Goal: Information Seeking & Learning: Understand process/instructions

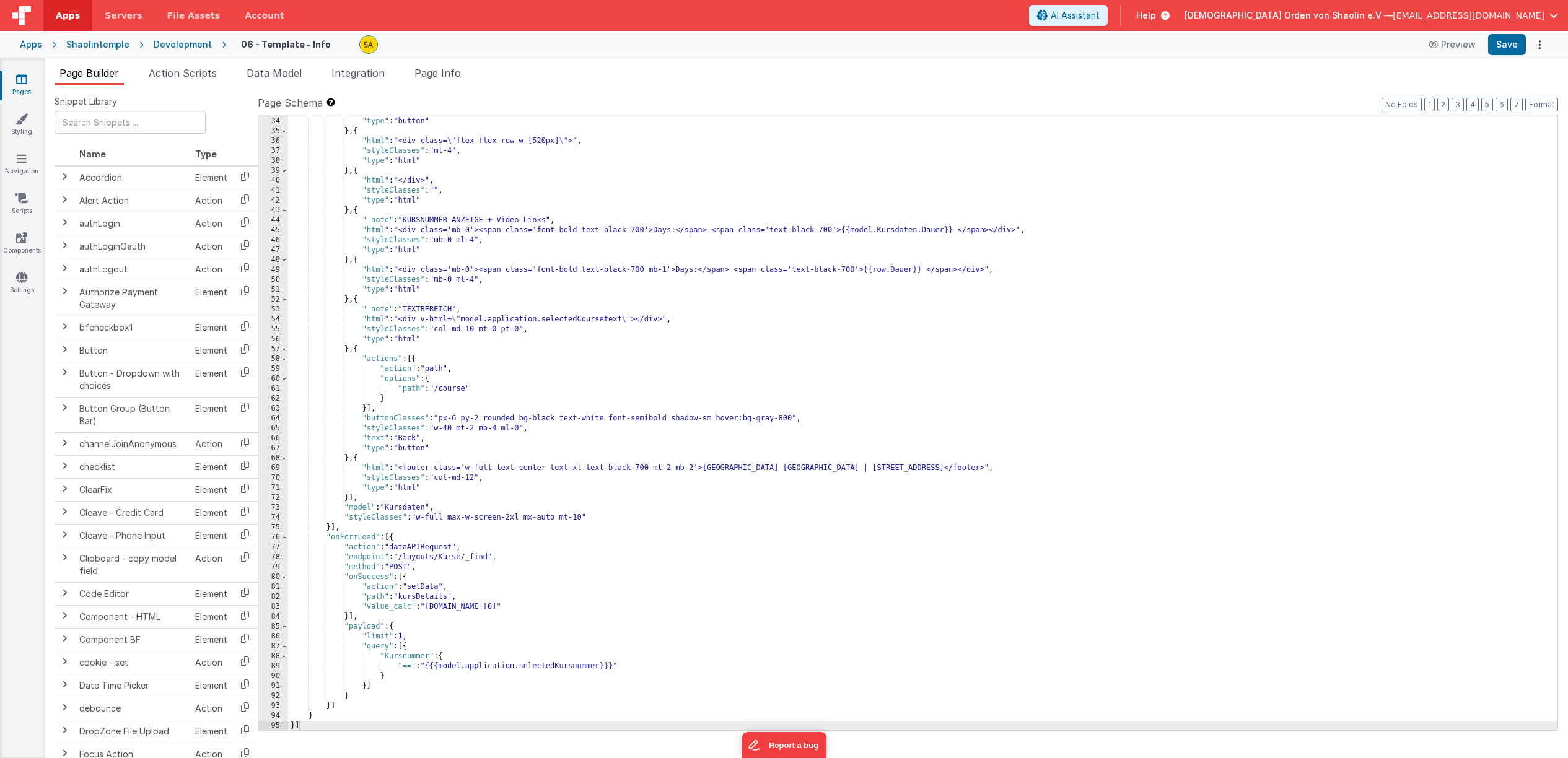
scroll to position [425, 0]
click at [1172, 269] on div ""text" : "Get Course" , "type" : "button" } , { "html" : "<div class= \" flex f…" at bounding box center [922, 424] width 1269 height 635
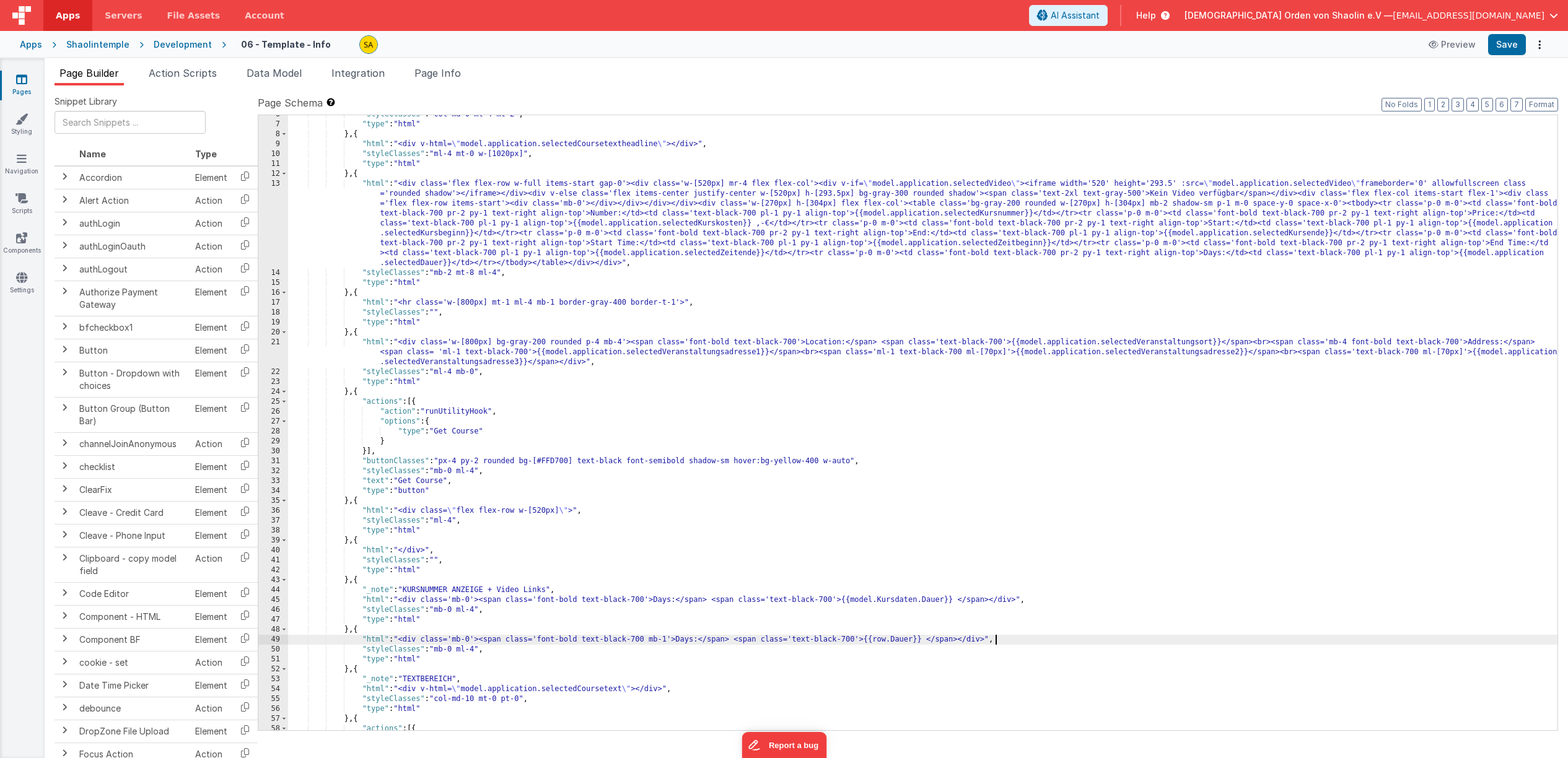
scroll to position [0, 0]
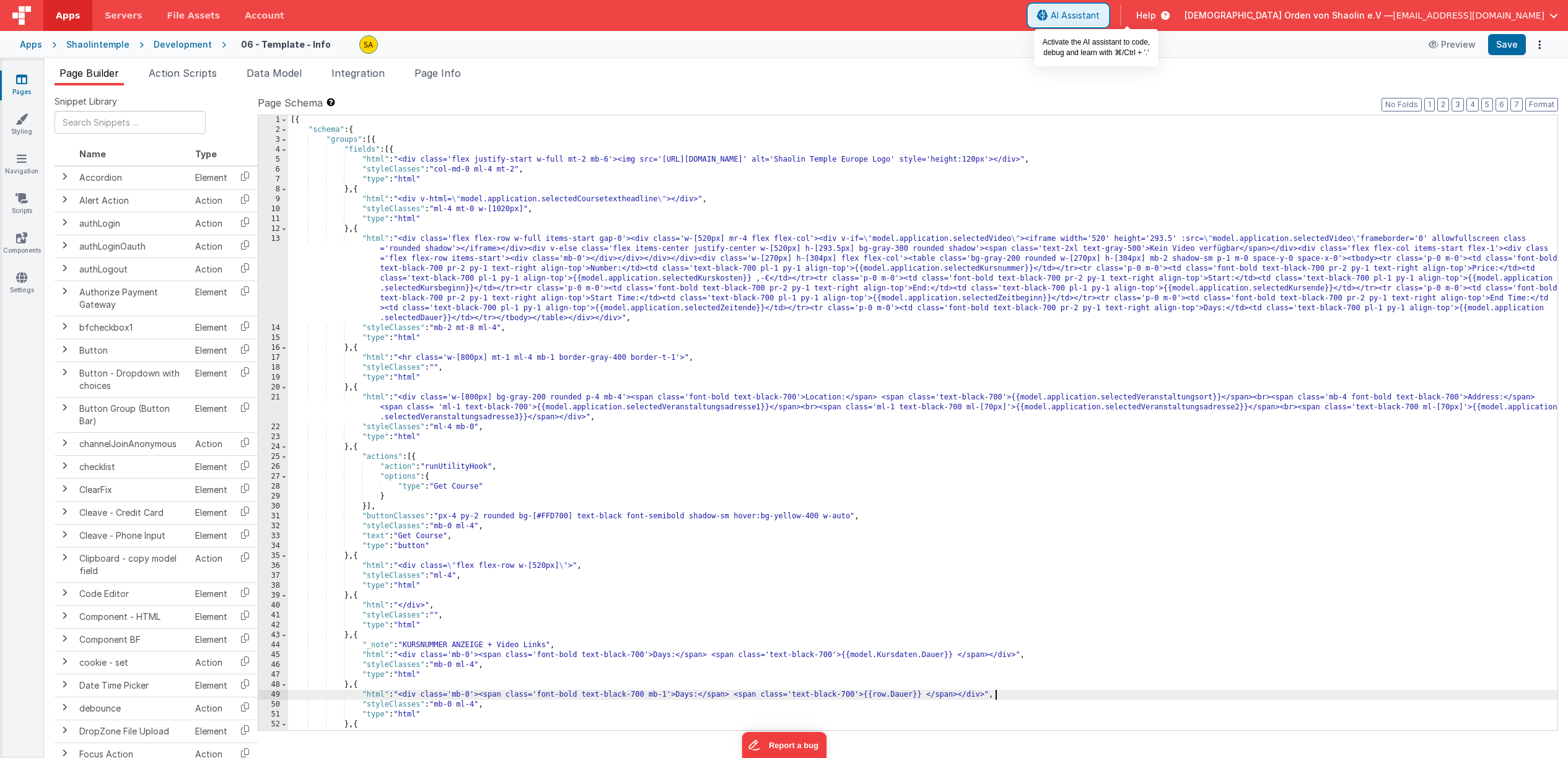
click at [1099, 20] on span "AI Assistant" at bounding box center [1075, 15] width 49 height 12
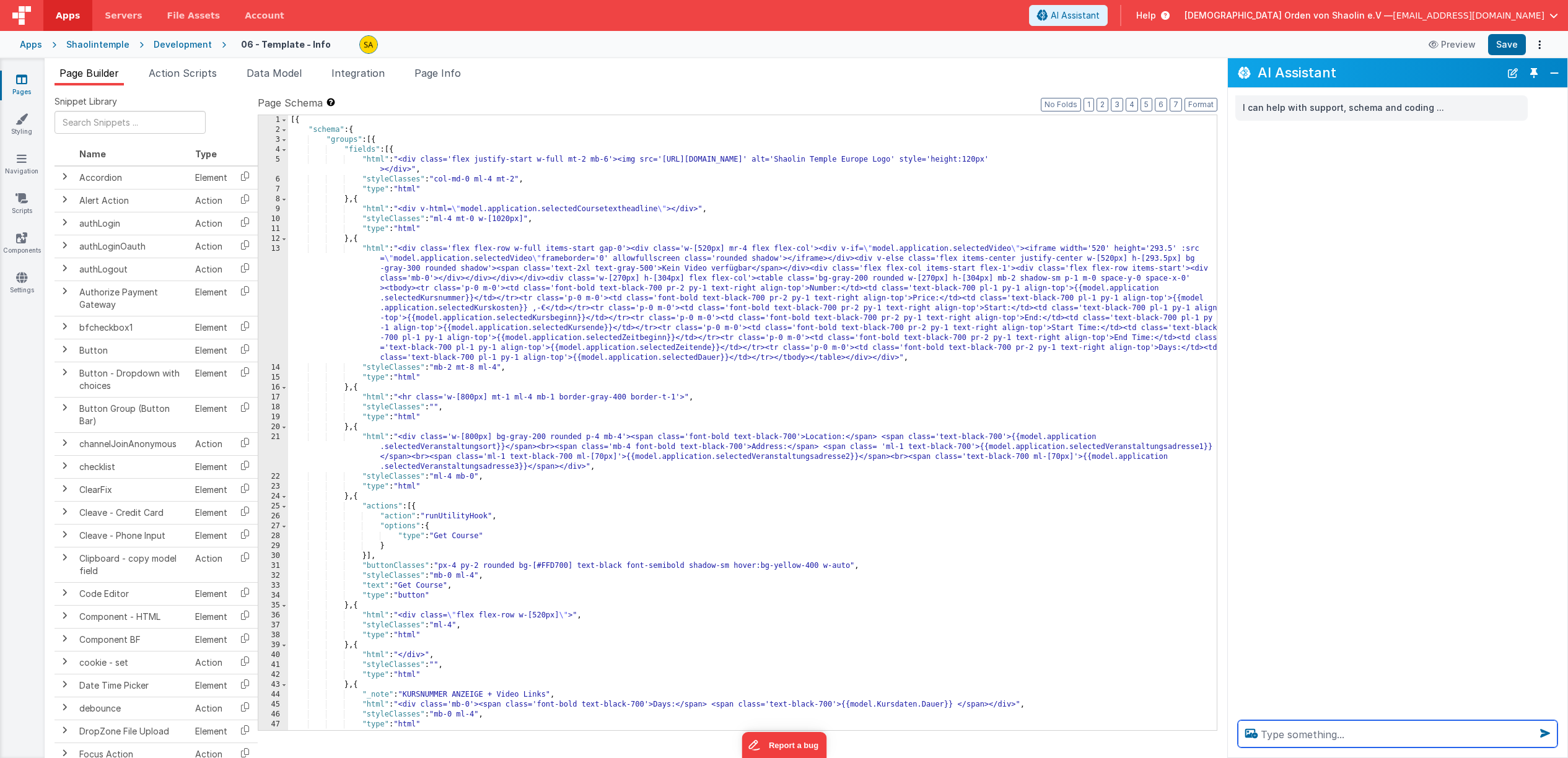
click at [1320, 737] on textarea at bounding box center [1397, 733] width 320 height 27
type textarea "Wie ist es möglich die Variable model.application.selectedUUID mit der Tabelle …"
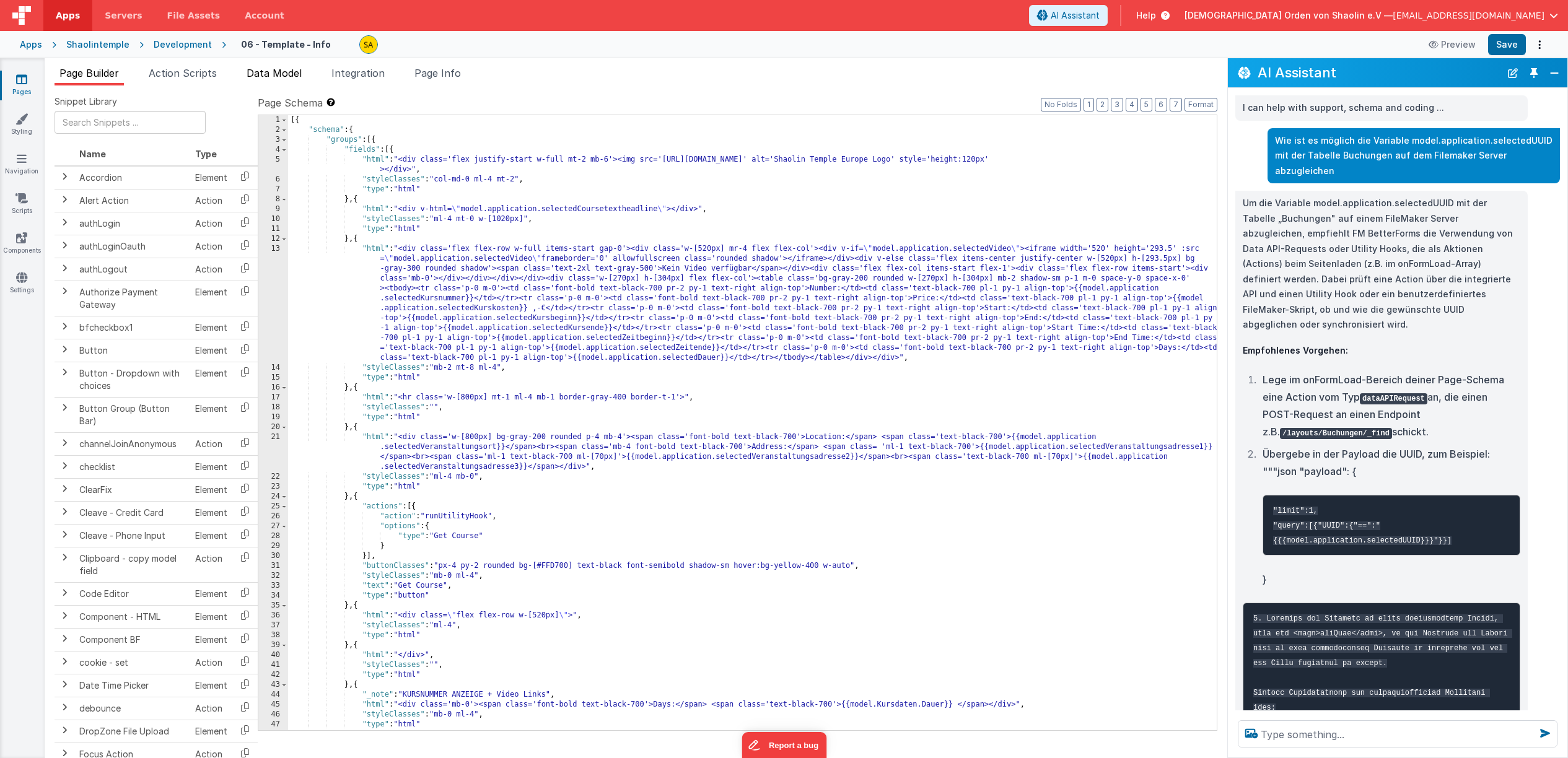
click at [272, 75] on span "Data Model" at bounding box center [274, 73] width 55 height 12
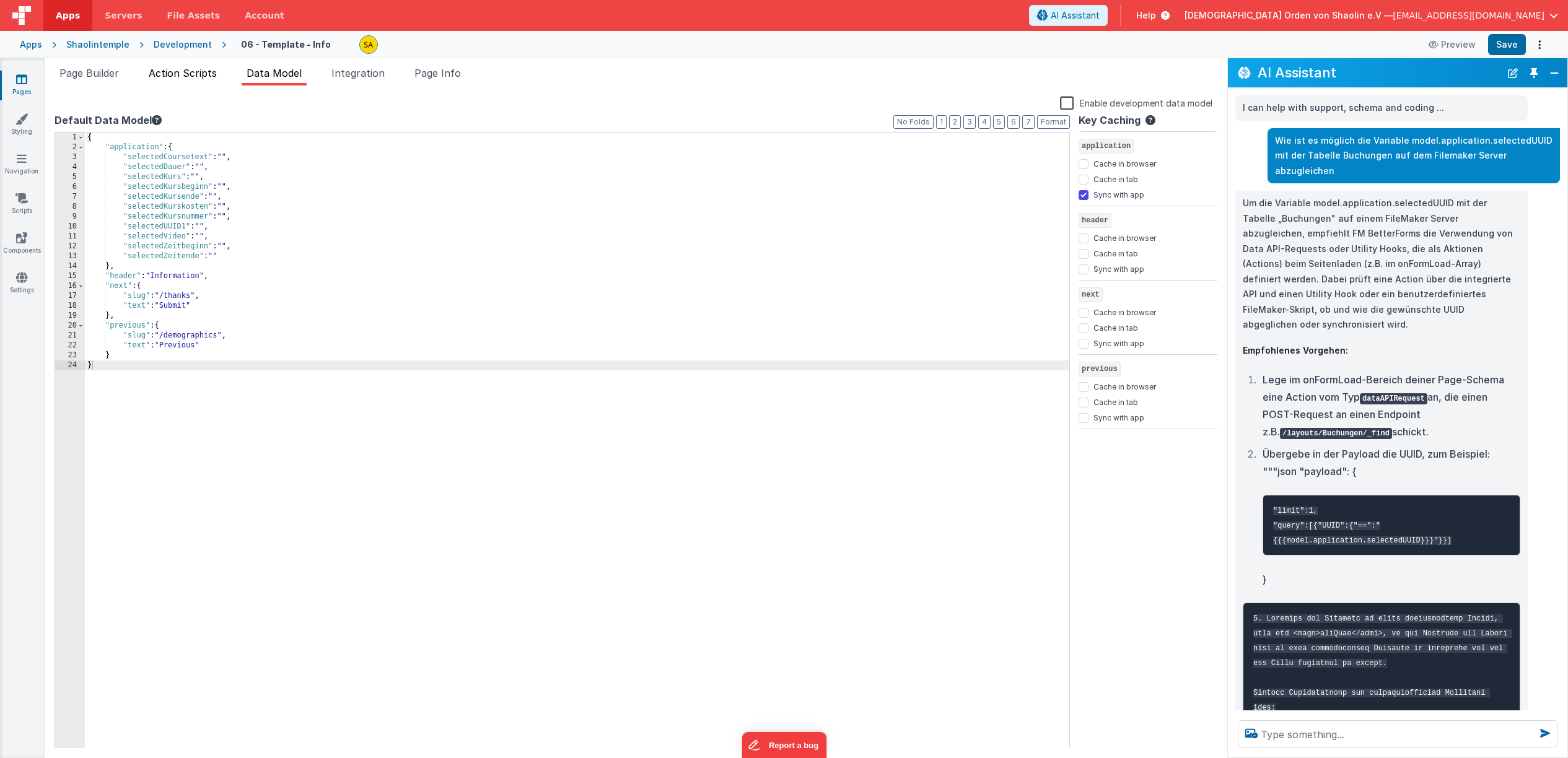
click at [204, 73] on span "Action Scripts" at bounding box center [183, 73] width 68 height 12
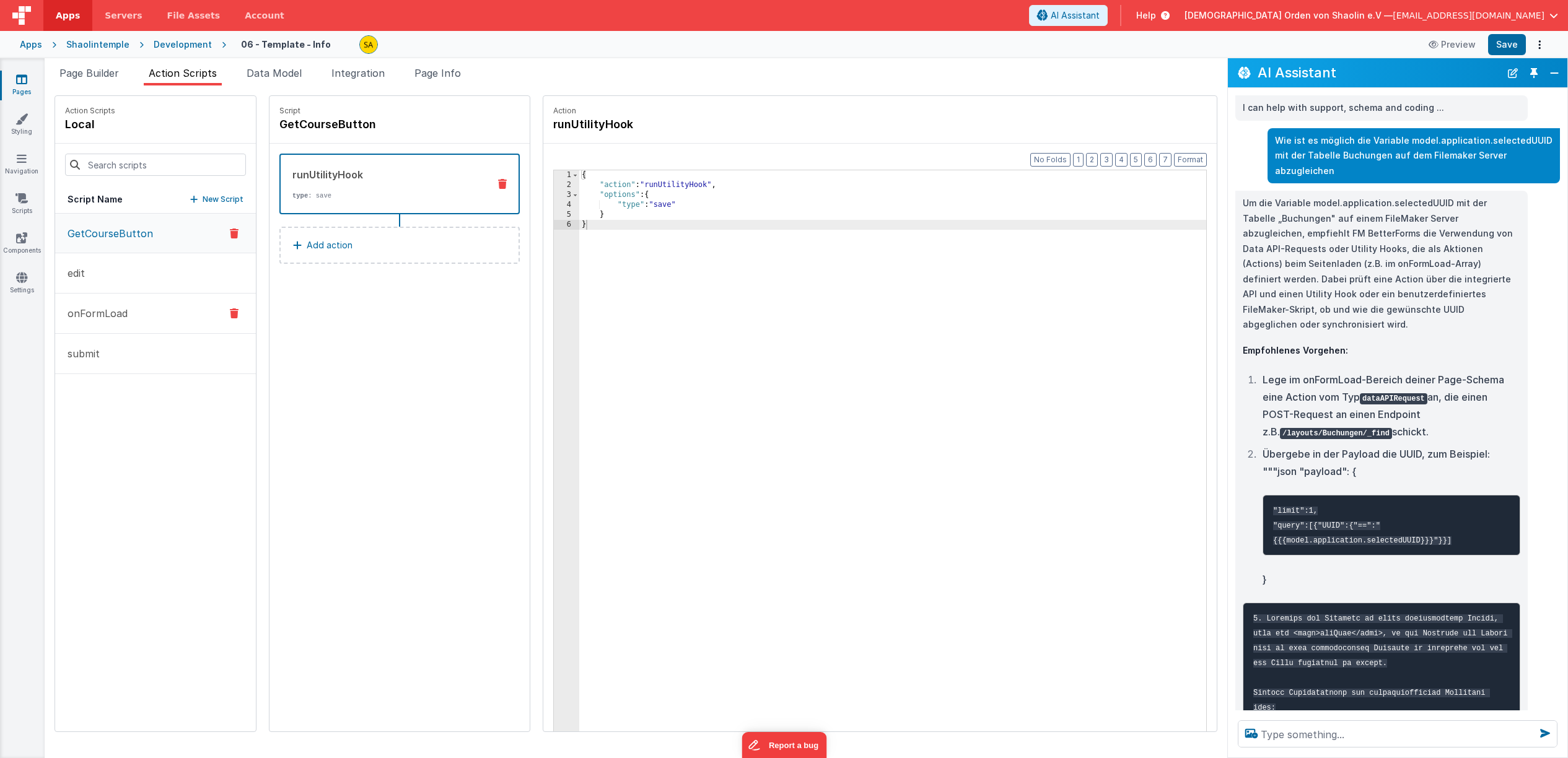
click at [154, 313] on button "onFormLoad" at bounding box center [156, 314] width 200 height 41
click at [954, 531] on div "{ "action" : "function" , "function" : "model.information = app.information" , …" at bounding box center [901, 480] width 642 height 619
click at [321, 249] on p "Add action" at bounding box center [329, 245] width 46 height 15
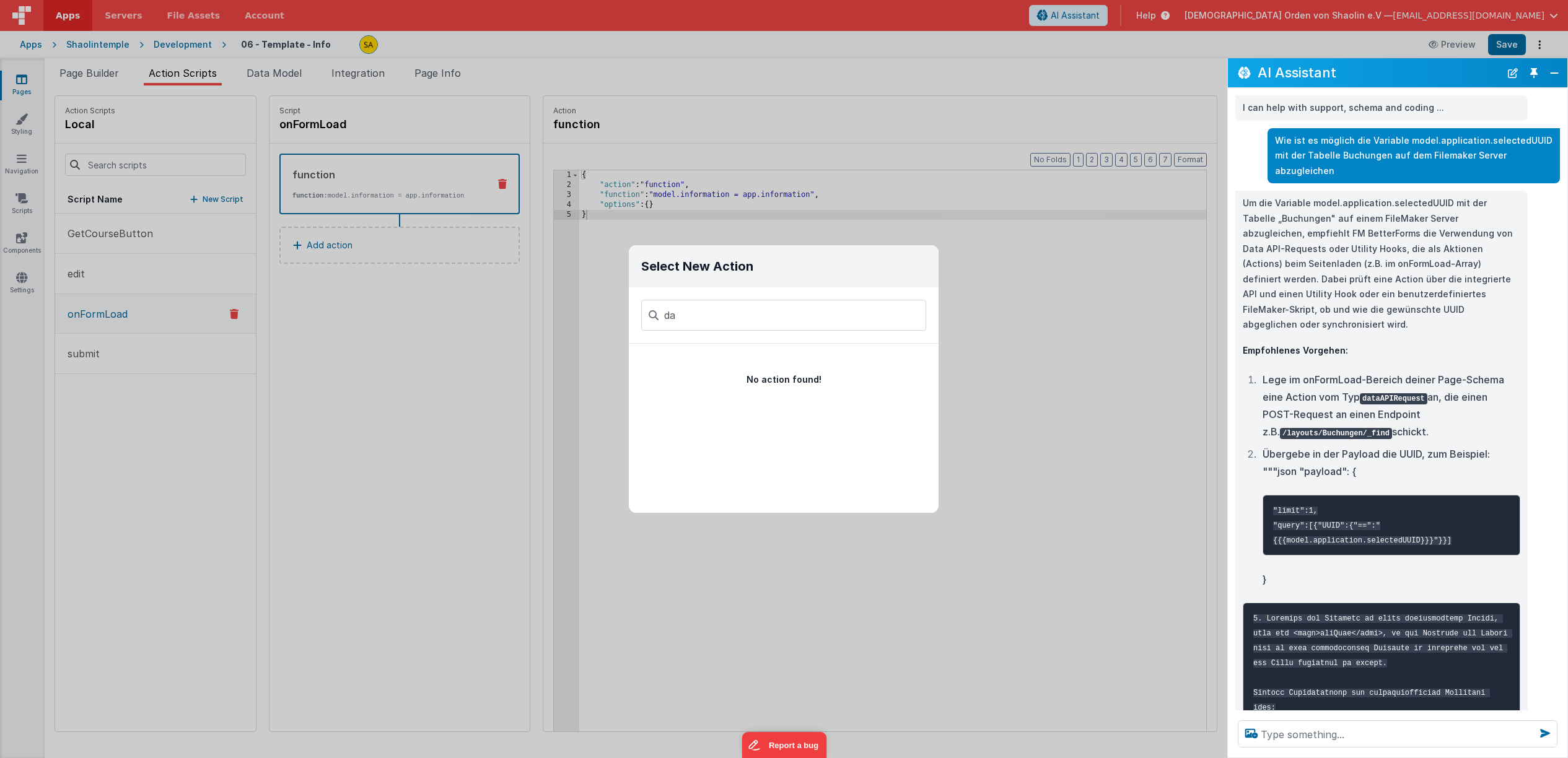
type input "d"
click at [966, 359] on div "Select New Action Function - Runs JavaScript Clipboard - copy model field runUt…" at bounding box center [784, 379] width 1568 height 758
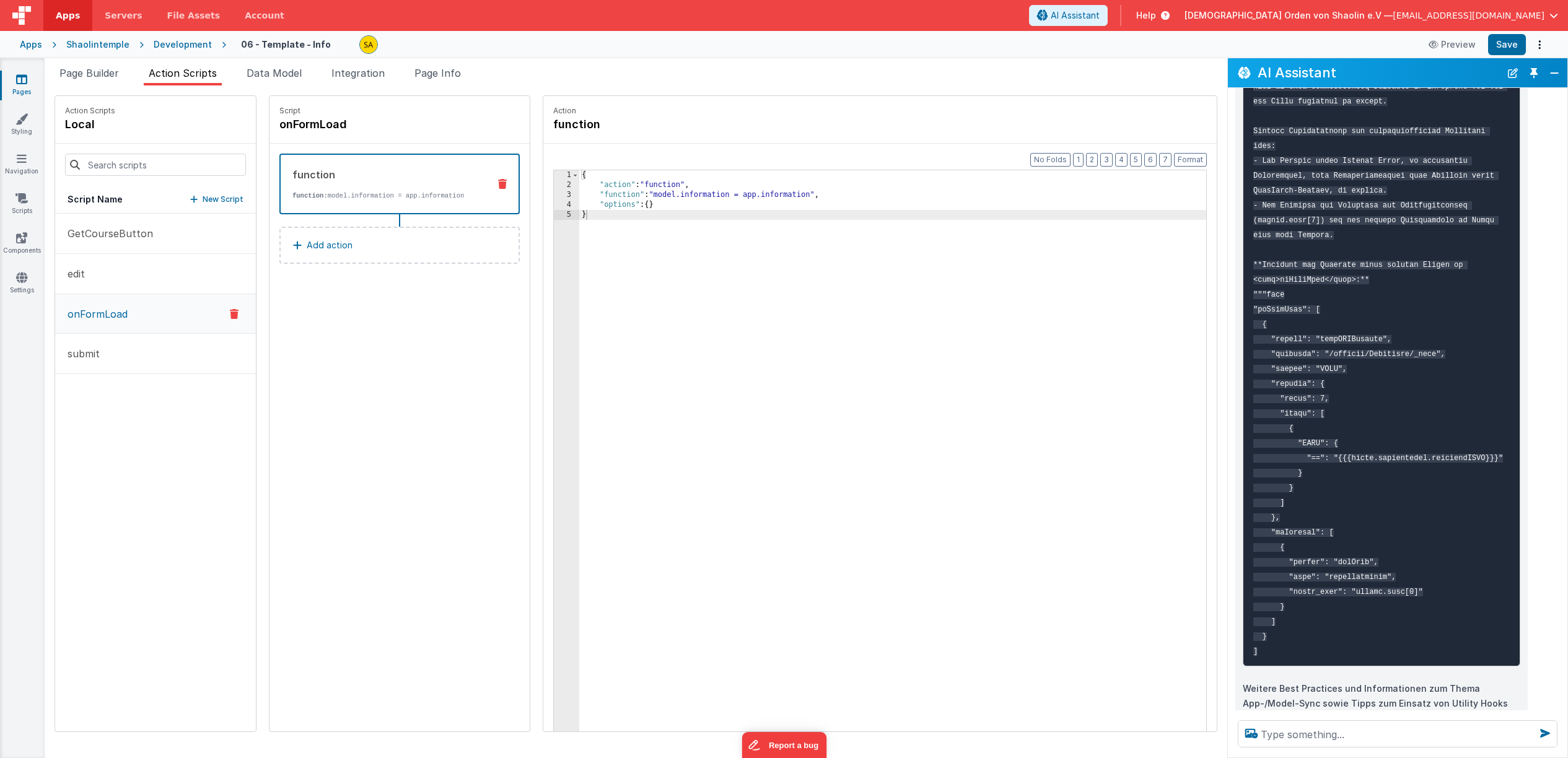
scroll to position [523, 0]
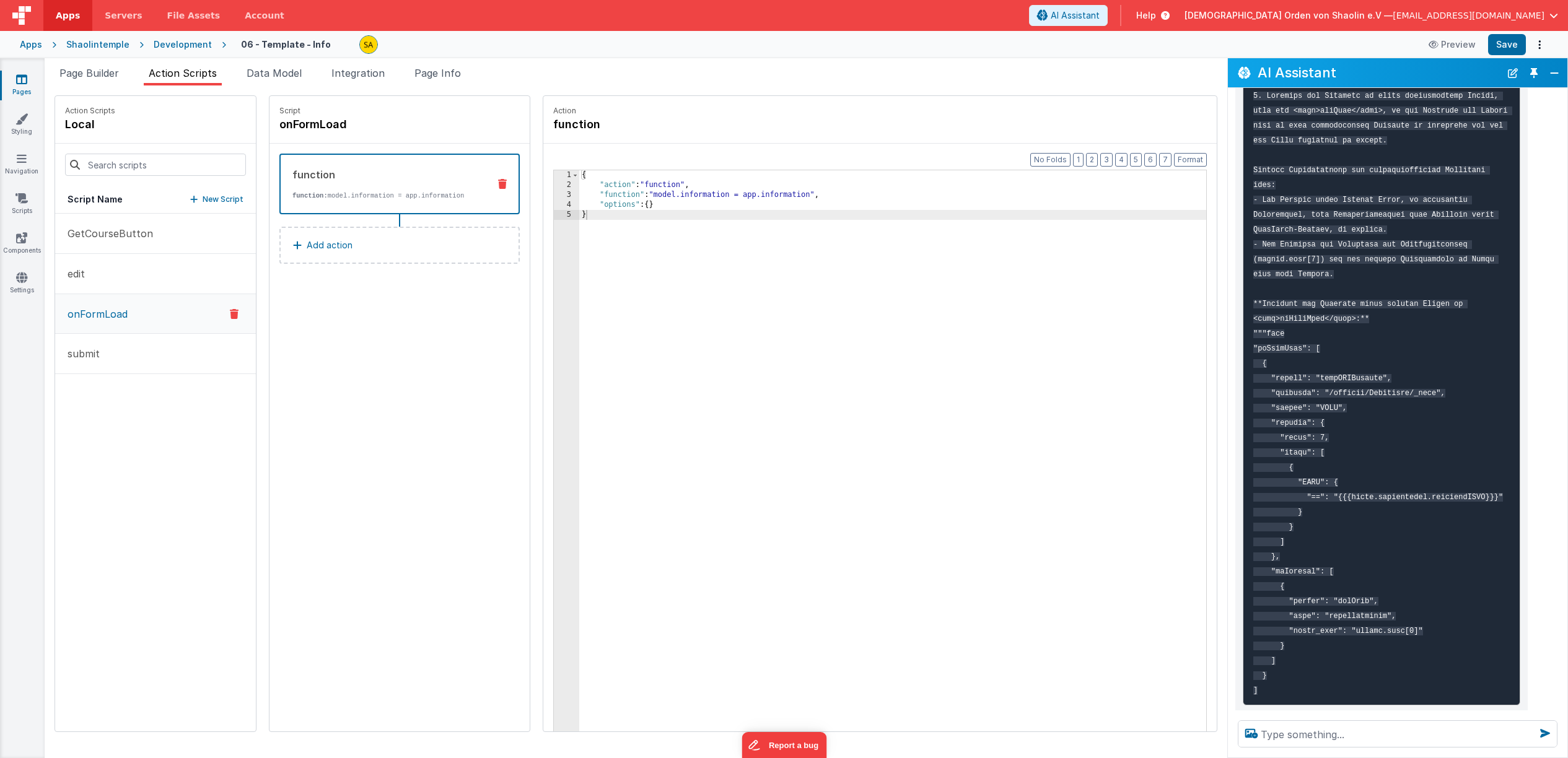
drag, startPoint x: 1287, startPoint y: 377, endPoint x: 1308, endPoint y: 668, distance: 291.8
click at [1307, 668] on pre at bounding box center [1381, 393] width 277 height 626
copy code ""onFormLoad": [ { "action": "dataAPIRequest", "endpoint": "/layouts/Buchungen/_…"
click at [1385, 439] on pre at bounding box center [1381, 393] width 277 height 626
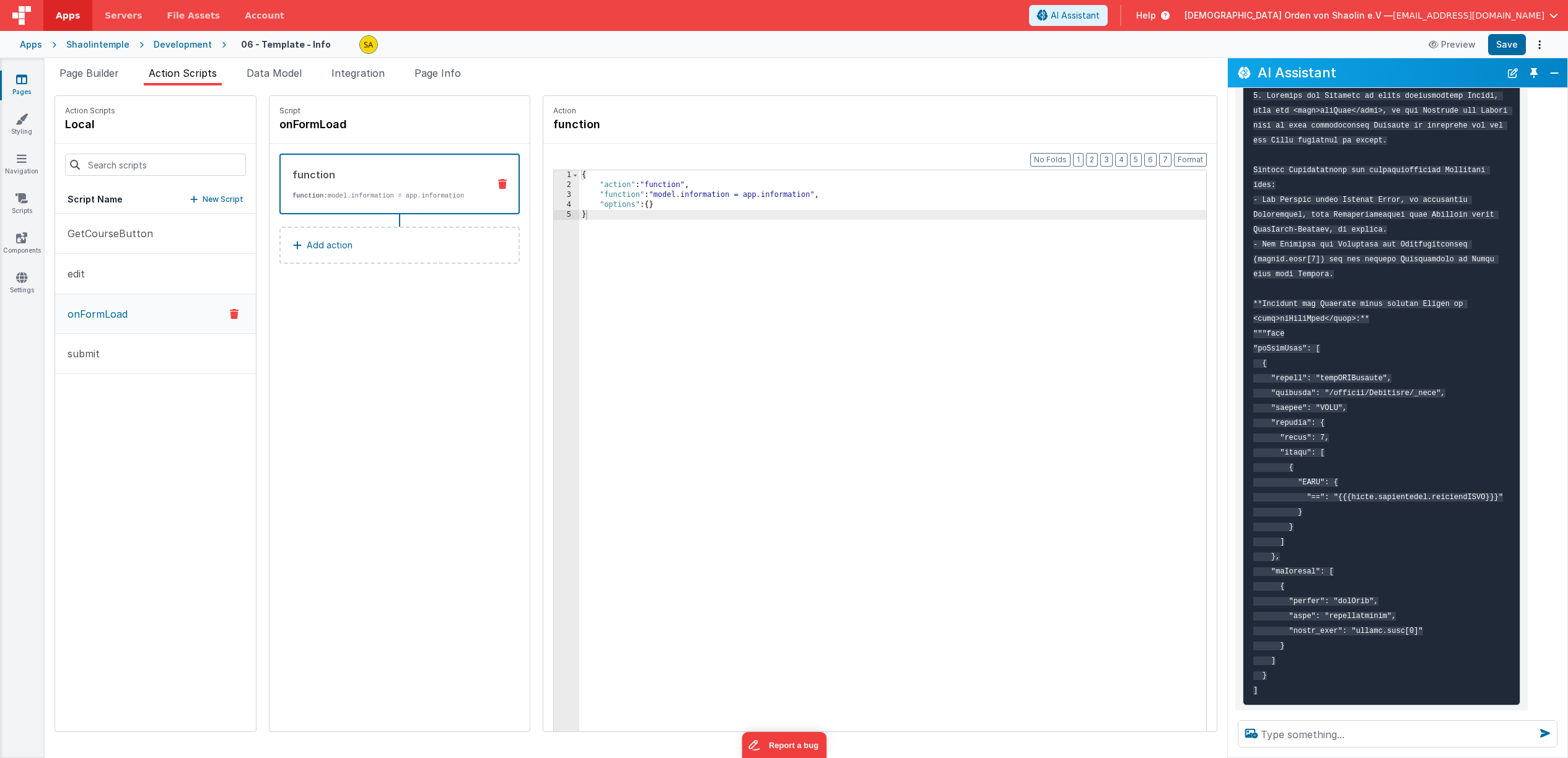
click at [580, 242] on div "{ "action" : "function" , "function" : "model.information = app.information" , …" at bounding box center [901, 480] width 642 height 619
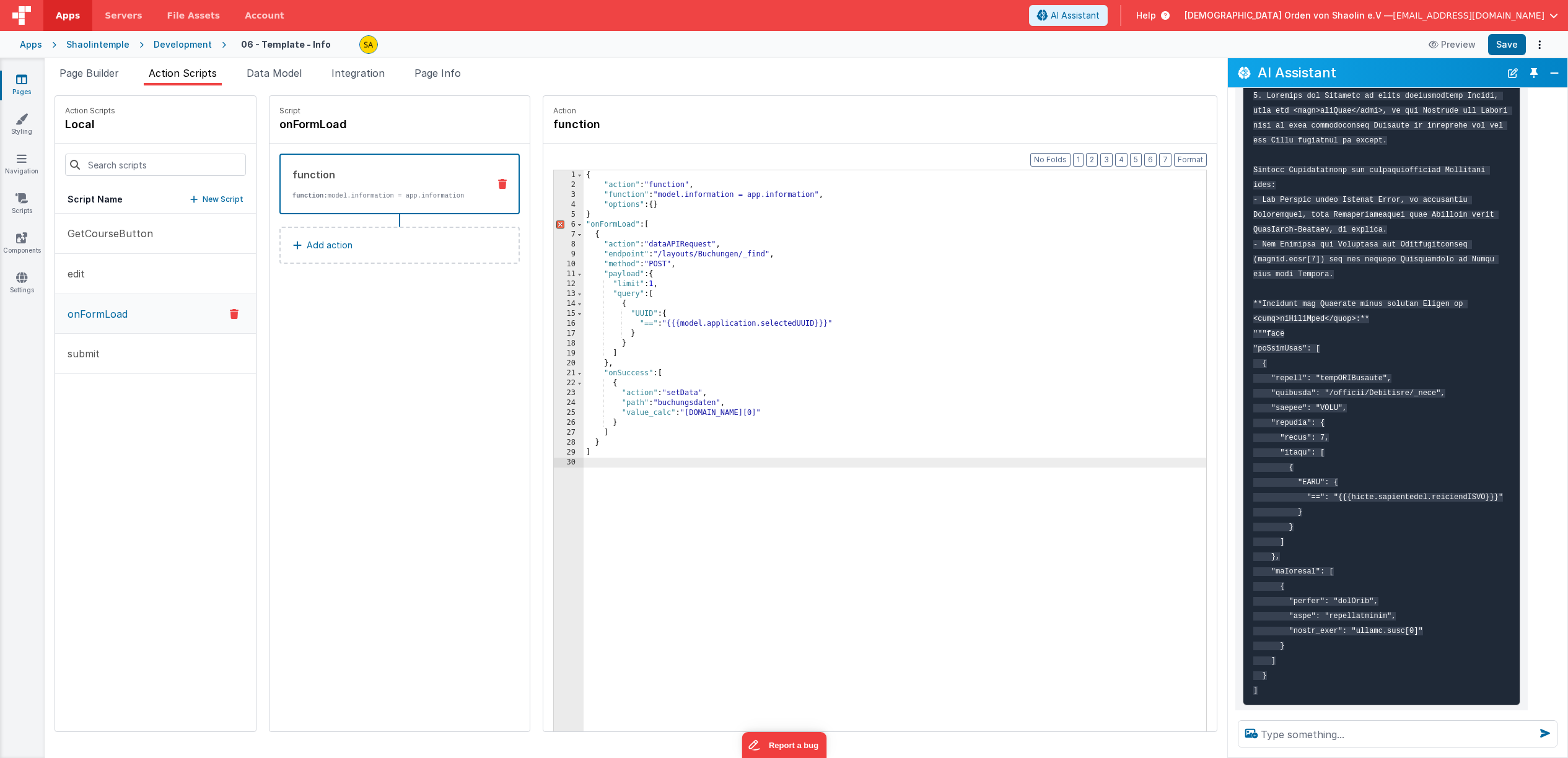
click at [584, 218] on div "{ "action" : "function" , "function" : "model.information = app.information" , …" at bounding box center [902, 480] width 638 height 619
click at [584, 471] on div "{ "action" : "function" , "function" : "model.information = app.information" , …" at bounding box center [902, 480] width 638 height 619
click at [656, 211] on div "{ "action" : "function" , "function" : "model.information = app.information" , …" at bounding box center [902, 480] width 638 height 619
click at [660, 204] on div "{ "action" : "function" , "function" : "model.information = app.information" , …" at bounding box center [902, 480] width 638 height 619
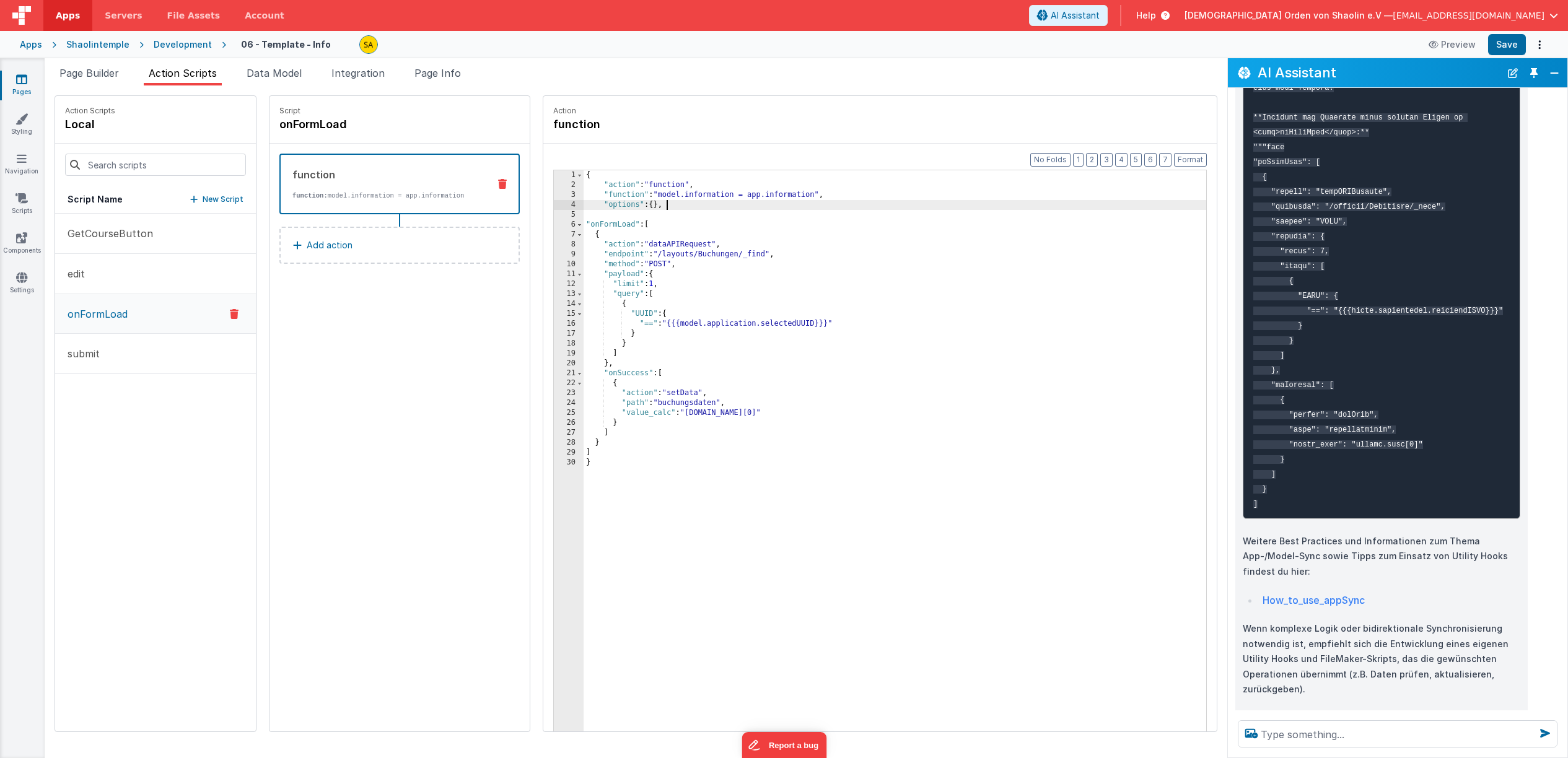
scroll to position [761, 0]
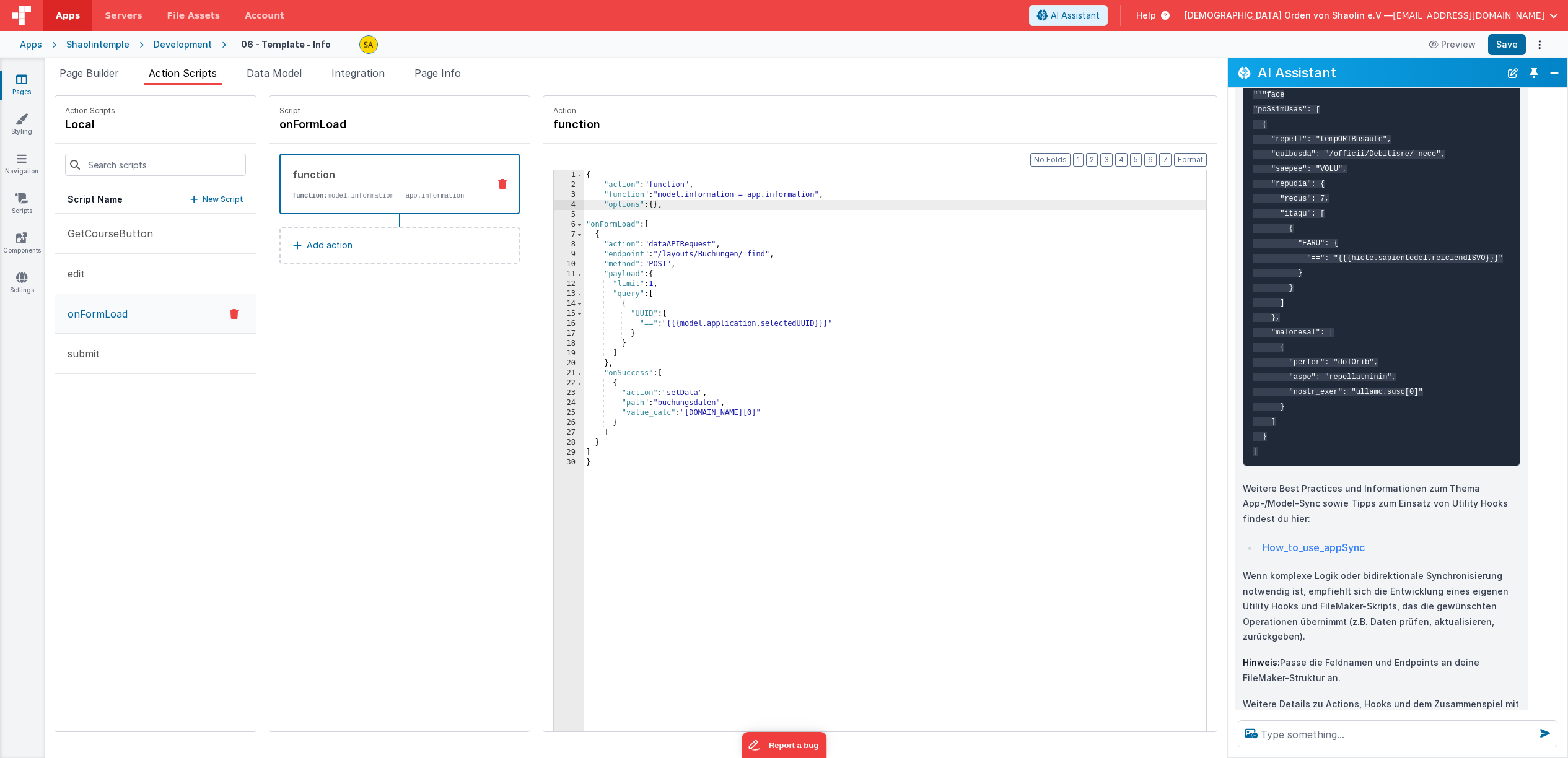
click at [622, 315] on div "{ "action" : "function" , "function" : "model.information = app.information" , …" at bounding box center [902, 480] width 638 height 619
click at [658, 335] on div "{ "action" : "function" , "function" : "model.information = app.information" , …" at bounding box center [902, 480] width 638 height 619
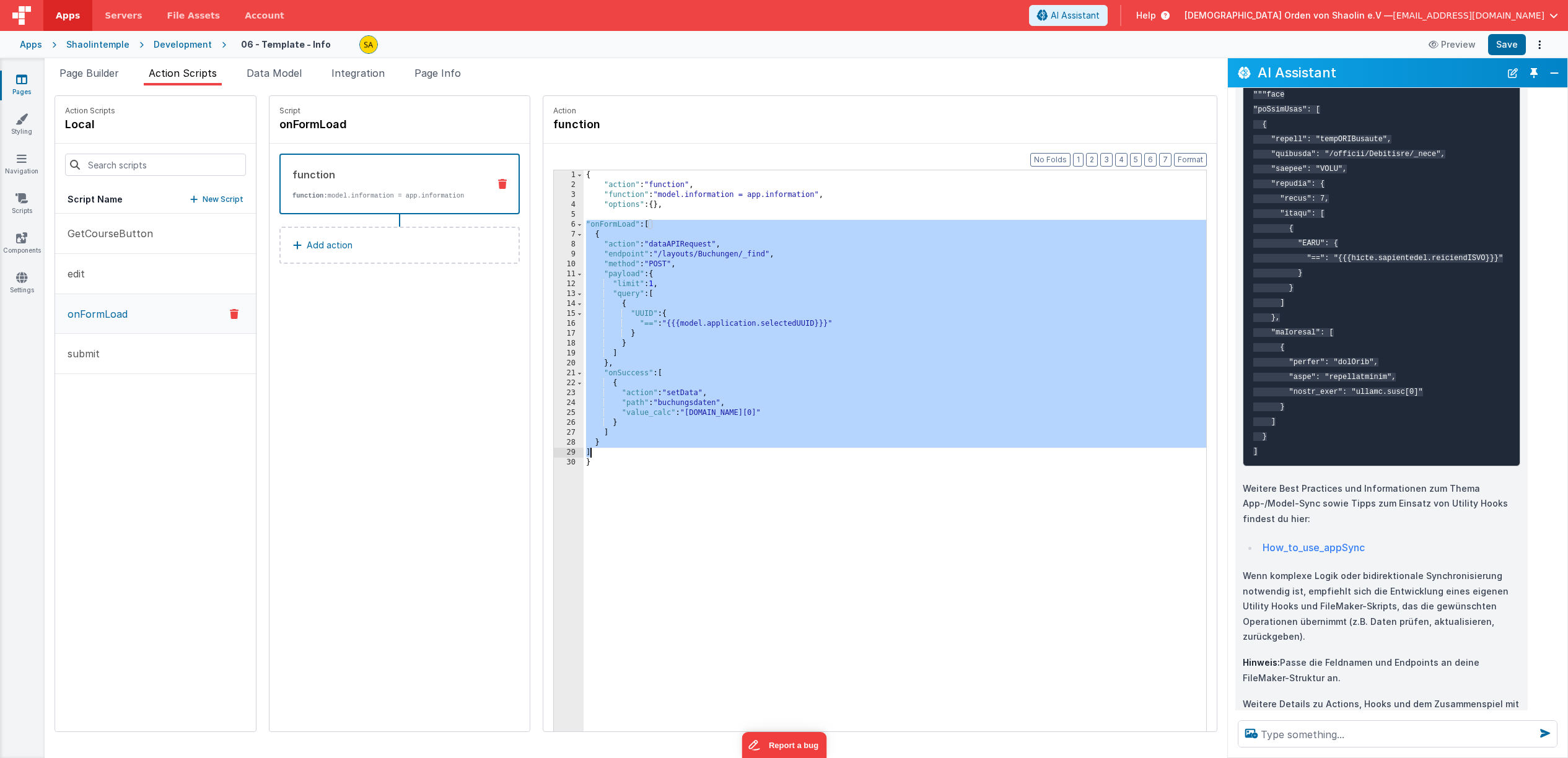
drag, startPoint x: 571, startPoint y: 225, endPoint x: 619, endPoint y: 449, distance: 229.1
click at [619, 449] on div "{ "action" : "function" , "function" : "model.information = app.information" , …" at bounding box center [902, 480] width 638 height 619
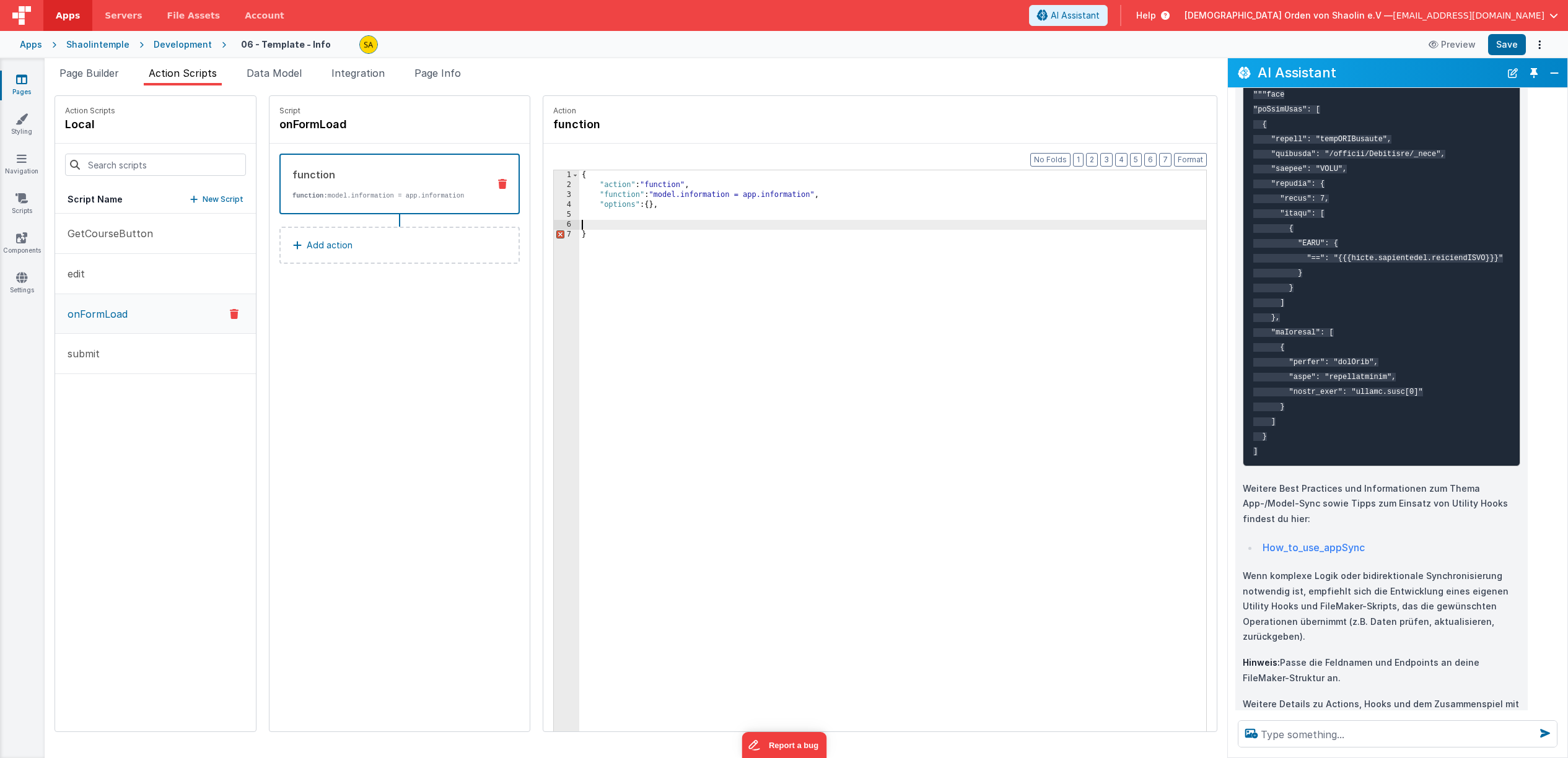
click at [660, 202] on div "{ "action" : "function" , "function" : "model.information = app.information" , …" at bounding box center [901, 480] width 642 height 619
click at [580, 220] on div "{ "action" : "function" , "function" : "model.information = app.information" , …" at bounding box center [901, 480] width 642 height 619
click at [1500, 45] on button "Save" at bounding box center [1508, 44] width 38 height 21
click at [26, 83] on icon at bounding box center [21, 79] width 11 height 12
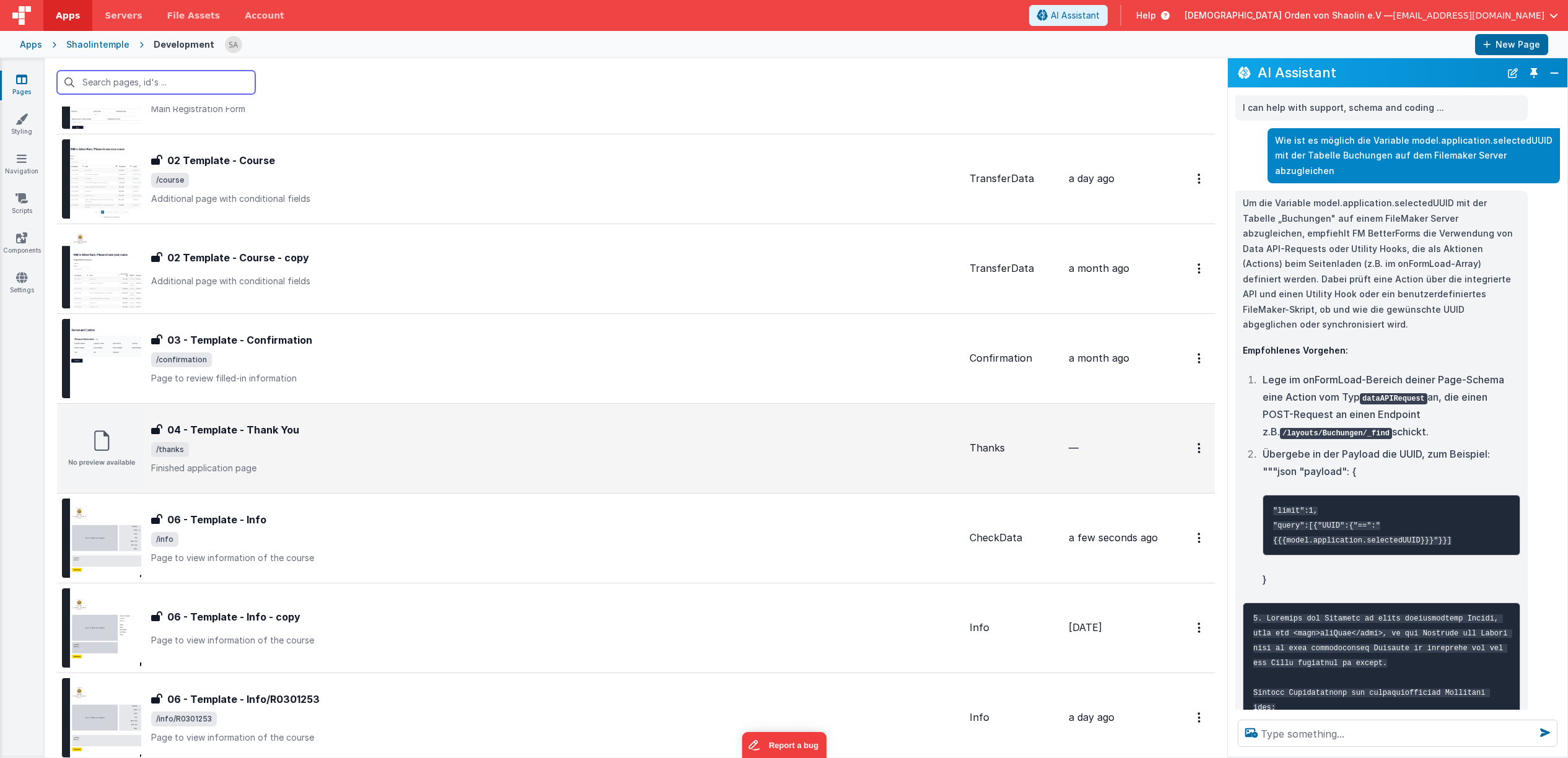
scroll to position [316, 0]
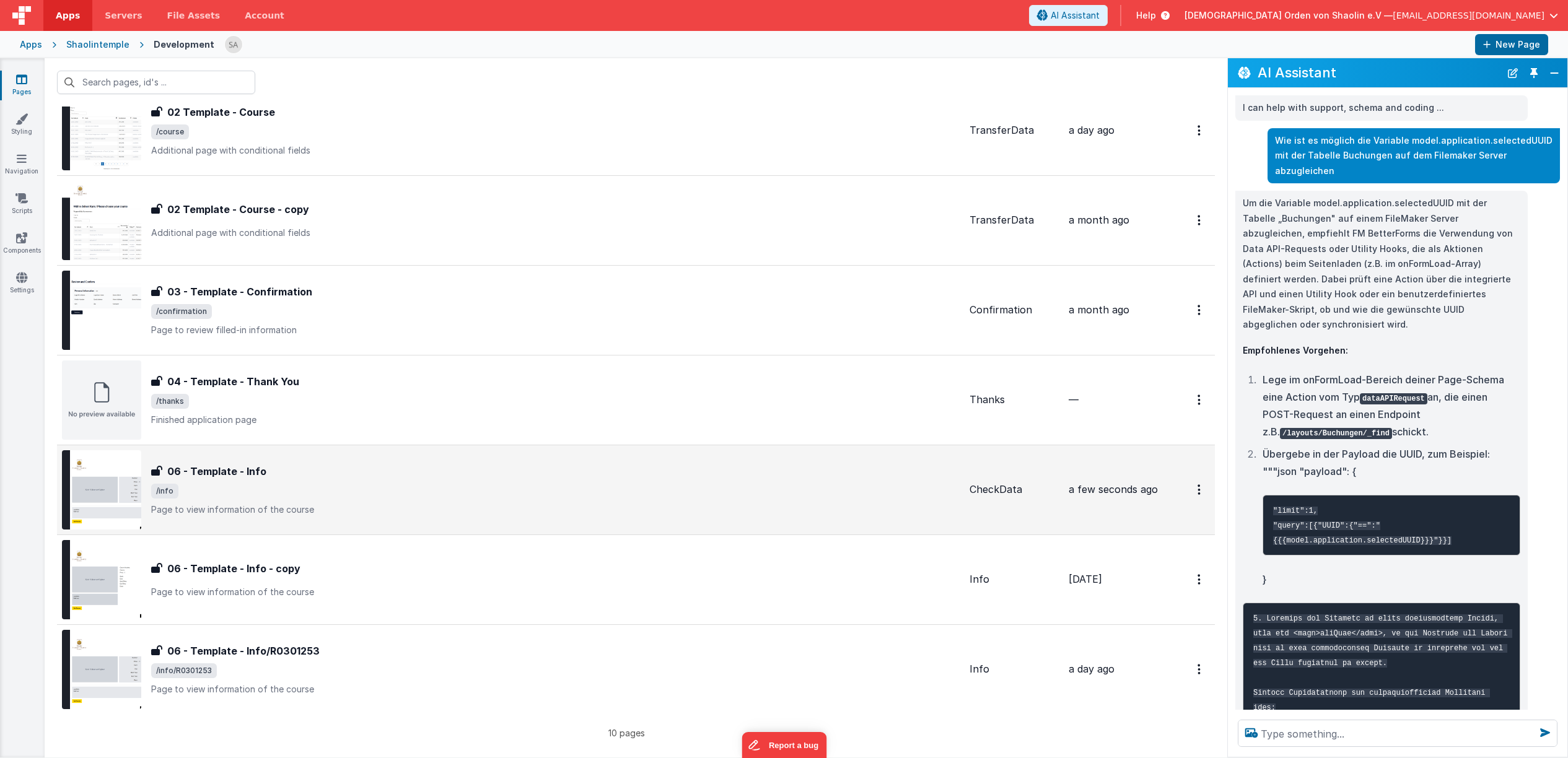
click at [509, 492] on span "/info" at bounding box center [556, 491] width 809 height 15
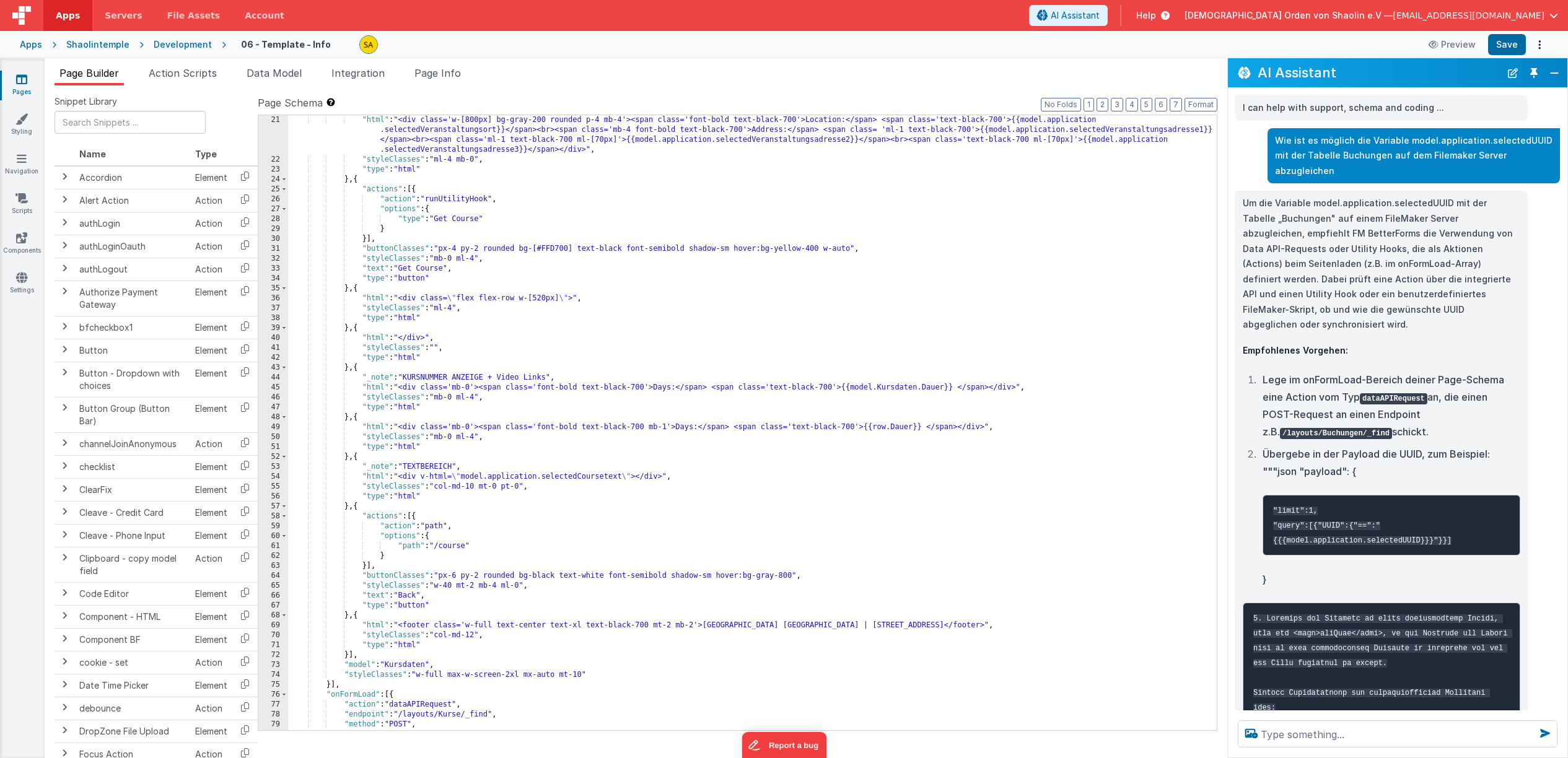
scroll to position [475, 0]
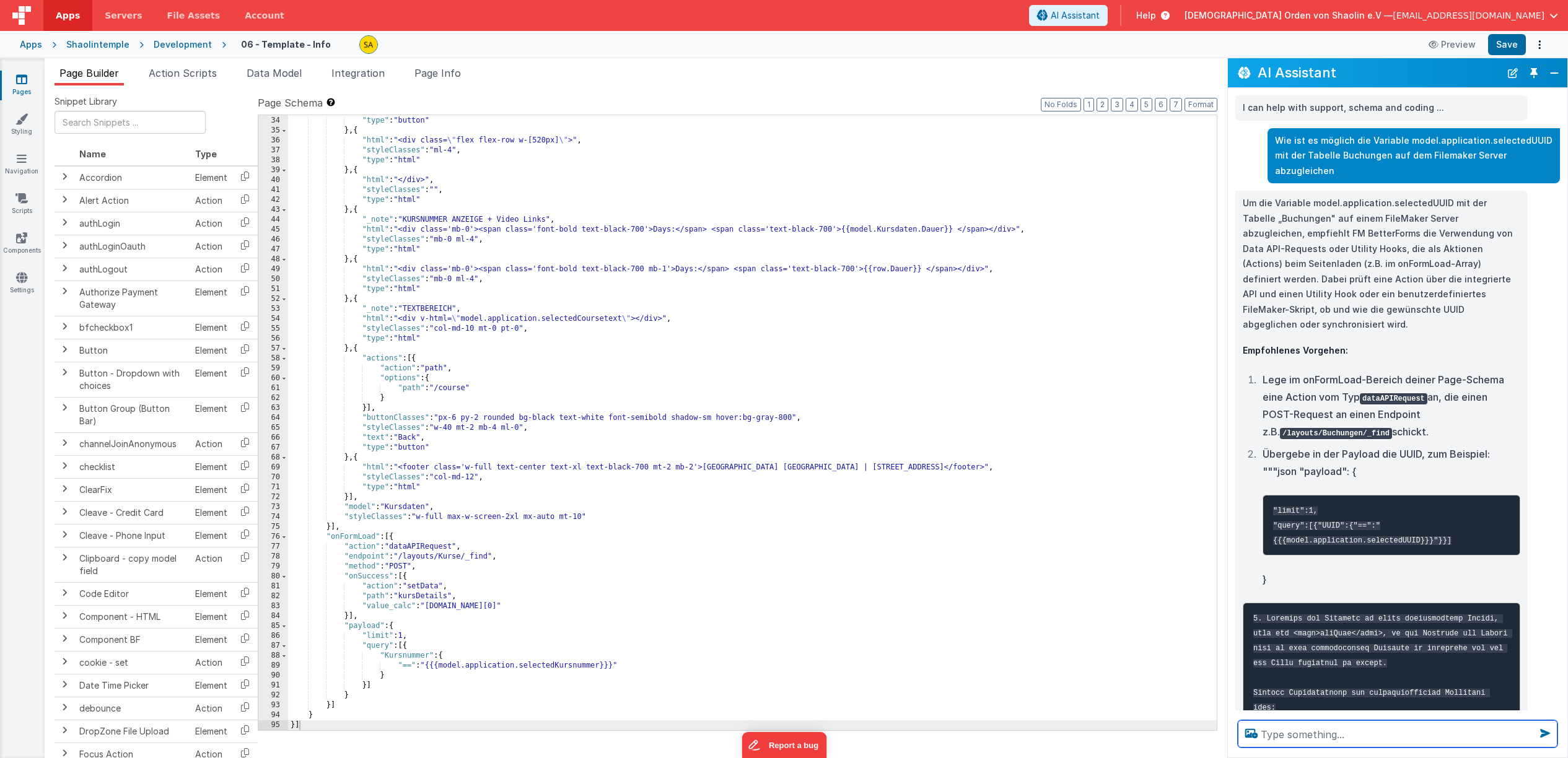
click at [1317, 732] on textarea at bounding box center [1397, 733] width 320 height 27
click at [1332, 735] on textarea "wenn der Inhalt des Layouts Buchungen in Filmaker" at bounding box center [1397, 733] width 320 height 27
click at [1378, 737] on textarea "wenn der Inhalt der Spalte Session ID des Layouts Buchungen in Filmaker" at bounding box center [1397, 726] width 320 height 42
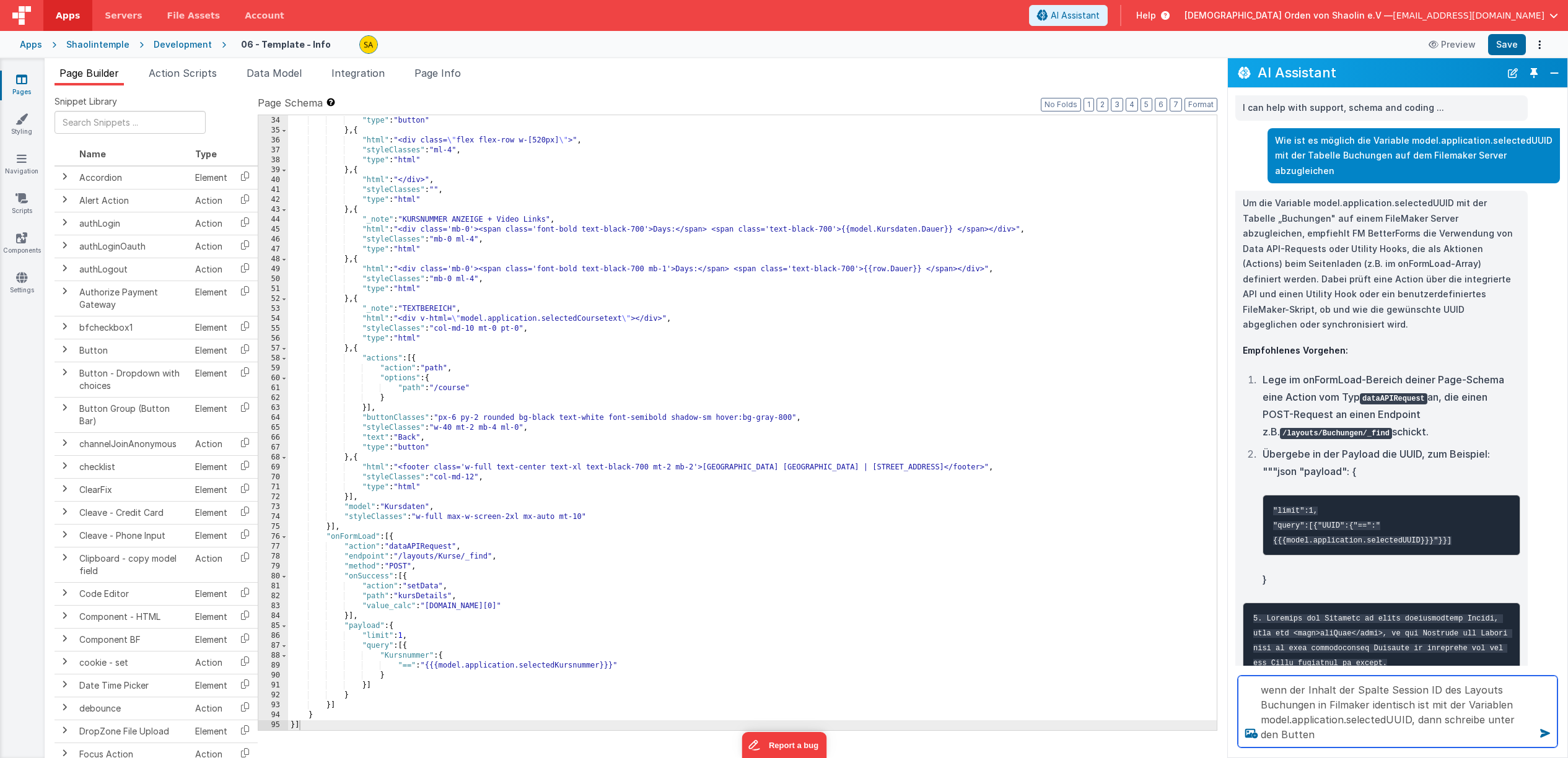
click at [1295, 737] on textarea "wenn der Inhalt der Spalte Session ID des Layouts Buchungen in Filmaker identis…" at bounding box center [1397, 711] width 320 height 72
type textarea "wenn der Inhalt der Spalte Session ID des Layouts Buchungen in Filmaker identis…"
click at [1545, 732] on icon at bounding box center [1545, 733] width 20 height 20
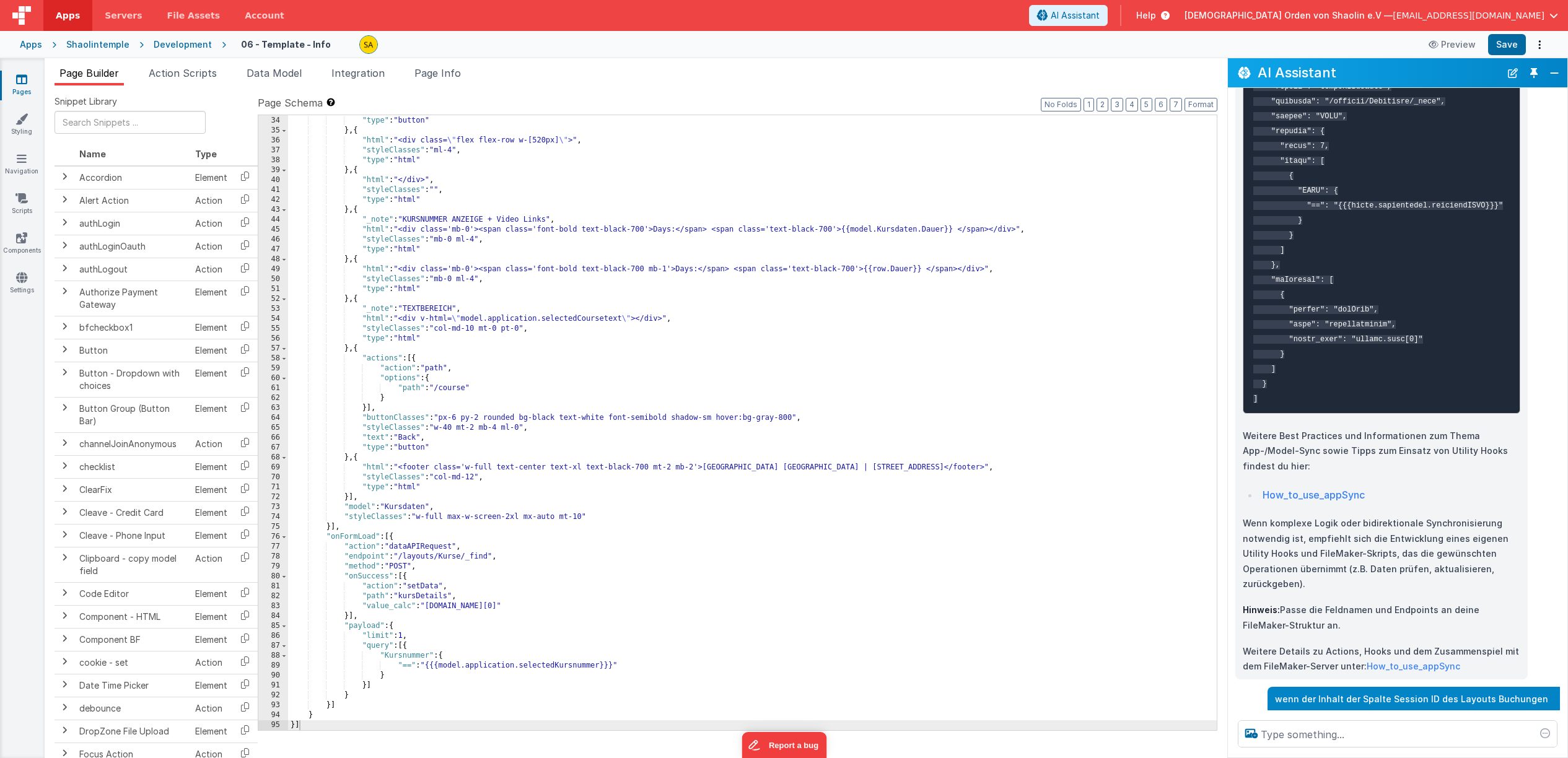
scroll to position [851, 0]
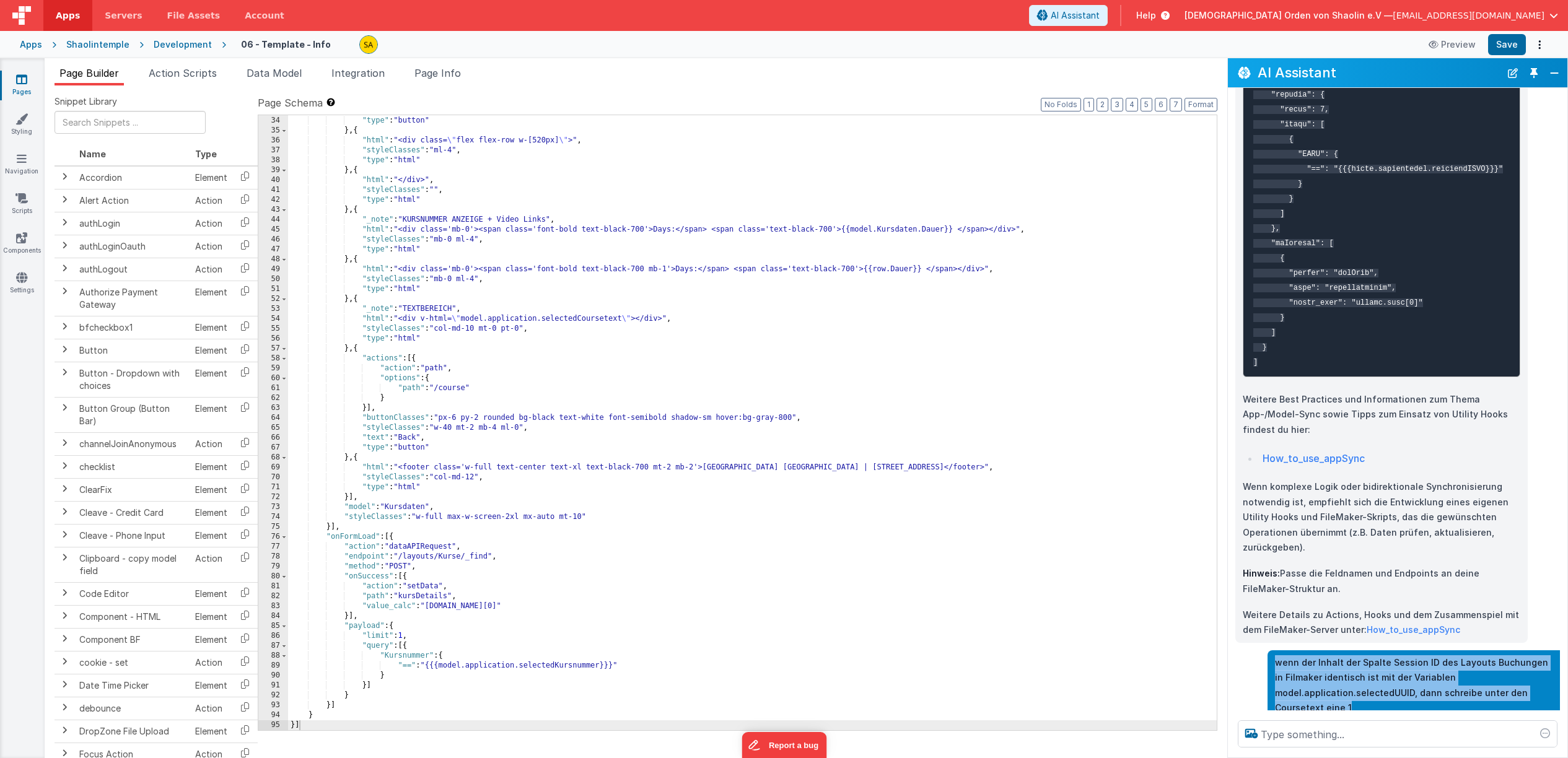
drag, startPoint x: 1294, startPoint y: 621, endPoint x: 1420, endPoint y: 668, distance: 134.5
click at [1420, 668] on p "wenn der Inhalt der Spalte Session ID des Layouts Buchungen in Filmaker identis…" at bounding box center [1413, 685] width 277 height 60
copy p "wenn der Inhalt der Spalte Session ID des Layouts Buchungen in Filmaker identis…"
click at [1549, 73] on button "Close" at bounding box center [1554, 73] width 16 height 17
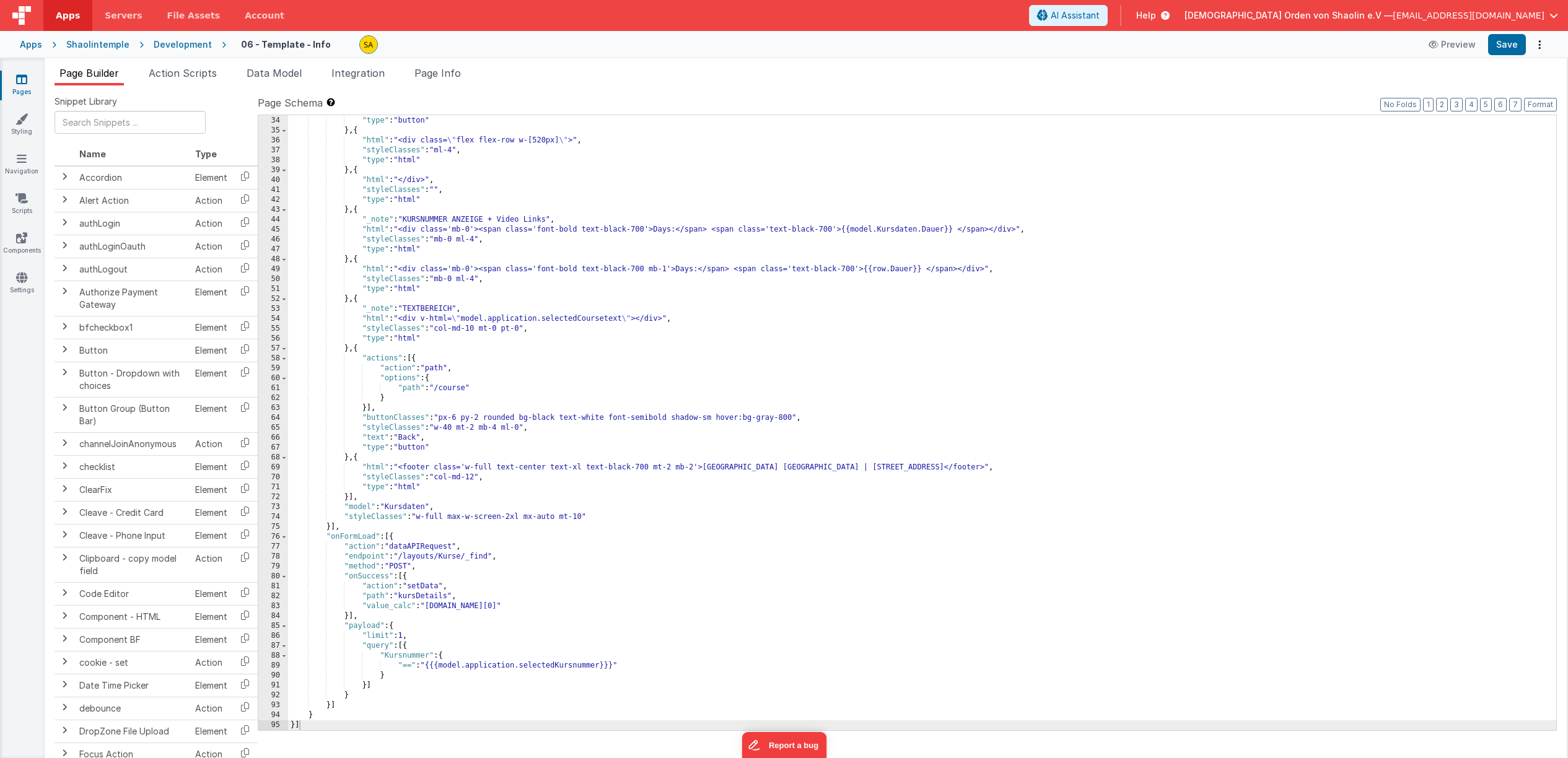
scroll to position [1215, 0]
drag, startPoint x: 1120, startPoint y: 19, endPoint x: 1119, endPoint y: 36, distance: 17.0
click at [1099, 20] on span "AI Assistant" at bounding box center [1075, 15] width 49 height 12
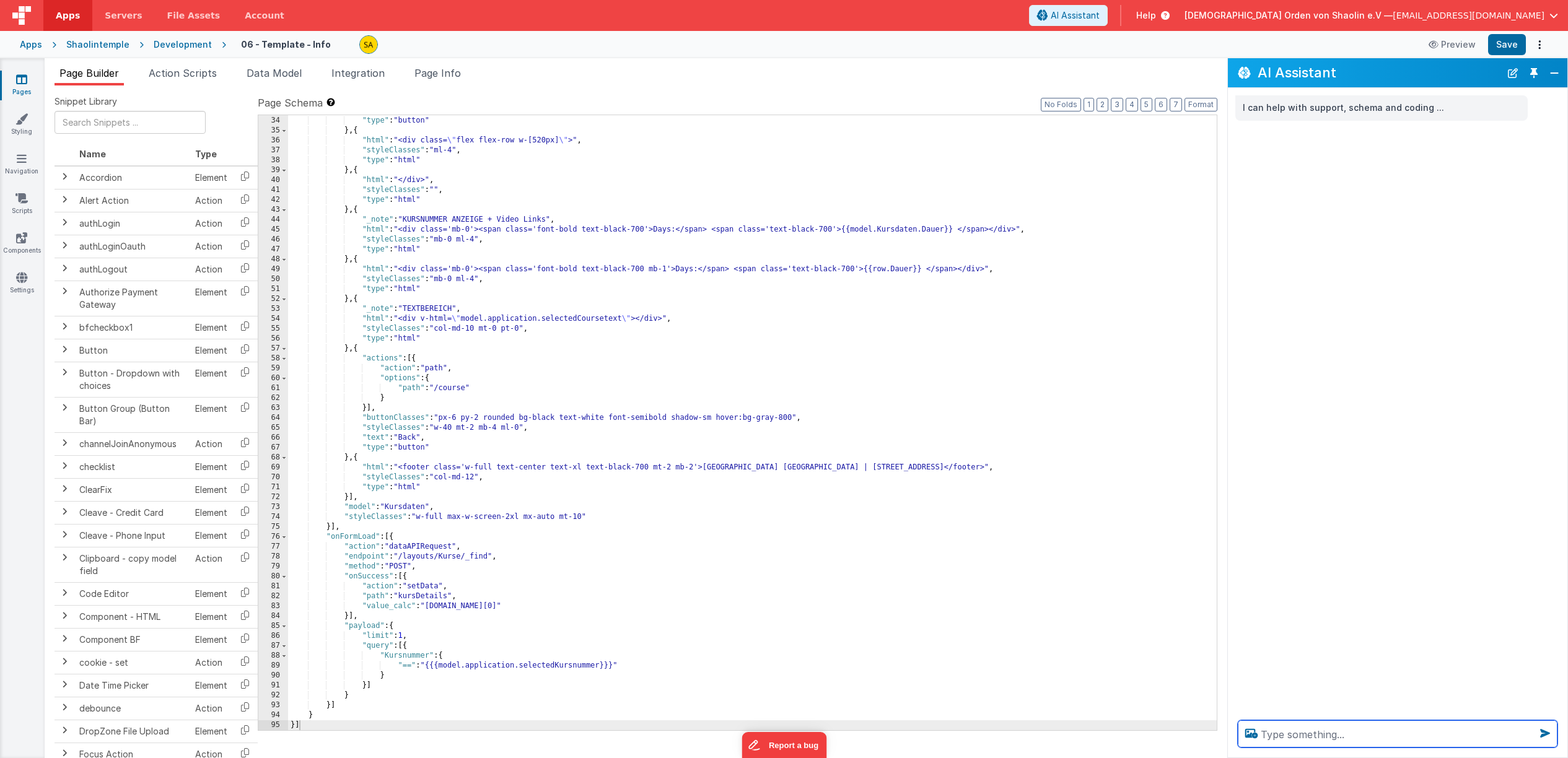
paste textarea "wenn der Inhalt der Spalte Session ID des Layouts Buchungen in Filmaker identis…"
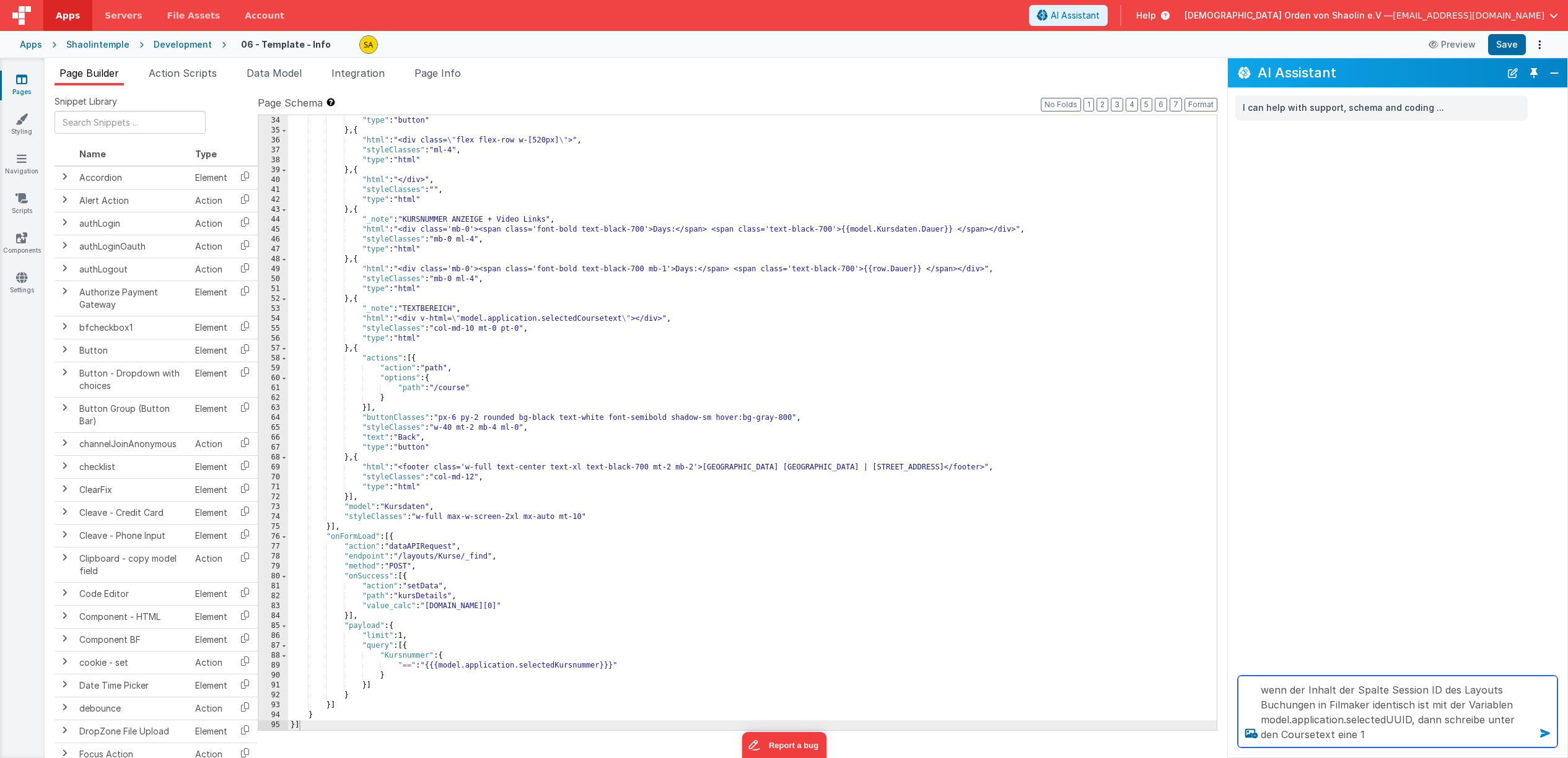
type textarea "wenn der Inhalt der Spalte Session ID des Layouts Buchungen in Filmaker identis…"
click at [1546, 730] on icon at bounding box center [1545, 733] width 20 height 20
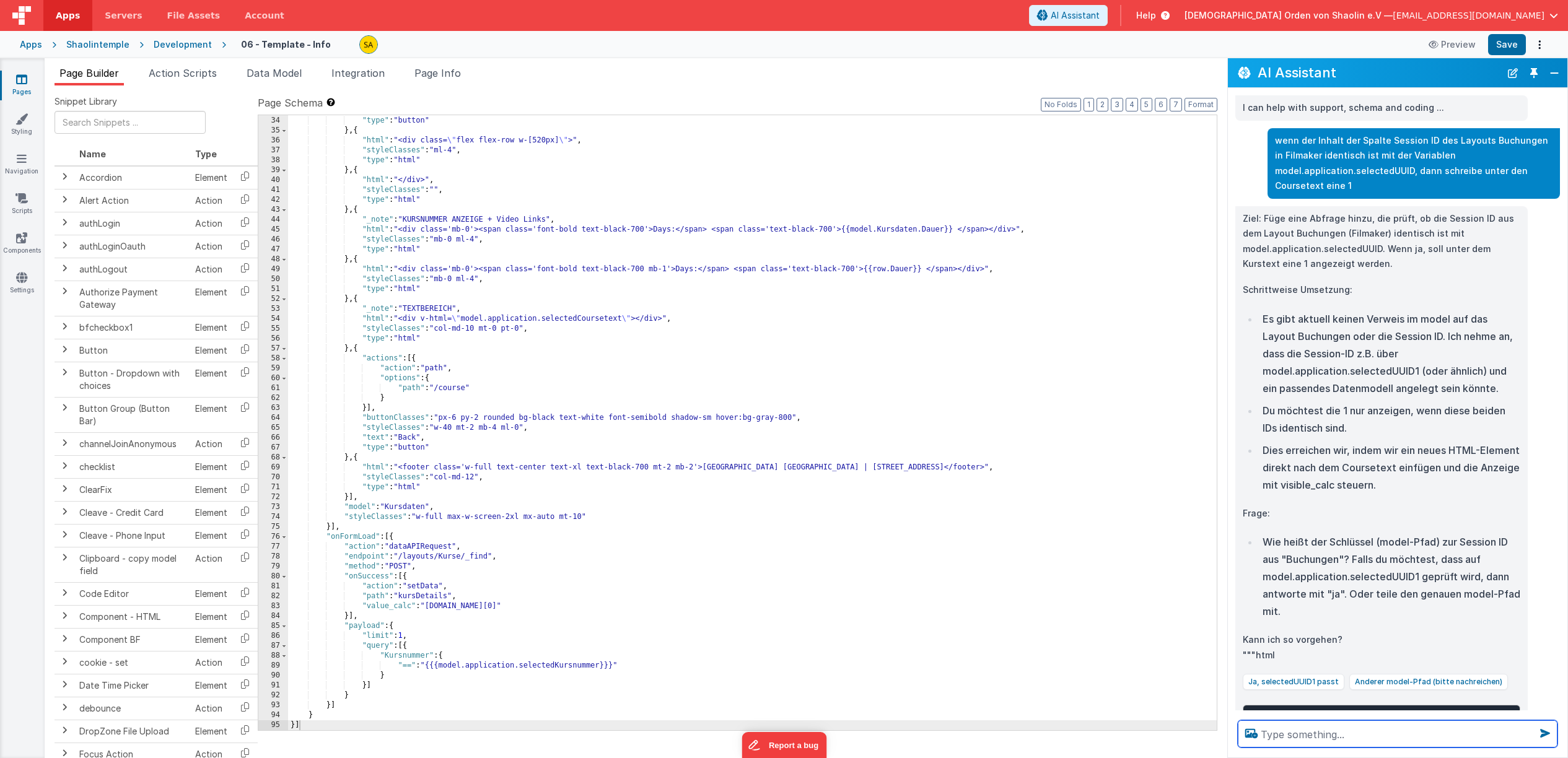
scroll to position [70, 0]
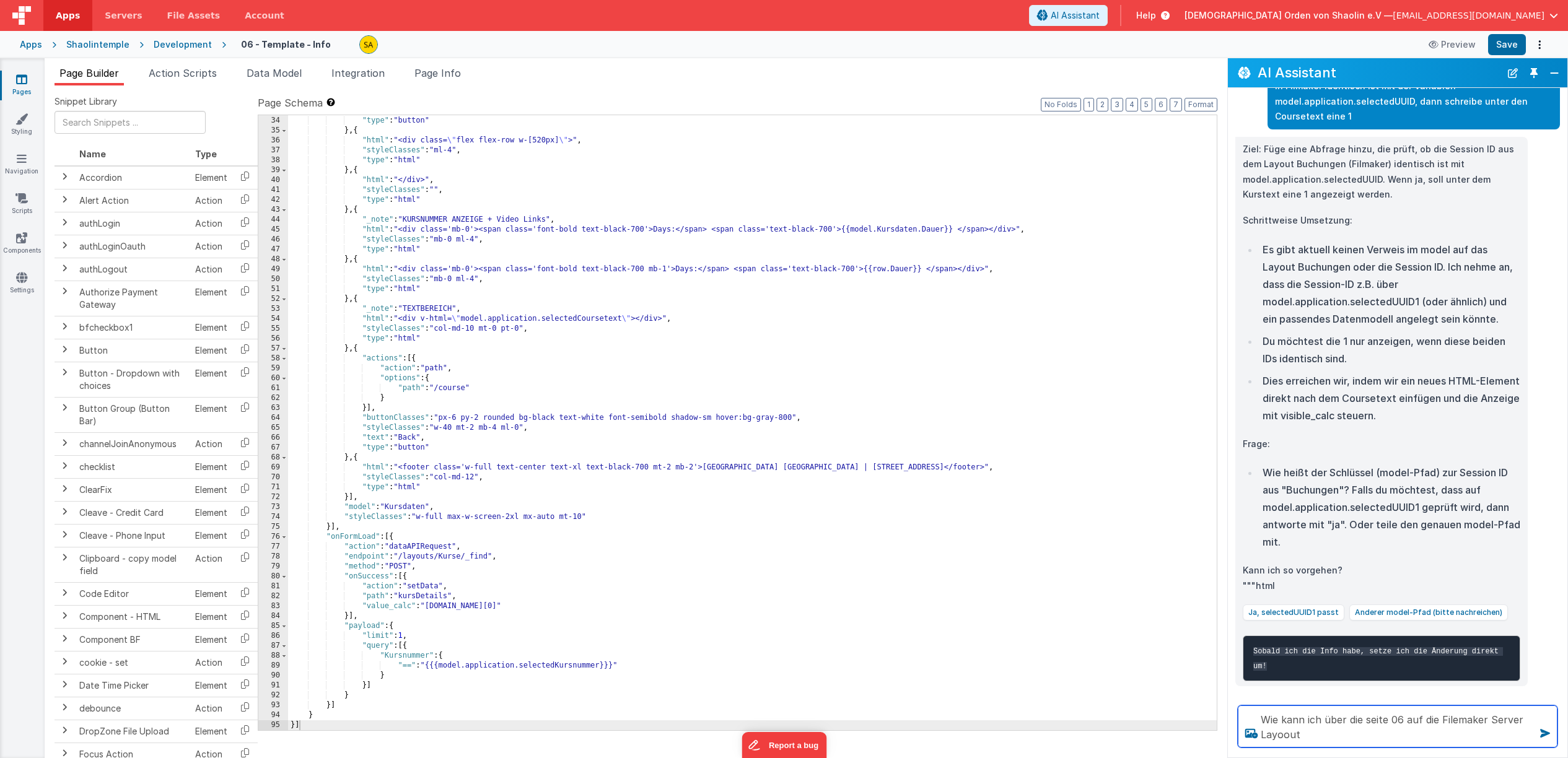
click at [1437, 721] on textarea "Wie kann ich über die seite 06 auf die Filemaker Server Layoout" at bounding box center [1397, 726] width 320 height 42
click at [1347, 736] on textarea "Wie kann ich über die seite 06 auf das Filemaker Server Layoout" at bounding box center [1397, 726] width 320 height 42
type textarea "Wie kann ich über die seite 06 auf das Filemaker Server Layoout "Buchungen" zug…"
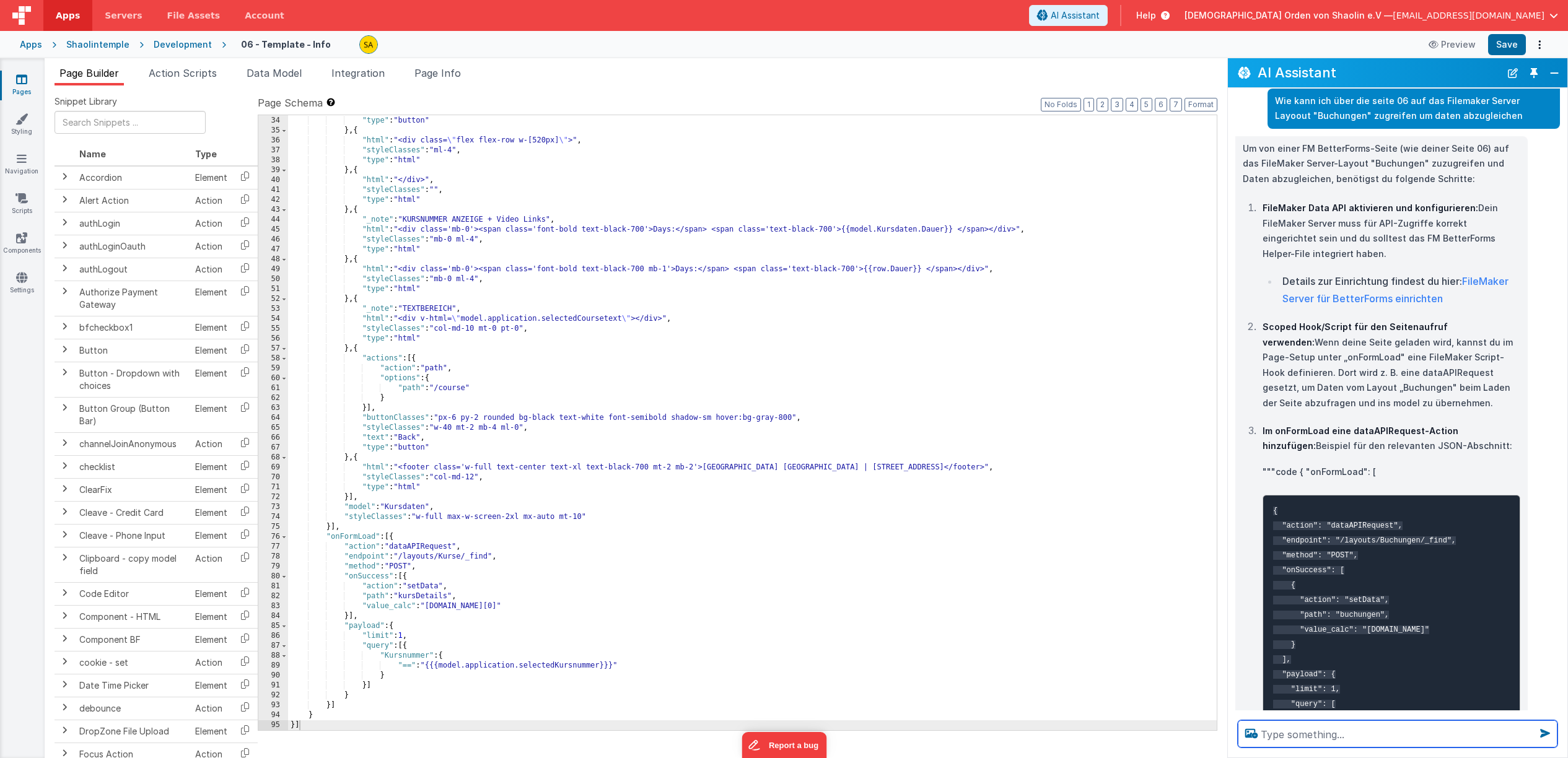
scroll to position [674, 0]
click at [275, 78] on span "Data Model" at bounding box center [274, 73] width 55 height 12
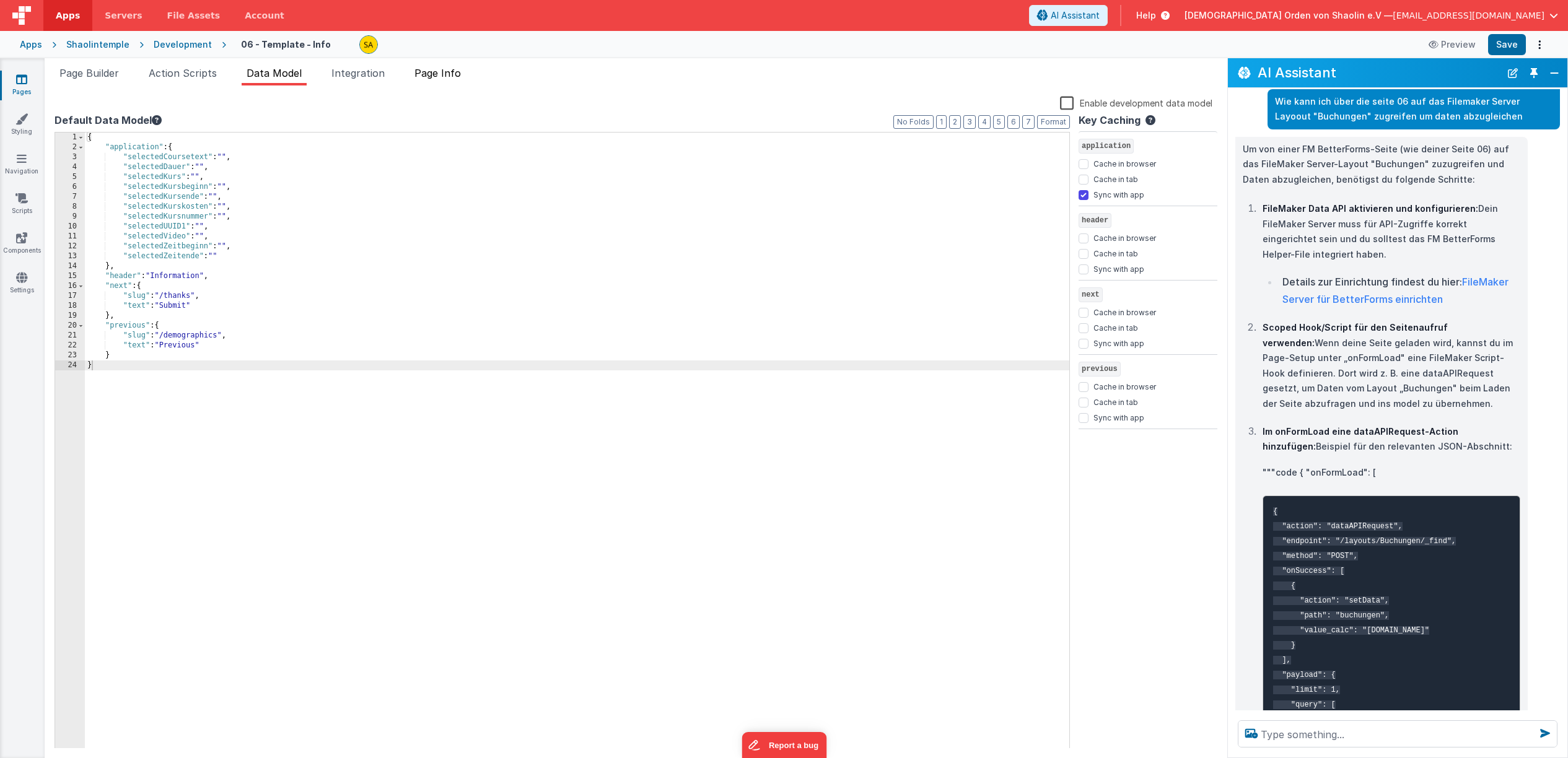
click at [466, 70] on li "Page Info" at bounding box center [438, 75] width 56 height 20
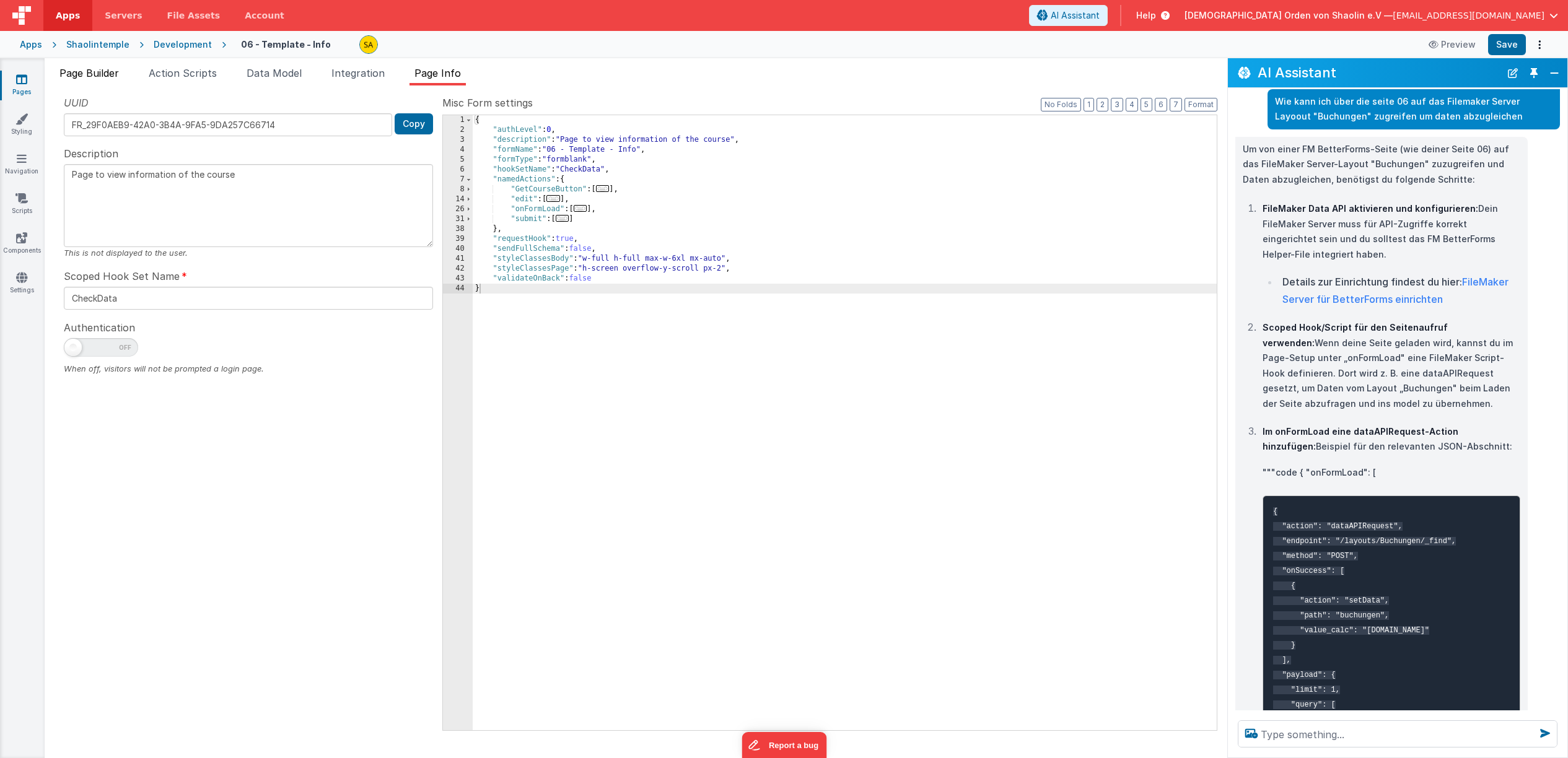
click at [104, 75] on span "Page Builder" at bounding box center [89, 73] width 60 height 12
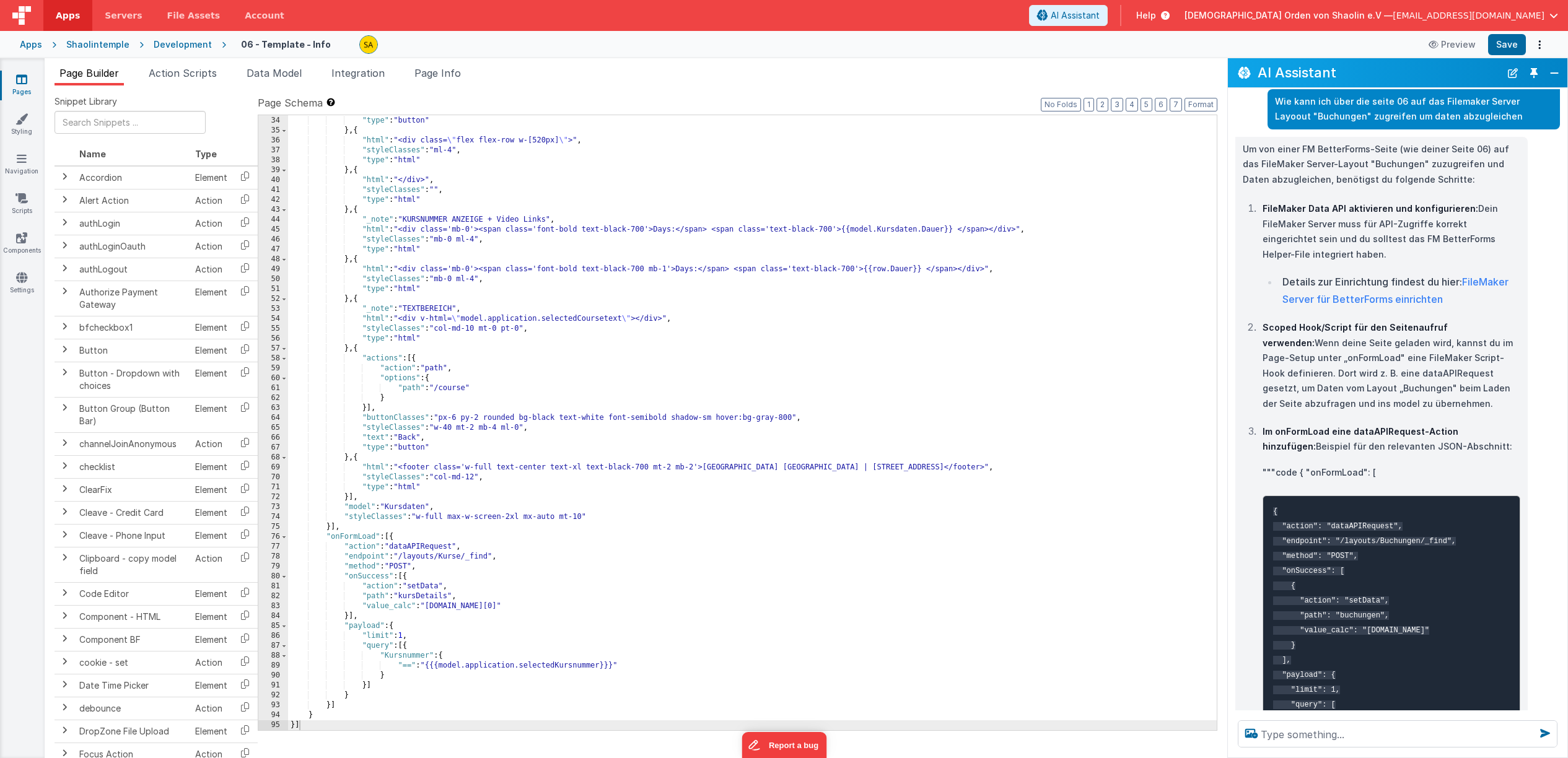
scroll to position [678, 0]
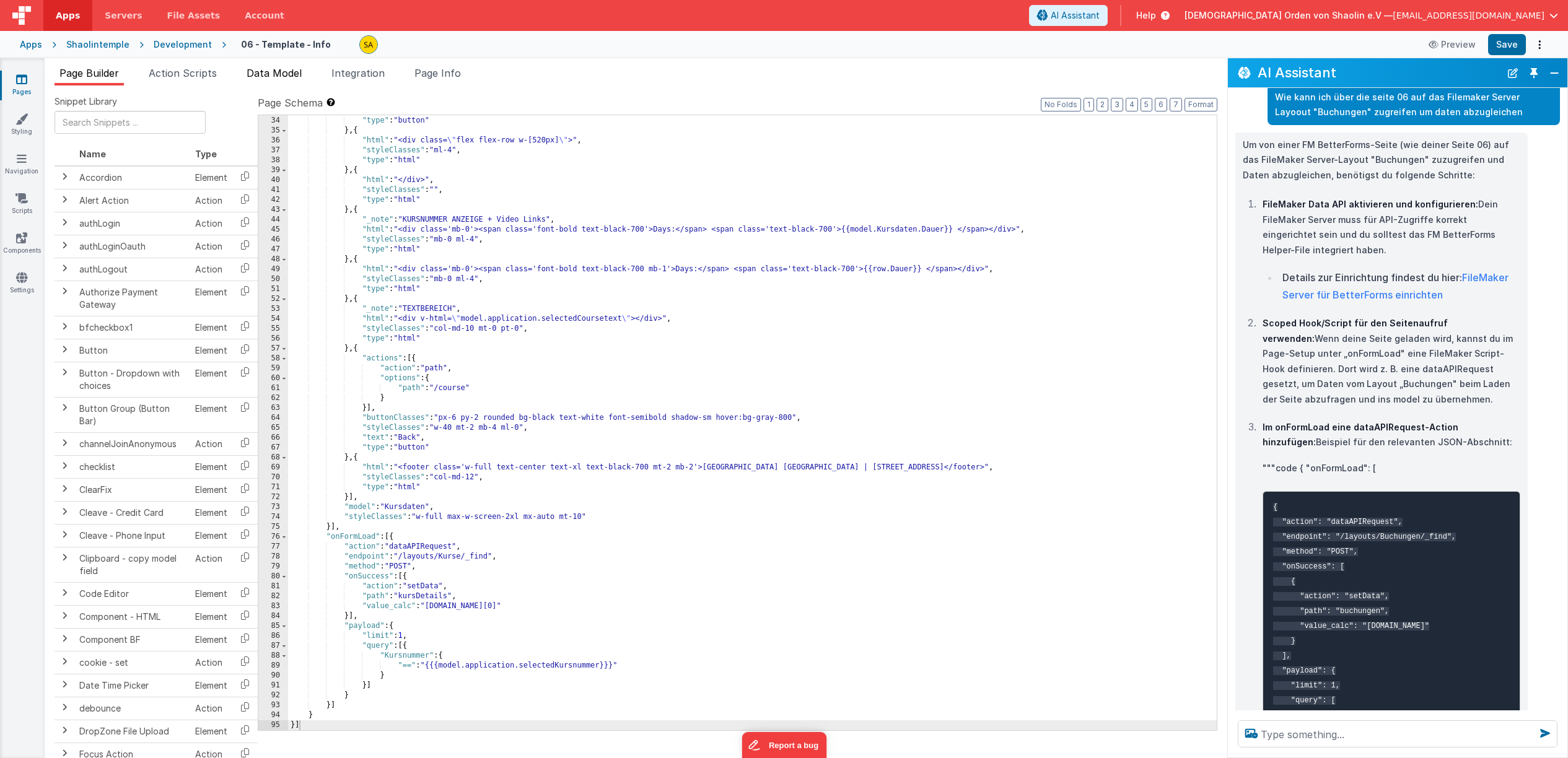
click at [282, 74] on span "Data Model" at bounding box center [274, 73] width 55 height 12
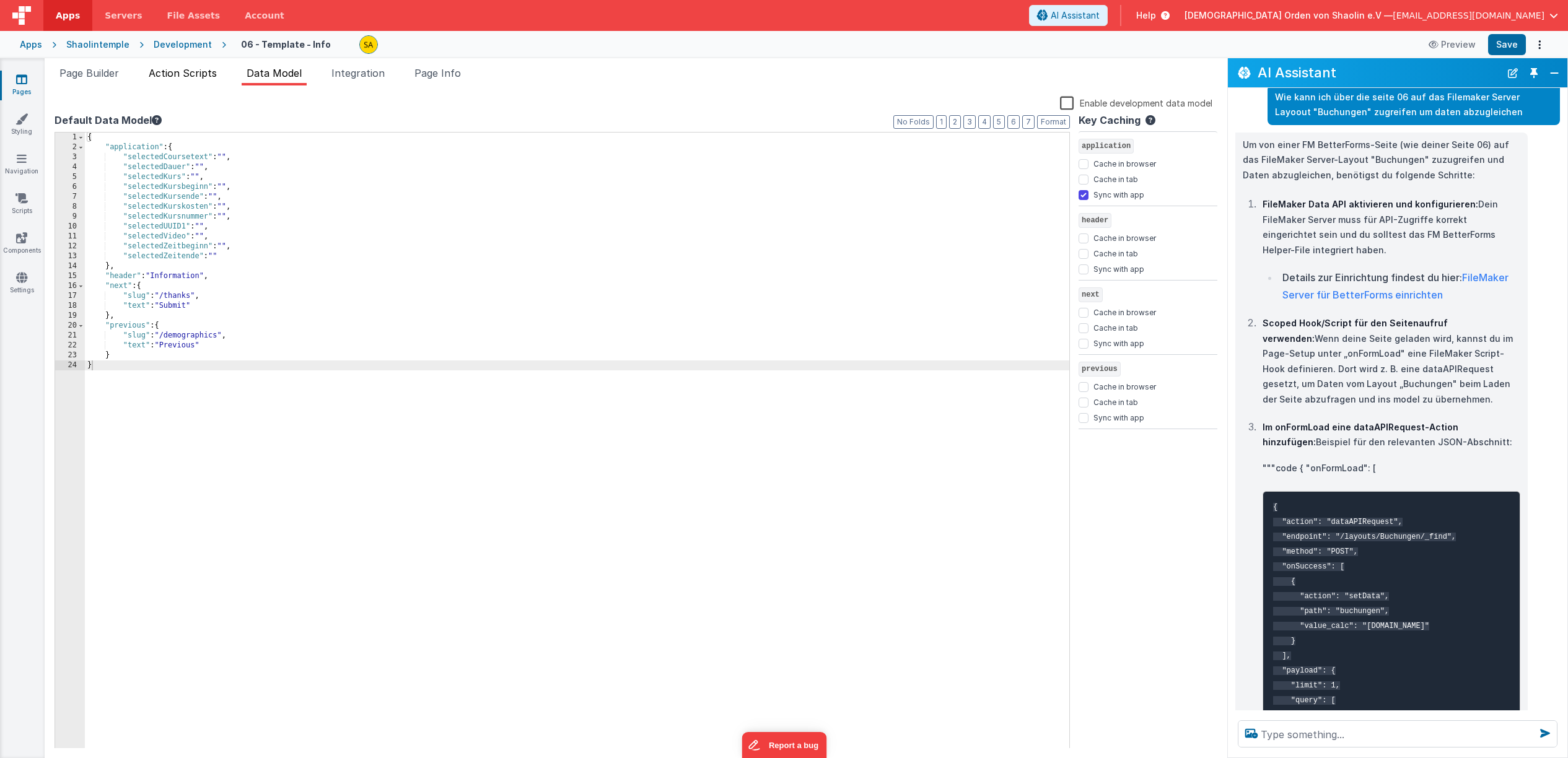
click at [204, 72] on span "Action Scripts" at bounding box center [183, 73] width 68 height 12
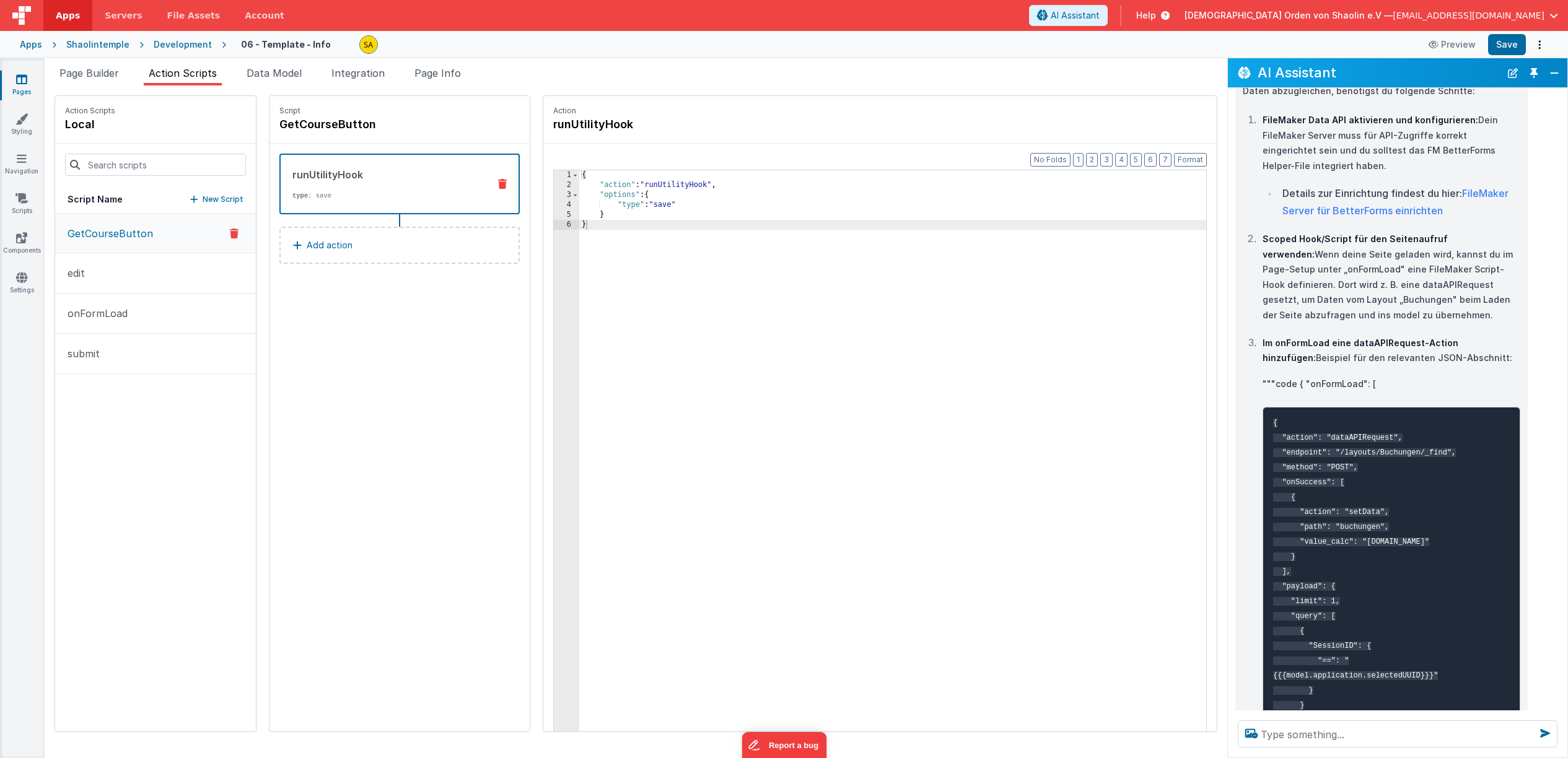
scroll to position [763, 0]
click at [1274, 418] on code "{ "action": "dataAPIRequest", "endpoint": "/layouts/Buchungen/_find", "method":…" at bounding box center [1364, 586] width 183 height 336
drag, startPoint x: 1297, startPoint y: 380, endPoint x: 1380, endPoint y: 381, distance: 83.0
click at [1380, 381] on p """"code { "onFormLoad": [" at bounding box center [1391, 383] width 257 height 16
copy p "{ "onFormLoad": ["
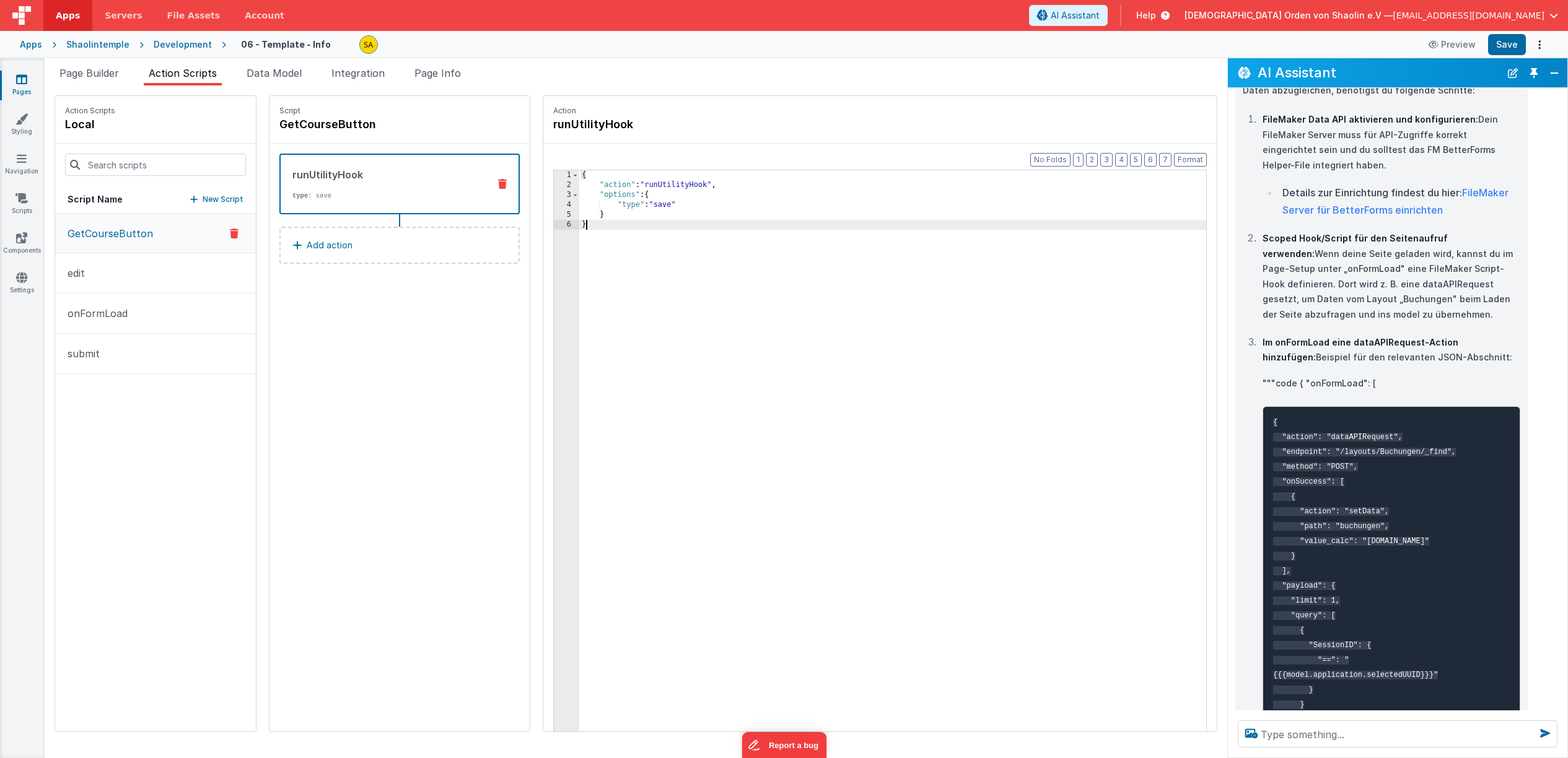
click at [580, 235] on div "{ "action" : "runUtilityHook" , "options" : { "type" : "save" } }" at bounding box center [901, 480] width 642 height 619
click at [604, 218] on div "{ "action" : "runUtilityHook" , "options" : { "type" : "save" } }" at bounding box center [901, 480] width 642 height 619
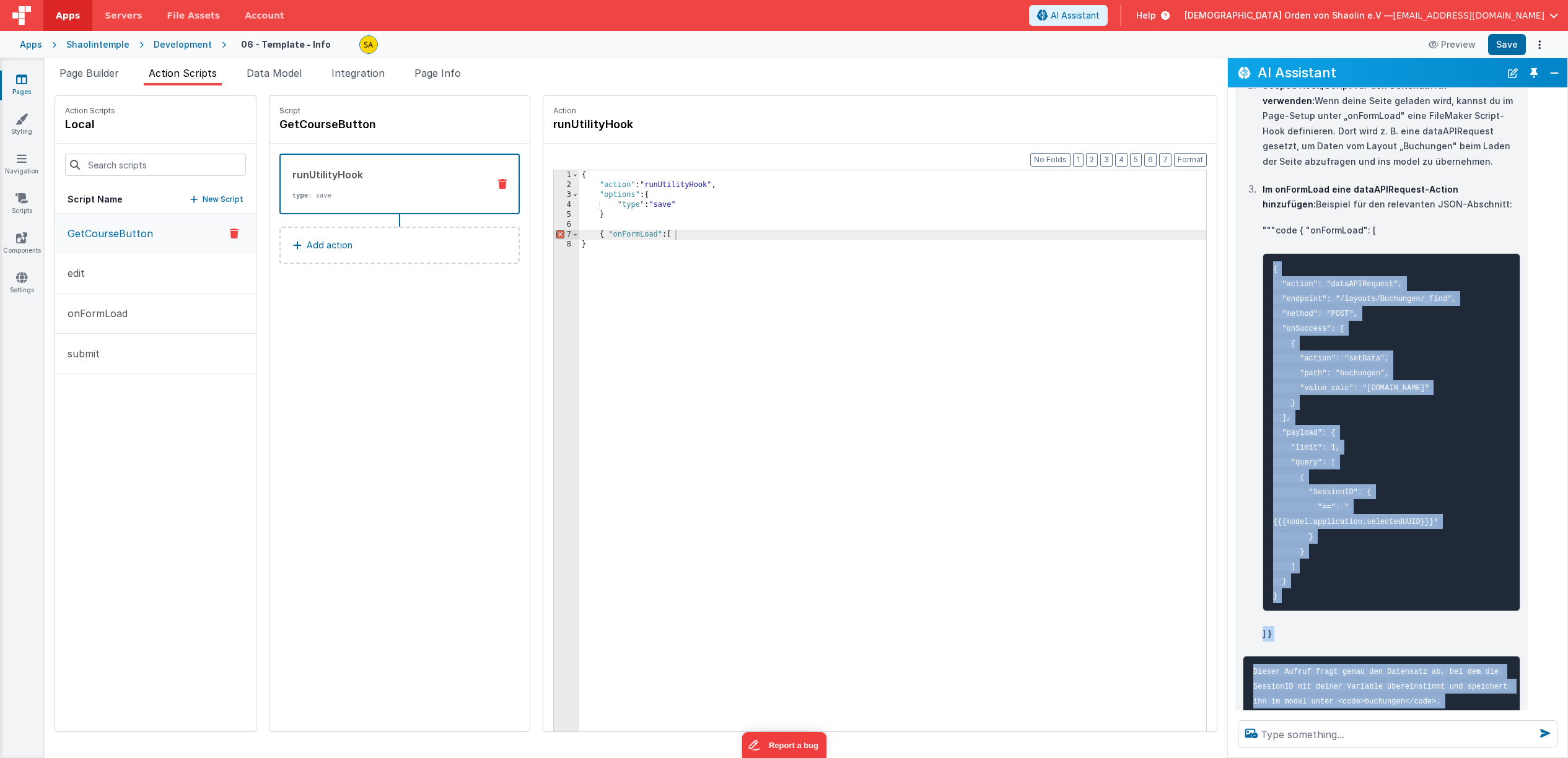
scroll to position [1030, 0]
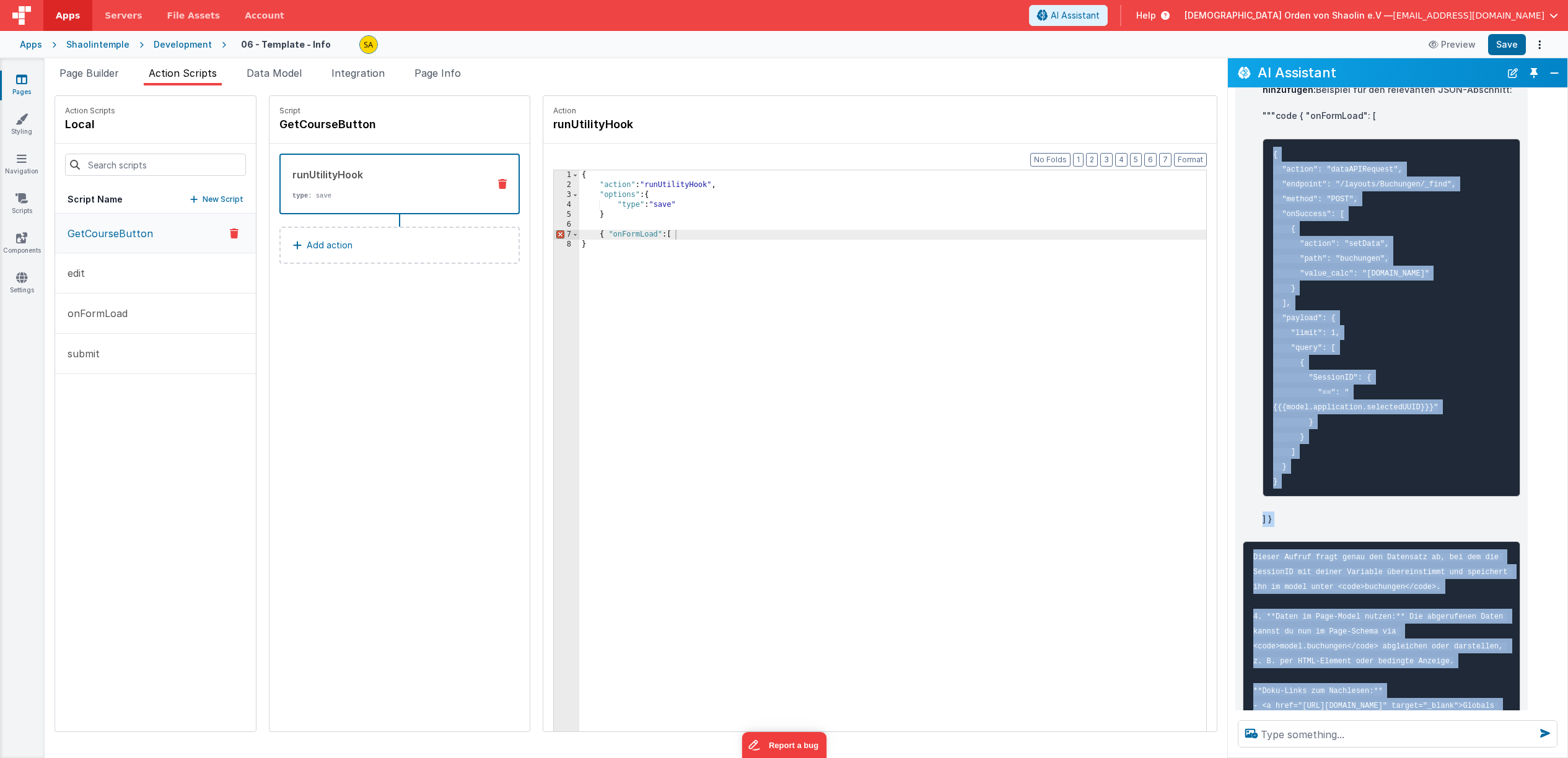
drag, startPoint x: 1274, startPoint y: 416, endPoint x: 1283, endPoint y: 517, distance: 101.4
click at [1283, 497] on pre "{ "action": "dataAPIRequest", "endpoint": "/layouts/Buchungen/_find", "method":…" at bounding box center [1391, 318] width 257 height 358
copy li "{ "action": "dataAPIRequest", "endpoint": "/layouts/Buchungen/_find", "method":…"
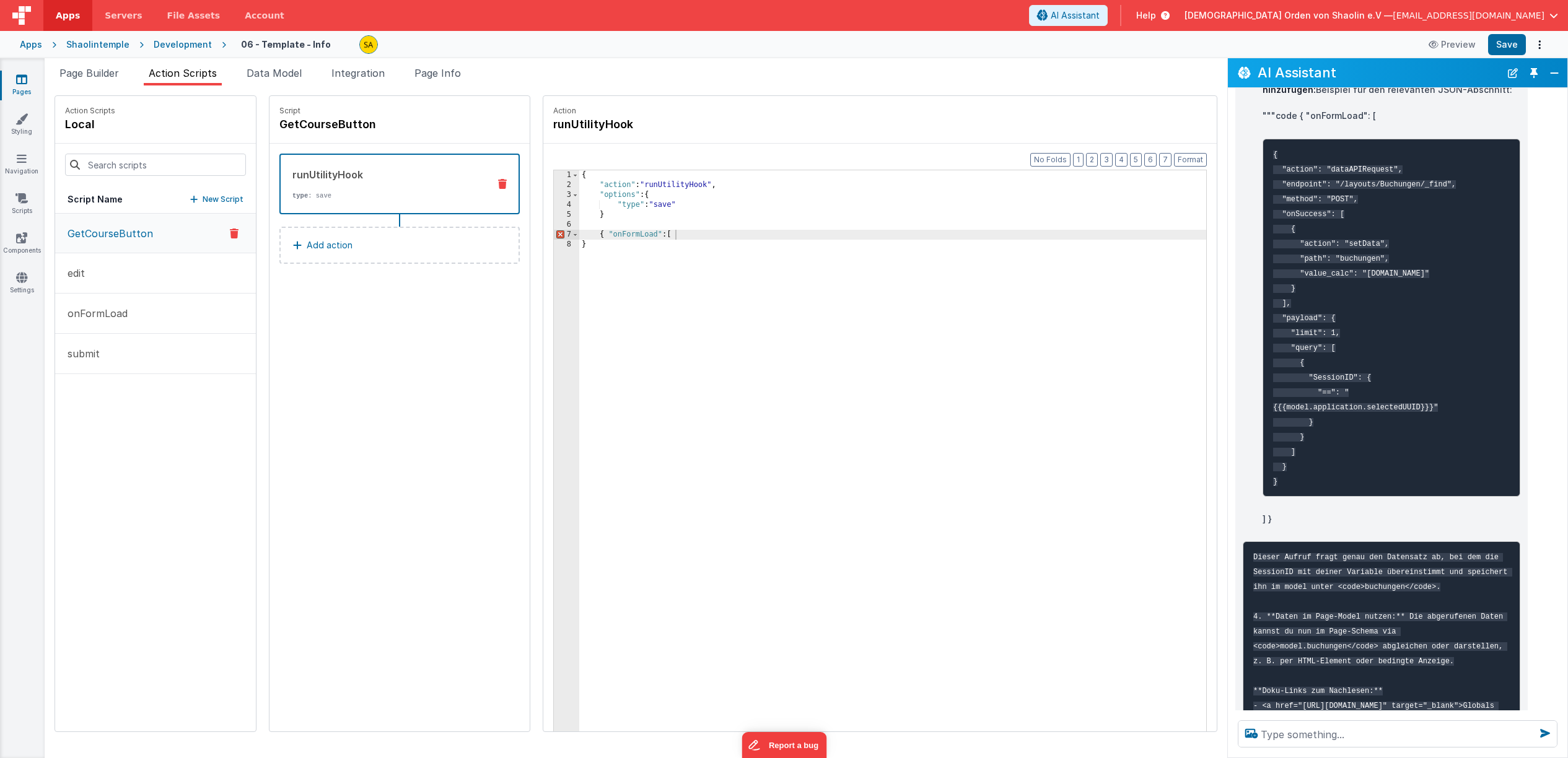
click at [696, 238] on div "{ "action" : "runUtilityHook" , "options" : { "type" : "save" } { "onFormLoad" …" at bounding box center [901, 480] width 642 height 619
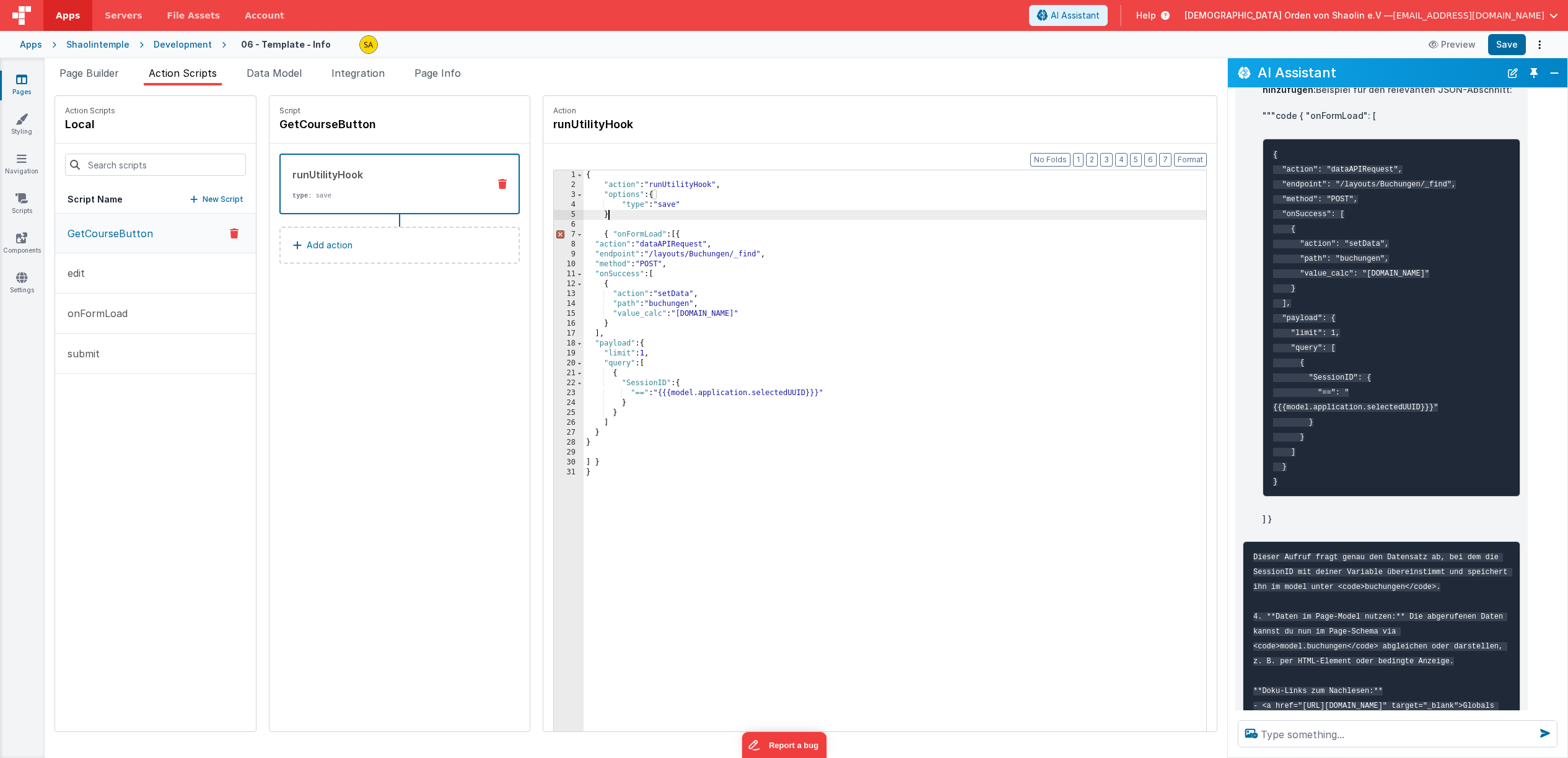
click at [619, 217] on div "{ "action" : "runUtilityHook" , "options" : { "type" : "save" } { "onFormLoad" …" at bounding box center [902, 480] width 638 height 619
click at [666, 235] on div "{ "action" : "runUtilityHook" , "options" : { "type" : "save" } { "onFormLoad" …" at bounding box center [902, 480] width 638 height 619
click at [606, 246] on div "{ "action" : "runUtilityHook" , "options" : { "type" : "save" } { "onFormLoad" …" at bounding box center [902, 480] width 638 height 619
click at [595, 237] on div "{ "action" : "runUtilityHook" , "options" : { "type" : "save" } { "onFormLoad" …" at bounding box center [902, 480] width 638 height 619
click at [604, 220] on div "{ "action" : "runUtilityHook" , "options" : { "type" : "save" } "onFormLoad" : …" at bounding box center [902, 480] width 638 height 619
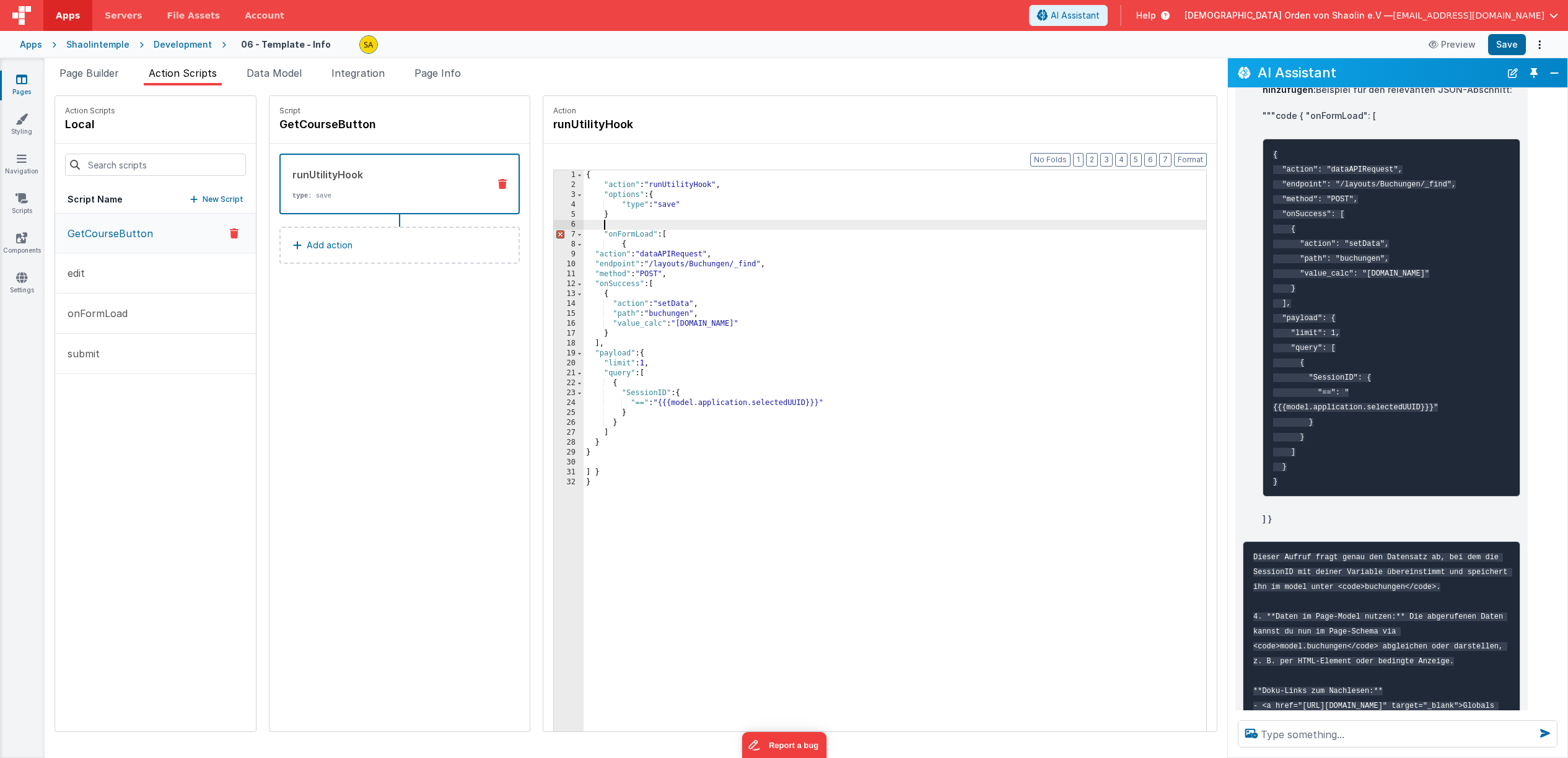
click at [604, 219] on div "{ "action" : "runUtilityHook" , "options" : { "type" : "save" } "onFormLoad" : …" at bounding box center [902, 480] width 638 height 619
click at [584, 482] on div "{ "action" : "runUtilityHook" , "options" : { "type" : "save" } , "onFormLoad" …" at bounding box center [902, 480] width 638 height 619
click at [584, 473] on div "{ "action" : "runUtilityHook" , "options" : { "type" : "save" } , "onFormLoad" …" at bounding box center [902, 480] width 638 height 619
click at [584, 467] on div "{ "action" : "runUtilityHook" , "options" : { "type" : "save" } , "onFormLoad" …" at bounding box center [902, 480] width 638 height 619
click at [656, 237] on div "{ "action" : "runUtilityHook" , "options" : { "type" : "save" } , "onFormLoad" …" at bounding box center [902, 480] width 638 height 619
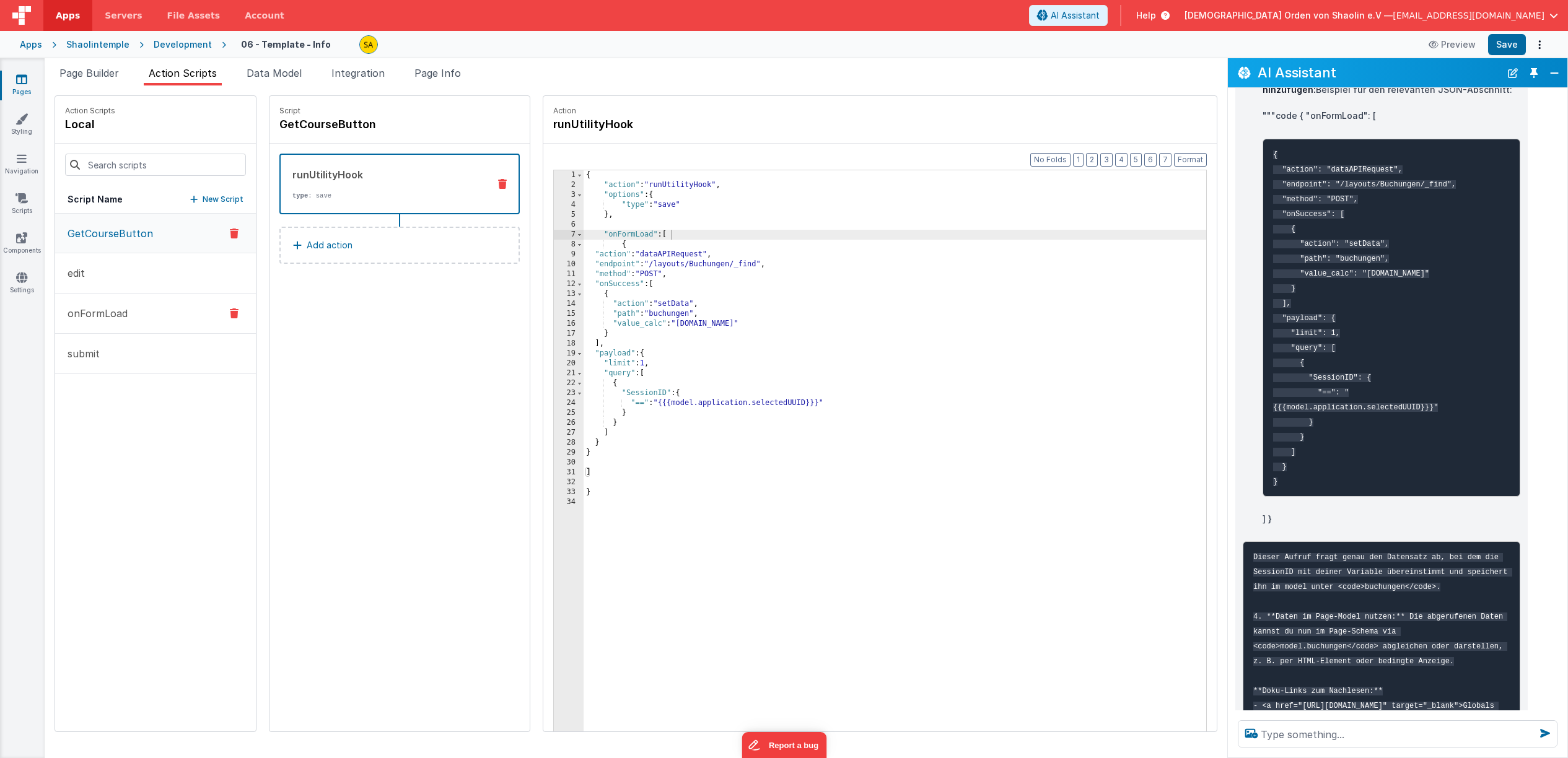
click at [83, 305] on button "onFormLoad" at bounding box center [156, 314] width 200 height 41
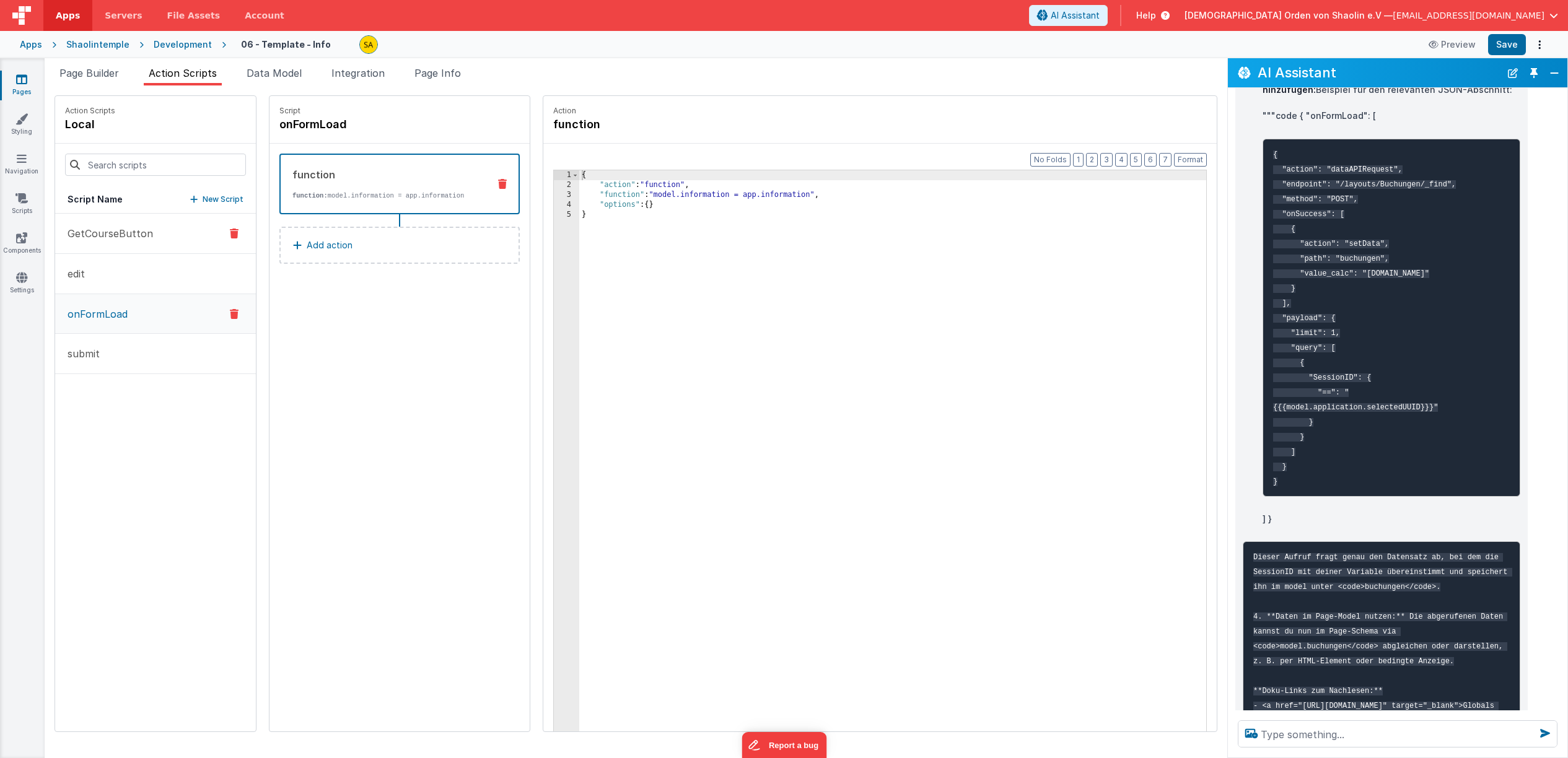
click at [135, 230] on p "GetCourseButton" at bounding box center [107, 233] width 93 height 15
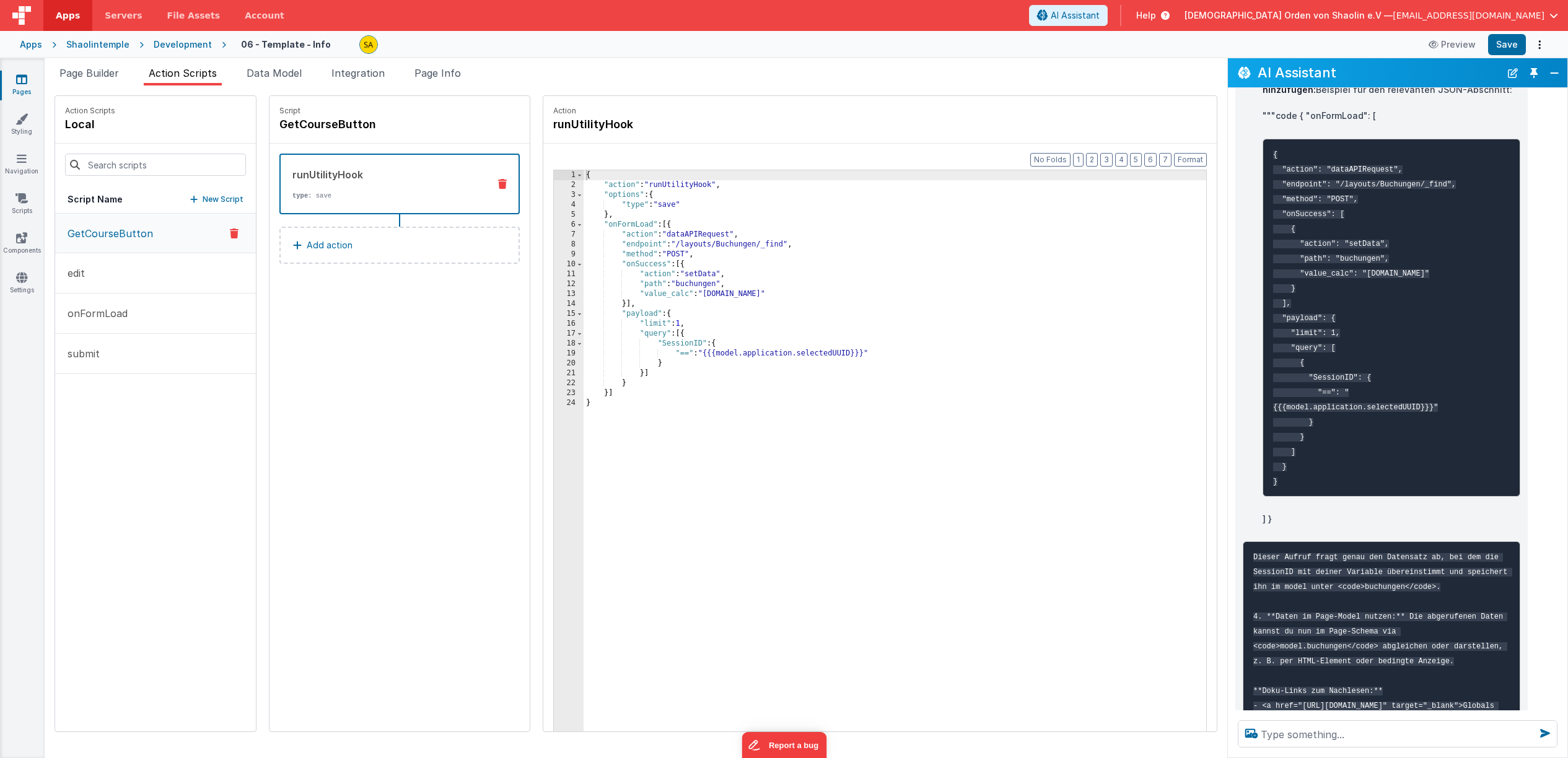
click at [690, 475] on div "{ "action" : "runUtilityHook" , "options" : { "type" : "save" } , "onFormLoad" …" at bounding box center [902, 480] width 638 height 619
click at [736, 435] on div "{ "action" : "runUtilityHook" , "options" : { "type" : "save" } , "onFormLoad" …" at bounding box center [902, 480] width 638 height 619
click at [655, 227] on div "{ "action" : "runUtilityHook" , "options" : { "type" : "save" } , "onFormLoad" …" at bounding box center [902, 480] width 638 height 619
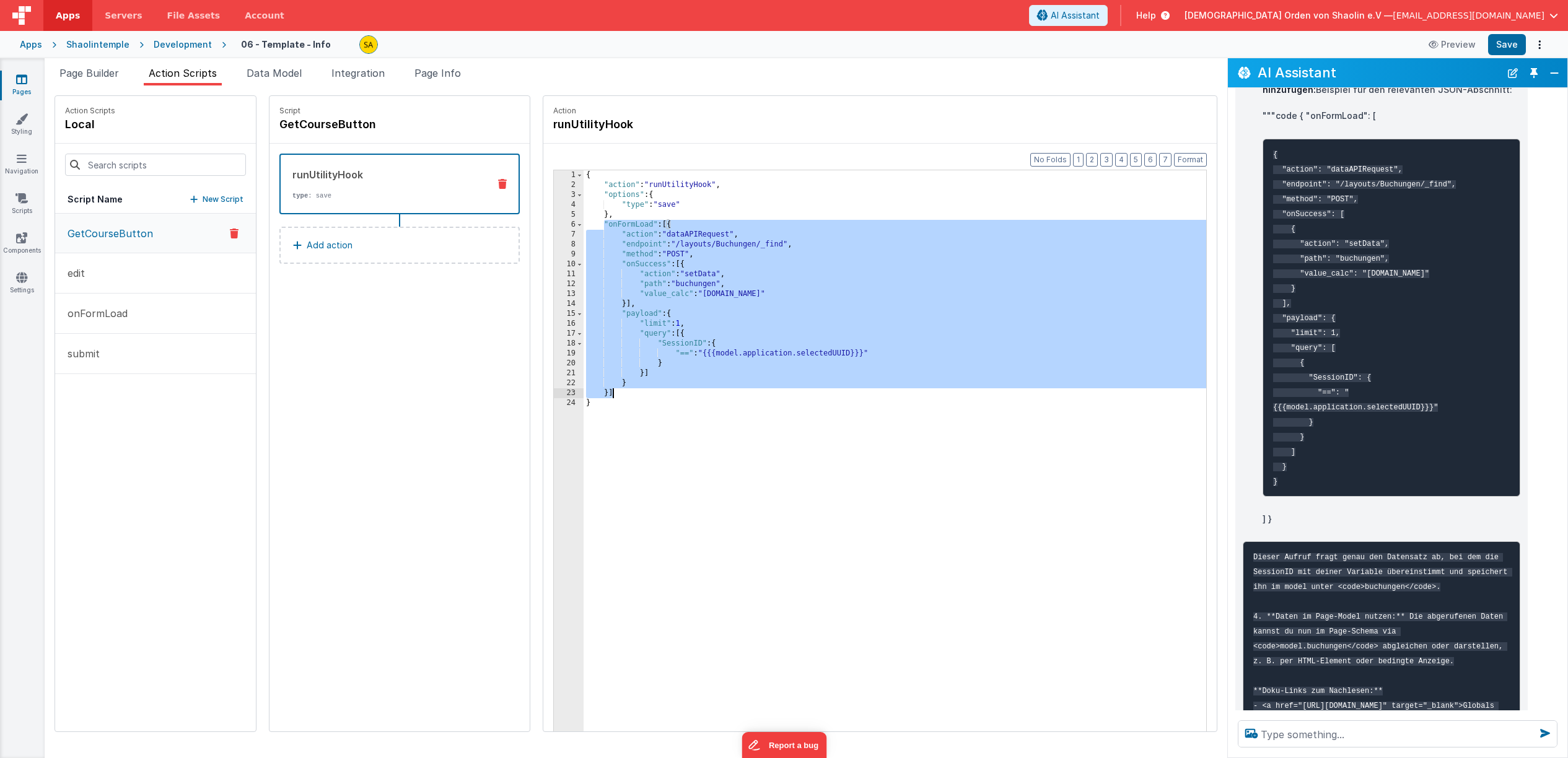
drag, startPoint x: 590, startPoint y: 229, endPoint x: 655, endPoint y: 391, distance: 174.6
click at [654, 391] on div "{ "action" : "runUtilityHook" , "options" : { "type" : "save" } , "onFormLoad" …" at bounding box center [902, 480] width 638 height 619
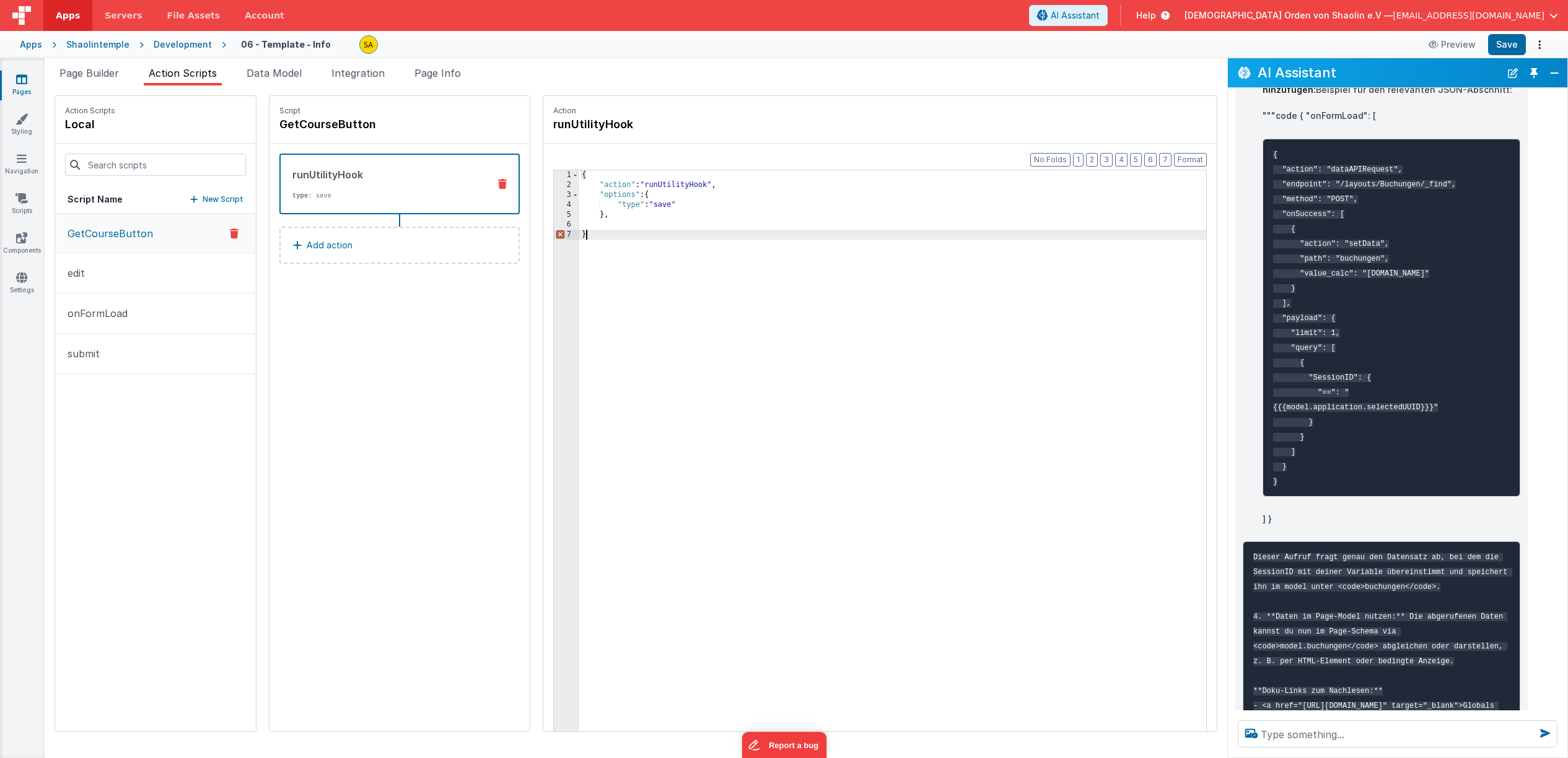
click at [580, 234] on div "{ "action" : "runUtilityHook" , "options" : { "type" : "save" } , }" at bounding box center [901, 480] width 642 height 619
click at [580, 176] on div "{ "action" : "runUtilityHook" , "options" : { "type" : "save" } , }" at bounding box center [901, 480] width 642 height 619
click at [599, 216] on div "{ "action" : "runUtilityHook" , "options" : { "type" : "save" } , }" at bounding box center [901, 480] width 642 height 619
drag, startPoint x: 1509, startPoint y: 50, endPoint x: 1489, endPoint y: 53, distance: 20.2
click at [1508, 50] on button "Save" at bounding box center [1508, 44] width 38 height 21
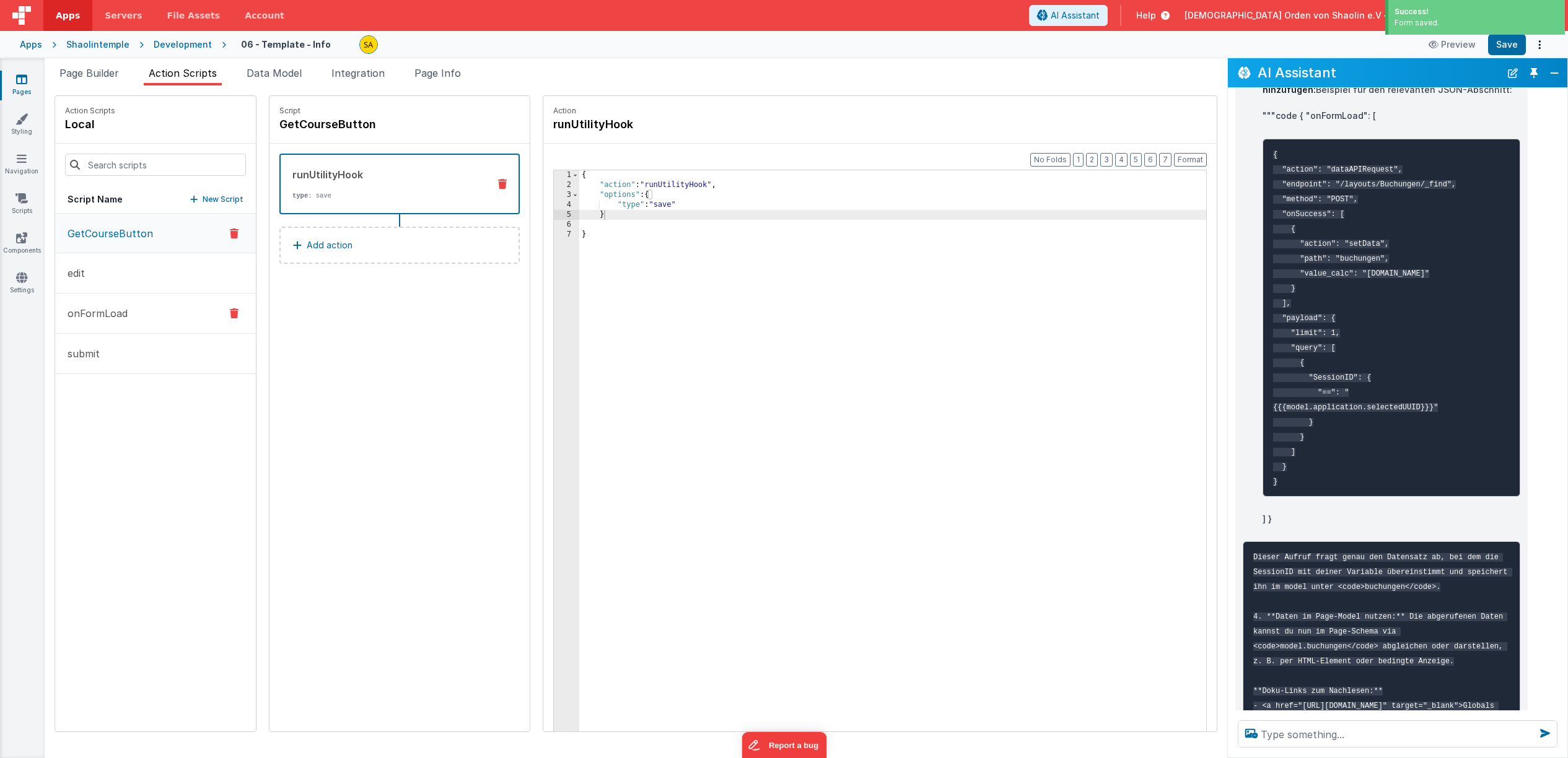
click at [118, 318] on p "onFormLoad" at bounding box center [94, 314] width 68 height 15
click at [55, 294] on button "onFormLoad" at bounding box center [156, 314] width 200 height 40
click at [630, 220] on div "{ "action" : "runUtilityHook" , "options" : { "type" : "save" } }" at bounding box center [901, 480] width 642 height 619
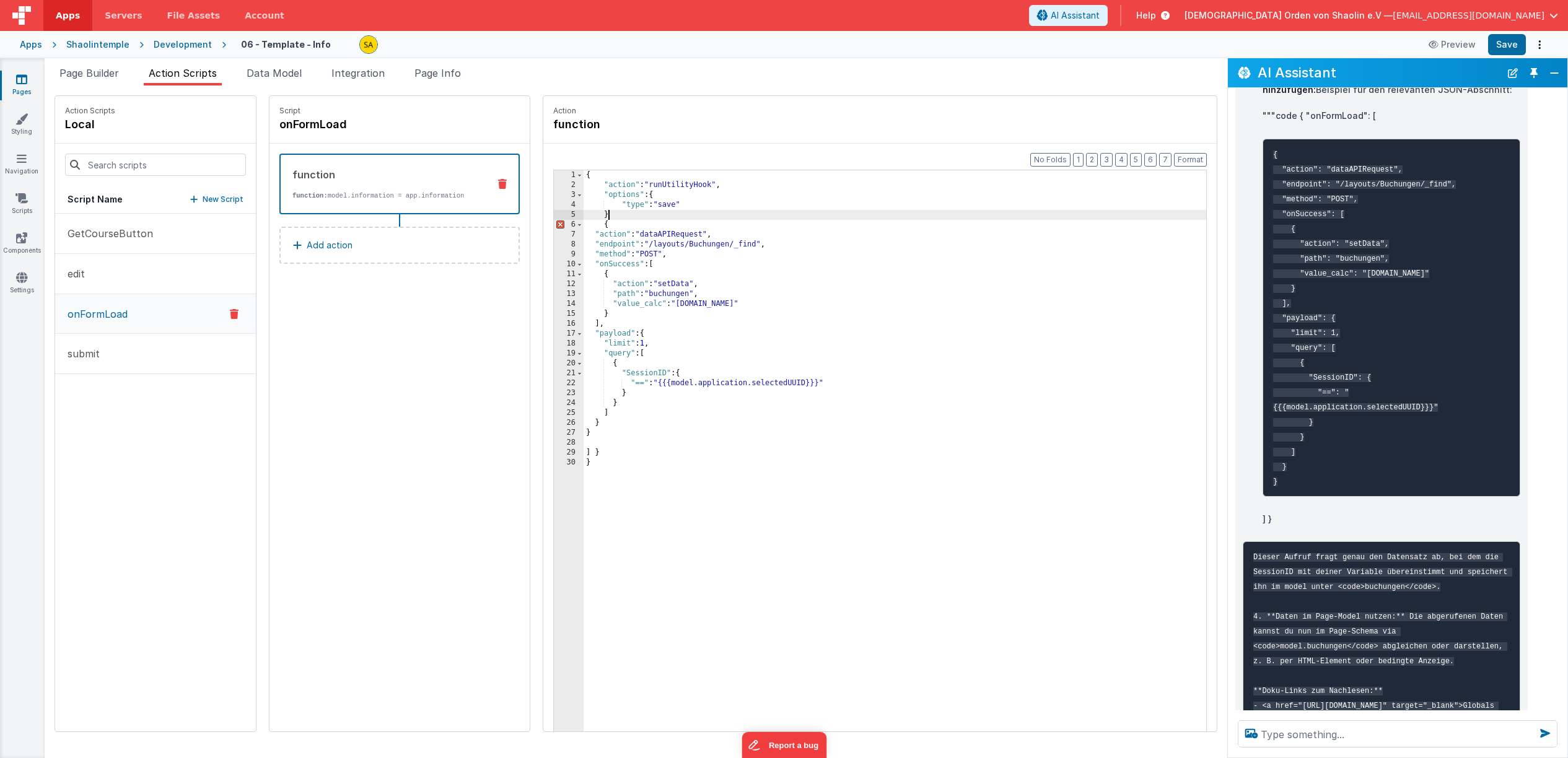
click at [613, 218] on div "{ "action" : "runUtilityHook" , "options" : { "type" : "save" } { "action" : "d…" at bounding box center [902, 480] width 638 height 619
click at [584, 176] on div "{ "action" : "runUtilityHook" , "options" : { "type" : "save" } { "action" : "d…" at bounding box center [902, 480] width 638 height 619
click at [643, 194] on div "{ "action" : "runUtilityHook" , "options" : { "type" : "save" } { "action" : "d…" at bounding box center [902, 480] width 638 height 619
drag, startPoint x: 596, startPoint y: 226, endPoint x: 600, endPoint y: 233, distance: 8.1
click at [596, 227] on div "{ "action" : "runUtilityHook" , "options" : { "type" : "save" } { "action" : "d…" at bounding box center [902, 480] width 638 height 619
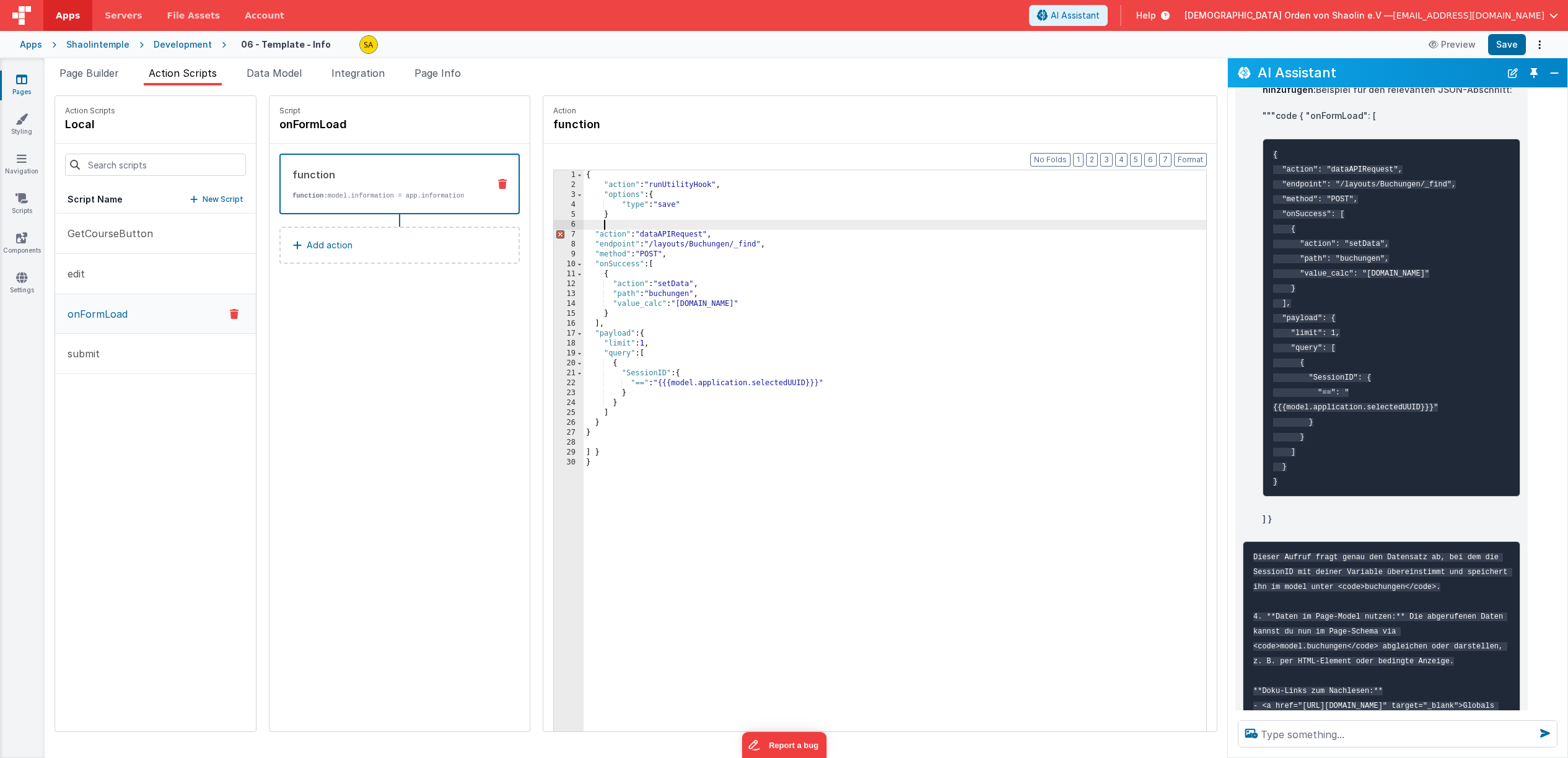
click at [601, 218] on div "{ "action" : "runUtilityHook" , "options" : { "type" : "save" } "action" : "dat…" at bounding box center [902, 480] width 638 height 619
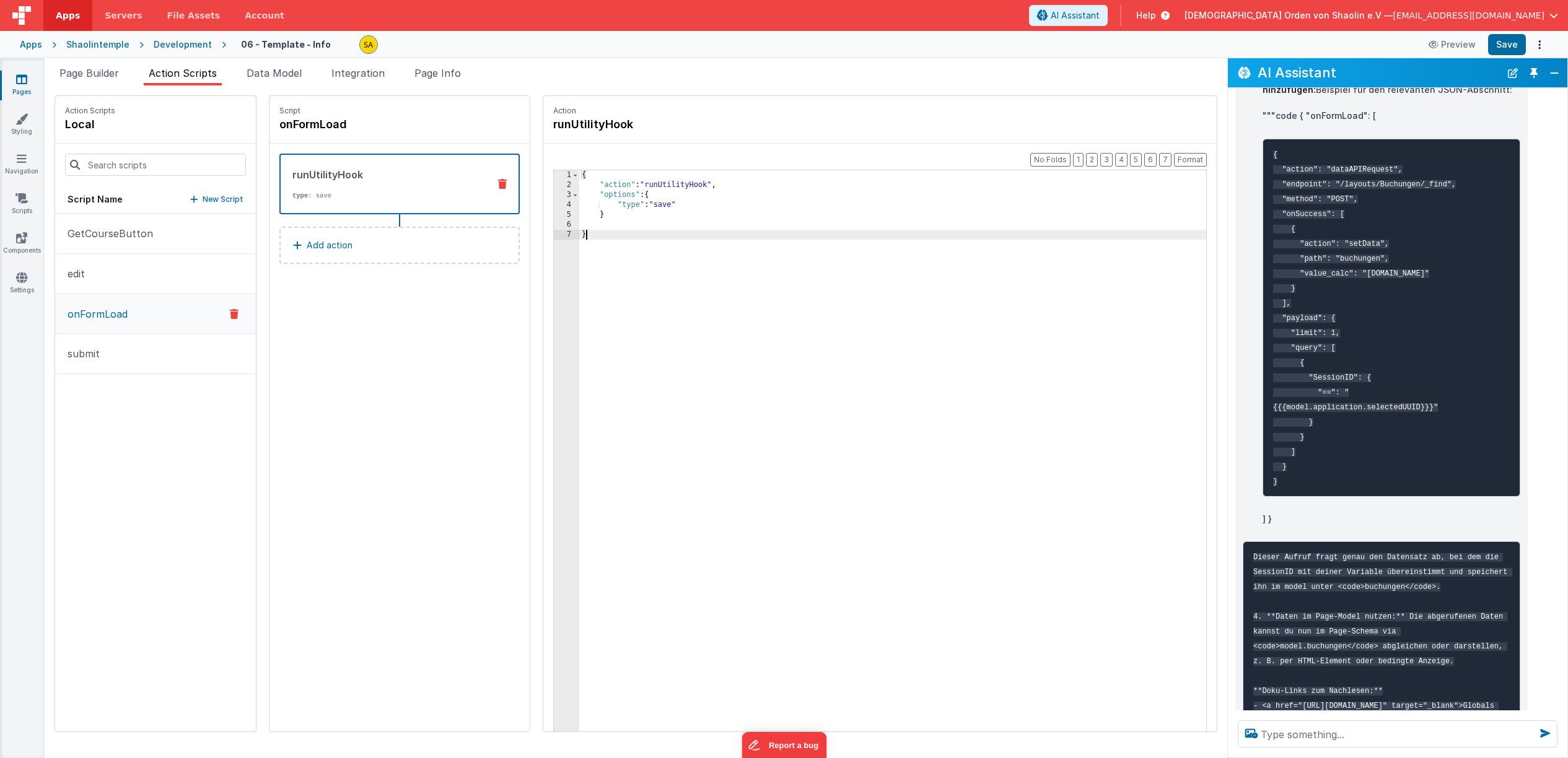
click at [724, 296] on div "{ "action" : "runUtilityHook" , "options" : { "type" : "save" } }" at bounding box center [901, 480] width 642 height 619
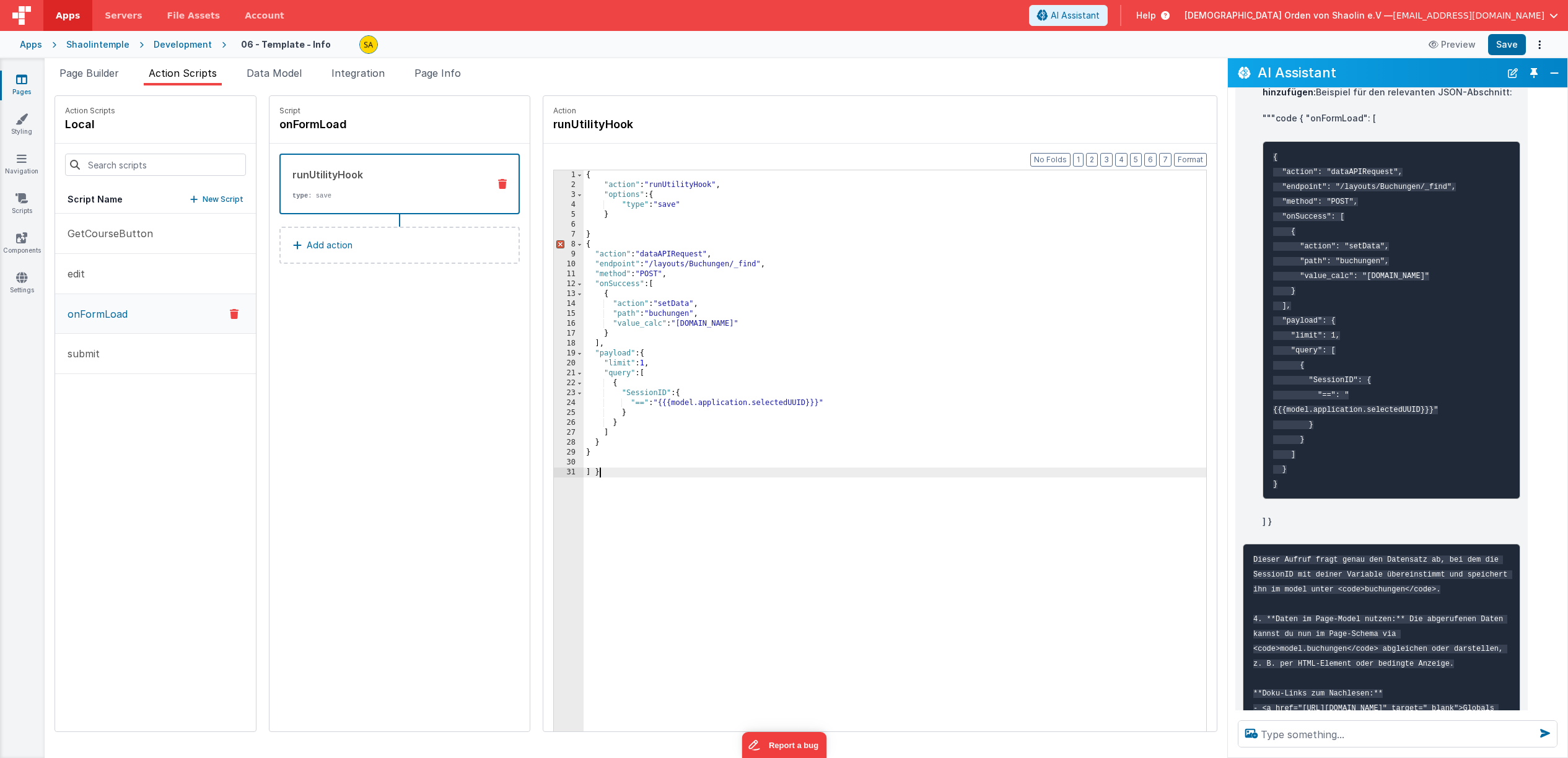
scroll to position [1027, 0]
drag, startPoint x: 1304, startPoint y: 115, endPoint x: 1329, endPoint y: 528, distance: 413.8
click at [1330, 528] on div "Um von einer FM BetterForms-Seite (wie deiner Seite 06) auf das FileMaker Serve…" at bounding box center [1381, 286] width 277 height 995
copy li ""onFormLoad": [ { "action": "dataAPIRequest", "endpoint": "/layouts/Buchungen/_…"
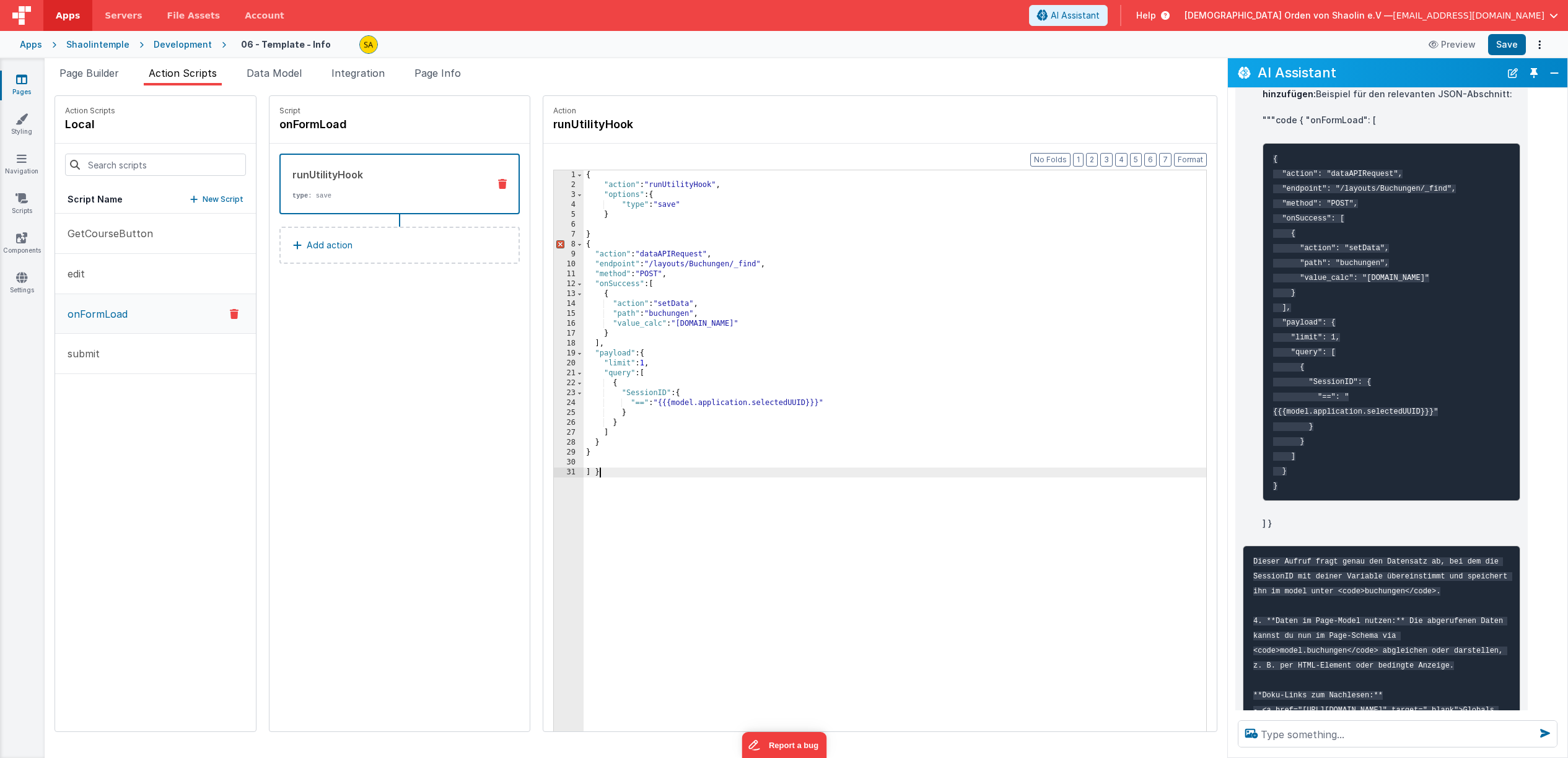
click at [760, 554] on div "{ "action" : "runUtilityHook" , "options" : { "type" : "save" } } { "action" : …" at bounding box center [902, 480] width 638 height 619
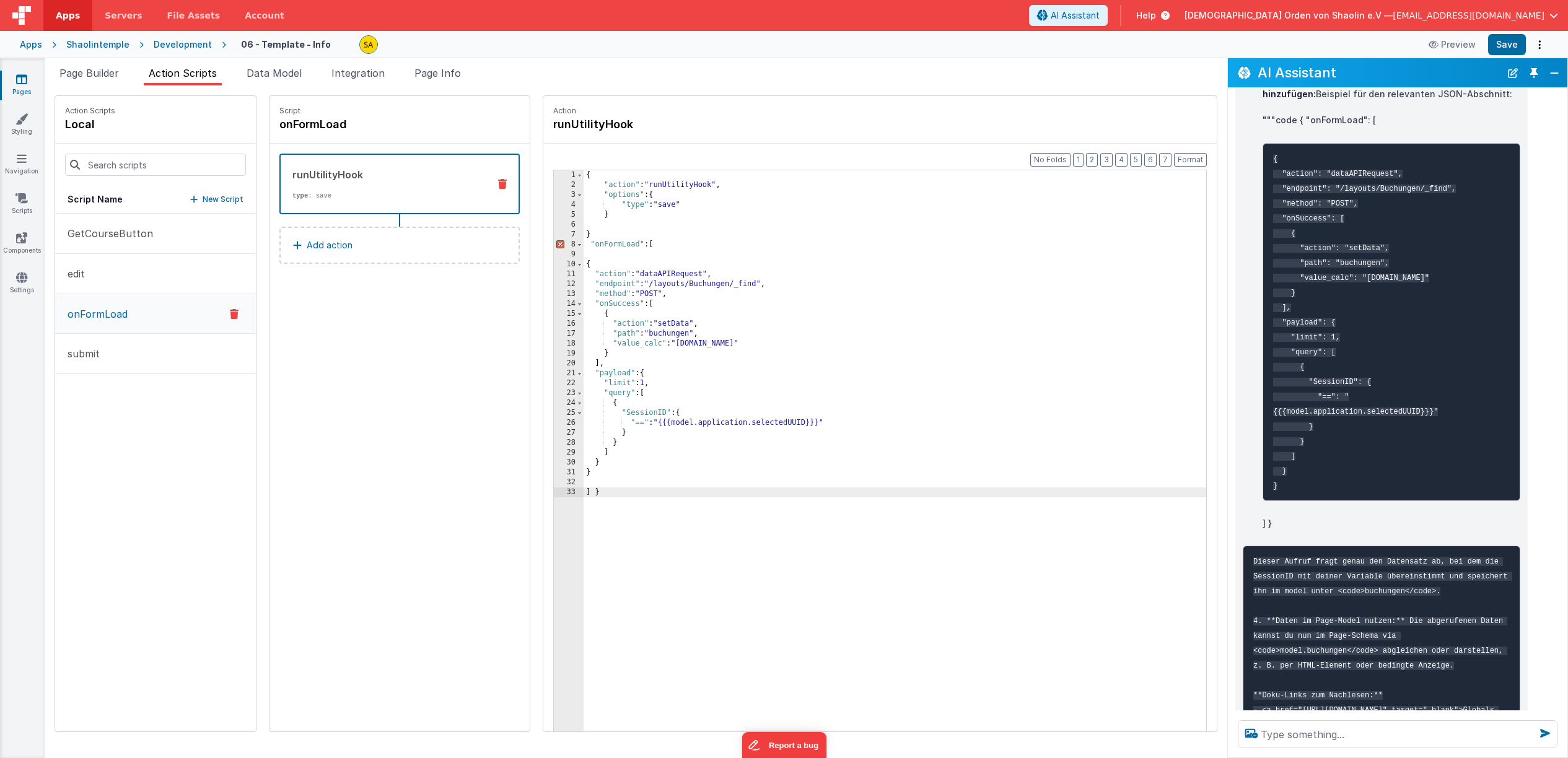
drag, startPoint x: 577, startPoint y: 234, endPoint x: 593, endPoint y: 250, distance: 22.6
click at [584, 234] on div "{ "action" : "runUtilityHook" , "options" : { "type" : "save" } } "onFormLoad" …" at bounding box center [902, 480] width 638 height 619
click at [584, 514] on div "{ "action" : "runUtilityHook" , "options" : { "type" : "save" } "onFormLoad" : …" at bounding box center [902, 480] width 638 height 619
click at [616, 218] on div "{ "action" : "runUtilityHook" , "options" : { "type" : "save" } "onFormLoad" : …" at bounding box center [902, 480] width 638 height 619
click at [591, 506] on div "{ "action" : "runUtilityHook" , "options" : { "type" : "save" } , "onFormLoad" …" at bounding box center [902, 480] width 638 height 619
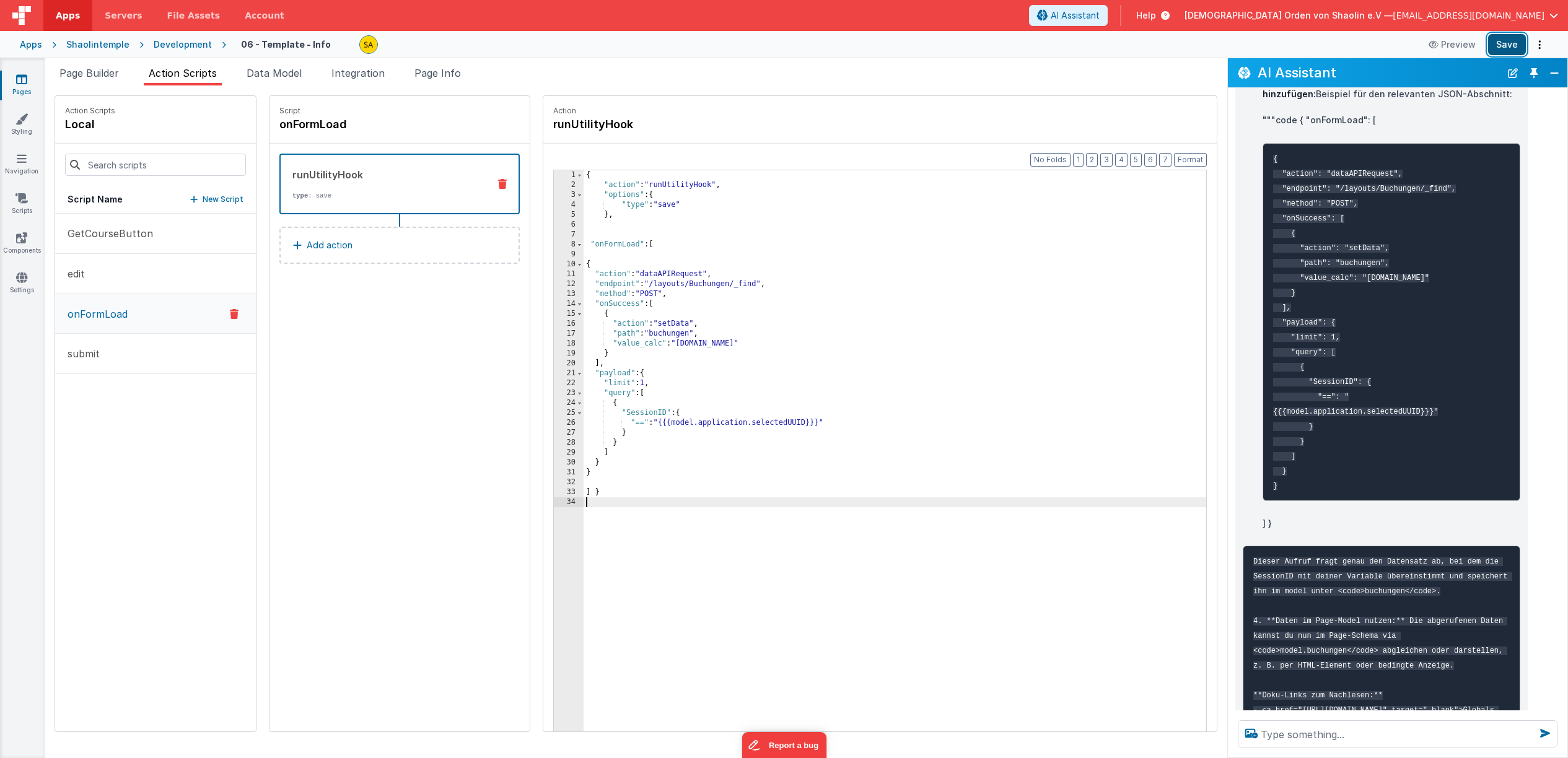
click at [1516, 44] on button "Save" at bounding box center [1508, 44] width 38 height 21
click at [584, 176] on div "{ "action" : "runUtilityHook" , "options" : { "type" : "save" } , "onFormLoad" …" at bounding box center [902, 480] width 638 height 619
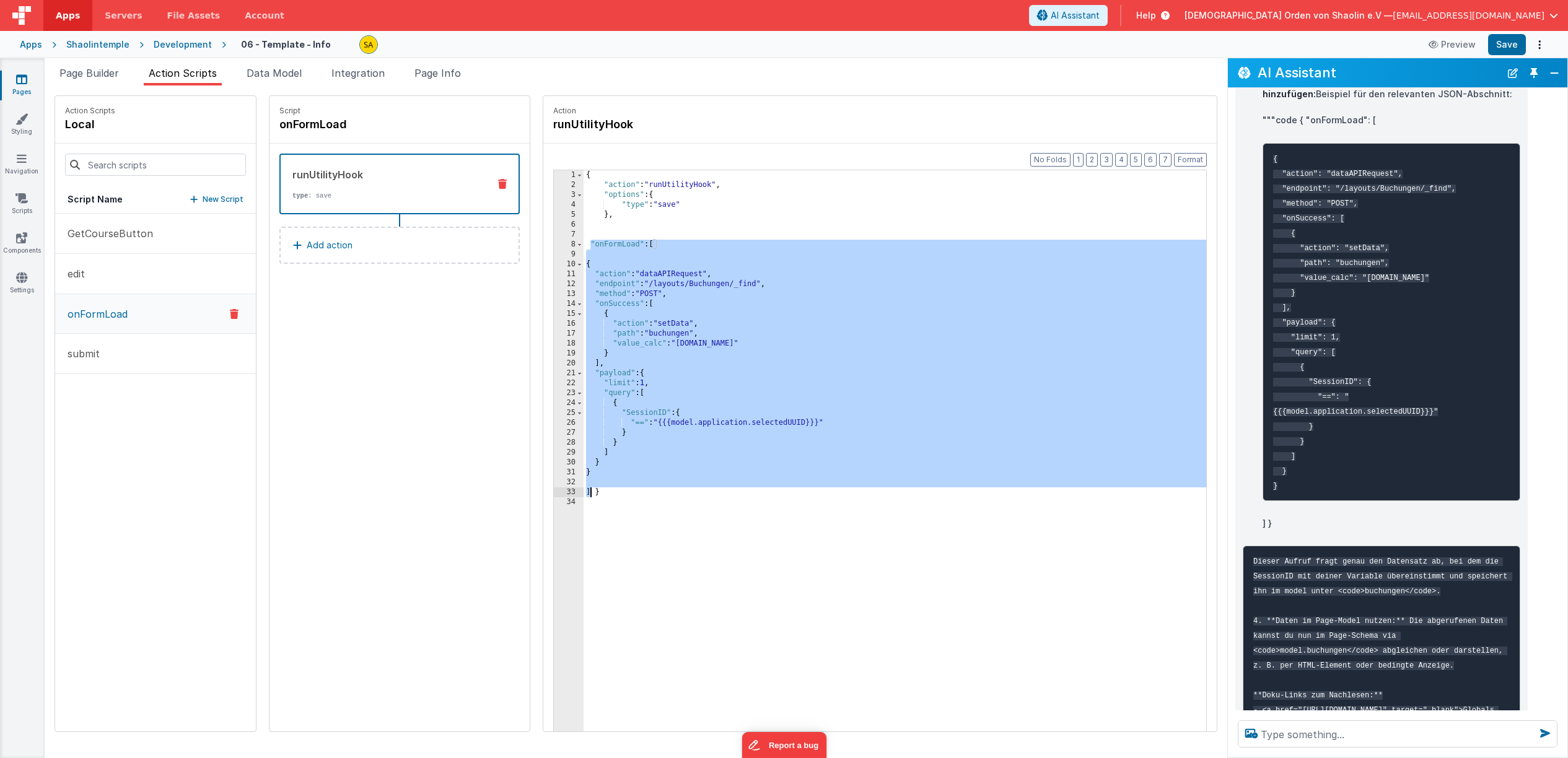
drag, startPoint x: 573, startPoint y: 242, endPoint x: 578, endPoint y: 494, distance: 252.0
click at [584, 494] on div "{ "action" : "runUtilityHook" , "options" : { "type" : "save" } , "onFormLoad" …" at bounding box center [902, 480] width 638 height 619
click at [597, 174] on div "{ "action" : "runUtilityHook" , "options" : { "type" : "save" } , "onFormLoad" …" at bounding box center [902, 480] width 638 height 619
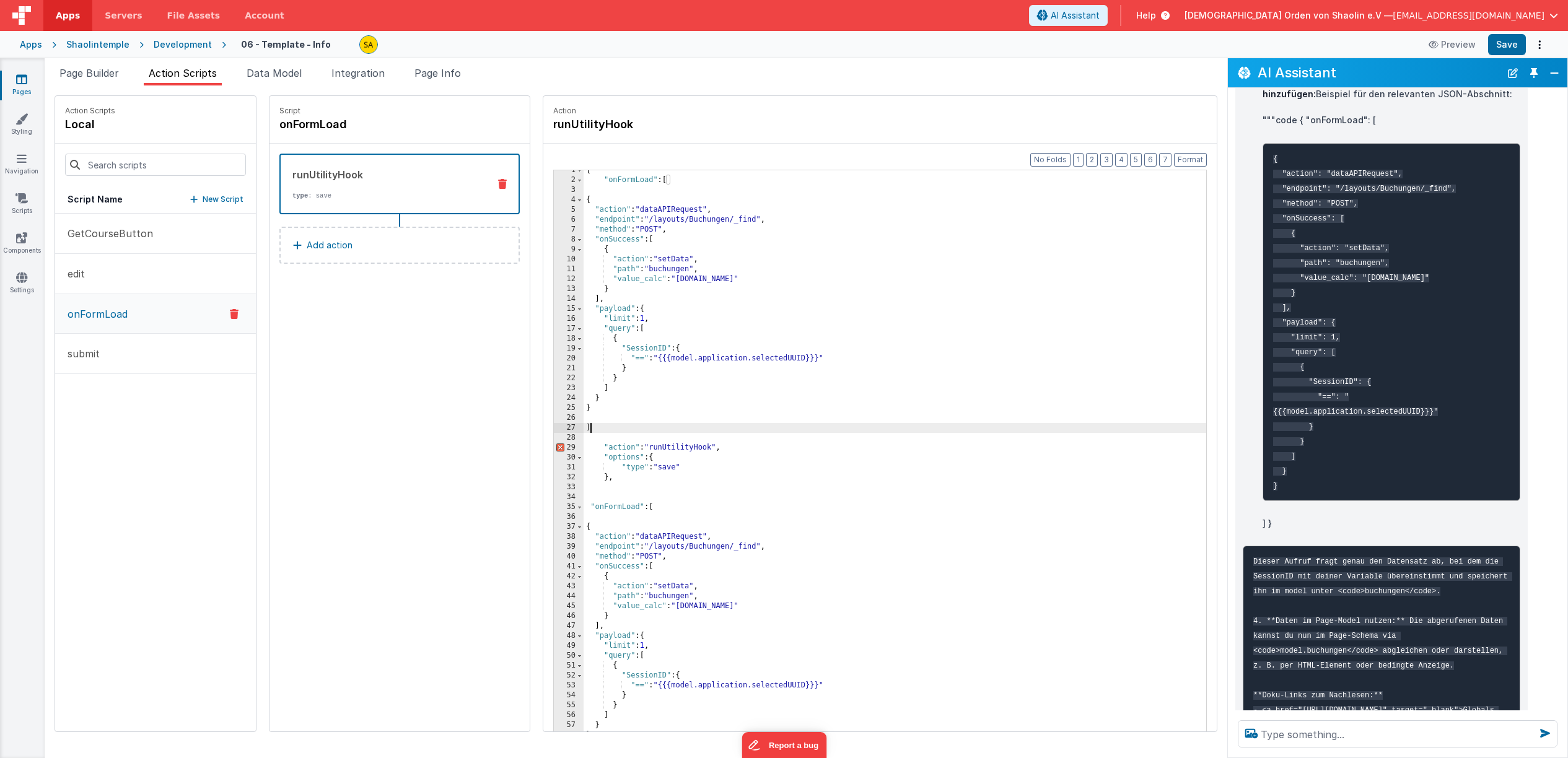
scroll to position [0, 0]
click at [967, 589] on div "{ "onFormLoad" : [ { "action" : "dataAPIRequest" , "endpoint" : "/layouts/Buchu…" at bounding box center [902, 478] width 638 height 619
click at [592, 715] on div "{ "onFormLoad" : [ { "action" : "dataAPIRequest" , "endpoint" : "/layouts/Buchu…" at bounding box center [902, 475] width 638 height 619
click at [642, 507] on div "{ "onFormLoad" : [ { "action" : "dataAPIRequest" , "endpoint" : "/layouts/Buchu…" at bounding box center [902, 475] width 638 height 619
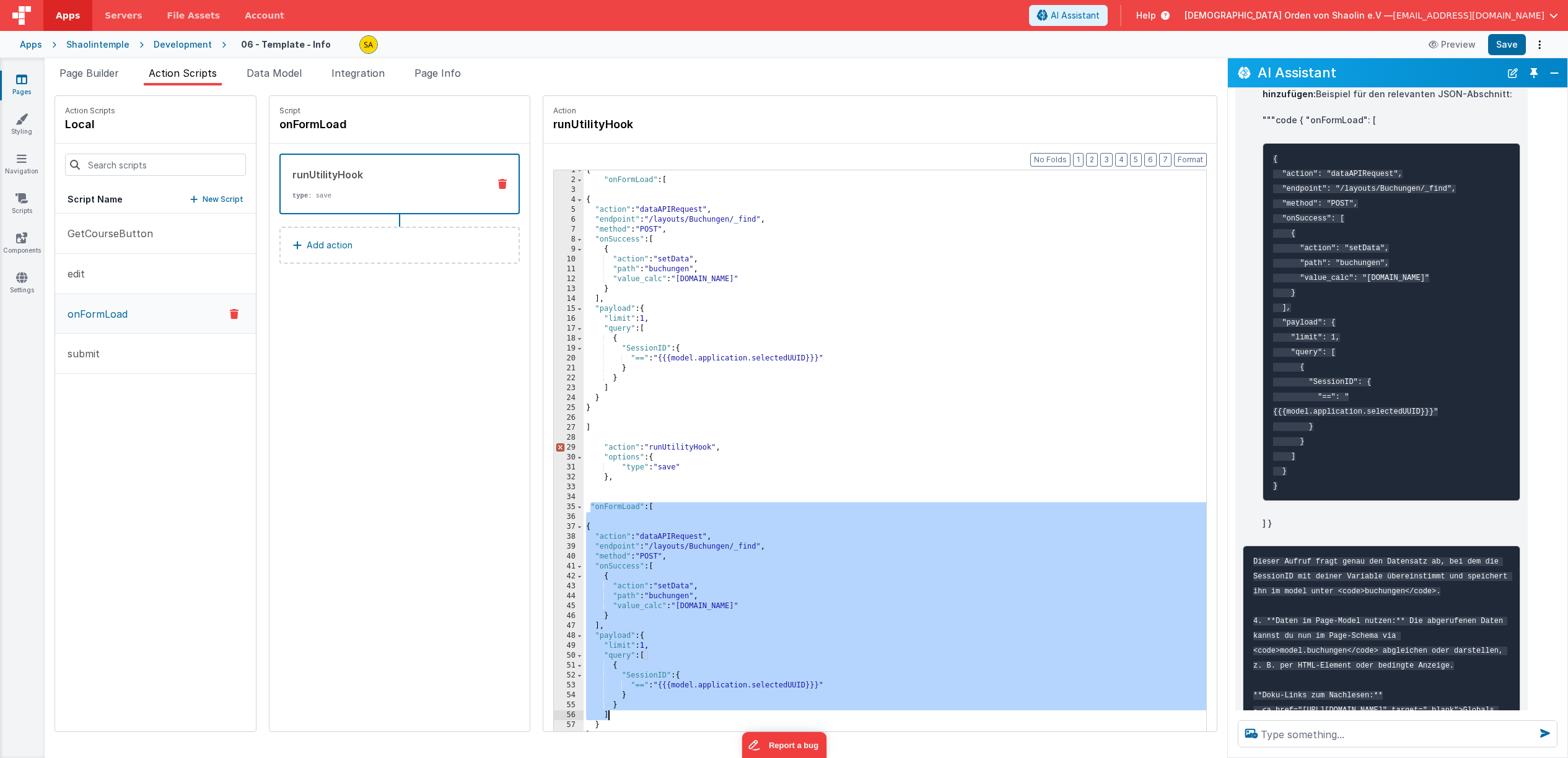
drag, startPoint x: 575, startPoint y: 506, endPoint x: 692, endPoint y: 717, distance: 241.3
click at [692, 717] on div "{ "onFormLoad" : [ { "action" : "dataAPIRequest" , "endpoint" : "/layouts/Buchu…" at bounding box center [902, 475] width 638 height 619
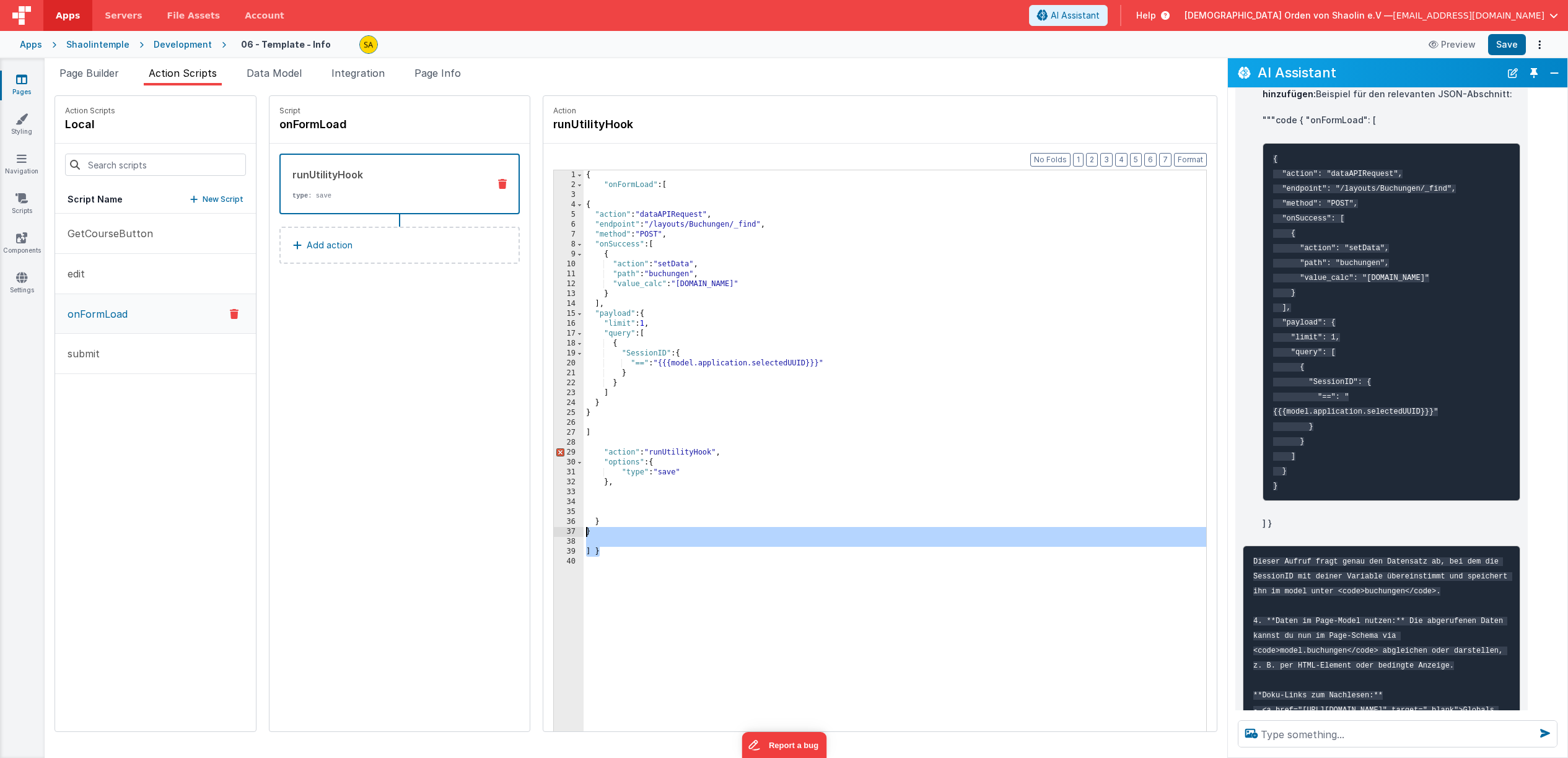
drag, startPoint x: 588, startPoint y: 554, endPoint x: 570, endPoint y: 534, distance: 26.9
click at [584, 533] on div "{ "onFormLoad" : [ { "action" : "dataAPIRequest" , "endpoint" : "/layouts/Buchu…" at bounding box center [902, 480] width 638 height 619
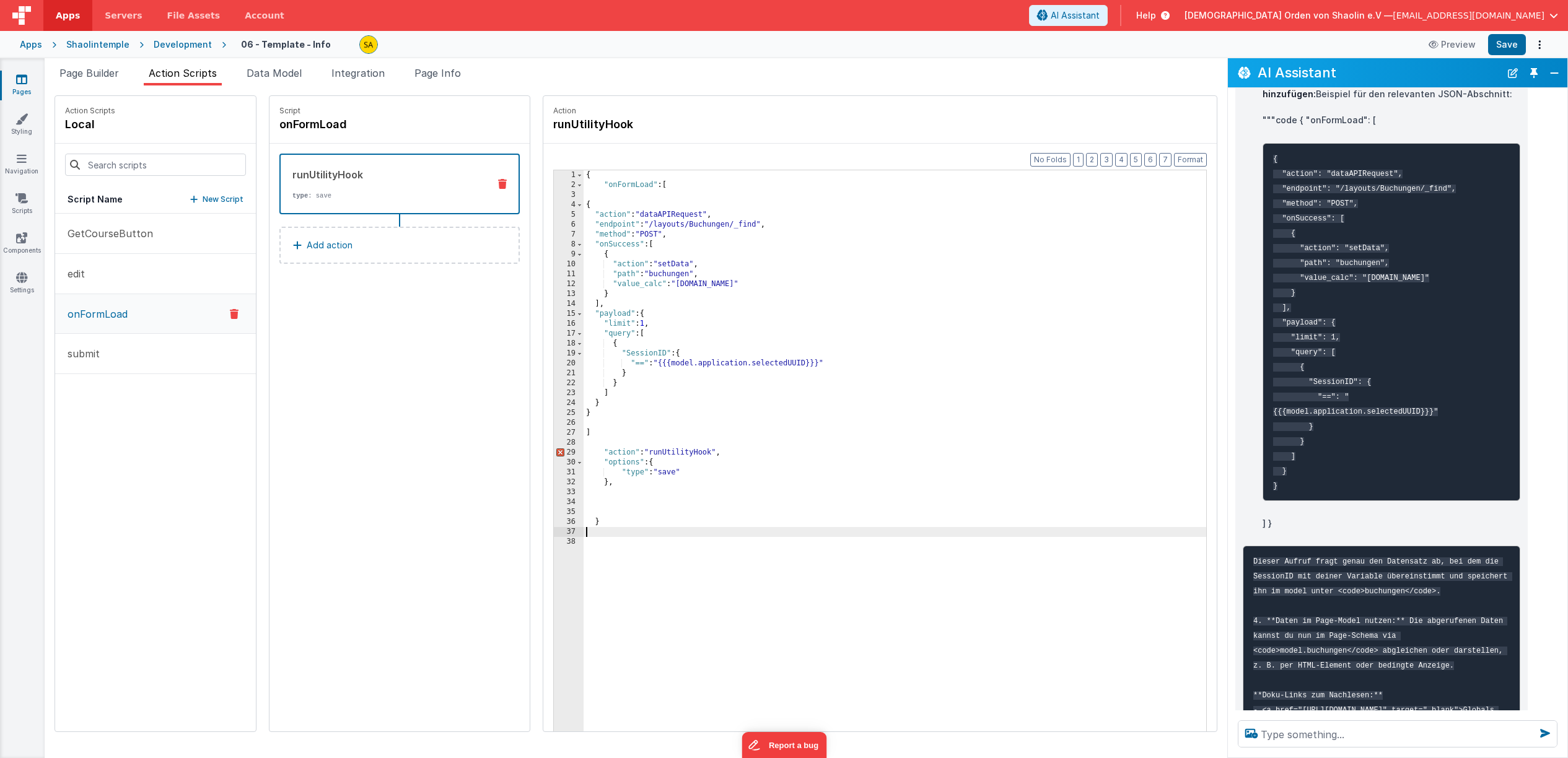
click at [592, 432] on div "{ "onFormLoad" : [ { "action" : "dataAPIRequest" , "endpoint" : "/layouts/Buchu…" at bounding box center [902, 480] width 638 height 619
click at [584, 523] on div "{ "onFormLoad" : [ { "action" : "dataAPIRequest" , "endpoint" : "/layouts/Buchu…" at bounding box center [902, 480] width 638 height 619
click at [584, 179] on div "{ "onFormLoad" : [ { "action" : "dataAPIRequest" , "endpoint" : "/layouts/Buchu…" at bounding box center [902, 480] width 638 height 619
click at [657, 189] on div "{ "onFormLoad" : [ { "action" : "dataAPIRequest" , "endpoint" : "/layouts/Buchu…" at bounding box center [902, 480] width 638 height 619
click at [584, 501] on div "{ "onFormLoad" : [ { "action" : "dataAPIRequest" , "endpoint" : "/layouts/Buchu…" at bounding box center [902, 480] width 638 height 619
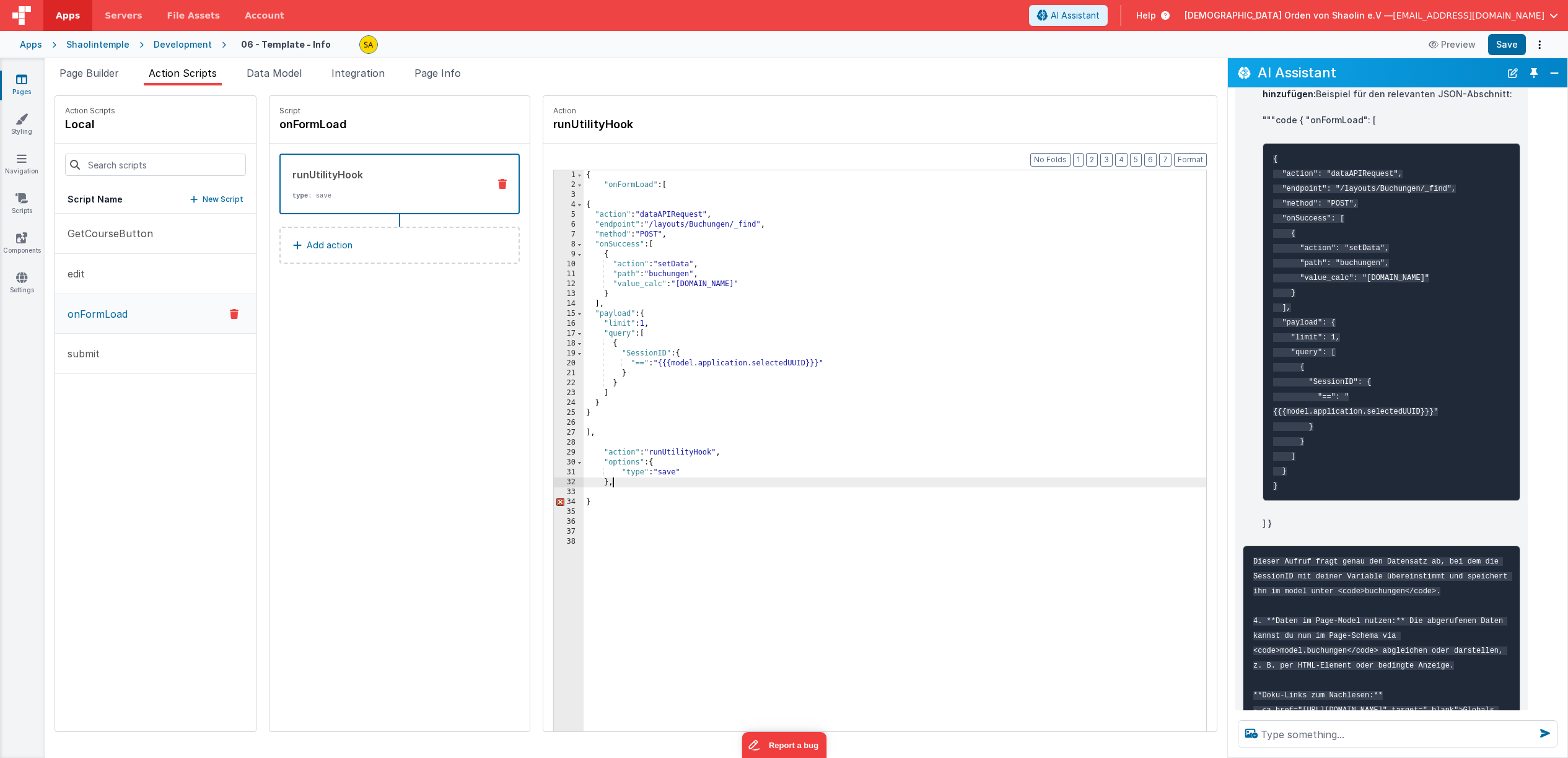
click at [609, 483] on div "{ "onFormLoad" : [ { "action" : "dataAPIRequest" , "endpoint" : "/layouts/Buchu…" at bounding box center [902, 480] width 638 height 619
click at [1511, 44] on button "Save" at bounding box center [1508, 44] width 38 height 21
click at [584, 179] on div "{ "onFormLoad" : [ { "action" : "dataAPIRequest" , "endpoint" : "/layouts/Buchu…" at bounding box center [902, 480] width 638 height 619
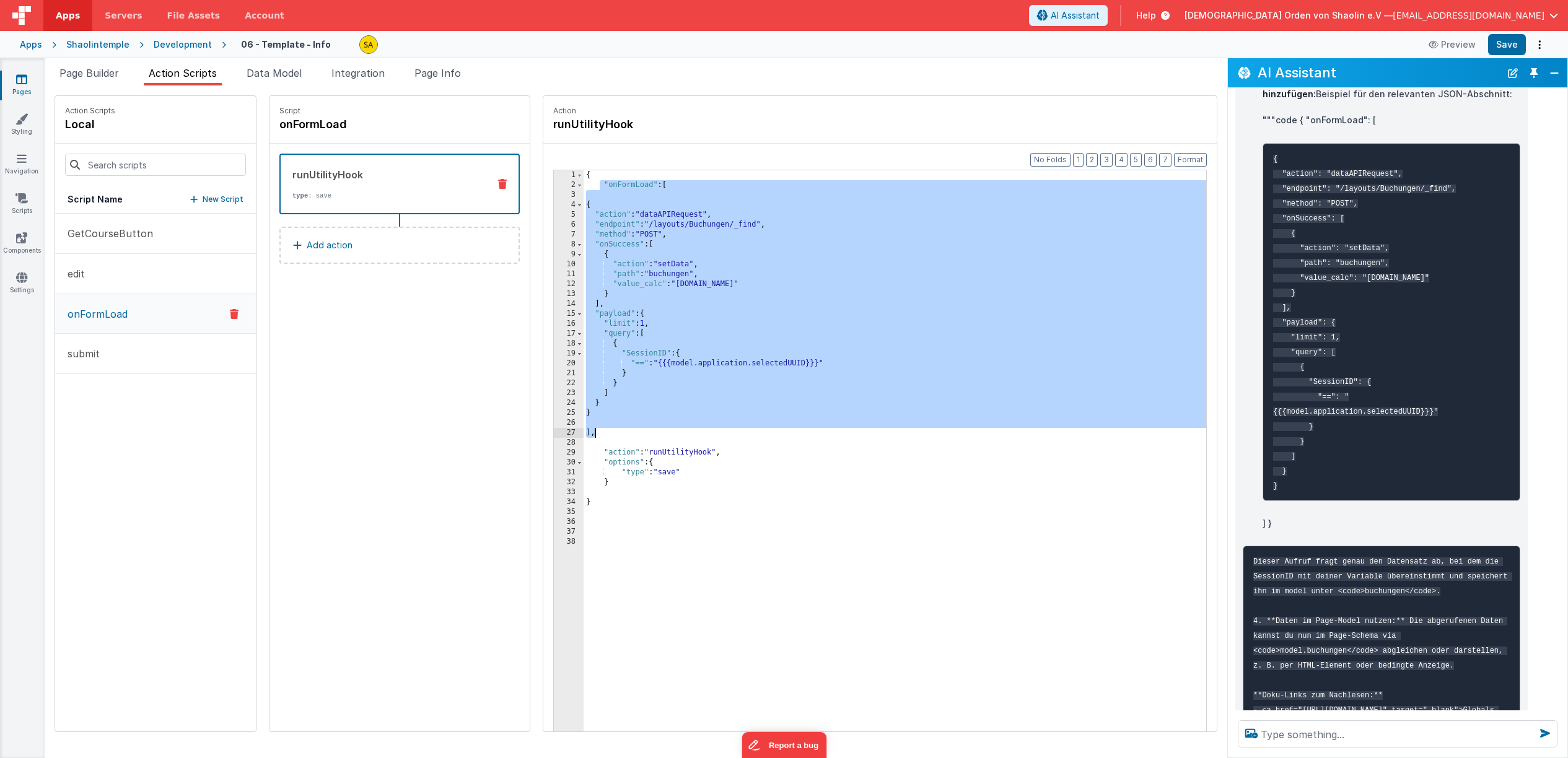
drag, startPoint x: 583, startPoint y: 184, endPoint x: 621, endPoint y: 436, distance: 254.8
click at [621, 436] on div "{ "onFormLoad" : [ { "action" : "dataAPIRequest" , "endpoint" : "/layouts/Buchu…" at bounding box center [902, 480] width 638 height 619
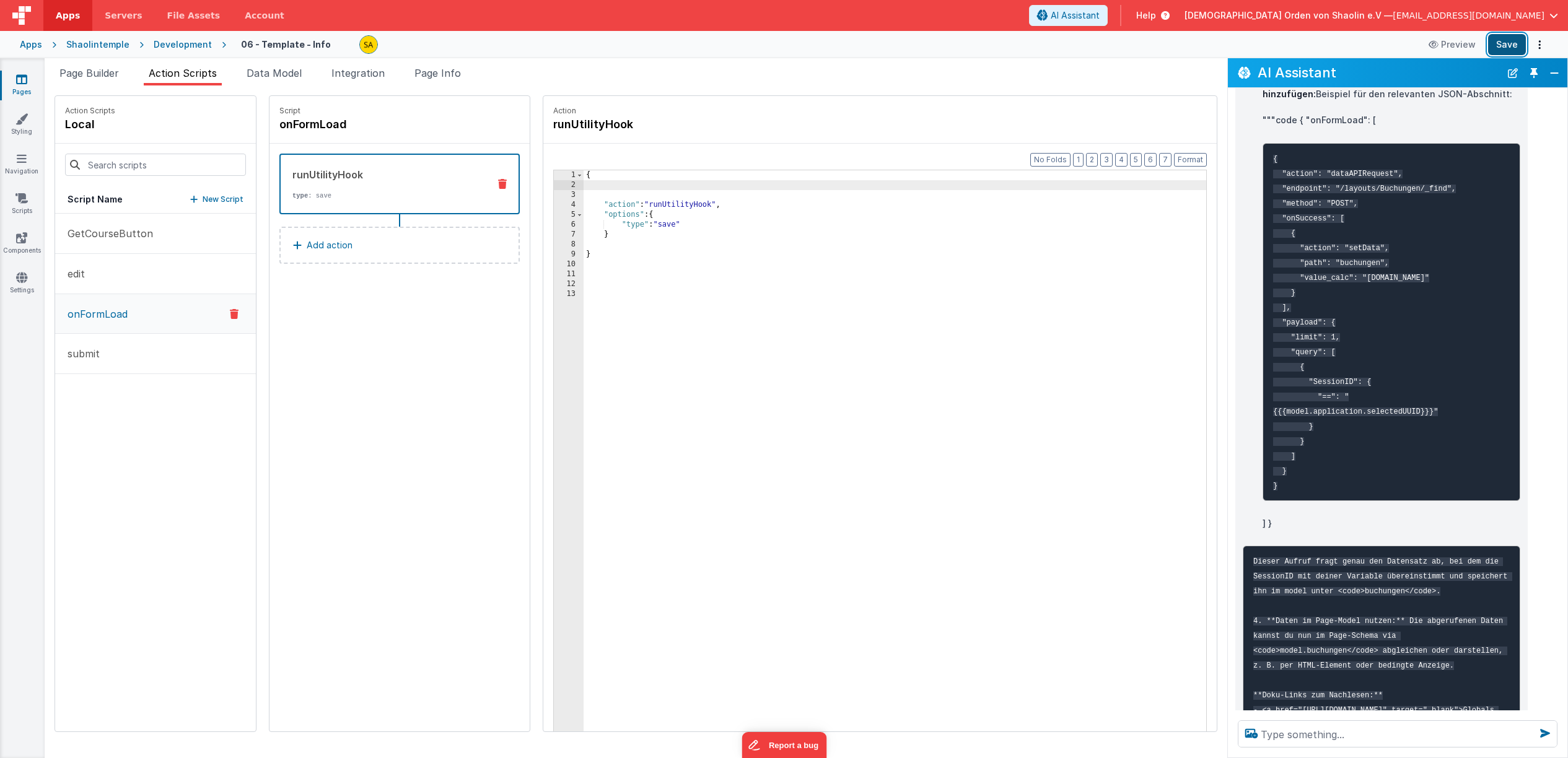
click at [1508, 49] on button "Save" at bounding box center [1508, 44] width 38 height 21
click at [594, 183] on div "{ "action" : "runUtilityHook" , "options" : { "type" : "save" } }" at bounding box center [902, 480] width 638 height 619
click at [128, 240] on p "GetCourseButton" at bounding box center [107, 233] width 93 height 15
click at [129, 236] on p "GetCourseButton" at bounding box center [107, 233] width 93 height 15
click at [127, 309] on button "onFormLoad" at bounding box center [156, 314] width 200 height 41
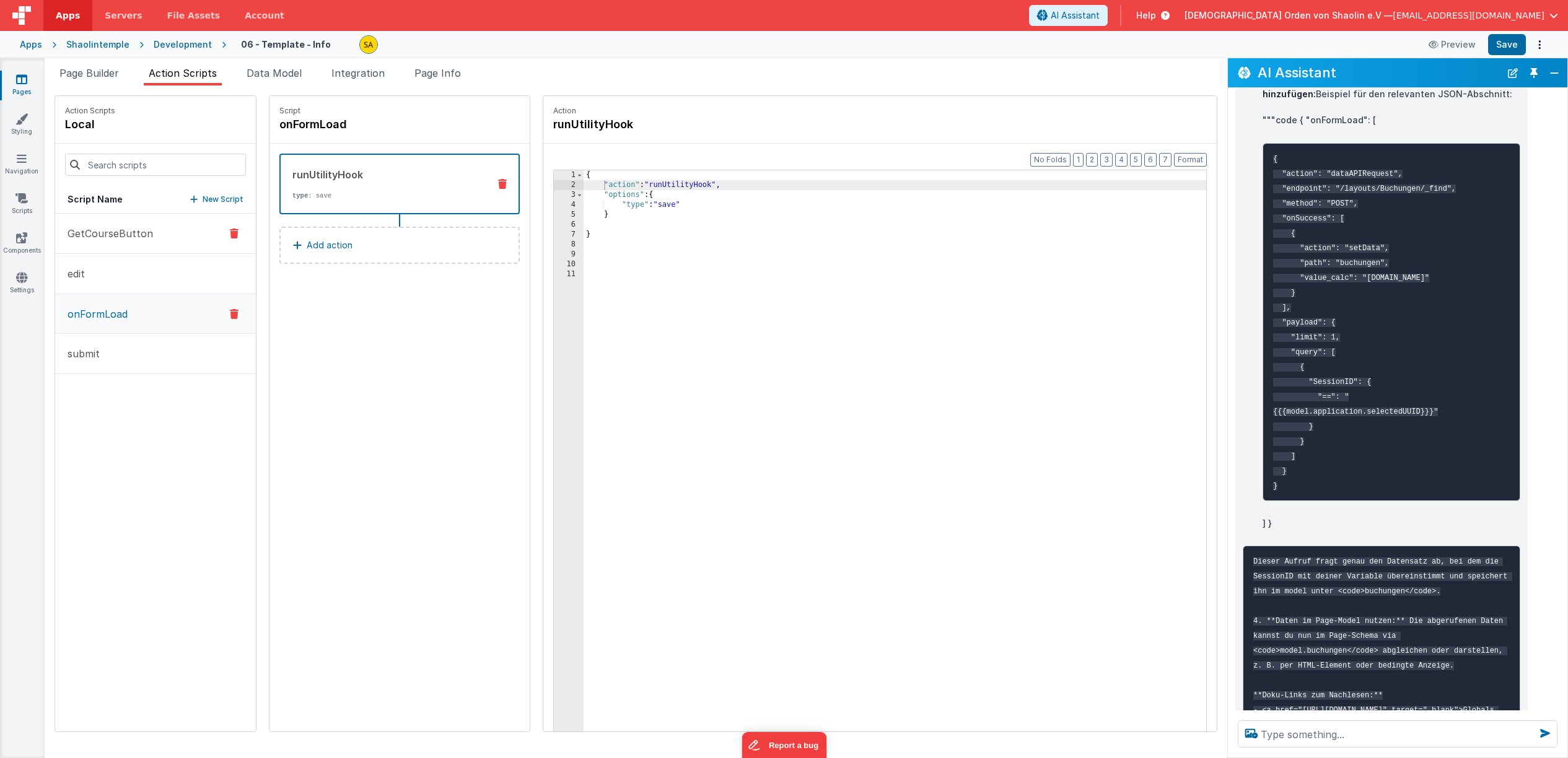
click at [142, 238] on p "GetCourseButton" at bounding box center [107, 233] width 93 height 15
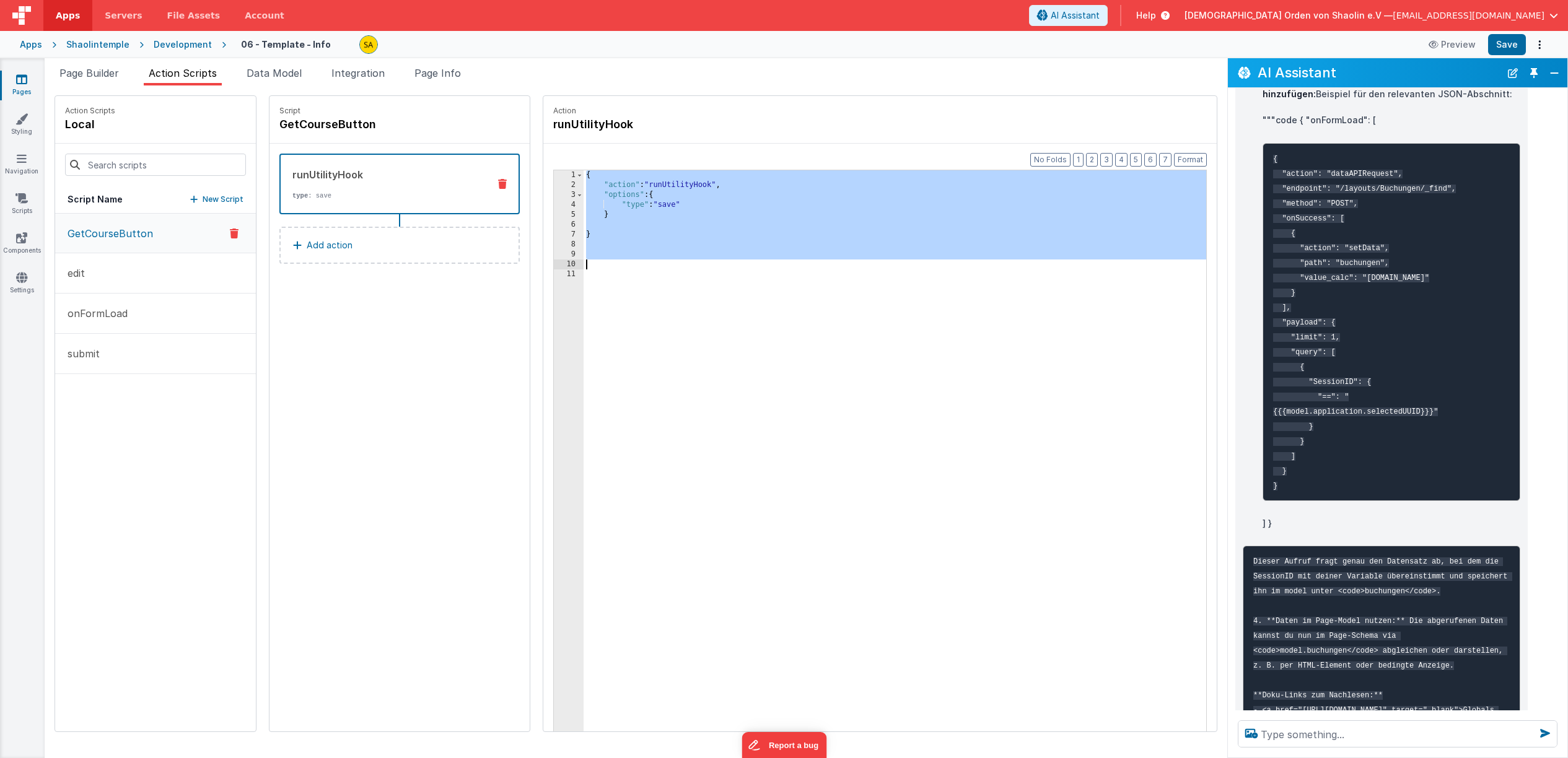
drag, startPoint x: 570, startPoint y: 176, endPoint x: 649, endPoint y: 271, distance: 123.6
click at [649, 271] on div "{ "action" : "runUtilityHook" , "options" : { "type" : "save" } }" at bounding box center [902, 480] width 638 height 619
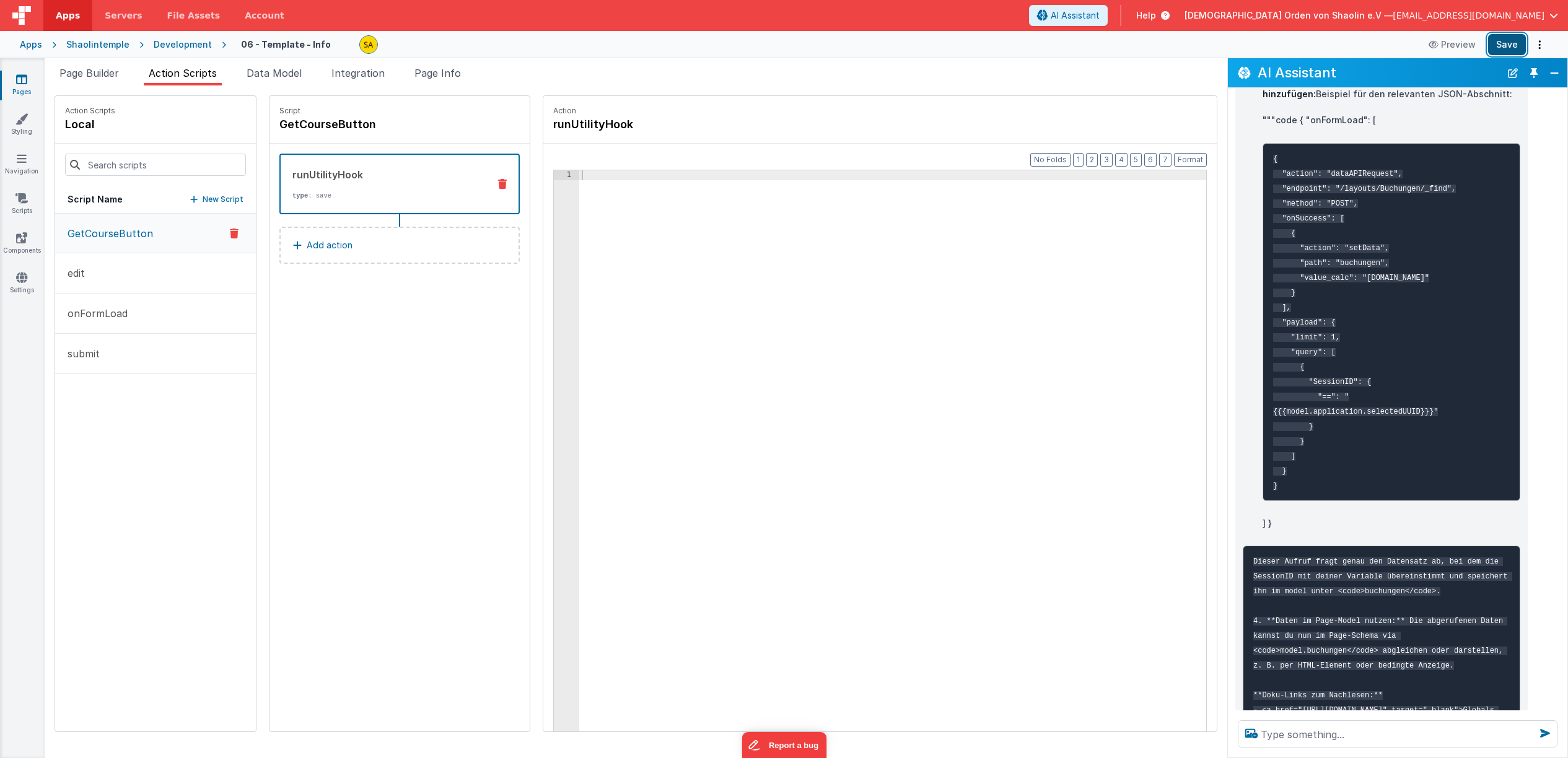
click at [1495, 43] on button "Save" at bounding box center [1508, 44] width 38 height 21
click at [389, 70] on li "Integration" at bounding box center [358, 75] width 63 height 20
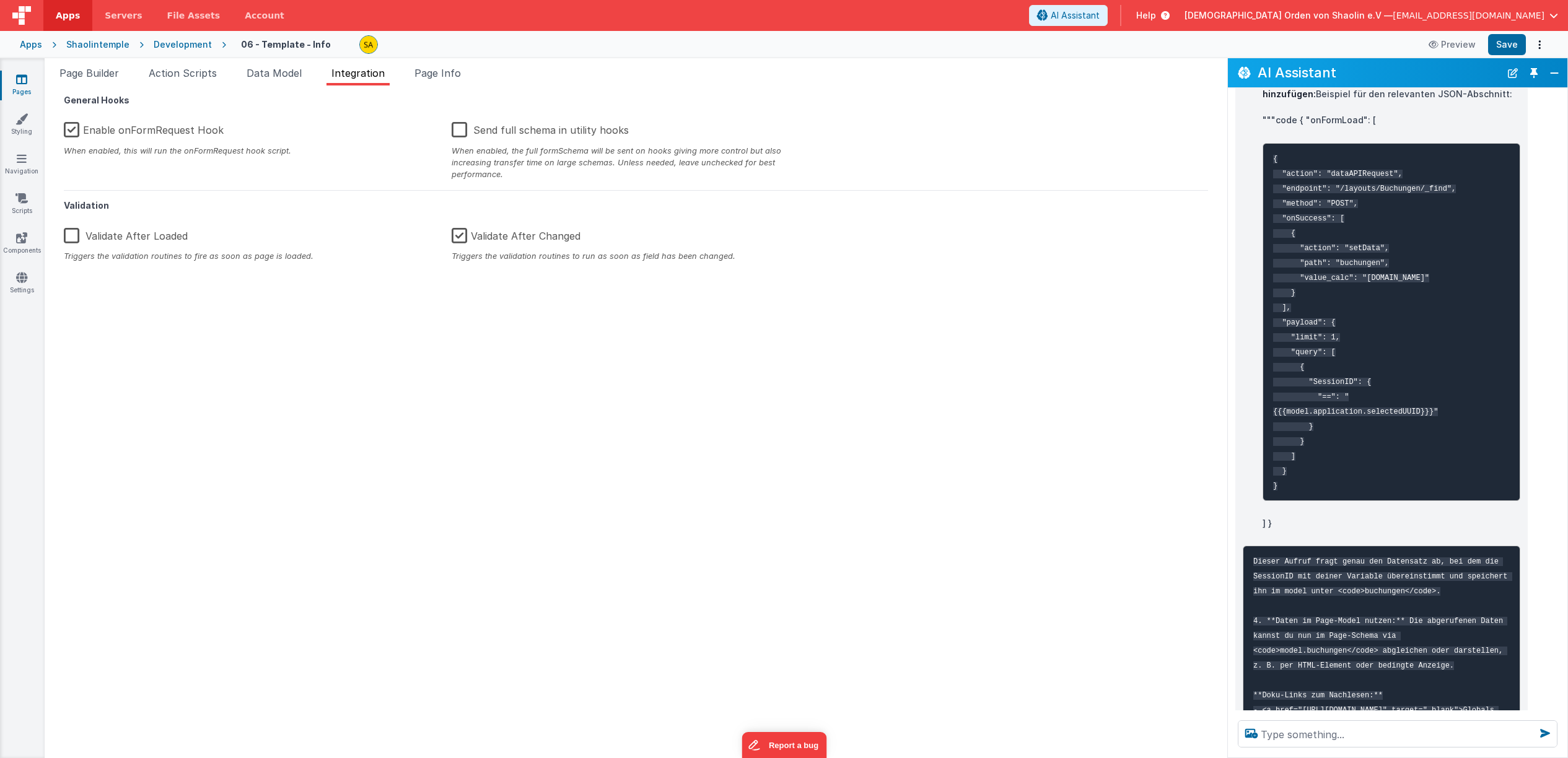
click at [75, 129] on label "Enable onFormRequest Hook" at bounding box center [143, 127] width 160 height 26
click at [0, 0] on input "Enable onFormRequest Hook" at bounding box center [0, 0] width 0 height 0
click at [1506, 44] on button "Save" at bounding box center [1508, 44] width 38 height 21
click at [70, 128] on label "Enable onFormRequest Hook" at bounding box center [145, 127] width 162 height 26
click at [0, 0] on input "Enable onFormRequest Hook" at bounding box center [0, 0] width 0 height 0
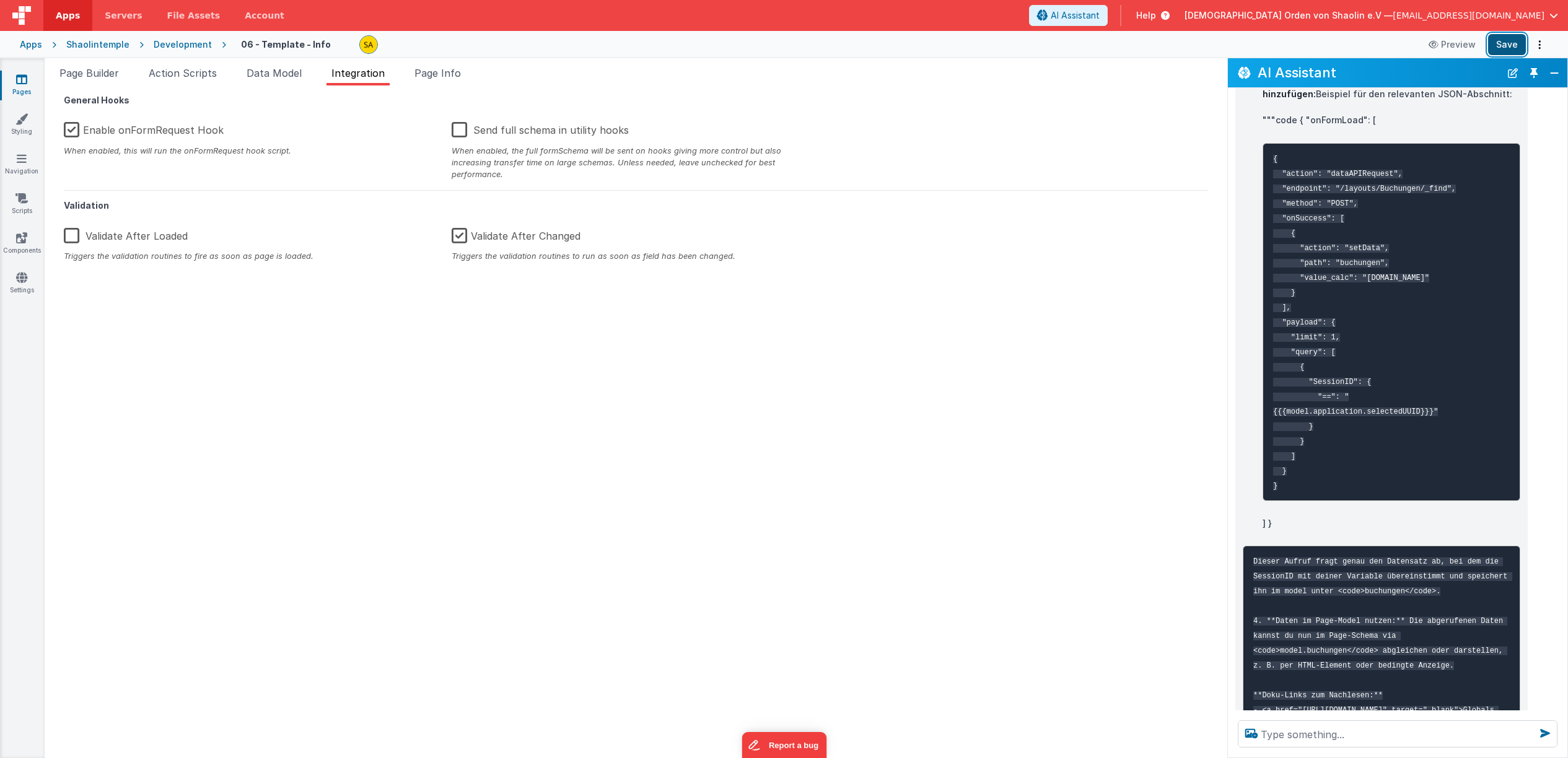
click at [1499, 47] on button "Save" at bounding box center [1508, 44] width 38 height 21
click at [23, 83] on icon at bounding box center [21, 79] width 11 height 12
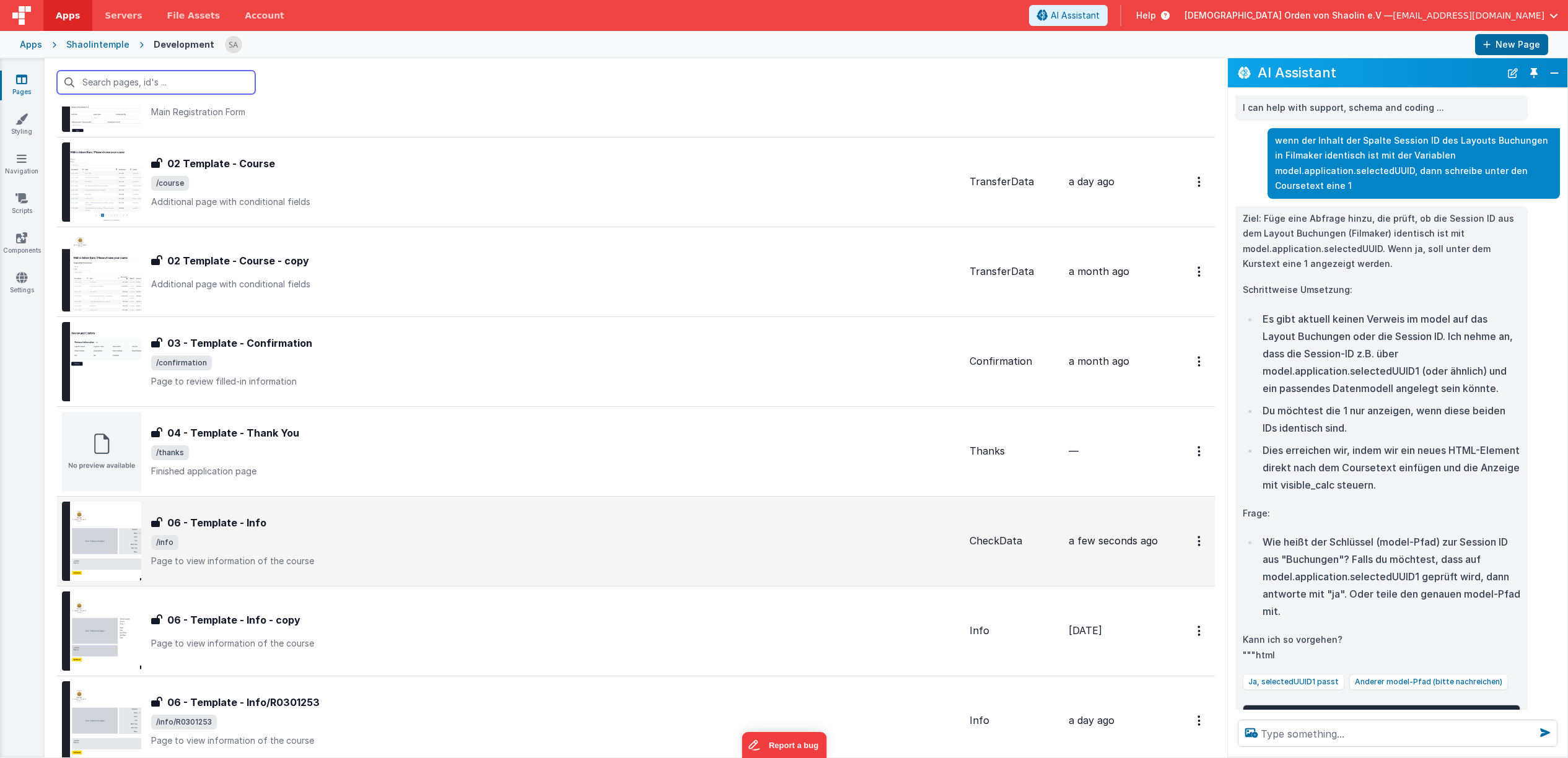
scroll to position [267, 0]
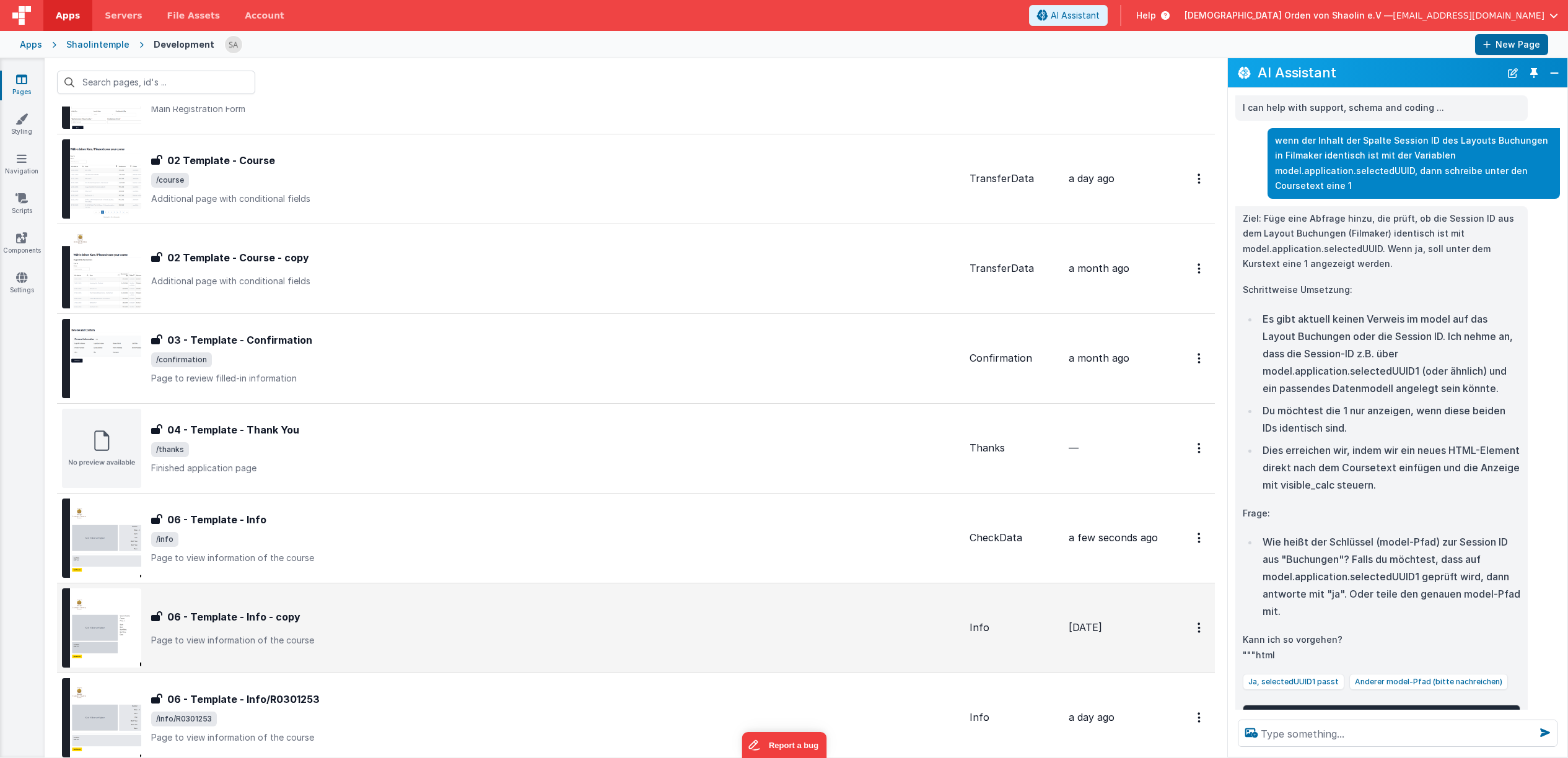
click at [657, 624] on div "06 - Template - Info - copy" at bounding box center [556, 616] width 809 height 15
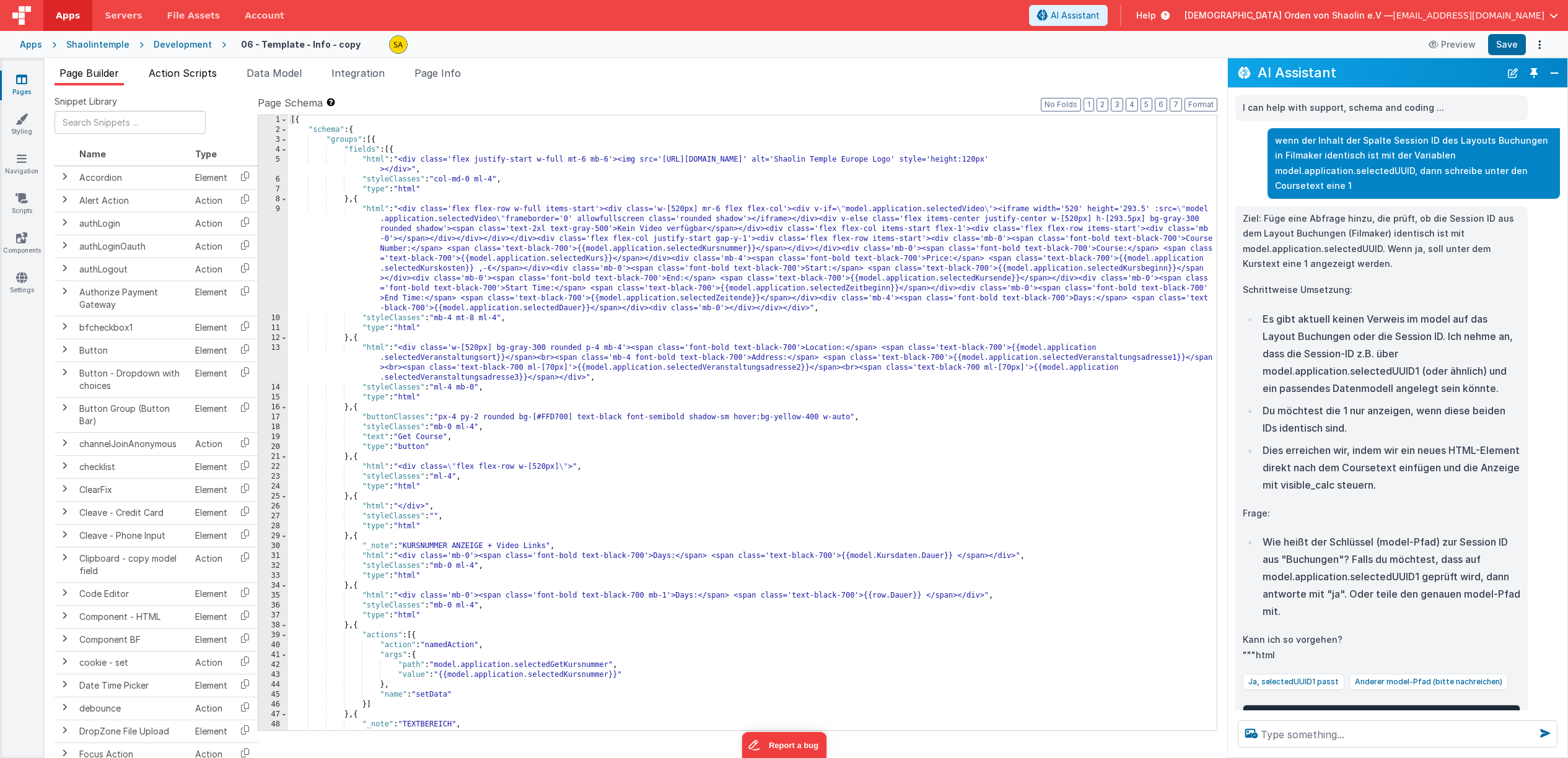
click at [193, 72] on span "Action Scripts" at bounding box center [183, 73] width 68 height 12
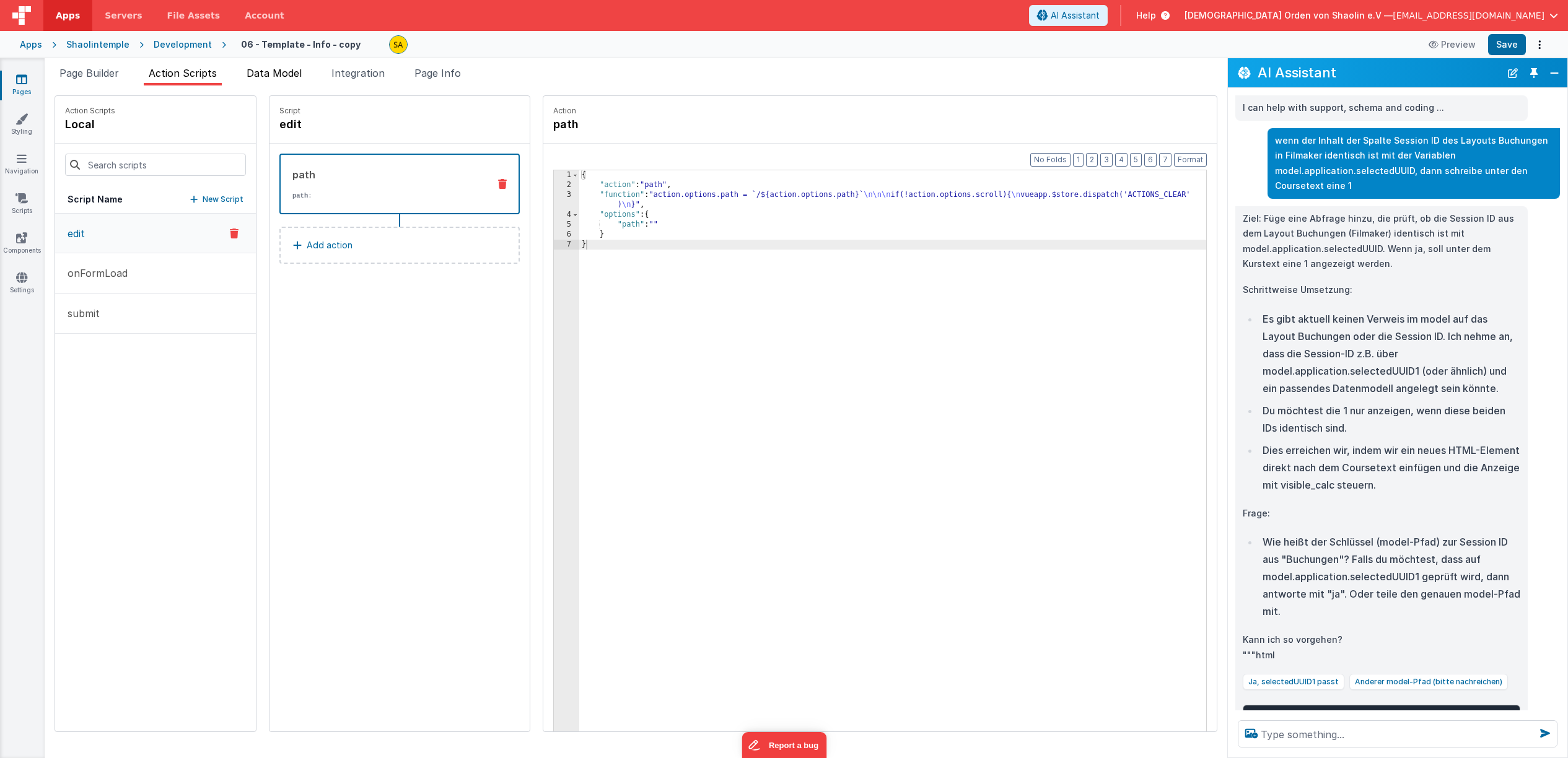
click at [286, 74] on span "Data Model" at bounding box center [274, 73] width 55 height 12
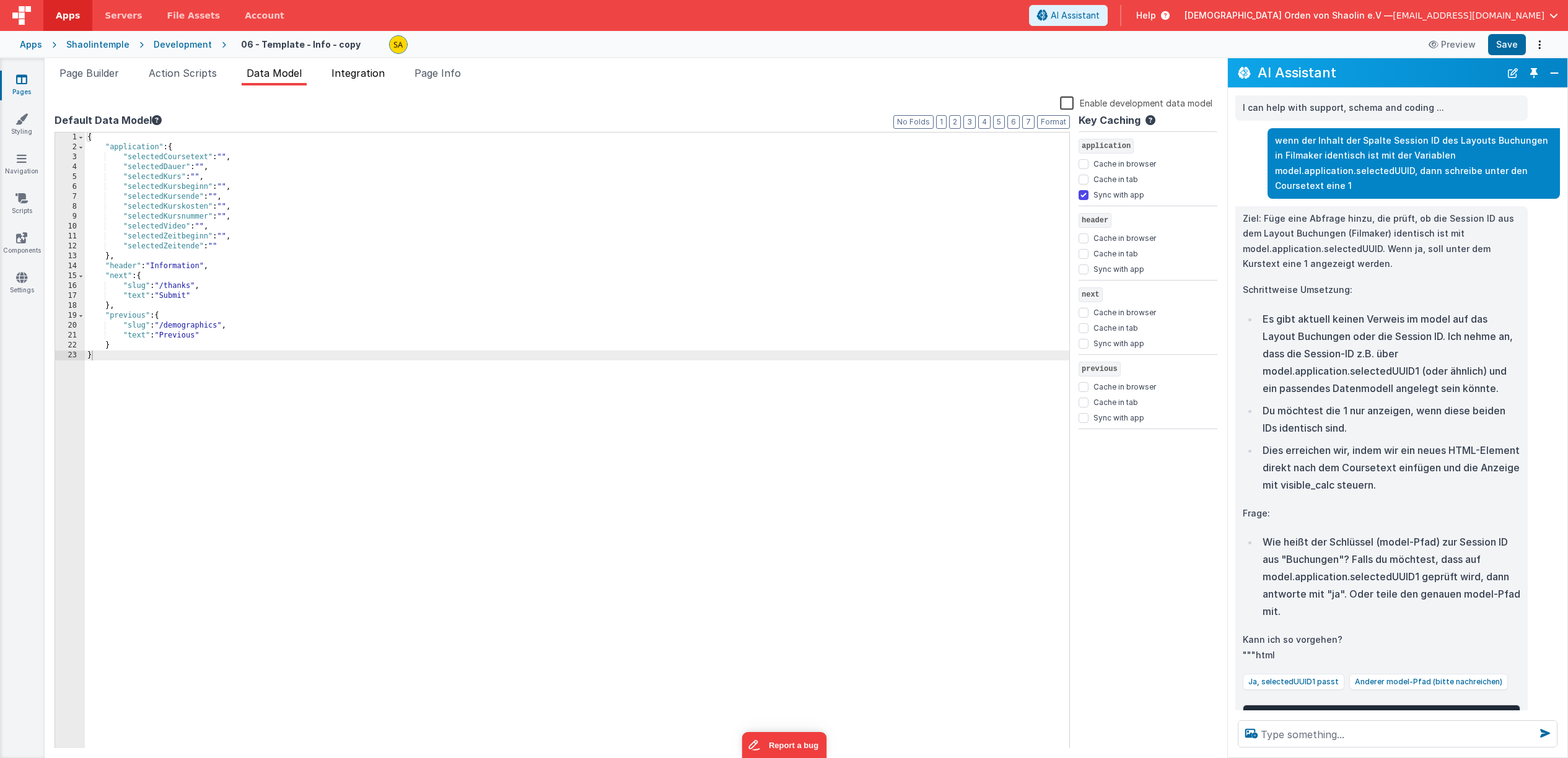
click at [365, 79] on span "Integration" at bounding box center [358, 73] width 53 height 12
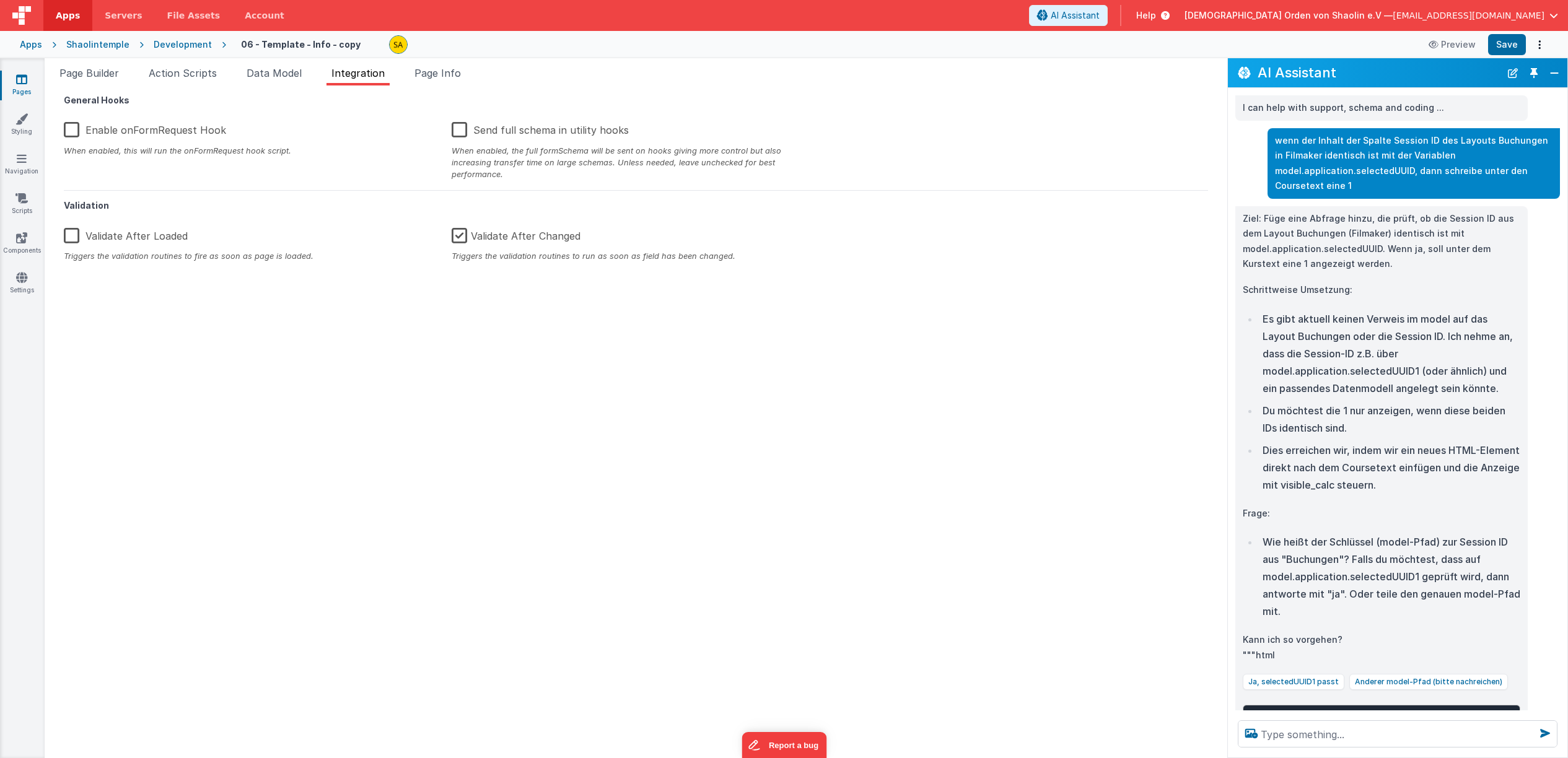
click at [26, 82] on icon at bounding box center [21, 79] width 11 height 12
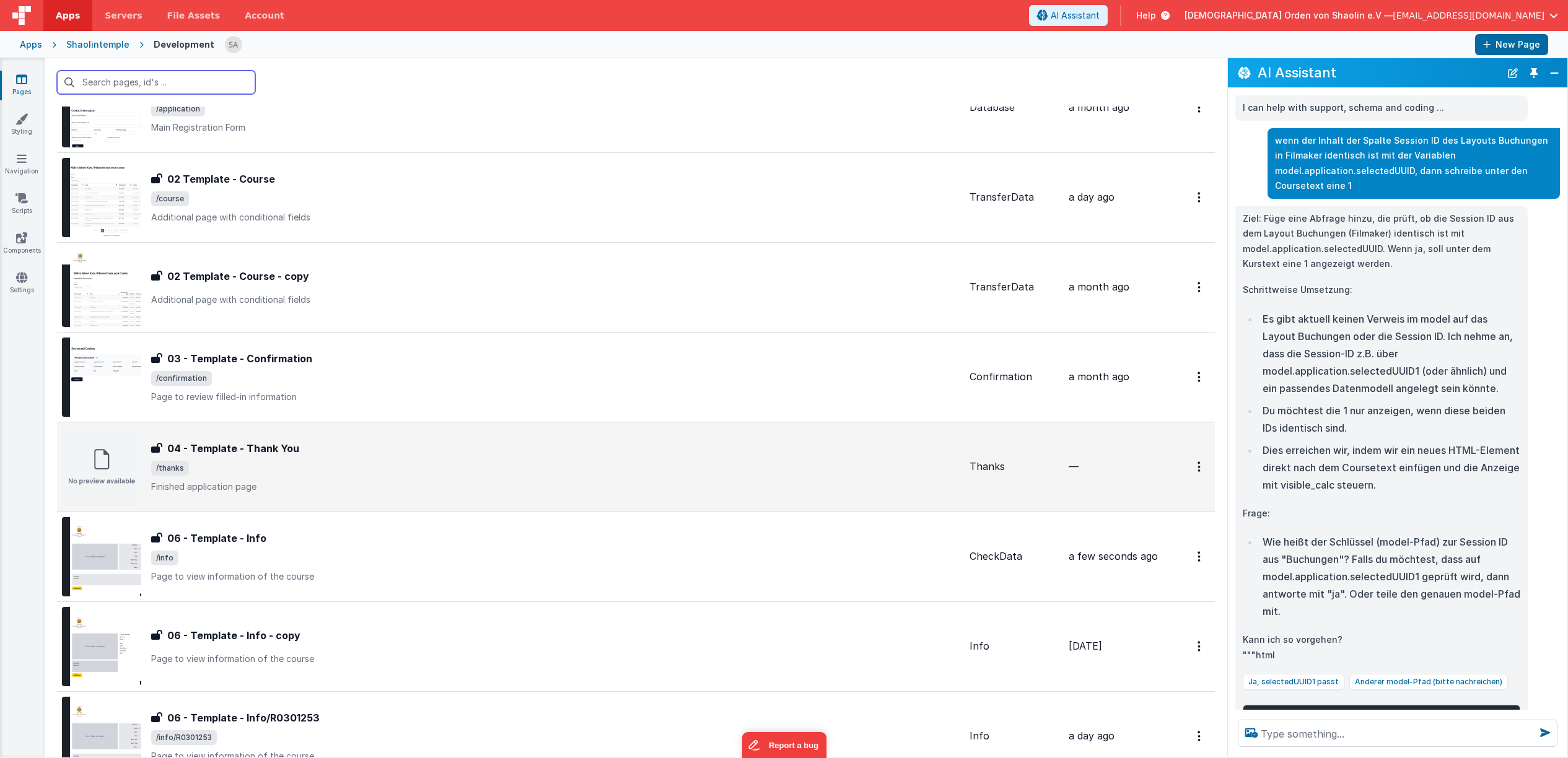
scroll to position [252, 0]
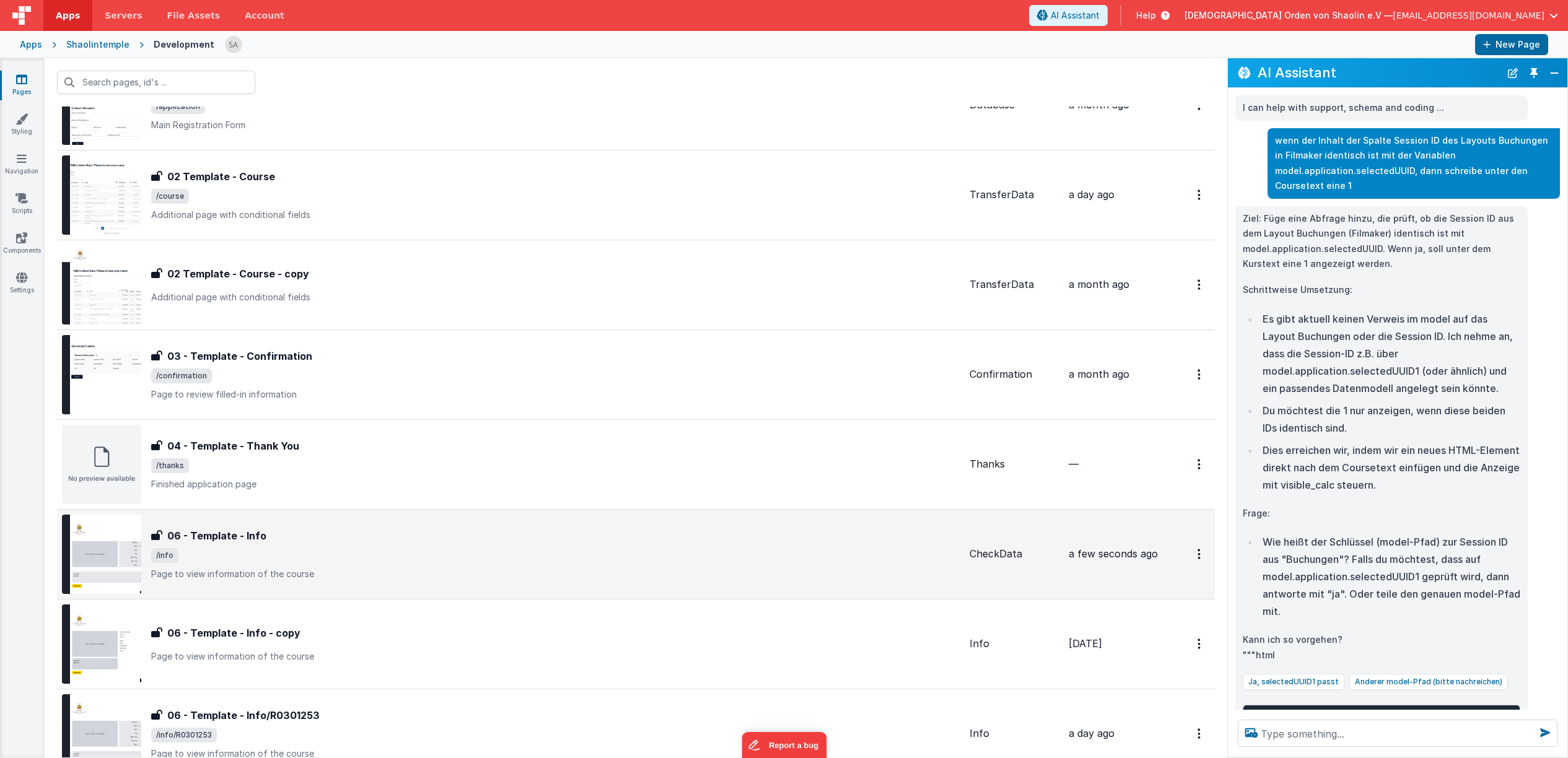
click at [553, 544] on div "06 - Template - Info 06 - Template - Info /info Page to view information of the…" at bounding box center [556, 554] width 809 height 52
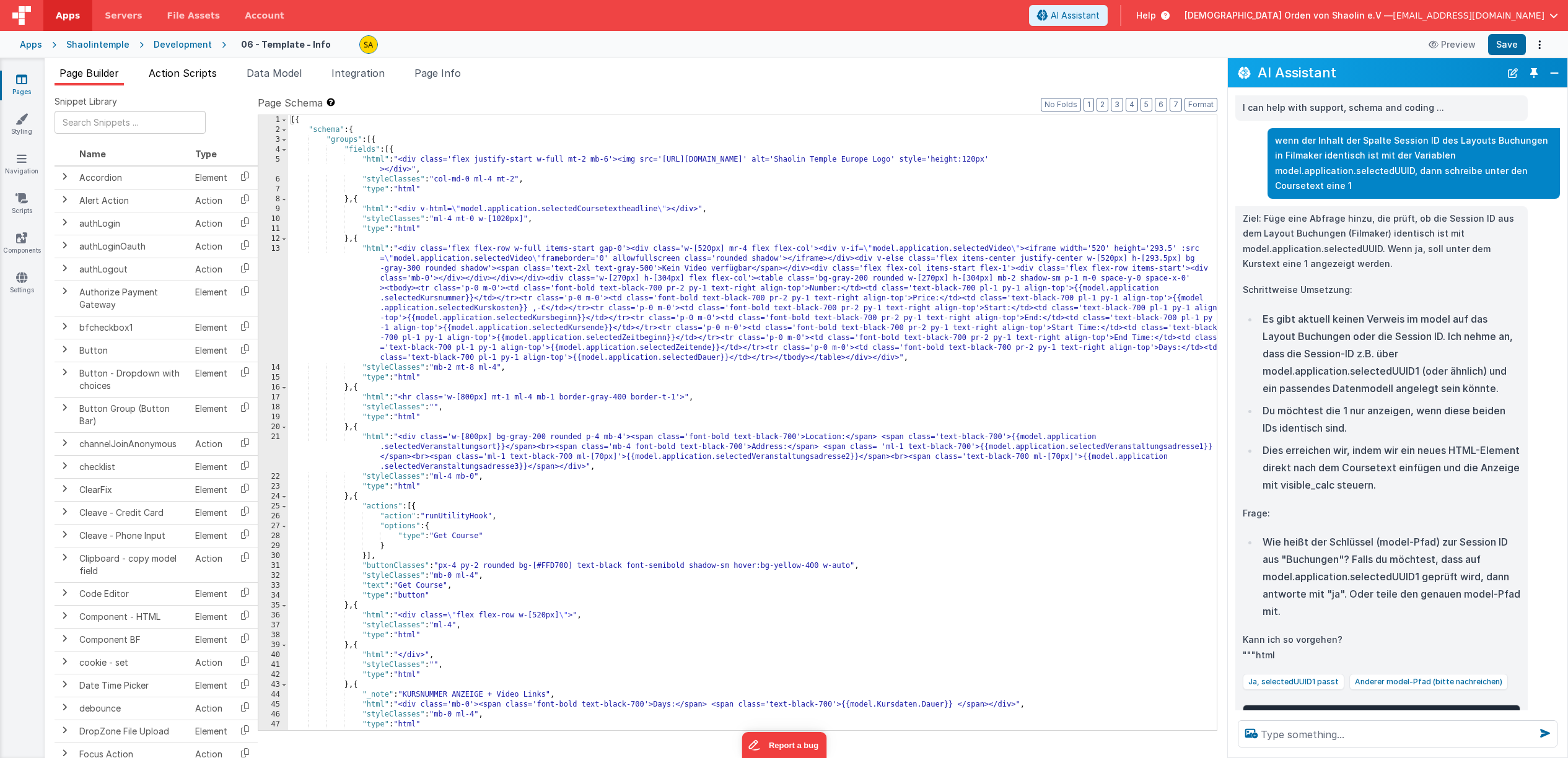
click at [213, 78] on span "Action Scripts" at bounding box center [183, 73] width 68 height 12
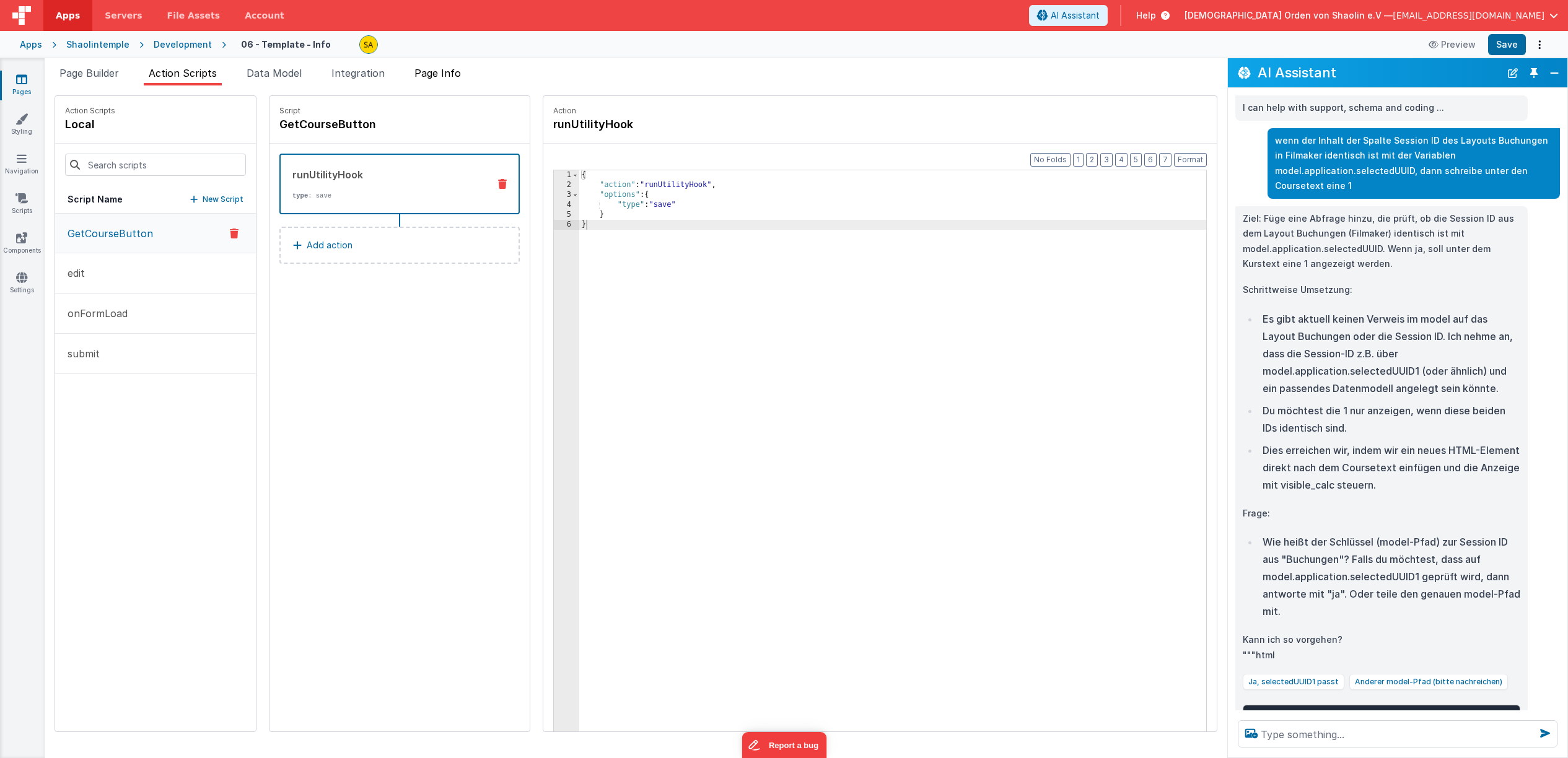
click at [435, 76] on span "Page Info" at bounding box center [438, 73] width 46 height 12
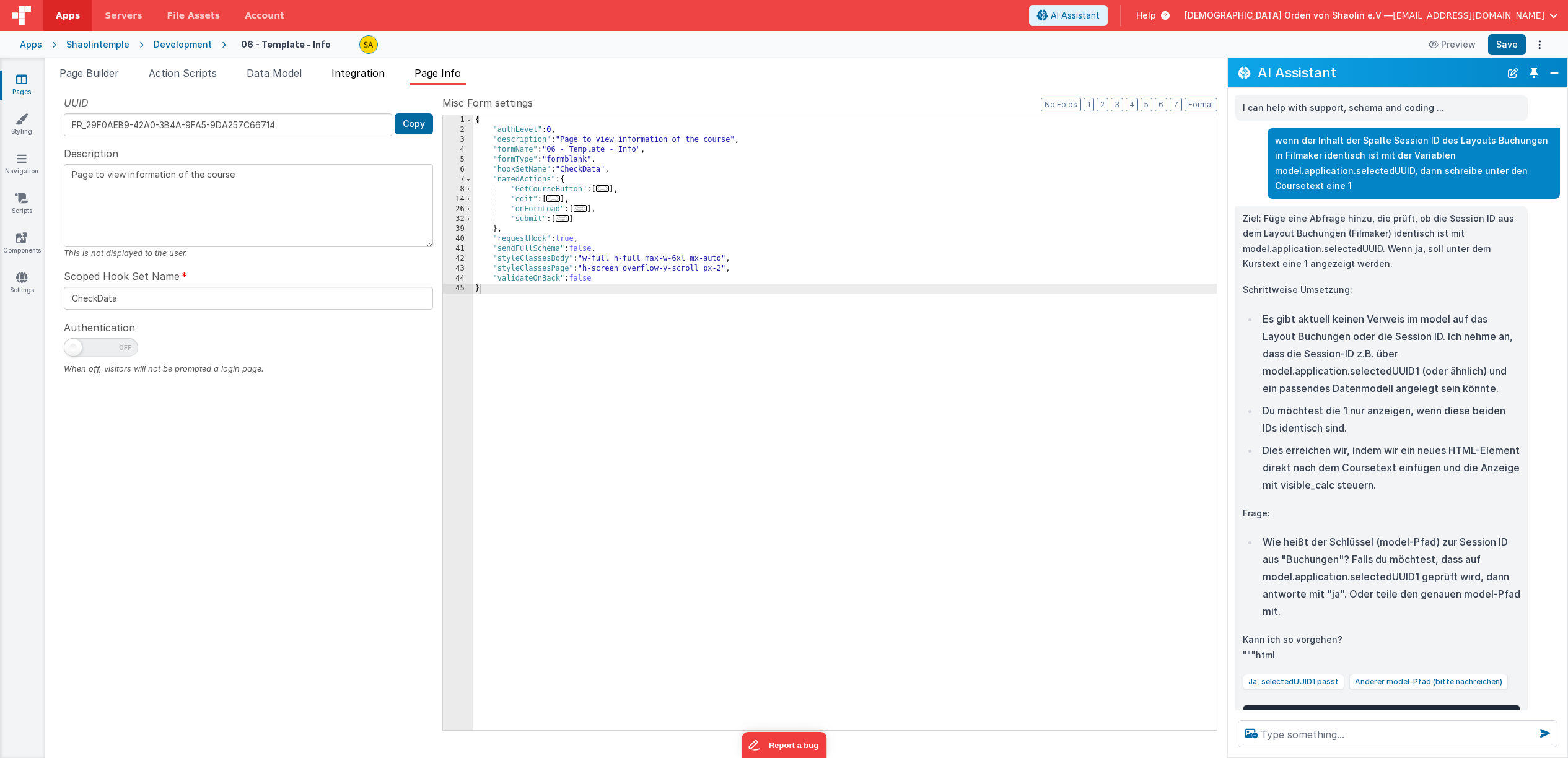
click at [390, 75] on li "Integration" at bounding box center [358, 75] width 63 height 20
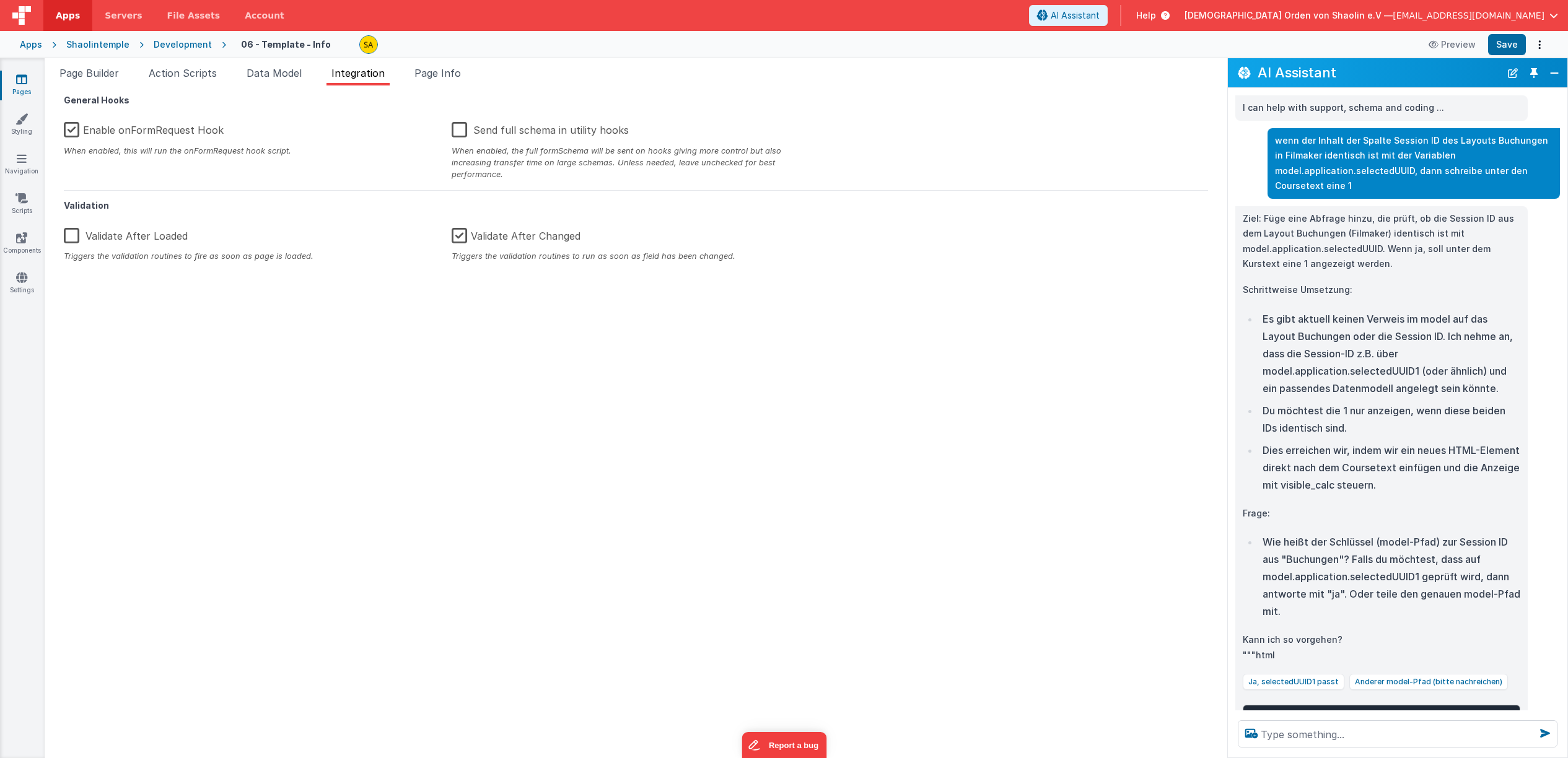
drag, startPoint x: 67, startPoint y: 130, endPoint x: 71, endPoint y: 138, distance: 8.9
click at [67, 130] on label "Enable onFormRequest Hook" at bounding box center [143, 127] width 160 height 26
click at [0, 0] on input "Enable onFormRequest Hook" at bounding box center [0, 0] width 0 height 0
click at [1503, 46] on button "Save" at bounding box center [1508, 44] width 38 height 21
click at [275, 72] on span "Data Model" at bounding box center [274, 73] width 55 height 12
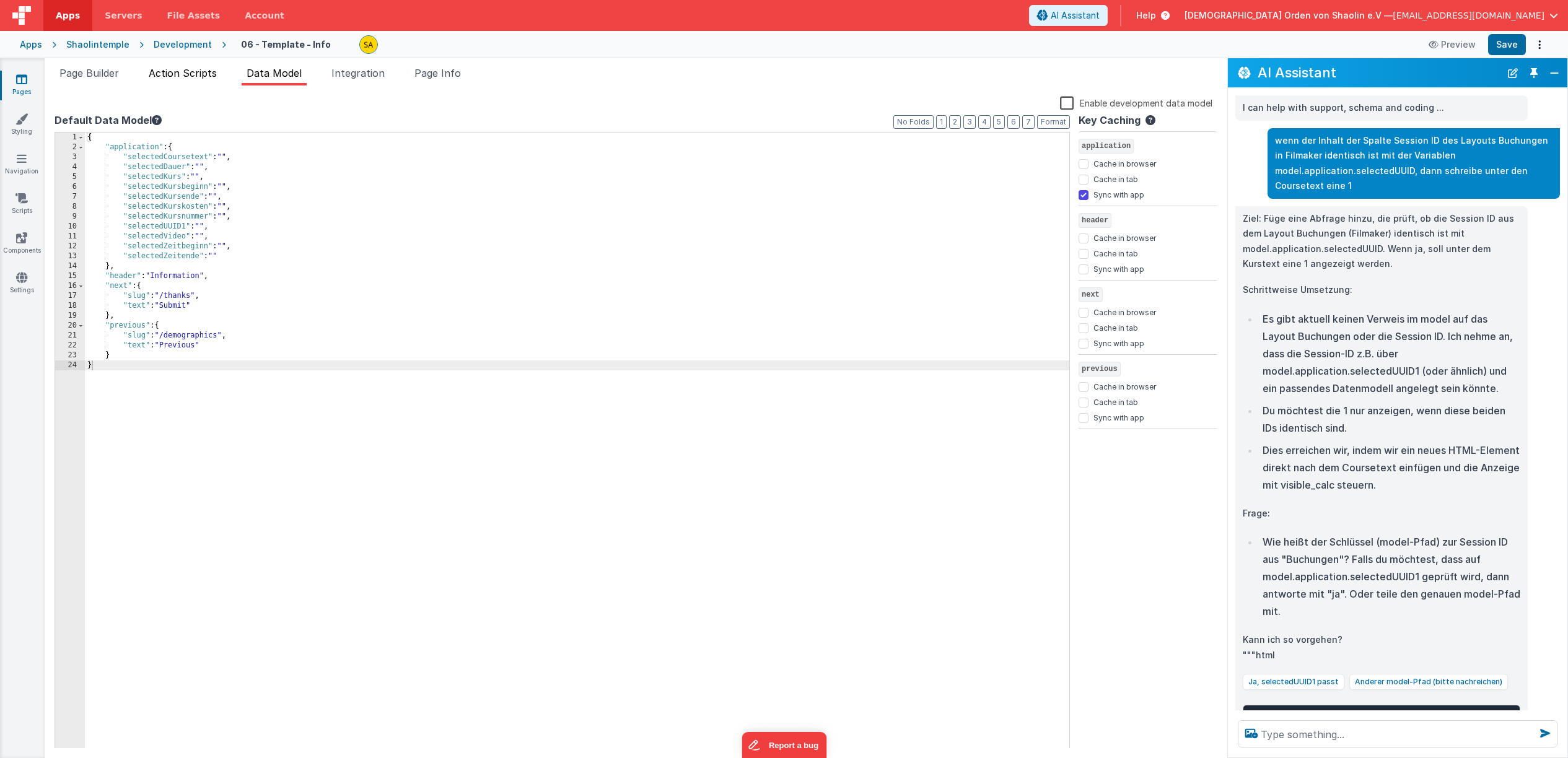
click at [195, 76] on span "Action Scripts" at bounding box center [183, 73] width 68 height 12
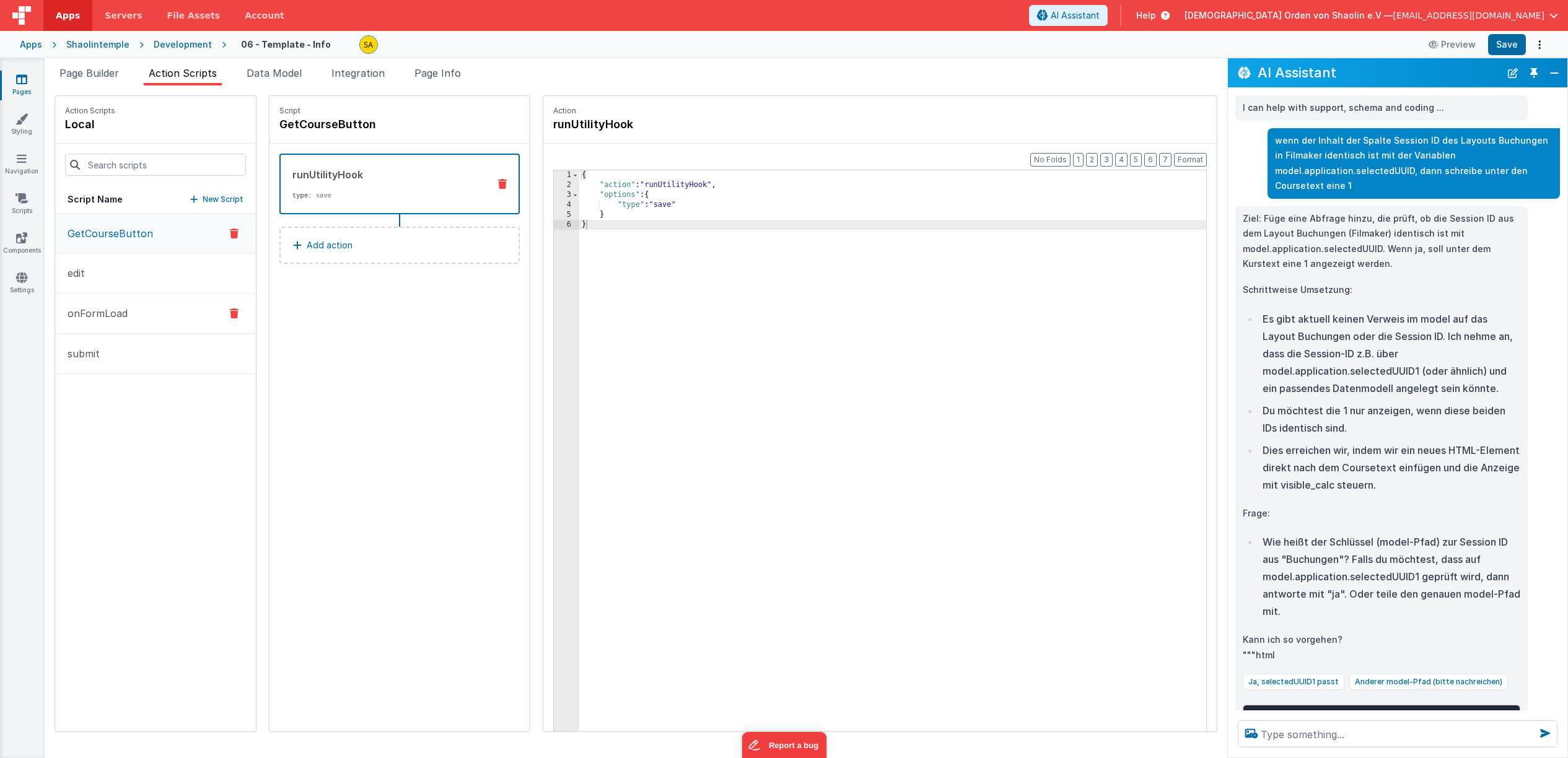
click at [158, 323] on button "onFormLoad" at bounding box center [156, 314] width 200 height 41
click at [156, 224] on button "GetCourseButton" at bounding box center [156, 233] width 200 height 41
click at [163, 315] on button "onFormLoad" at bounding box center [156, 314] width 200 height 41
click at [147, 240] on p "GetCourseButton" at bounding box center [107, 233] width 93 height 15
click at [140, 305] on button "onFormLoad" at bounding box center [156, 314] width 200 height 41
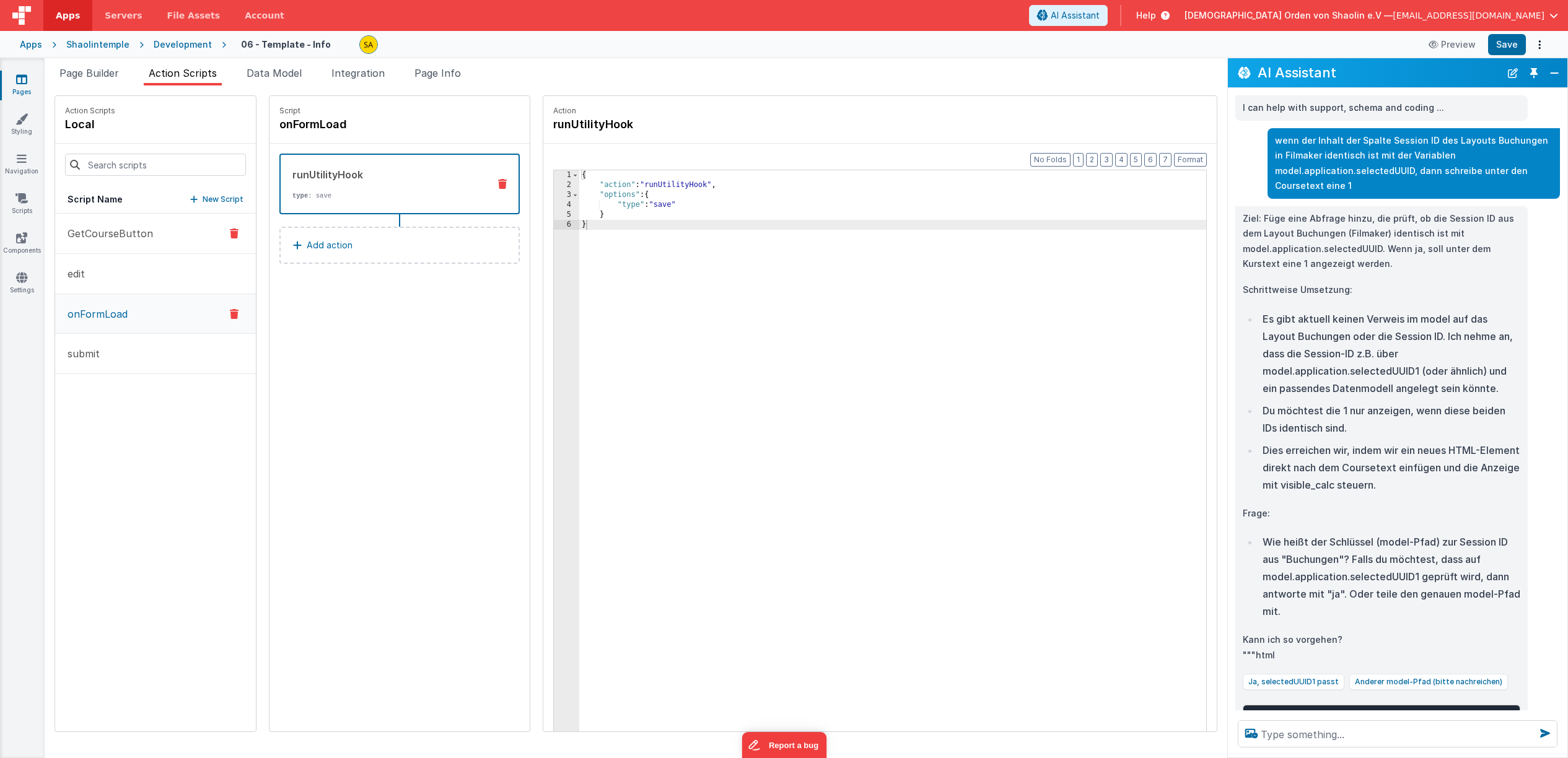
click at [135, 229] on p "GetCourseButton" at bounding box center [107, 233] width 93 height 15
click at [147, 314] on button "onFormLoad" at bounding box center [156, 314] width 200 height 41
click at [230, 311] on icon at bounding box center [234, 314] width 8 height 15
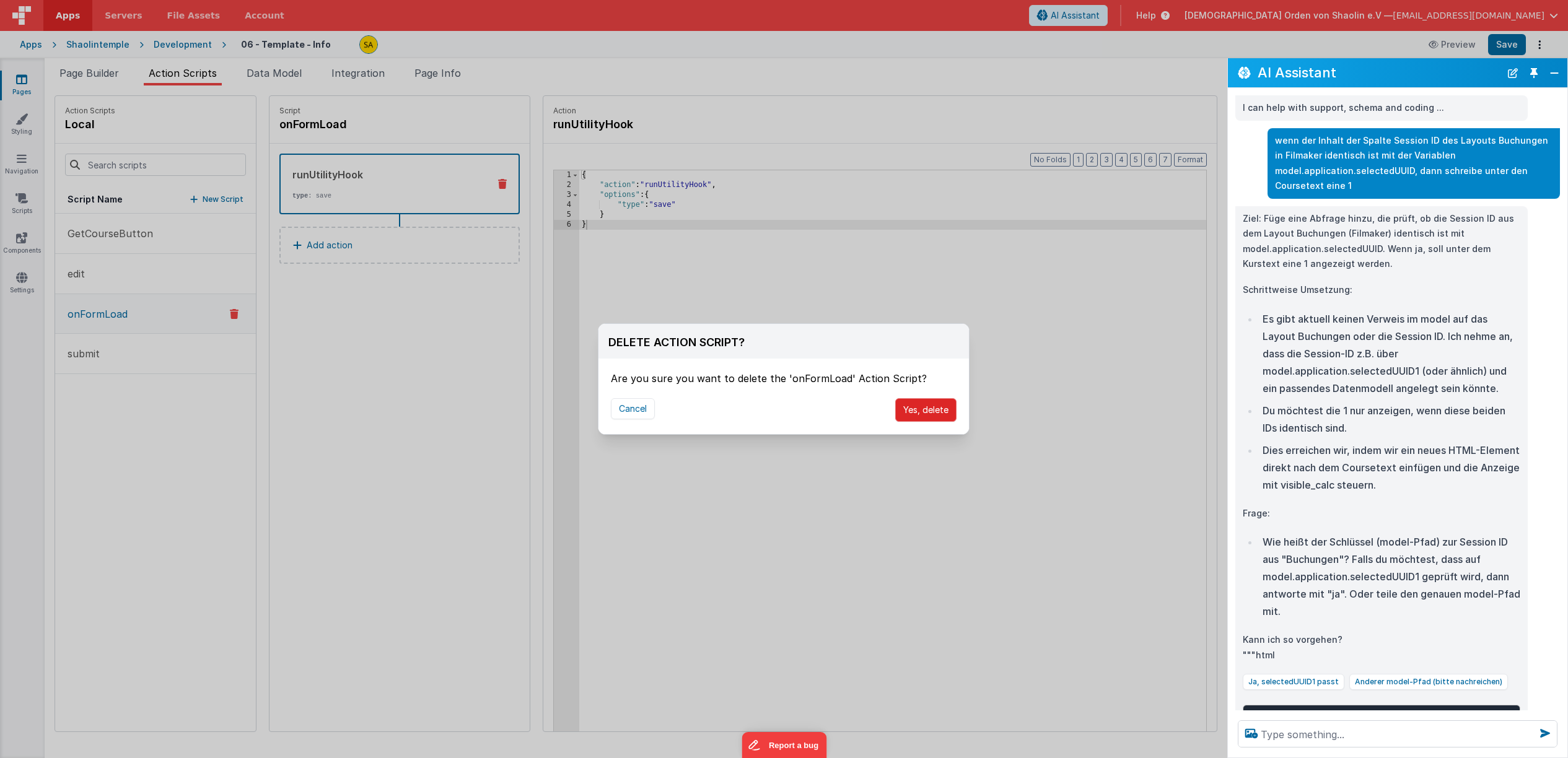
click at [936, 415] on button "Yes, delete" at bounding box center [926, 410] width 61 height 23
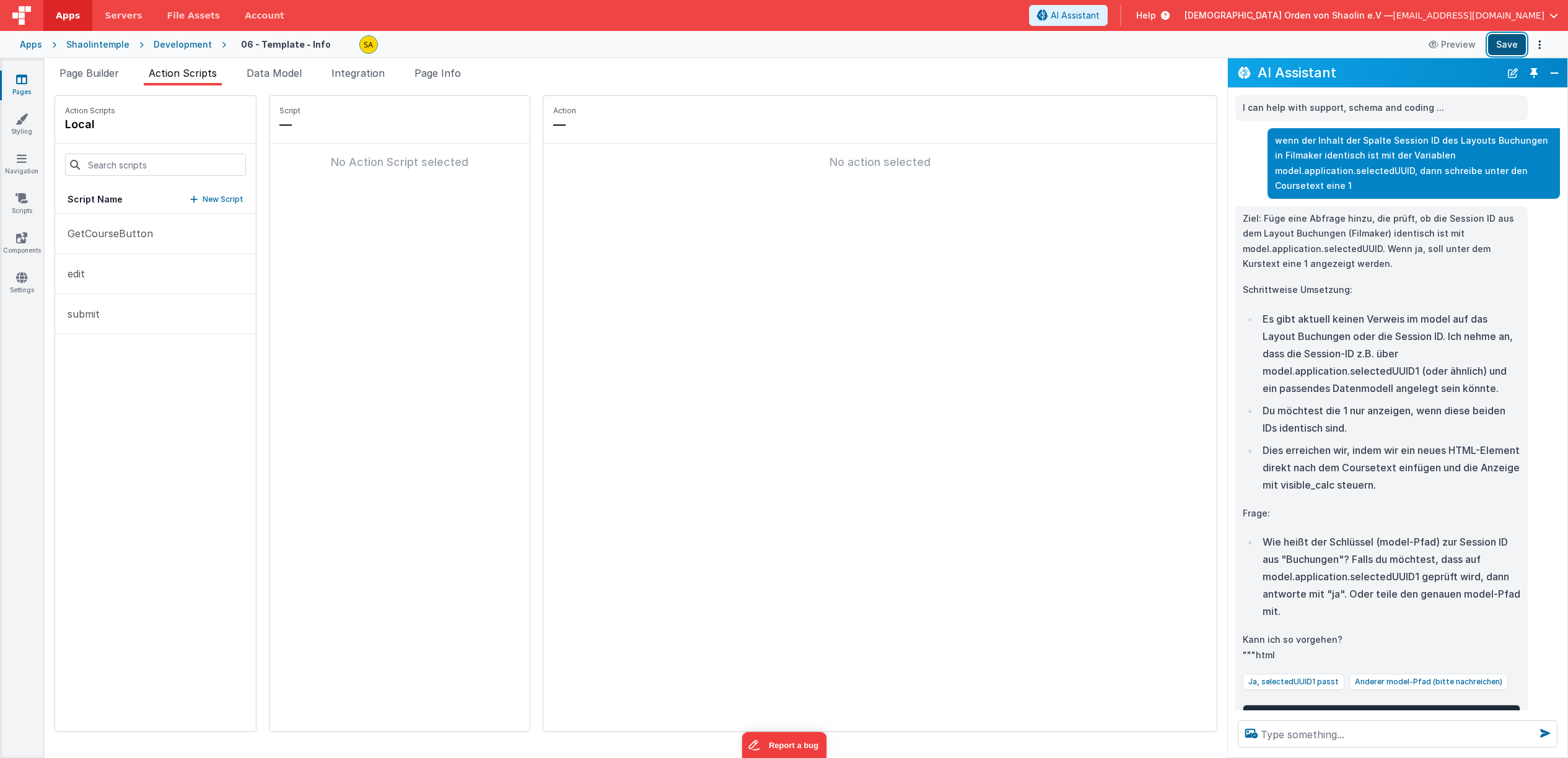
click at [1515, 43] on button "Save" at bounding box center [1508, 44] width 38 height 21
click at [24, 83] on icon at bounding box center [21, 79] width 11 height 12
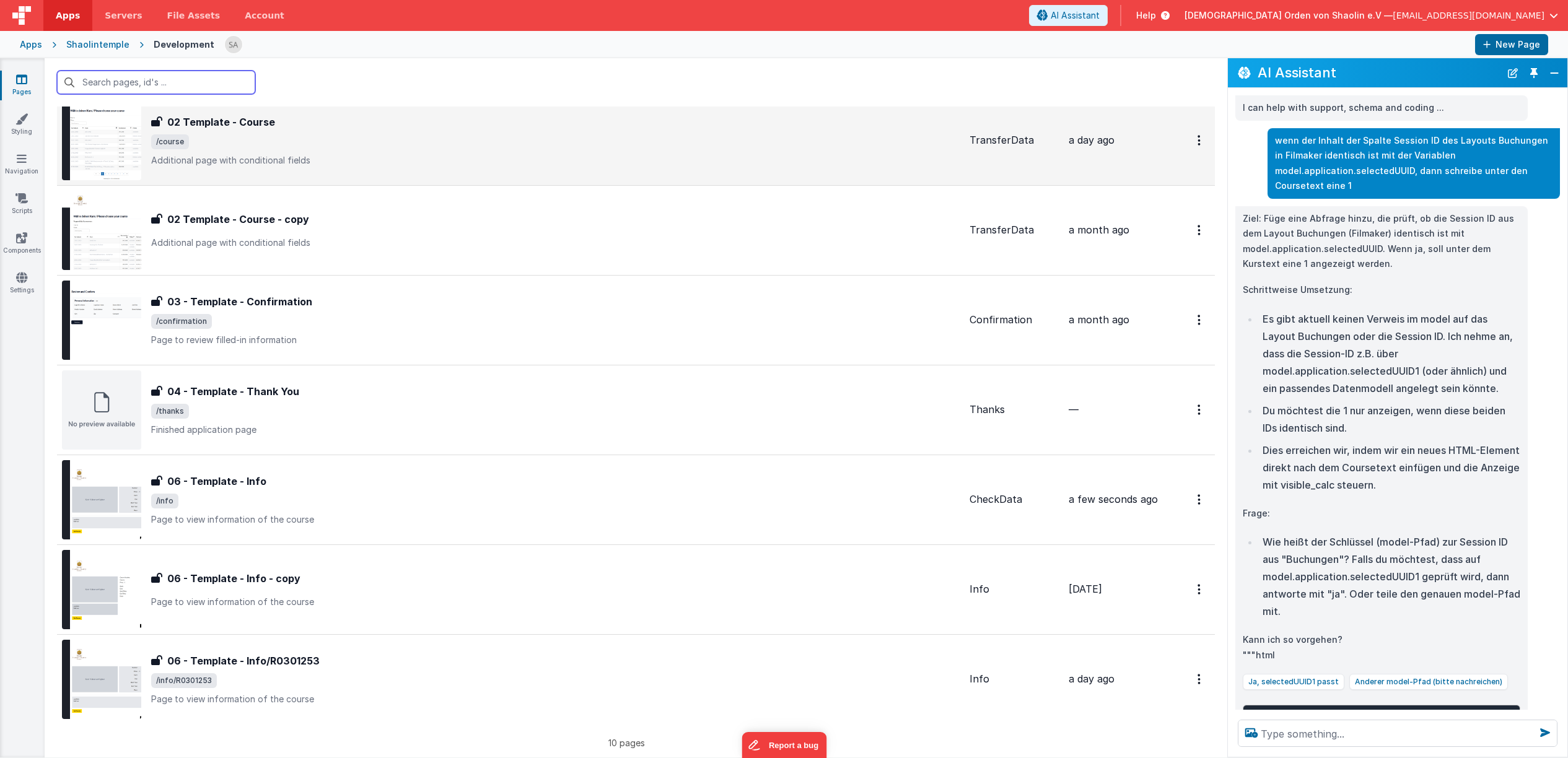
scroll to position [333, 0]
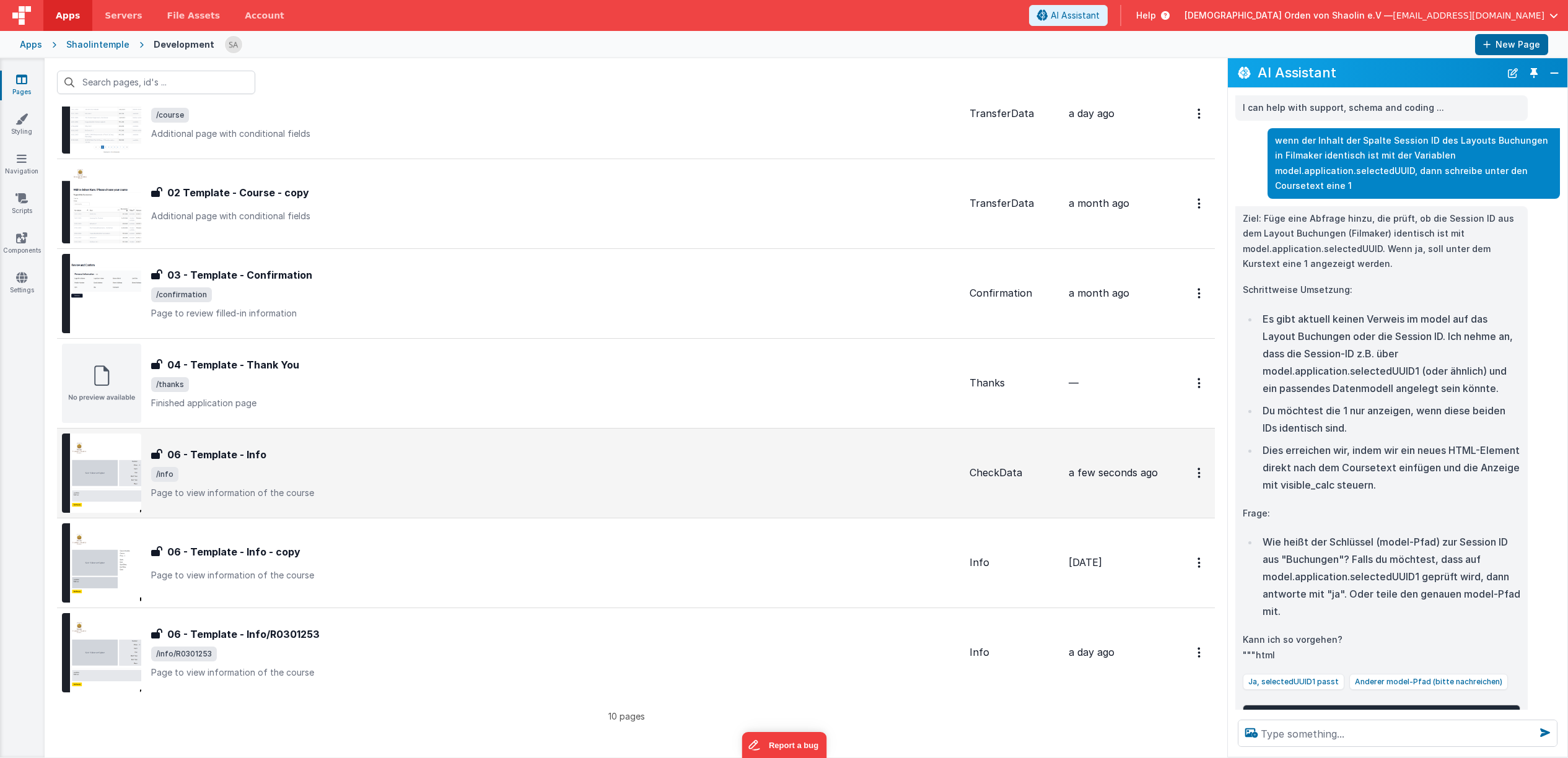
click at [428, 467] on span "/info" at bounding box center [556, 474] width 809 height 15
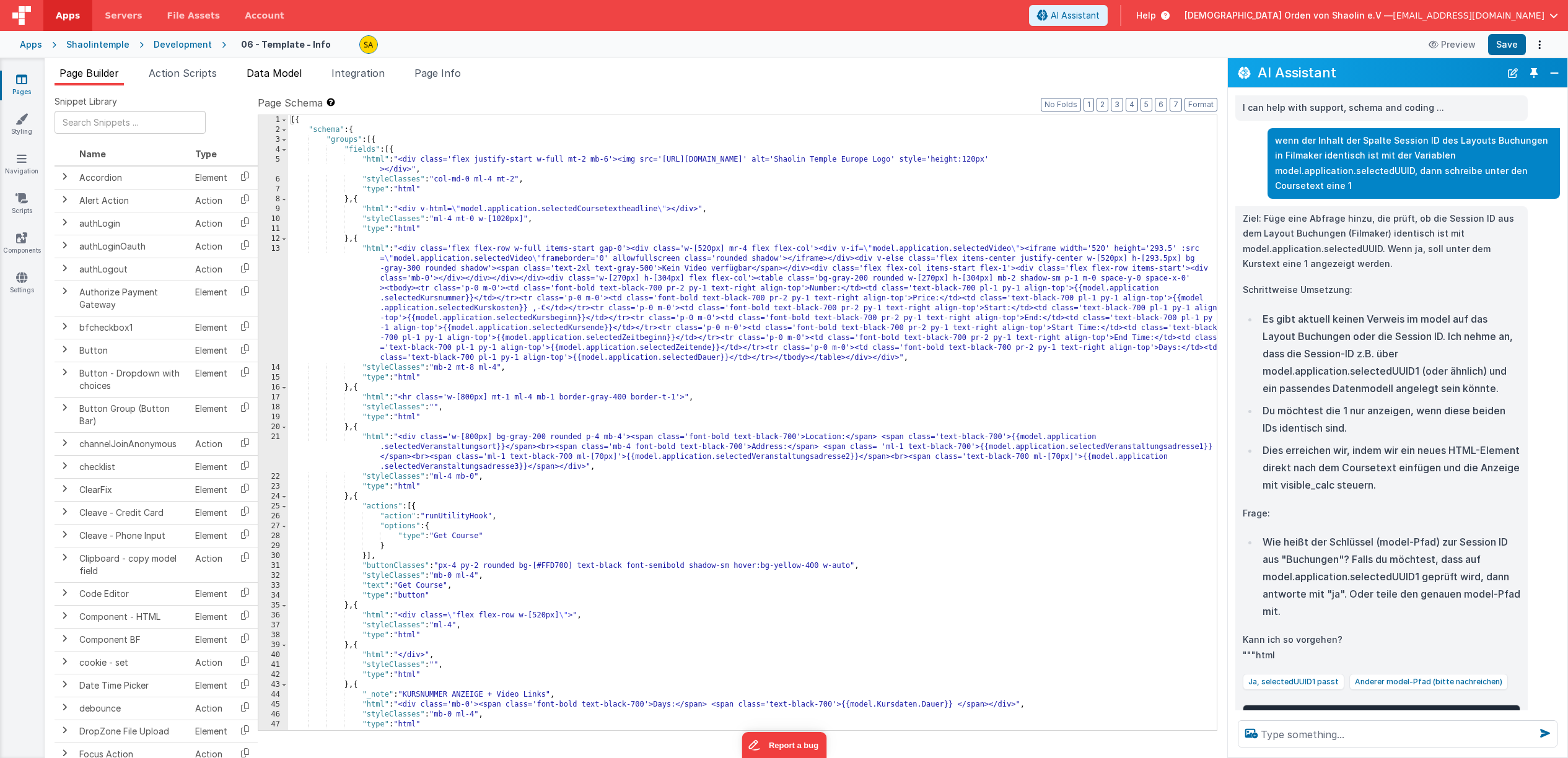
click at [283, 73] on span "Data Model" at bounding box center [274, 73] width 55 height 12
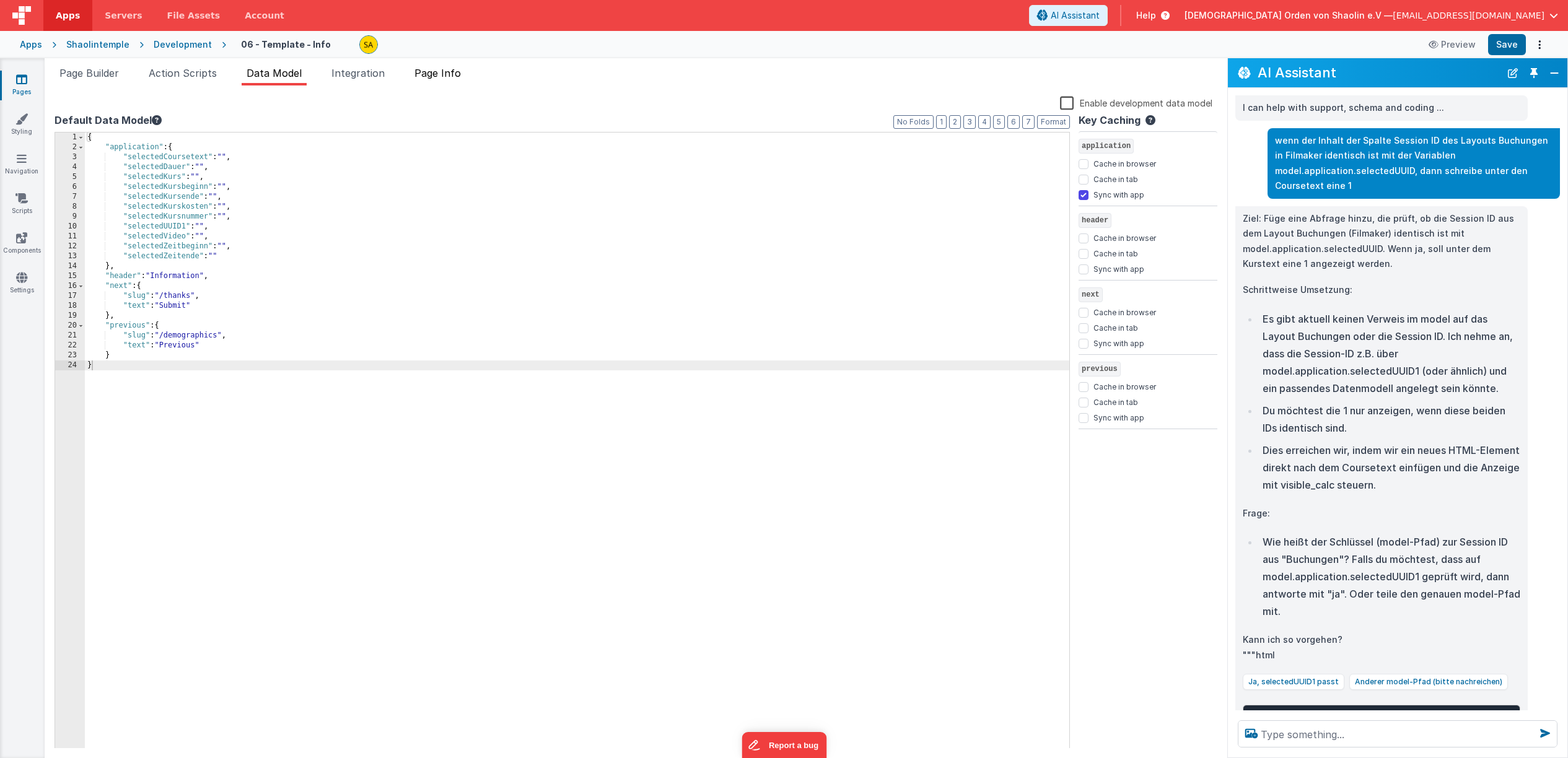
click at [466, 74] on li "Page Info" at bounding box center [438, 75] width 56 height 20
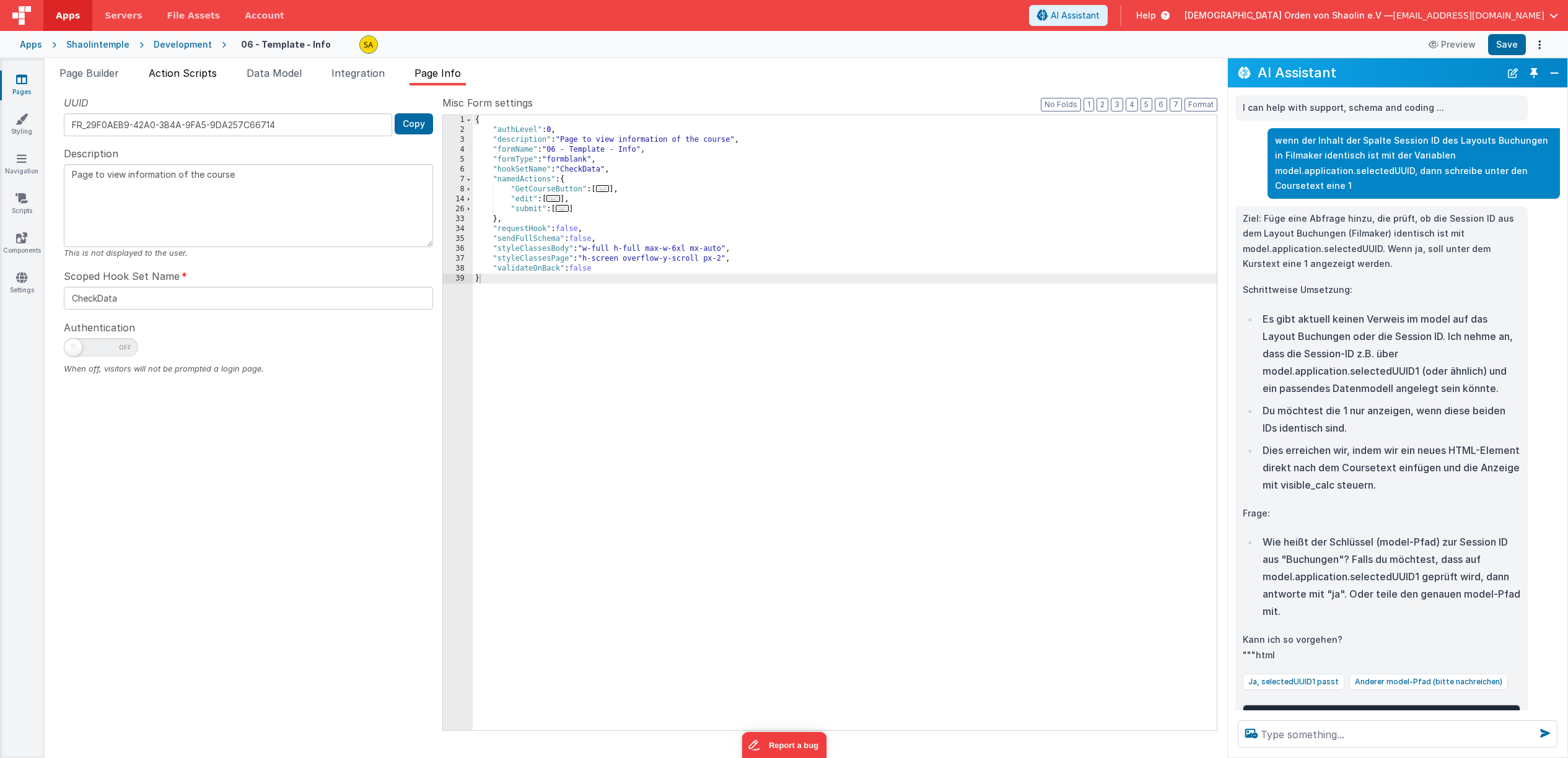
click at [213, 73] on span "Action Scripts" at bounding box center [183, 73] width 68 height 12
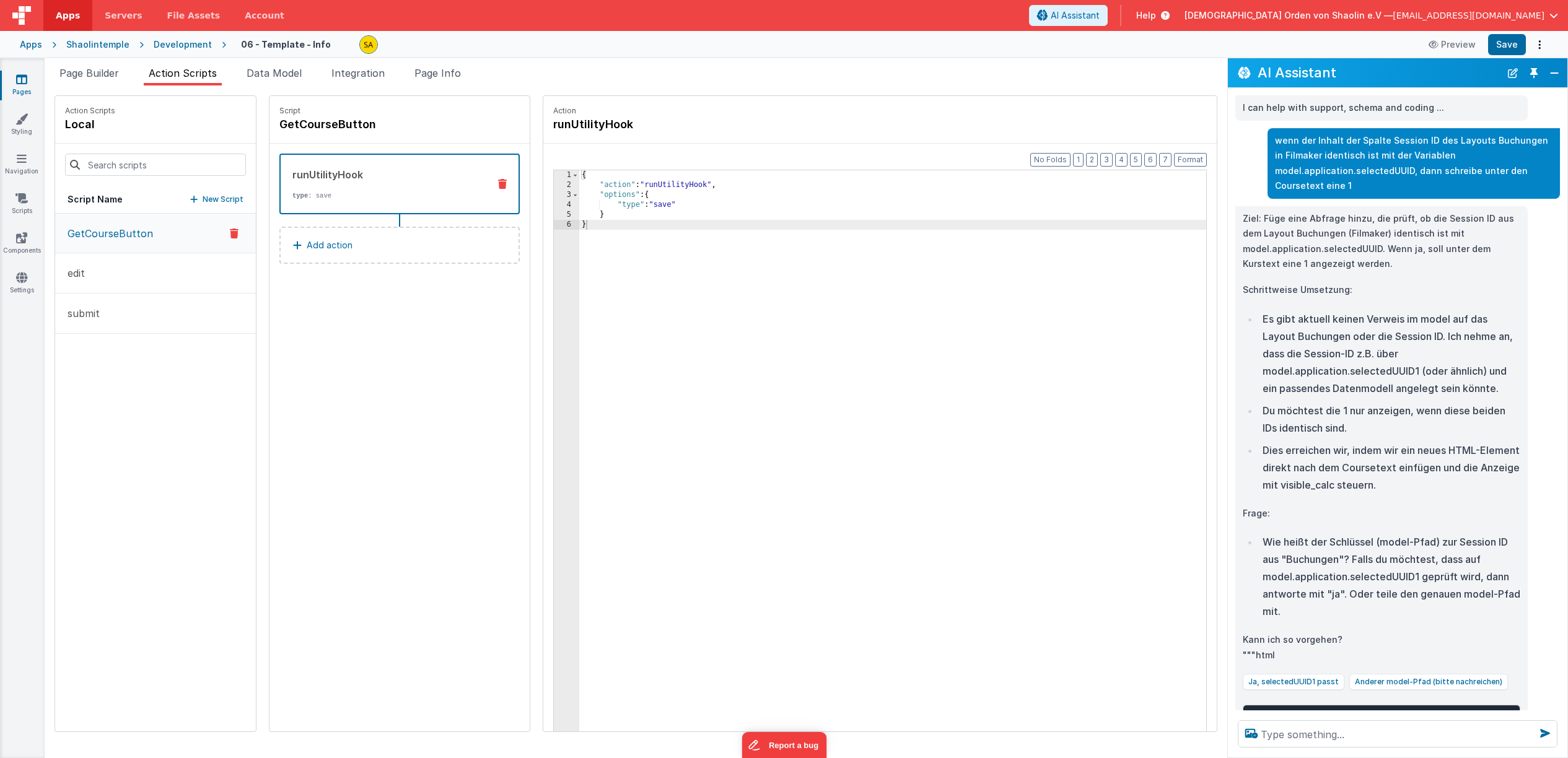
scroll to position [31, 0]
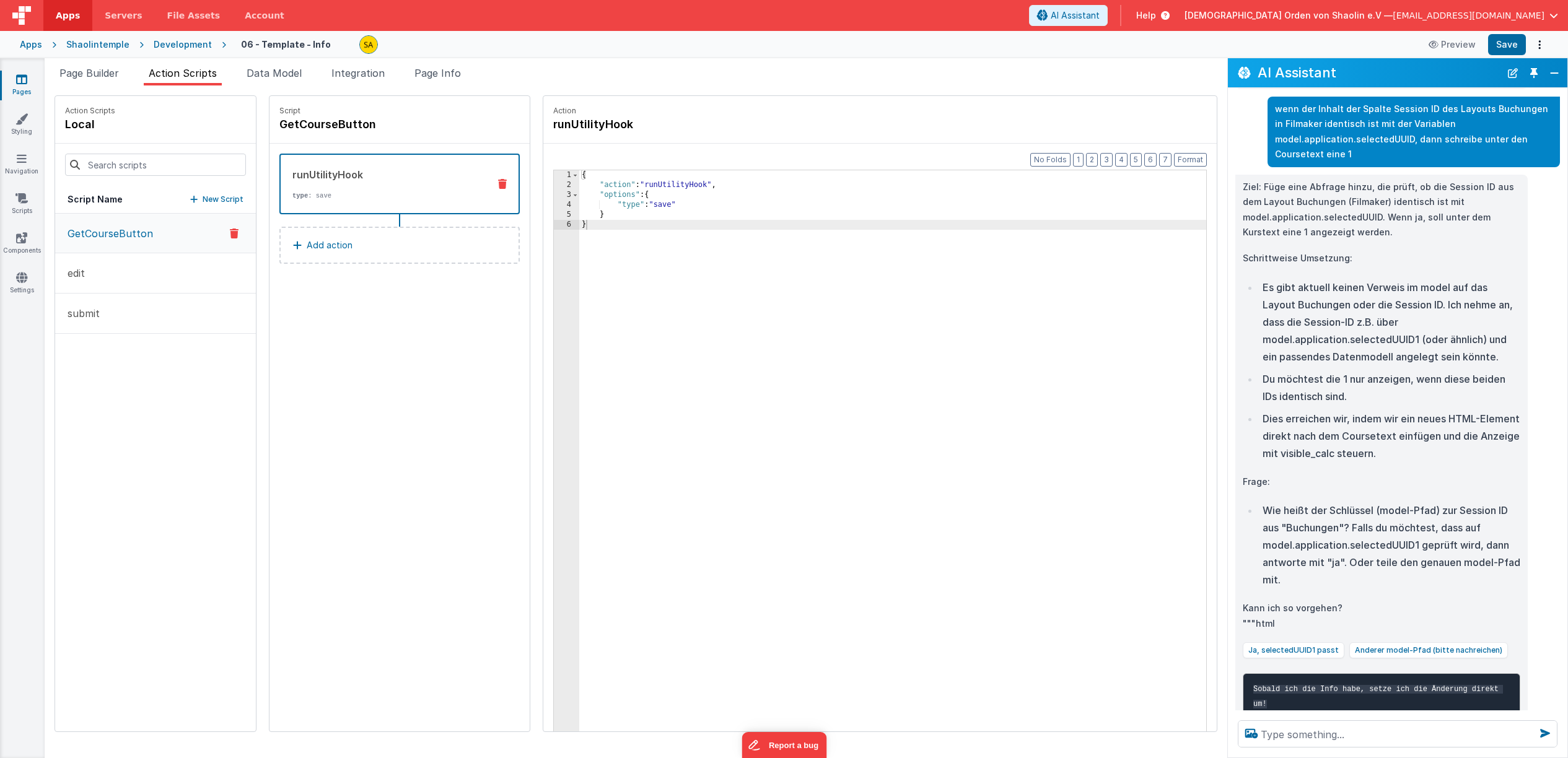
click at [21, 87] on link "Pages" at bounding box center [22, 85] width 45 height 25
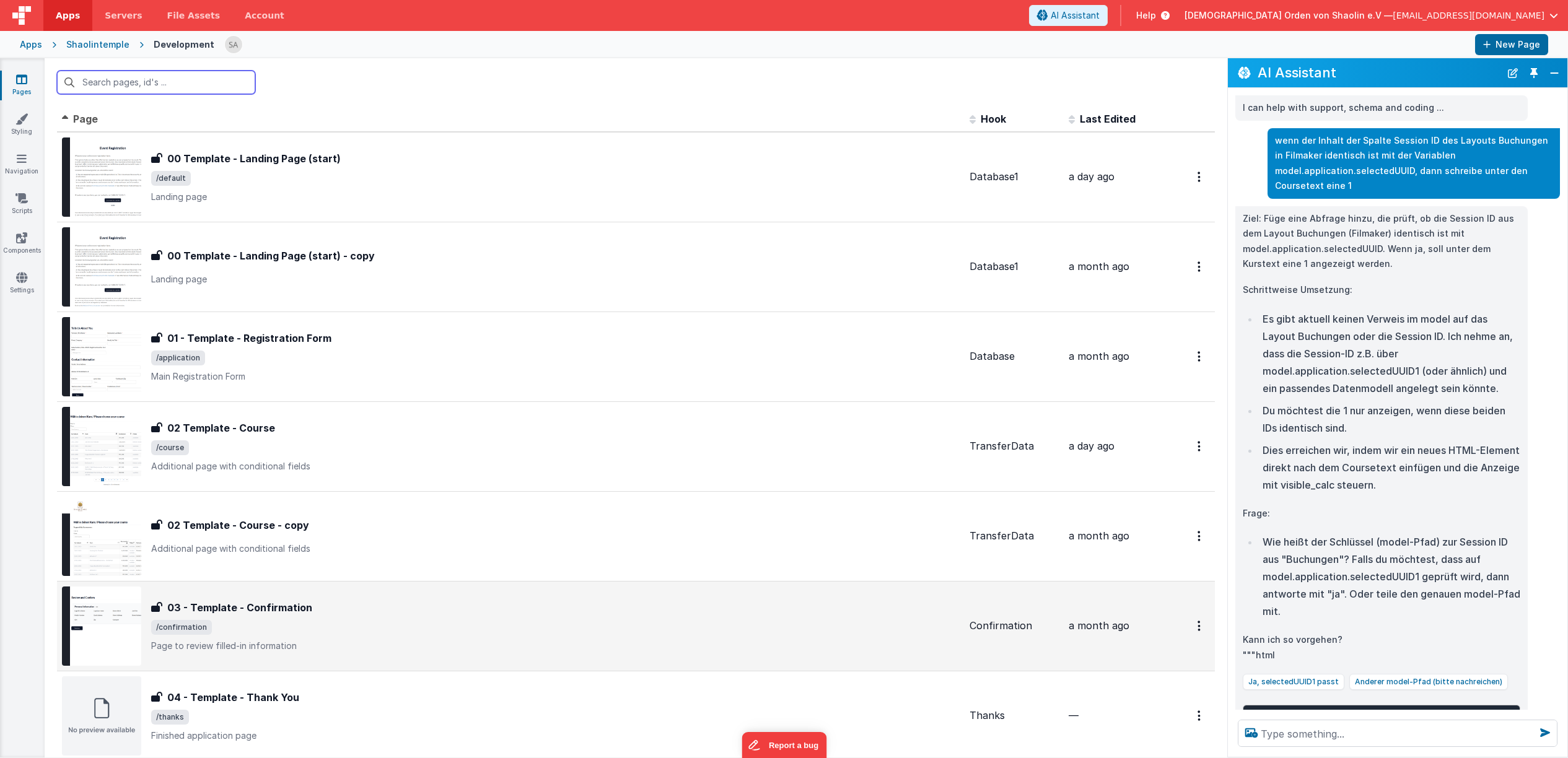
scroll to position [333, 0]
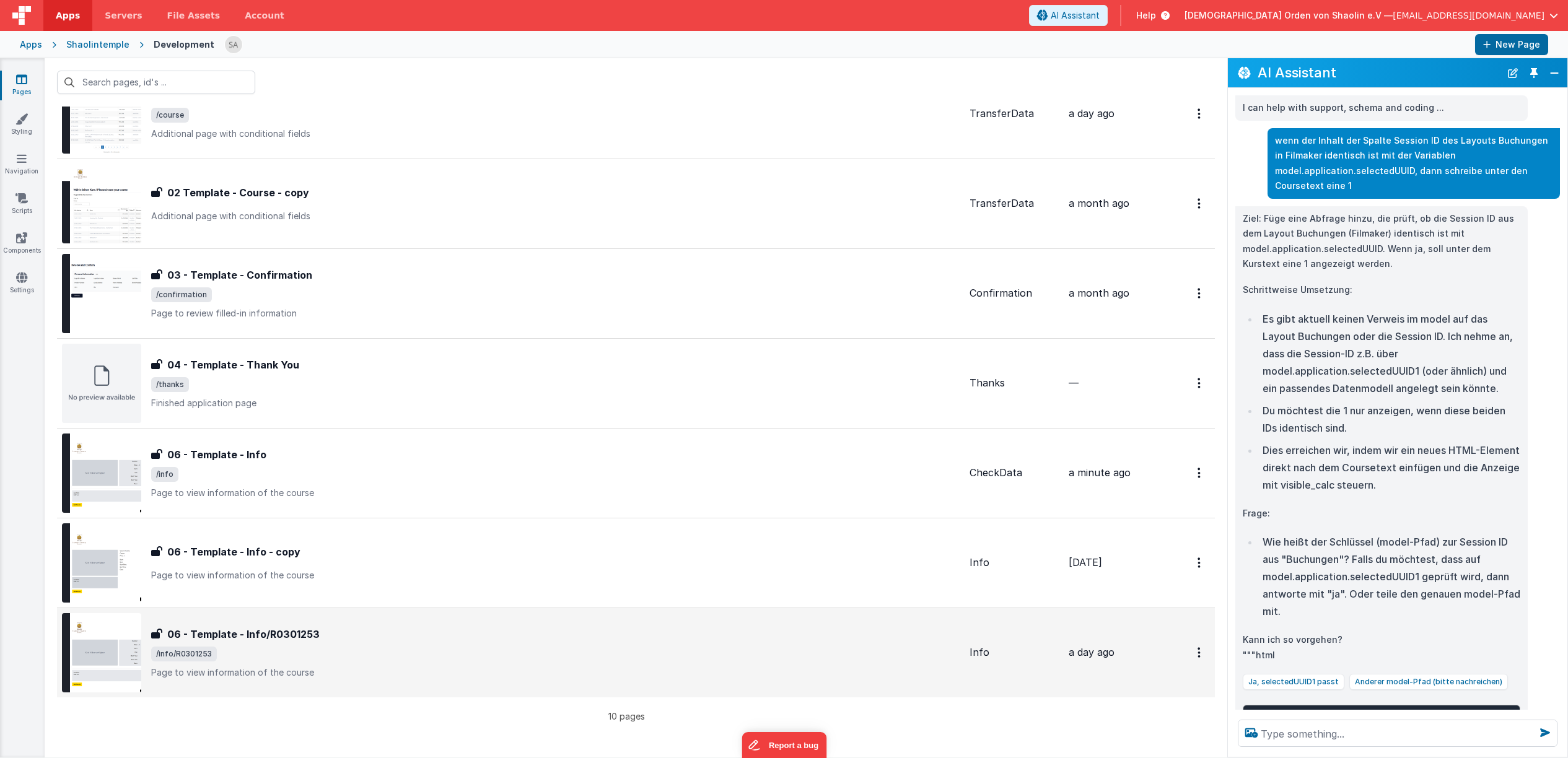
click at [436, 640] on div "06 - Template - Info/R0301253" at bounding box center [556, 634] width 809 height 15
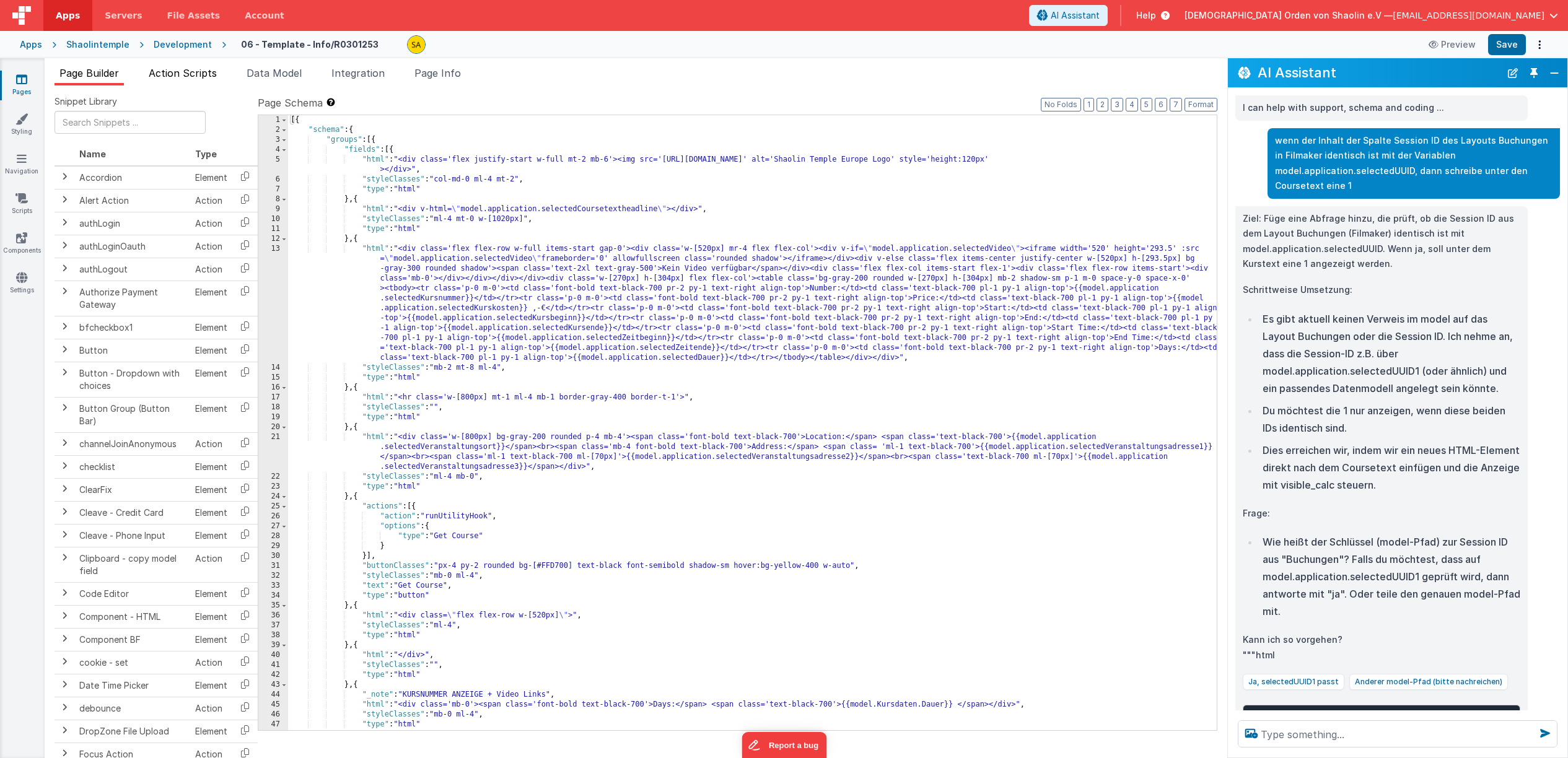
click at [198, 75] on span "Action Scripts" at bounding box center [183, 73] width 68 height 12
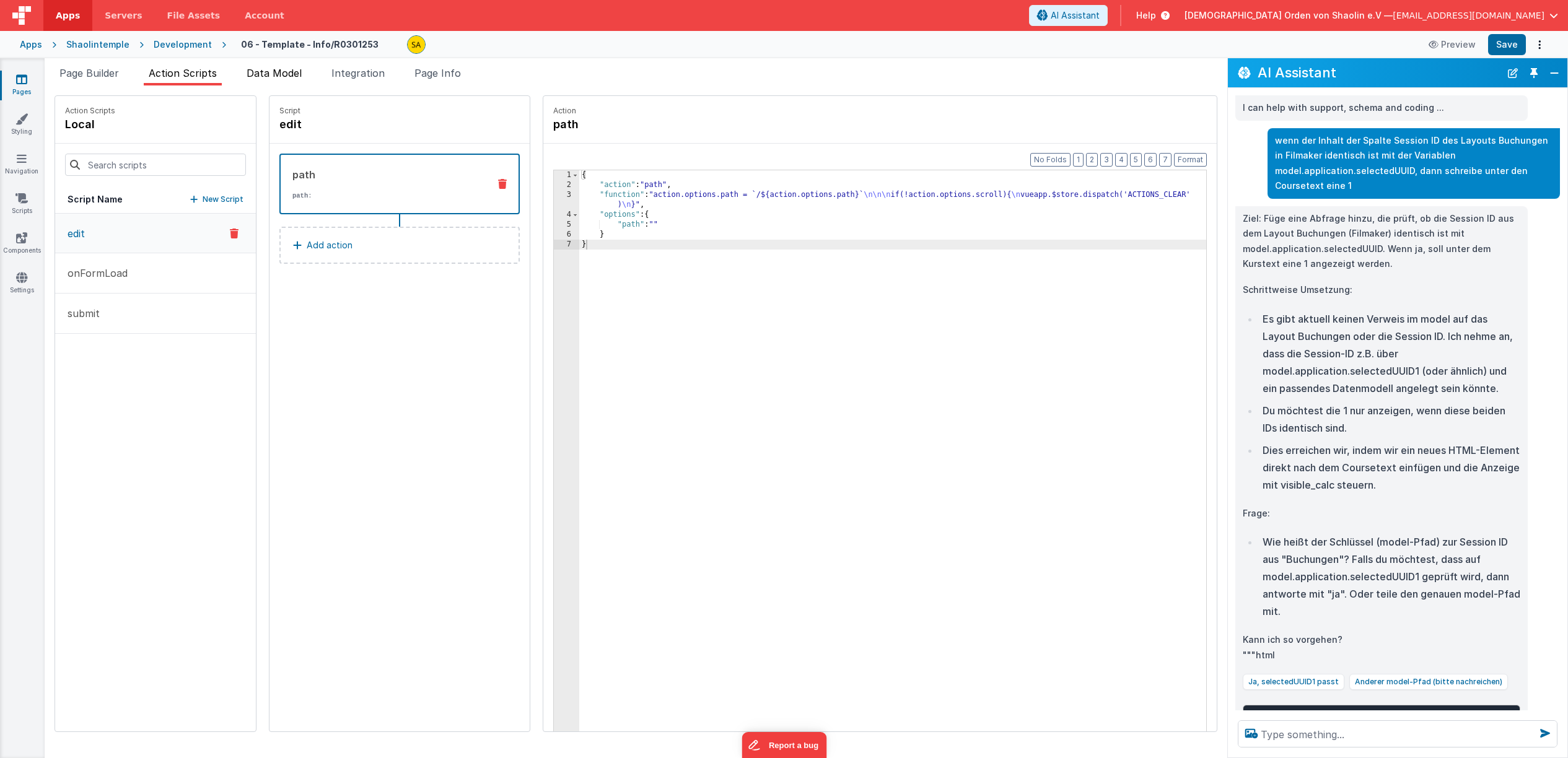
click at [270, 70] on span "Data Model" at bounding box center [274, 73] width 55 height 12
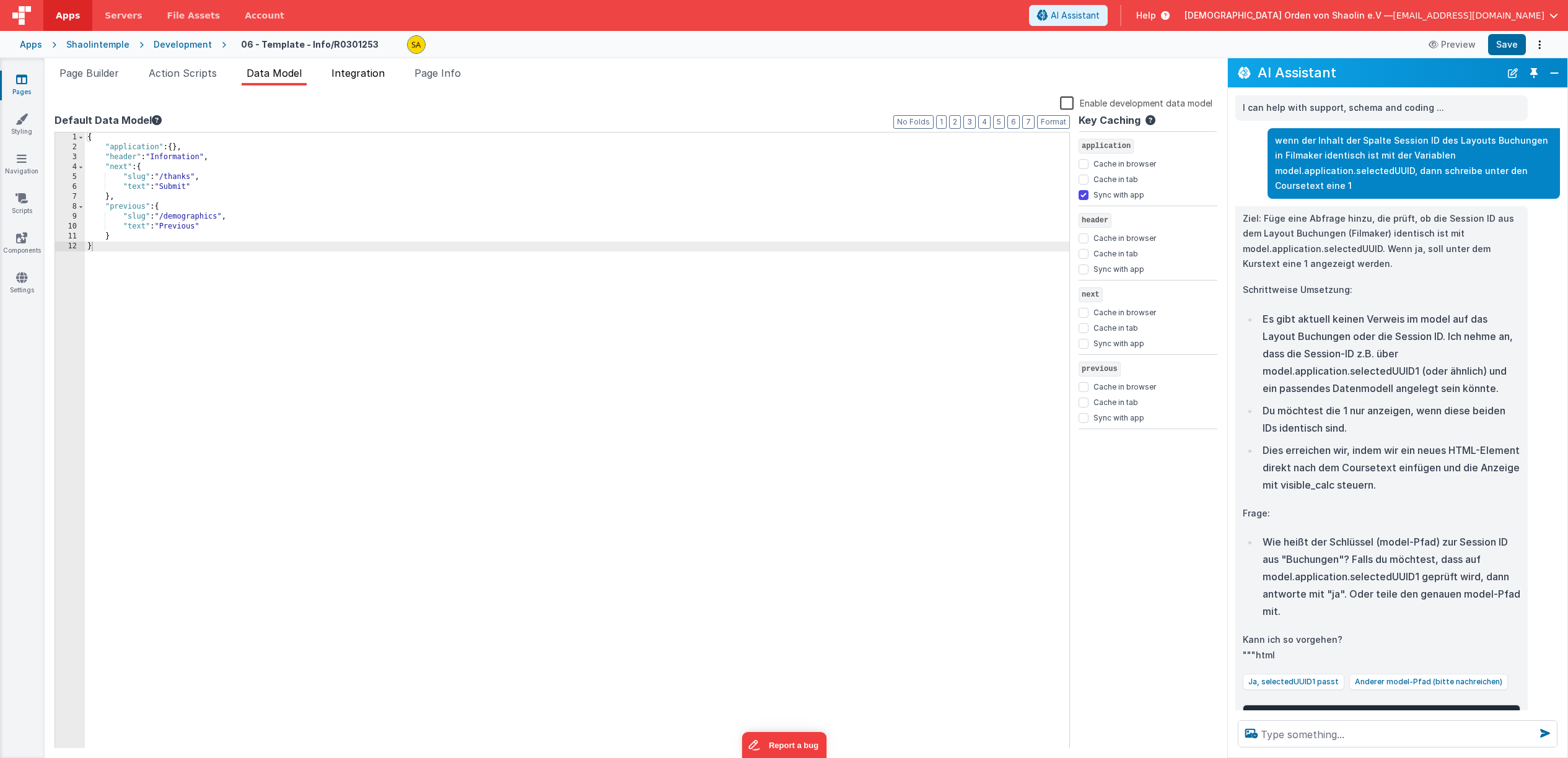
click at [361, 83] on li "Integration" at bounding box center [358, 75] width 63 height 20
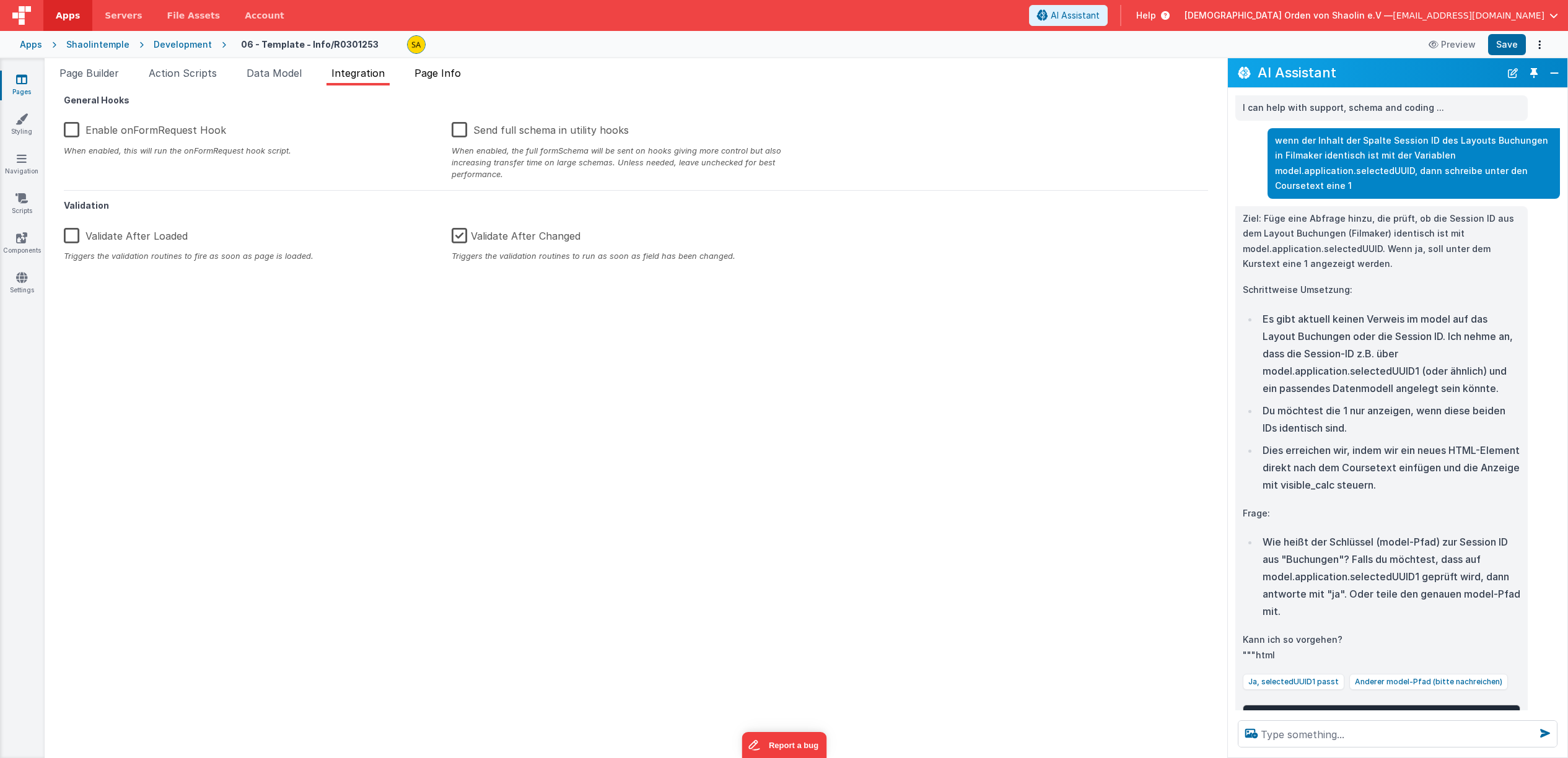
click at [461, 70] on span "Page Info" at bounding box center [438, 73] width 46 height 12
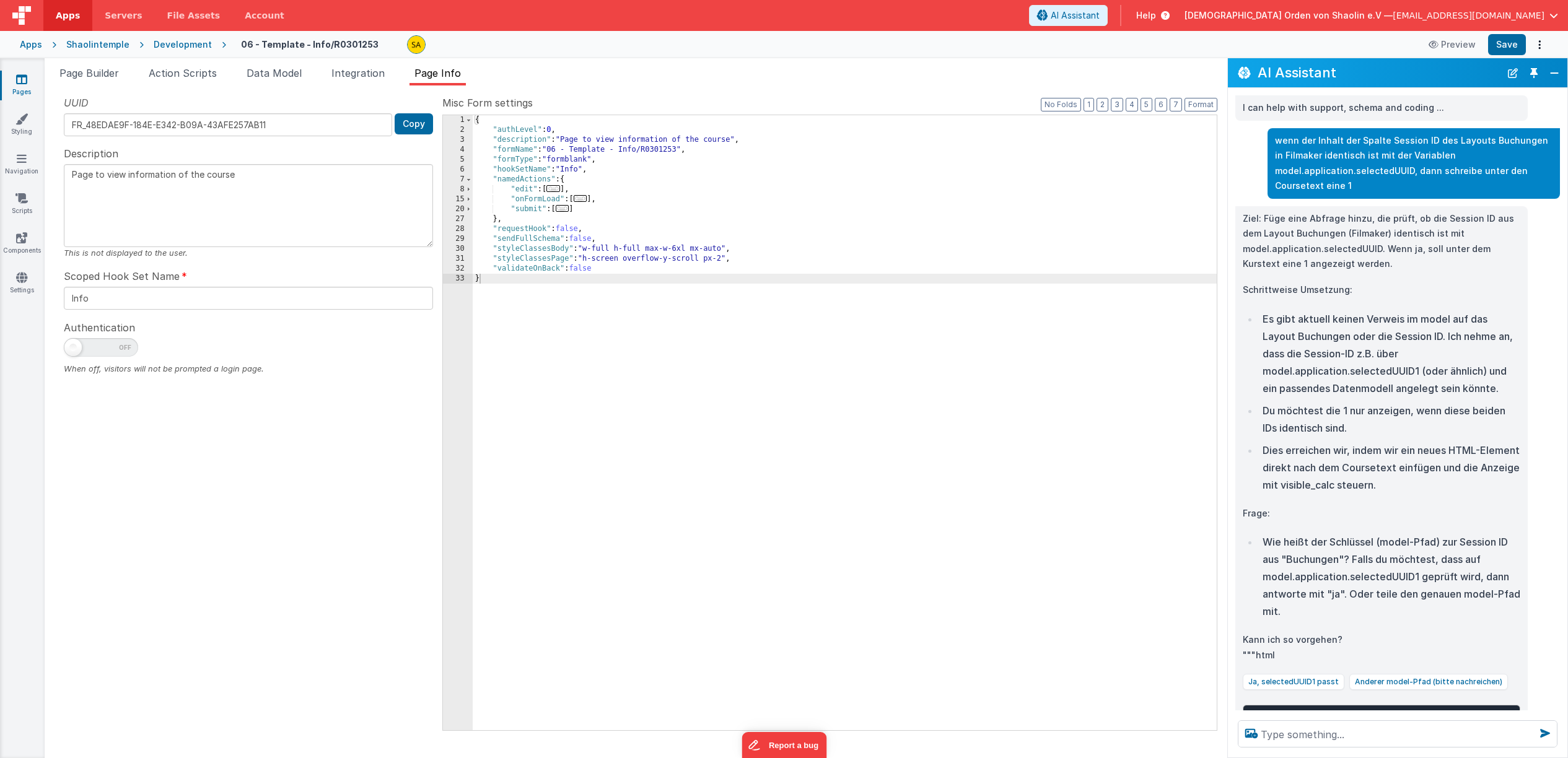
click at [26, 78] on icon at bounding box center [21, 79] width 11 height 12
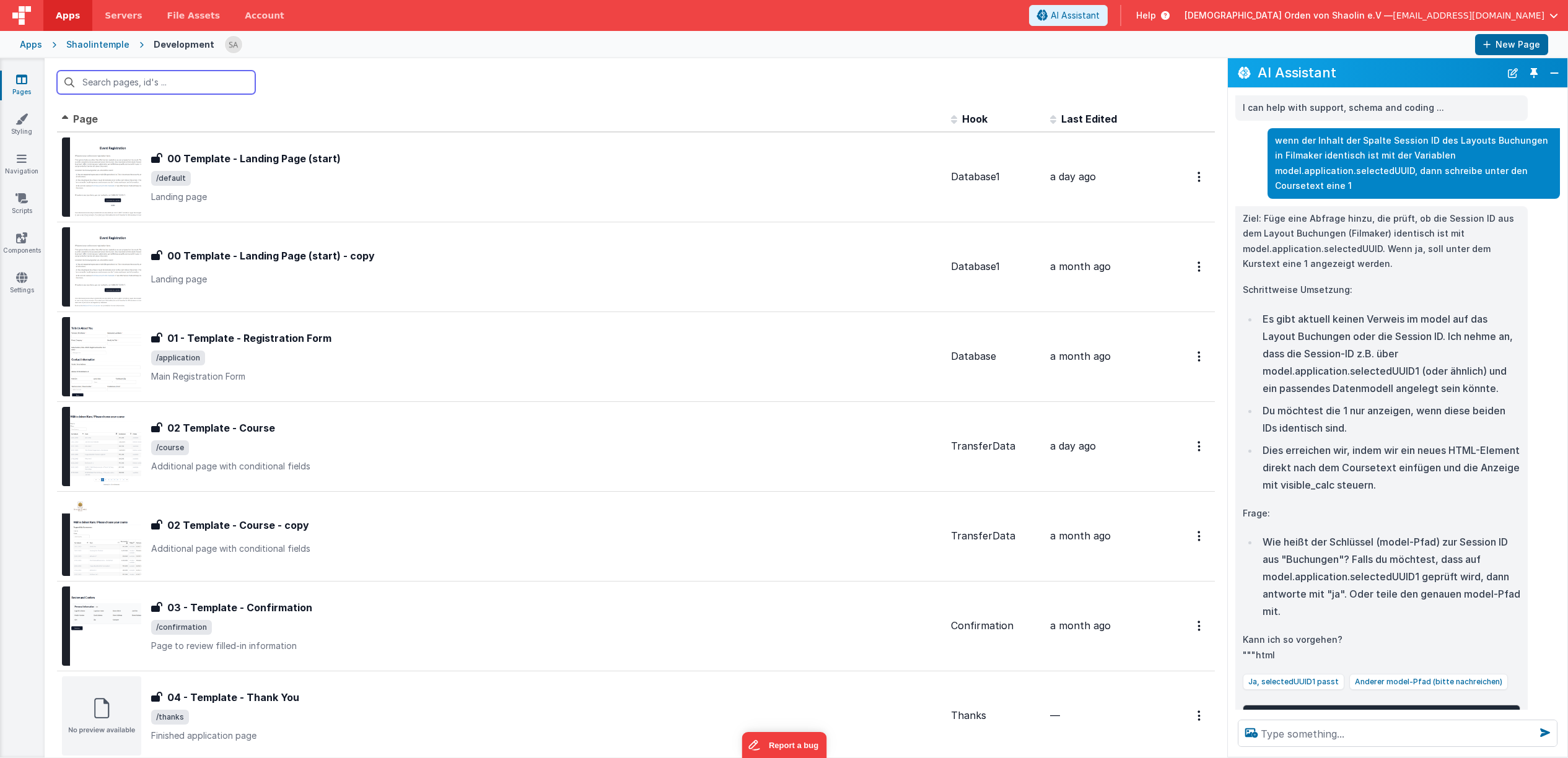
scroll to position [333, 0]
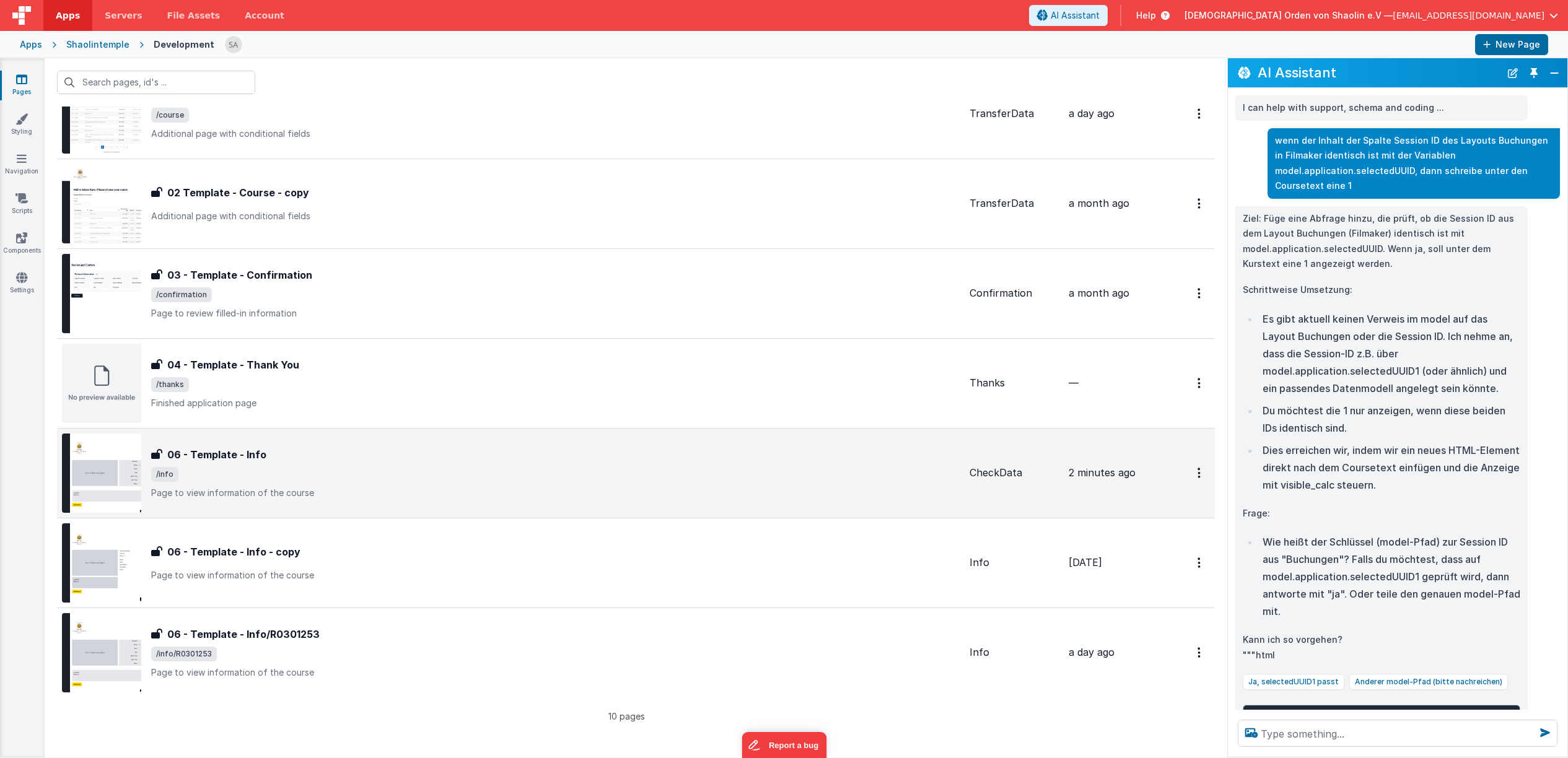
click at [463, 496] on p "Page to view information of the course" at bounding box center [556, 492] width 809 height 12
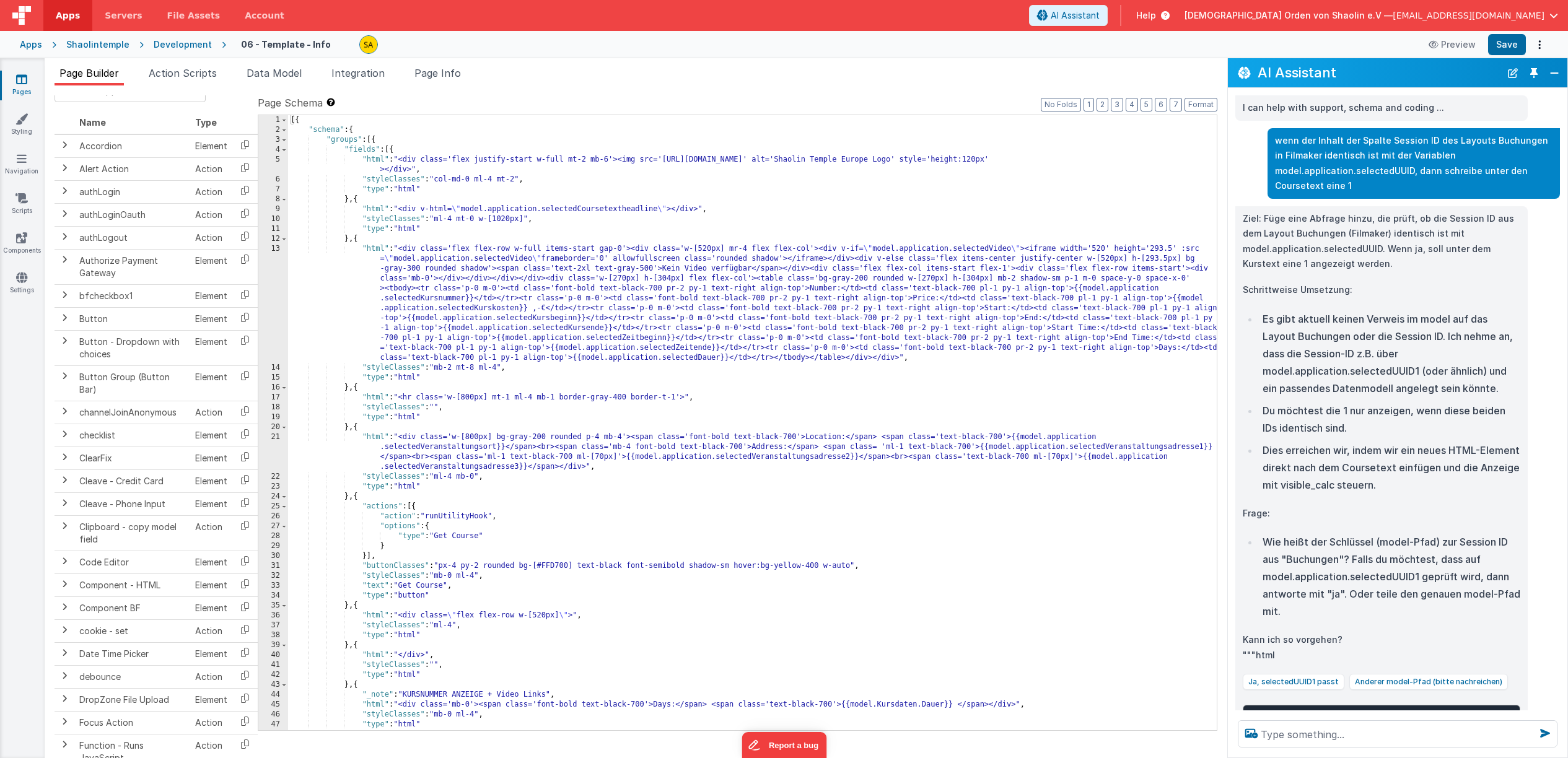
scroll to position [33, 0]
click at [472, 77] on ul "Page Builder Action Scripts Data Model Integration Page Info" at bounding box center [636, 75] width 1183 height 20
click at [458, 74] on span "Page Info" at bounding box center [438, 73] width 46 height 12
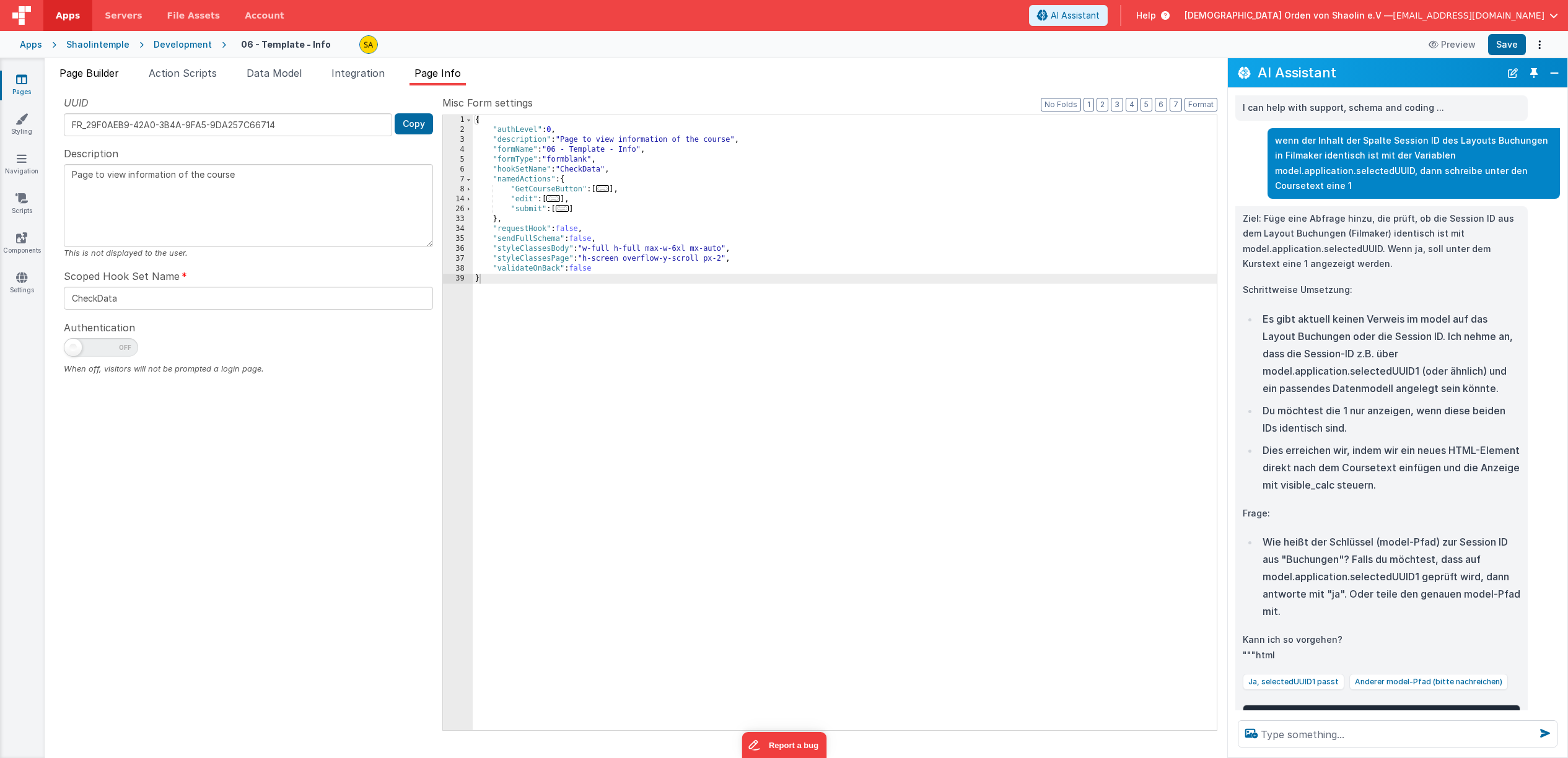
click at [86, 70] on span "Page Builder" at bounding box center [89, 73] width 60 height 12
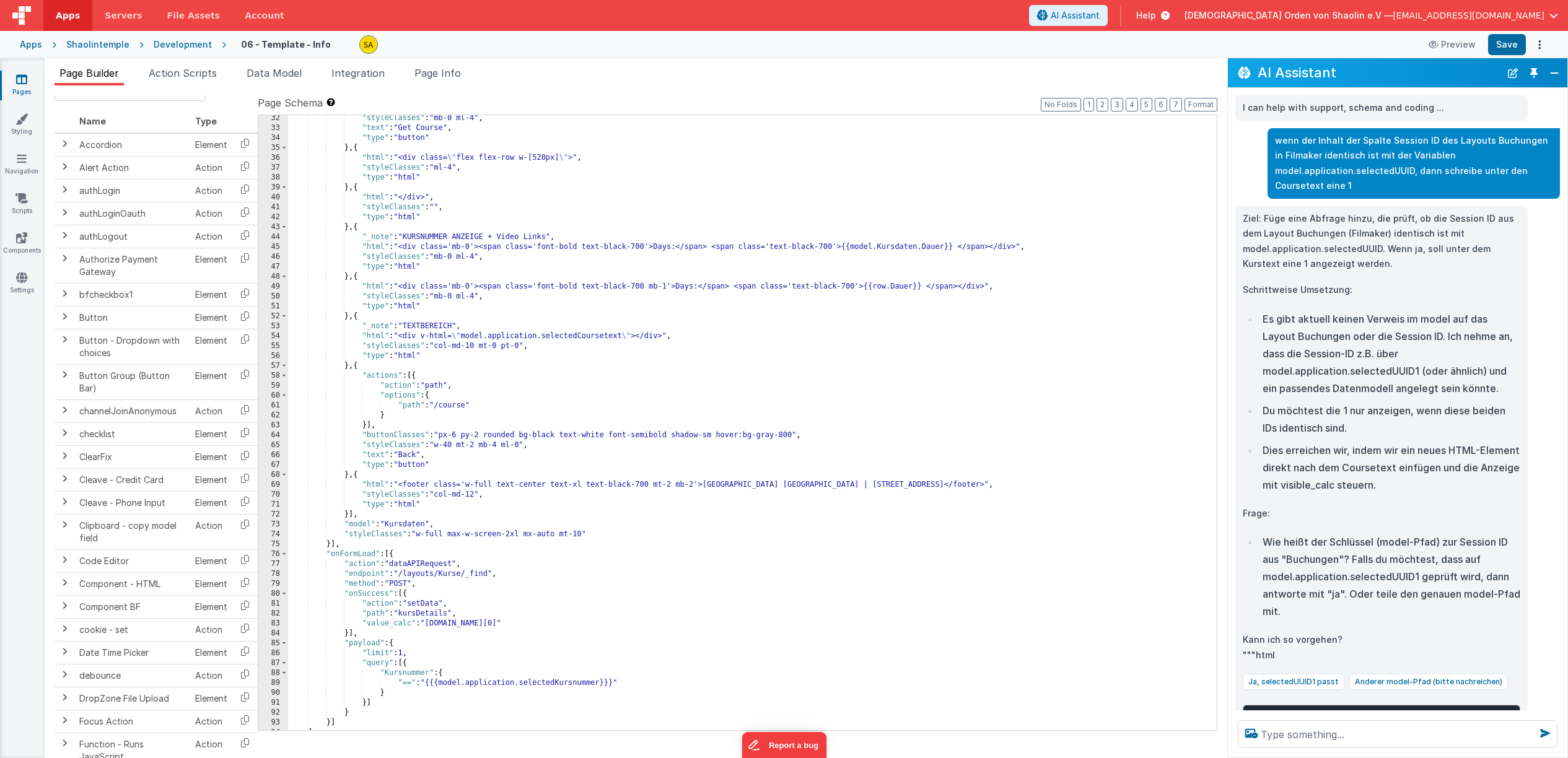
scroll to position [475, 0]
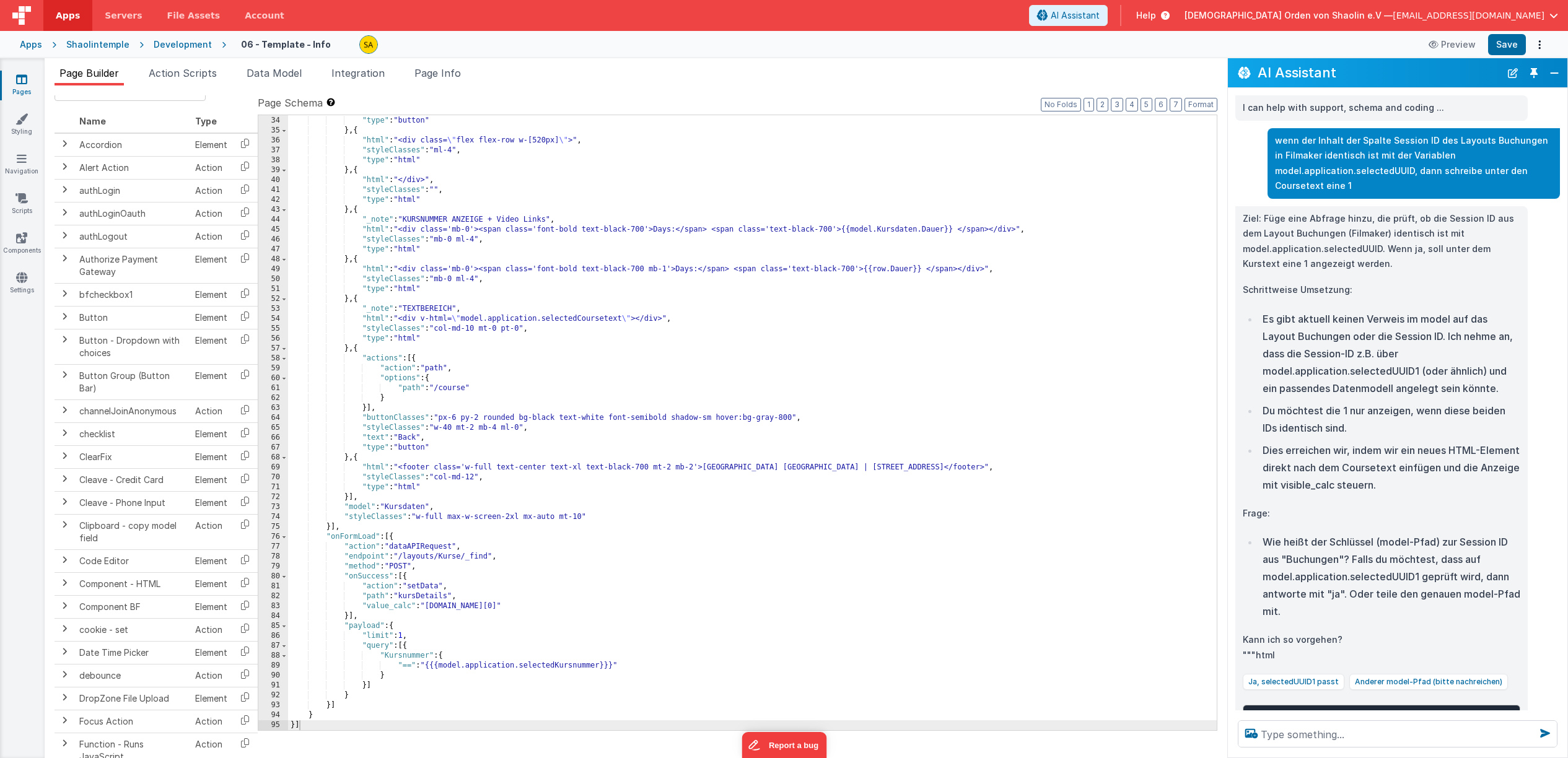
click at [28, 81] on link "Pages" at bounding box center [22, 85] width 45 height 25
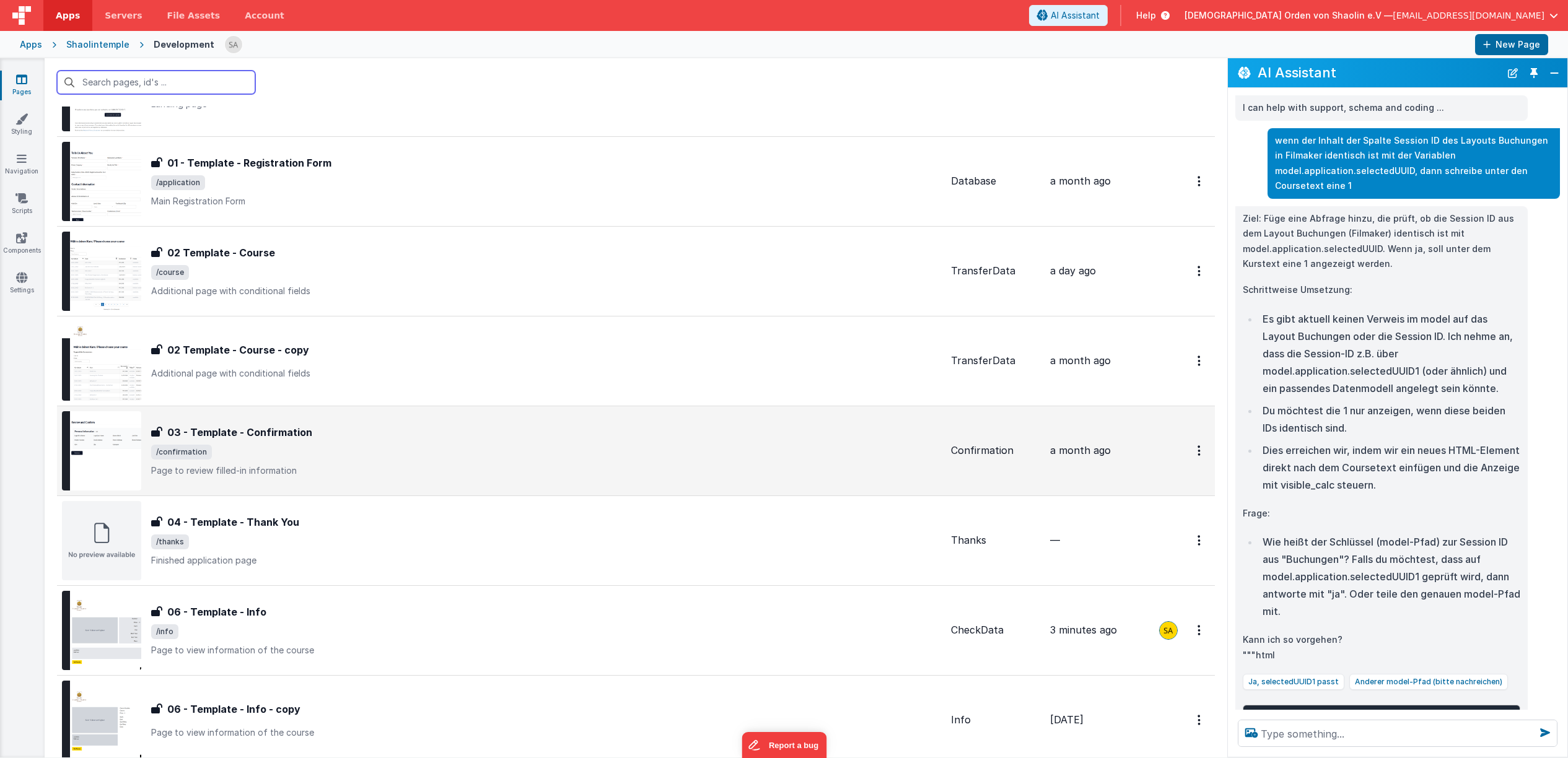
scroll to position [333, 0]
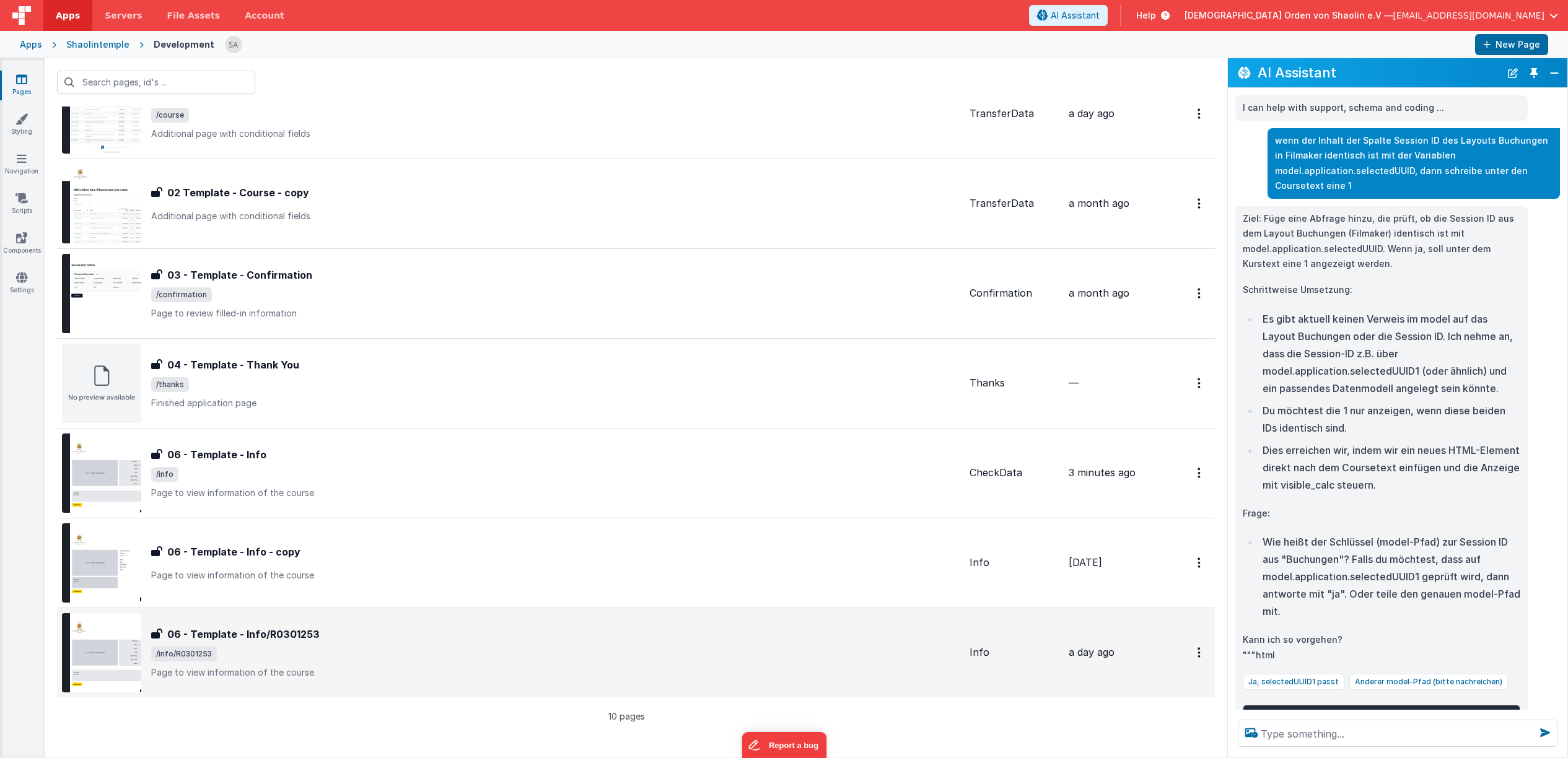
click at [537, 641] on div "06 - Template - Info/R0301253 06 - Template - Info/R0301253 /info/R0301253 Page…" at bounding box center [556, 652] width 809 height 52
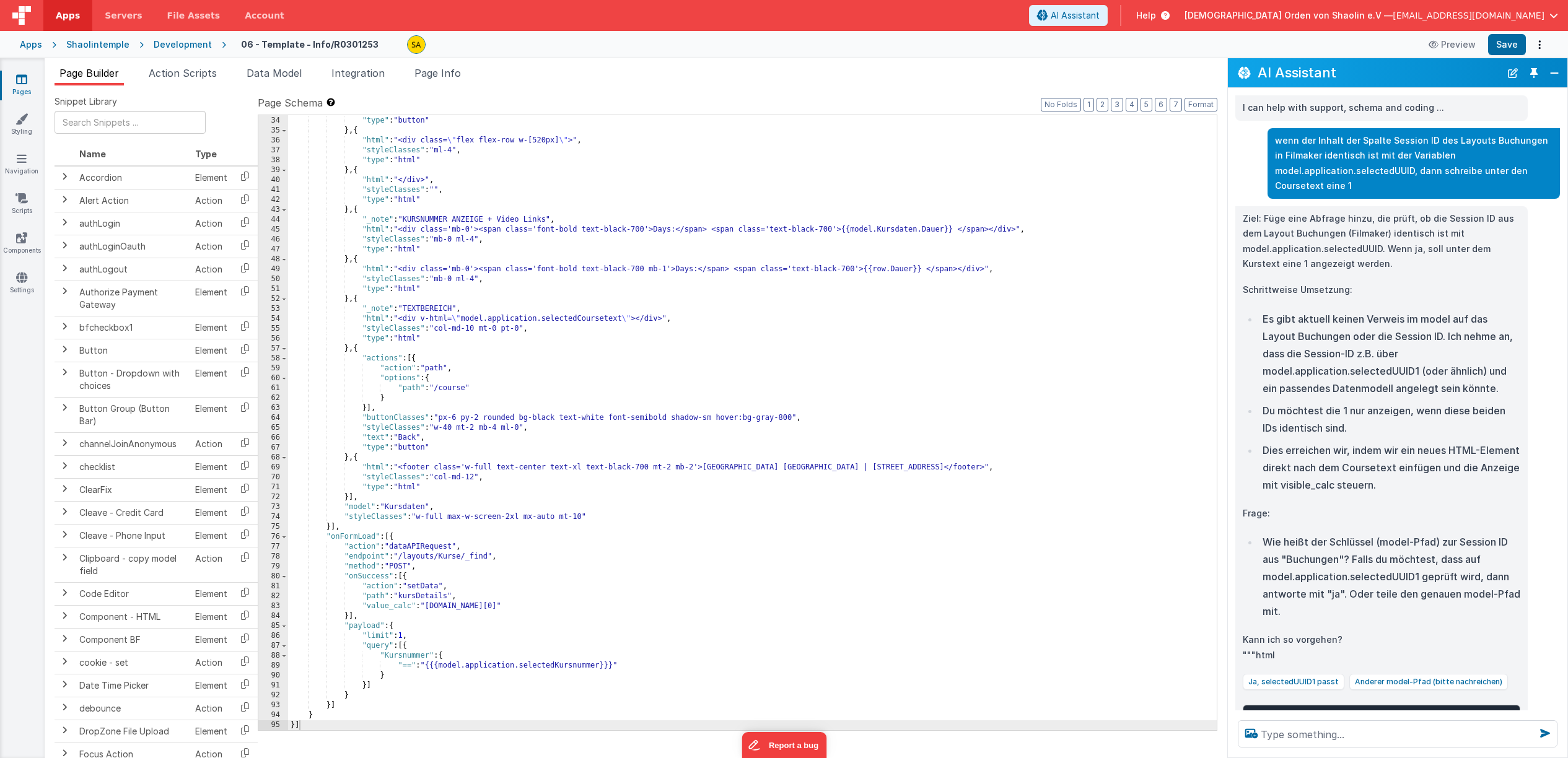
scroll to position [475, 0]
click at [22, 85] on icon at bounding box center [21, 79] width 11 height 12
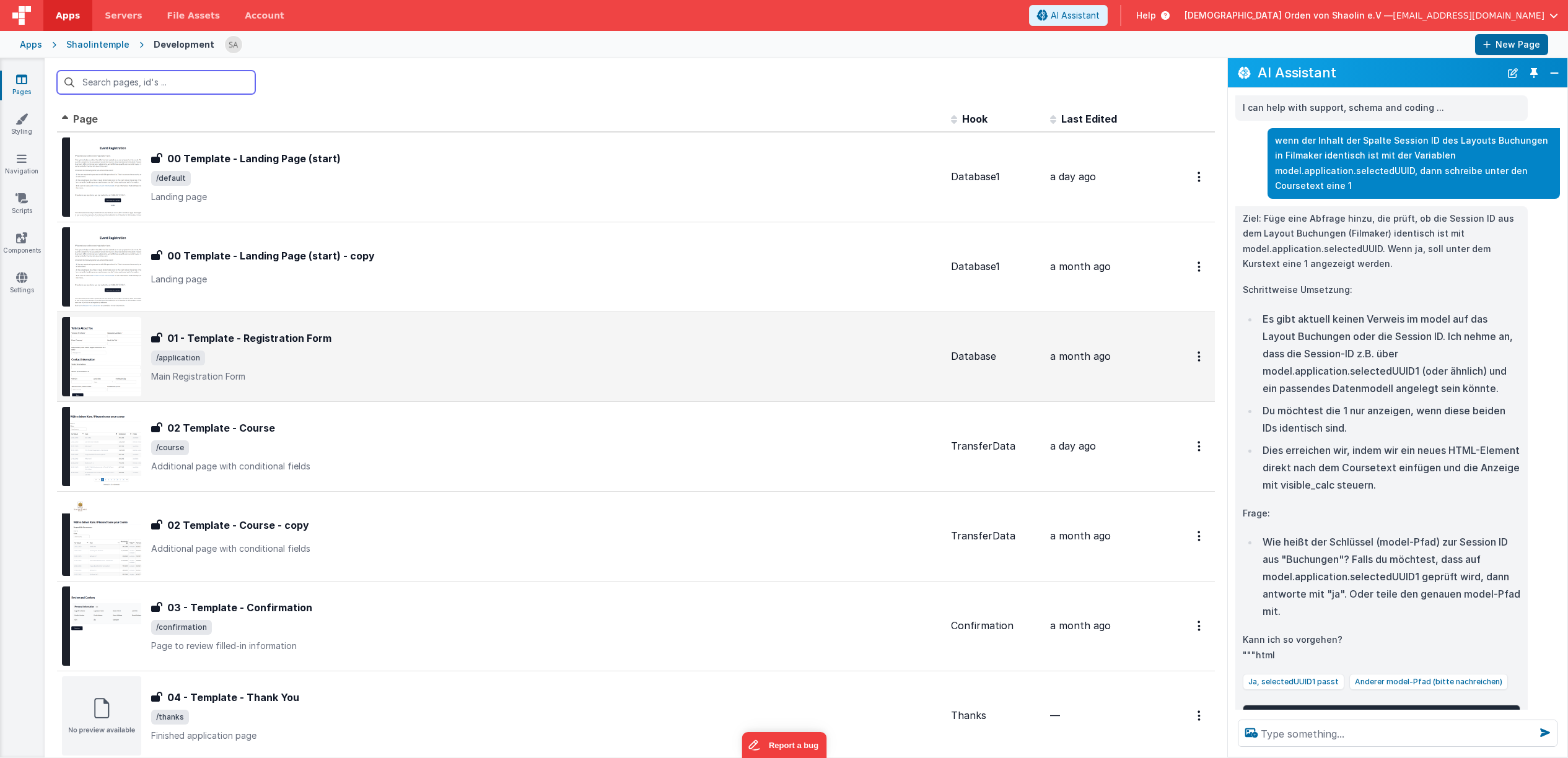
scroll to position [333, 0]
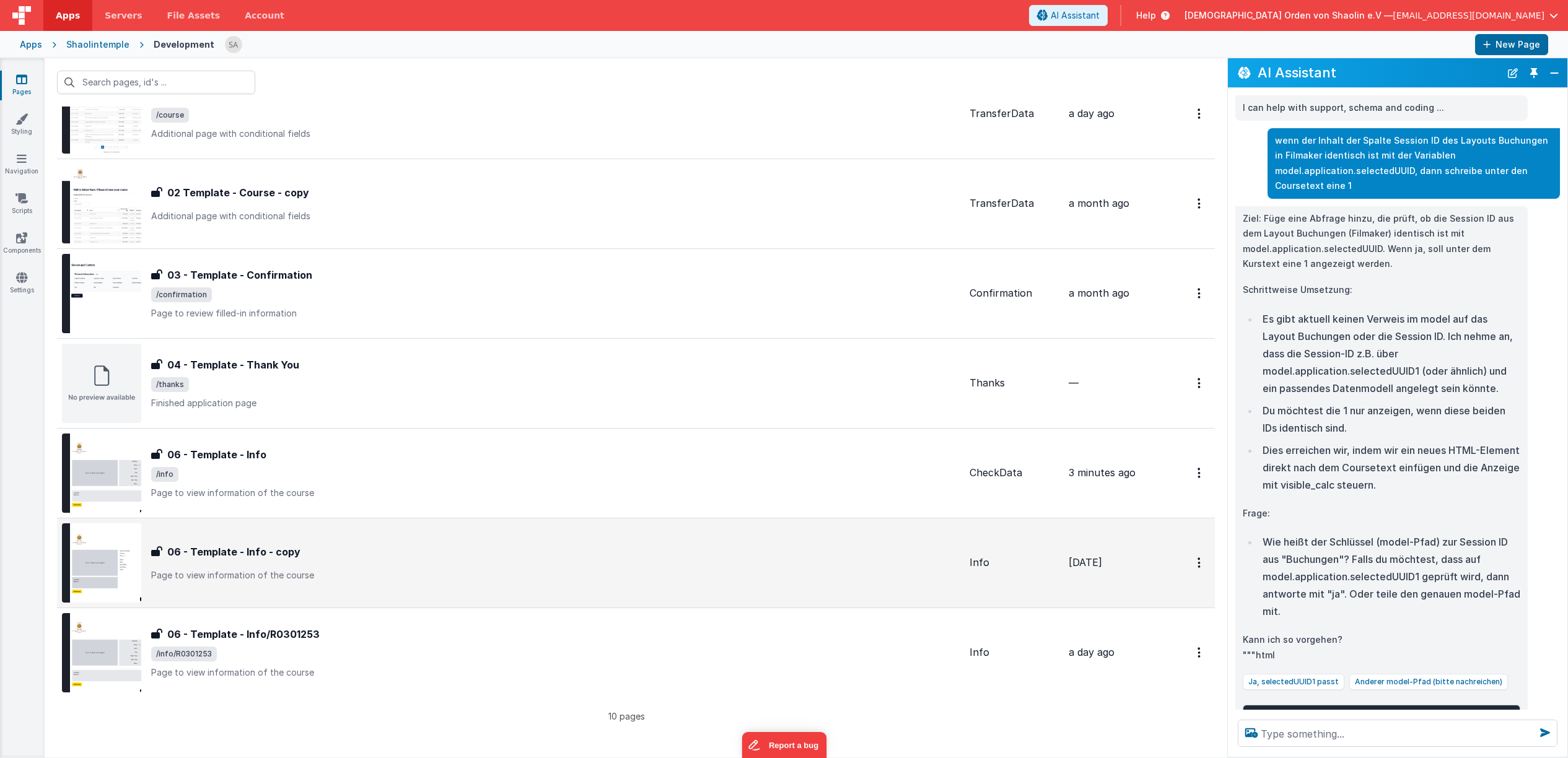
click at [376, 555] on div "06 - Template - Info - copy" at bounding box center [556, 552] width 809 height 15
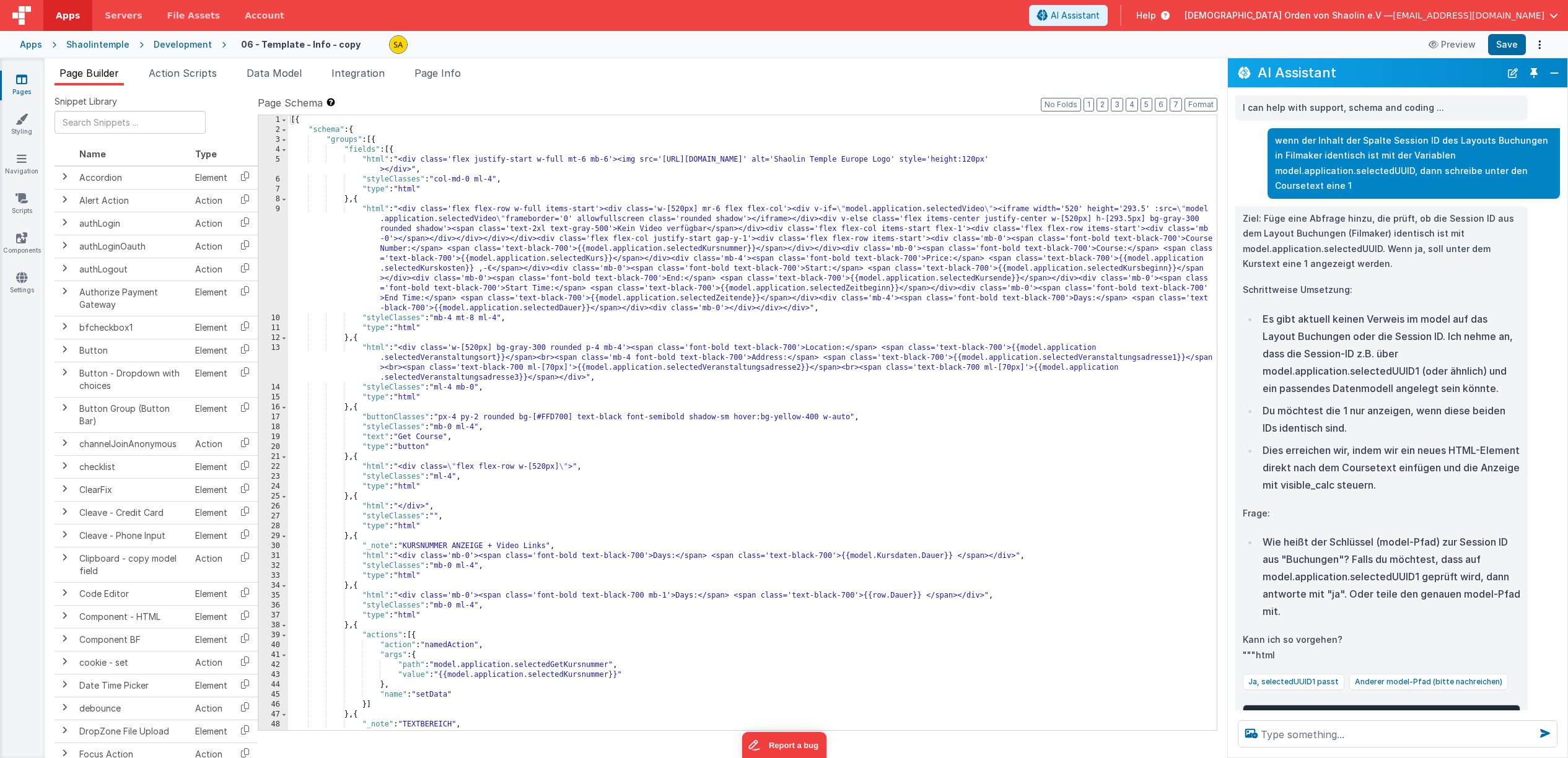
click at [30, 78] on link "Pages" at bounding box center [22, 85] width 45 height 25
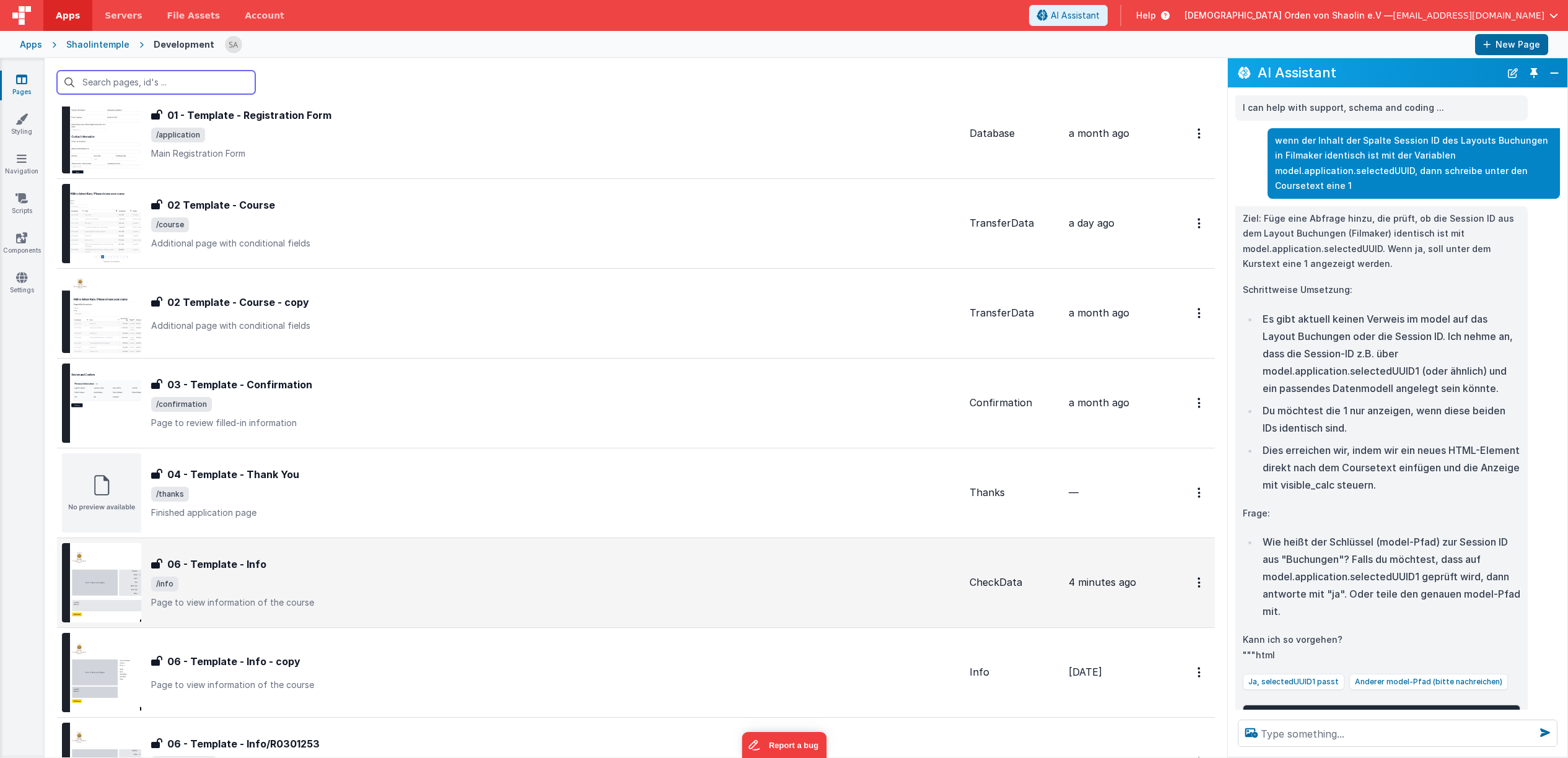
scroll to position [319, 0]
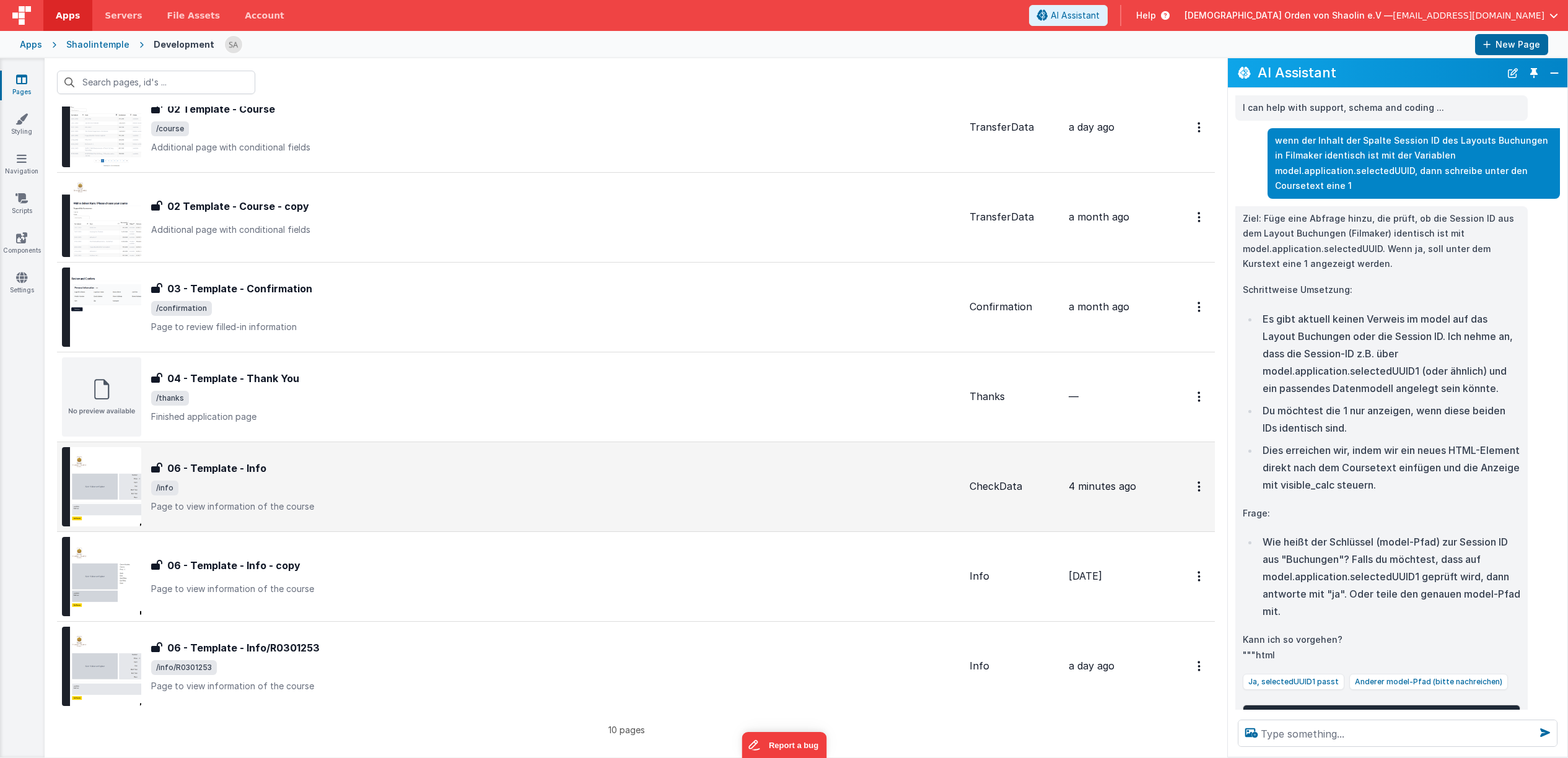
click at [523, 483] on span "/info" at bounding box center [556, 488] width 809 height 15
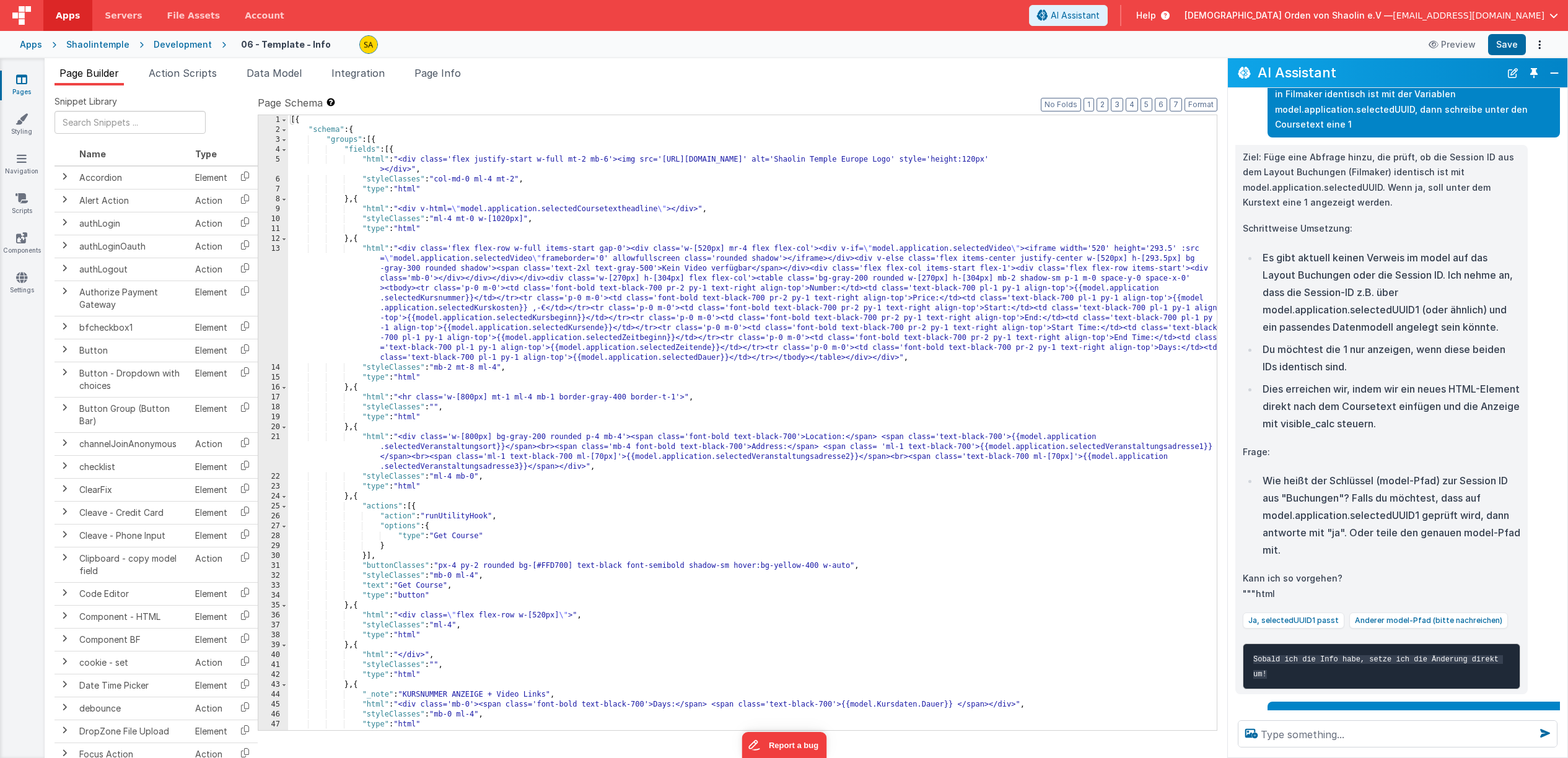
scroll to position [68, 0]
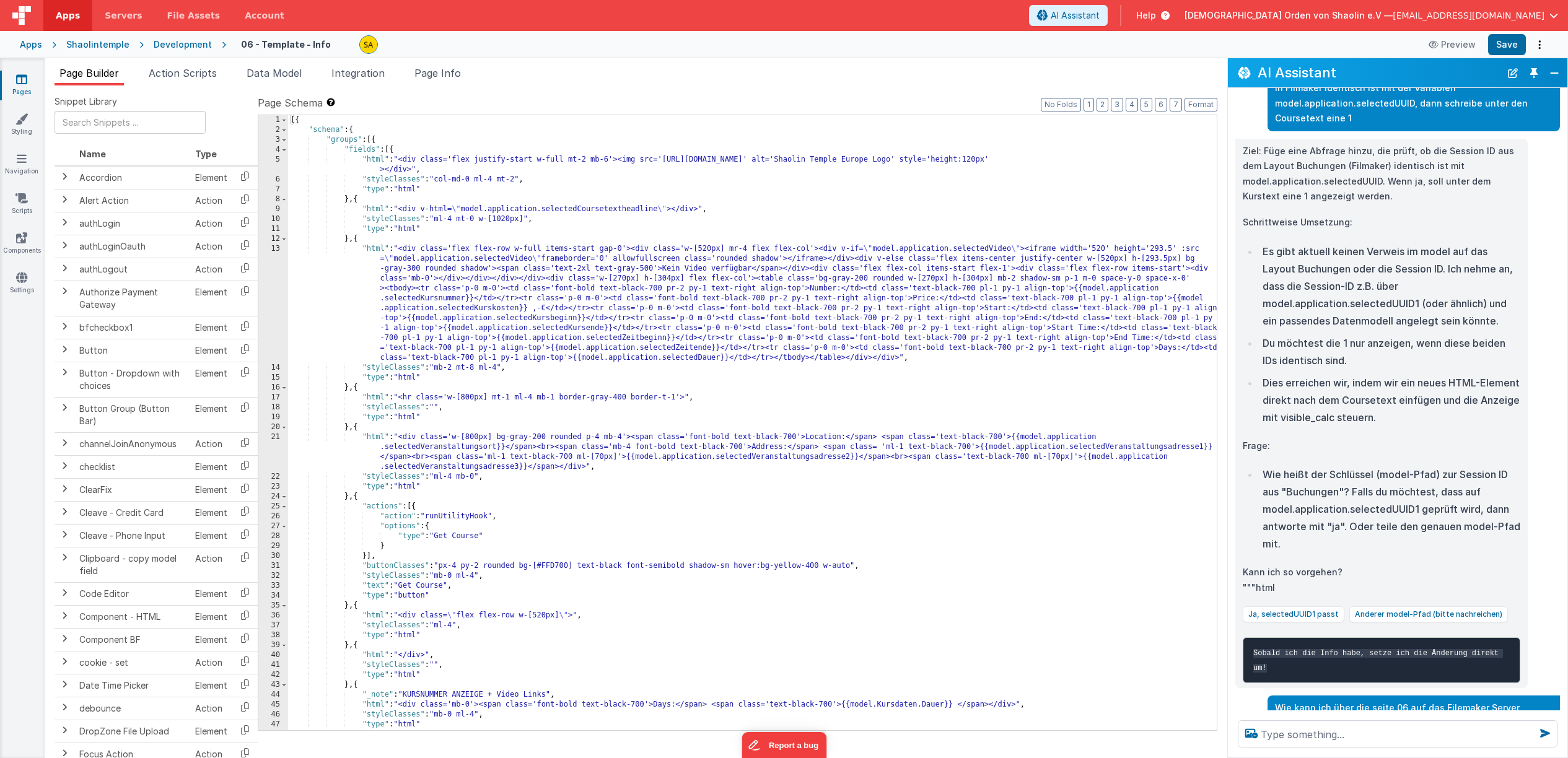
click at [21, 80] on icon at bounding box center [21, 79] width 11 height 12
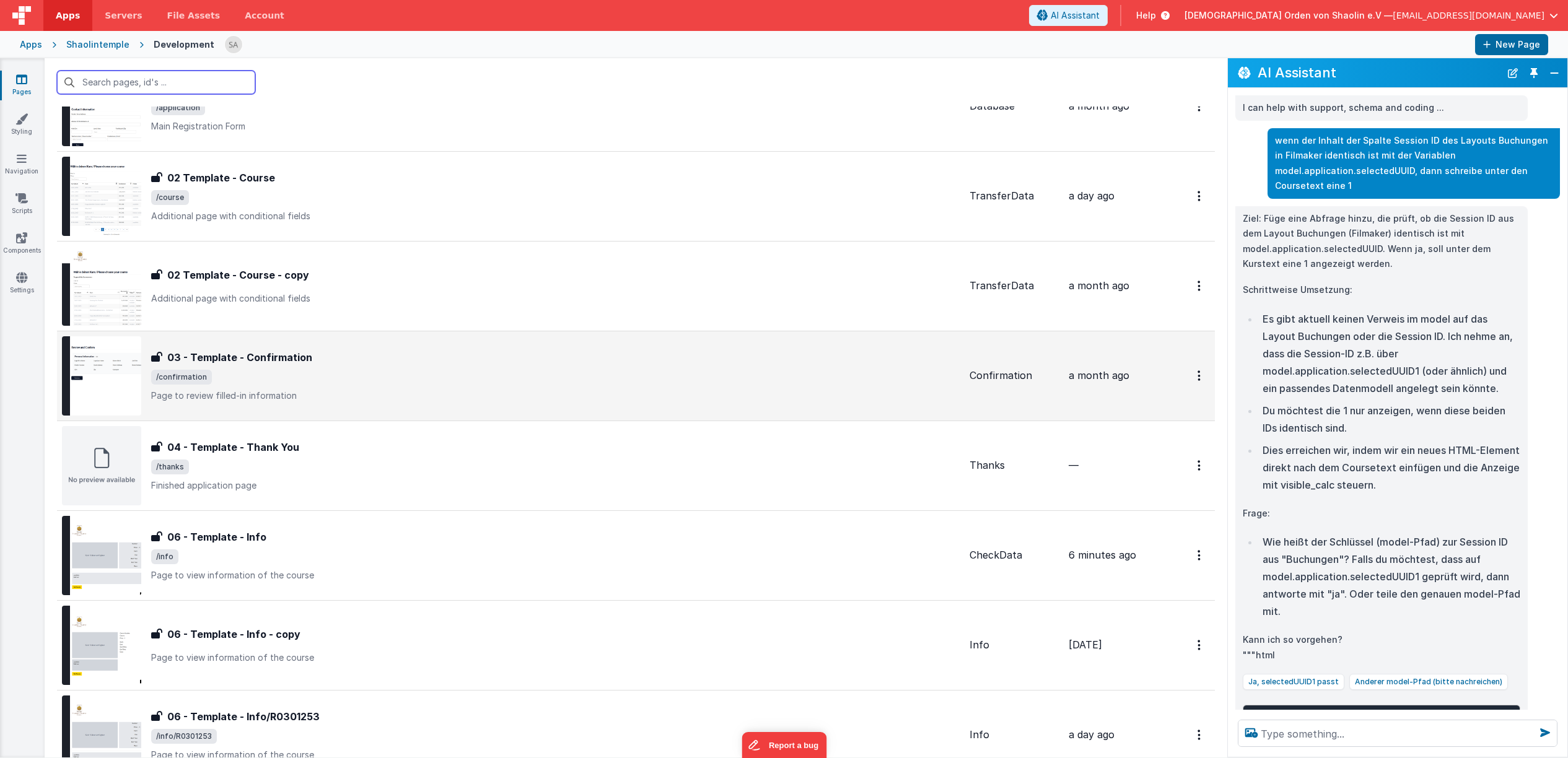
scroll to position [292, 0]
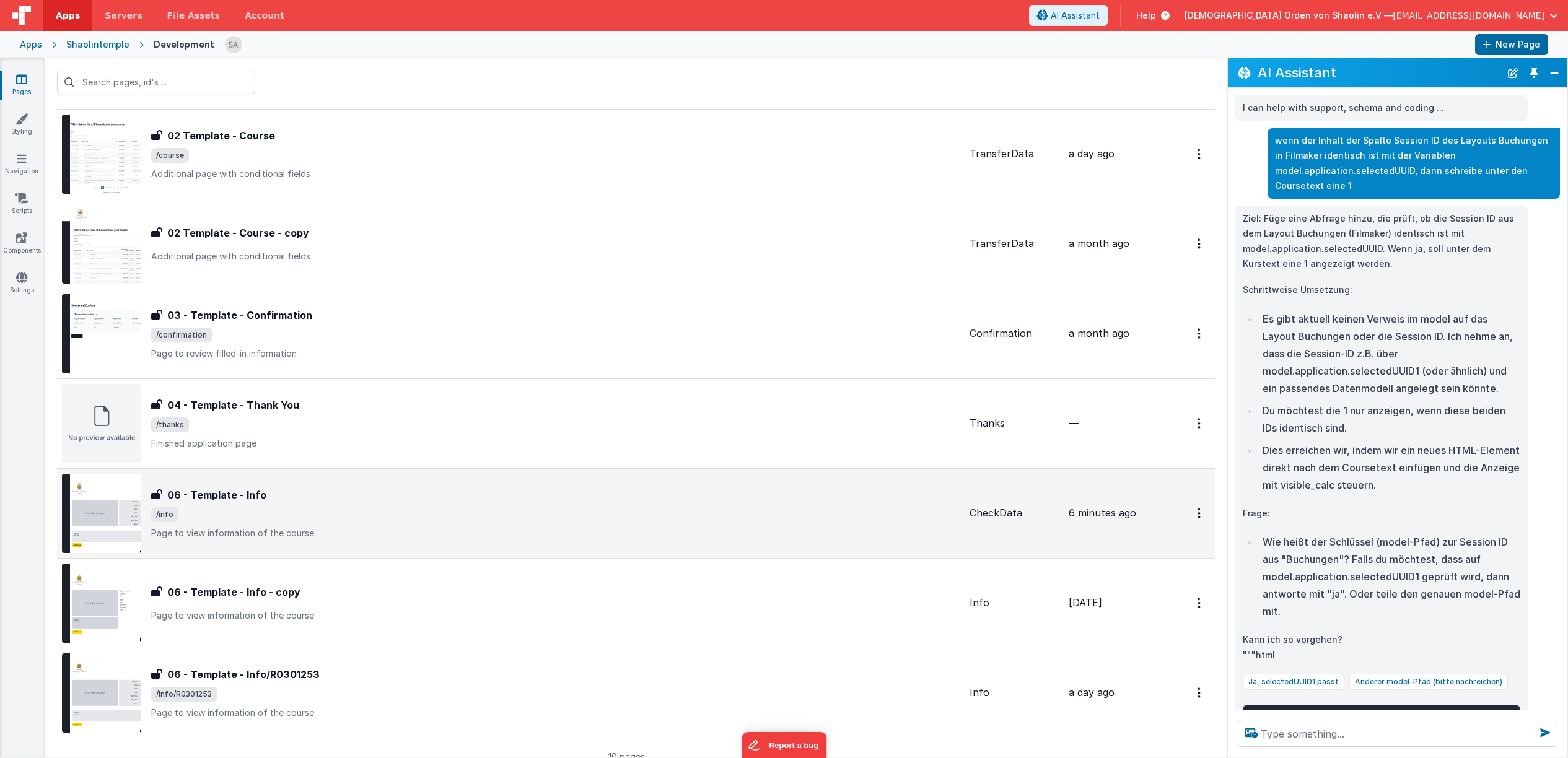
click at [591, 534] on p "Page to view information of the course" at bounding box center [556, 533] width 809 height 12
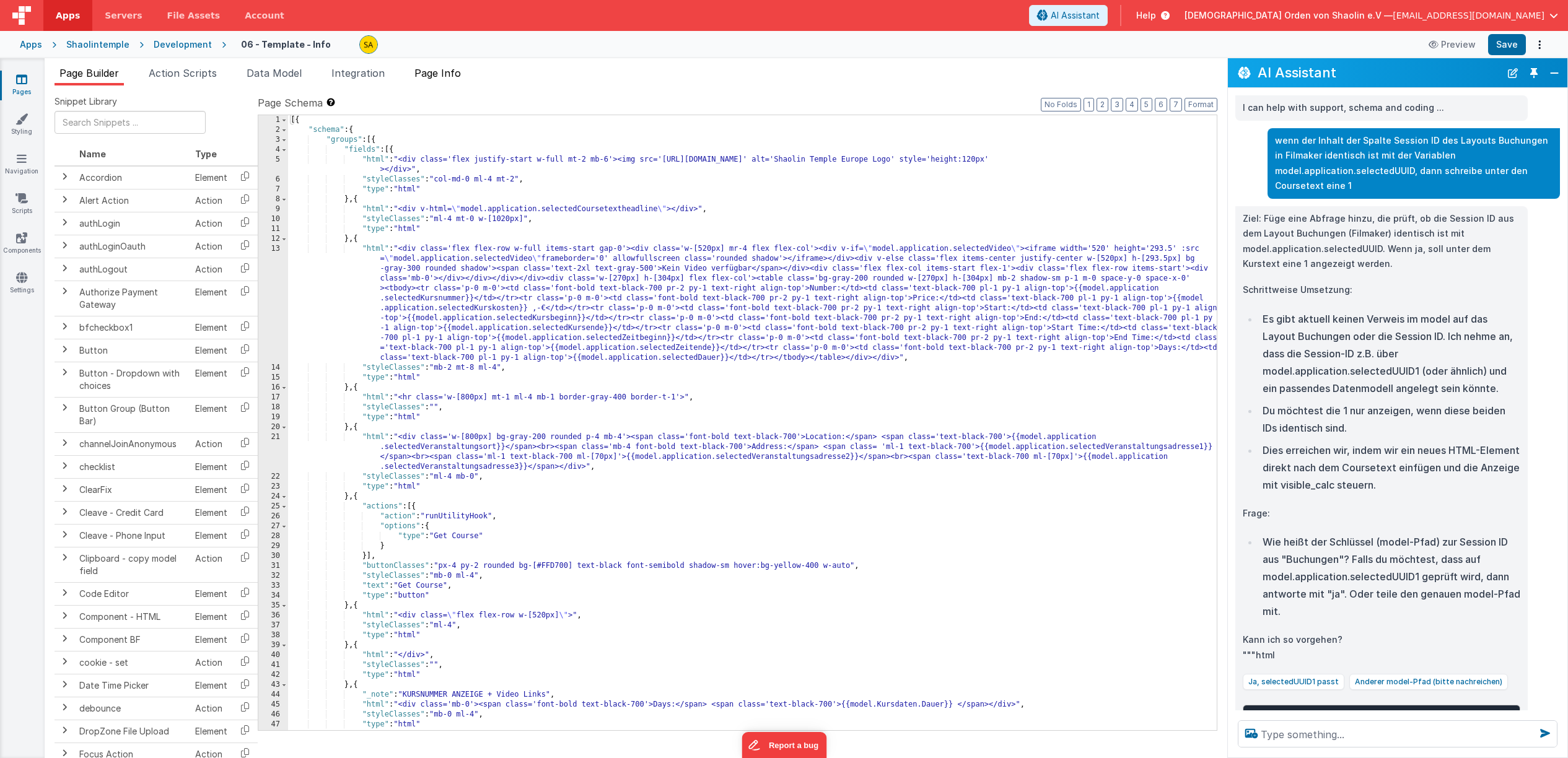
click at [426, 73] on span "Page Info" at bounding box center [438, 73] width 46 height 12
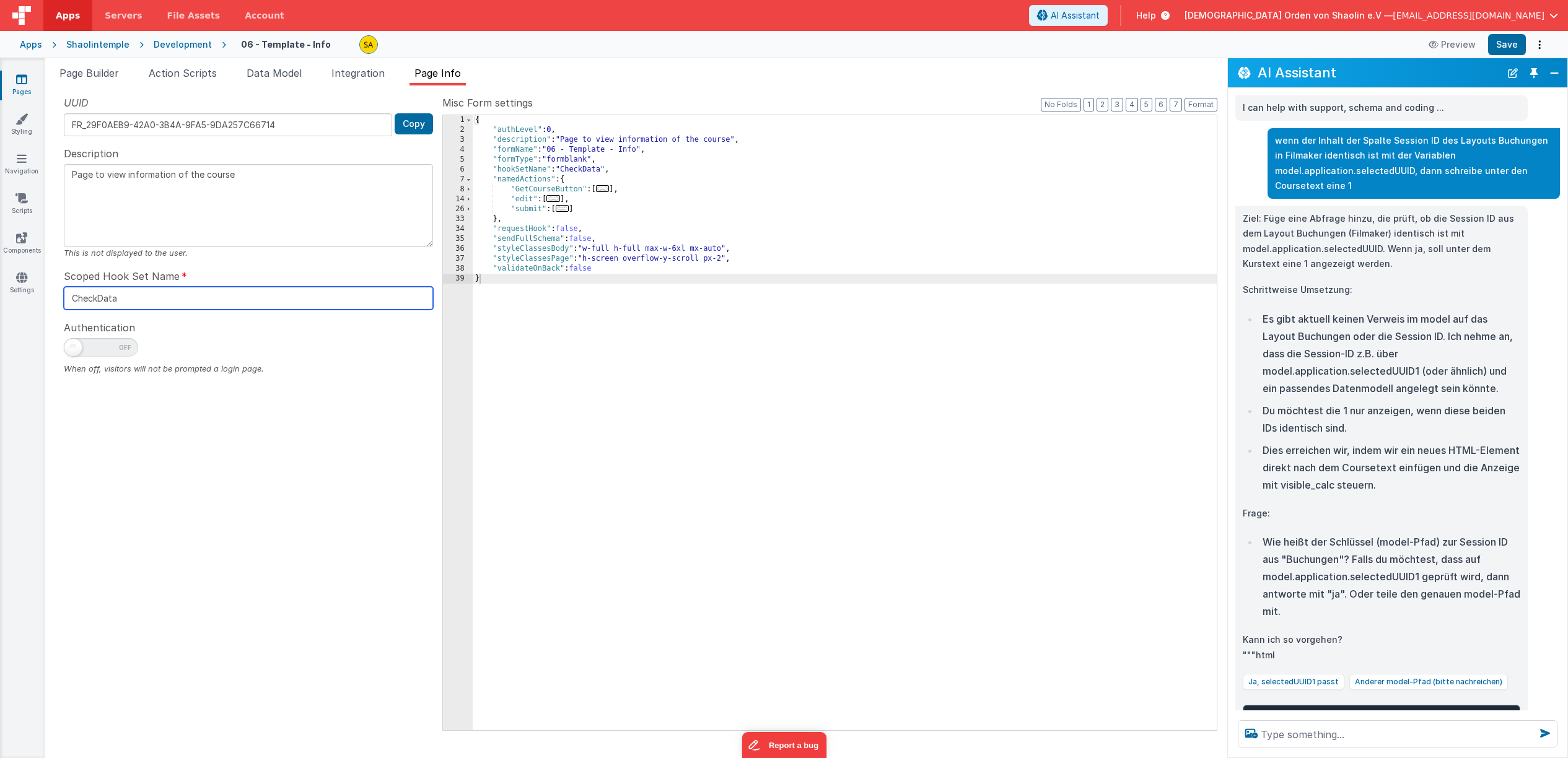
drag, startPoint x: 97, startPoint y: 296, endPoint x: 58, endPoint y: 295, distance: 39.0
click at [64, 295] on input "CheckData" at bounding box center [248, 298] width 369 height 23
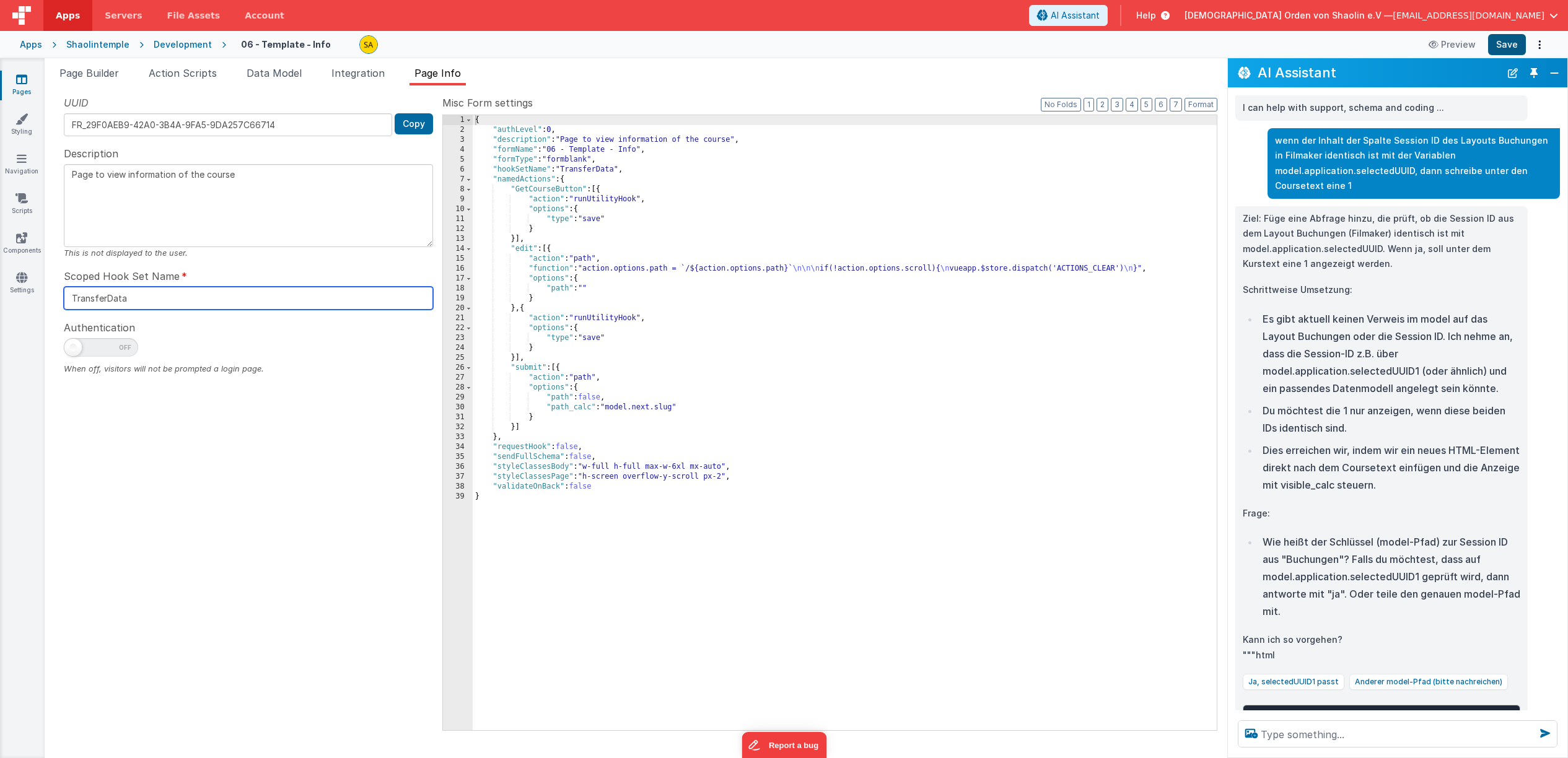
type input "TransferData"
click at [1503, 47] on button "Save" at bounding box center [1508, 44] width 38 height 21
click at [19, 82] on icon at bounding box center [21, 79] width 11 height 12
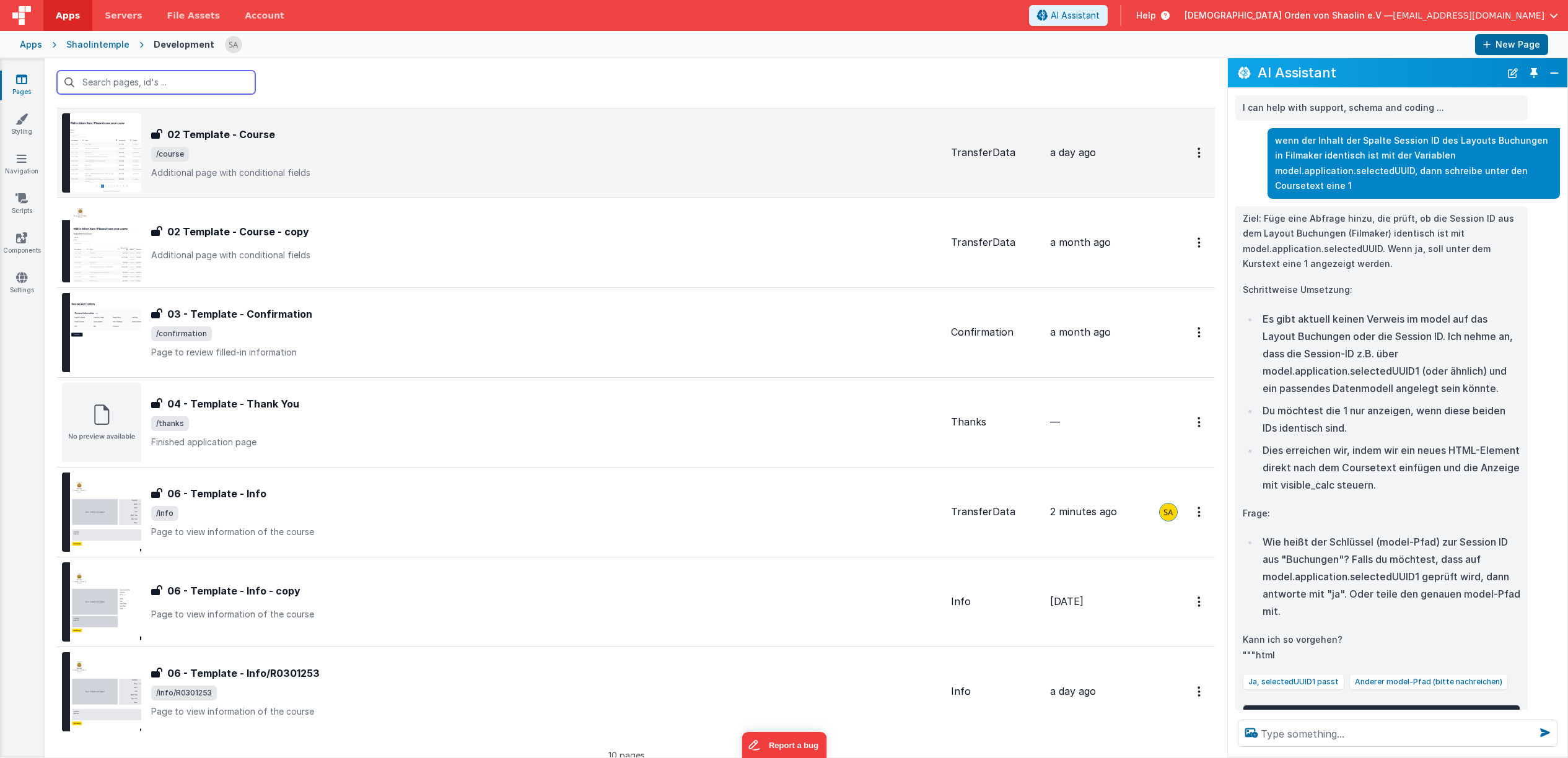
scroll to position [333, 0]
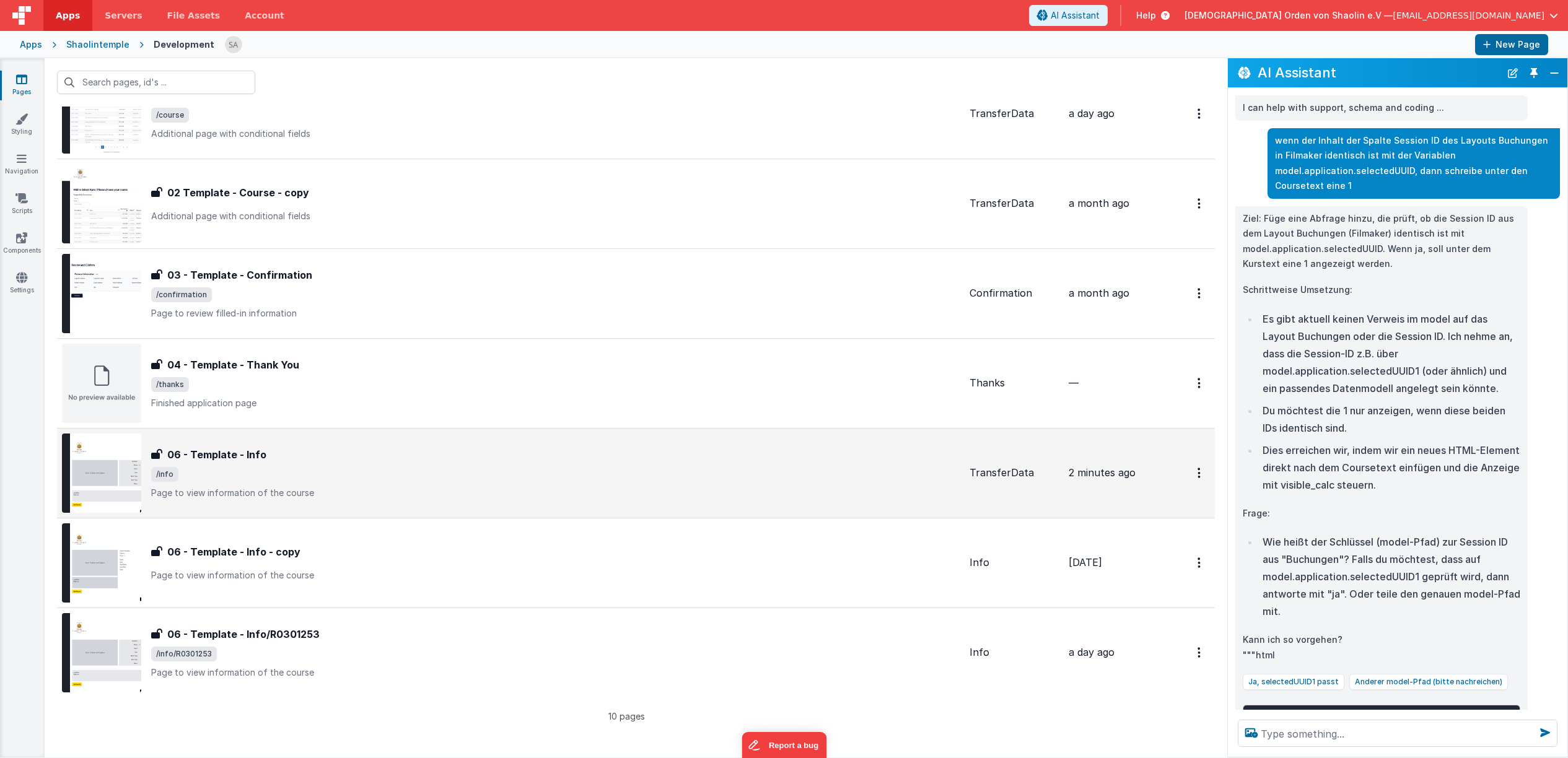
click at [464, 483] on div "06 - Template - Info 06 - Template - Info /info Page to view information of the…" at bounding box center [556, 473] width 809 height 52
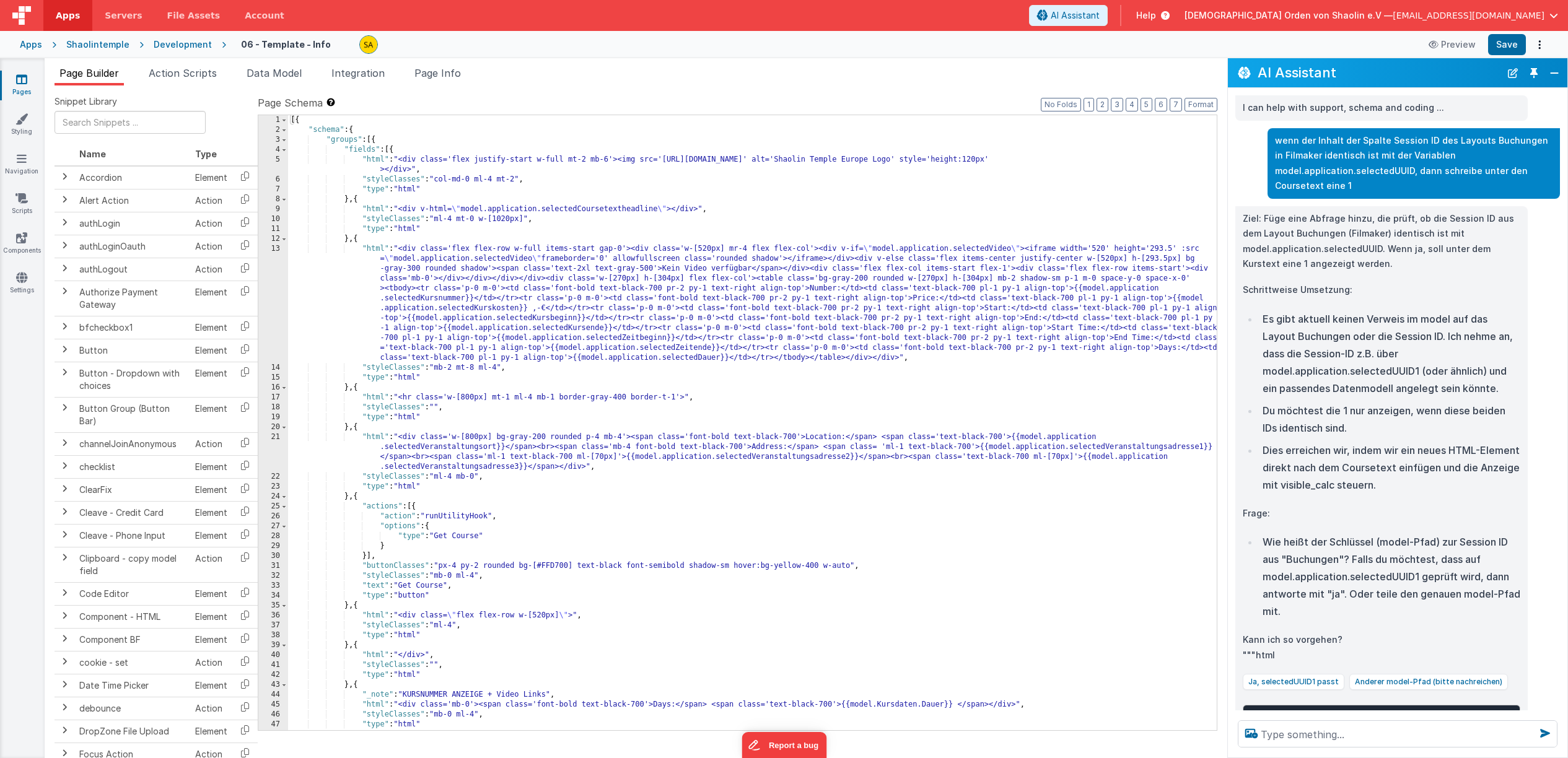
click at [774, 506] on div "[{ "schema" : { "groups" : [{ "fields" : [{ "html" : "<div class='flex justify-…" at bounding box center [753, 432] width 929 height 635
click at [425, 79] on span "Page Info" at bounding box center [438, 73] width 46 height 12
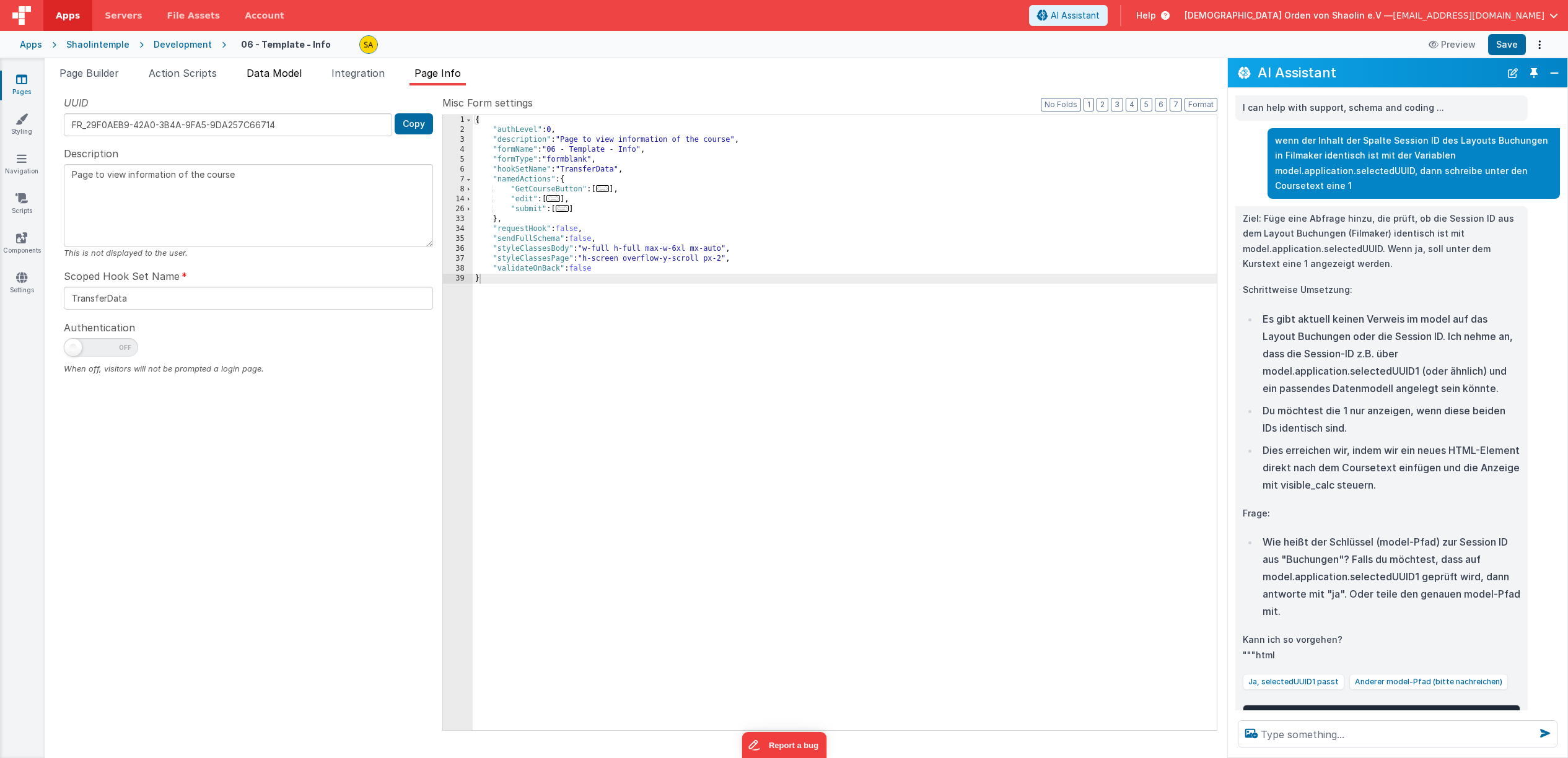
click at [281, 73] on span "Data Model" at bounding box center [274, 73] width 55 height 12
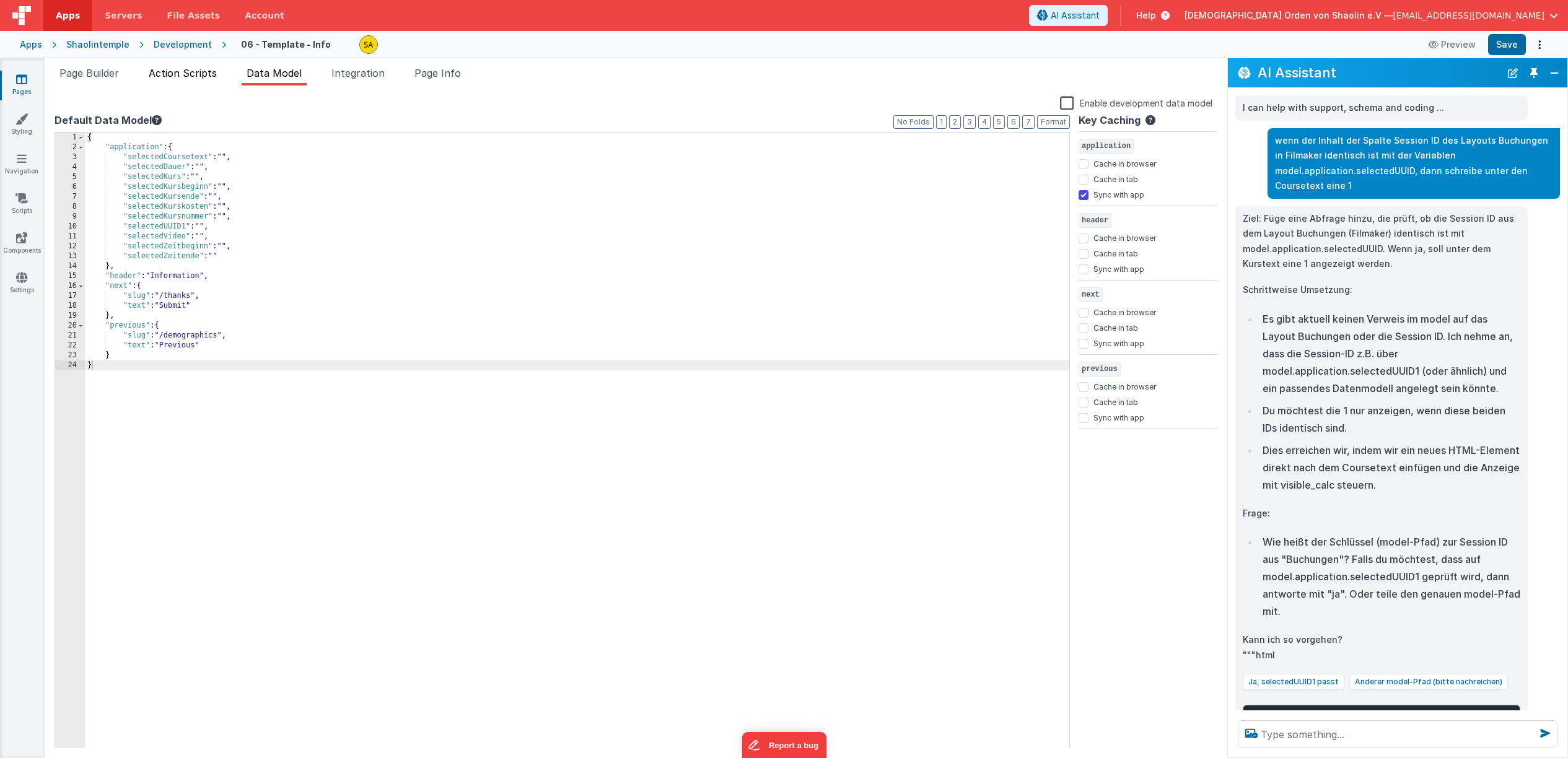
click at [200, 76] on span "Action Scripts" at bounding box center [183, 73] width 68 height 12
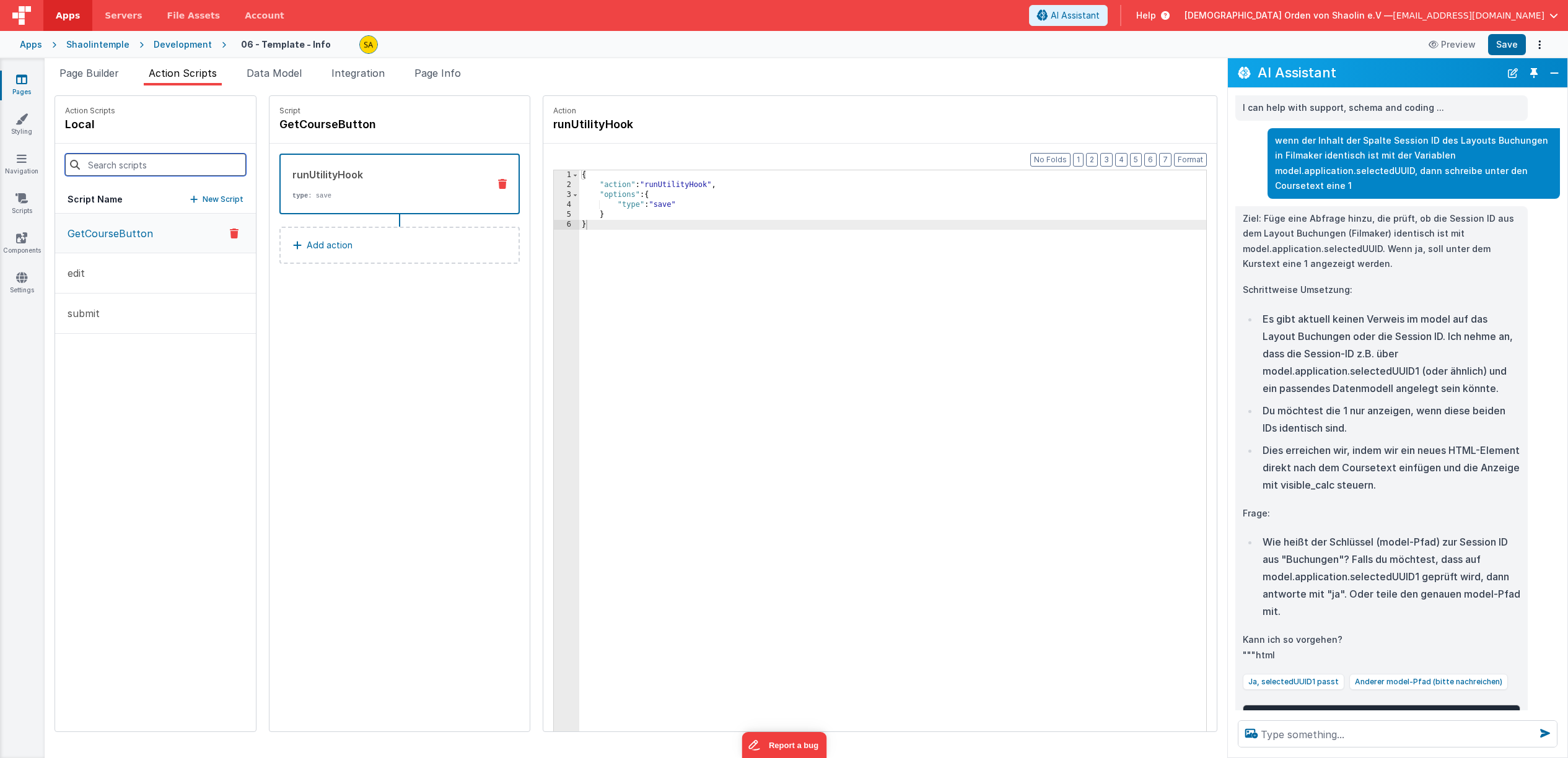
click at [113, 167] on input at bounding box center [156, 165] width 181 height 22
type input "o"
click at [203, 196] on p "New Script" at bounding box center [223, 199] width 41 height 12
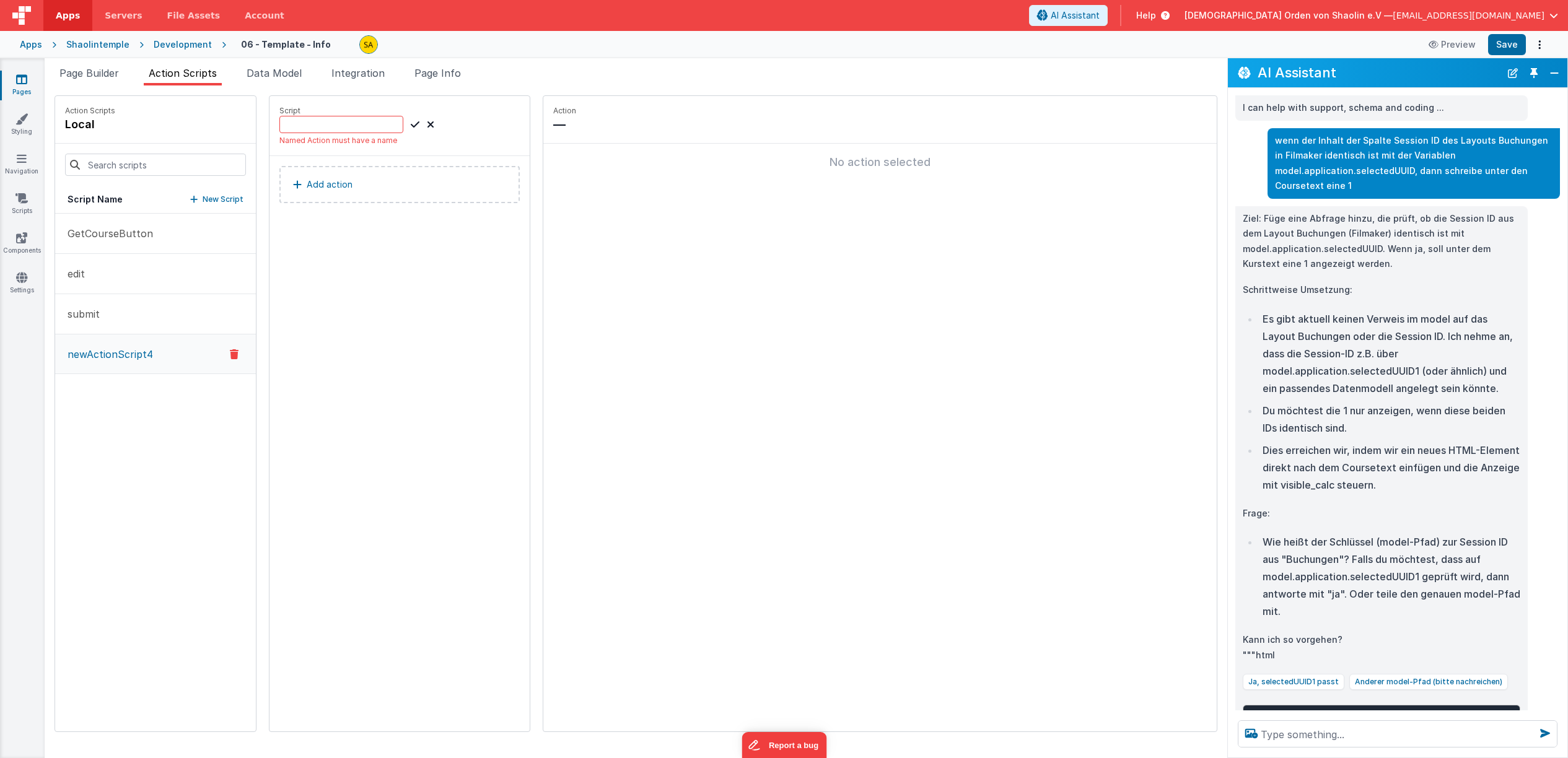
click at [137, 355] on p "newActionScript4" at bounding box center [107, 354] width 93 height 15
click at [230, 353] on icon at bounding box center [234, 354] width 8 height 15
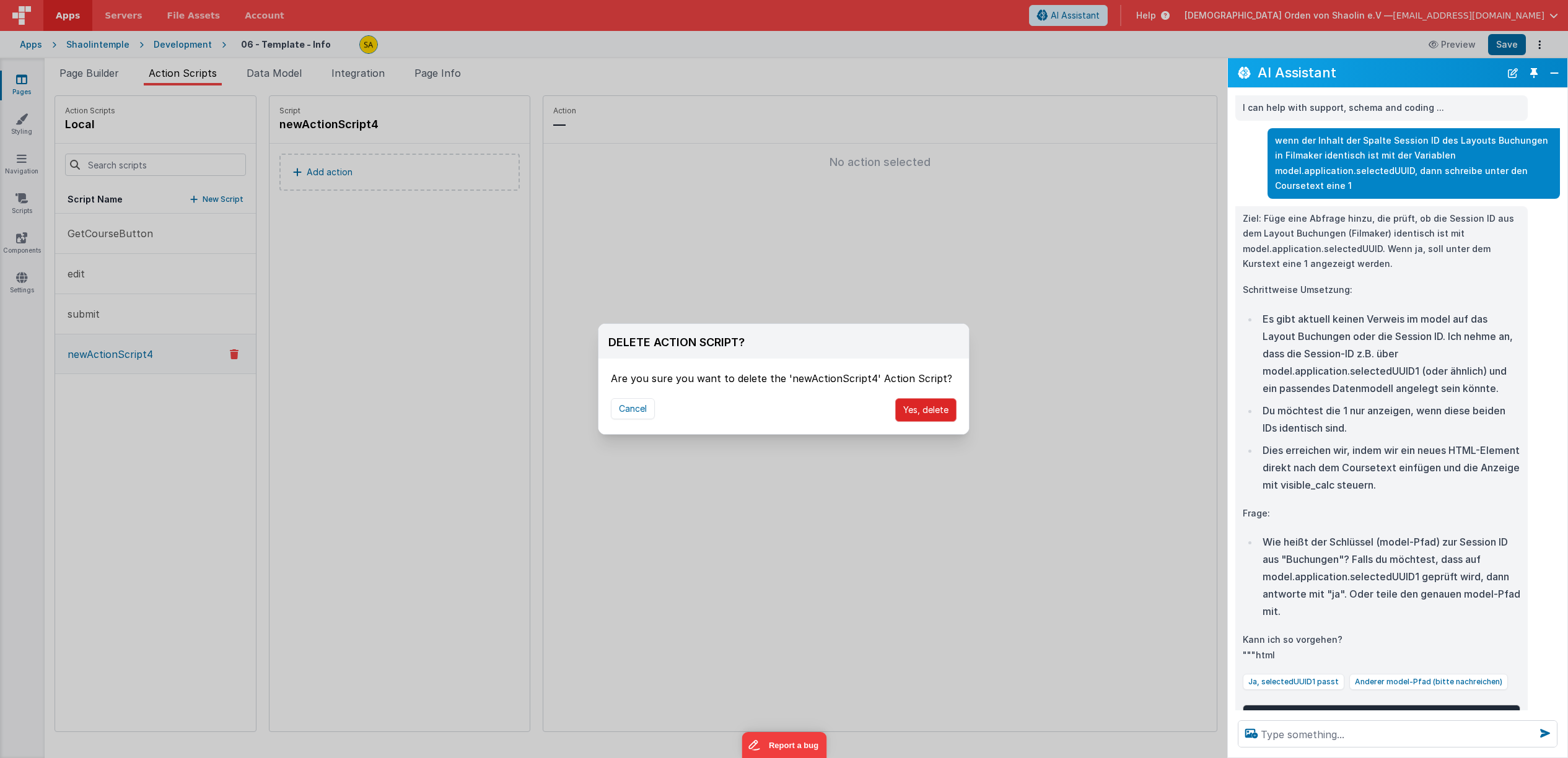
click at [925, 410] on button "Yes, delete" at bounding box center [926, 410] width 61 height 23
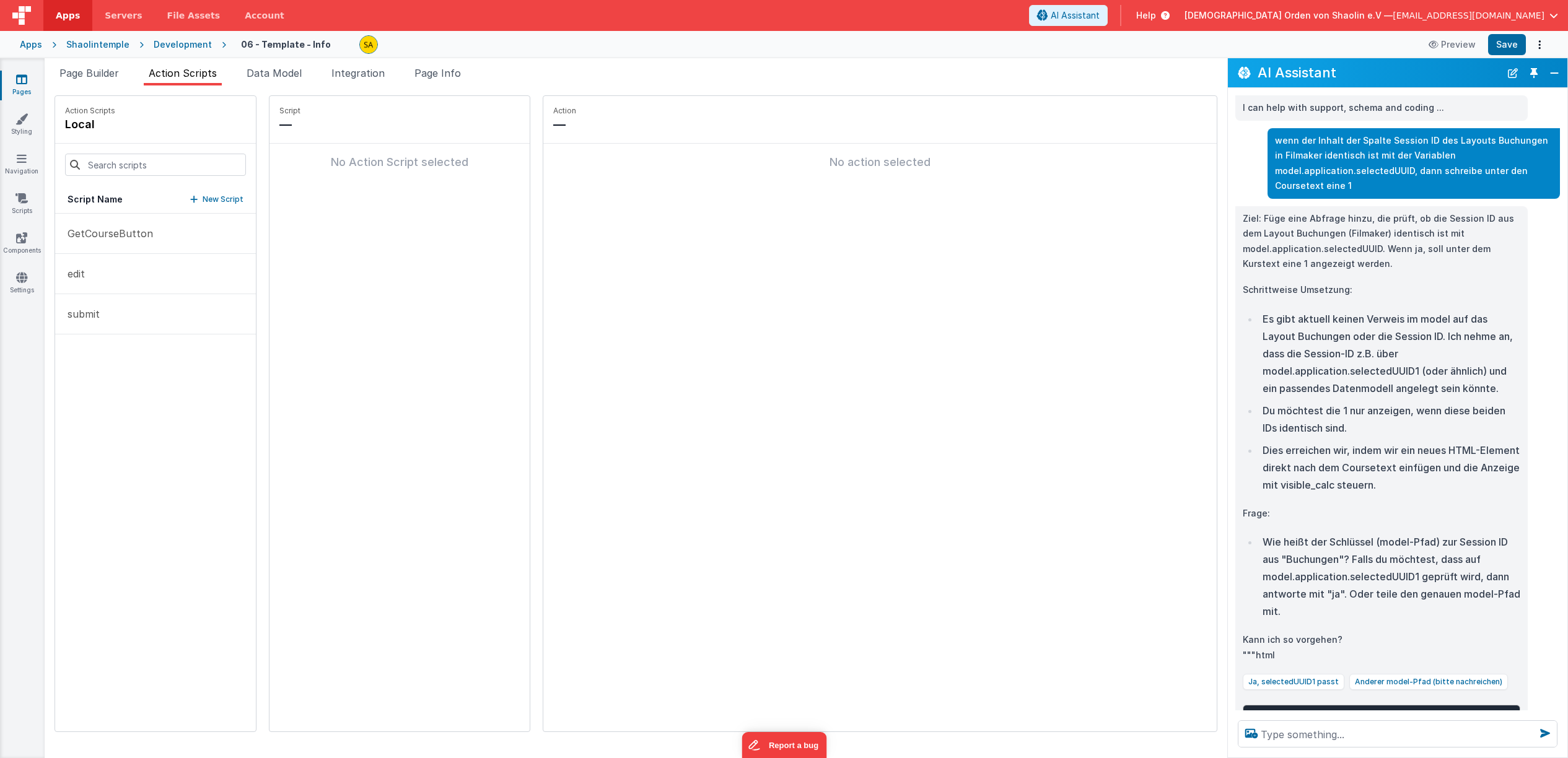
click at [203, 195] on p "New Script" at bounding box center [223, 199] width 41 height 12
click at [390, 273] on div "Script on FormRequst Add action" at bounding box center [400, 414] width 260 height 636
click at [315, 179] on p "Add action" at bounding box center [329, 172] width 46 height 15
click at [560, 293] on div "Select New Action Function - Runs JavaScript Clipboard - copy model field runUt…" at bounding box center [784, 379] width 1568 height 758
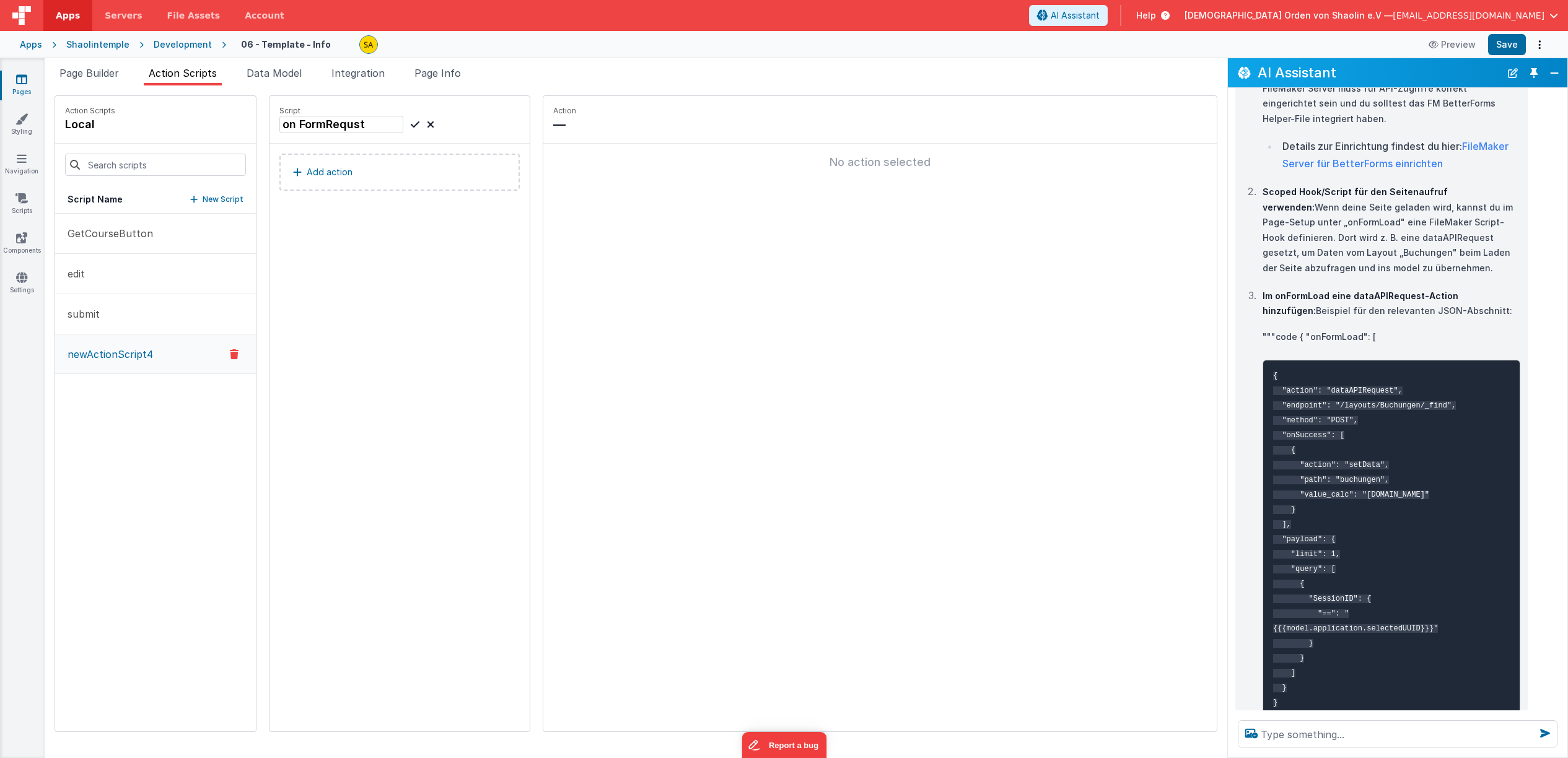
scroll to position [806, 0]
click at [367, 127] on input "on FormRequst" at bounding box center [342, 124] width 124 height 17
type input "on FormLoad"
click at [402, 230] on div "Script on FormLoad Add action" at bounding box center [400, 414] width 260 height 636
click at [600, 152] on div "No action selected" at bounding box center [879, 162] width 673 height 37
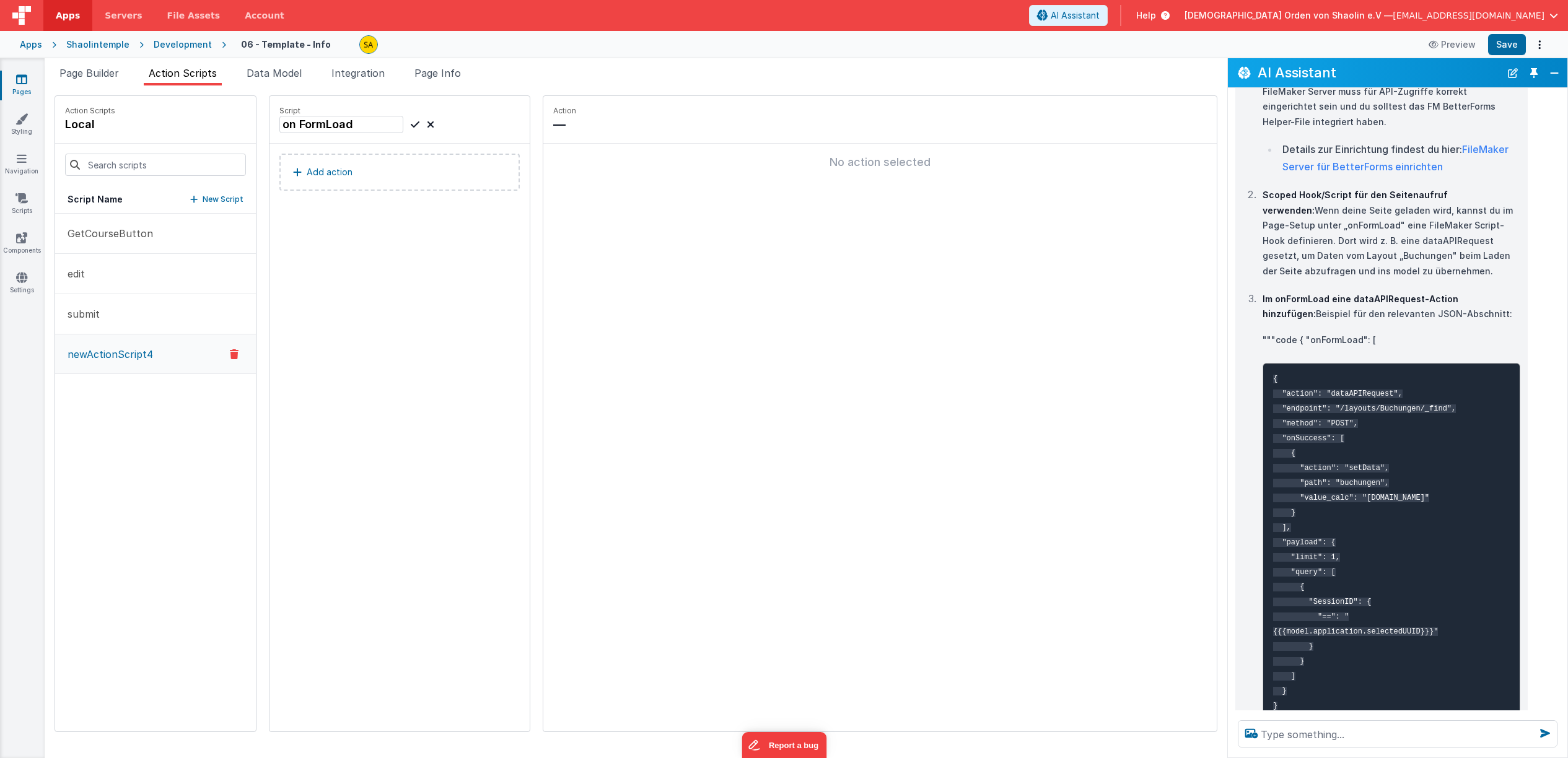
click at [845, 163] on div "No action selected" at bounding box center [880, 162] width 654 height 17
click at [703, 117] on p "—" at bounding box center [880, 124] width 654 height 17
click at [688, 146] on div "No action selected" at bounding box center [879, 162] width 673 height 37
click at [834, 165] on div "No action selected" at bounding box center [880, 162] width 654 height 17
click at [382, 175] on button "Add action" at bounding box center [400, 172] width 240 height 37
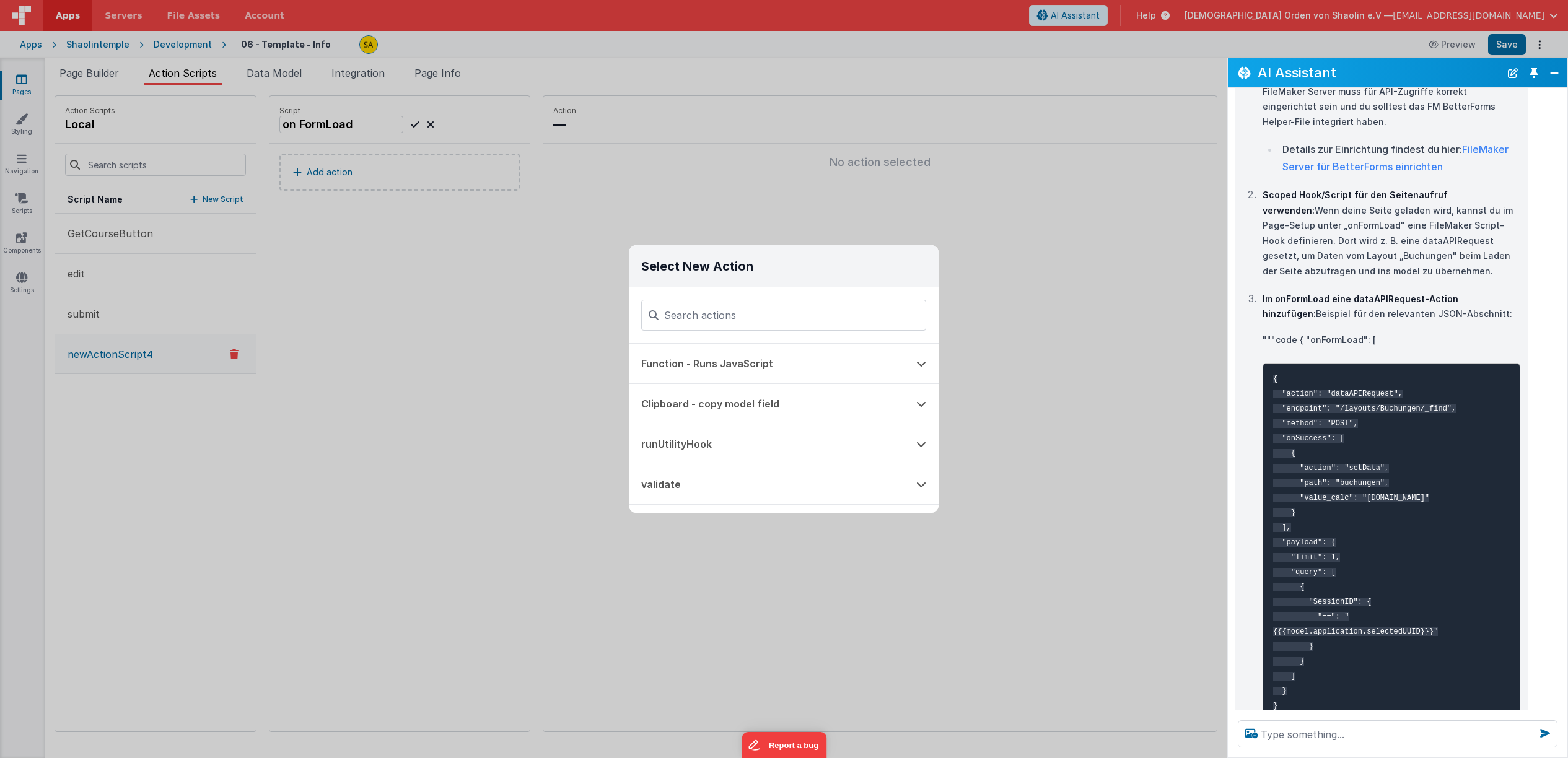
drag, startPoint x: 1053, startPoint y: 415, endPoint x: 1057, endPoint y: 405, distance: 10.8
click at [1053, 415] on div "Select New Action Function - Runs JavaScript Clipboard - copy model field runUt…" at bounding box center [784, 379] width 1568 height 758
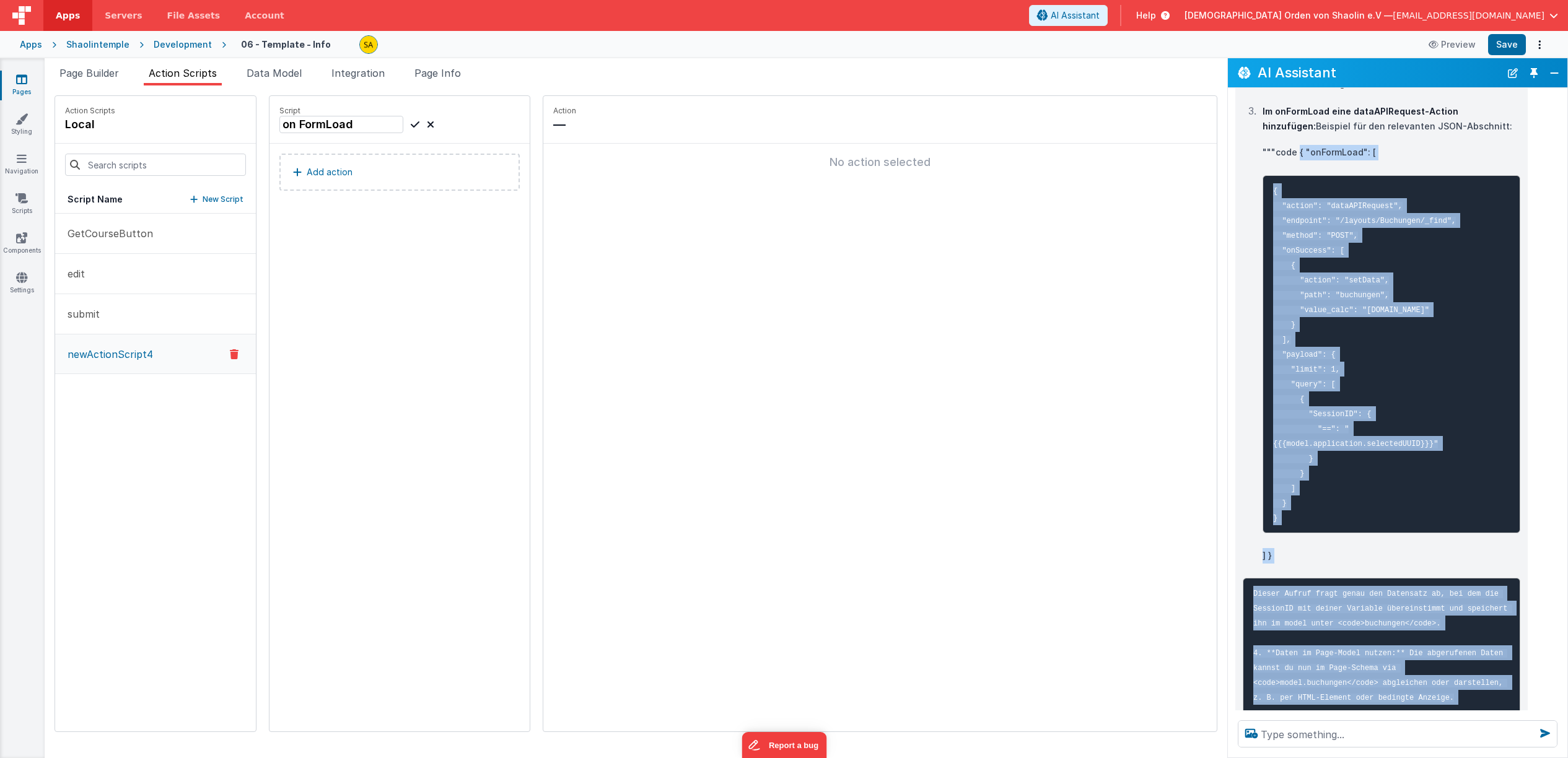
scroll to position [1139, 0]
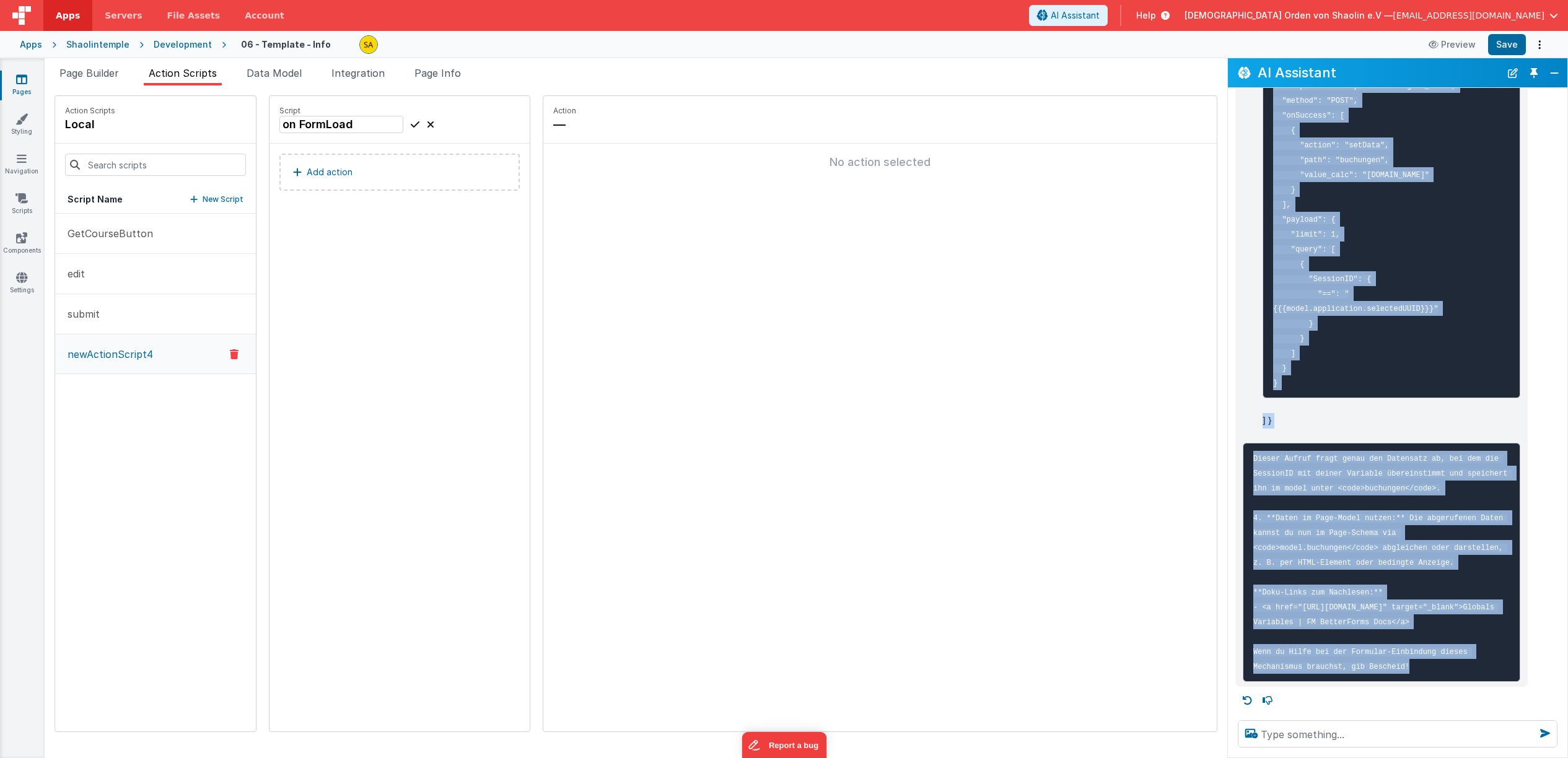
drag, startPoint x: 1299, startPoint y: 334, endPoint x: 1312, endPoint y: 407, distance: 74.1
click at [1312, 407] on li "Im onFormLoad eine dataAPIRequest-Action hinzufügen: Beispiel für den relevante…" at bounding box center [1390, 198] width 262 height 462
copy li "{ "onFormLoad": [ { "action": "dataAPIRequest", "endpoint": "/layouts/Buchungen…"
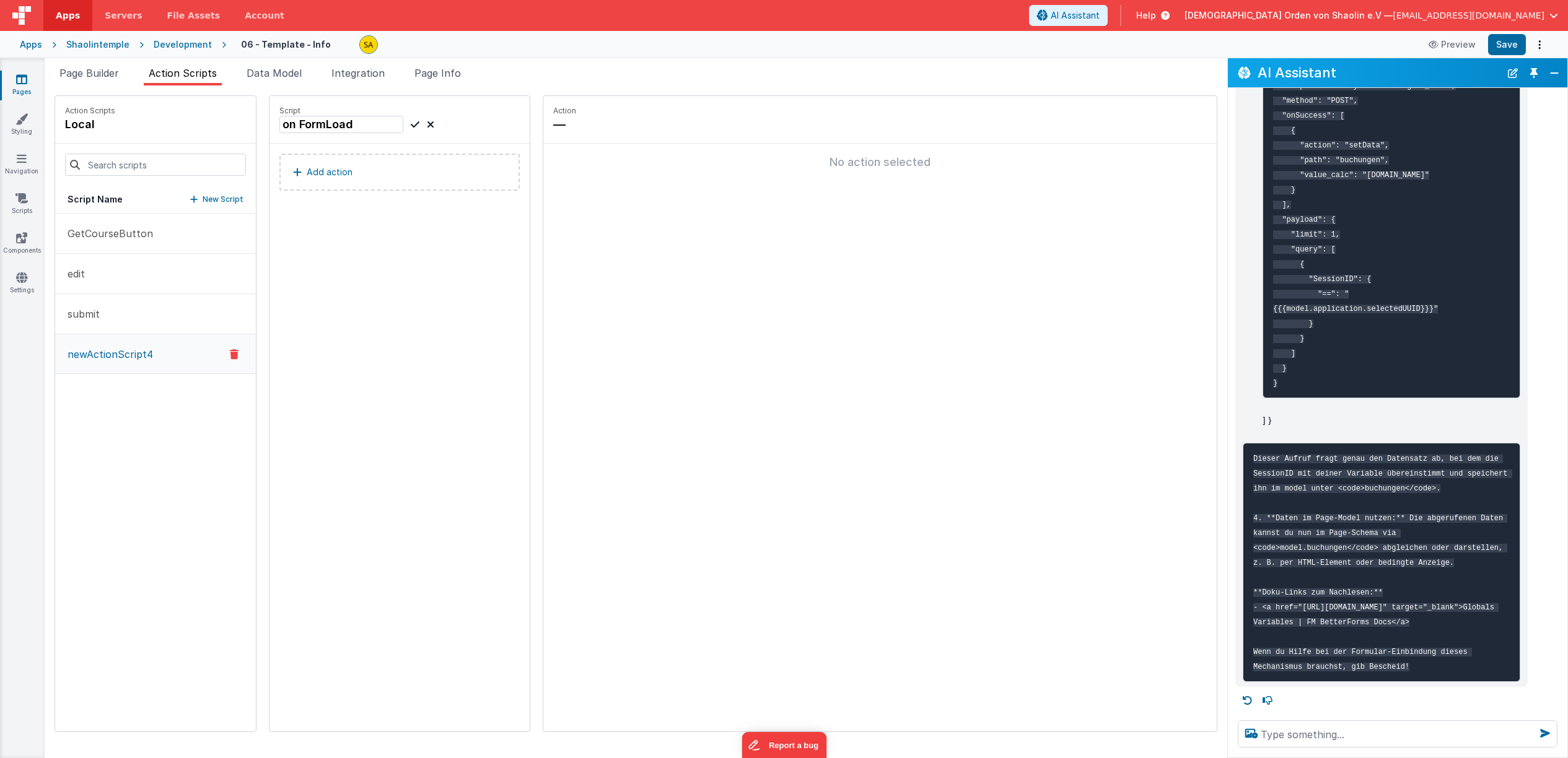
click at [572, 132] on p "—" at bounding box center [880, 124] width 654 height 17
click at [563, 127] on p "—" at bounding box center [880, 124] width 654 height 17
click at [568, 184] on fieldset "Action — No action selected" at bounding box center [879, 414] width 673 height 636
click at [346, 178] on button "Add action" at bounding box center [400, 172] width 240 height 37
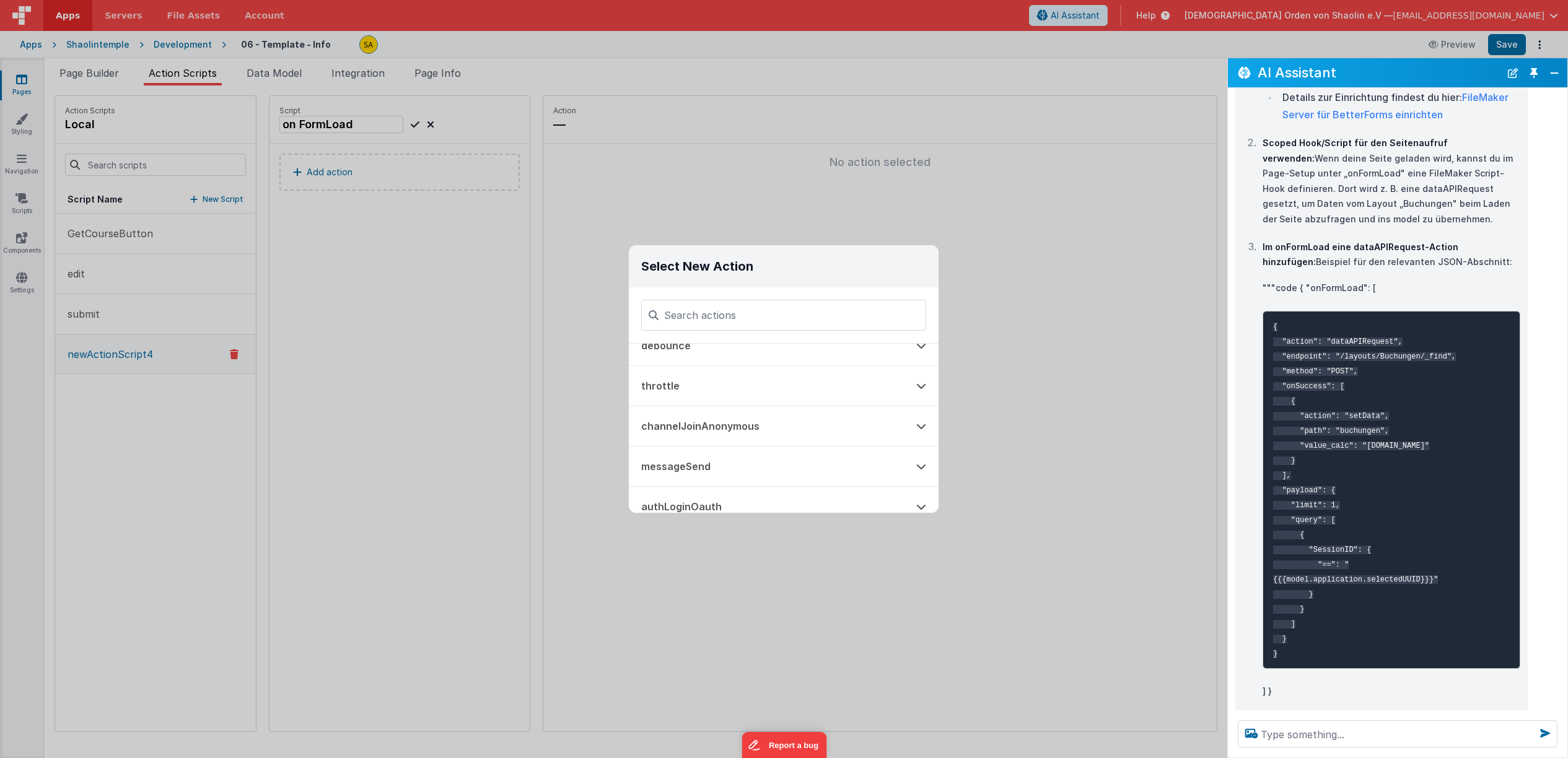
scroll to position [918, 0]
drag, startPoint x: 1229, startPoint y: 334, endPoint x: 908, endPoint y: 262, distance: 329.0
click at [1228, 331] on div "I can help with support, schema and coding ... wenn der Inhalt der Spalte Sessi…" at bounding box center [1397, 399] width 339 height 622
click at [577, 252] on div "Select New Action Function - Runs JavaScript Clipboard - copy model field runUt…" at bounding box center [784, 379] width 1568 height 758
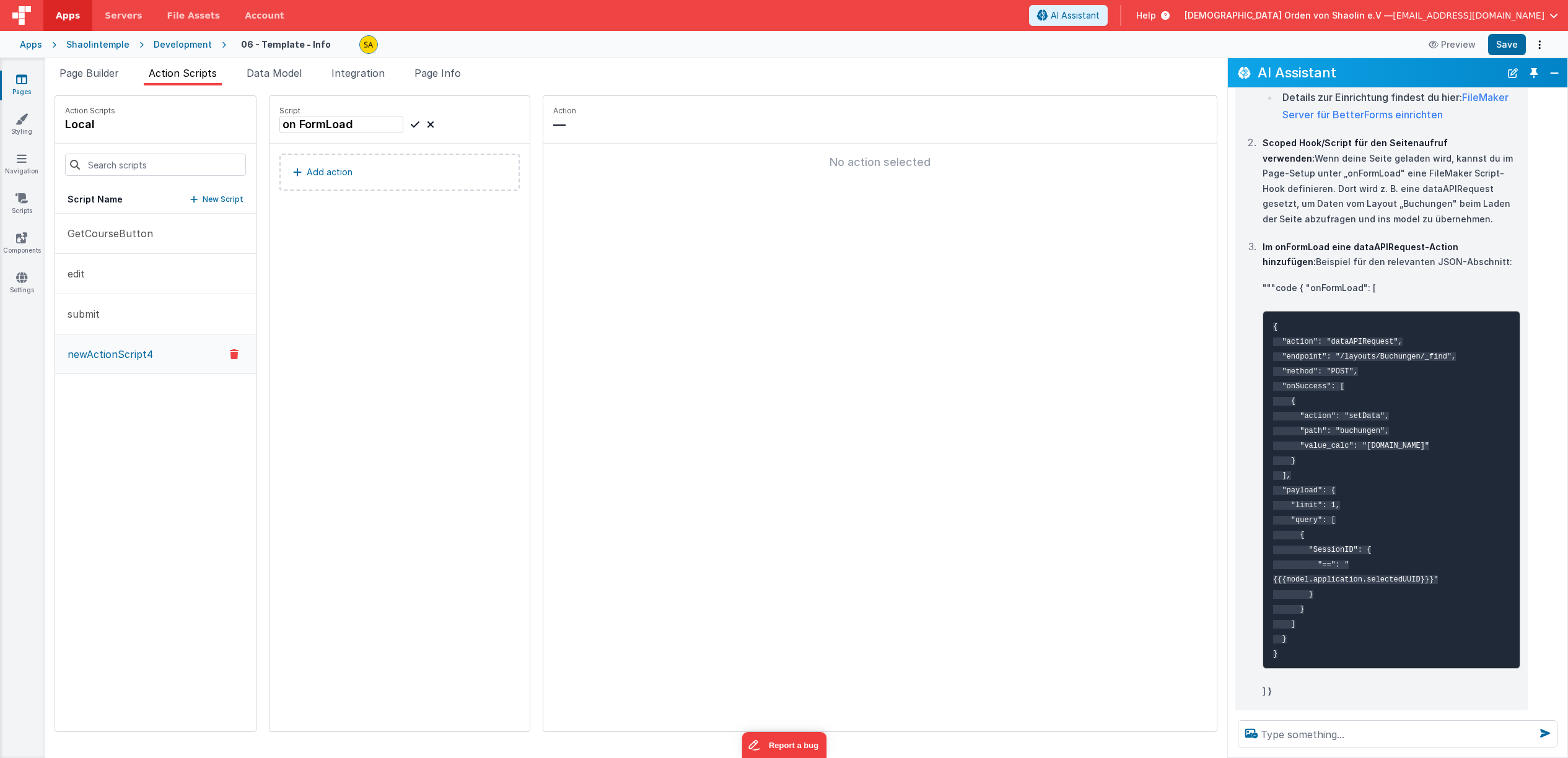
click at [411, 124] on icon at bounding box center [415, 124] width 8 height 15
click at [553, 165] on div "No action selected" at bounding box center [880, 162] width 654 height 17
click at [331, 176] on p "Add action" at bounding box center [329, 172] width 46 height 15
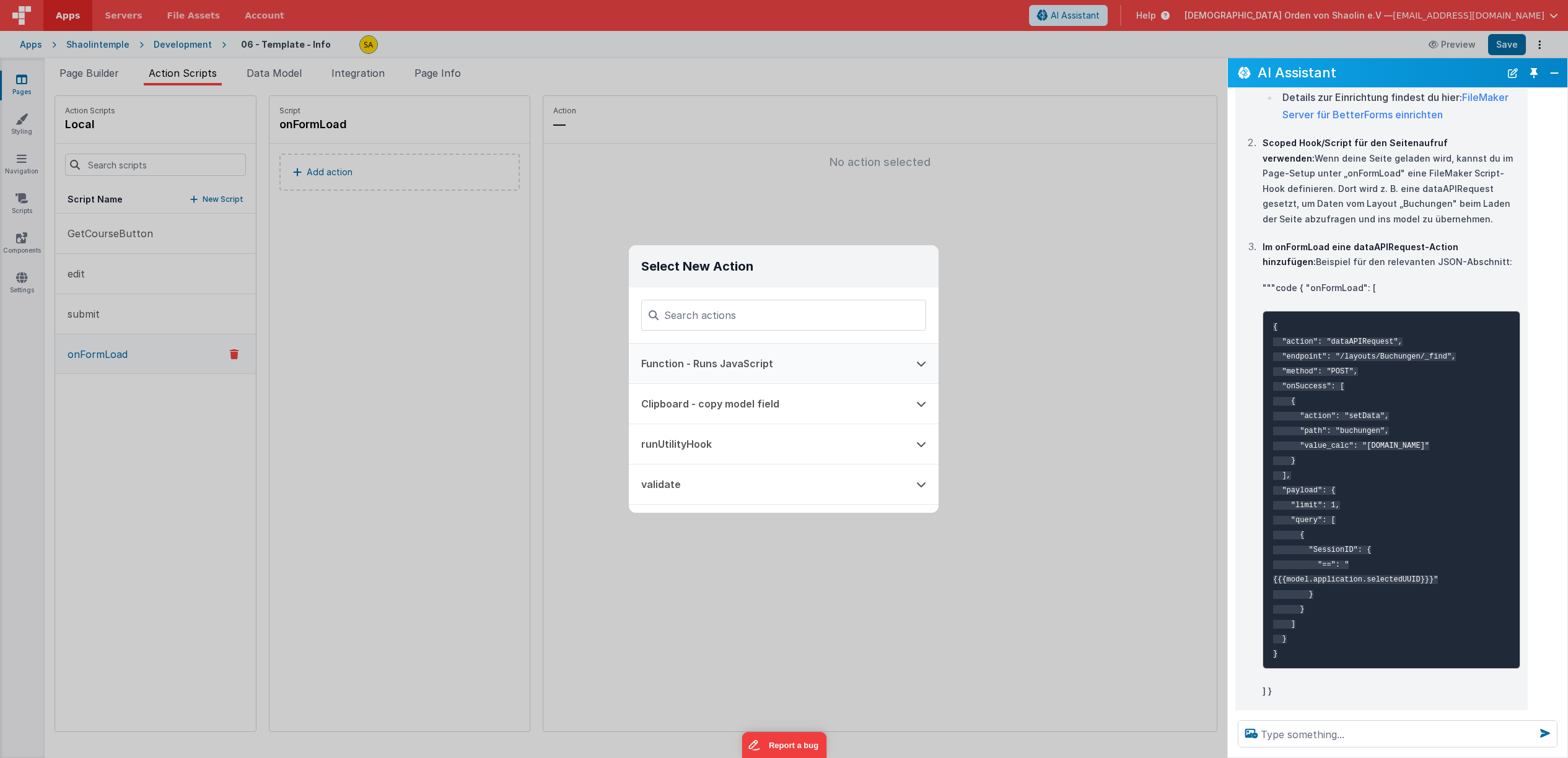
click at [725, 367] on button "Function - Runs JavaScript" at bounding box center [767, 363] width 275 height 40
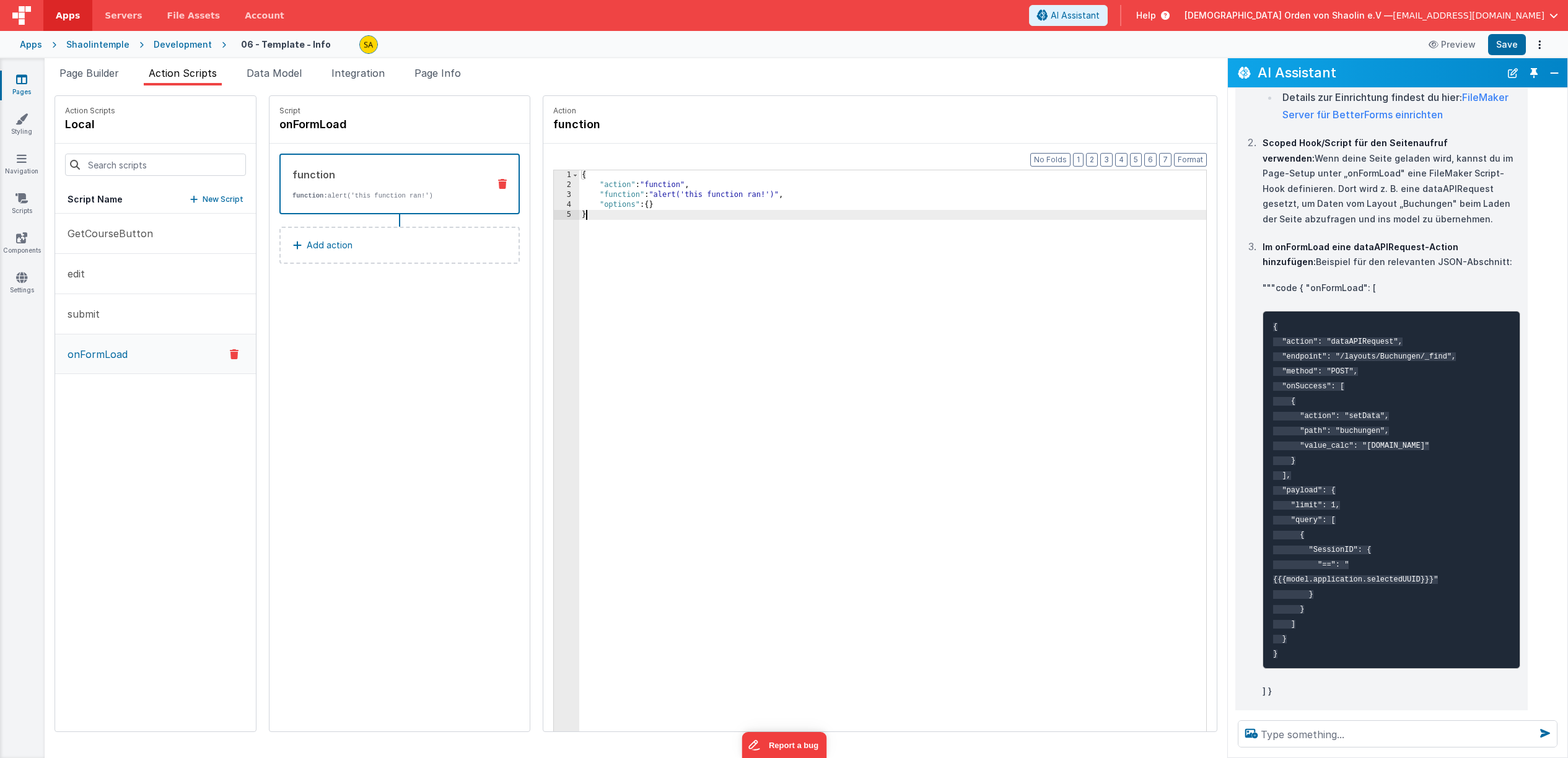
click at [597, 221] on div "{ "action" : "function" , "function" : "alert('this function ran!')" , "options…" at bounding box center [901, 480] width 642 height 619
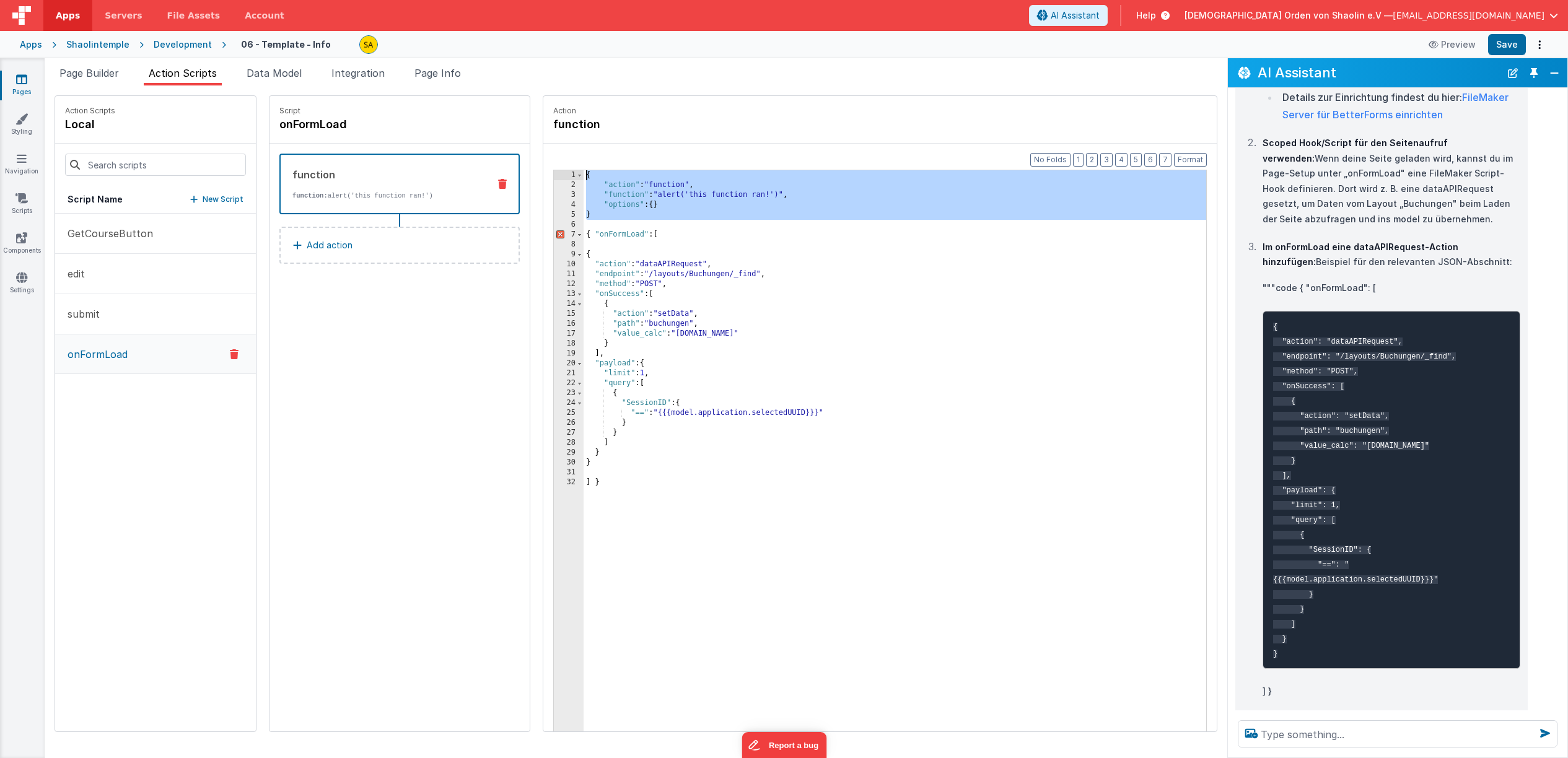
drag, startPoint x: 594, startPoint y: 222, endPoint x: 565, endPoint y: 176, distance: 54.4
click at [584, 176] on div "{ "action" : "function" , "function" : "alert('this function ran!')" , "options…" at bounding box center [895, 470] width 623 height 599
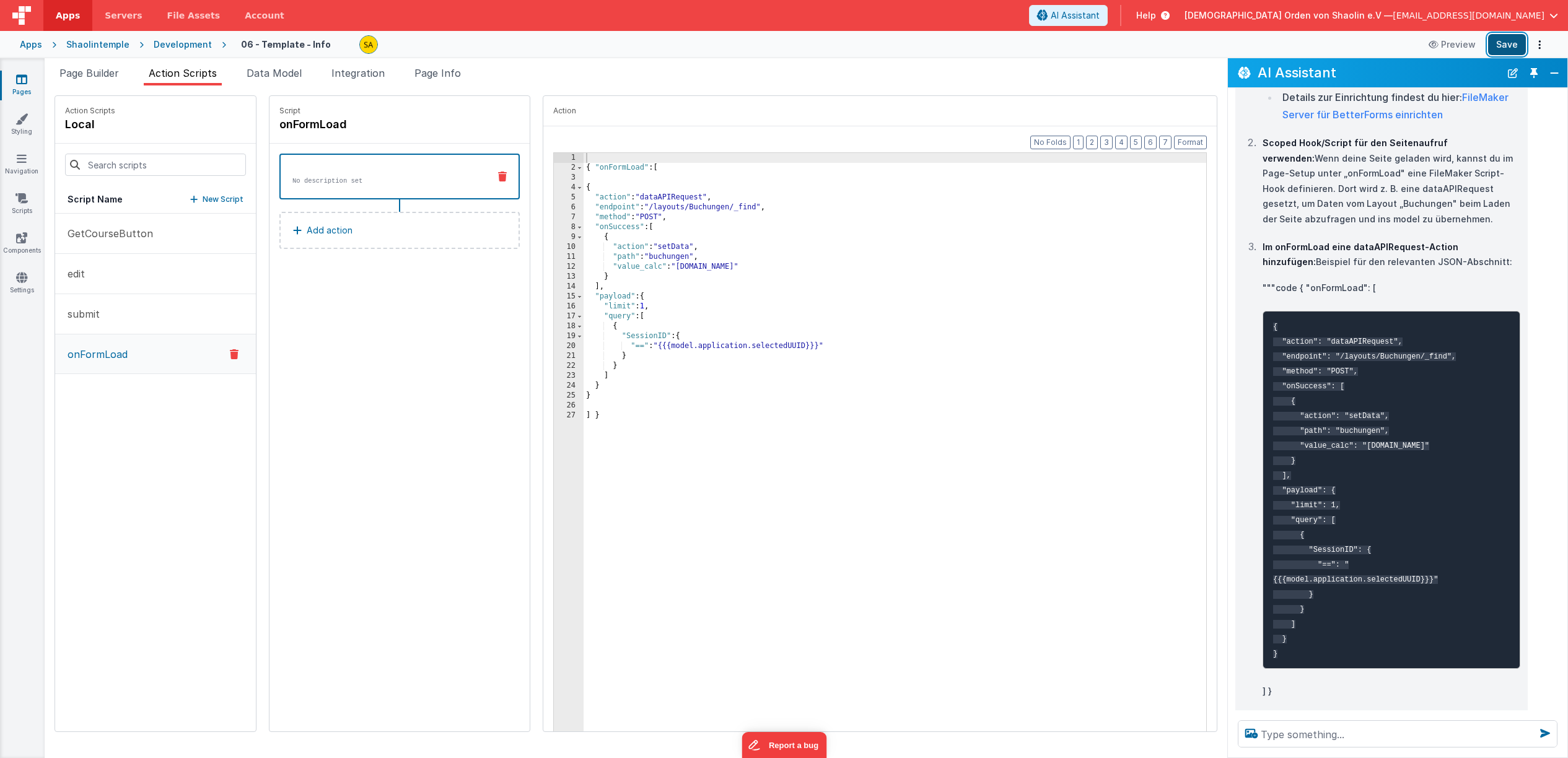
click at [1513, 45] on button "Save" at bounding box center [1508, 44] width 38 height 21
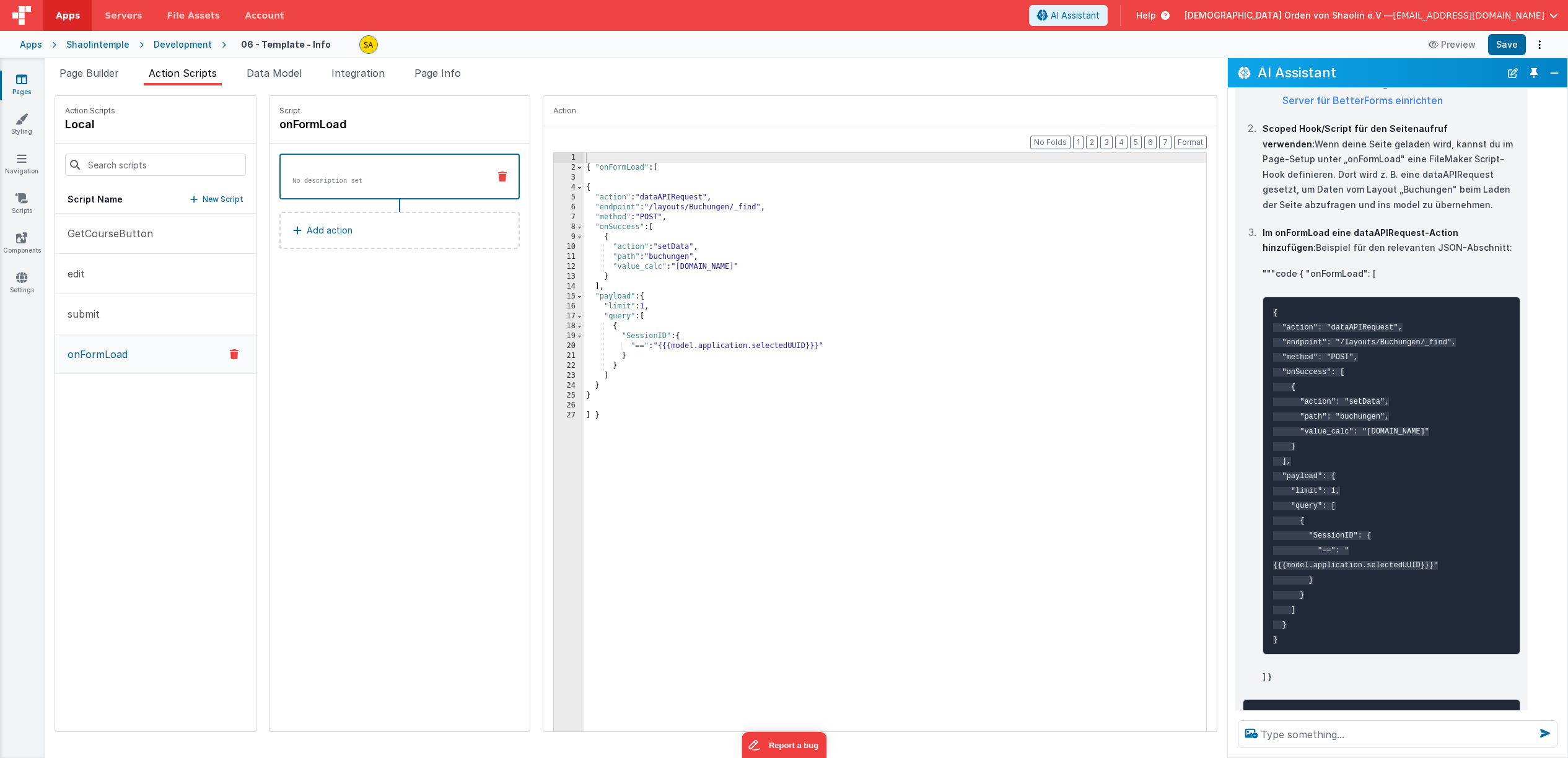
scroll to position [802, 0]
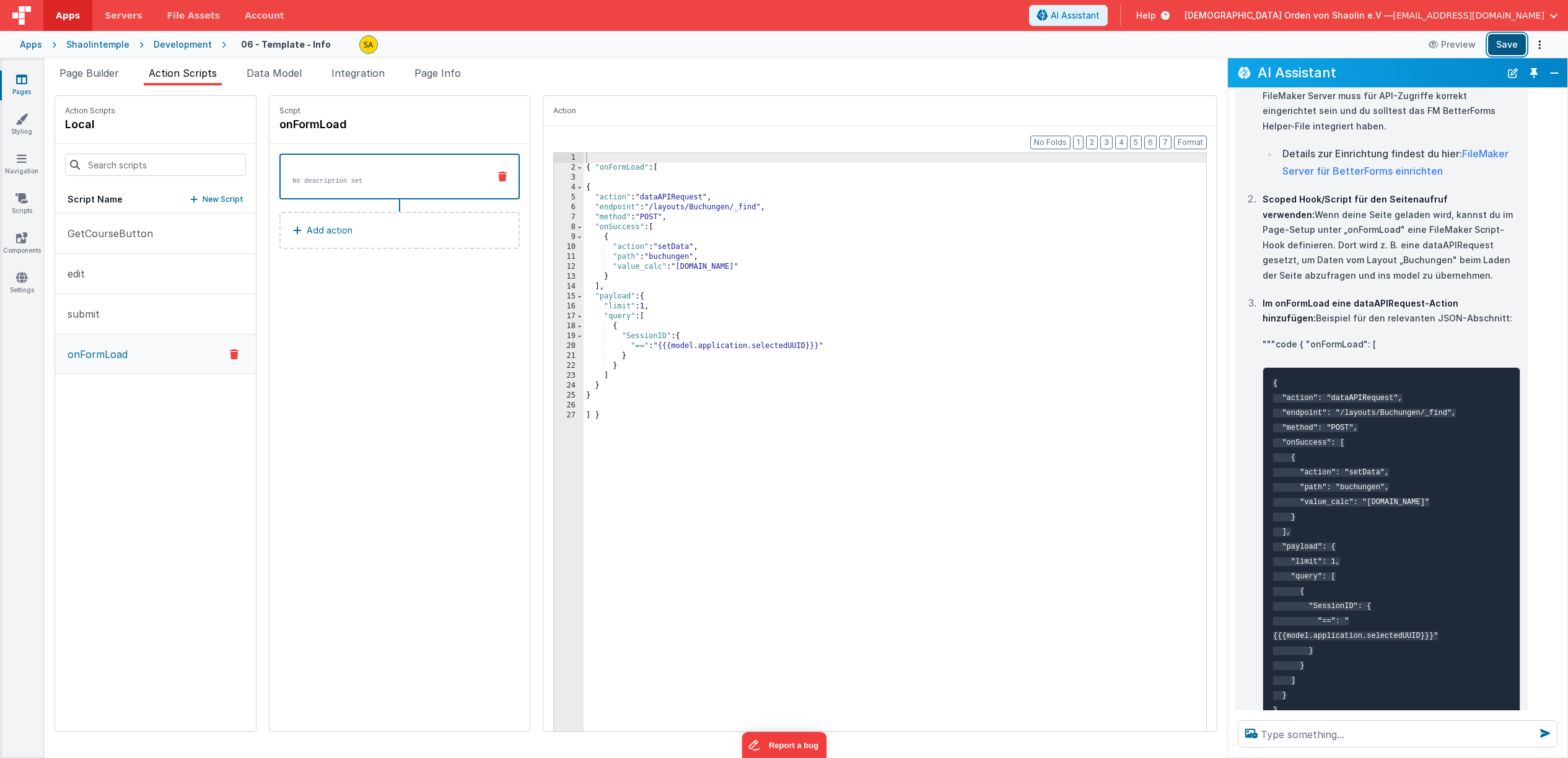
click at [1506, 46] on button "Save" at bounding box center [1508, 44] width 38 height 21
click at [584, 169] on div "{ "onFormLoad" : [ { "action" : "dataAPIRequest" , "endpoint" : "/layouts/Buchu…" at bounding box center [902, 463] width 638 height 619
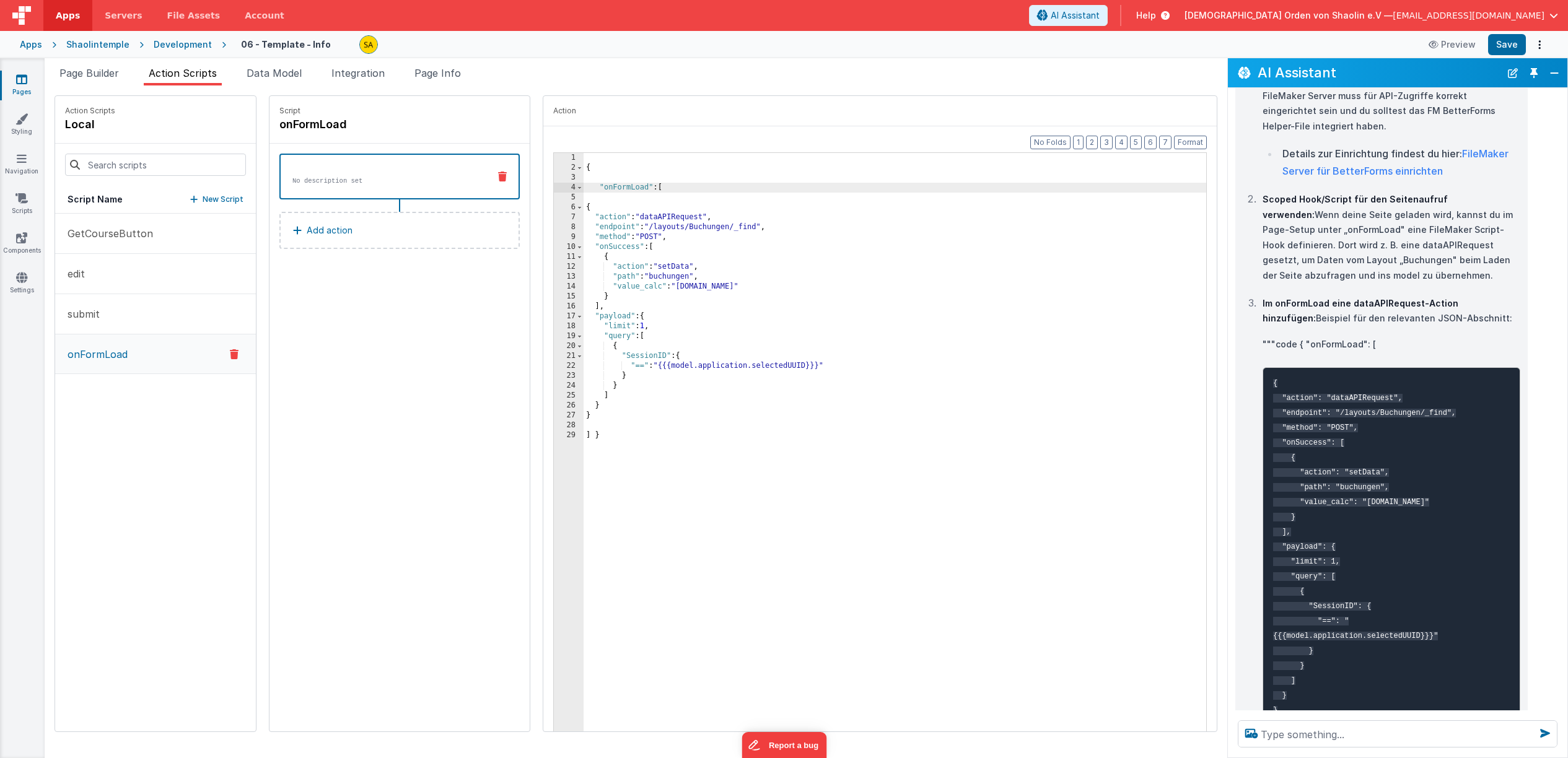
click at [988, 393] on div "{ "onFormLoad" : [ { "action" : "dataAPIRequest" , "endpoint" : "/layouts/Buchu…" at bounding box center [902, 463] width 638 height 619
click at [427, 72] on span "Page Info" at bounding box center [438, 73] width 46 height 12
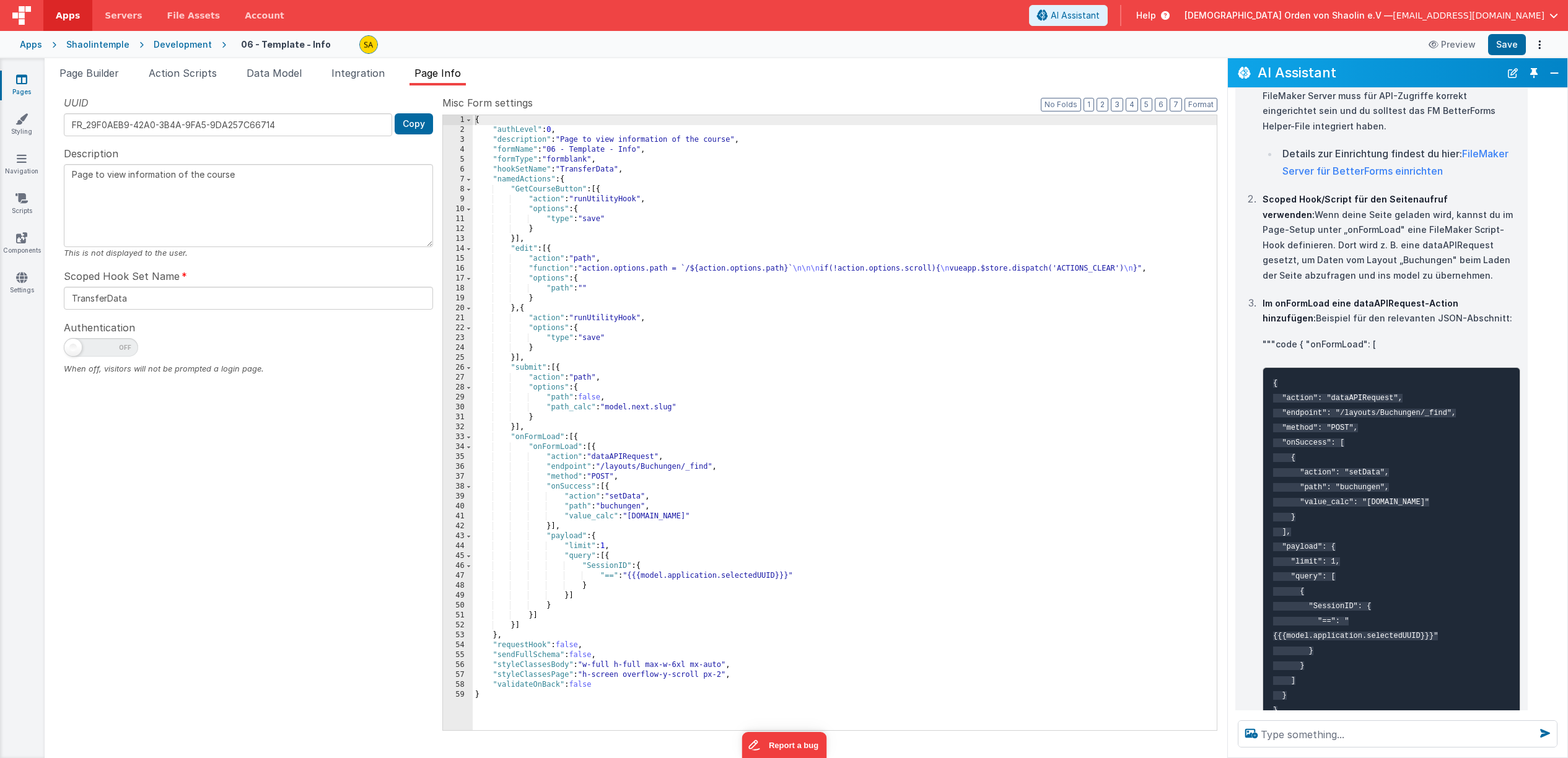
click at [868, 407] on div "{ "authLevel" : 0 , "description" : "Page to view information of the course" , …" at bounding box center [844, 432] width 744 height 635
click at [266, 77] on span "Data Model" at bounding box center [274, 73] width 55 height 12
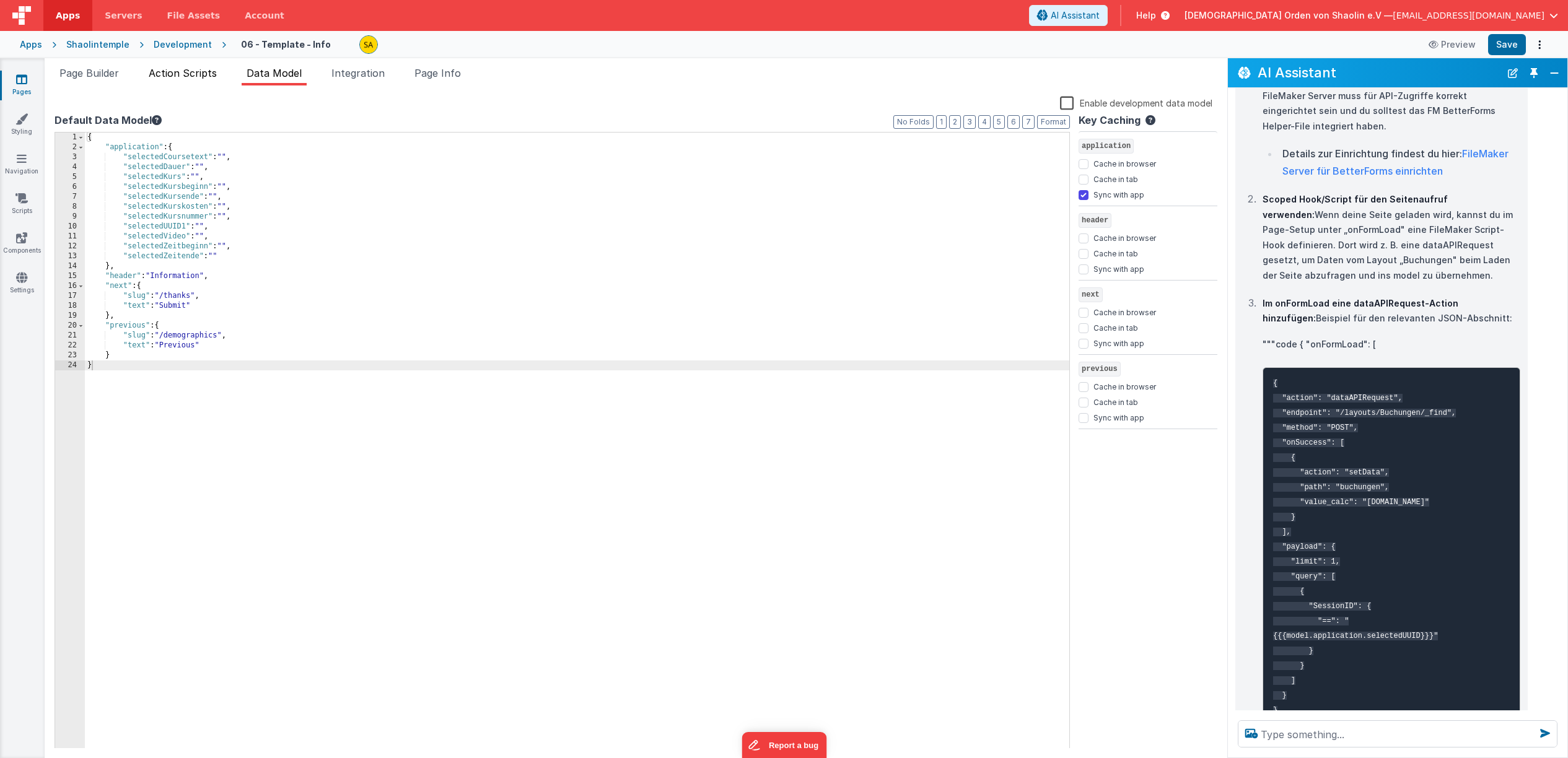
click at [200, 79] on span "Action Scripts" at bounding box center [183, 73] width 68 height 12
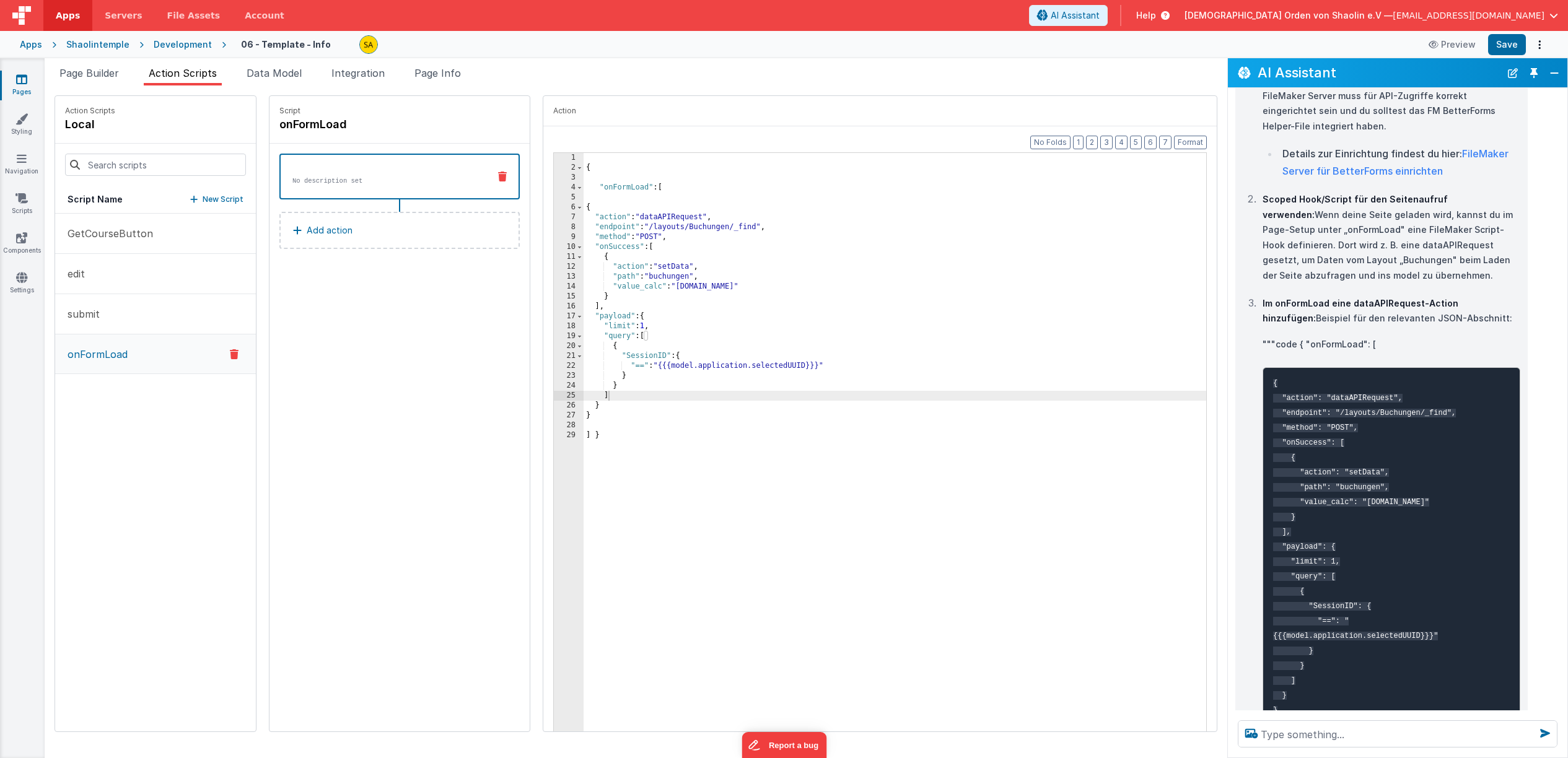
click at [584, 439] on div "{ "onFormLoad" : [ { "action" : "dataAPIRequest" , "endpoint" : "/layouts/Buchu…" at bounding box center [902, 463] width 638 height 619
click at [78, 72] on span "Page Builder" at bounding box center [89, 73] width 60 height 12
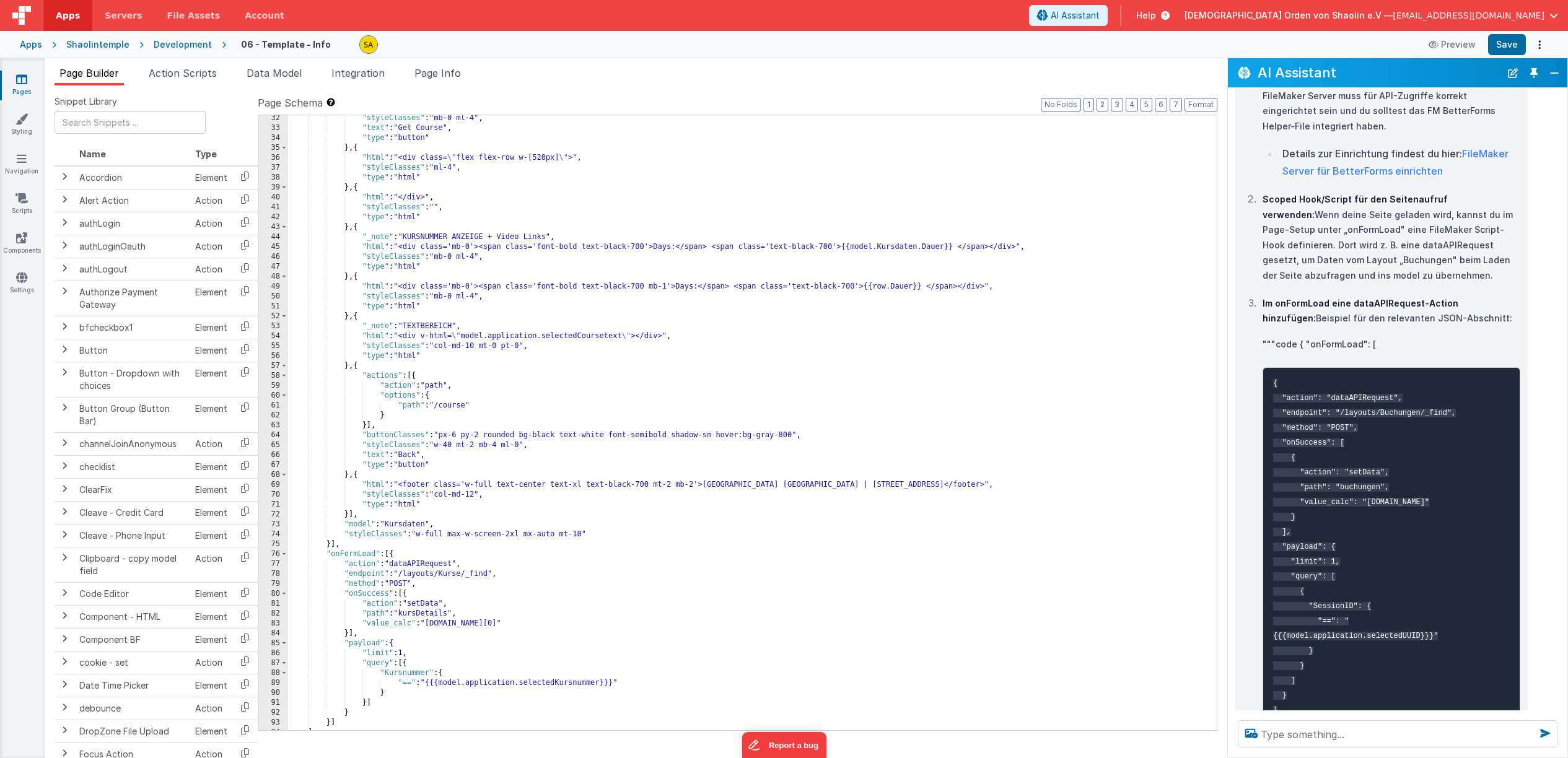
scroll to position [475, 0]
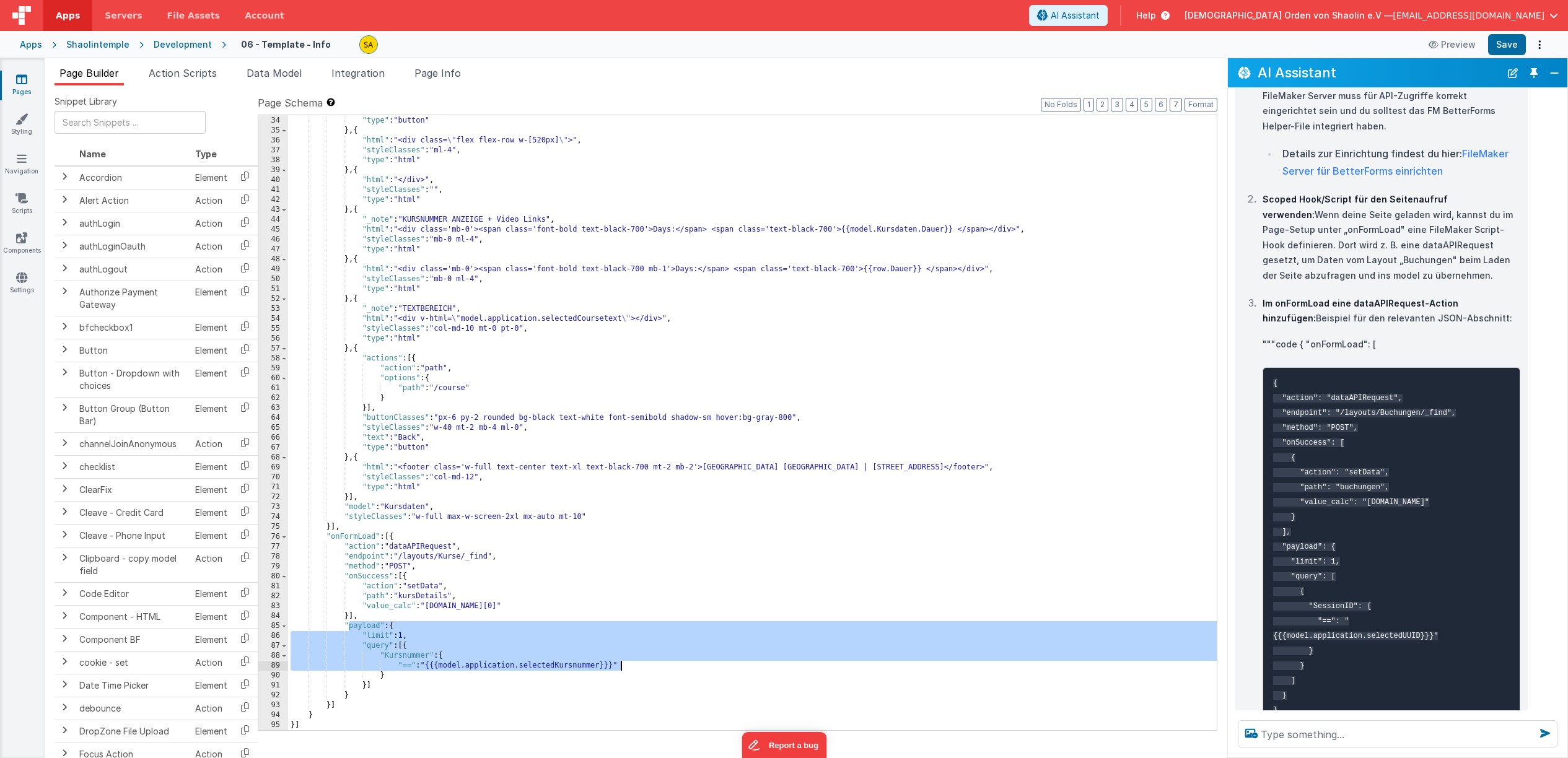
drag, startPoint x: 346, startPoint y: 629, endPoint x: 663, endPoint y: 663, distance: 318.8
click at [663, 663] on div ""text" : "Get Course" , "type" : "button" } , { "html" : "<div class= \" flex f…" at bounding box center [753, 423] width 929 height 635
click at [1314, 736] on textarea at bounding box center [1397, 733] width 320 height 27
click at [1350, 735] on textarea "was bedeutet" at bounding box center [1397, 733] width 320 height 27
paste textarea "payload": { "limit": 1, "query": [{ "Kursnummer": { "==": "{{{model.application…"
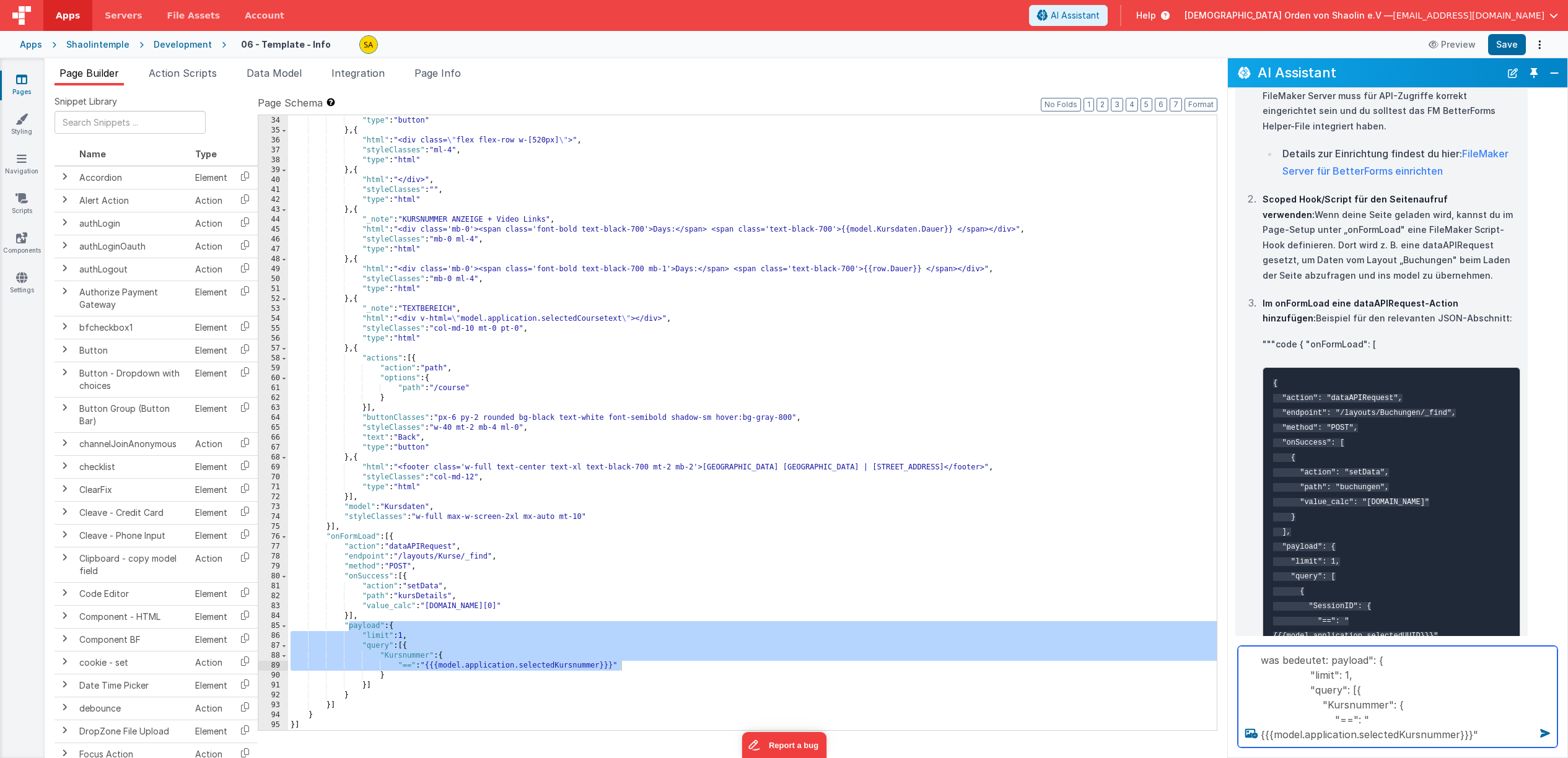
type textarea "was bedeutet: payload": { "limit": 1, "query": [{ "Kursnummer": { "==": "{{{mod…"
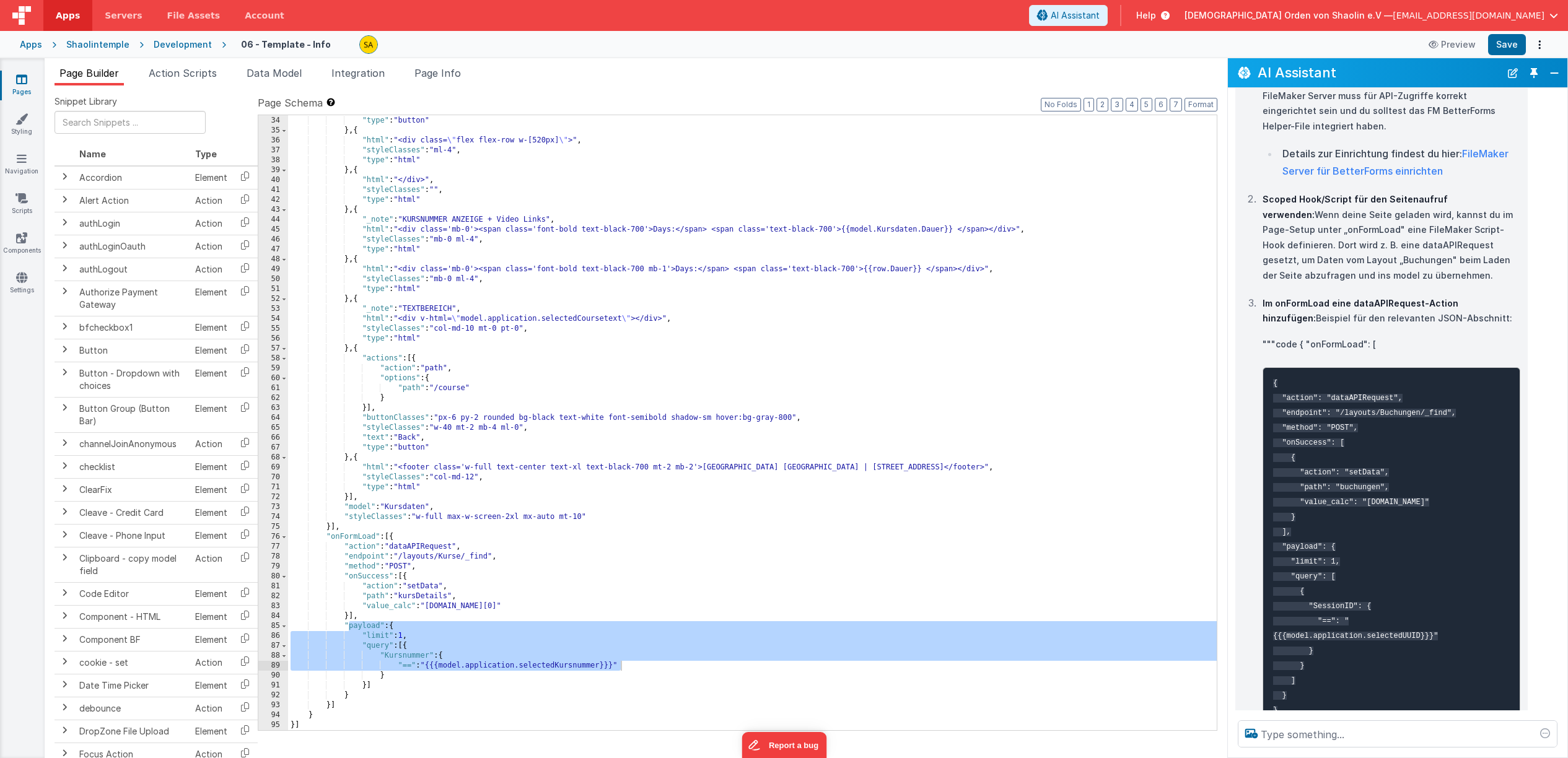
scroll to position [1198, 0]
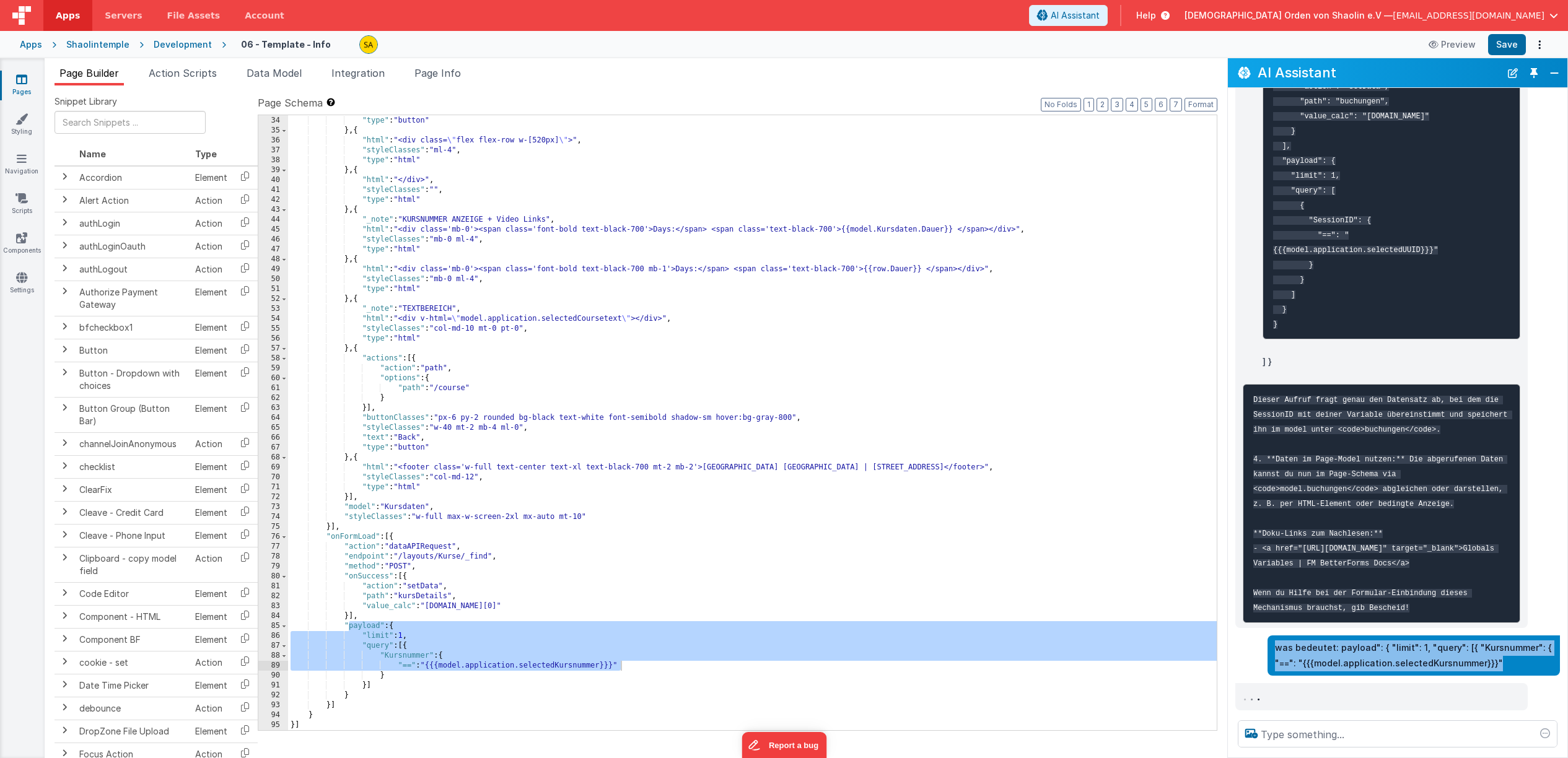
drag, startPoint x: 1276, startPoint y: 646, endPoint x: 1548, endPoint y: 665, distance: 272.7
click at [1548, 665] on p "was bedeutet: payload": { "limit": 1, "query": [{ "Kursnummer": { "==": "{{{mod…" at bounding box center [1413, 655] width 277 height 31
copy p "was bedeutet: payload": { "limit": 1, "query": [{ "Kursnummer": { "==": "{{{mod…"
click at [1558, 72] on button "Close" at bounding box center [1554, 73] width 16 height 17
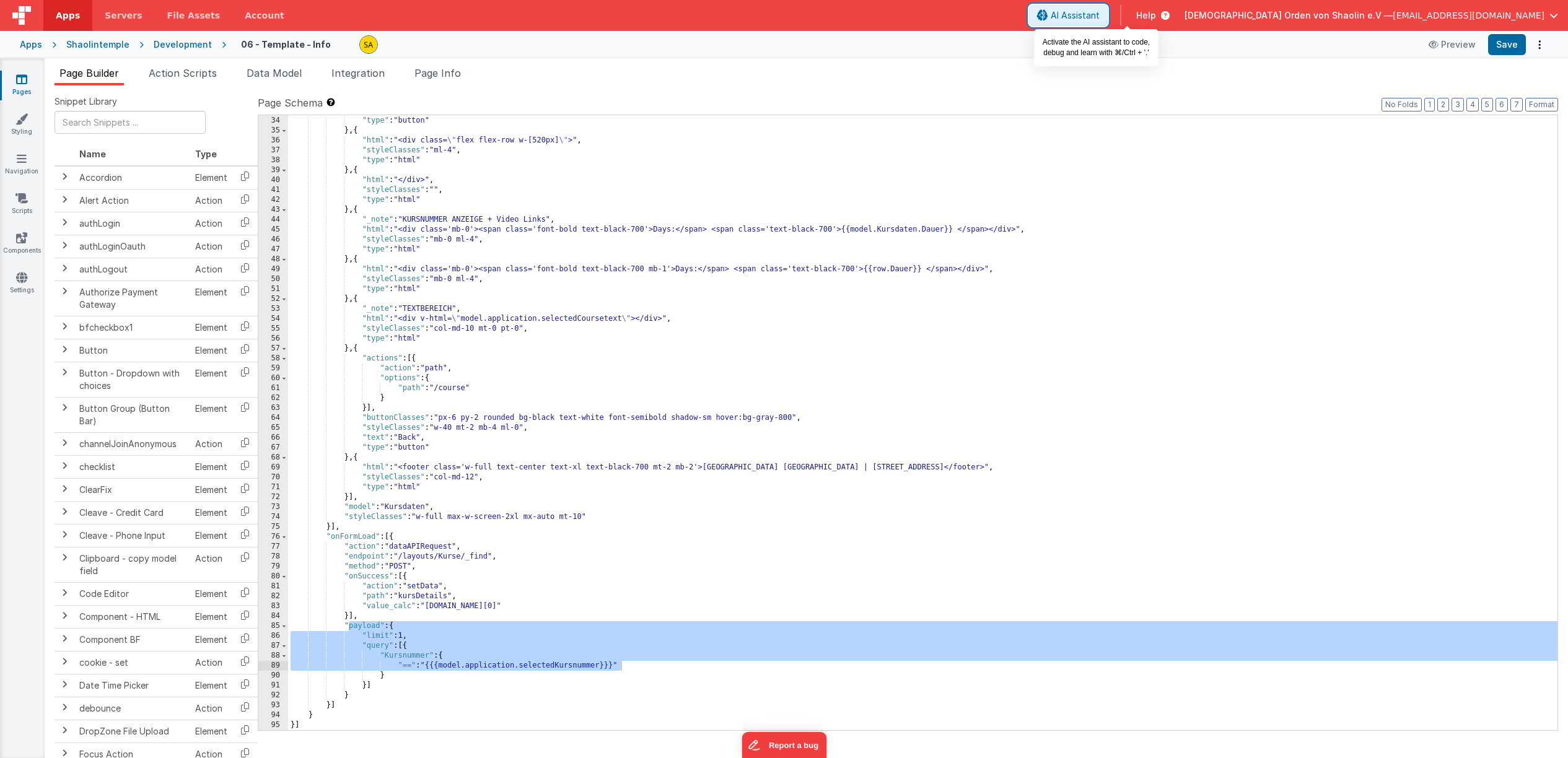
click at [1108, 22] on button "AI Assistant" at bounding box center [1068, 15] width 79 height 21
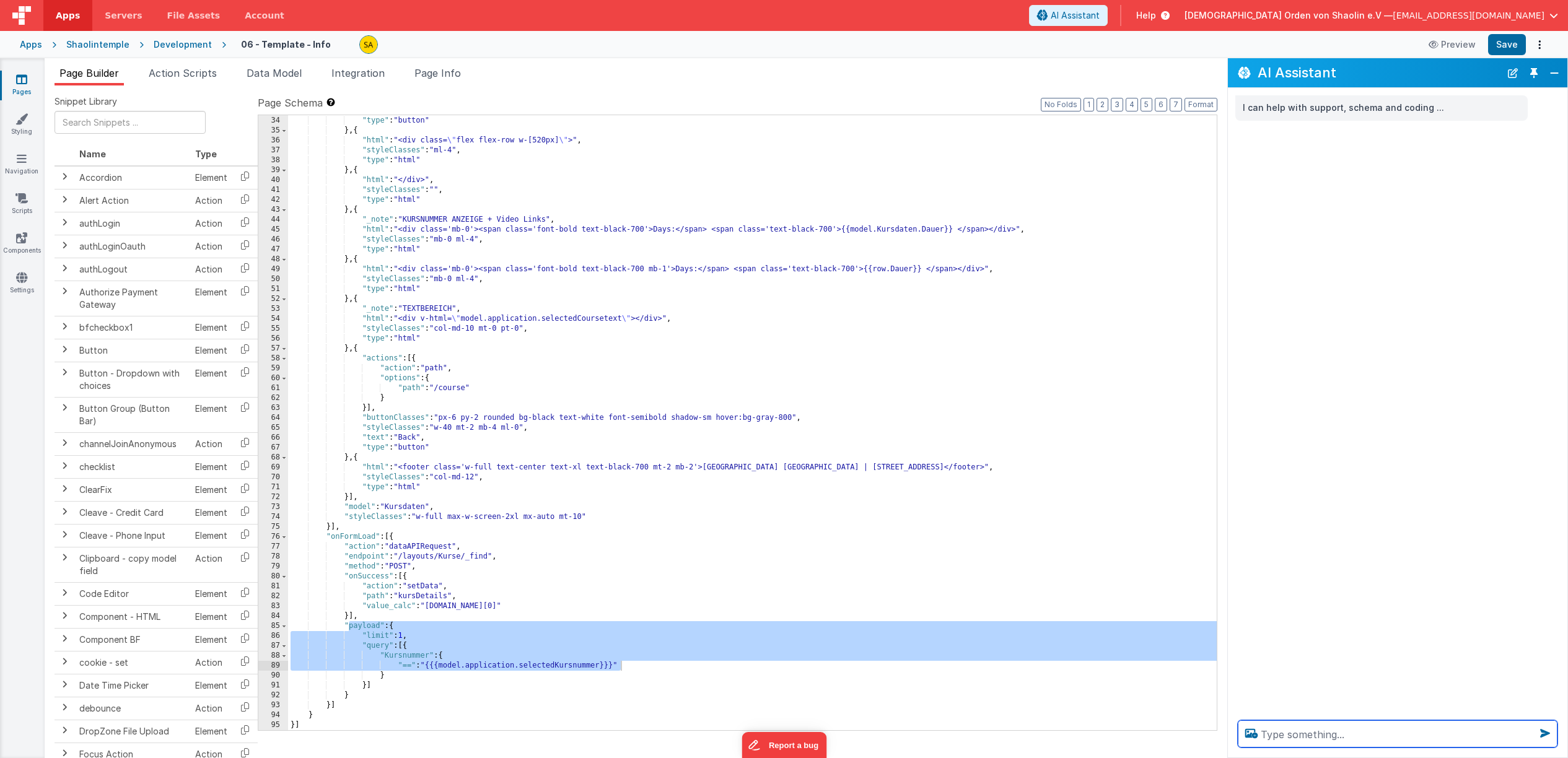
paste textarea "was bedeutet: payload": { "limit": 1, "query": [{ "Kursnummer": { "==": "{{{mod…"
type textarea "was bedeutet: payload": { "limit": 1, "query": [{ "Kursnummer": { "==": "{{{mod…"
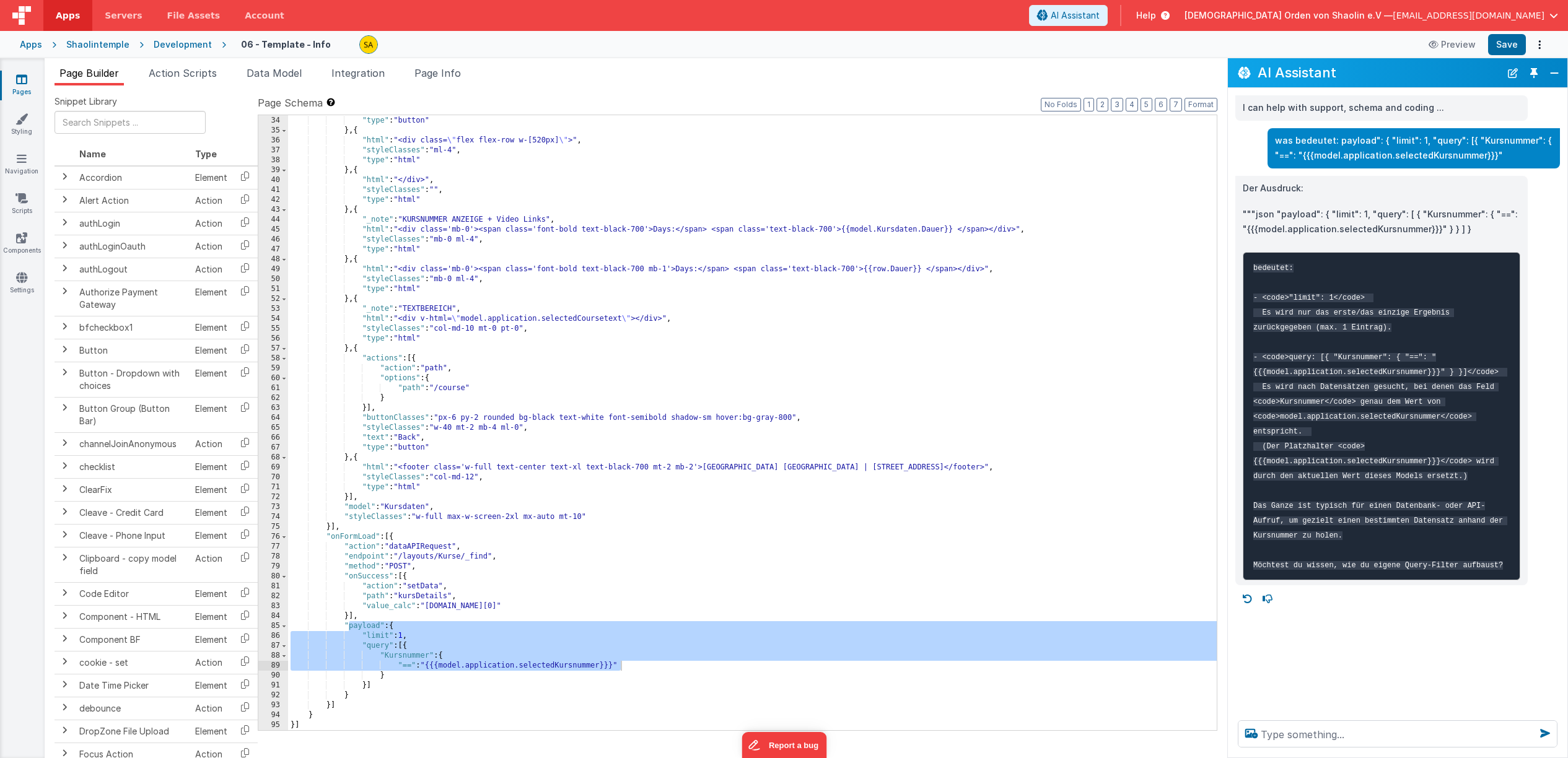
click at [607, 592] on div ""text" : "Get Course" , "type" : "button" } , { "html" : "<div class= \" flex f…" at bounding box center [753, 423] width 929 height 635
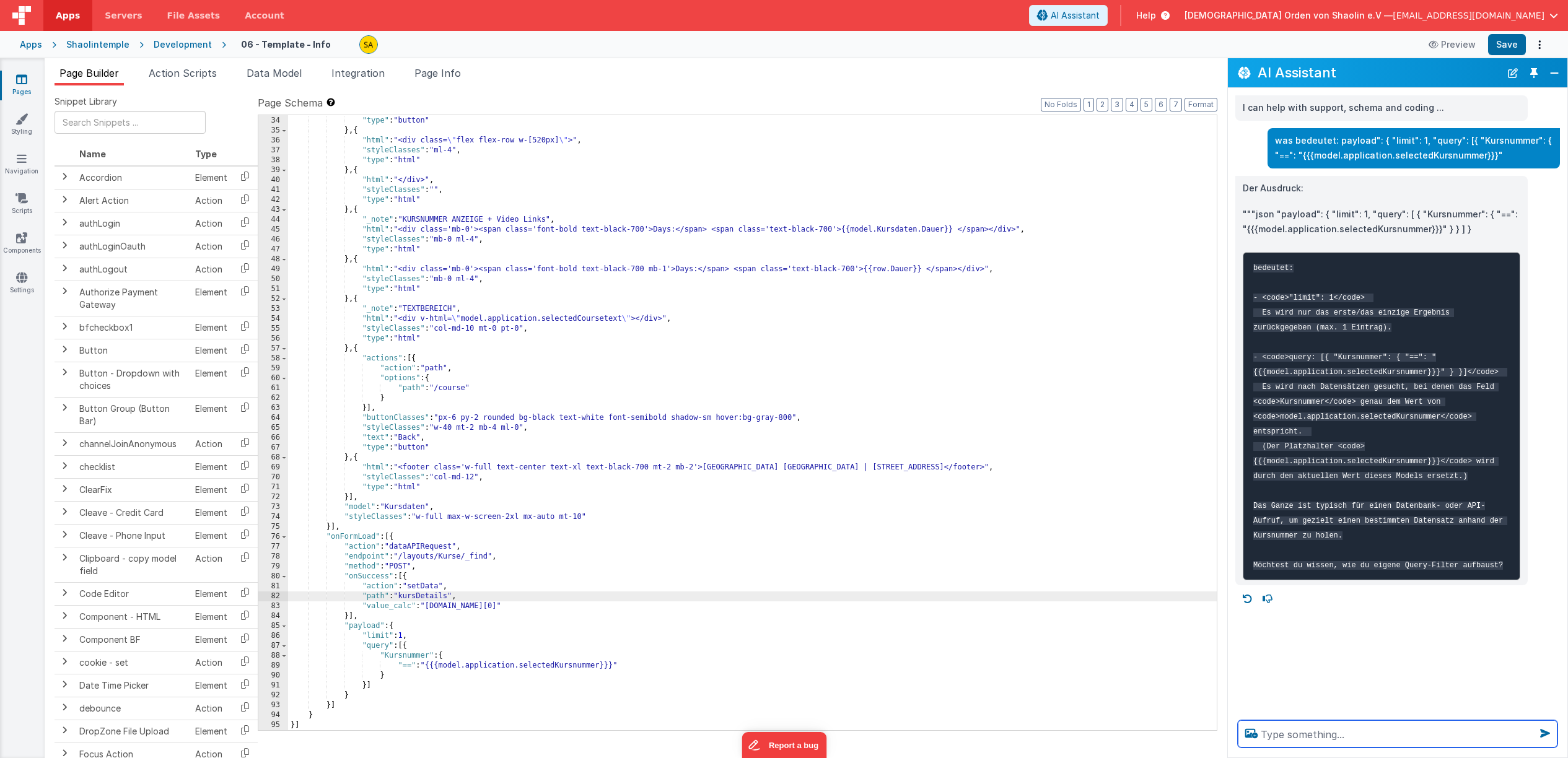
click at [1310, 736] on textarea at bounding box center [1397, 733] width 320 height 27
type textarea "ja"
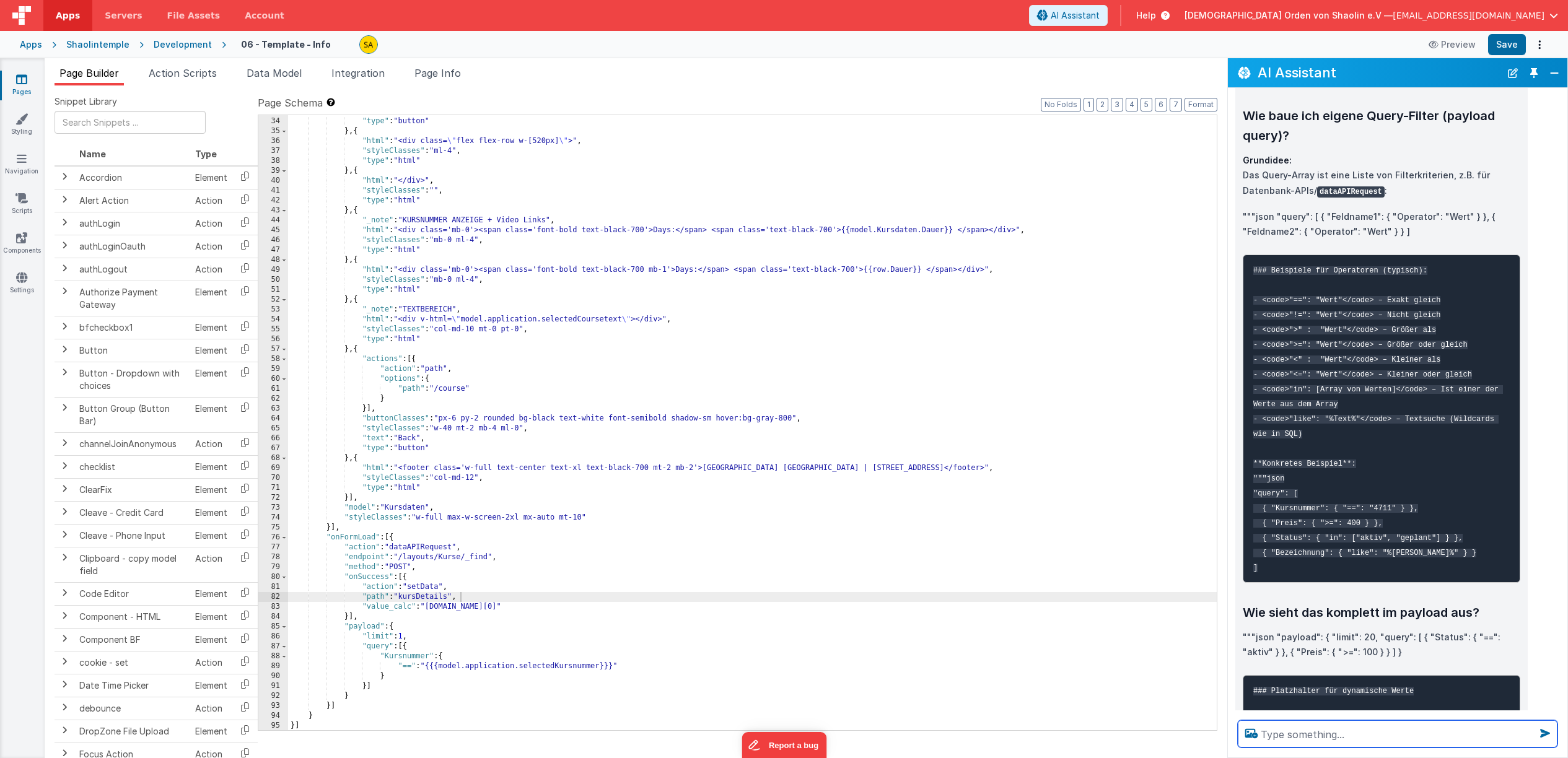
scroll to position [473, 0]
drag, startPoint x: 875, startPoint y: 389, endPoint x: 845, endPoint y: 392, distance: 30.1
click at [875, 389] on div ""text" : "Get Course" , "type" : "button" } , { "html" : "<div class= \" flex f…" at bounding box center [753, 424] width 929 height 635
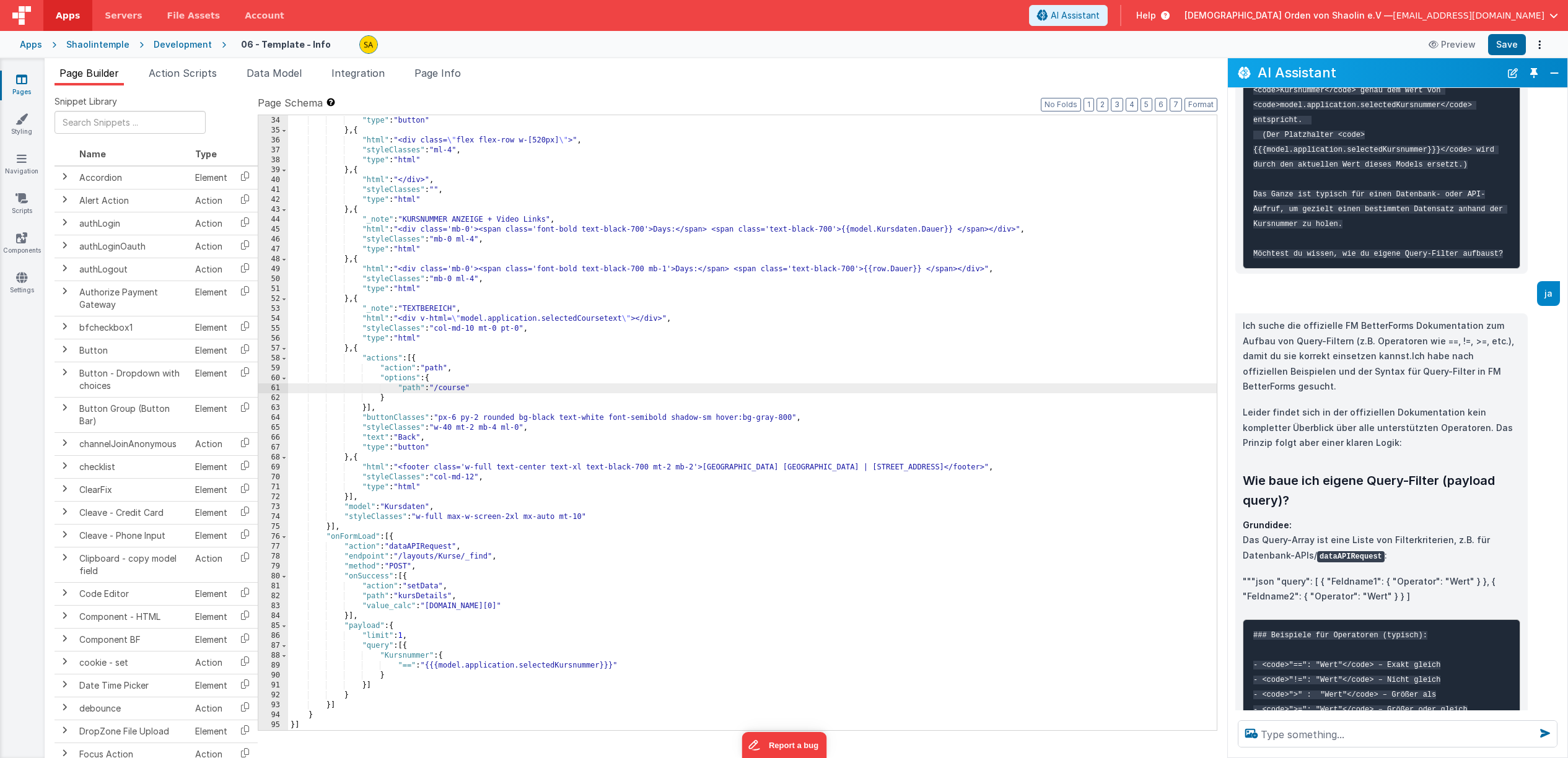
scroll to position [0, 0]
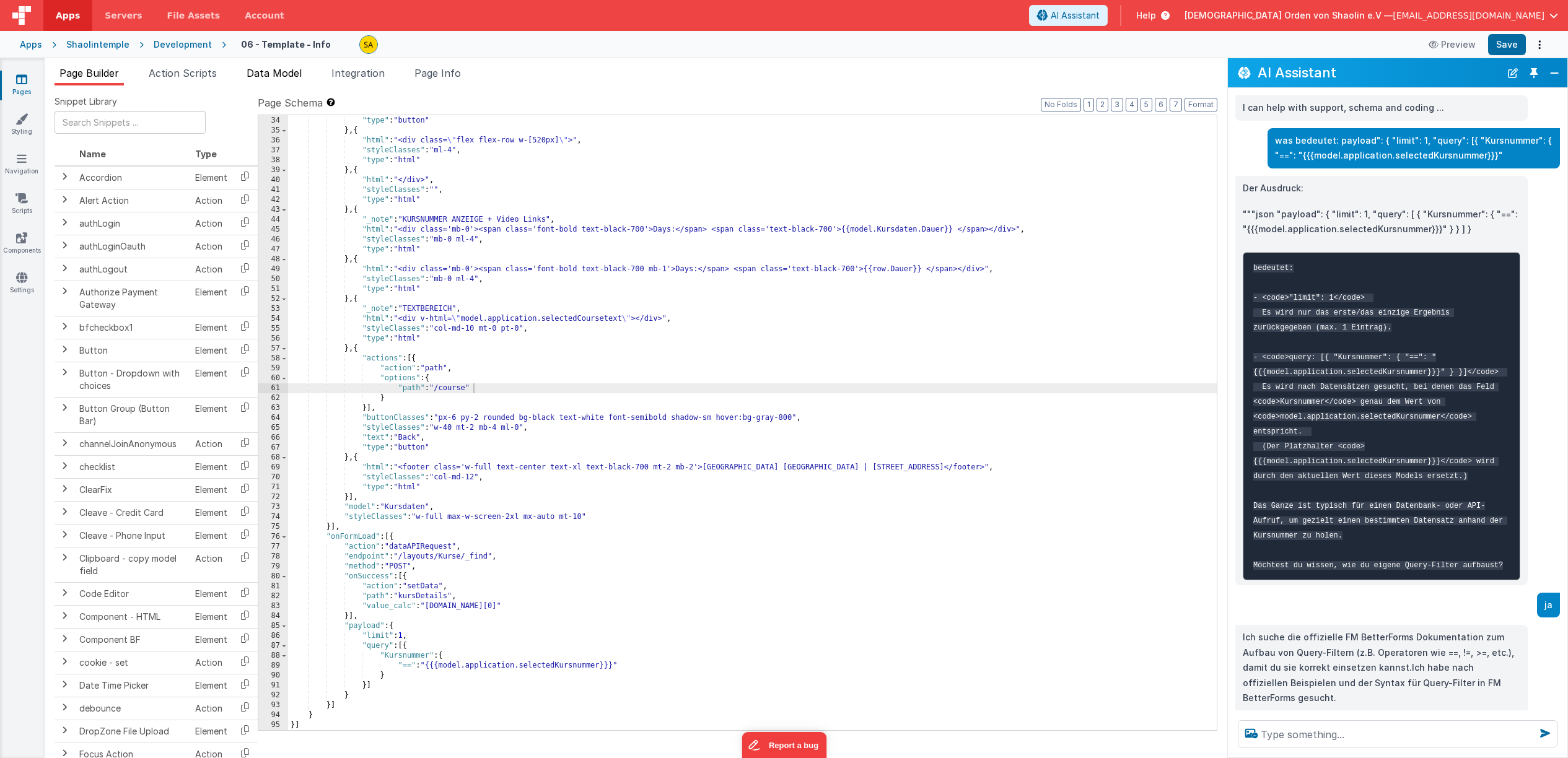
click at [292, 74] on span "Data Model" at bounding box center [274, 73] width 55 height 12
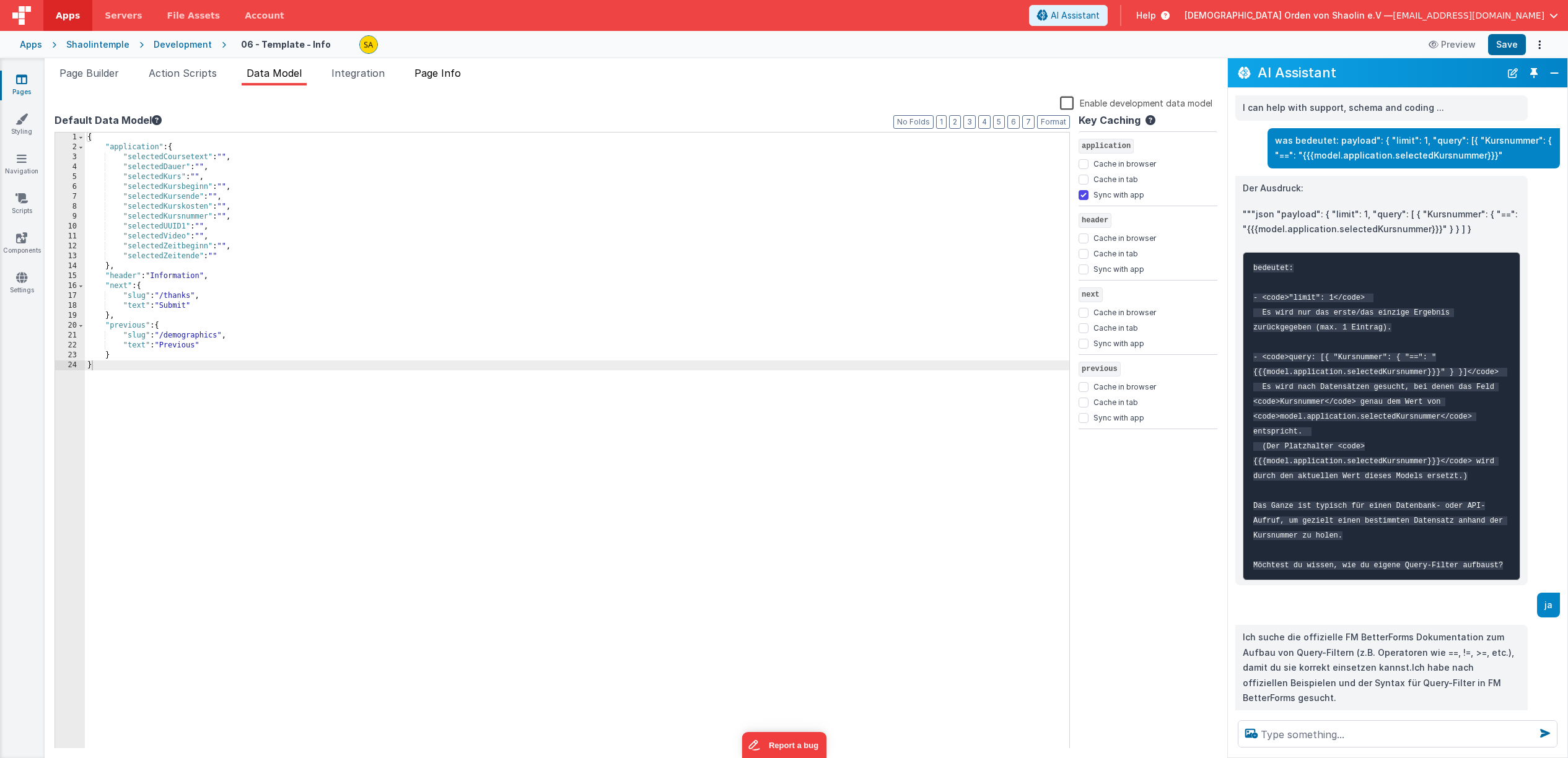
click at [425, 75] on span "Page Info" at bounding box center [438, 73] width 46 height 12
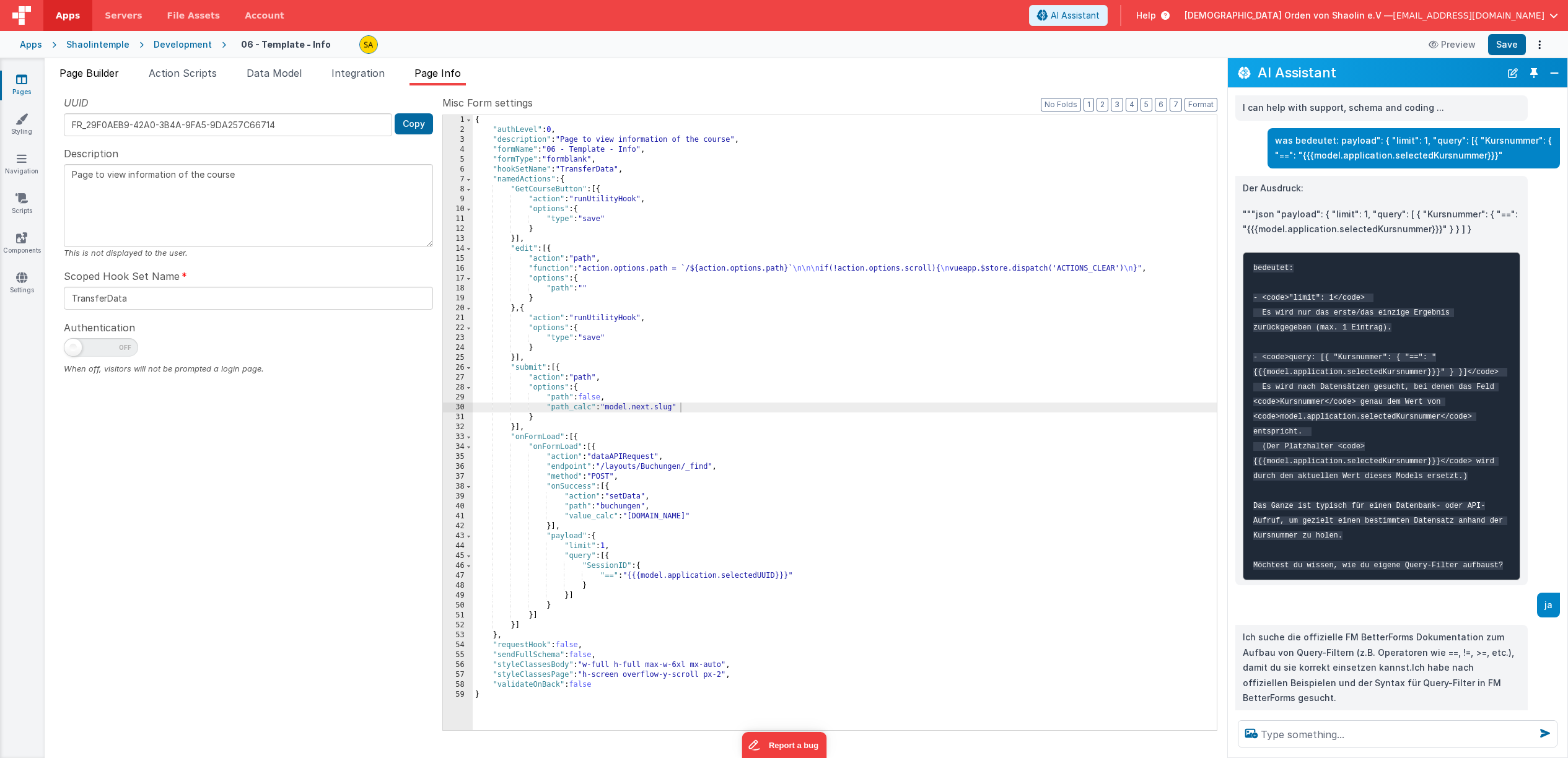
click at [98, 69] on span "Page Builder" at bounding box center [89, 73] width 60 height 12
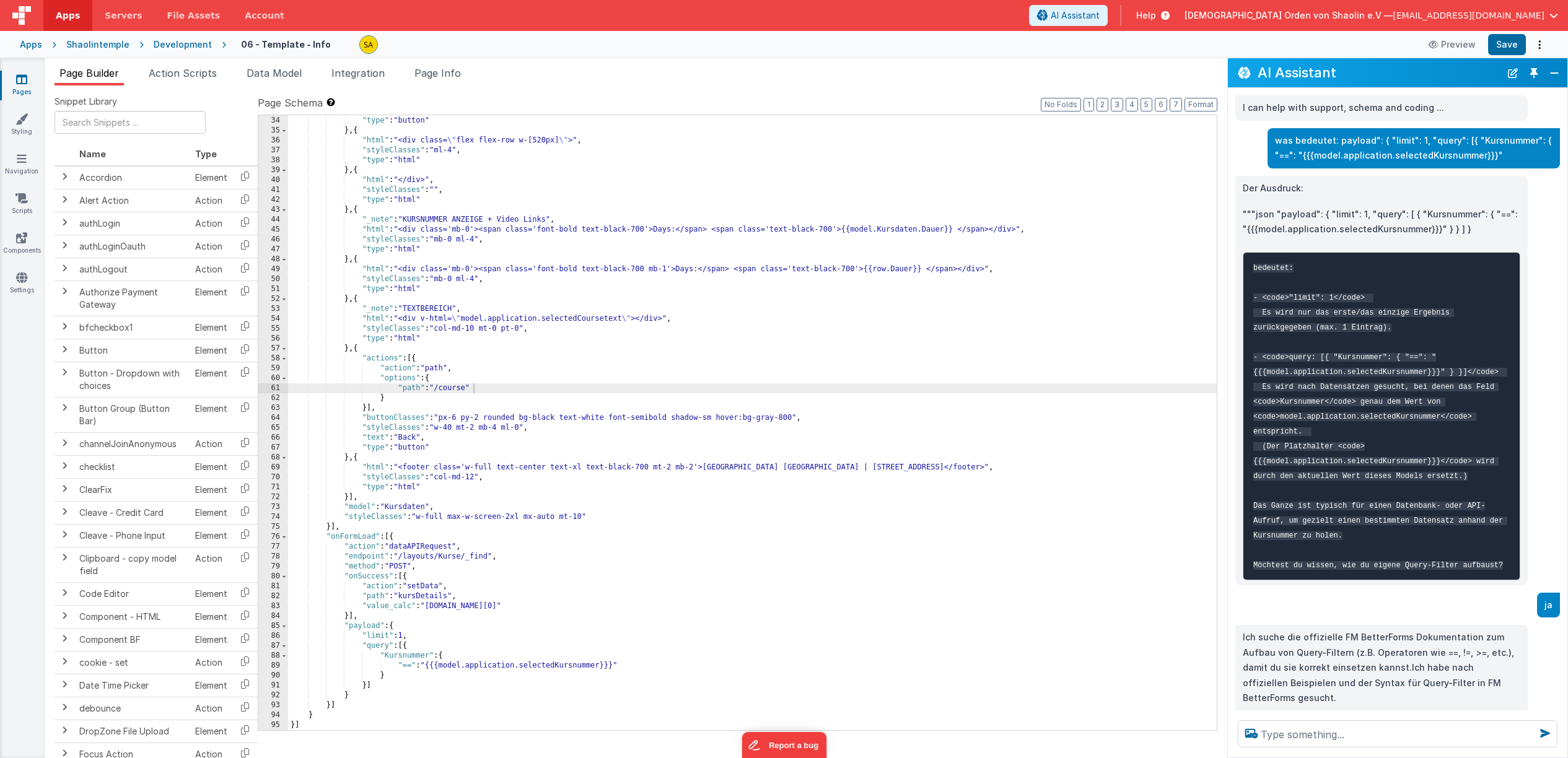
scroll to position [475, 0]
click at [421, 73] on span "Page Info" at bounding box center [438, 73] width 46 height 12
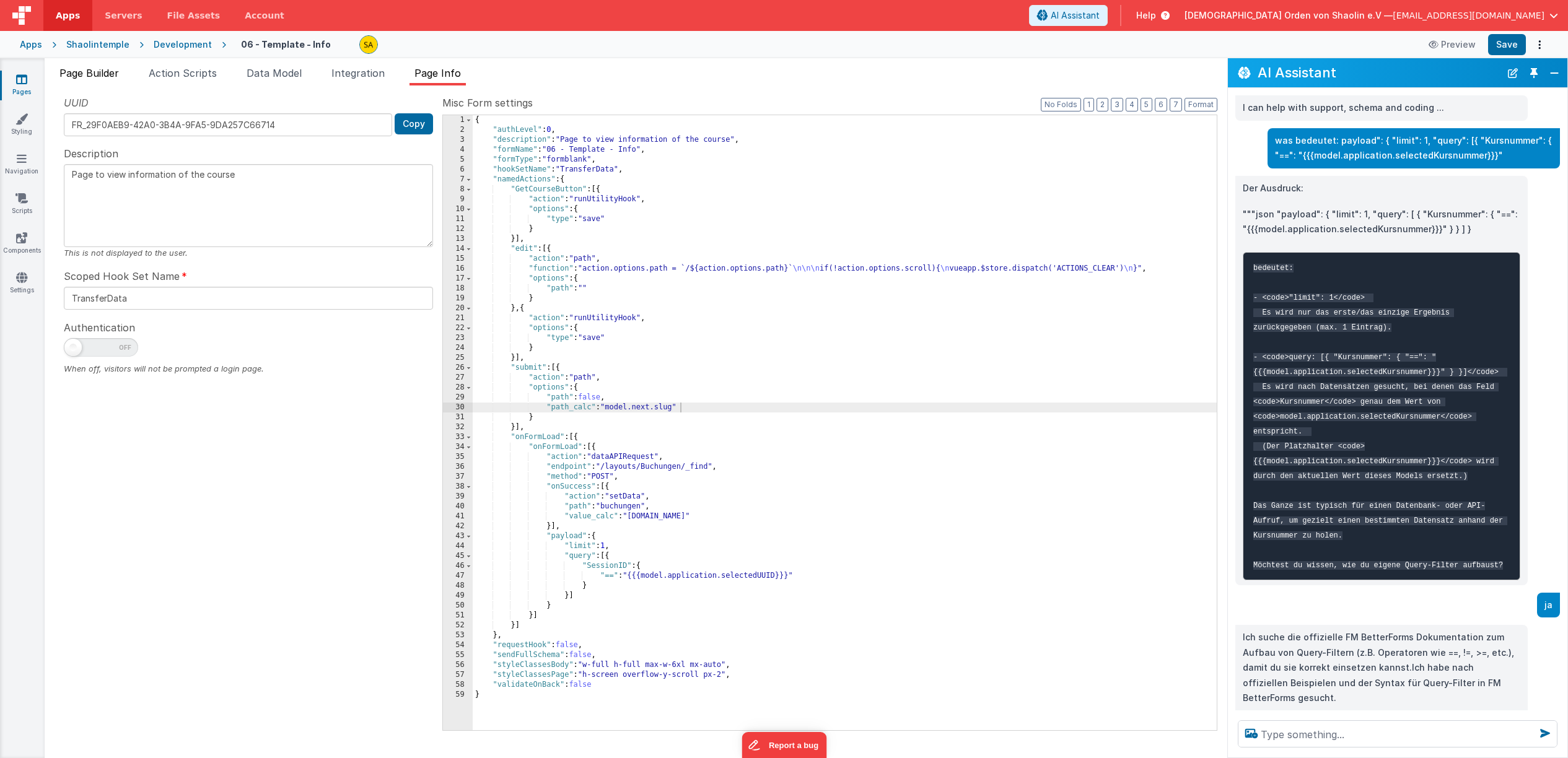
click at [99, 74] on span "Page Builder" at bounding box center [89, 73] width 60 height 12
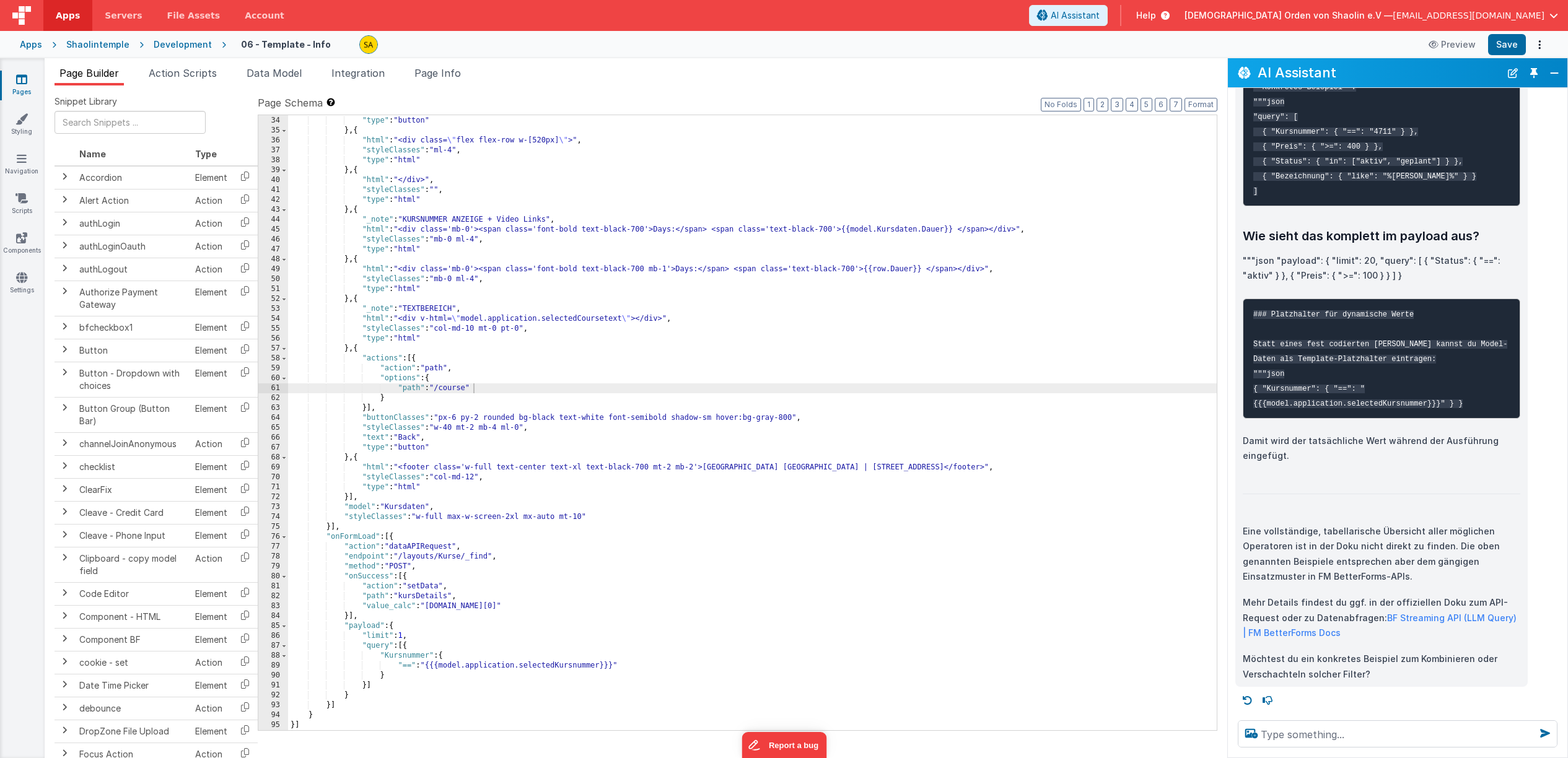
scroll to position [1097, 0]
click at [1311, 737] on textarea at bounding box center [1397, 733] width 320 height 27
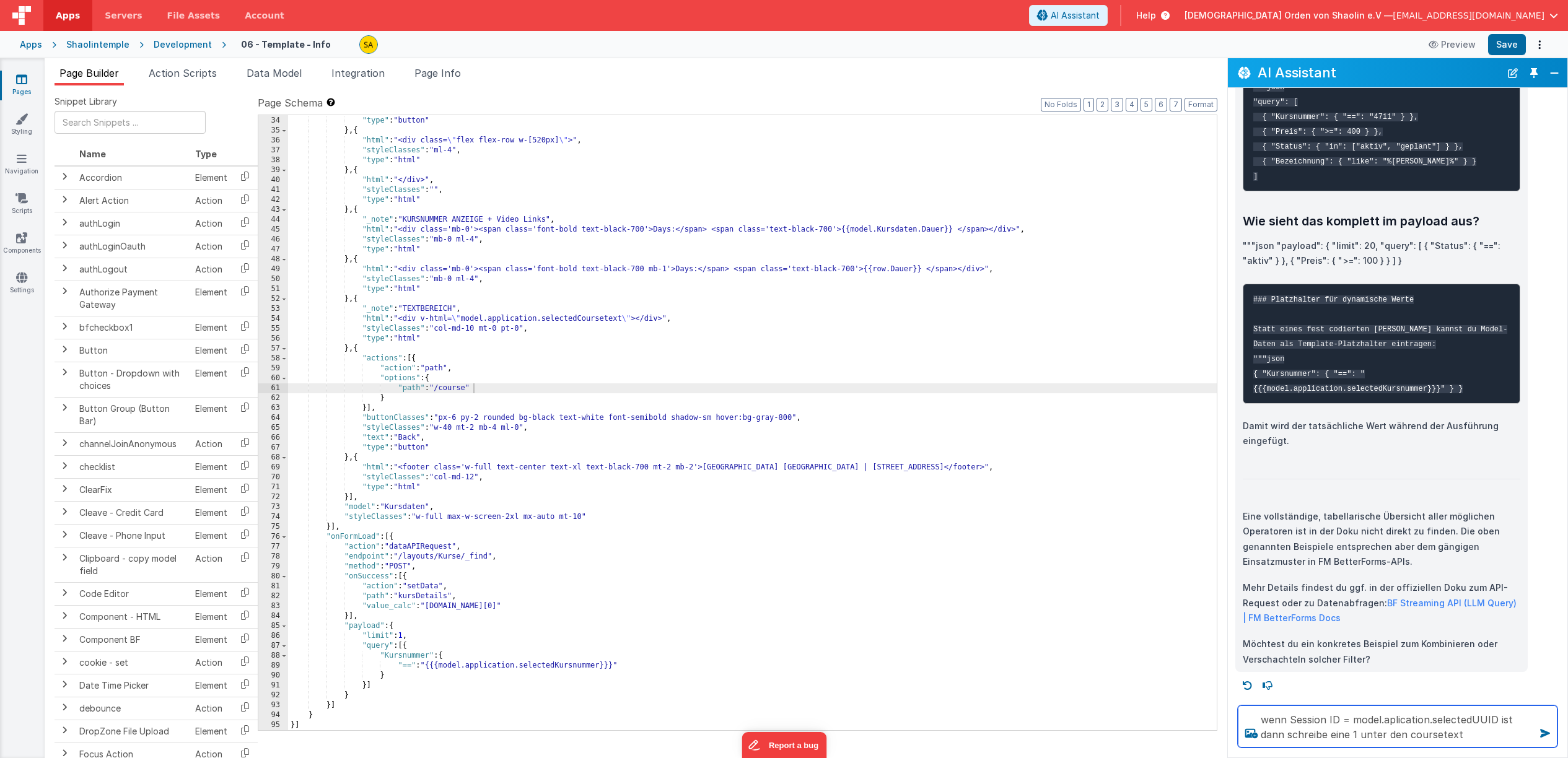
type textarea "wenn Session ID = model.aplication.selectedUUID ist dann schreibe eine 1 unter …"
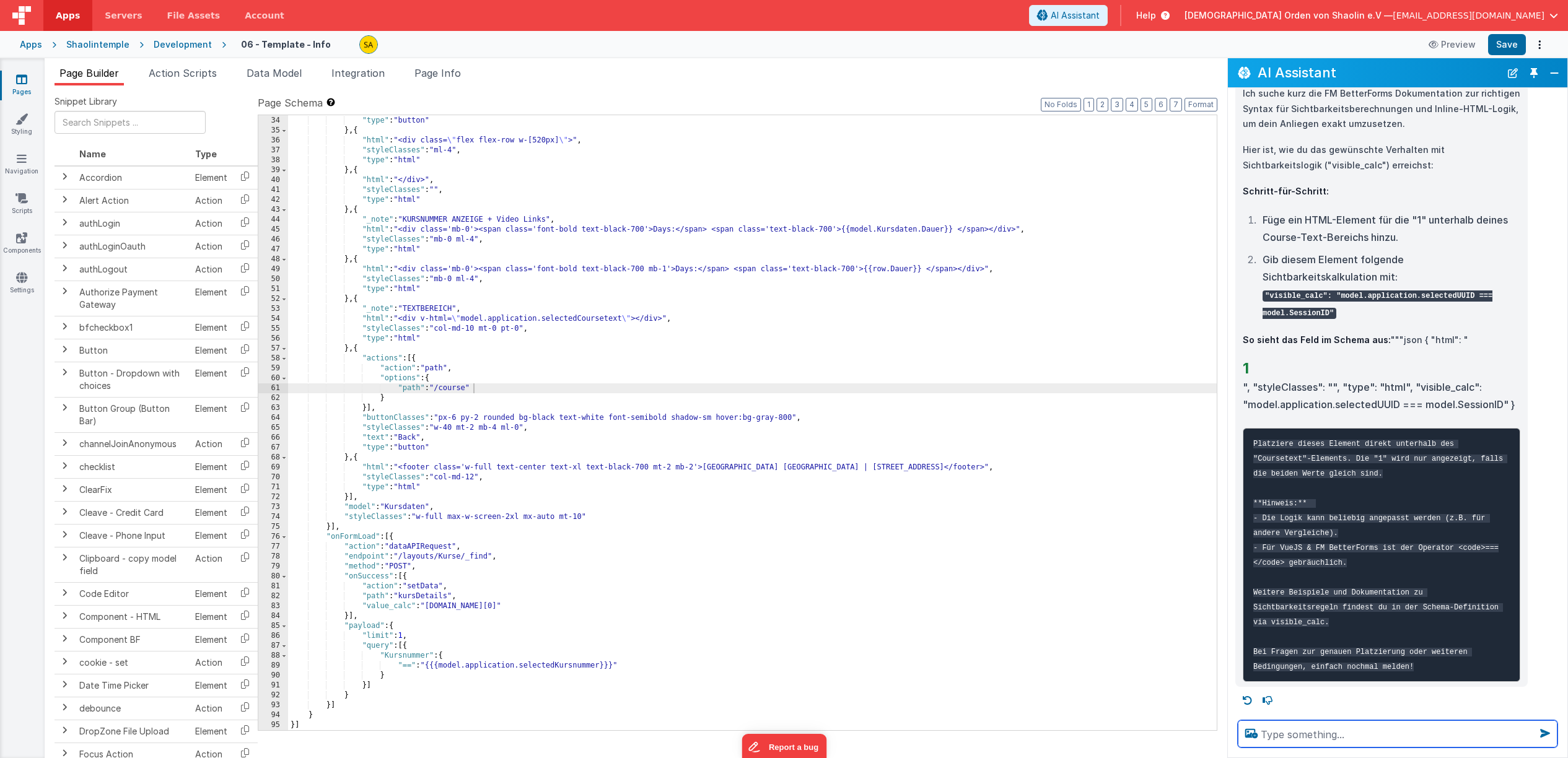
scroll to position [1773, 0]
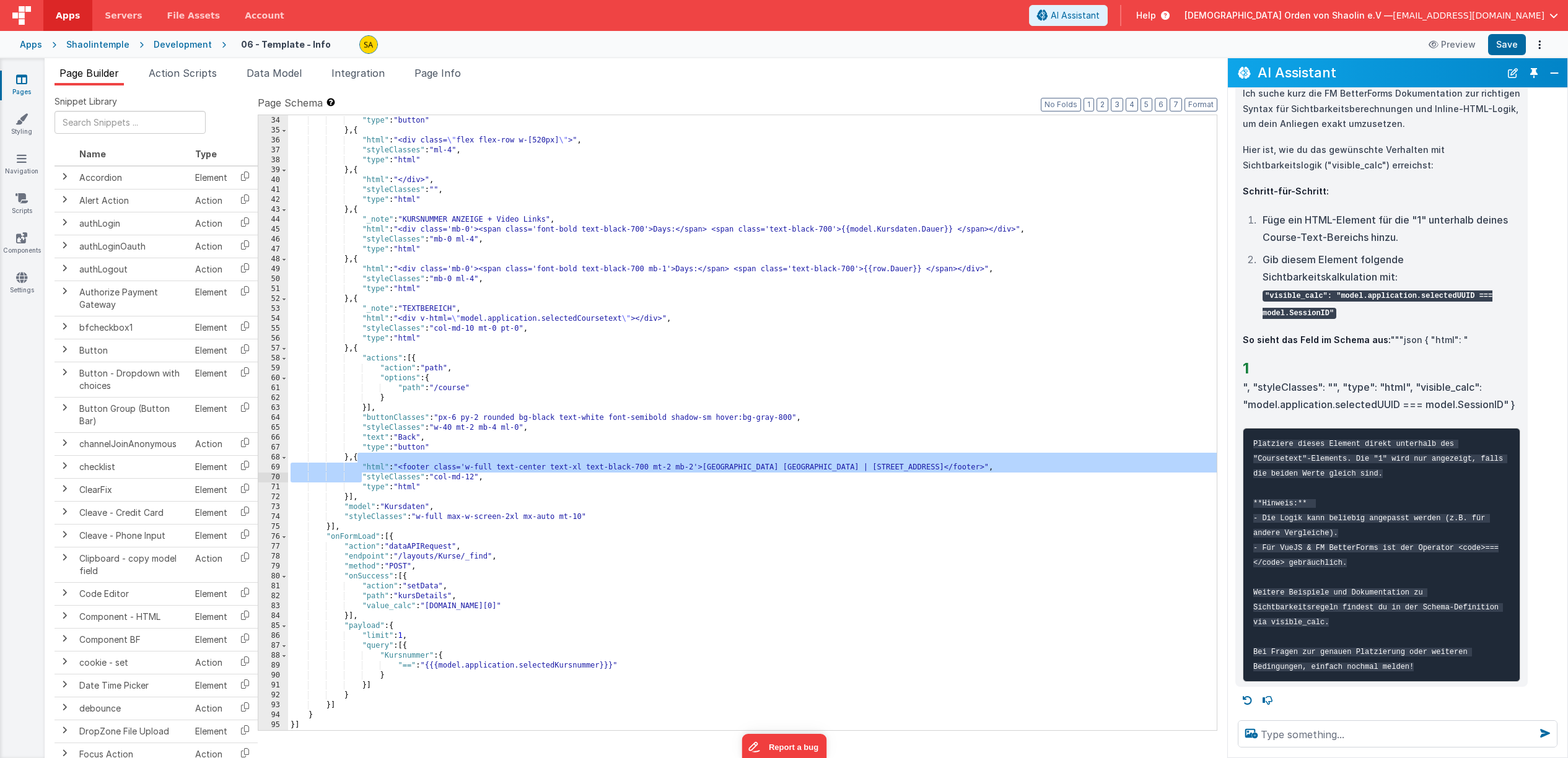
drag, startPoint x: 359, startPoint y: 461, endPoint x: 361, endPoint y: 473, distance: 12.2
click at [361, 473] on div ""text" : "Get Course" , "type" : "button" } , { "html" : "<div class= \" flex f…" at bounding box center [753, 423] width 929 height 635
click at [361, 460] on div ""text" : "Get Course" , "type" : "button" } , { "html" : "<div class= \" flex f…" at bounding box center [753, 423] width 929 height 635
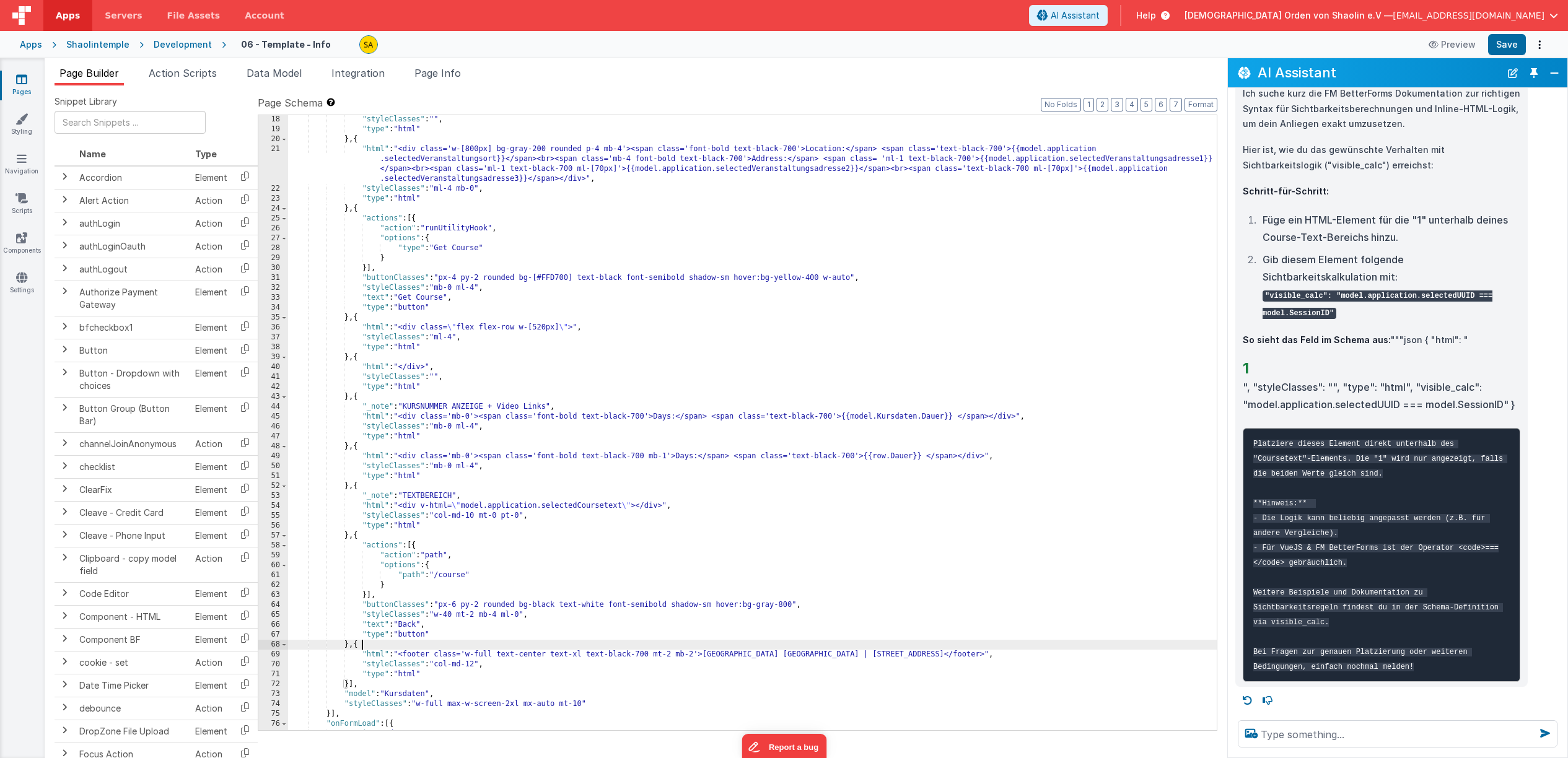
scroll to position [475, 0]
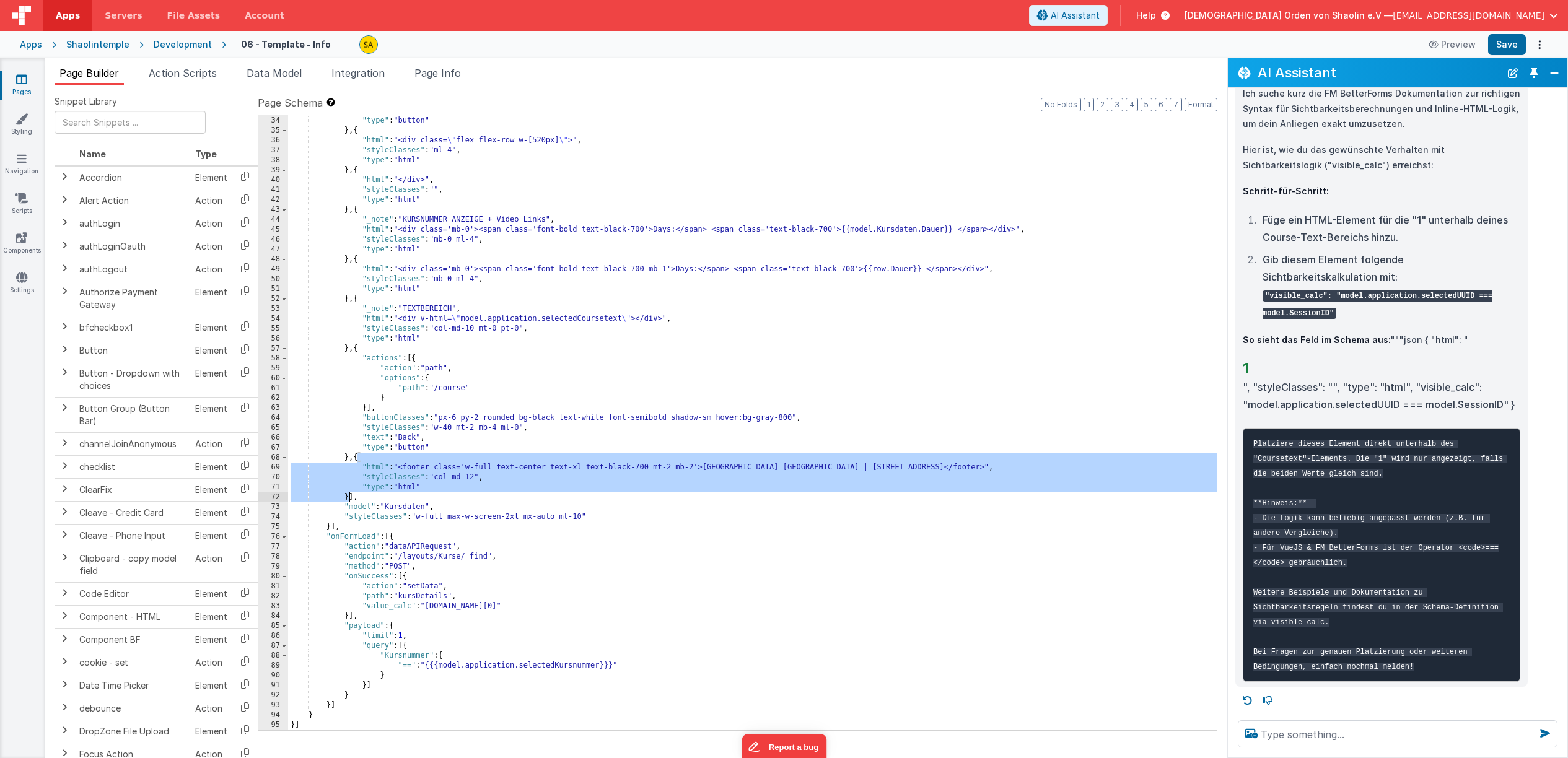
drag, startPoint x: 358, startPoint y: 460, endPoint x: 361, endPoint y: 513, distance: 53.1
click at [349, 498] on div ""text" : "Get Course" , "type" : "button" } , { "html" : "<div class= \" flex f…" at bounding box center [753, 423] width 929 height 635
click at [369, 497] on div ""text" : "Get Course" , "type" : "button" } , { "html" : "<div class= \" flex f…" at bounding box center [753, 423] width 929 height 635
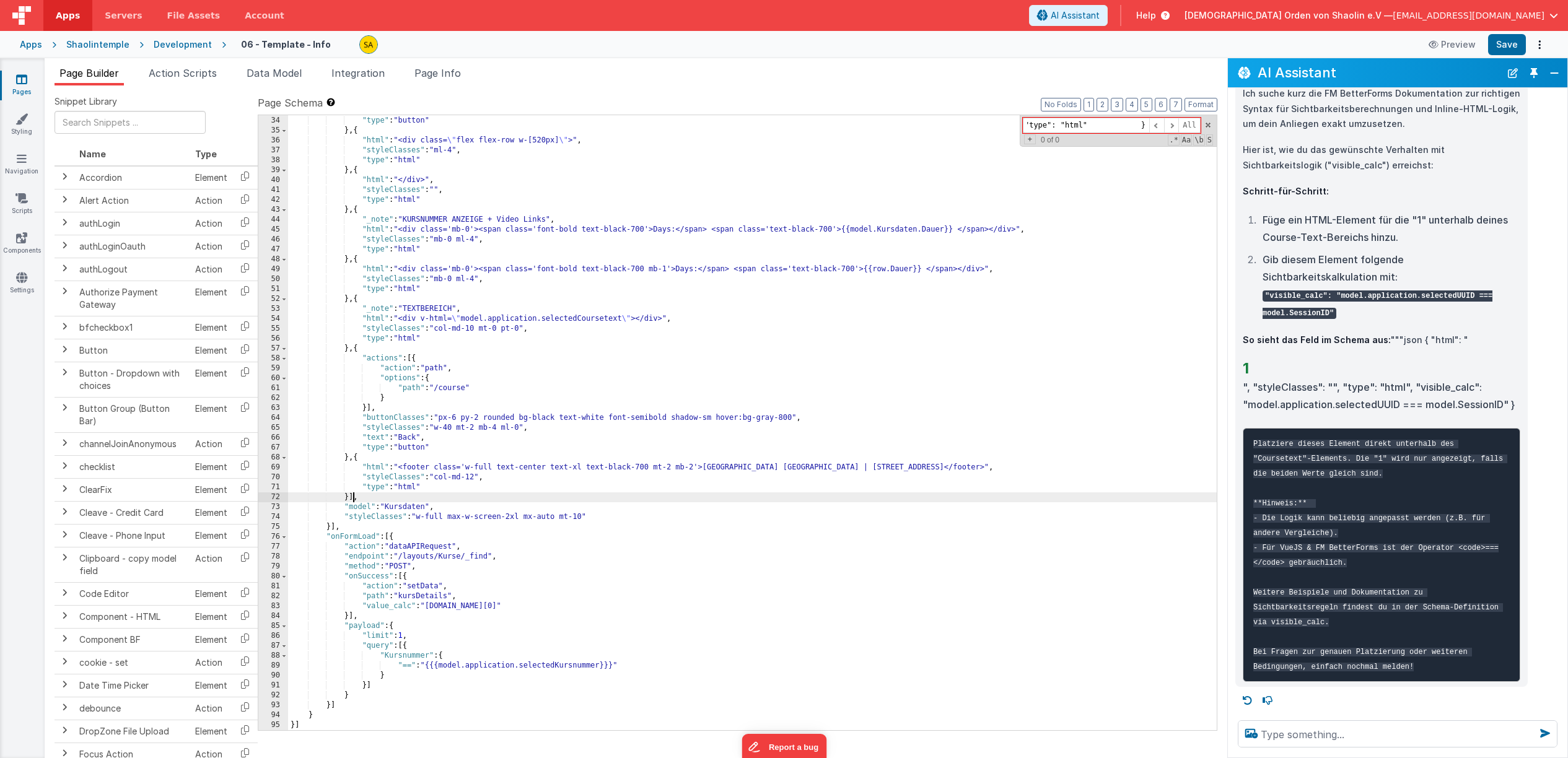
click at [351, 498] on div ""text" : "Get Course" , "type" : "button" } , { "html" : "<div class= \" flex f…" at bounding box center [753, 423] width 929 height 635
drag, startPoint x: 1148, startPoint y: 257, endPoint x: 1231, endPoint y: 138, distance: 145.1
click at [1151, 255] on div ""text" : "Get Course" , "type" : "button" } , { "html" : "<div class= \" flex f…" at bounding box center [753, 424] width 929 height 635
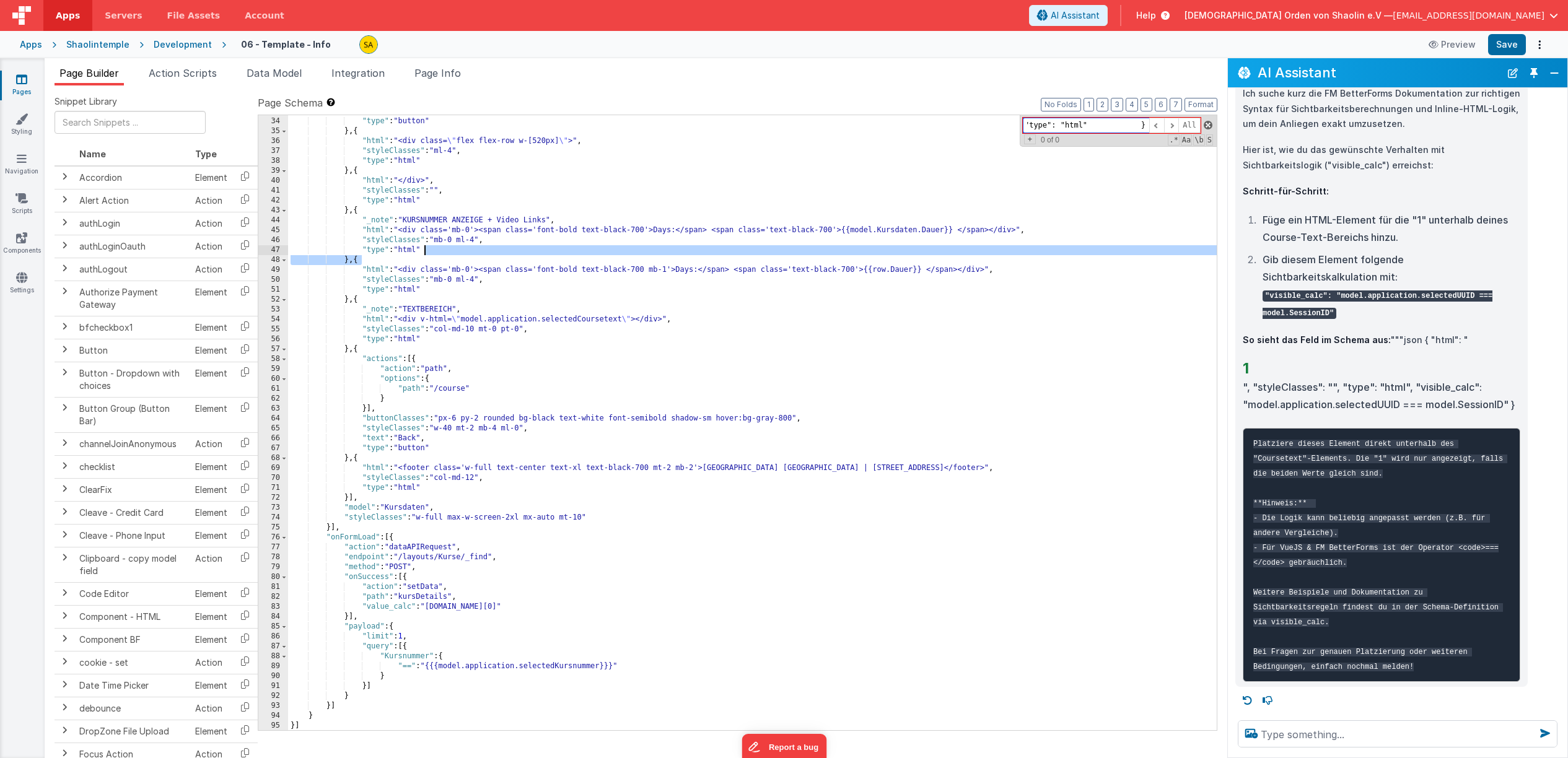
click at [1205, 126] on span at bounding box center [1208, 125] width 8 height 8
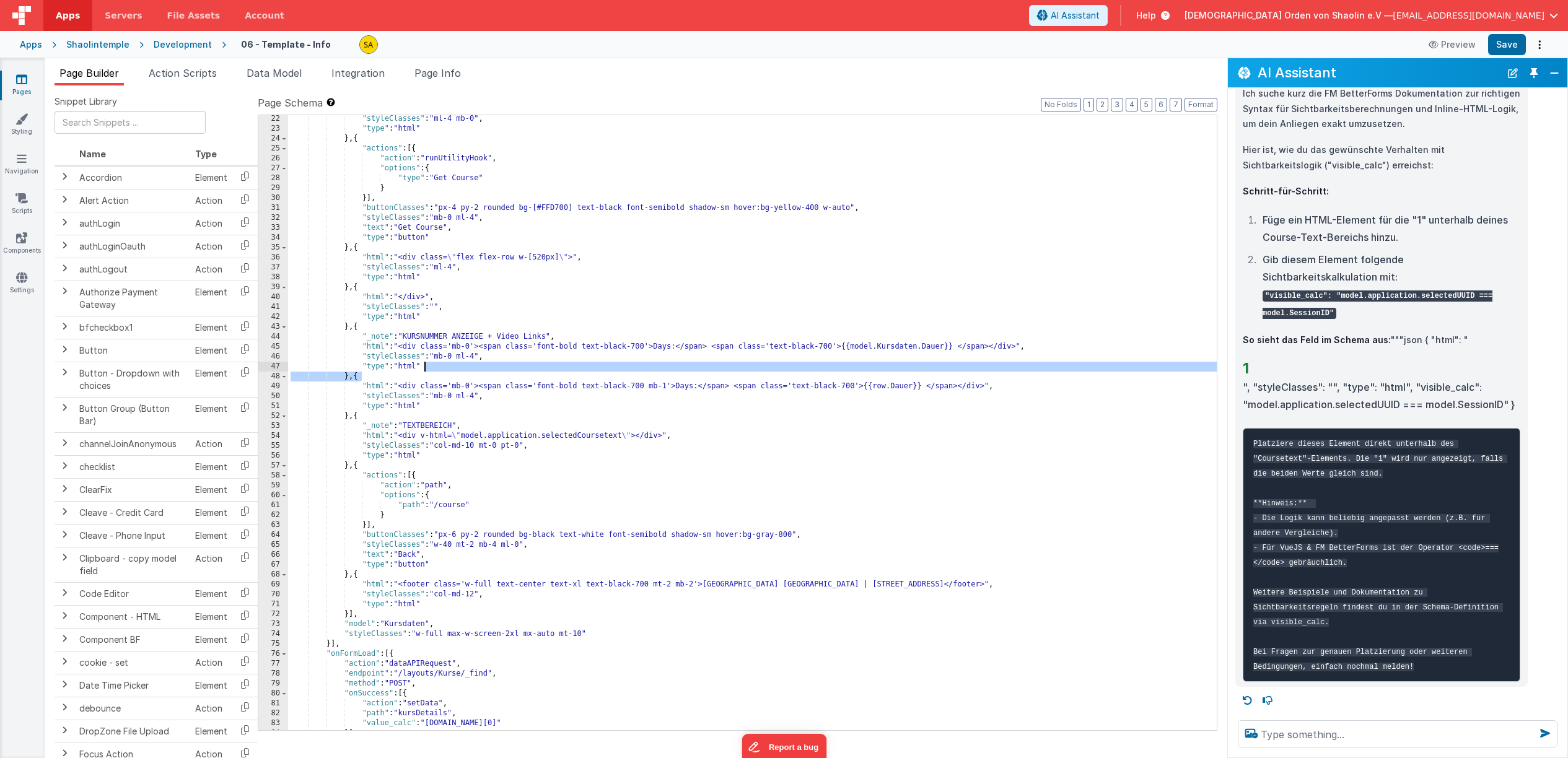
scroll to position [358, 0]
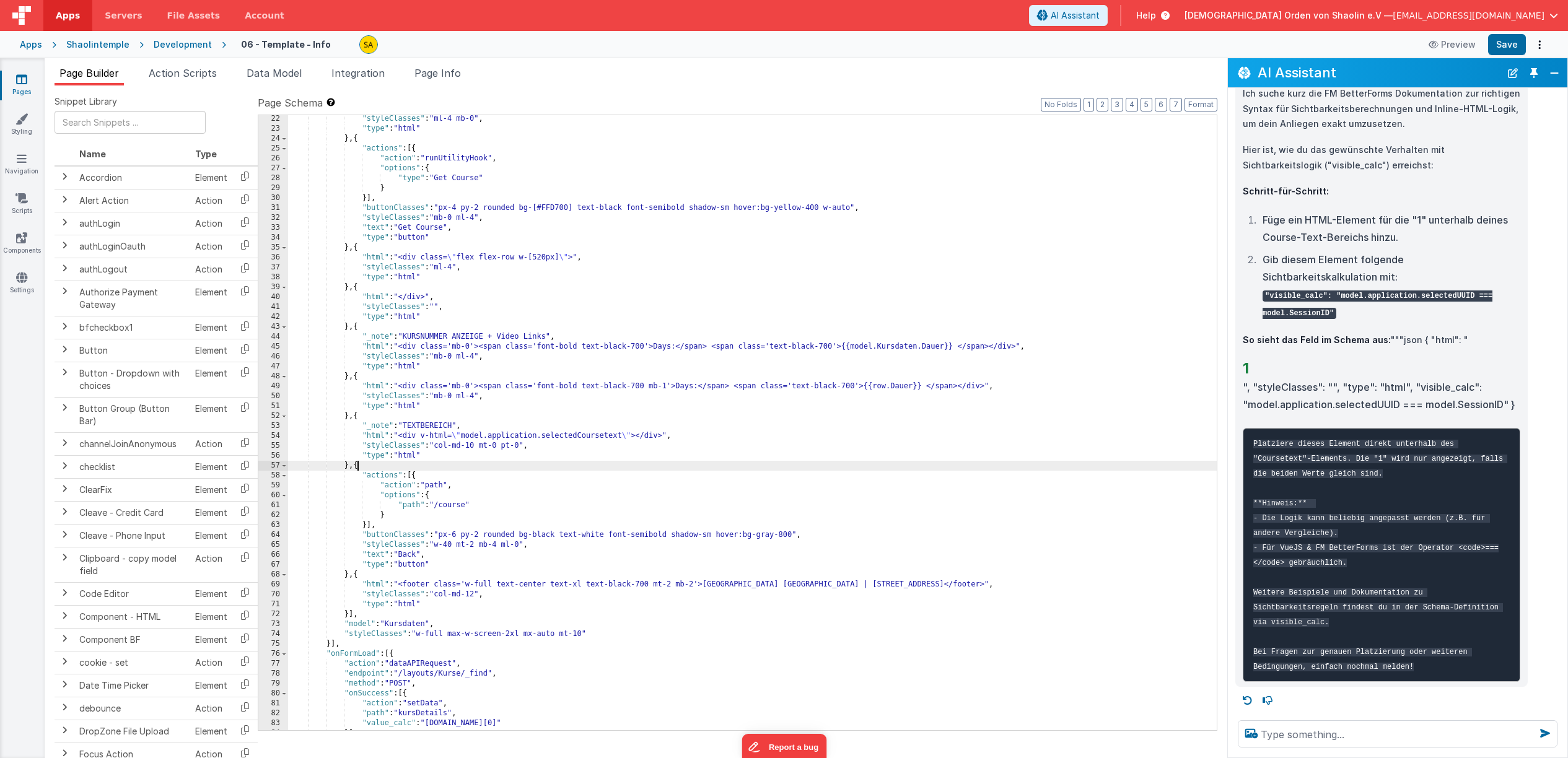
click at [358, 469] on div ""styleClasses" : "ml-4 mb-0" , "type" : "html" } , { "actions" : [{ "action" : …" at bounding box center [753, 431] width 929 height 635
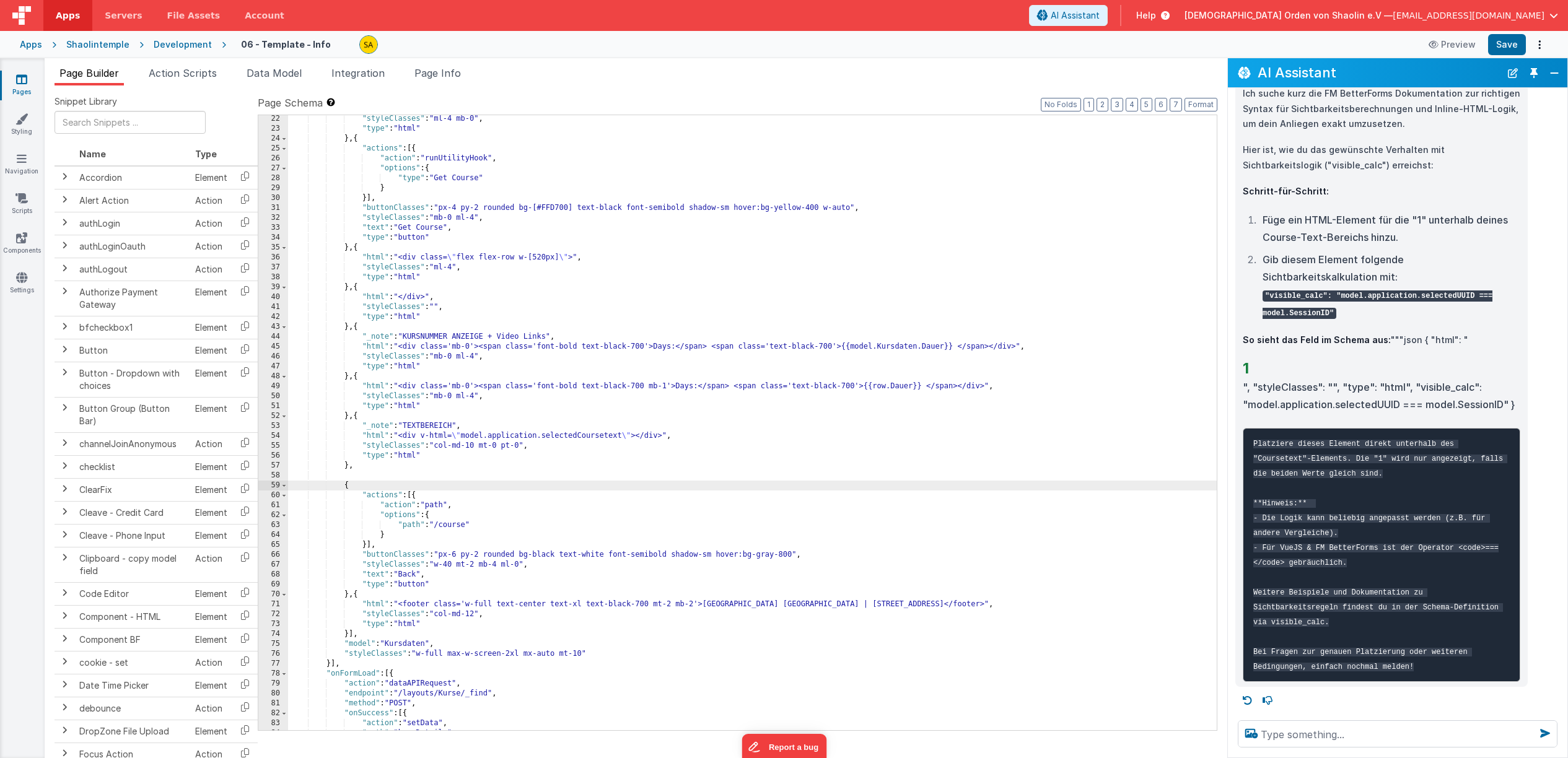
click at [372, 469] on div ""styleClasses" : "ml-4 mb-0" , "type" : "html" } , { "actions" : [{ "action" : …" at bounding box center [753, 431] width 929 height 635
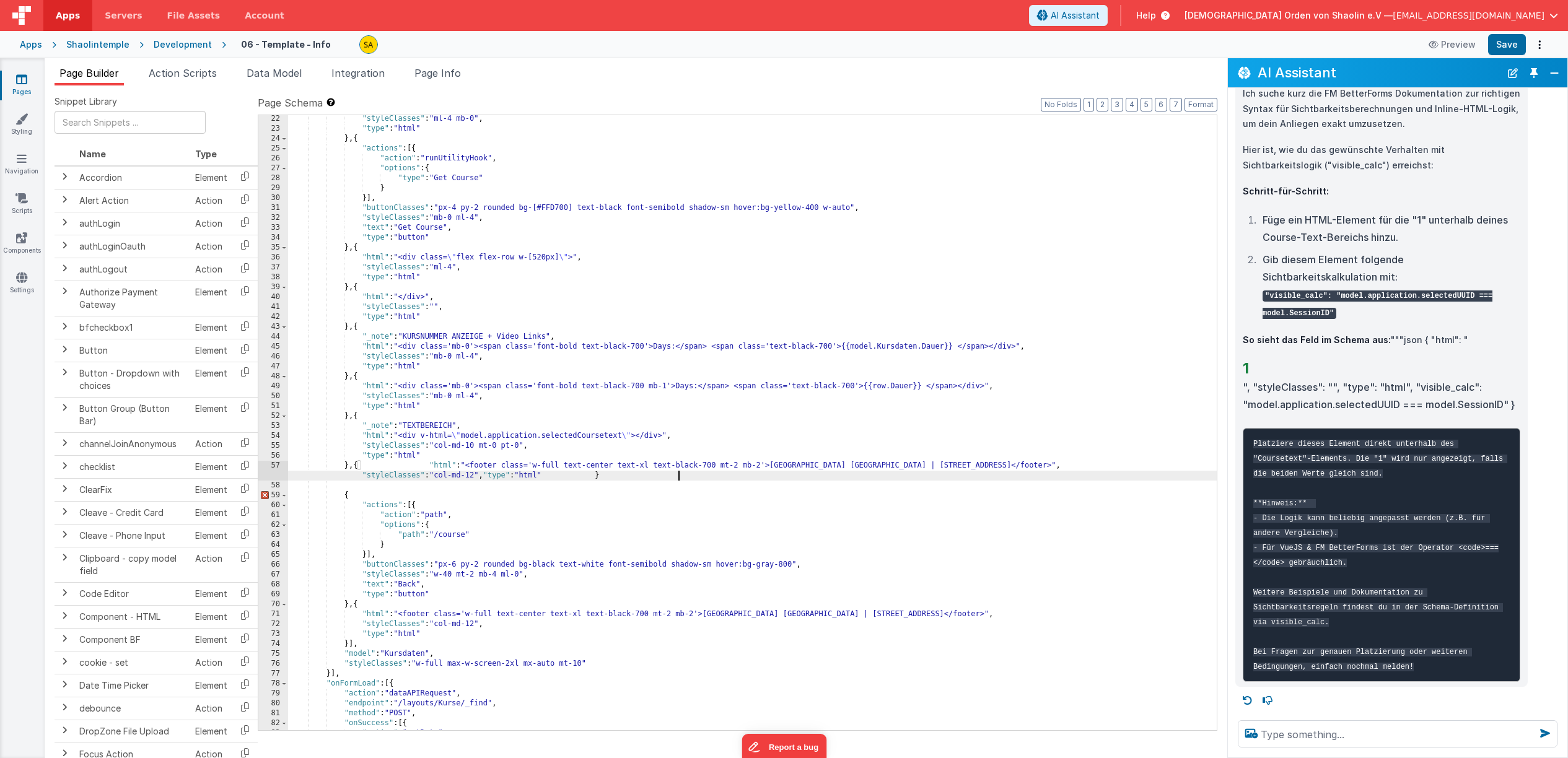
click at [558, 476] on div ""styleClasses" : "ml-4 mb-0" , "type" : "html" } , { "actions" : [{ "action" : …" at bounding box center [753, 431] width 929 height 635
drag, startPoint x: 434, startPoint y: 466, endPoint x: 437, endPoint y: 472, distance: 6.7
click at [434, 466] on div ""styleClasses" : "ml-4 mb-0" , "type" : "html" } , { "actions" : [{ "action" : …" at bounding box center [753, 431] width 929 height 635
click at [1087, 464] on div ""styleClasses" : "ml-4 mb-0" , "type" : "html" } , { "actions" : [{ "action" : …" at bounding box center [753, 430] width 929 height 635
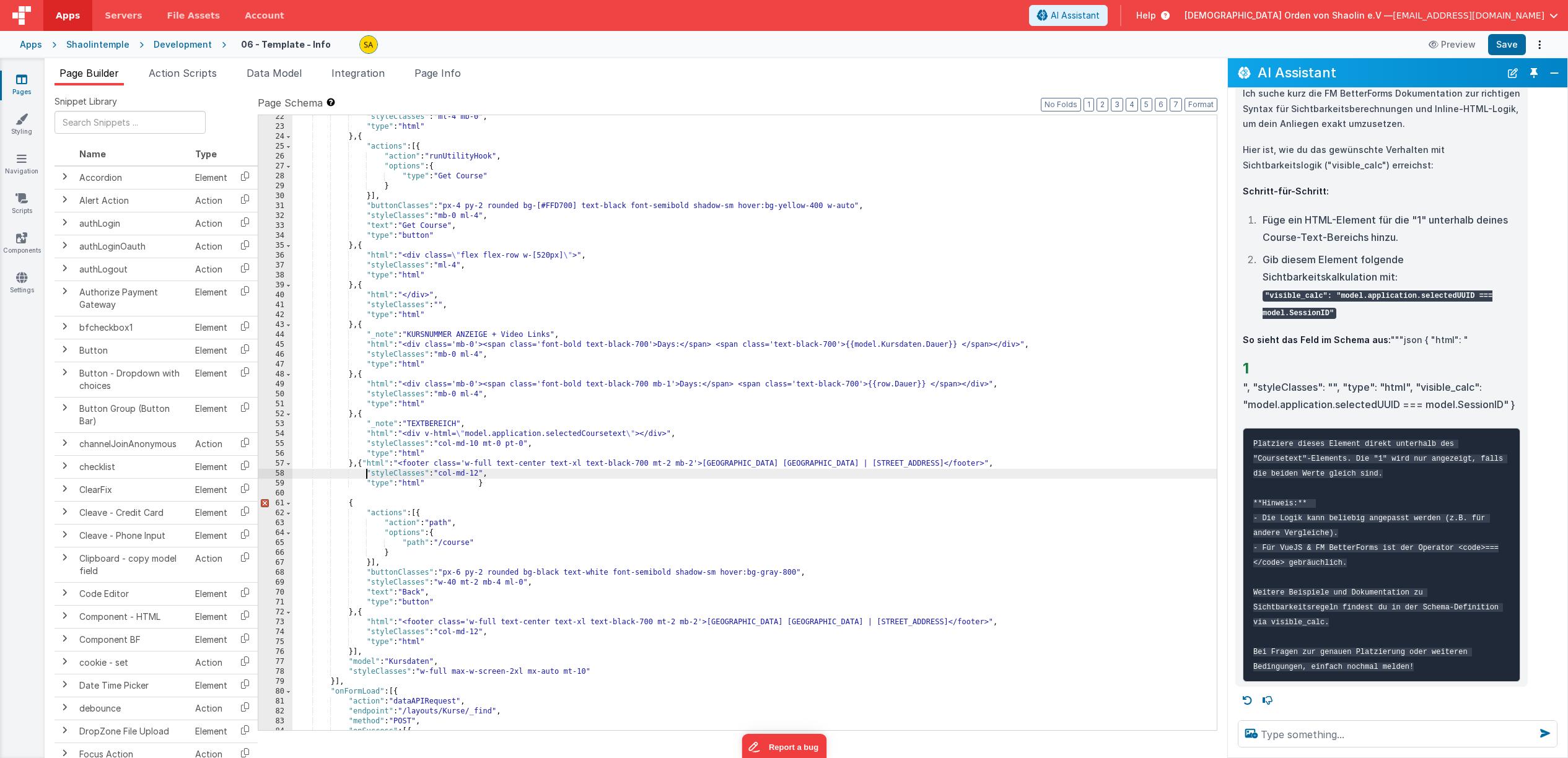
scroll to position [357, 0]
click at [481, 486] on div ""styleClasses" : "ml-4 mb-0" , "type" : "html" } , { "actions" : [{ "action" : …" at bounding box center [754, 431] width 925 height 635
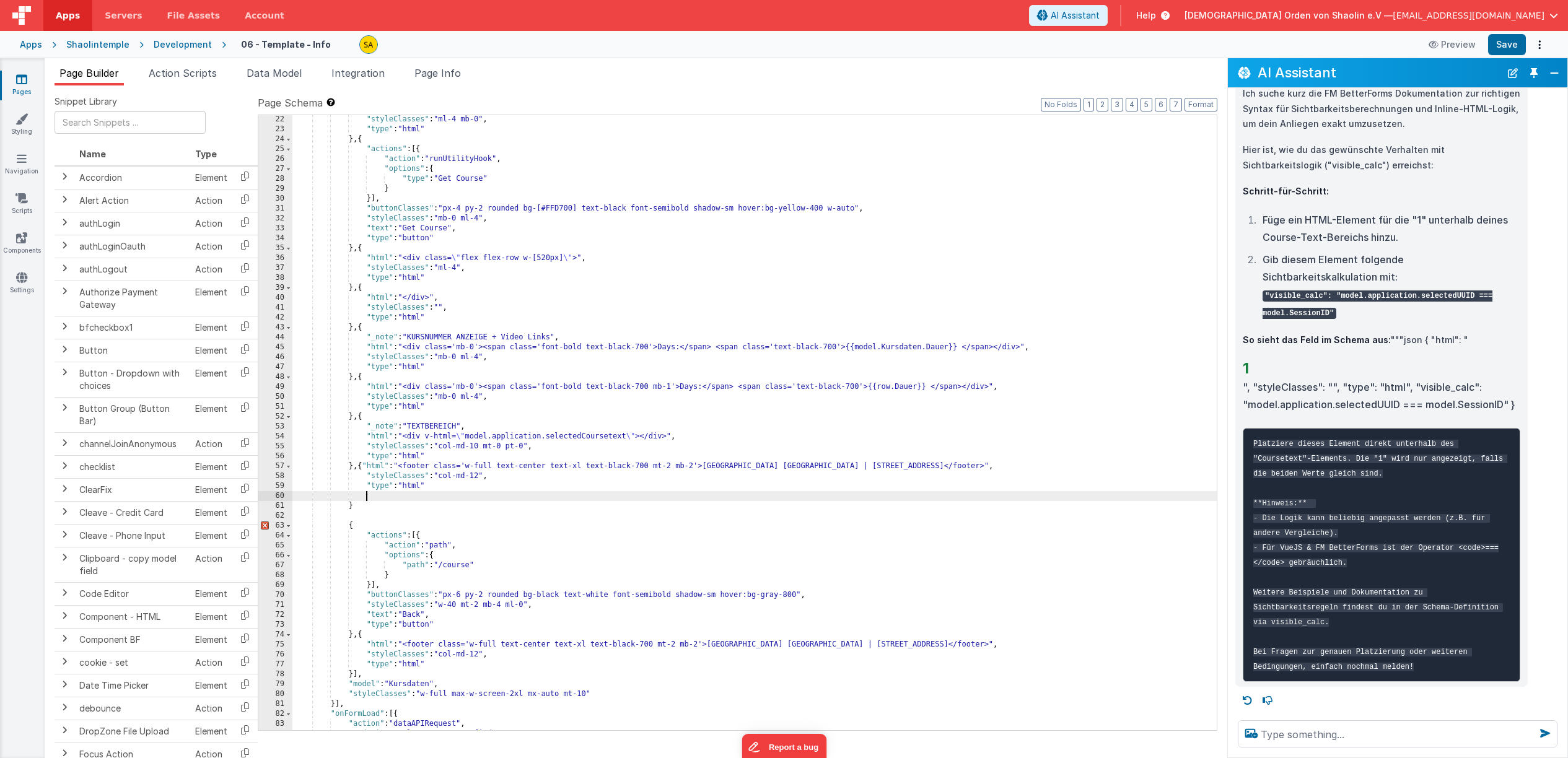
click at [379, 510] on div ""styleClasses" : "ml-4 mb-0" , "type" : "html" } , { "actions" : [{ "action" : …" at bounding box center [754, 431] width 925 height 635
click at [454, 462] on div ""styleClasses" : "ml-4 mb-0" , "type" : "html" } , { "actions" : [{ "action" : …" at bounding box center [754, 431] width 925 height 635
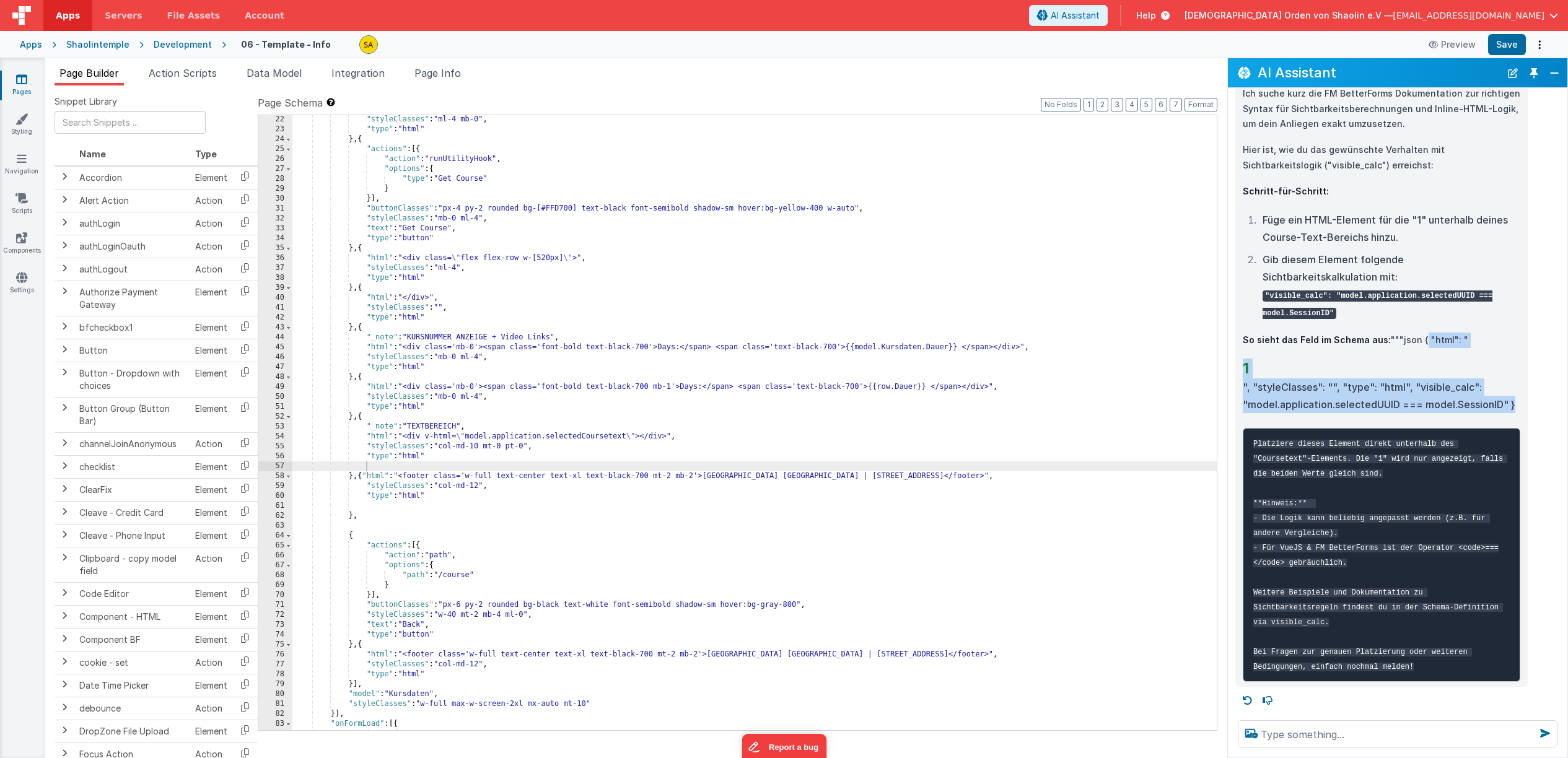
drag, startPoint x: 1416, startPoint y: 324, endPoint x: 1520, endPoint y: 391, distance: 123.7
click at [1518, 389] on div "Ich suche kurz die FM BetterForms Dokumentation zur richtigen Syntax für Sichtb…" at bounding box center [1381, 384] width 277 height 596
copy div "{ "html": " 1 ", "styleClasses": "", "type": "html", "visible_calc": "model.app…"
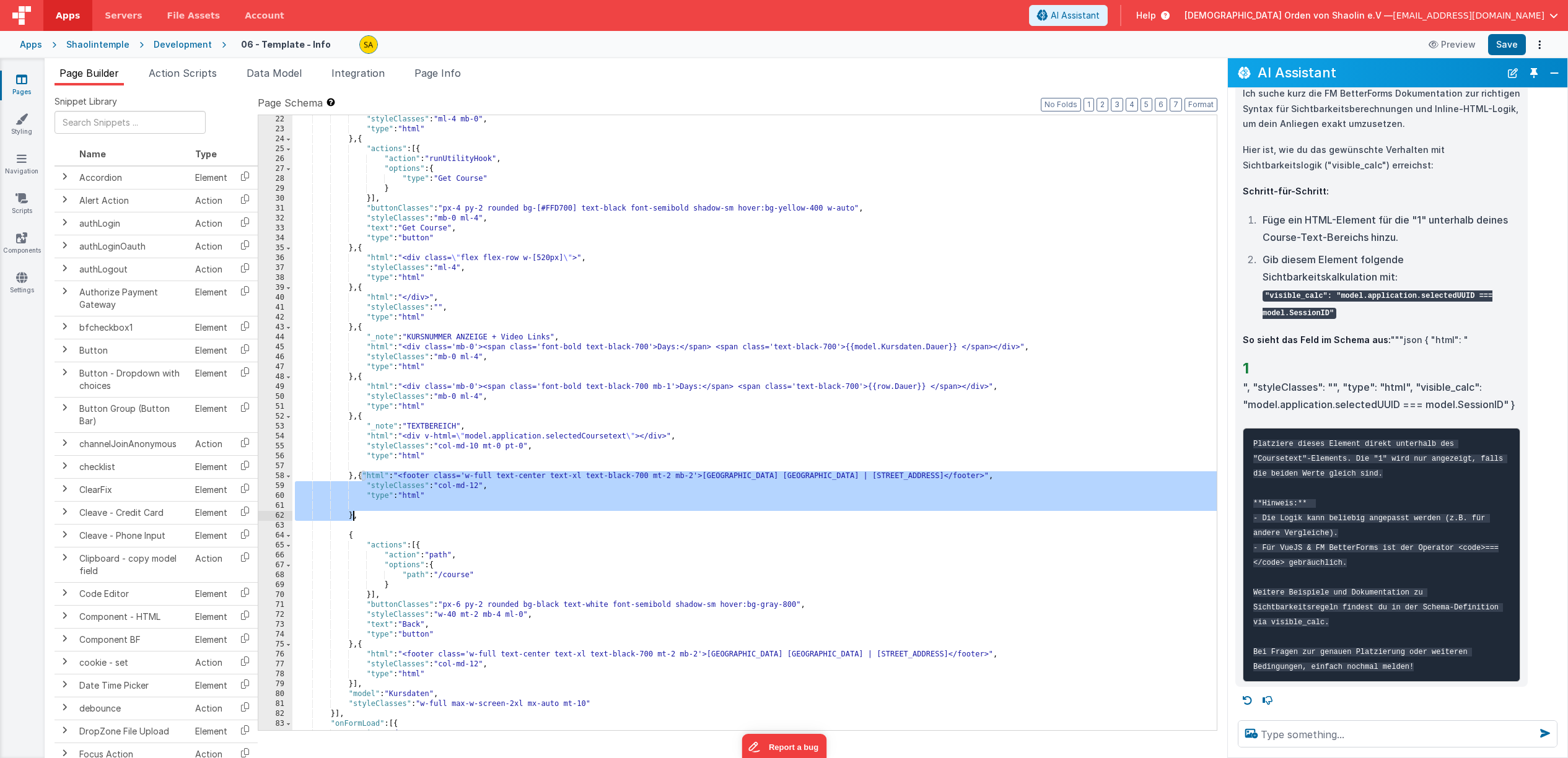
drag, startPoint x: 362, startPoint y: 478, endPoint x: 455, endPoint y: 584, distance: 141.0
click at [356, 518] on div ""styleClasses" : "ml-4 mb-0" , "type" : "html" } , { "actions" : [{ "action" : …" at bounding box center [754, 431] width 925 height 635
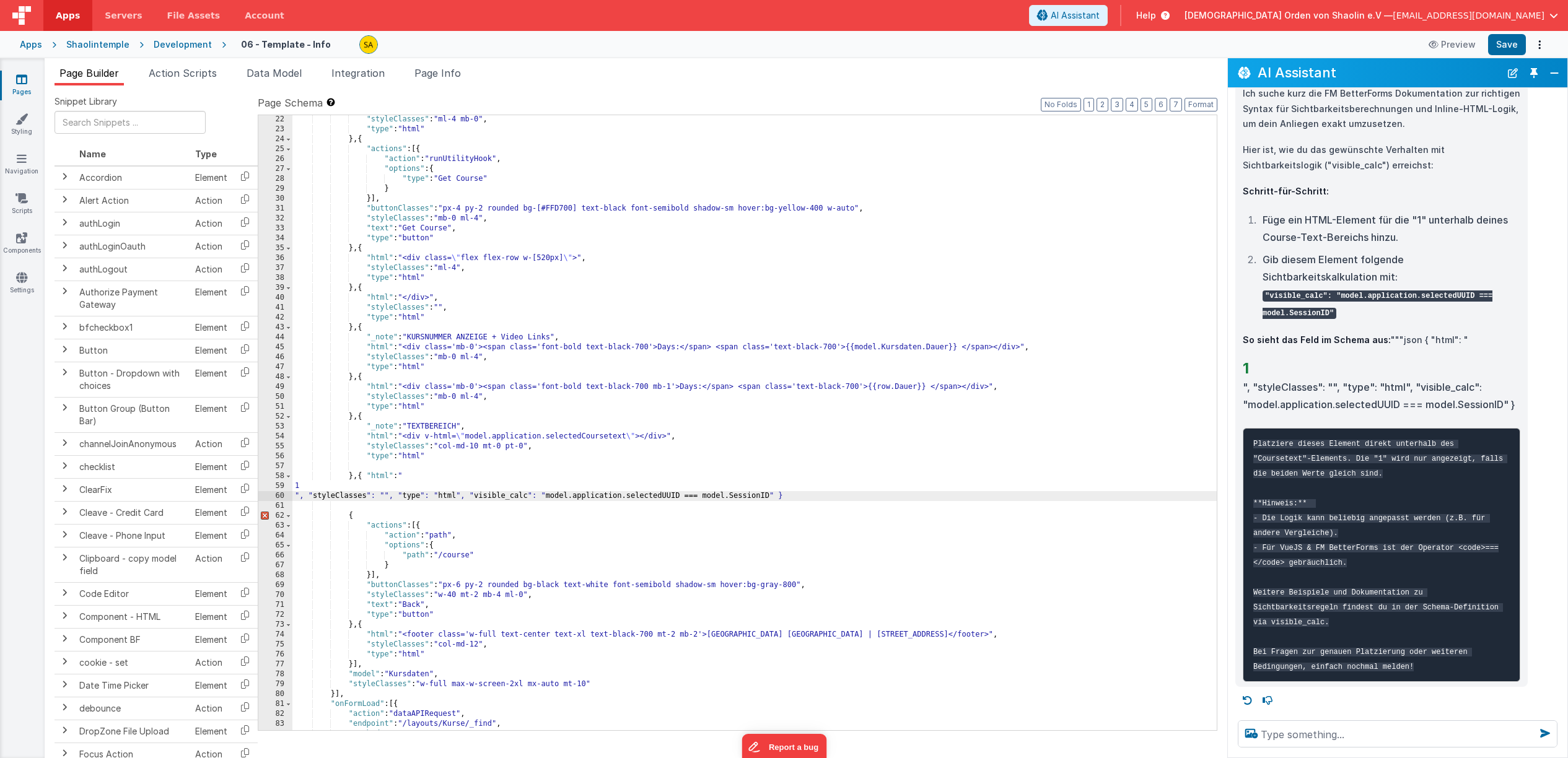
click at [295, 488] on div ""styleClasses" : "ml-4 mb-0" , "type" : "html" } , { "actions" : [{ "action" : …" at bounding box center [754, 431] width 925 height 635
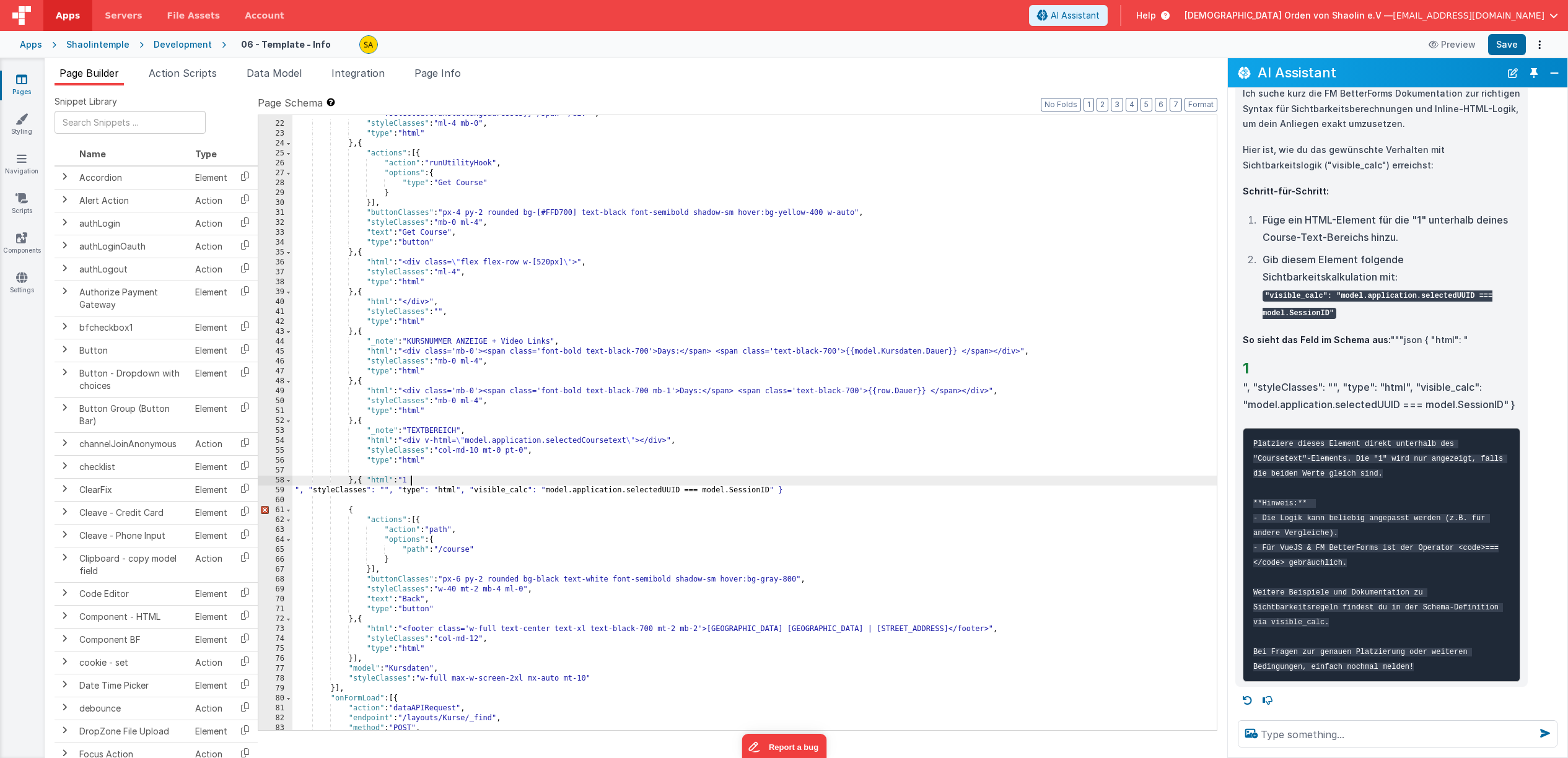
scroll to position [349, 0]
click at [296, 487] on div ""html" : "<div class='w-[800px] bg-gray-200 rounded p-4 mb-4'><span class='font…" at bounding box center [754, 415] width 925 height 664
click at [296, 493] on div ""html" : "<div class='w-[800px] bg-gray-200 rounded p-4 mb-4'><span class='font…" at bounding box center [754, 415] width 925 height 664
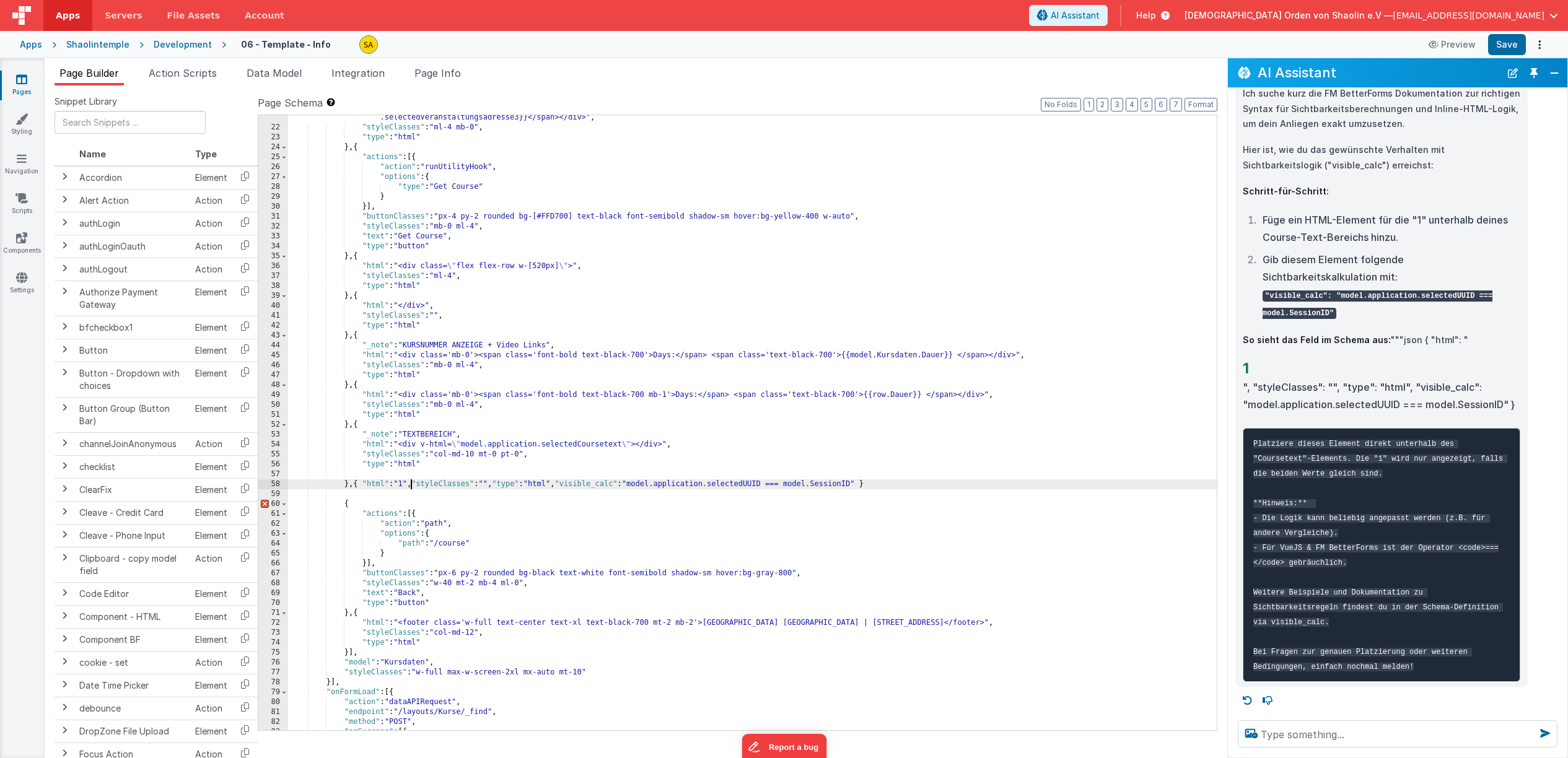
click at [424, 483] on div ""html" : "<div class='w-[800px] bg-gray-200 rounded p-4 mb-4'><span class='font…" at bounding box center [753, 415] width 929 height 664
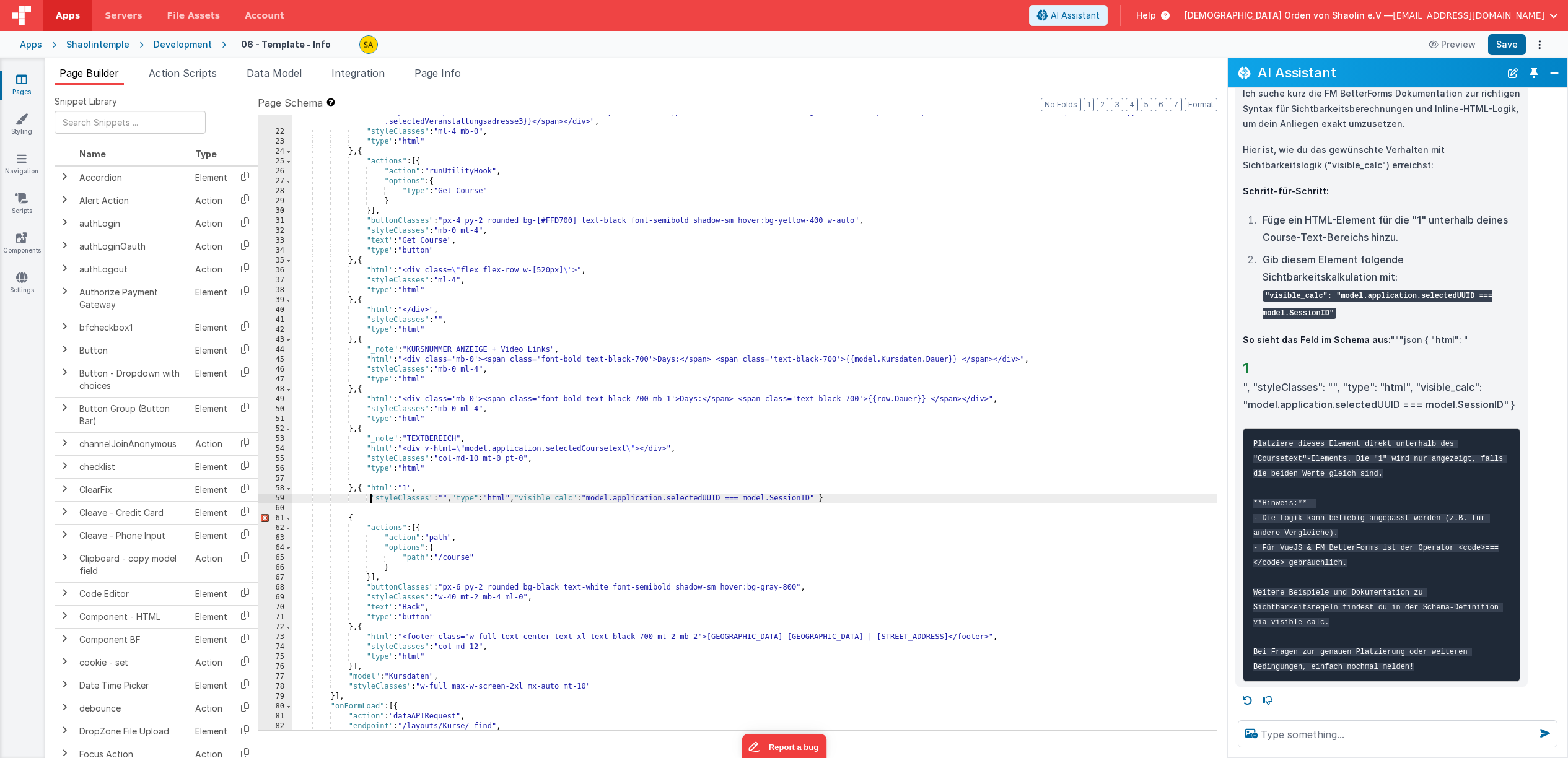
scroll to position [343, 0]
click at [462, 501] on div ""html" : "<div class='w-[800px] bg-gray-200 rounded p-4 mb-4'><span class='font…" at bounding box center [754, 421] width 925 height 664
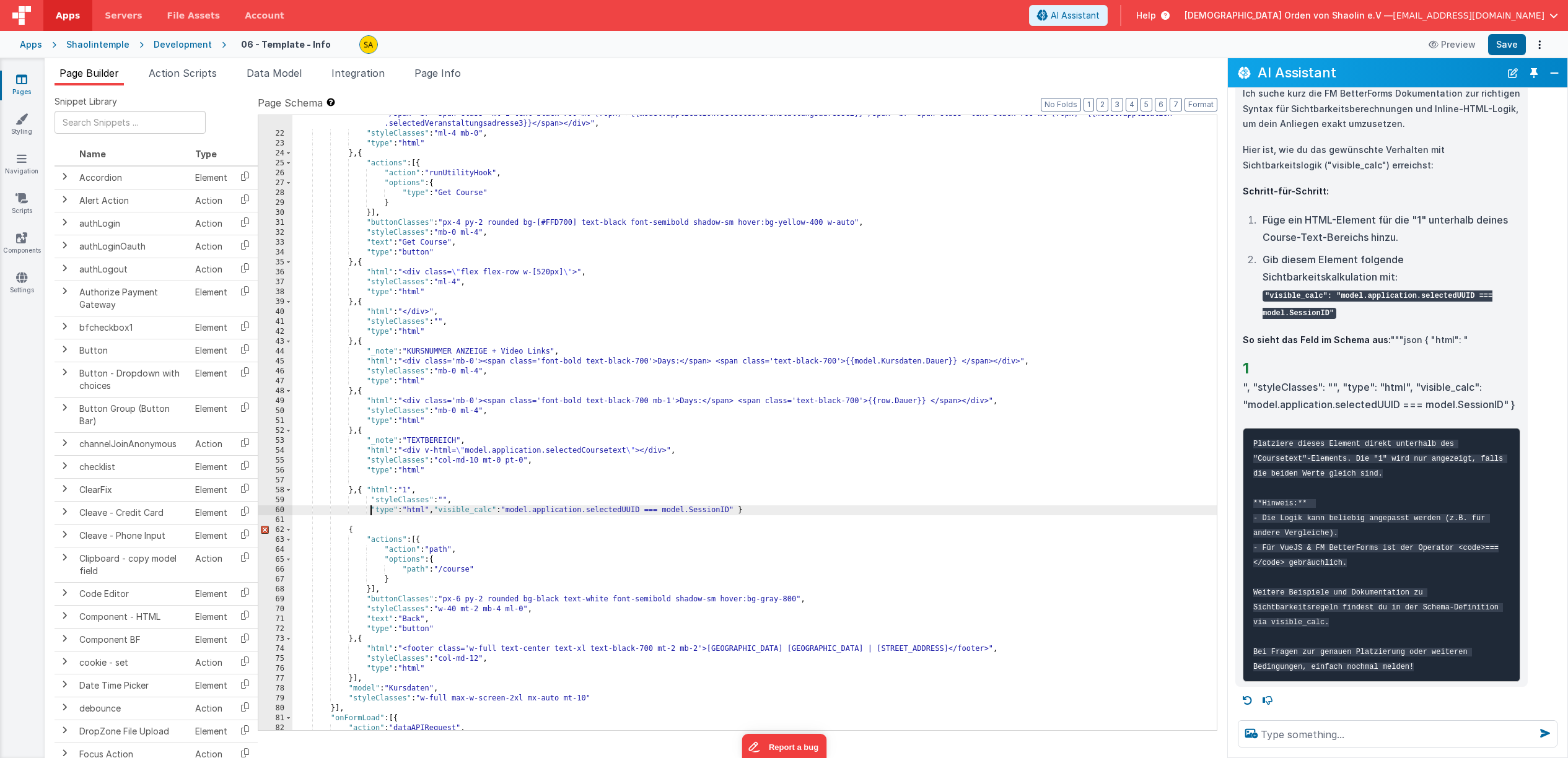
click at [444, 510] on div ""html" : "<div class='w-[800px] bg-gray-200 rounded p-4 mb-4'><span class='font…" at bounding box center [754, 421] width 925 height 664
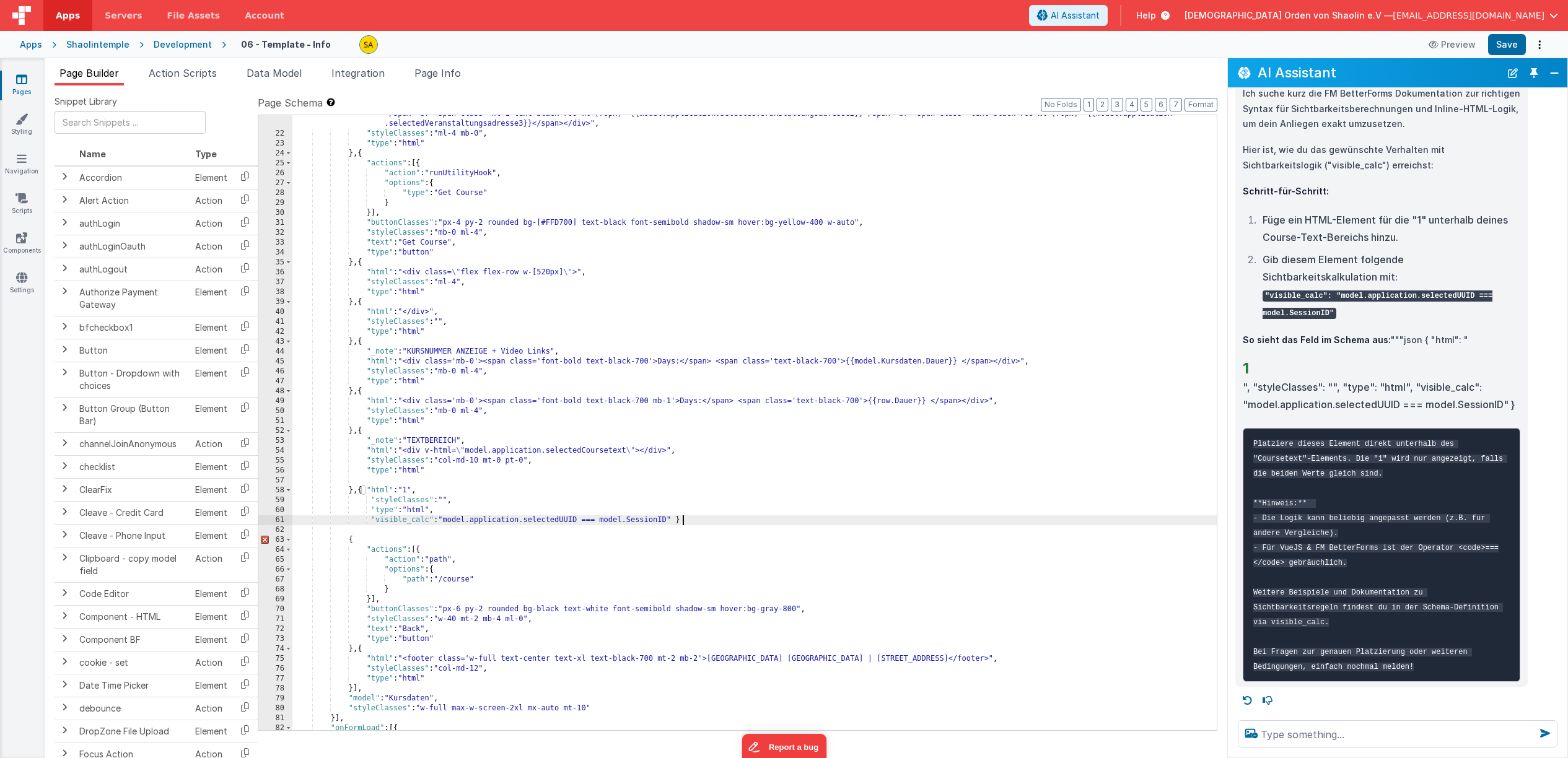
click at [702, 520] on div ""html" : "<div class='w-[800px] bg-gray-200 rounded p-4 mb-4'><span class='font…" at bounding box center [754, 421] width 925 height 664
click at [1502, 50] on button "Save" at bounding box center [1508, 44] width 38 height 21
click at [733, 327] on div ""html" : "<div class='w-[800px] bg-gray-200 rounded p-4 mb-4'><span class='font…" at bounding box center [754, 422] width 925 height 664
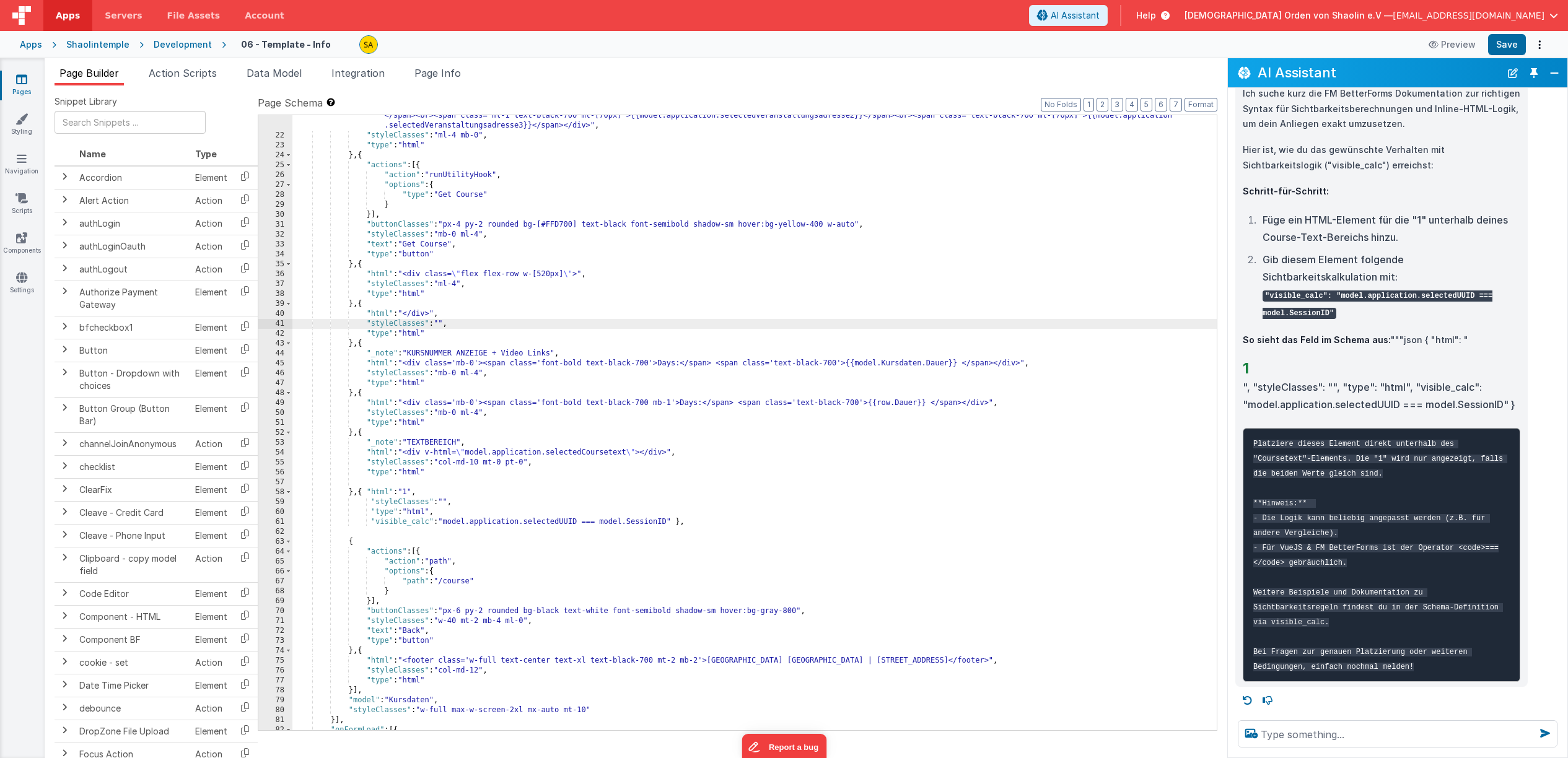
click at [897, 301] on div ""html" : "<div class='w-[800px] bg-gray-200 rounded p-4 mb-4'><span class='font…" at bounding box center [754, 423] width 925 height 664
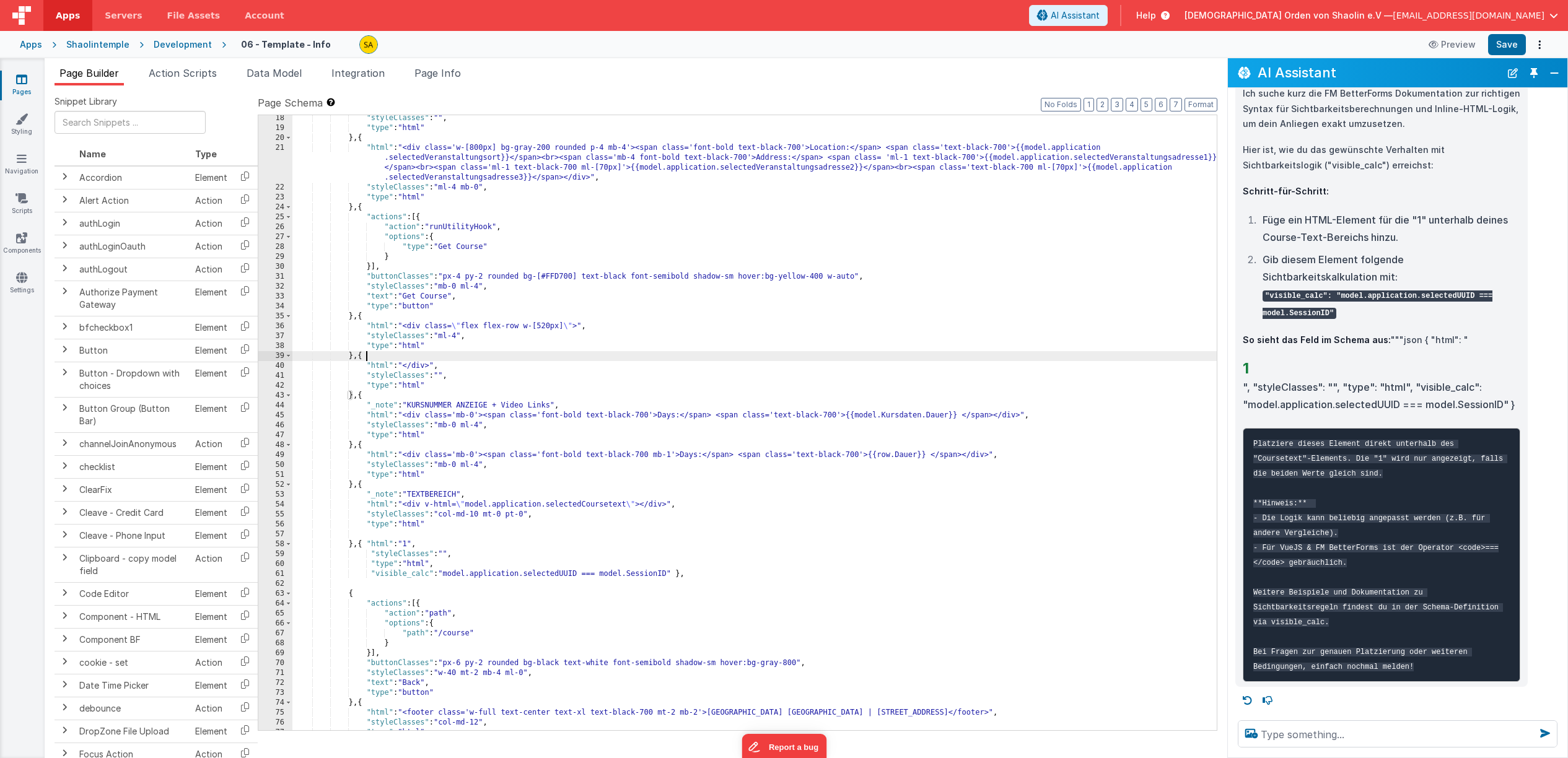
scroll to position [345, 0]
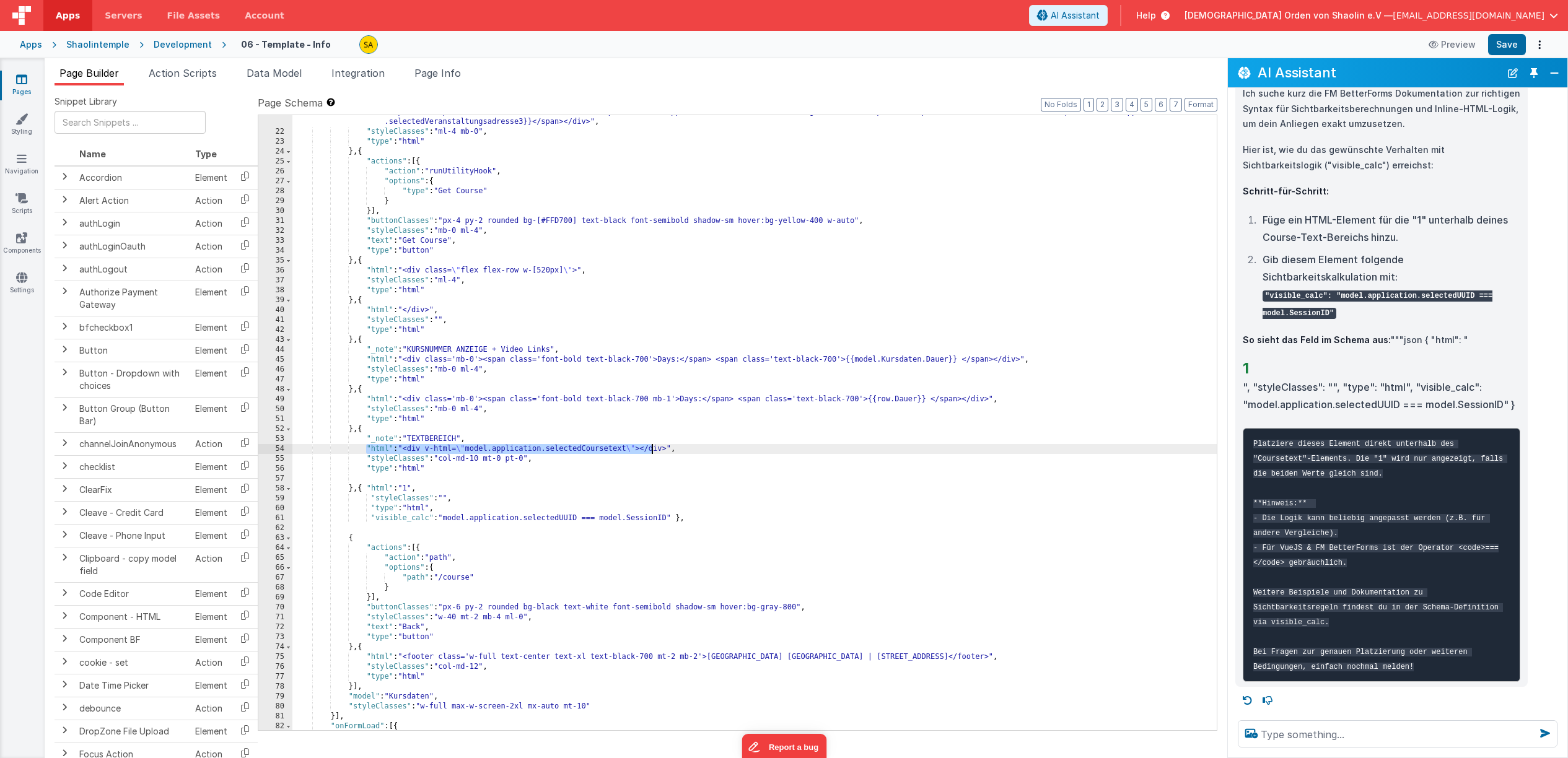
drag, startPoint x: 364, startPoint y: 449, endPoint x: 647, endPoint y: 469, distance: 283.7
click at [654, 451] on div ""html" : "<div class='w-[800px] bg-gray-200 rounded p-4 mb-4'><span class='font…" at bounding box center [754, 420] width 925 height 664
drag, startPoint x: 624, startPoint y: 488, endPoint x: 570, endPoint y: 477, distance: 55.1
click at [624, 488] on div ""html" : "<div class='w-[800px] bg-gray-200 rounded p-4 mb-4'><span class='font…" at bounding box center [754, 420] width 925 height 664
drag, startPoint x: 404, startPoint y: 449, endPoint x: 671, endPoint y: 455, distance: 267.1
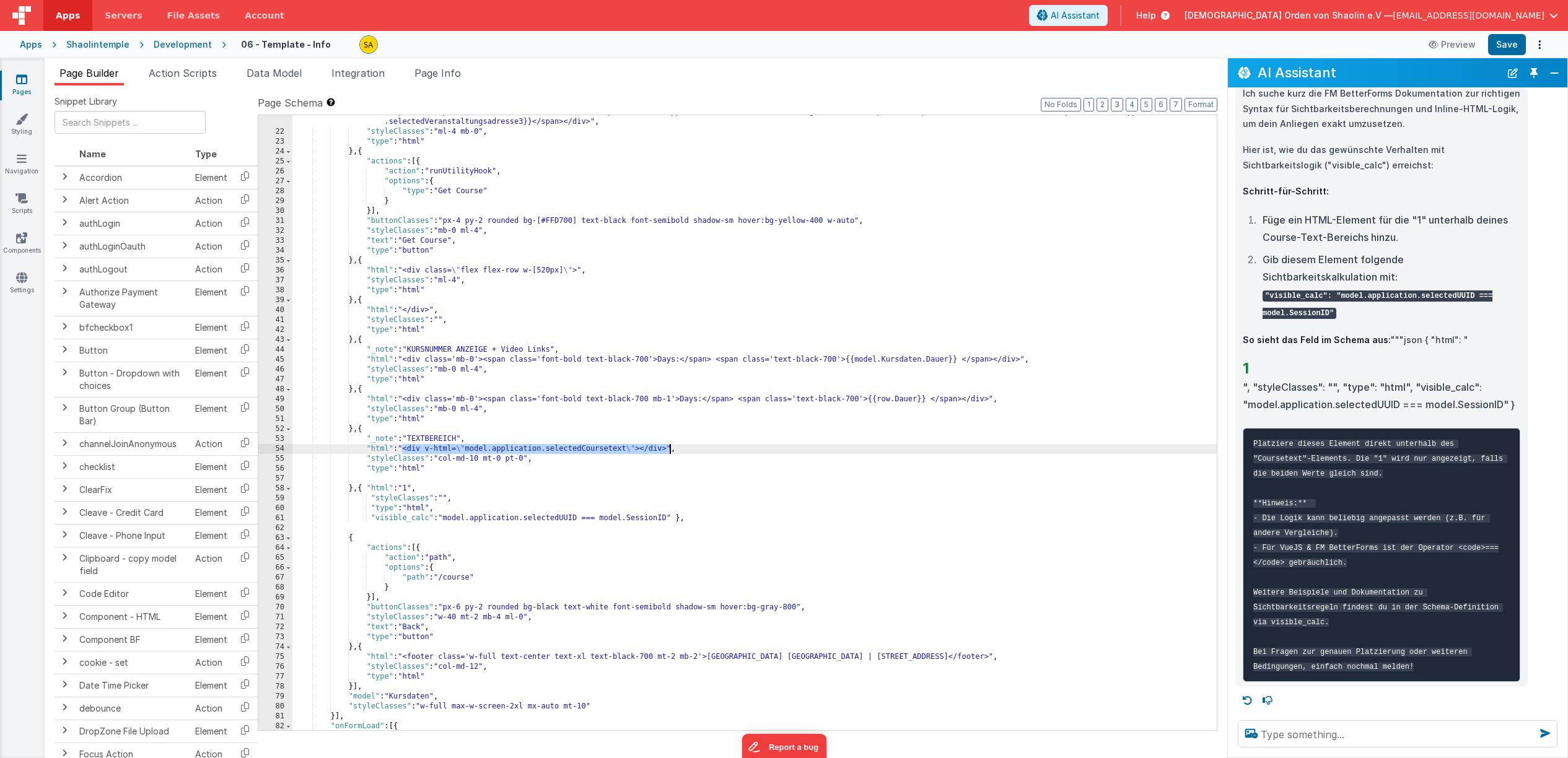
click at [671, 452] on div ""html" : "<div class='w-[800px] bg-gray-200 rounded p-4 mb-4'><span class='font…" at bounding box center [754, 420] width 925 height 664
drag, startPoint x: 639, startPoint y: 444, endPoint x: 425, endPoint y: 473, distance: 216.0
click at [403, 451] on div ""html" : "<div class='w-[800px] bg-gray-200 rounded p-4 mb-4'><span class='font…" at bounding box center [754, 420] width 925 height 664
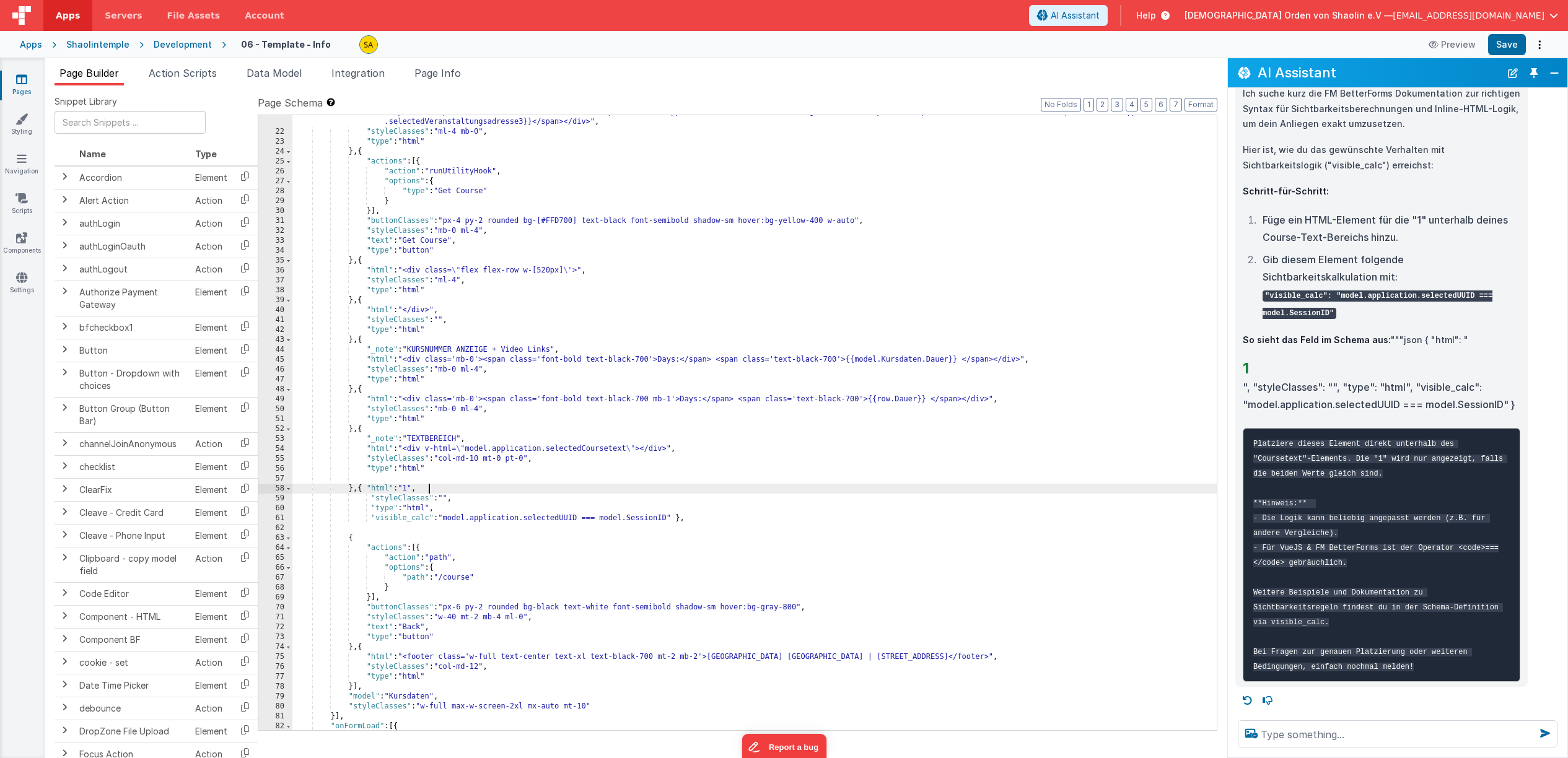
click at [435, 488] on div ""html" : "<div class='w-[800px] bg-gray-200 rounded p-4 mb-4'><span class='font…" at bounding box center [754, 420] width 925 height 664
drag, startPoint x: 432, startPoint y: 488, endPoint x: 437, endPoint y: 496, distance: 9.4
click at [432, 488] on div ""html" : "<div class='w-[800px] bg-gray-200 rounded p-4 mb-4'><span class='font…" at bounding box center [754, 420] width 925 height 664
click at [688, 488] on div ""html" : "<div class='w-[800px] bg-gray-200 rounded p-4 mb-4'><span class='font…" at bounding box center [754, 420] width 925 height 664
click at [633, 488] on div ""html" : "<div class='w-[800px] bg-gray-200 rounded p-4 mb-4'><span class='font…" at bounding box center [754, 420] width 925 height 664
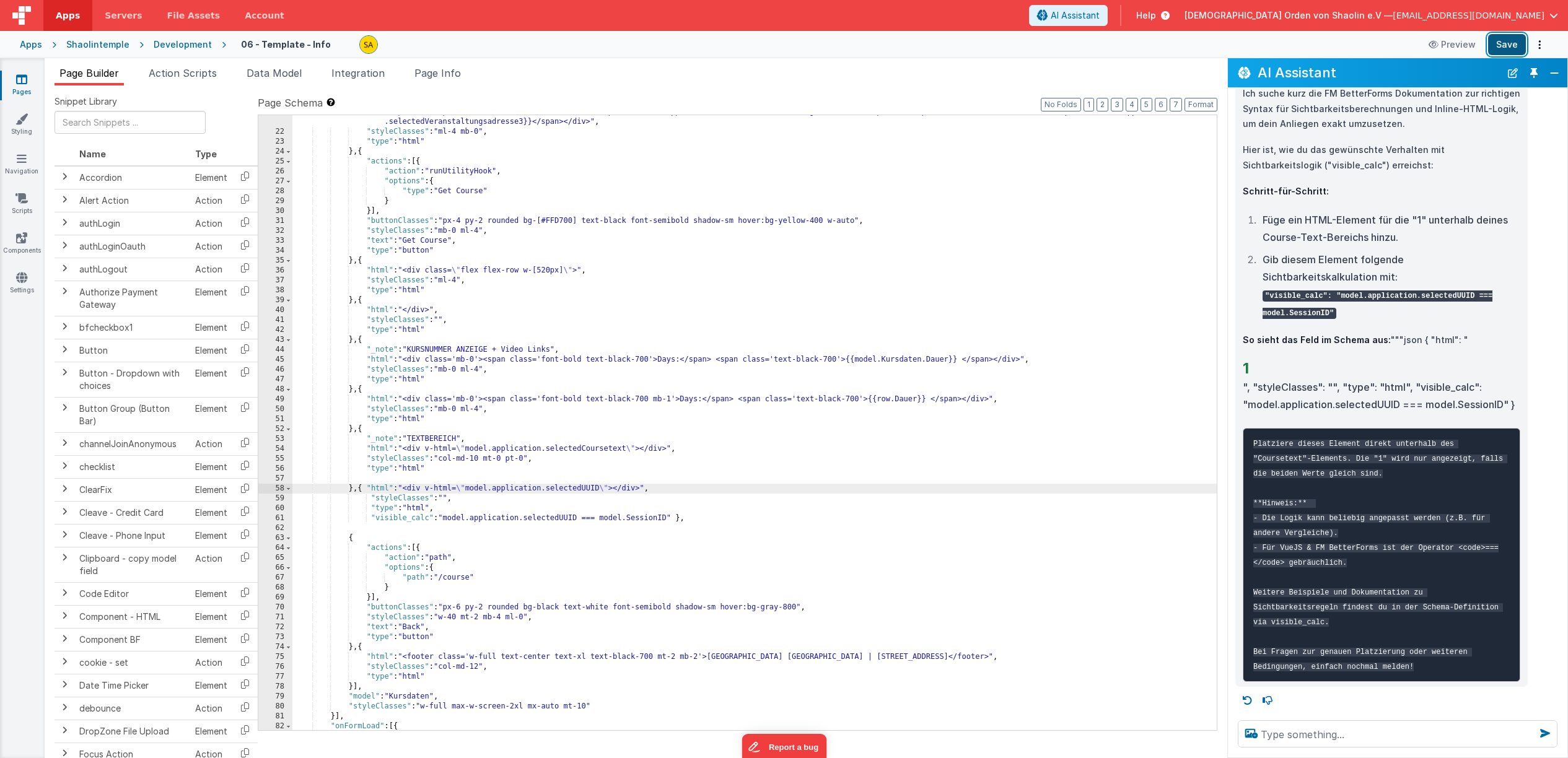
click at [1507, 46] on button "Save" at bounding box center [1508, 44] width 38 height 21
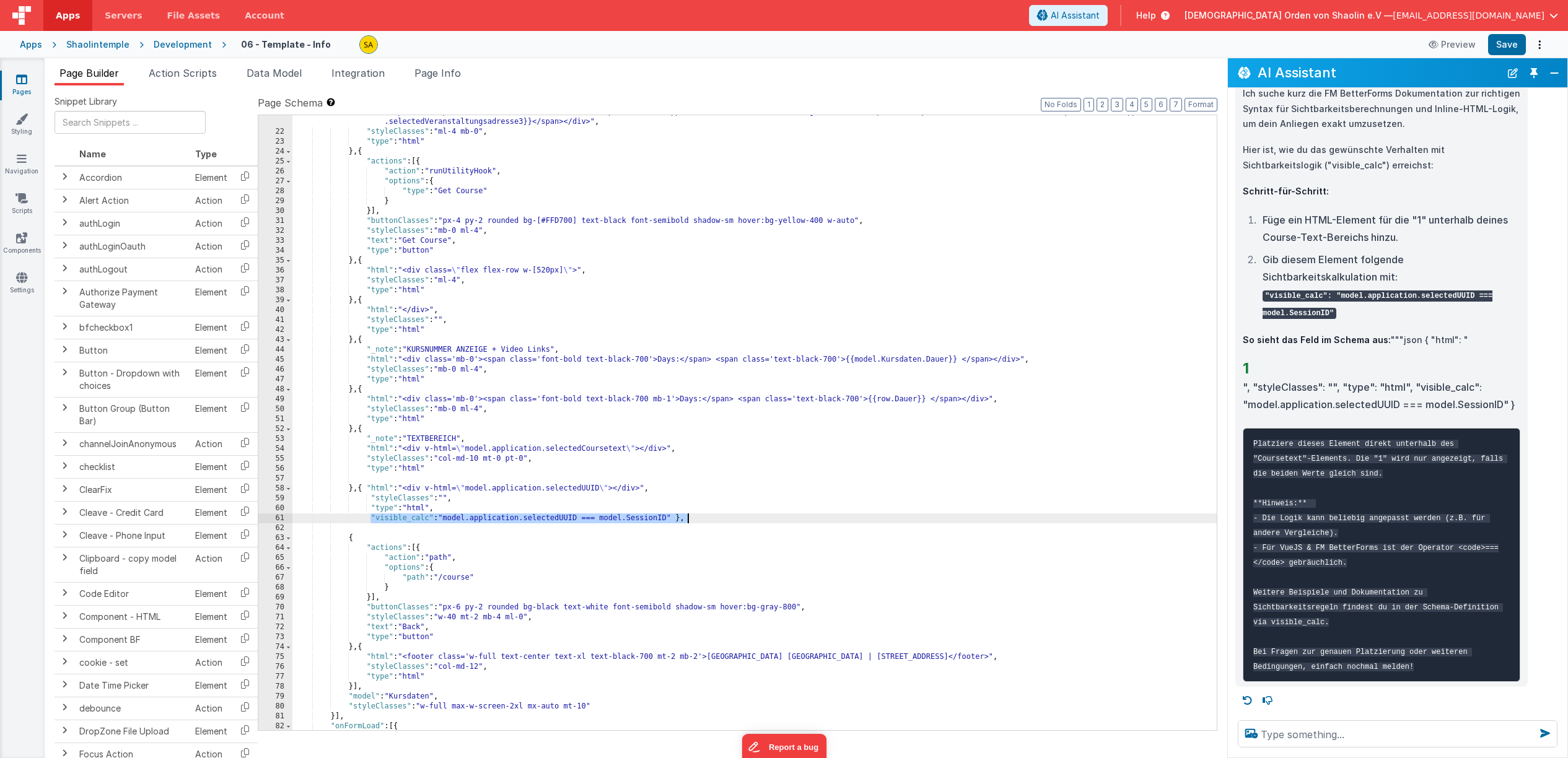
drag, startPoint x: 370, startPoint y: 518, endPoint x: 721, endPoint y: 521, distance: 351.0
click at [723, 521] on div ""html" : "<div class='w-[800px] bg-gray-200 rounded p-4 mb-4'><span class='font…" at bounding box center [754, 420] width 925 height 664
click at [462, 513] on div ""html" : "<div class='w-[800px] bg-gray-200 rounded p-4 mb-4'><span class='font…" at bounding box center [754, 420] width 925 height 664
drag, startPoint x: 679, startPoint y: 518, endPoint x: 697, endPoint y: 543, distance: 30.8
click at [679, 518] on div ""html" : "<div class='w-[800px] bg-gray-200 rounded p-4 mb-4'><span class='font…" at bounding box center [754, 420] width 925 height 664
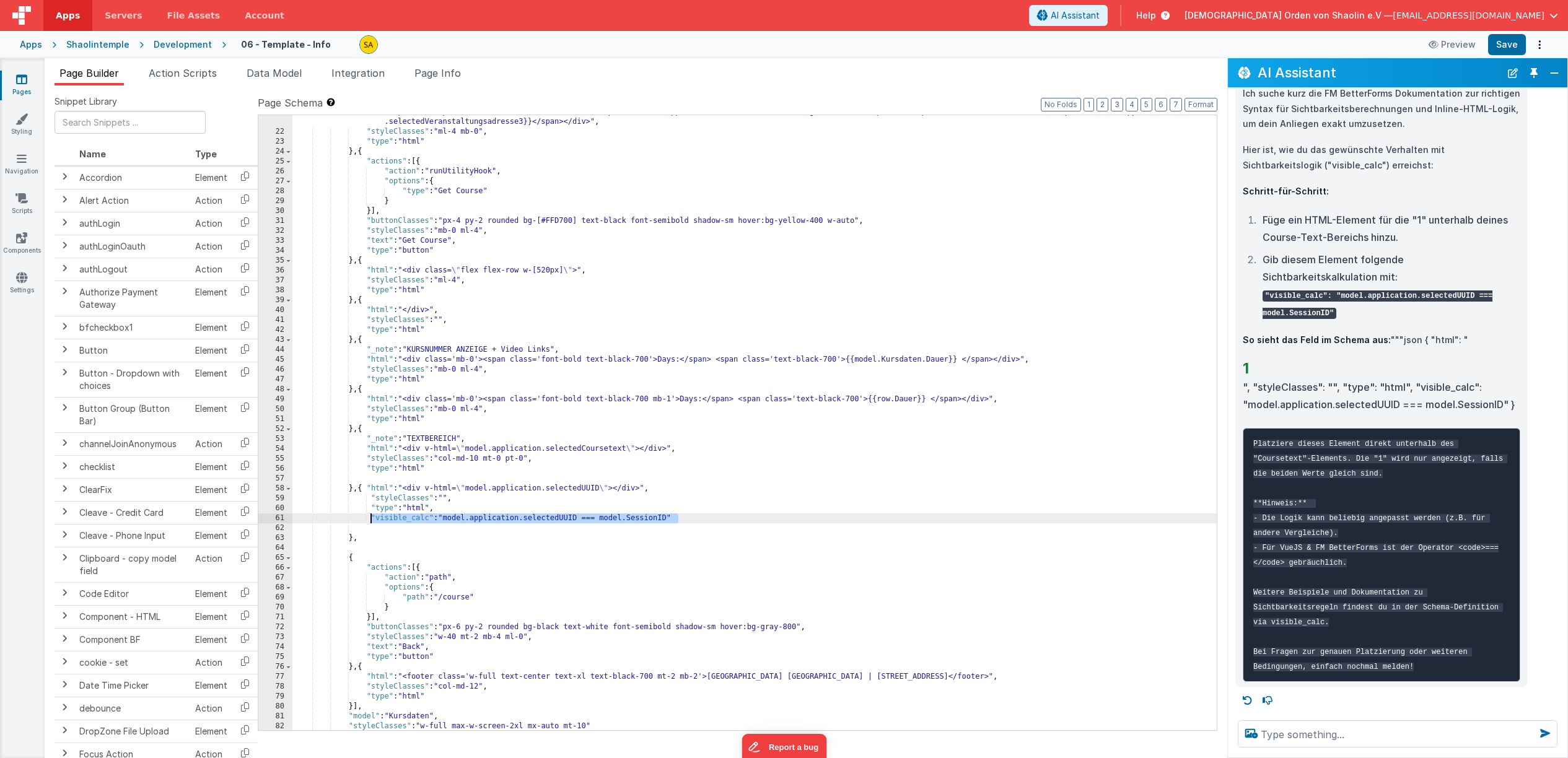
drag, startPoint x: 688, startPoint y: 516, endPoint x: 382, endPoint y: 542, distance: 307.1
click at [371, 522] on div ""html" : "<div class='w-[800px] bg-gray-200 rounded p-4 mb-4'><span class='font…" at bounding box center [754, 420] width 925 height 664
click at [459, 508] on div ""html" : "<div class='w-[800px] bg-gray-200 rounded p-4 mb-4'><span class='font…" at bounding box center [754, 420] width 925 height 664
click at [1502, 41] on button "Save" at bounding box center [1508, 44] width 38 height 21
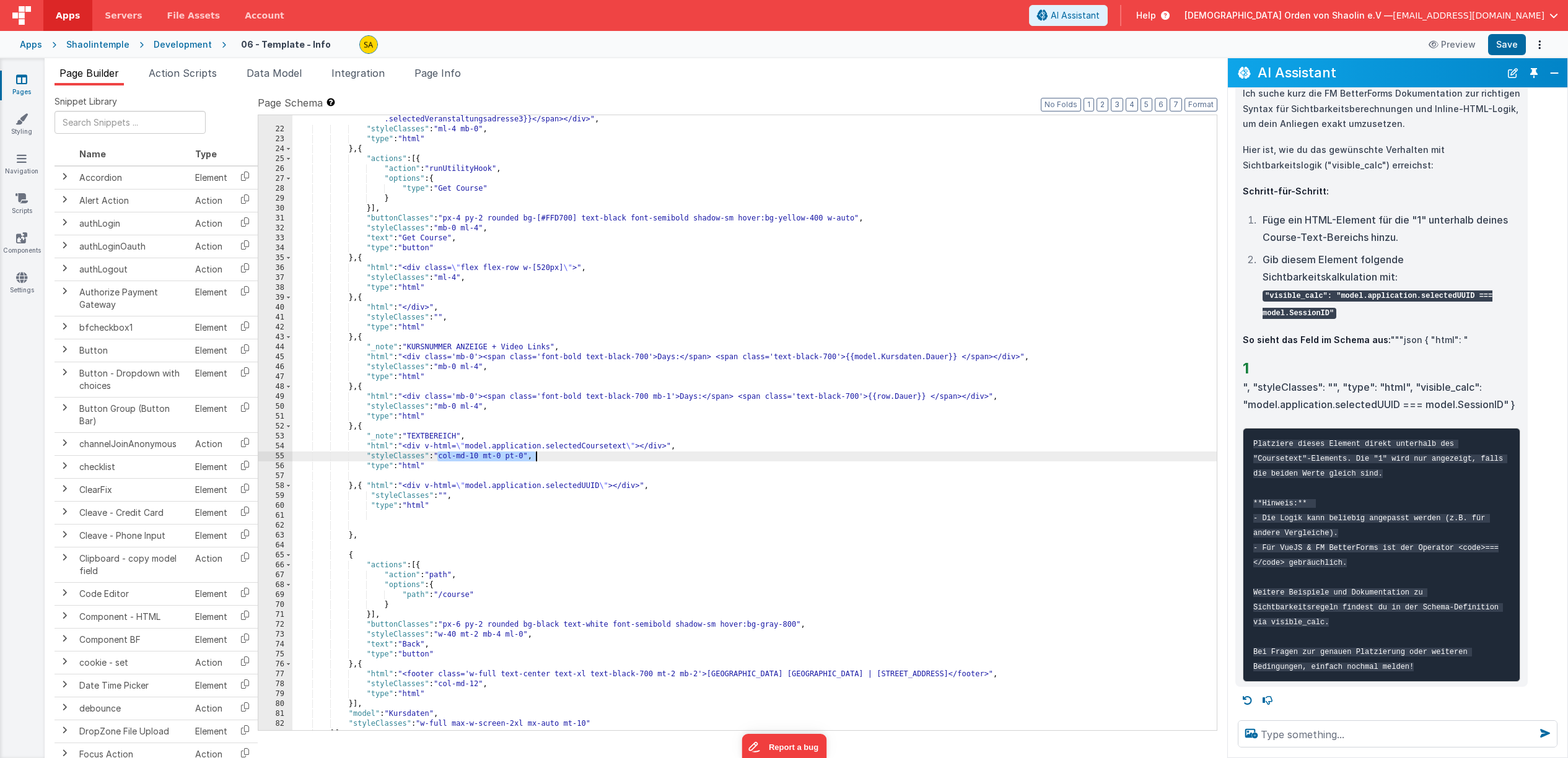
drag, startPoint x: 437, startPoint y: 455, endPoint x: 535, endPoint y: 458, distance: 98.0
click at [536, 458] on div ""html" : "<div class='w-[800px] bg-gray-200 rounded p-4 mb-4'><span class='font…" at bounding box center [754, 417] width 925 height 664
click at [447, 496] on div ""html" : "<div class='w-[800px] bg-gray-200 rounded p-4 mb-4'><span class='font…" at bounding box center [754, 417] width 925 height 664
drag, startPoint x: 448, startPoint y: 498, endPoint x: 452, endPoint y: 522, distance: 24.3
click at [448, 498] on div ""html" : "<div class='w-[800px] bg-gray-200 rounded p-4 mb-4'><span class='font…" at bounding box center [754, 417] width 925 height 664
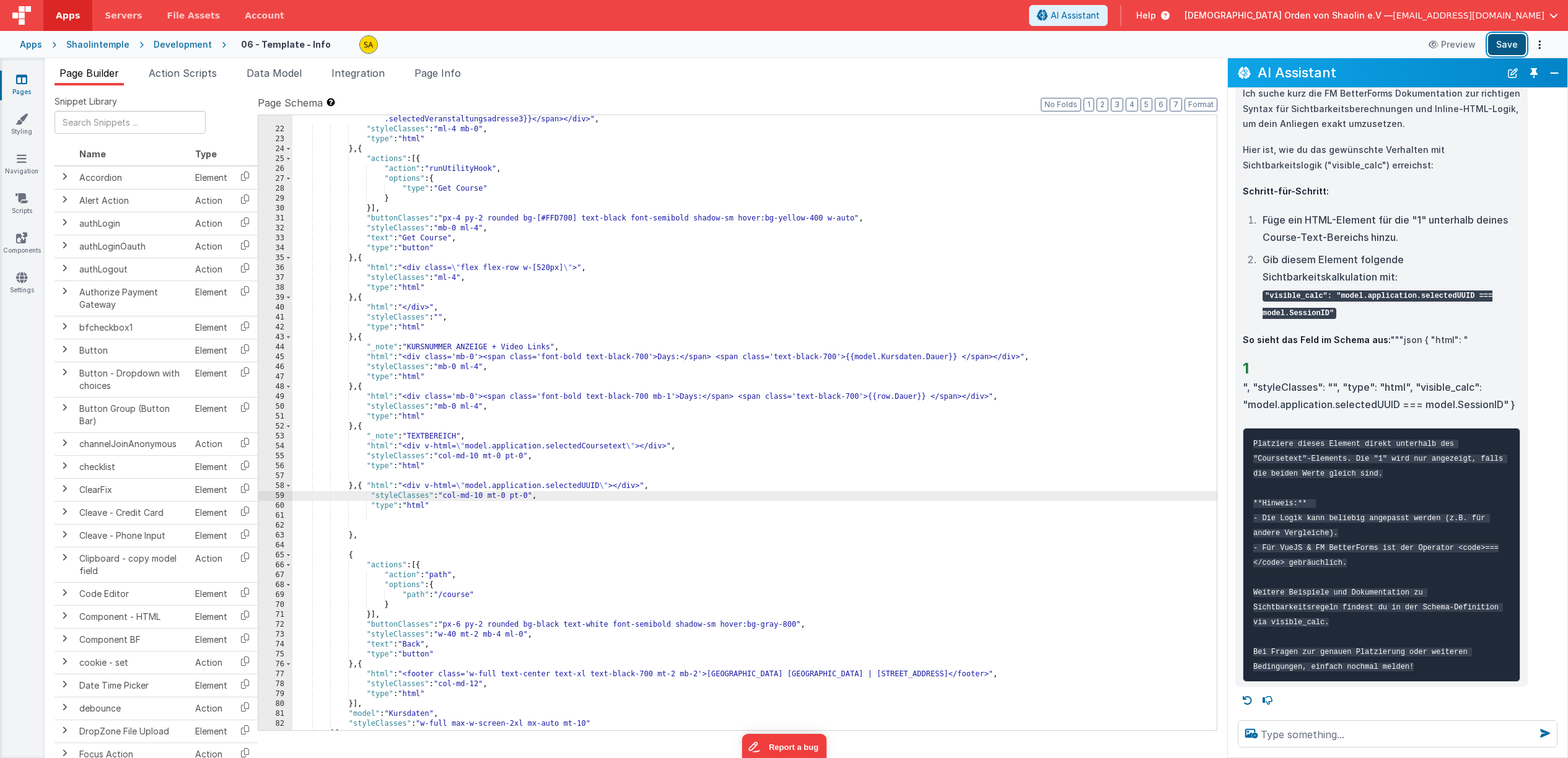
click at [1503, 46] on button "Save" at bounding box center [1508, 44] width 38 height 21
click at [408, 518] on div ""html" : "<div class='w-[800px] bg-gray-200 rounded p-4 mb-4'><span class='font…" at bounding box center [754, 417] width 925 height 664
drag, startPoint x: 491, startPoint y: 518, endPoint x: 392, endPoint y: 525, distance: 99.2
click at [366, 519] on div ""html" : "<div class='w-[800px] bg-gray-200 rounded p-4 mb-4'><span class='font…" at bounding box center [754, 417] width 925 height 664
drag, startPoint x: 1416, startPoint y: 372, endPoint x: 1519, endPoint y: 441, distance: 124.0
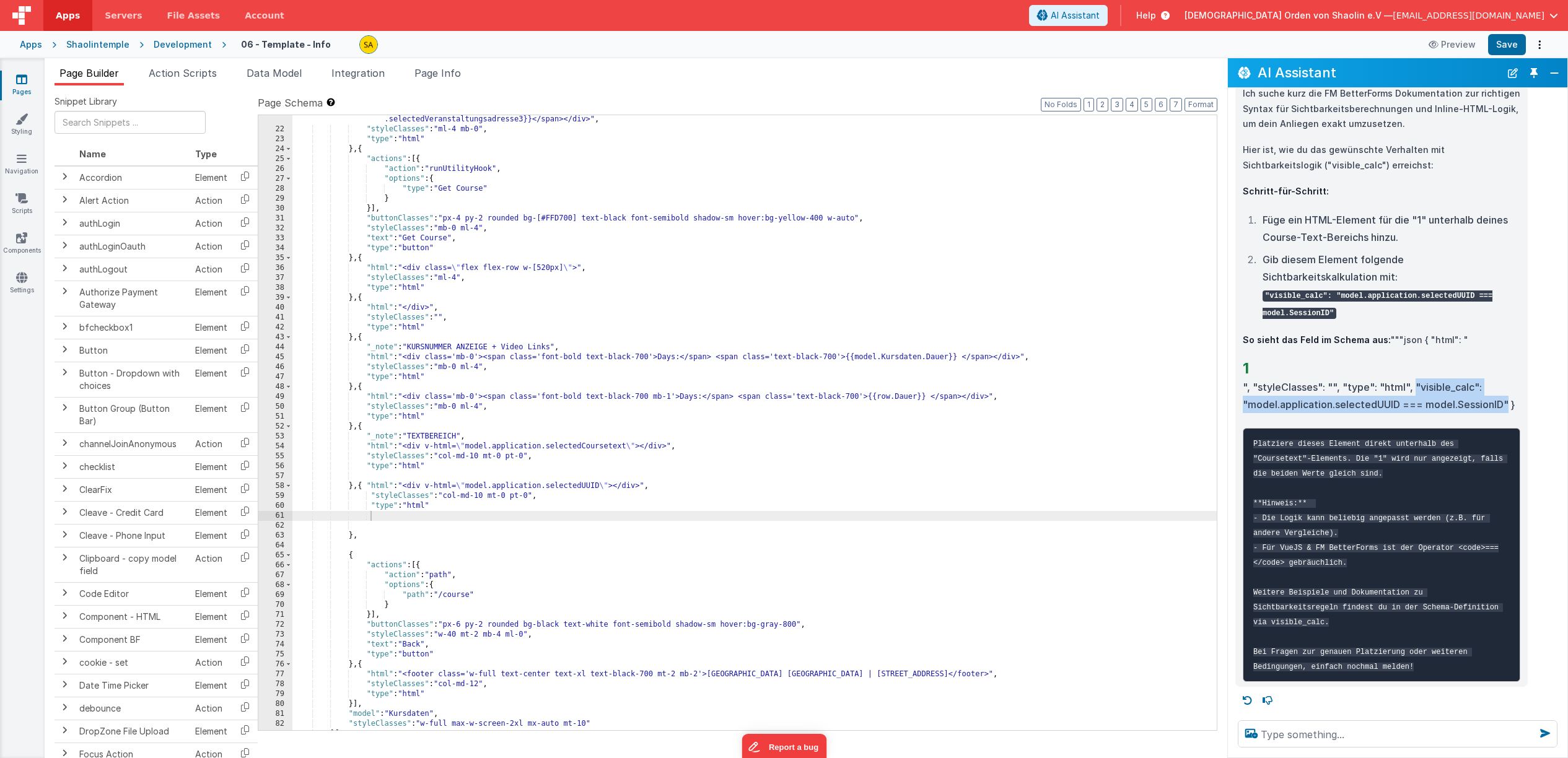
click at [1510, 390] on div "Ich suche kurz die FM BetterForms Dokumentation zur richtigen Syntax für Sichtb…" at bounding box center [1381, 384] width 277 height 596
copy div ""visible_calc": "model.application.selectedUUID === model.SessionID""
click at [451, 507] on div ""html" : "<div class='w-[800px] bg-gray-200 rounded p-4 mb-4'><span class='font…" at bounding box center [754, 417] width 925 height 664
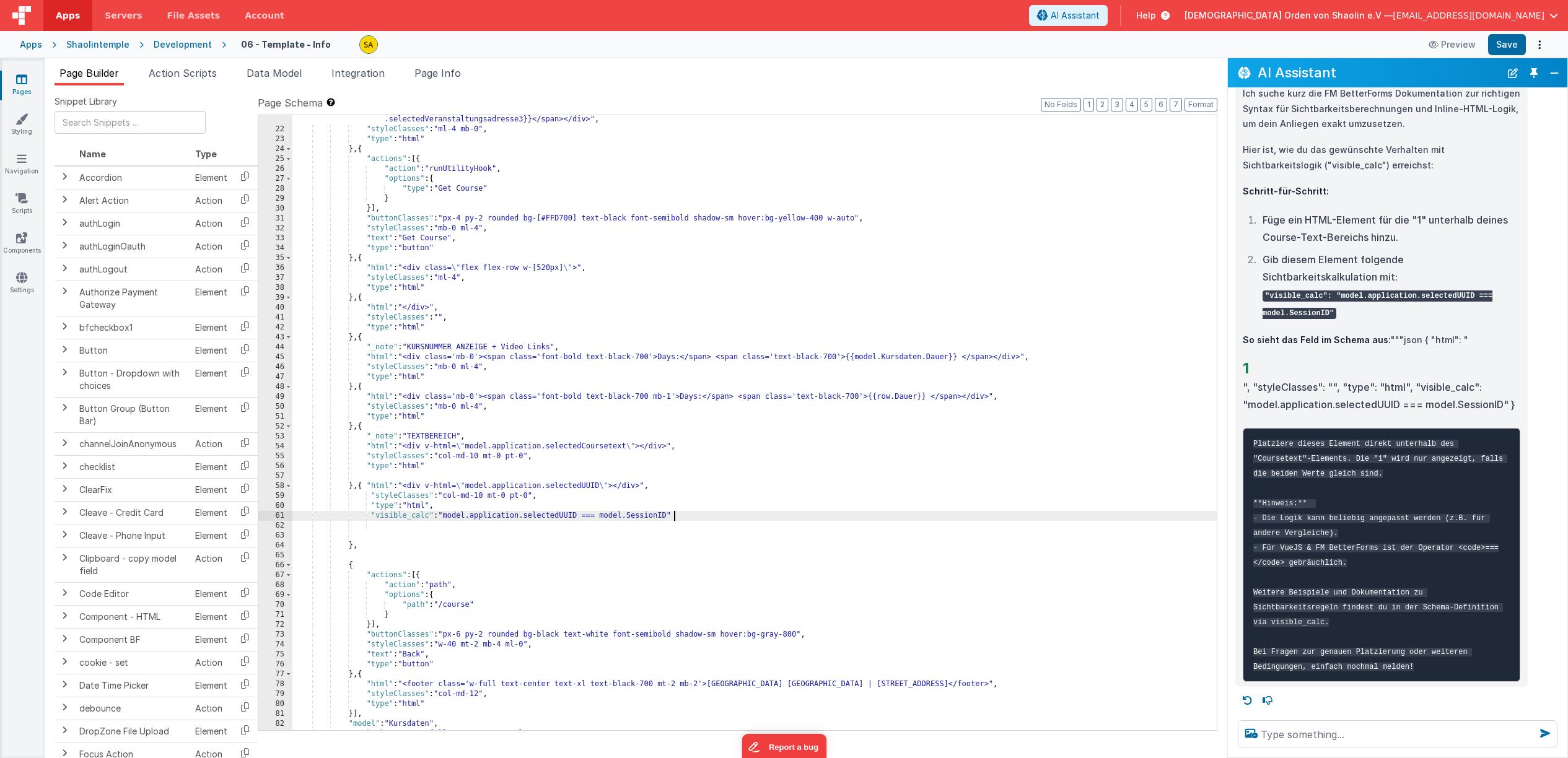
scroll to position [1771, 0]
click at [1502, 46] on button "Save" at bounding box center [1508, 44] width 38 height 21
drag, startPoint x: 368, startPoint y: 518, endPoint x: 678, endPoint y: 516, distance: 310.0
click at [678, 516] on div ""html" : "<div class='w-[800px] bg-gray-200 rounded p-4 mb-4'><span class='font…" at bounding box center [754, 417] width 925 height 664
click at [479, 508] on div ""html" : "<div class='w-[800px] bg-gray-200 rounded p-4 mb-4'><span class='font…" at bounding box center [754, 417] width 925 height 664
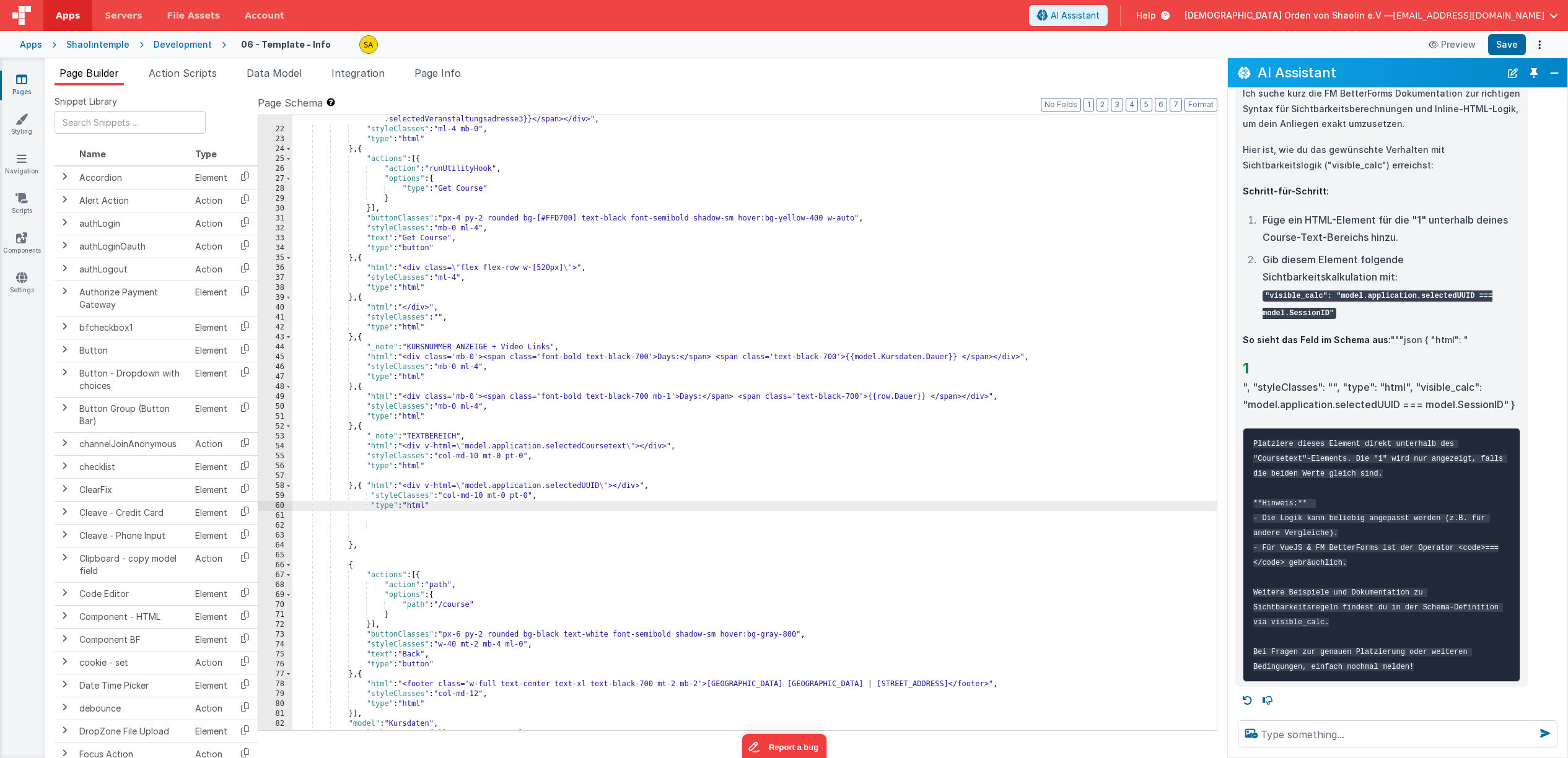
scroll to position [348, 0]
drag, startPoint x: 608, startPoint y: 486, endPoint x: 479, endPoint y: 491, distance: 129.1
click at [474, 483] on div ""html" : "<div class='w-[800px] bg-gray-200 rounded p-4 mb-4'><span class='font…" at bounding box center [754, 415] width 925 height 664
click at [1498, 45] on button "Save" at bounding box center [1508, 44] width 38 height 21
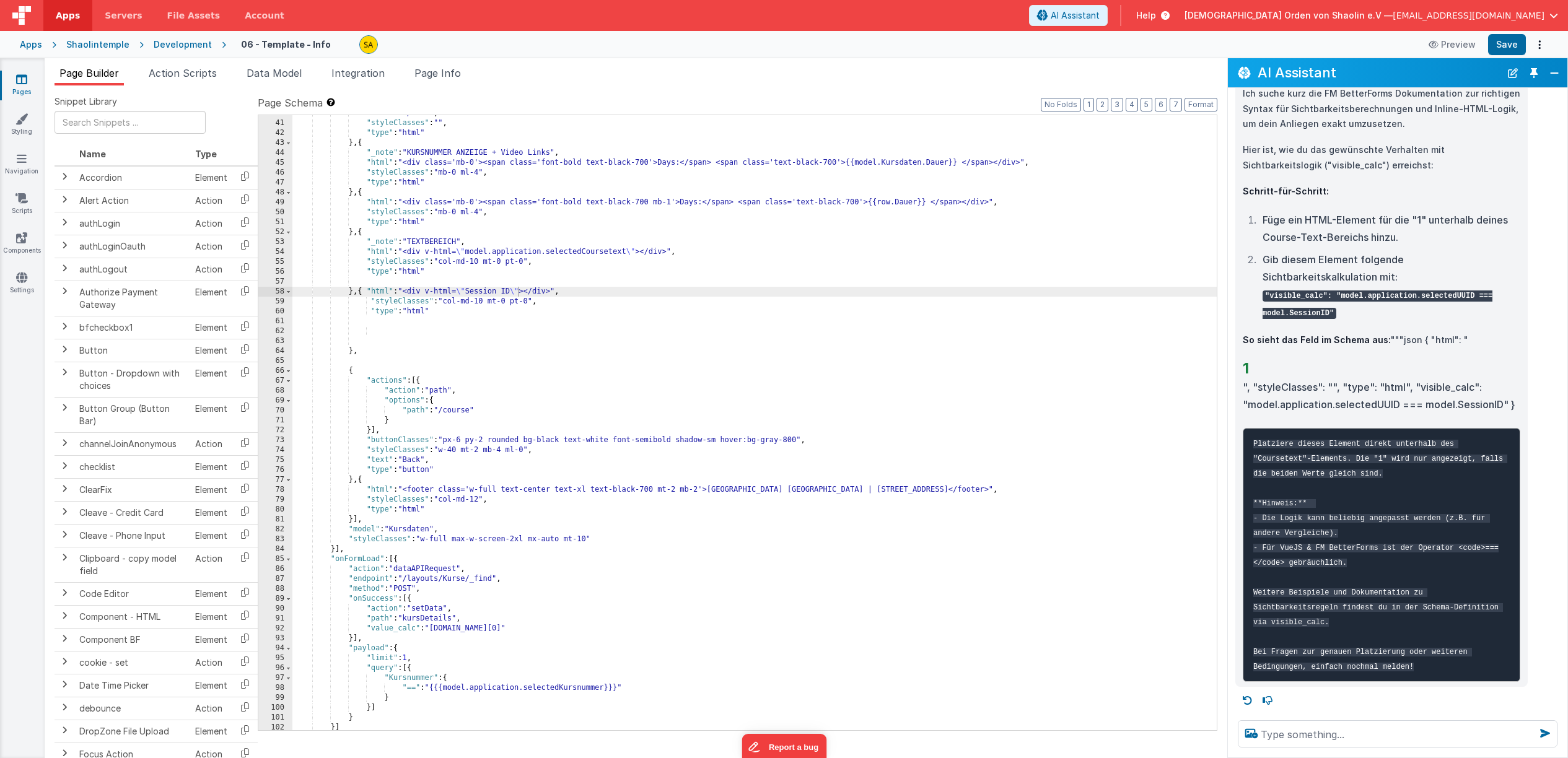
scroll to position [551, 0]
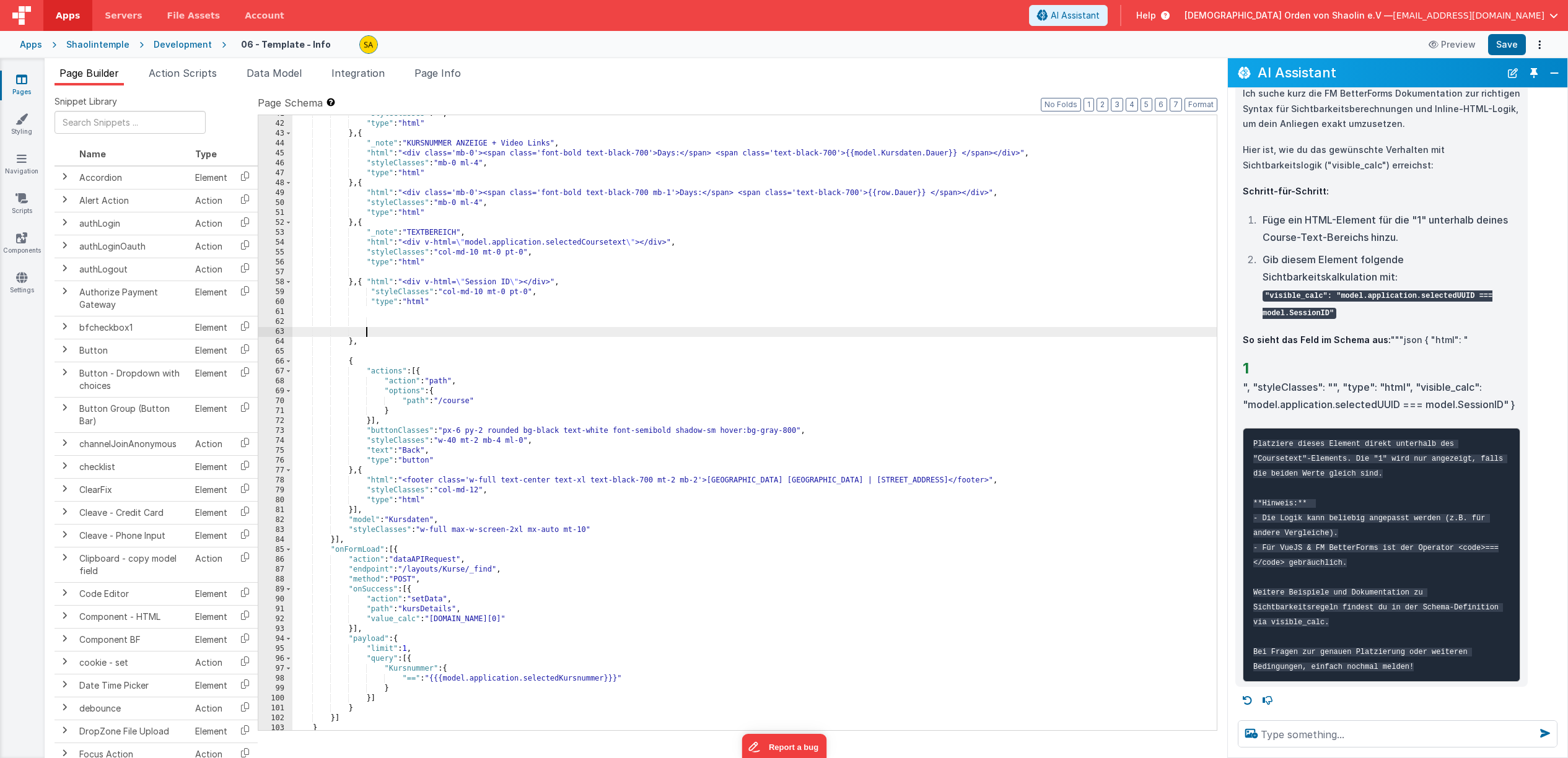
click at [367, 328] on div ""styleClasses" : "" , "type" : "html" } , { "_note" : "KURSNUMMER ANZEIGE + Vid…" at bounding box center [754, 426] width 925 height 635
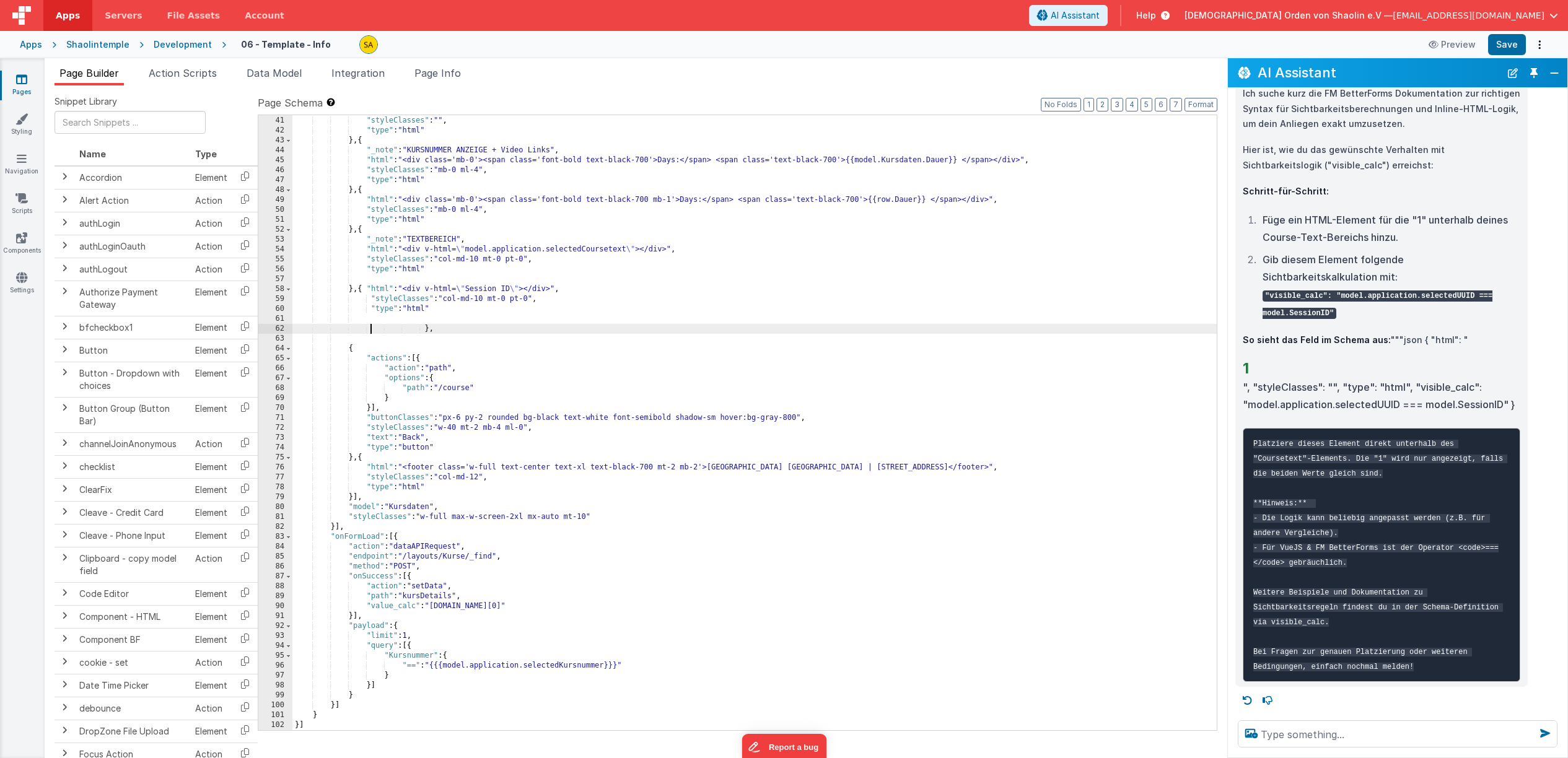
scroll to position [545, 0]
click at [456, 333] on div ""html" : "</div>" , "styleClasses" : "" , "type" : "html" } , { "_note" : "KURS…" at bounding box center [754, 423] width 925 height 635
click at [448, 78] on span "Page Info" at bounding box center [438, 73] width 46 height 12
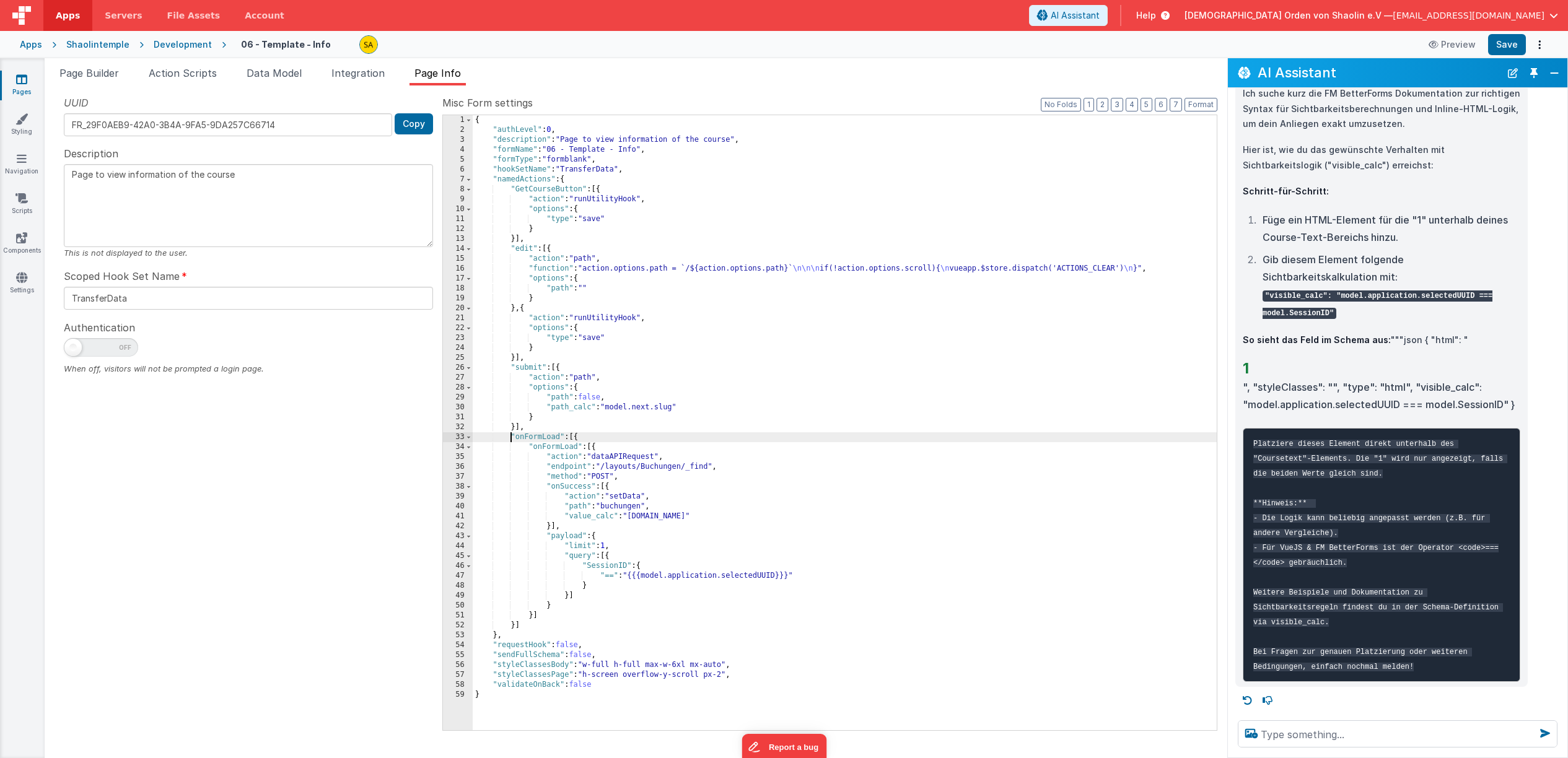
click at [512, 438] on div "{ "authLevel" : 0 , "description" : "Page to view information of the course" , …" at bounding box center [844, 432] width 744 height 635
click at [575, 439] on div "{ "authLevel" : 0 , "description" : "Page to view information of the course" , …" at bounding box center [844, 432] width 744 height 635
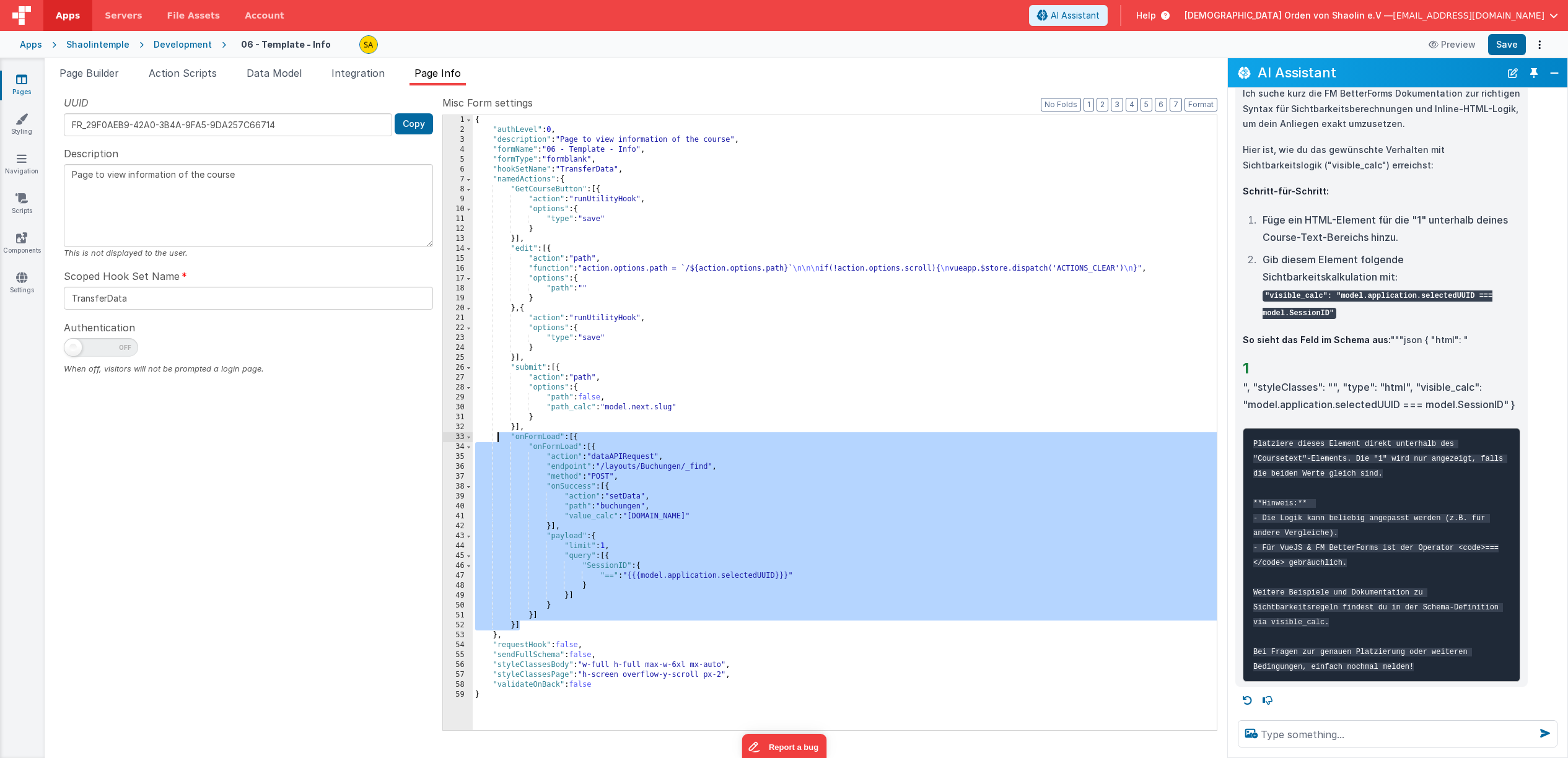
drag, startPoint x: 524, startPoint y: 629, endPoint x: 498, endPoint y: 439, distance: 191.8
click at [499, 439] on div "{ "authLevel" : 0 , "description" : "Page to view information of the course" , …" at bounding box center [844, 432] width 744 height 635
click at [89, 71] on span "Page Builder" at bounding box center [89, 73] width 60 height 12
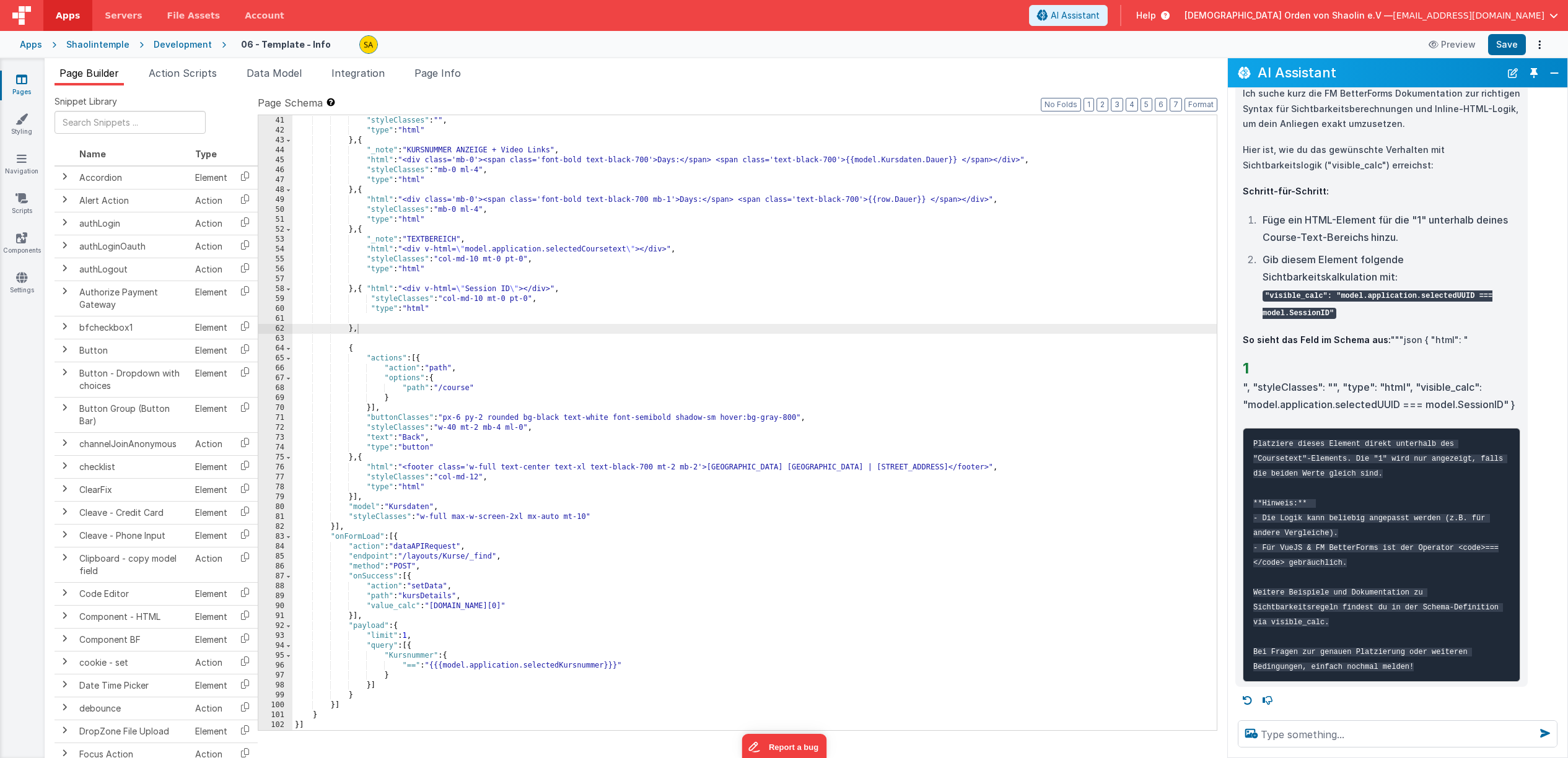
click at [339, 530] on div ""html" : "</div>" , "styleClasses" : "" , "type" : "html" } , { "_note" : "KURS…" at bounding box center [754, 423] width 925 height 635
click at [395, 540] on div ""html" : "</div>" , "styleClasses" : "" , "type" : "html" } , { "_note" : "KURS…" at bounding box center [754, 423] width 925 height 635
click at [329, 722] on div ""html" : "</div>" , "styleClasses" : "" , "type" : "html" } , { "_note" : "KURS…" at bounding box center [754, 423] width 925 height 635
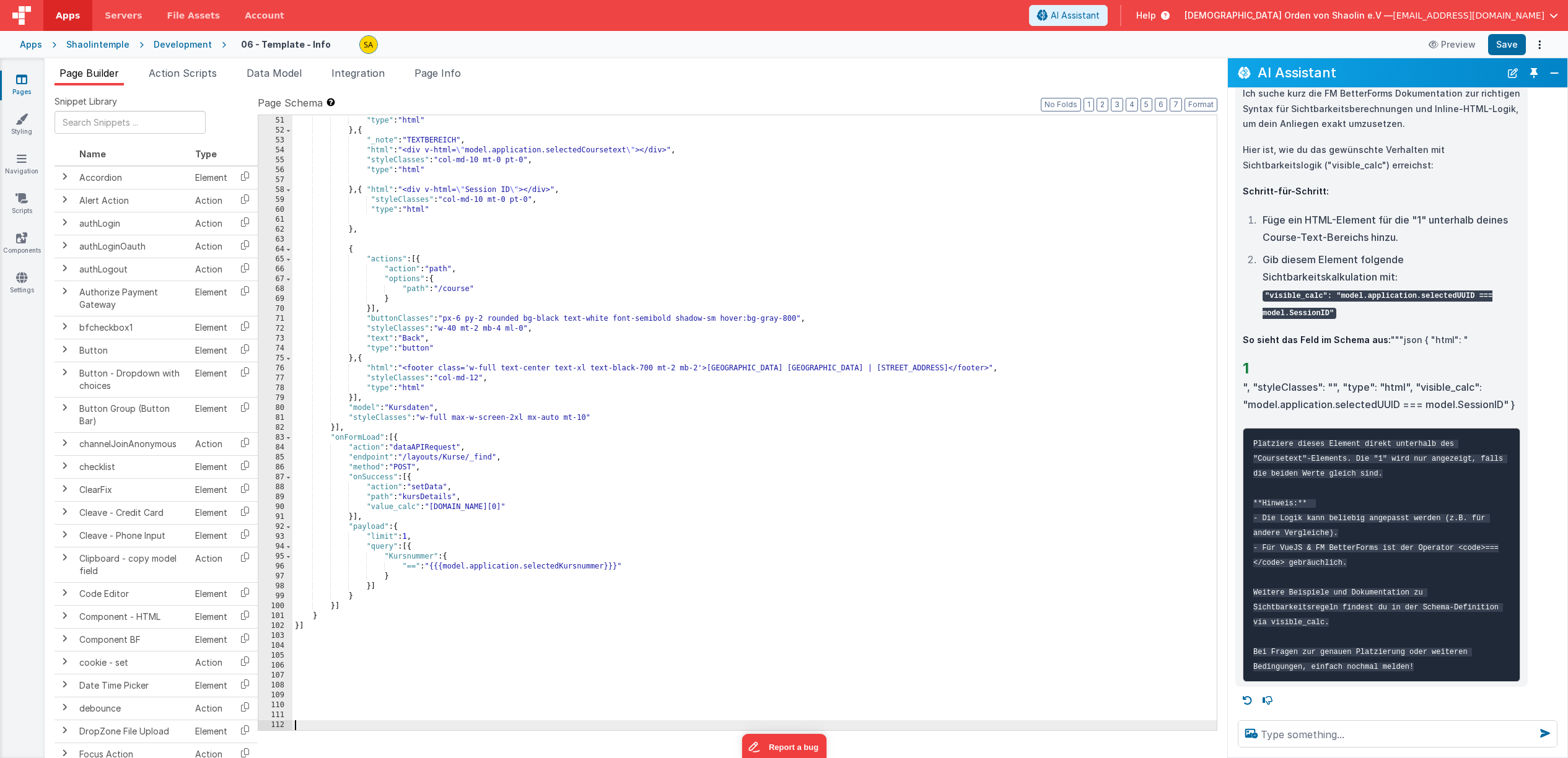
scroll to position [654, 0]
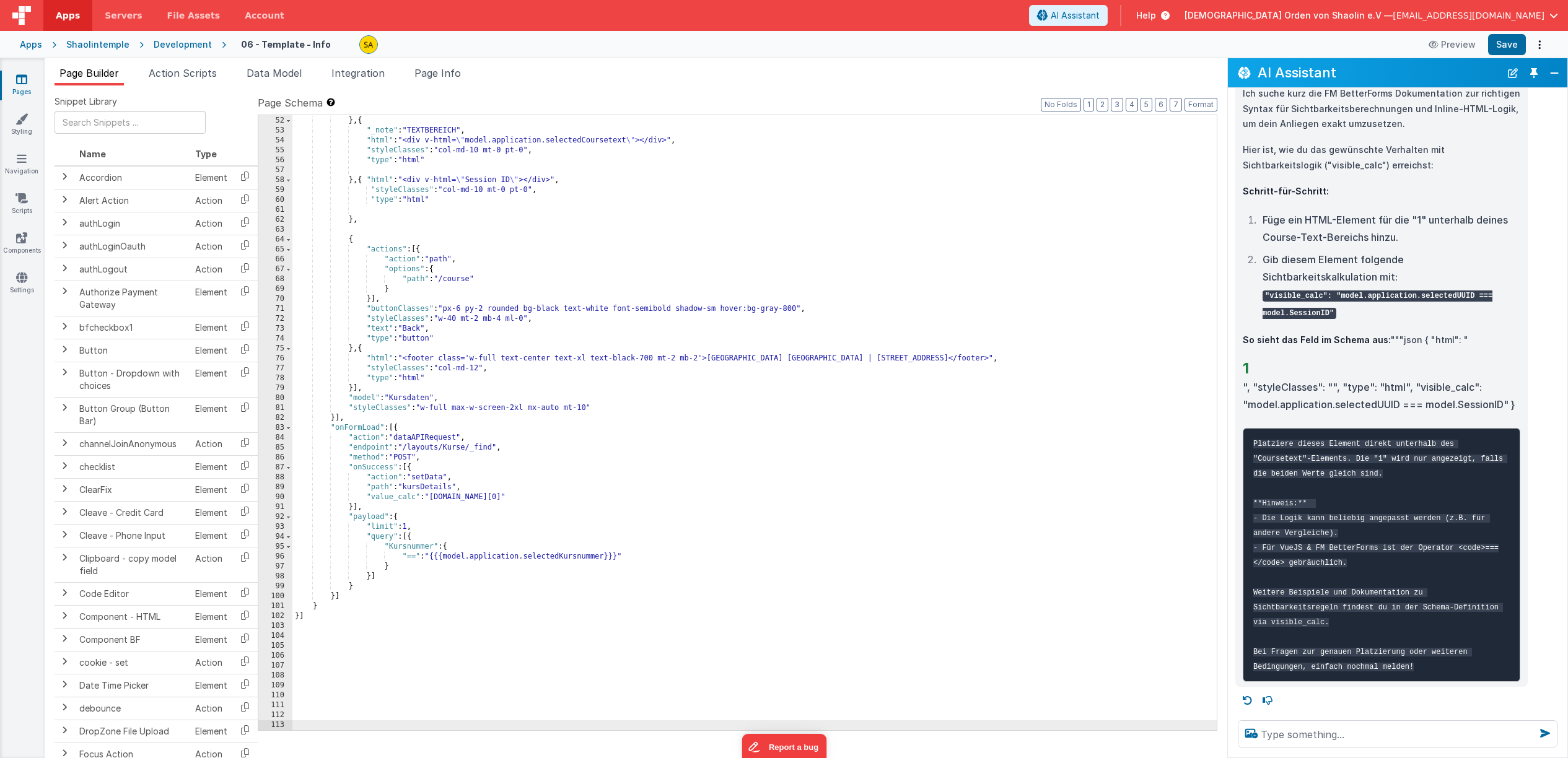
click at [397, 429] on div ""type" : "html" } , { "_note" : "TEXTBEREICH" , "html" : "<div v-html= \" model…" at bounding box center [754, 423] width 925 height 635
click at [344, 597] on div ""type" : "html" } , { "_note" : "TEXTBEREICH" , "html" : "<div v-html= \" model…" at bounding box center [754, 423] width 925 height 635
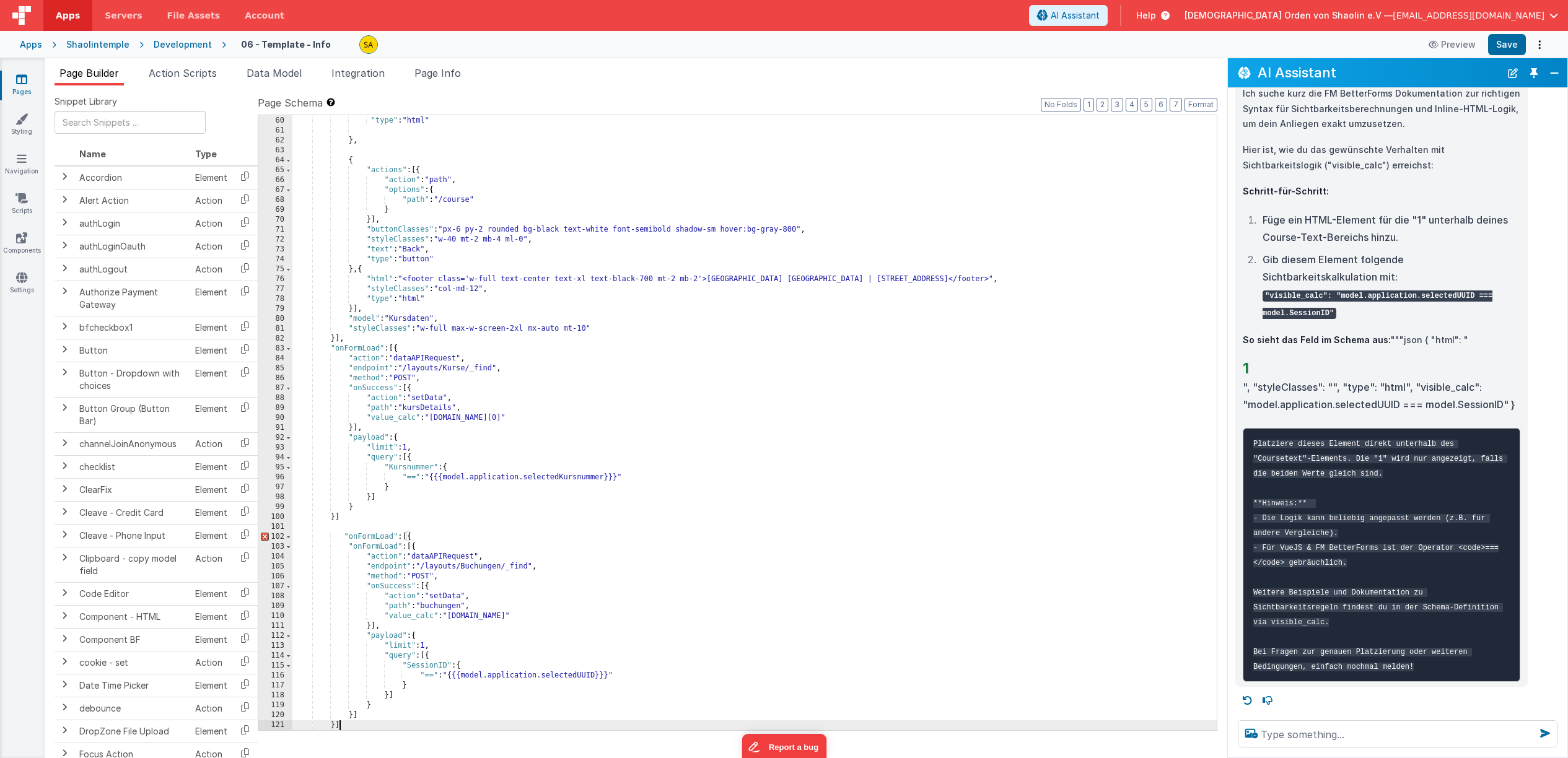
click at [363, 524] on div ""styleClasses" : "col-md-10 mt-0 pt-0" , "type" : "html" } , { "actions" : [{ "…" at bounding box center [754, 423] width 925 height 635
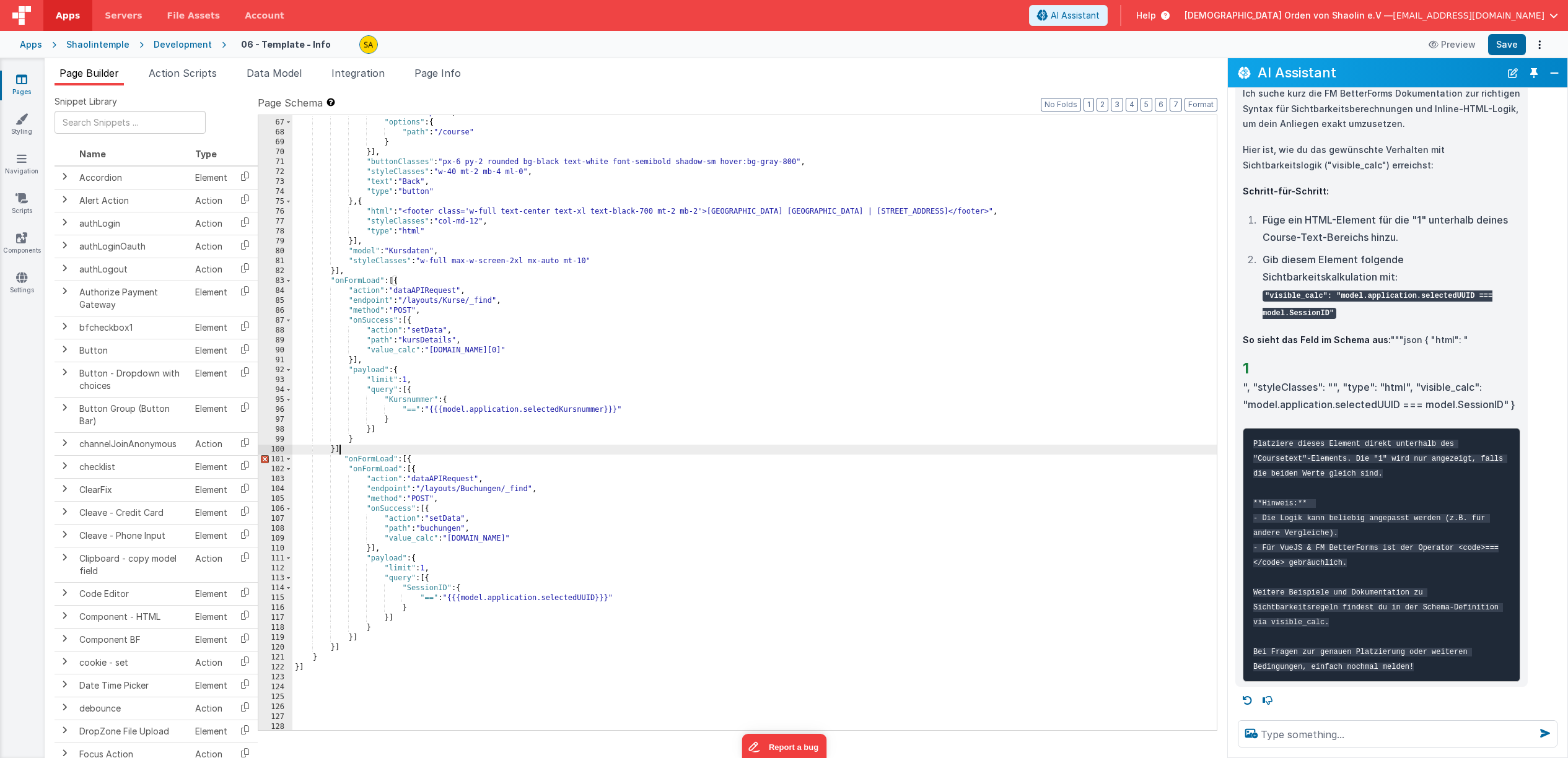
scroll to position [800, 0]
click at [366, 442] on div ""action" : "path" , "options" : { "path" : "/course" } }] , "buttonClasses" : "…" at bounding box center [754, 425] width 925 height 635
click at [341, 451] on div ""action" : "path" , "options" : { "path" : "/course" } }] , "buttonClasses" : "…" at bounding box center [754, 425] width 925 height 635
drag, startPoint x: 348, startPoint y: 458, endPoint x: 370, endPoint y: 457, distance: 22.0
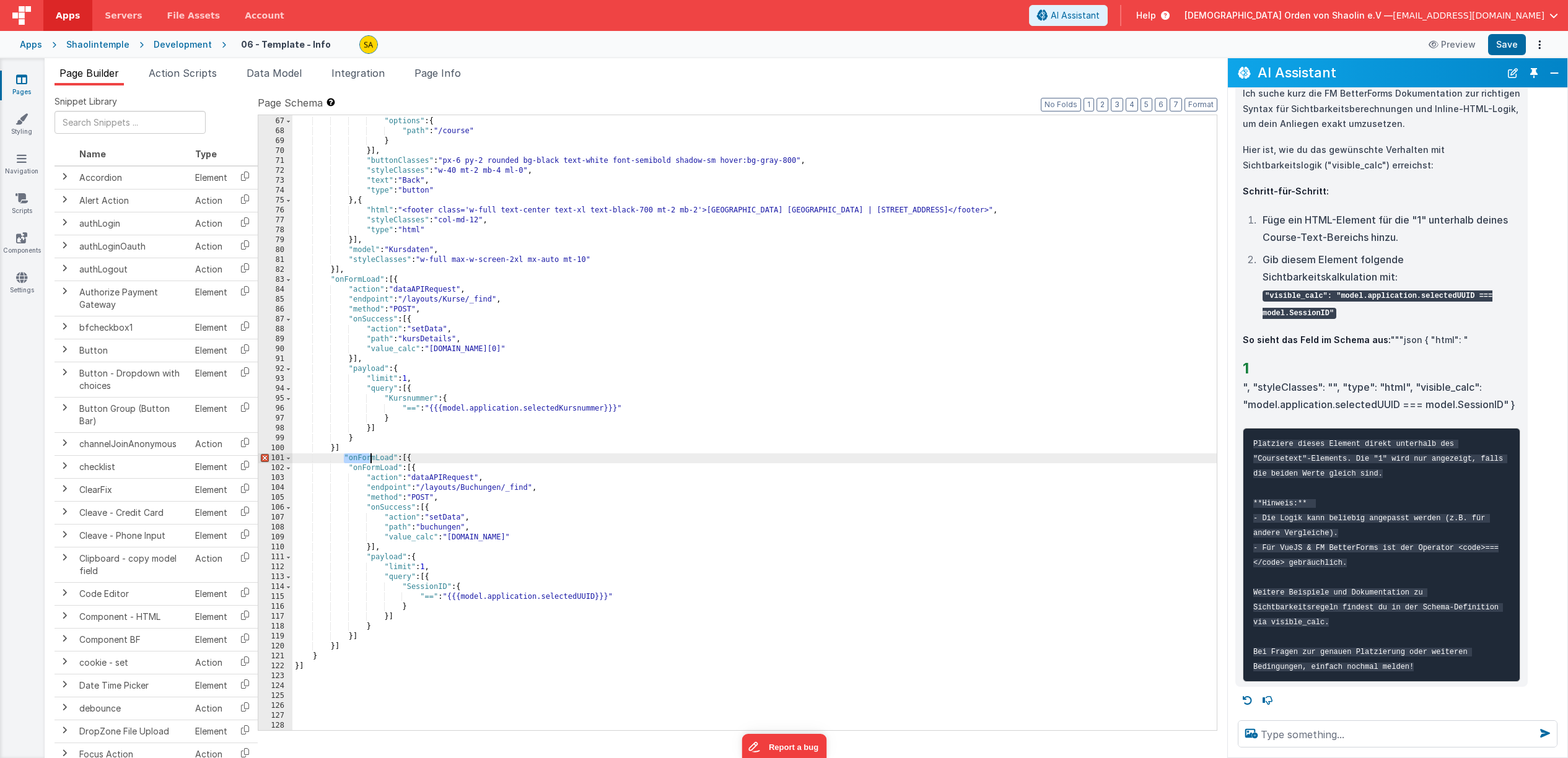
click at [370, 457] on div ""action" : "path" , "options" : { "path" : "/course" } }] , "buttonClasses" : "…" at bounding box center [754, 424] width 925 height 635
click at [340, 459] on div ""action" : "path" , "options" : { "path" : "/course" } }] , "buttonClasses" : "…" at bounding box center [754, 424] width 925 height 635
click at [410, 459] on div ""action" : "path" , "options" : { "path" : "/course" } }] , "buttonClasses" : "…" at bounding box center [754, 424] width 925 height 635
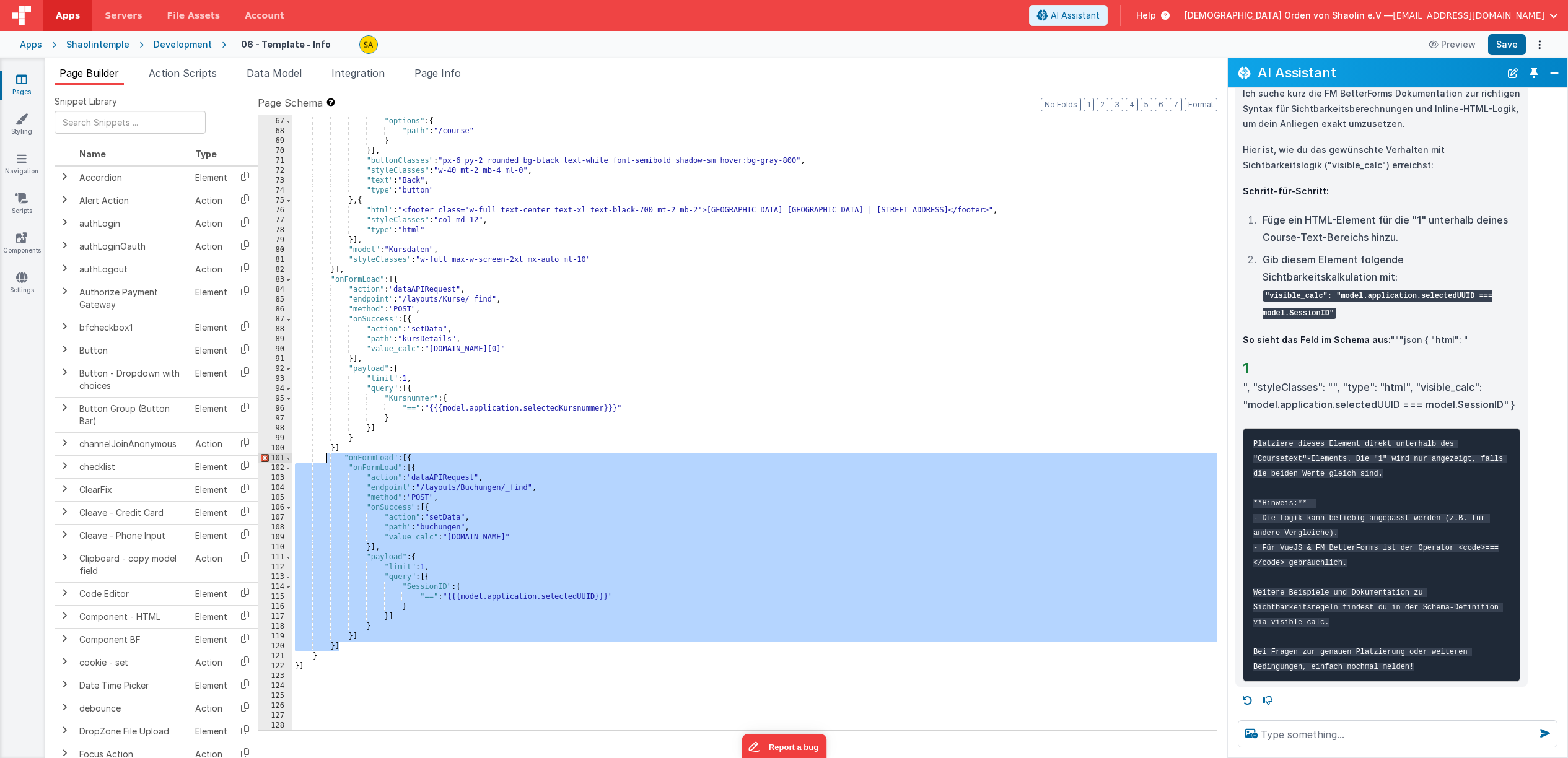
drag, startPoint x: 338, startPoint y: 629, endPoint x: 325, endPoint y: 459, distance: 170.5
click at [325, 459] on div ""action" : "path" , "options" : { "path" : "/course" } }] , "buttonClasses" : "…" at bounding box center [754, 424] width 925 height 635
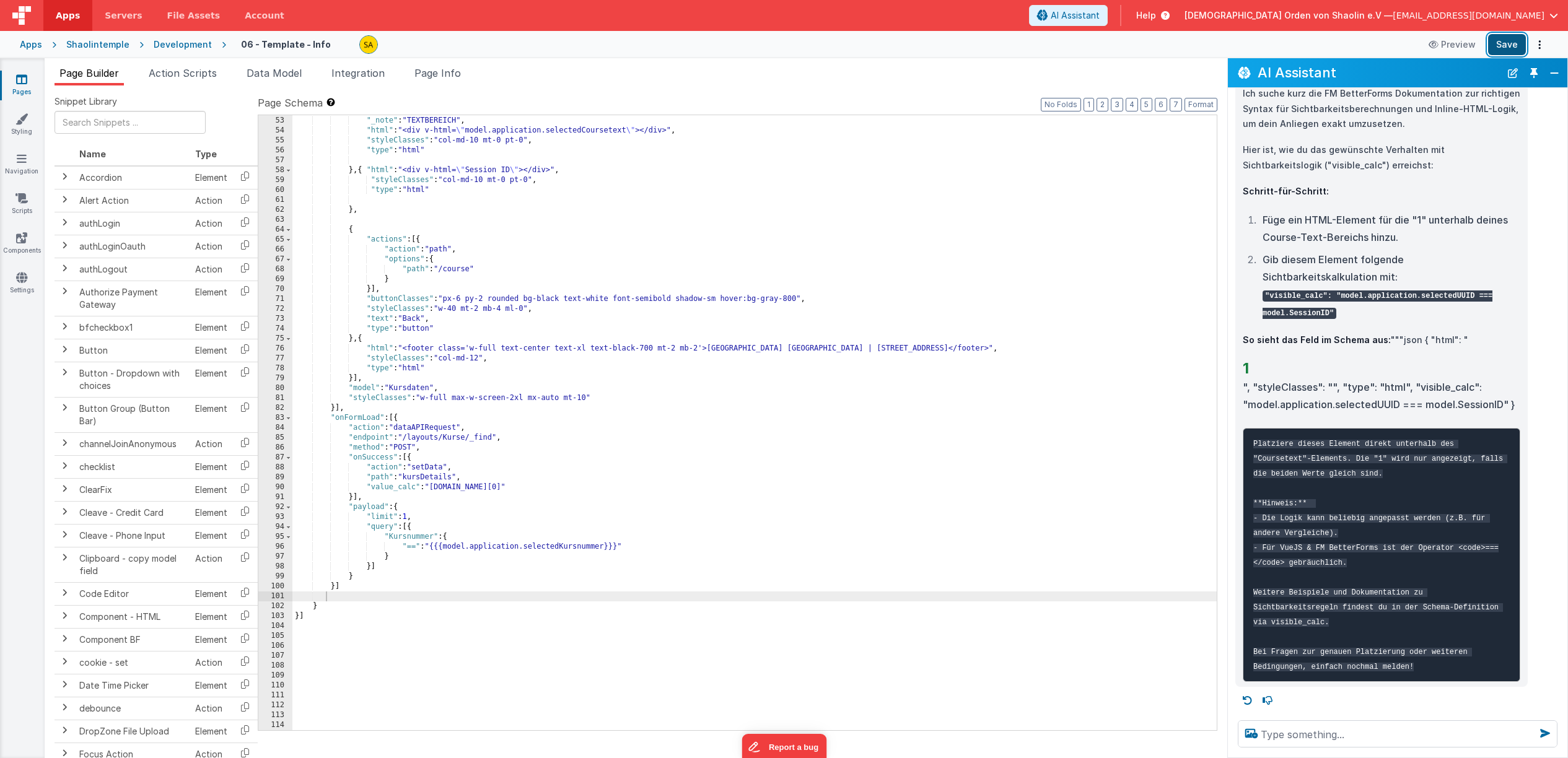
click at [1501, 41] on button "Save" at bounding box center [1508, 44] width 38 height 21
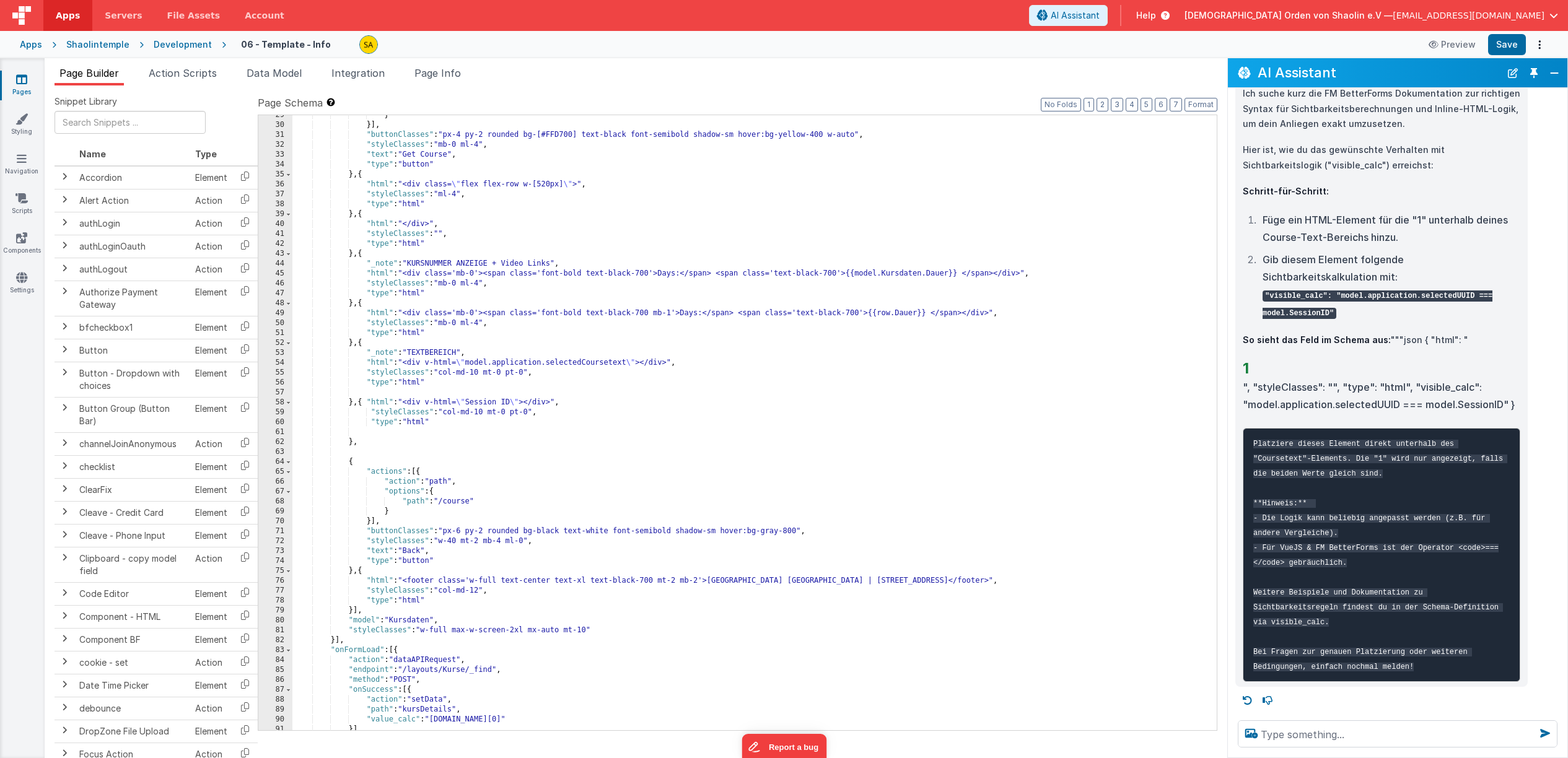
scroll to position [429, 0]
drag, startPoint x: 1414, startPoint y: 373, endPoint x: 1520, endPoint y: 438, distance: 124.3
click at [1511, 392] on div "Ich suche kurz die FM BetterForms Dokumentation zur richtigen Syntax für Sichtb…" at bounding box center [1381, 384] width 277 height 596
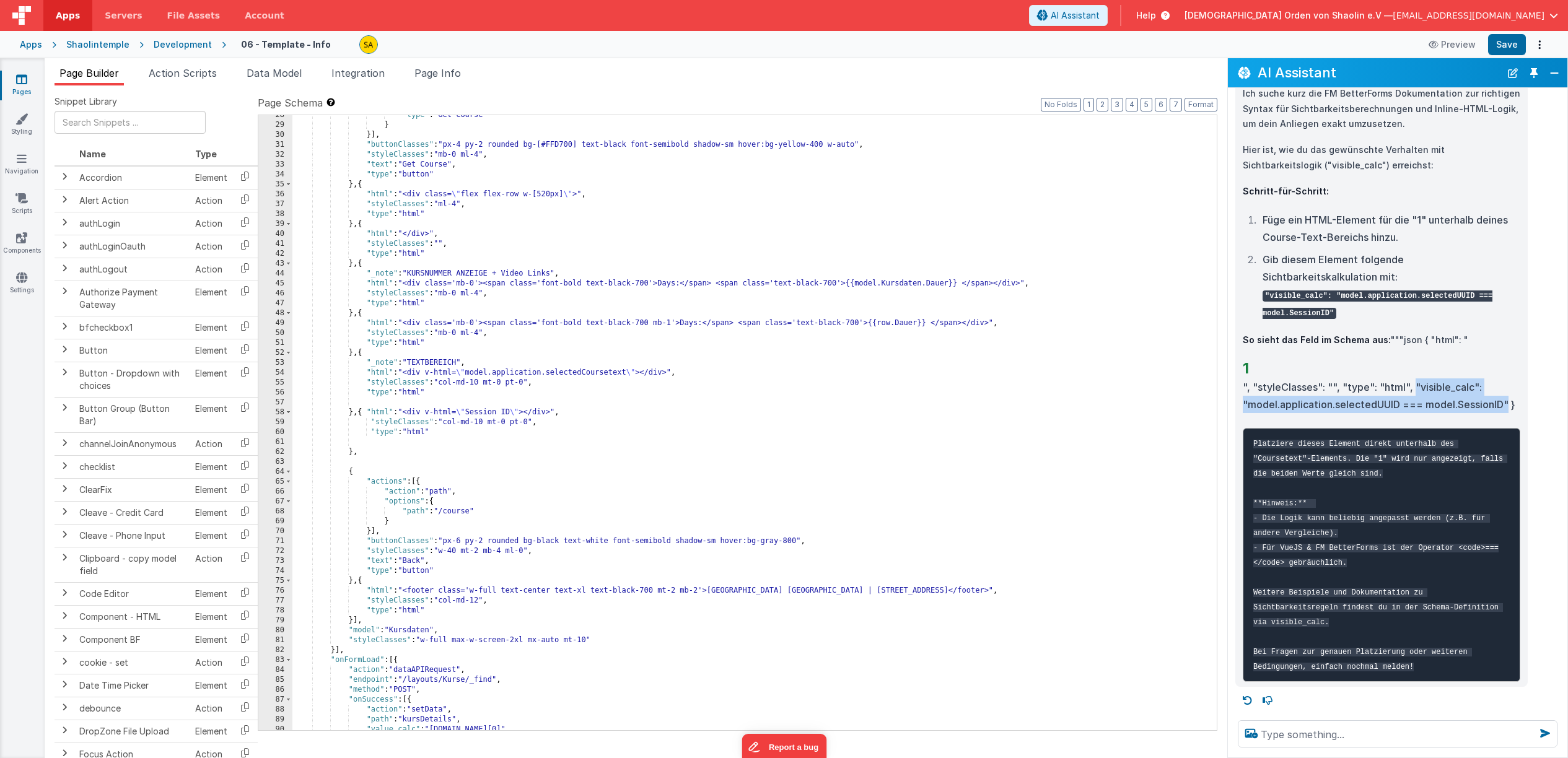
scroll to position [422, 0]
click at [806, 484] on div ""type" : "Get Course" } }] , "buttonClasses" : "px-4 py-2 rounded bg-[#FFD700] …" at bounding box center [754, 426] width 925 height 635
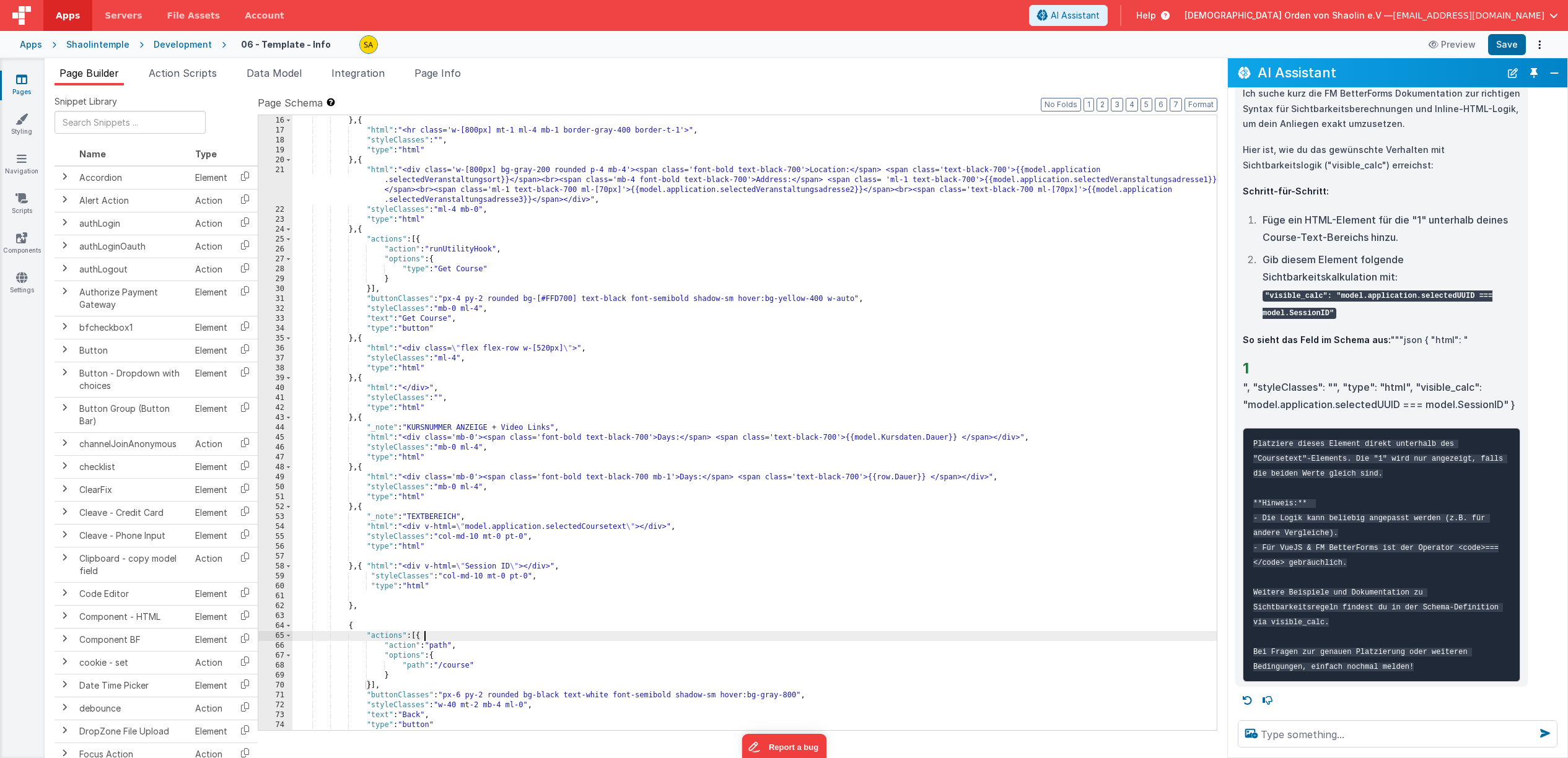
scroll to position [267, 0]
click at [391, 595] on div "} , { "html" : "<hr class='w-[800px] mt-1 ml-4 mb-1 border-gray-400 border-t-1'…" at bounding box center [754, 431] width 925 height 635
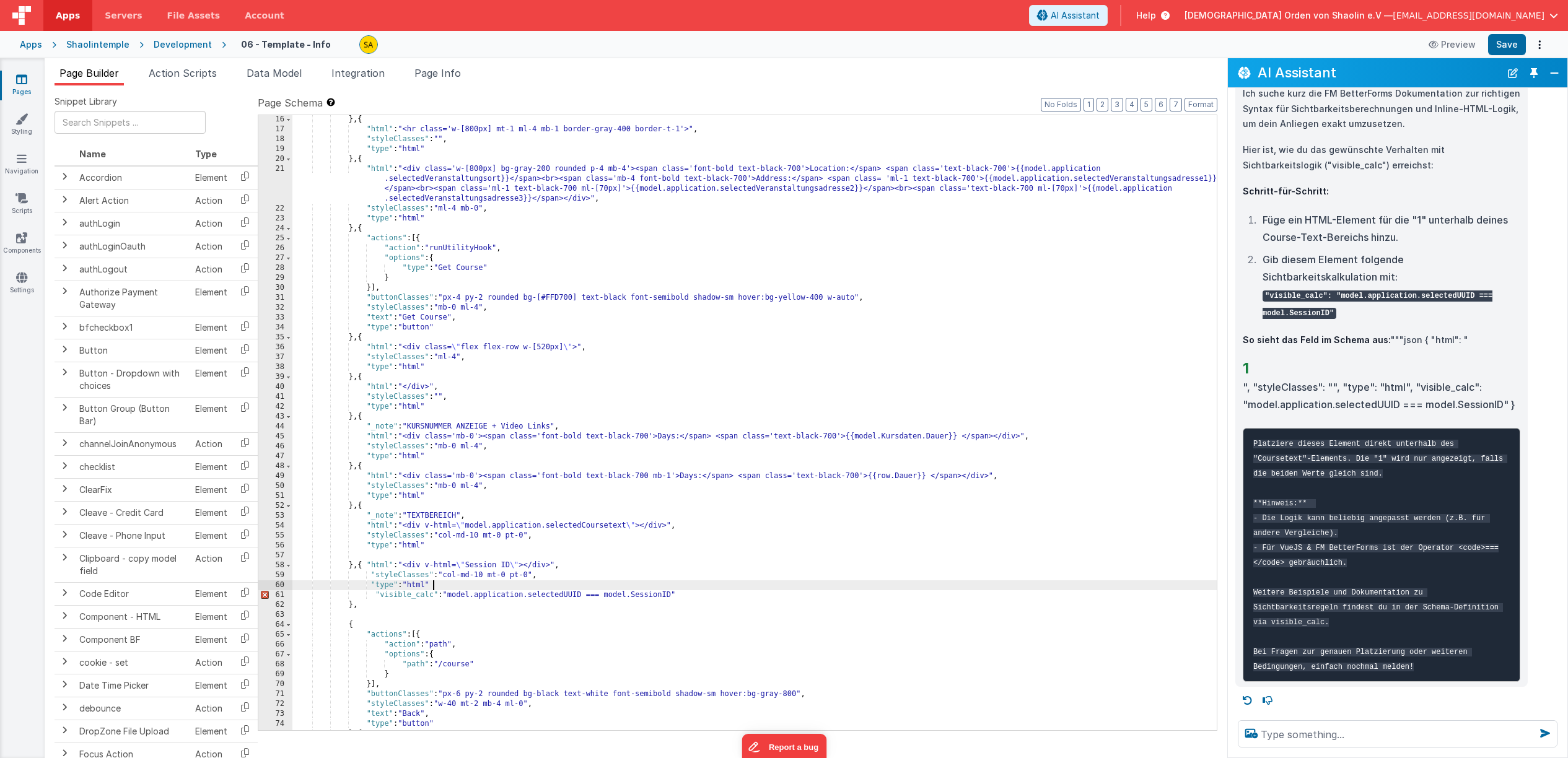
click at [474, 588] on div "} , { "html" : "<hr class='w-[800px] mt-1 ml-4 mb-1 border-gray-400 border-t-1'…" at bounding box center [754, 431] width 925 height 635
drag, startPoint x: 475, startPoint y: 565, endPoint x: 483, endPoint y: 582, distance: 18.8
click at [475, 565] on div "} , { "html" : "<hr class='w-[800px] mt-1 ml-4 mb-1 border-gray-400 border-t-1'…" at bounding box center [754, 431] width 925 height 635
drag, startPoint x: 689, startPoint y: 594, endPoint x: 371, endPoint y: 597, distance: 318.0
click at [371, 597] on div "} , { "html" : "<hr class='w-[800px] mt-1 ml-4 mb-1 border-gray-400 border-t-1'…" at bounding box center [754, 431] width 925 height 635
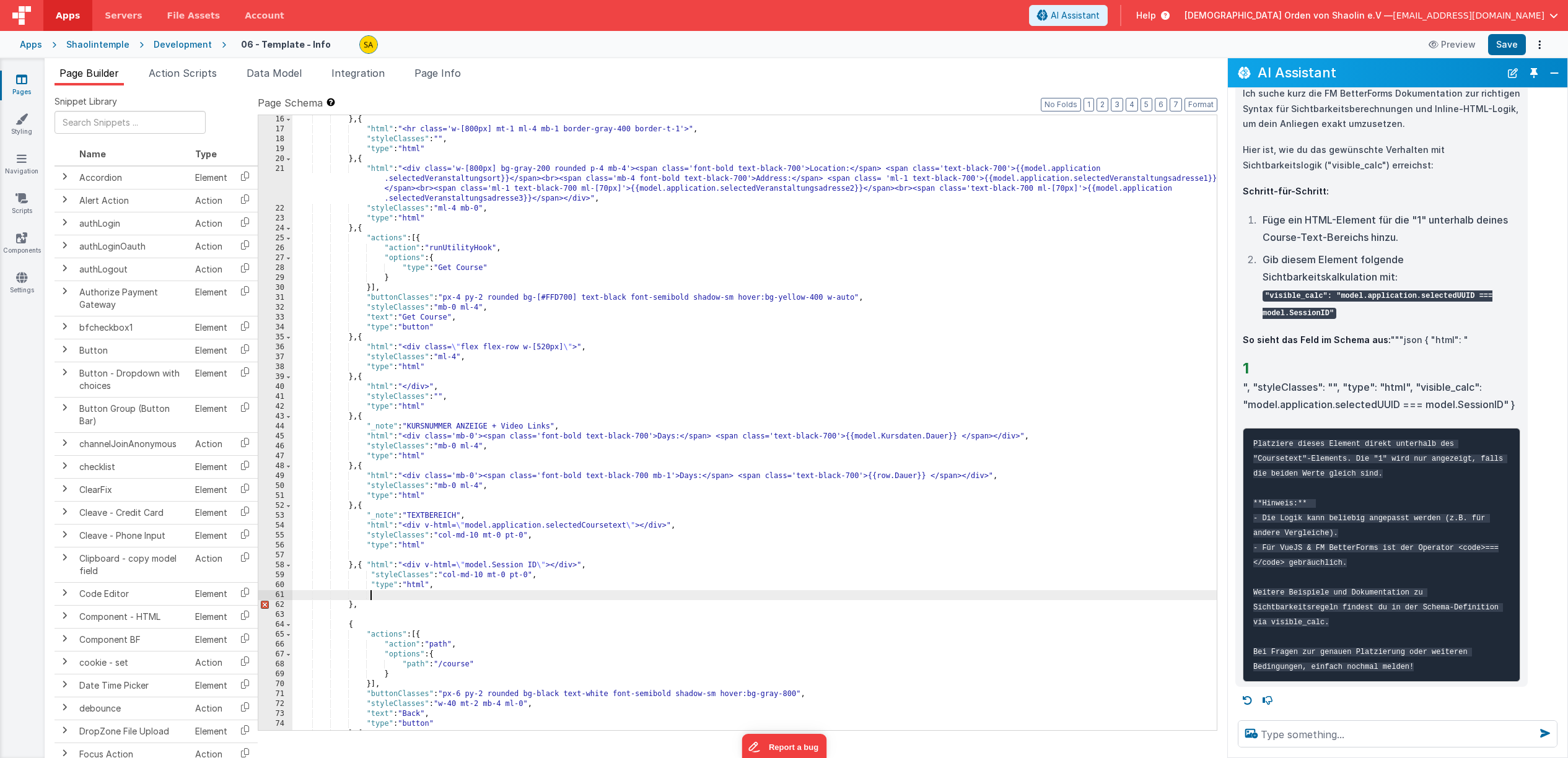
click at [447, 587] on div "} , { "html" : "<hr class='w-[800px] mt-1 ml-4 mb-1 border-gray-400 border-t-1'…" at bounding box center [754, 431] width 925 height 635
click at [1502, 46] on button "Save" at bounding box center [1508, 44] width 38 height 21
click at [435, 73] on span "Page Info" at bounding box center [438, 73] width 46 height 12
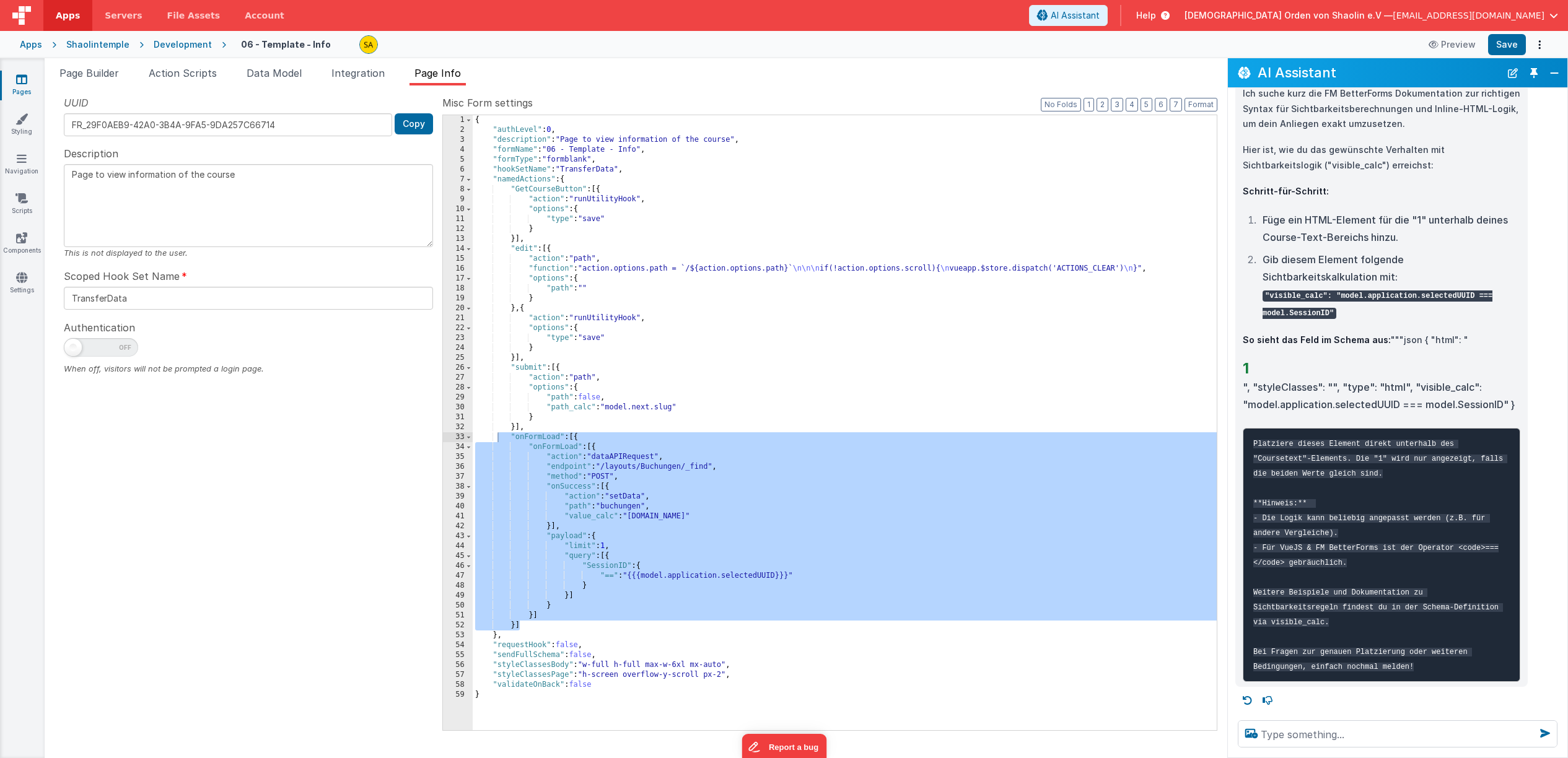
click at [685, 430] on div "{ "authLevel" : 0 , "description" : "Page to view information of the course" , …" at bounding box center [844, 432] width 744 height 635
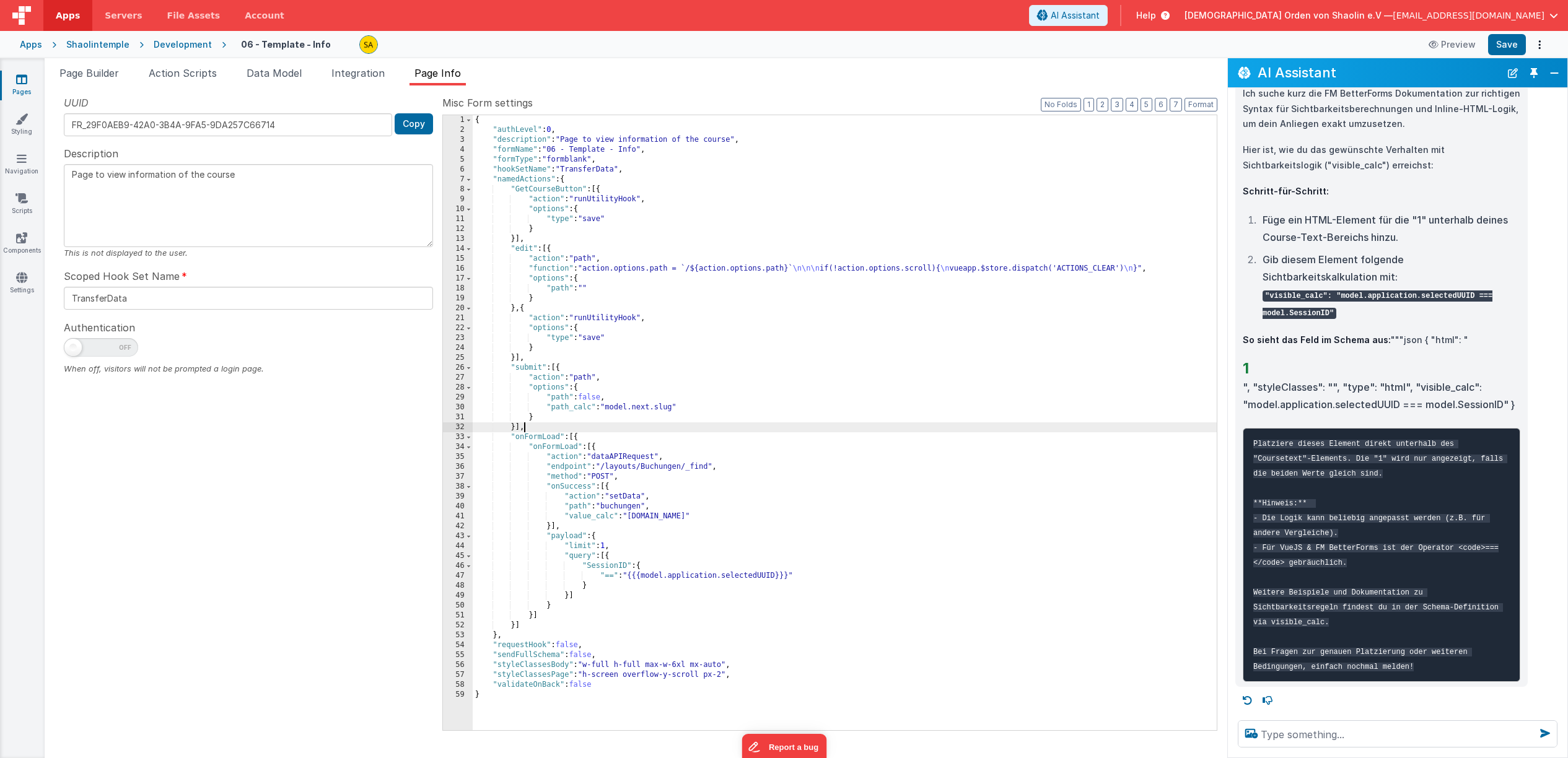
click at [607, 547] on div "{ "authLevel" : 0 , "description" : "Page to view information of the course" , …" at bounding box center [844, 432] width 744 height 635
click at [1501, 42] on button "Save" at bounding box center [1508, 44] width 38 height 21
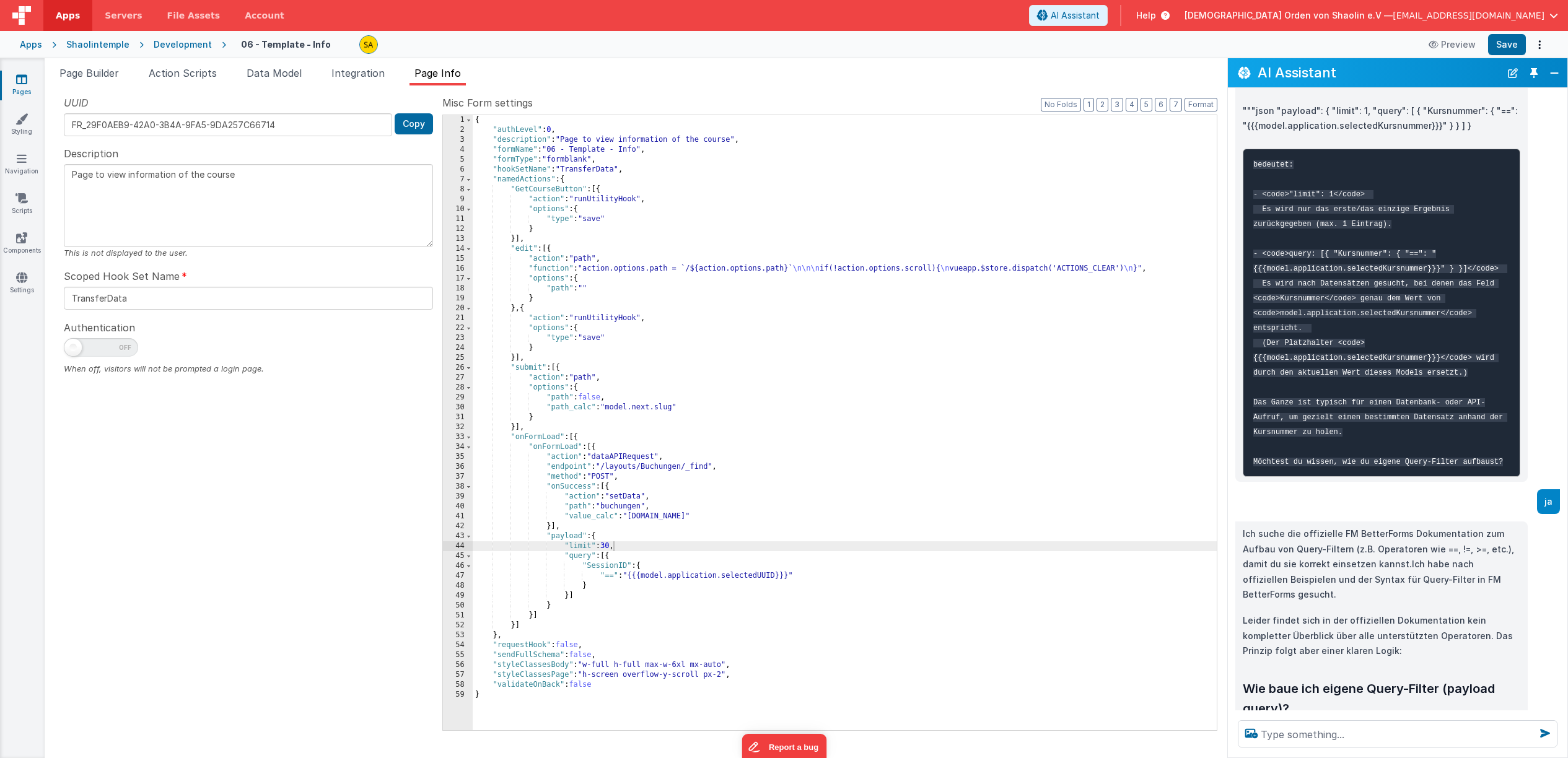
scroll to position [147, 0]
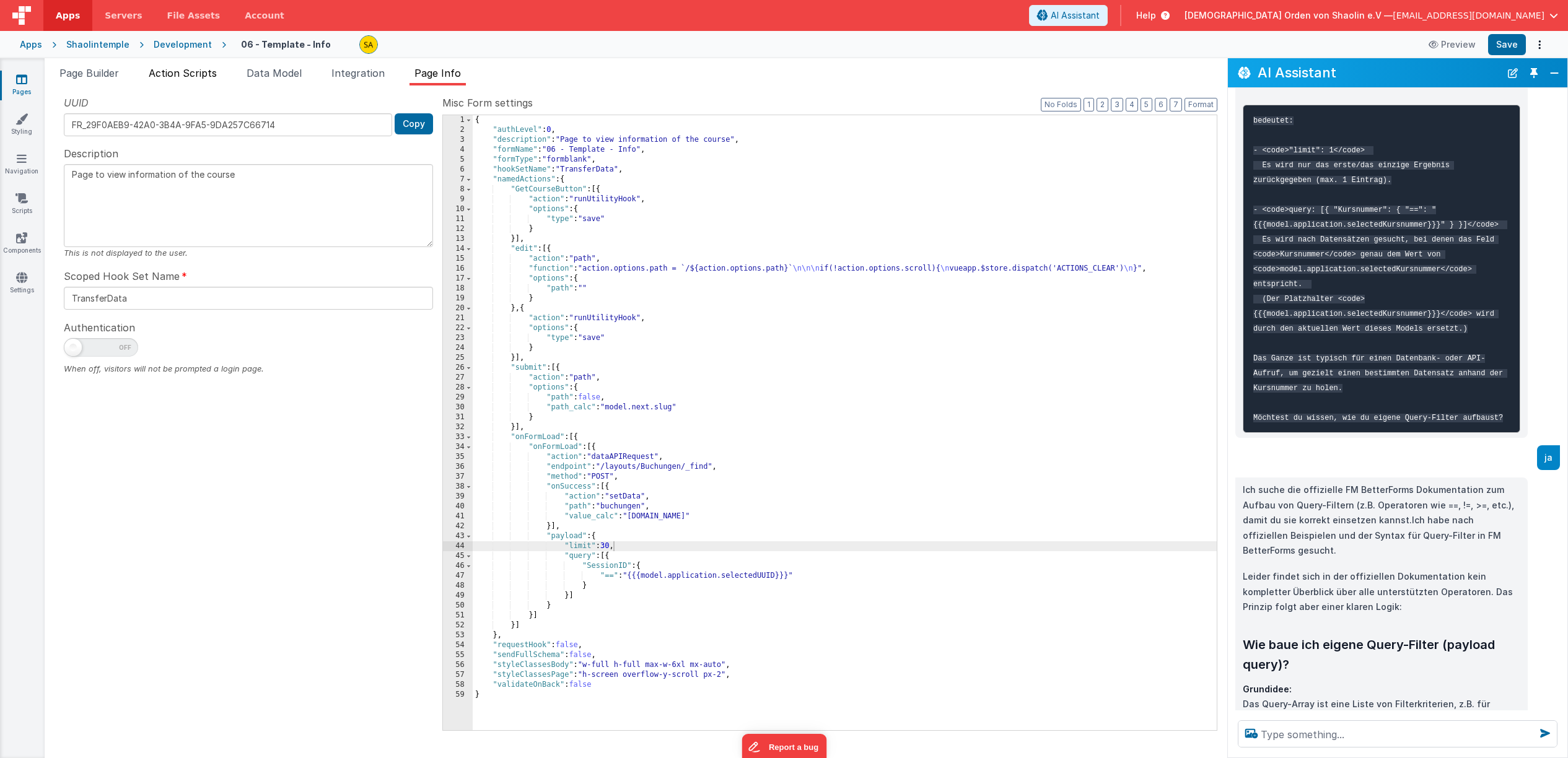
click at [194, 75] on span "Action Scripts" at bounding box center [183, 73] width 68 height 12
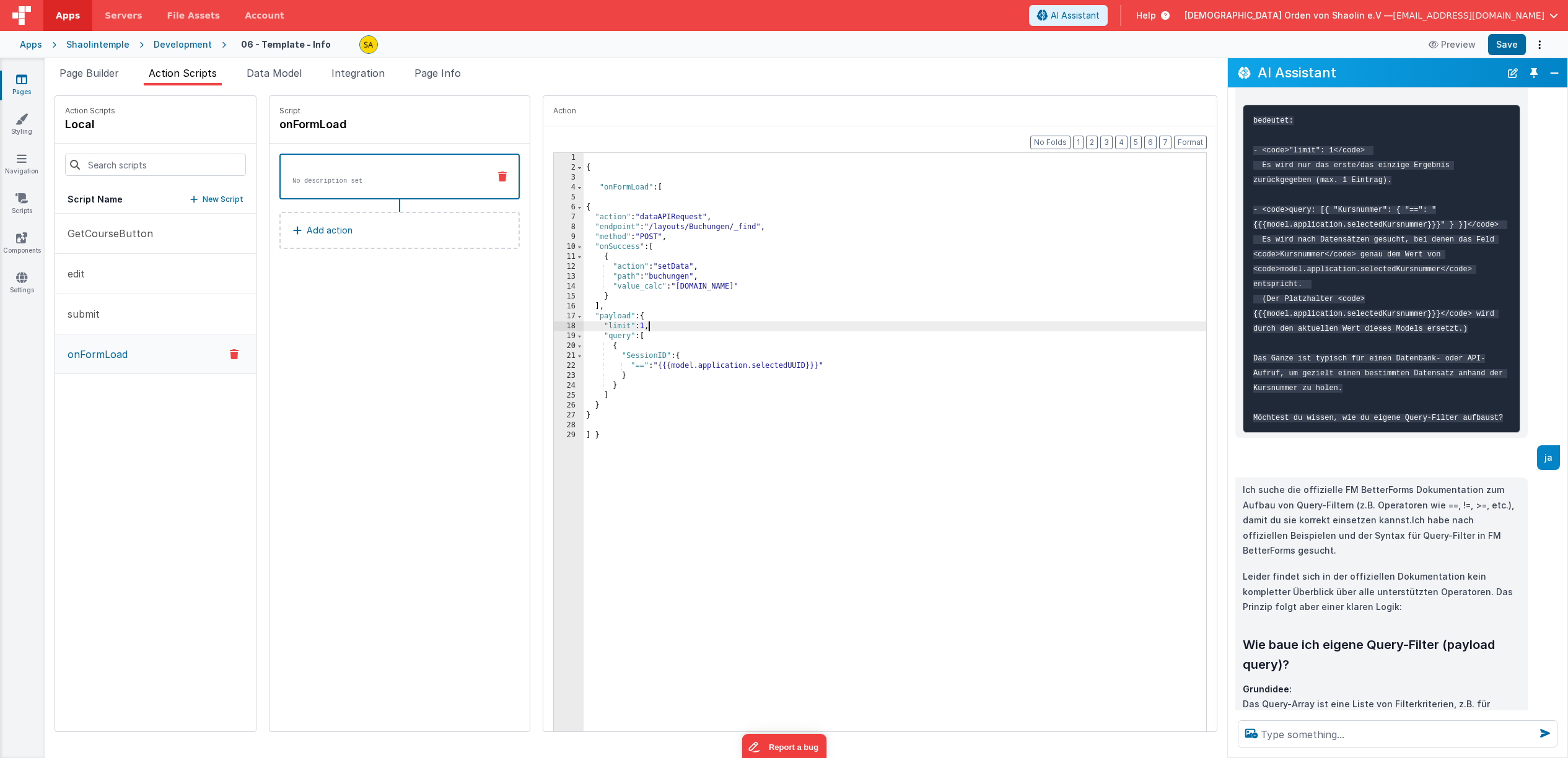
drag, startPoint x: 632, startPoint y: 326, endPoint x: 667, endPoint y: 377, distance: 61.9
click at [632, 326] on div "{ "onFormLoad" : [ { "action" : "dataAPIRequest" , "endpoint" : "/layouts/Buchu…" at bounding box center [902, 463] width 638 height 619
click at [1498, 46] on button "Save" at bounding box center [1508, 44] width 38 height 21
click at [639, 326] on div "{ "onFormLoad" : [ { "action" : "dataAPIRequest" , "endpoint" : "/layouts/Buchu…" at bounding box center [902, 463] width 638 height 619
click at [1500, 50] on button "Save" at bounding box center [1508, 44] width 38 height 21
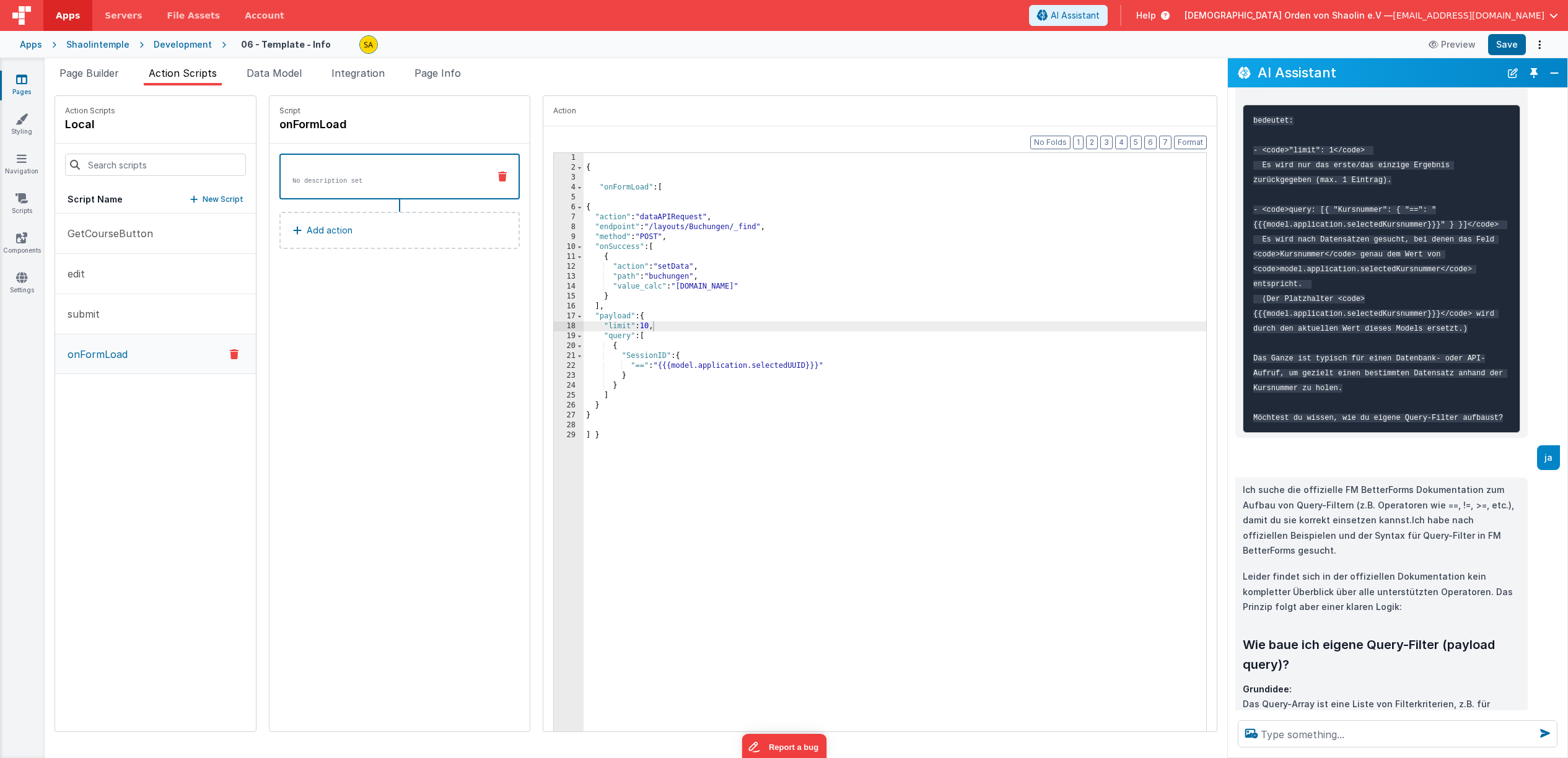
click at [584, 437] on div "{ "onFormLoad" : [ { "action" : "dataAPIRequest" , "endpoint" : "/layouts/Buchu…" at bounding box center [902, 463] width 638 height 619
click at [584, 430] on div "{ "onFormLoad" : [ { "action" : "dataAPIRequest" , "endpoint" : "/layouts/Buchu…" at bounding box center [902, 463] width 638 height 619
click at [565, 429] on div "28" at bounding box center [569, 425] width 30 height 10
click at [567, 425] on div "28" at bounding box center [569, 425] width 30 height 10
click at [584, 433] on div "{ "onFormLoad" : [ { "action" : "dataAPIRequest" , "endpoint" : "/layouts/Buchu…" at bounding box center [902, 463] width 638 height 619
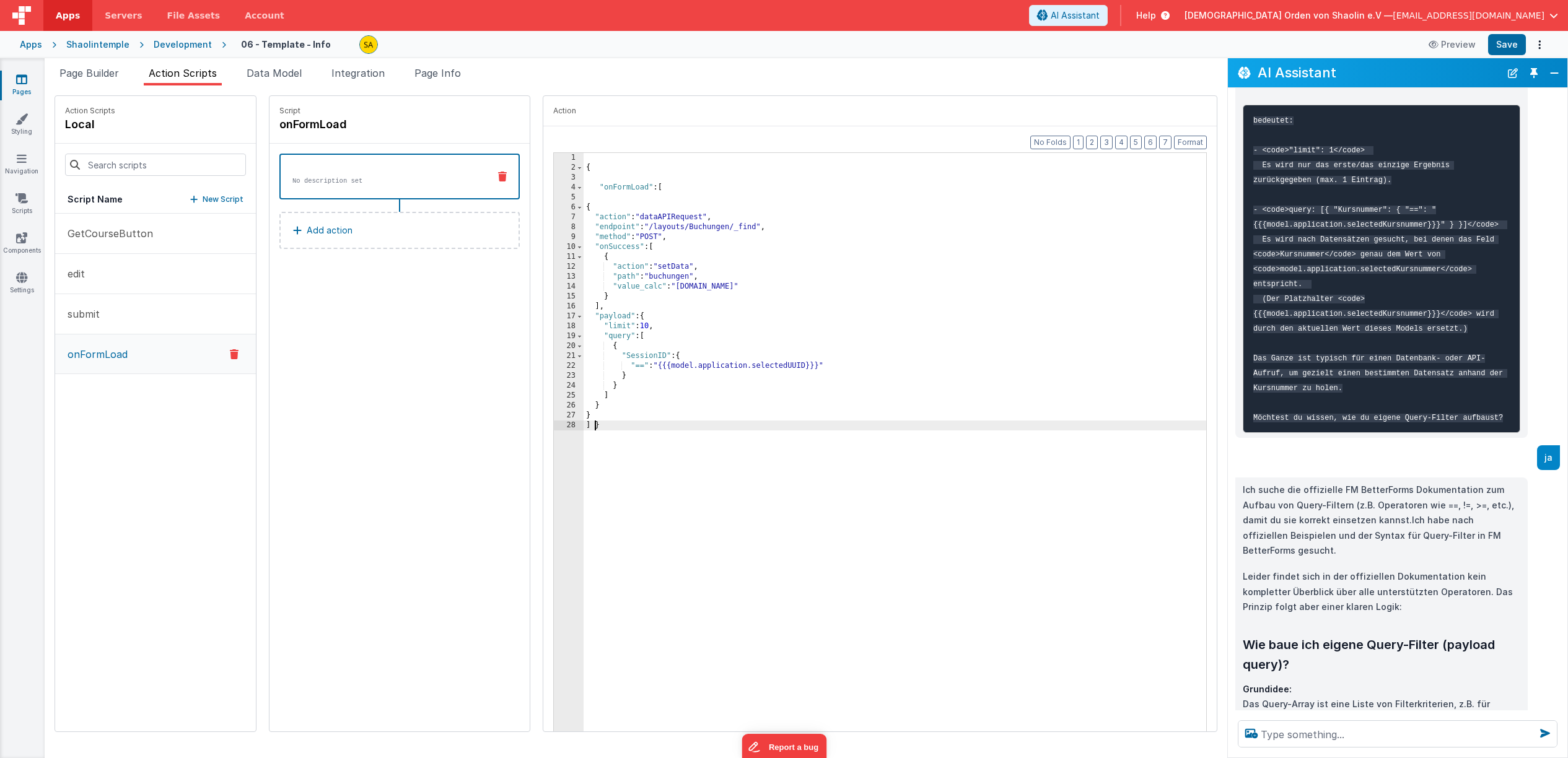
click at [584, 429] on div "{ "onFormLoad" : [ { "action" : "dataAPIRequest" , "endpoint" : "/layouts/Buchu…" at bounding box center [902, 463] width 638 height 619
drag, startPoint x: 675, startPoint y: 481, endPoint x: 681, endPoint y: 478, distance: 6.7
click at [675, 481] on div "{ "onFormLoad" : [ { "action" : "dataAPIRequest" , "endpoint" : "/layouts/Buchu…" at bounding box center [902, 463] width 638 height 619
click at [1513, 46] on button "Save" at bounding box center [1508, 44] width 38 height 21
click at [117, 74] on span "Page Builder" at bounding box center [89, 73] width 60 height 12
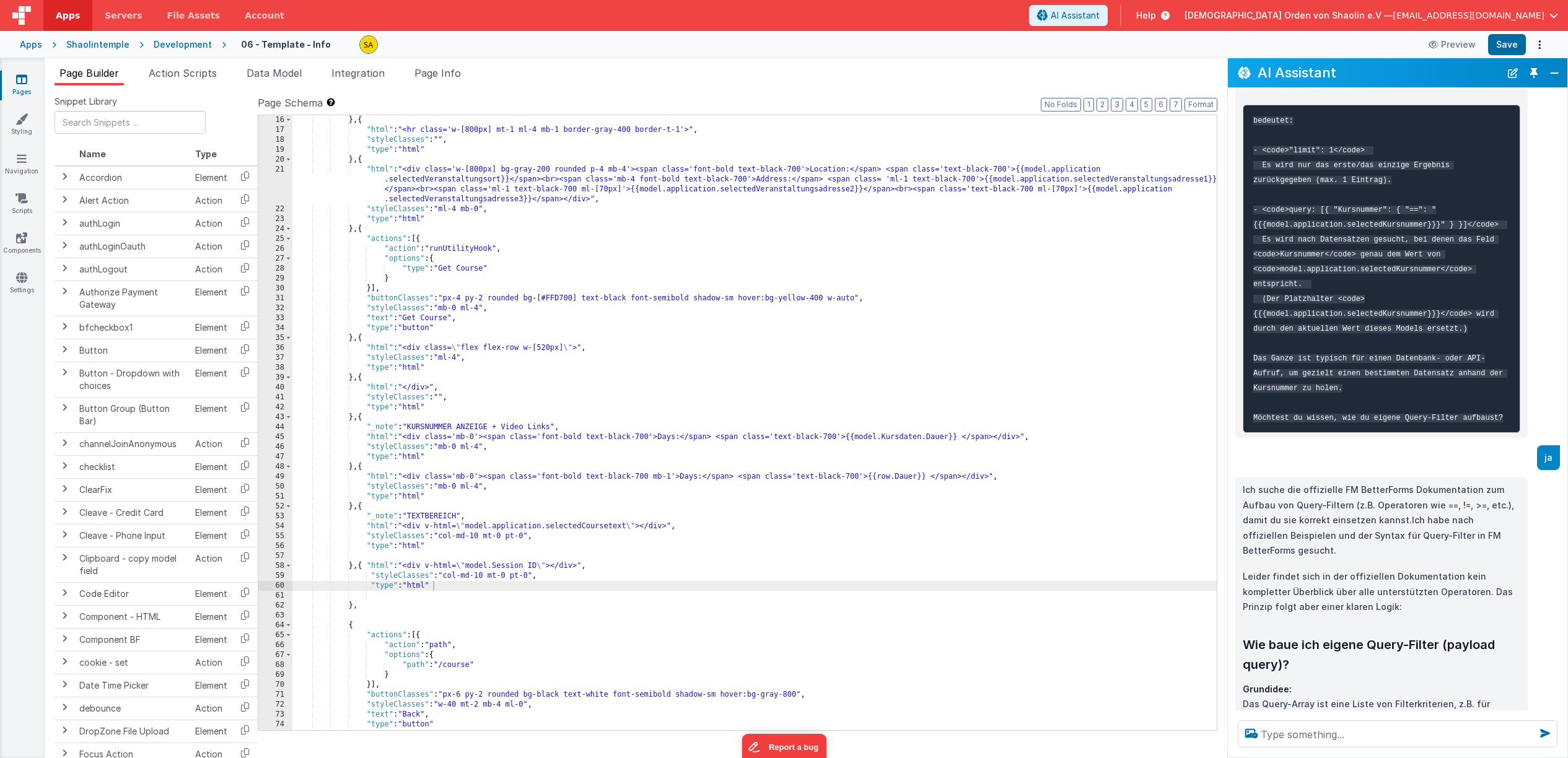
scroll to position [269, 0]
click at [464, 593] on div "} , { "html" : "<hr class='w-[800px] mt-1 ml-4 mb-1 border-gray-400 border-t-1'…" at bounding box center [754, 431] width 925 height 635
click at [450, 583] on div "} , { "html" : "<hr class='w-[800px] mt-1 ml-4 mb-1 border-gray-400 border-t-1'…" at bounding box center [754, 431] width 925 height 635
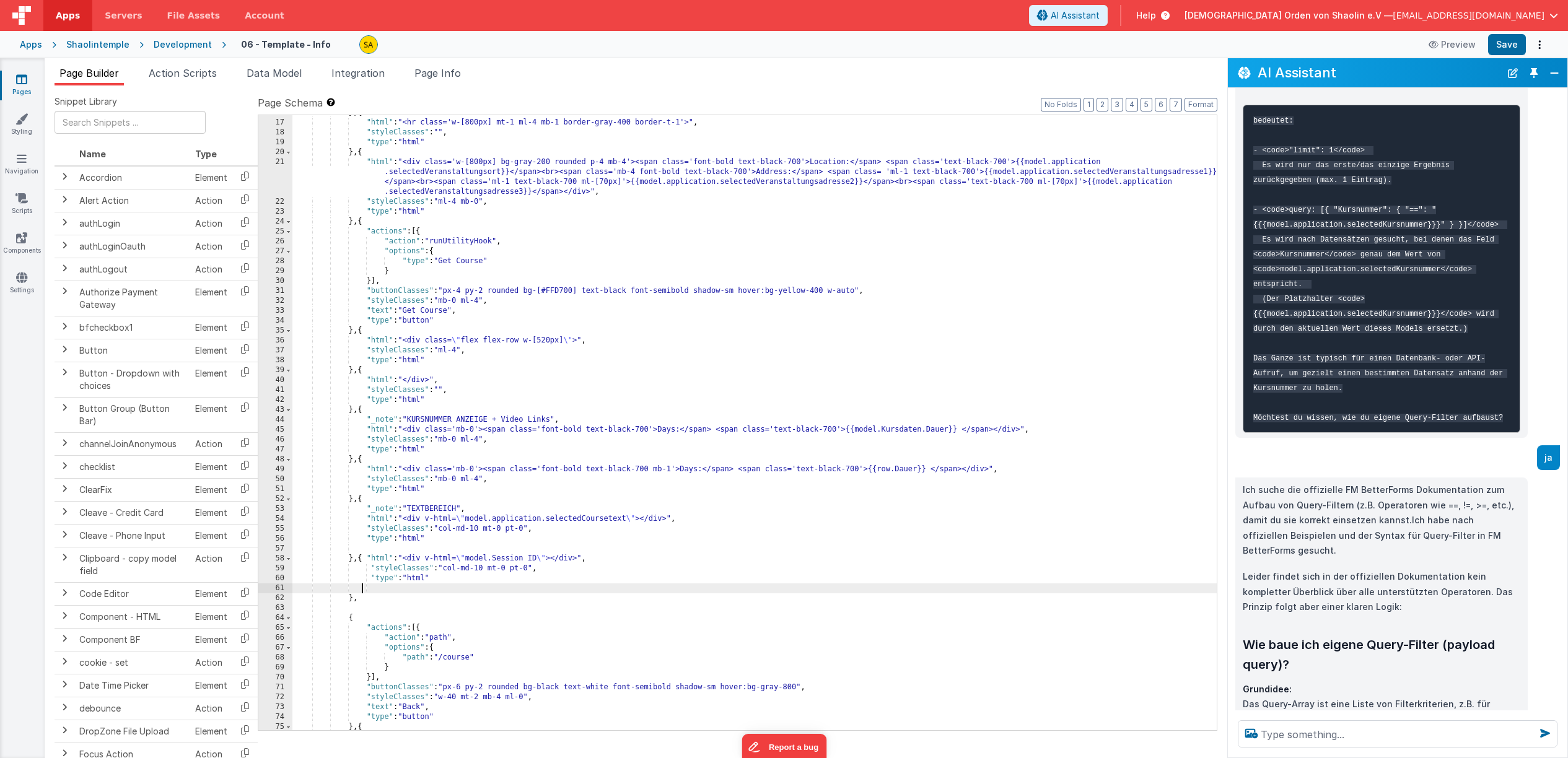
click at [361, 590] on div "} , { "html" : "<hr class='w-[800px] mt-1 ml-4 mb-1 border-gray-400 border-t-1'…" at bounding box center [754, 425] width 925 height 635
click at [348, 587] on div "} , { "html" : "<hr class='w-[800px] mt-1 ml-4 mb-1 border-gray-400 border-t-1'…" at bounding box center [754, 425] width 925 height 635
click at [311, 588] on div "} , { "html" : "<hr class='w-[800px] mt-1 ml-4 mb-1 border-gray-400 border-t-1'…" at bounding box center [754, 425] width 925 height 635
click at [329, 589] on div "} , { "html" : "<hr class='w-[800px] mt-1 ml-4 mb-1 border-gray-400 border-t-1'…" at bounding box center [754, 425] width 925 height 635
click at [349, 590] on div "} , { "html" : "<hr class='w-[800px] mt-1 ml-4 mb-1 border-gray-400 border-t-1'…" at bounding box center [754, 425] width 925 height 635
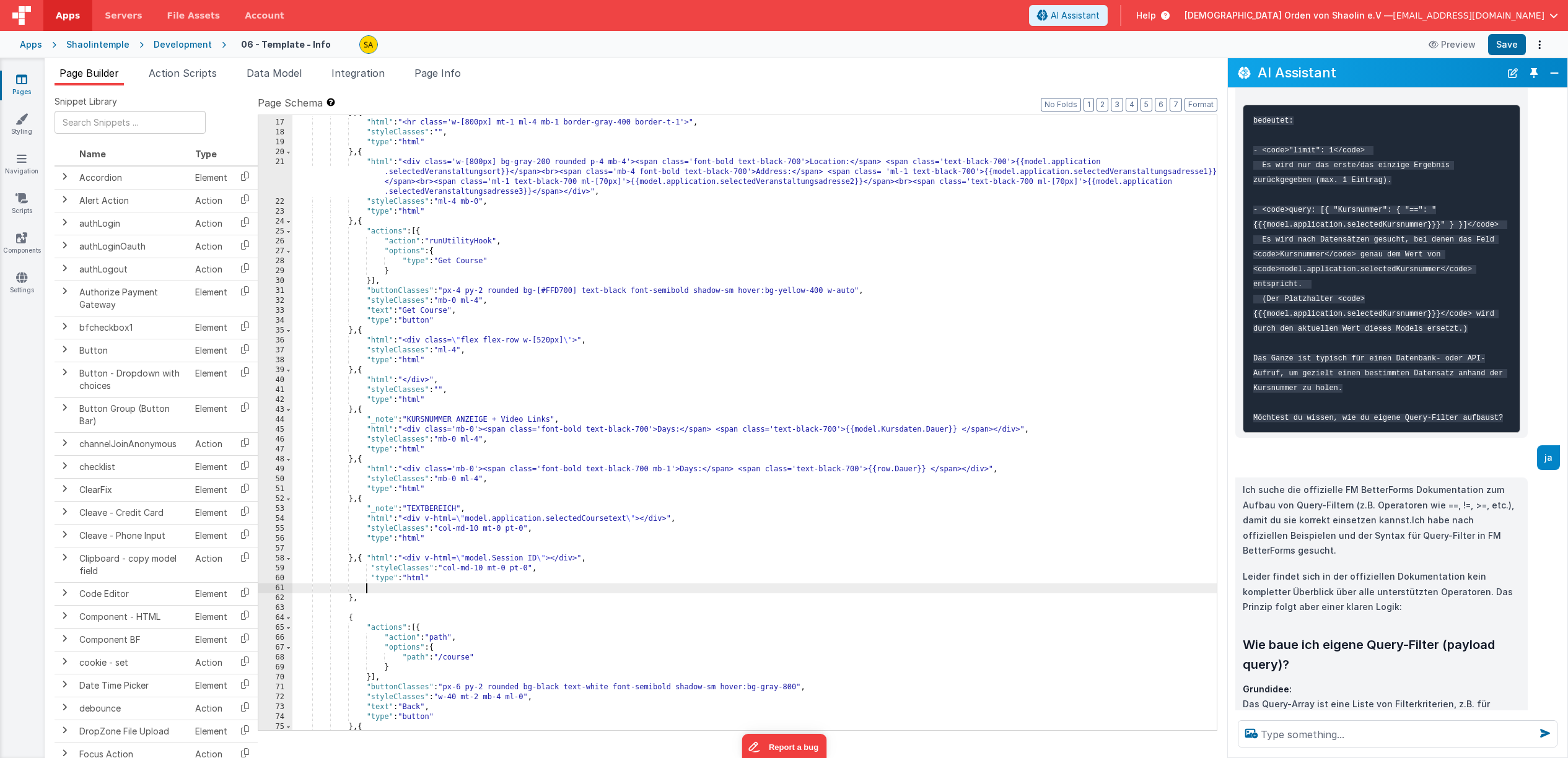
click at [366, 589] on div "} , { "html" : "<hr class='w-[800px] mt-1 ml-4 mb-1 border-gray-400 border-t-1'…" at bounding box center [754, 425] width 925 height 635
click at [351, 590] on div "} , { "html" : "<hr class='w-[800px] mt-1 ml-4 mb-1 border-gray-400 border-t-1'…" at bounding box center [754, 425] width 925 height 635
click at [351, 597] on div "} , { "html" : "<hr class='w-[800px] mt-1 ml-4 mb-1 border-gray-400 border-t-1'…" at bounding box center [754, 425] width 925 height 635
click at [367, 503] on div "} , { "html" : "<hr class='w-[800px] mt-1 ml-4 mb-1 border-gray-400 border-t-1'…" at bounding box center [754, 425] width 925 height 635
click at [363, 463] on div "} , { "html" : "<hr class='w-[800px] mt-1 ml-4 mb-1 border-gray-400 border-t-1'…" at bounding box center [754, 425] width 925 height 635
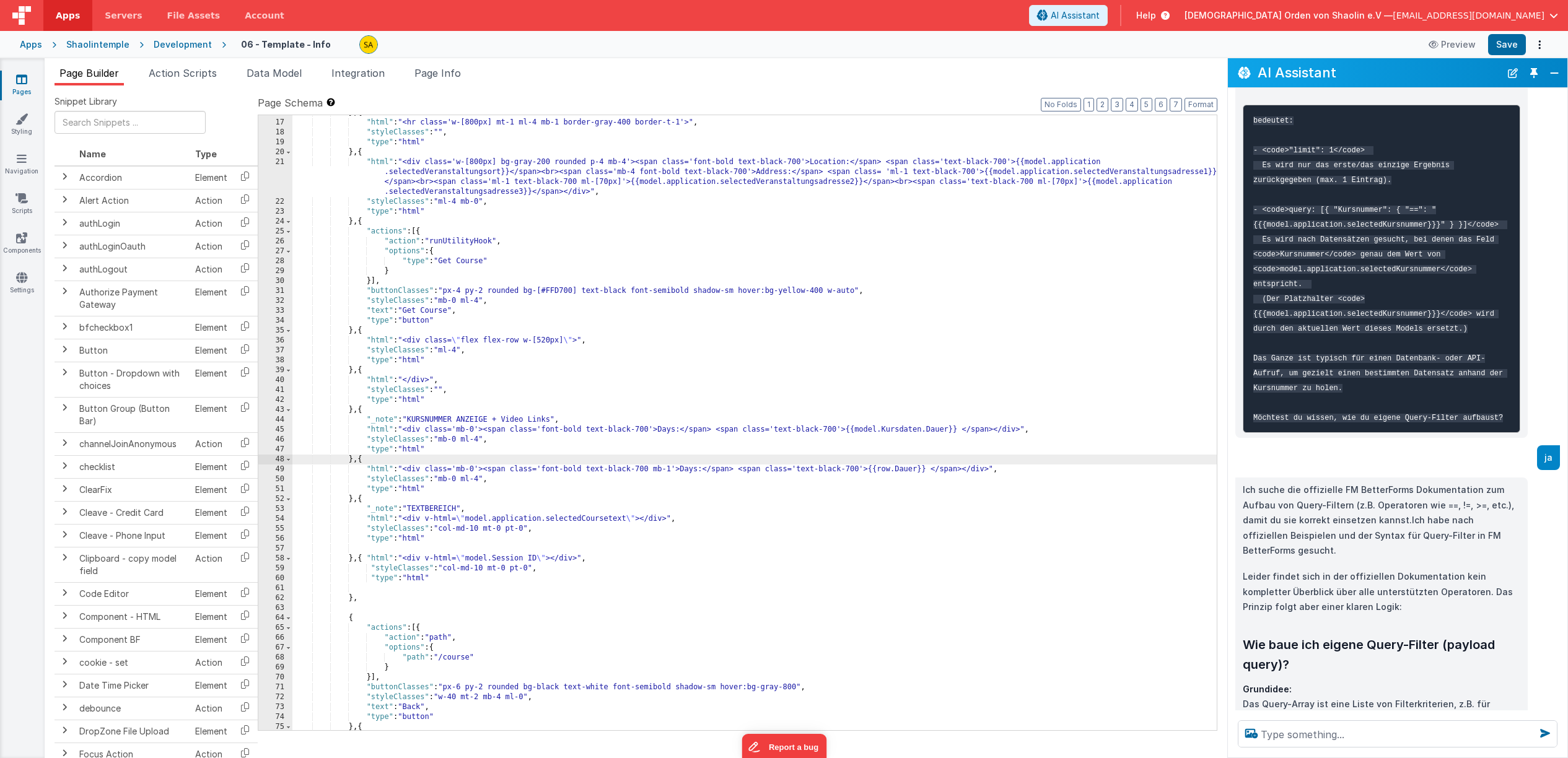
click at [366, 412] on div "} , { "html" : "<hr class='w-[800px] mt-1 ml-4 mb-1 border-gray-400 border-t-1'…" at bounding box center [754, 425] width 925 height 635
click at [203, 72] on span "Action Scripts" at bounding box center [183, 73] width 68 height 12
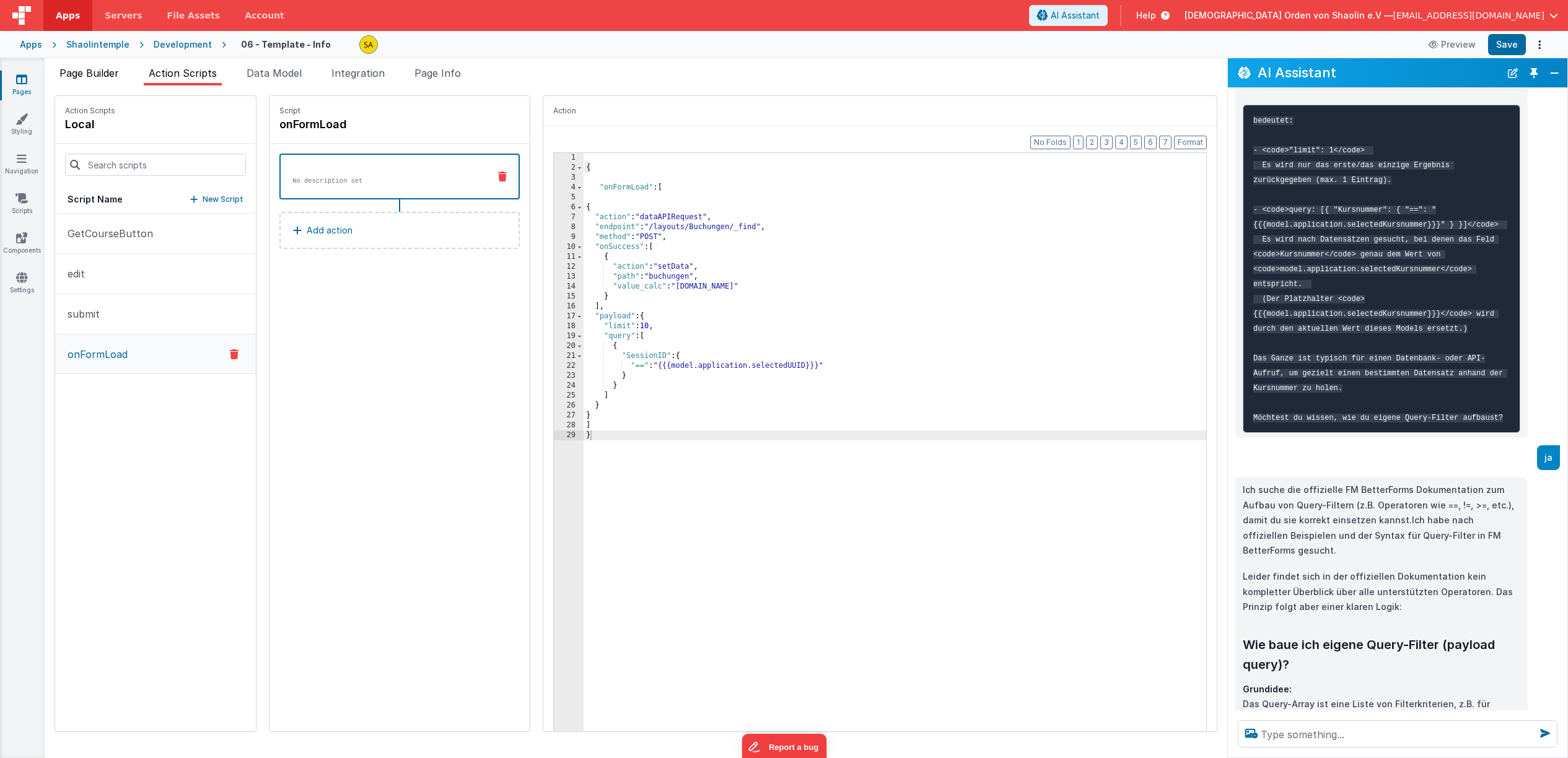
click at [110, 74] on span "Page Builder" at bounding box center [89, 73] width 60 height 12
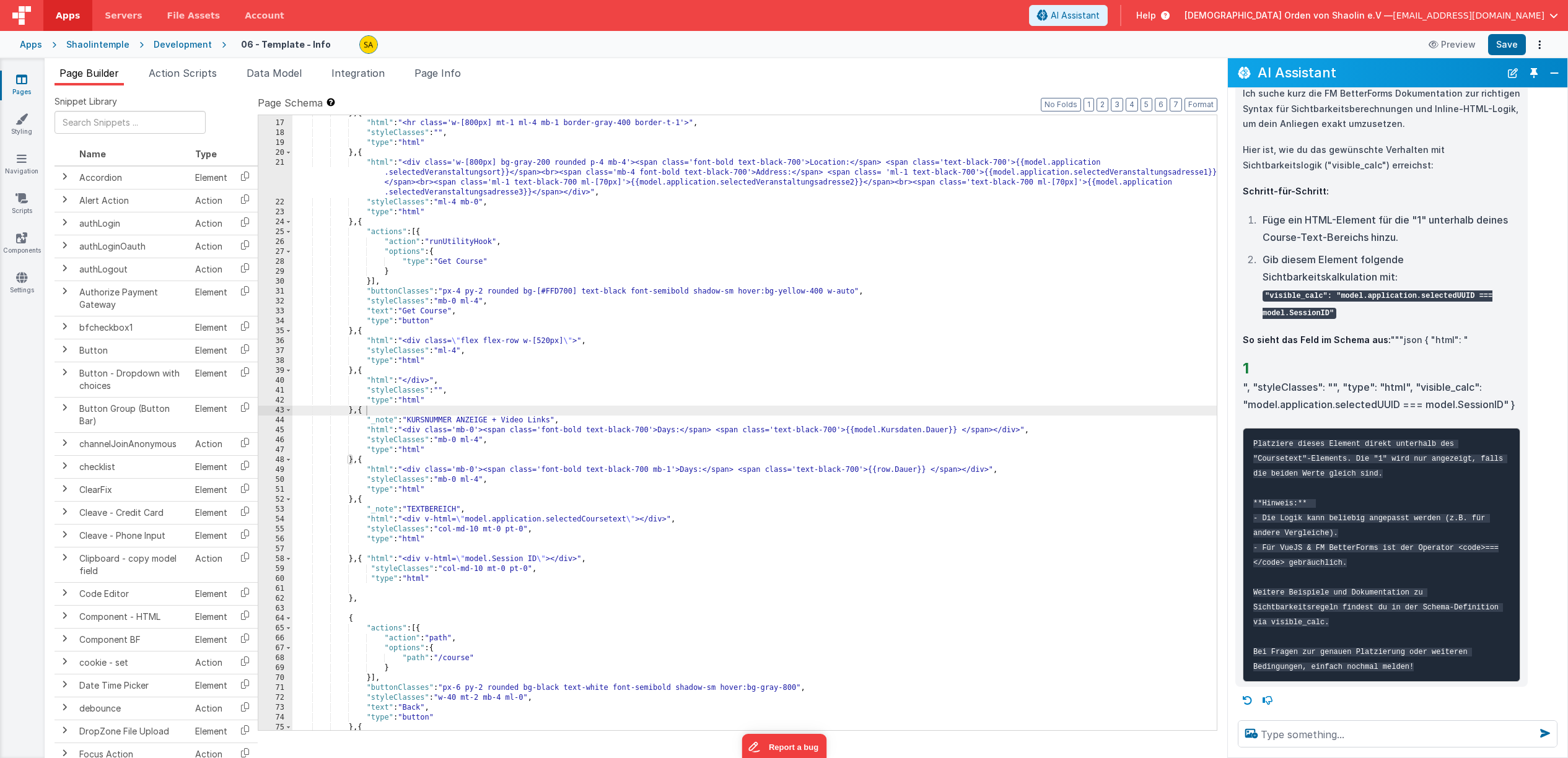
scroll to position [1773, 0]
click at [1304, 735] on textarea at bounding box center [1397, 733] width 320 height 27
type textarea "wofür ist der tab "Action Script"?"
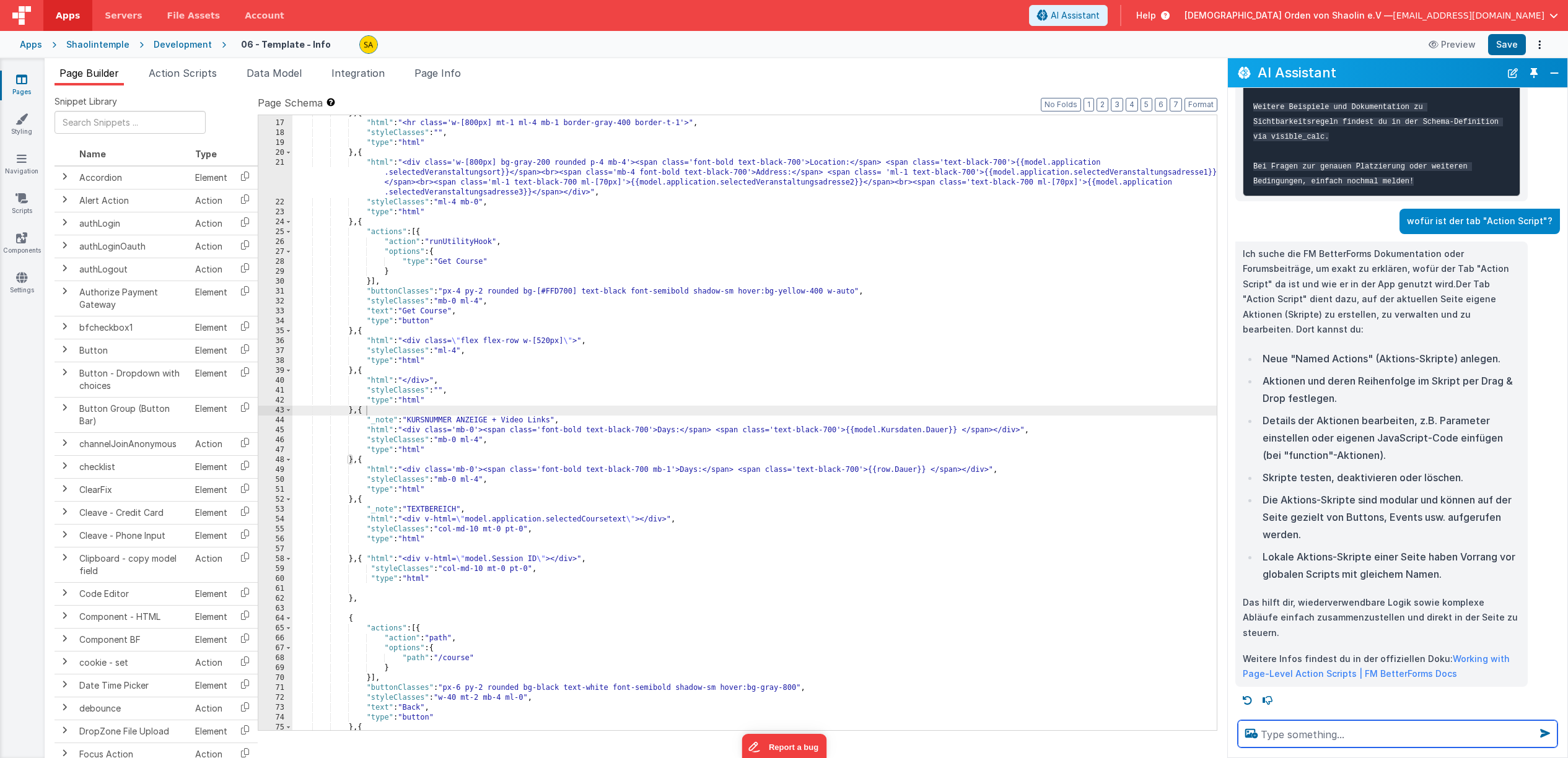
scroll to position [2244, 0]
click at [176, 71] on span "Action Scripts" at bounding box center [183, 73] width 68 height 12
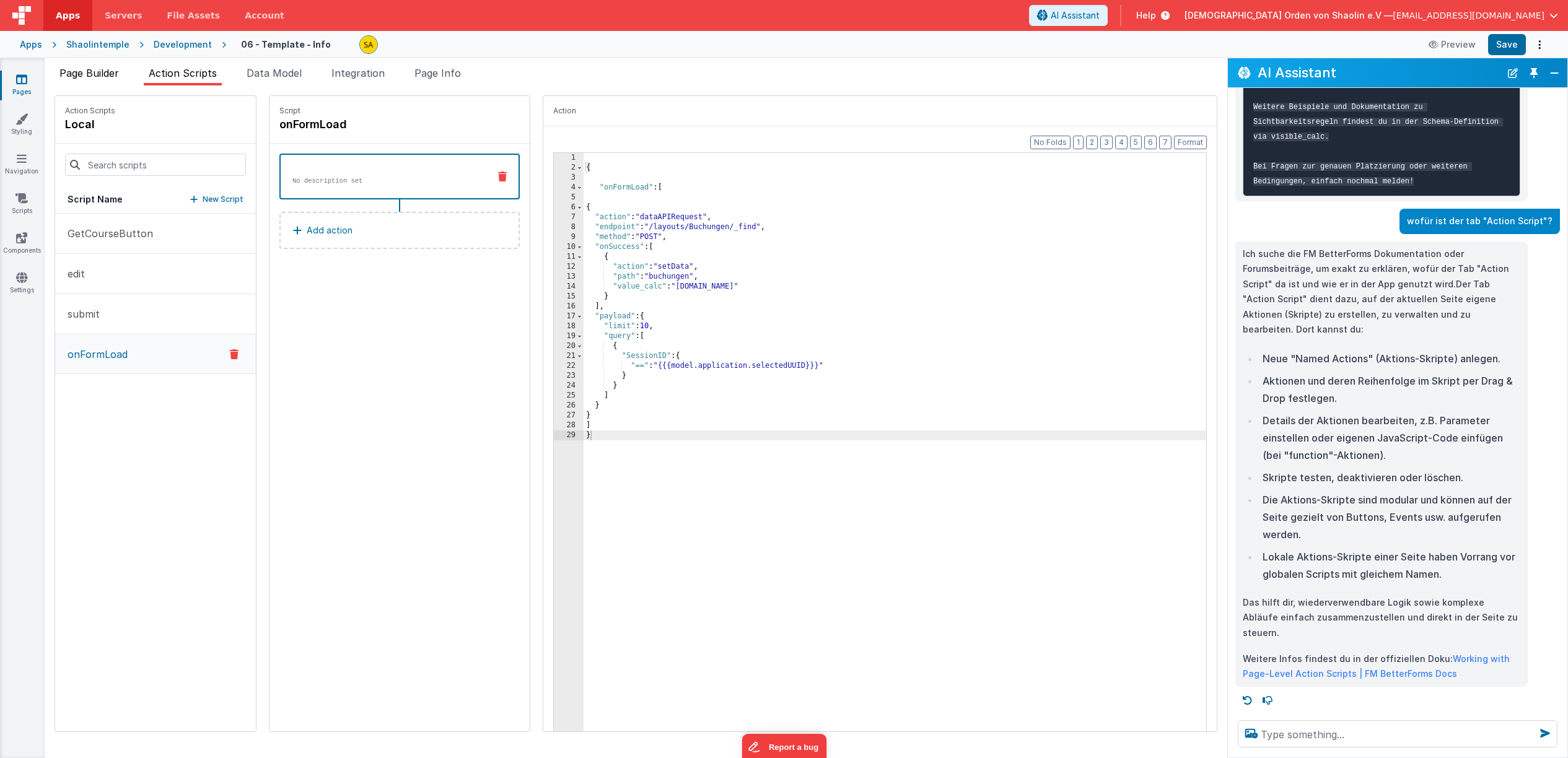
click at [94, 75] on span "Page Builder" at bounding box center [89, 73] width 60 height 12
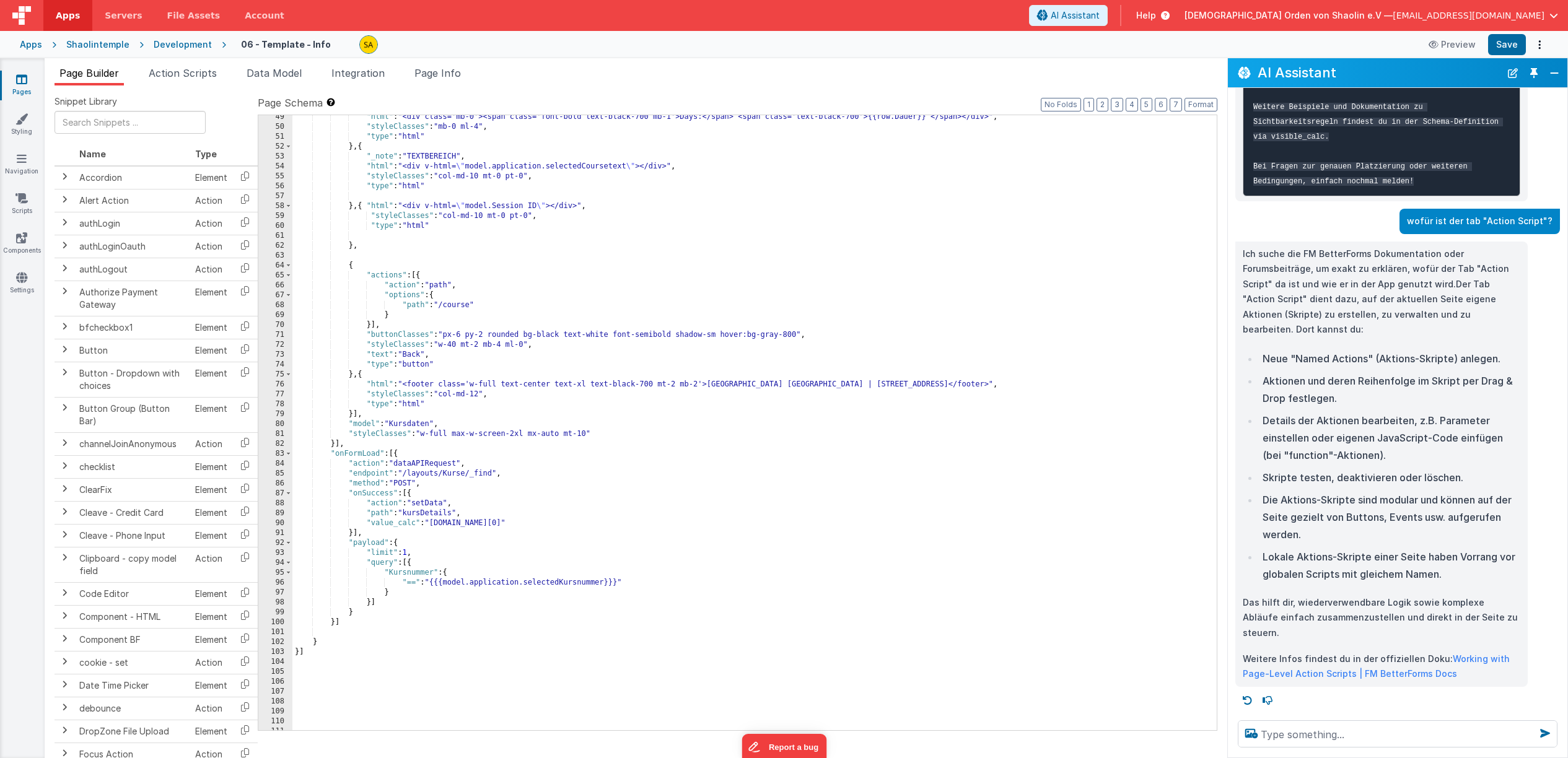
scroll to position [631, 0]
click at [198, 76] on span "Action Scripts" at bounding box center [183, 73] width 68 height 12
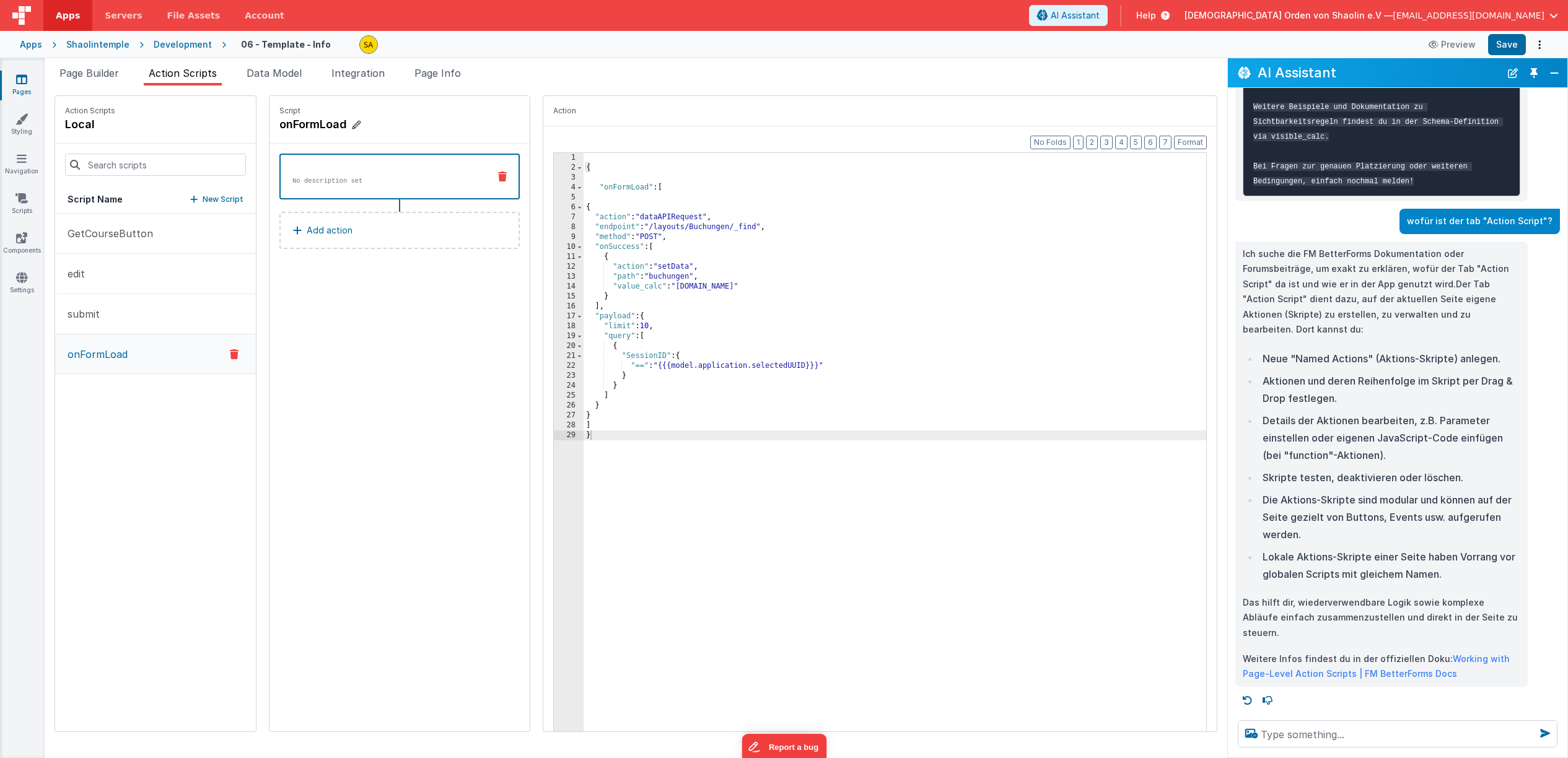
click at [352, 124] on icon at bounding box center [356, 125] width 8 height 12
click at [344, 124] on input "onFormLoad" at bounding box center [342, 124] width 124 height 17
type input "onFormLoadDataCheck"
click at [411, 124] on icon at bounding box center [415, 124] width 8 height 15
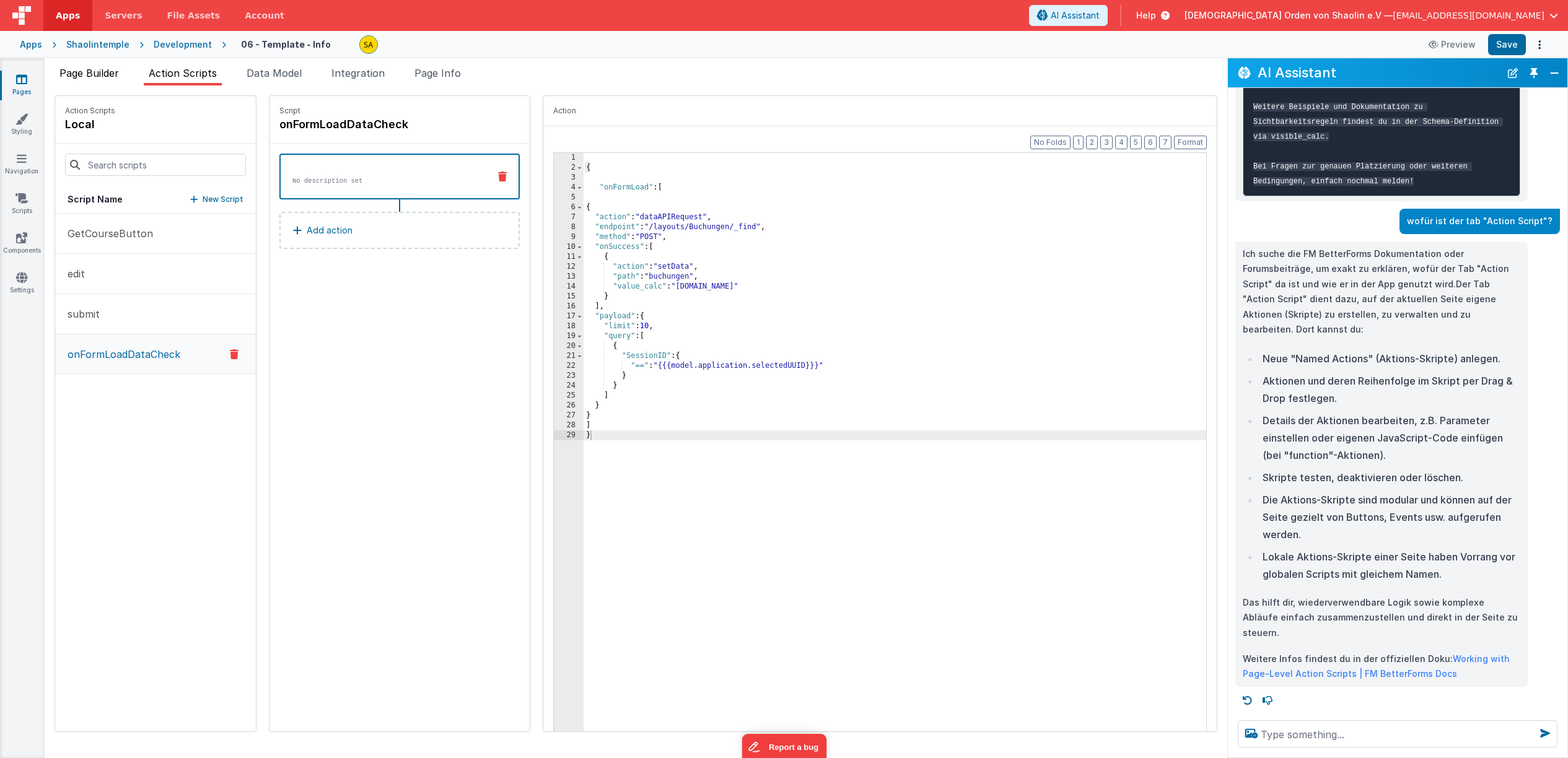
click at [104, 80] on li "Page Builder" at bounding box center [89, 75] width 70 height 20
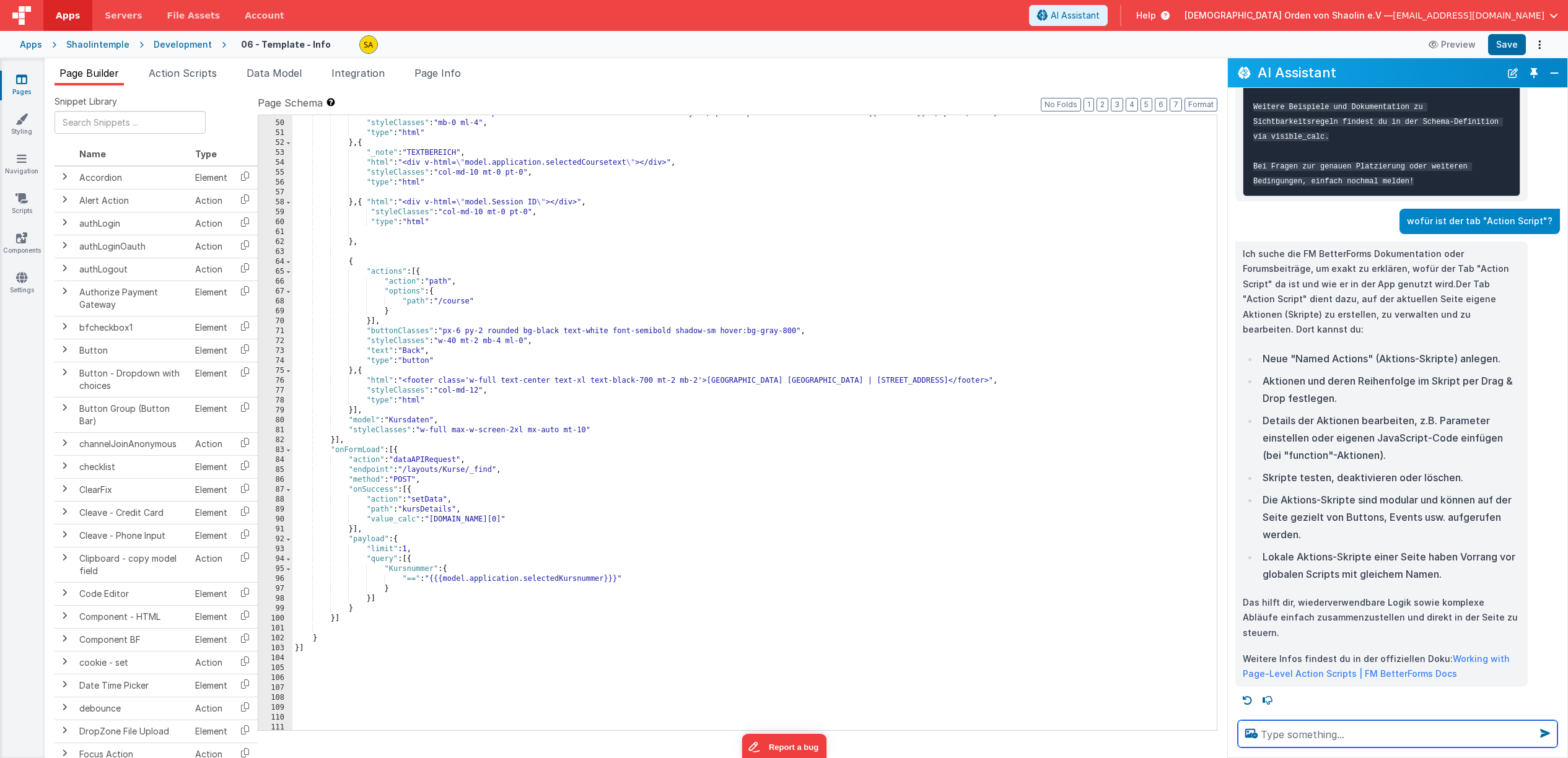
click at [1431, 736] on textarea at bounding box center [1397, 733] width 320 height 27
type textarea "v"
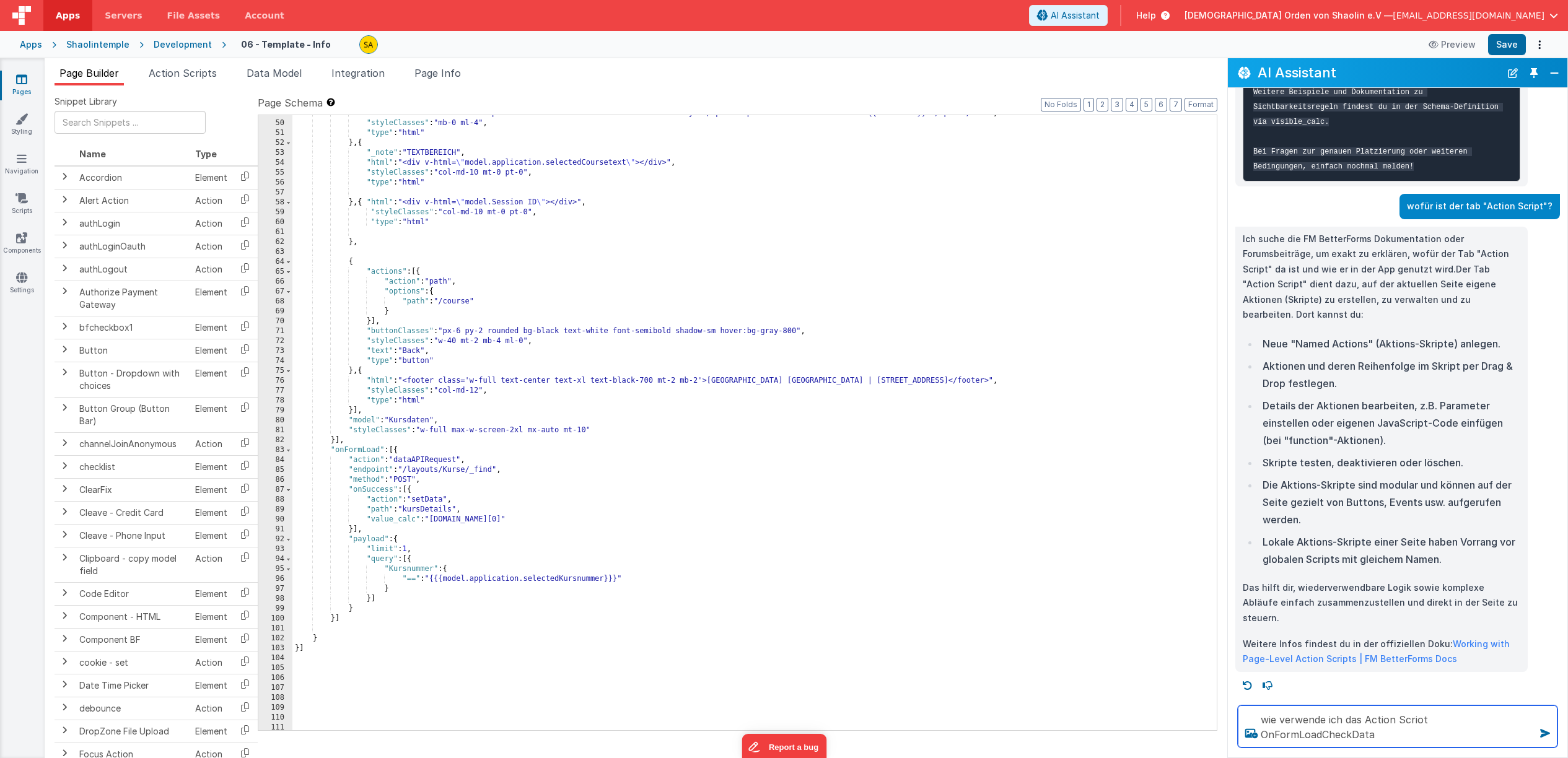
type textarea "wie verwende ich das Action Scriot OnFormLoadCheckData"
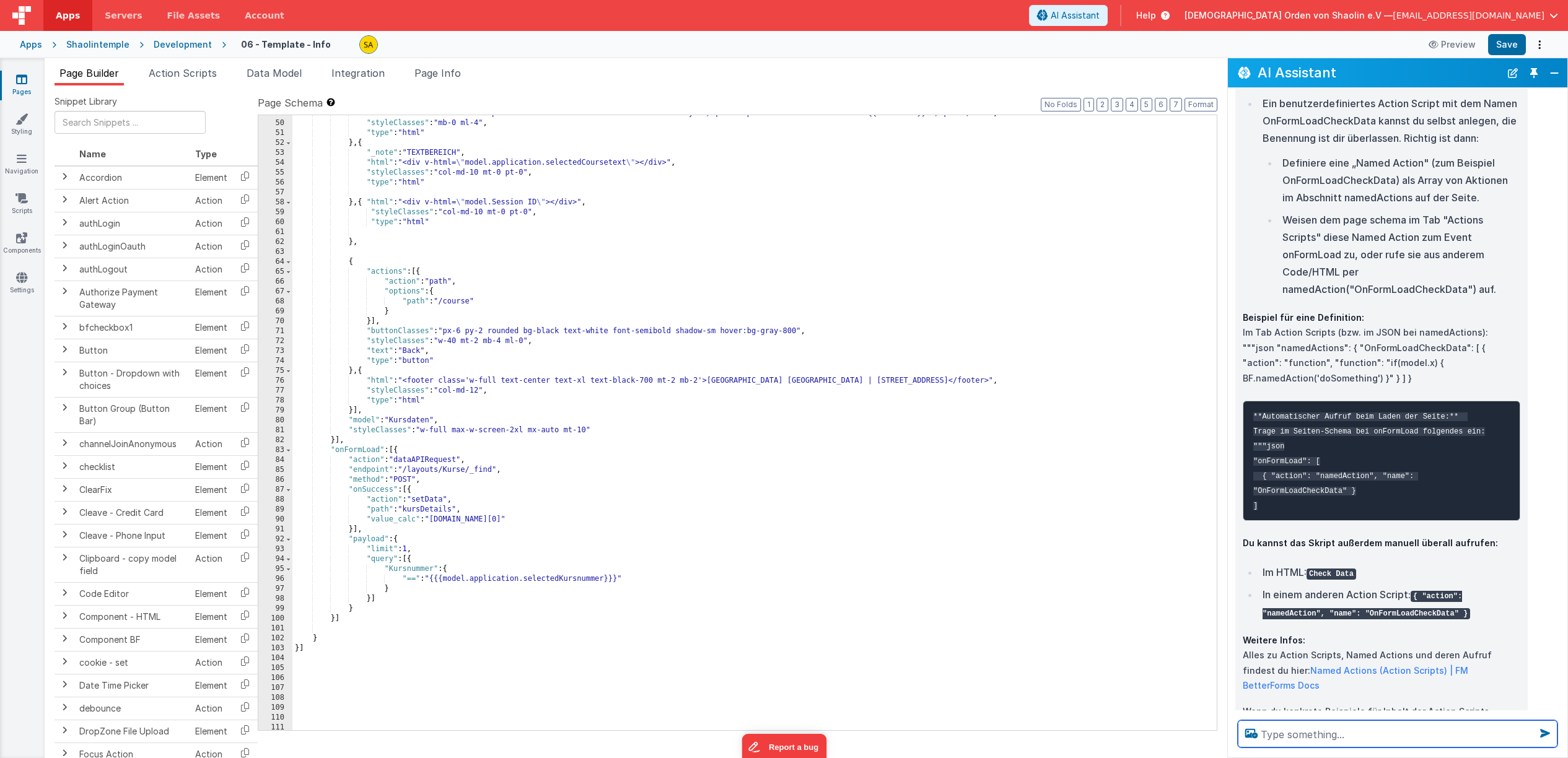
scroll to position [3075, 0]
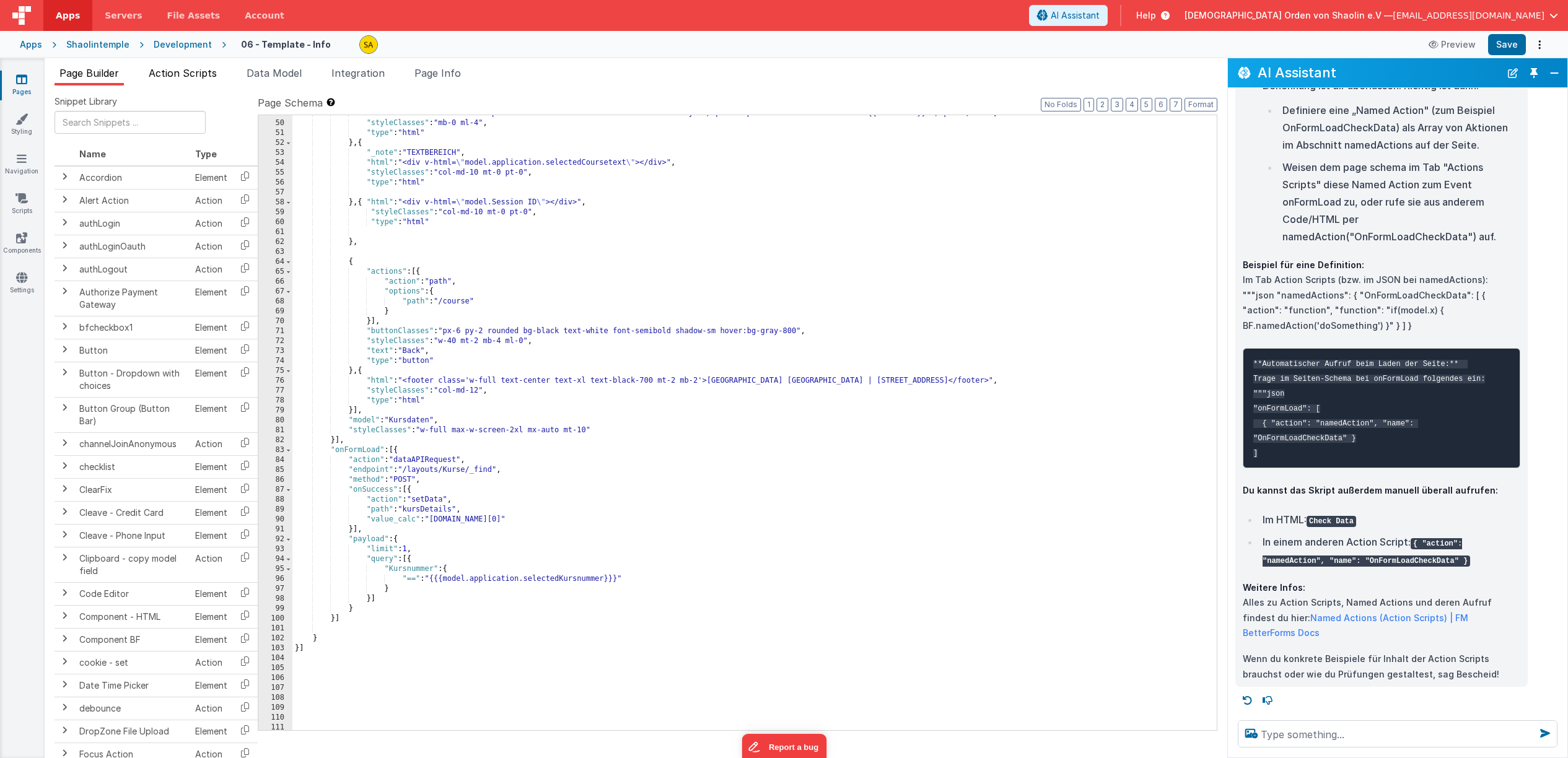
click at [185, 78] on span "Action Scripts" at bounding box center [183, 73] width 68 height 12
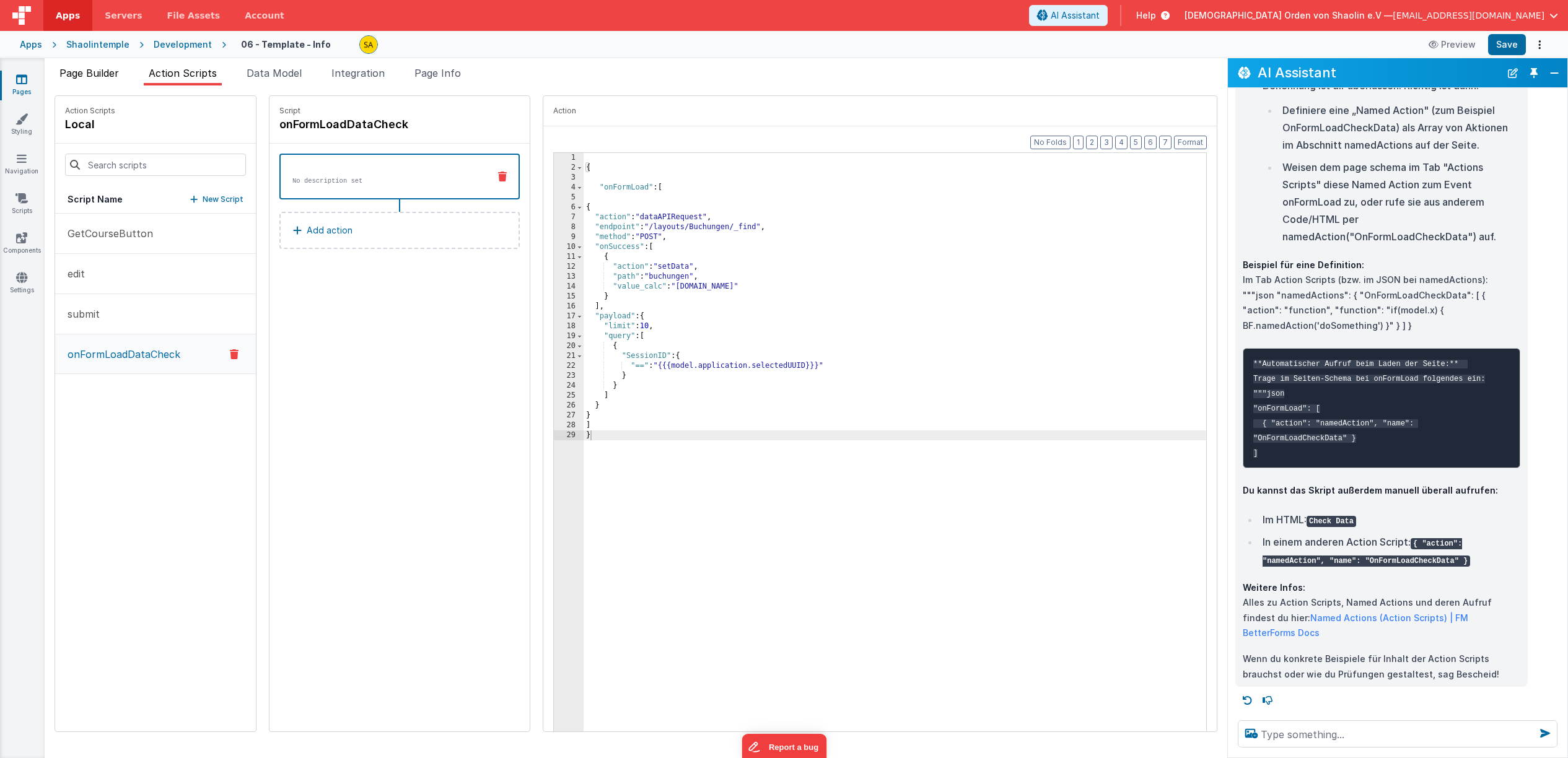
click at [90, 70] on span "Page Builder" at bounding box center [89, 73] width 60 height 12
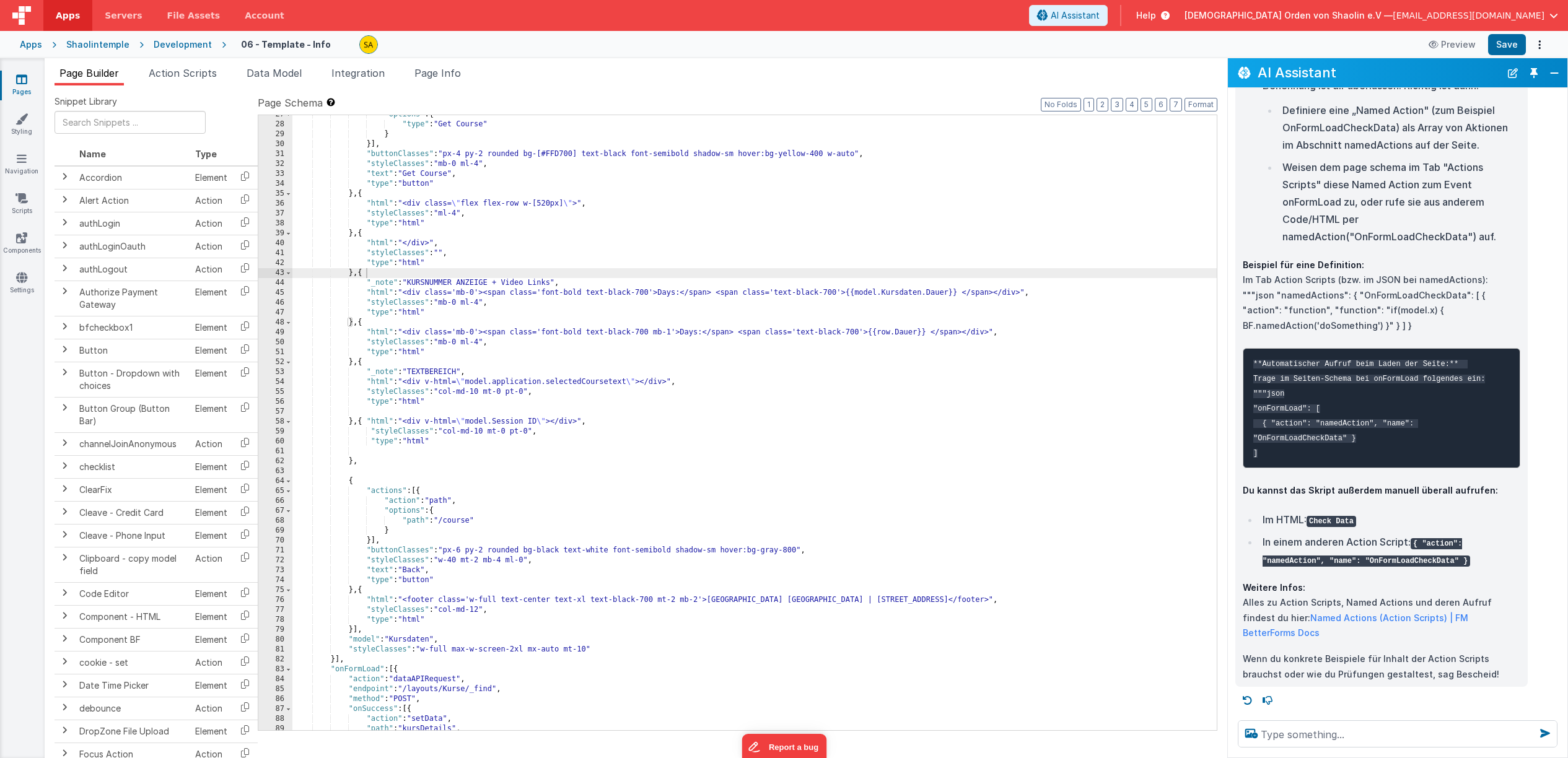
scroll to position [401, 0]
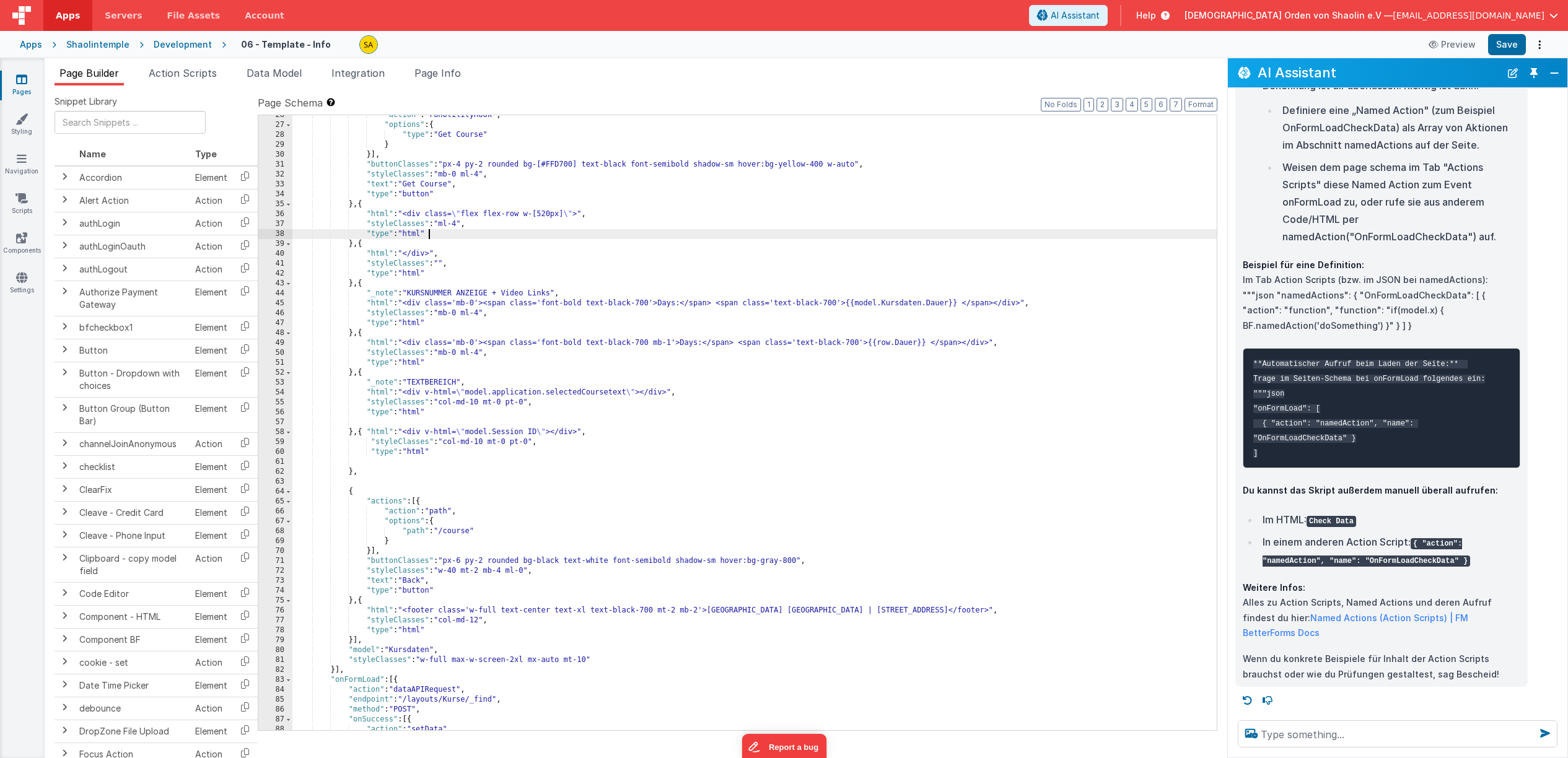
click at [620, 237] on div ""action" : "runUtilityHook" , "options" : { "type" : "Get Course" } }] , "butto…" at bounding box center [754, 427] width 925 height 635
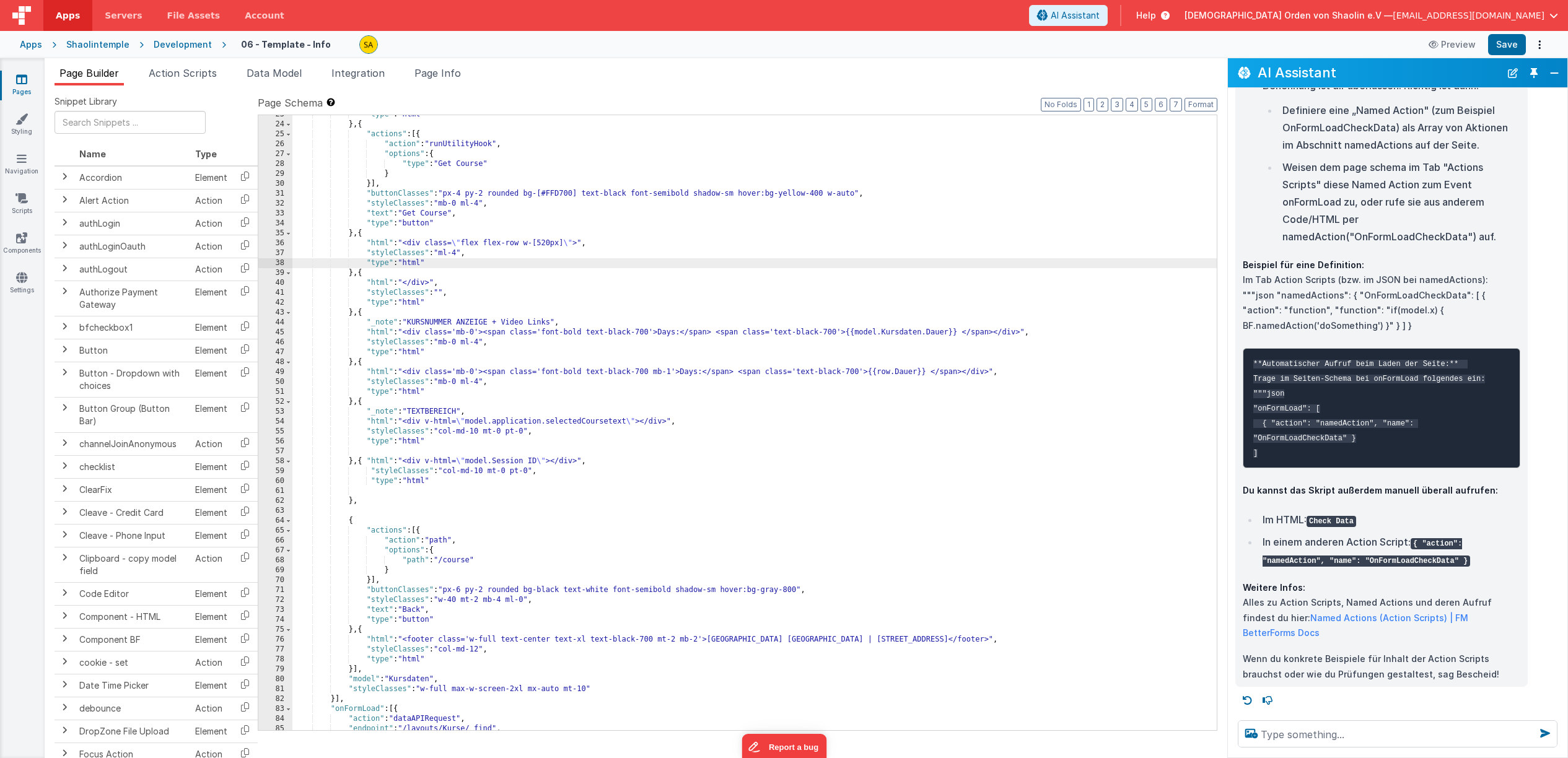
scroll to position [405, 0]
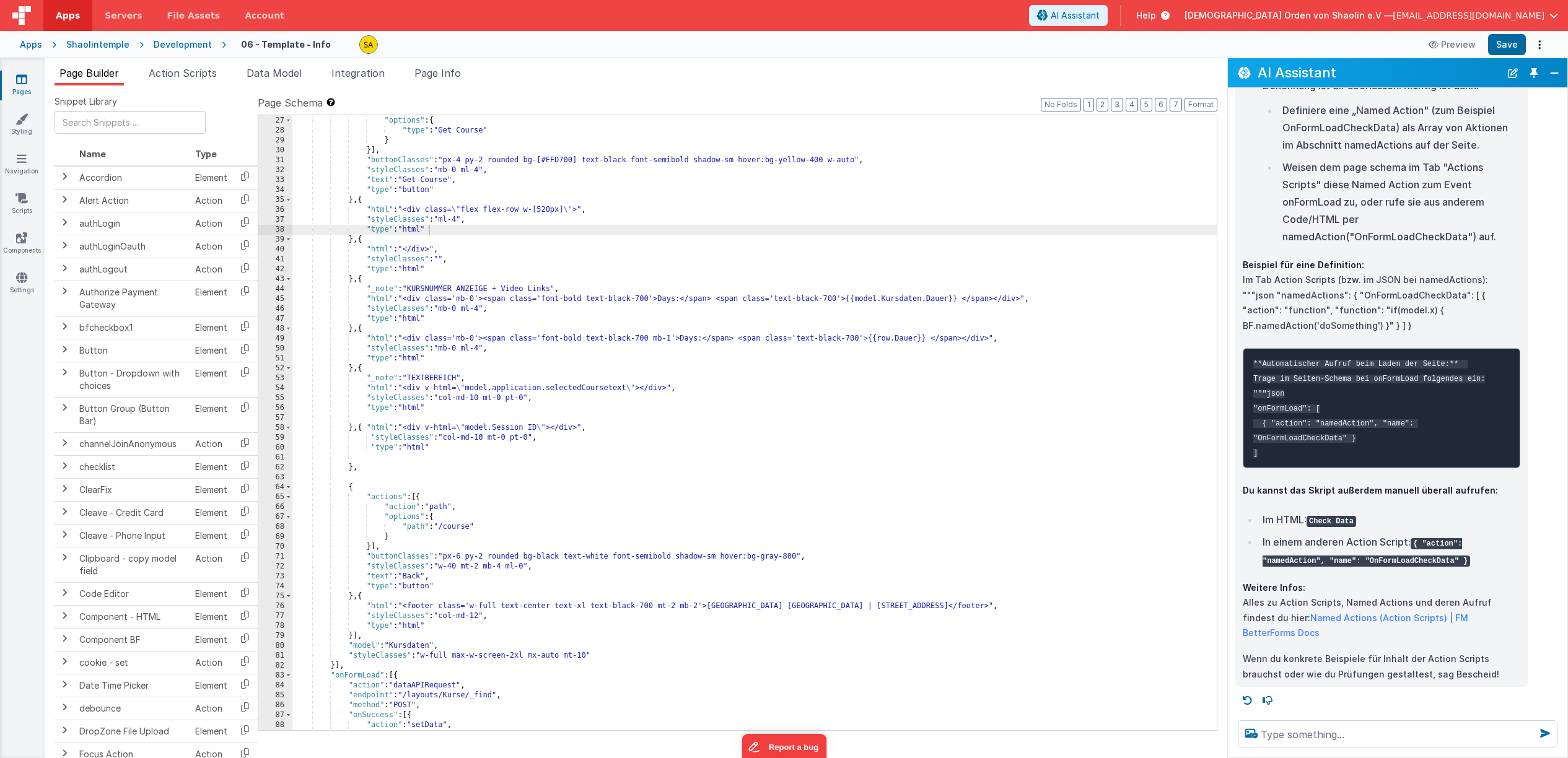
click at [23, 75] on icon at bounding box center [21, 79] width 11 height 12
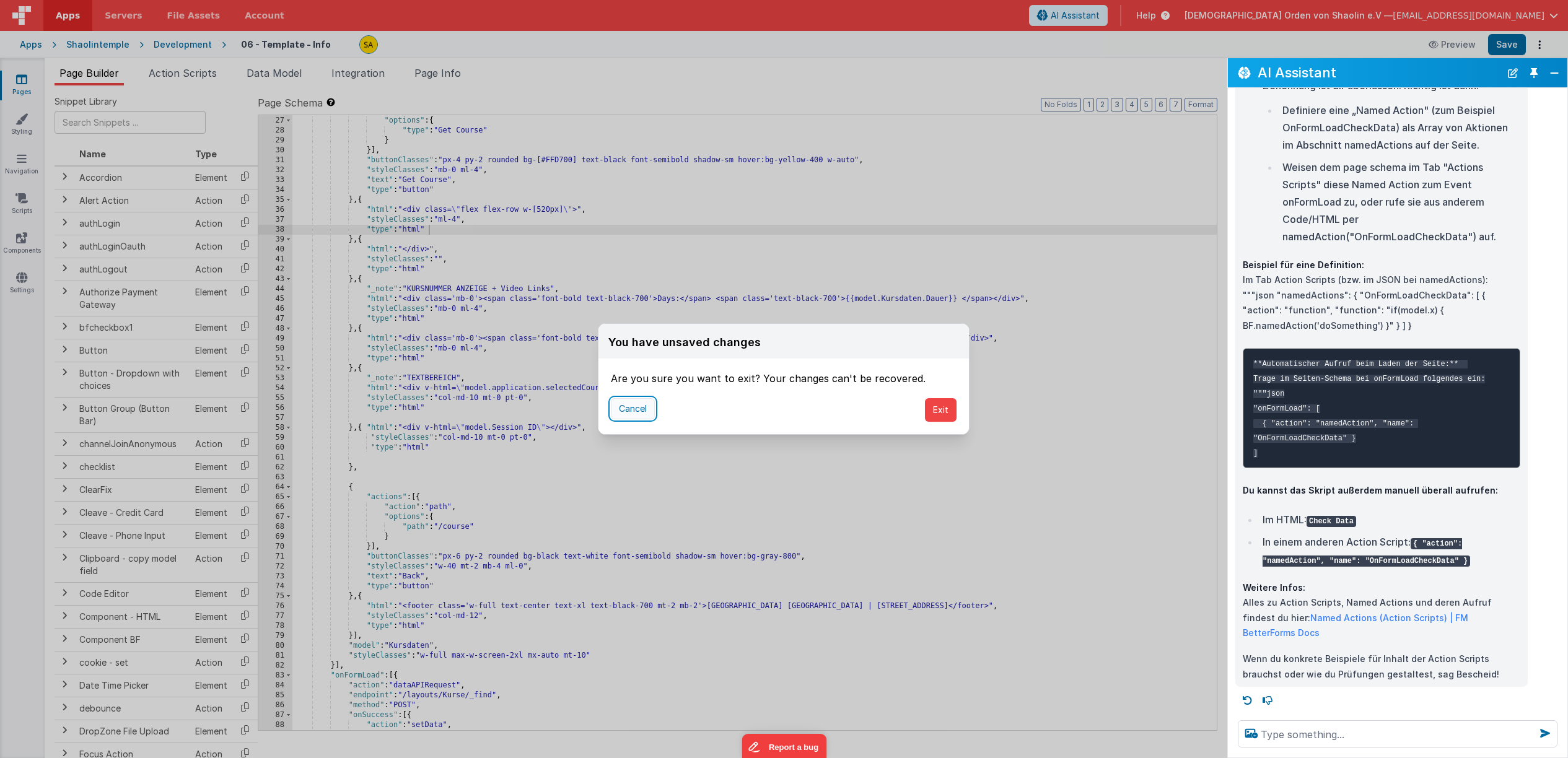
click at [637, 413] on button "Cancel" at bounding box center [632, 408] width 44 height 21
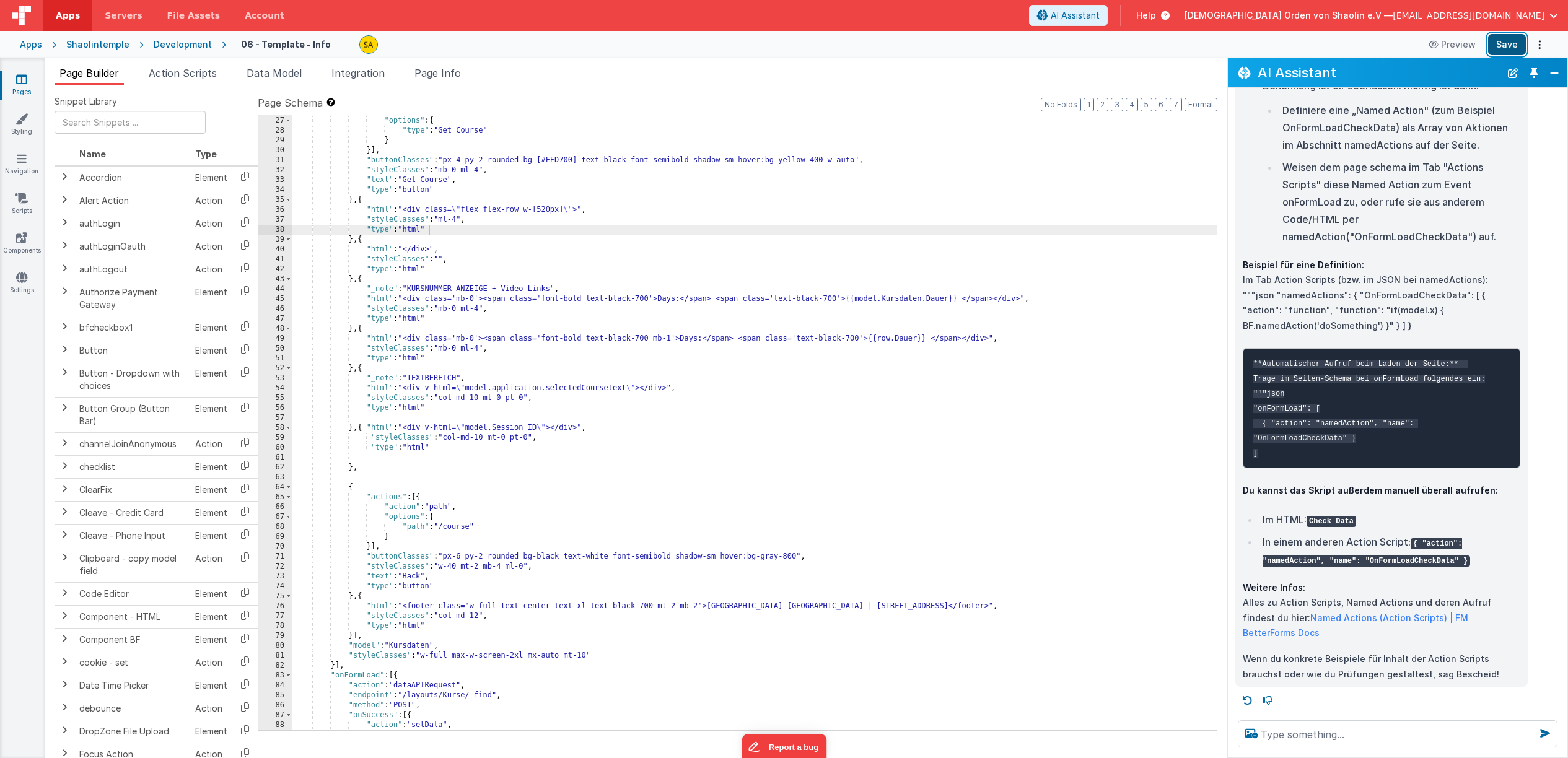
click at [1504, 49] on button "Save" at bounding box center [1508, 44] width 38 height 21
click at [21, 83] on icon at bounding box center [21, 79] width 11 height 12
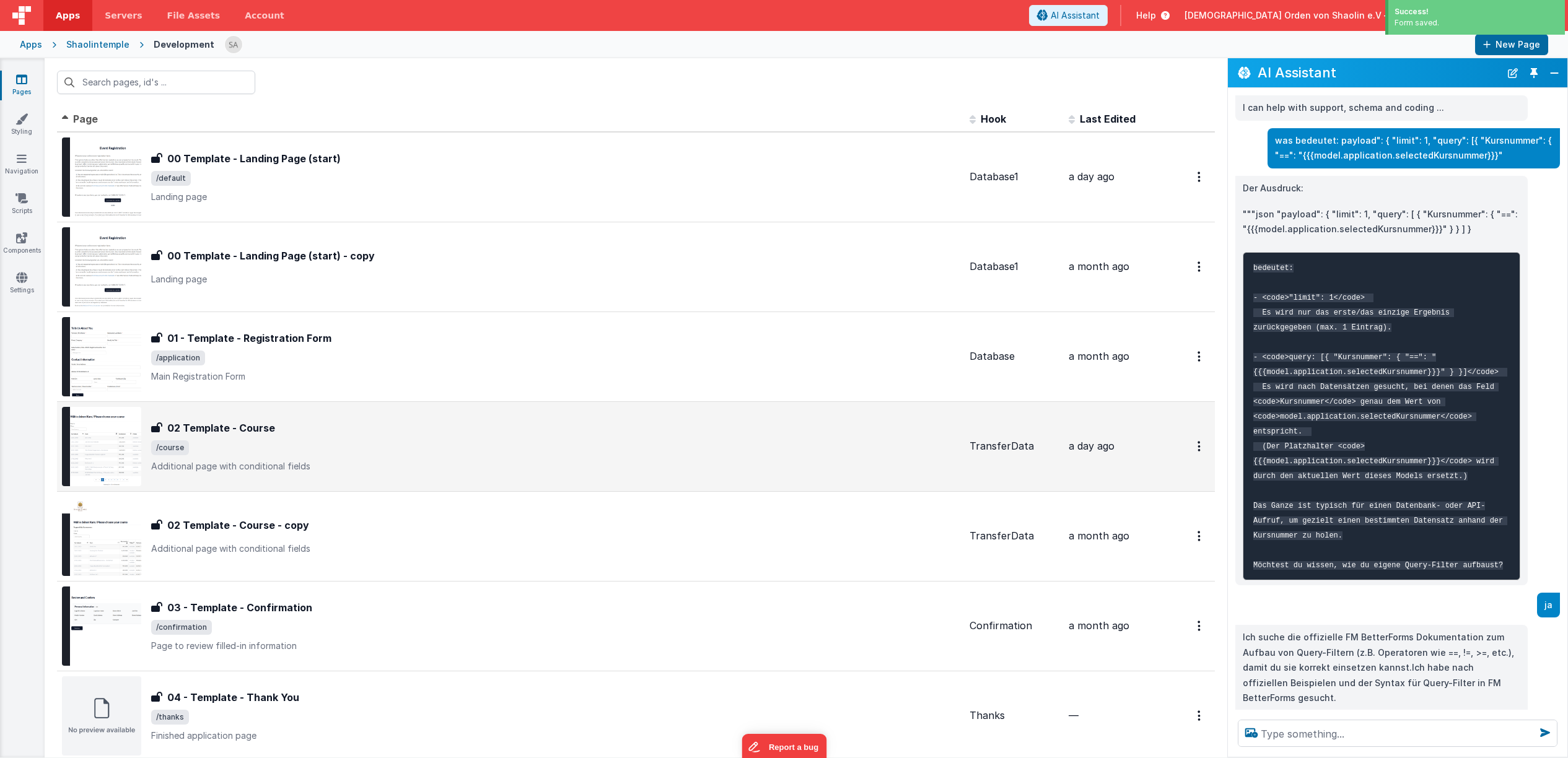
click at [635, 449] on span "/course" at bounding box center [556, 448] width 809 height 15
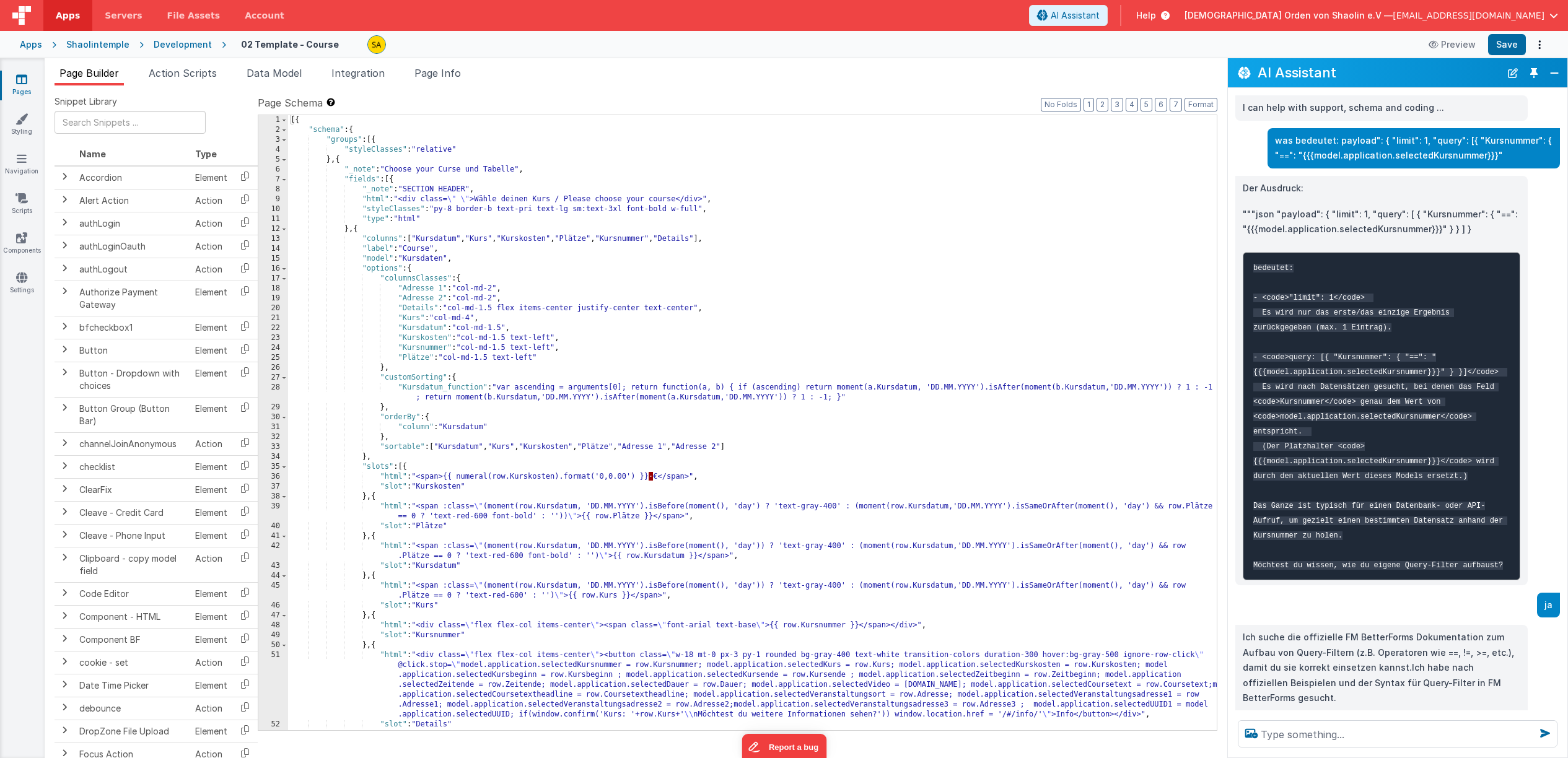
scroll to position [0, 8]
click at [23, 80] on icon at bounding box center [21, 79] width 11 height 12
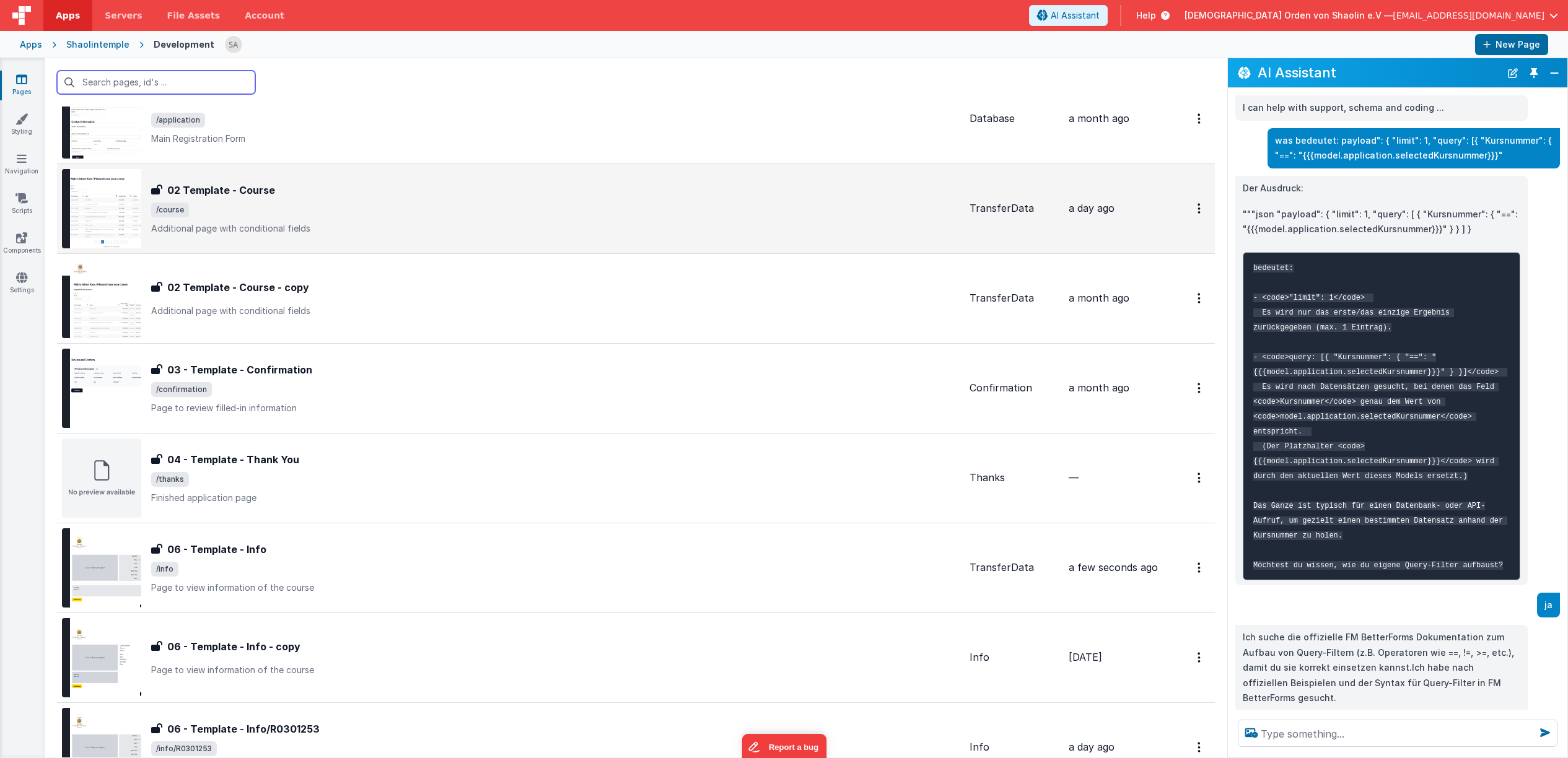
scroll to position [266, 0]
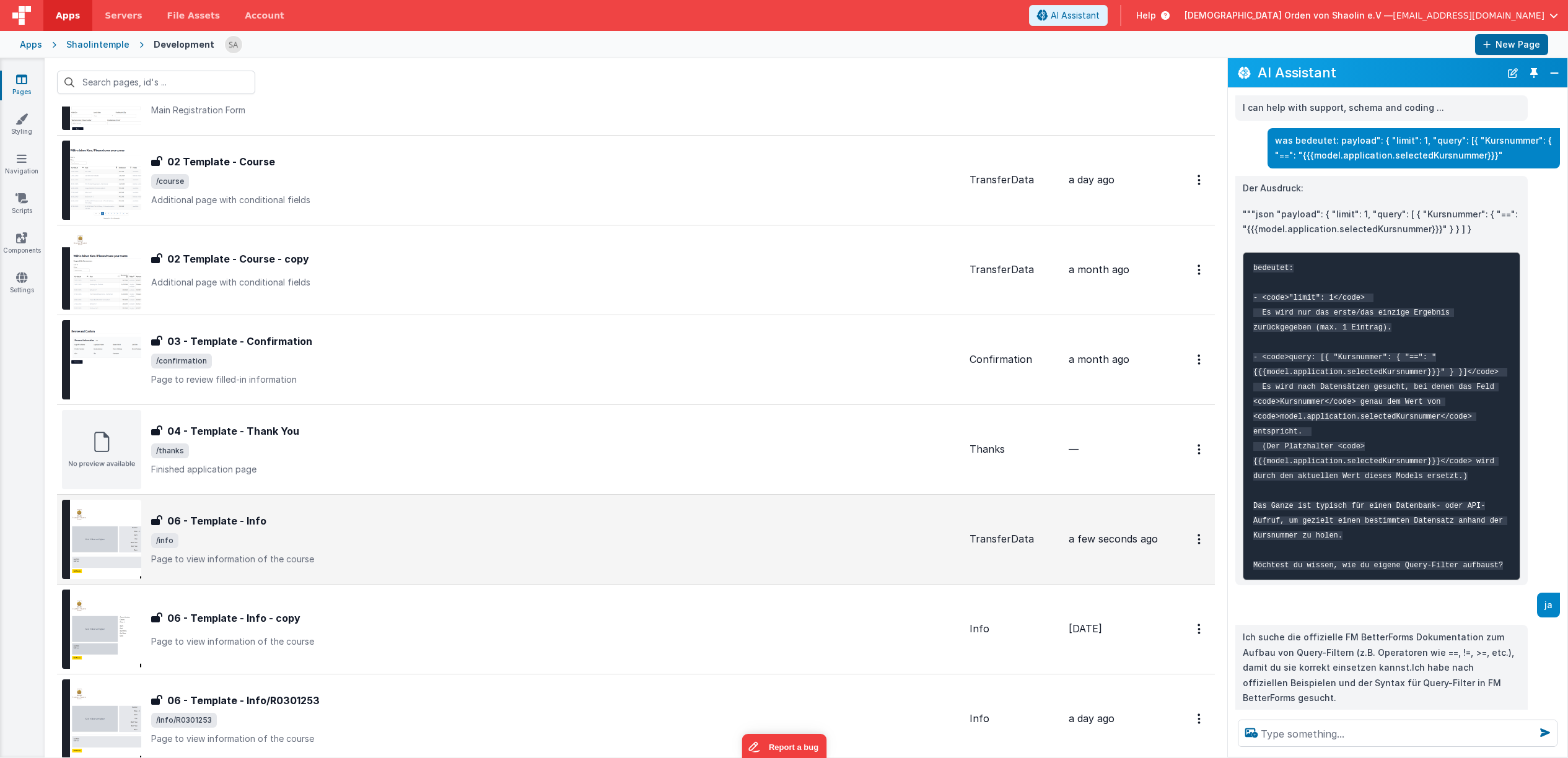
click at [584, 538] on span "/info" at bounding box center [556, 540] width 809 height 15
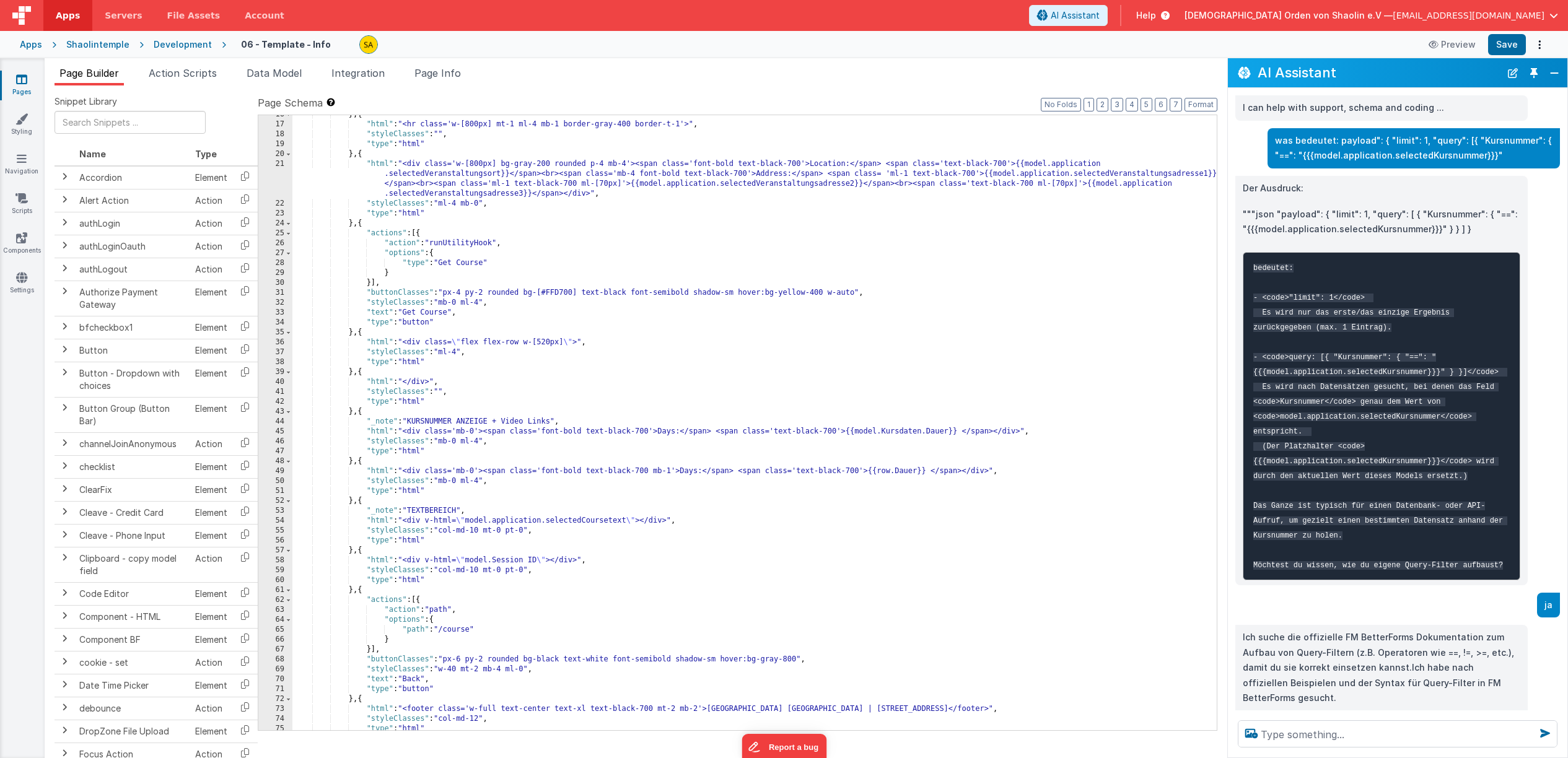
scroll to position [275, 0]
click at [366, 223] on div "} , { "html" : "<hr class='w-[800px] mt-1 ml-4 mb-1 border-gray-400 border-t-1'…" at bounding box center [754, 425] width 925 height 635
click at [368, 332] on div "} , { "html" : "<hr class='w-[800px] mt-1 ml-4 mb-1 border-gray-400 border-t-1'…" at bounding box center [754, 425] width 925 height 635
click at [351, 331] on div "} , { "html" : "<hr class='w-[800px] mt-1 ml-4 mb-1 border-gray-400 border-t-1'…" at bounding box center [754, 425] width 925 height 635
click at [363, 223] on div "} , { "html" : "<hr class='w-[800px] mt-1 ml-4 mb-1 border-gray-400 border-t-1'…" at bounding box center [754, 425] width 925 height 635
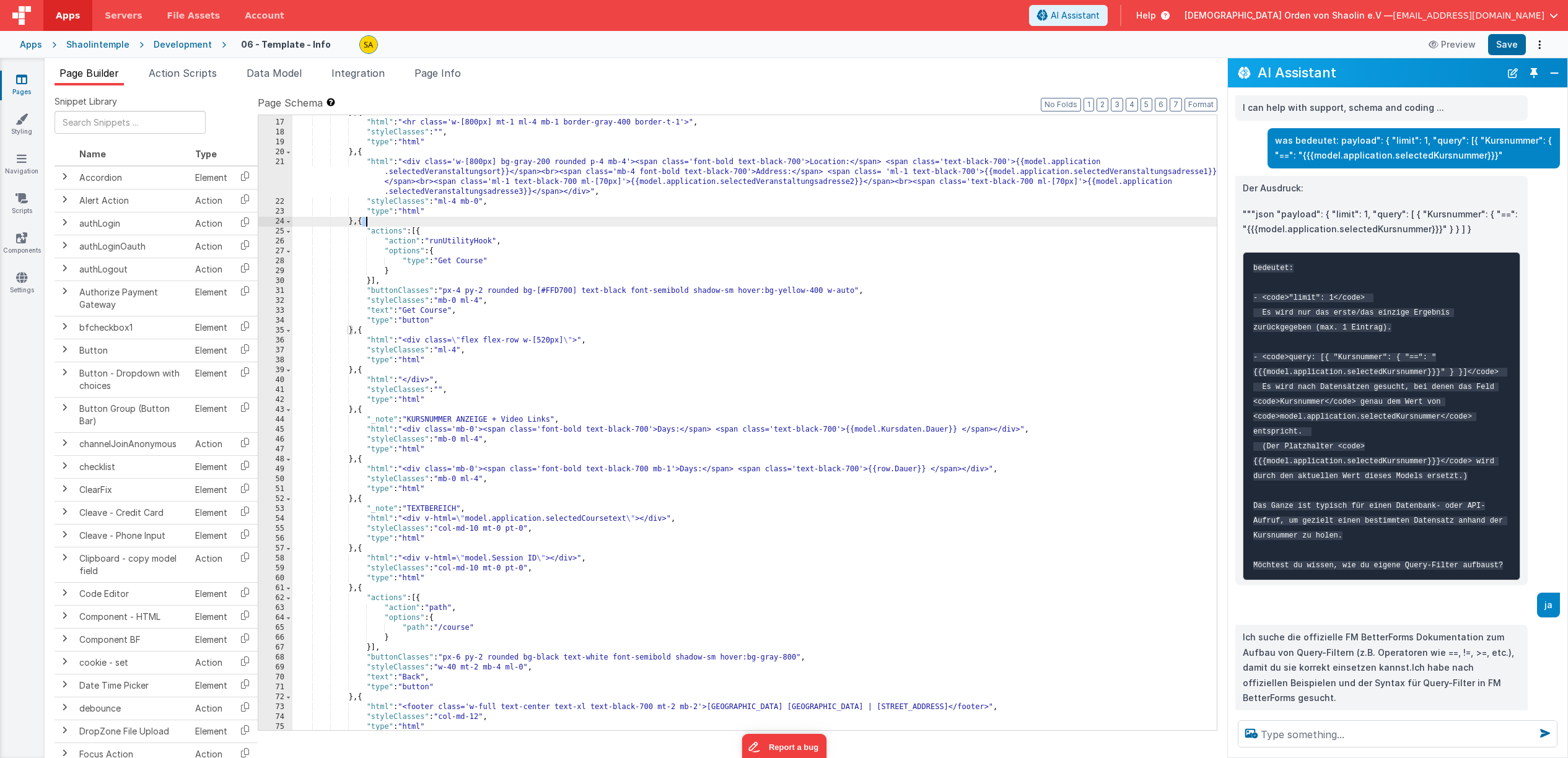
drag, startPoint x: 362, startPoint y: 223, endPoint x: 376, endPoint y: 224, distance: 14.0
click at [376, 224] on div "} , { "html" : "<hr class='w-[800px] mt-1 ml-4 mb-1 border-gray-400 border-t-1'…" at bounding box center [754, 425] width 925 height 635
click at [362, 225] on div "} , { "html" : "<hr class='w-[800px] mt-1 ml-4 mb-1 border-gray-400 border-t-1'…" at bounding box center [754, 425] width 925 height 635
drag, startPoint x: 358, startPoint y: 223, endPoint x: 445, endPoint y: 263, distance: 95.8
click at [425, 232] on div "} , { "html" : "<hr class='w-[800px] mt-1 ml-4 mb-1 border-gray-400 border-t-1'…" at bounding box center [754, 425] width 925 height 635
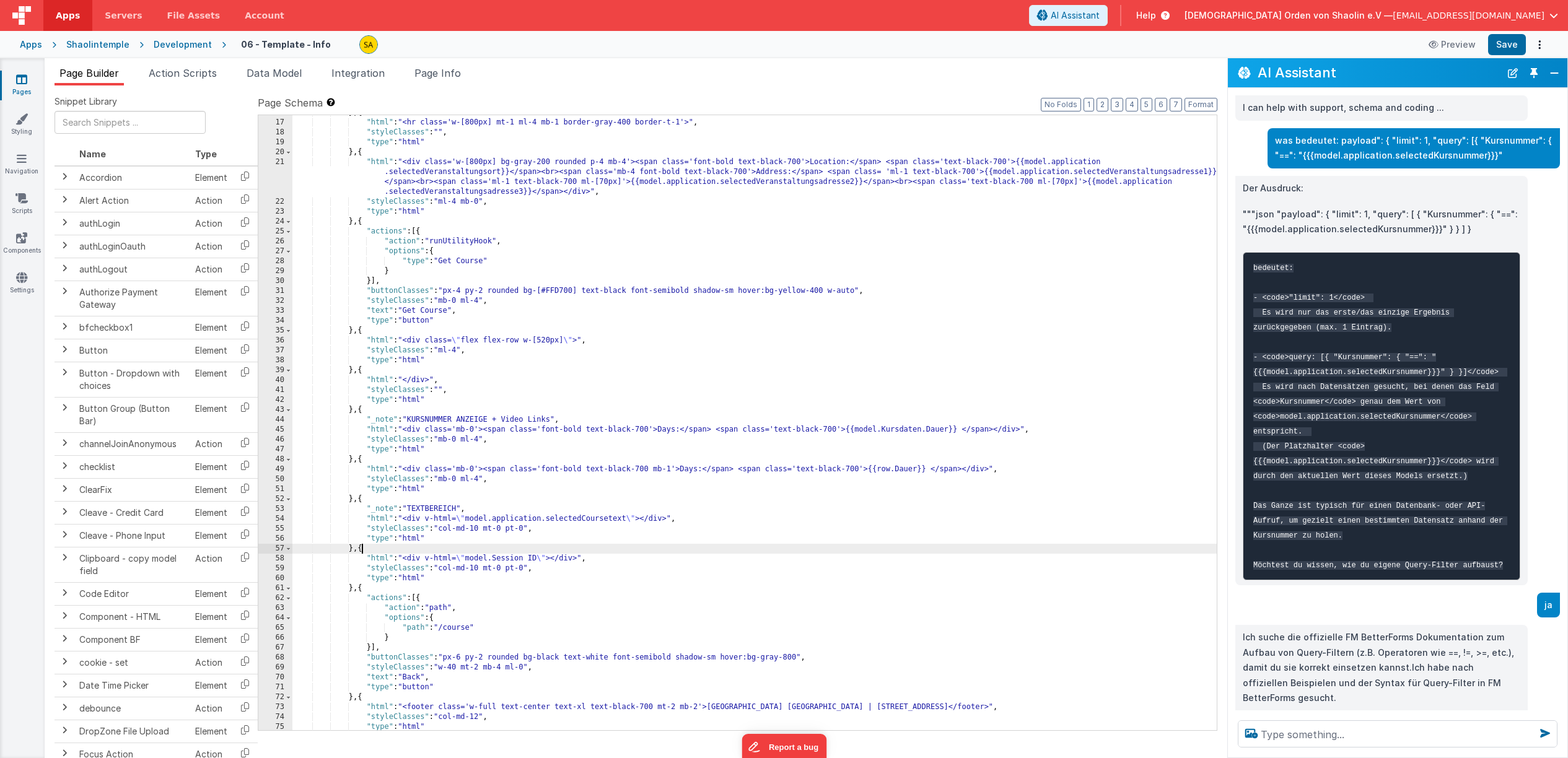
click at [362, 547] on div "} , { "html" : "<hr class='w-[800px] mt-1 ml-4 mb-1 border-gray-400 border-t-1'…" at bounding box center [754, 425] width 925 height 635
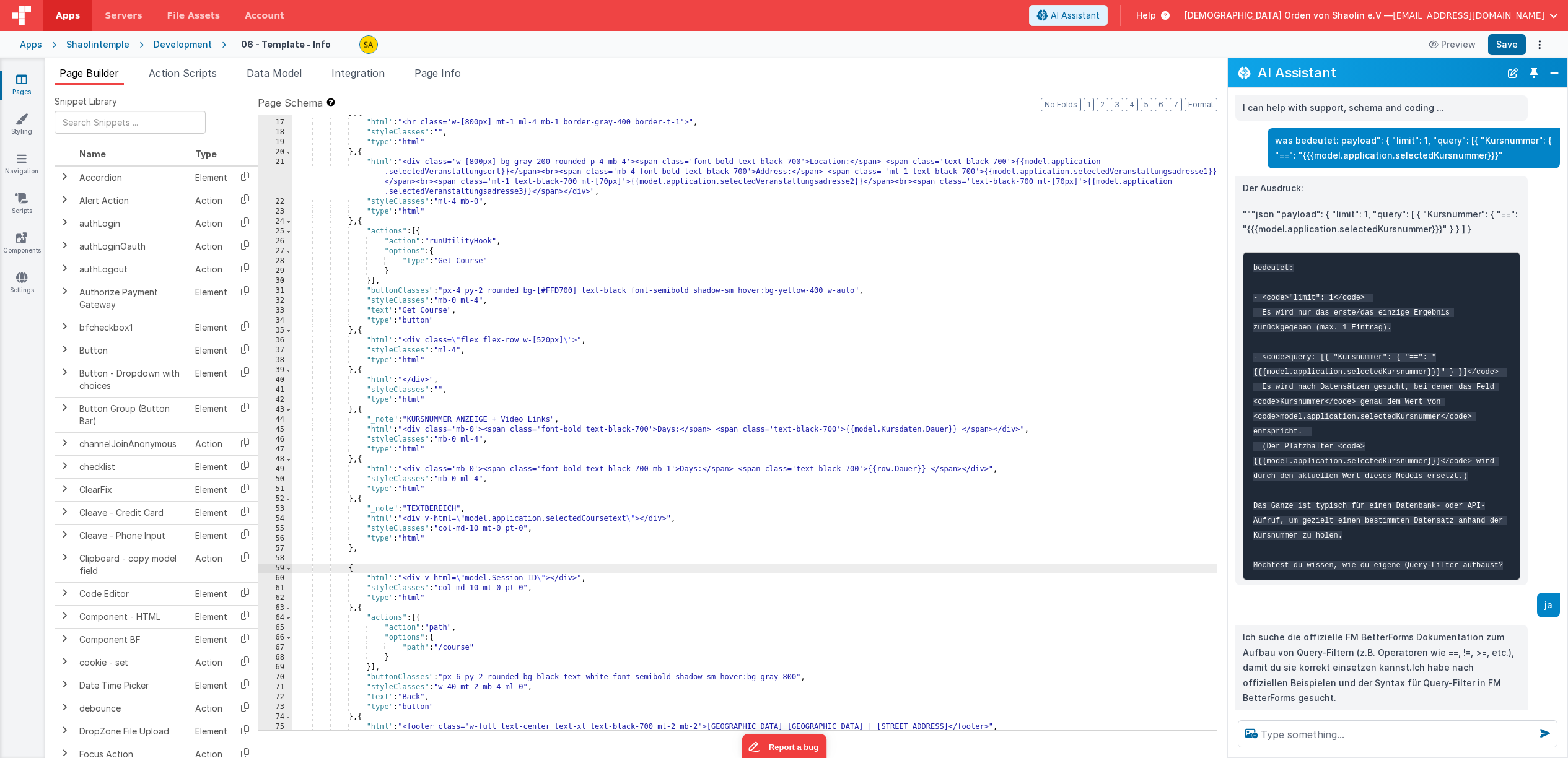
click at [370, 556] on div "} , { "html" : "<hr class='w-[800px] mt-1 ml-4 mb-1 border-gray-400 border-t-1'…" at bounding box center [754, 425] width 925 height 635
click at [374, 550] on div "} , { "html" : "<hr class='w-[800px] mt-1 ml-4 mb-1 border-gray-400 border-t-1'…" at bounding box center [754, 425] width 925 height 635
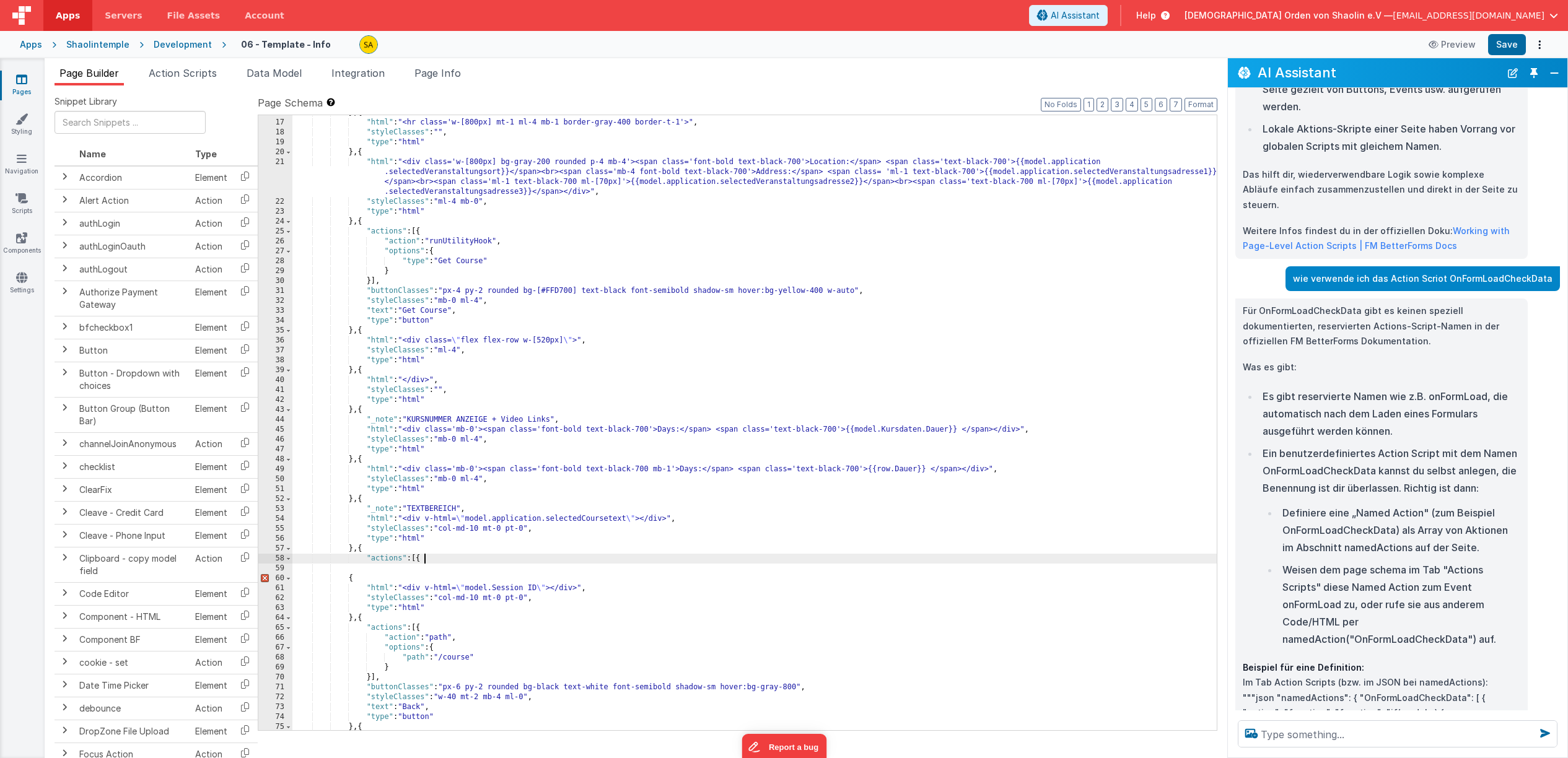
scroll to position [3075, 0]
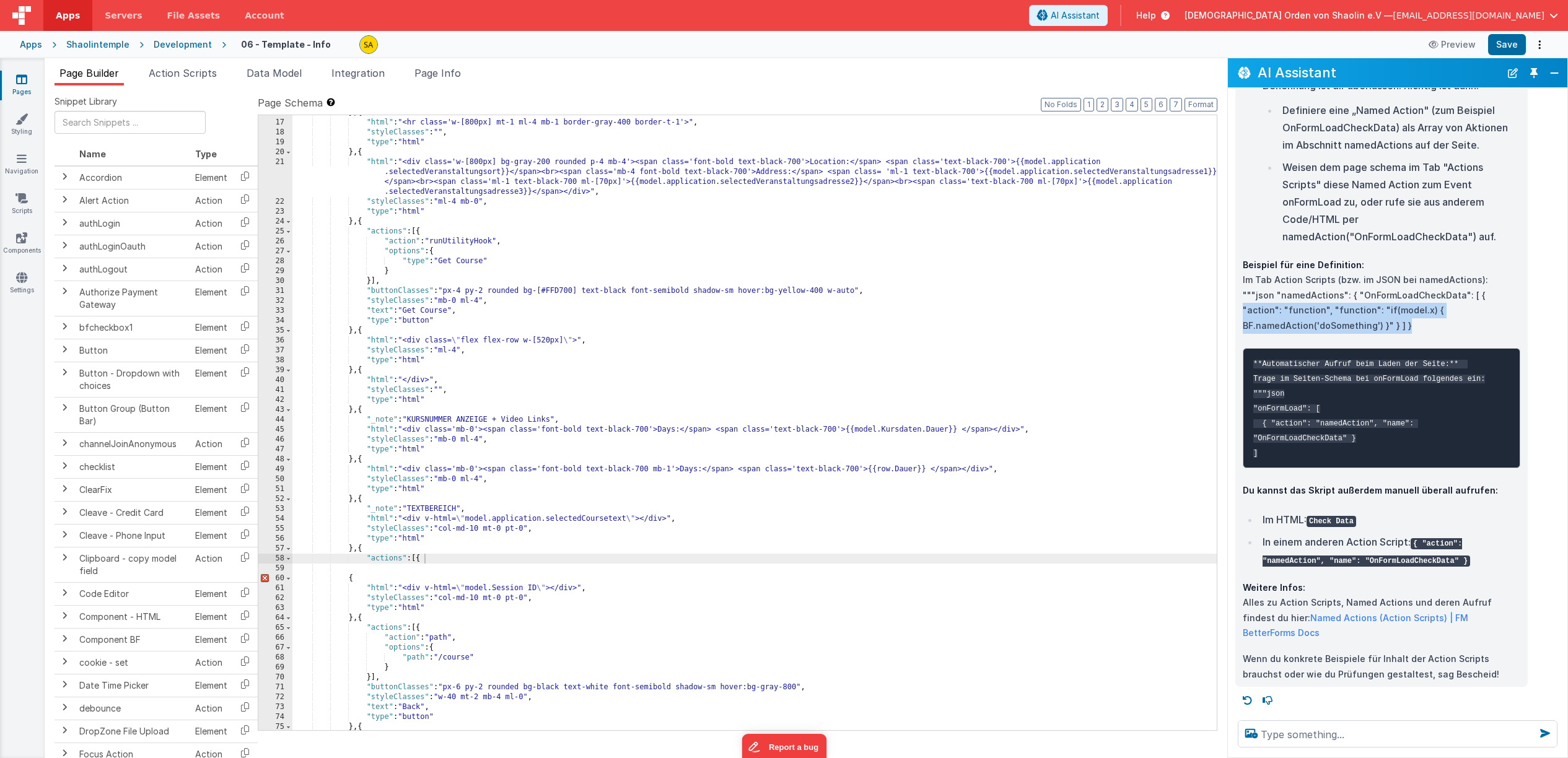
drag, startPoint x: 1446, startPoint y: 294, endPoint x: 1407, endPoint y: 324, distance: 49.2
click at [1408, 324] on p "Beispiel für eine Definition: Im Tab Action Scripts (bzw. im JSON bei namedActi…" at bounding box center [1381, 295] width 277 height 76
click at [417, 569] on div "} , { "html" : "<hr class='w-[800px] mt-1 ml-4 mb-1 border-gray-400 border-t-1'…" at bounding box center [754, 425] width 925 height 635
paste textarea
click at [368, 568] on div "} , { "html" : "<hr class='w-[800px] mt-1 ml-4 mb-1 border-gray-400 border-t-1'…" at bounding box center [754, 425] width 925 height 635
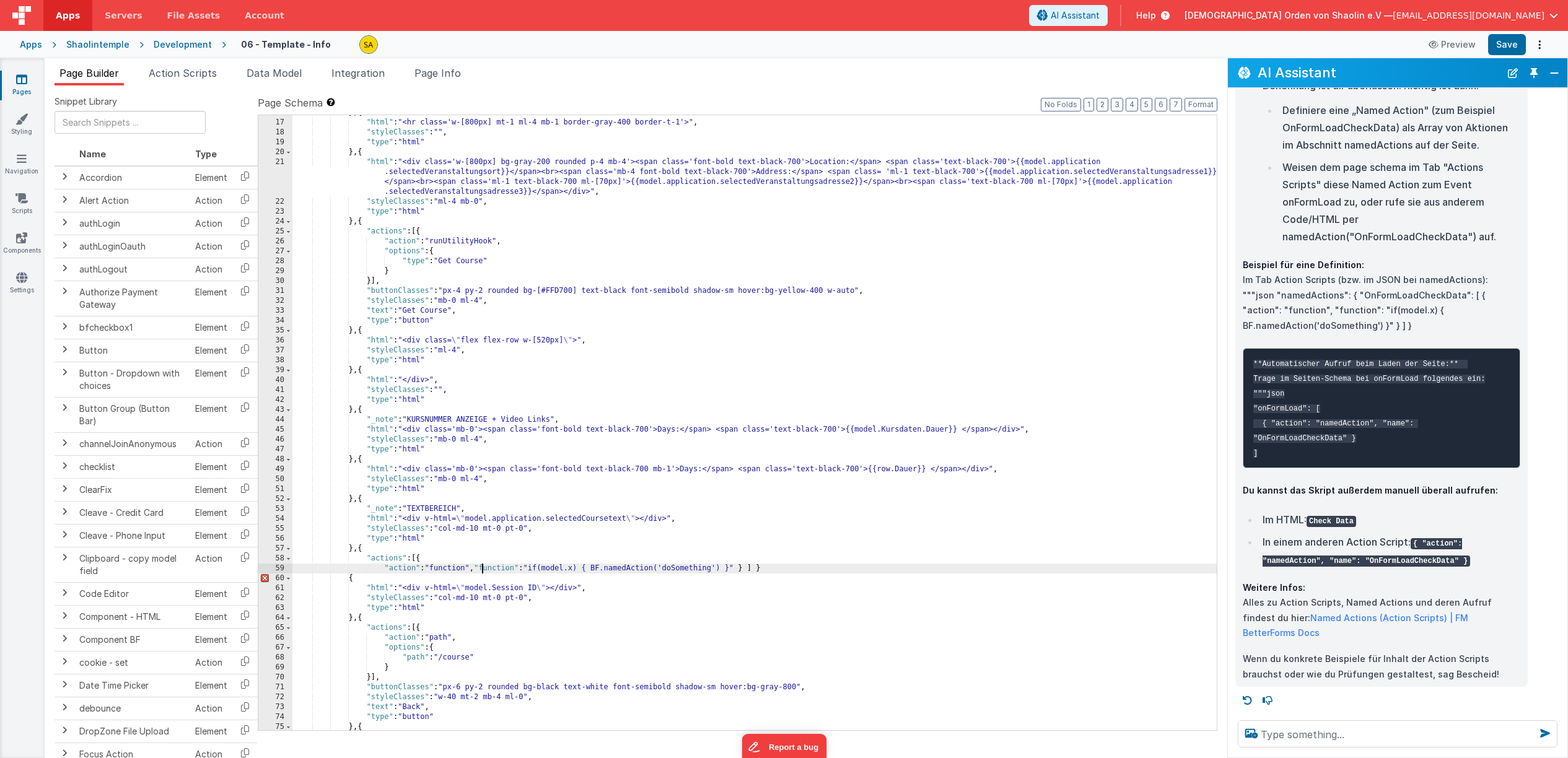
click at [481, 568] on div "} , { "html" : "<hr class='w-[800px] mt-1 ml-4 mb-1 border-gray-400 border-t-1'…" at bounding box center [754, 425] width 925 height 635
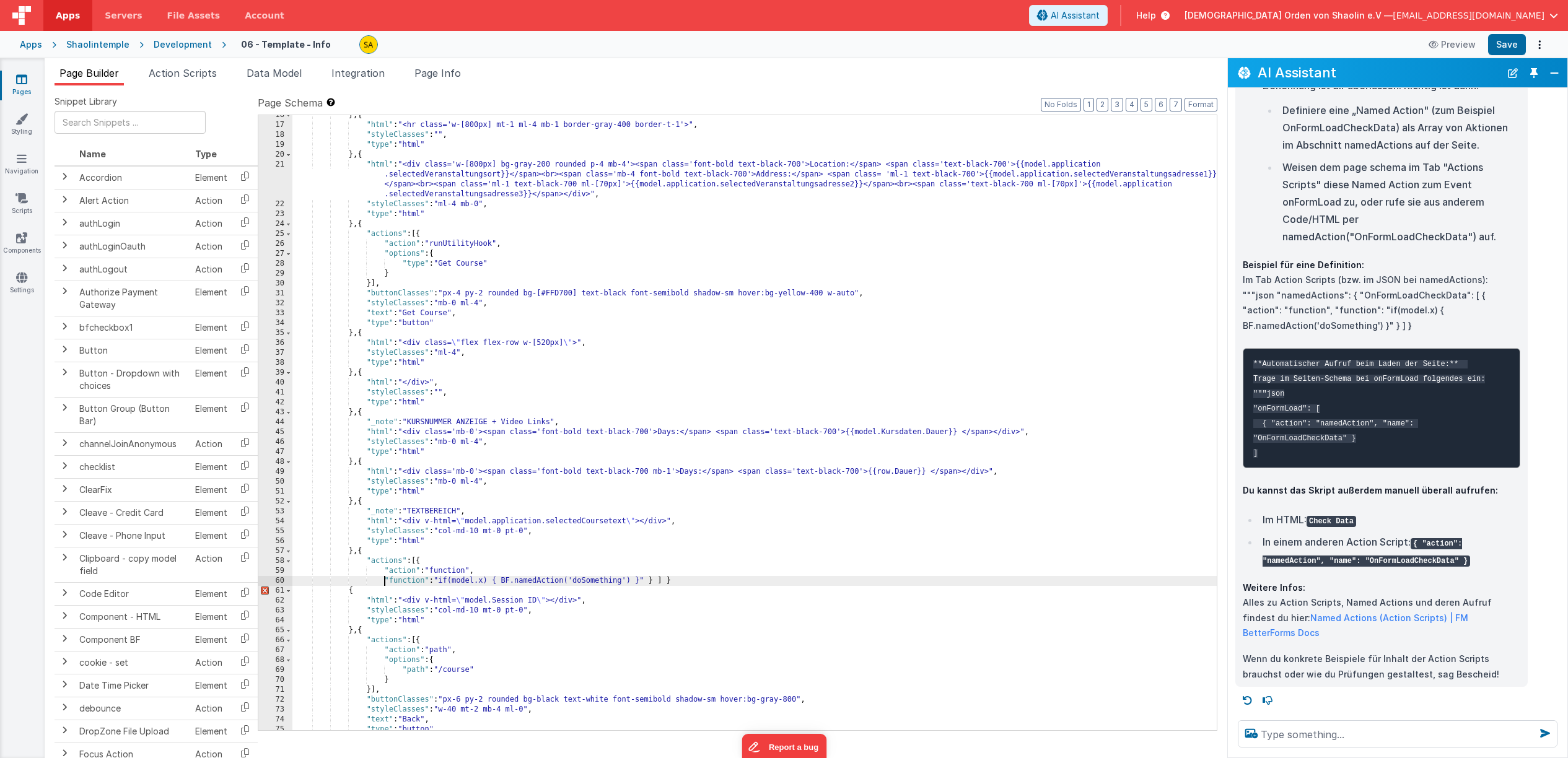
scroll to position [274, 0]
click at [418, 564] on div "} , { "html" : "<hr class='w-[800px] mt-1 ml-4 mb-1 border-gray-400 border-t-1'…" at bounding box center [754, 426] width 925 height 635
click at [370, 551] on div "} , { "html" : "<hr class='w-[800px] mt-1 ml-4 mb-1 border-gray-400 border-t-1'…" at bounding box center [754, 426] width 925 height 635
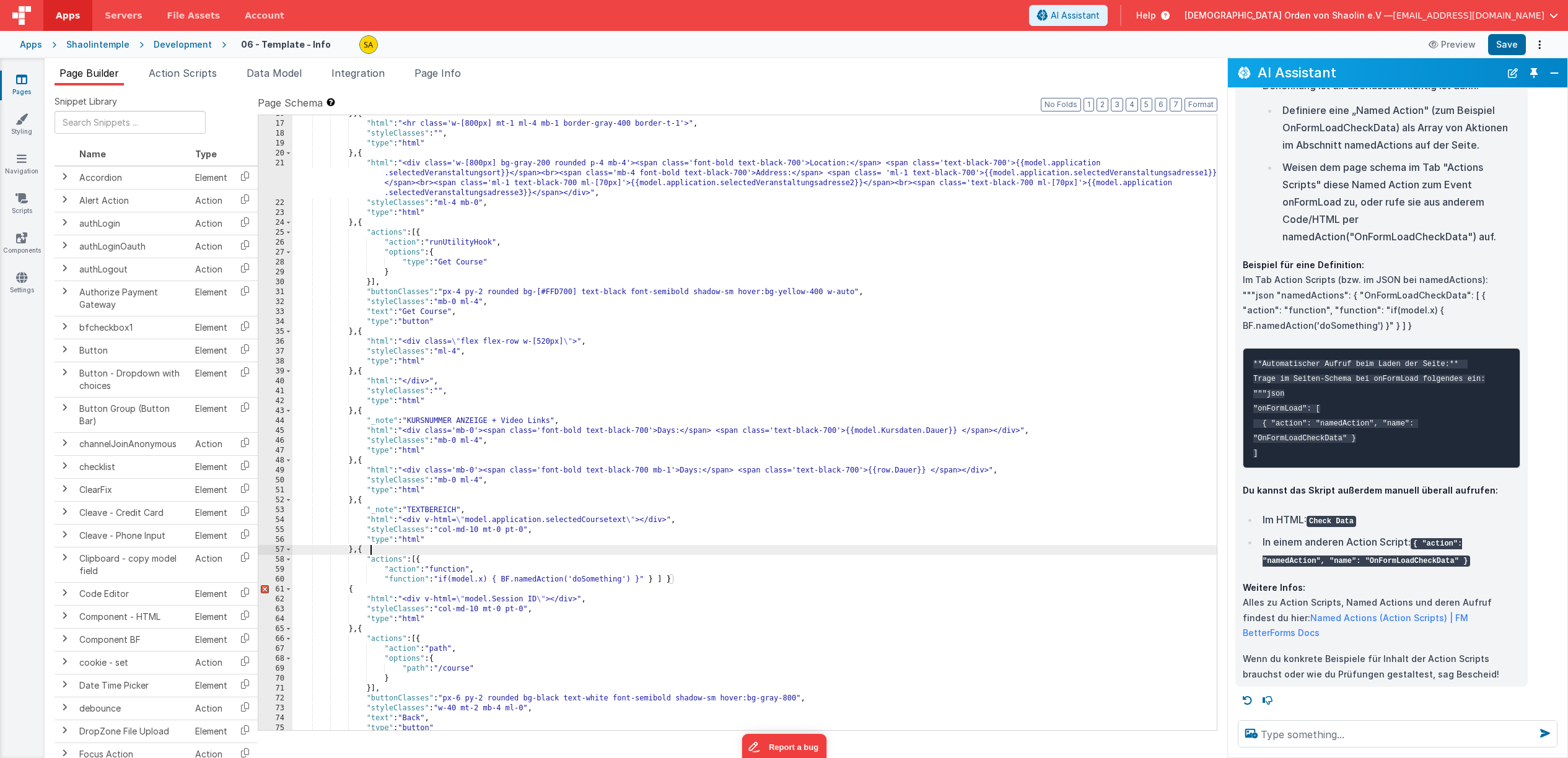
click at [683, 583] on div "} , { "html" : "<hr class='w-[800px] mt-1 ml-4 mb-1 border-gray-400 border-t-1'…" at bounding box center [754, 426] width 925 height 635
click at [1508, 46] on button "Save" at bounding box center [1508, 44] width 38 height 21
click at [1264, 568] on li "In einem anderen Action Script: { "action": "namedAction", "name": "OnFormLoadC…" at bounding box center [1390, 550] width 262 height 35
drag, startPoint x: 1264, startPoint y: 582, endPoint x: 1329, endPoint y: 619, distance: 74.8
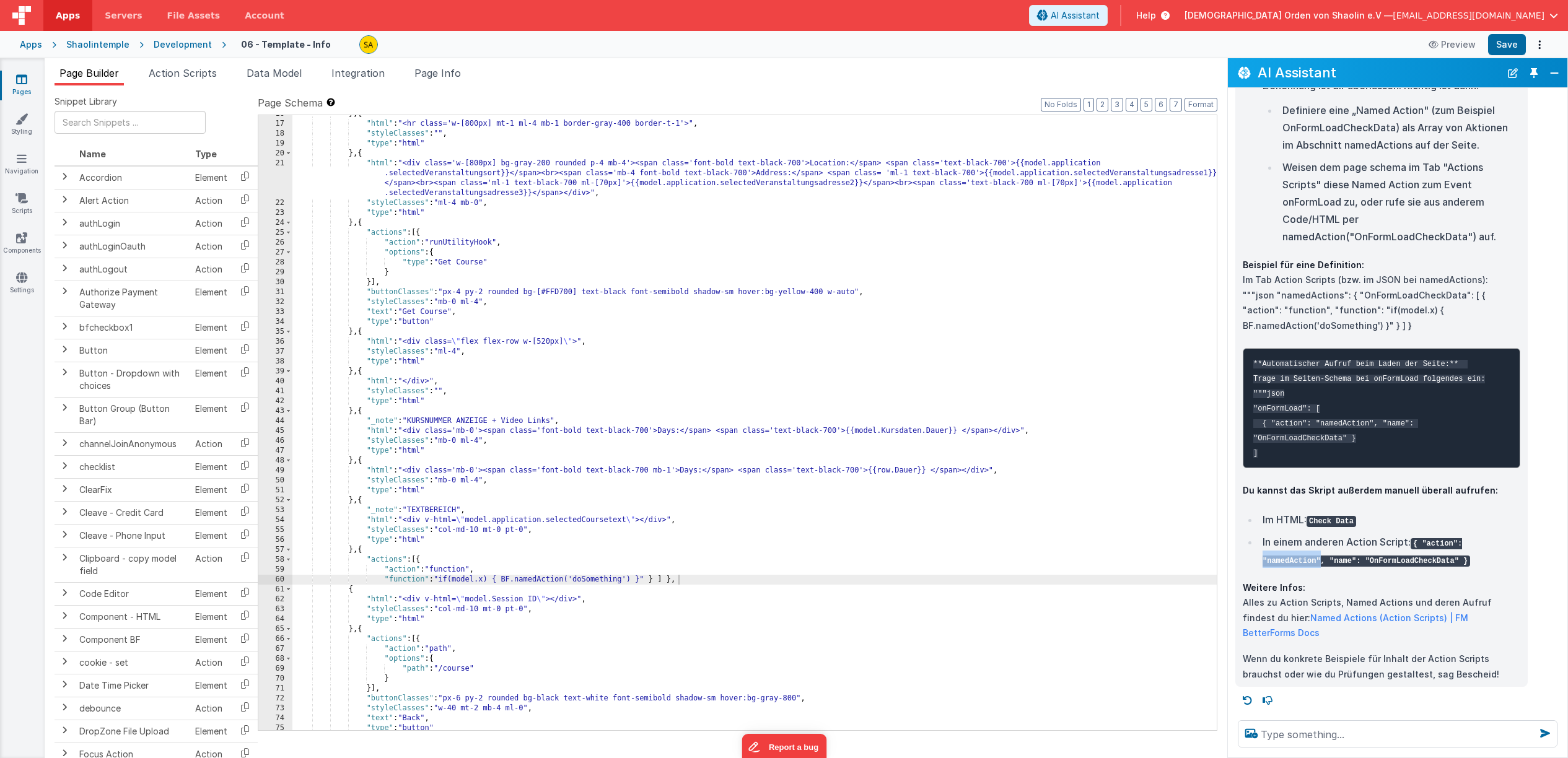
click at [1320, 567] on code "{ "action": "namedAction", "name": "OnFormLoadCheckData" }" at bounding box center [1366, 552] width 208 height 28
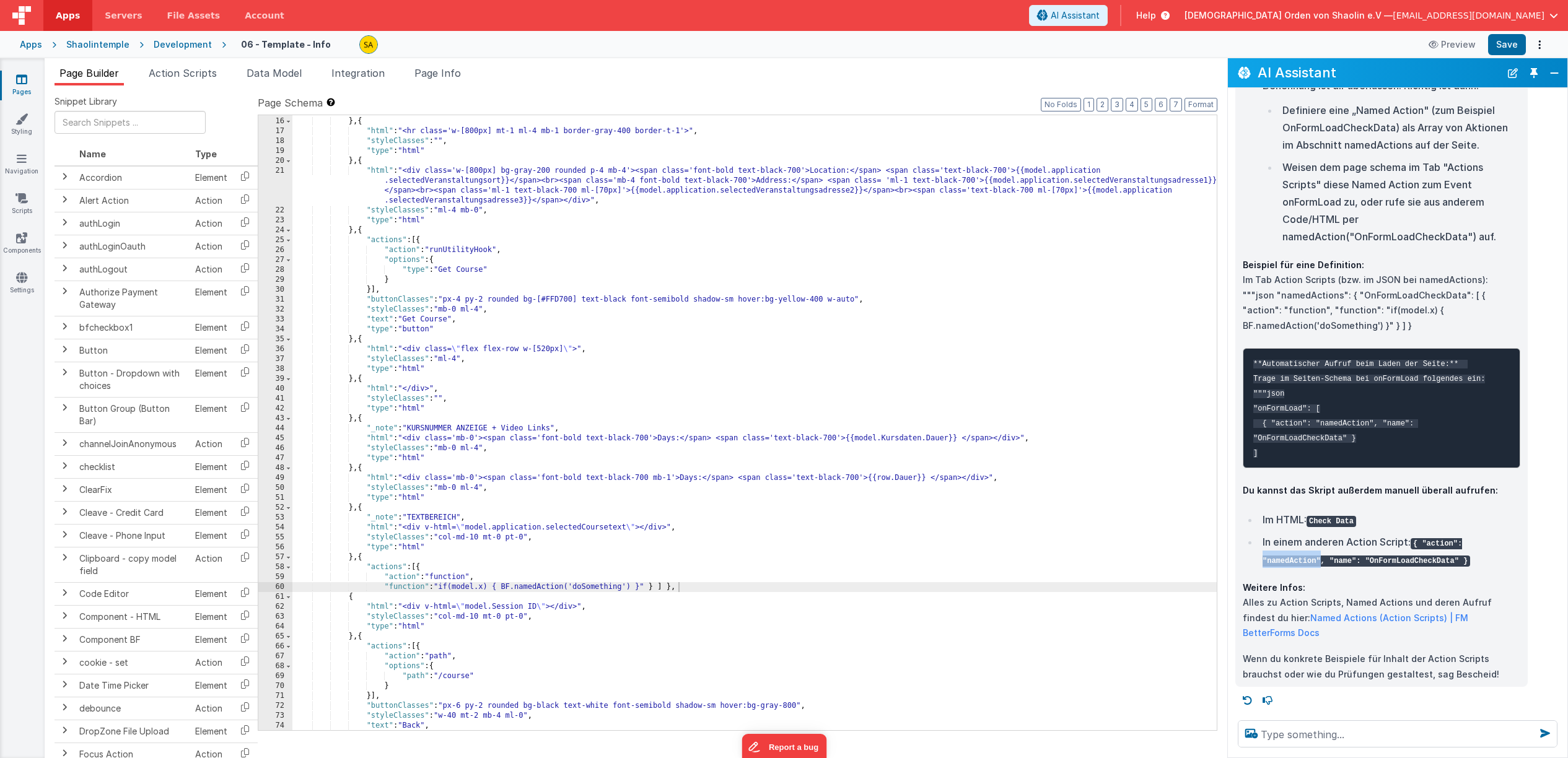
scroll to position [265, 0]
drag, startPoint x: 430, startPoint y: 574, endPoint x: 472, endPoint y: 576, distance: 42.0
click at [472, 576] on div ""type" : "html" } , { "html" : "<hr class='w-[800px] mt-1 ml-4 mb-1 border-gray…" at bounding box center [754, 425] width 925 height 635
drag, startPoint x: 1329, startPoint y: 581, endPoint x: 1458, endPoint y: 580, distance: 129.0
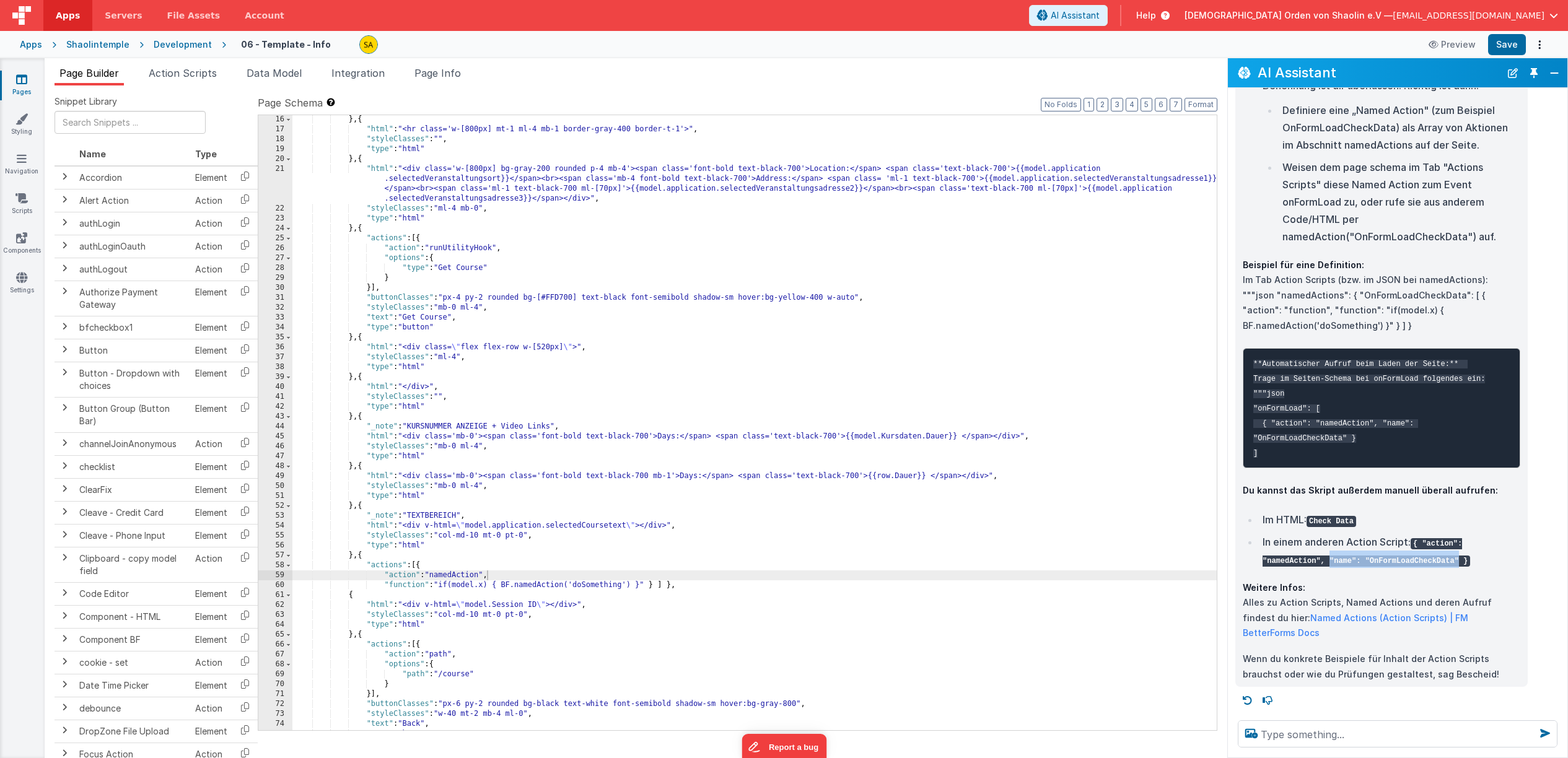
click at [1458, 567] on code "{ "action": "namedAction", "name": "OnFormLoadCheckData" }" at bounding box center [1366, 552] width 208 height 28
drag, startPoint x: 387, startPoint y: 587, endPoint x: 479, endPoint y: 587, distance: 92.0
click at [479, 587] on div "} , { "html" : "<hr class='w-[800px] mt-1 ml-4 mb-1 border-gray-400 border-t-1'…" at bounding box center [754, 431] width 925 height 635
click at [640, 587] on div "} , { "html" : "<hr class='w-[800px] mt-1 ml-4 mb-1 border-gray-400 border-t-1'…" at bounding box center [754, 431] width 925 height 635
click at [643, 587] on div "} , { "html" : "<hr class='w-[800px] mt-1 ml-4 mb-1 border-gray-400 border-t-1'…" at bounding box center [754, 431] width 925 height 635
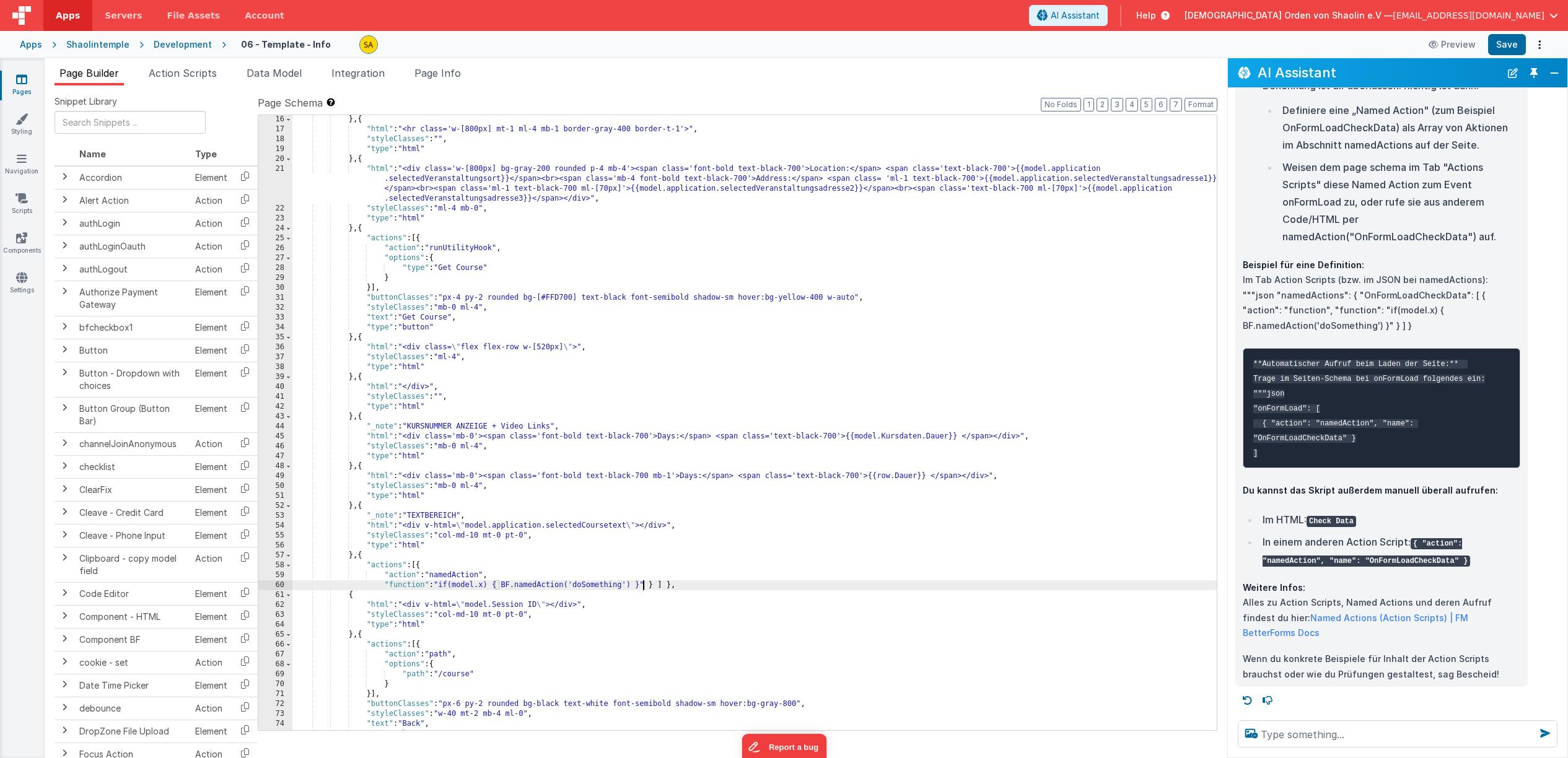
click at [663, 587] on div "} , { "html" : "<hr class='w-[800px] mt-1 ml-4 mb-1 border-gray-400 border-t-1'…" at bounding box center [754, 431] width 925 height 635
click at [652, 587] on div "} , { "html" : "<hr class='w-[800px] mt-1 ml-4 mb-1 border-gray-400 border-t-1'…" at bounding box center [754, 431] width 925 height 635
click at [671, 586] on div "} , { "html" : "<hr class='w-[800px] mt-1 ml-4 mb-1 border-gray-400 border-t-1'…" at bounding box center [754, 431] width 925 height 635
click at [425, 567] on div "} , { "html" : "<hr class='w-[800px] mt-1 ml-4 mb-1 border-gray-400 border-t-1'…" at bounding box center [754, 431] width 925 height 635
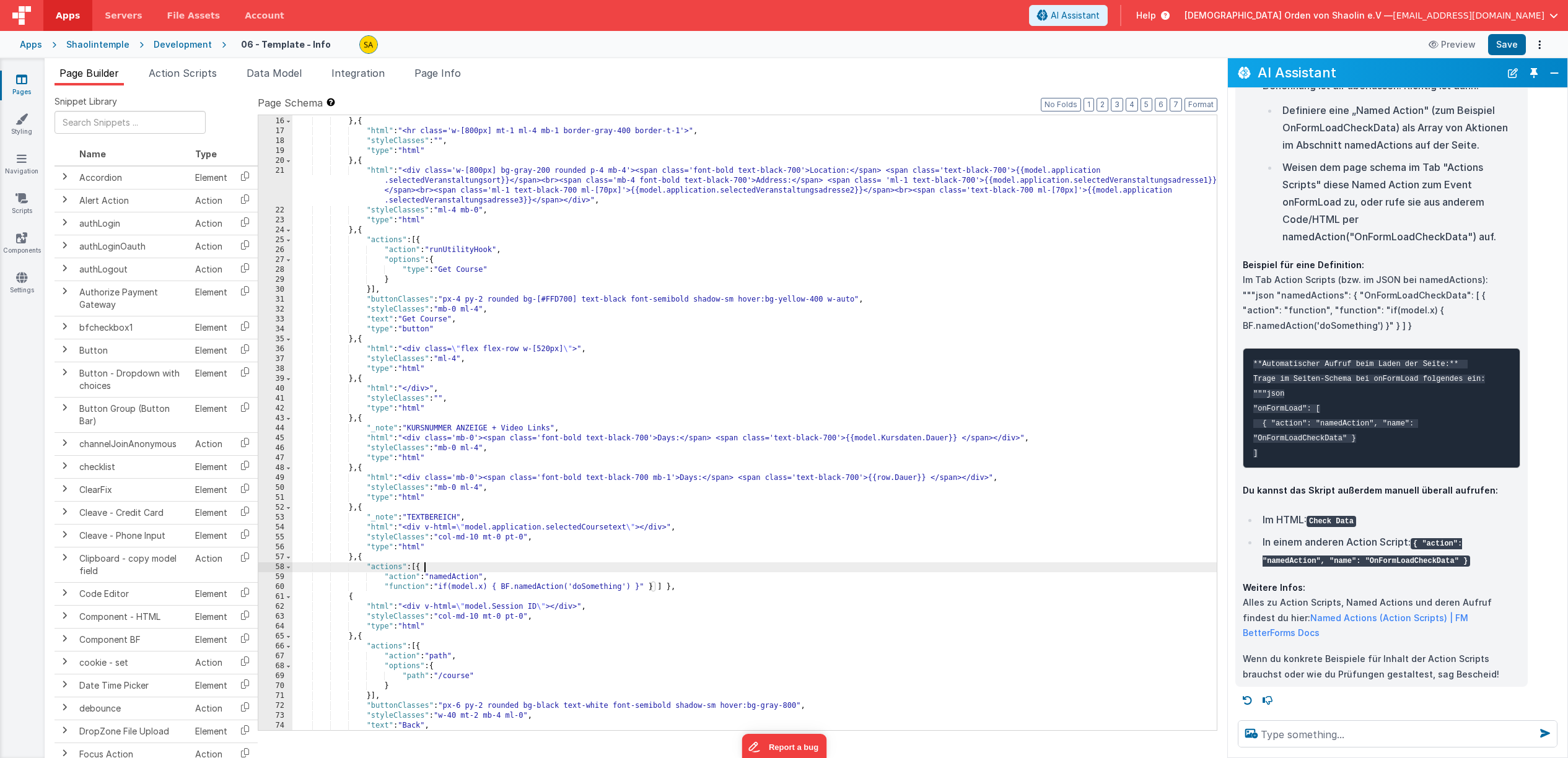
scroll to position [269, 0]
click at [418, 568] on div "} , { "html" : "<hr class='w-[800px] mt-1 ml-4 mb-1 border-gray-400 border-t-1'…" at bounding box center [754, 431] width 925 height 635
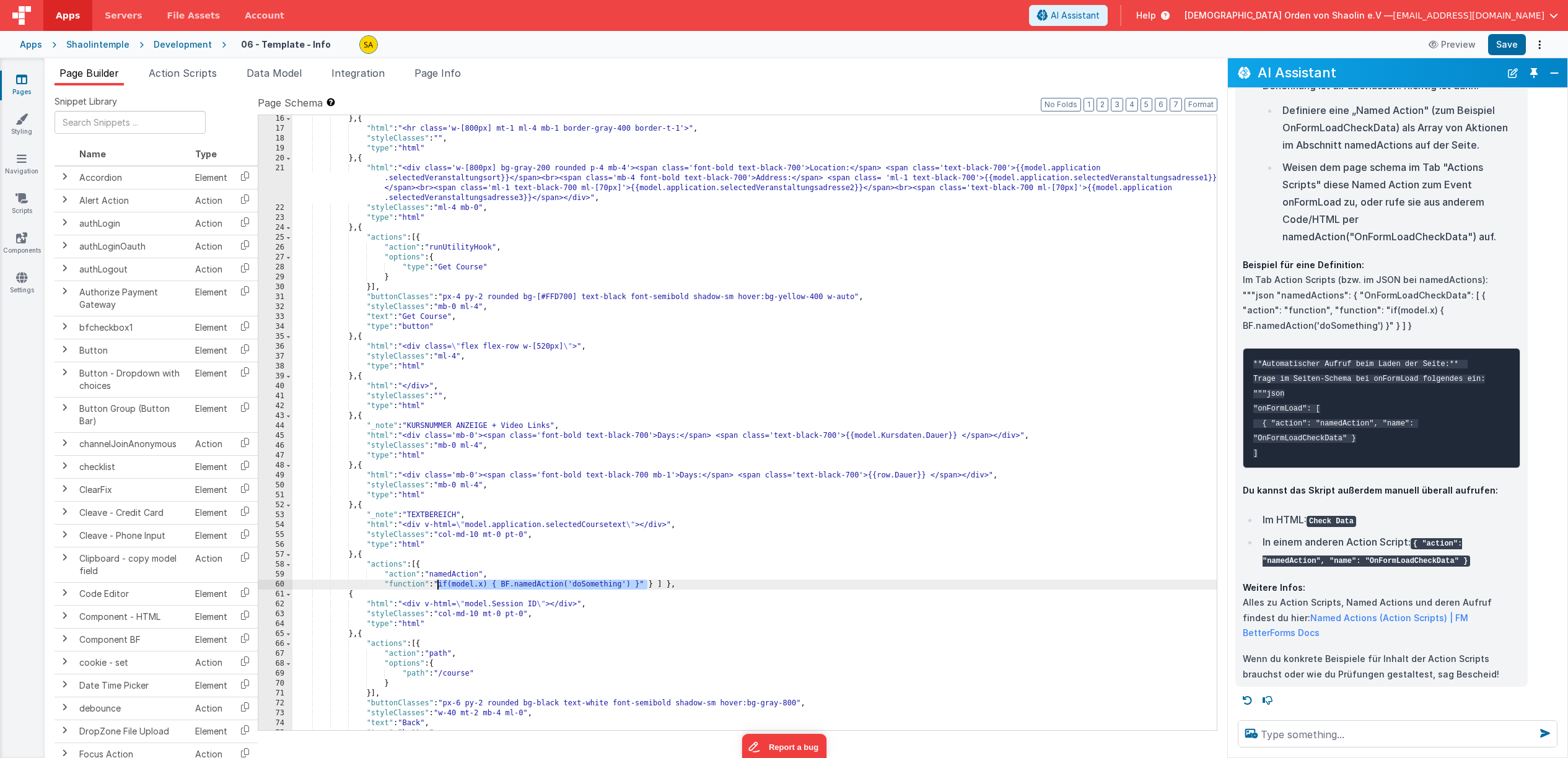
drag, startPoint x: 647, startPoint y: 585, endPoint x: 459, endPoint y: 599, distance: 188.5
click at [440, 588] on div "} , { "html" : "<hr class='w-[800px] mt-1 ml-4 mb-1 border-gray-400 border-t-1'…" at bounding box center [754, 431] width 925 height 635
drag, startPoint x: 437, startPoint y: 588, endPoint x: 442, endPoint y: 602, distance: 14.9
click at [437, 588] on div "} , { "html" : "<hr class='w-[800px] mt-1 ml-4 mb-1 border-gray-400 border-t-1'…" at bounding box center [754, 431] width 925 height 635
drag, startPoint x: 385, startPoint y: 584, endPoint x: 392, endPoint y: 589, distance: 8.6
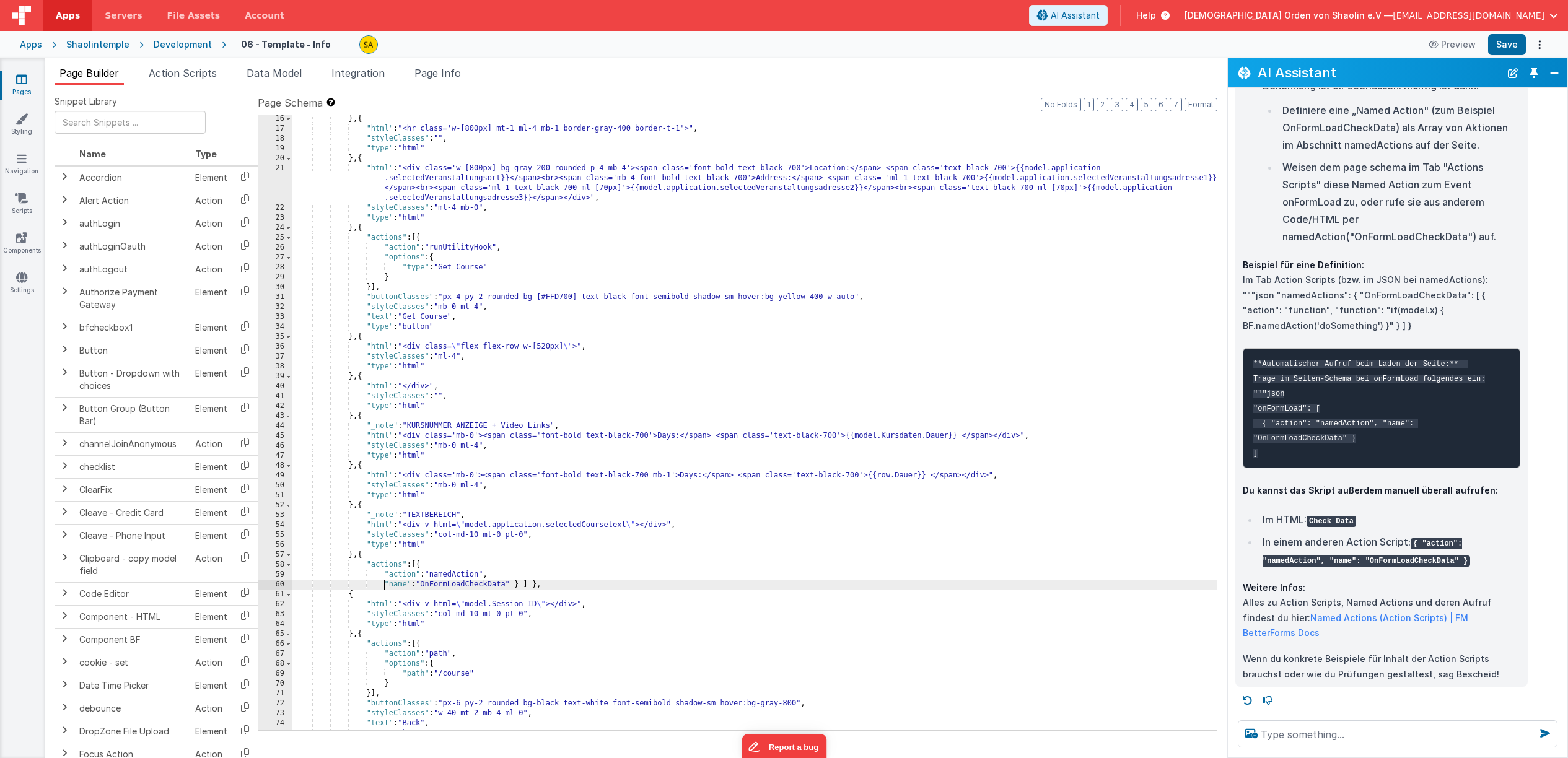
click at [385, 584] on div "} , { "html" : "<hr class='w-[800px] mt-1 ml-4 mb-1 border-gray-400 border-t-1'…" at bounding box center [754, 431] width 925 height 635
click at [1505, 50] on button "Save" at bounding box center [1508, 44] width 38 height 21
drag, startPoint x: 444, startPoint y: 614, endPoint x: 548, endPoint y: 683, distance: 124.8
click at [526, 616] on div "} , { "html" : "<hr class='w-[800px] mt-1 ml-4 mb-1 border-gray-400 border-t-1'…" at bounding box center [754, 430] width 925 height 635
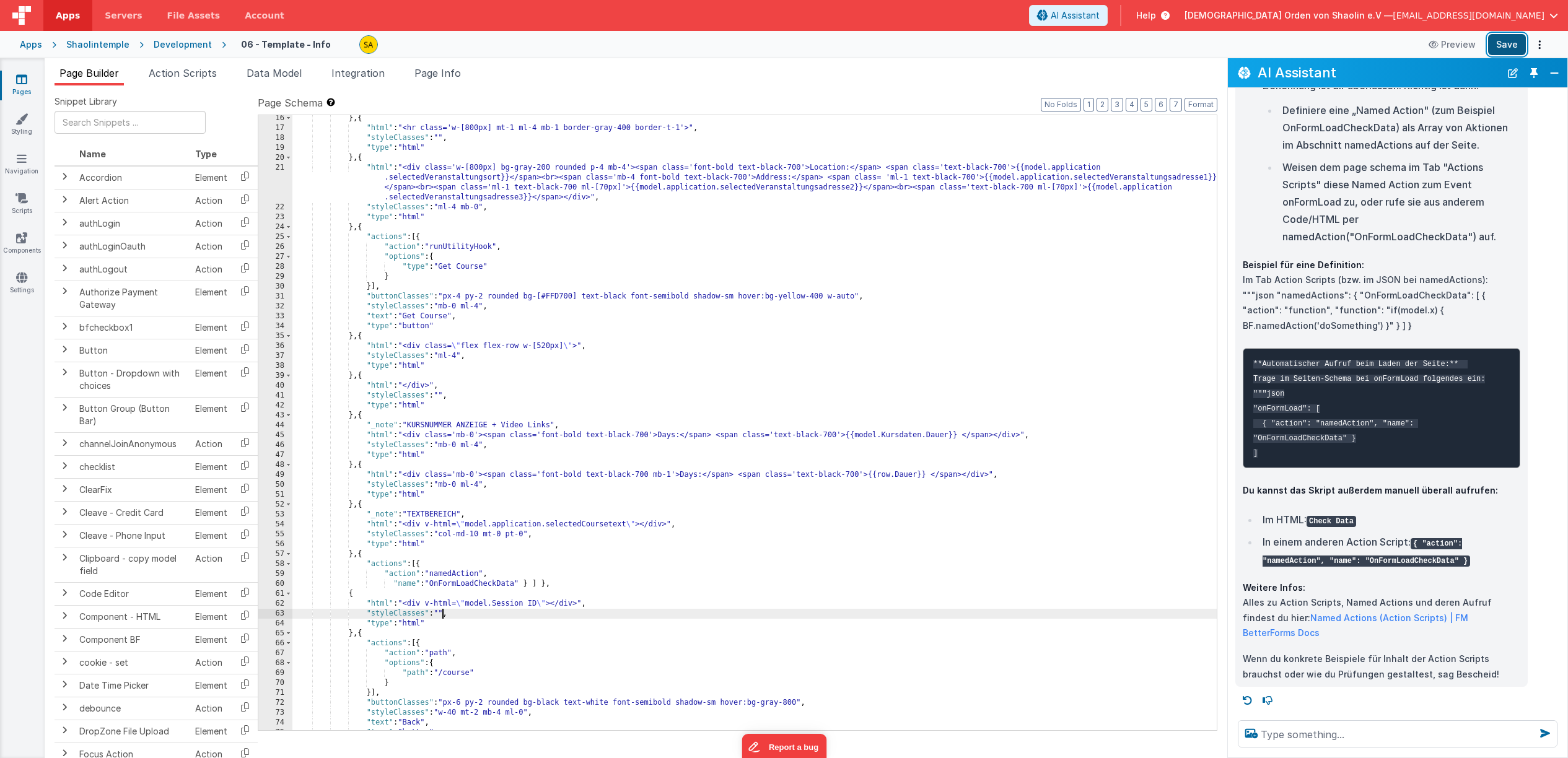
click at [1504, 46] on button "Save" at bounding box center [1508, 44] width 38 height 21
click at [371, 555] on div "} , { "html" : "<hr class='w-[800px] mt-1 ml-4 mb-1 border-gray-400 border-t-1'…" at bounding box center [754, 430] width 925 height 635
click at [445, 74] on span "Page Info" at bounding box center [438, 73] width 46 height 12
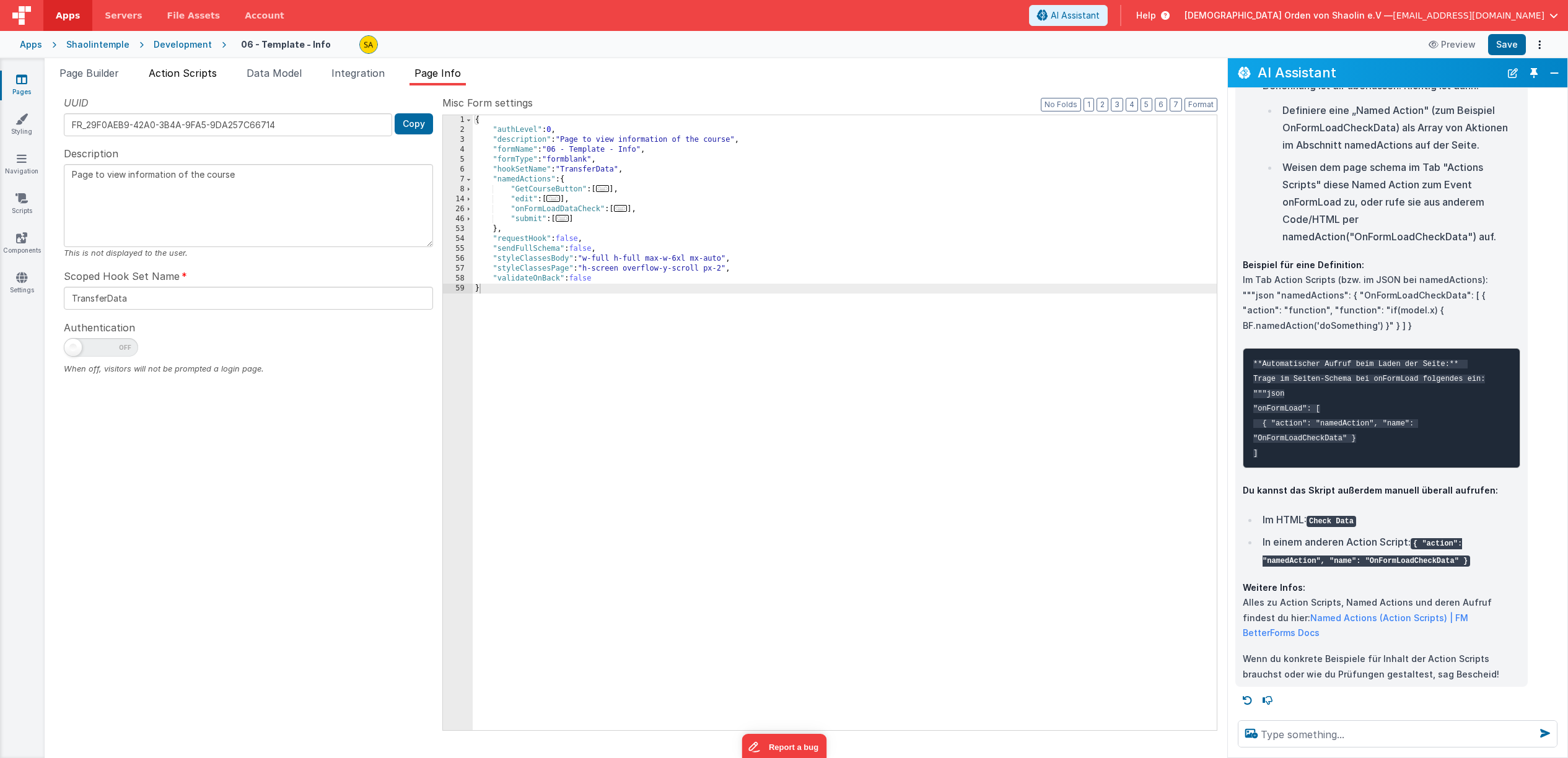
click at [217, 73] on span "Action Scripts" at bounding box center [183, 73] width 68 height 12
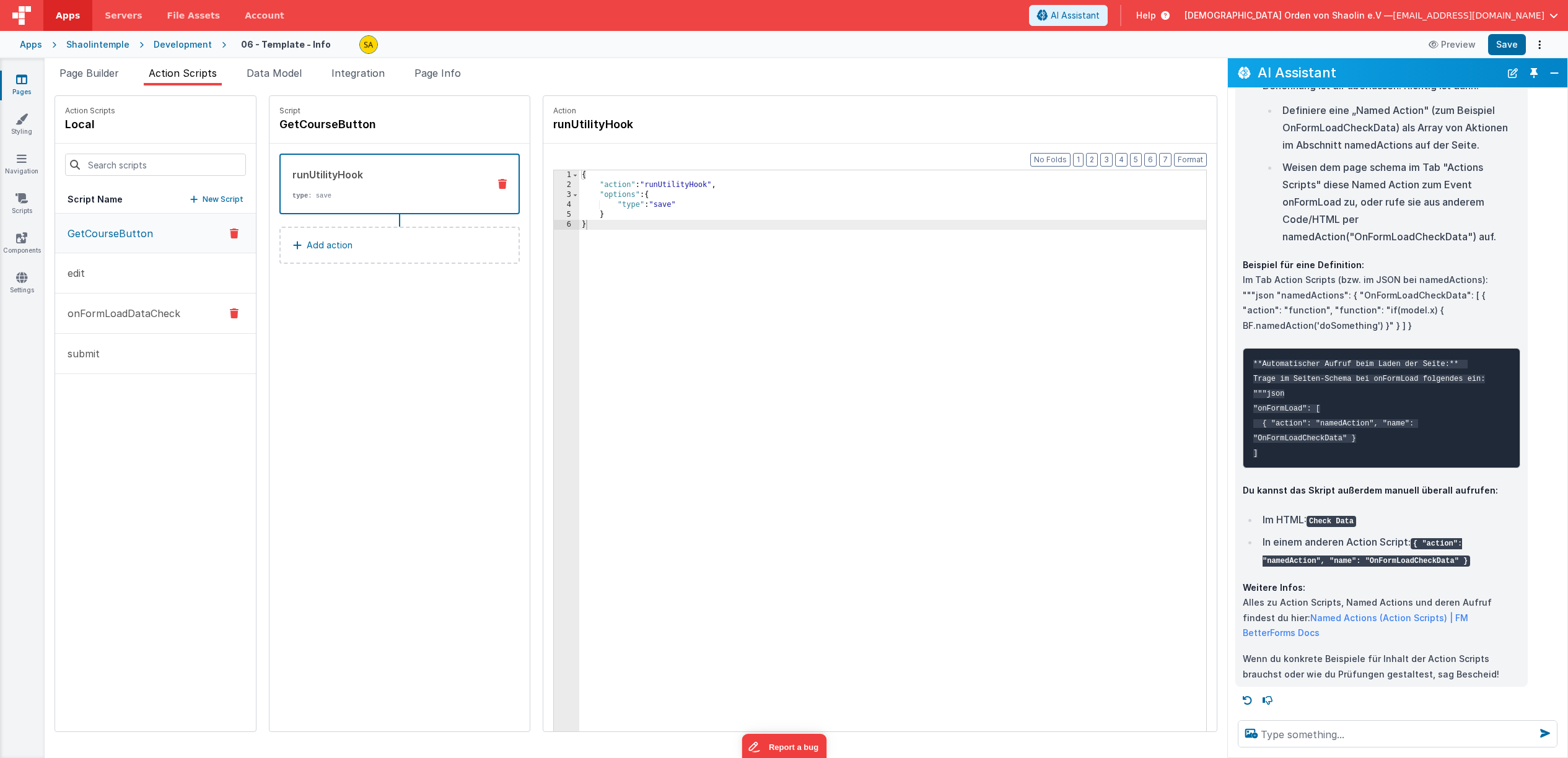
click at [156, 321] on button "onFormLoadDataCheck" at bounding box center [156, 314] width 200 height 41
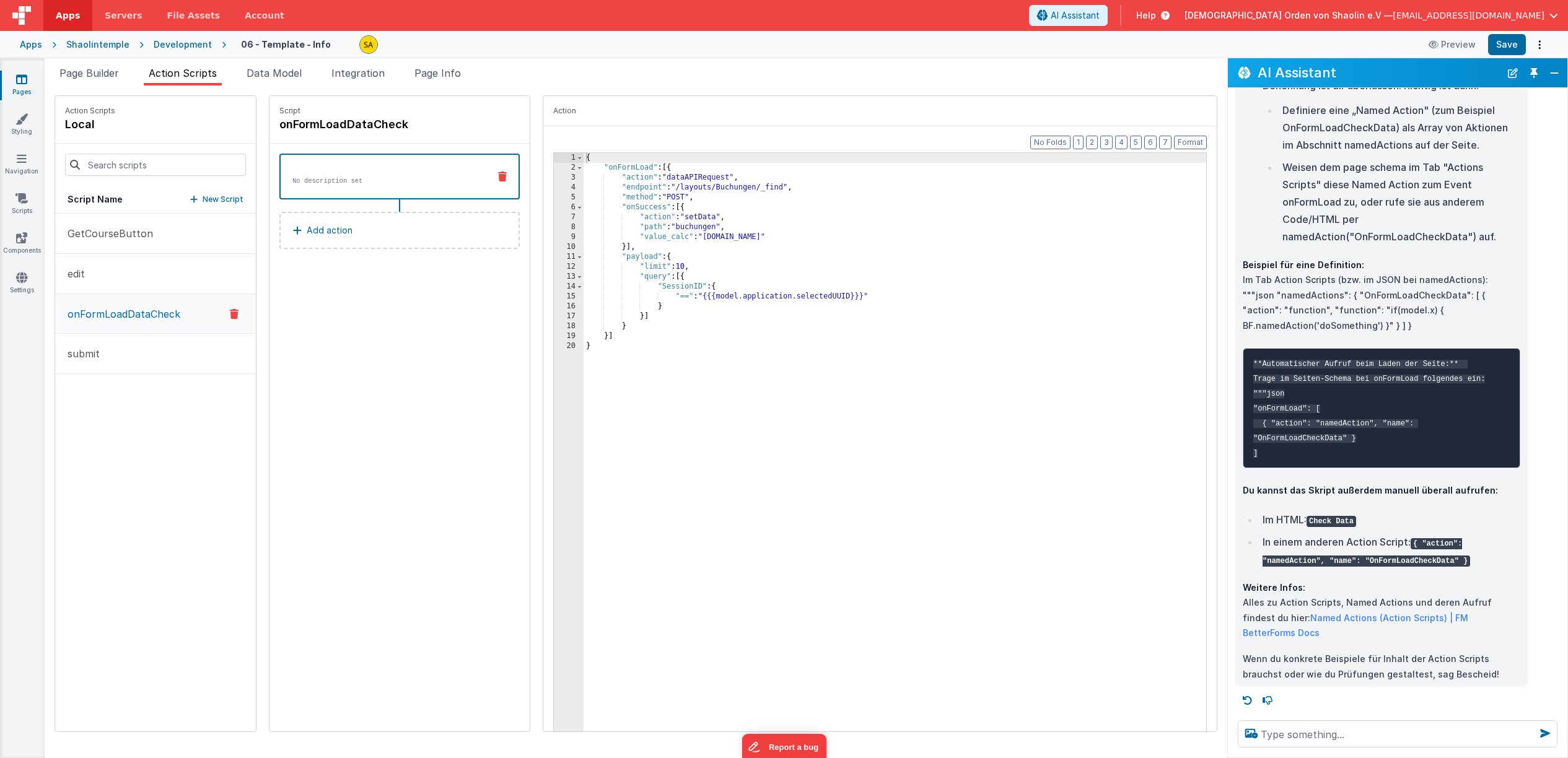
click at [814, 376] on div "{ "onFormLoad" : [{ "action" : "dataAPIRequest" , "endpoint" : "/layouts/Buchun…" at bounding box center [902, 463] width 638 height 619
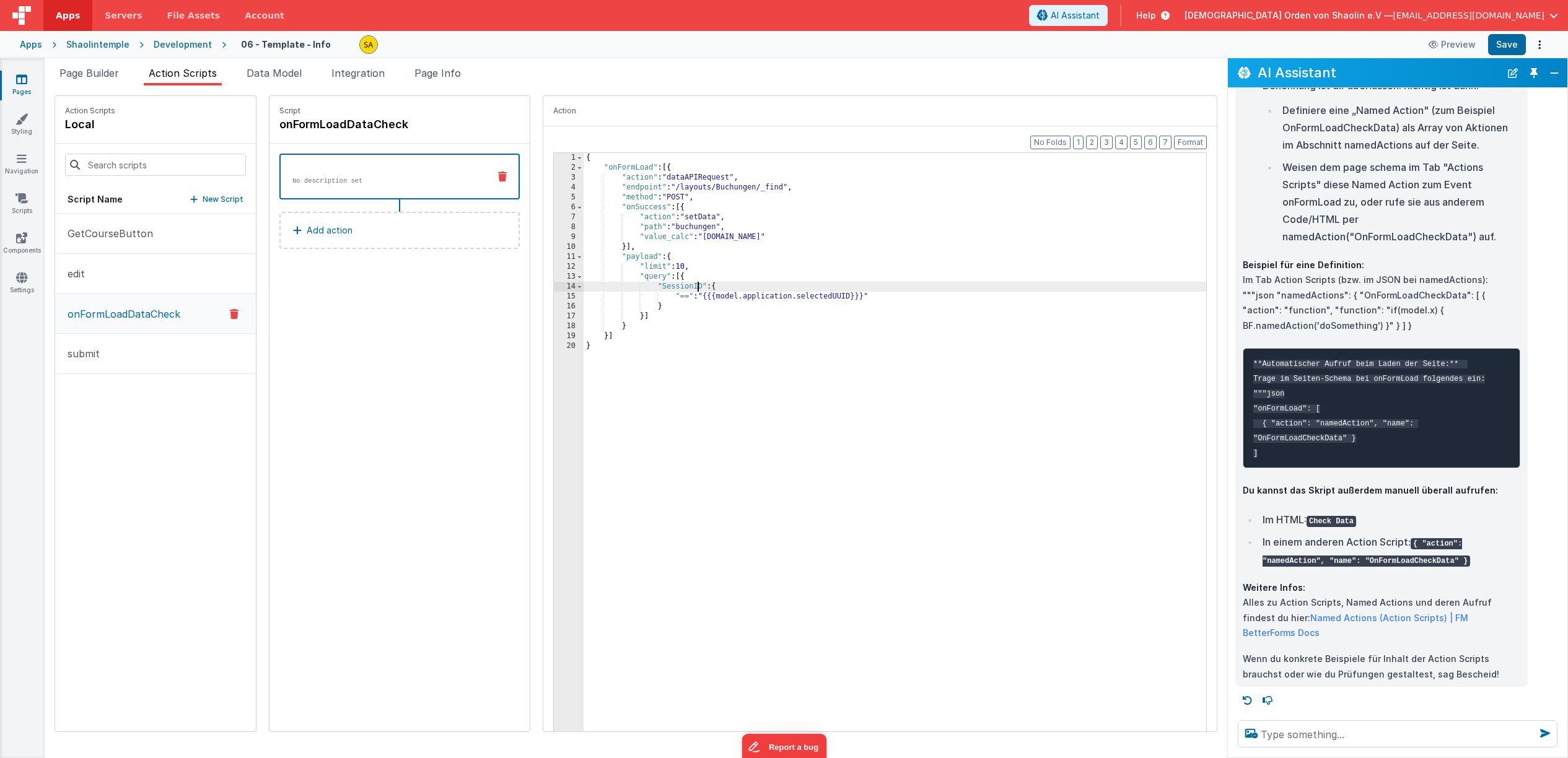
drag, startPoint x: 681, startPoint y: 288, endPoint x: 715, endPoint y: 326, distance: 51.0
click at [681, 288] on div "{ "onFormLoad" : [{ "action" : "dataAPIRequest" , "endpoint" : "/layouts/Buchun…" at bounding box center [902, 463] width 638 height 619
click at [1513, 46] on button "Save" at bounding box center [1508, 44] width 38 height 21
click at [1502, 46] on button "Save" at bounding box center [1508, 44] width 38 height 21
click at [673, 188] on div "{ "onFormLoad" : [{ "action" : "dataAPIRequest" , "endpoint" : "/layouts/Buchun…" at bounding box center [902, 463] width 638 height 619
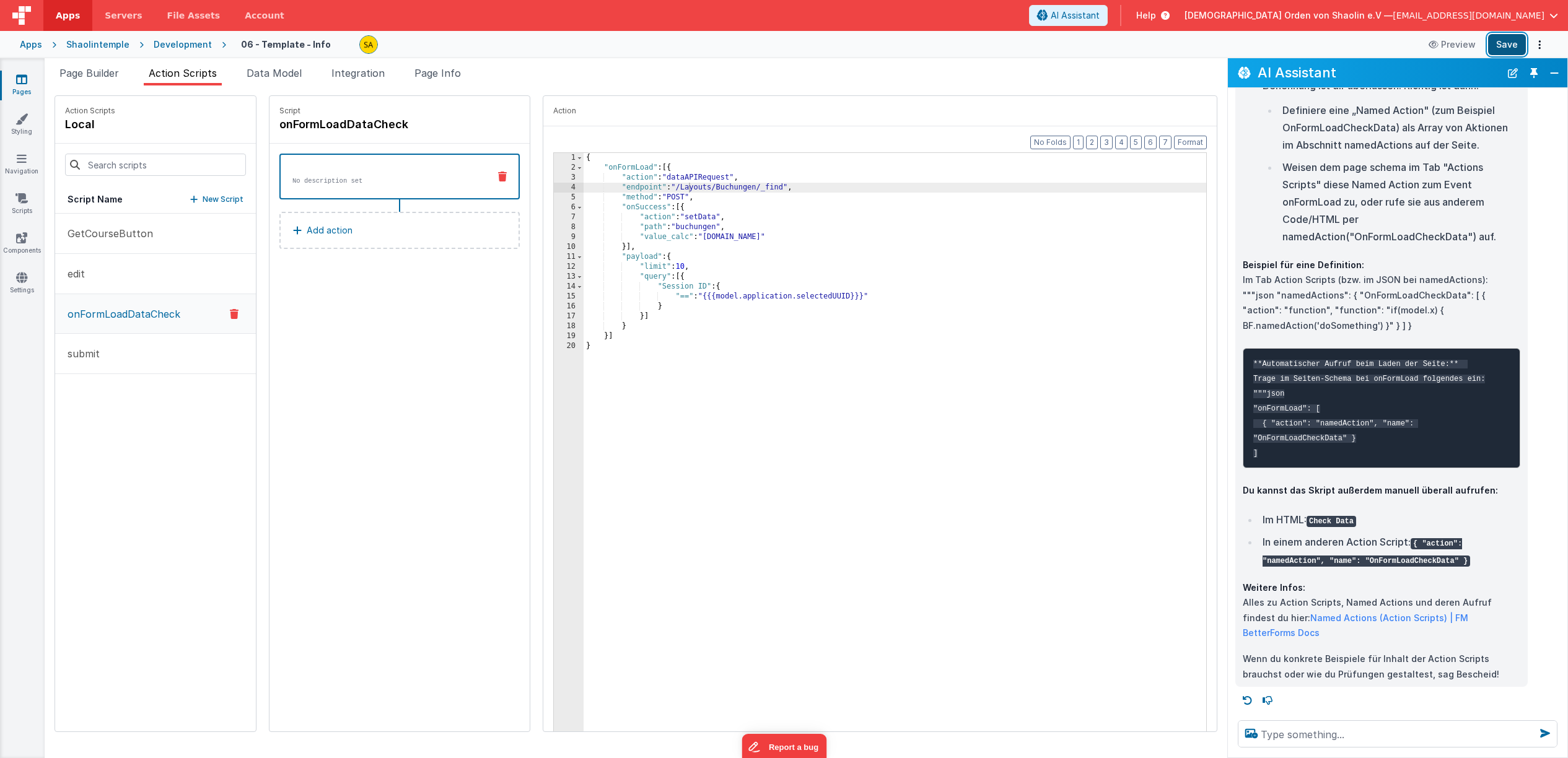
click at [1503, 45] on button "Save" at bounding box center [1508, 44] width 38 height 21
click at [18, 46] on div "Apps Shaolintemple Development 06 - Template - Info Preview Save" at bounding box center [784, 44] width 1568 height 27
click at [22, 45] on div "Apps" at bounding box center [31, 44] width 22 height 12
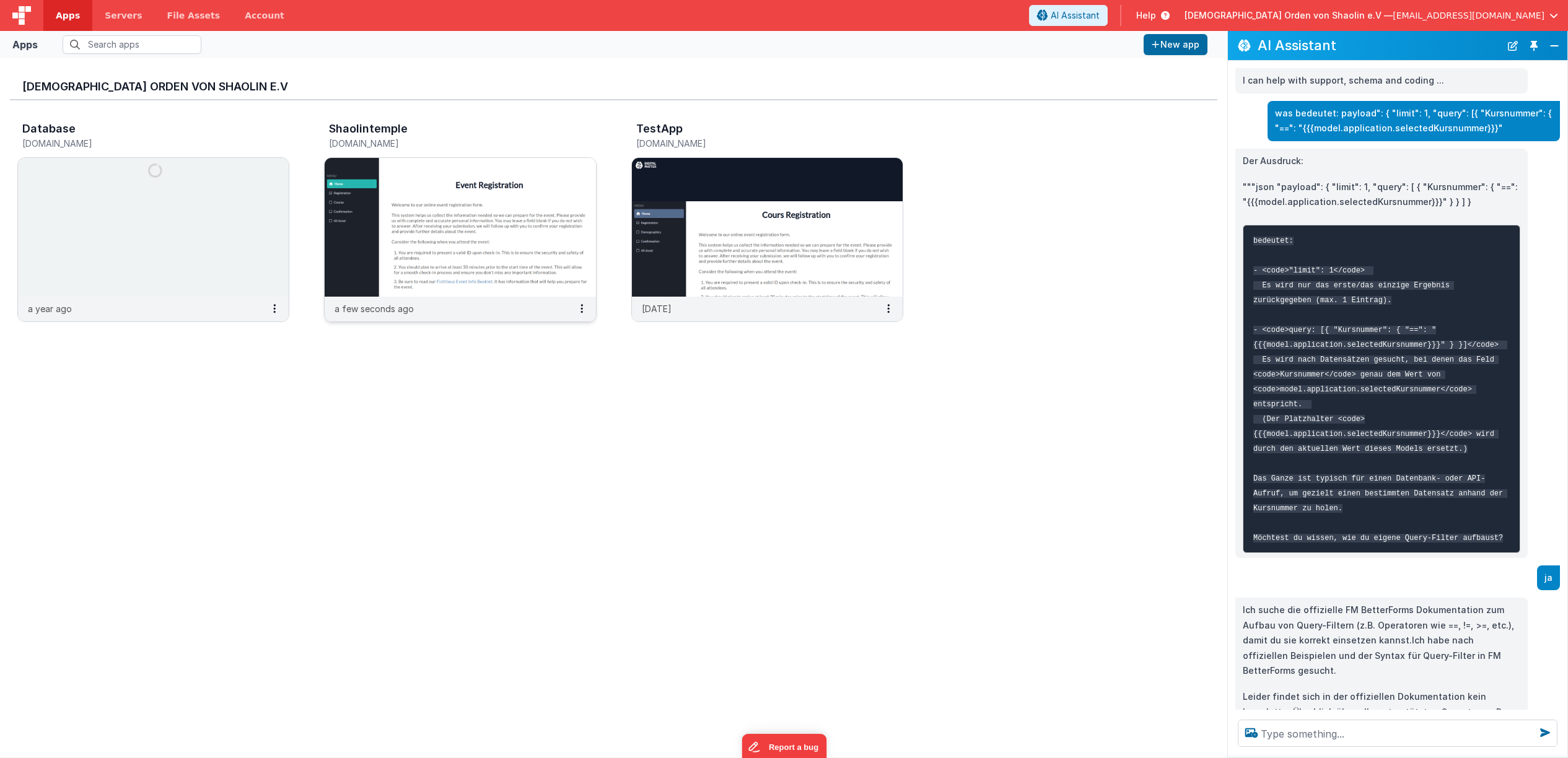
click at [450, 230] on img at bounding box center [459, 228] width 271 height 139
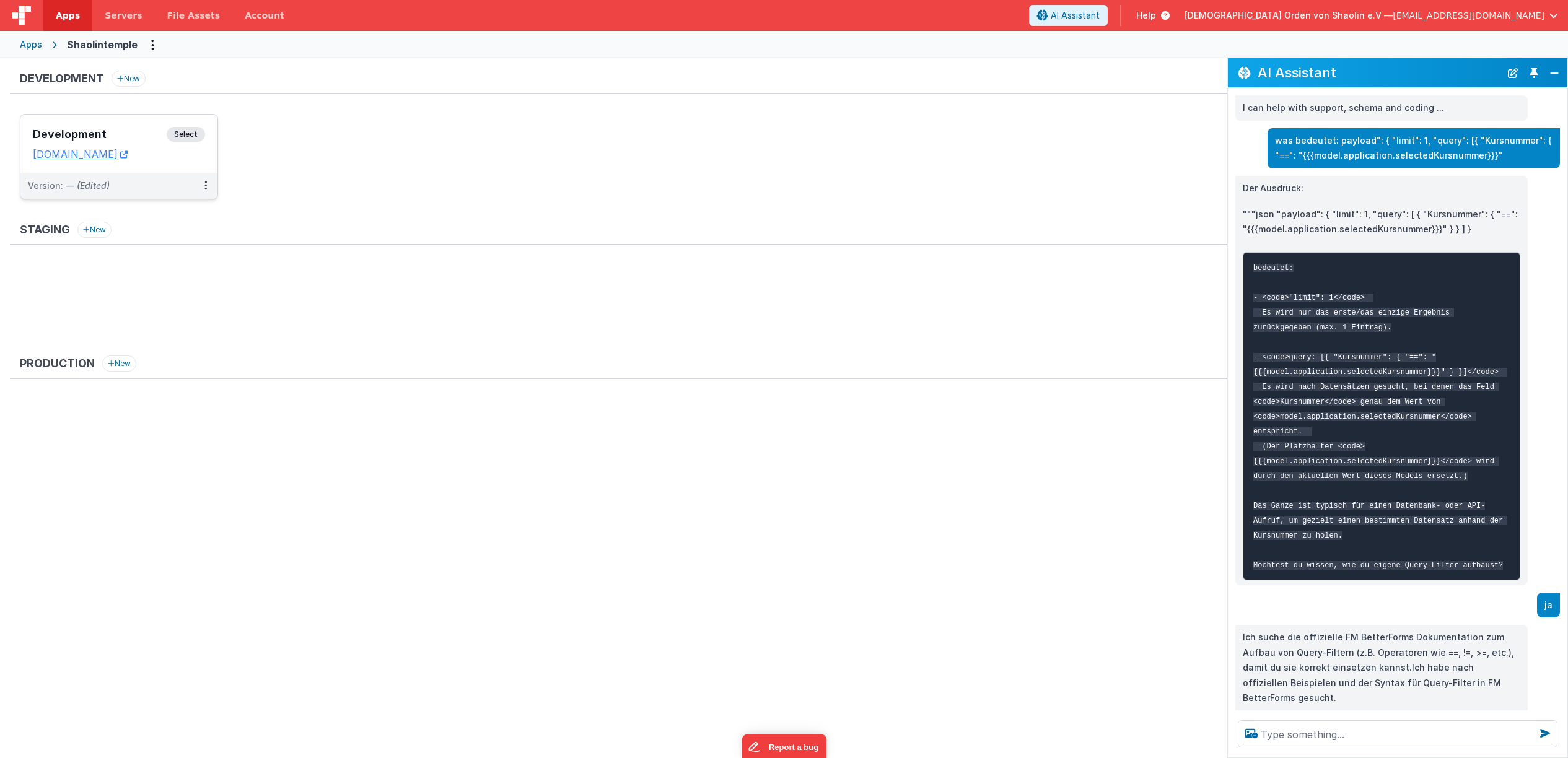
click at [197, 132] on span "Select" at bounding box center [185, 134] width 38 height 15
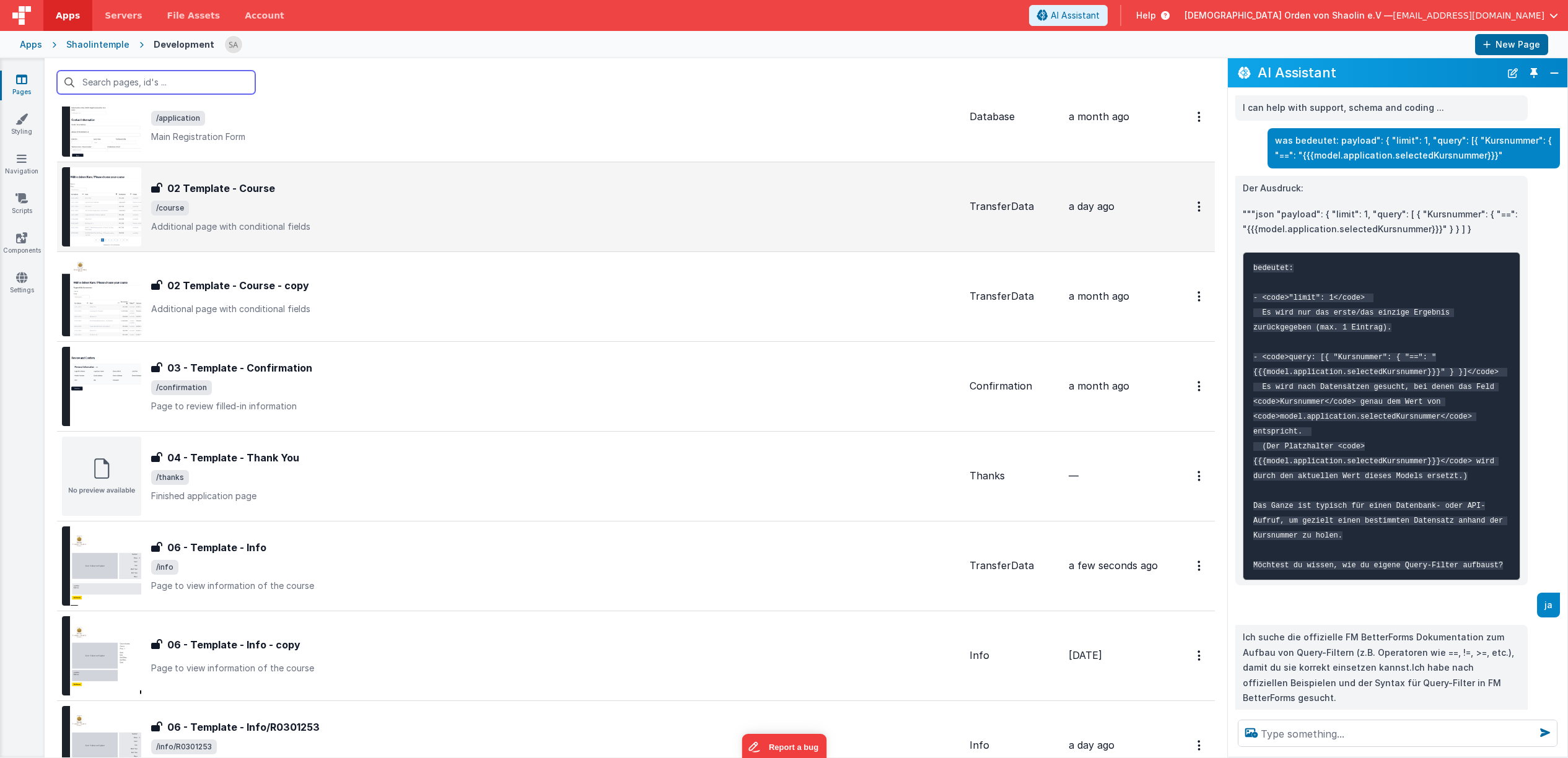
scroll to position [255, 0]
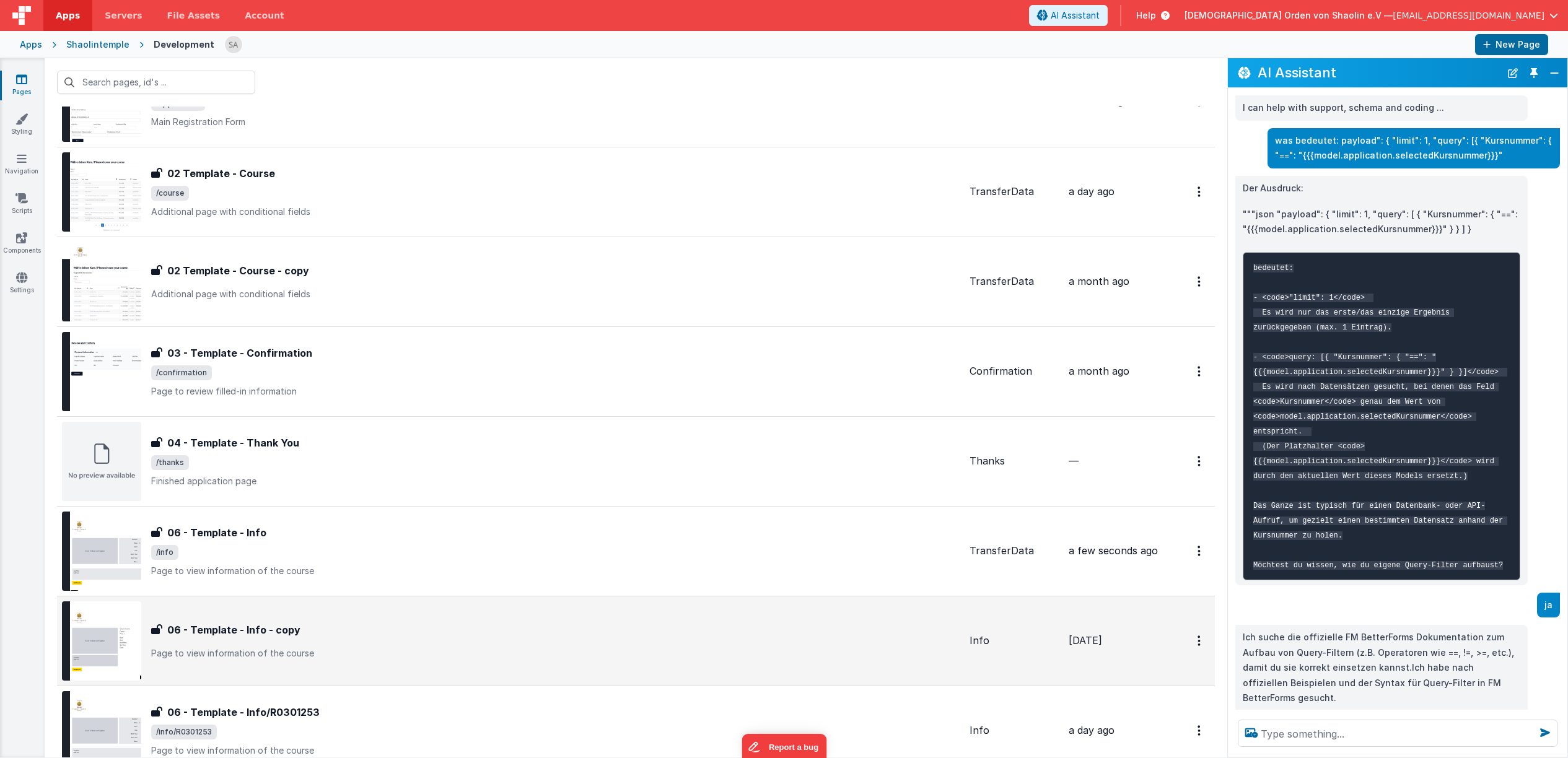
click at [621, 664] on div "06 - Template - Info - copy 06 - Template - Info - copy Page to view informatio…" at bounding box center [511, 641] width 897 height 79
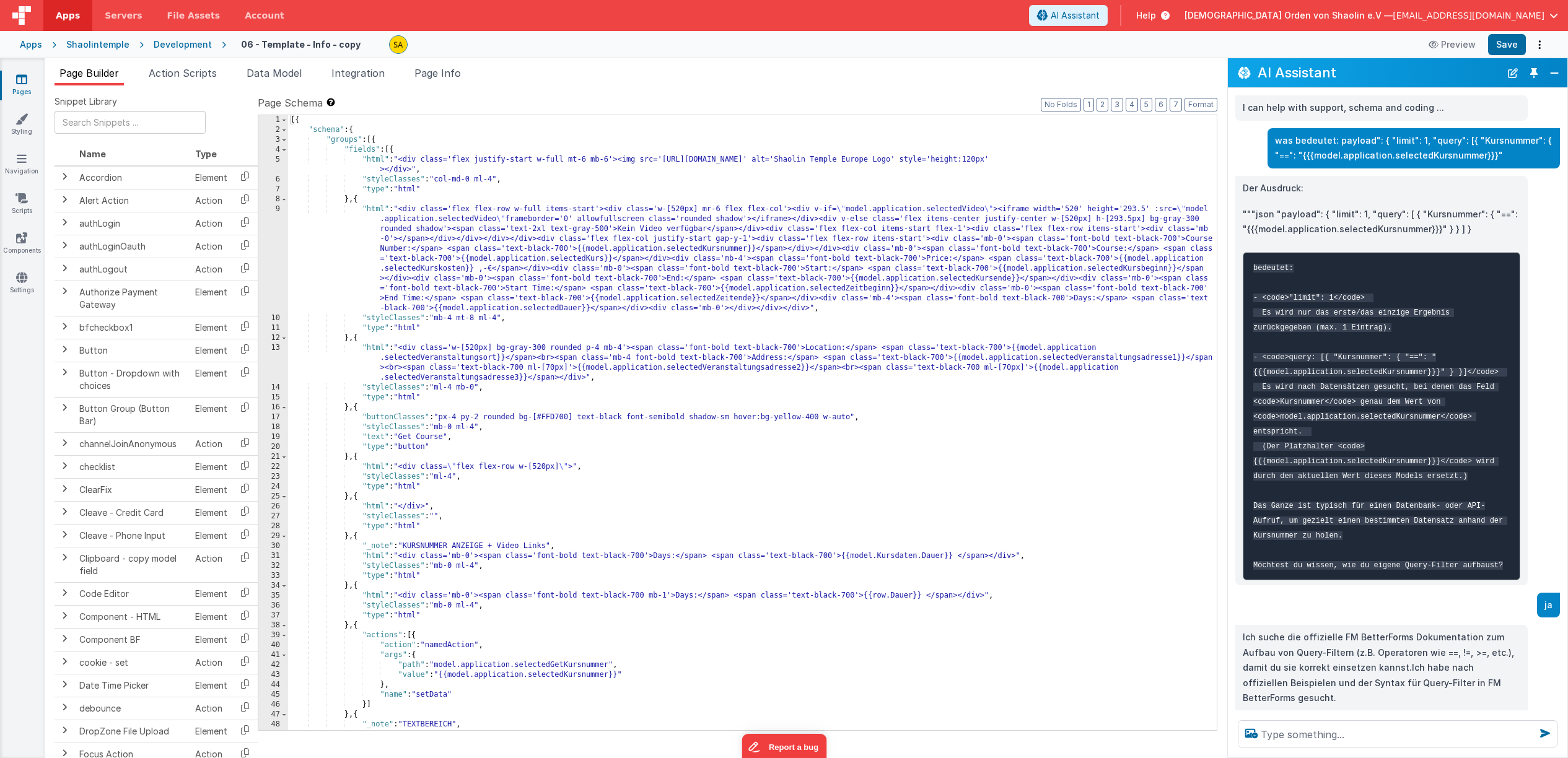
click at [30, 76] on link "Pages" at bounding box center [22, 85] width 45 height 25
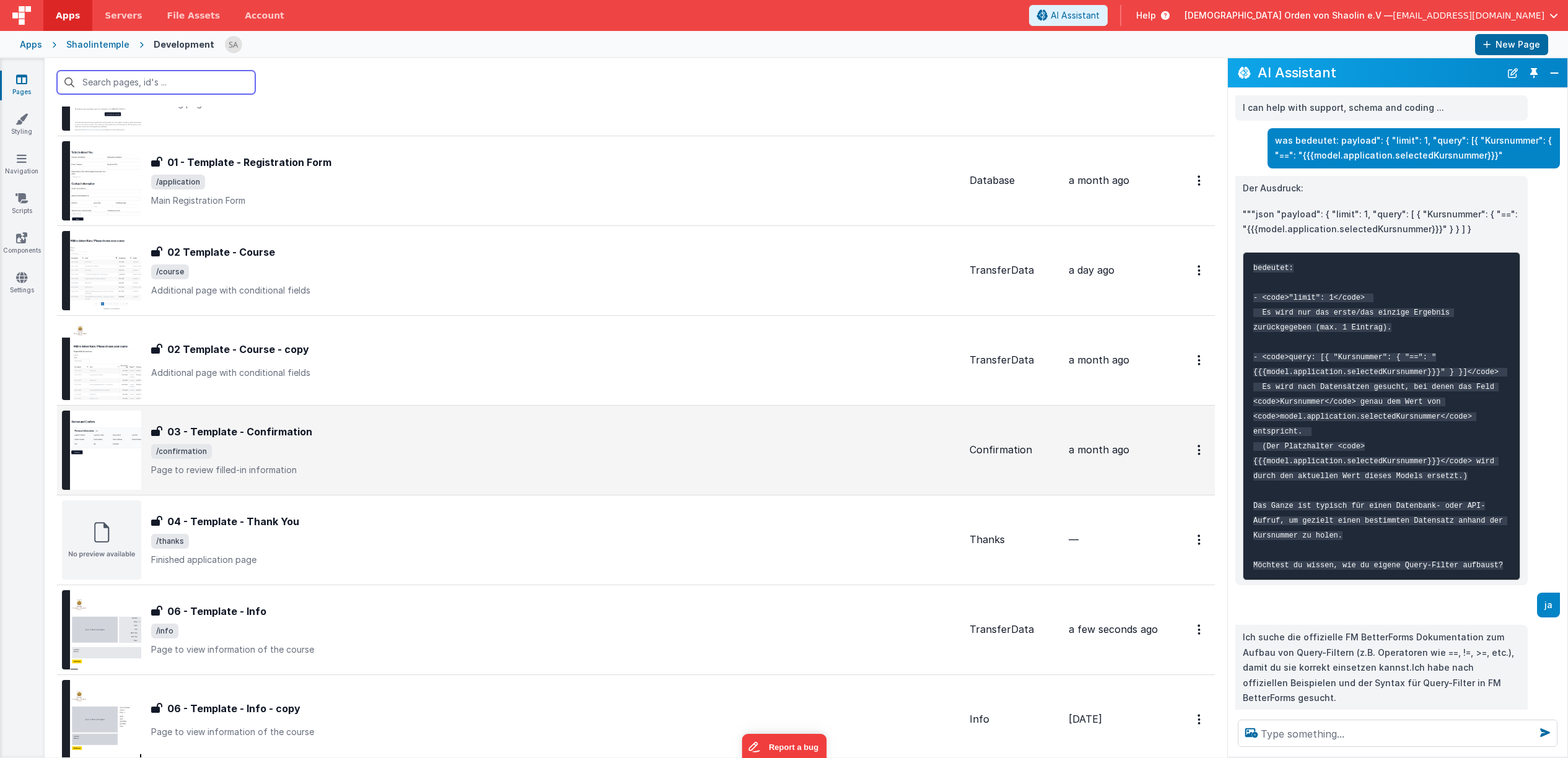
scroll to position [177, 0]
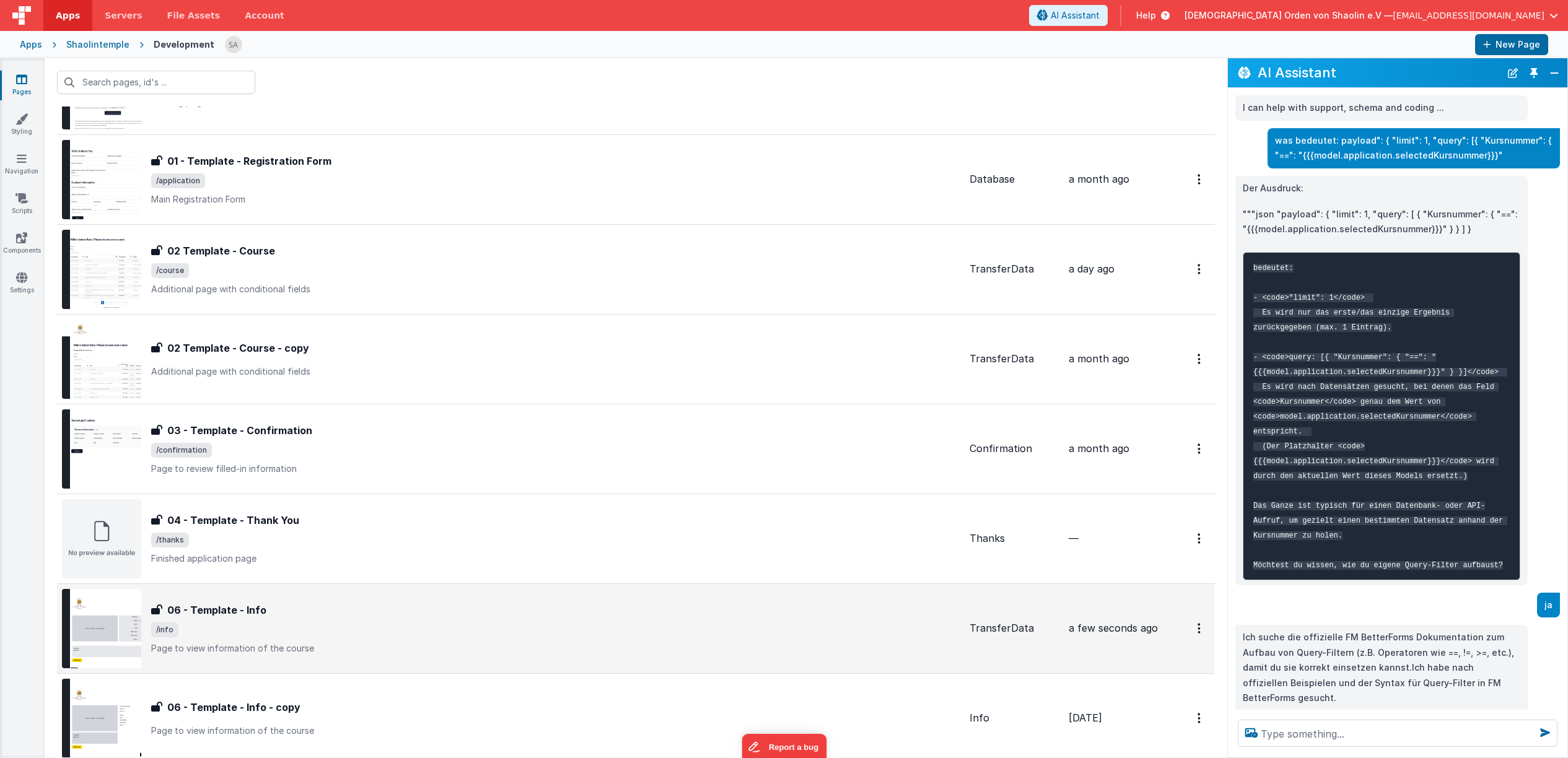
click at [634, 630] on span "/info" at bounding box center [556, 630] width 809 height 15
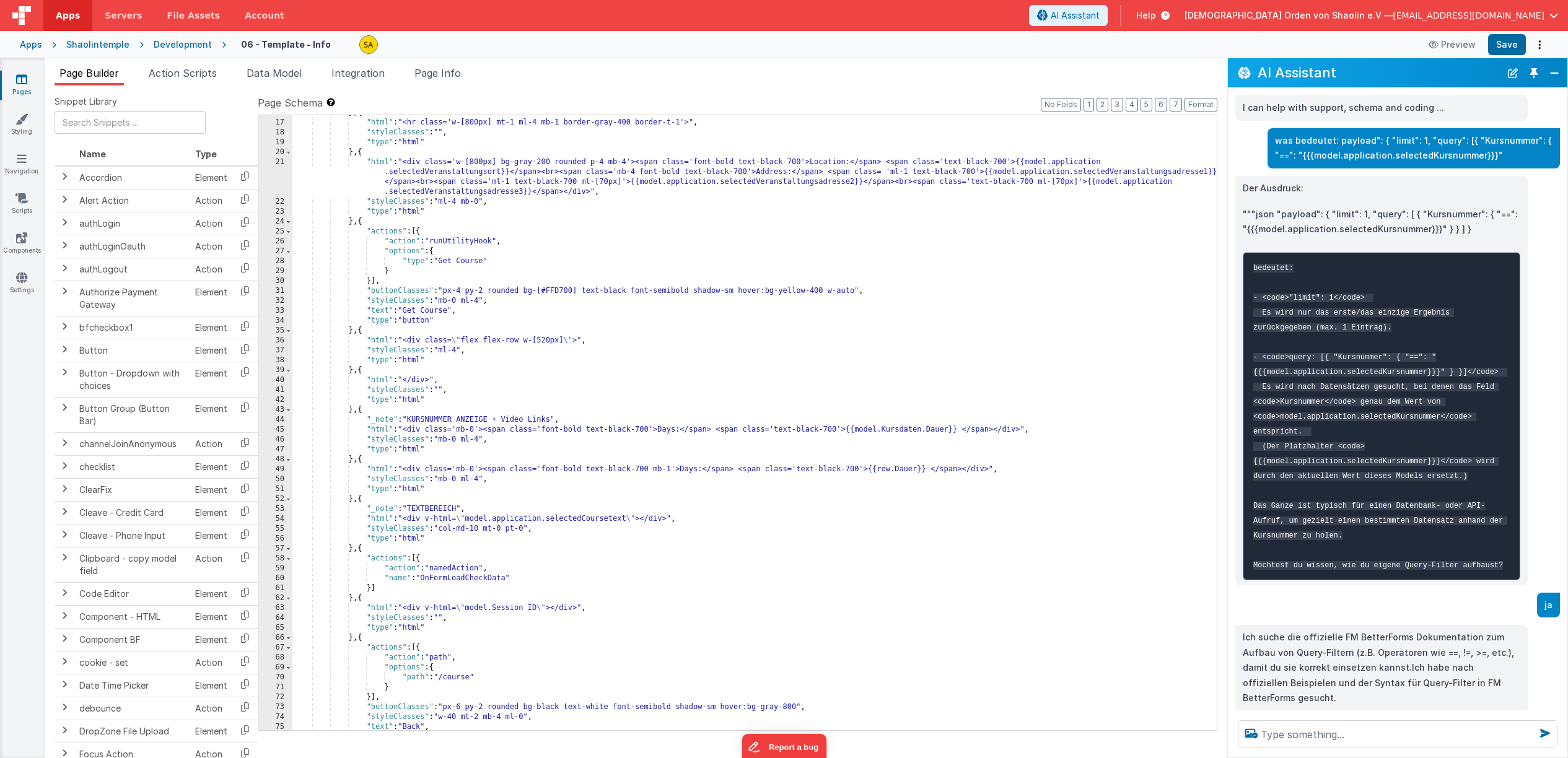
scroll to position [564, 0]
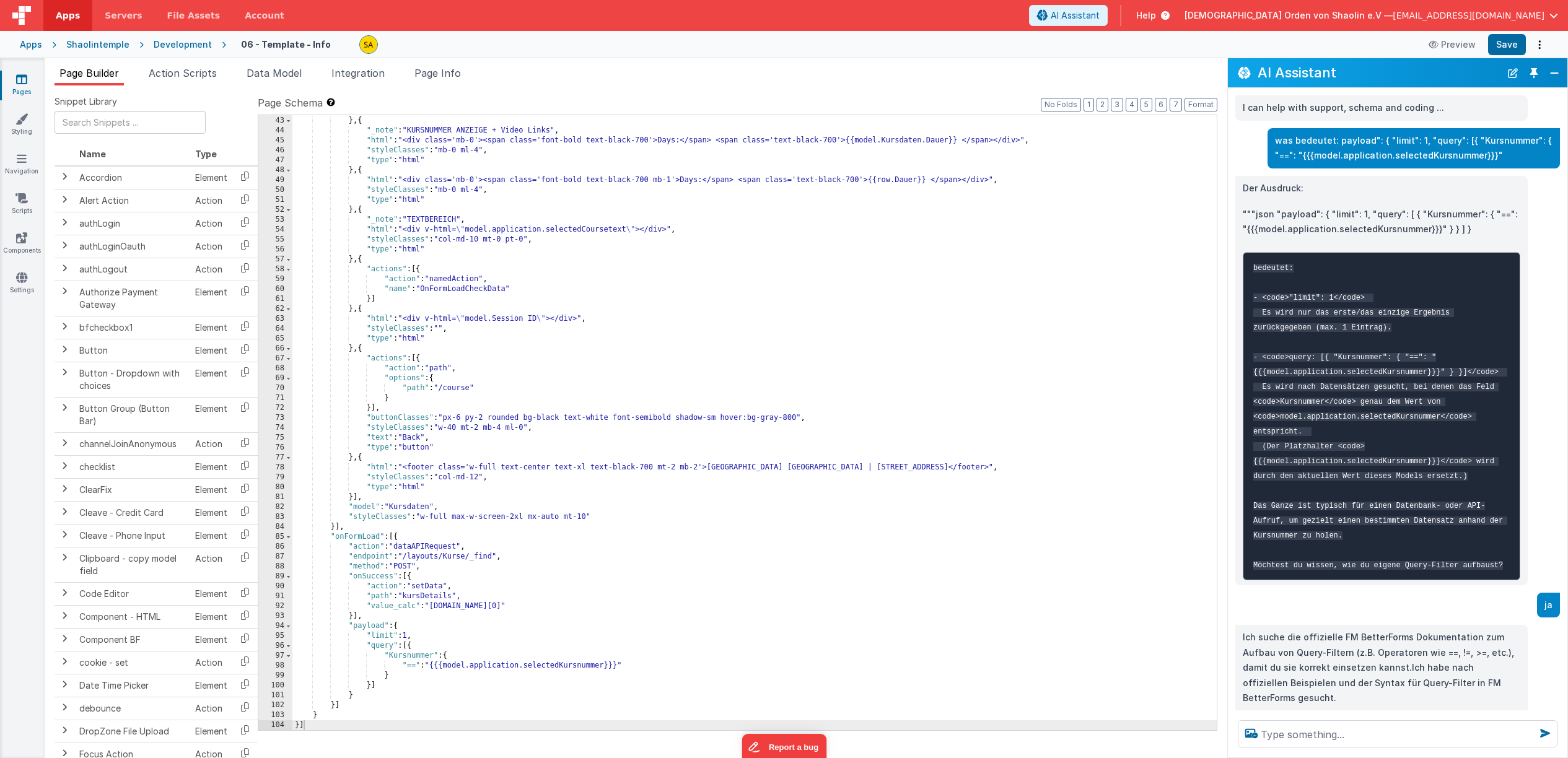
click at [496, 320] on div ""type" : "html" } , { "_note" : "KURSNUMMER ANZEIGE + Video Links" , "html" : "…" at bounding box center [754, 423] width 925 height 635
click at [494, 319] on div ""type" : "html" } , { "_note" : "KURSNUMMER ANZEIGE + Video Links" , "html" : "…" at bounding box center [754, 423] width 925 height 635
click at [1503, 46] on button "Save" at bounding box center [1508, 44] width 38 height 21
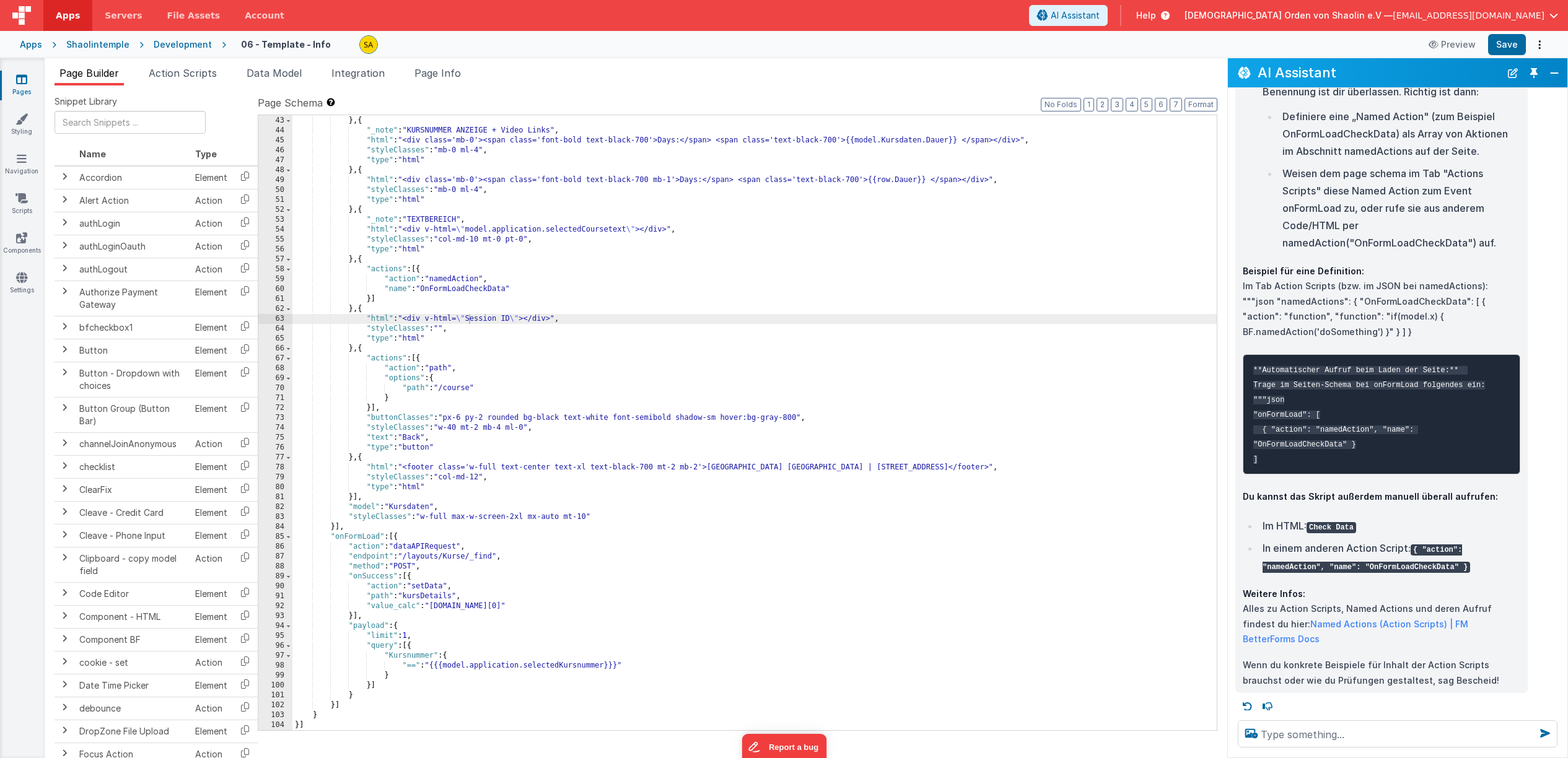
scroll to position [3075, 0]
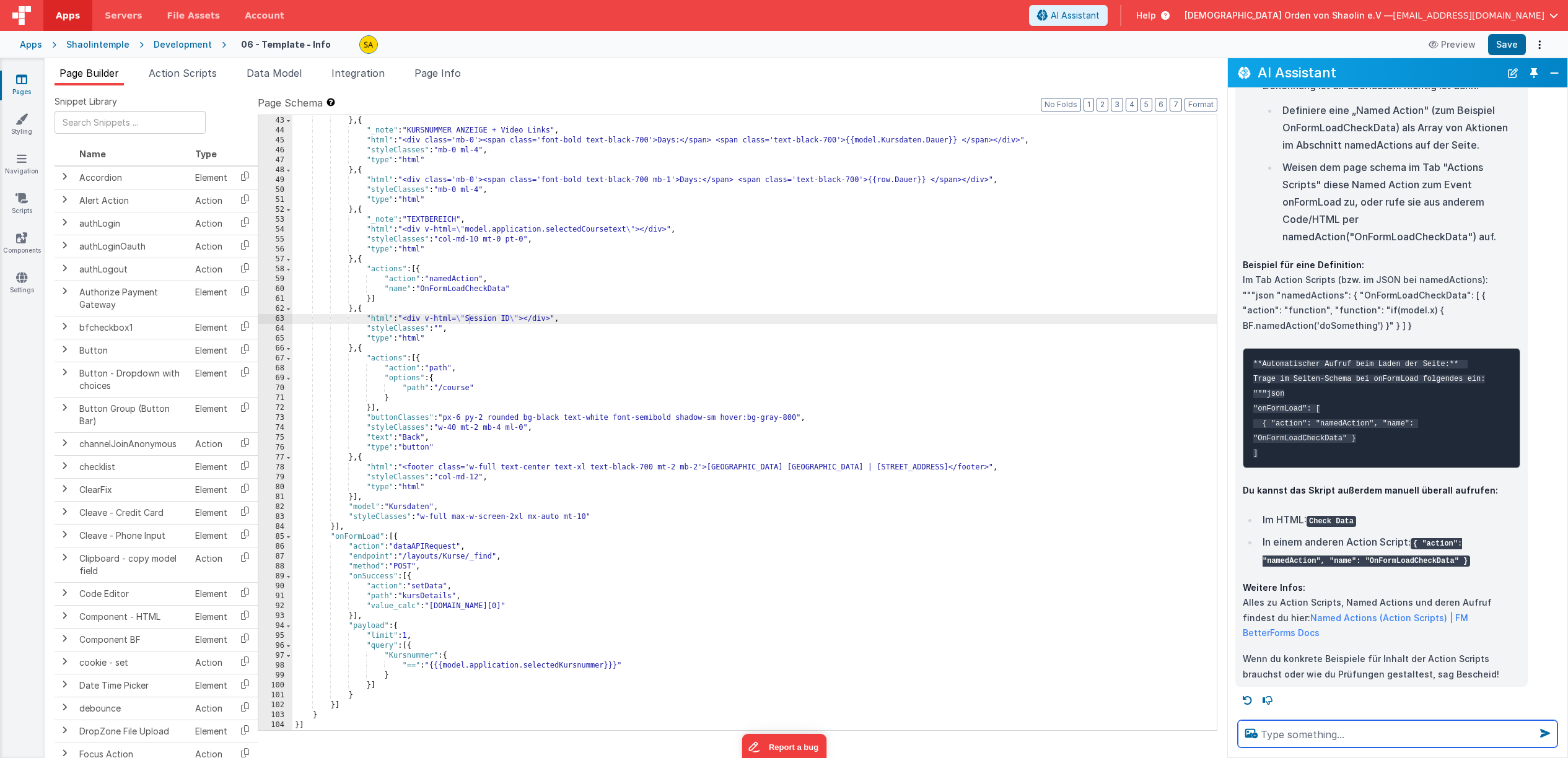
drag, startPoint x: 1566, startPoint y: 410, endPoint x: 1328, endPoint y: 735, distance: 402.8
click at [1328, 735] on textarea at bounding box center [1397, 733] width 320 height 27
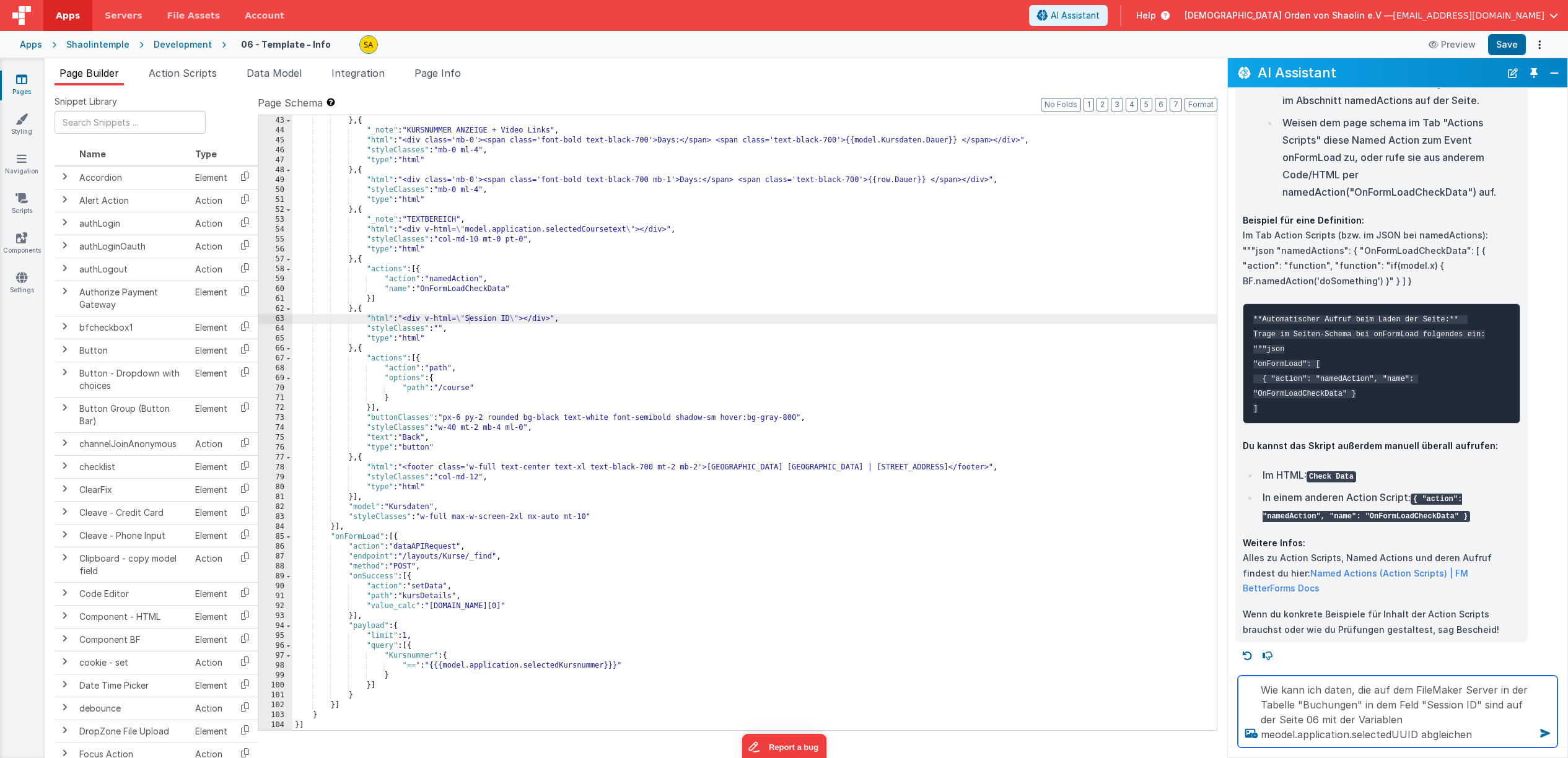
type textarea "Wie kann ich daten, die auf dem FileMaker Server in der Tabelle "Buchungen" in …"
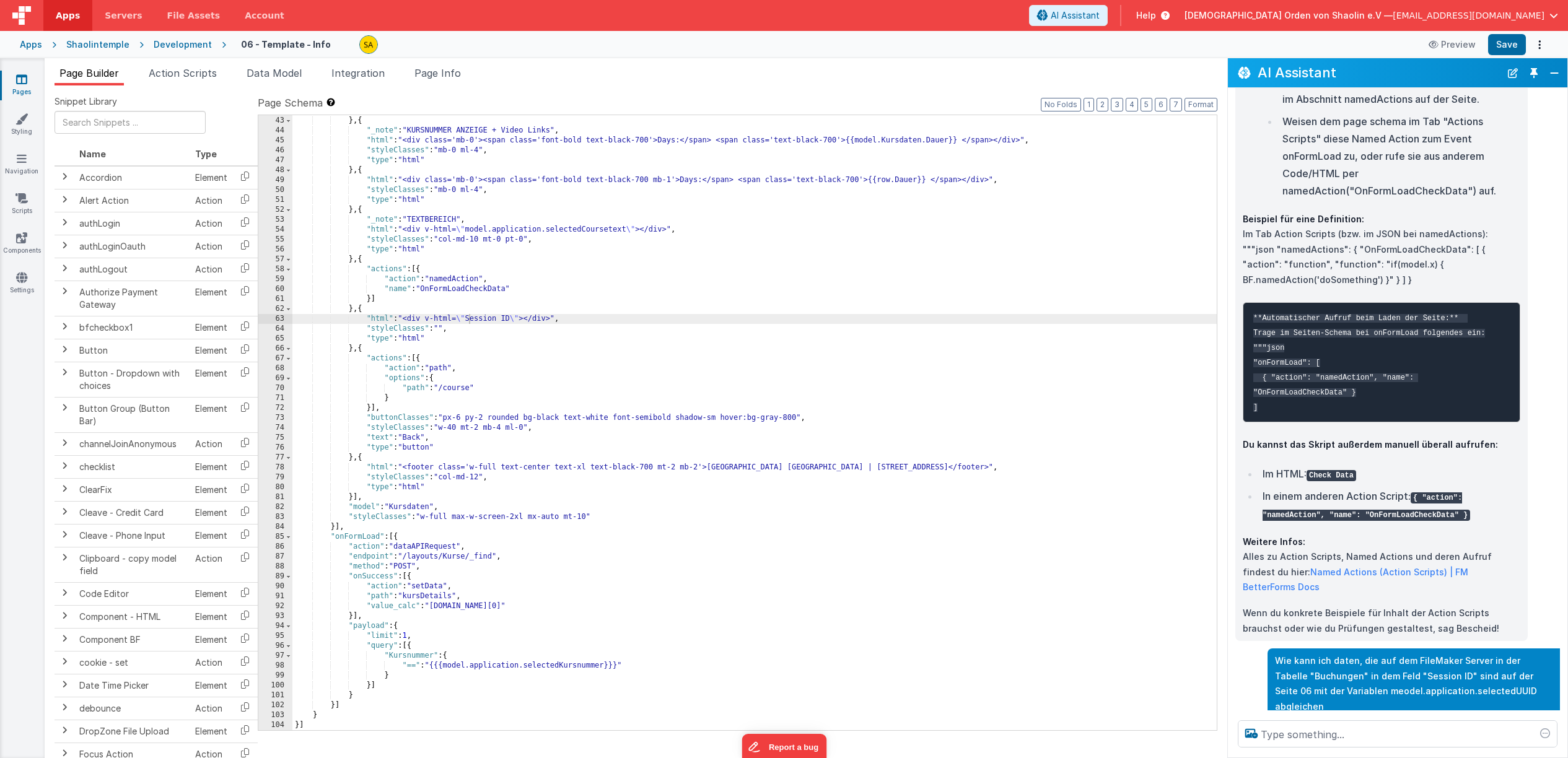
scroll to position [3150, 0]
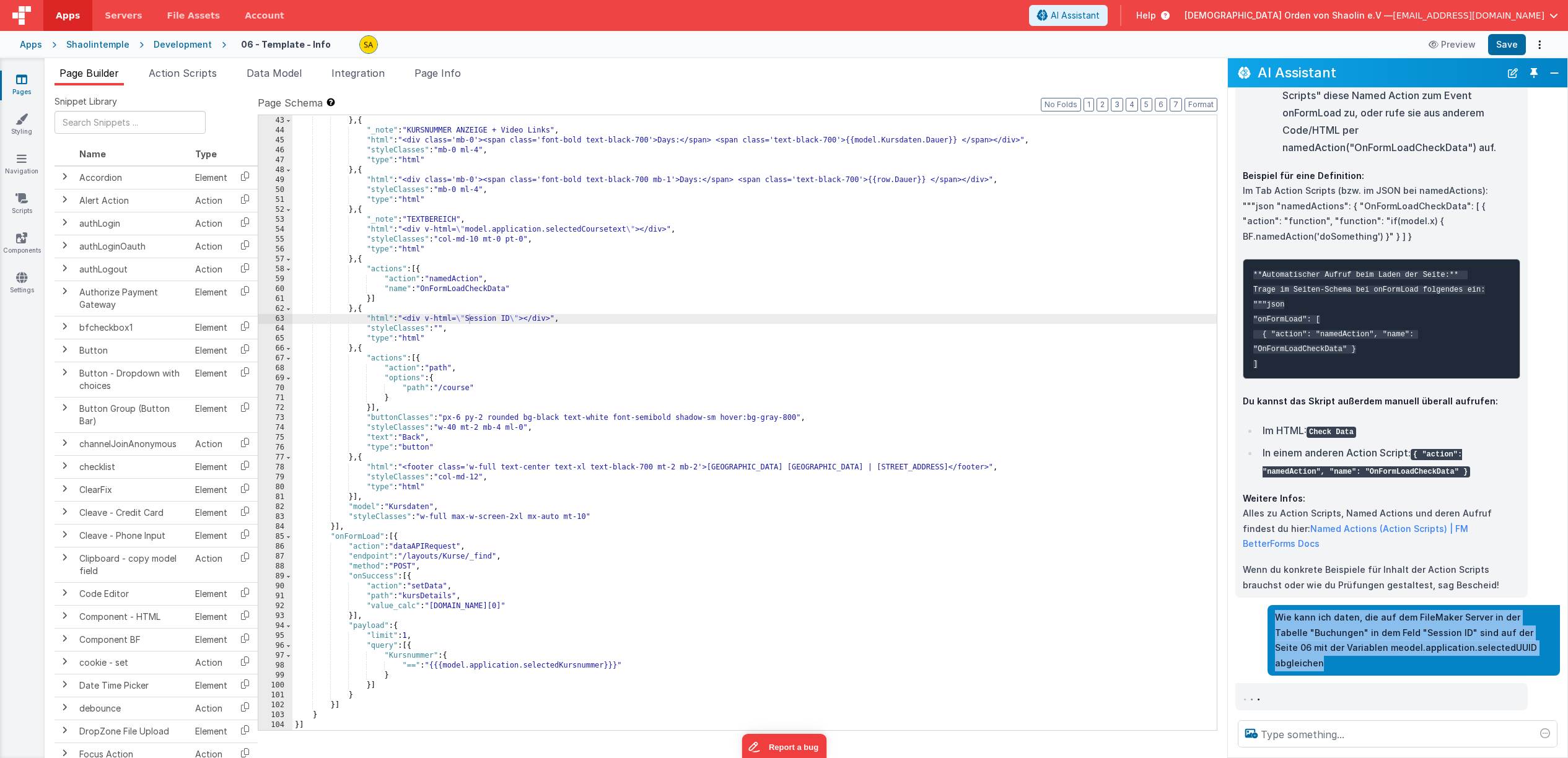
drag, startPoint x: 1276, startPoint y: 635, endPoint x: 1542, endPoint y: 659, distance: 267.1
click at [1542, 659] on p "Wie kann ich daten, die auf dem FileMaker Server in der Tabelle "Buchungen" in …" at bounding box center [1413, 640] width 277 height 60
click at [1556, 73] on button "Close" at bounding box center [1554, 73] width 16 height 17
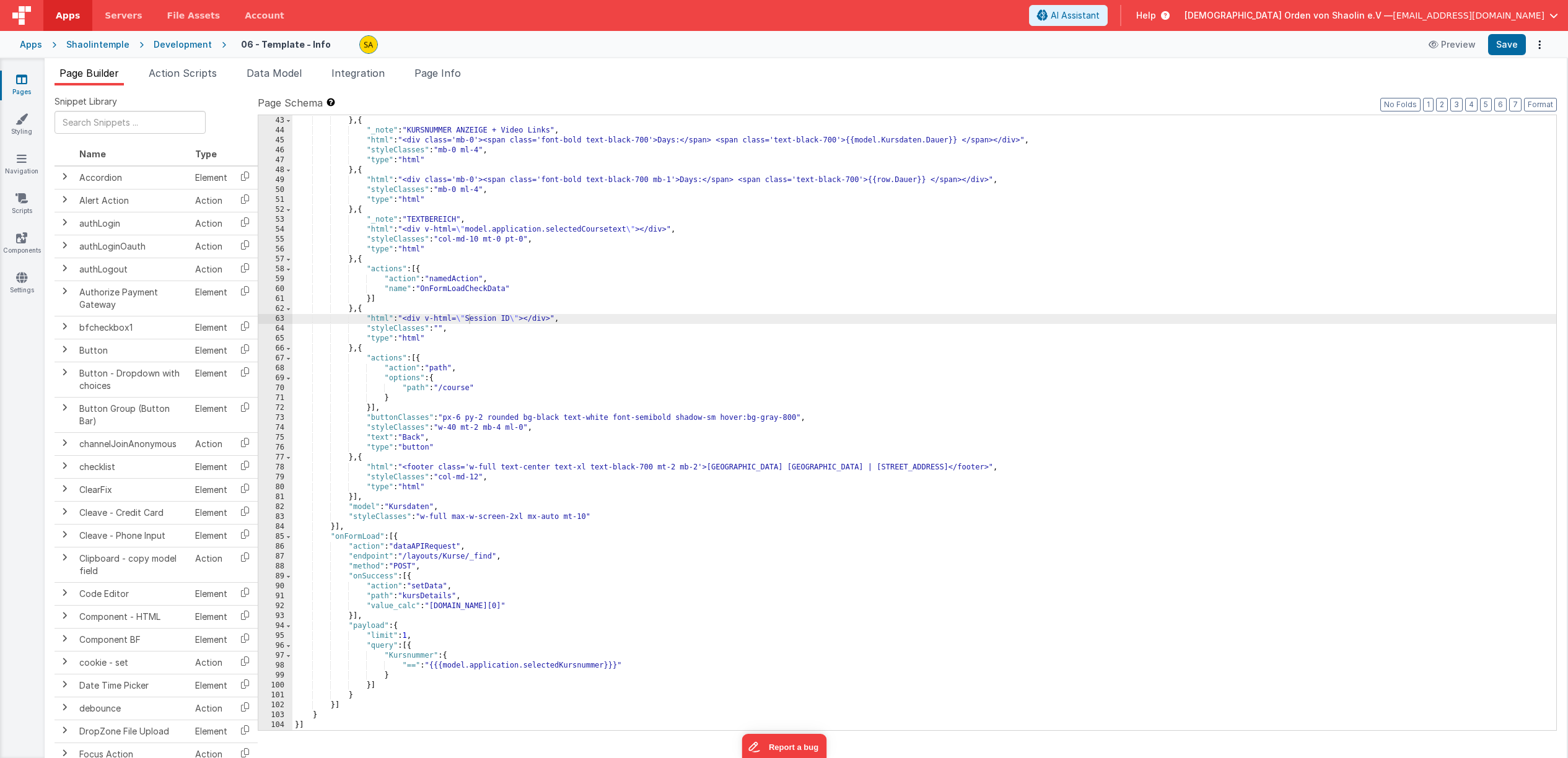
scroll to position [5543, 0]
click at [1099, 18] on span "AI Assistant" at bounding box center [1075, 15] width 49 height 12
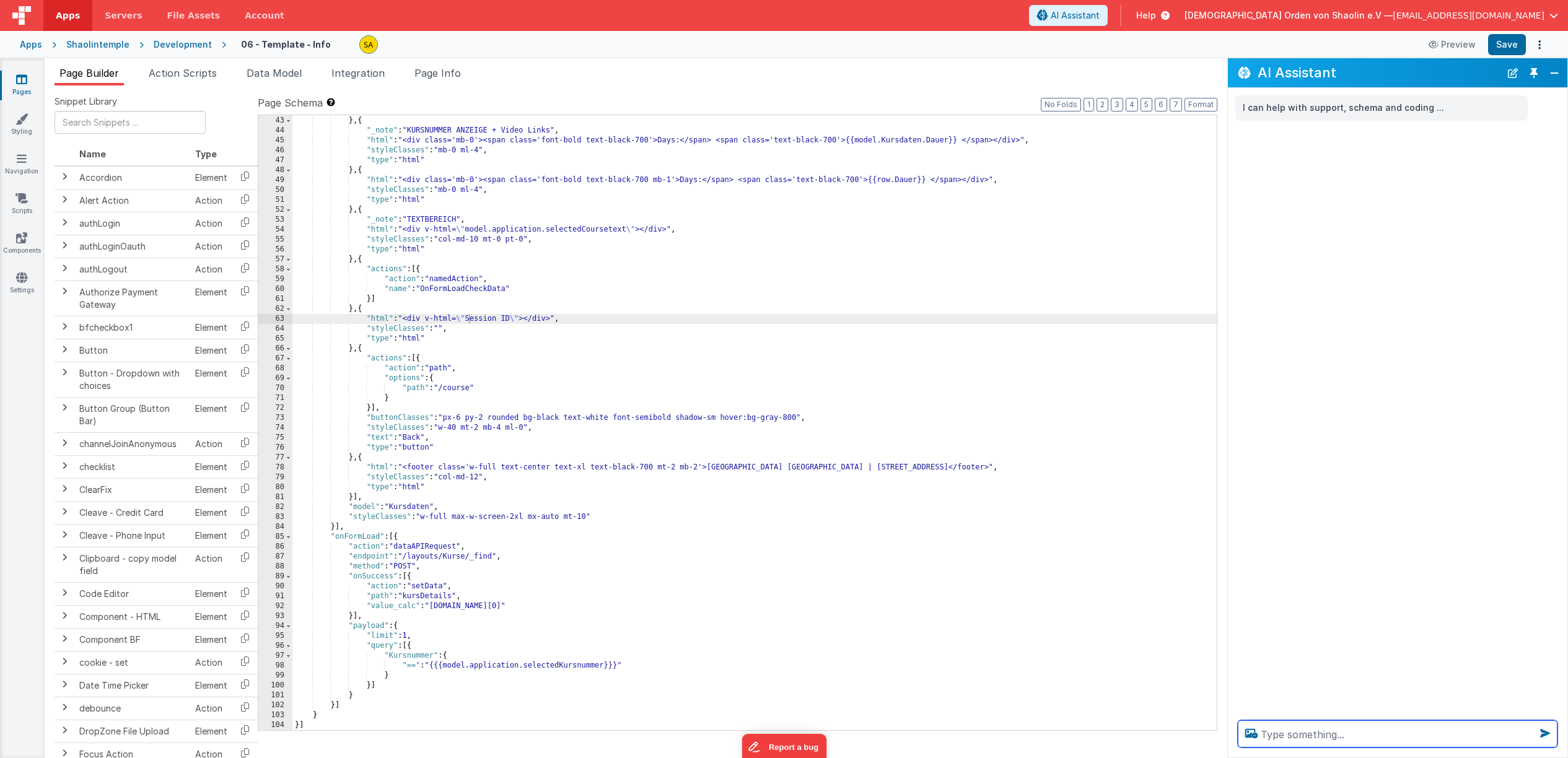
paste textarea "Wie kann ich daten, die auf dem FileMaker Server in der Tabelle "Buchungen" in …"
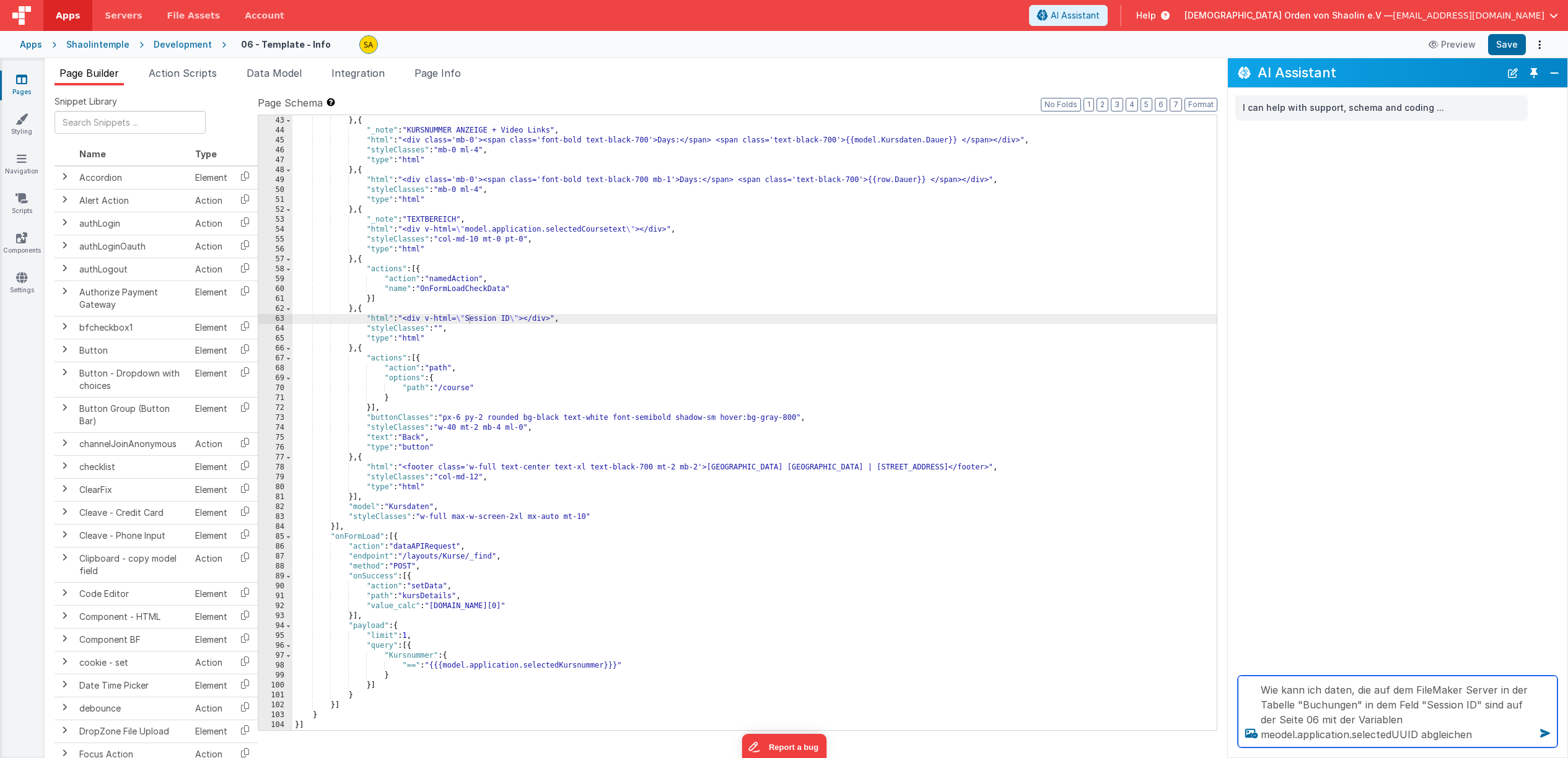
type textarea "Wie kann ich daten, die auf dem FileMaker Server in der Tabelle "Buchungen" in …"
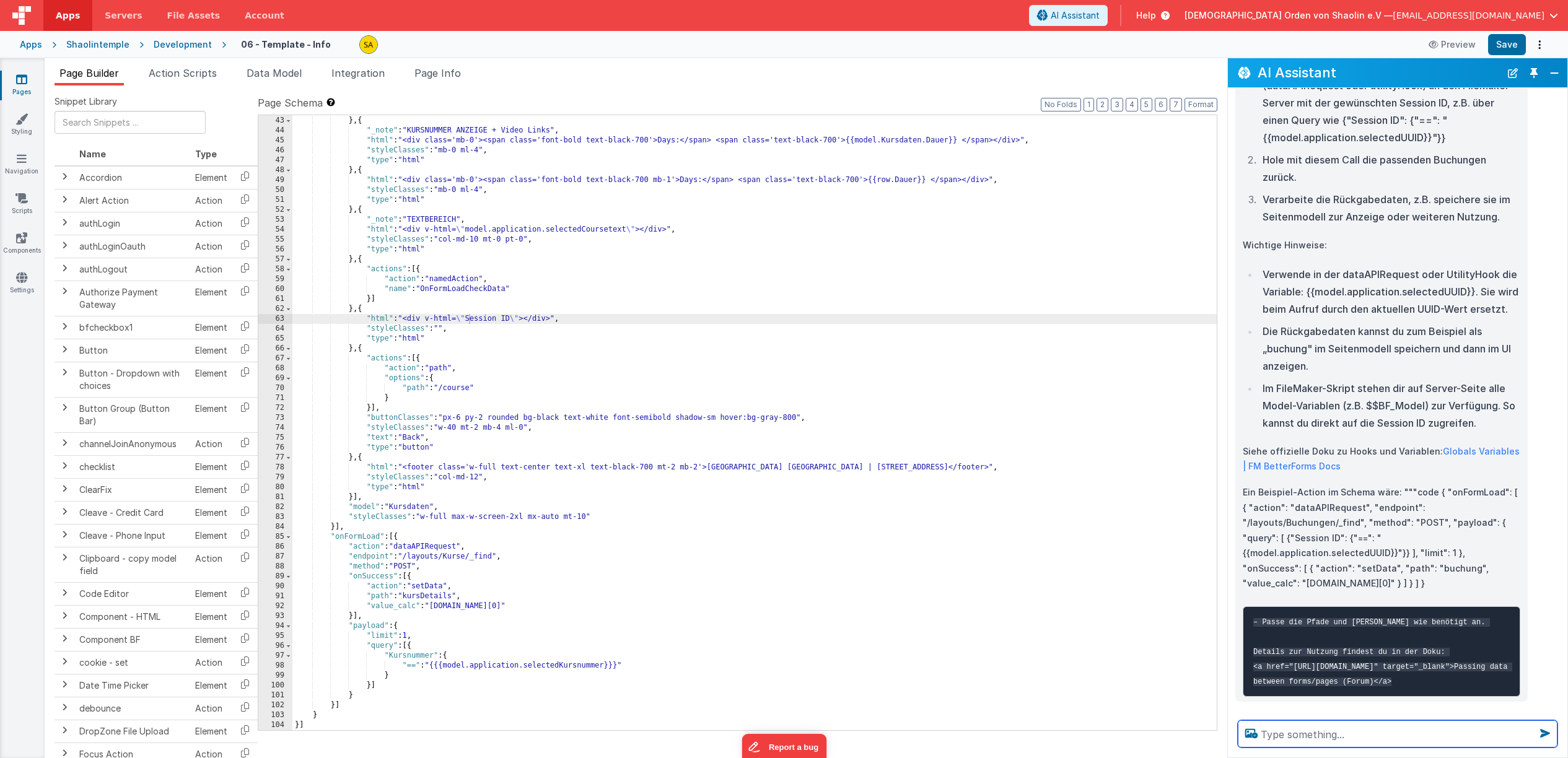
scroll to position [265, 0]
click at [193, 74] on span "Action Scripts" at bounding box center [183, 73] width 68 height 12
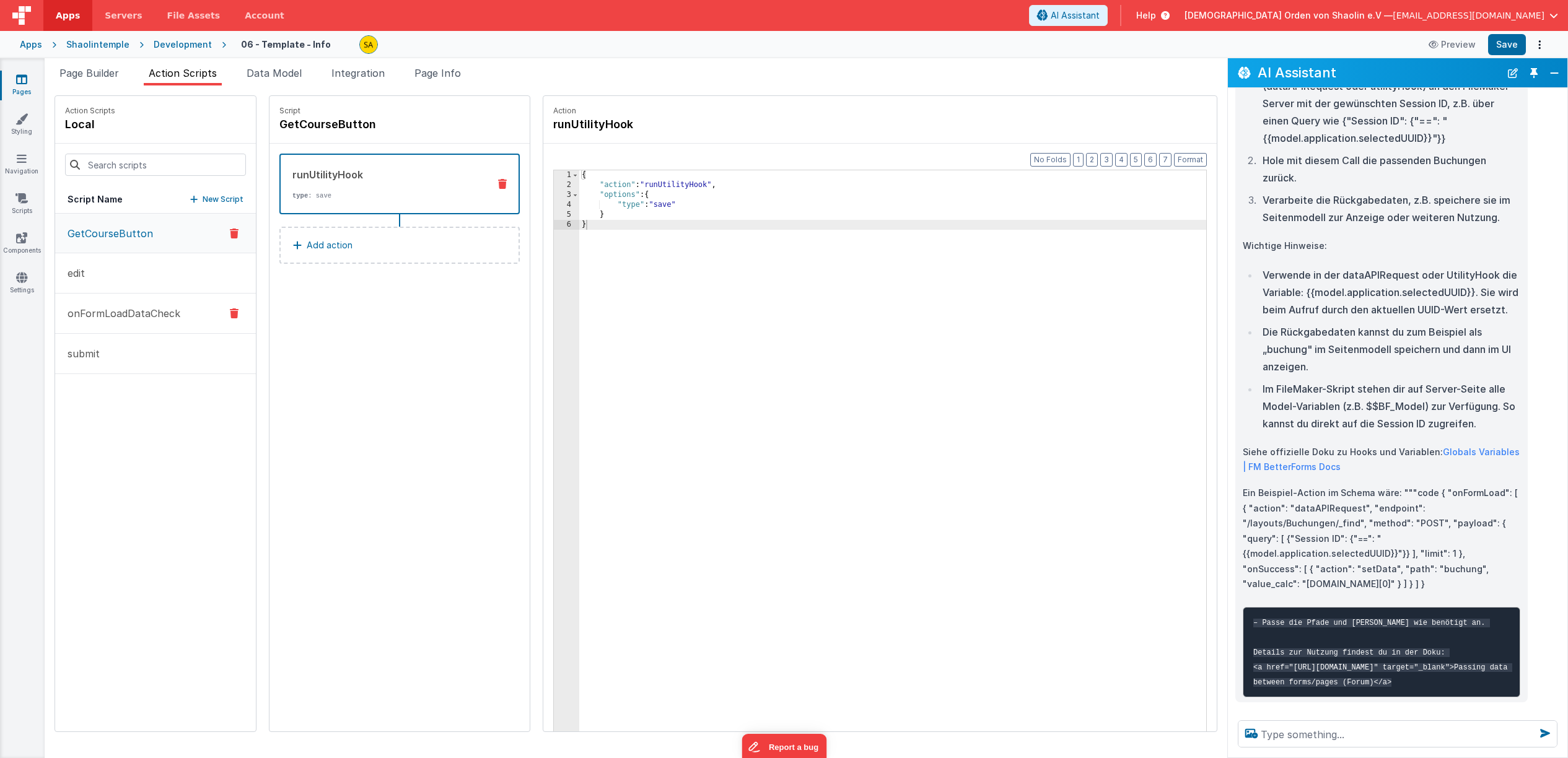
click at [103, 316] on p "onFormLoadDataCheck" at bounding box center [120, 314] width 120 height 15
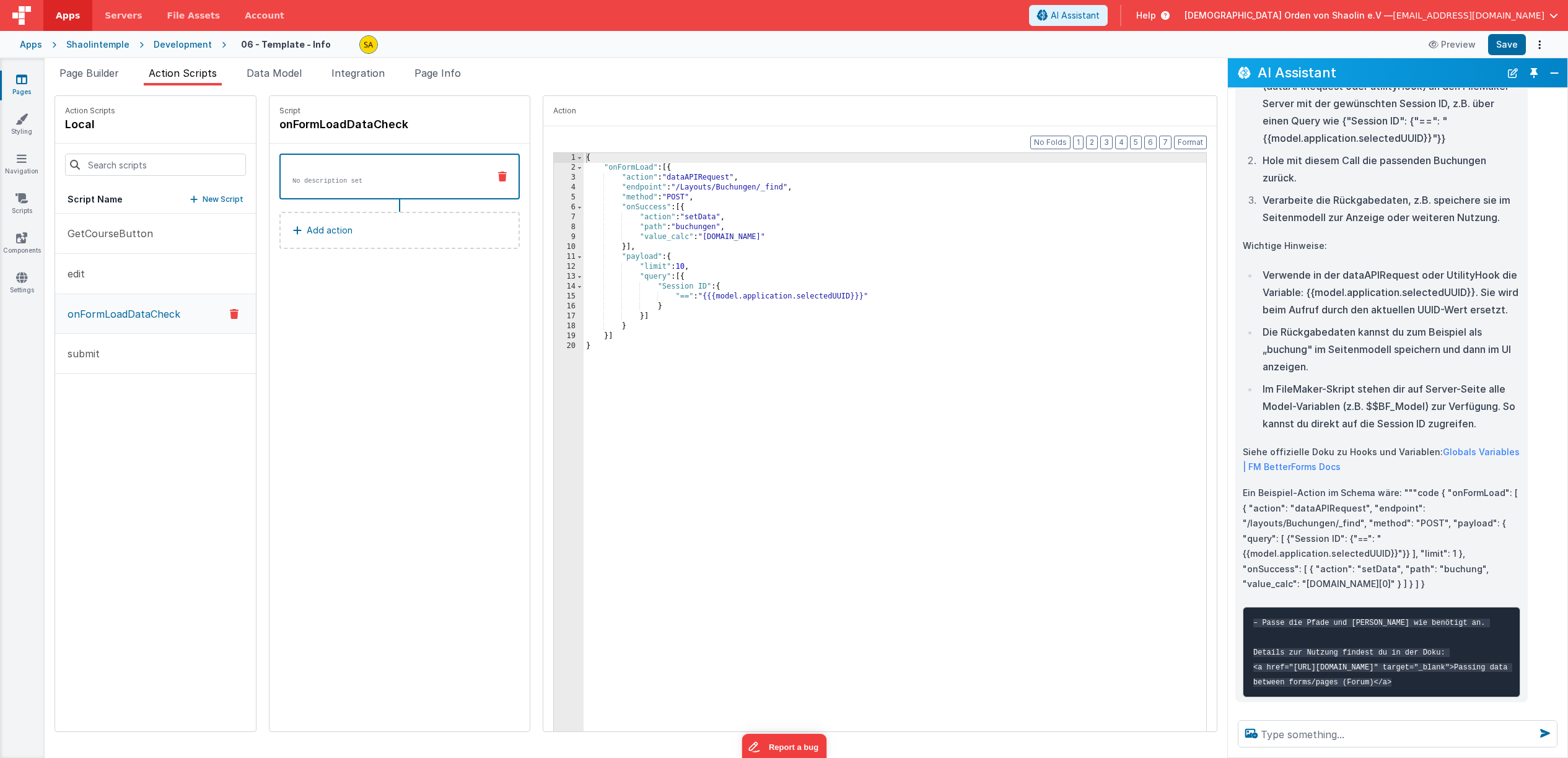
scroll to position [266, 0]
click at [435, 73] on span "Page Info" at bounding box center [438, 73] width 46 height 12
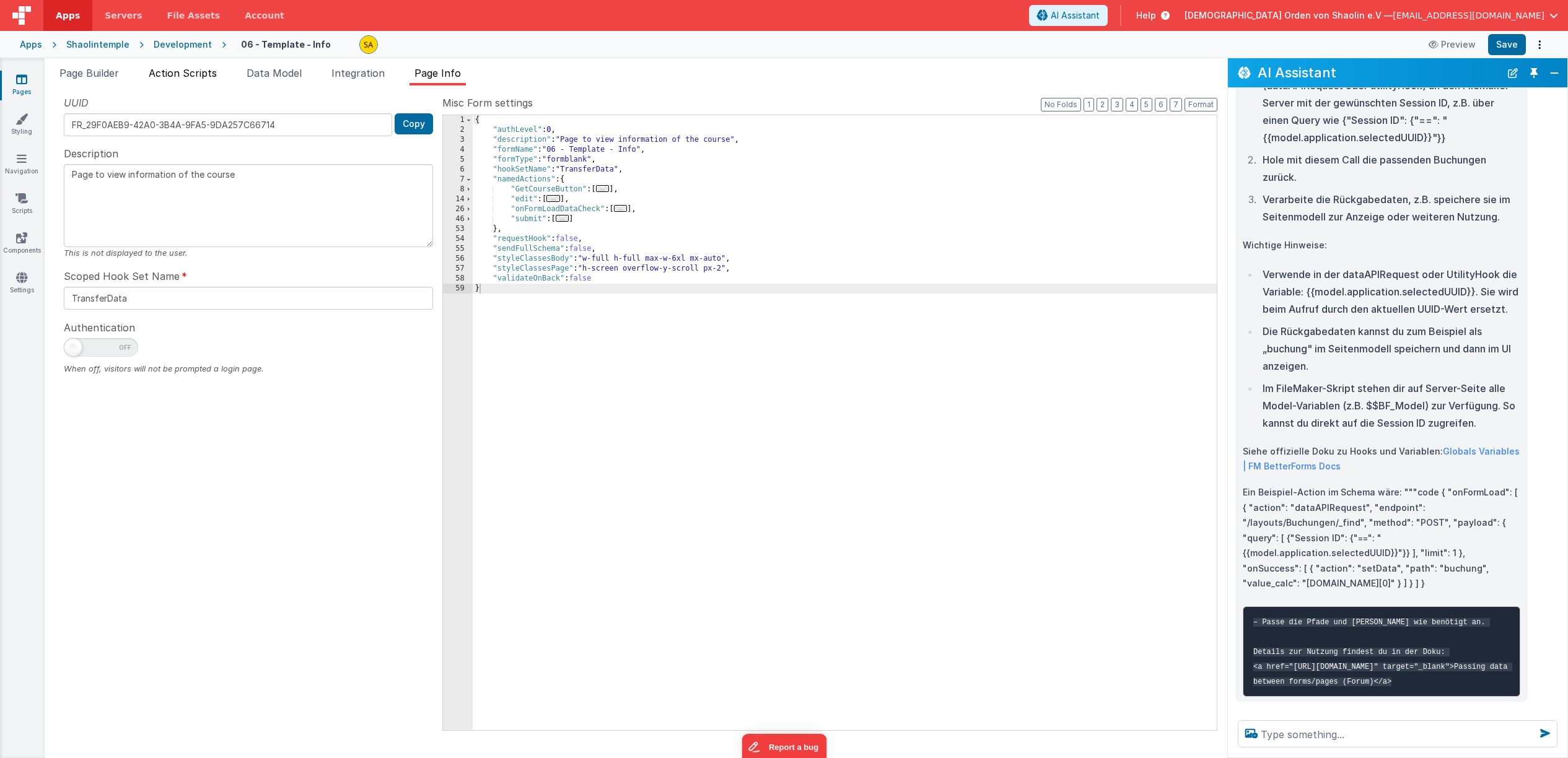
click at [217, 74] on span "Action Scripts" at bounding box center [183, 73] width 68 height 12
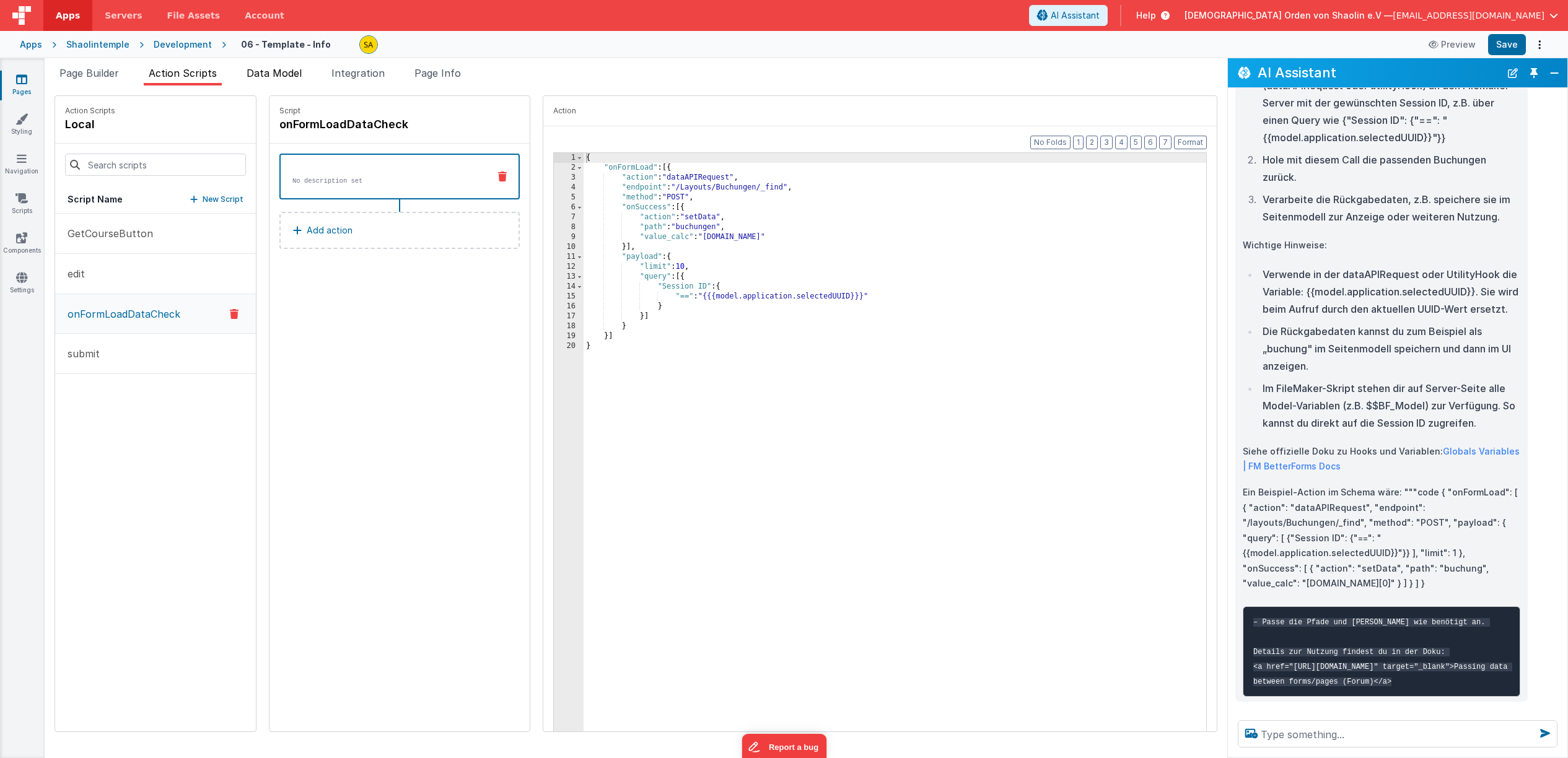
click at [301, 74] on span "Data Model" at bounding box center [274, 73] width 55 height 12
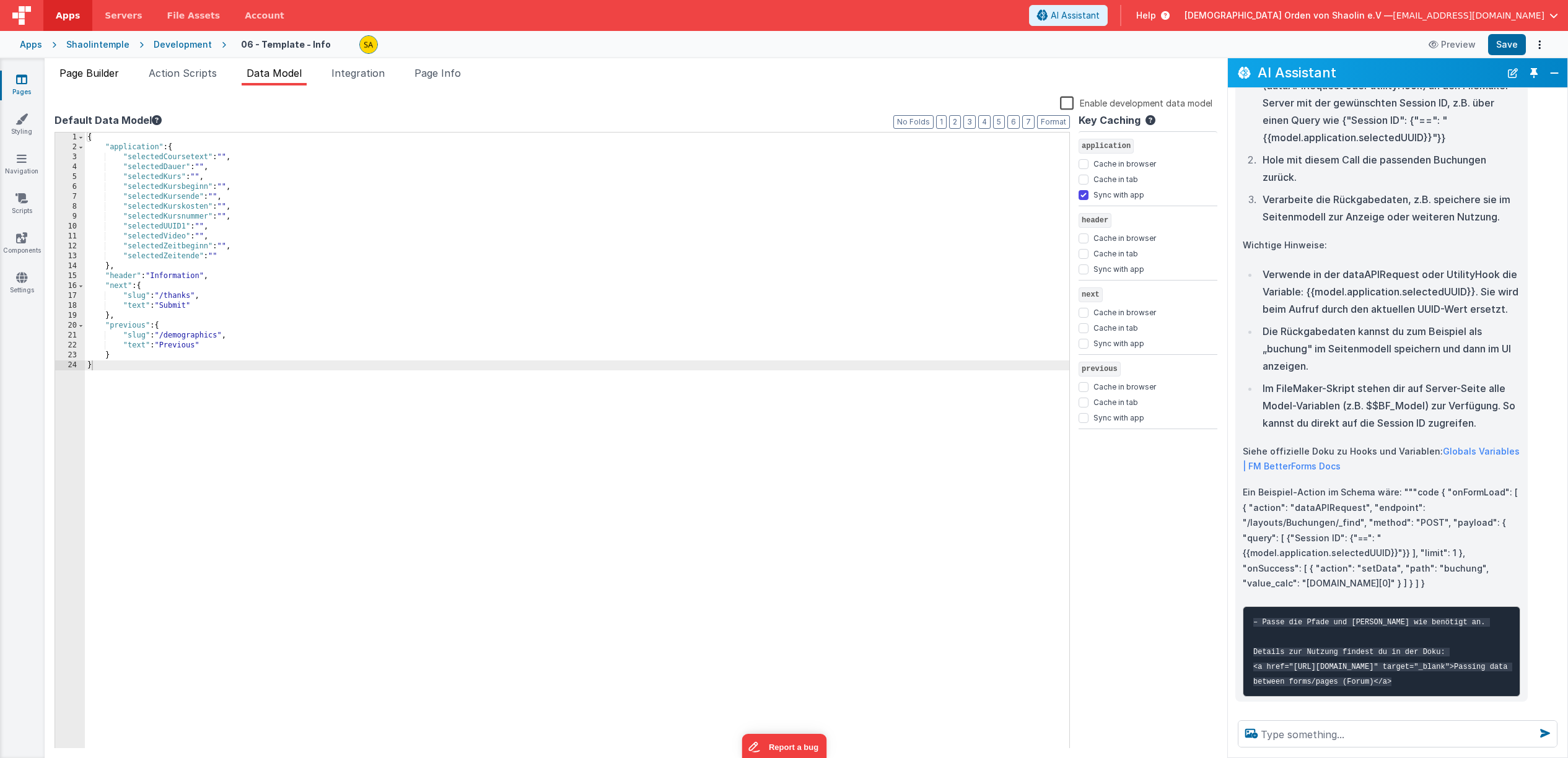
click at [116, 74] on span "Page Builder" at bounding box center [89, 73] width 60 height 12
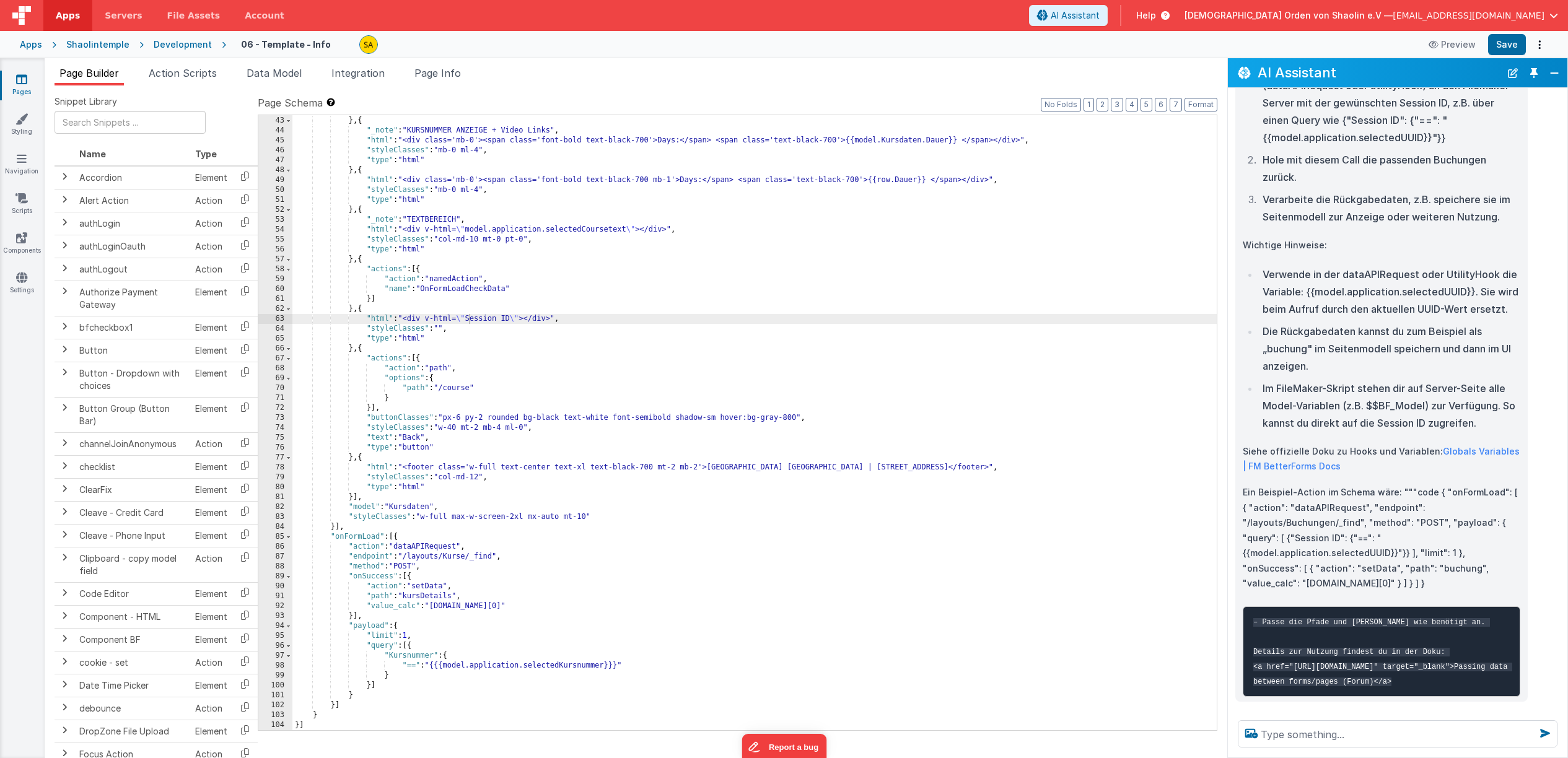
scroll to position [564, 0]
click at [171, 72] on span "Action Scripts" at bounding box center [183, 73] width 68 height 12
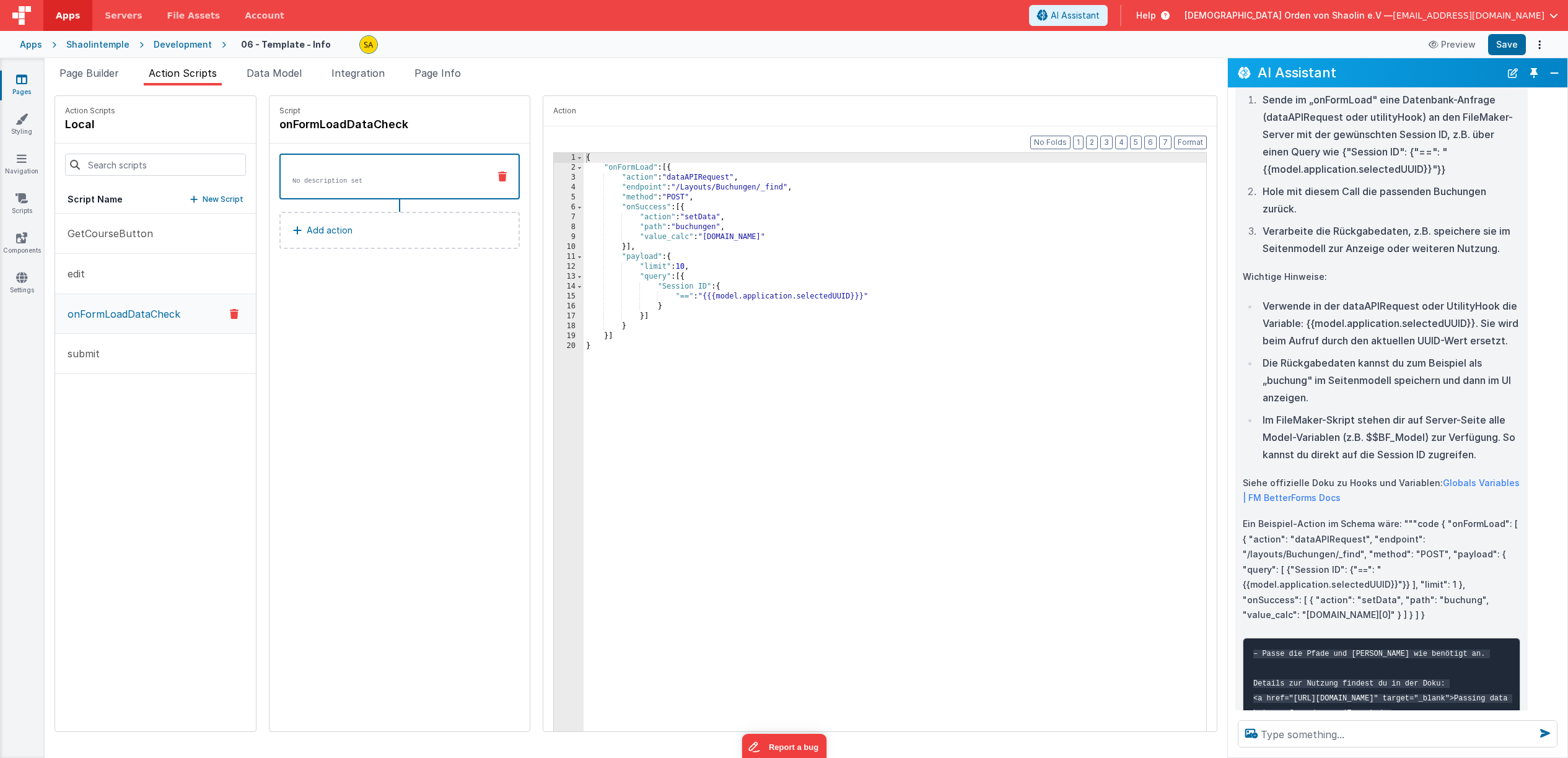
scroll to position [266, 0]
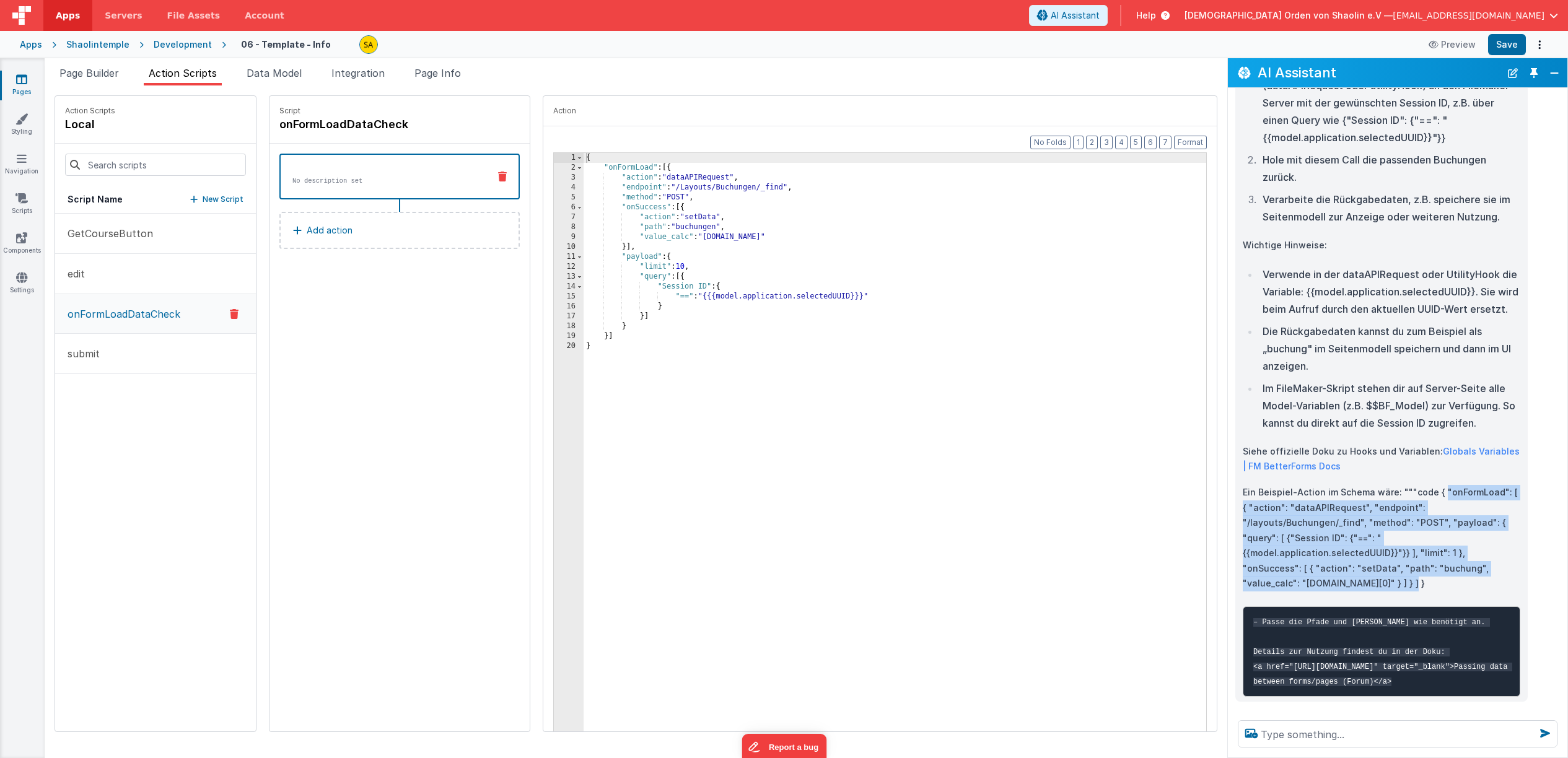
drag, startPoint x: 1439, startPoint y: 476, endPoint x: 1409, endPoint y: 555, distance: 84.5
click at [1409, 555] on p "Ein Beispiel-Action im Schema wäre: """code { "onFormLoad": [ { "action": "data…" at bounding box center [1381, 538] width 277 height 107
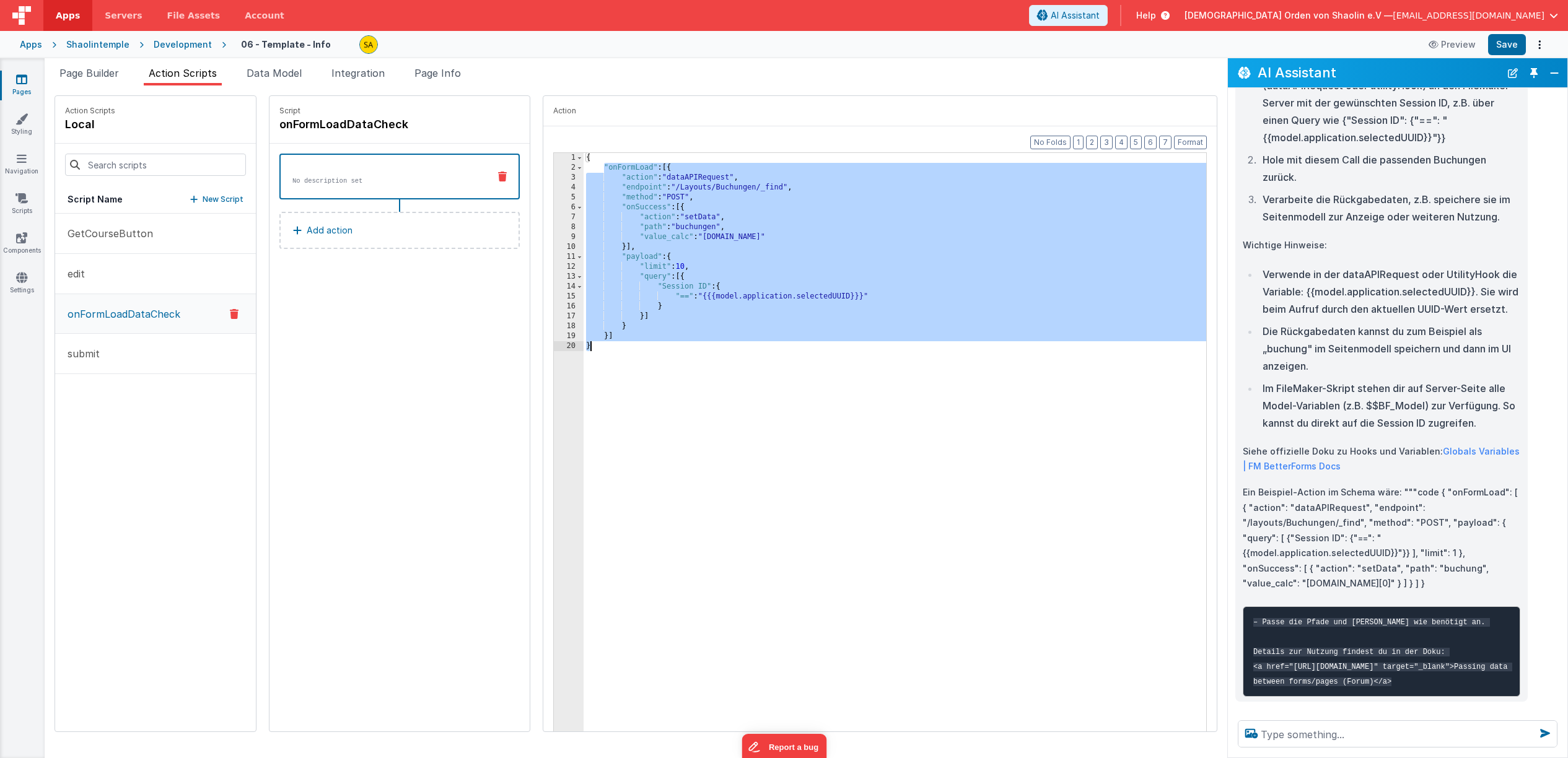
drag, startPoint x: 590, startPoint y: 166, endPoint x: 630, endPoint y: 354, distance: 192.2
click at [630, 354] on div "{ "onFormLoad" : [{ "action" : "dataAPIRequest" , "endpoint" : "/Layouts/Buchun…" at bounding box center [902, 463] width 638 height 619
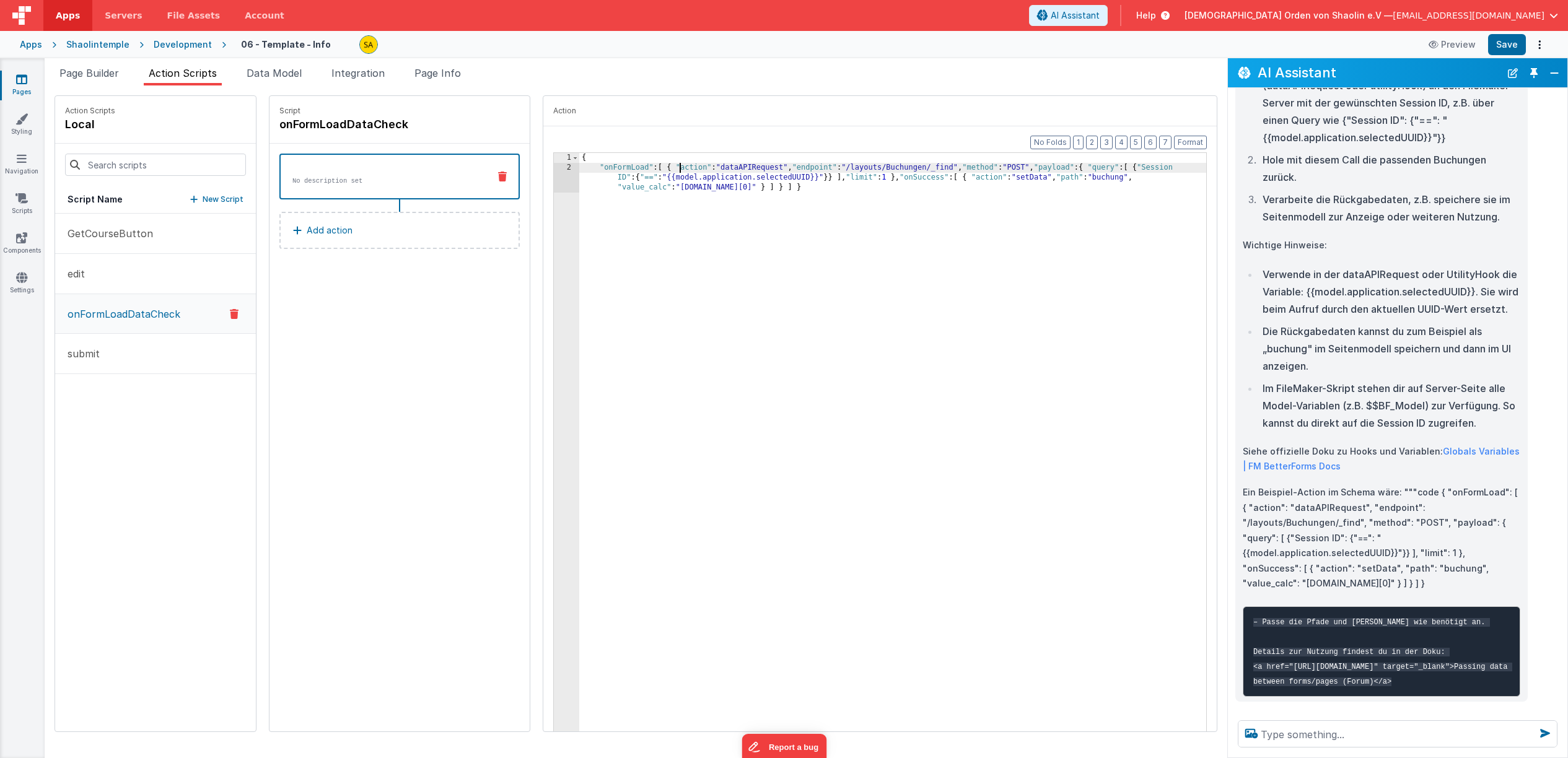
drag, startPoint x: 666, startPoint y: 168, endPoint x: 671, endPoint y: 178, distance: 11.2
click at [666, 168] on div "{ "onFormLoad" : [ { "action" : "dataAPIRequest" , "endpoint" : "/layouts/Buchu…" at bounding box center [901, 473] width 642 height 639
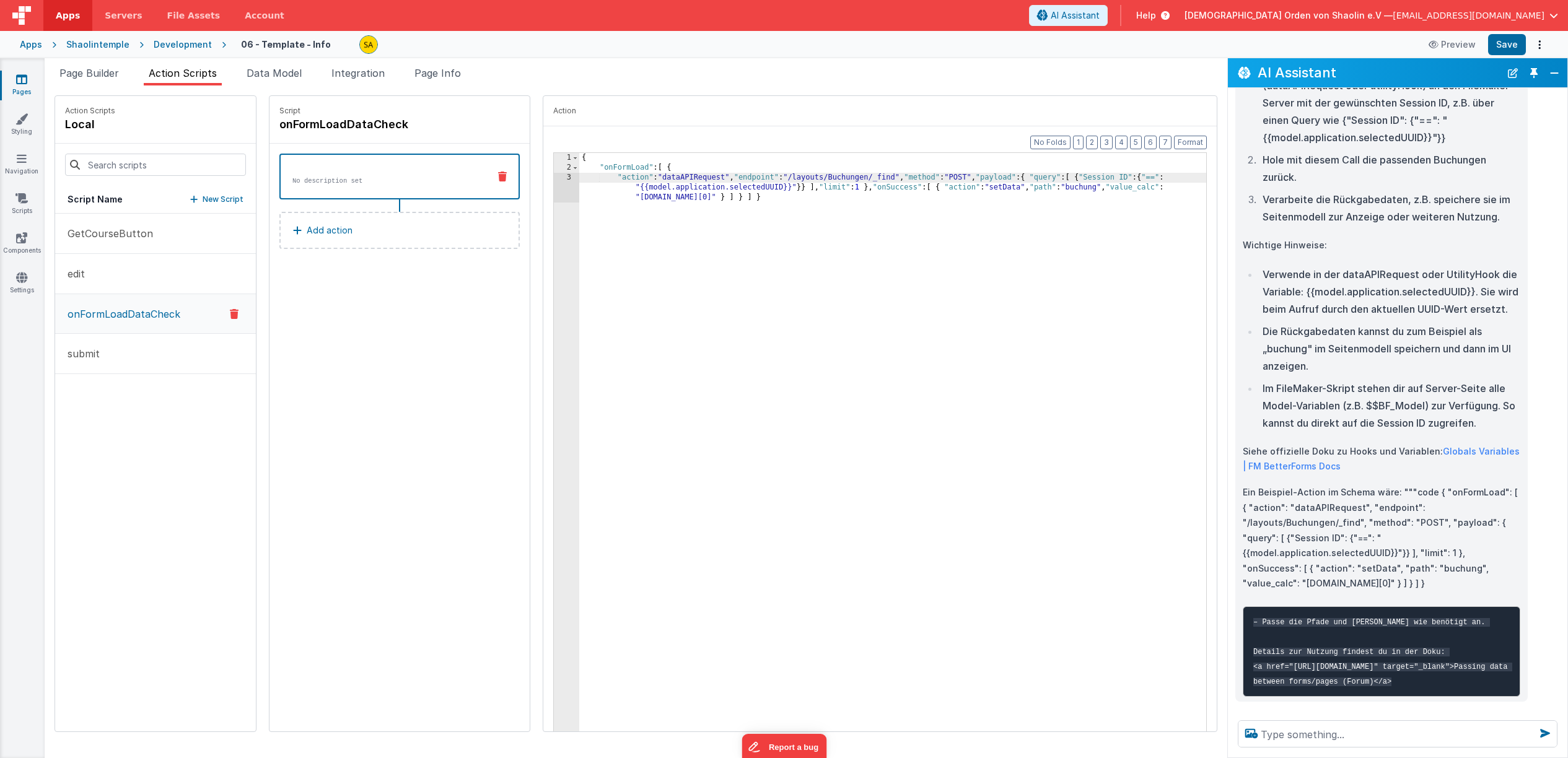
click at [728, 176] on div "{ "onFormLoad" : [ { "action" : "dataAPIRequest" , "endpoint" : "/layouts/Buchu…" at bounding box center [901, 473] width 642 height 639
click at [782, 187] on div "{ "onFormLoad" : [ { "action" : "dataAPIRequest" , "endpoint" : "/layouts/Buchu…" at bounding box center [901, 473] width 642 height 639
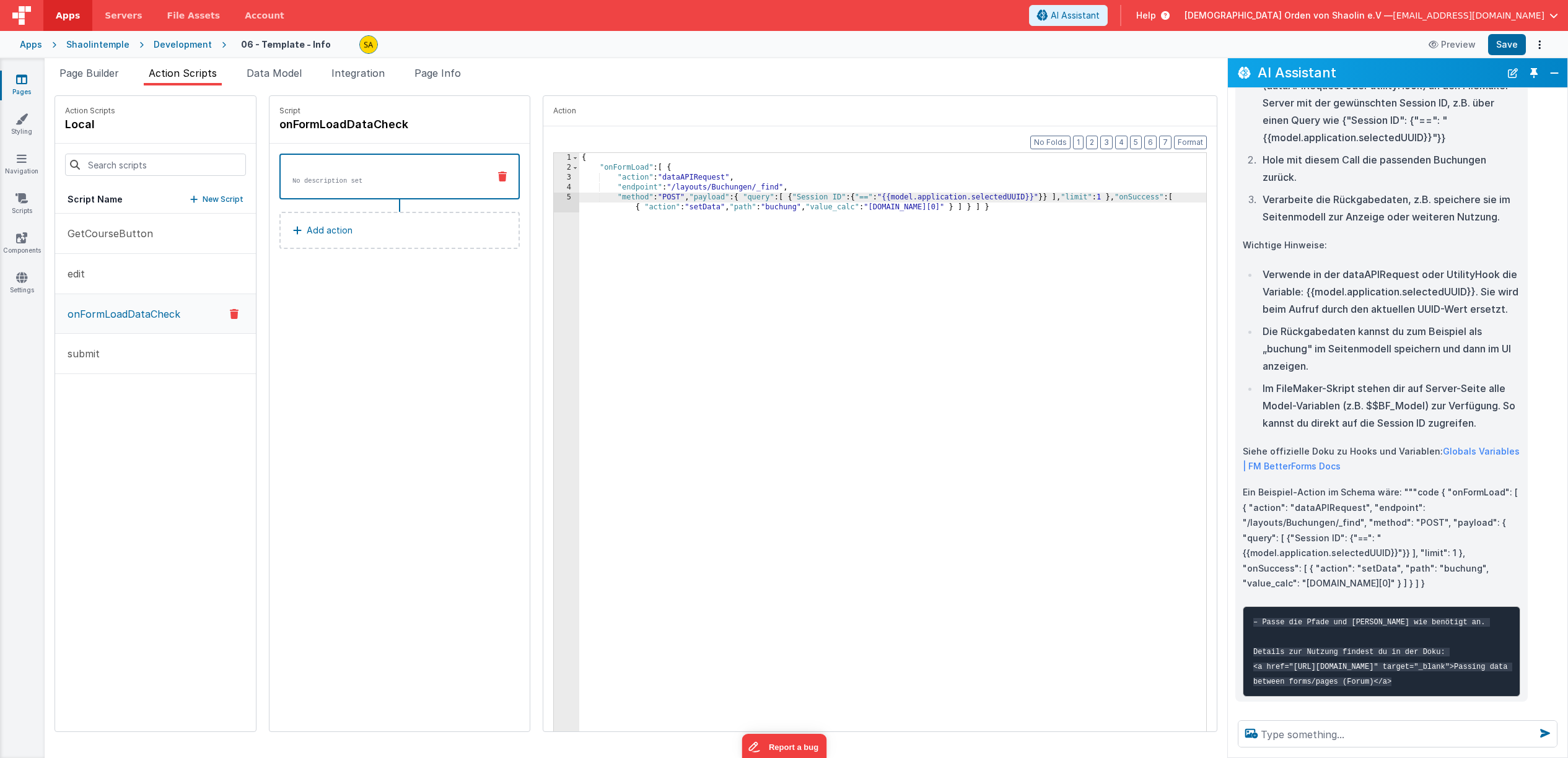
click at [683, 198] on div "{ "onFormLoad" : [ { "action" : "dataAPIRequest" , "endpoint" : "/layouts/Buchu…" at bounding box center [901, 468] width 642 height 629
click at [661, 208] on div "{ "onFormLoad" : [ { "action" : "dataAPIRequest" , "endpoint" : "/layouts/Buchu…" at bounding box center [901, 468] width 642 height 629
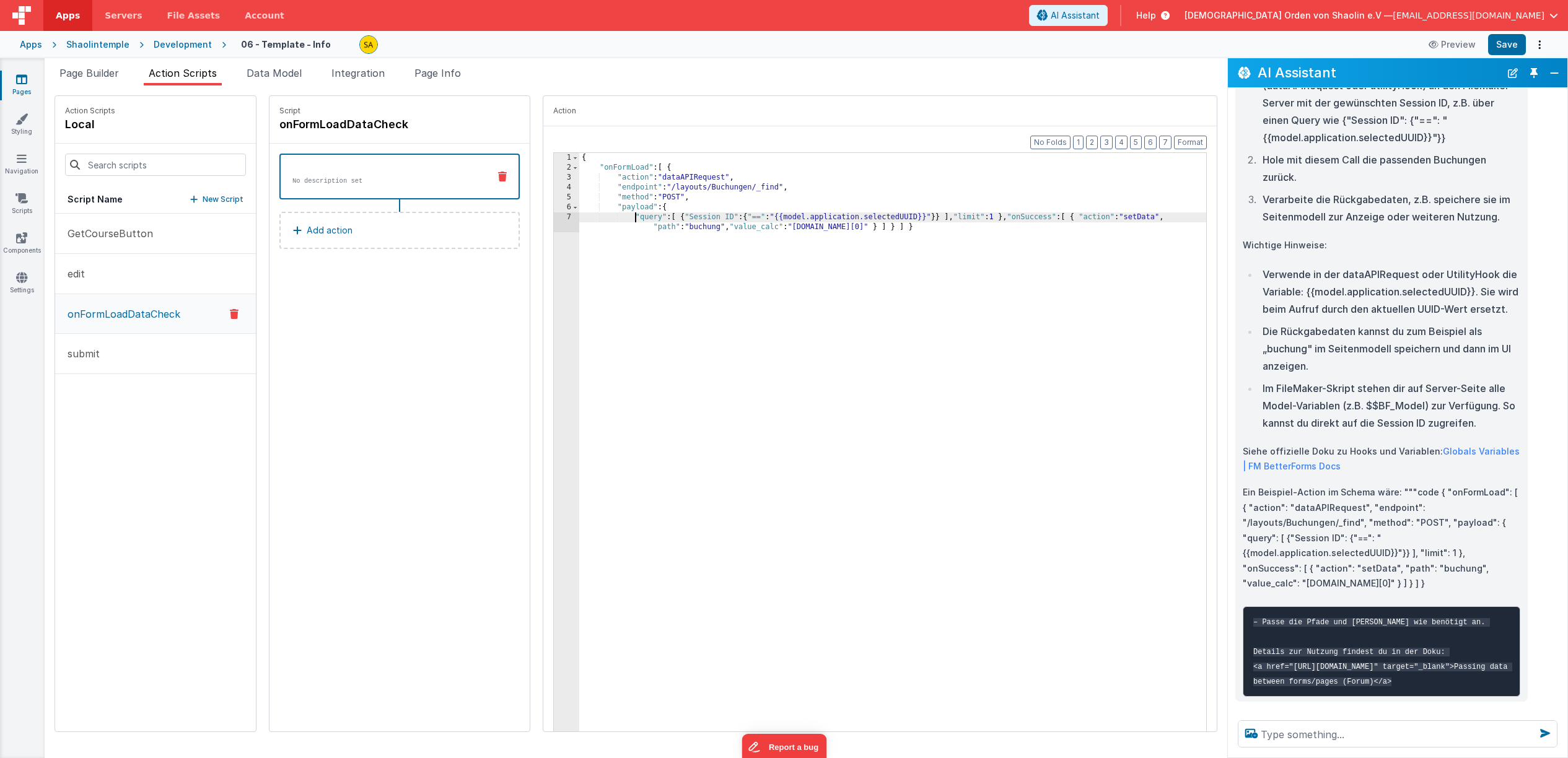
drag, startPoint x: 675, startPoint y: 217, endPoint x: 696, endPoint y: 242, distance: 32.6
click at [675, 217] on div "{ "onFormLoad" : [ { "action" : "dataAPIRequest" , "endpoint" : "/layouts/Buchu…" at bounding box center [901, 468] width 642 height 629
click at [921, 228] on div "{ "onFormLoad" : [ { "action" : "dataAPIRequest" , "endpoint" : "/layouts/Buchu…" at bounding box center [901, 468] width 642 height 629
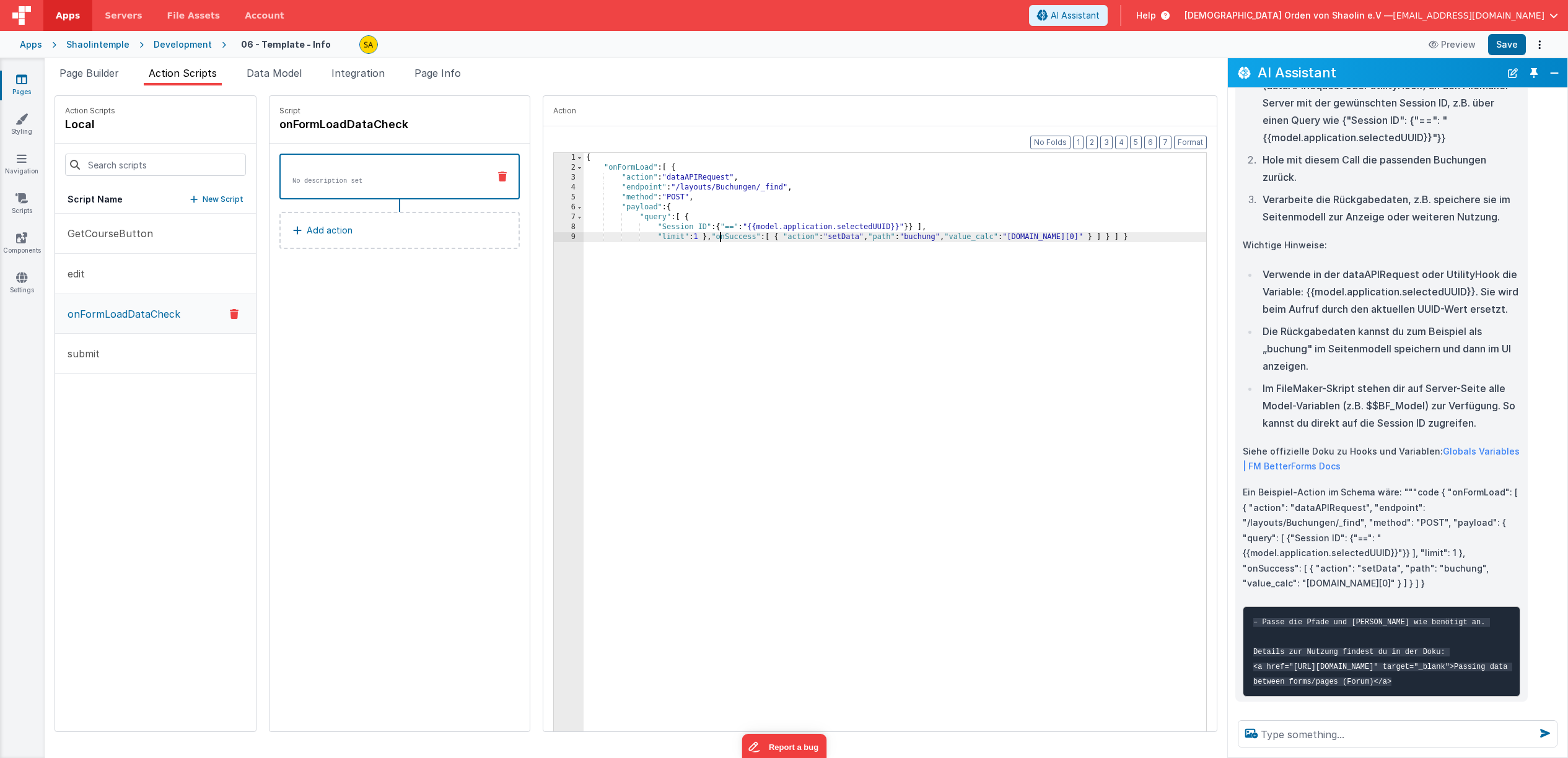
drag, startPoint x: 704, startPoint y: 237, endPoint x: 710, endPoint y: 244, distance: 9.2
click at [704, 237] on div "{ "onFormLoad" : [ { "action" : "dataAPIRequest" , "endpoint" : "/layouts/Buchu…" at bounding box center [902, 463] width 638 height 619
click at [719, 246] on div "{ "onFormLoad" : [ { "action" : "dataAPIRequest" , "endpoint" : "/layouts/Buchu…" at bounding box center [902, 463] width 638 height 619
click at [755, 257] on div "{ "onFormLoad" : [ { "action" : "dataAPIRequest" , "endpoint" : "/layouts/Buchu…" at bounding box center [902, 463] width 638 height 619
click at [745, 267] on div "{ "onFormLoad" : [ { "action" : "dataAPIRequest" , "endpoint" : "/layouts/Buchu…" at bounding box center [902, 463] width 638 height 619
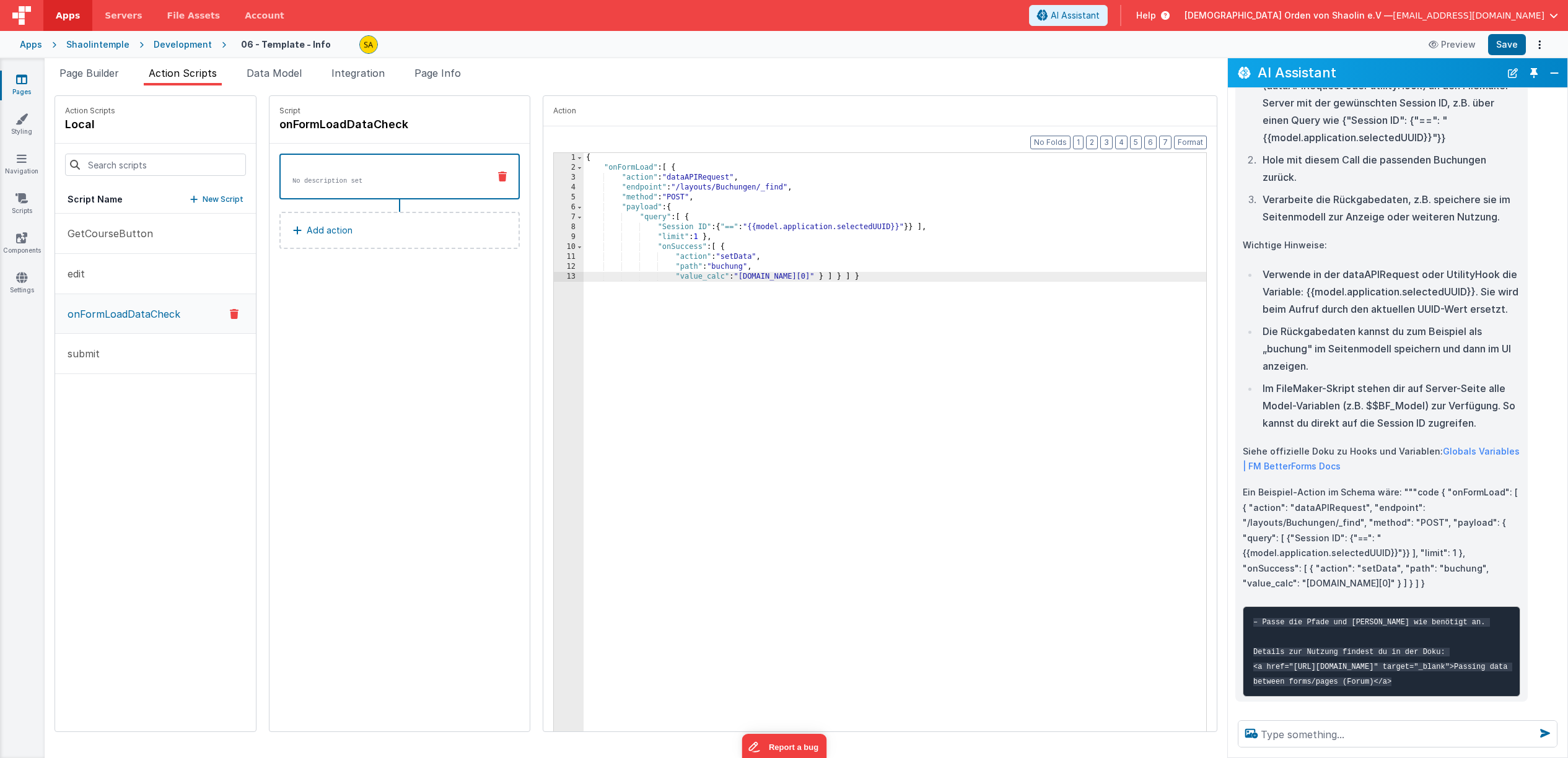
click at [724, 277] on div "{ "onFormLoad" : [ { "action" : "dataAPIRequest" , "endpoint" : "/layouts/Buchu…" at bounding box center [902, 463] width 638 height 619
click at [787, 366] on div "{ "onFormLoad" : [ { "action" : "dataAPIRequest" , "endpoint" : "/layouts/Buchu…" at bounding box center [902, 463] width 638 height 619
drag, startPoint x: 799, startPoint y: 277, endPoint x: 832, endPoint y: 321, distance: 55.0
click at [799, 277] on div "{ "onFormLoad" : [ { "action" : "dataAPIRequest" , "endpoint" : "/layouts/Buchu…" at bounding box center [902, 463] width 638 height 619
drag, startPoint x: 654, startPoint y: 297, endPoint x: 666, endPoint y: 321, distance: 26.8
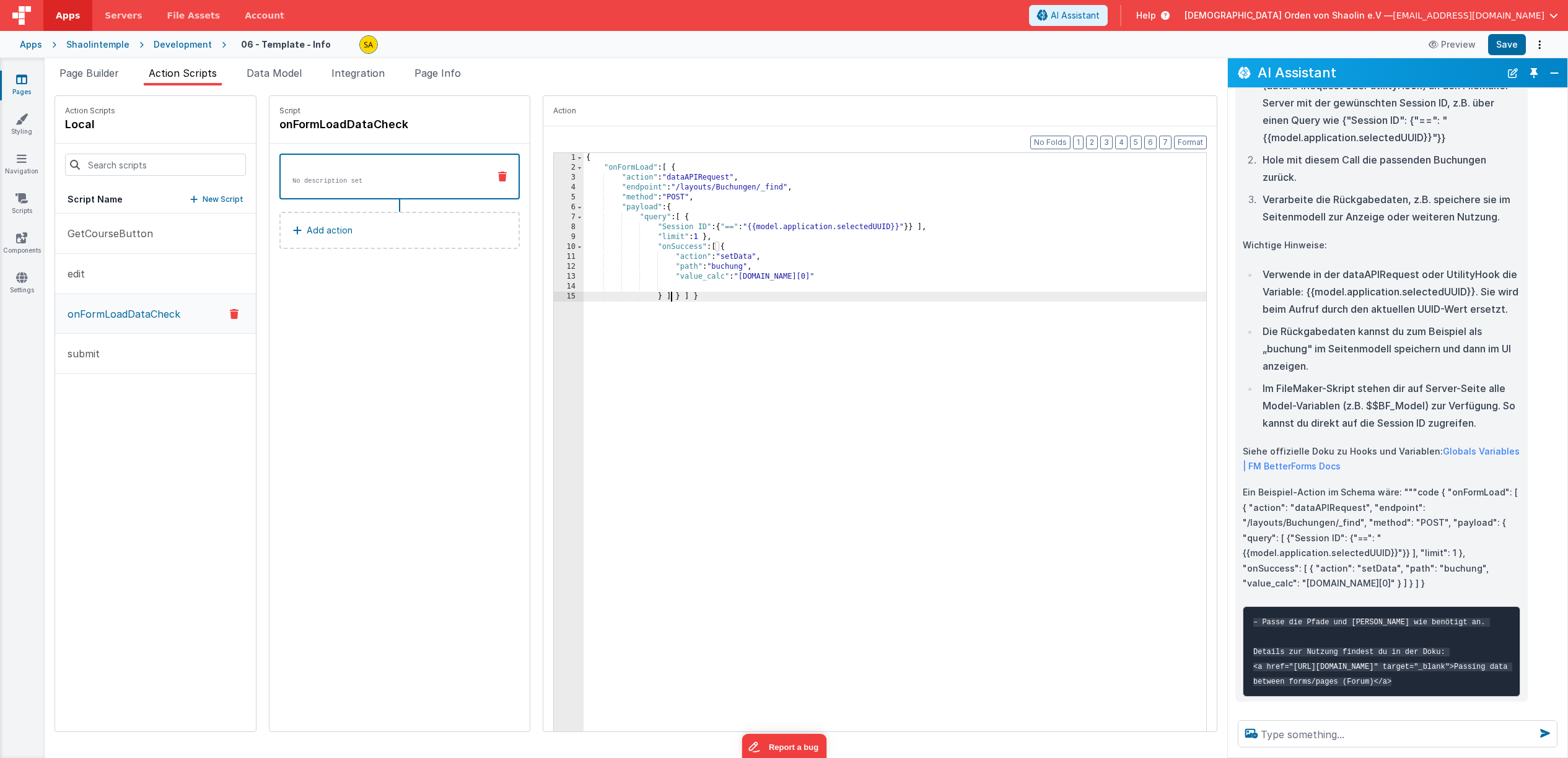
click at [654, 297] on div "{ "onFormLoad" : [ { "action" : "dataAPIRequest" , "endpoint" : "/layouts/Buchu…" at bounding box center [902, 463] width 638 height 619
click at [653, 309] on div "{ "onFormLoad" : [ { "action" : "dataAPIRequest" , "endpoint" : "/layouts/Buchu…" at bounding box center [902, 463] width 638 height 619
click at [597, 328] on div "{ "onFormLoad" : [ { "action" : "dataAPIRequest" , "endpoint" : "/layouts/Buchu…" at bounding box center [902, 463] width 638 height 619
drag, startPoint x: 599, startPoint y: 338, endPoint x: 621, endPoint y: 362, distance: 32.6
click at [599, 338] on div "{ "onFormLoad" : [ { "action" : "dataAPIRequest" , "endpoint" : "/layouts/Buchu…" at bounding box center [902, 463] width 638 height 619
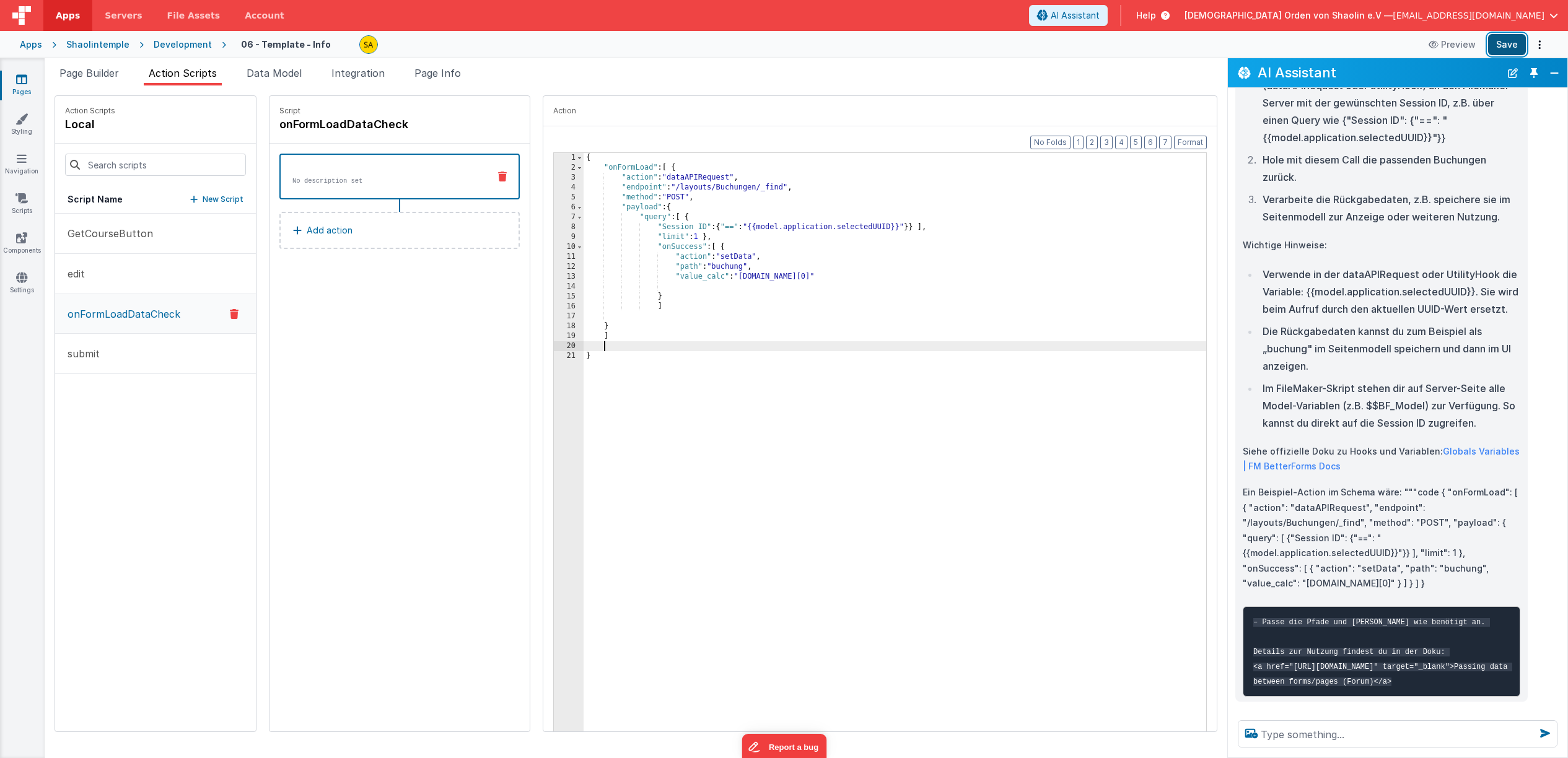
click at [1505, 48] on button "Save" at bounding box center [1508, 44] width 38 height 21
click at [1513, 43] on button "Save" at bounding box center [1508, 44] width 38 height 21
click at [97, 77] on span "Page Builder" at bounding box center [89, 73] width 60 height 12
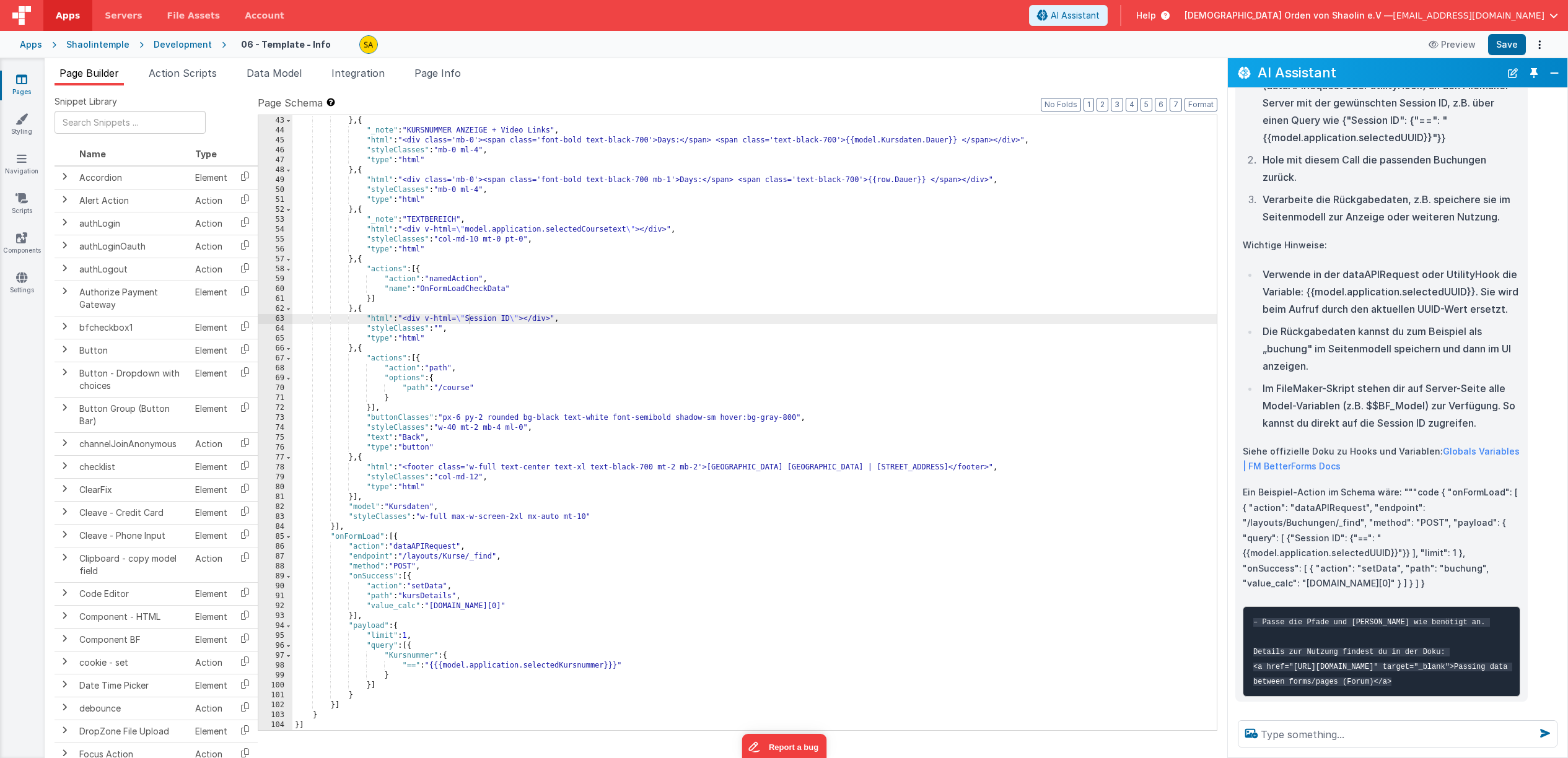
scroll to position [564, 0]
drag, startPoint x: 515, startPoint y: 319, endPoint x: 503, endPoint y: 368, distance: 50.4
click at [471, 318] on div ""type" : "html" } , { "_note" : "KURSNUMMER ANZEIGE + Video Links" , "html" : "…" at bounding box center [754, 423] width 925 height 635
click at [1501, 44] on button "Save" at bounding box center [1508, 44] width 38 height 21
drag, startPoint x: 501, startPoint y: 319, endPoint x: 501, endPoint y: 333, distance: 14.0
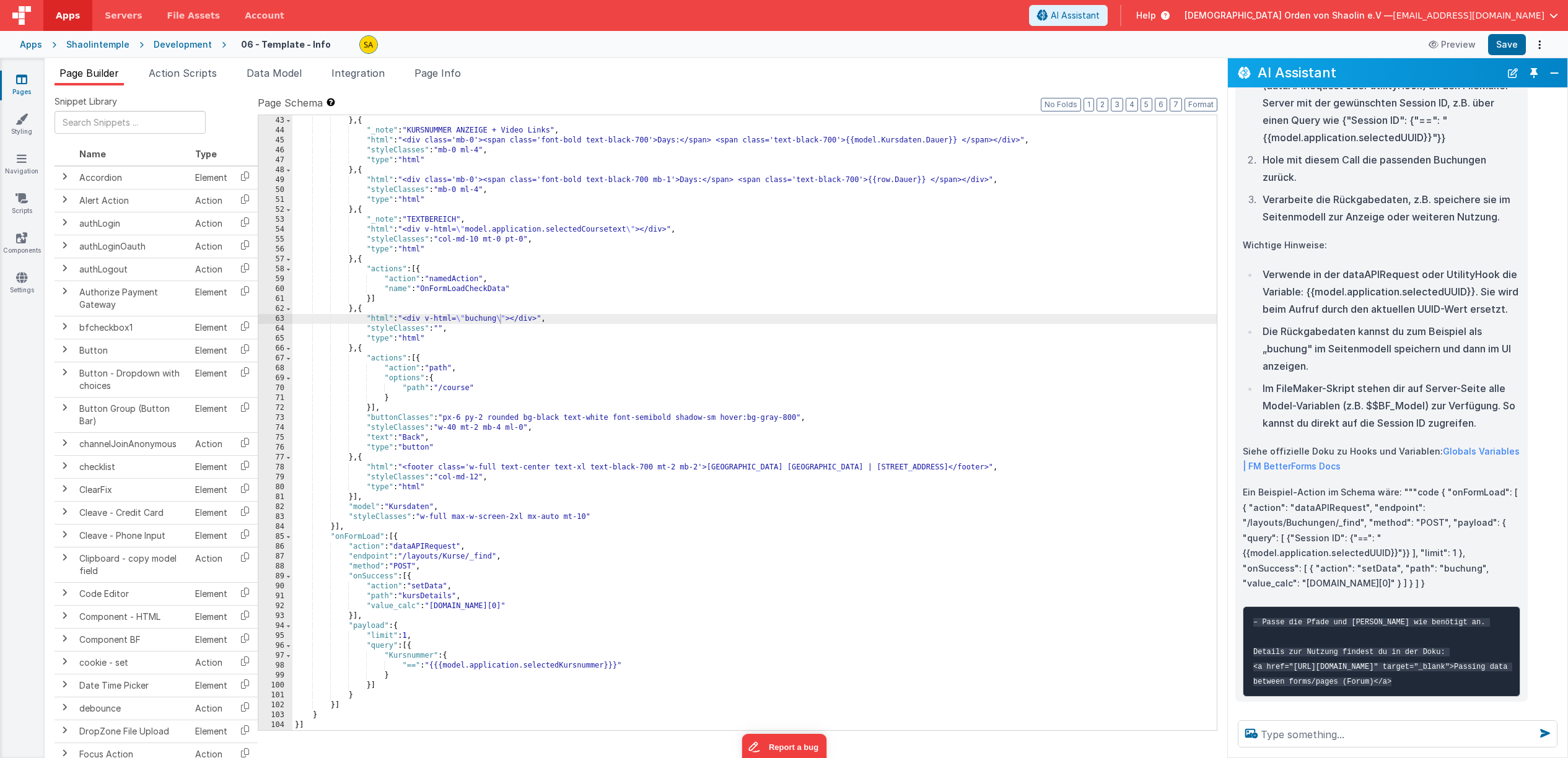
click at [501, 319] on div ""type" : "html" } , { "_note" : "KURSNUMMER ANZEIGE + Video Links" , "html" : "…" at bounding box center [754, 423] width 925 height 635
click at [1506, 41] on button "Save" at bounding box center [1508, 44] width 38 height 21
click at [440, 75] on span "Page Info" at bounding box center [438, 73] width 46 height 12
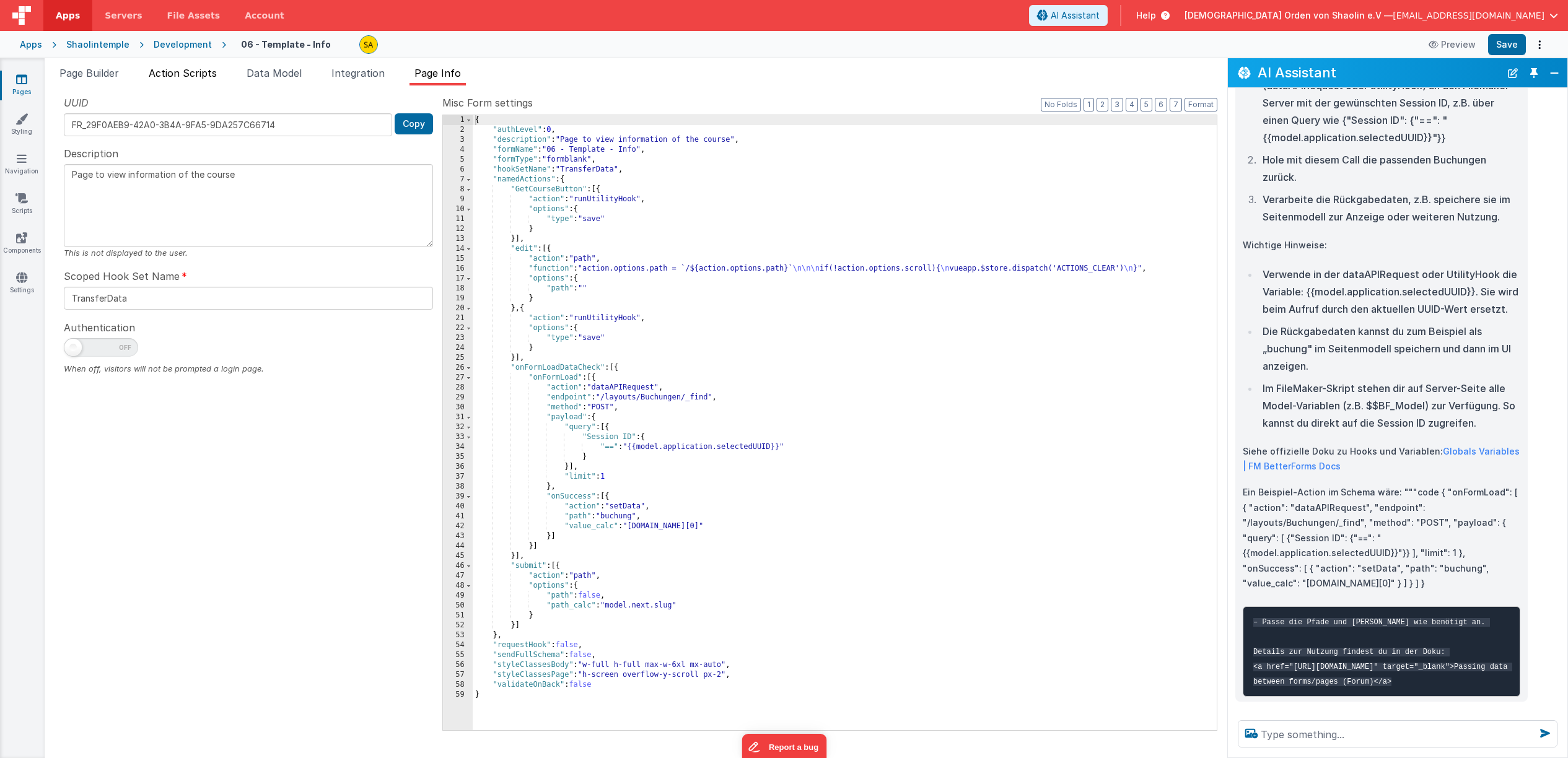
click at [191, 78] on span "Action Scripts" at bounding box center [183, 73] width 68 height 12
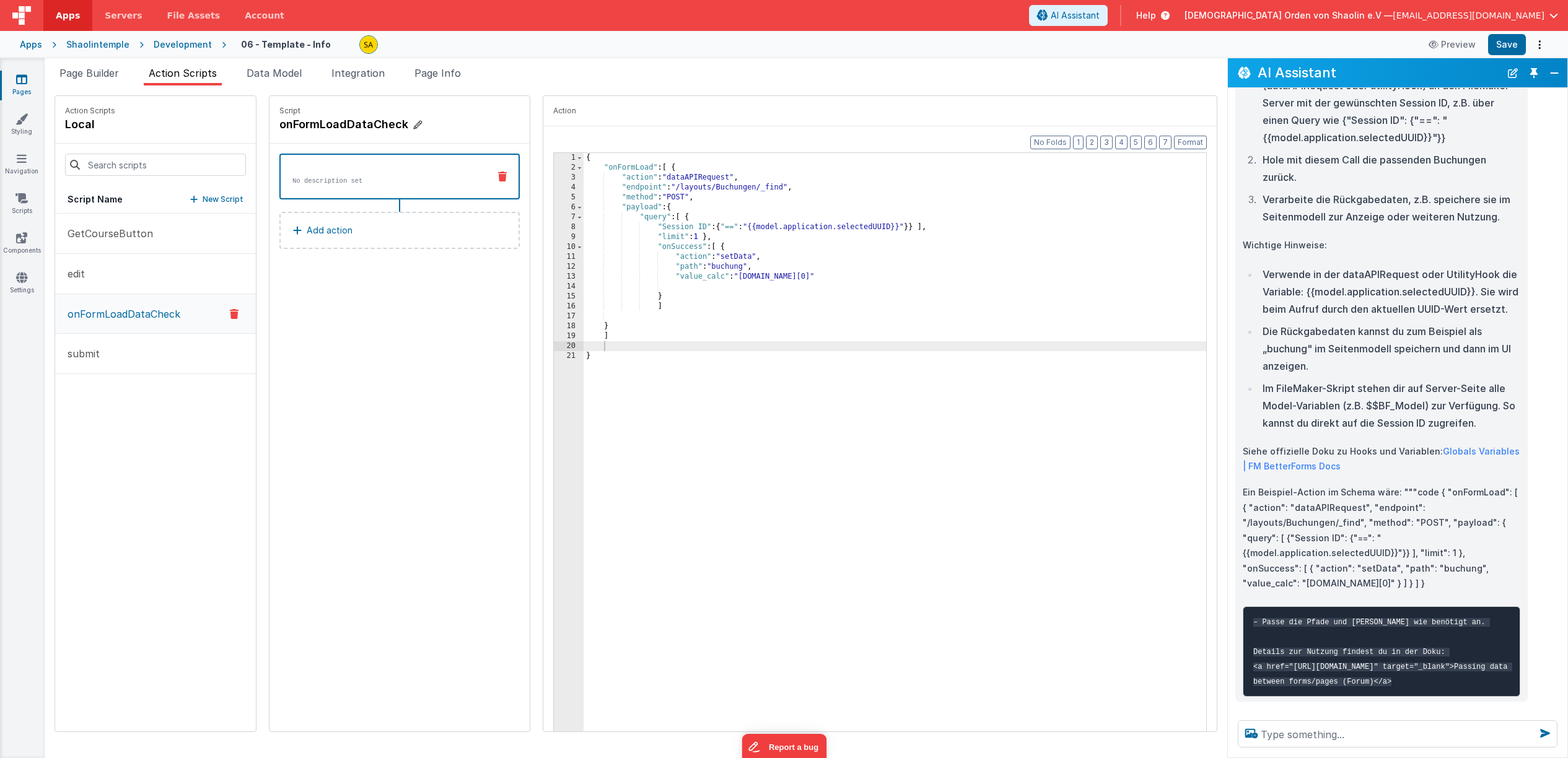
click at [413, 125] on icon at bounding box center [417, 125] width 8 height 12
click at [385, 124] on input "onFormLoadDataCheck" at bounding box center [342, 124] width 124 height 17
type input "onFormLoad"
click at [411, 123] on icon at bounding box center [415, 124] width 8 height 15
click at [103, 75] on span "Page Builder" at bounding box center [89, 73] width 60 height 12
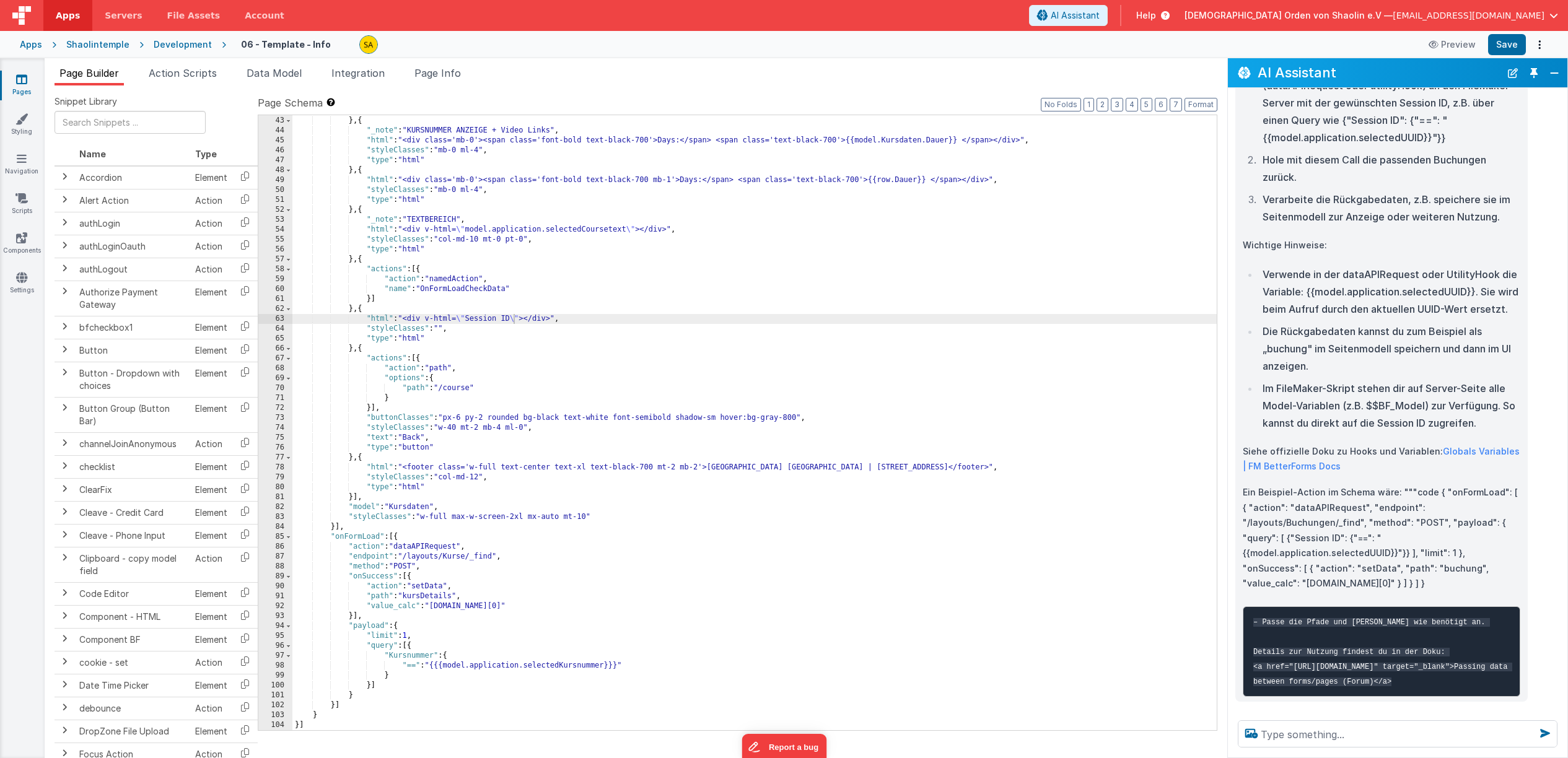
click at [513, 320] on div ""type" : "html" } , { "_note" : "KURSNUMMER ANZEIGE + Video Links" , "html" : "…" at bounding box center [754, 423] width 925 height 635
click at [1500, 46] on button "Save" at bounding box center [1508, 44] width 38 height 21
drag, startPoint x: 442, startPoint y: 240, endPoint x: 530, endPoint y: 242, distance: 88.0
click at [530, 242] on div ""type" : "html" } , { "_note" : "KURSNUMMER ANZEIGE + Video Links" , "html" : "…" at bounding box center [754, 423] width 925 height 635
click at [529, 244] on div ""type" : "html" } , { "_note" : "KURSNUMMER ANZEIGE + Video Links" , "html" : "…" at bounding box center [754, 423] width 925 height 635
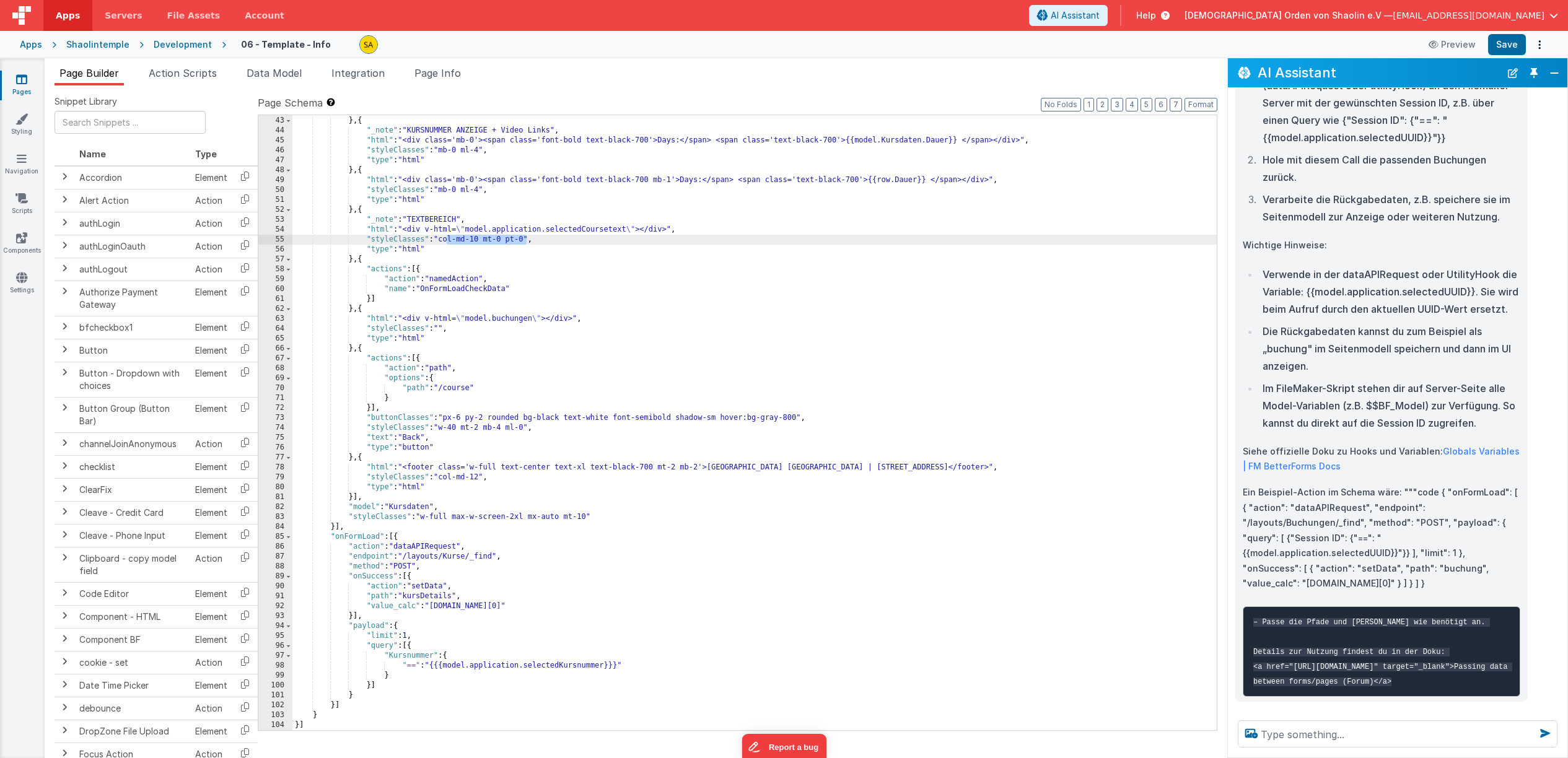
drag, startPoint x: 528, startPoint y: 243, endPoint x: 445, endPoint y: 241, distance: 83.0
click at [445, 240] on div ""type" : "html" } , { "_note" : "KURSNUMMER ANZEIGE + Video Links" , "html" : "…" at bounding box center [754, 423] width 925 height 635
drag, startPoint x: 450, startPoint y: 240, endPoint x: 525, endPoint y: 243, distance: 75.1
click at [525, 243] on div ""type" : "html" } , { "_note" : "KURSNUMMER ANZEIGE + Video Links" , "html" : "…" at bounding box center [754, 423] width 925 height 635
drag, startPoint x: 508, startPoint y: 292, endPoint x: 511, endPoint y: 308, distance: 16.3
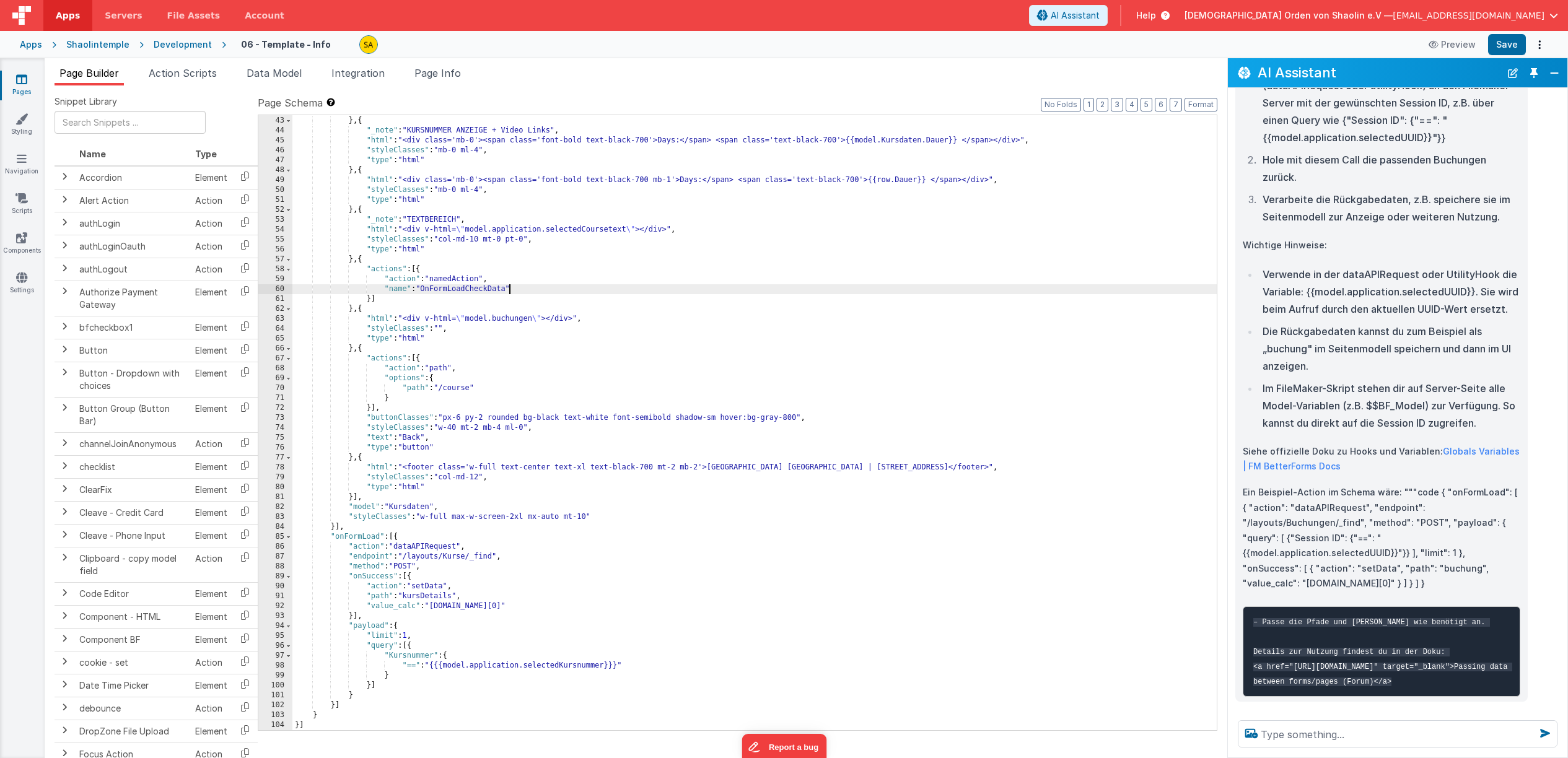
click at [508, 292] on div ""type" : "html" } , { "_note" : "KURSNUMMER ANZEIGE + Video Links" , "html" : "…" at bounding box center [754, 423] width 925 height 635
click at [1517, 48] on button "Save" at bounding box center [1508, 44] width 38 height 21
drag, startPoint x: 443, startPoint y: 240, endPoint x: 533, endPoint y: 260, distance: 92.2
click at [528, 242] on div ""type" : "html" } , { "_note" : "KURSNUMMER ANZEIGE + Video Links" , "html" : "…" at bounding box center [754, 423] width 925 height 635
drag, startPoint x: 444, startPoint y: 330, endPoint x: 454, endPoint y: 343, distance: 16.4
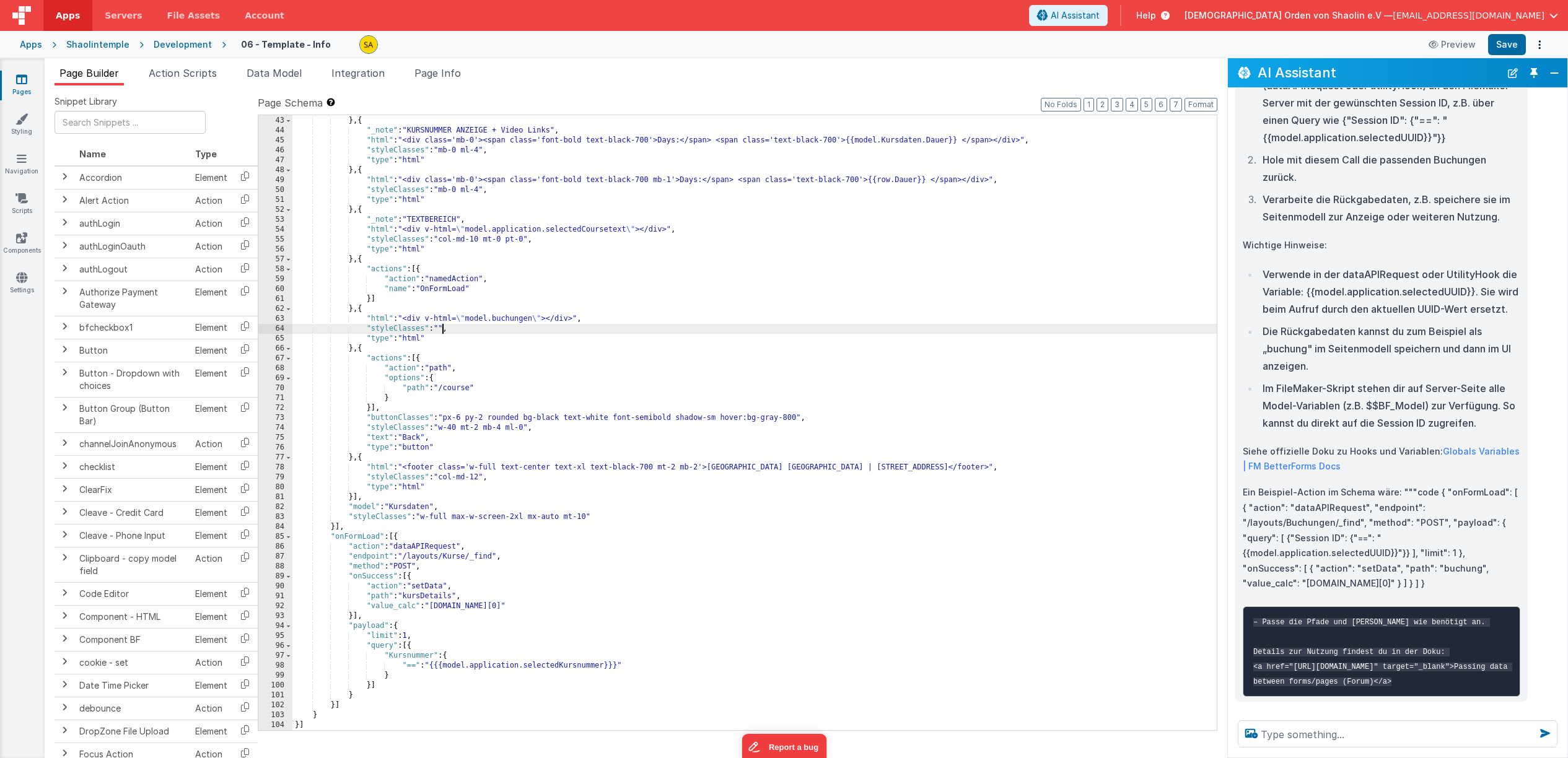
click at [444, 331] on div ""type" : "html" } , { "_note" : "KURSNUMMER ANZEIGE + Video Links" , "html" : "…" at bounding box center [754, 423] width 925 height 635
click at [1505, 48] on button "Save" at bounding box center [1508, 44] width 38 height 21
click at [536, 317] on div ""type" : "html" } , { "_note" : "KURSNUMMER ANZEIGE + Video Links" , "html" : "…" at bounding box center [754, 423] width 925 height 635
click at [1502, 43] on button "Save" at bounding box center [1508, 44] width 38 height 21
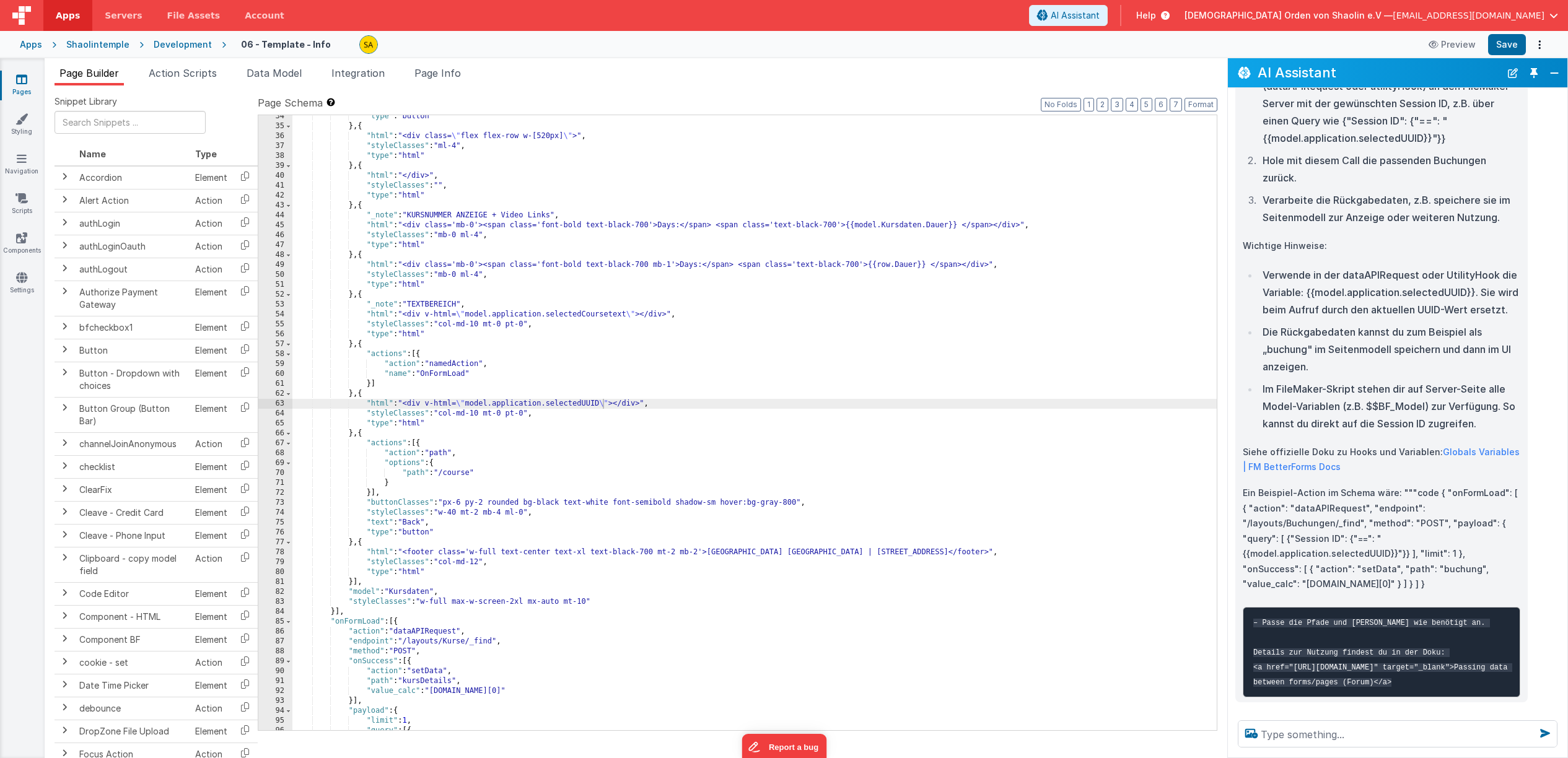
scroll to position [481, 0]
click at [417, 356] on div ""type" : "button" } , { "html" : "<div class= \" flex flex-row w-[520px] \" >" …" at bounding box center [754, 426] width 925 height 635
click at [601, 405] on div ""type" : "button" } , { "html" : "<div class= \" flex flex-row w-[520px] \" >" …" at bounding box center [754, 426] width 925 height 635
click at [455, 76] on span "Page Info" at bounding box center [438, 73] width 46 height 12
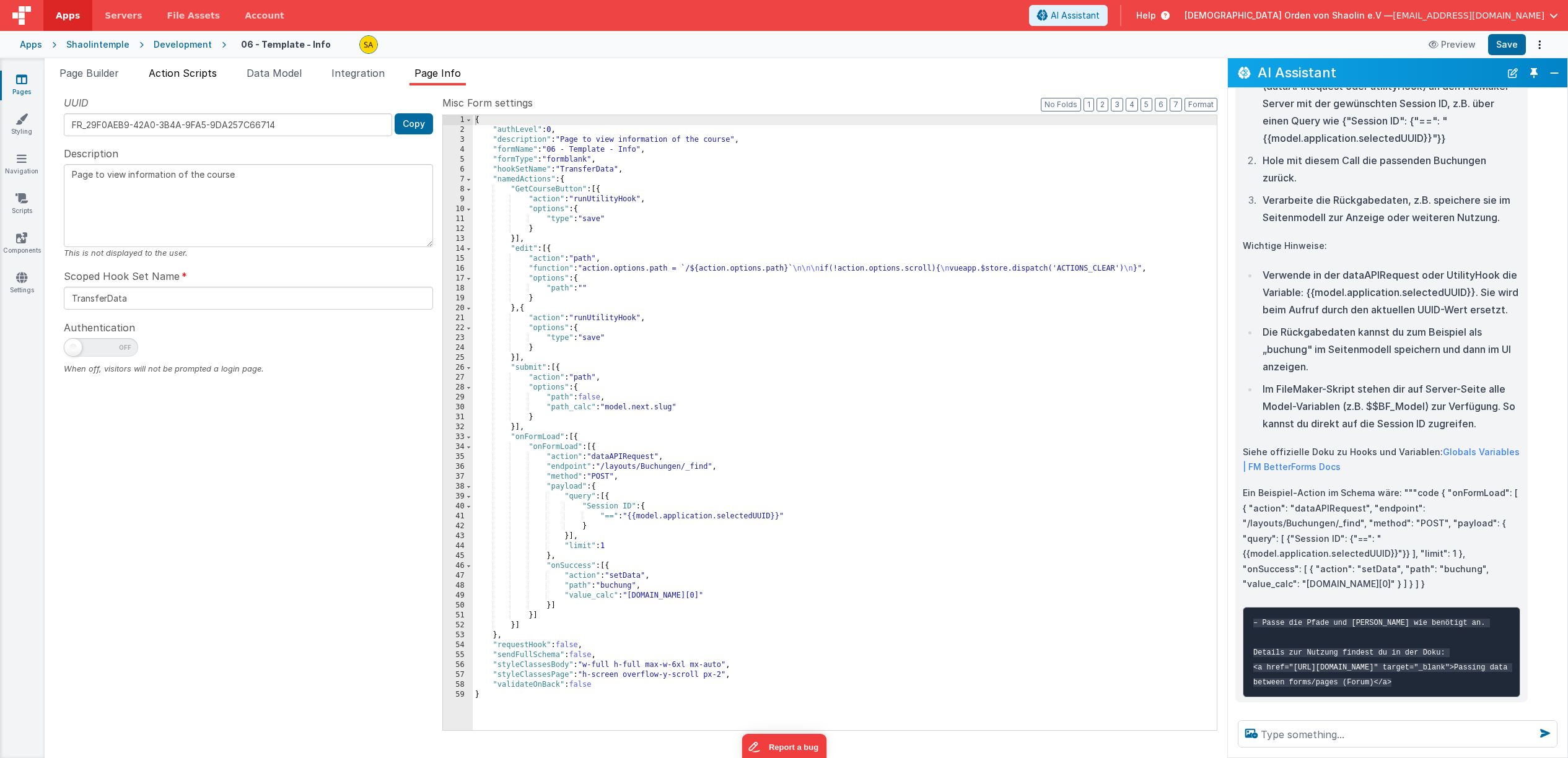
click at [203, 76] on span "Action Scripts" at bounding box center [183, 73] width 68 height 12
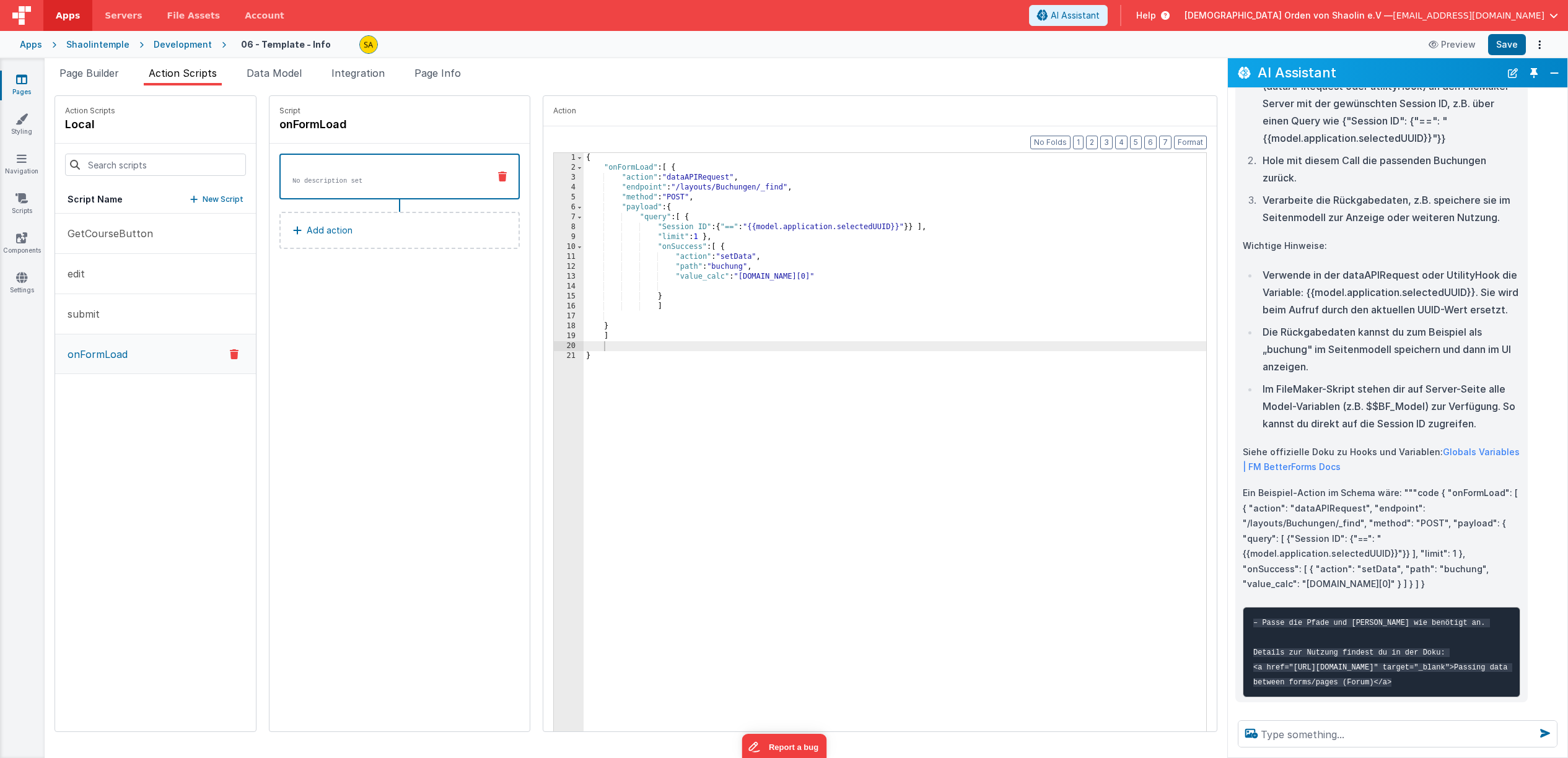
click at [688, 238] on div "{ "onFormLoad" : [ { "action" : "dataAPIRequest" , "endpoint" : "/layouts/Buchu…" at bounding box center [902, 463] width 638 height 619
click at [1515, 46] on button "Save" at bounding box center [1508, 44] width 38 height 21
click at [89, 74] on span "Page Builder" at bounding box center [89, 73] width 60 height 12
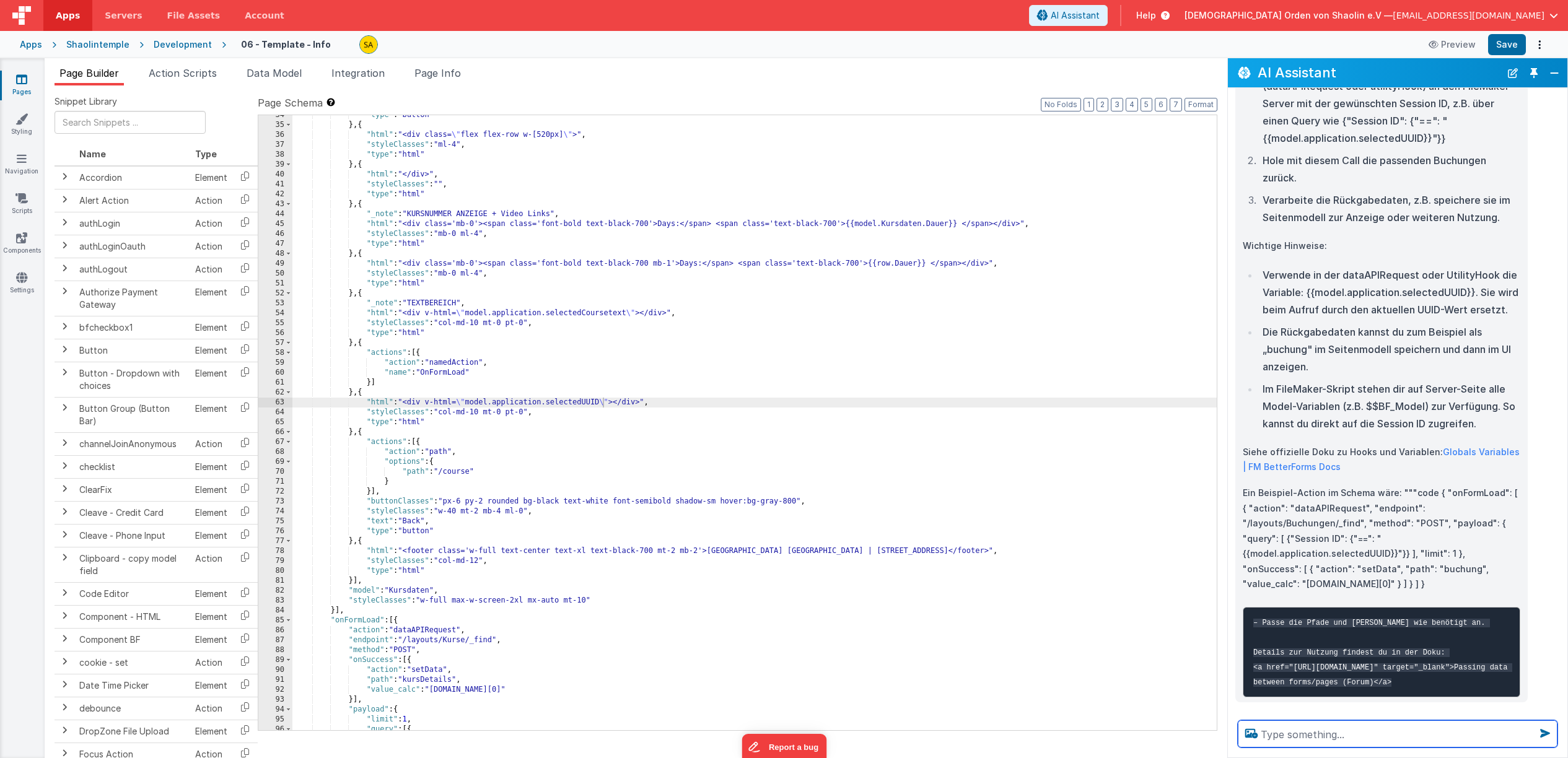
click at [1345, 732] on textarea at bounding box center [1397, 733] width 320 height 27
type textarea "wie kann ich die gespeicherten ergebnisse aus buchungen auslesen"
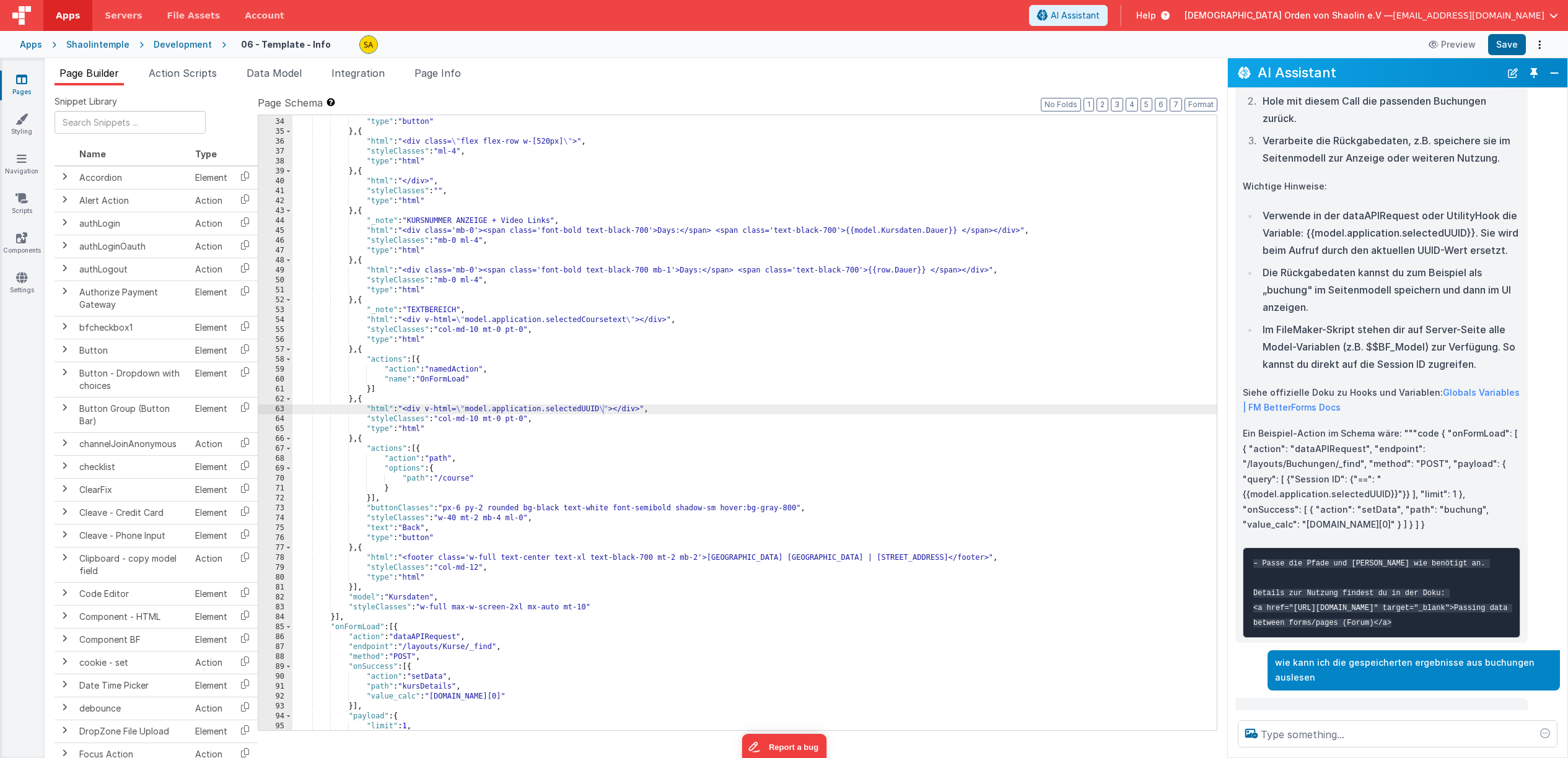
scroll to position [473, 0]
click at [602, 410] on div ""text" : "Get Course" , "type" : "button" } , { "html" : "<div class= \" flex f…" at bounding box center [754, 424] width 925 height 635
click at [1508, 40] on button "Save" at bounding box center [1508, 44] width 38 height 21
click at [470, 410] on div ""text" : "Get Course" , "type" : "button" } , { "html" : "<div class= \" flex f…" at bounding box center [754, 425] width 925 height 635
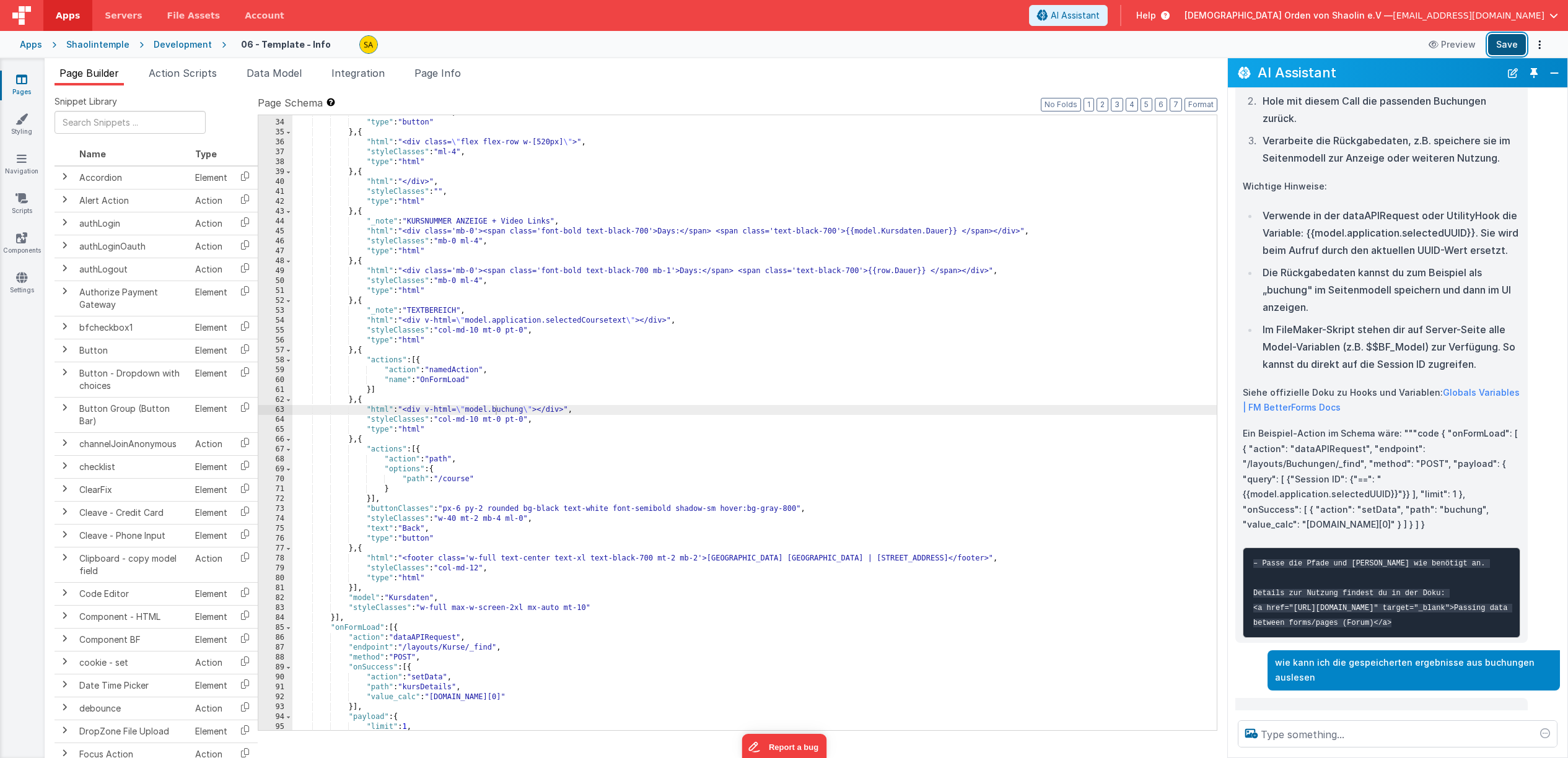
click at [1500, 42] on button "Save" at bounding box center [1508, 44] width 38 height 21
click at [1556, 74] on button "Close" at bounding box center [1554, 73] width 16 height 17
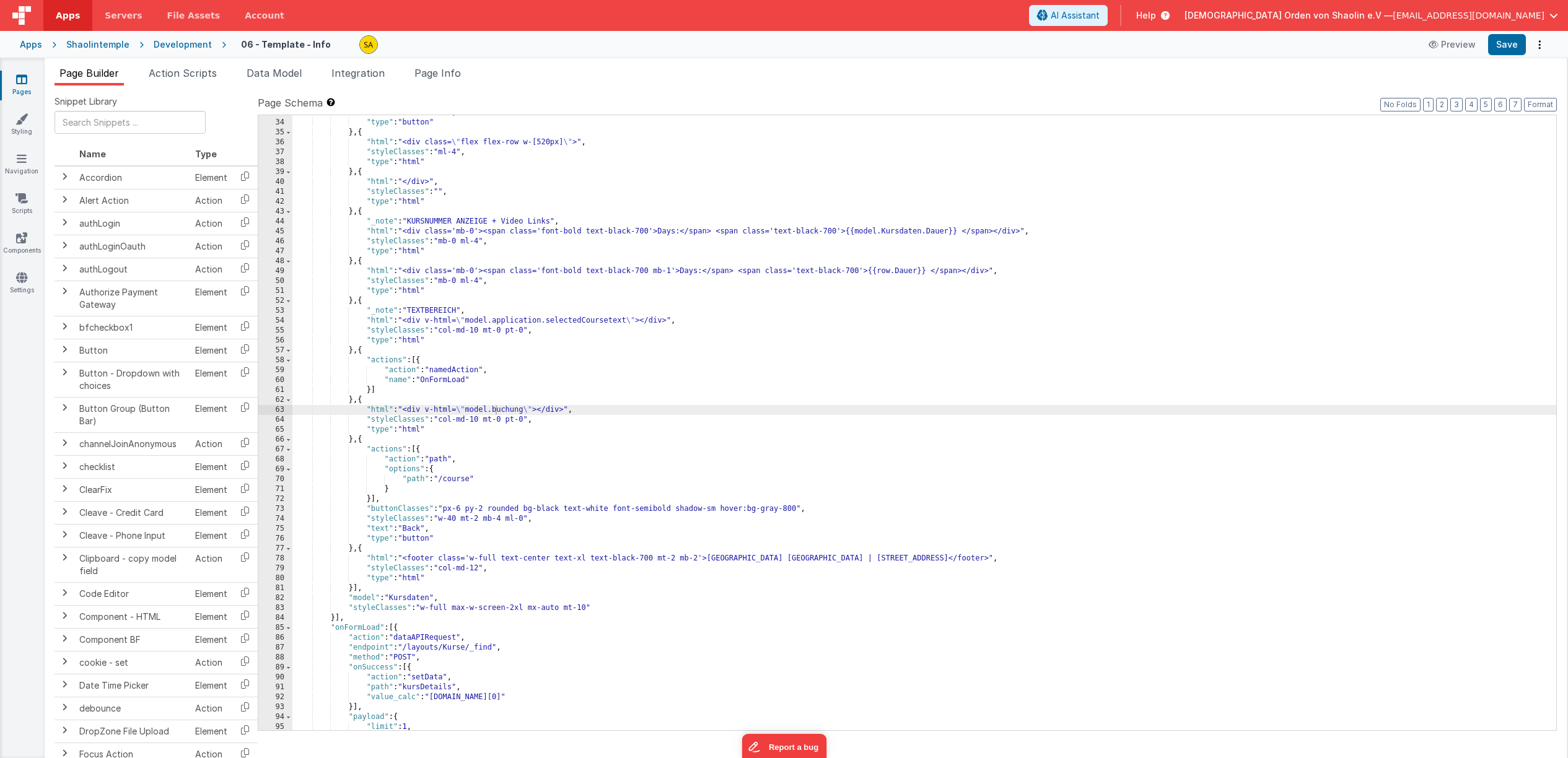
scroll to position [580, 0]
drag, startPoint x: 1150, startPoint y: 21, endPoint x: 1151, endPoint y: 90, distance: 69.0
click at [1099, 21] on span "AI Assistant" at bounding box center [1075, 15] width 49 height 12
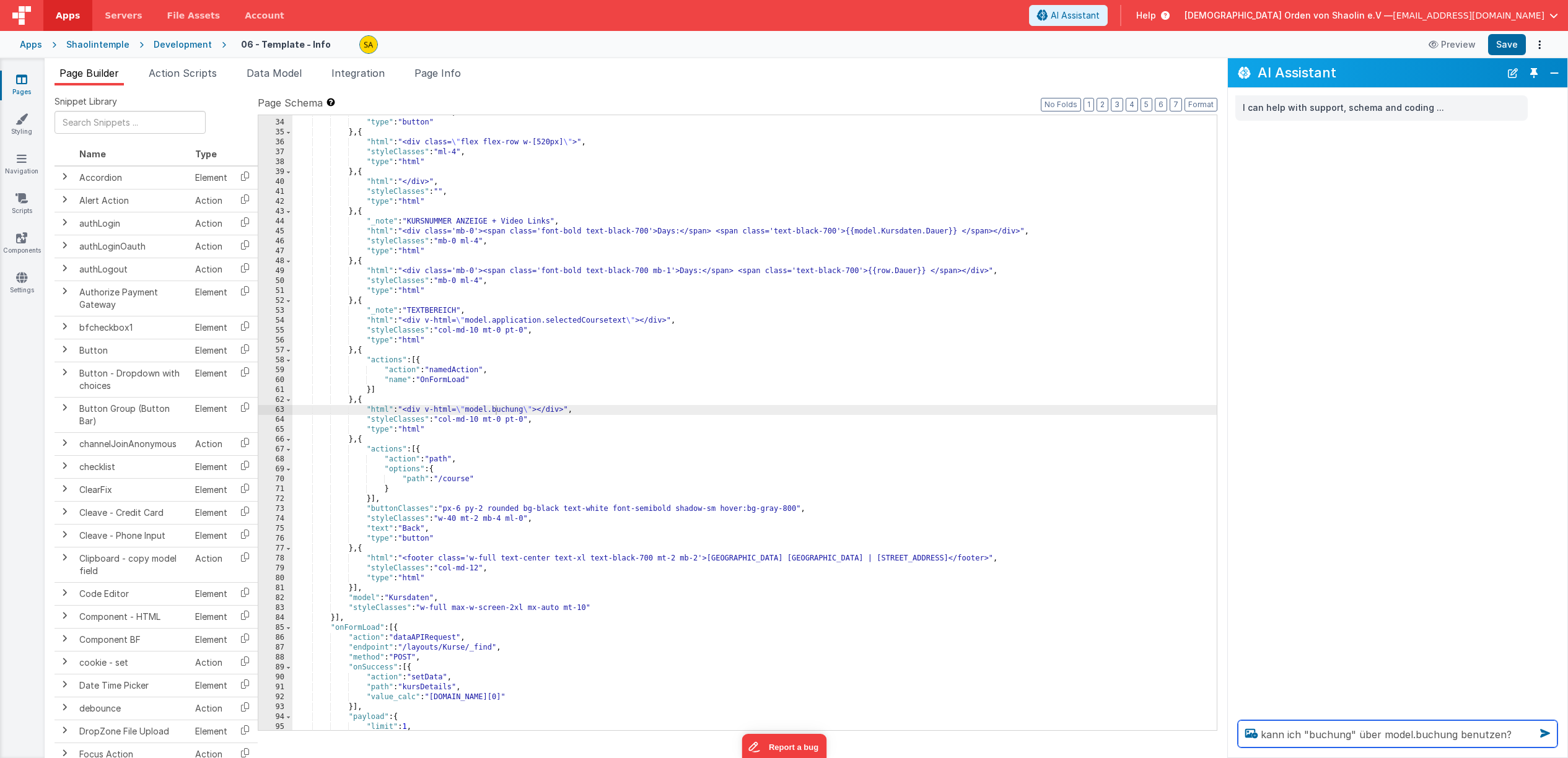
type textarea "kann ich "buchung" über model.buchung benutzen?"
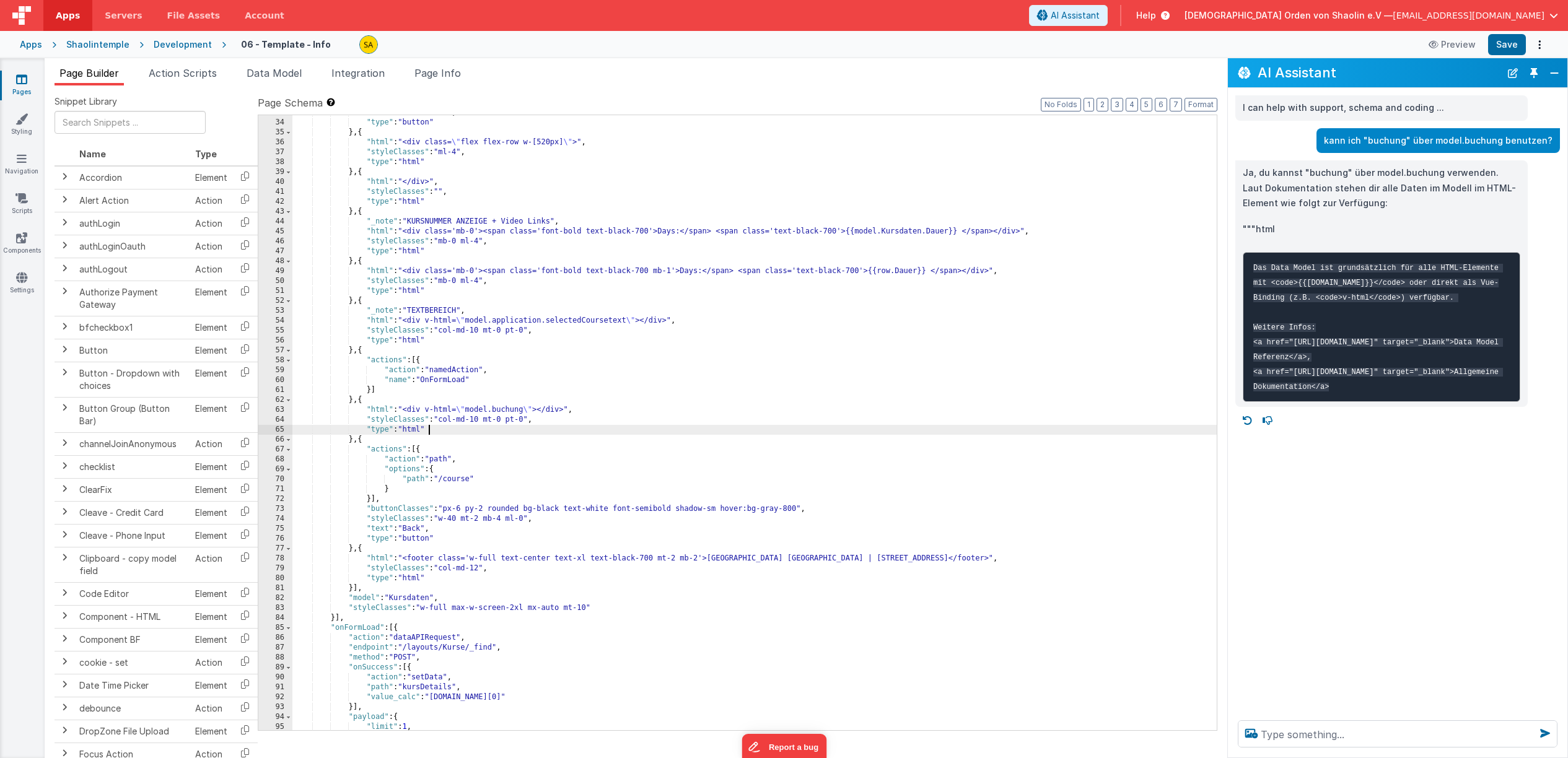
click at [554, 430] on div ""text" : "Get Course" , "type" : "button" } , { "html" : "<div class= \" flex f…" at bounding box center [754, 425] width 925 height 635
drag, startPoint x: 1503, startPoint y: 46, endPoint x: 1495, endPoint y: 47, distance: 8.1
click at [1503, 46] on button "Save" at bounding box center [1508, 44] width 38 height 21
click at [214, 70] on span "Action Scripts" at bounding box center [183, 73] width 68 height 12
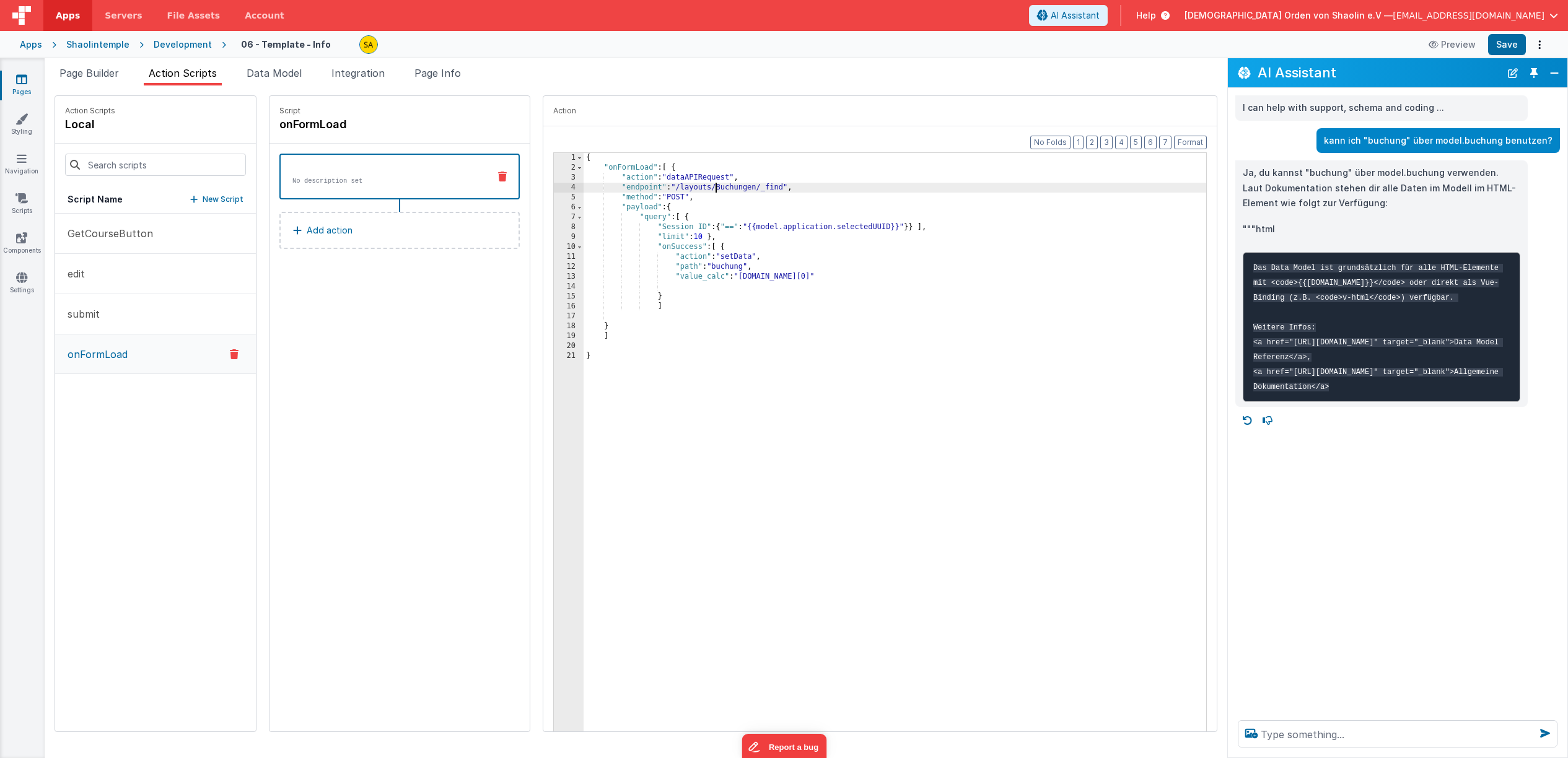
drag, startPoint x: 700, startPoint y: 189, endPoint x: 700, endPoint y: 235, distance: 46.0
click at [700, 189] on div "{ "onFormLoad" : [ { "action" : "dataAPIRequest" , "endpoint" : "/layouts/Buchu…" at bounding box center [902, 463] width 638 height 619
click at [1498, 44] on button "Save" at bounding box center [1508, 44] width 38 height 21
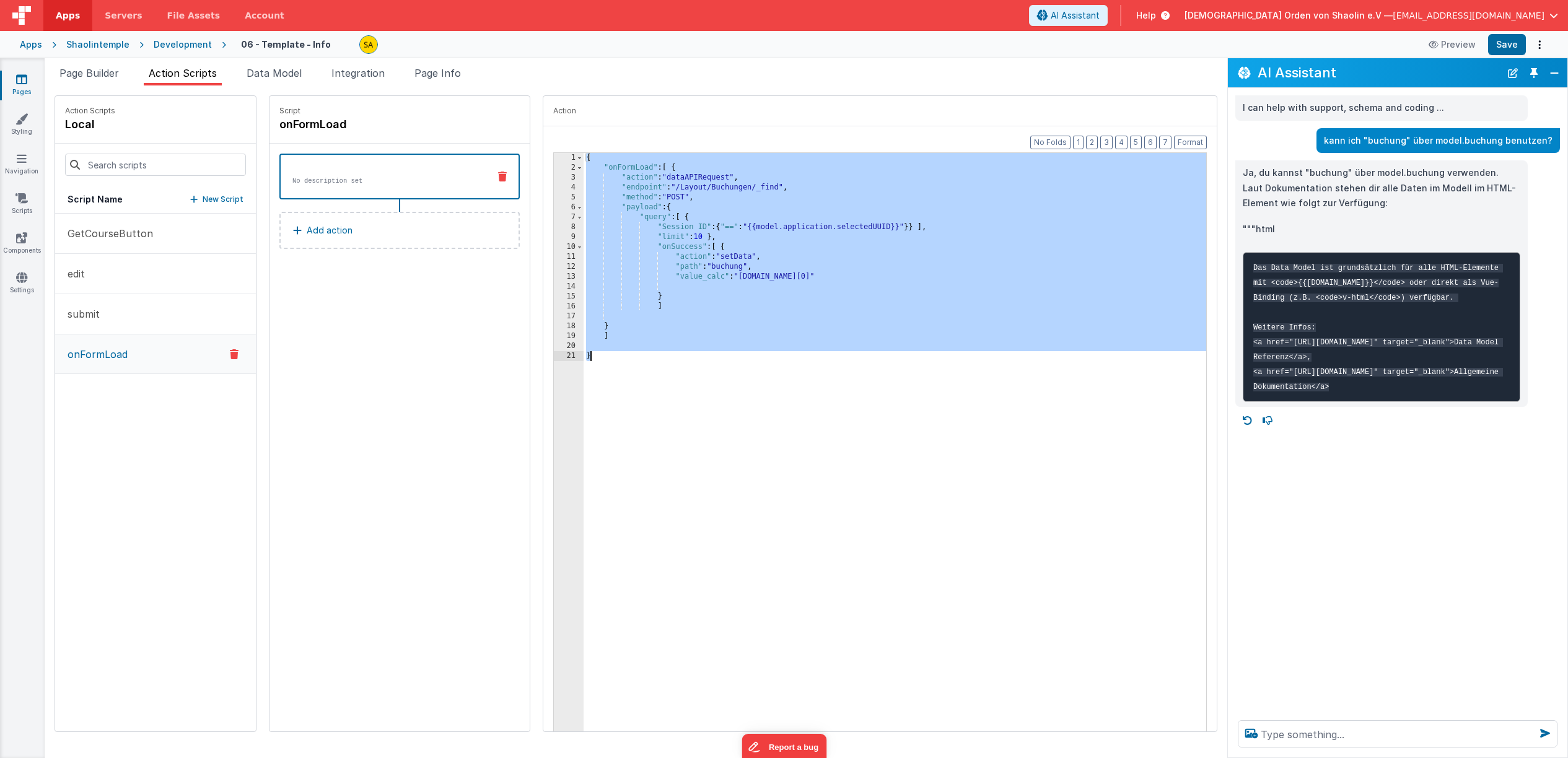
drag, startPoint x: 571, startPoint y: 159, endPoint x: 612, endPoint y: 382, distance: 226.7
click at [613, 382] on div "{ "onFormLoad" : [ { "action" : "dataAPIRequest" , "endpoint" : "/Layout/Buchun…" at bounding box center [902, 463] width 638 height 619
click at [1346, 741] on textarea at bounding box center [1397, 733] width 320 height 27
paste textarea "{ "onFormLoad": [ { "action": "dataAPIRequest", "endpoint": "/Layout/Buchungen/…"
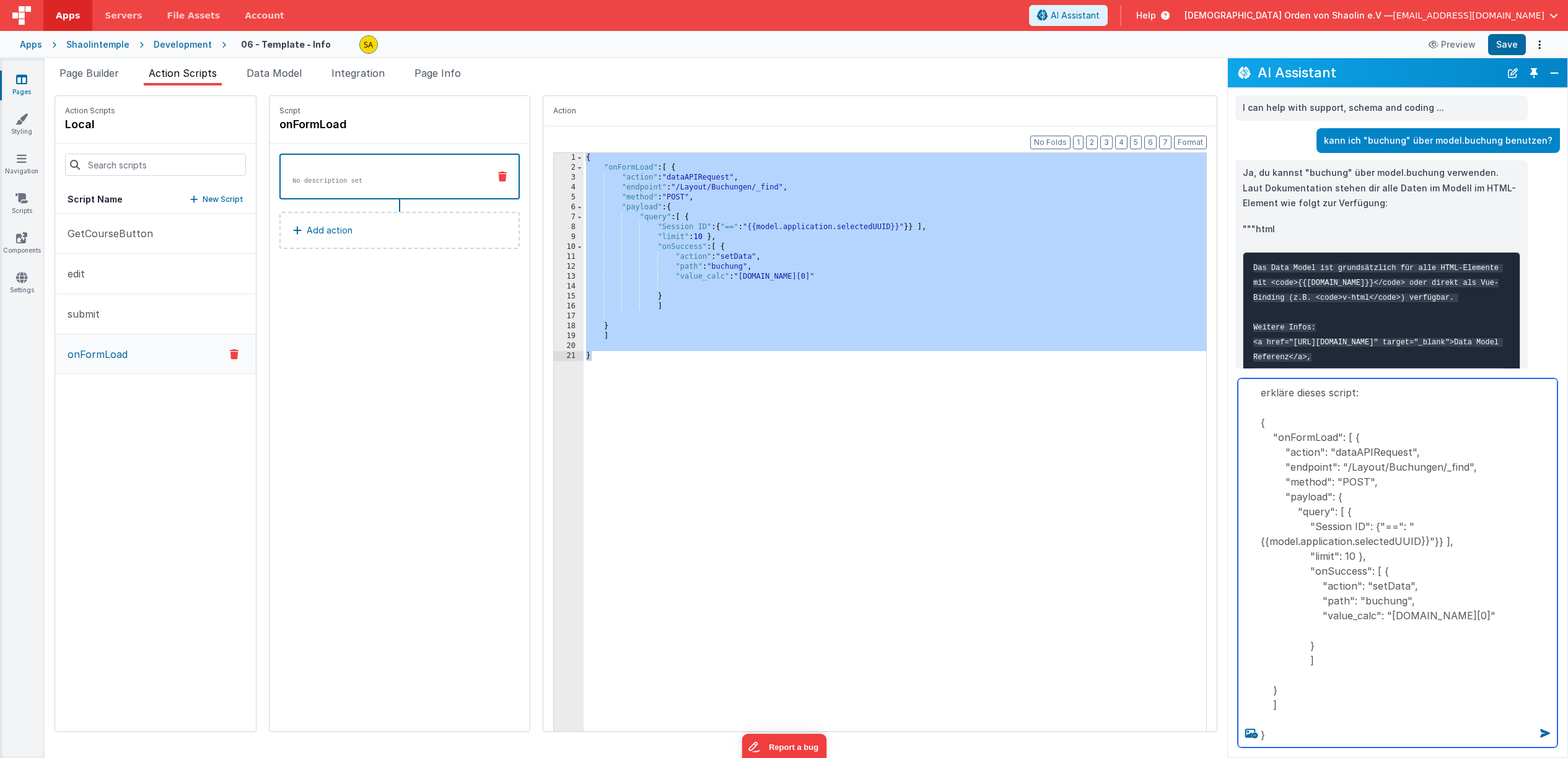
type textarea "erkläre dieses script: { "onFormLoad": [ { "action": "dataAPIRequest", "endpoin…"
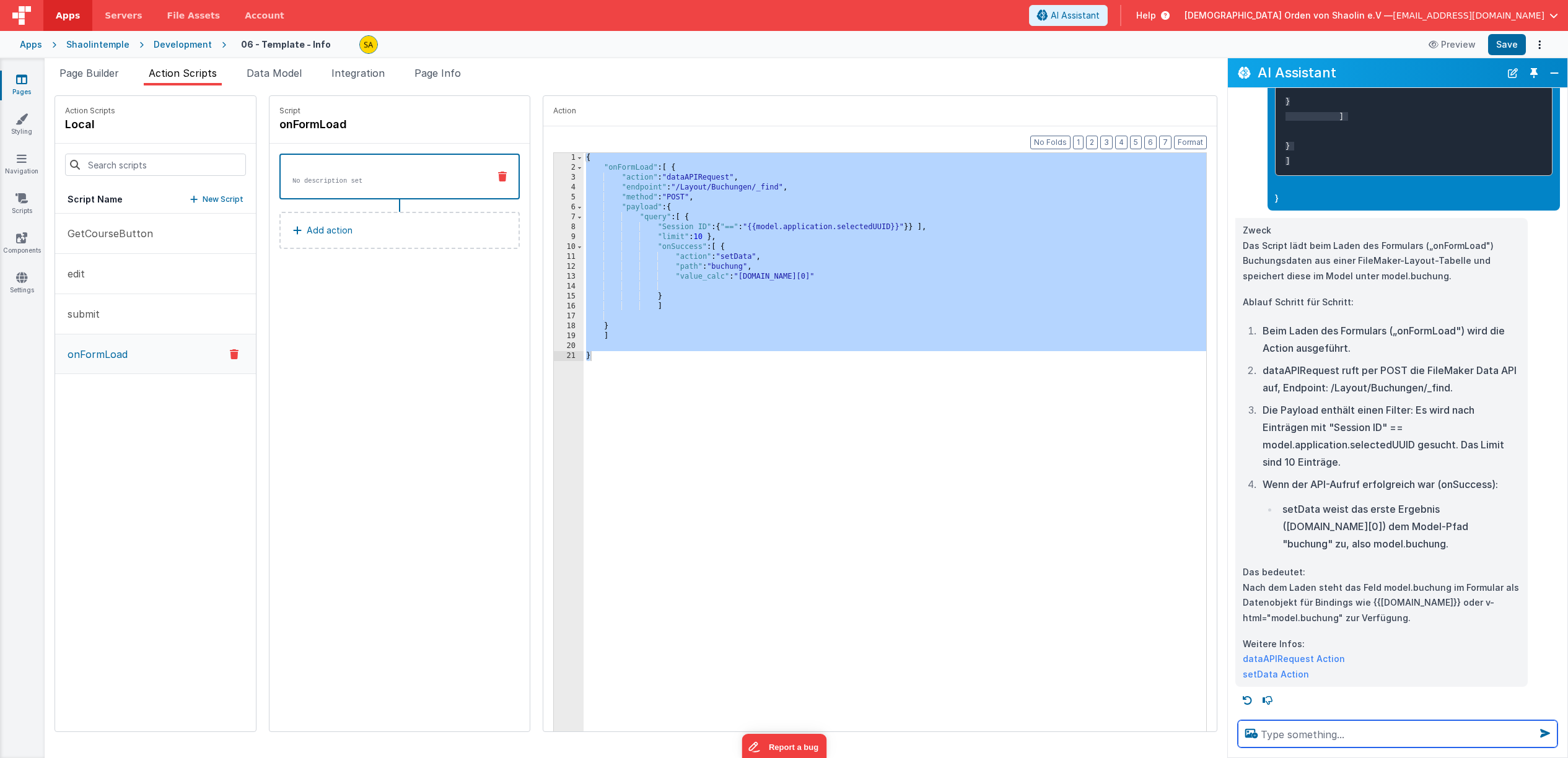
scroll to position [496, 0]
click at [1004, 439] on div "{ "onFormLoad" : [ { "action" : "dataAPIRequest" , "endpoint" : "/Layout/Buchun…" at bounding box center [902, 463] width 638 height 619
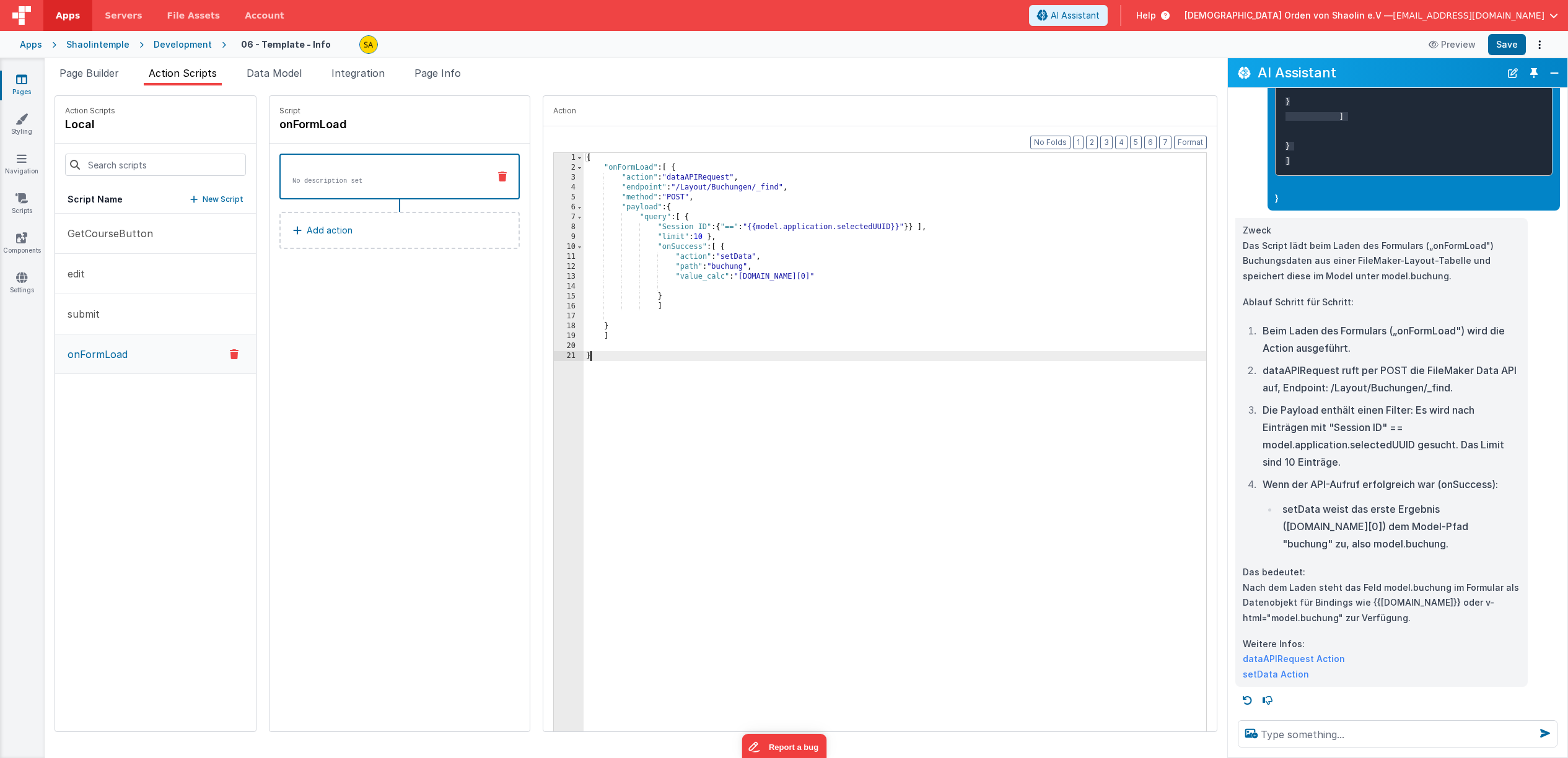
click at [690, 235] on div "{ "onFormLoad" : [ { "action" : "dataAPIRequest" , "endpoint" : "/Layout/Buchun…" at bounding box center [902, 463] width 638 height 619
click at [1503, 38] on button "Save" at bounding box center [1508, 44] width 38 height 21
click at [34, 46] on div "Apps" at bounding box center [31, 44] width 22 height 12
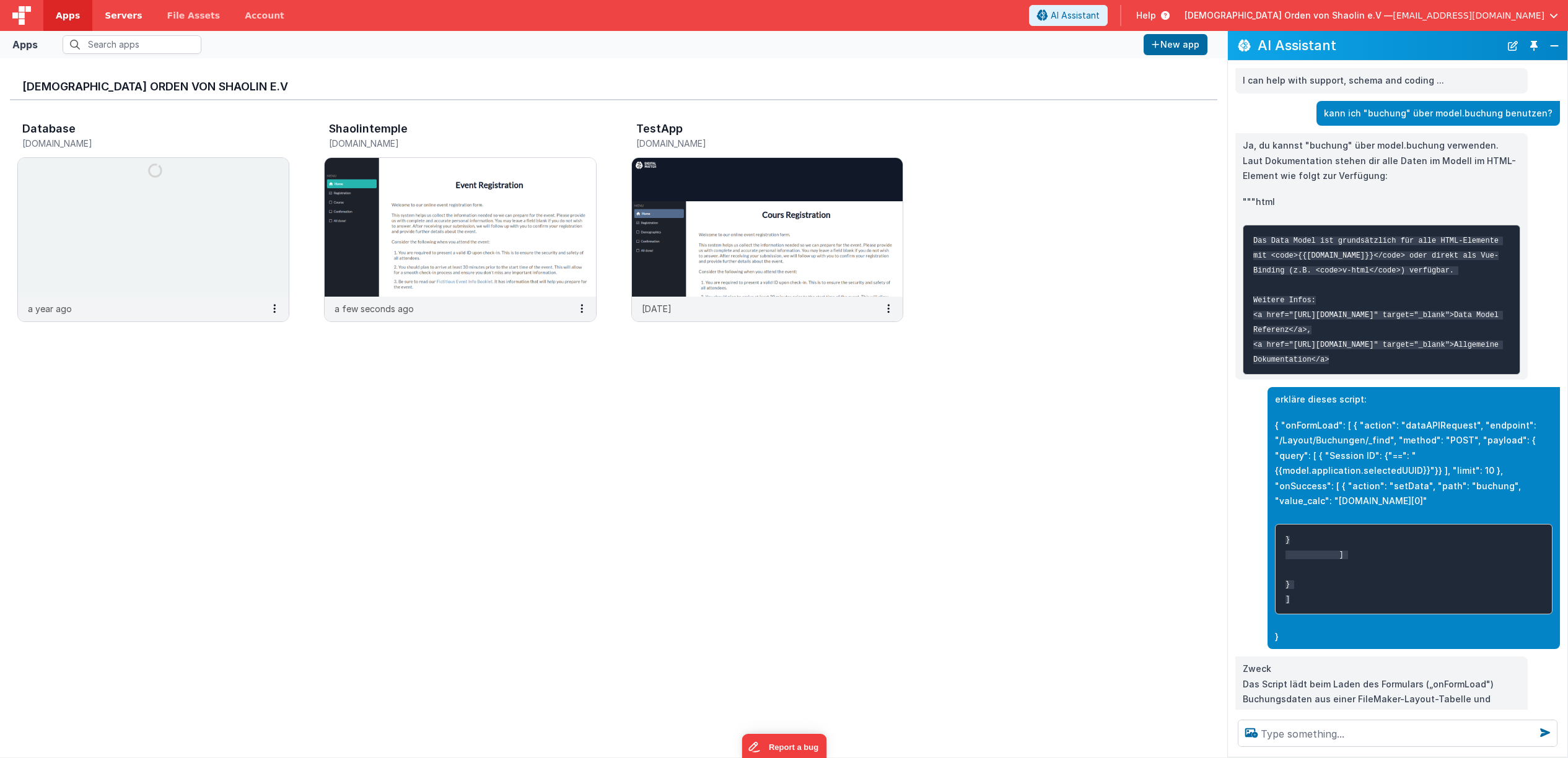
click at [117, 16] on span "Servers" at bounding box center [123, 15] width 37 height 12
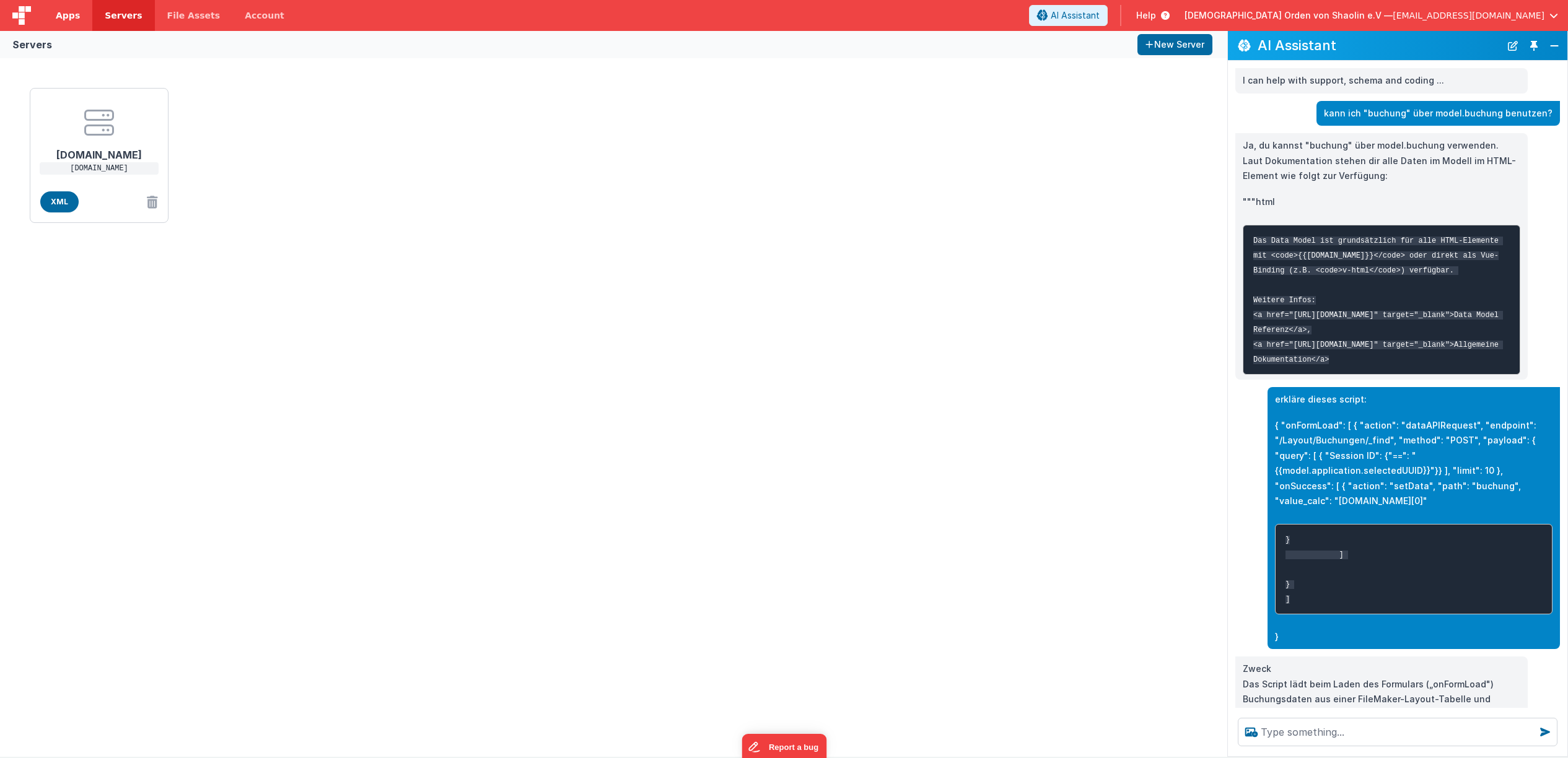
click at [58, 17] on span "Apps" at bounding box center [67, 15] width 24 height 12
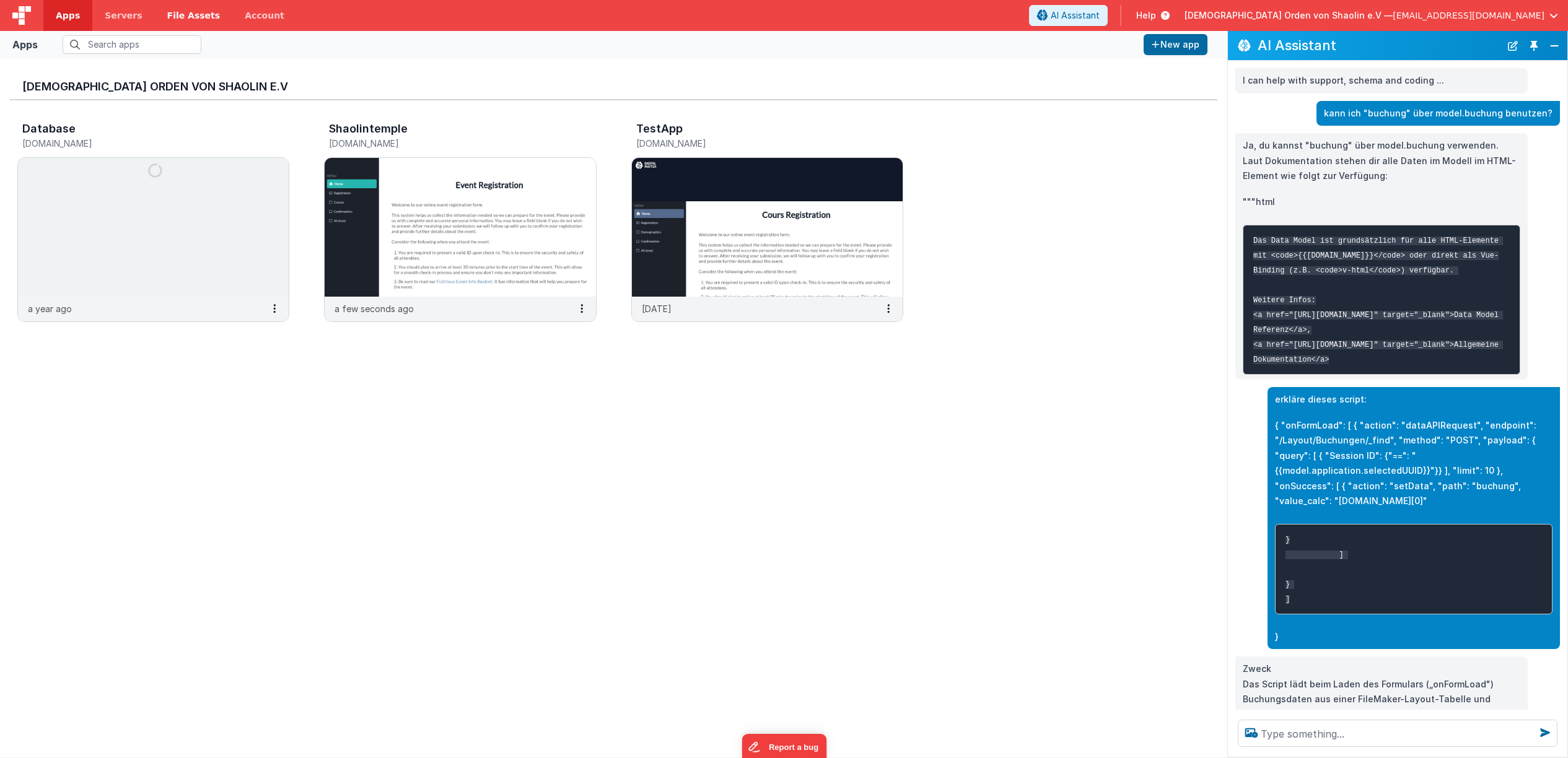
click at [185, 19] on span "File Assets" at bounding box center [194, 15] width 53 height 12
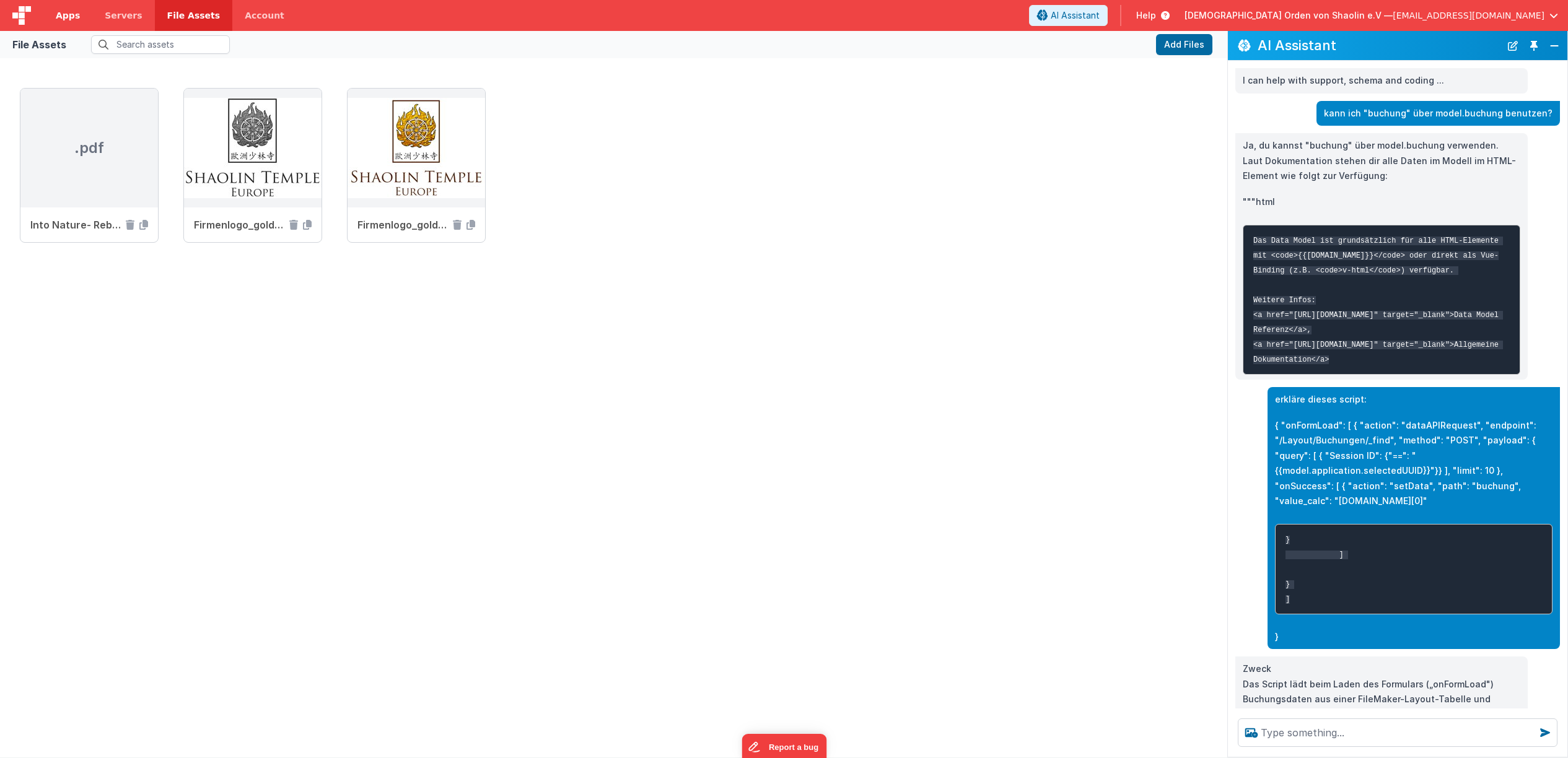
click at [63, 21] on span "Apps" at bounding box center [67, 15] width 24 height 12
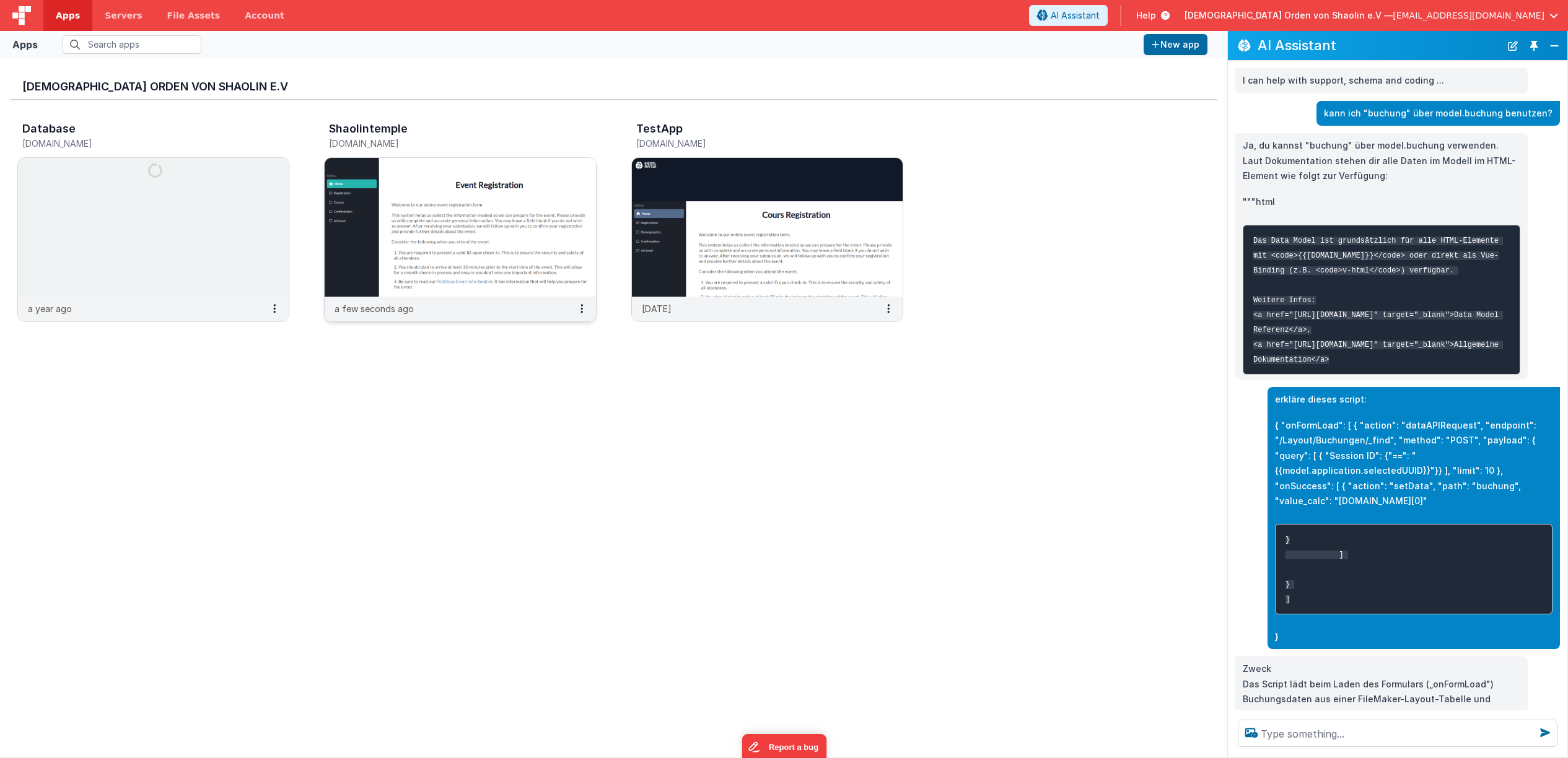
click at [435, 213] on img at bounding box center [459, 228] width 271 height 139
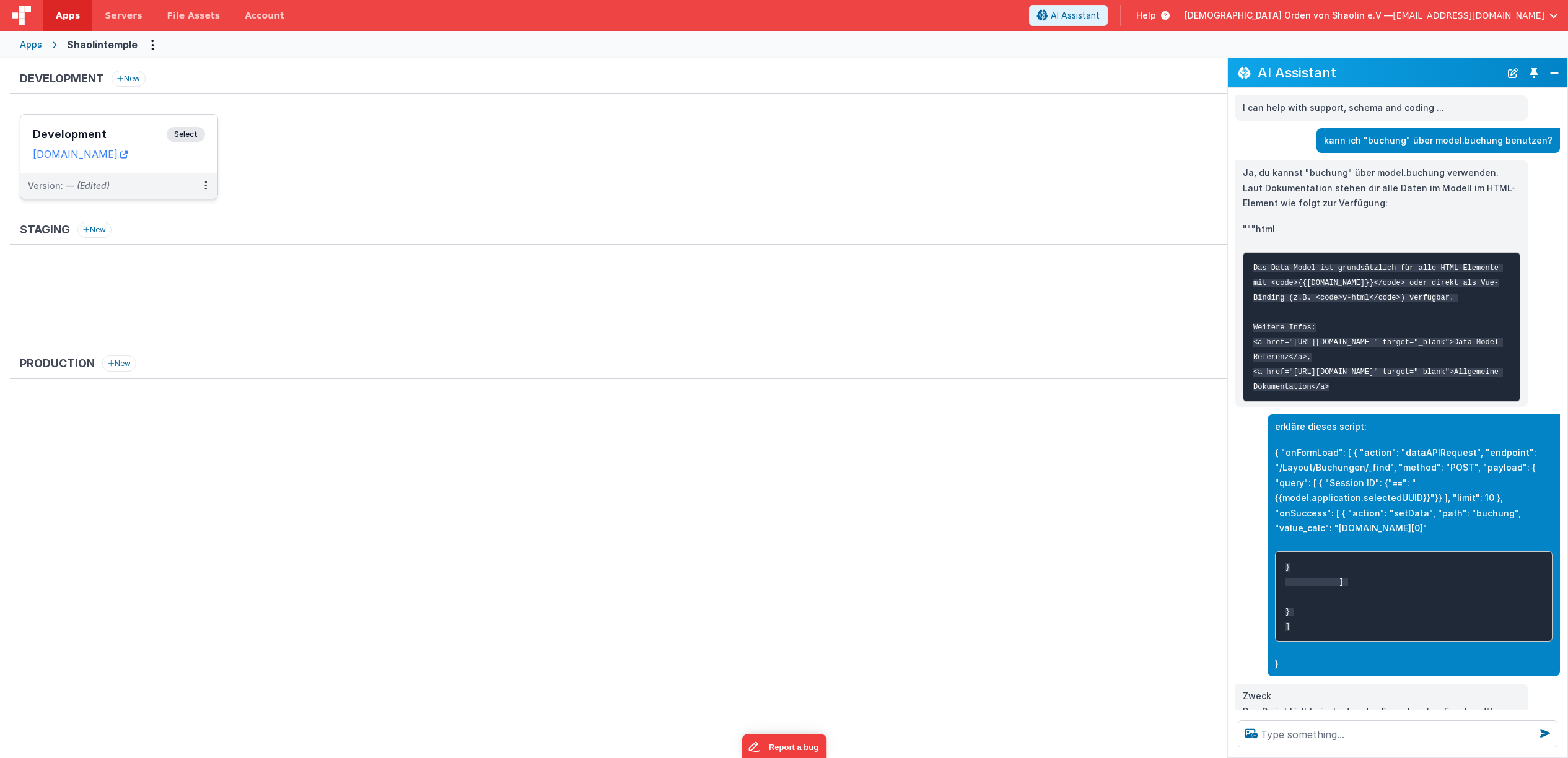
click at [197, 139] on span "Select" at bounding box center [185, 134] width 38 height 15
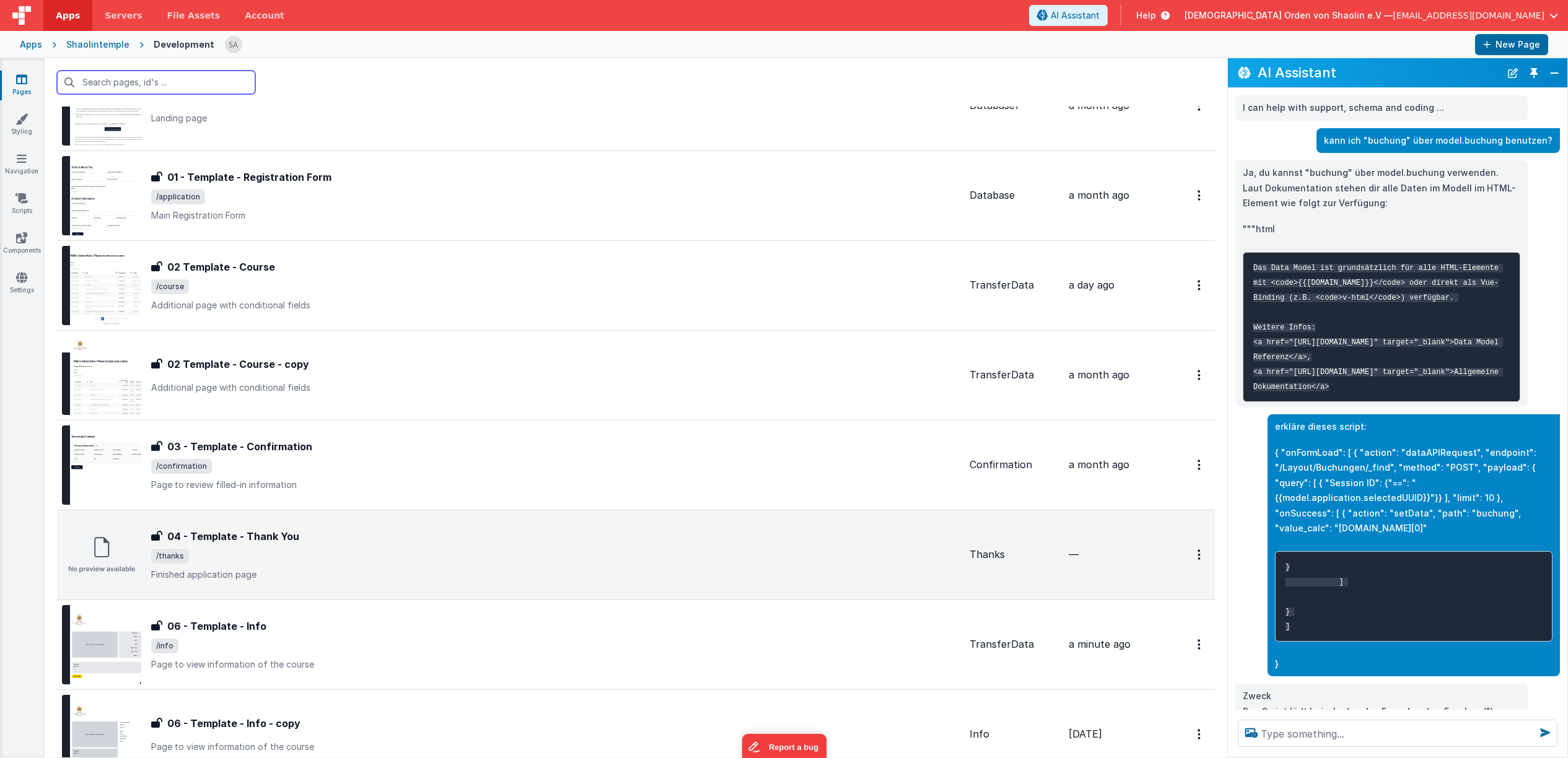
scroll to position [333, 0]
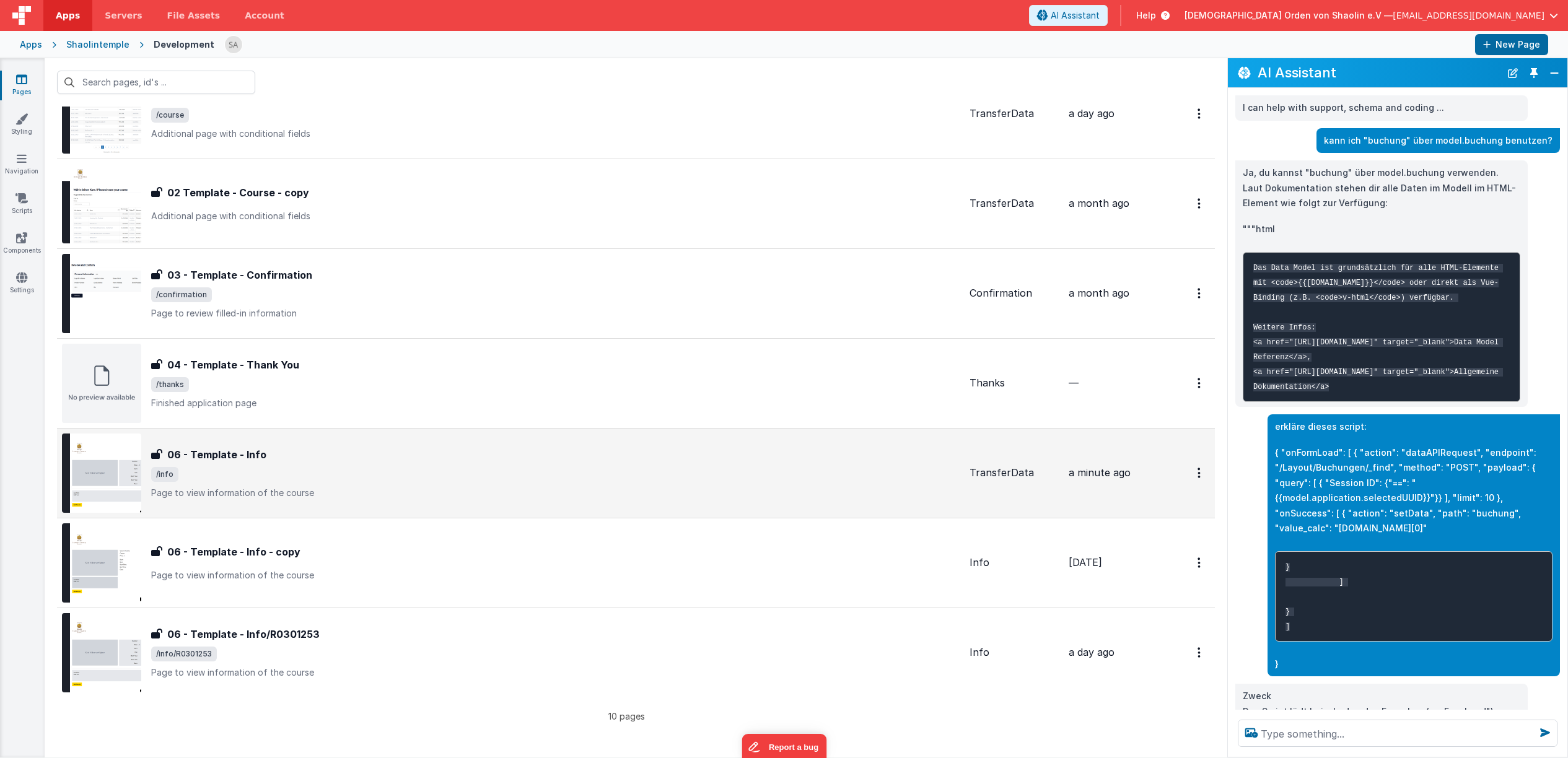
click at [742, 479] on span "/info" at bounding box center [556, 474] width 809 height 15
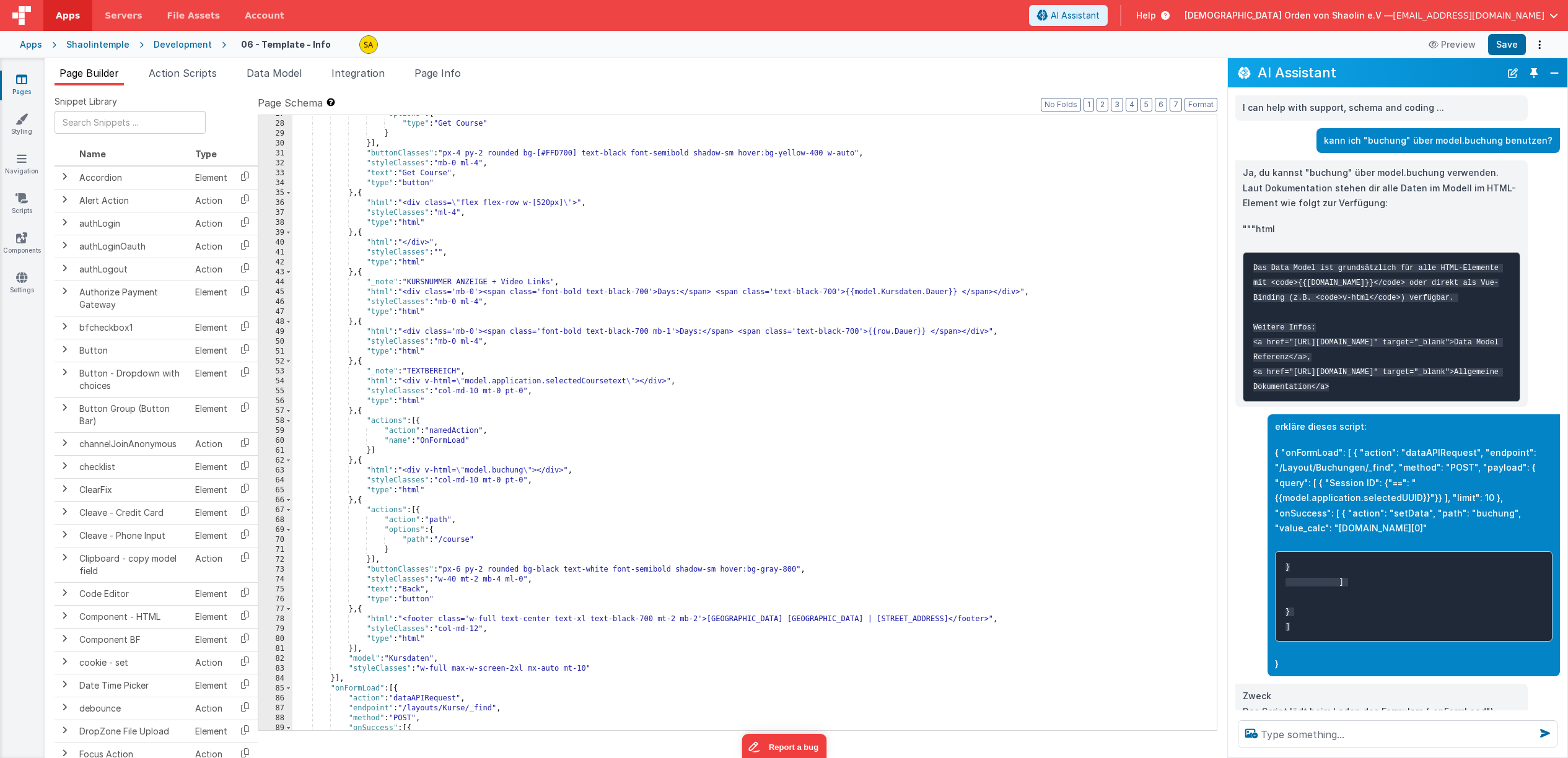
scroll to position [414, 0]
click at [366, 412] on div ""options" : { "type" : "Get Course" } }] , "buttonClasses" : "px-4 py-2 rounded…" at bounding box center [754, 425] width 925 height 635
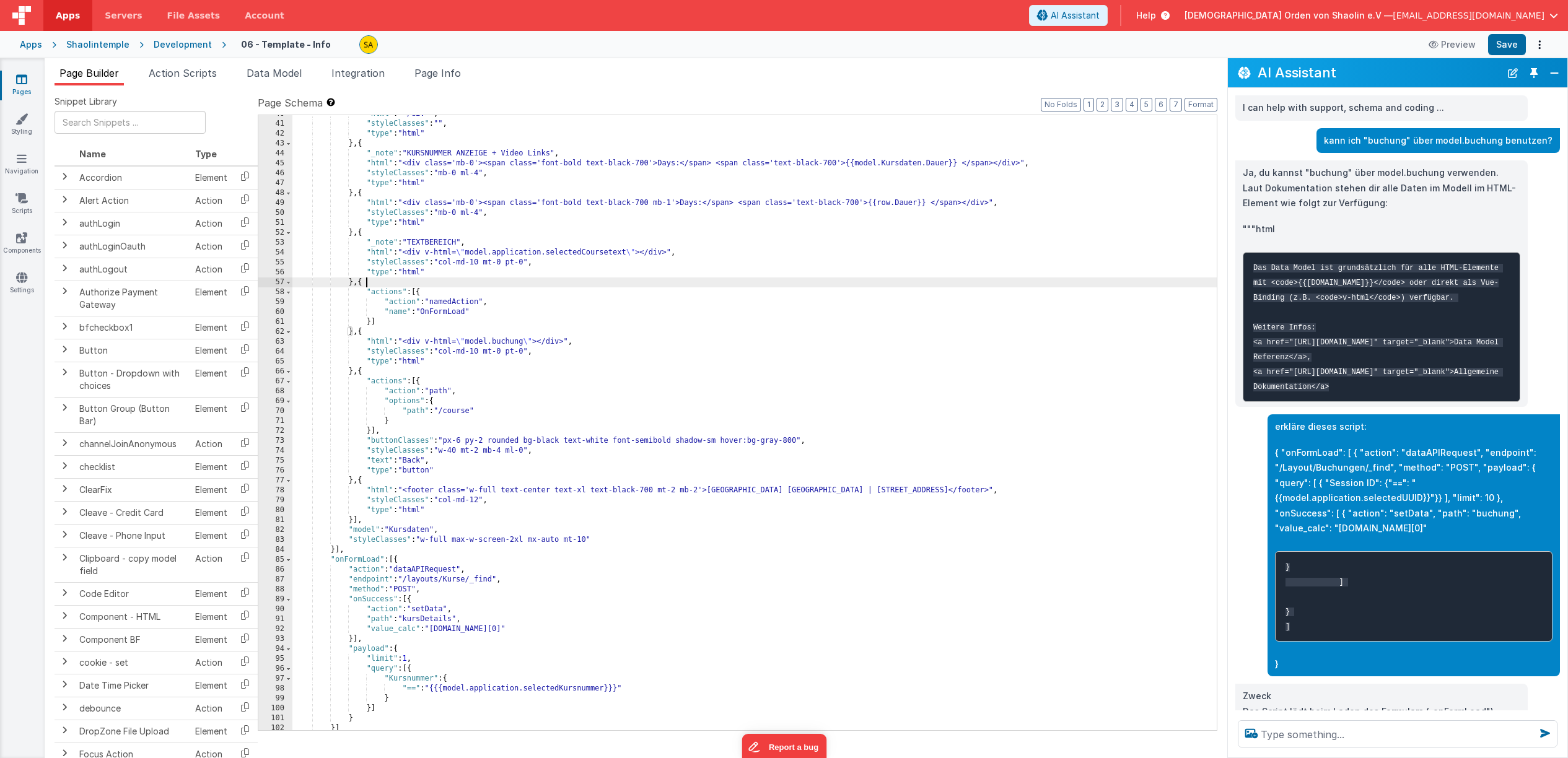
scroll to position [523, 0]
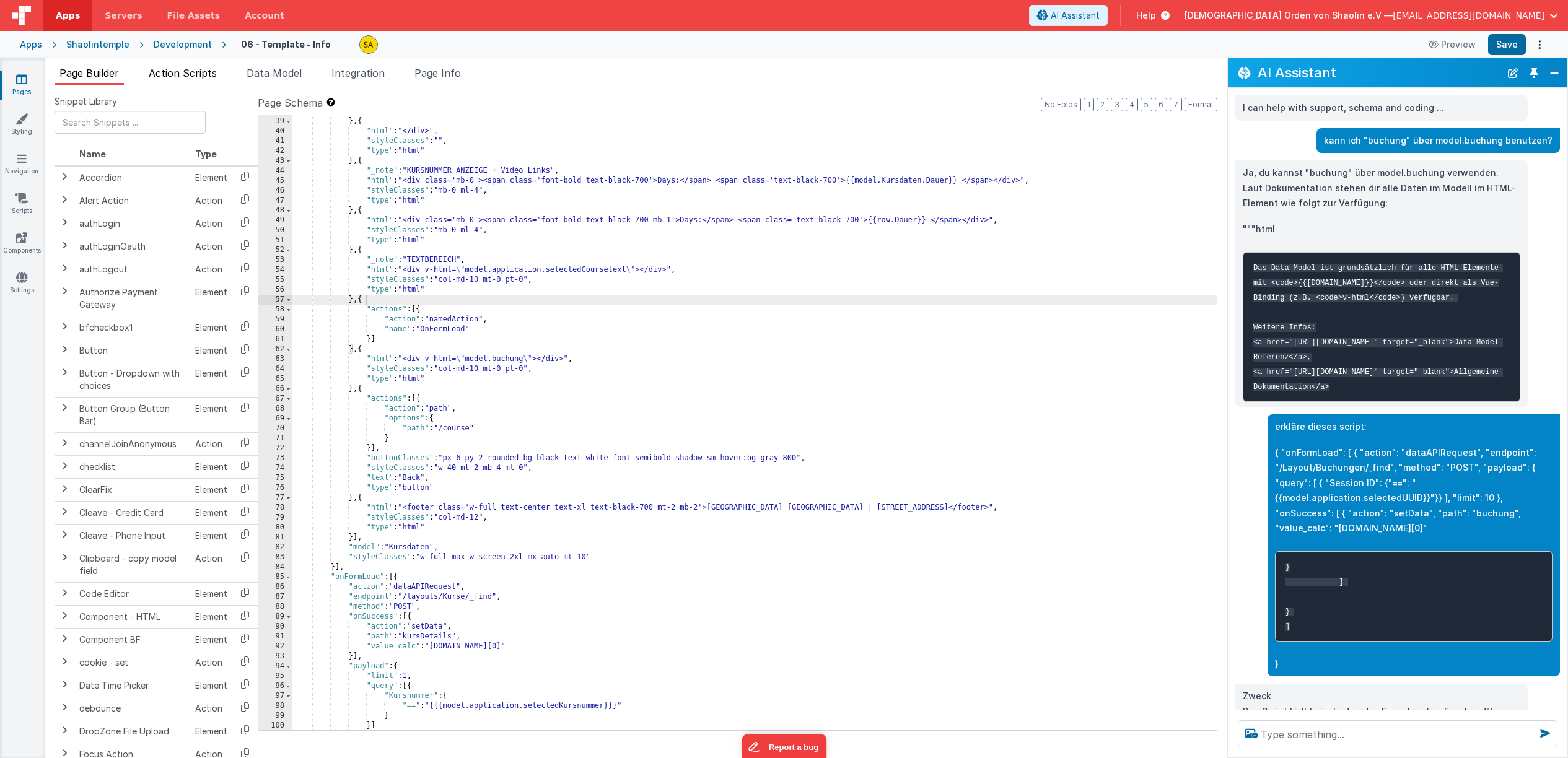
click at [196, 73] on span "Action Scripts" at bounding box center [183, 73] width 68 height 12
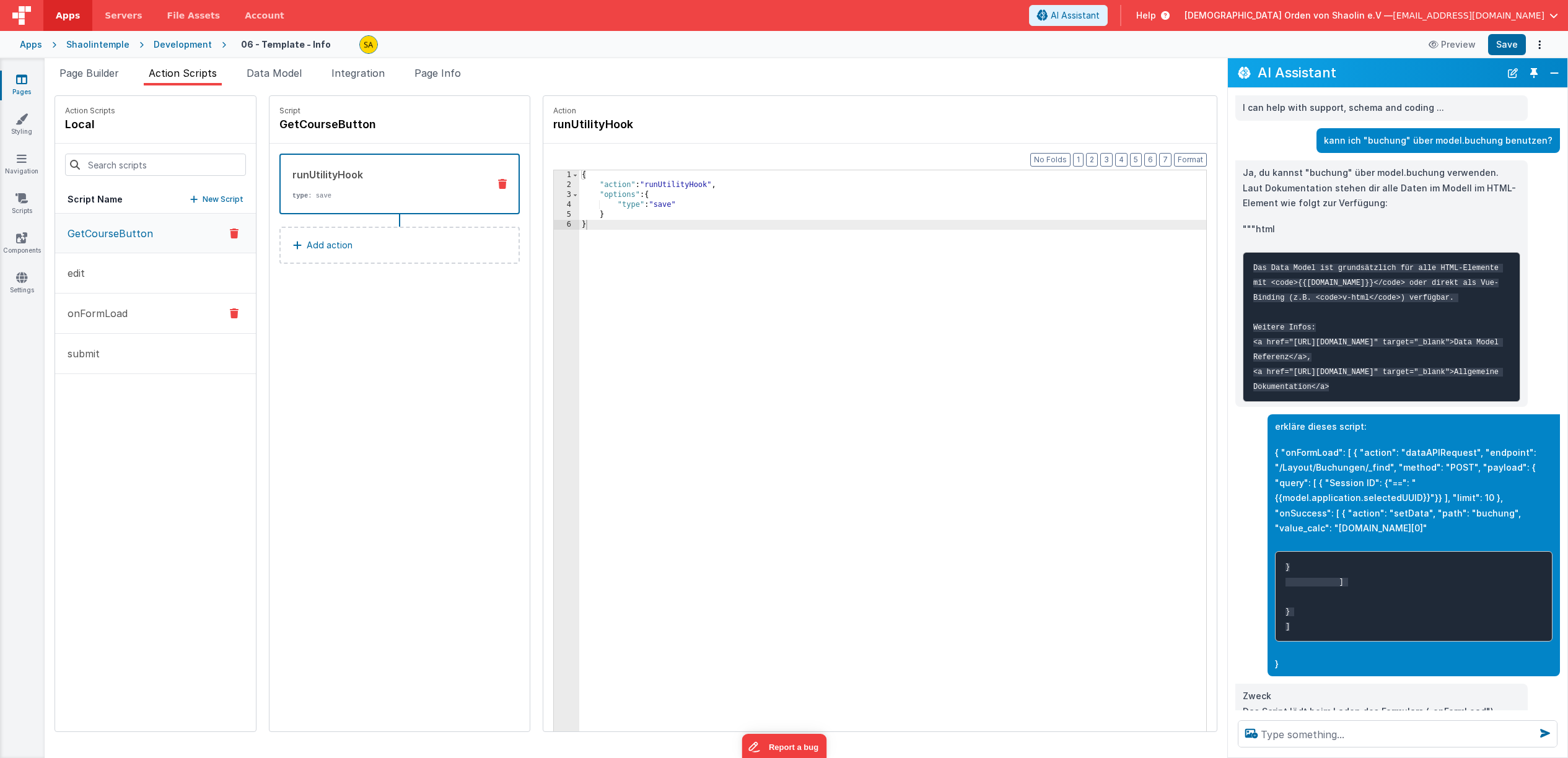
click at [110, 316] on p "onFormLoad" at bounding box center [94, 314] width 68 height 15
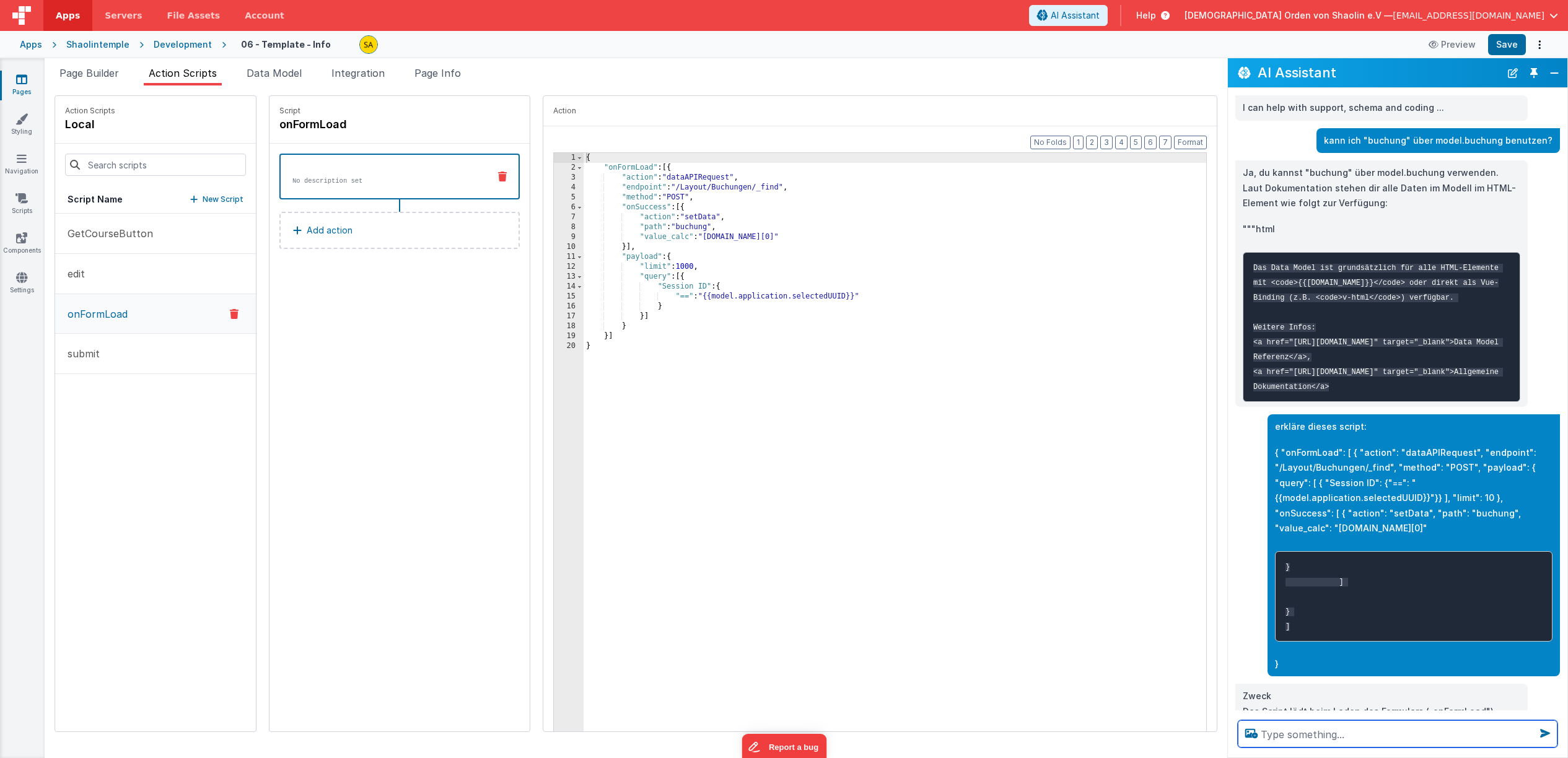
click at [1323, 741] on textarea at bounding box center [1397, 733] width 320 height 27
type textarea "kan ich die scripte debuggen?"
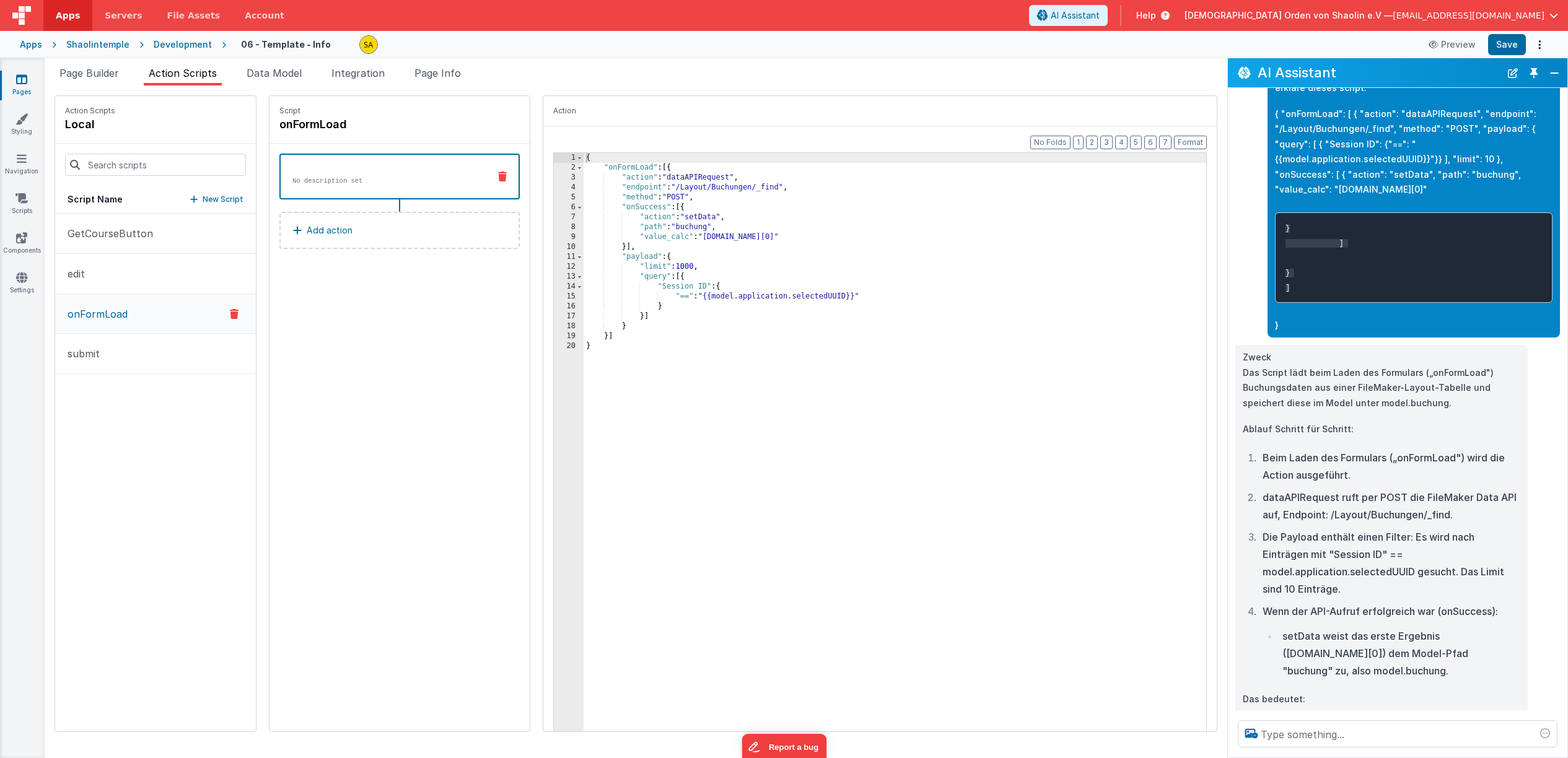
scroll to position [339, 0]
click at [126, 316] on p "onFormLoad" at bounding box center [94, 314] width 68 height 15
click at [84, 77] on span "Page Builder" at bounding box center [89, 73] width 60 height 12
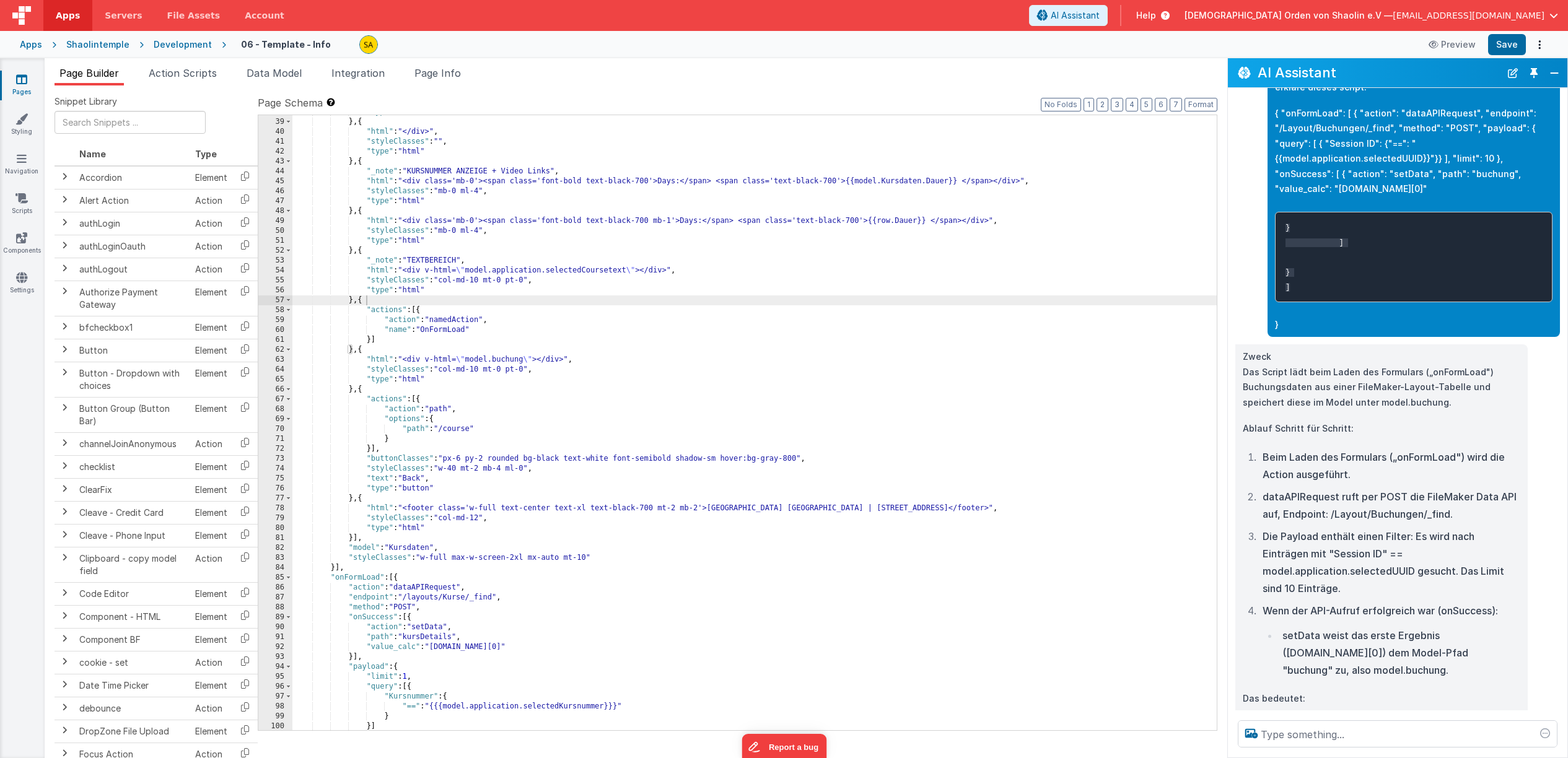
scroll to position [523, 0]
drag, startPoint x: 427, startPoint y: 333, endPoint x: 432, endPoint y: 380, distance: 47.3
click at [427, 333] on div ""type" : "html" } , { "html" : "</div>" , "styleClasses" : "" , "type" : "html"…" at bounding box center [754, 424] width 925 height 635
click at [1511, 50] on button "Save" at bounding box center [1508, 44] width 38 height 21
click at [171, 73] on span "Action Scripts" at bounding box center [183, 73] width 68 height 12
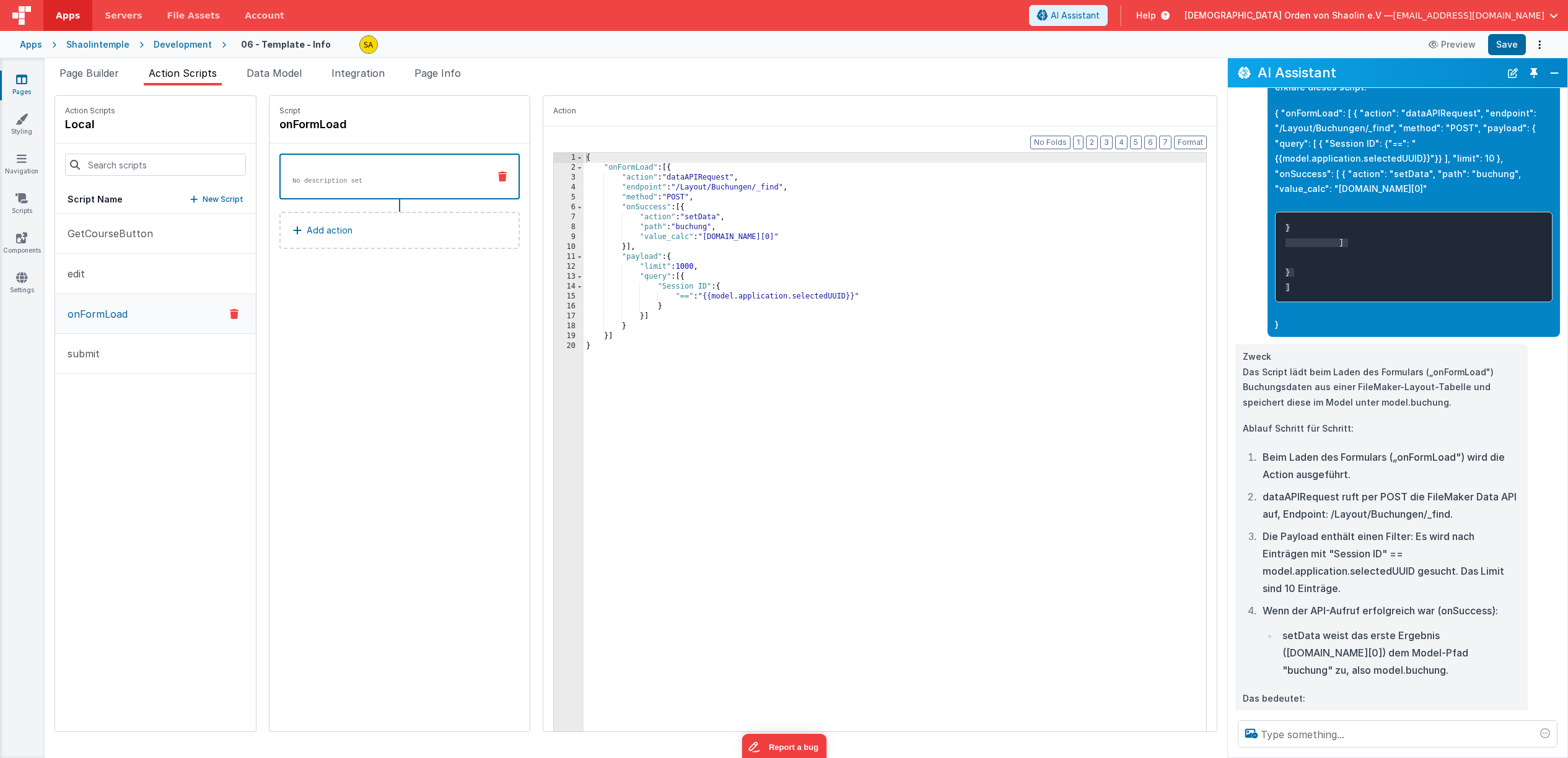
click at [706, 217] on div "{ "onFormLoad" : [{ "action" : "dataAPIRequest" , "endpoint" : "/Layout/Buchung…" at bounding box center [902, 463] width 638 height 619
click at [665, 228] on div "{ "onFormLoad" : [{ "action" : "dataAPIRequest" , "endpoint" : "/Layout/Buchung…" at bounding box center [902, 463] width 638 height 619
click at [694, 336] on div "{ "onFormLoad" : [{ "action" : "dataAPIRequest" , "endpoint" : "/Layout/Buchung…" at bounding box center [902, 463] width 638 height 619
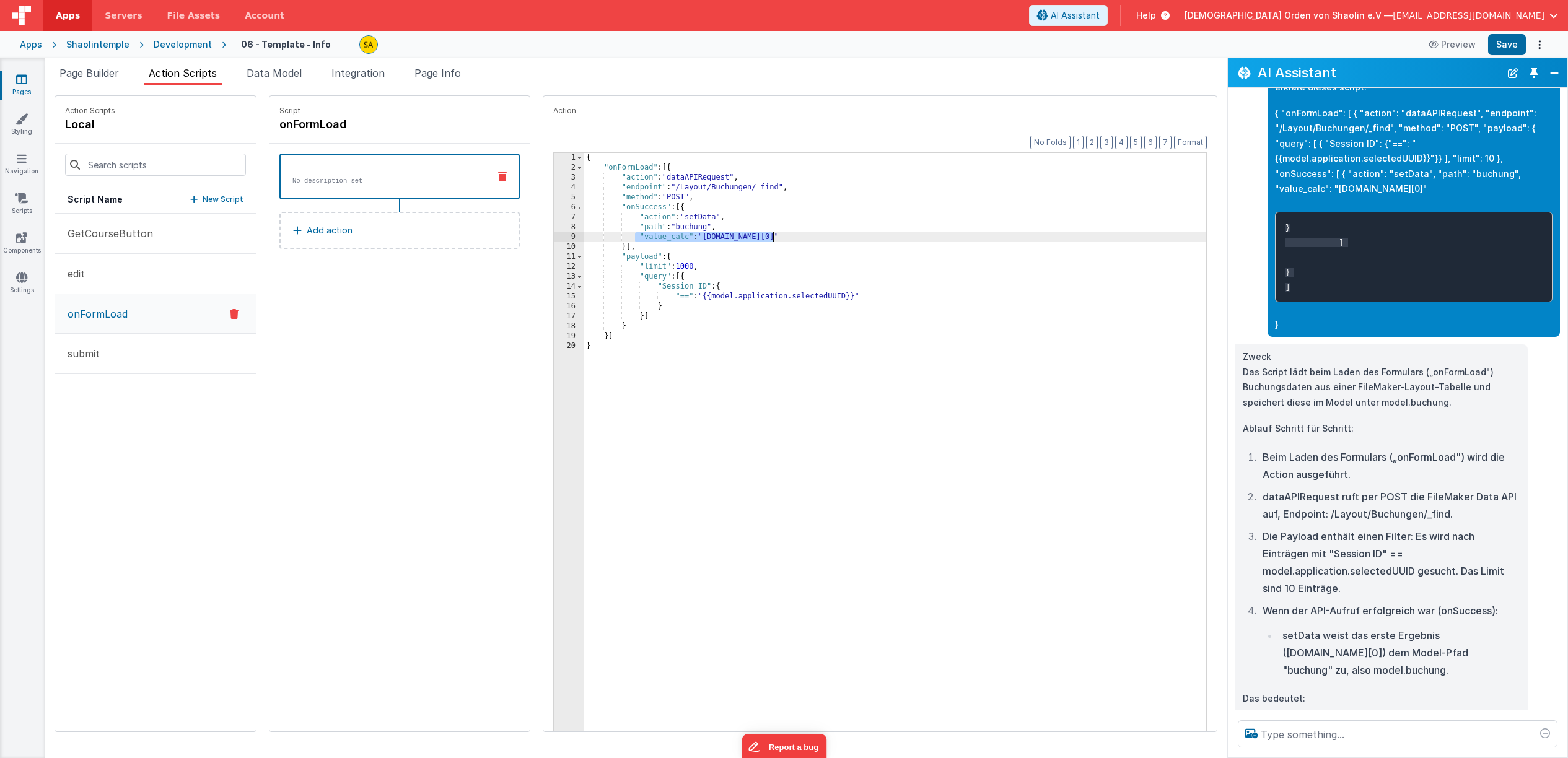
drag, startPoint x: 622, startPoint y: 238, endPoint x: 758, endPoint y: 247, distance: 136.3
click at [758, 242] on div "{ "onFormLoad" : [{ "action" : "dataAPIRequest" , "endpoint" : "/Layout/Buchung…" at bounding box center [902, 463] width 638 height 619
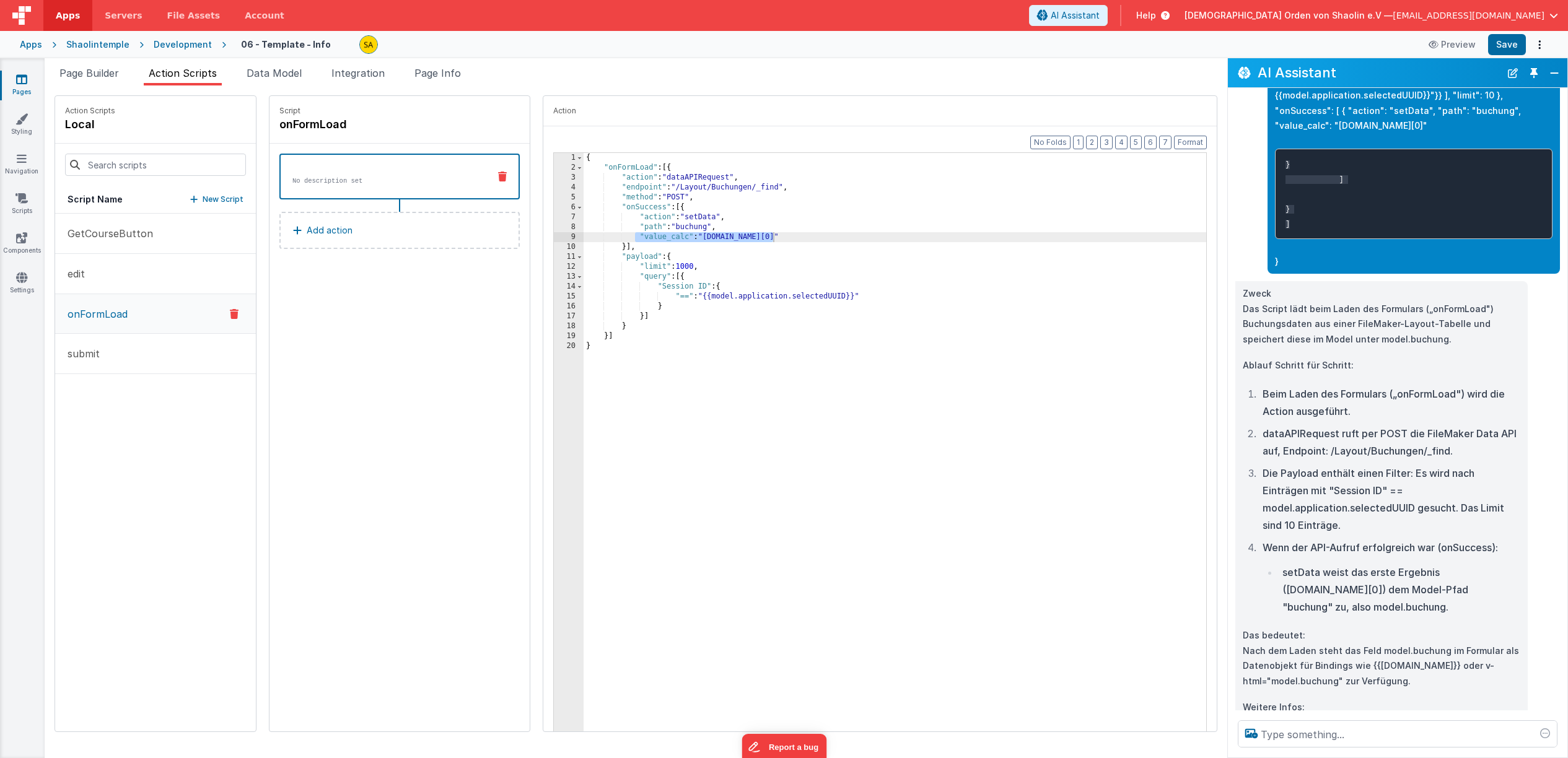
scroll to position [540, 0]
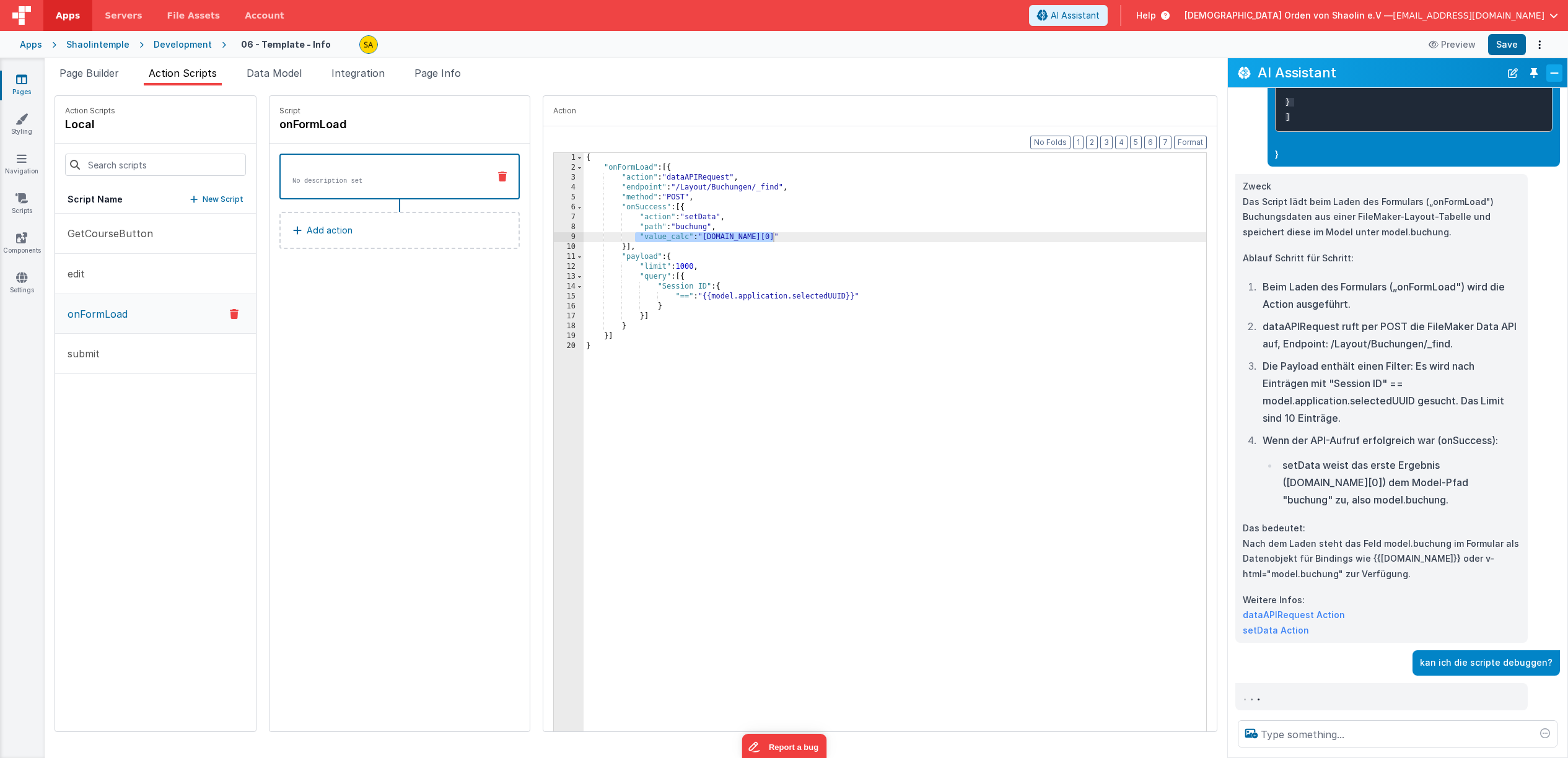
click at [1551, 76] on button "Close" at bounding box center [1554, 73] width 16 height 17
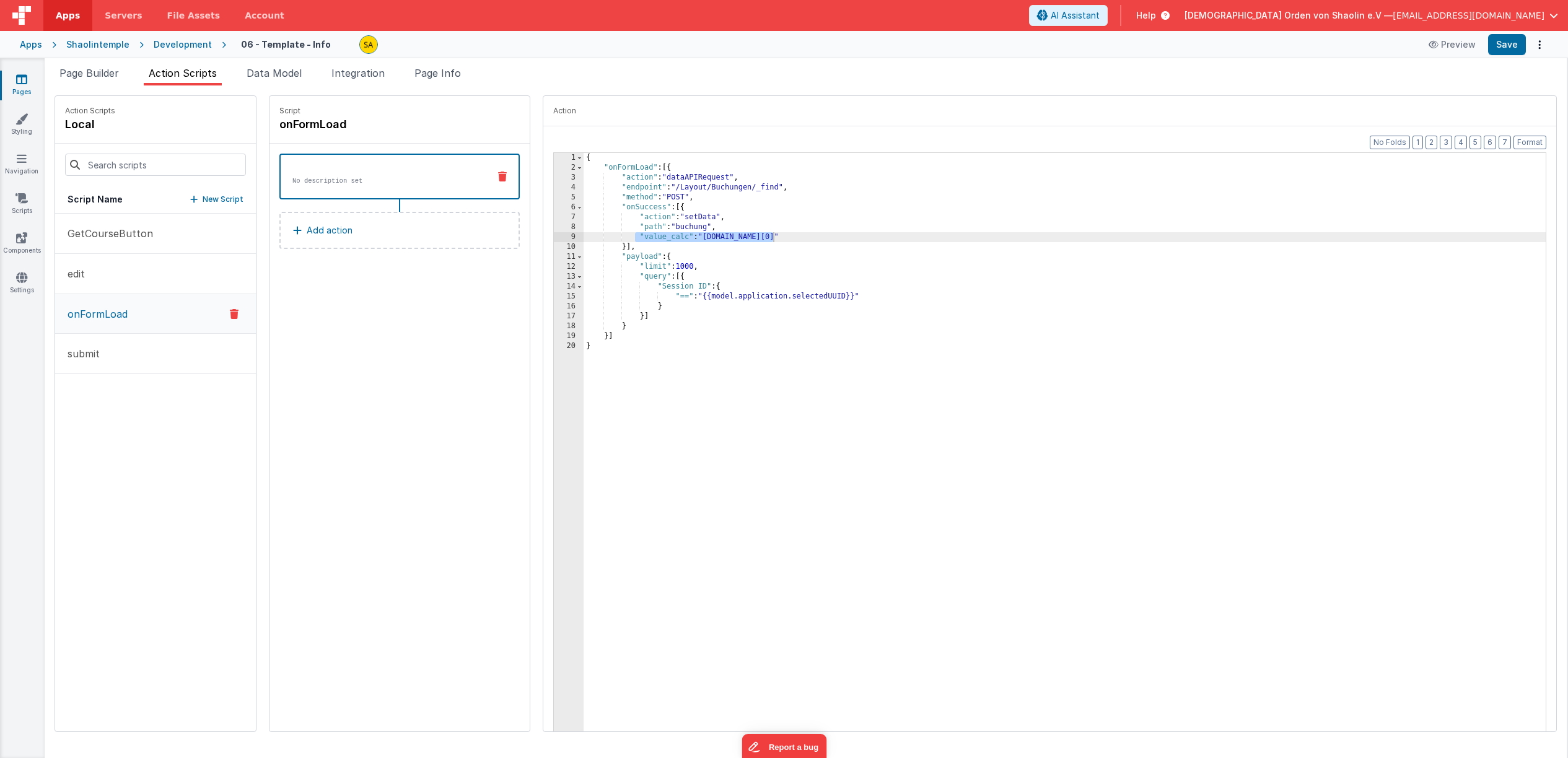
scroll to position [840, 0]
click at [1099, 16] on span "AI Assistant" at bounding box center [1075, 15] width 49 height 12
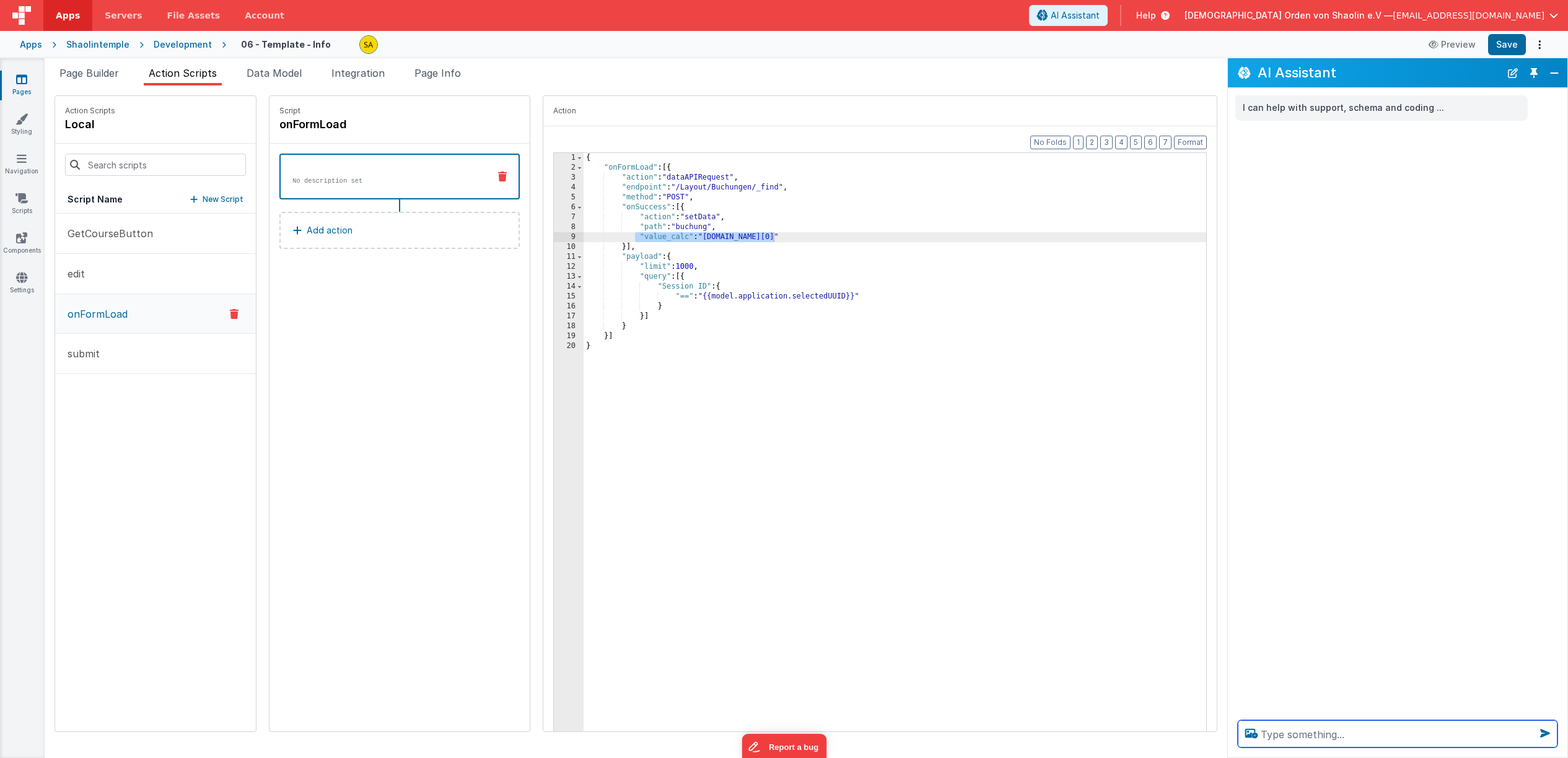
click at [1291, 739] on textarea at bounding box center [1397, 733] width 320 height 27
paste textarea ""value_calc": "[DOMAIN_NAME][0]""
type textarea "was heißt "value_calc": "[DOMAIN_NAME][0]""
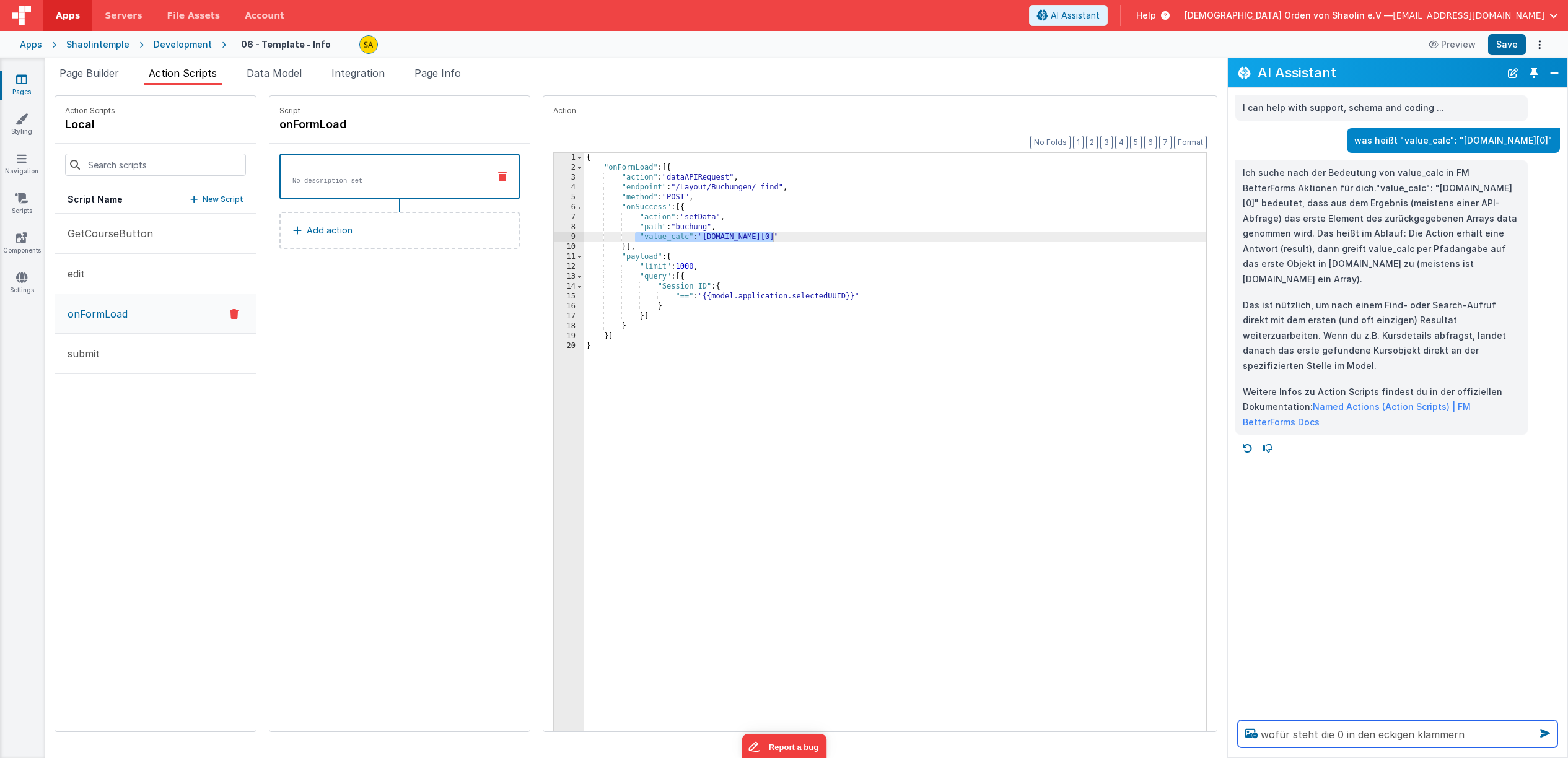
type textarea "wofür steht die 0 in den eckigen klammern"
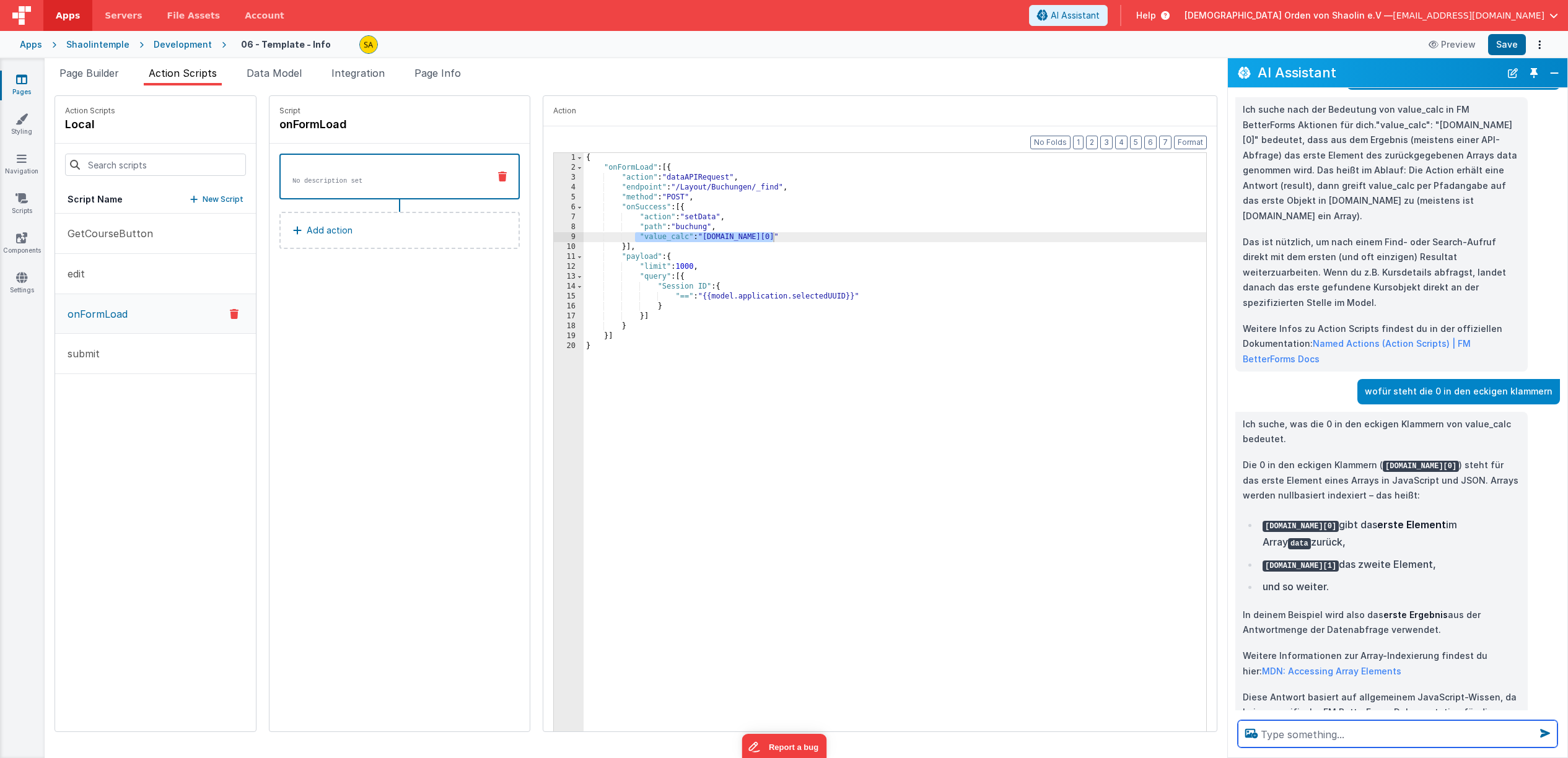
scroll to position [63, 0]
click at [659, 260] on div "{ "onFormLoad" : [{ "action" : "dataAPIRequest" , "endpoint" : "/Layout/Buchung…" at bounding box center [902, 463] width 638 height 619
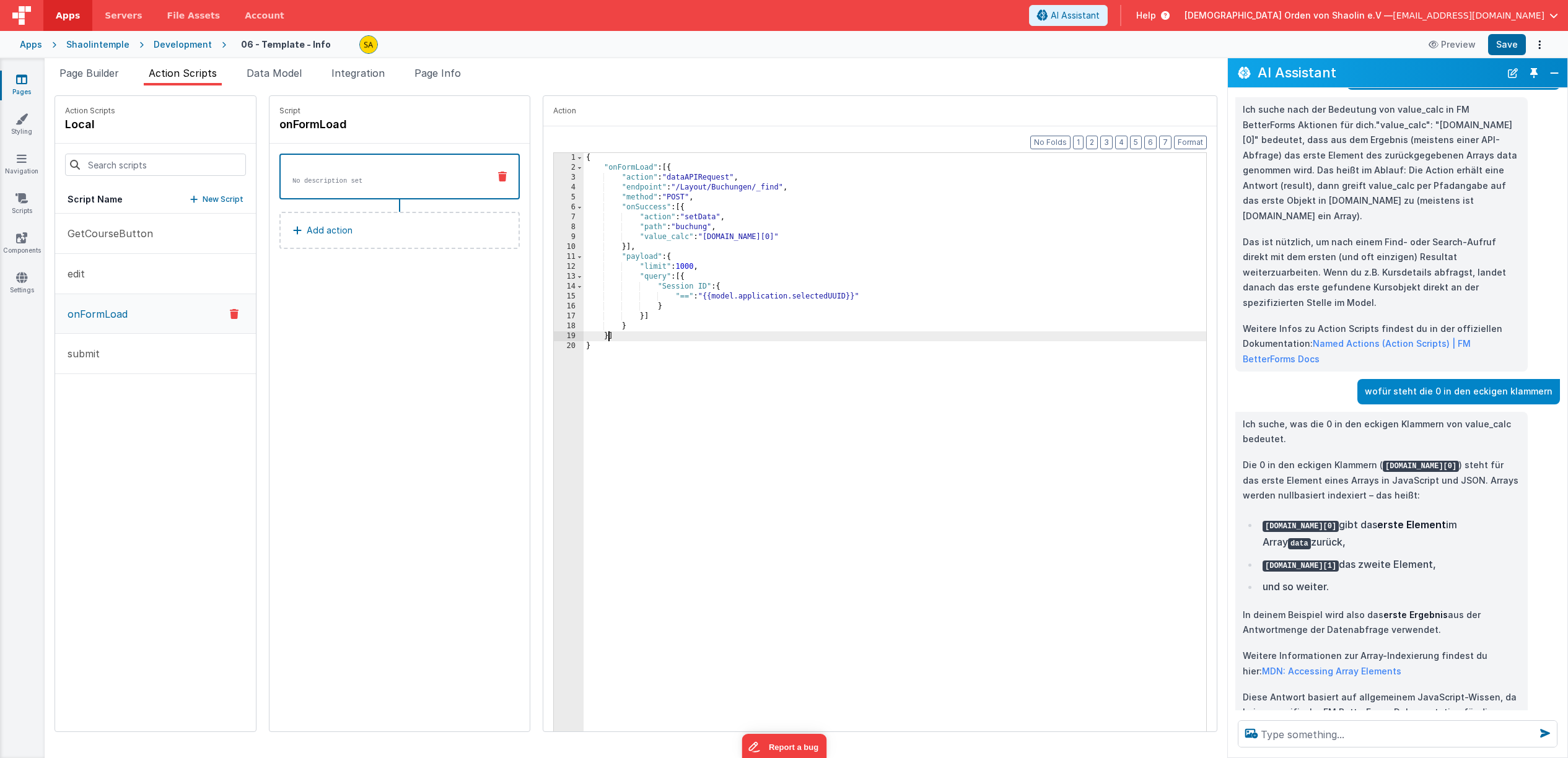
click at [593, 338] on div "{ "onFormLoad" : [{ "action" : "dataAPIRequest" , "endpoint" : "/Layout/Buchung…" at bounding box center [902, 463] width 638 height 619
click at [609, 327] on div "{ "onFormLoad" : [{ "action" : "dataAPIRequest" , "endpoint" : "/Layout/Buchung…" at bounding box center [902, 463] width 638 height 619
click at [628, 315] on div "{ "onFormLoad" : [{ "action" : "dataAPIRequest" , "endpoint" : "/Layout/Buchung…" at bounding box center [902, 463] width 638 height 619
click at [647, 309] on div "{ "onFormLoad" : [{ "action" : "dataAPIRequest" , "endpoint" : "/Layout/Buchung…" at bounding box center [902, 463] width 638 height 619
click at [671, 188] on div "{ "onFormLoad" : [{ "action" : "dataAPIRequest" , "endpoint" : "/Layout/Buchung…" at bounding box center [902, 463] width 638 height 619
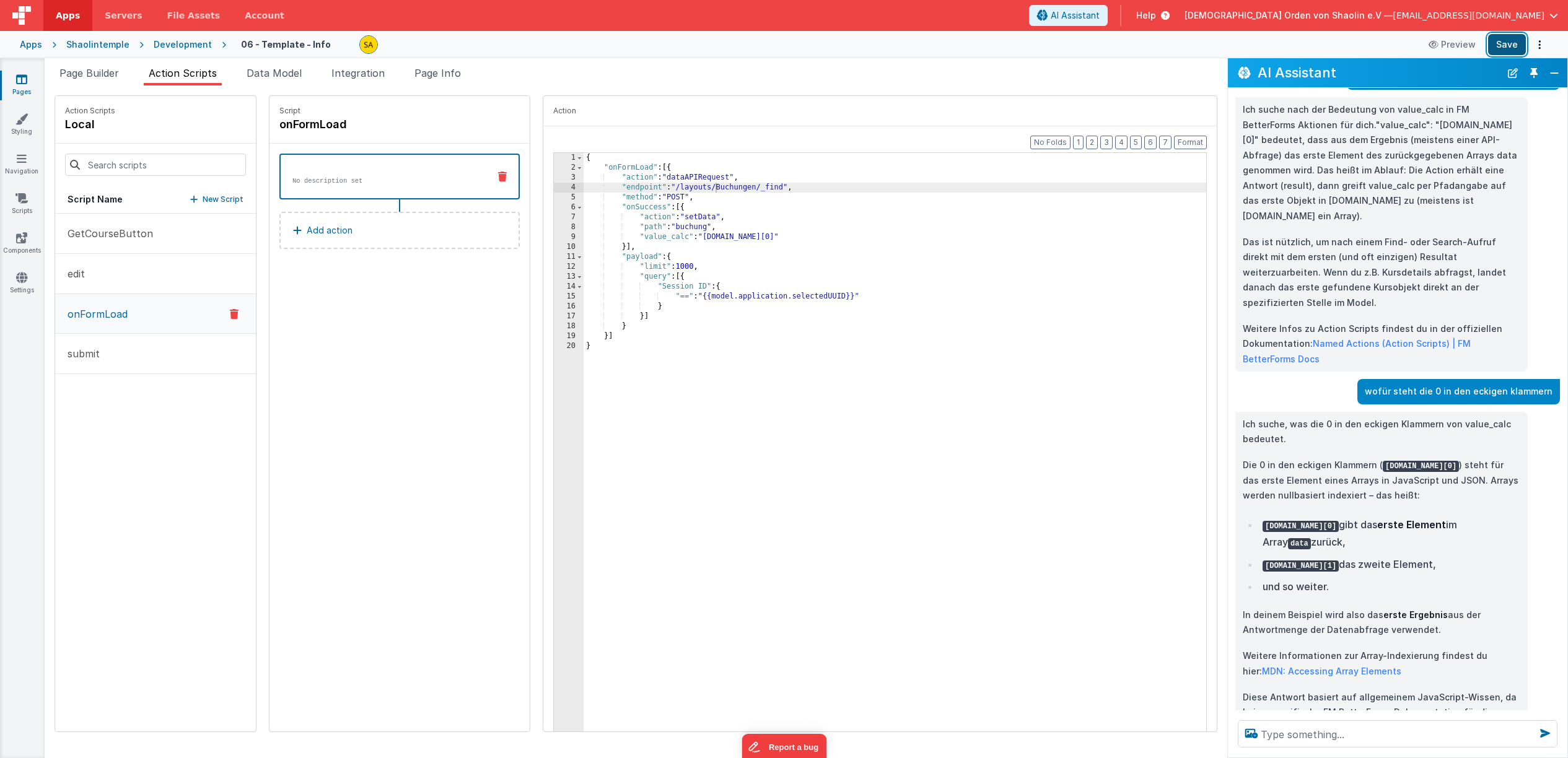
click at [1506, 48] on button "Save" at bounding box center [1508, 44] width 38 height 21
drag, startPoint x: 604, startPoint y: 185, endPoint x: 789, endPoint y: 189, distance: 185.0
click at [789, 189] on div "{ "onFormLoad" : [{ "action" : "dataAPIRequest" , "endpoint" : "/layouts/Buchun…" at bounding box center [902, 463] width 638 height 619
click at [1390, 732] on textarea at bounding box center [1397, 733] width 320 height 27
paste textarea ""endpoint": "/layouts/Buchungen/_find","
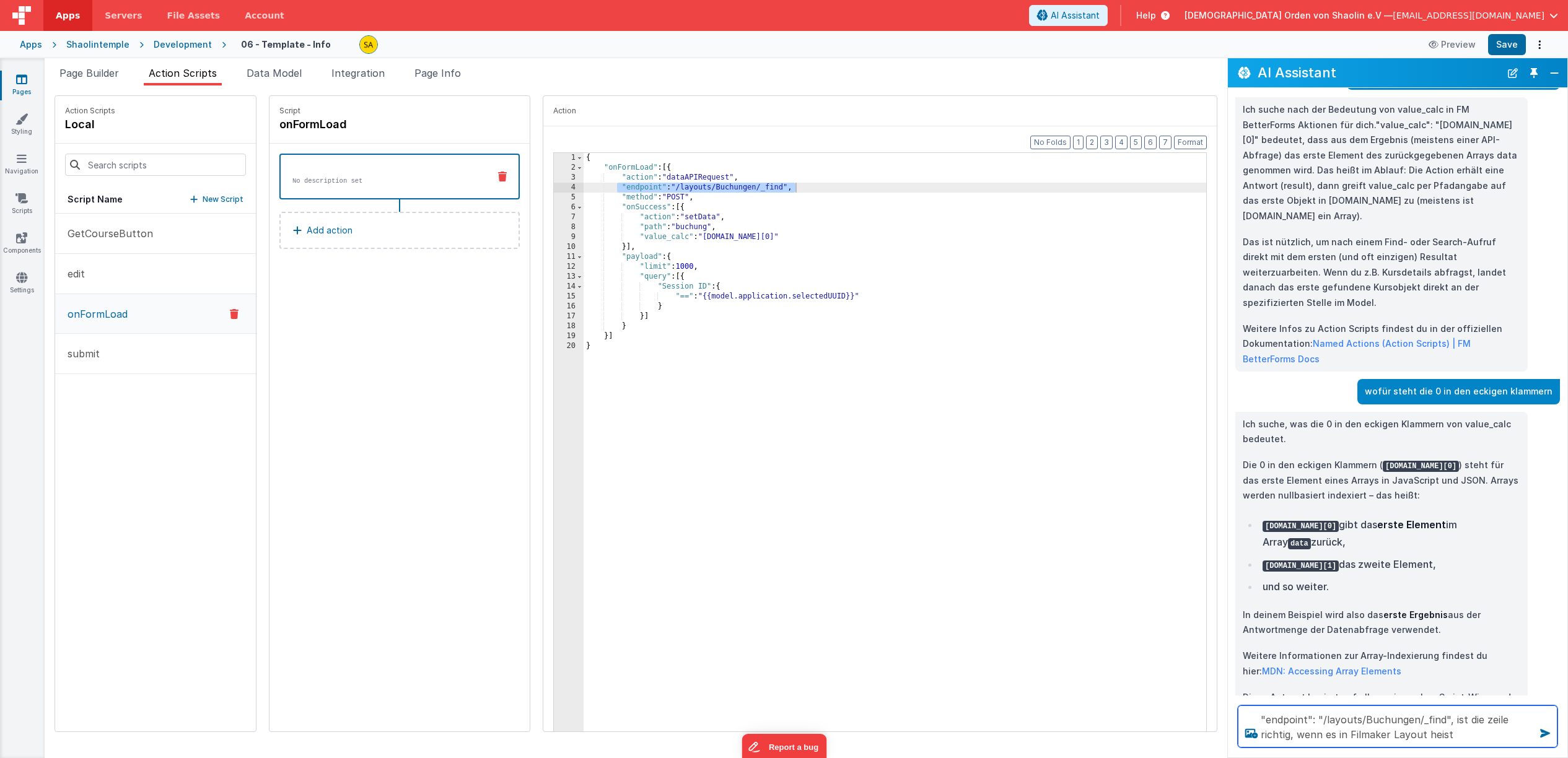
type textarea ""endpoint": "/layouts/Buchungen/_find", ist die zeile richtig, wenn es in Filma…"
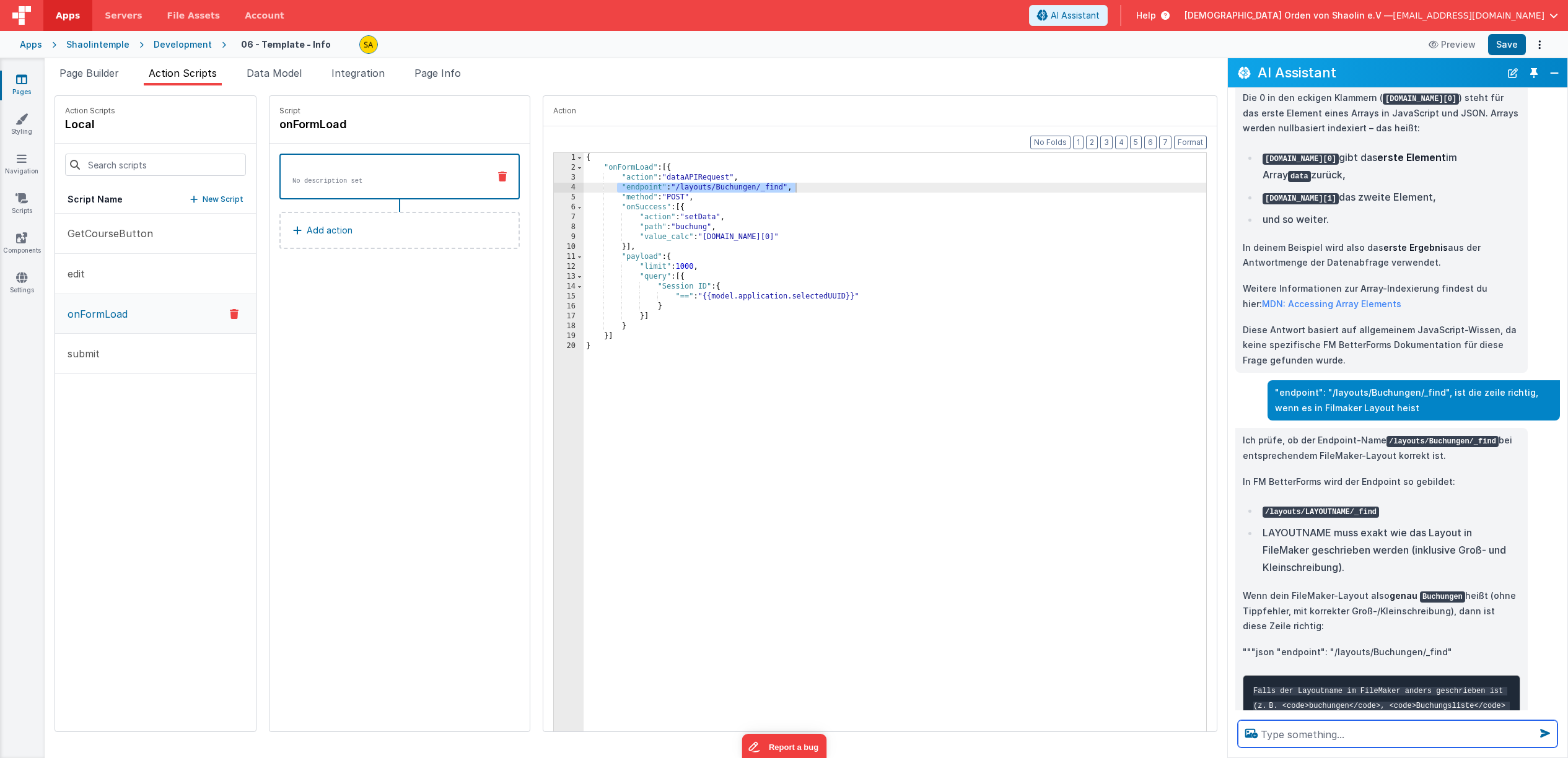
scroll to position [434, 0]
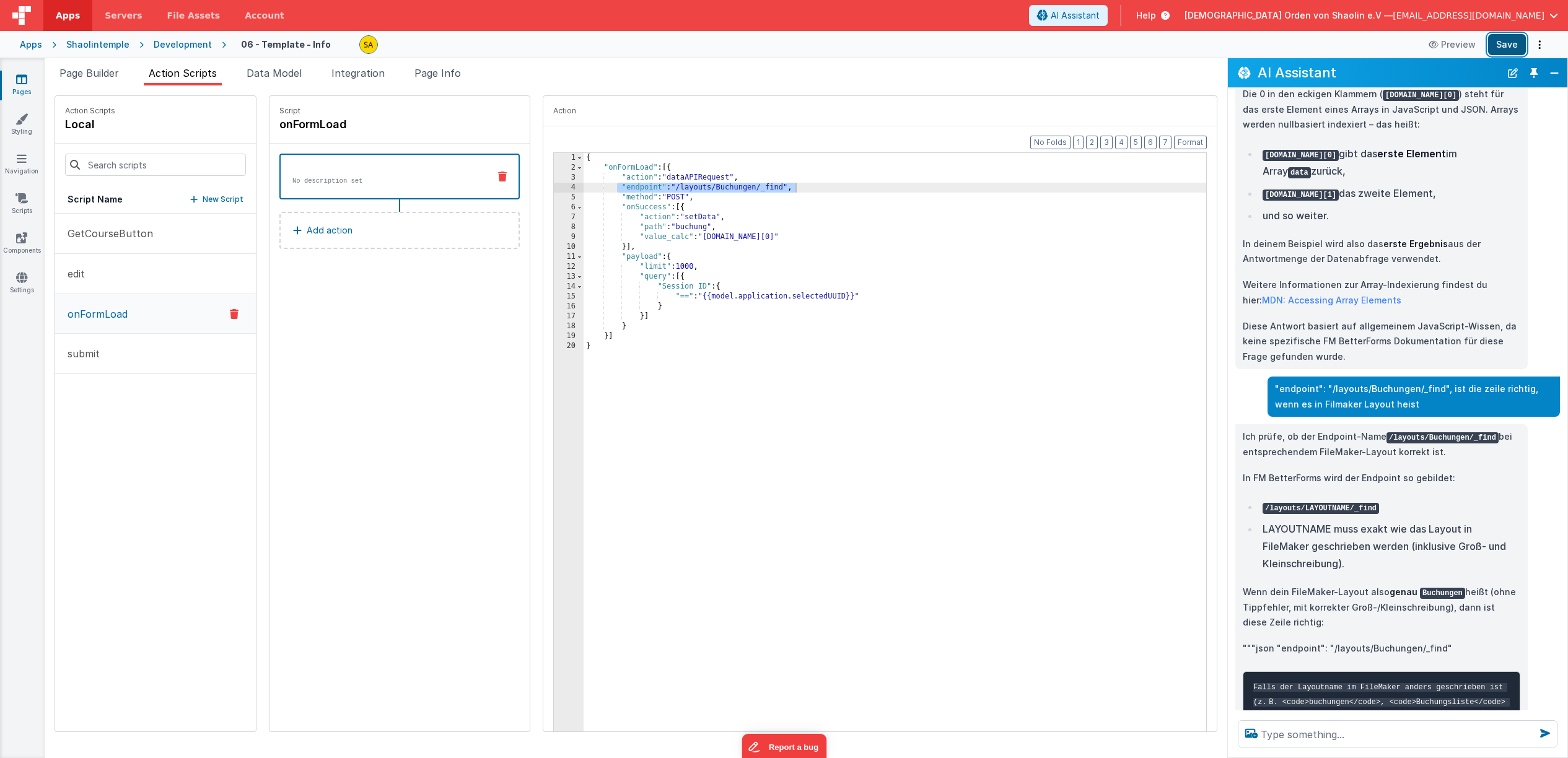
click at [1503, 46] on button "Save" at bounding box center [1508, 44] width 38 height 21
click at [1314, 730] on textarea at bounding box center [1397, 733] width 320 height 27
click at [76, 73] on span "Page Builder" at bounding box center [89, 73] width 60 height 12
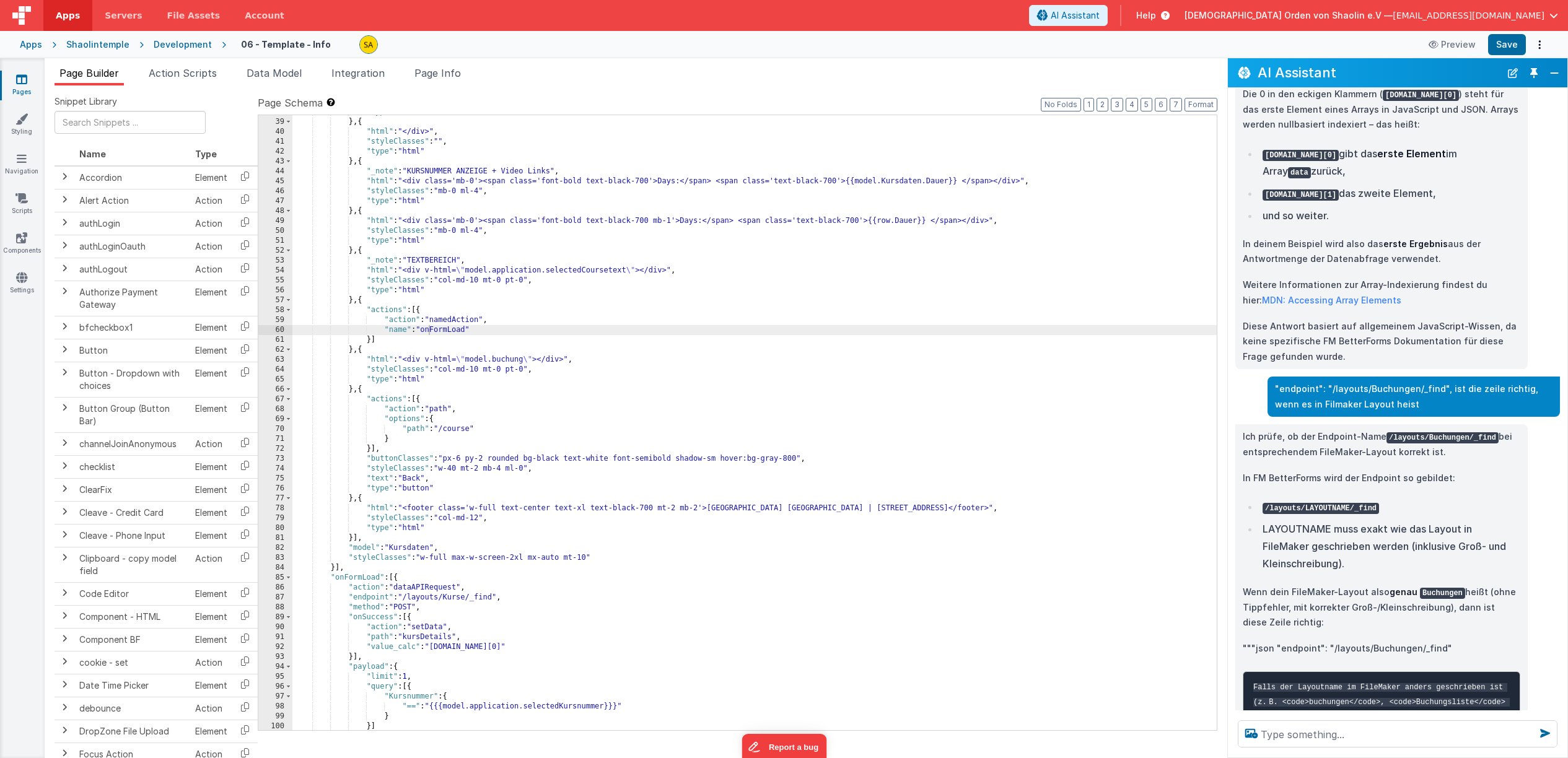
scroll to position [523, 0]
click at [1390, 734] on textarea at bounding box center [1397, 733] width 320 height 27
type textarea "model.buchung ist leer"
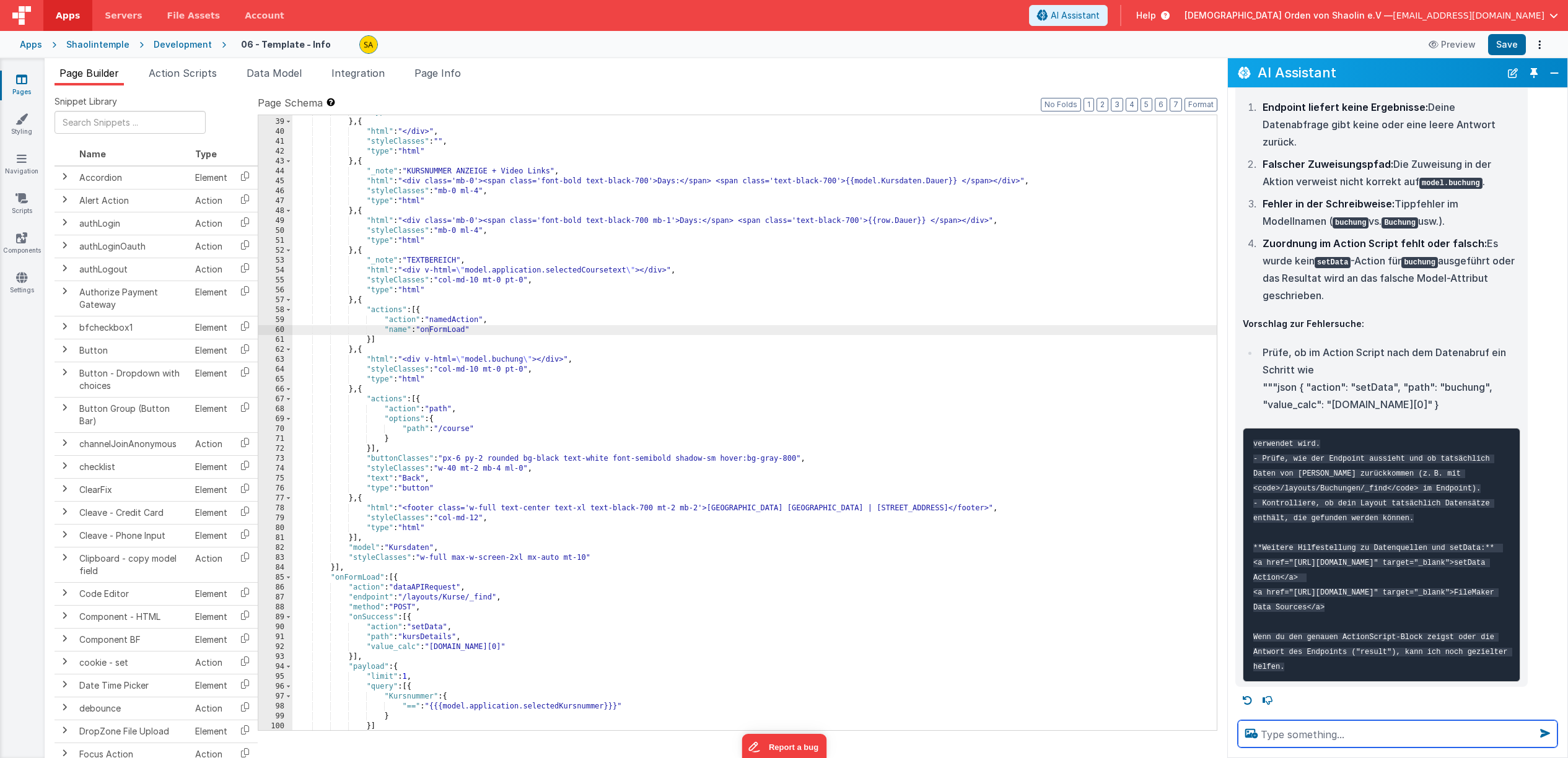
scroll to position [1377, 0]
click at [211, 75] on span "Action Scripts" at bounding box center [183, 73] width 68 height 12
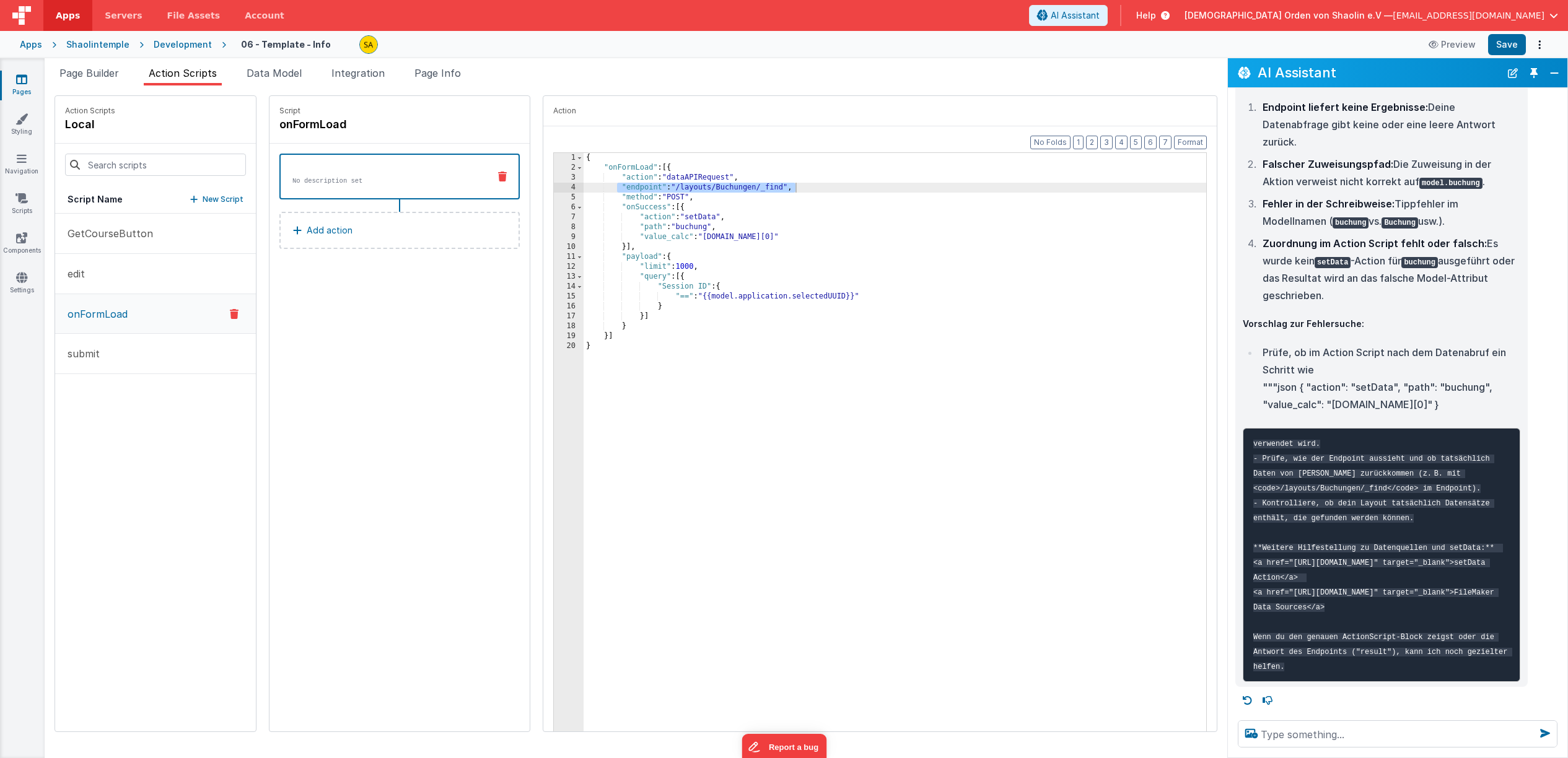
click at [310, 175] on div "No description set" at bounding box center [379, 176] width 198 height 18
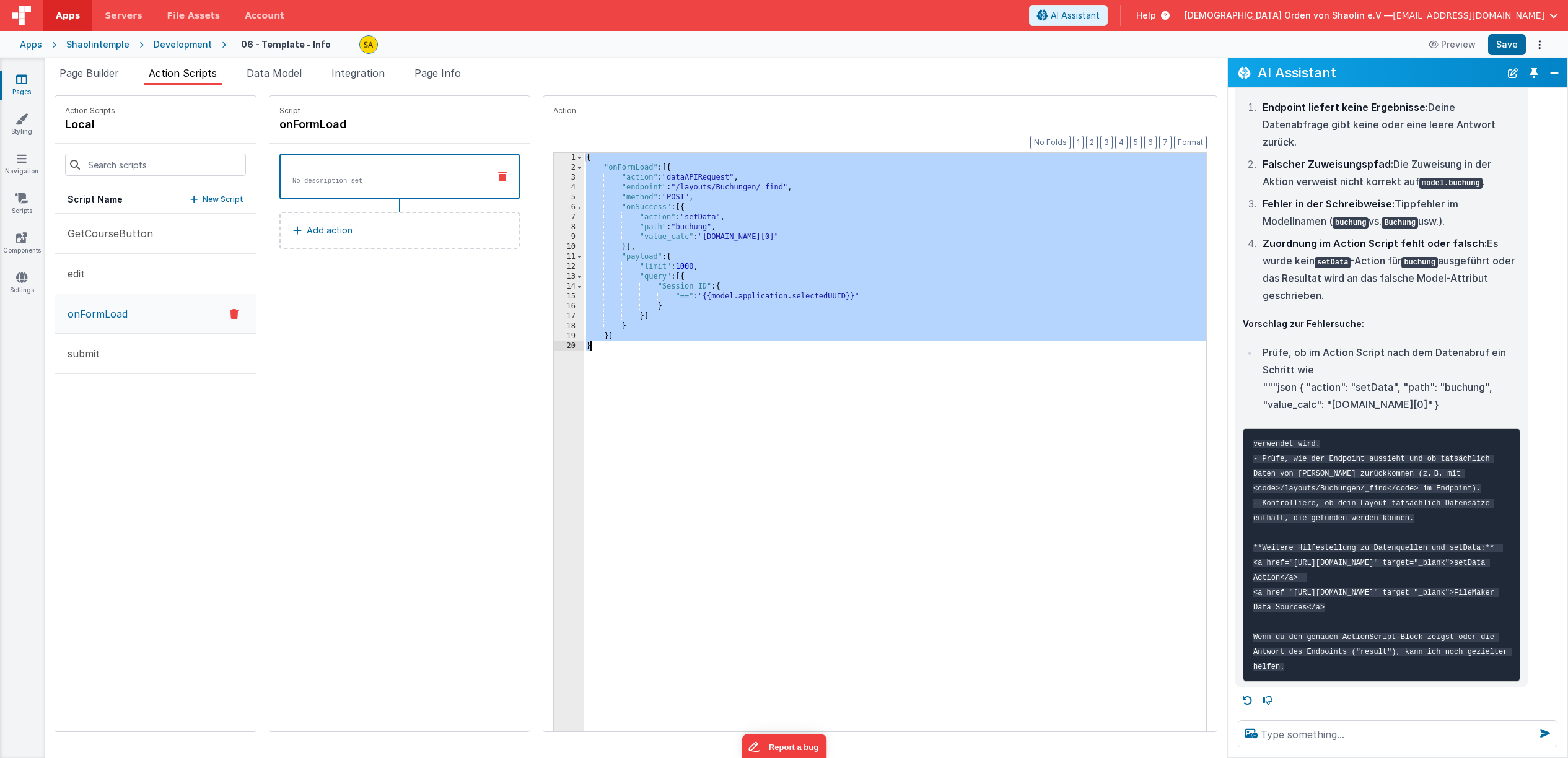
drag, startPoint x: 573, startPoint y: 161, endPoint x: 624, endPoint y: 355, distance: 200.6
click at [624, 355] on div "{ "onFormLoad" : [{ "action" : "dataAPIRequest" , "endpoint" : "/layouts/Buchun…" at bounding box center [902, 463] width 638 height 619
click at [1313, 738] on textarea at bounding box center [1397, 733] width 320 height 27
paste textarea "{ "onFormLoad": [{ "action": "dataAPIRequest", "endpoint": "/layouts/Buchungen/…"
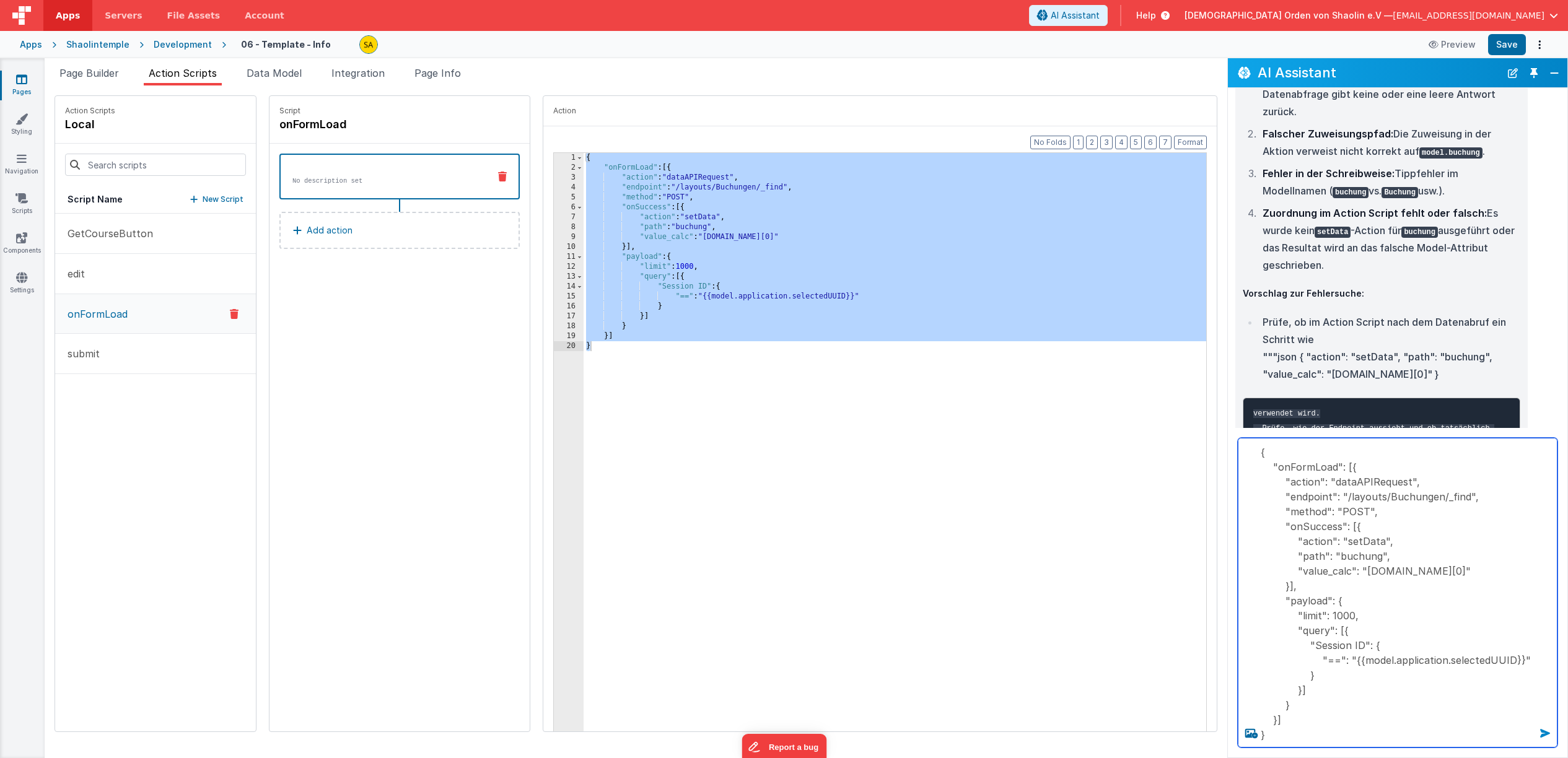
type textarea "{ "onFormLoad": [{ "action": "dataAPIRequest", "endpoint": "/layouts/Buchungen/…"
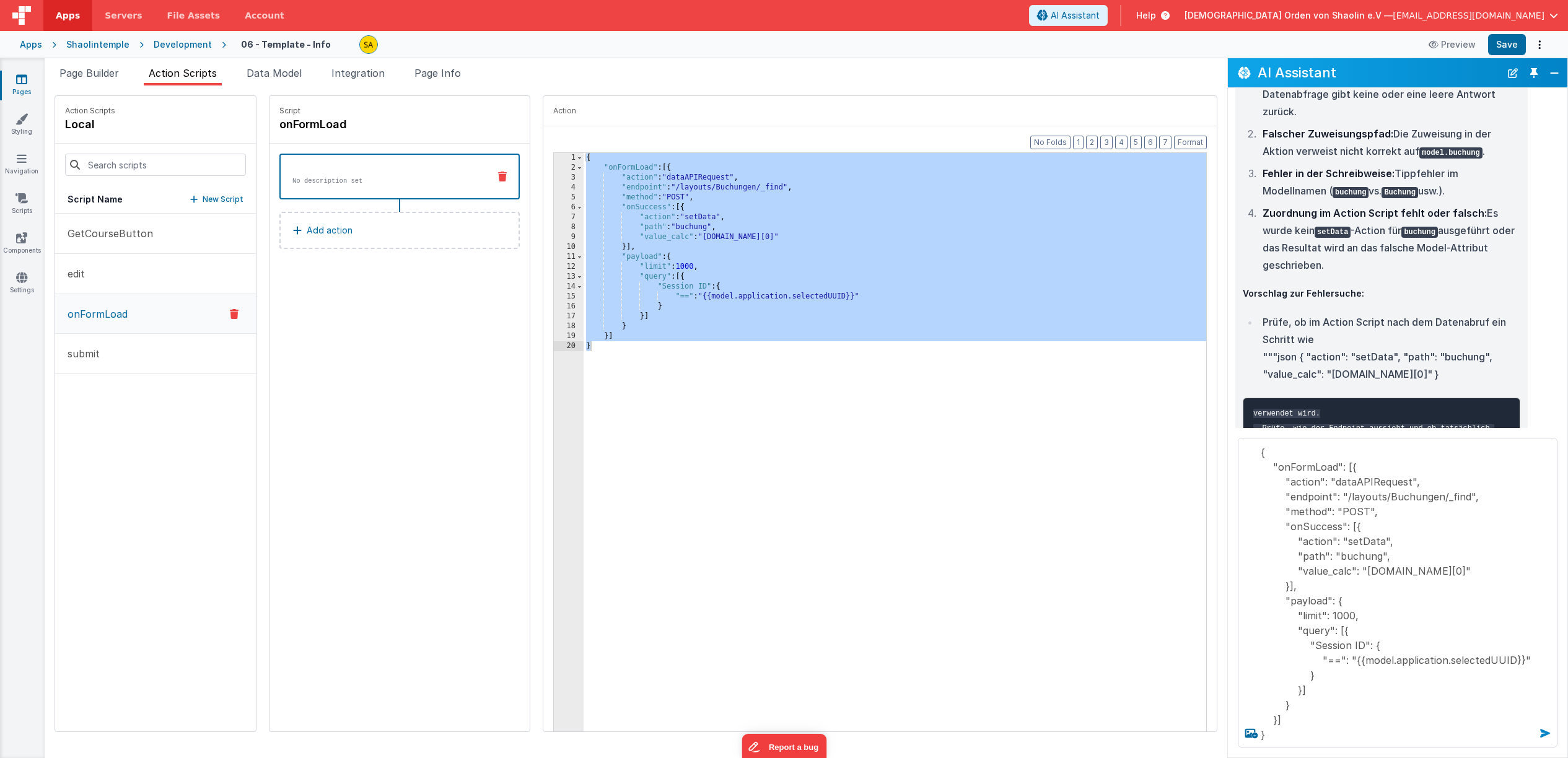
click at [1545, 735] on icon at bounding box center [1545, 733] width 20 height 20
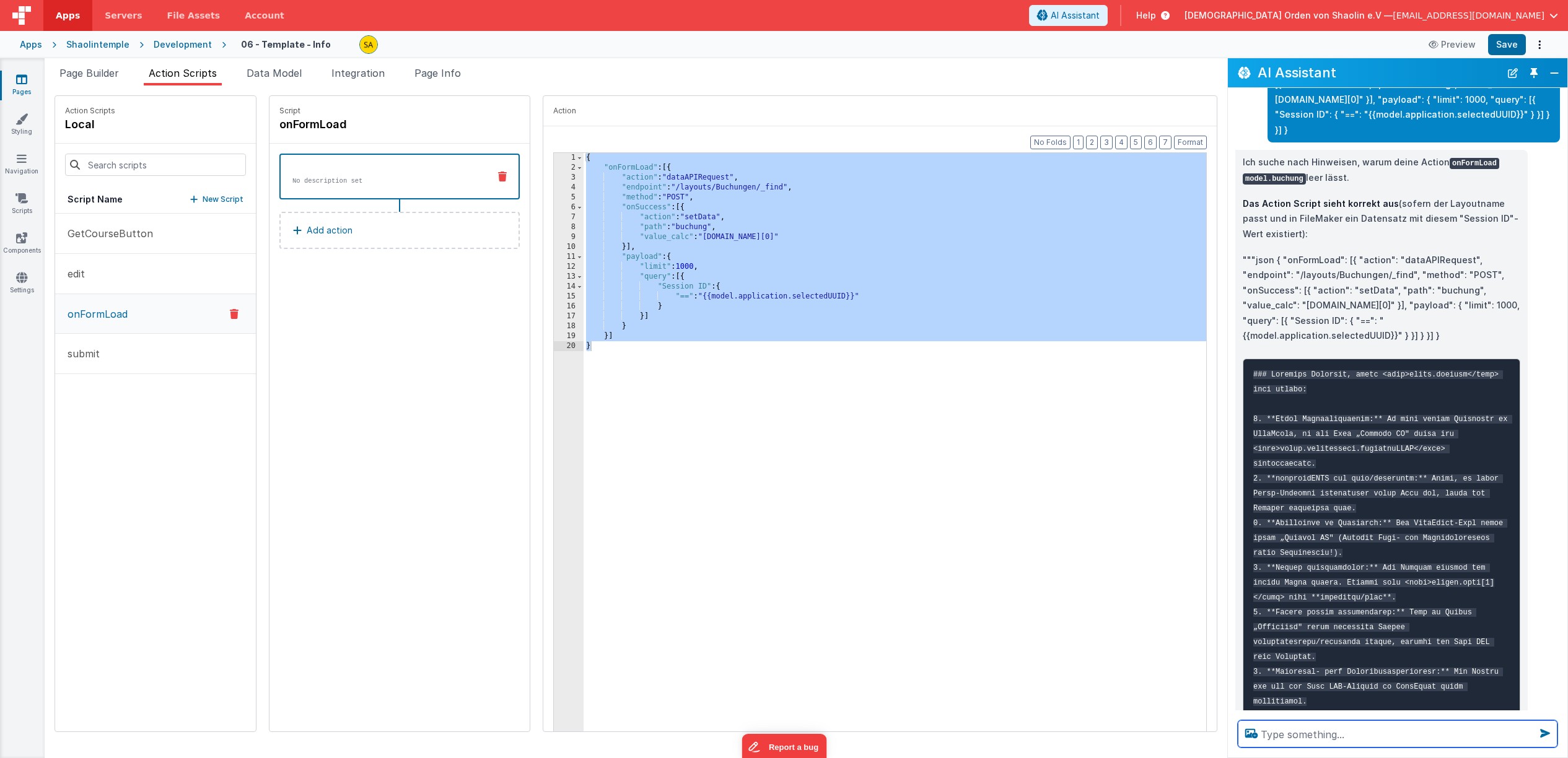
scroll to position [1995, 0]
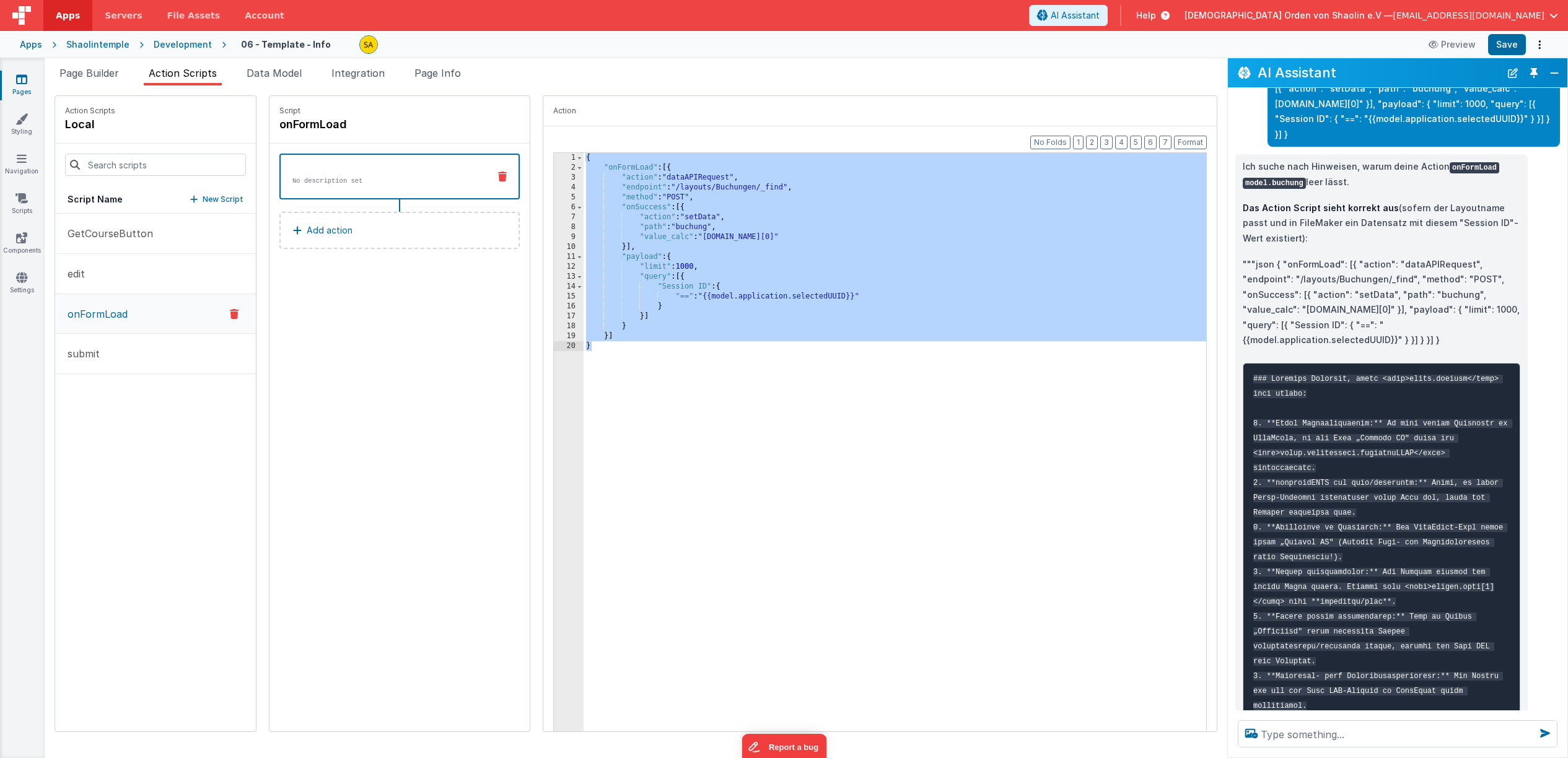
click at [26, 82] on icon at bounding box center [21, 79] width 11 height 12
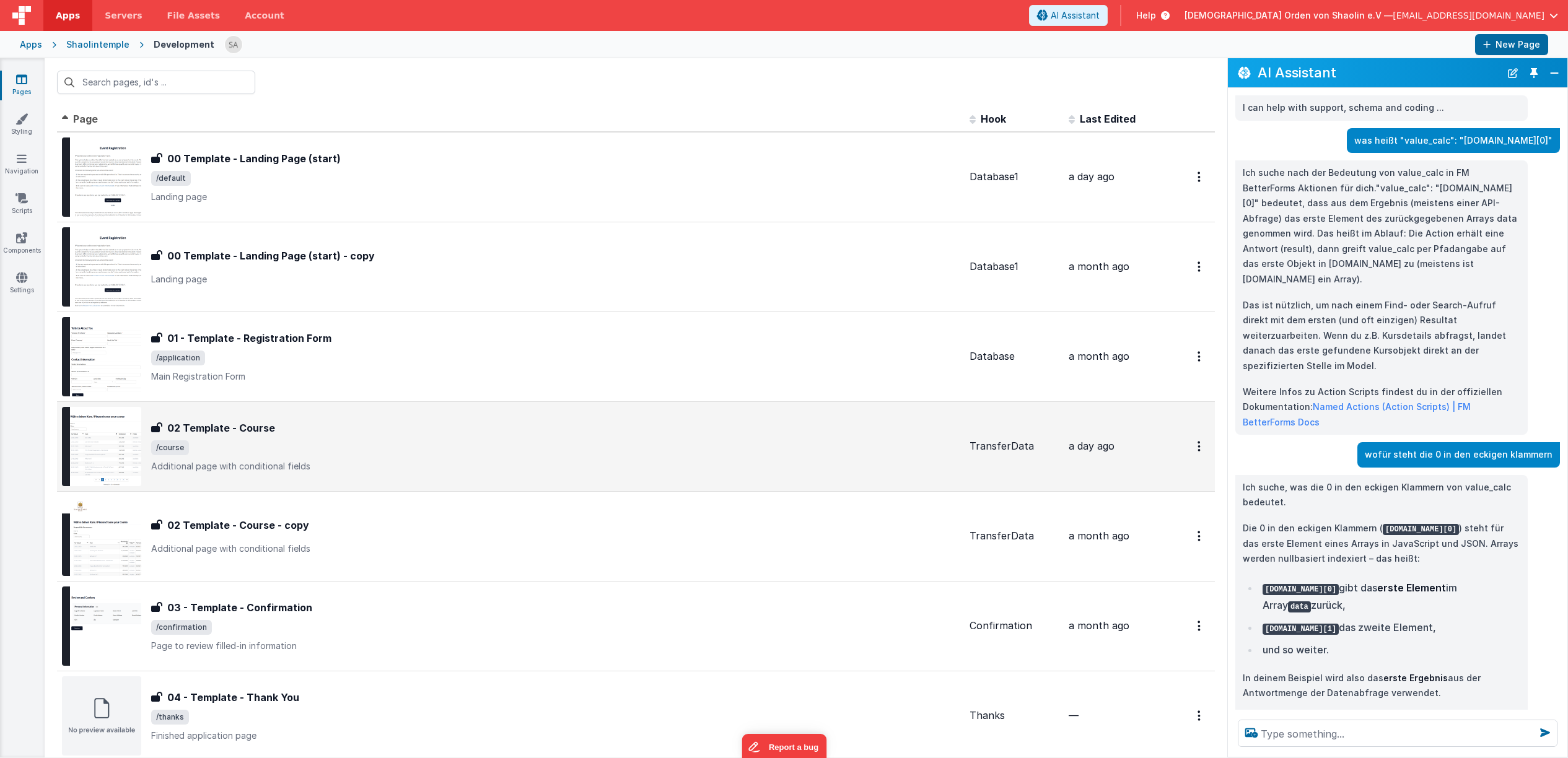
click at [652, 463] on p "Additional page with conditional fields" at bounding box center [556, 466] width 809 height 12
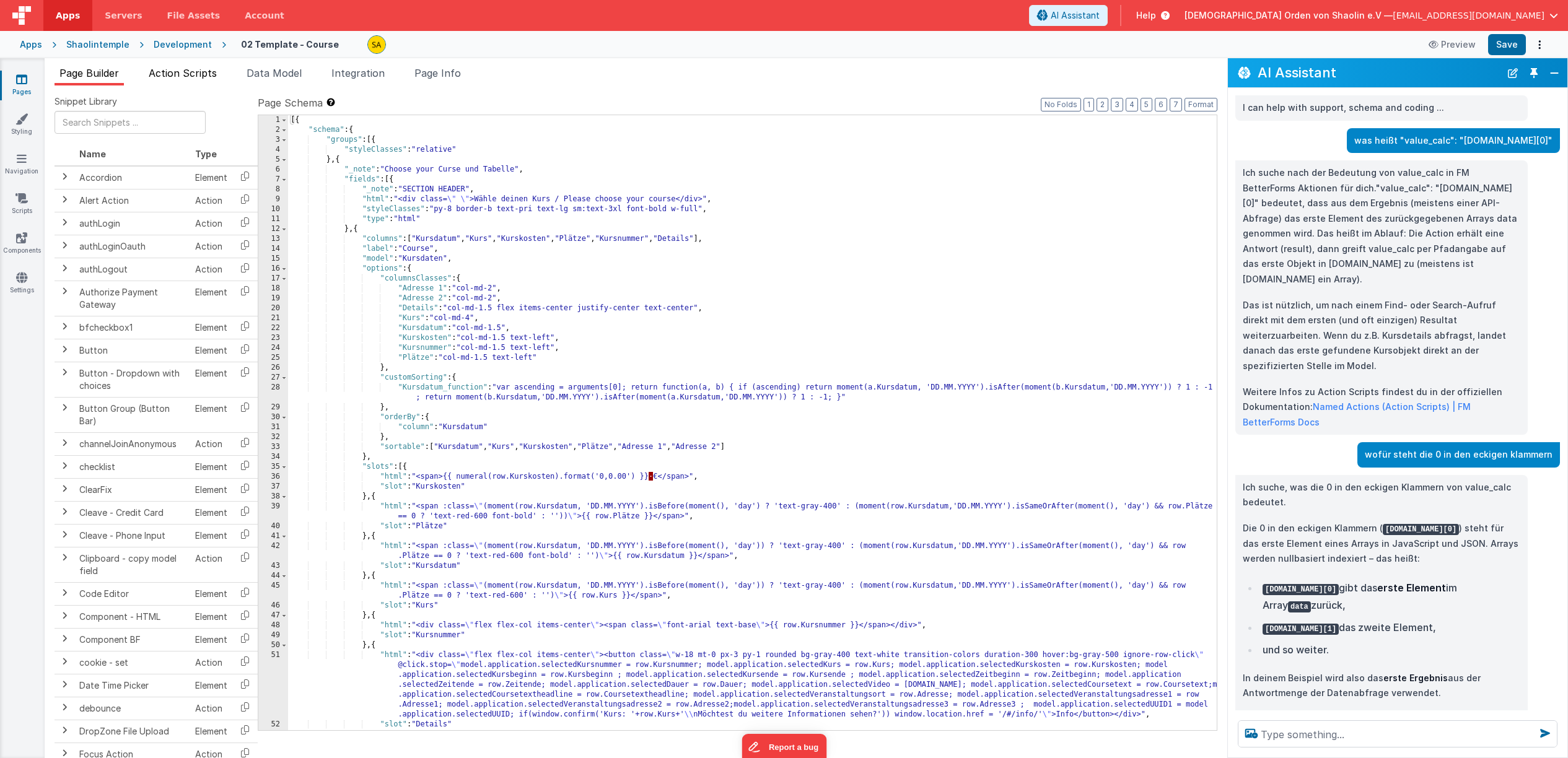
click at [190, 70] on span "Action Scripts" at bounding box center [183, 73] width 68 height 12
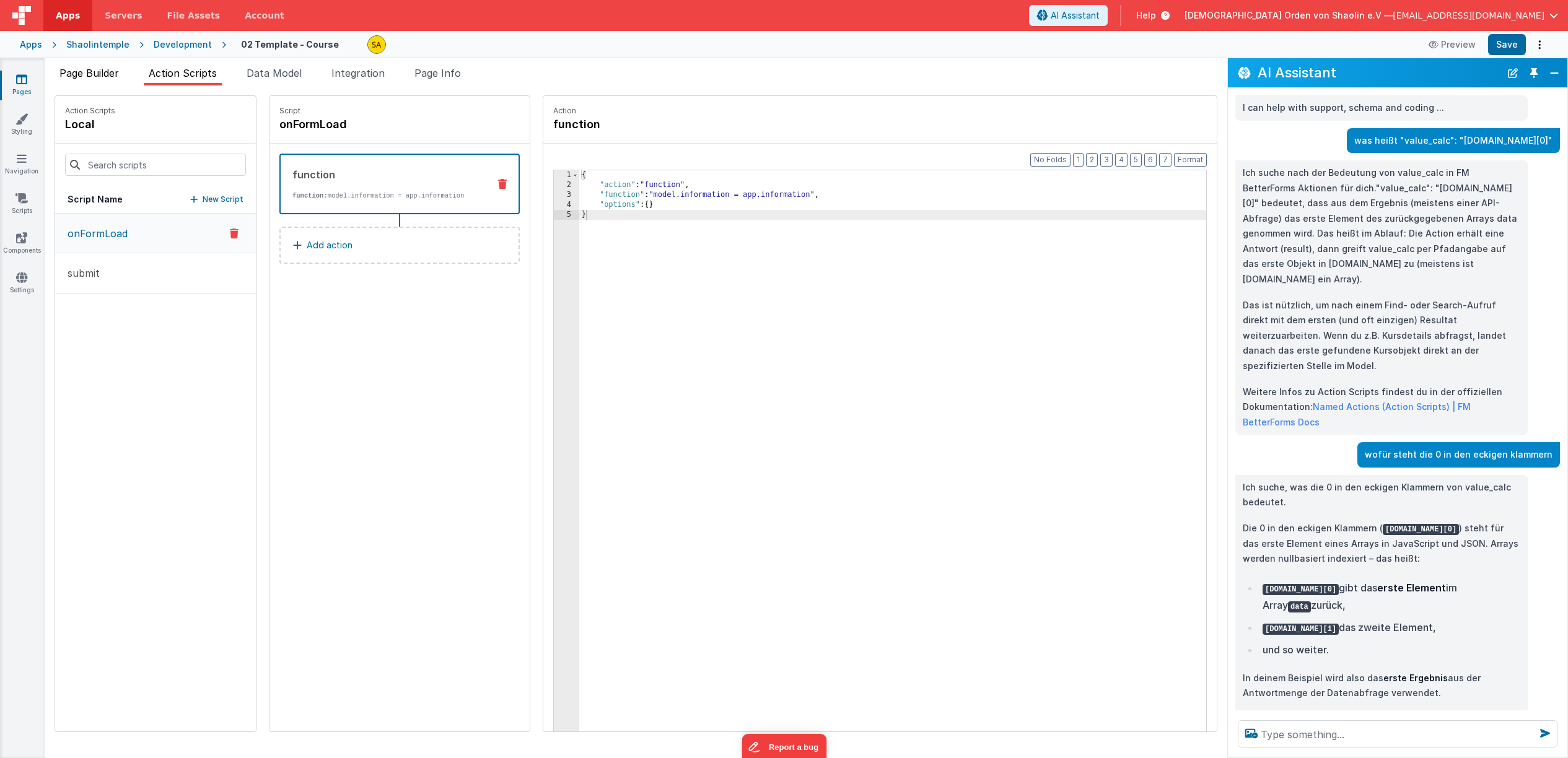
click at [94, 75] on span "Page Builder" at bounding box center [89, 73] width 60 height 12
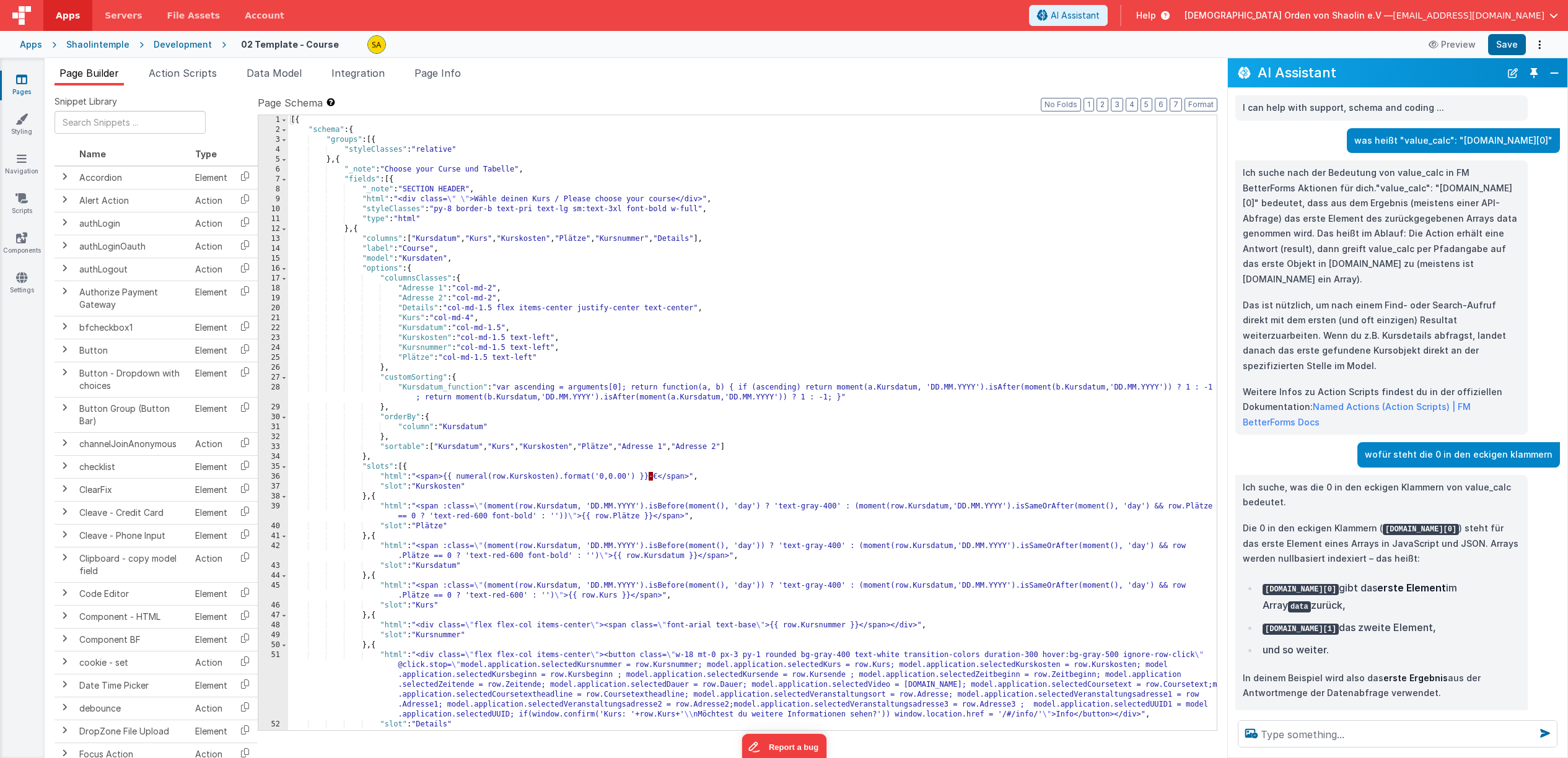
click at [22, 86] on link "Pages" at bounding box center [22, 85] width 45 height 25
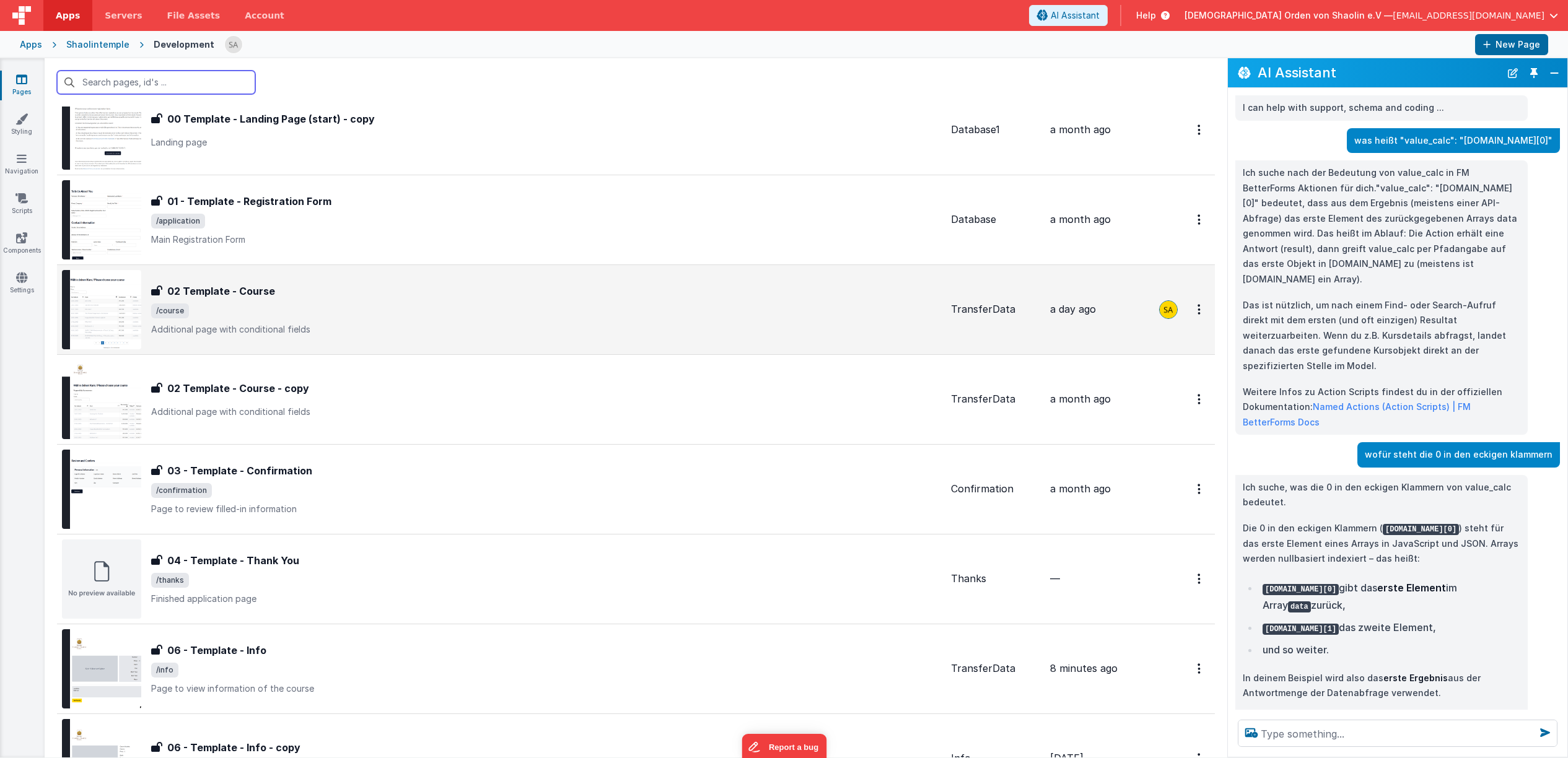
scroll to position [333, 0]
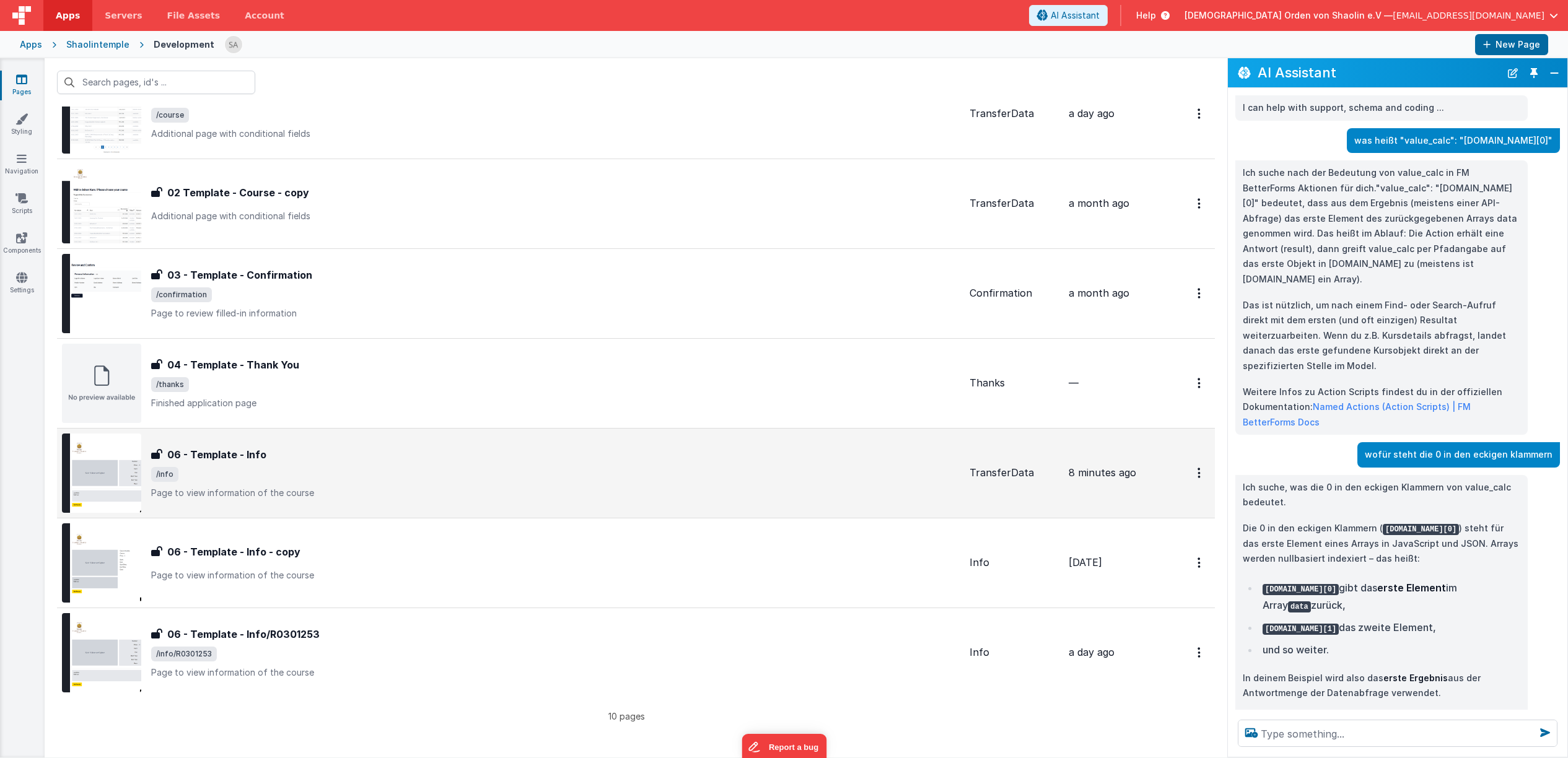
click at [538, 480] on span "/info" at bounding box center [556, 474] width 809 height 15
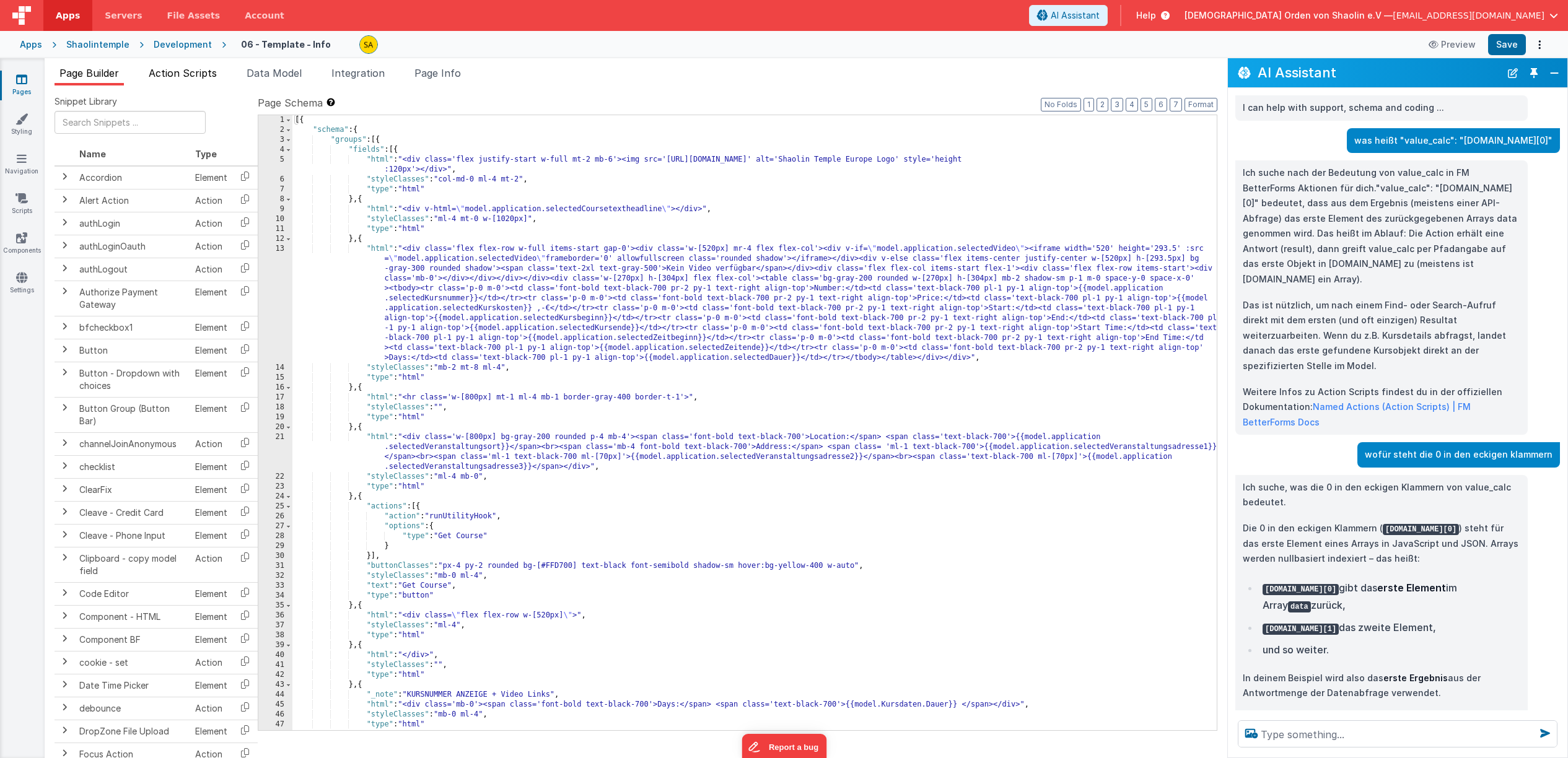
click at [204, 75] on span "Action Scripts" at bounding box center [183, 73] width 68 height 12
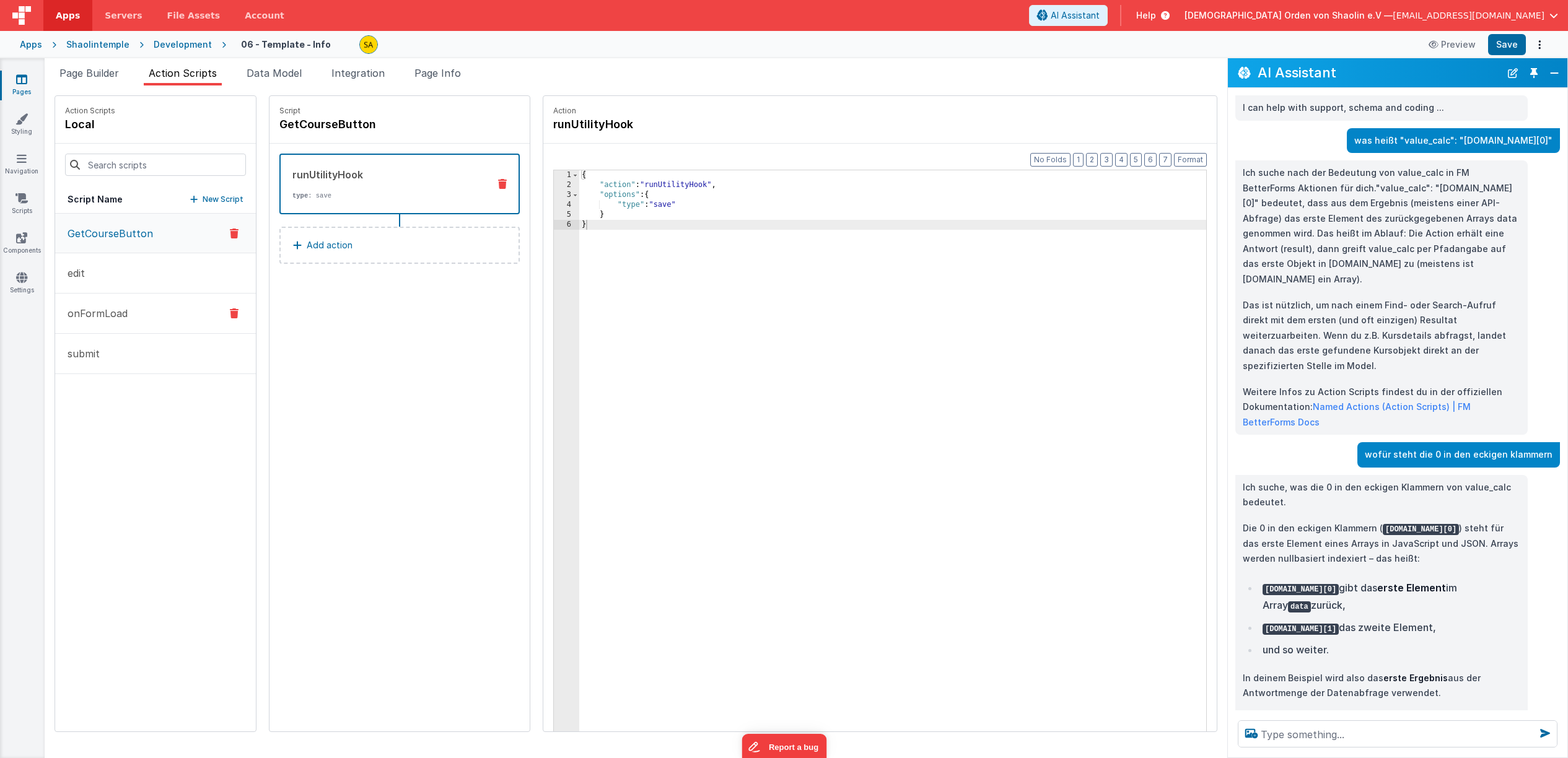
click at [137, 312] on button "onFormLoad" at bounding box center [156, 314] width 200 height 41
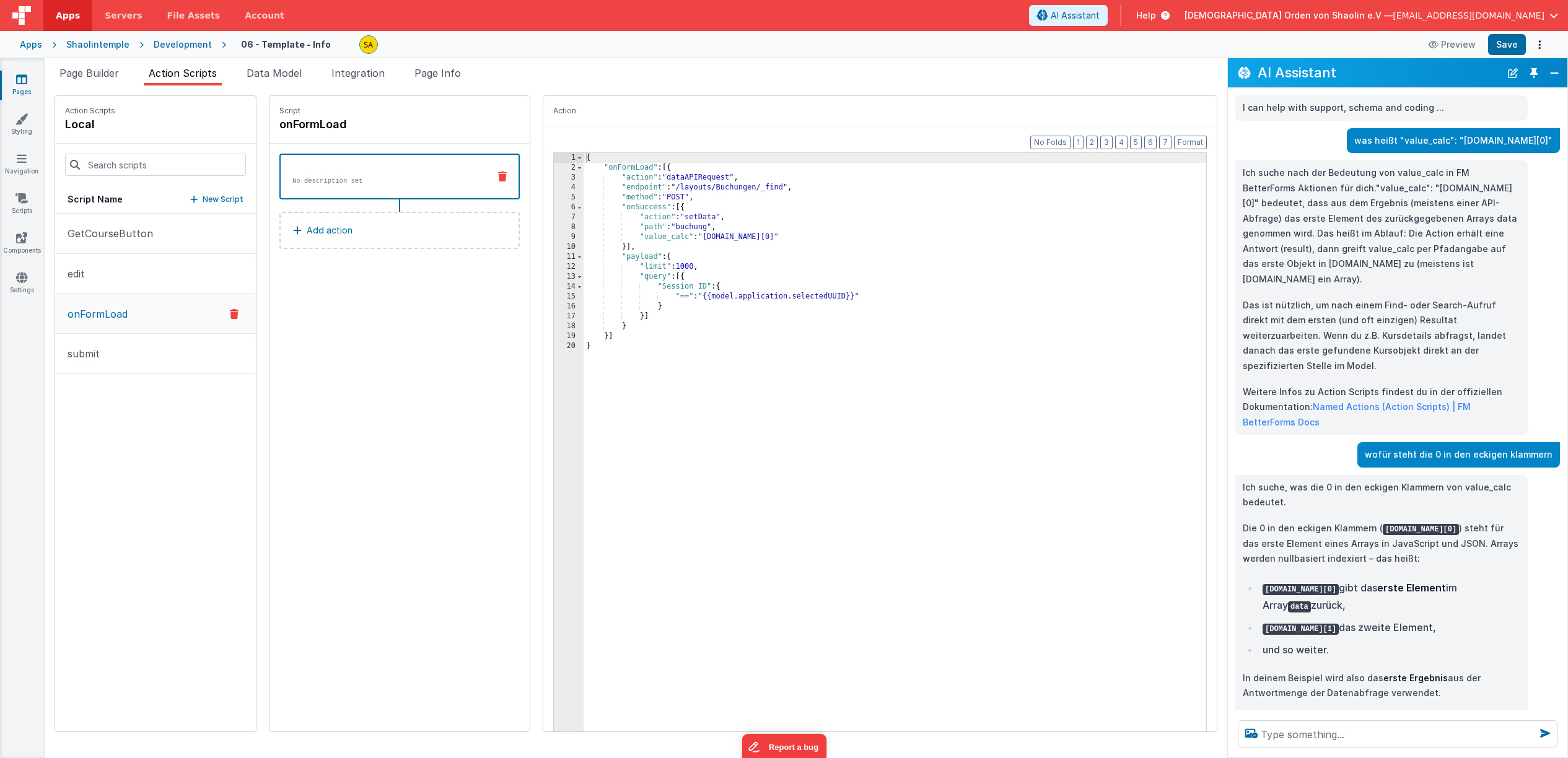
click at [289, 168] on div "No description set" at bounding box center [379, 176] width 198 height 18
click at [292, 180] on p "No description set" at bounding box center [385, 181] width 186 height 10
click at [327, 172] on div "No description set" at bounding box center [379, 176] width 198 height 18
click at [88, 366] on button "submit" at bounding box center [156, 353] width 200 height 41
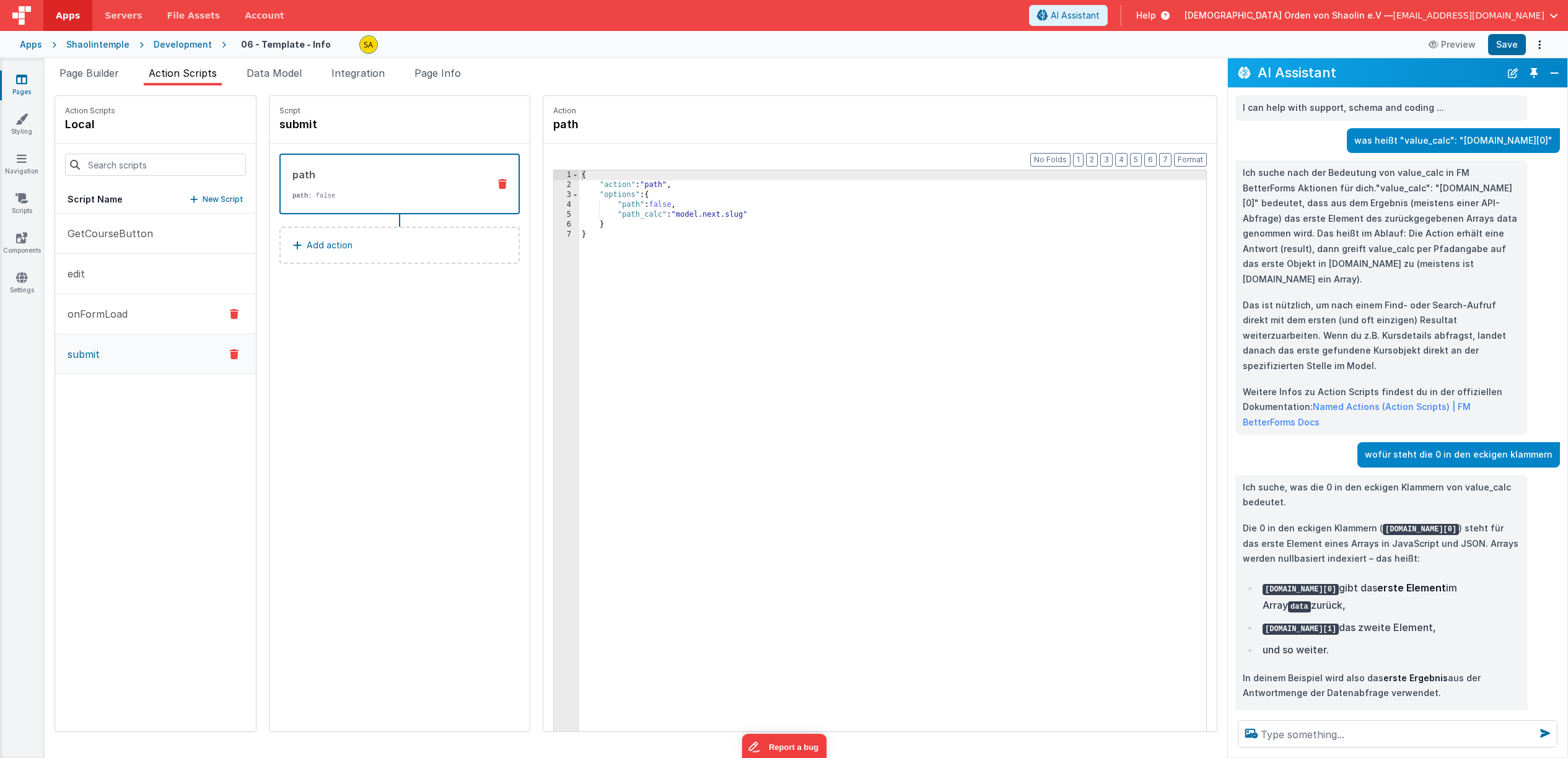
click at [94, 322] on button "onFormLoad" at bounding box center [156, 314] width 200 height 41
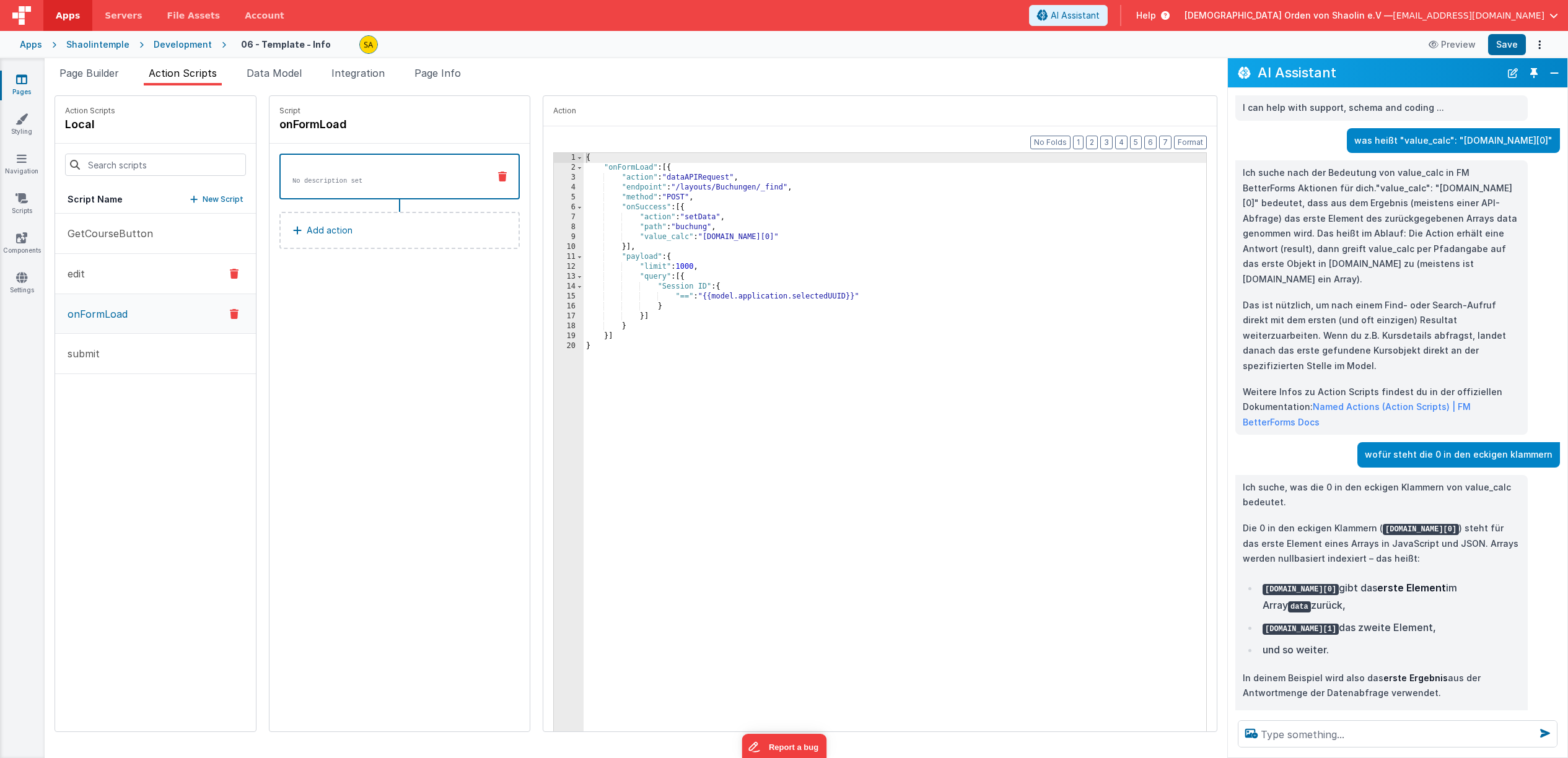
click at [97, 283] on button "edit" at bounding box center [156, 274] width 200 height 41
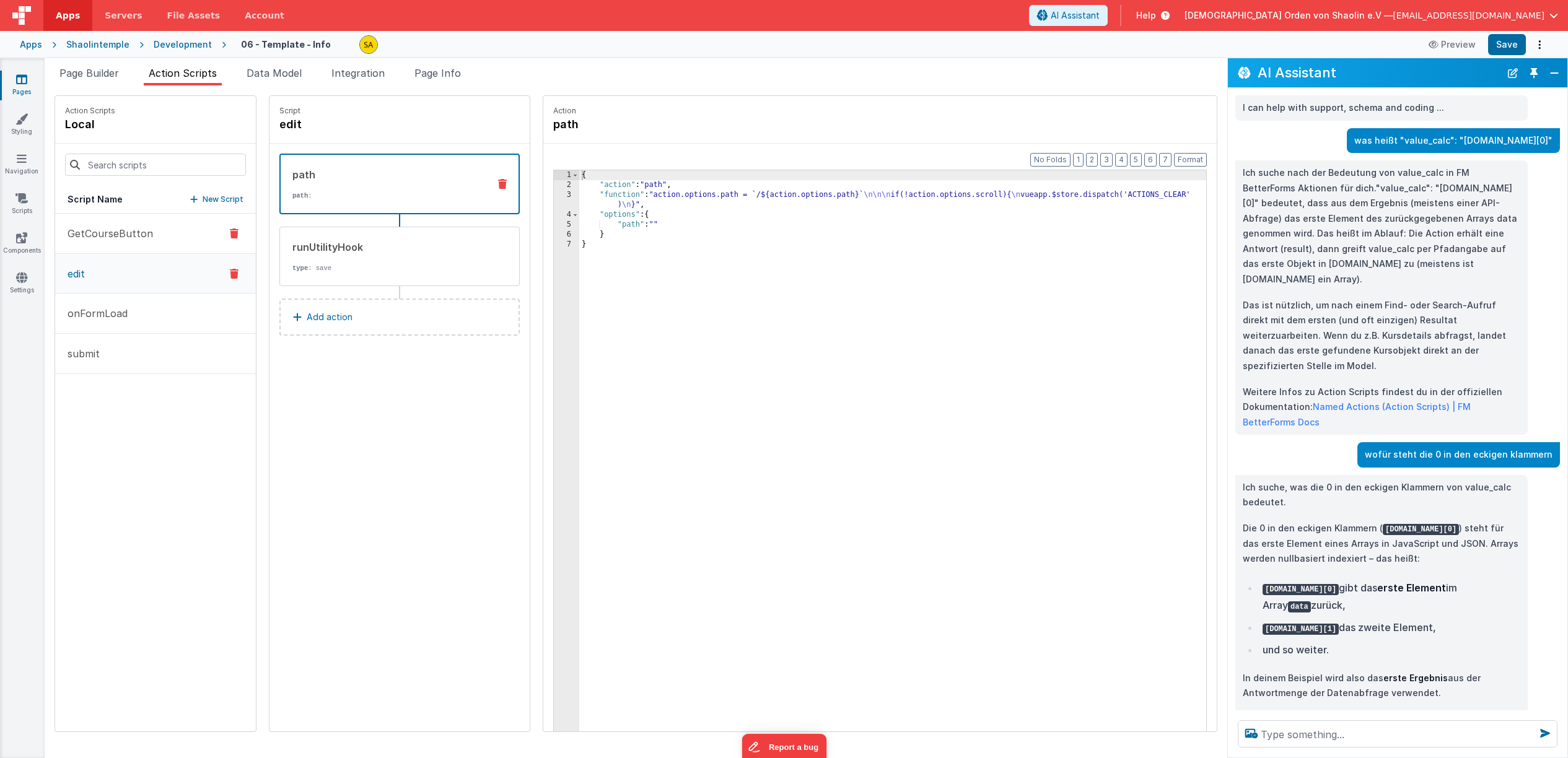
click at [99, 239] on p "GetCourseButton" at bounding box center [107, 233] width 93 height 15
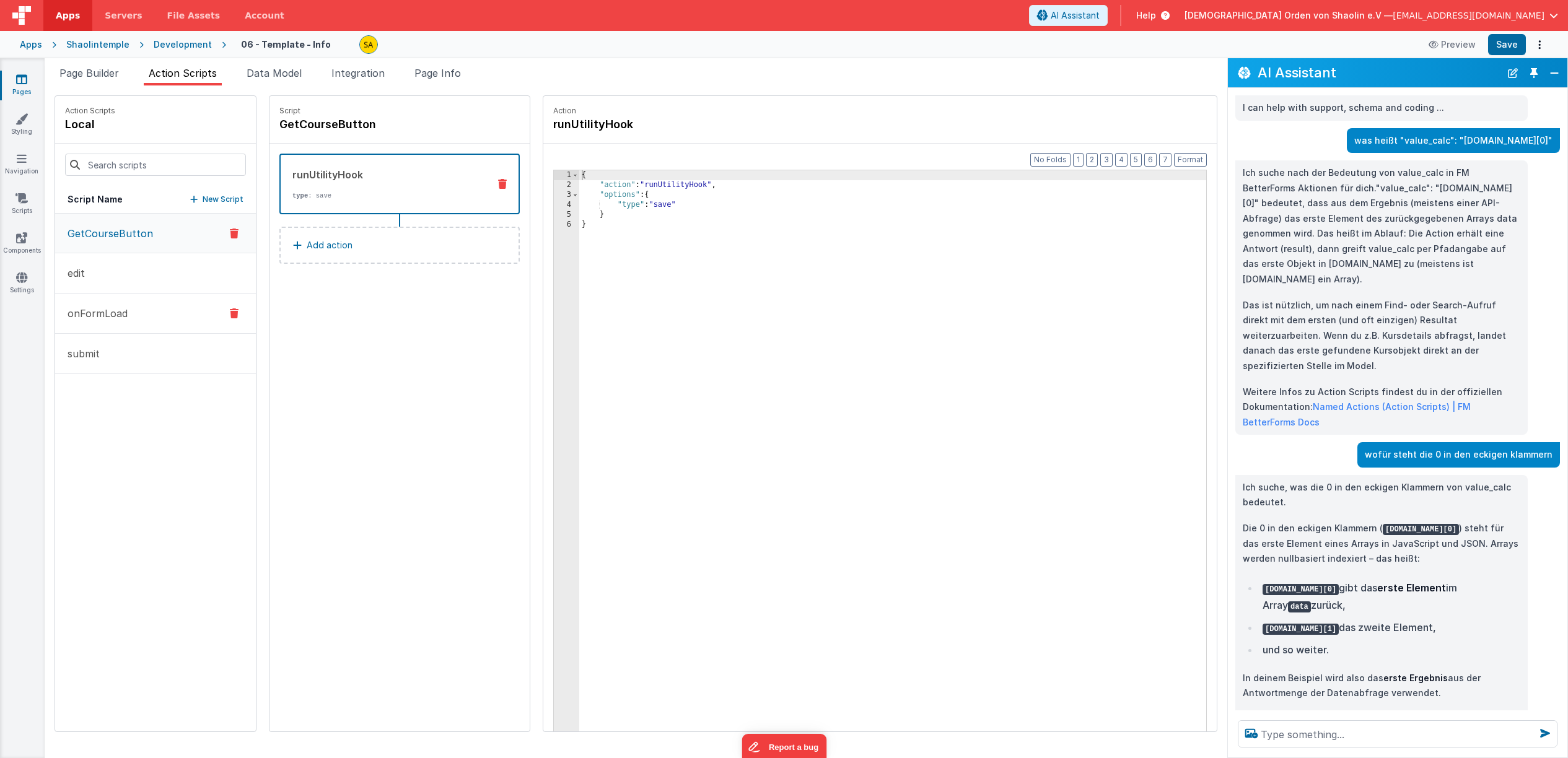
click at [85, 309] on p "onFormLoad" at bounding box center [94, 314] width 68 height 15
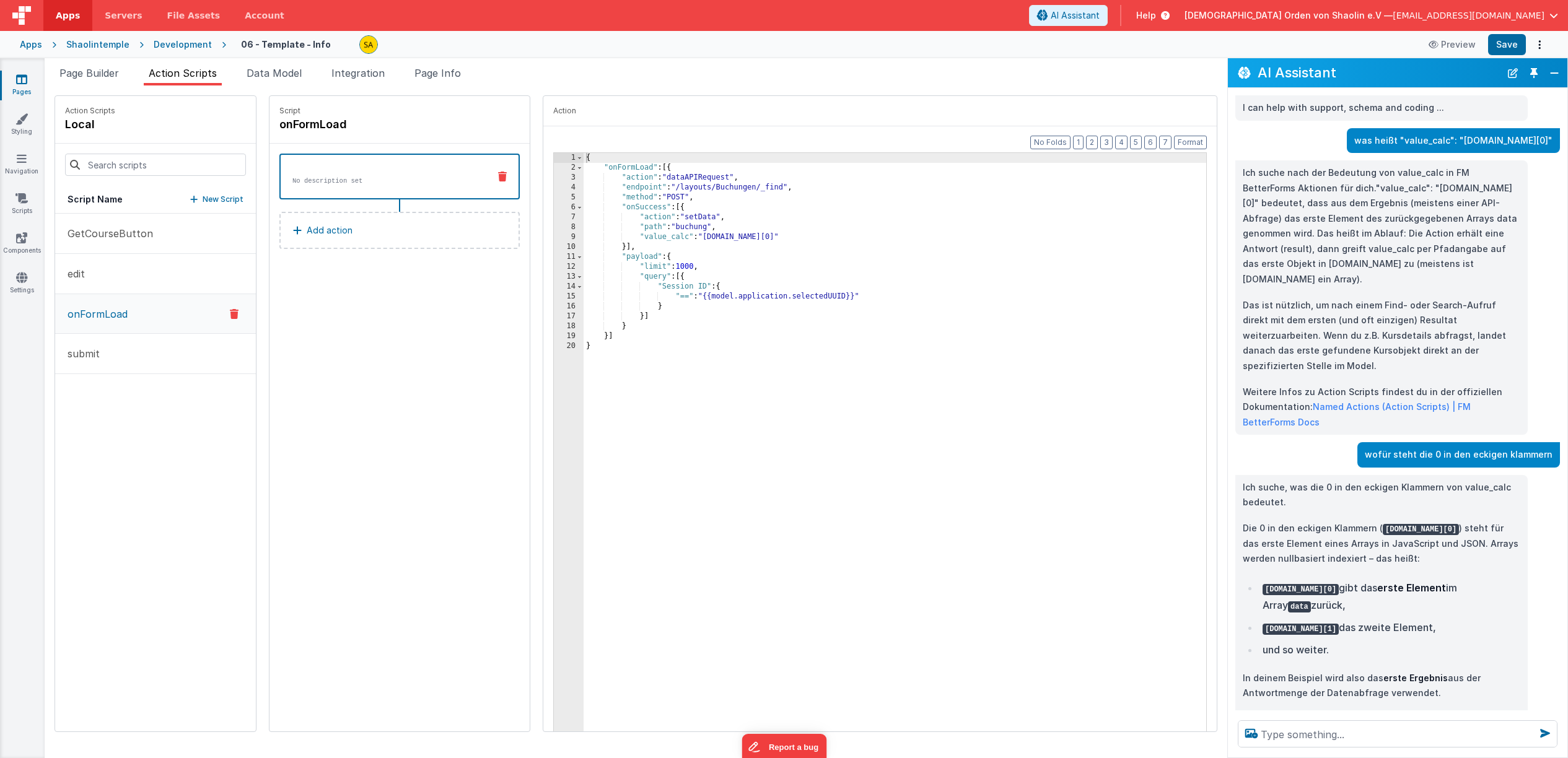
click at [446, 172] on div "No description set" at bounding box center [379, 176] width 198 height 18
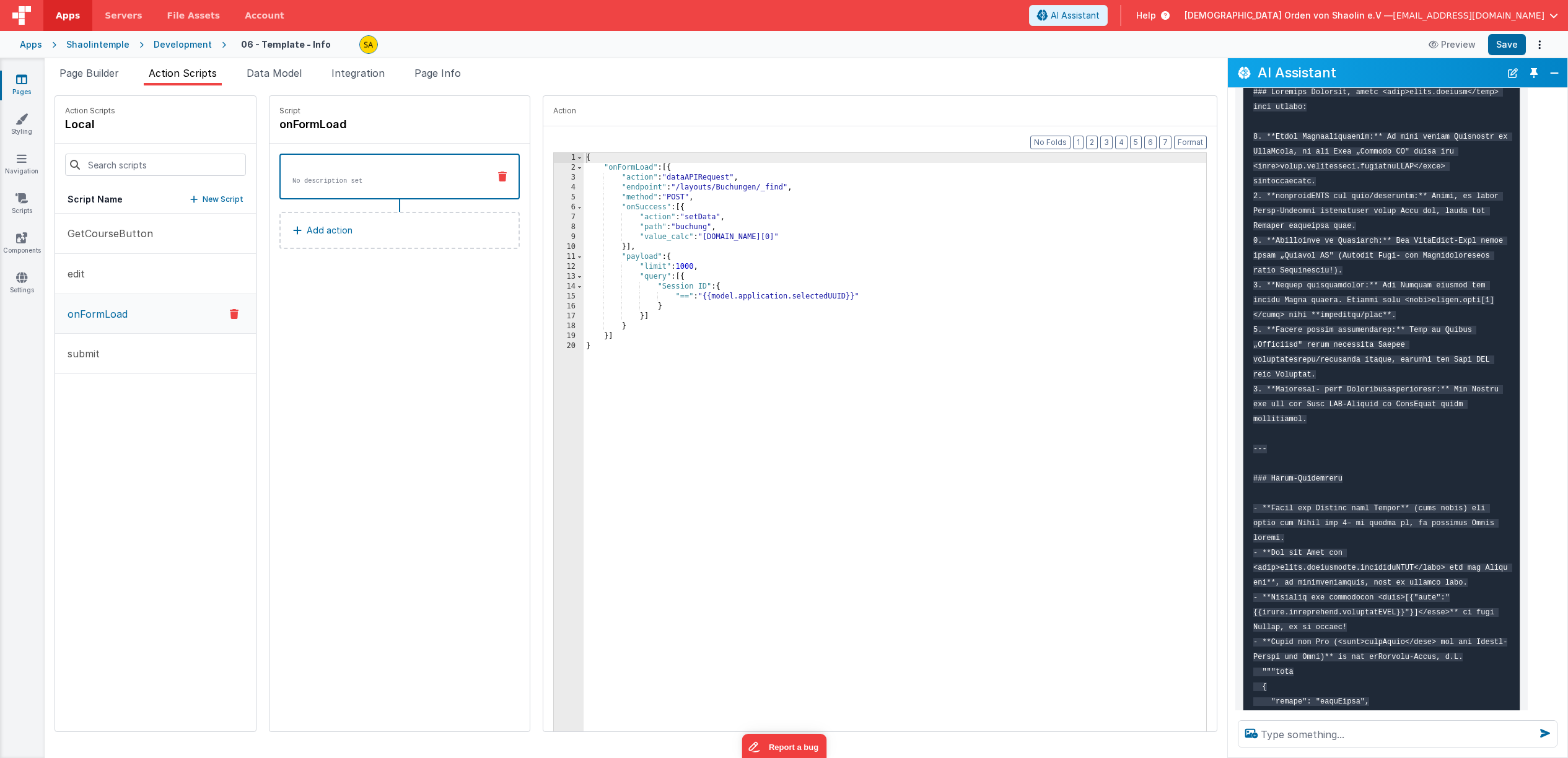
scroll to position [2301, 0]
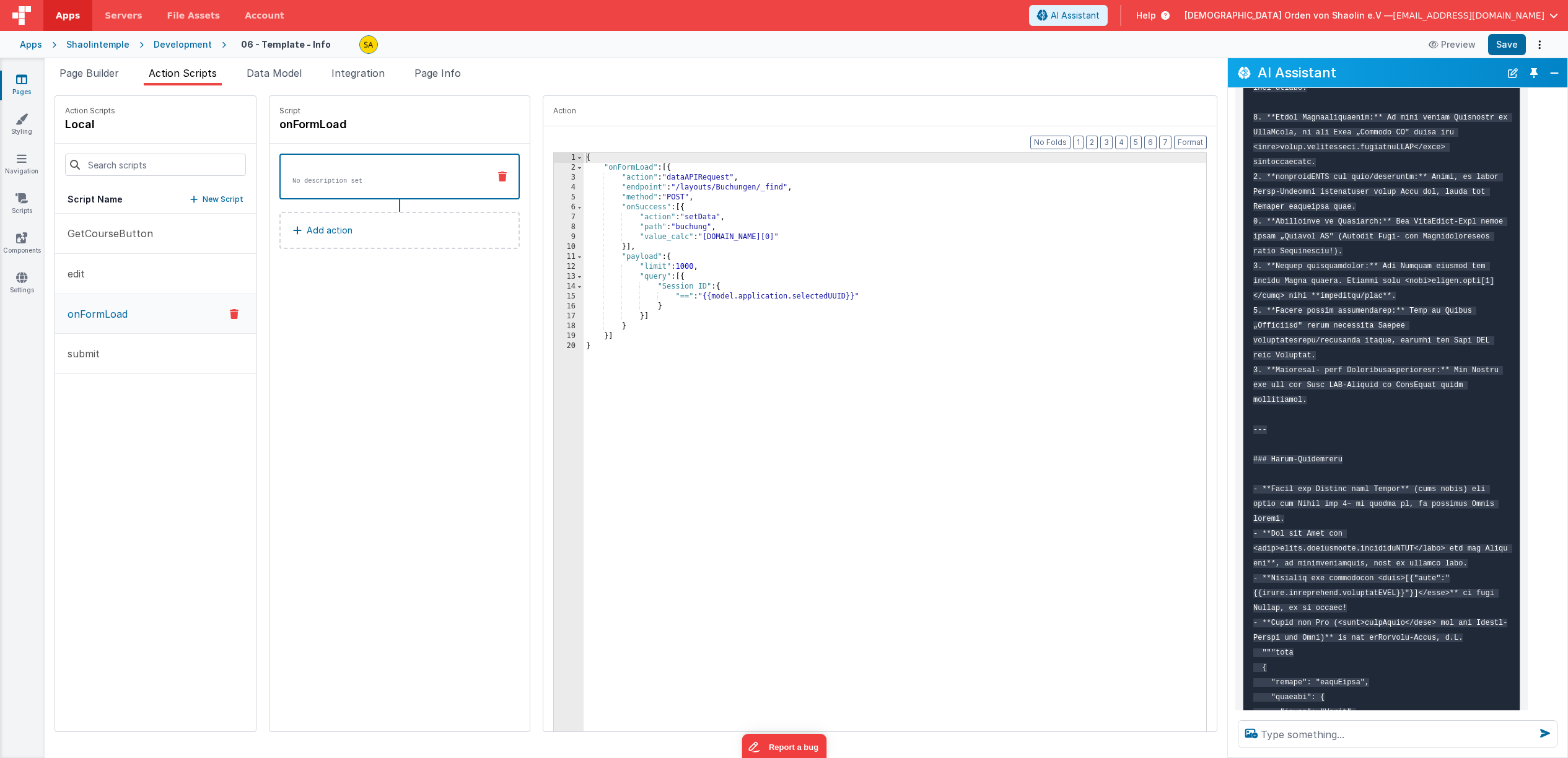
click at [681, 270] on div "{ "onFormLoad" : [{ "action" : "dataAPIRequest" , "endpoint" : "/layouts/Buchun…" at bounding box center [902, 463] width 638 height 619
click at [633, 319] on div "{ "onFormLoad" : [{ "action" : "dataAPIRequest" , "endpoint" : "/layouts/Buchun…" at bounding box center [902, 463] width 638 height 619
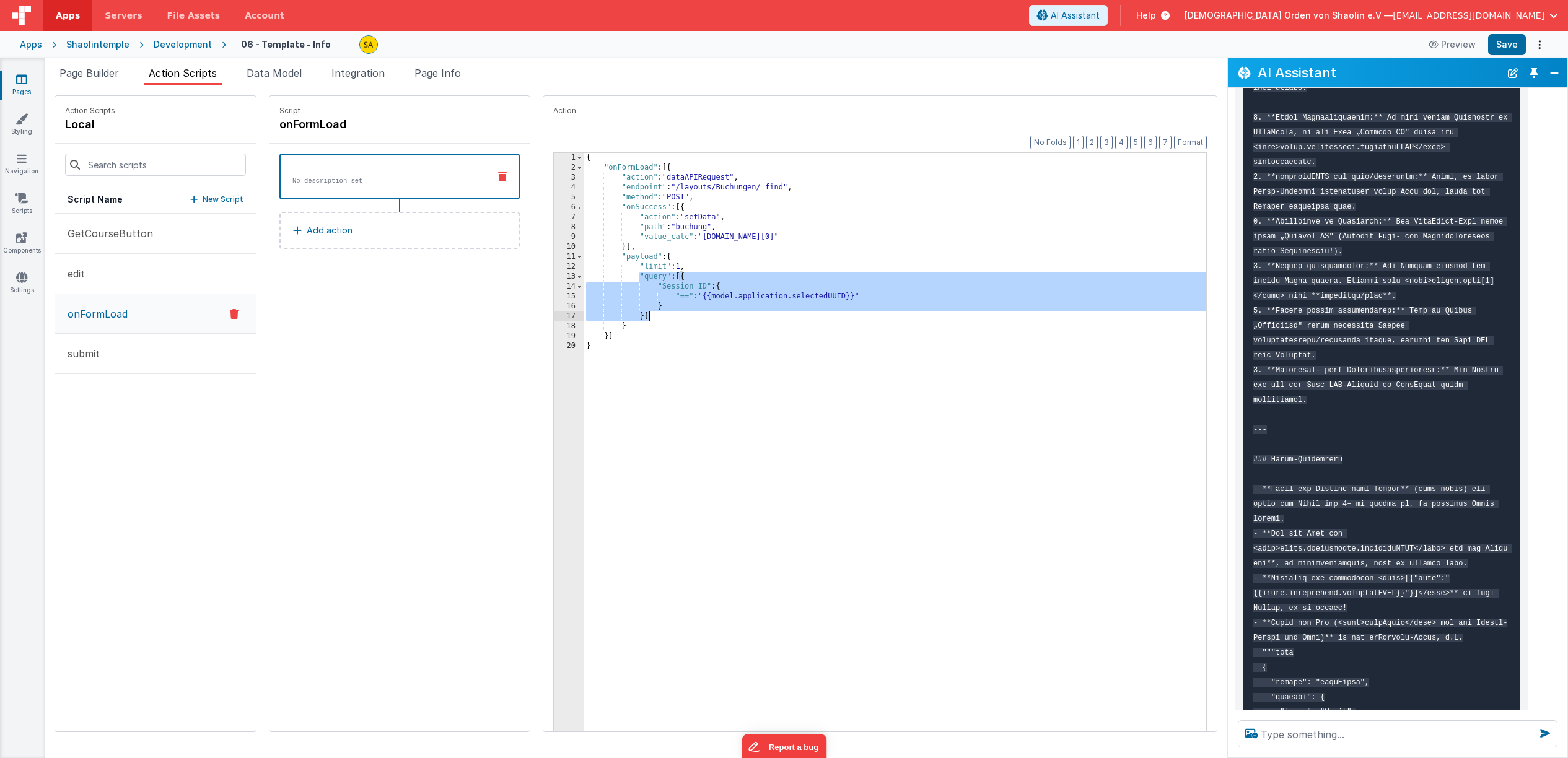
drag, startPoint x: 626, startPoint y: 277, endPoint x: 646, endPoint y: 319, distance: 46.5
click at [647, 319] on div "{ "onFormLoad" : [{ "action" : "dataAPIRequest" , "endpoint" : "/layouts/Buchun…" at bounding box center [902, 463] width 638 height 619
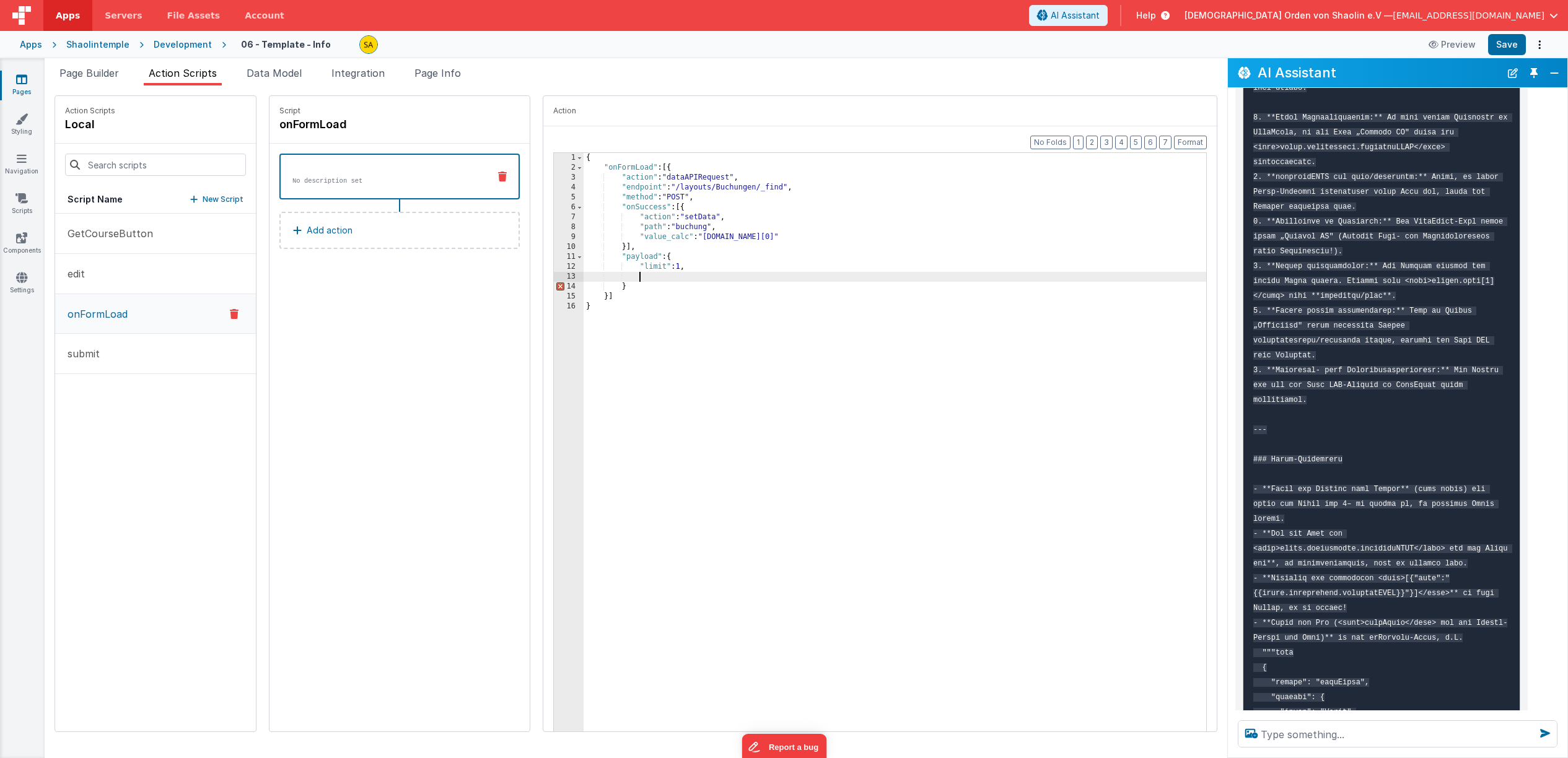
click at [609, 289] on div "{ "onFormLoad" : [{ "action" : "dataAPIRequest" , "endpoint" : "/layouts/Buchun…" at bounding box center [902, 463] width 638 height 619
click at [688, 270] on div "{ "onFormLoad" : [{ "action" : "dataAPIRequest" , "endpoint" : "/layouts/Buchun…" at bounding box center [902, 463] width 638 height 619
click at [1517, 42] on button "Save" at bounding box center [1508, 44] width 38 height 21
click at [678, 267] on div "{ "onFormLoad" : [{ "action" : "dataAPIRequest" , "endpoint" : "/layouts/Buchun…" at bounding box center [902, 463] width 638 height 619
click at [1510, 48] on button "Save" at bounding box center [1508, 44] width 38 height 21
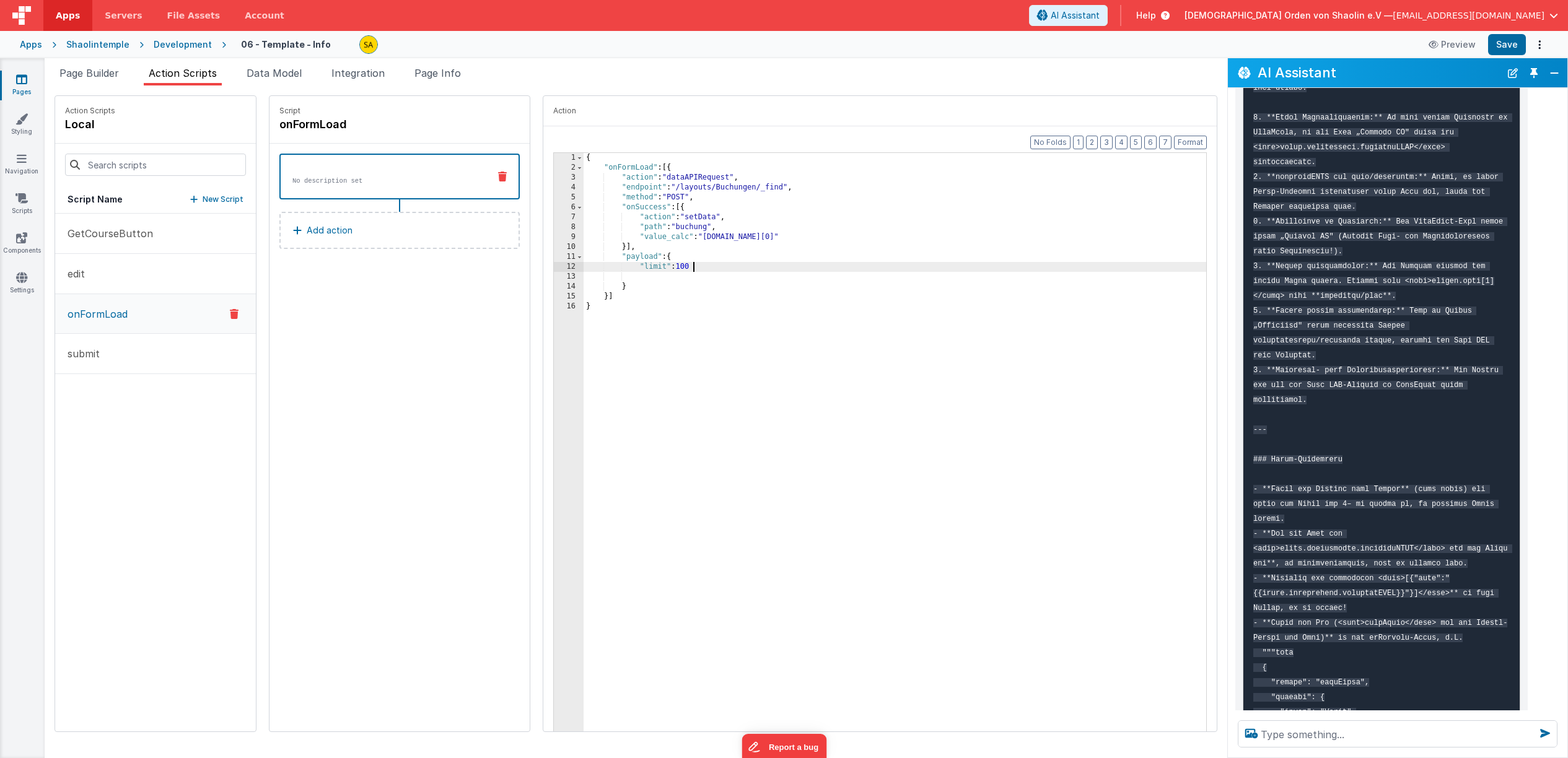
click at [683, 268] on div "{ "onFormLoad" : [{ "action" : "dataAPIRequest" , "endpoint" : "/layouts/Buchun…" at bounding box center [902, 463] width 638 height 619
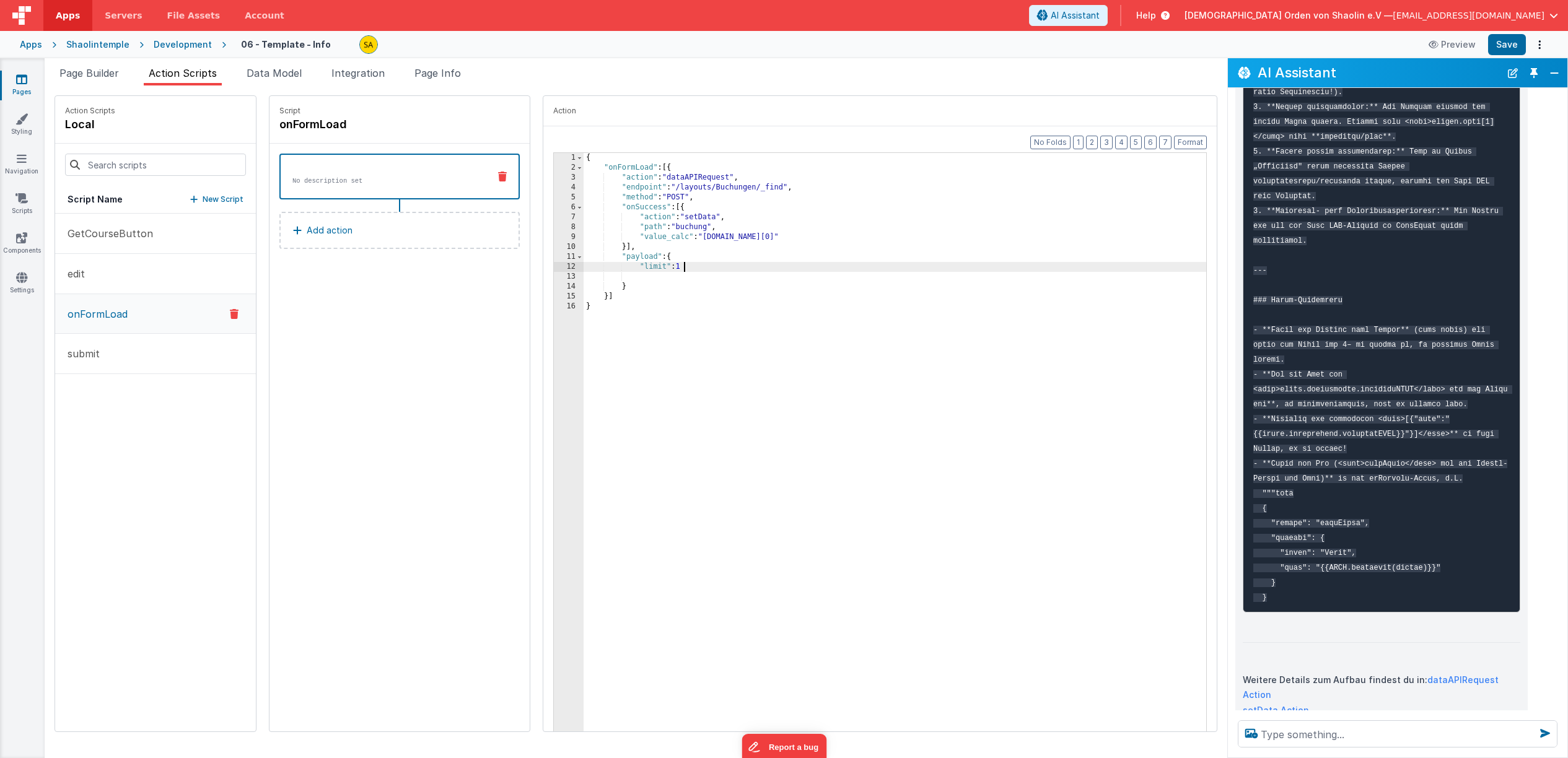
scroll to position [2463, 0]
click at [1506, 49] on button "Save" at bounding box center [1508, 44] width 38 height 21
click at [98, 76] on span "Page Builder" at bounding box center [89, 73] width 60 height 12
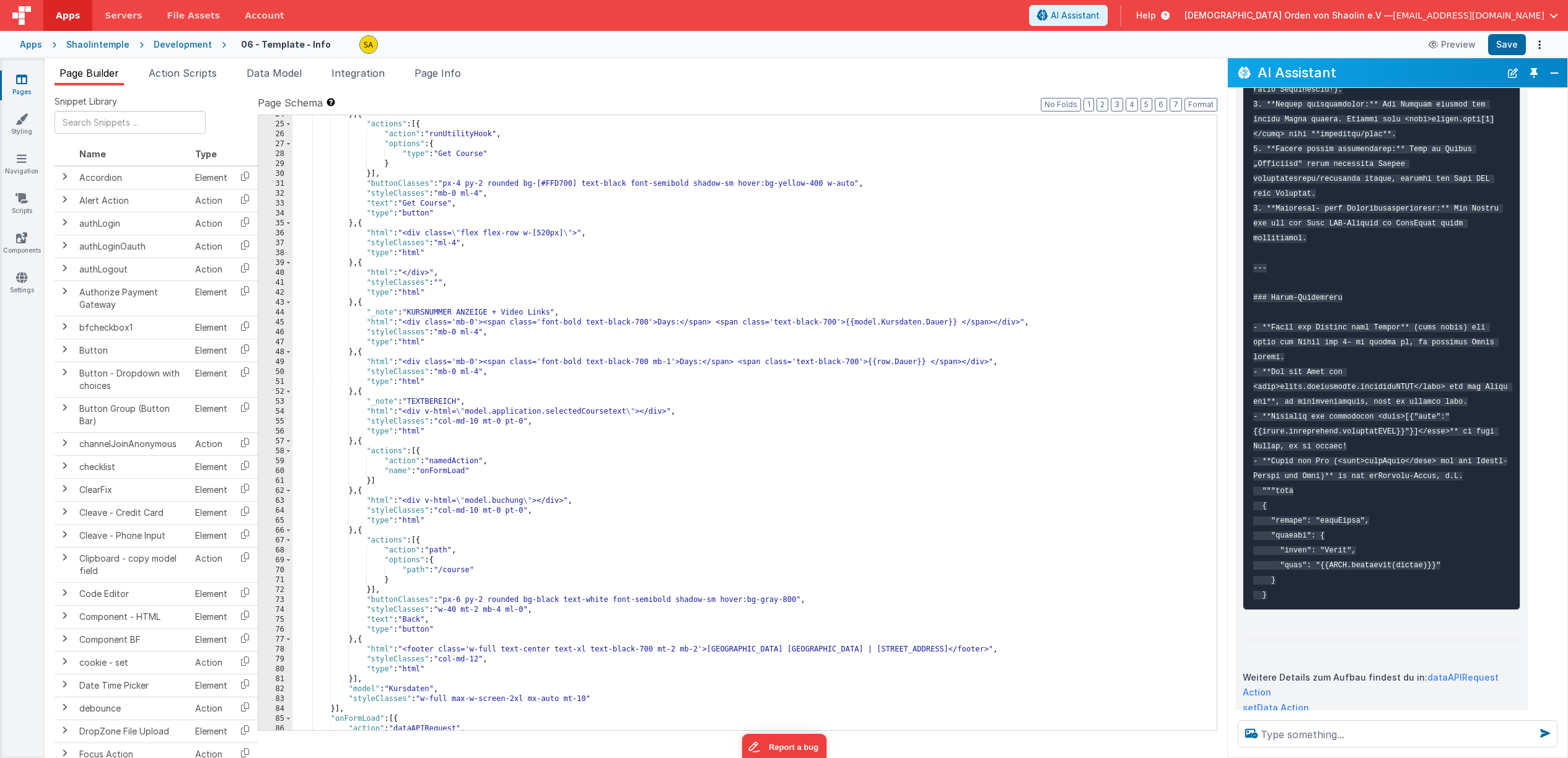
scroll to position [382, 0]
click at [366, 443] on div "} , { "actions" : [{ "action" : "runUtilityHook" , "options" : { "type" : "Get …" at bounding box center [754, 426] width 925 height 635
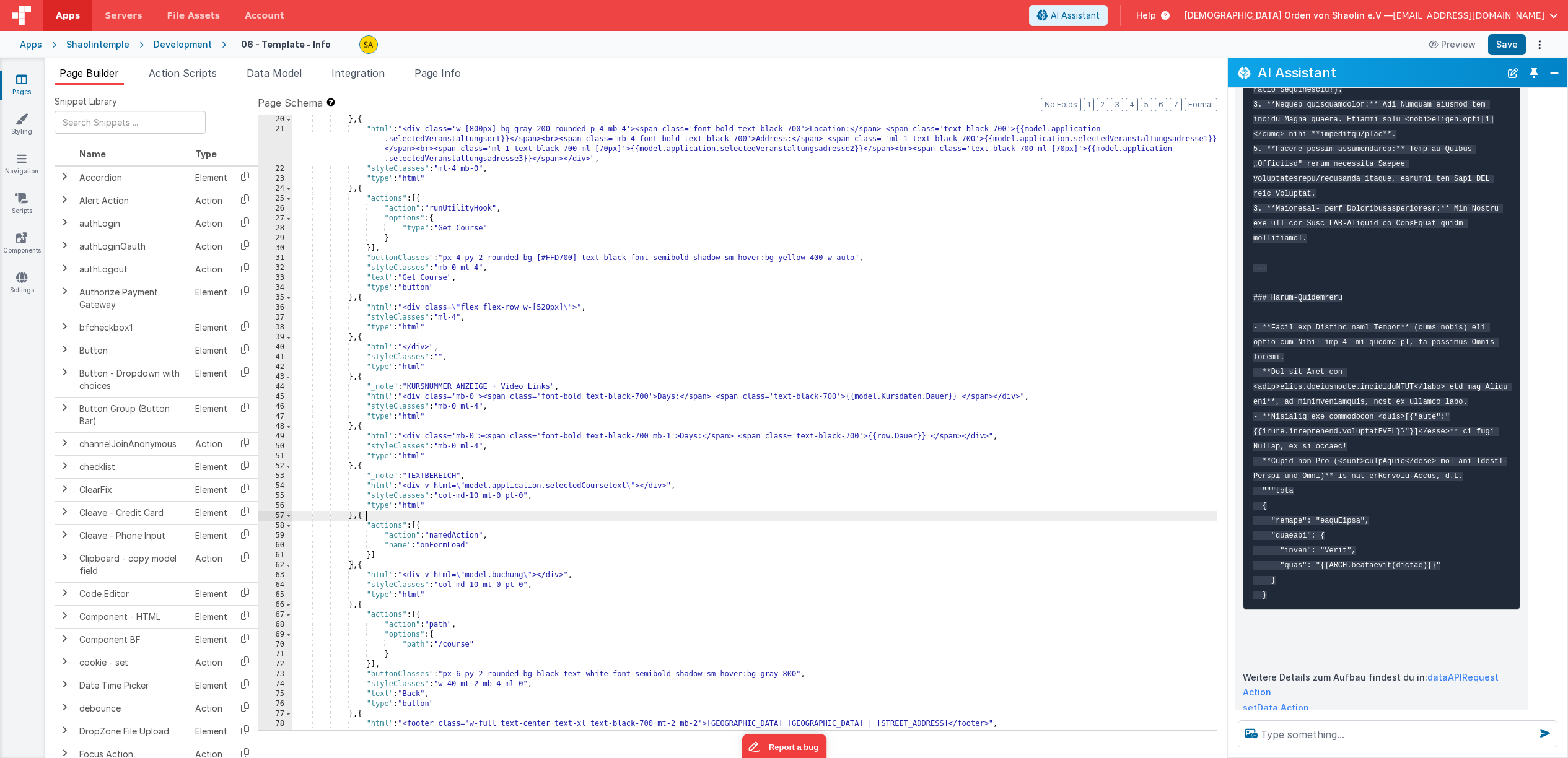
scroll to position [308, 0]
click at [363, 516] on div "} , { "html" : "<div class='w-[800px] bg-gray-200 rounded p-4 mb-4'><span class…" at bounding box center [754, 431] width 925 height 635
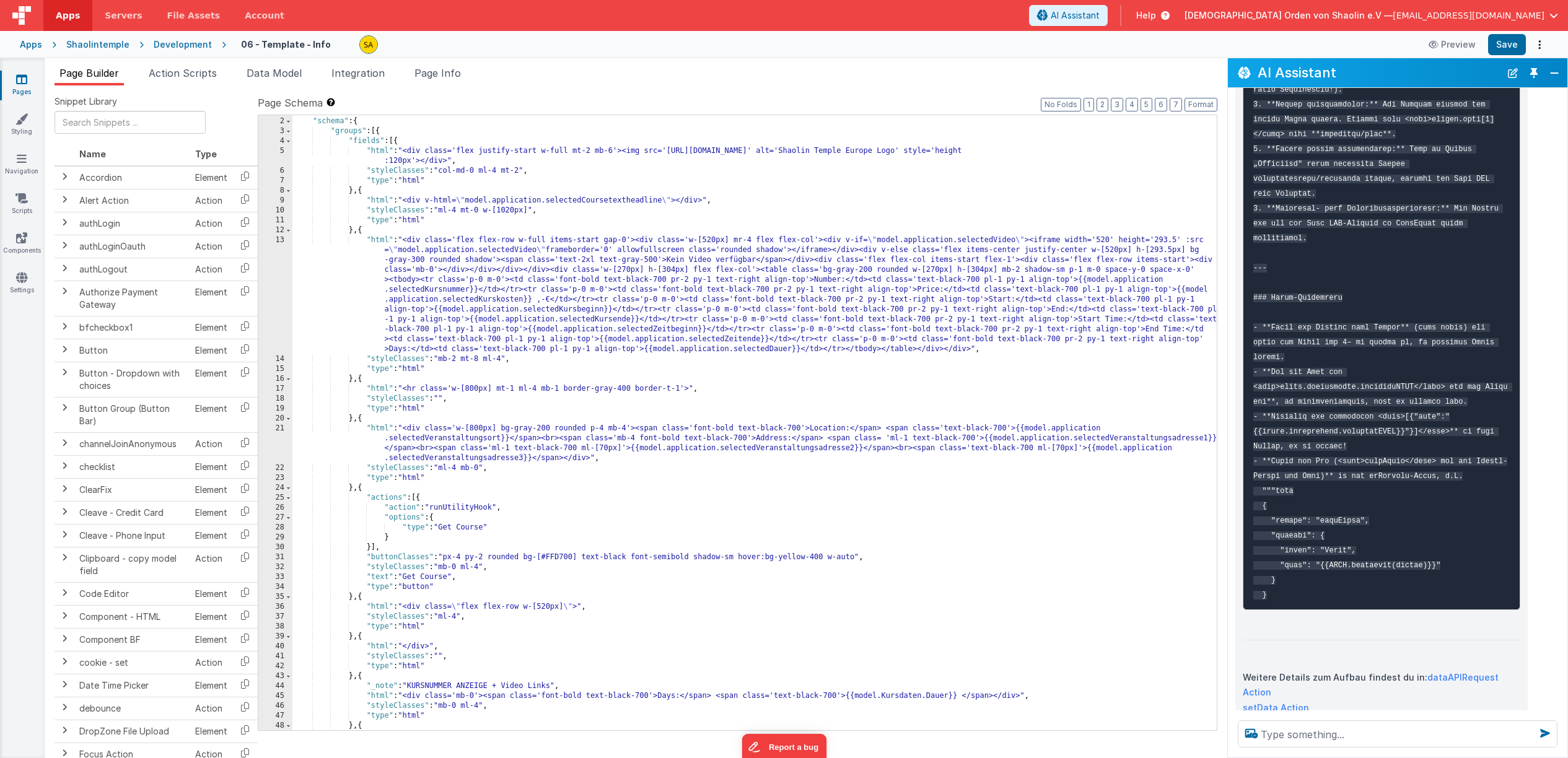
scroll to position [0, 0]
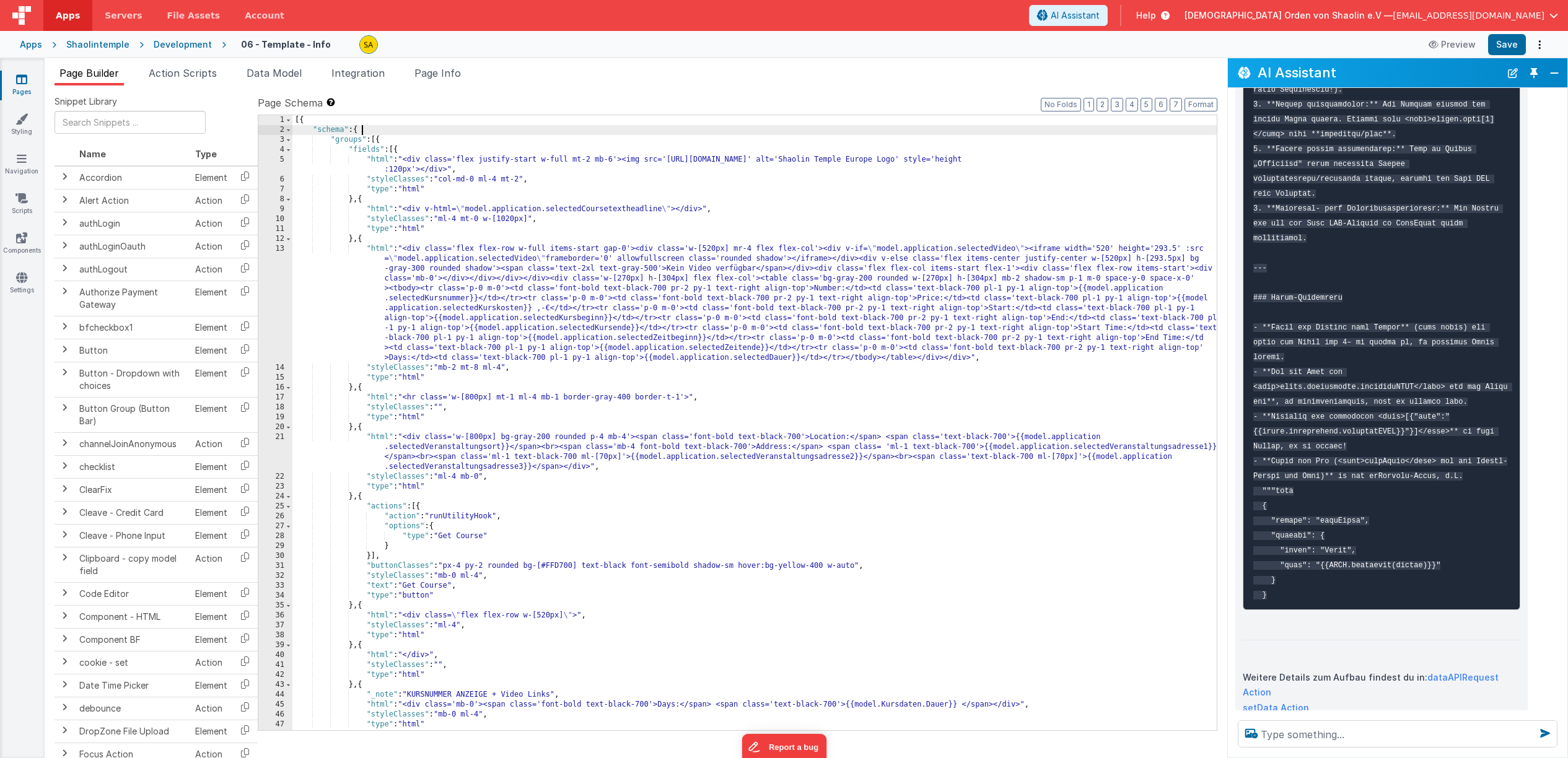
click at [360, 130] on div "[{ "schema" : { "groups" : [{ "fields" : [{ "html" : "<div class='flex justify-…" at bounding box center [754, 432] width 925 height 635
click at [377, 137] on div "[{ "schema" : { "groups" : [{ "fields" : [{ "html" : "<div class='flex justify-…" at bounding box center [754, 432] width 925 height 635
click at [382, 139] on div "[{ "schema" : { "groups" : [{ "fields" : [{ "html" : "<div class='flex justify-…" at bounding box center [754, 432] width 925 height 635
click at [385, 142] on div "[{ "schema" : { "groups" : [{ "fields" : [{ "html" : "<div class='flex justify-…" at bounding box center [754, 432] width 925 height 635
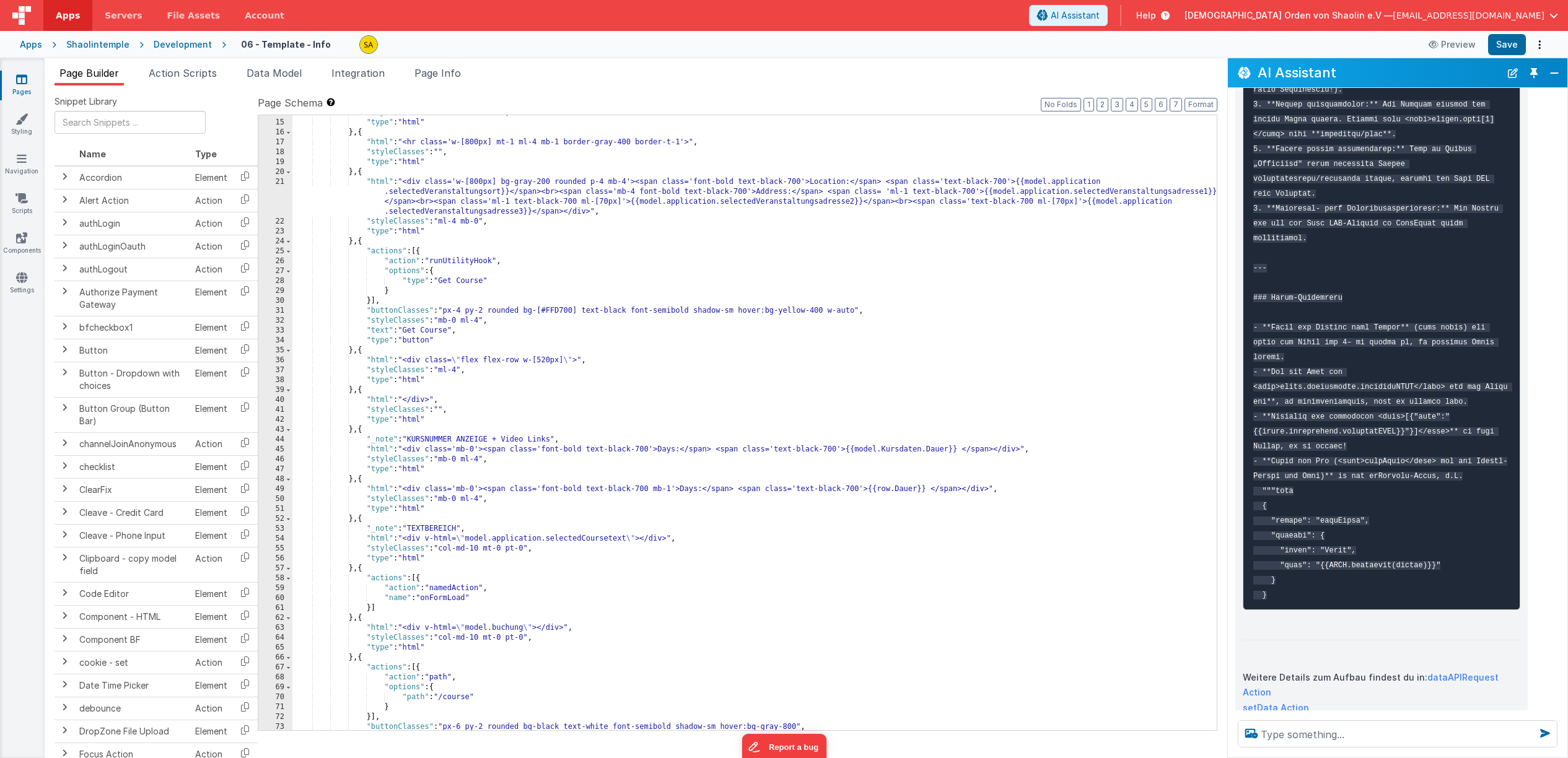
scroll to position [255, 0]
click at [541, 406] on div ""styleClasses" : "mb-2 mt-8 ml-4" , "type" : "html" } , { "html" : "<hr class='…" at bounding box center [754, 425] width 925 height 635
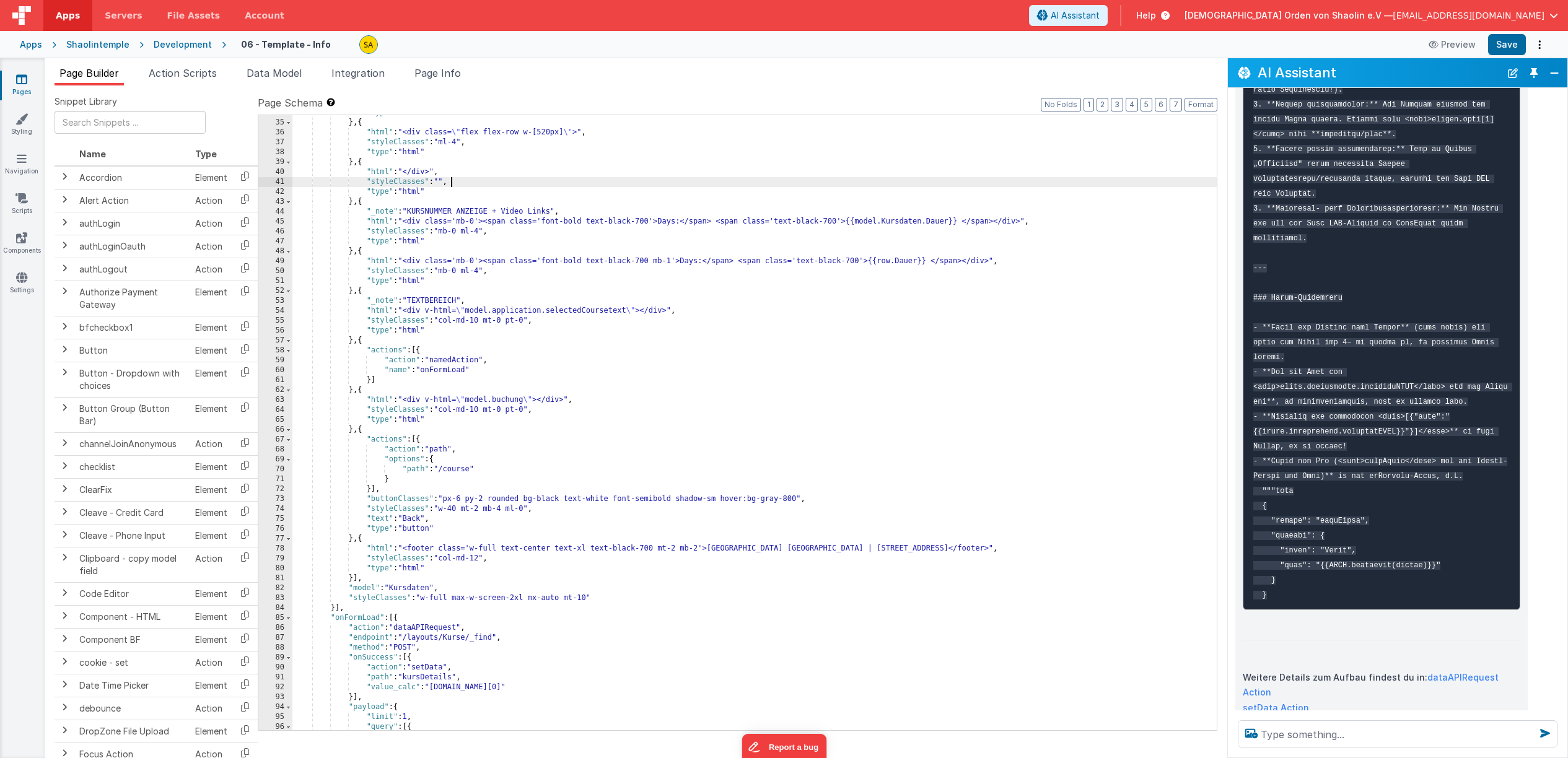
scroll to position [486, 0]
click at [194, 77] on span "Action Scripts" at bounding box center [183, 73] width 68 height 12
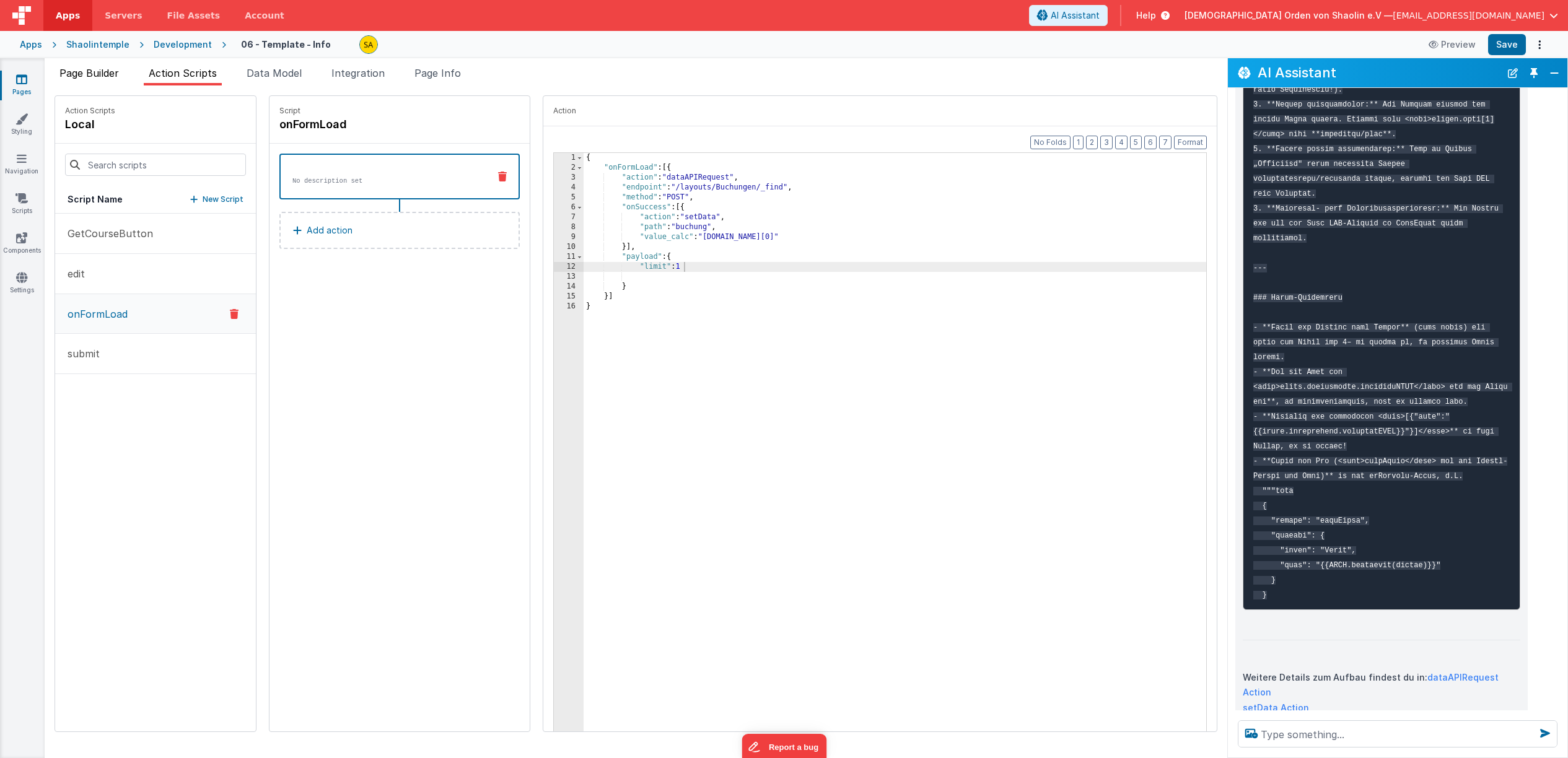
click at [118, 72] on span "Page Builder" at bounding box center [89, 73] width 60 height 12
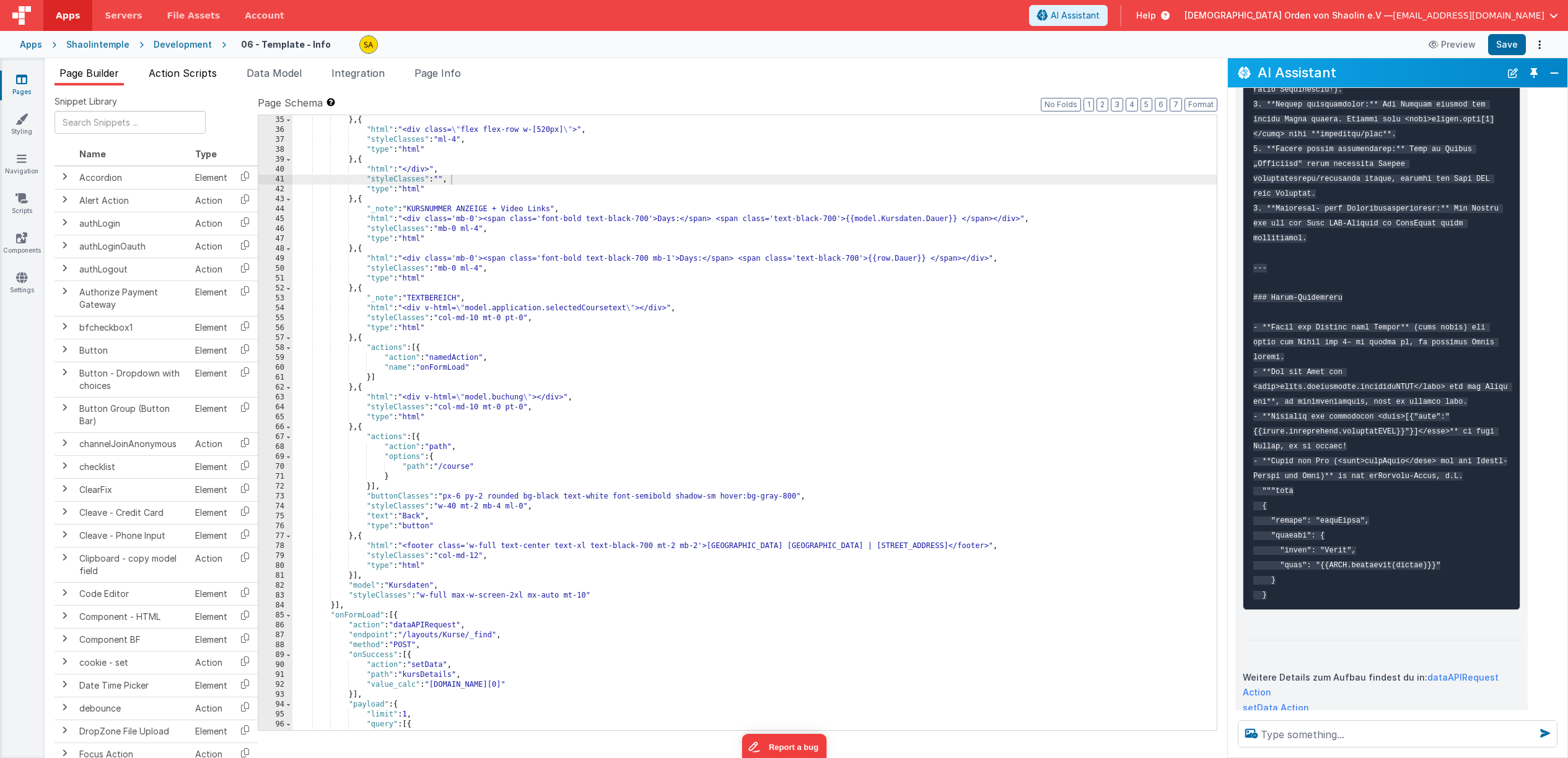
click at [201, 78] on span "Action Scripts" at bounding box center [183, 73] width 68 height 12
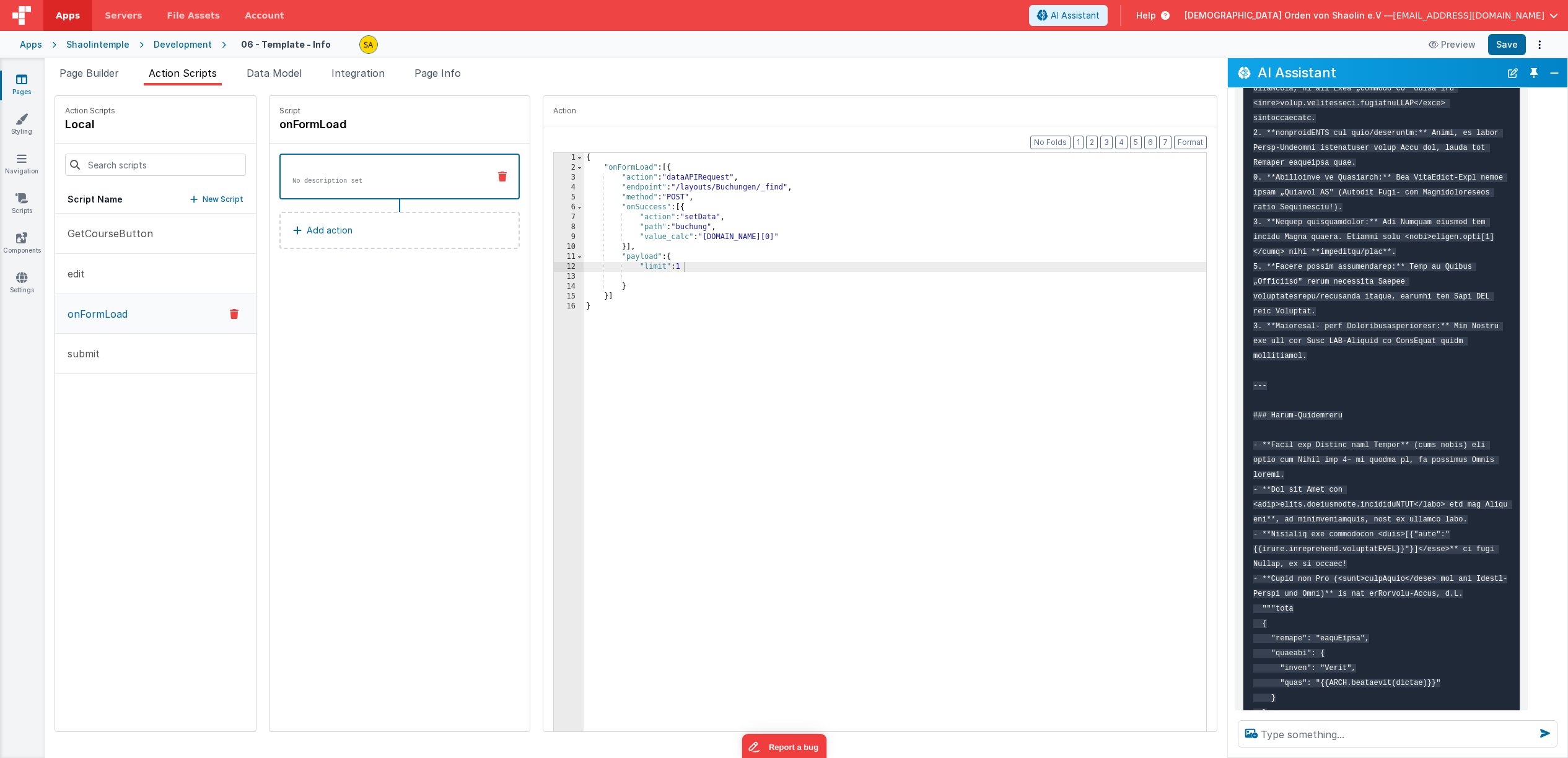
scroll to position [2173, 0]
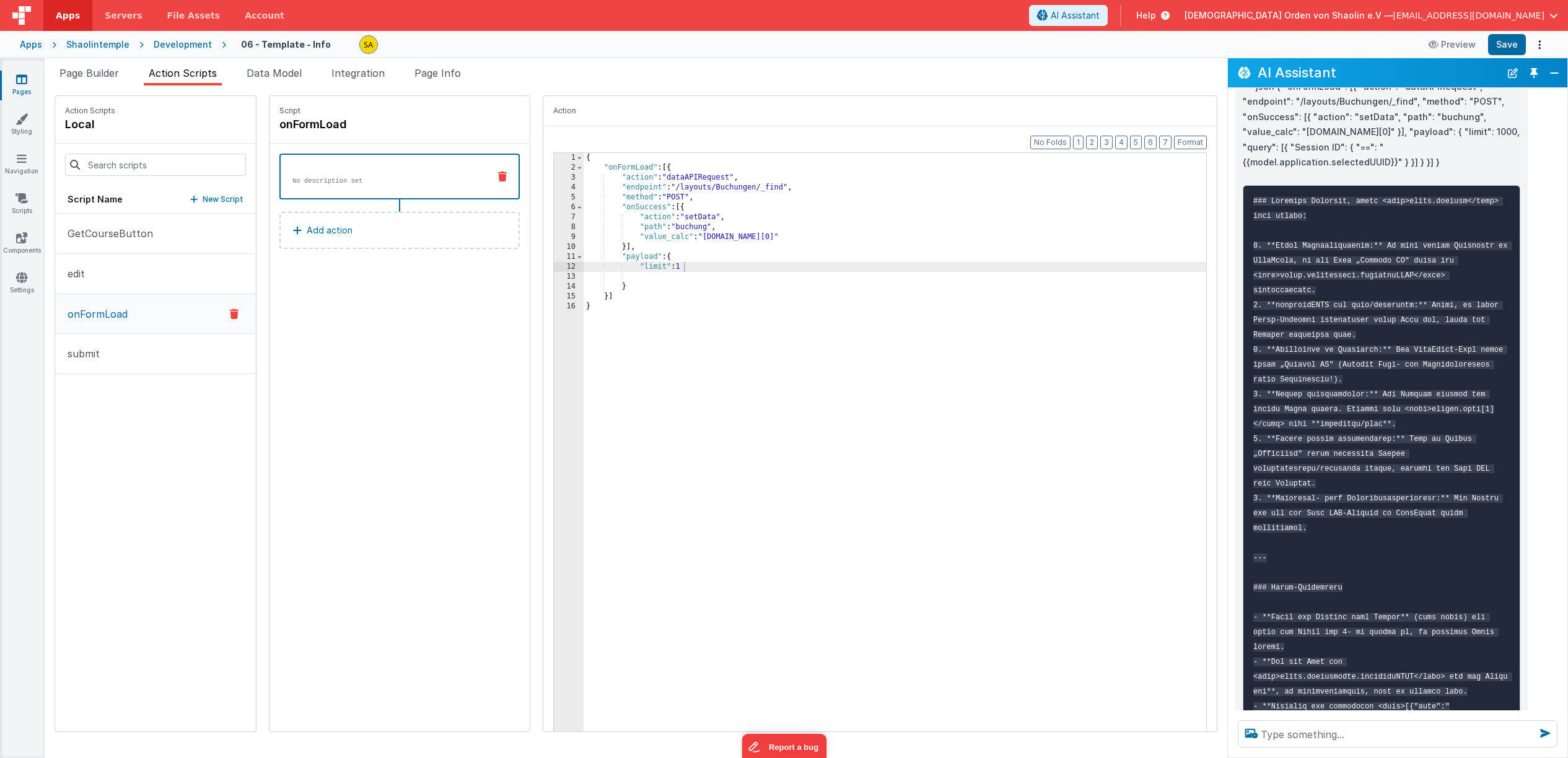
click at [358, 233] on button "Add action" at bounding box center [400, 230] width 240 height 37
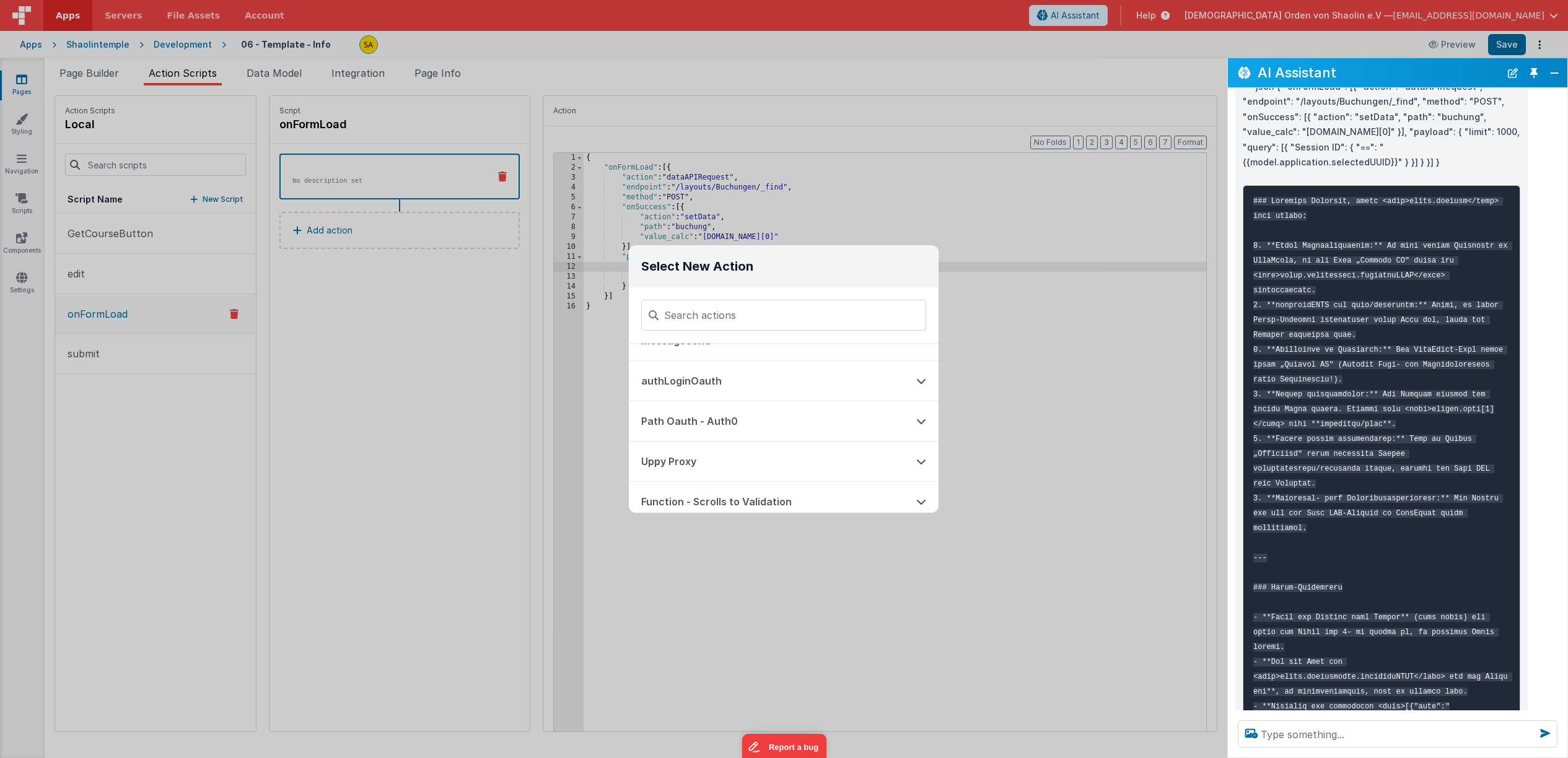
scroll to position [918, 0]
click at [1110, 407] on div "Select New Action Function - Runs JavaScript Clipboard - copy model field runUt…" at bounding box center [784, 379] width 1568 height 758
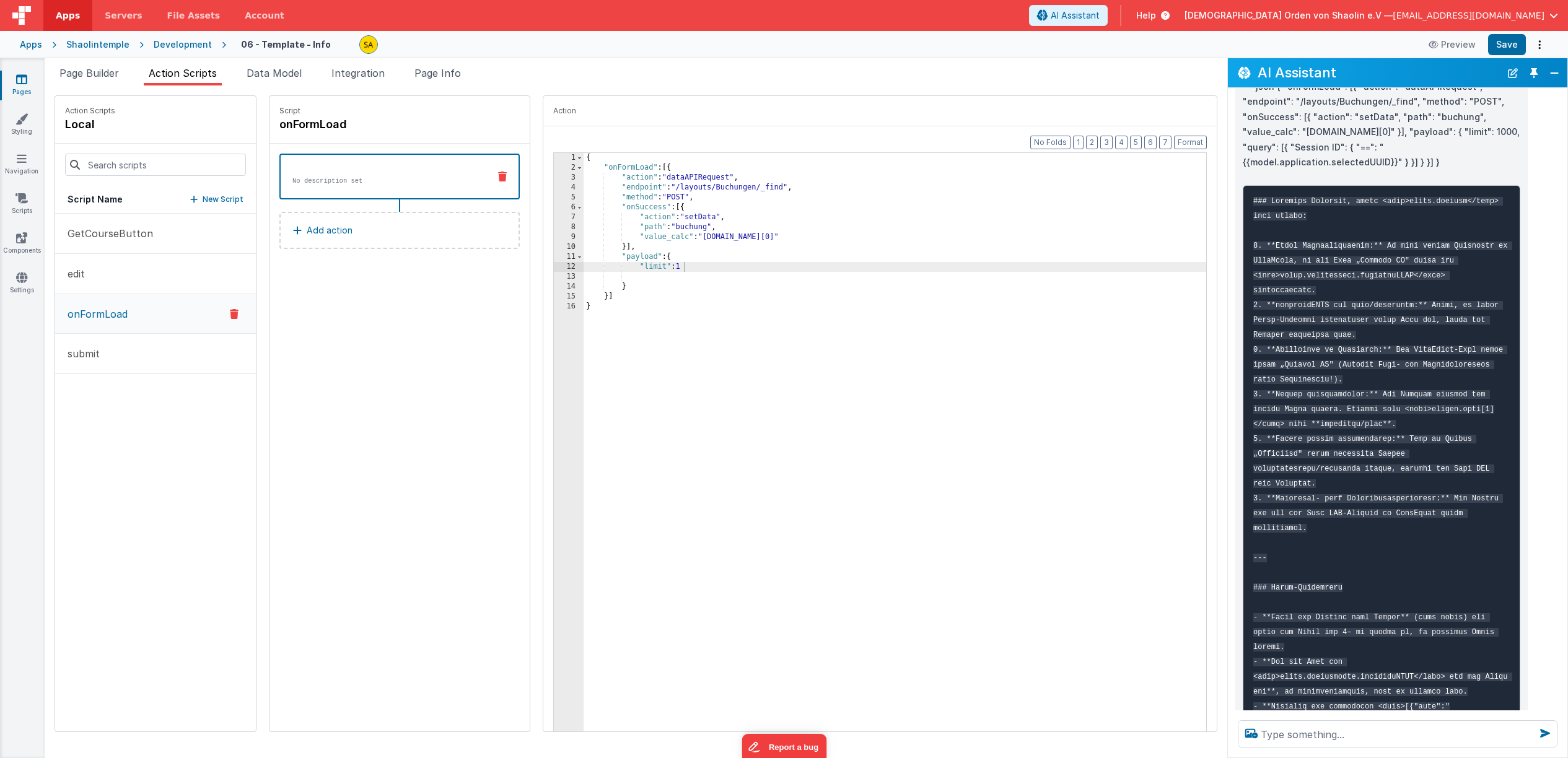
click at [643, 284] on div "{ "onFormLoad" : [{ "action" : "dataAPIRequest" , "endpoint" : "/layouts/Buchun…" at bounding box center [902, 463] width 638 height 619
click at [642, 281] on div "{ "onFormLoad" : [{ "action" : "dataAPIRequest" , "endpoint" : "/layouts/Buchun…" at bounding box center [902, 463] width 638 height 619
click at [663, 376] on div "{ "onFormLoad" : [{ "action" : "dataAPIRequest" , "endpoint" : "/layouts/Buchun…" at bounding box center [902, 463] width 638 height 619
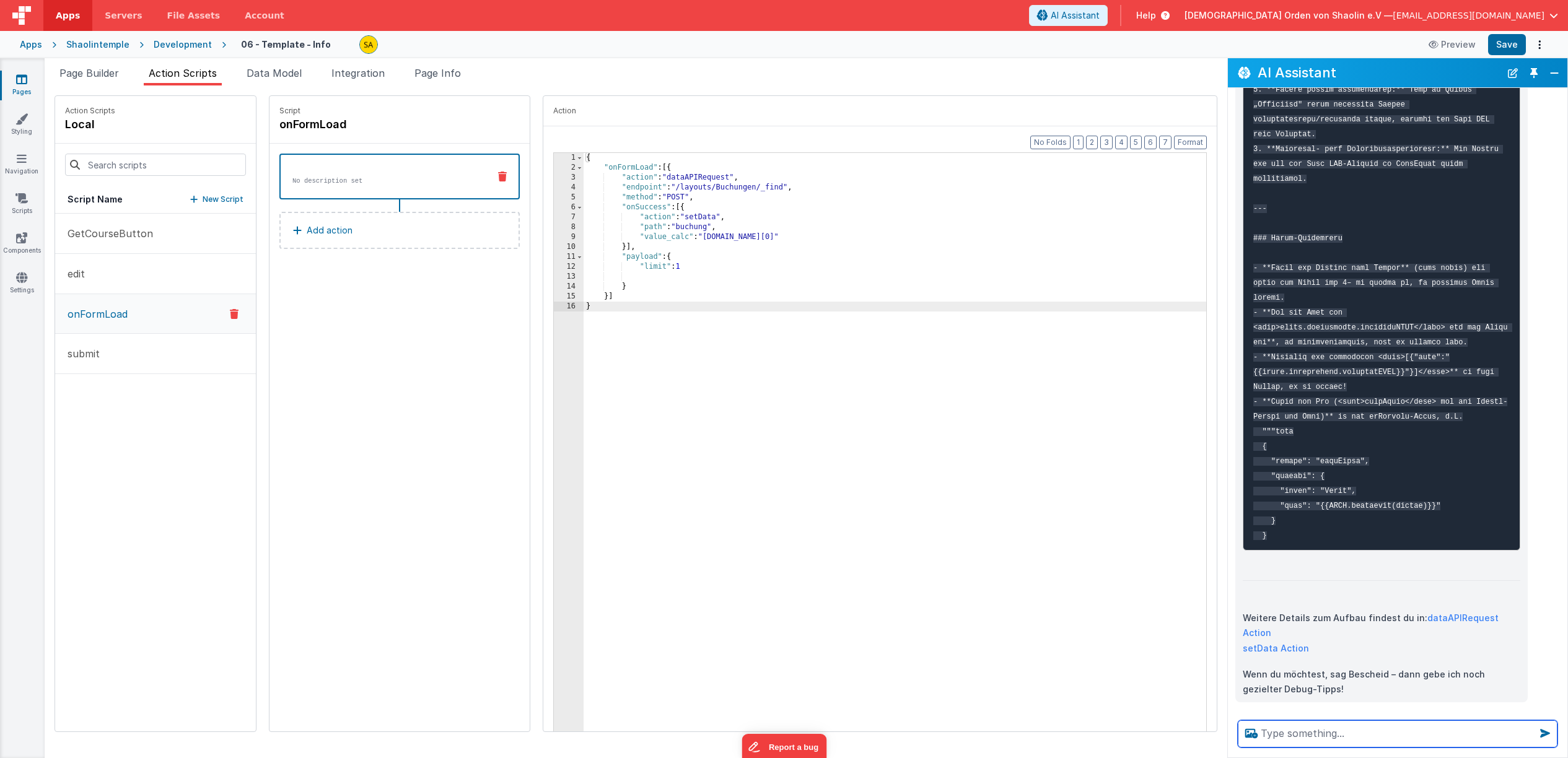
scroll to position [0, 0]
click at [1276, 736] on textarea at bounding box center [1397, 733] width 320 height 27
type textarea "ja, bitte"
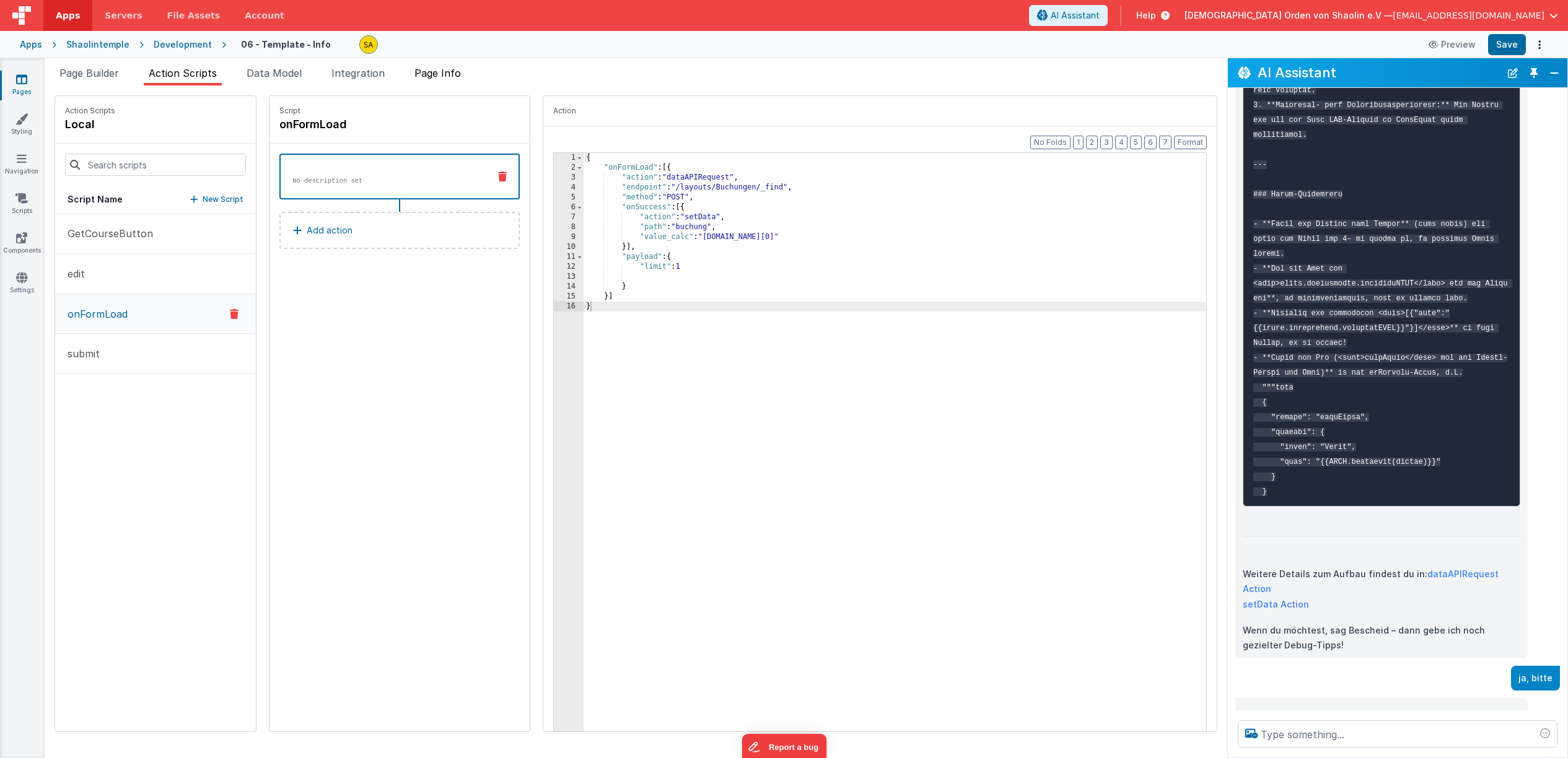
click at [447, 78] on span "Page Info" at bounding box center [438, 73] width 46 height 12
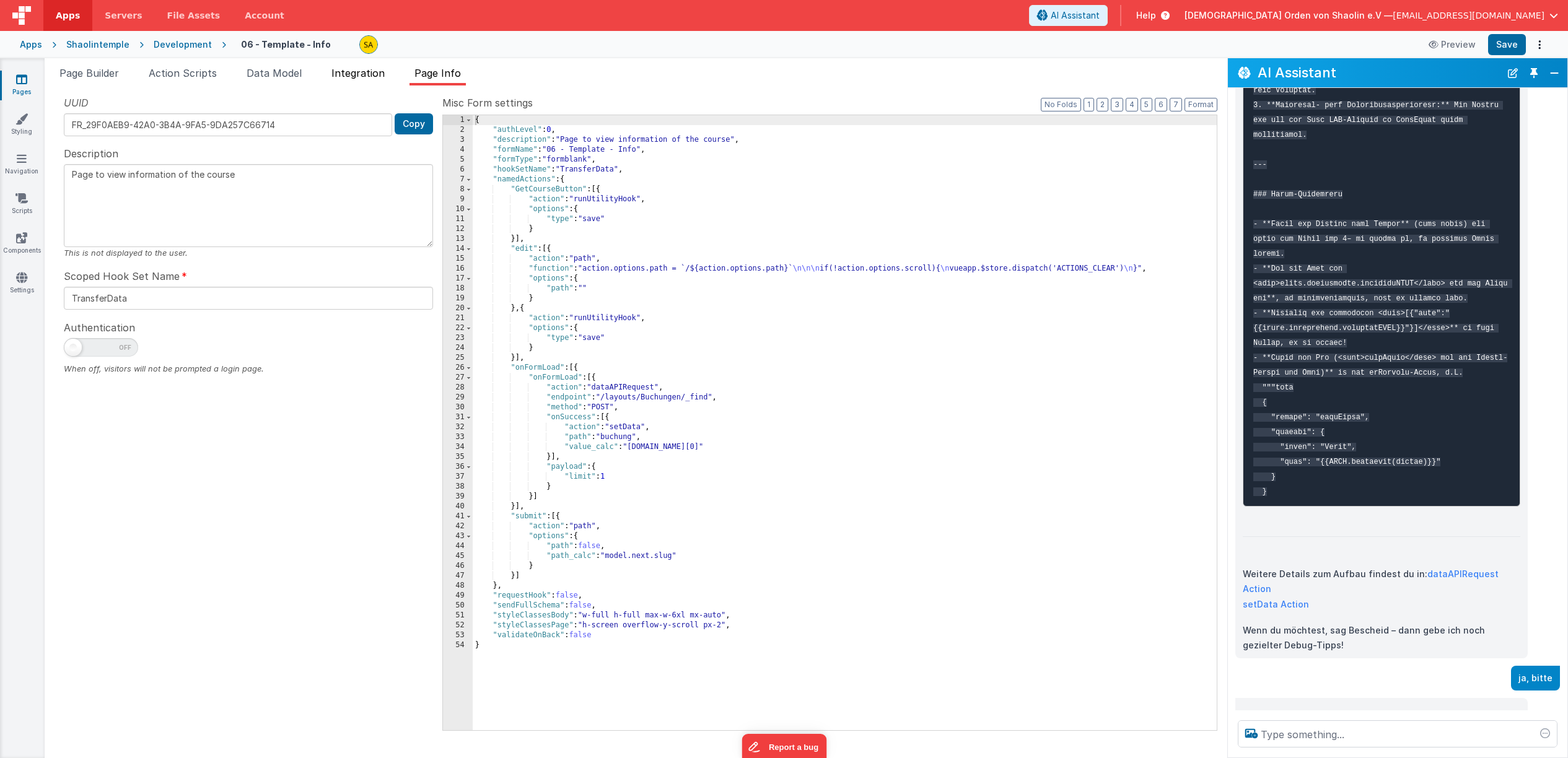
click at [344, 76] on span "Integration" at bounding box center [358, 73] width 53 height 12
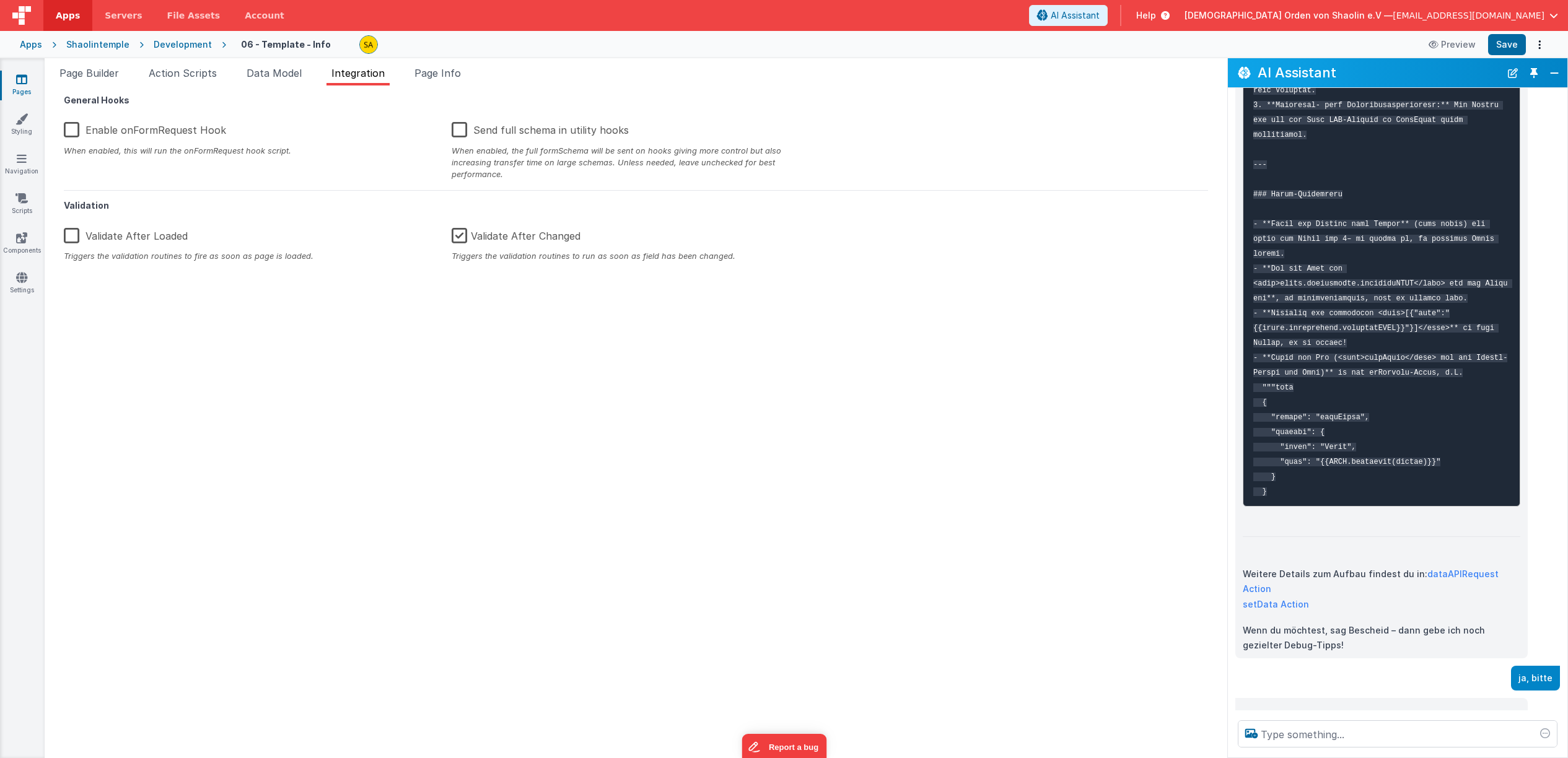
click at [461, 225] on label "Validate After Changed" at bounding box center [517, 233] width 129 height 26
click at [0, 0] on input "Validate After Changed" at bounding box center [0, 0] width 0 height 0
click at [1503, 46] on button "Save" at bounding box center [1508, 44] width 38 height 21
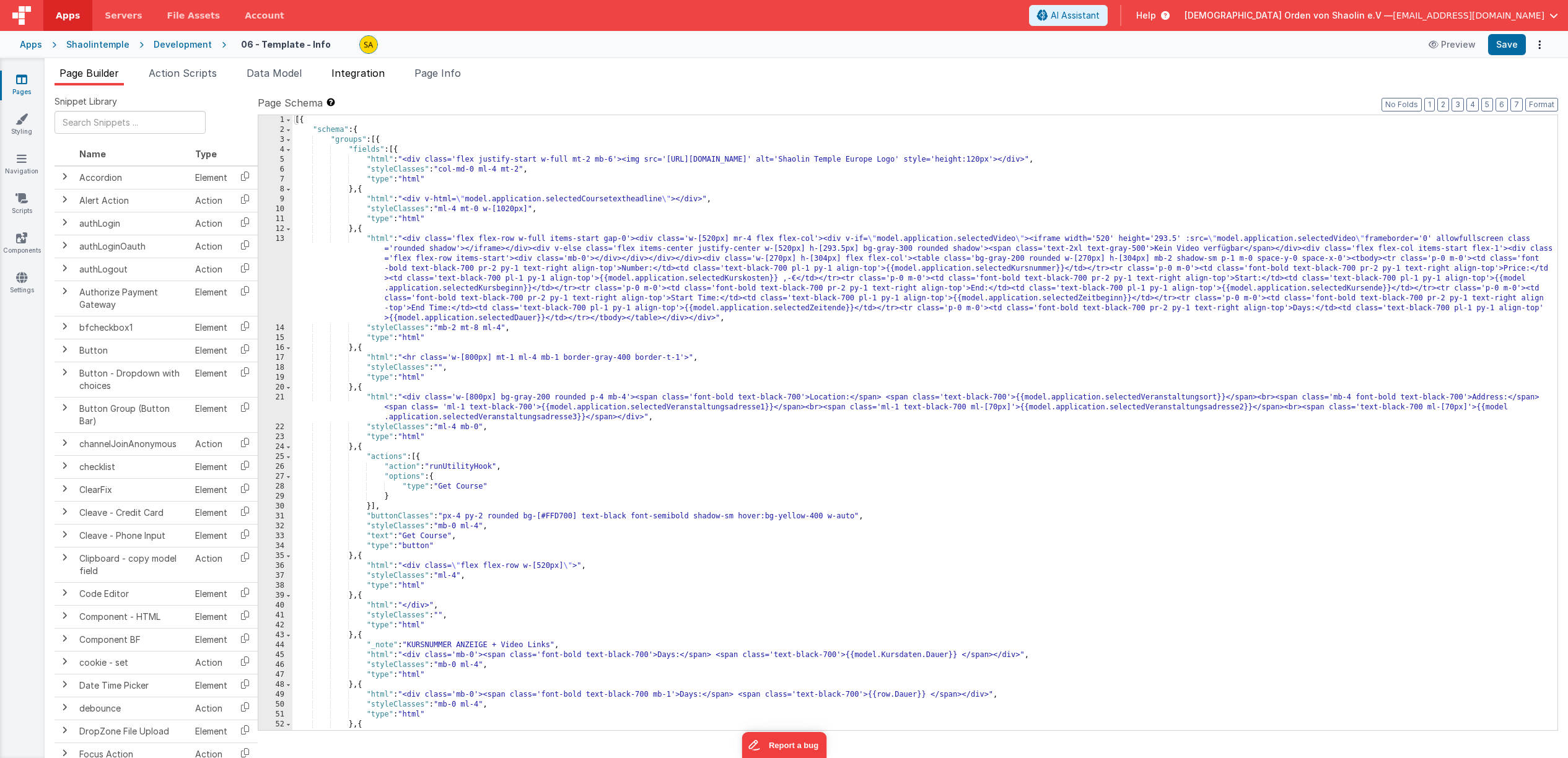
click at [352, 74] on span "Integration" at bounding box center [358, 73] width 53 height 12
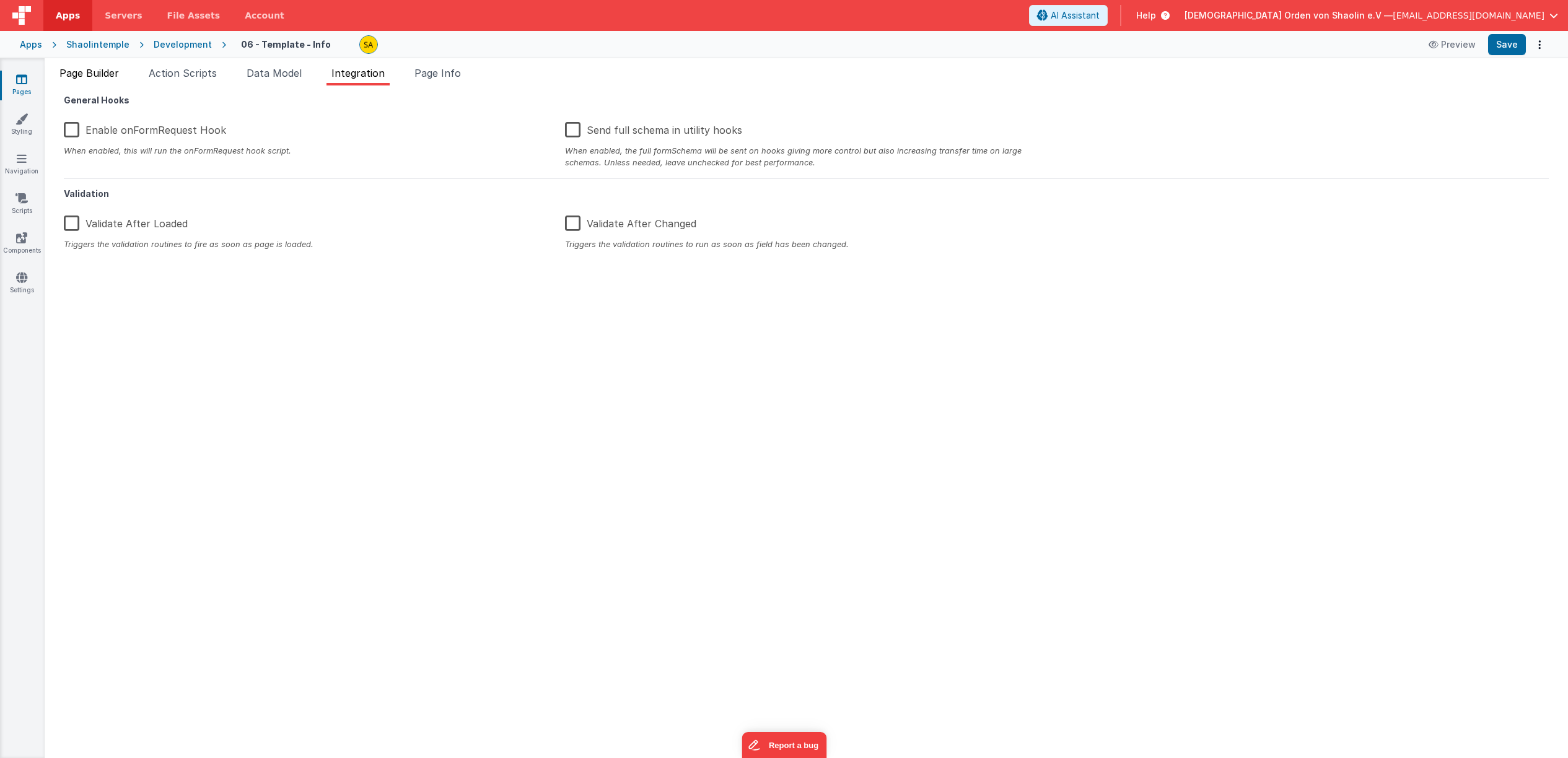
click at [80, 73] on span "Page Builder" at bounding box center [89, 73] width 60 height 12
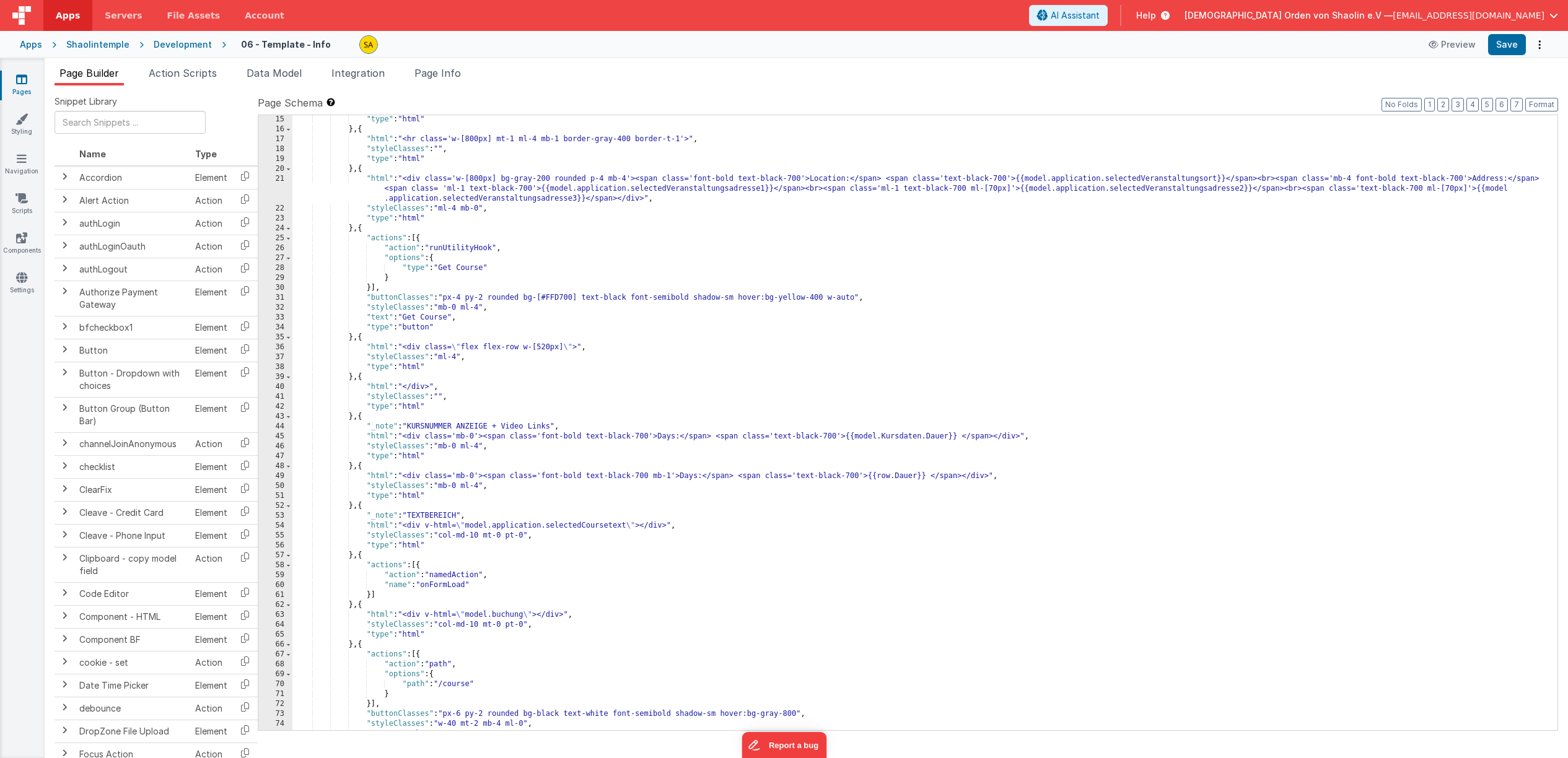
scroll to position [226, 0]
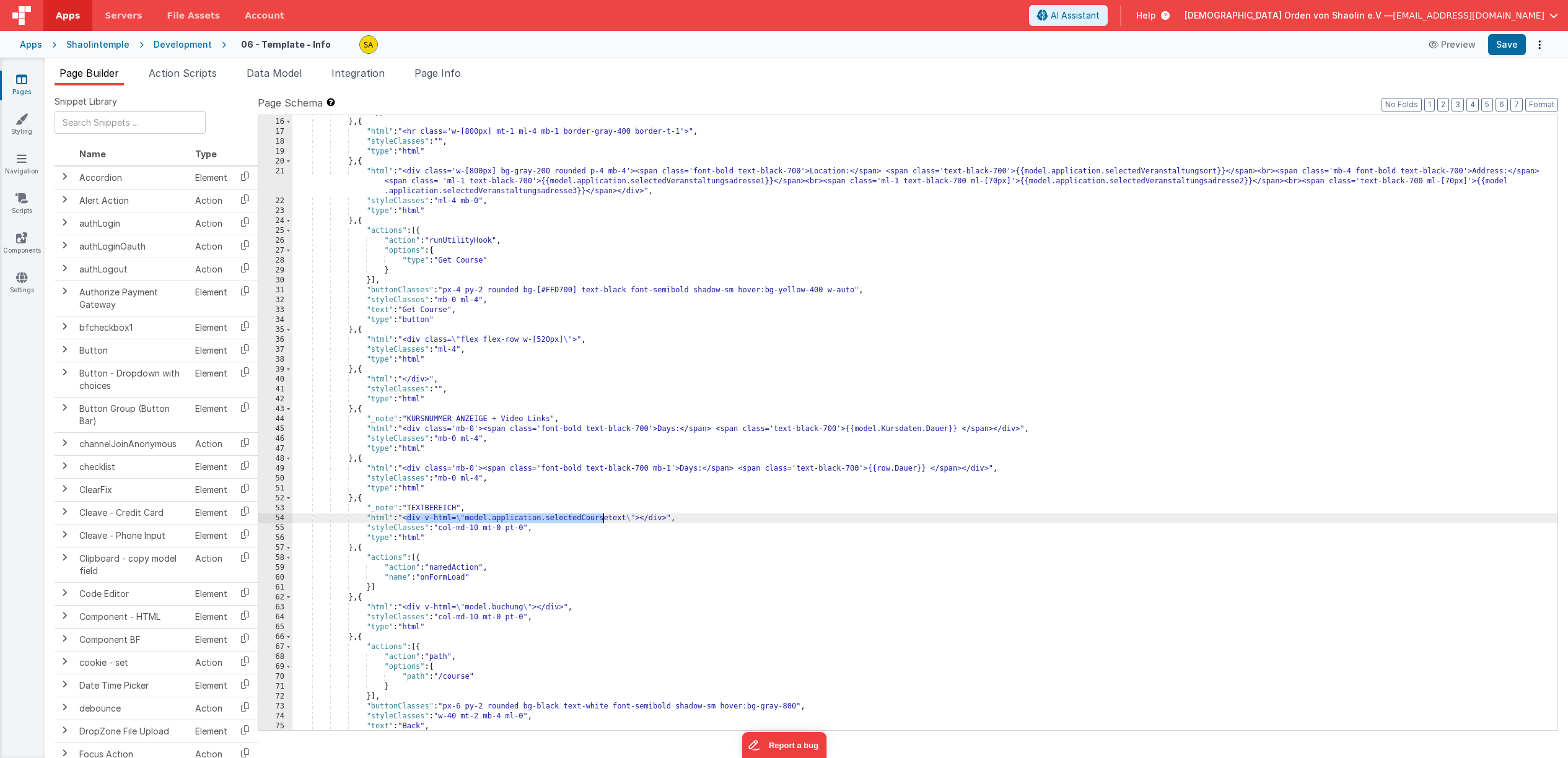
drag, startPoint x: 428, startPoint y: 520, endPoint x: 612, endPoint y: 576, distance: 192.3
click at [603, 518] on div ""type" : "html" } , { "html" : "<hr class='w-[800px] mt-1 ml-4 mb-1 border-gray…" at bounding box center [925, 424] width 1265 height 635
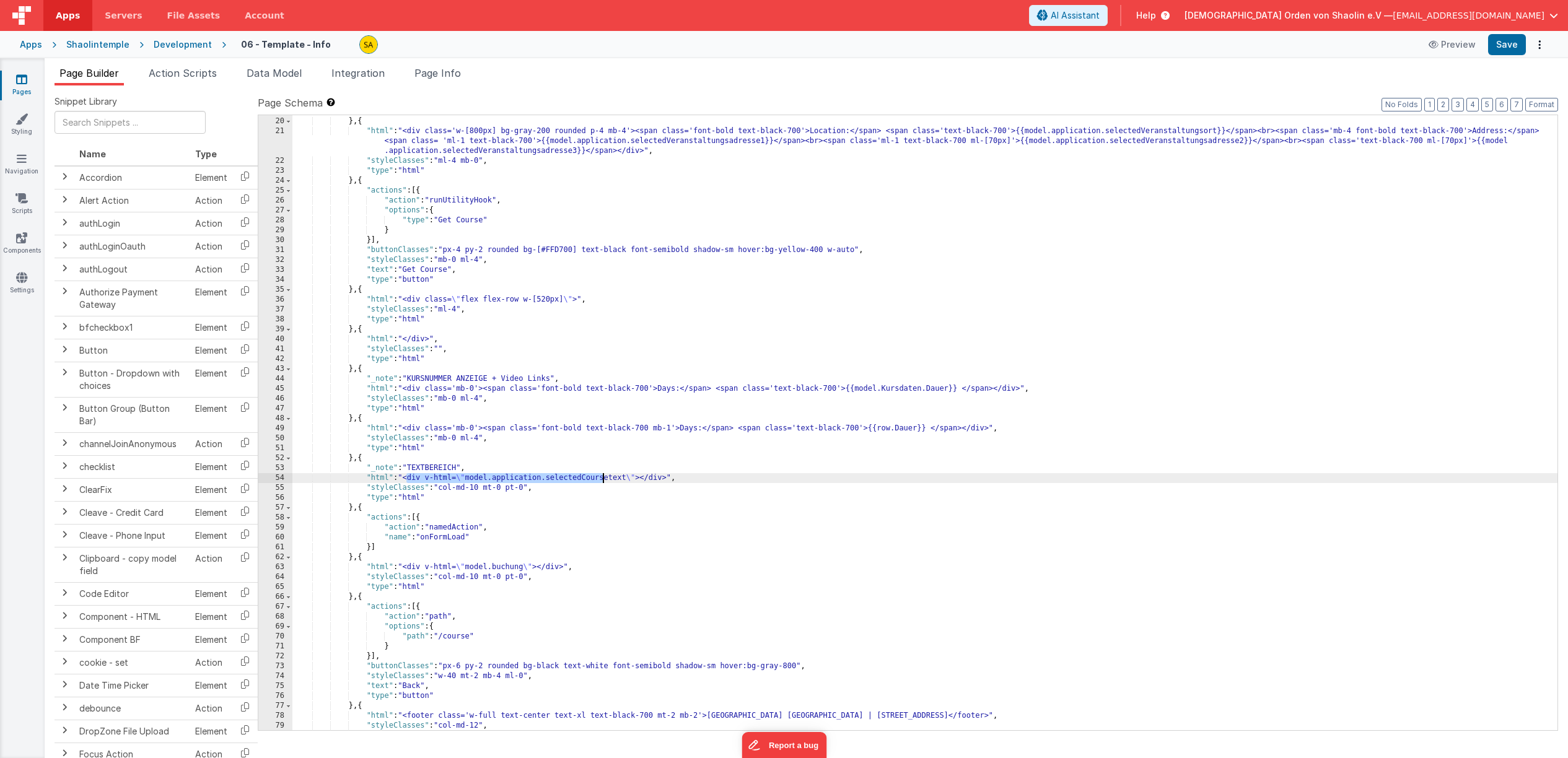
scroll to position [393, 0]
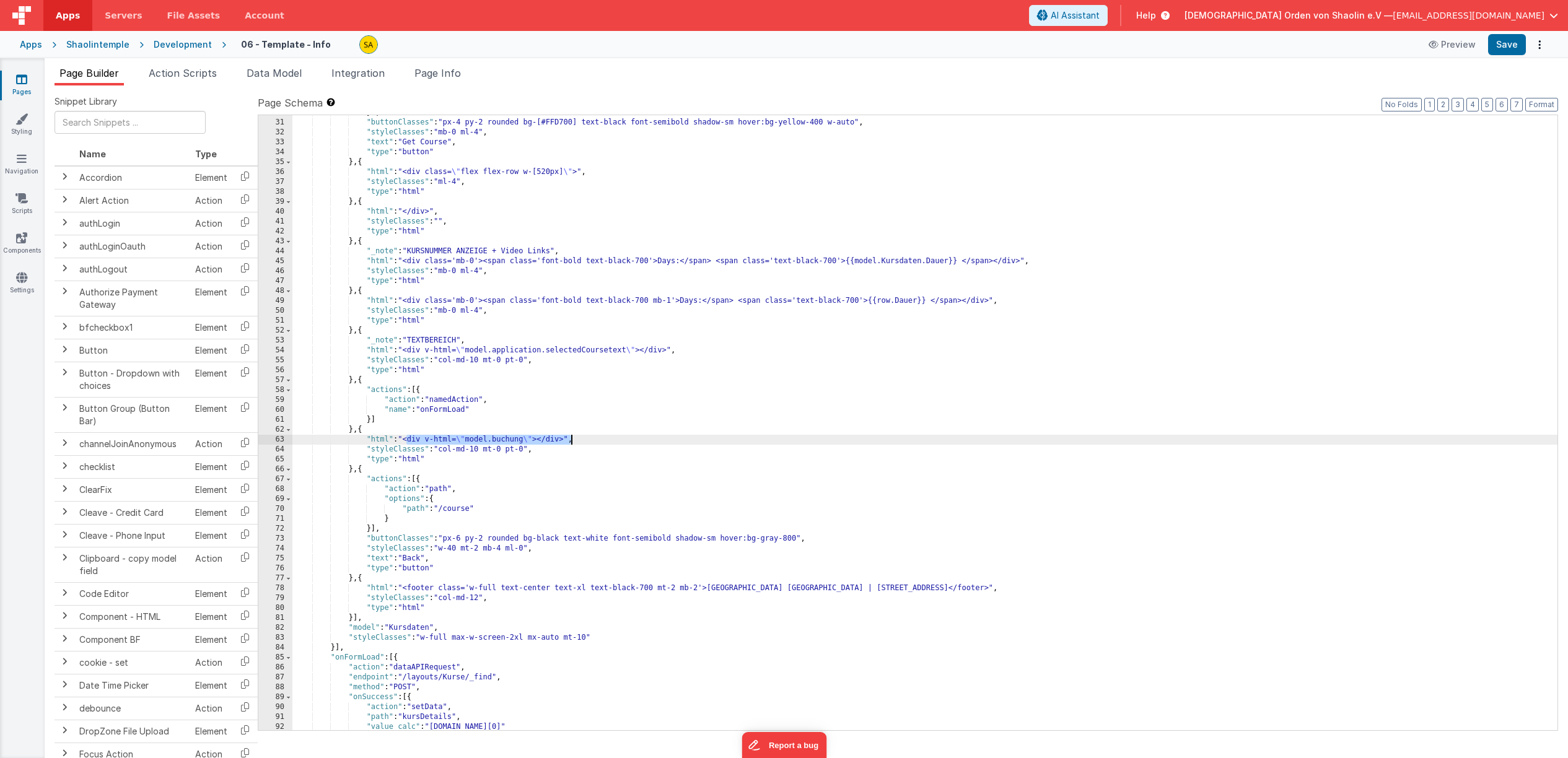
drag, startPoint x: 407, startPoint y: 441, endPoint x: 570, endPoint y: 443, distance: 163.0
click at [570, 442] on div "}] , "buttonClasses" : "px-4 py-2 rounded bg-[#FFD700] text-black font-semibold…" at bounding box center [925, 425] width 1265 height 635
click at [599, 440] on div "}] , "buttonClasses" : "px-4 py-2 rounded bg-[#FFD700] text-black font-semibold…" at bounding box center [925, 425] width 1265 height 635
click at [567, 442] on div "}] , "buttonClasses" : "px-4 py-2 rounded bg-[#FFD700] text-black font-semibold…" at bounding box center [925, 425] width 1265 height 635
click at [541, 441] on div "}] , "buttonClasses" : "px-4 py-2 rounded bg-[#FFD700] text-black font-semibold…" at bounding box center [925, 425] width 1265 height 635
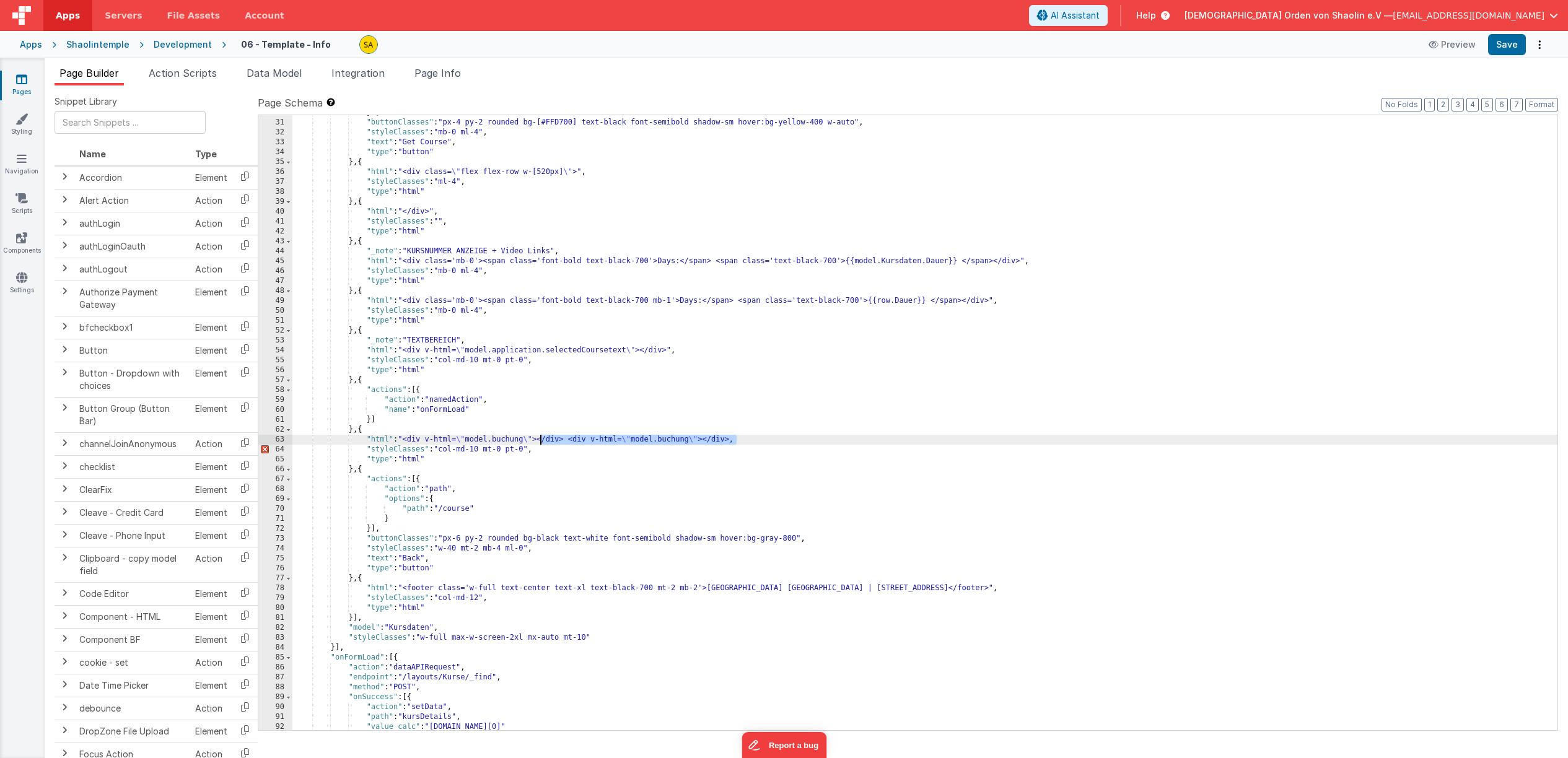
drag, startPoint x: 744, startPoint y: 441, endPoint x: 536, endPoint y: 446, distance: 208.1
click at [542, 441] on div "}] , "buttonClasses" : "px-4 py-2 rounded bg-[#FFD700] text-black font-semibold…" at bounding box center [925, 425] width 1265 height 635
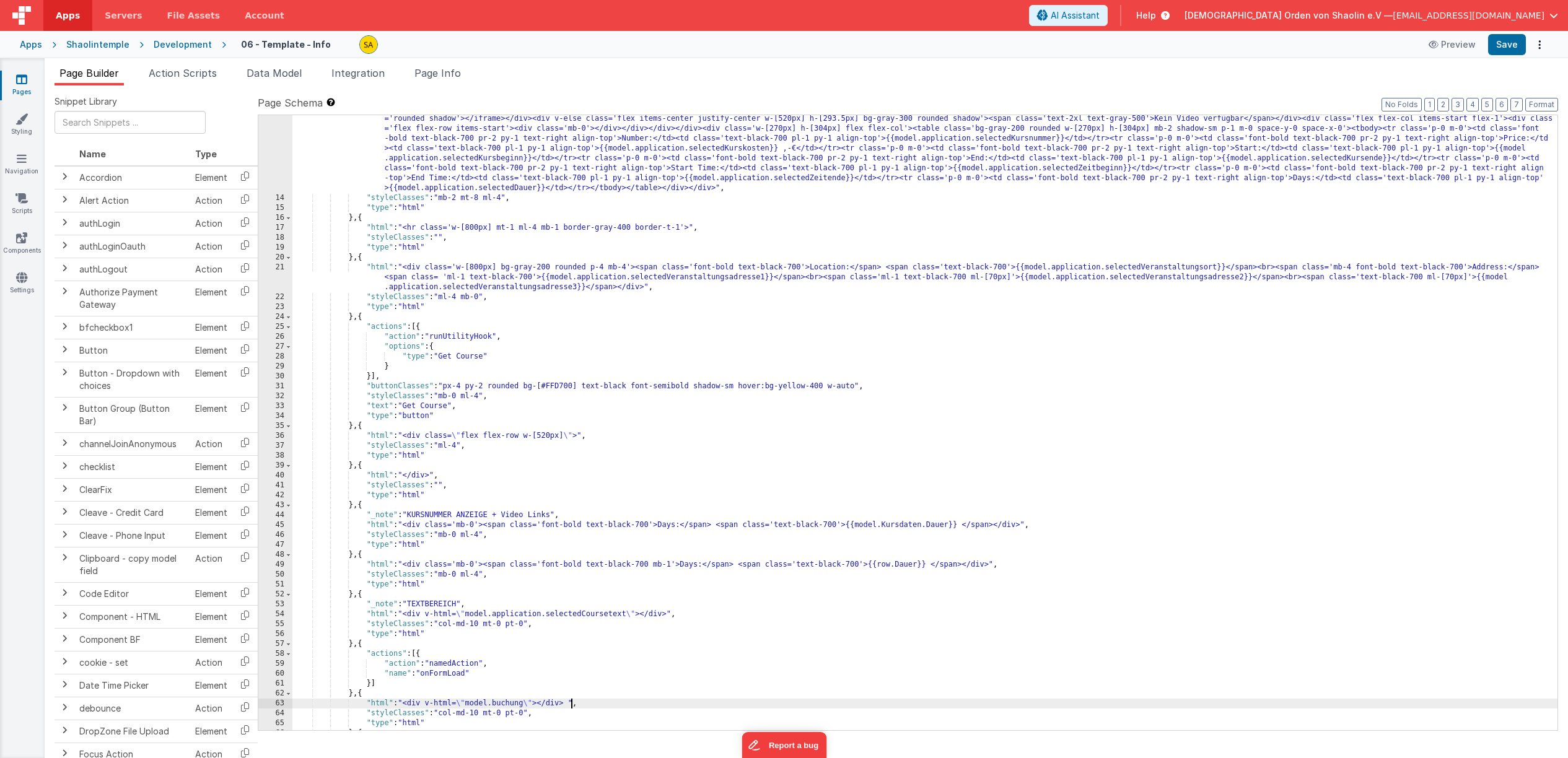
scroll to position [334, 0]
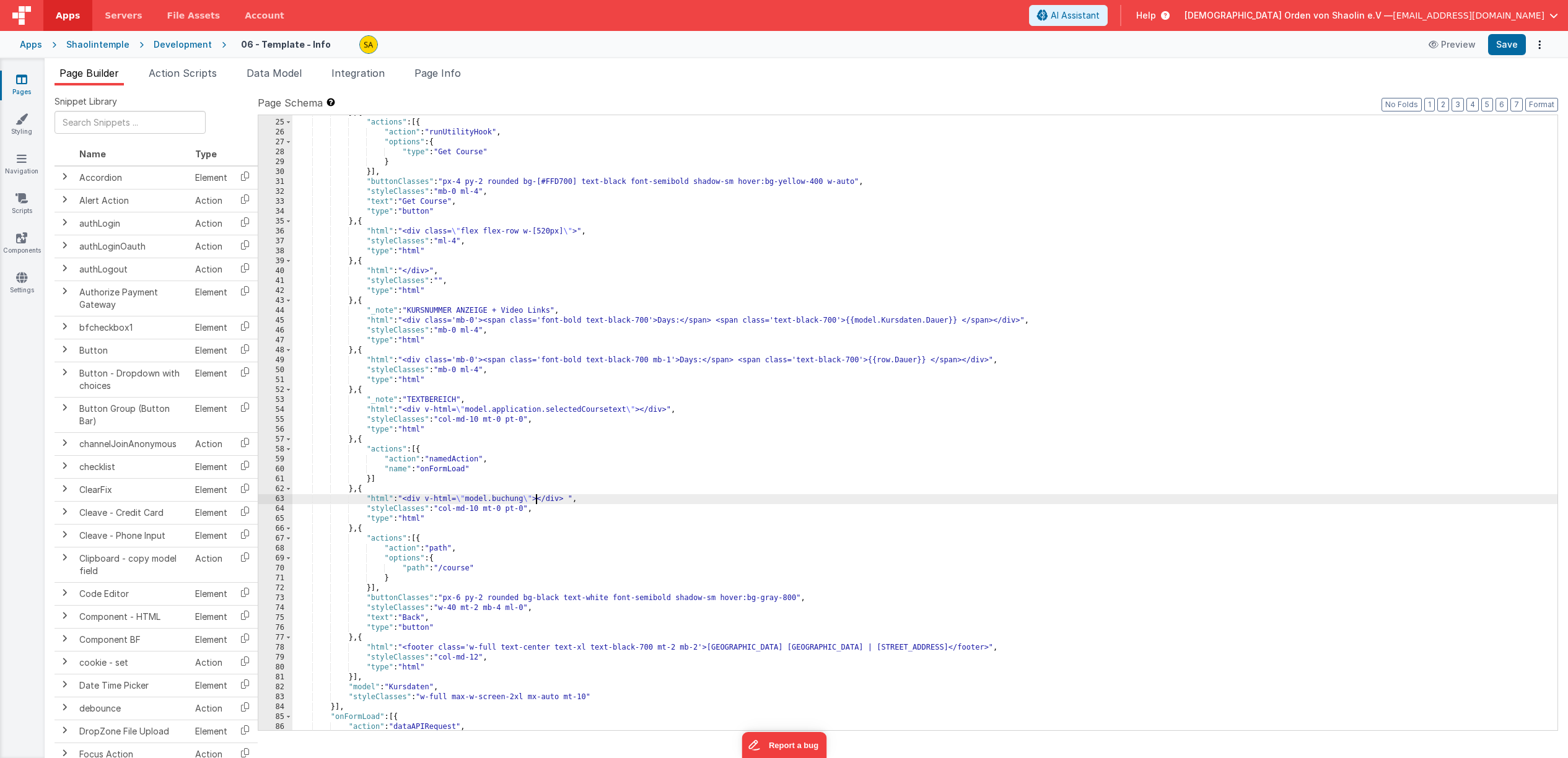
click at [535, 501] on div "} , { "actions" : [{ "action" : "runUtilityHook" , "options" : { "type" : "Get …" at bounding box center [925, 425] width 1265 height 635
click at [1099, 16] on span "AI Assistant" at bounding box center [1075, 15] width 49 height 12
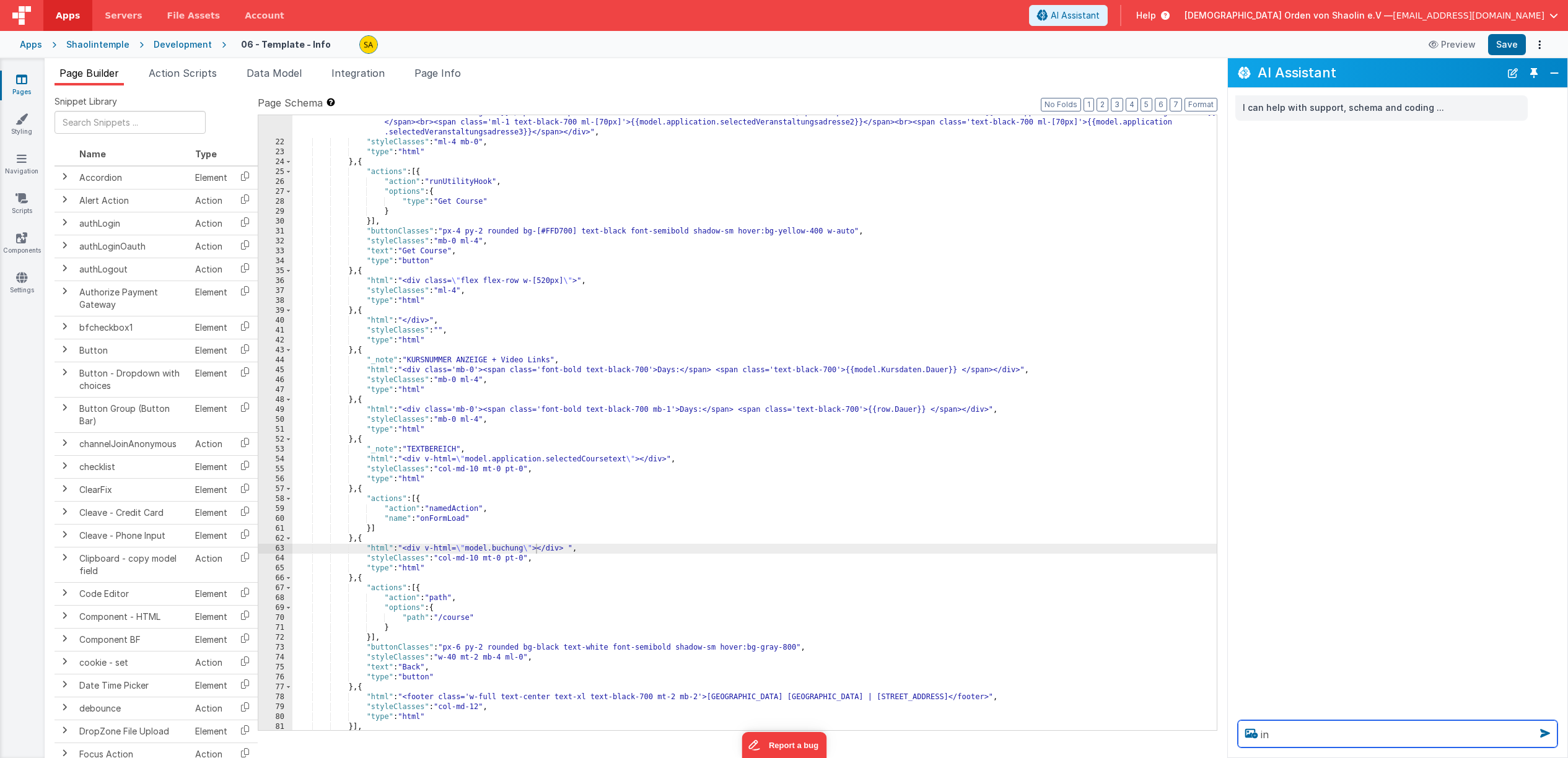
type textarea "i"
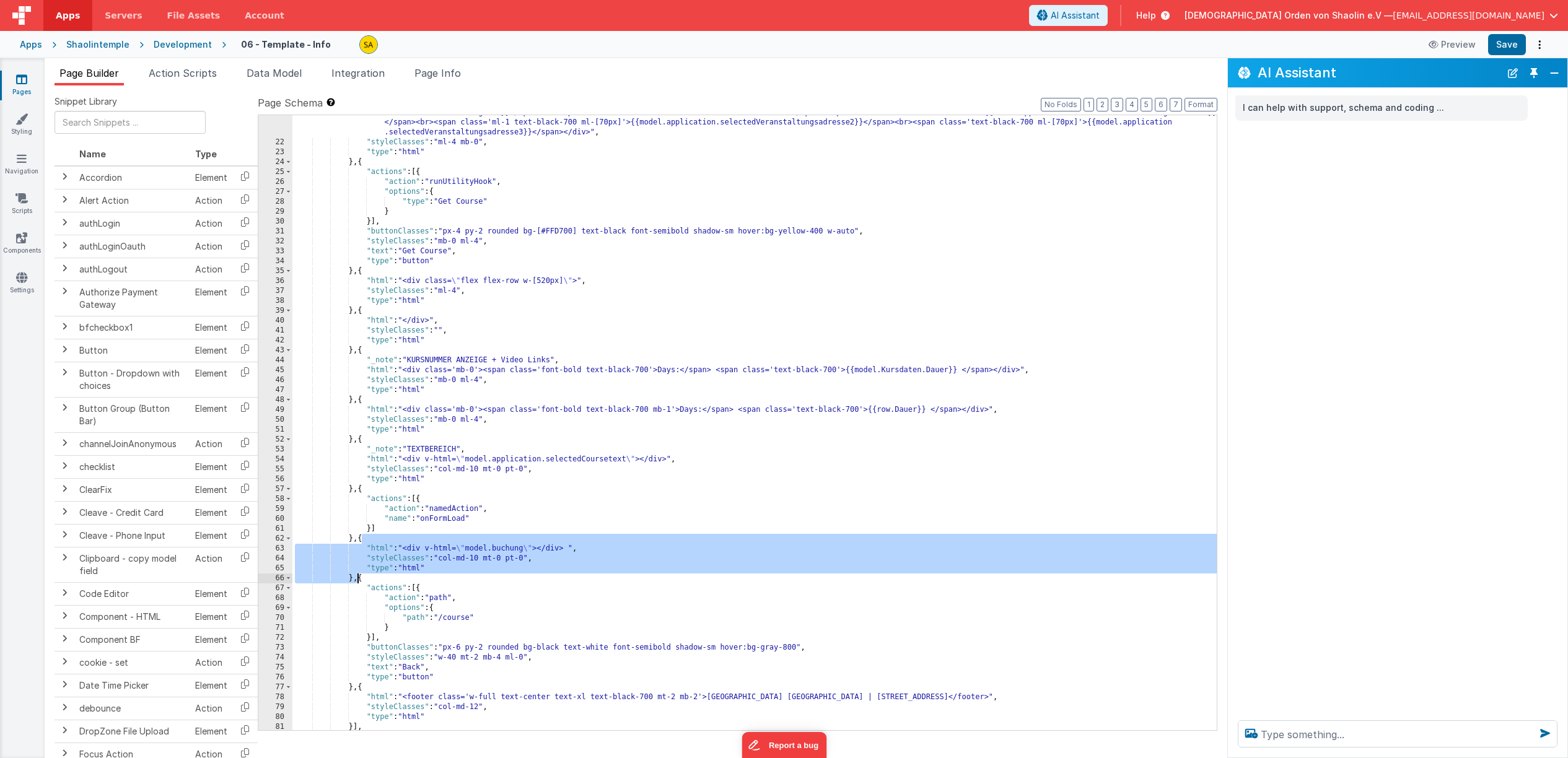
drag, startPoint x: 363, startPoint y: 541, endPoint x: 359, endPoint y: 575, distance: 34.2
click at [359, 575] on div ""html" : "<div class='w-[800px] bg-gray-200 rounded p-4 mb-4'><span class='font…" at bounding box center [754, 429] width 925 height 664
click at [1420, 739] on textarea at bounding box center [1397, 733] width 320 height 27
paste textarea "{ "html": "<div v-html=\"model.buchung\"></div> ", "styleClasses": "col-md-10 m…"
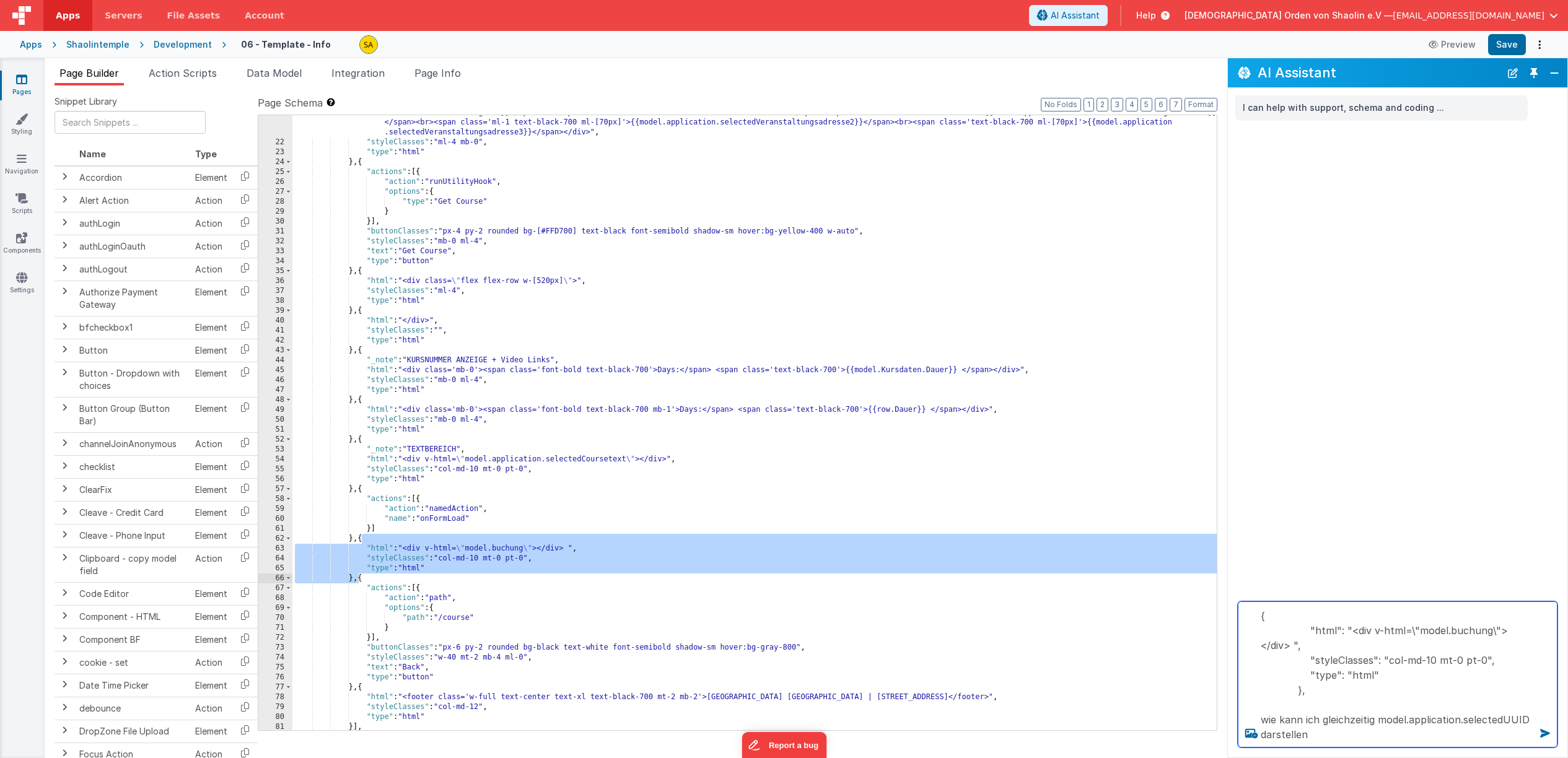
type textarea "{ "html": "<div v-html=\"model.buchung\"></div> ", "styleClasses": "col-md-10 m…"
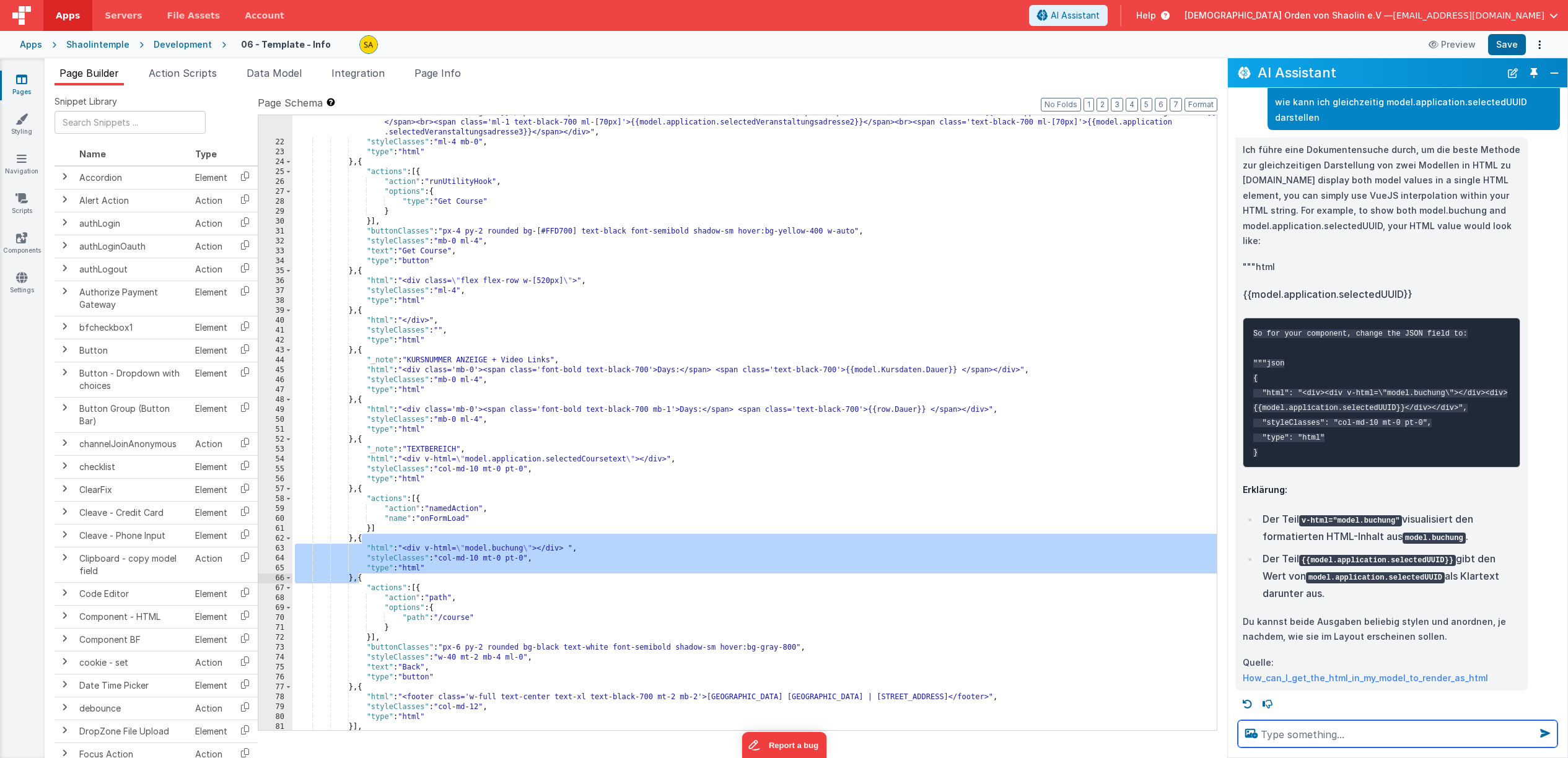
scroll to position [79, 0]
click at [762, 621] on div ""html" : "<div class='w-[800px] bg-gray-200 rounded p-4 mb-4'><span class='font…" at bounding box center [754, 429] width 925 height 664
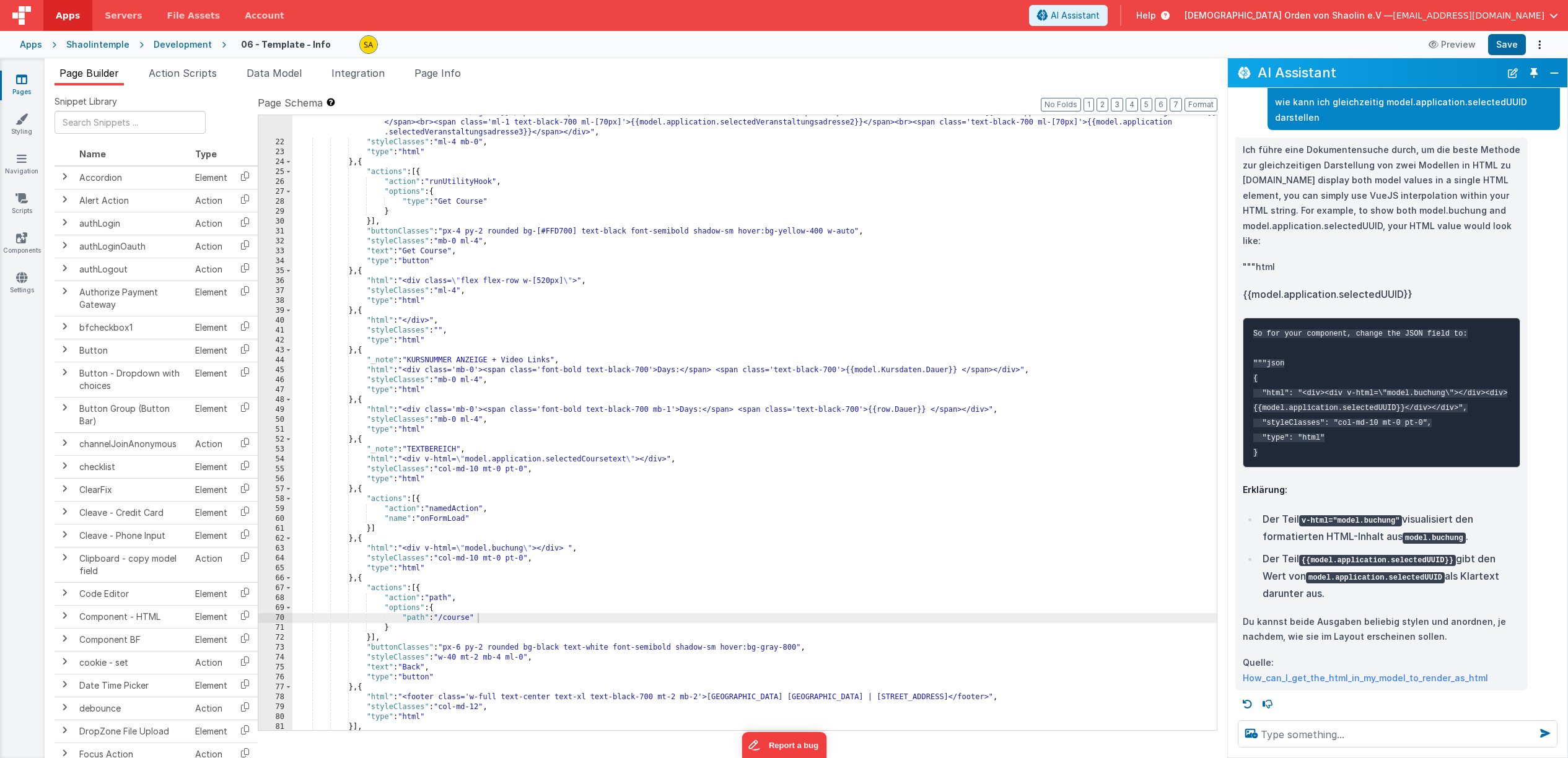
drag, startPoint x: 1254, startPoint y: 378, endPoint x: 1268, endPoint y: 450, distance: 73.3
click at [1268, 450] on pre "So for your component, change the JSON field to: """json { "html": "<div><div v…" at bounding box center [1381, 392] width 277 height 150
copy code "{ "html": "<div><div v-html=\"model.buchung\"></div><div>{{model.application.se…"
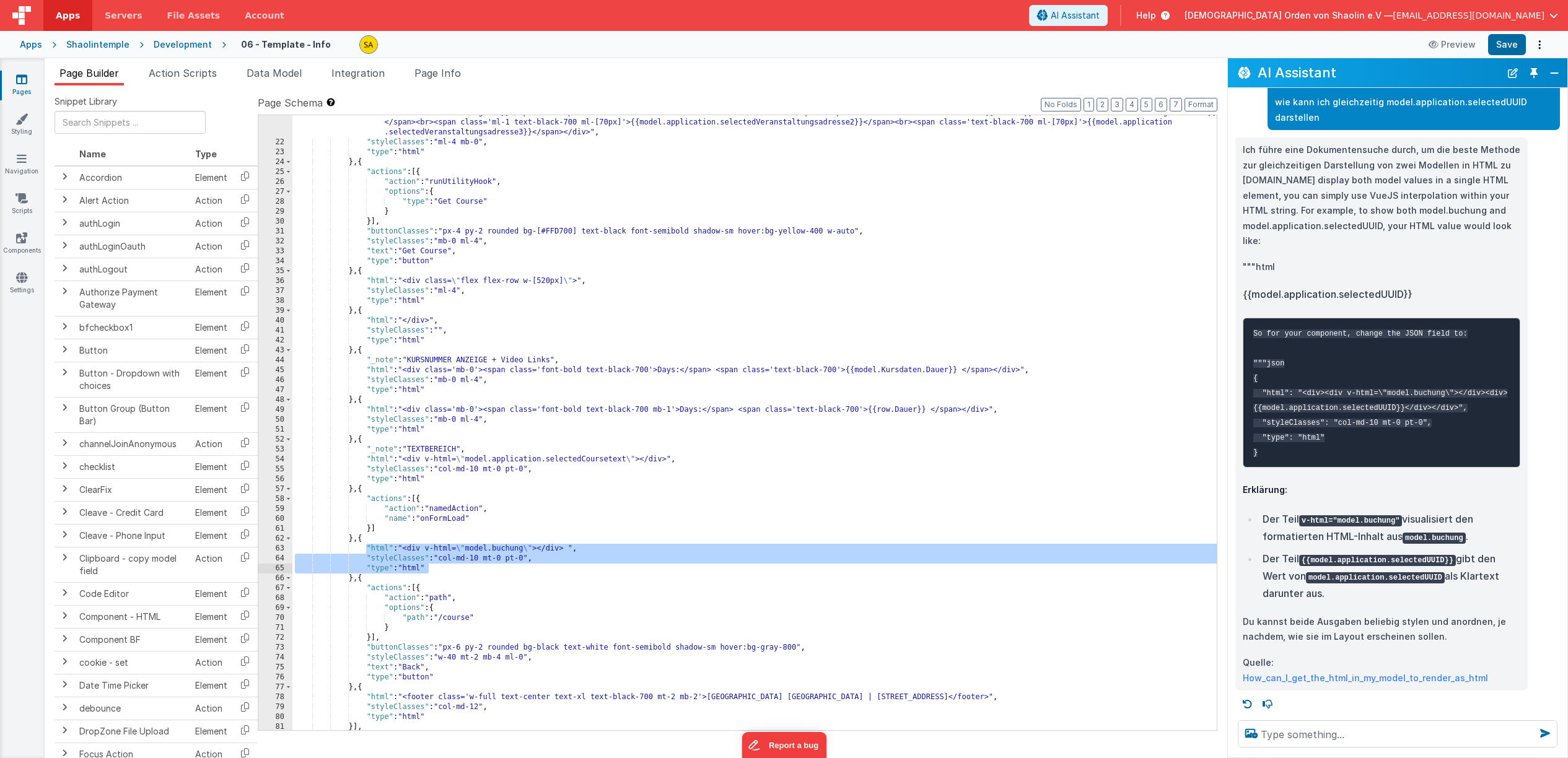
drag, startPoint x: 367, startPoint y: 549, endPoint x: 455, endPoint y: 570, distance: 90.5
click at [455, 569] on div ""html" : "<div class='w-[800px] bg-gray-200 rounded p-4 mb-4'><span class='font…" at bounding box center [754, 429] width 925 height 664
drag, startPoint x: 1402, startPoint y: 401, endPoint x: 1328, endPoint y: 400, distance: 74.0
click at [1402, 401] on pre "So for your component, change the JSON field to: """json { "html": "<div><div v…" at bounding box center [1381, 392] width 277 height 150
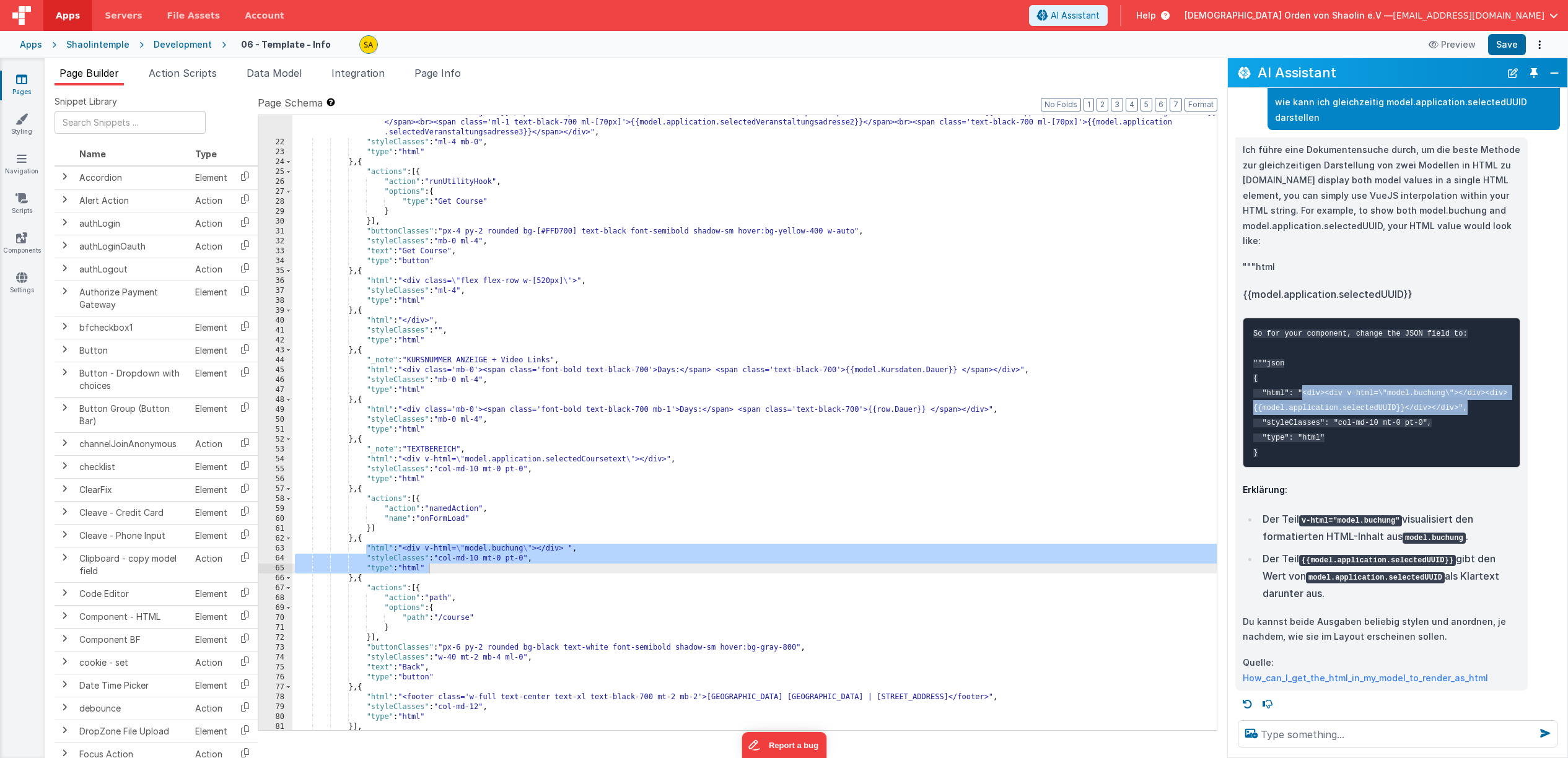
drag, startPoint x: 1298, startPoint y: 392, endPoint x: 1500, endPoint y: 409, distance: 202.7
click at [1502, 407] on code "So for your component, change the JSON field to: """json { "html": "<div><div v…" at bounding box center [1380, 393] width 254 height 127
copy code ""<div><div v-html=\"model.buchung\"></div><div>{{model.application.selectedUUID…"
click at [567, 548] on div ""html" : "<div class='w-[800px] bg-gray-200 rounded p-4 mb-4'><span class='font…" at bounding box center [754, 429] width 925 height 664
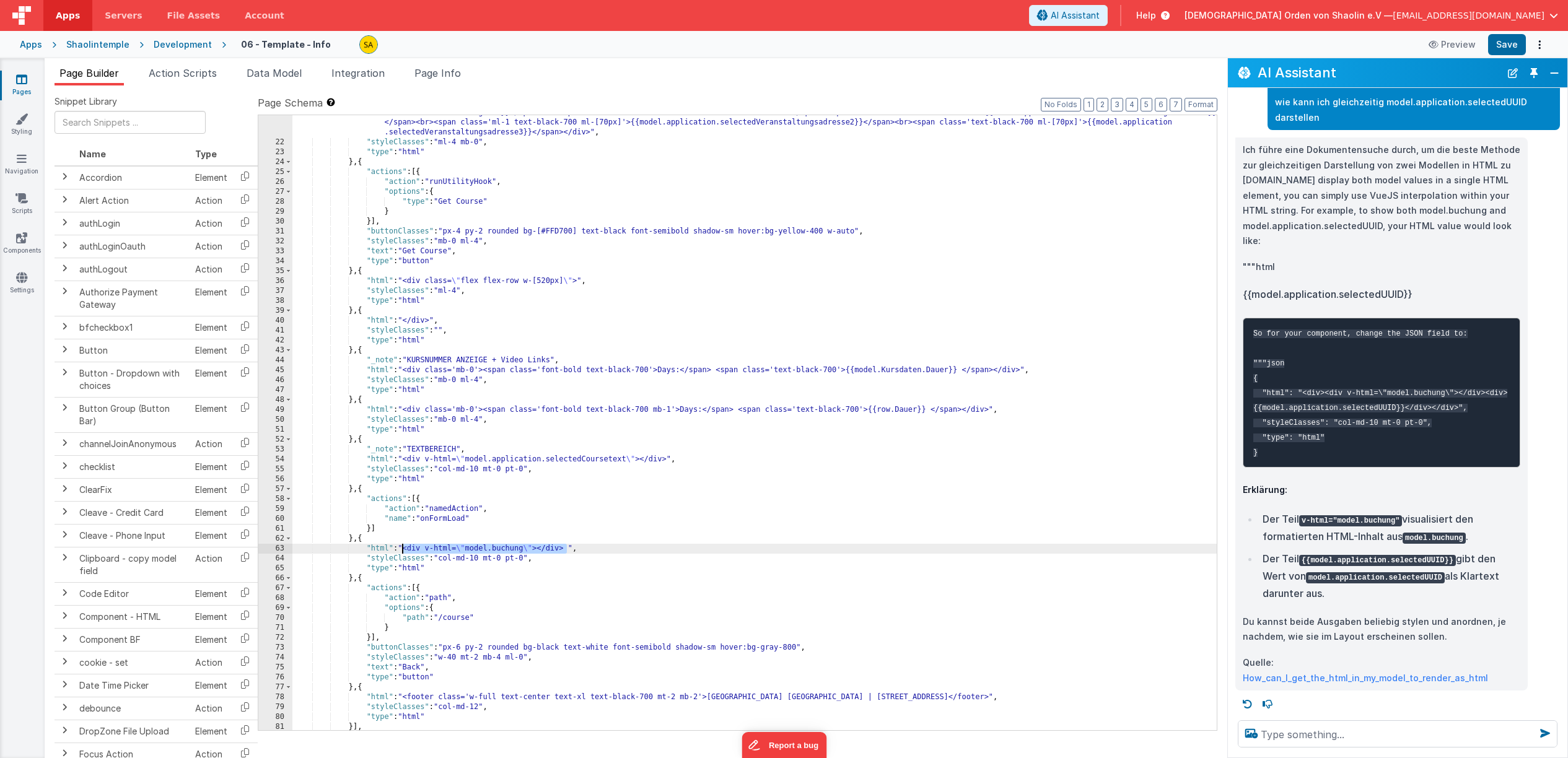
drag, startPoint x: 569, startPoint y: 549, endPoint x: 457, endPoint y: 577, distance: 115.4
click at [402, 548] on div ""html" : "<div class='w-[800px] bg-gray-200 rounded p-4 mb-4'><span class='font…" at bounding box center [754, 429] width 925 height 664
click at [1509, 46] on button "Save" at bounding box center [1508, 44] width 38 height 21
drag, startPoint x: 1540, startPoint y: 228, endPoint x: 166, endPoint y: 73, distance: 1382.7
click at [166, 73] on span "Action Scripts" at bounding box center [183, 73] width 68 height 12
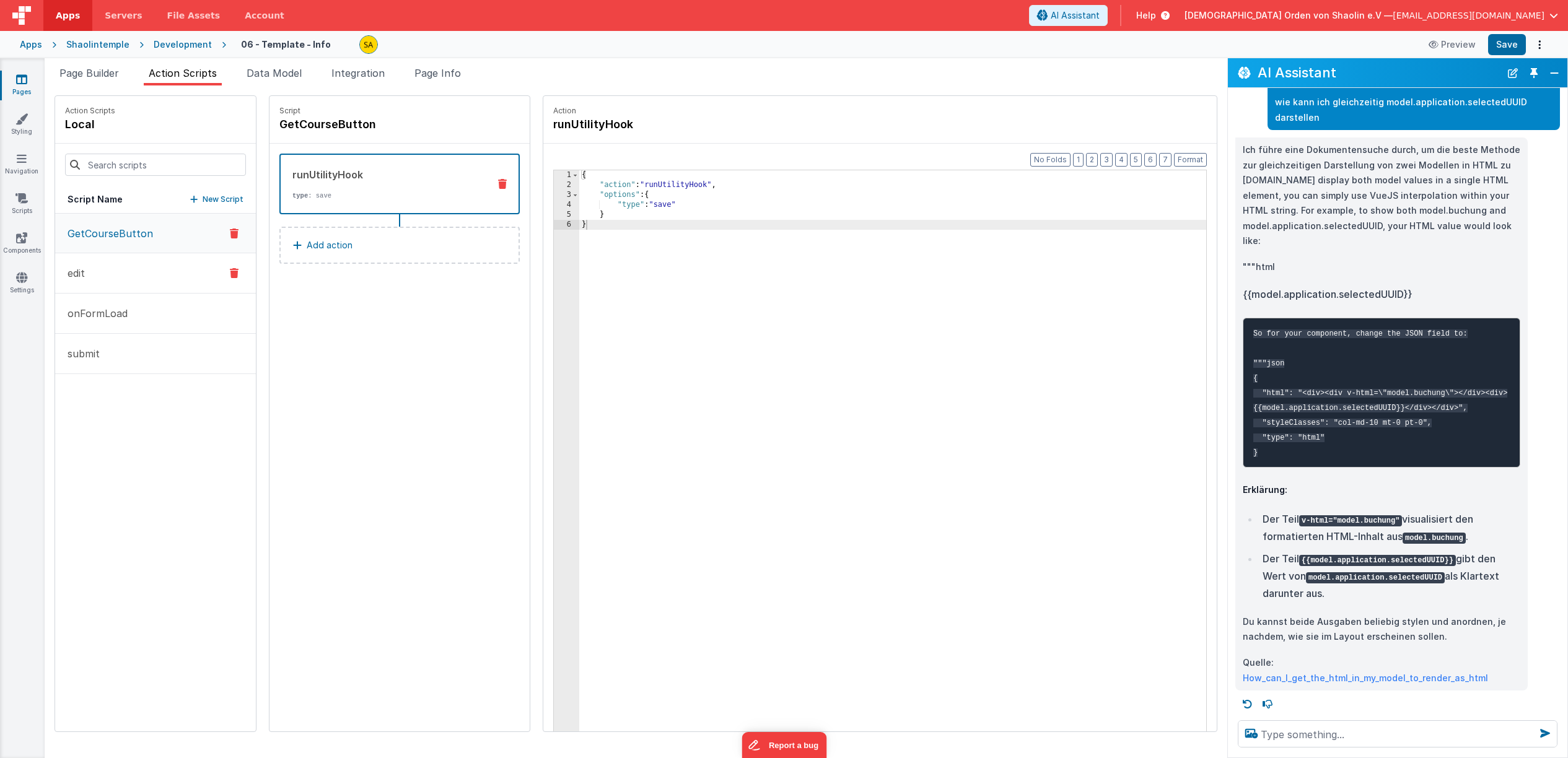
click at [99, 275] on button "edit" at bounding box center [156, 273] width 200 height 41
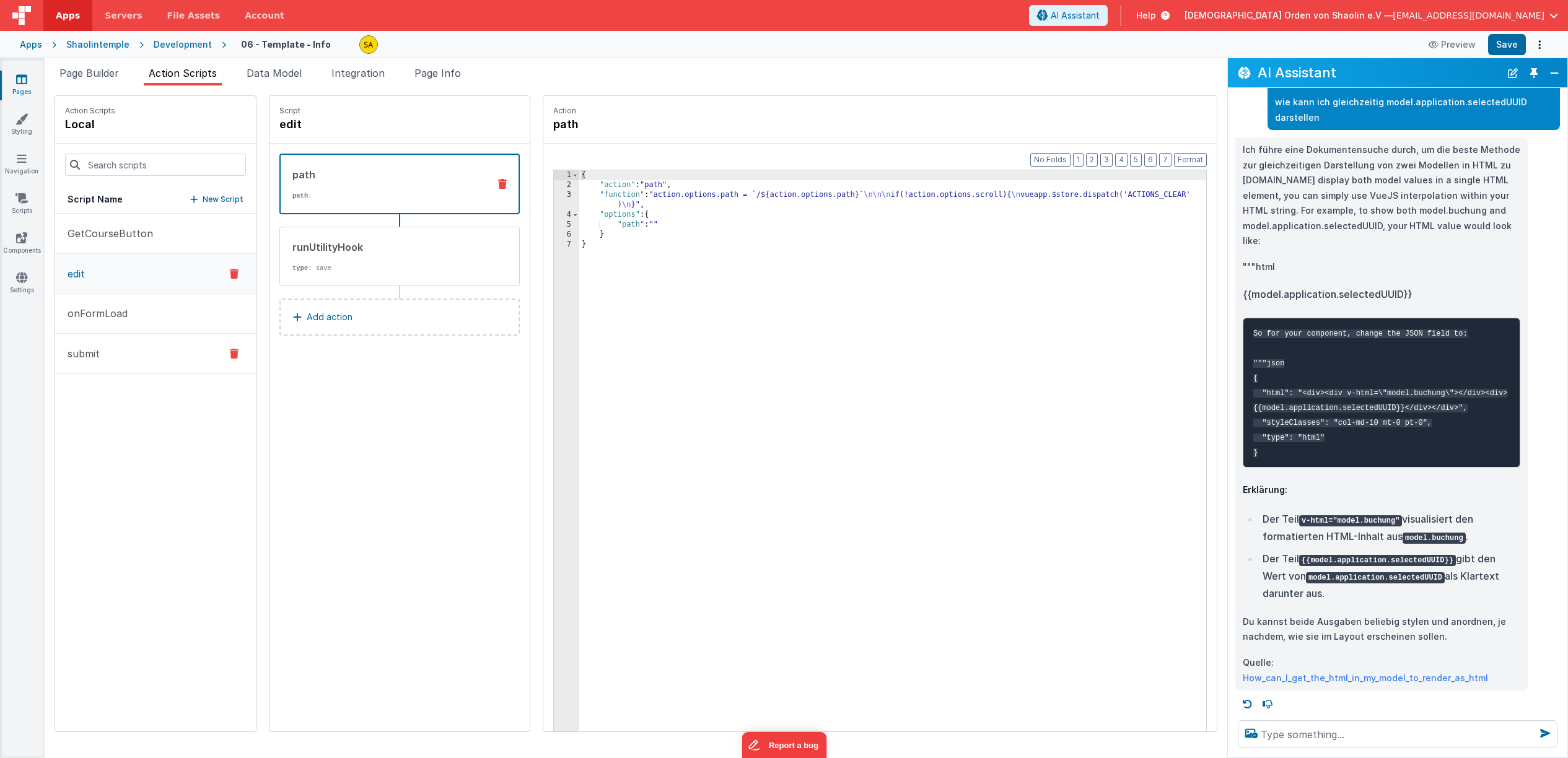
click at [106, 366] on button "submit" at bounding box center [156, 353] width 200 height 41
click at [100, 320] on p "onFormLoad" at bounding box center [94, 314] width 68 height 15
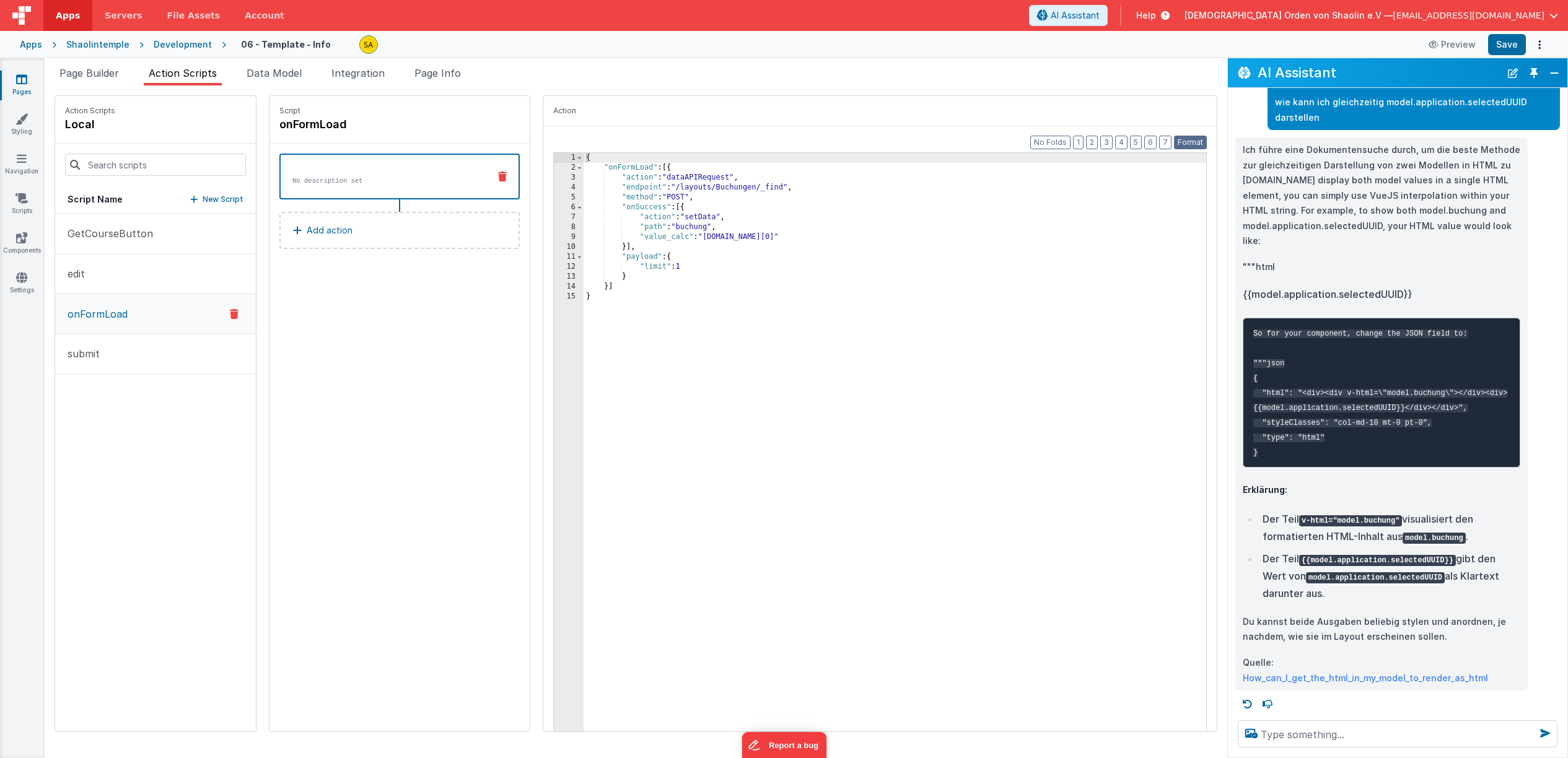
click at [1195, 142] on button "Format" at bounding box center [1190, 142] width 33 height 13
click at [869, 368] on div "{ "onFormLoad" : [{ "action" : "dataAPIRequest" , "endpoint" : "/layouts/Buchun…" at bounding box center [902, 463] width 638 height 619
click at [681, 269] on div "{ "onFormLoad" : [{ "action" : "dataAPIRequest" , "endpoint" : "/layouts/Buchun…" at bounding box center [902, 463] width 638 height 619
click at [1500, 45] on button "Save" at bounding box center [1508, 44] width 38 height 21
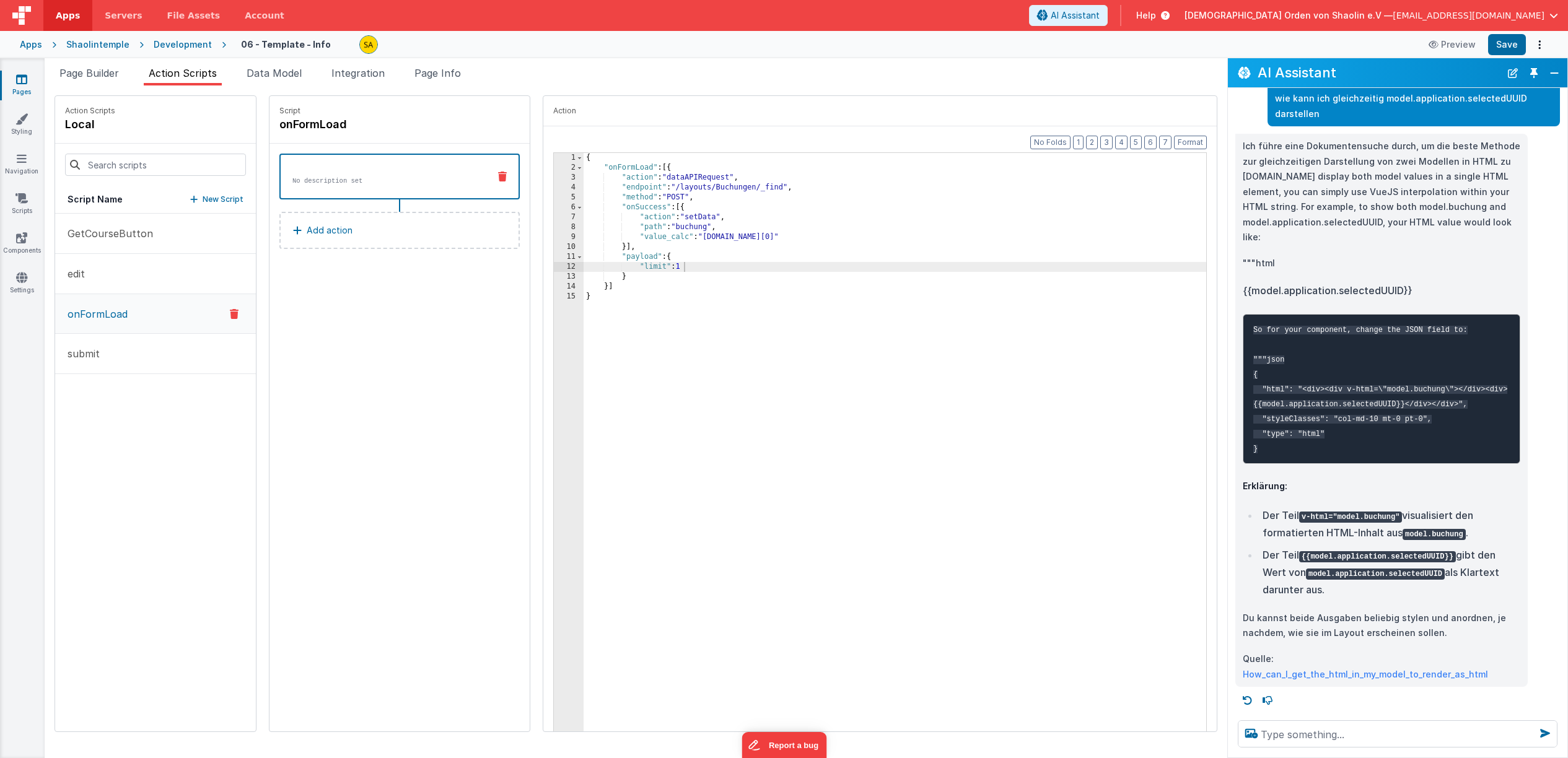
scroll to position [0, 0]
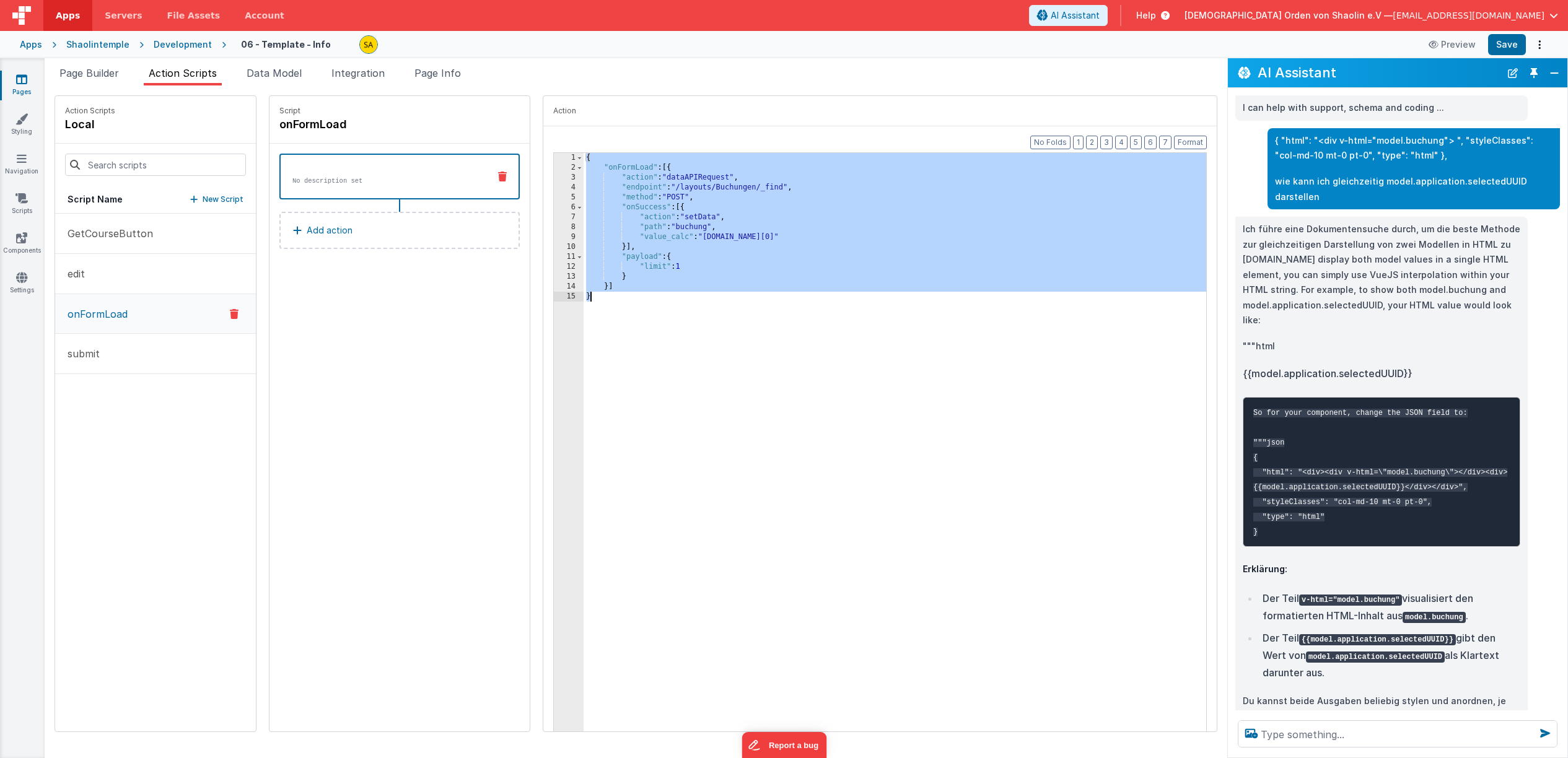
drag, startPoint x: 572, startPoint y: 160, endPoint x: 585, endPoint y: 299, distance: 139.6
click at [585, 300] on div "{ "onFormLoad" : [{ "action" : "dataAPIRequest" , "endpoint" : "/layouts/Buchun…" at bounding box center [902, 463] width 638 height 619
click at [1292, 739] on textarea at bounding box center [1397, 733] width 320 height 27
paste textarea "{ "onFormLoad": [{ "action": "dataAPIRequest", "endpoint": "/layouts/Buchungen/…"
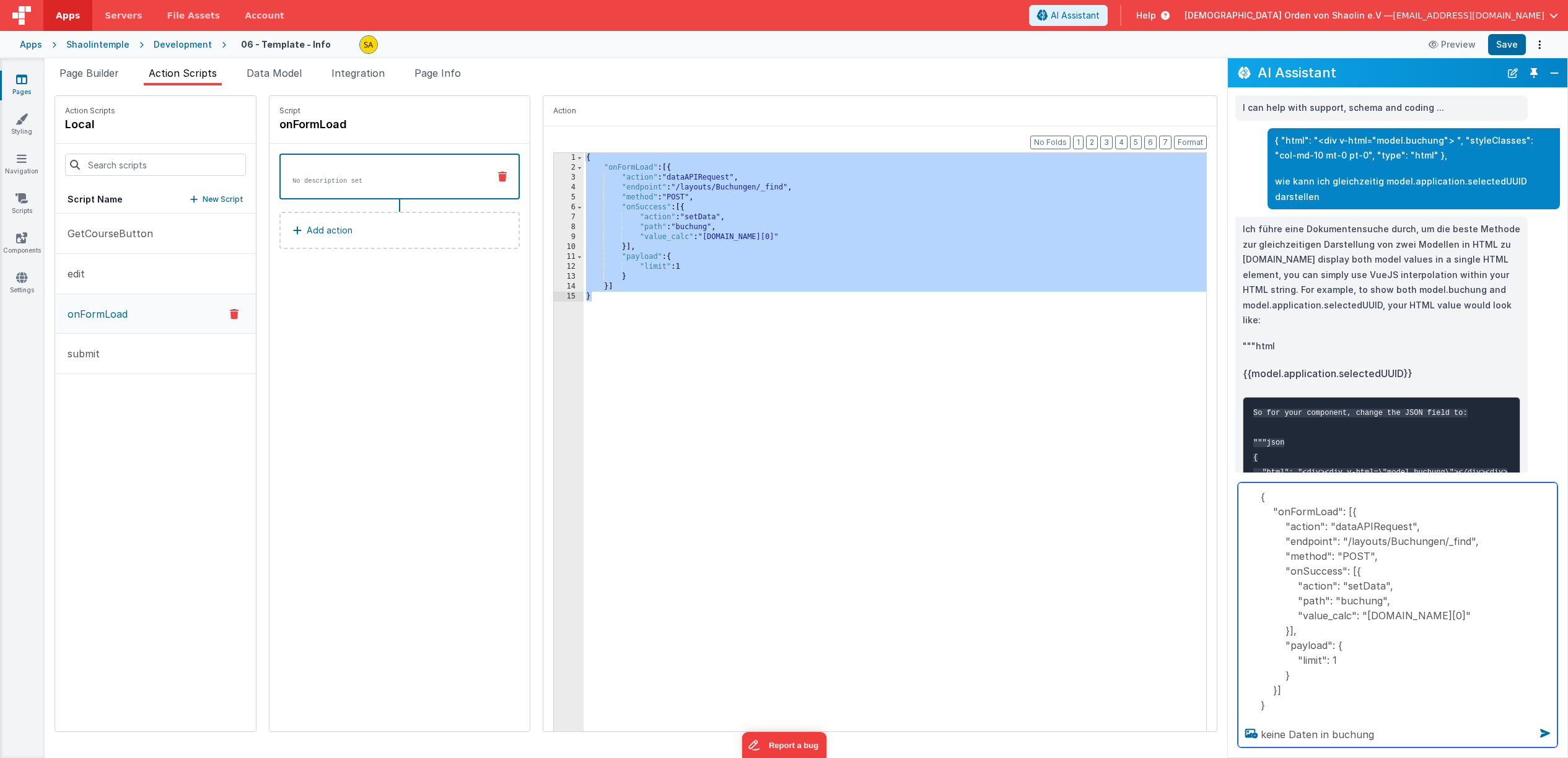
type textarea "{ "onFormLoad": [{ "action": "dataAPIRequest", "endpoint": "/layouts/Buchungen/…"
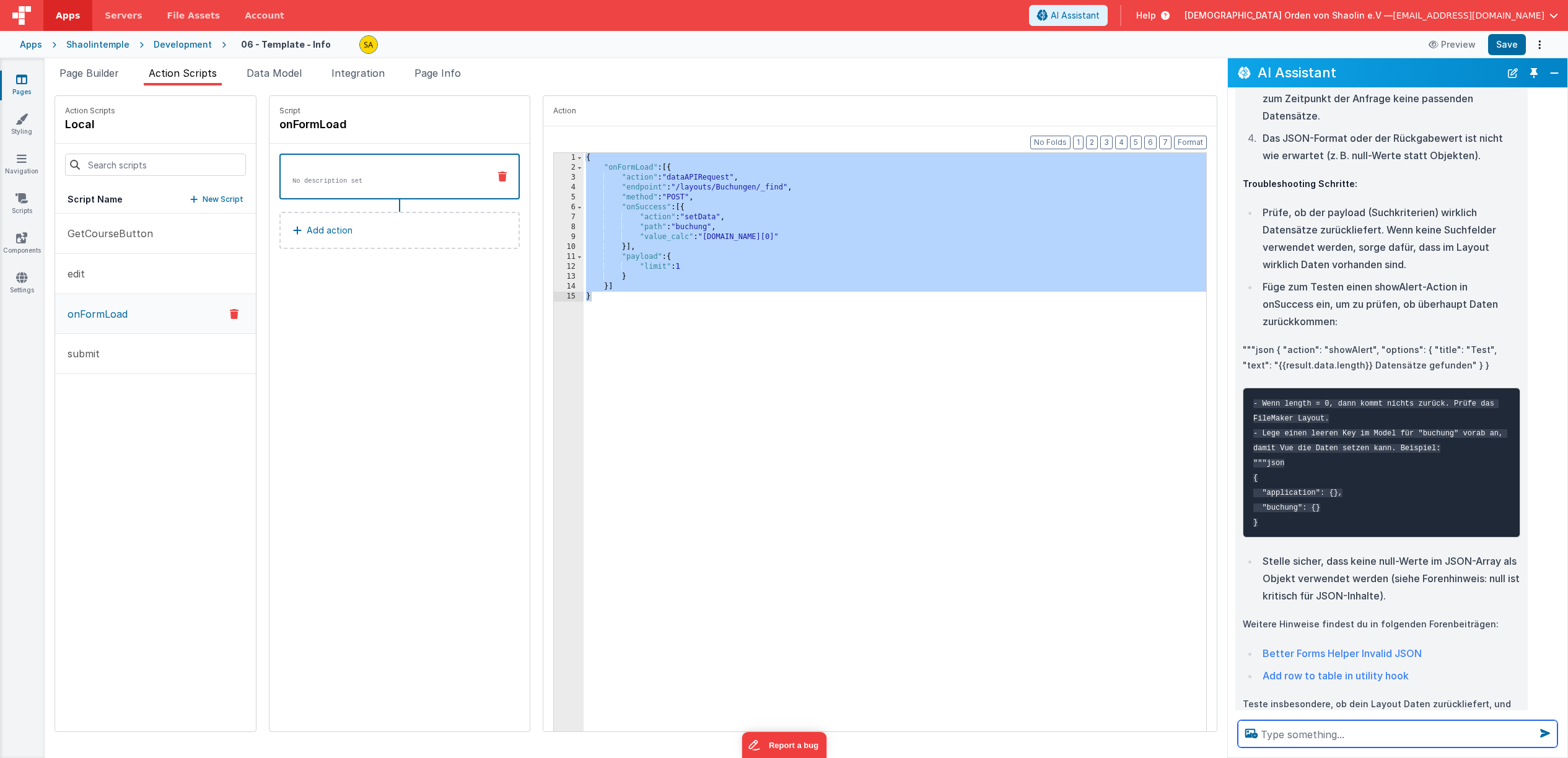
scroll to position [1023, 0]
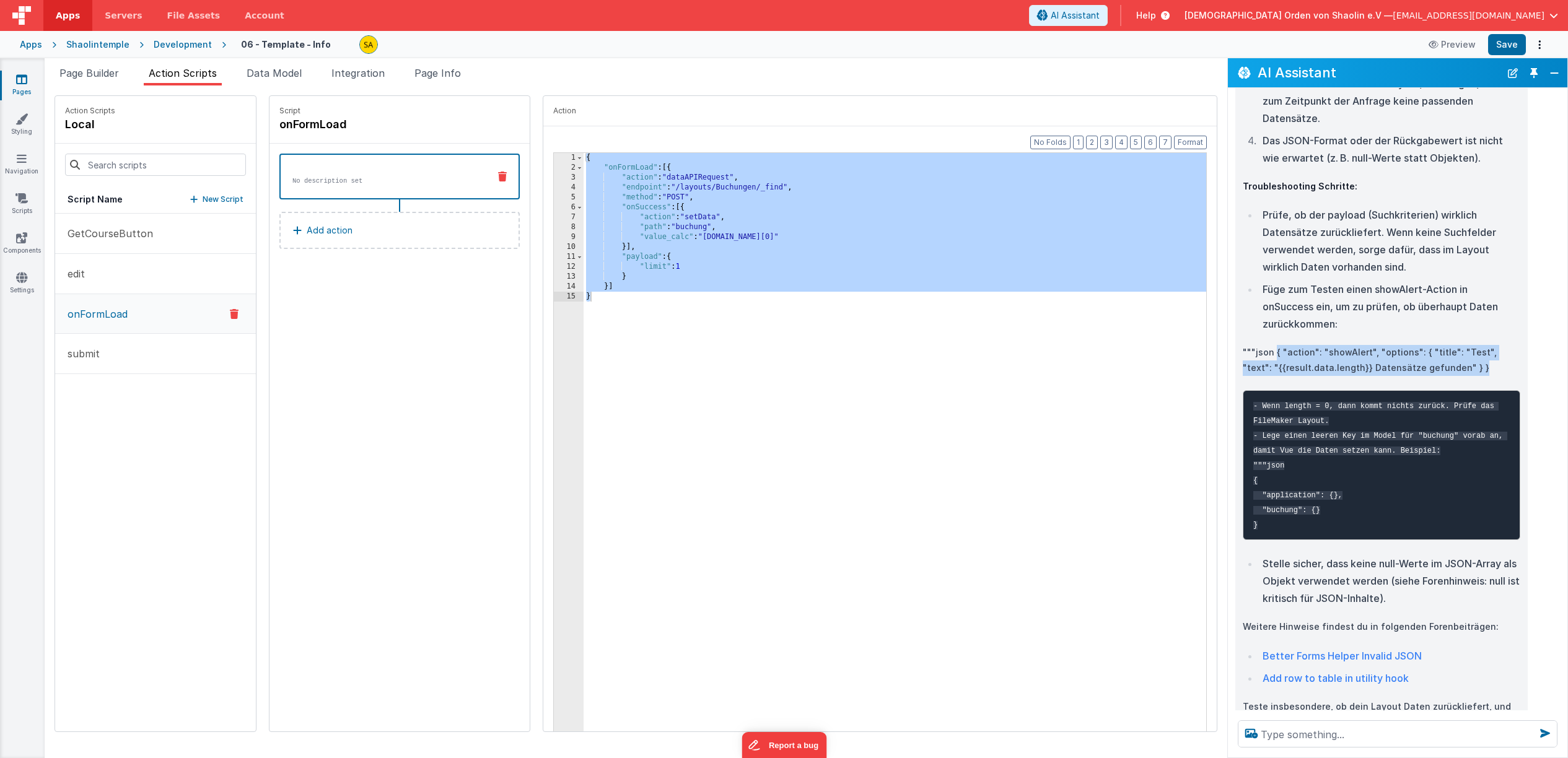
drag, startPoint x: 1277, startPoint y: 340, endPoint x: 1444, endPoint y: 350, distance: 167.3
click at [1444, 350] on p """"json { "action": "showAlert", "options": { "title": "Test", "text": "{{resul…" at bounding box center [1381, 360] width 277 height 31
copy p "{ "action": "showAlert", "options": { "title": "Test", "text": "{{result.data.l…"
click at [584, 314] on div "{ "onFormLoad" : [{ "action" : "dataAPIRequest" , "endpoint" : "/layouts/Buchun…" at bounding box center [902, 463] width 638 height 619
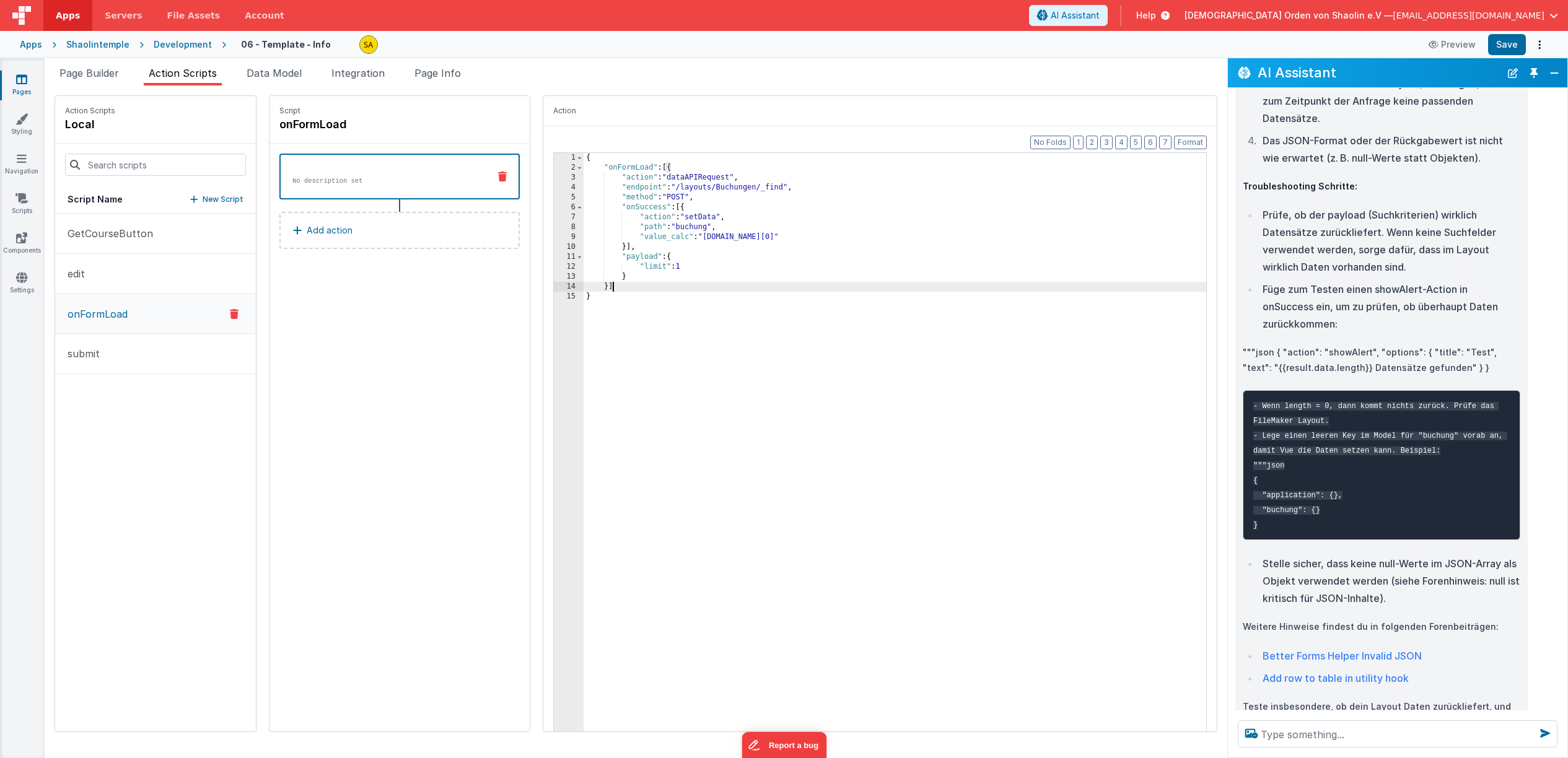
click at [610, 286] on div "{ "onFormLoad" : [{ "action" : "dataAPIRequest" , "endpoint" : "/layouts/Buchun…" at bounding box center [902, 463] width 638 height 619
paste textarea
click at [609, 291] on div "{ "onFormLoad" : [{ "action" : "dataAPIRequest" , "endpoint" : "/layouts/Buchun…" at bounding box center [902, 463] width 638 height 619
click at [608, 287] on div "{ "onFormLoad" : [{ "action" : "dataAPIRequest" , "endpoint" : "/layouts/Buchun…" at bounding box center [902, 463] width 638 height 619
click at [1080, 309] on div "{ "onFormLoad" : [{ "action" : "dataAPIRequest" , "endpoint" : "/layouts/Buchun…" at bounding box center [902, 463] width 638 height 619
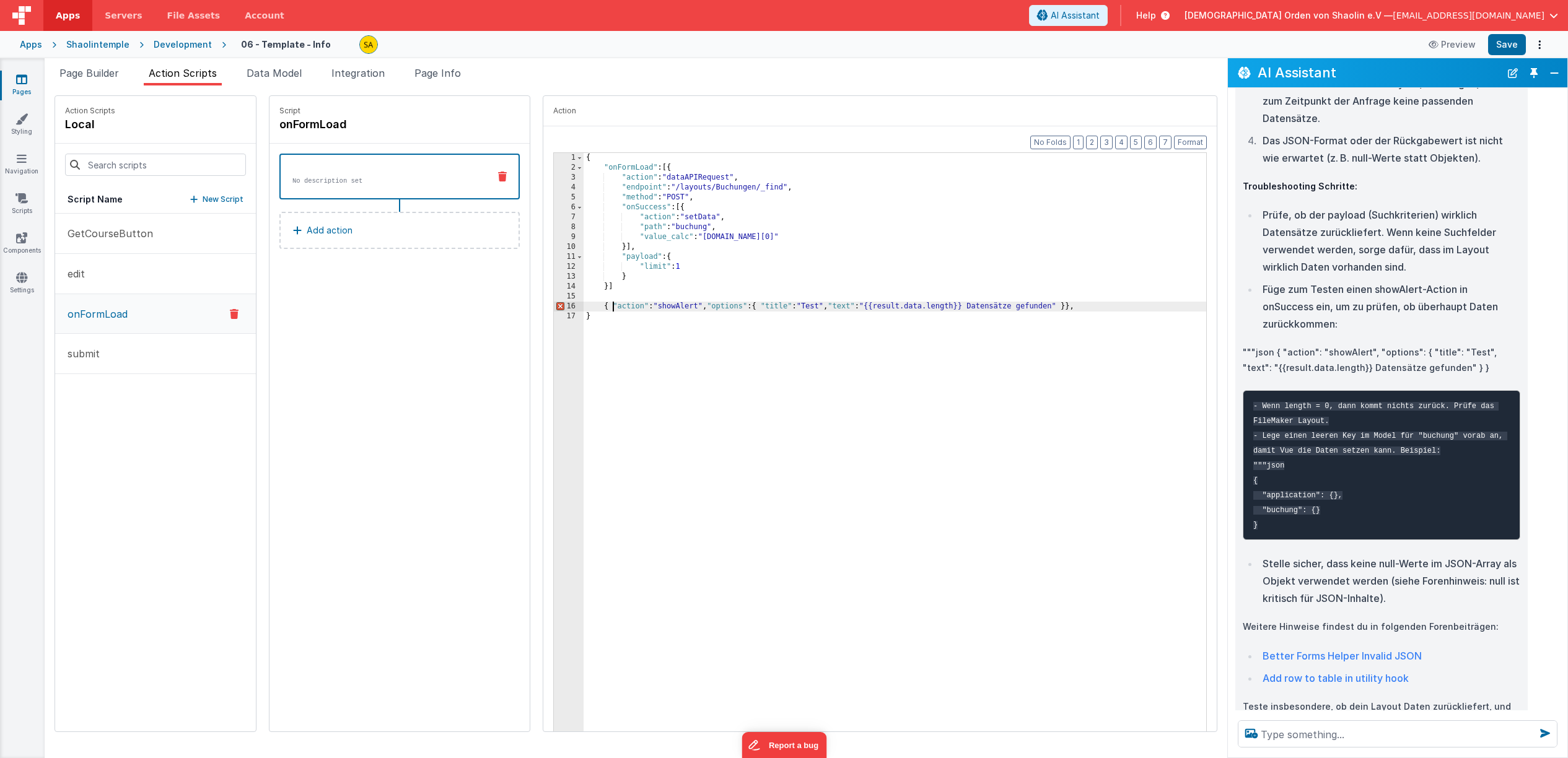
click at [595, 309] on div "{ "onFormLoad" : [{ "action" : "dataAPIRequest" , "endpoint" : "/layouts/Buchun…" at bounding box center [902, 463] width 638 height 619
click at [593, 305] on div "{ "onFormLoad" : [{ "action" : "dataAPIRequest" , "endpoint" : "/layouts/Buchun…" at bounding box center [902, 463] width 638 height 619
click at [1074, 308] on div "{ "onFormLoad" : [{ "action" : "dataAPIRequest" , "endpoint" : "/layouts/Buchun…" at bounding box center [902, 463] width 638 height 619
click at [607, 288] on div "{ "onFormLoad" : [{ "action" : "dataAPIRequest" , "endpoint" : "/layouts/Buchun…" at bounding box center [902, 463] width 638 height 619
click at [584, 314] on div "{ "onFormLoad" : [{ "action" : "dataAPIRequest" , "endpoint" : "/layouts/Buchun…" at bounding box center [902, 463] width 638 height 619
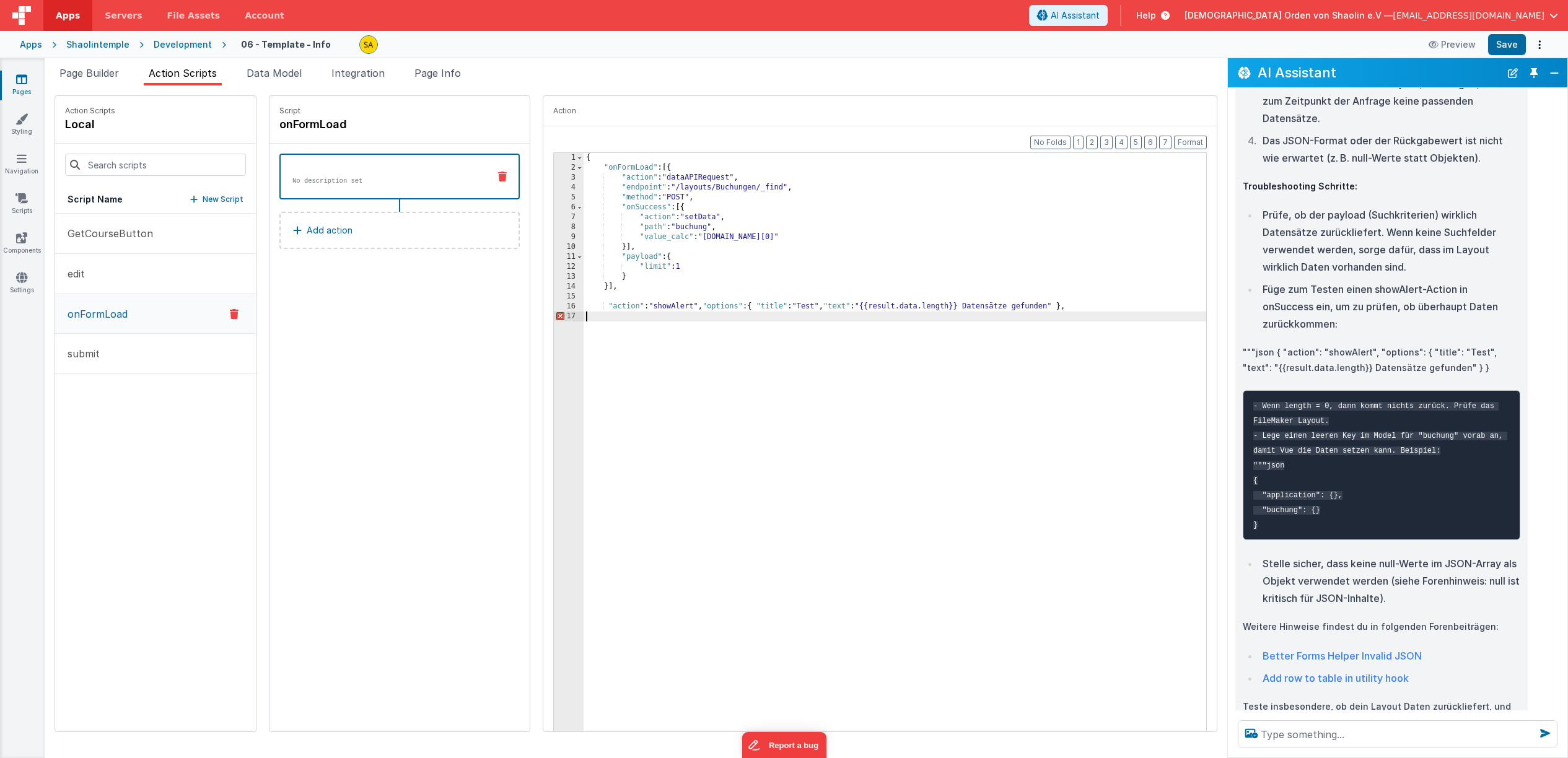
click at [1132, 309] on div "{ "onFormLoad" : [{ "action" : "dataAPIRequest" , "endpoint" : "/layouts/Buchun…" at bounding box center [902, 463] width 638 height 619
click at [749, 392] on div "{ "onFormLoad" : [{ "action" : "dataAPIRequest" , "endpoint" : "/layouts/Buchun…" at bounding box center [902, 463] width 638 height 619
click at [1080, 308] on div "{ "onFormLoad" : [{ "action" : "dataAPIRequest" , "endpoint" : "/layouts/Buchun…" at bounding box center [902, 463] width 638 height 619
click at [753, 309] on div "{ "onFormLoad" : [{ "action" : "dataAPIRequest" , "endpoint" : "/layouts/Buchun…" at bounding box center [902, 463] width 638 height 619
click at [1080, 308] on div "{ "onFormLoad" : [{ "action" : "dataAPIRequest" , "endpoint" : "/layouts/Buchun…" at bounding box center [902, 463] width 638 height 619
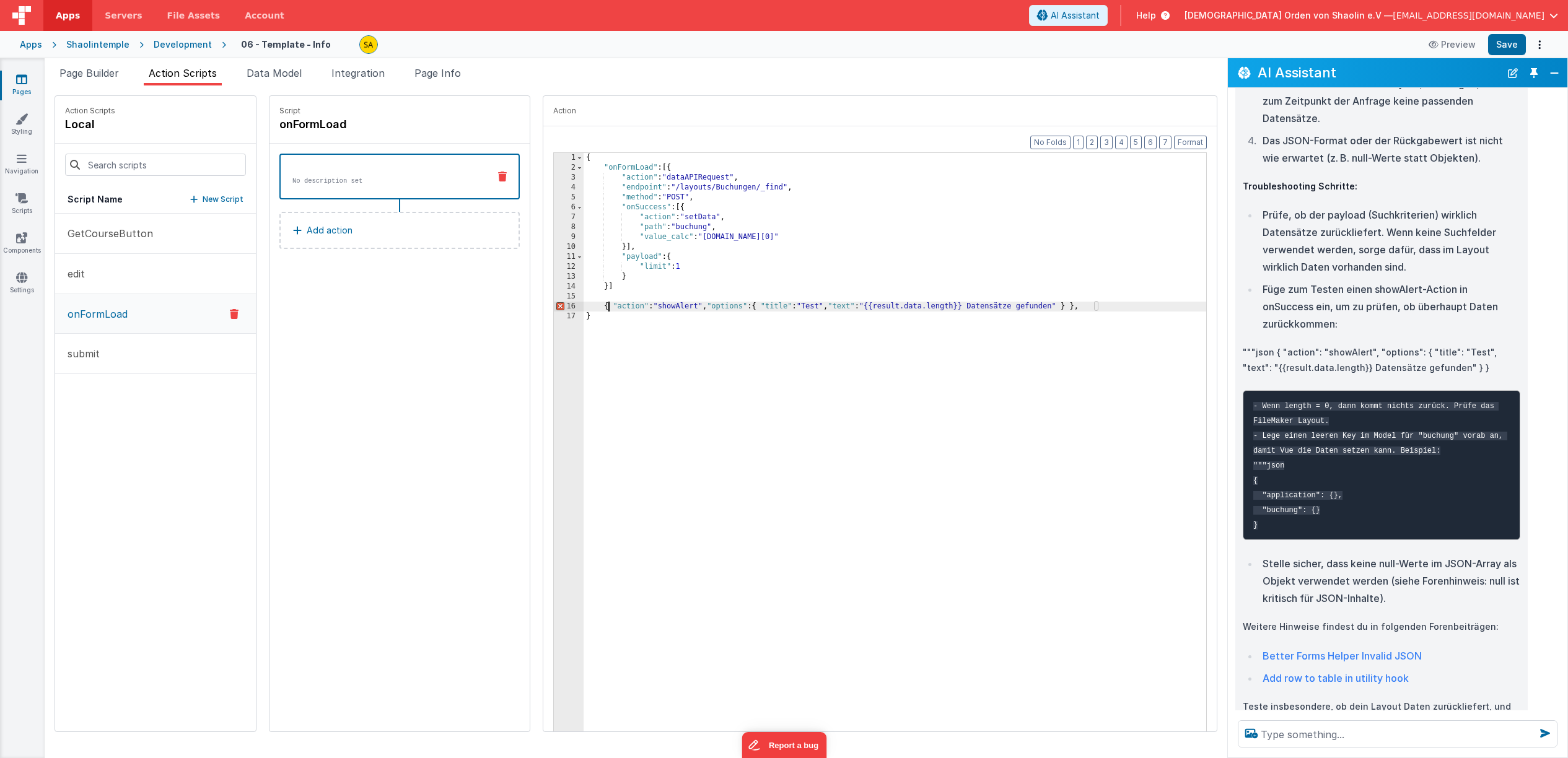
click at [594, 309] on div "{ "onFormLoad" : [{ "action" : "dataAPIRequest" , "endpoint" : "/layouts/Buchun…" at bounding box center [902, 463] width 638 height 619
click at [1078, 307] on div "{ "onFormLoad" : [{ "action" : "dataAPIRequest" , "endpoint" : "/layouts/Buchun…" at bounding box center [902, 463] width 638 height 619
click at [599, 289] on div "{ "onFormLoad" : [{ "action" : "dataAPIRequest" , "endpoint" : "/layouts/Buchun…" at bounding box center [902, 463] width 638 height 619
click at [1086, 310] on div "{ "onFormLoad" : [{ "action" : "dataAPIRequest" , "endpoint" : "/layouts/Buchun…" at bounding box center [902, 463] width 638 height 619
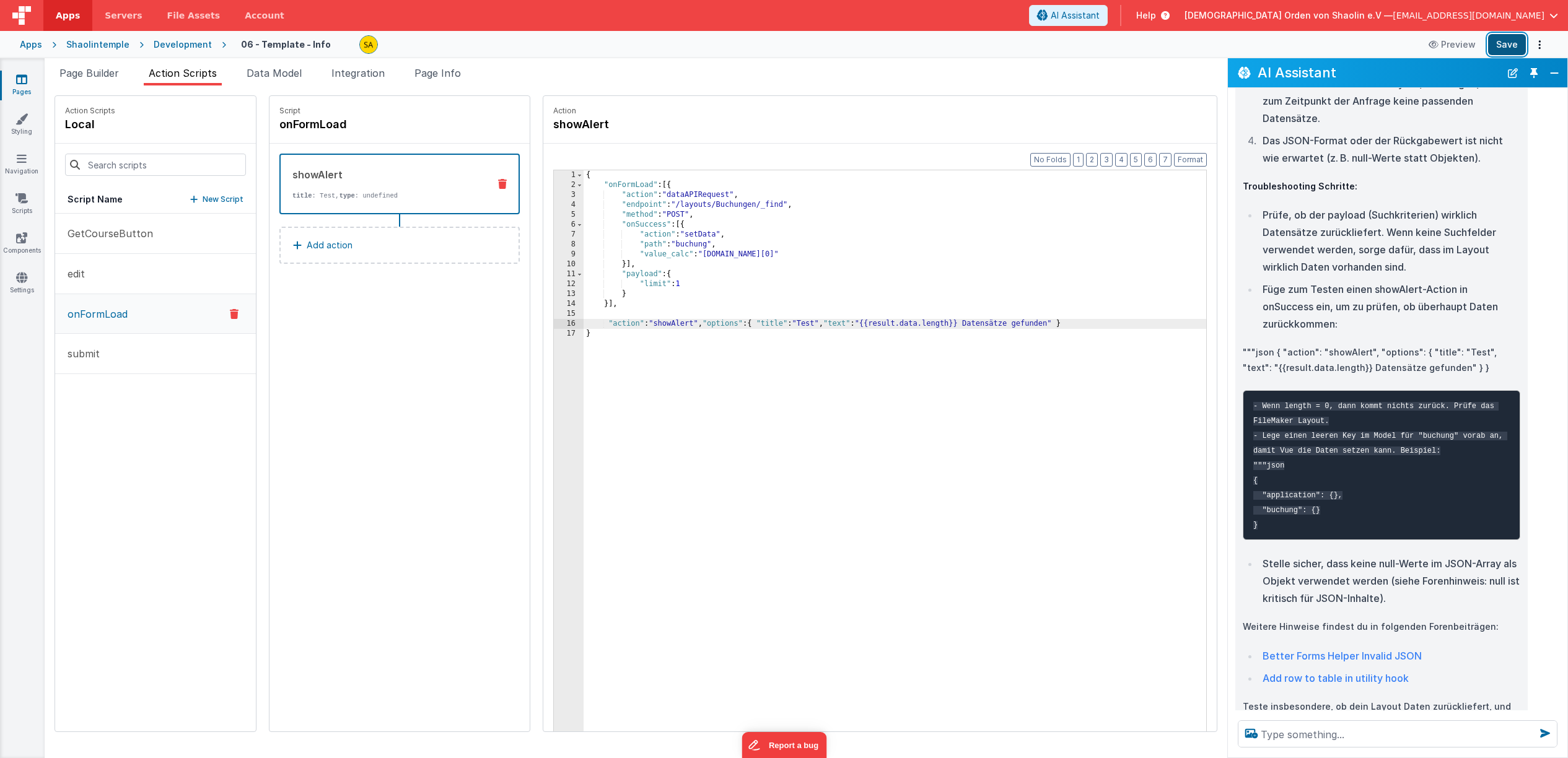
click at [1511, 46] on button "Save" at bounding box center [1508, 44] width 38 height 21
click at [1105, 324] on div "{ "onFormLoad" : [{ "action" : "dataAPIRequest" , "endpoint" : "/layouts/Buchun…" at bounding box center [902, 480] width 638 height 619
click at [590, 326] on div "{ "onFormLoad" : [{ "action" : "dataAPIRequest" , "endpoint" : "/layouts/Buchun…" at bounding box center [902, 480] width 638 height 619
drag, startPoint x: 590, startPoint y: 326, endPoint x: 1098, endPoint y: 323, distance: 508.0
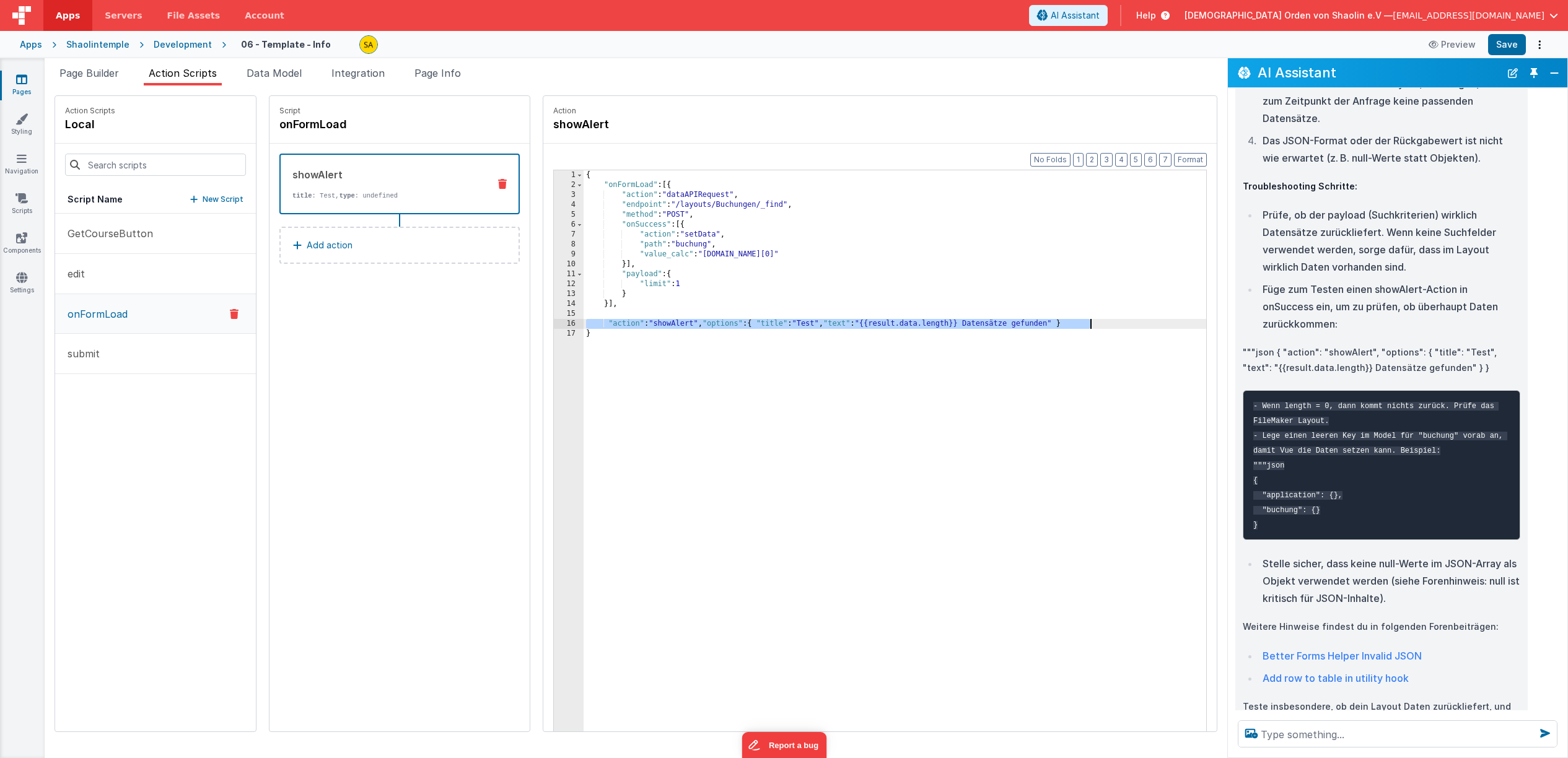
click at [1098, 323] on div "{ "onFormLoad" : [{ "action" : "dataAPIRequest" , "endpoint" : "/layouts/Buchun…" at bounding box center [902, 480] width 638 height 619
click at [584, 333] on div "{ "onFormLoad" : [{ "action" : "dataAPIRequest" , "endpoint" : "/layouts/Buchun…" at bounding box center [902, 480] width 638 height 619
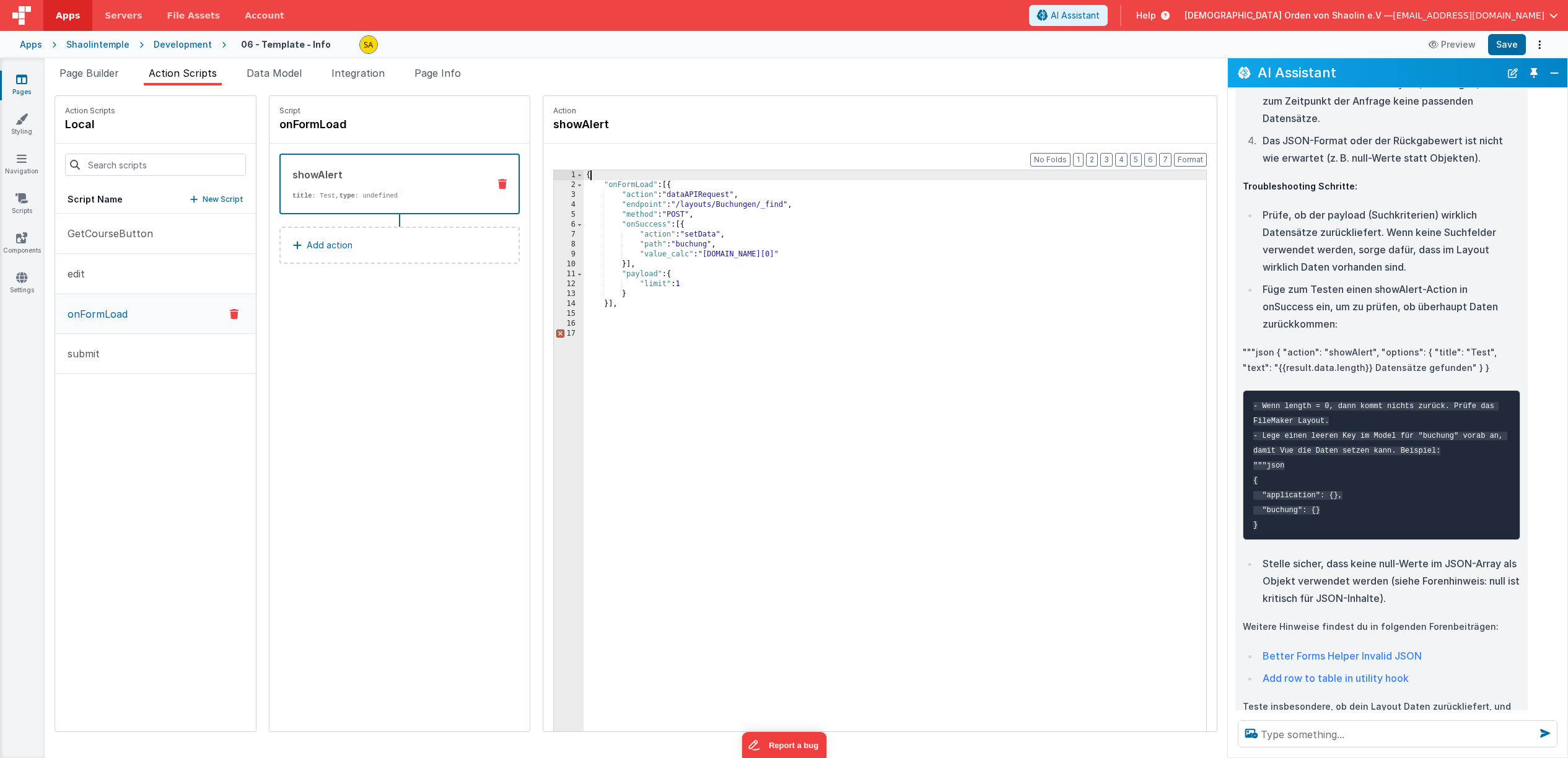
click at [584, 178] on div "{ "onFormLoad" : [{ "action" : "dataAPIRequest" , "endpoint" : "/layouts/Buchun…" at bounding box center [902, 480] width 638 height 619
click at [610, 306] on div ""onFormLoad" : [{ "action" : "dataAPIRequest" , "endpoint" : "/layouts/Buchunge…" at bounding box center [902, 480] width 638 height 619
click at [584, 179] on div ""onFormLoad" : [{ "action" : "dataAPIRequest" , "endpoint" : "/layouts/Buchunge…" at bounding box center [902, 480] width 638 height 619
click at [584, 331] on div "{ "onFormLoad" : [{ "action" : "dataAPIRequest" , "endpoint" : "/layouts/Buchun…" at bounding box center [902, 480] width 638 height 619
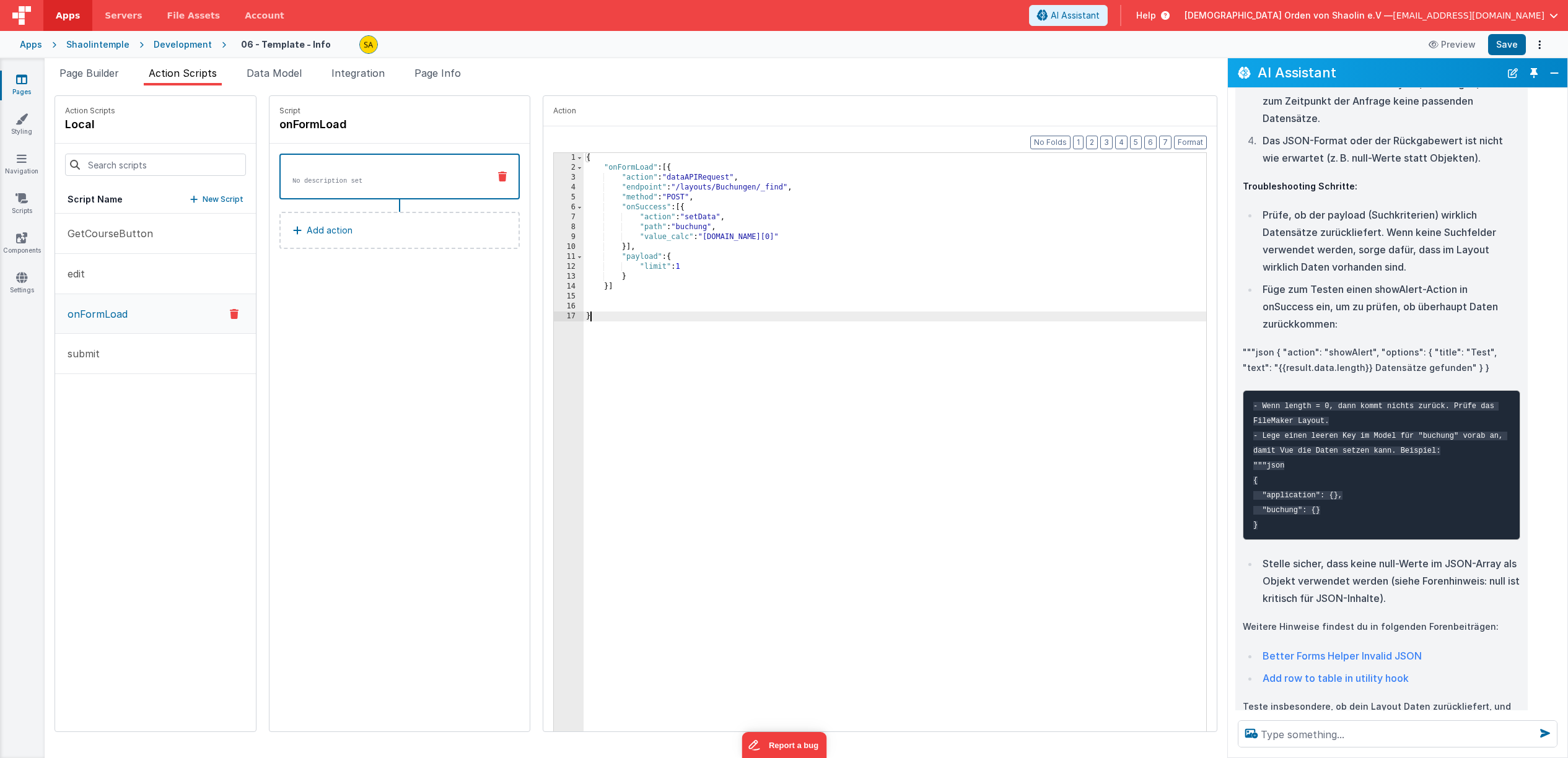
click at [584, 301] on div "{ "onFormLoad" : [{ "action" : "dataAPIRequest" , "endpoint" : "/layouts/Buchun…" at bounding box center [902, 463] width 638 height 619
click at [584, 309] on div "{ "onFormLoad" : [{ "action" : "dataAPIRequest" , "endpoint" : "/layouts/Buchun…" at bounding box center [902, 463] width 638 height 619
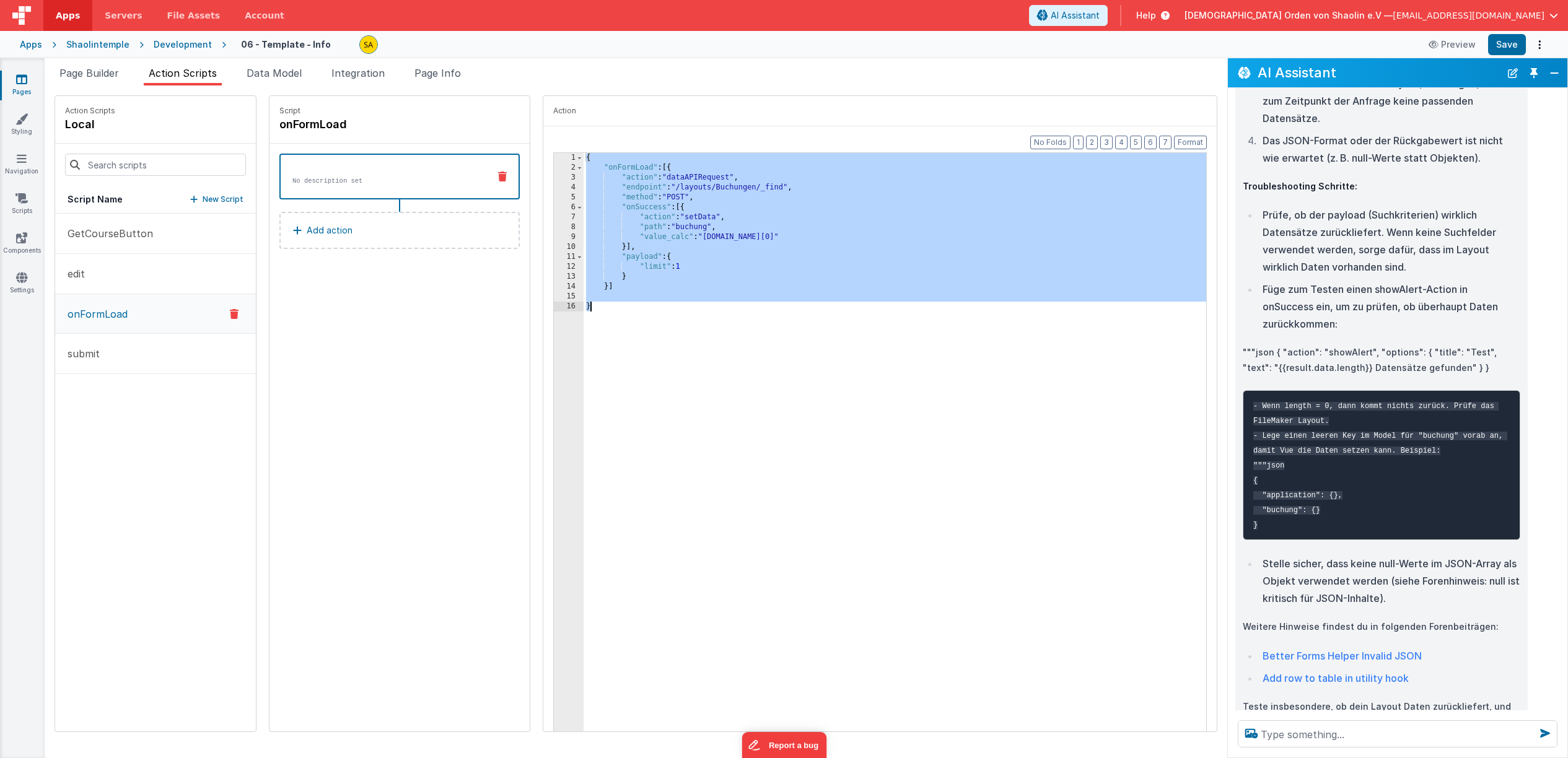
drag, startPoint x: 570, startPoint y: 157, endPoint x: 622, endPoint y: 303, distance: 155.0
click at [622, 303] on div "{ "onFormLoad" : [{ "action" : "dataAPIRequest" , "endpoint" : "/layouts/Buchun…" at bounding box center [902, 463] width 638 height 619
click at [230, 314] on icon at bounding box center [234, 314] width 8 height 15
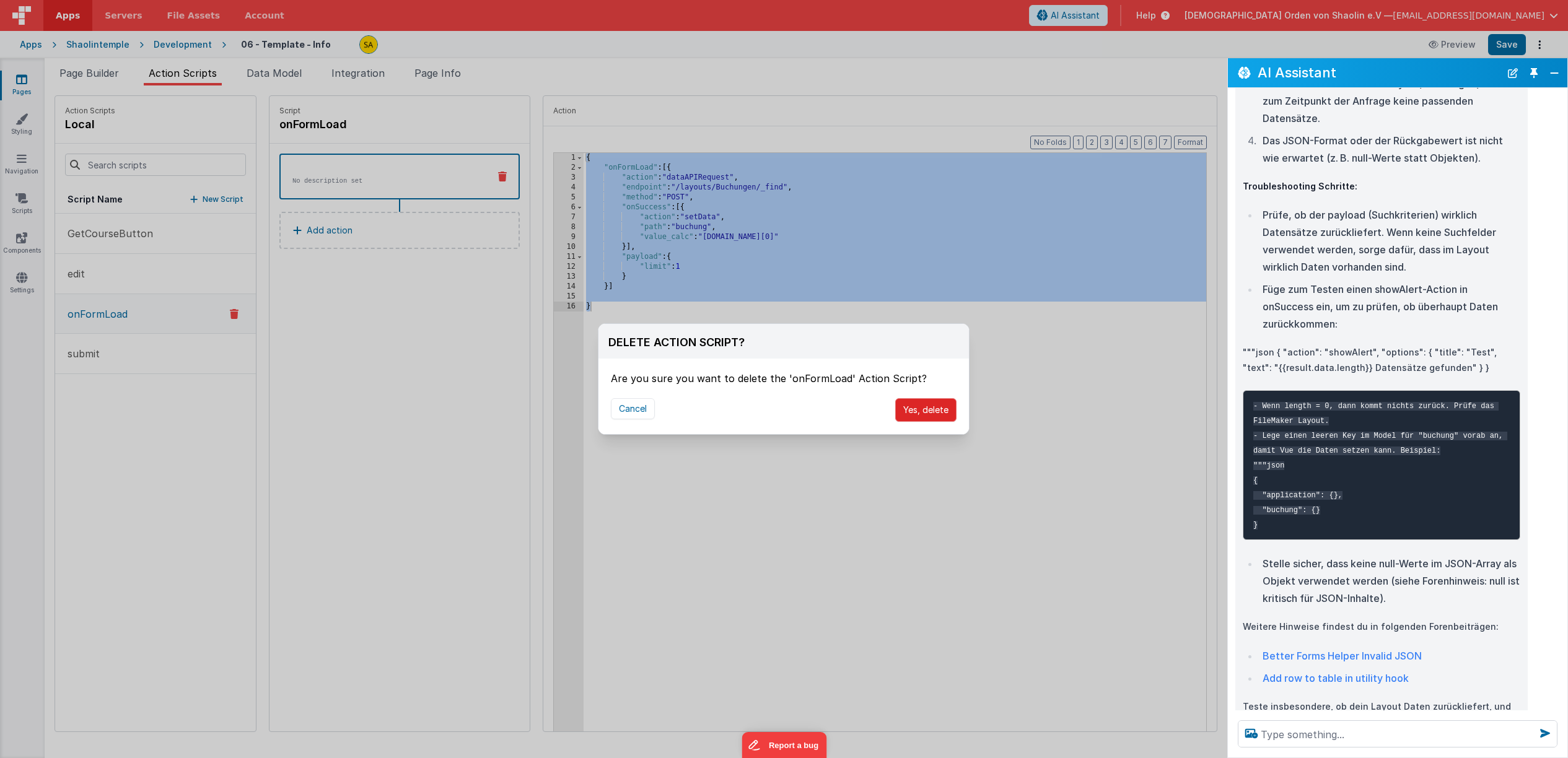
click at [928, 410] on button "Yes, delete" at bounding box center [926, 410] width 61 height 23
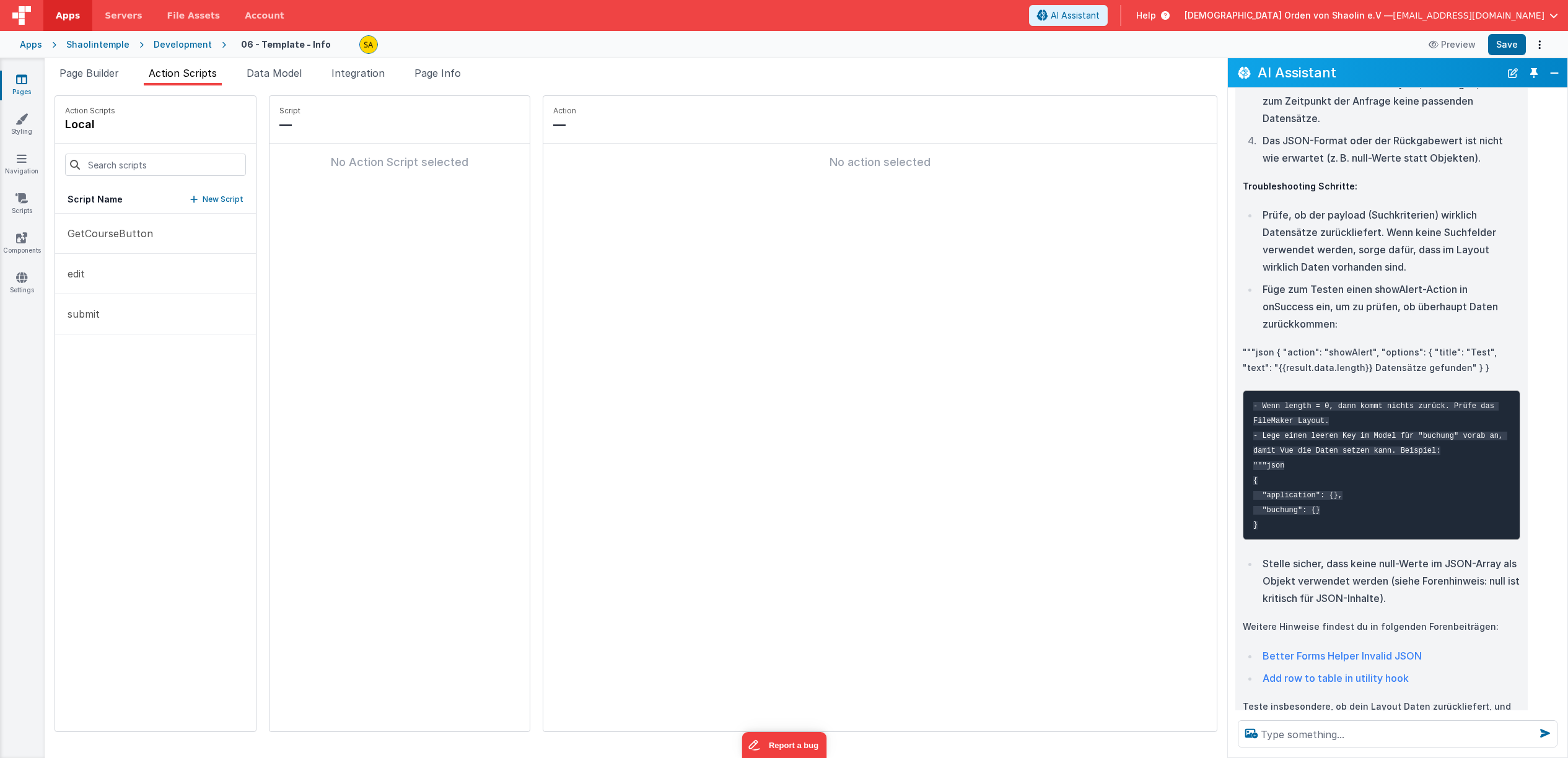
click at [219, 198] on p "New Script" at bounding box center [223, 199] width 41 height 12
type input "onFormLoad"
click at [411, 127] on icon at bounding box center [415, 124] width 8 height 15
click at [321, 174] on p "Add action" at bounding box center [329, 172] width 46 height 15
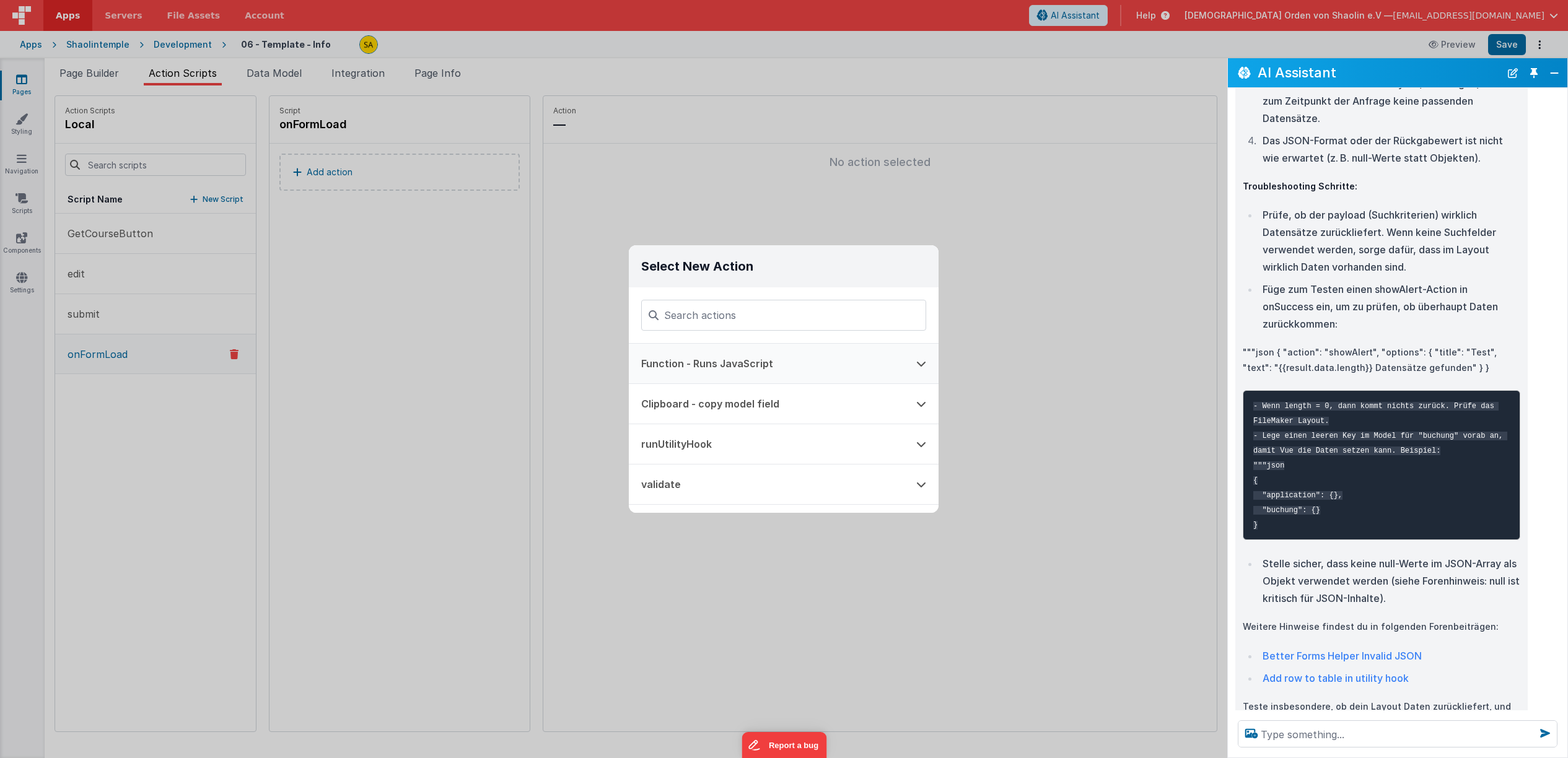
click at [924, 363] on icon at bounding box center [921, 363] width 10 height 10
click at [728, 364] on button "Function - Runs JavaScript" at bounding box center [767, 363] width 275 height 40
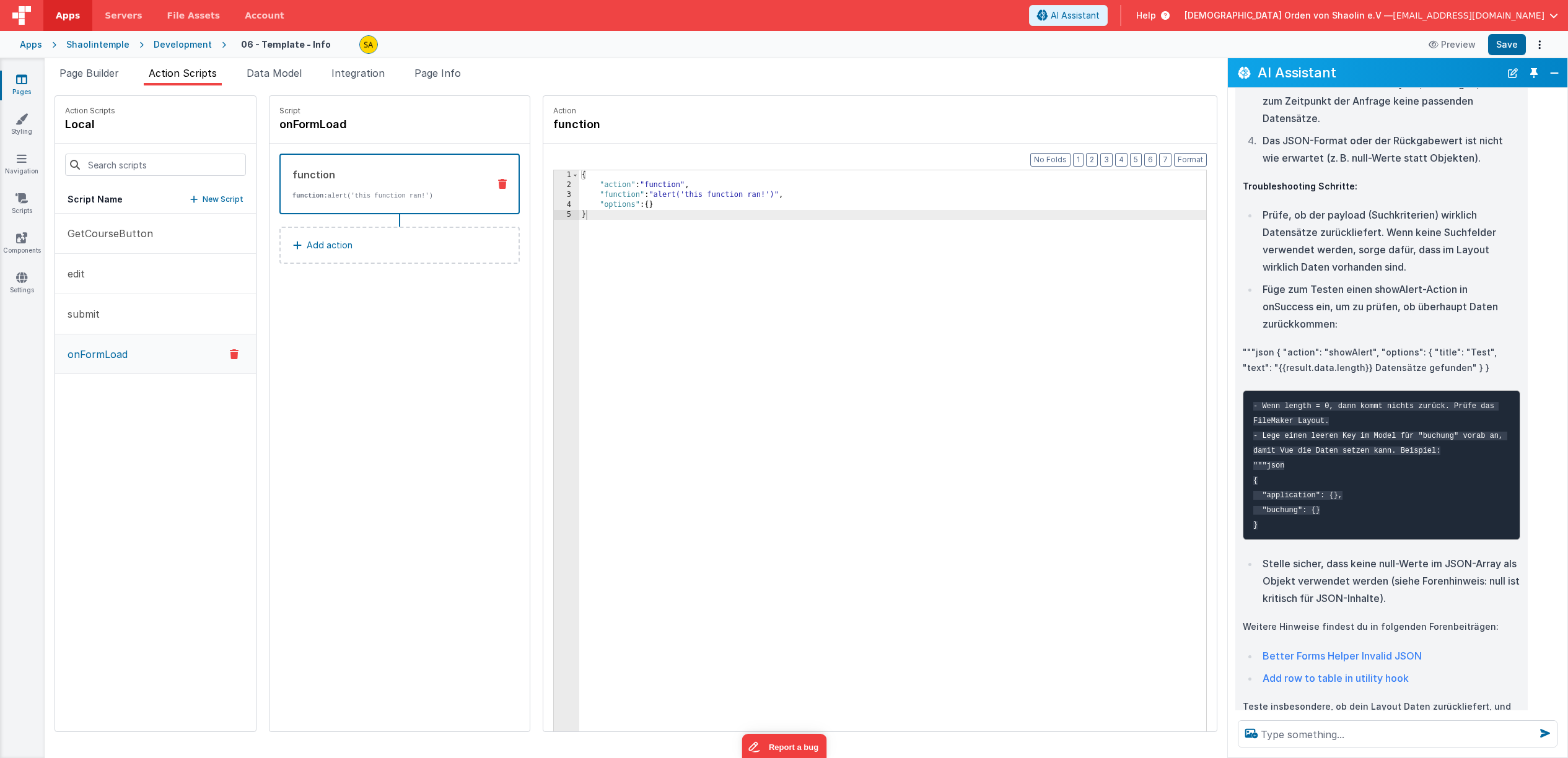
click at [580, 177] on div "{ "action" : "function" , "function" : "alert('this function ran!')" , "options…" at bounding box center [901, 480] width 642 height 619
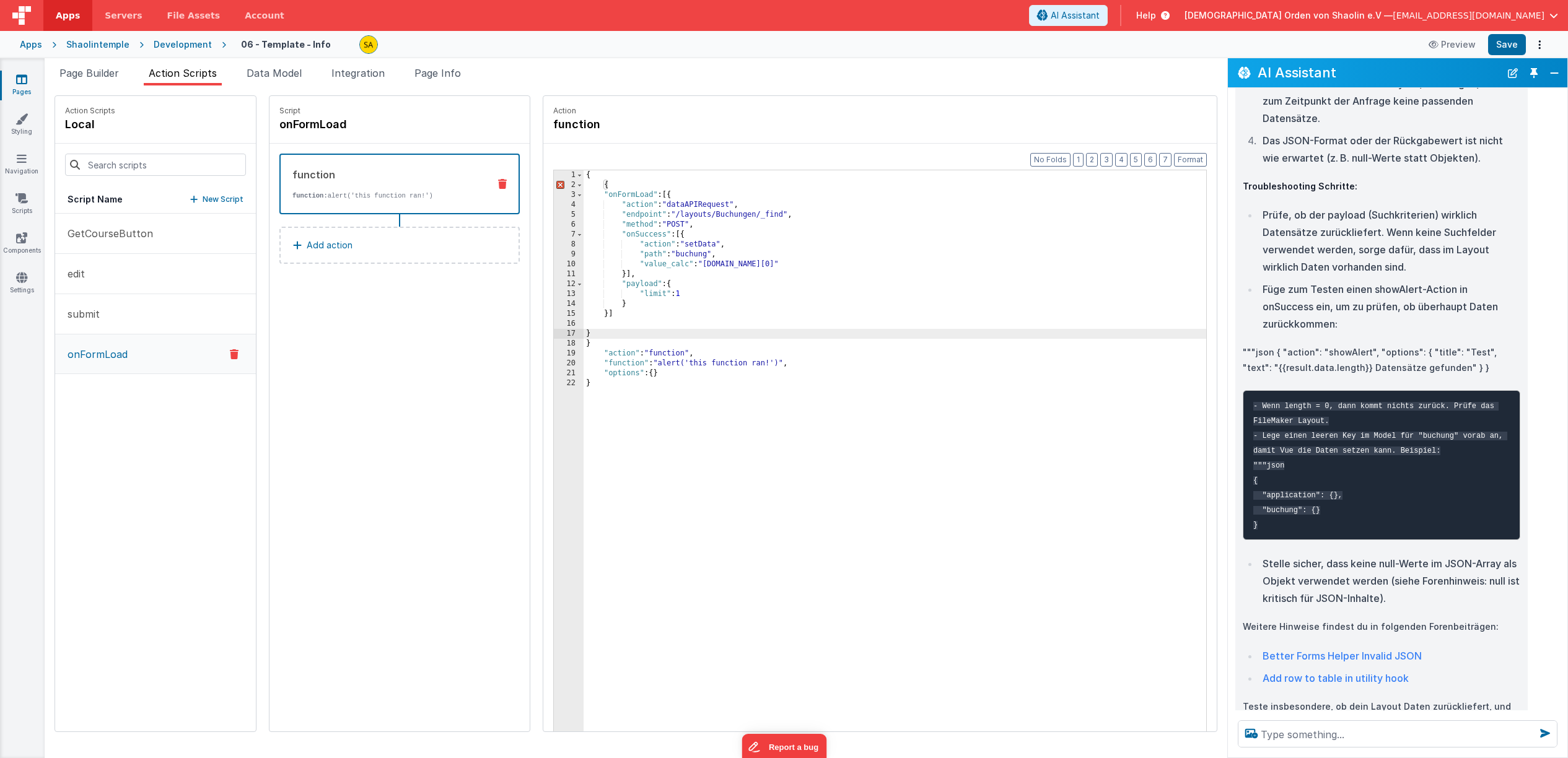
click at [603, 186] on div "{ { "onFormLoad" : [{ "action" : "dataAPIRequest" , "endpoint" : "/layouts/Buch…" at bounding box center [902, 480] width 638 height 619
click at [593, 333] on div "{ "onFormLoad" : [{ "action" : "dataAPIRequest" , "endpoint" : "/layouts/Buchun…" at bounding box center [902, 480] width 638 height 619
click at [584, 177] on div "{ "onFormLoad" : [{ "action" : "dataAPIRequest" , "endpoint" : "/layouts/Buchun…" at bounding box center [902, 480] width 638 height 619
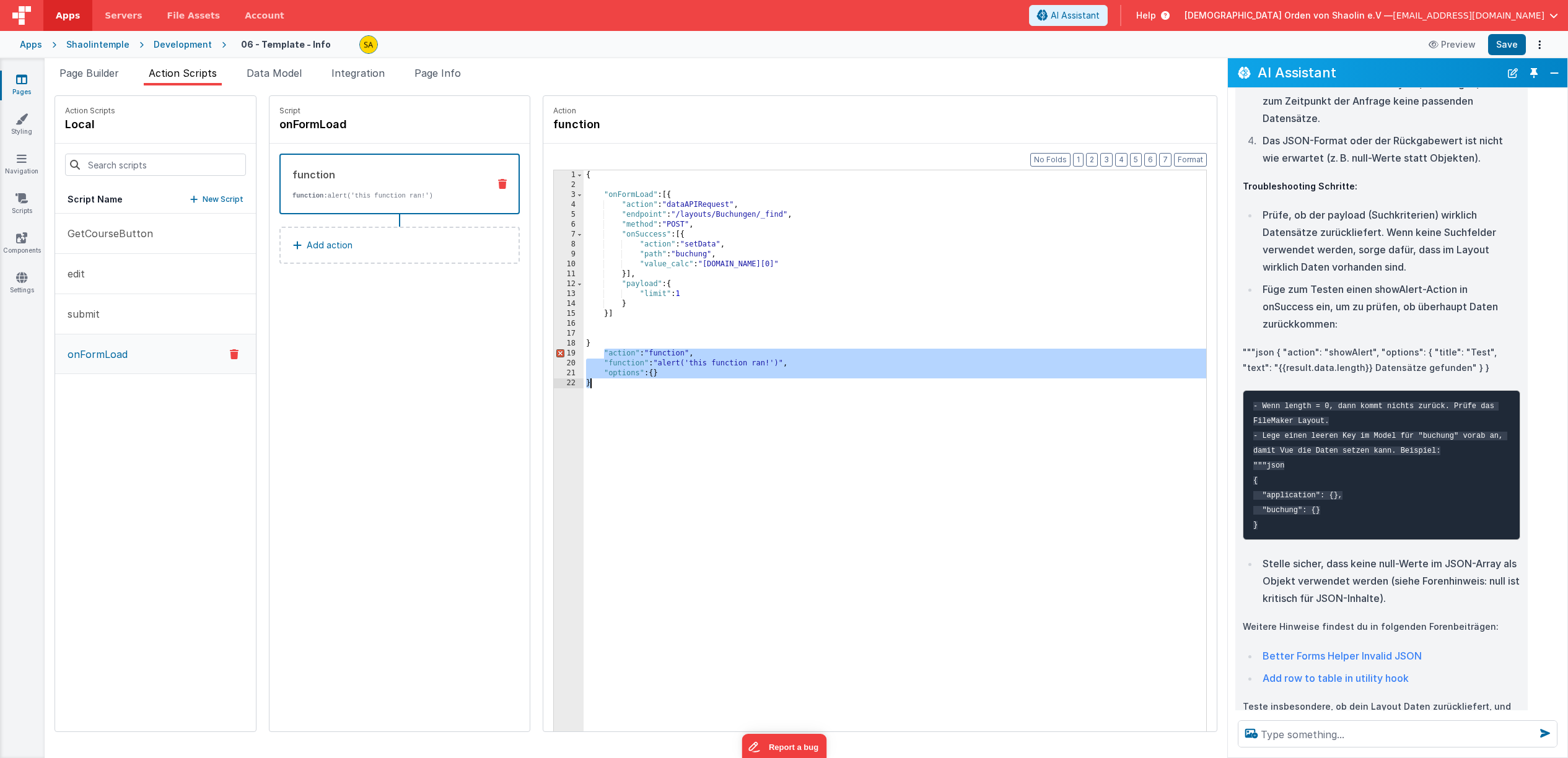
drag, startPoint x: 589, startPoint y: 353, endPoint x: 613, endPoint y: 398, distance: 51.0
click at [613, 398] on div "{ "onFormLoad" : [{ "action" : "dataAPIRequest" , "endpoint" : "/layouts/Buchun…" at bounding box center [902, 480] width 638 height 619
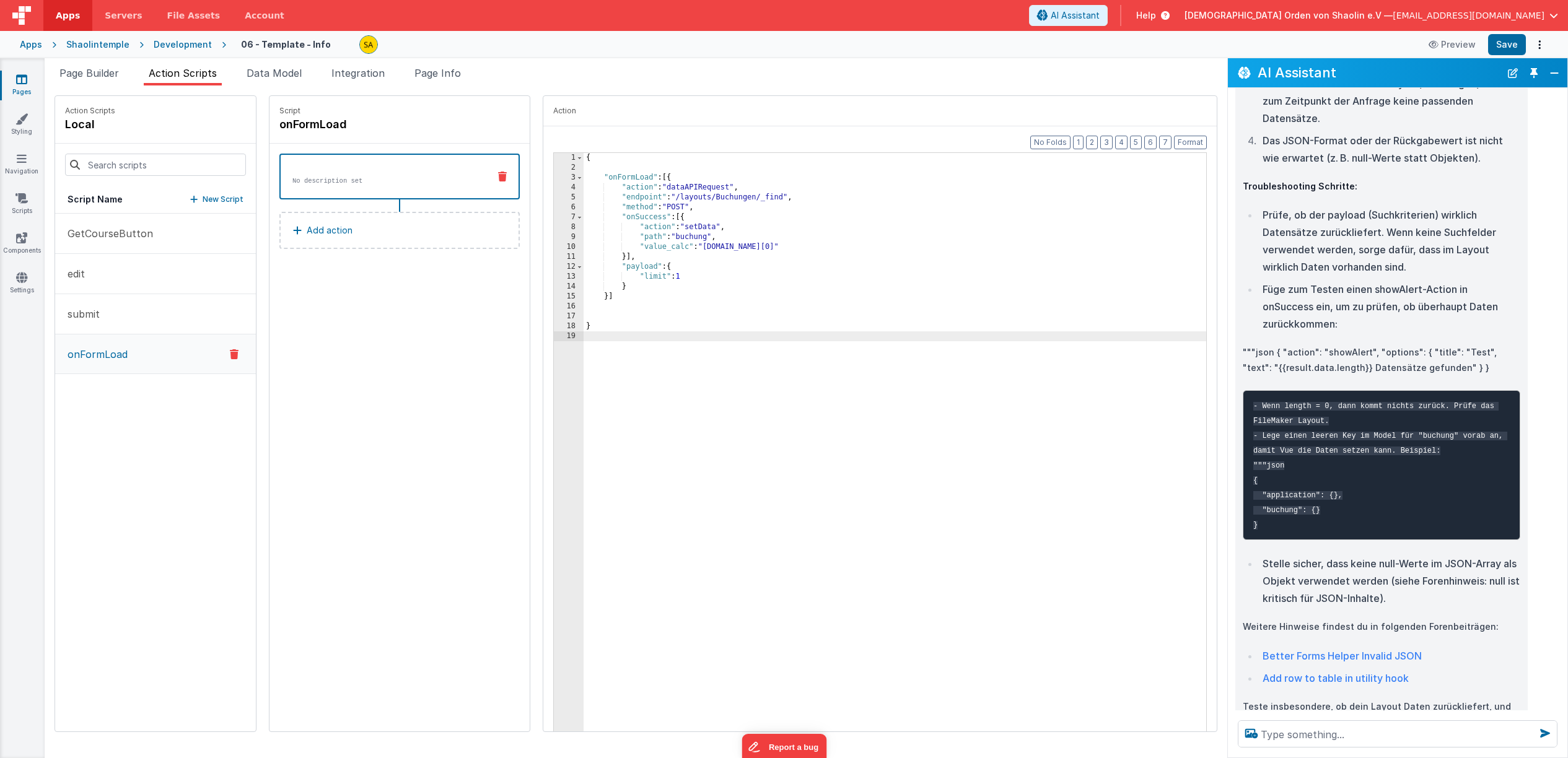
click at [596, 164] on div "{ "onFormLoad" : [{ "action" : "dataAPIRequest" , "endpoint" : "/layouts/Buchun…" at bounding box center [902, 463] width 638 height 619
click at [584, 304] on div "{ "onFormLoad" : [{ "action" : "dataAPIRequest" , "endpoint" : "/layouts/Buchun…" at bounding box center [902, 463] width 638 height 619
click at [1186, 142] on button "Format" at bounding box center [1190, 142] width 33 height 13
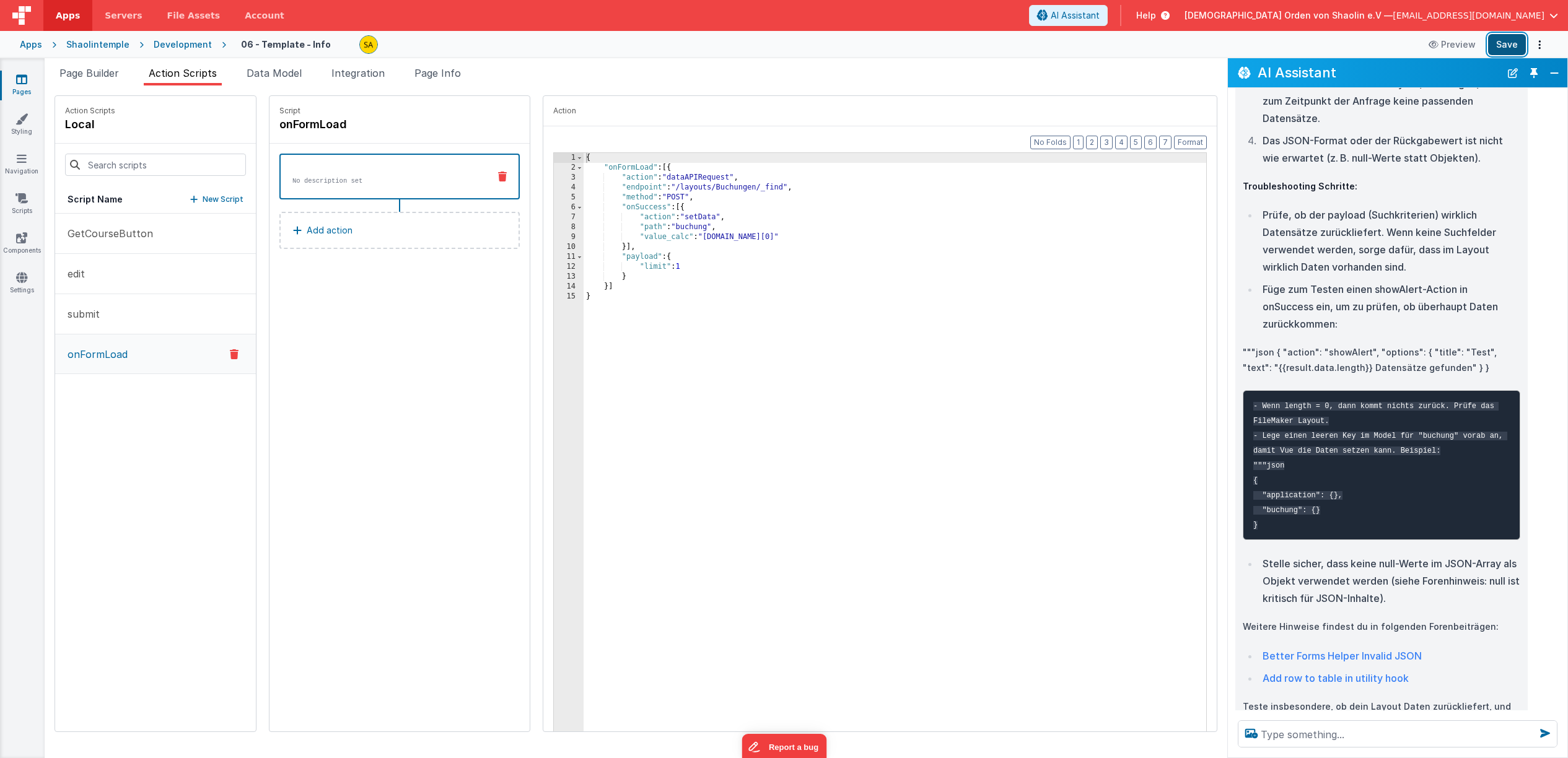
click at [1505, 47] on button "Save" at bounding box center [1508, 44] width 38 height 21
click at [584, 298] on div "{ "onFormLoad" : [{ "action" : "dataAPIRequest" , "endpoint" : "/layouts/Buchun…" at bounding box center [902, 463] width 638 height 619
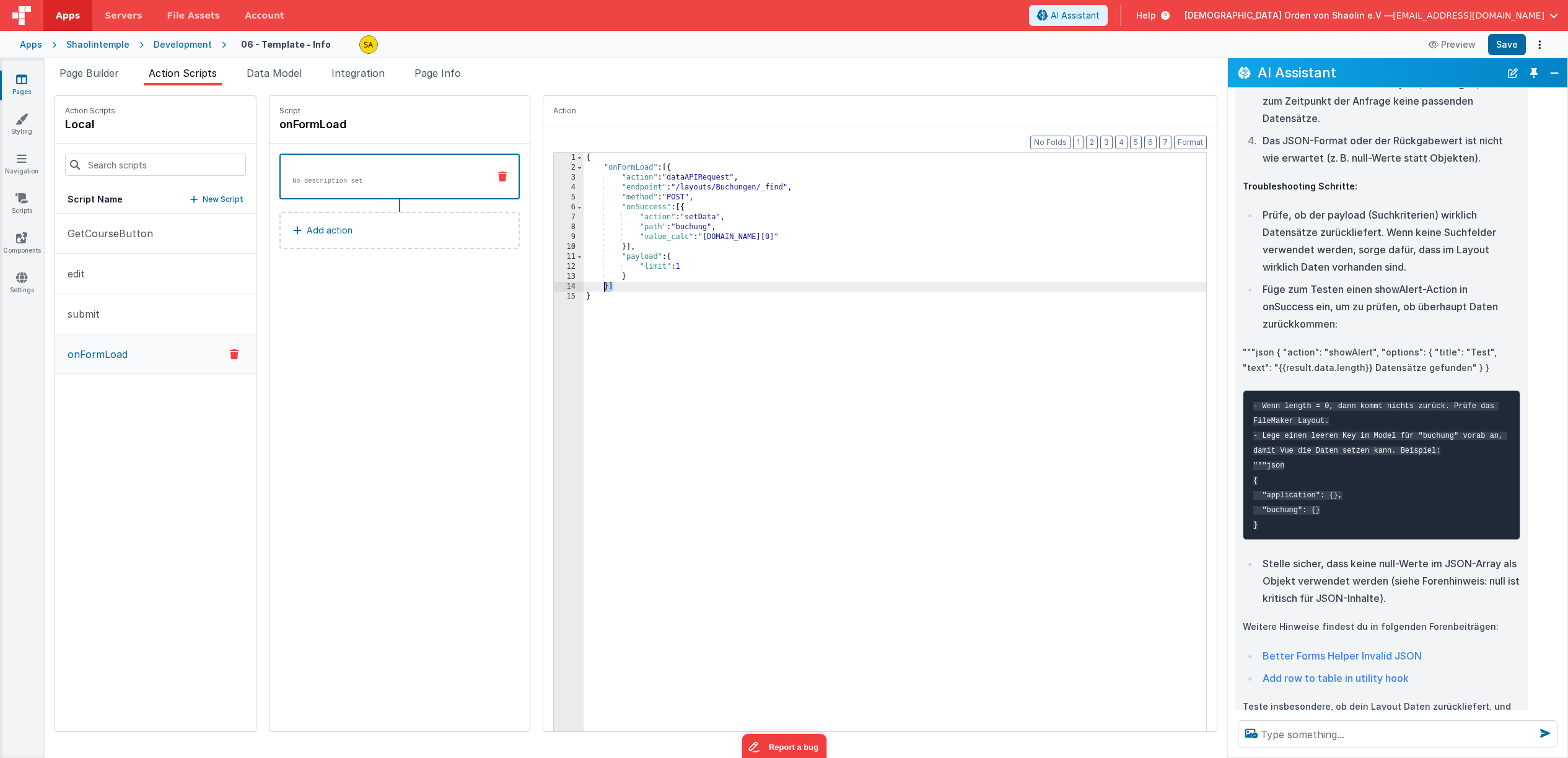
drag, startPoint x: 604, startPoint y: 287, endPoint x: 588, endPoint y: 286, distance: 16.0
click at [588, 286] on div "{ "onFormLoad" : [{ "action" : "dataAPIRequest" , "endpoint" : "/layouts/Buchun…" at bounding box center [902, 463] width 638 height 619
drag, startPoint x: 665, startPoint y: 167, endPoint x: 626, endPoint y: 247, distance: 89.0
click at [589, 168] on div "{ "onFormLoad" : [{ "action" : "dataAPIRequest" , "endpoint" : "/layouts/Buchun…" at bounding box center [902, 463] width 638 height 619
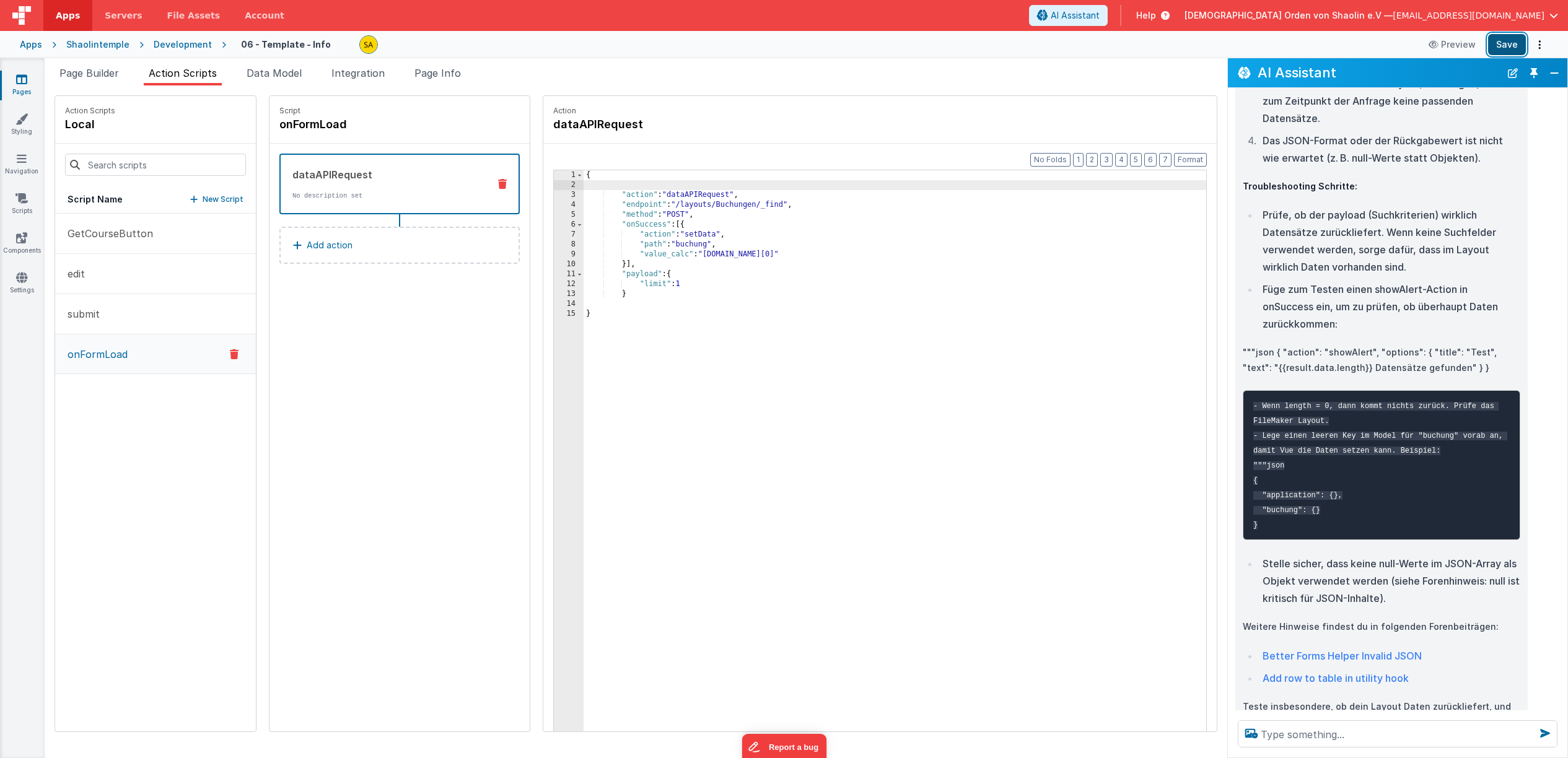
click at [1501, 44] on button "Save" at bounding box center [1508, 44] width 38 height 21
click at [1302, 732] on textarea at bounding box center [1397, 733] width 320 height 27
paste textarea "Error 10112: No action handler found for this action dataAPIRequest"
type textarea "Error 10112: No action handler found for this action dataAPIRequest"
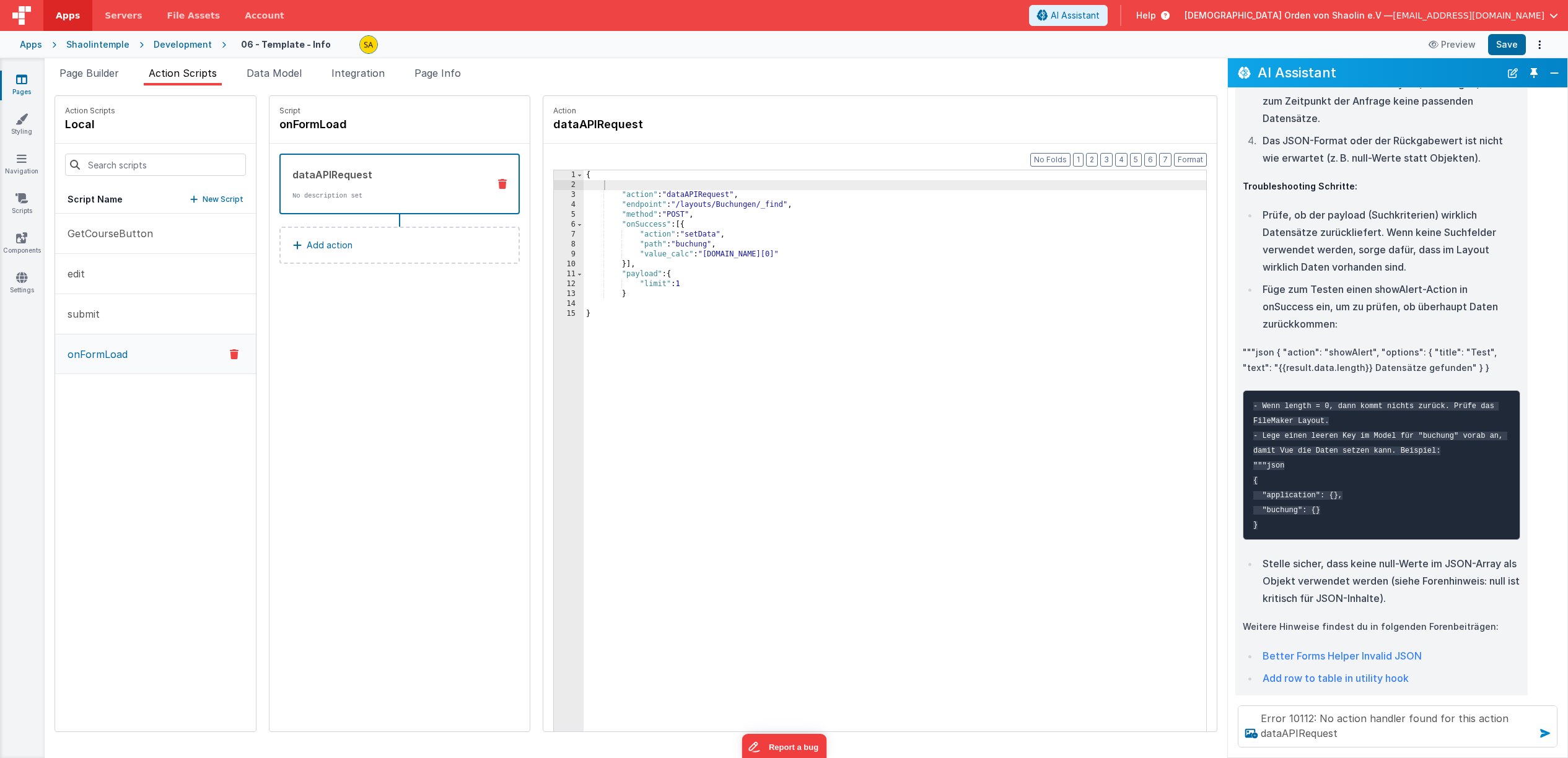
click at [1545, 734] on icon at bounding box center [1545, 733] width 20 height 20
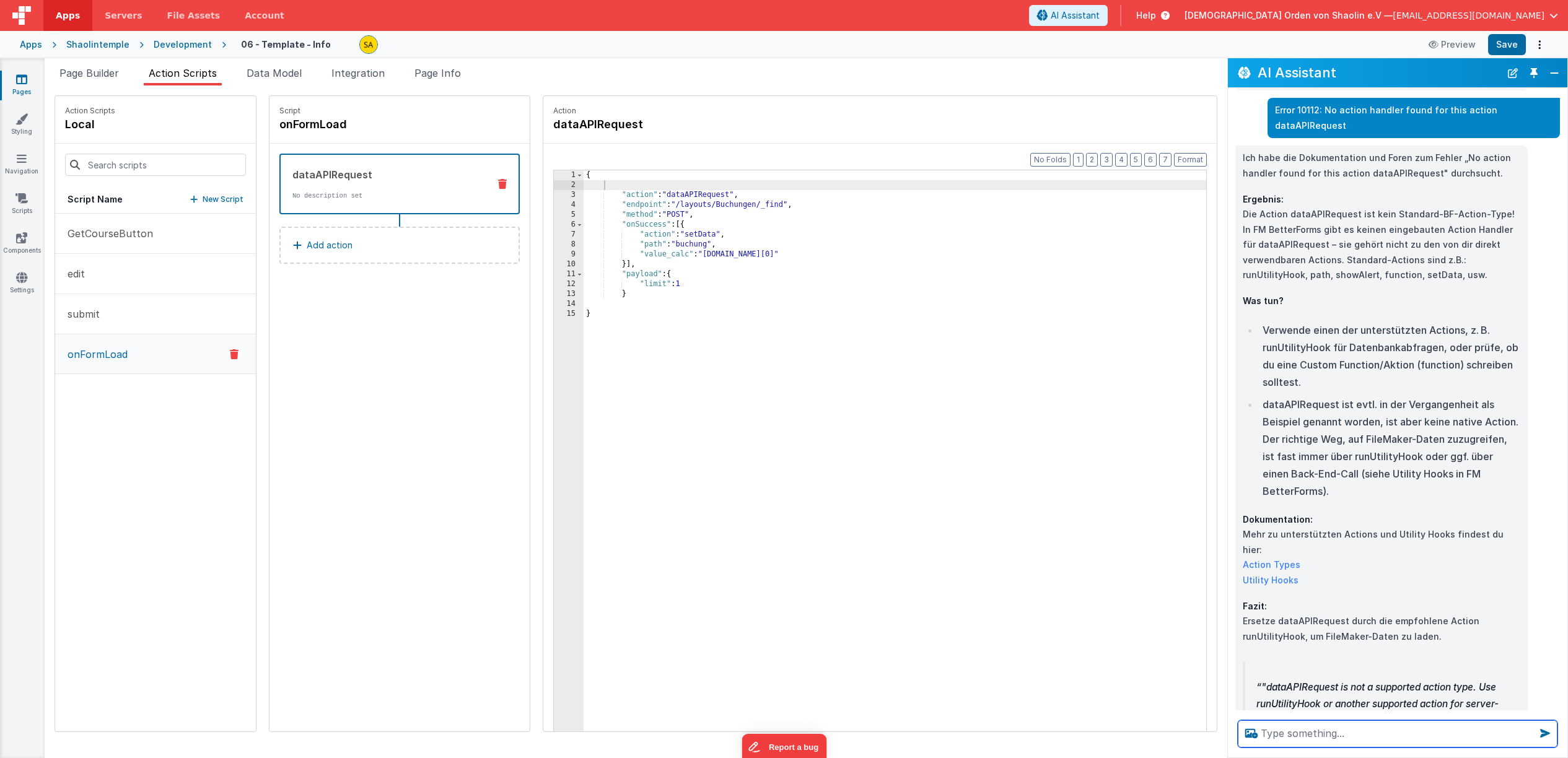
scroll to position [1691, 0]
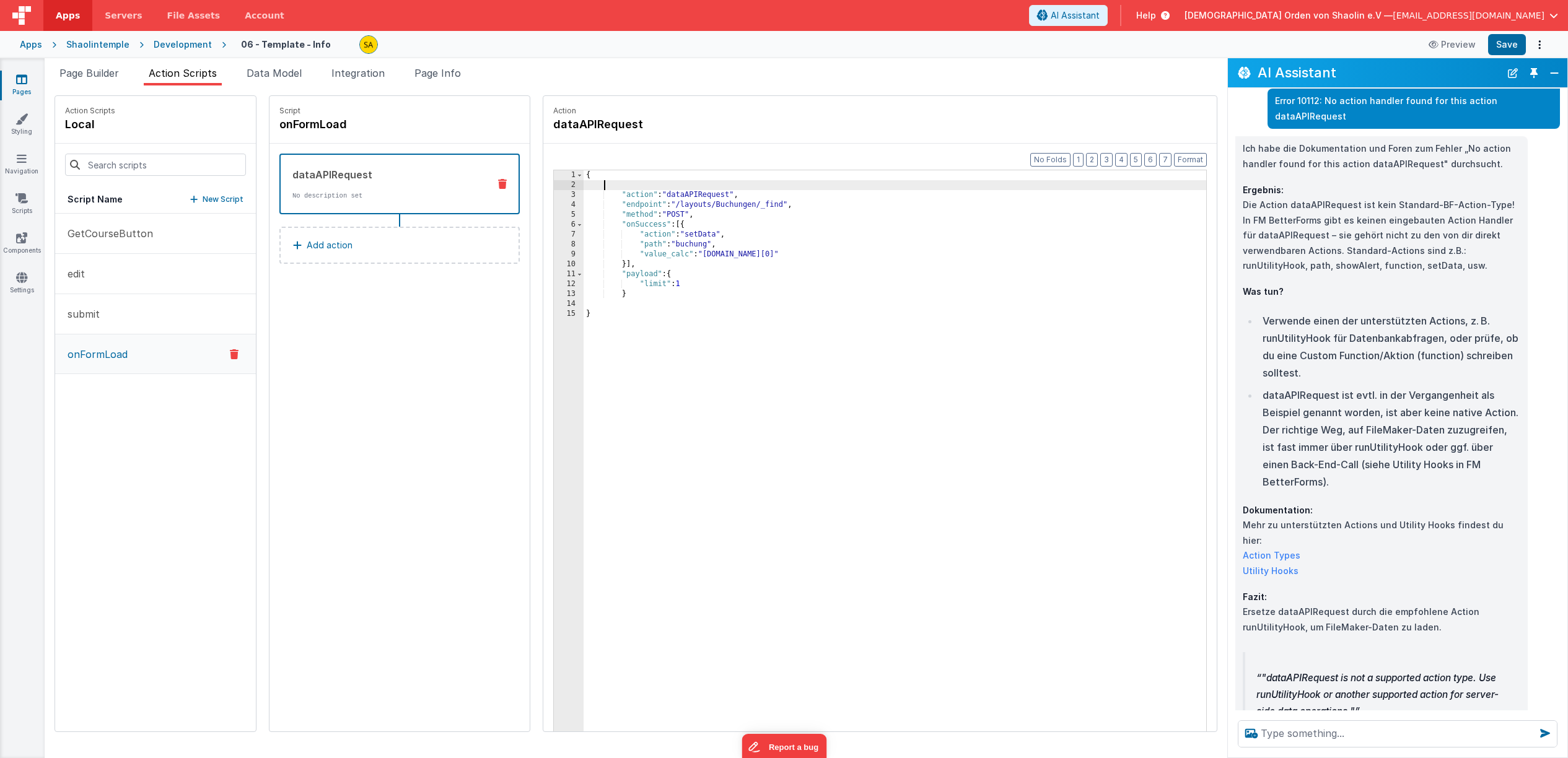
click at [589, 184] on div "{ "action" : "dataAPIRequest" , "endpoint" : "/layouts/Buchungen/_find" , "meth…" at bounding box center [902, 480] width 638 height 619
click at [594, 187] on div "{ "action" : "dataAPIRequest" , "endpoint" : "/layouts/Buchungen/_find" , "meth…" at bounding box center [902, 480] width 638 height 619
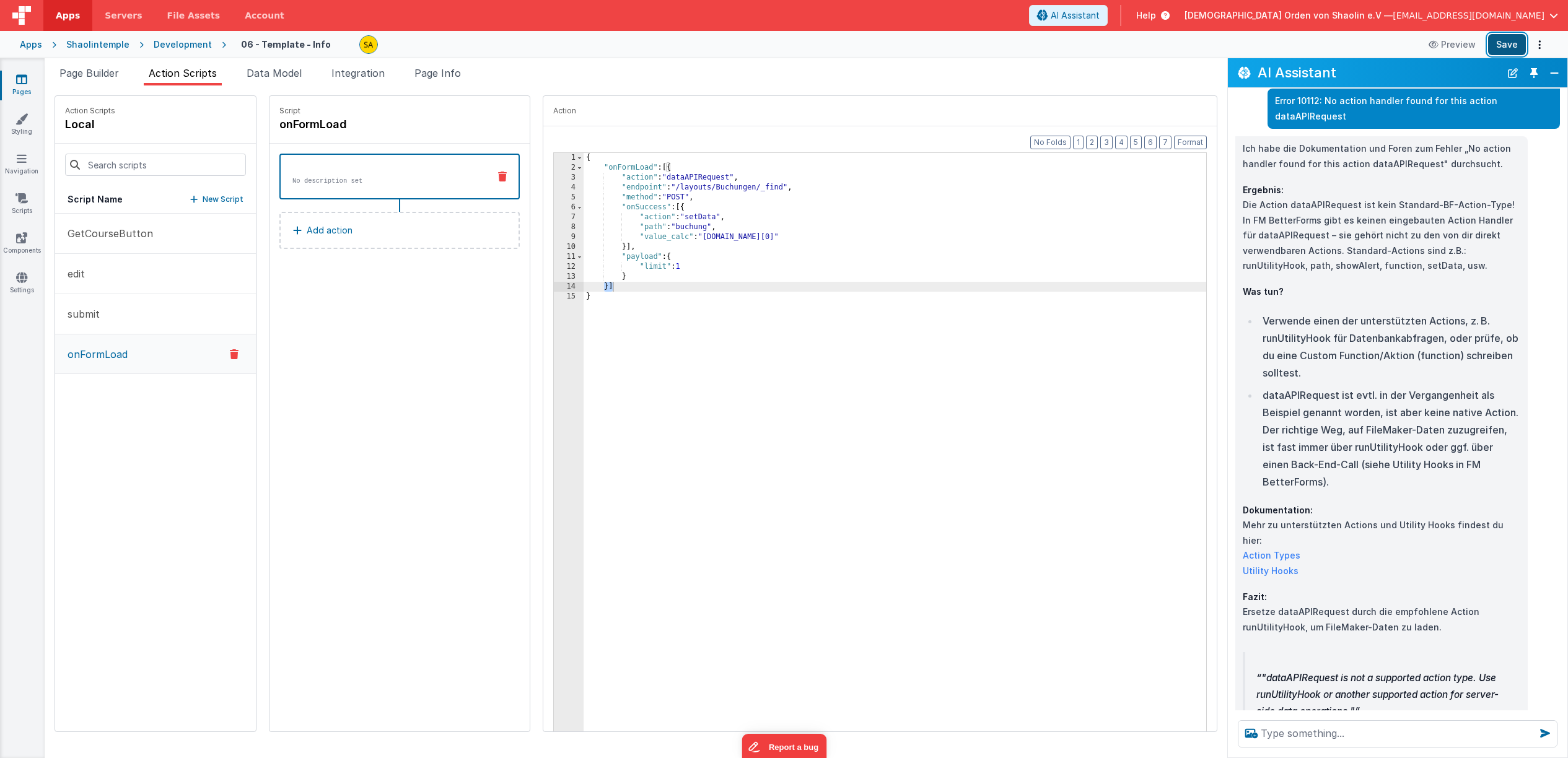
click at [1501, 46] on button "Save" at bounding box center [1508, 44] width 38 height 21
click at [1506, 43] on button "Save" at bounding box center [1508, 44] width 38 height 21
click at [611, 321] on div "{ "onFormLoad" : [{ "action" : "dataAPIRequest" , "endpoint" : "/layouts/Buchun…" at bounding box center [902, 463] width 638 height 619
drag, startPoint x: 589, startPoint y: 166, endPoint x: 599, endPoint y: 190, distance: 26.0
click at [589, 166] on div "{ "onFormLoad" : [{ "action" : "dataAPIRequest" , "endpoint" : "/layouts/Buchun…" at bounding box center [902, 463] width 638 height 619
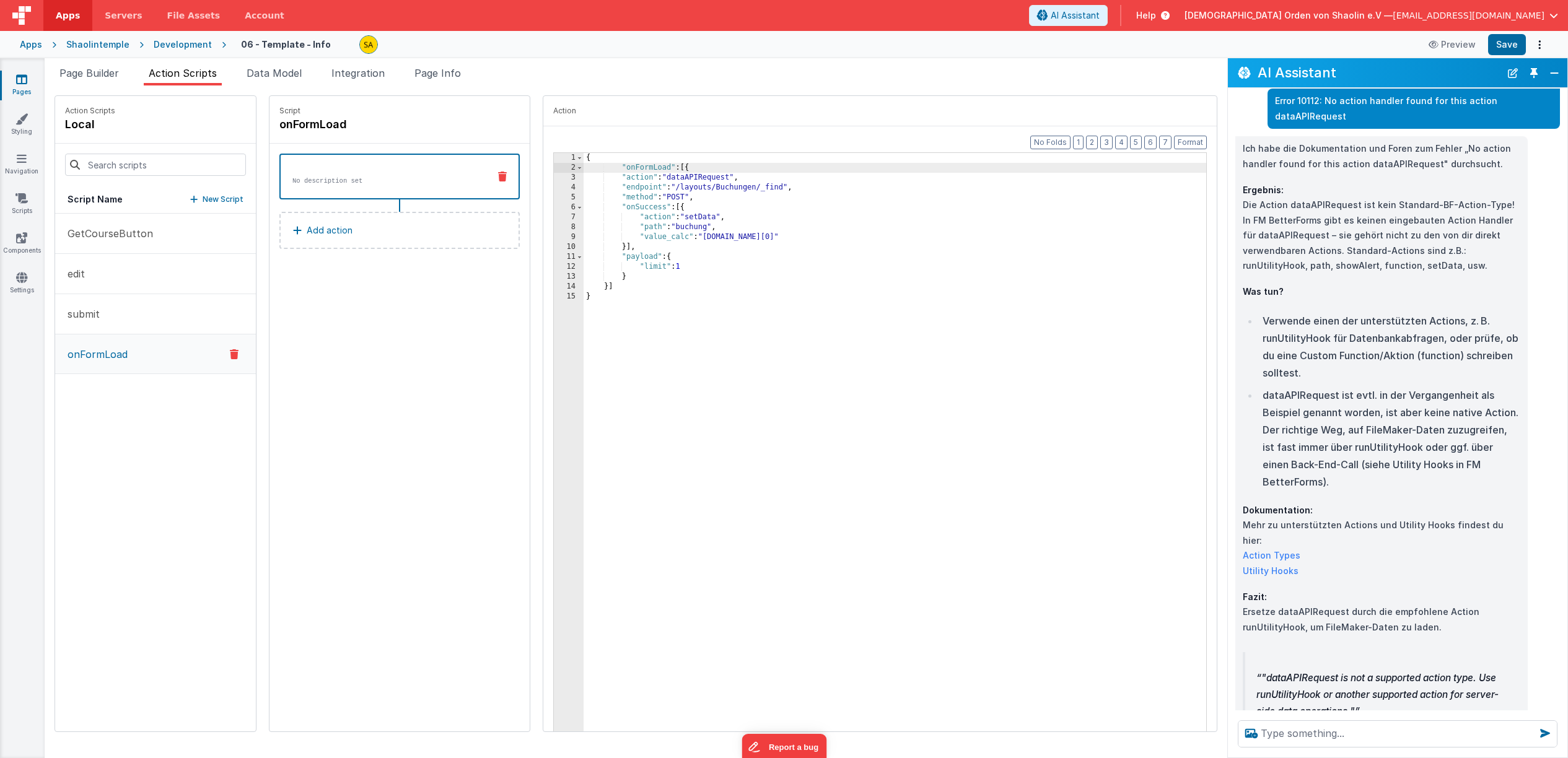
click at [674, 169] on div "{ "onFormLoad" : [{ "action" : "dataAPIRequest" , "endpoint" : "/layouts/Buchun…" at bounding box center [902, 463] width 638 height 619
drag, startPoint x: 599, startPoint y: 288, endPoint x: 625, endPoint y: 300, distance: 28.6
click at [600, 288] on div "{ "onFormLoad" : { "action" : "dataAPIRequest" , "endpoint" : "/layouts/Buchung…" at bounding box center [902, 463] width 638 height 619
click at [1517, 43] on button "Save" at bounding box center [1508, 44] width 38 height 21
click at [695, 168] on div "{ "onFormLoad" : { "action" : "dataAPIRequest" , "endpoint" : "/layouts/Buchung…" at bounding box center [902, 463] width 638 height 619
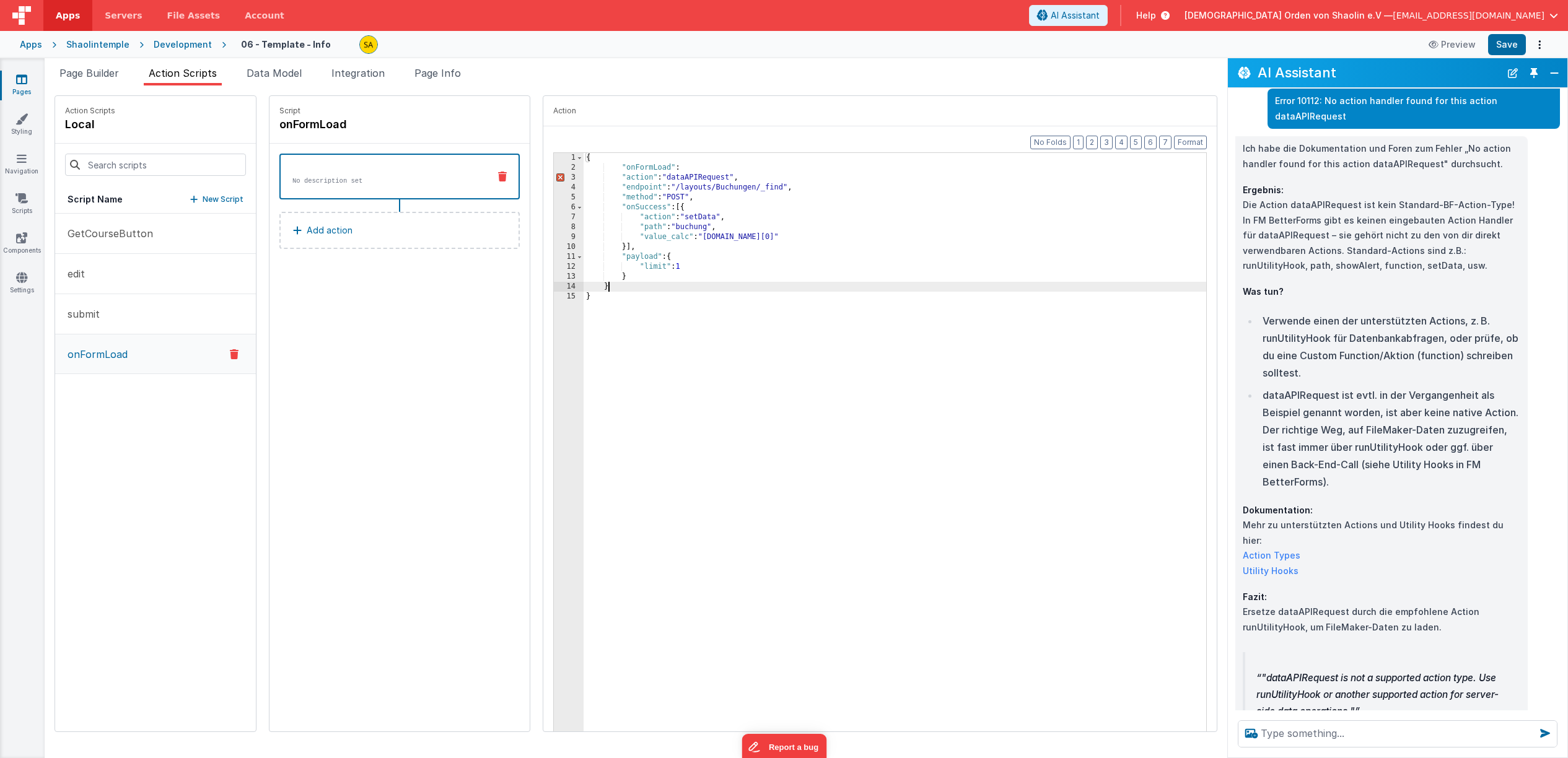
click at [597, 286] on div "{ "onFormLoad" : "action" : "dataAPIRequest" , "endpoint" : "/layouts/Buchungen…" at bounding box center [902, 463] width 638 height 619
click at [672, 168] on div "{ "onFormLoad" : "action" : "dataAPIRequest" , "endpoint" : "/layouts/Buchungen…" at bounding box center [902, 463] width 638 height 619
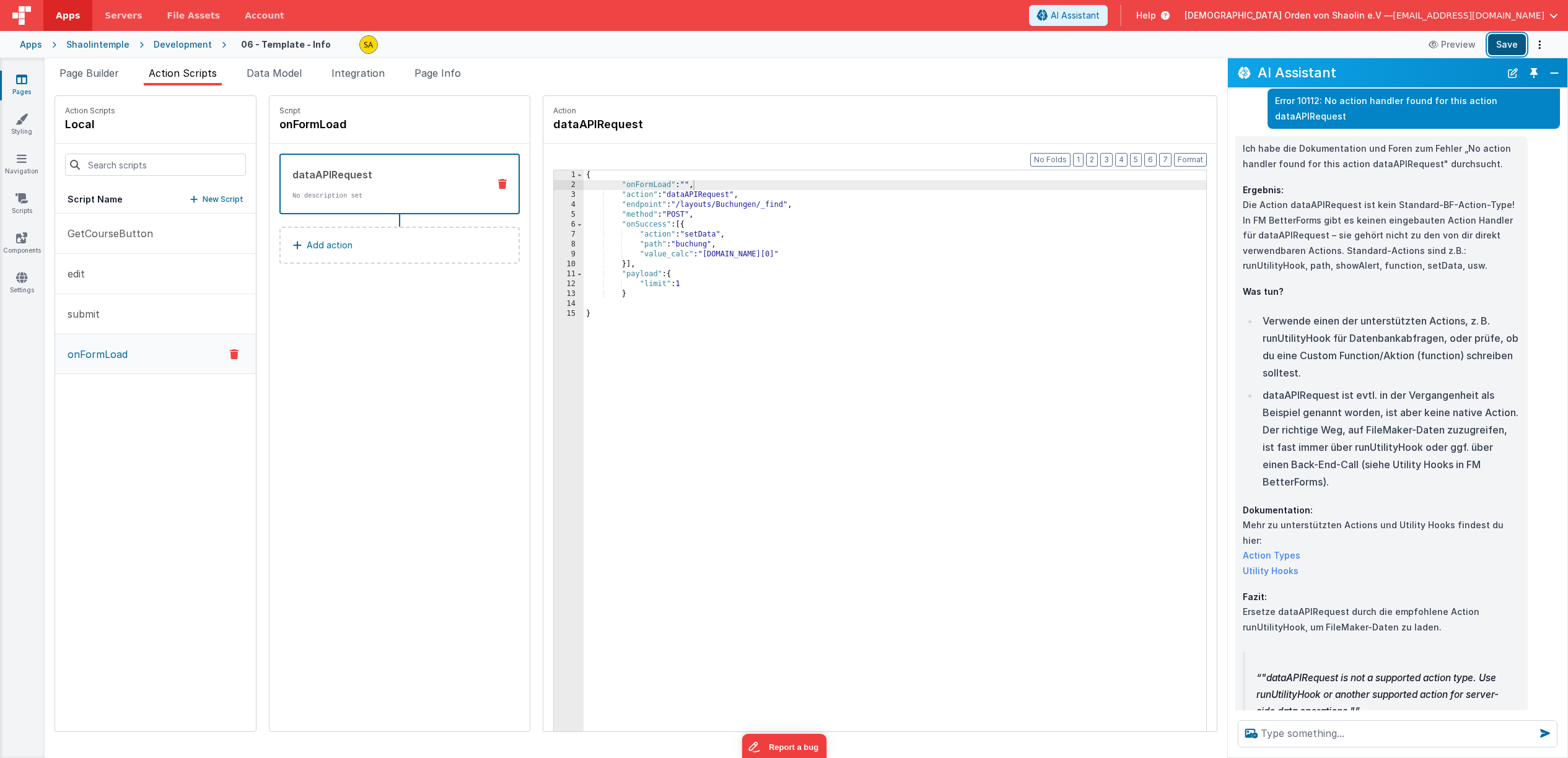
click at [1507, 40] on button "Save" at bounding box center [1508, 44] width 38 height 21
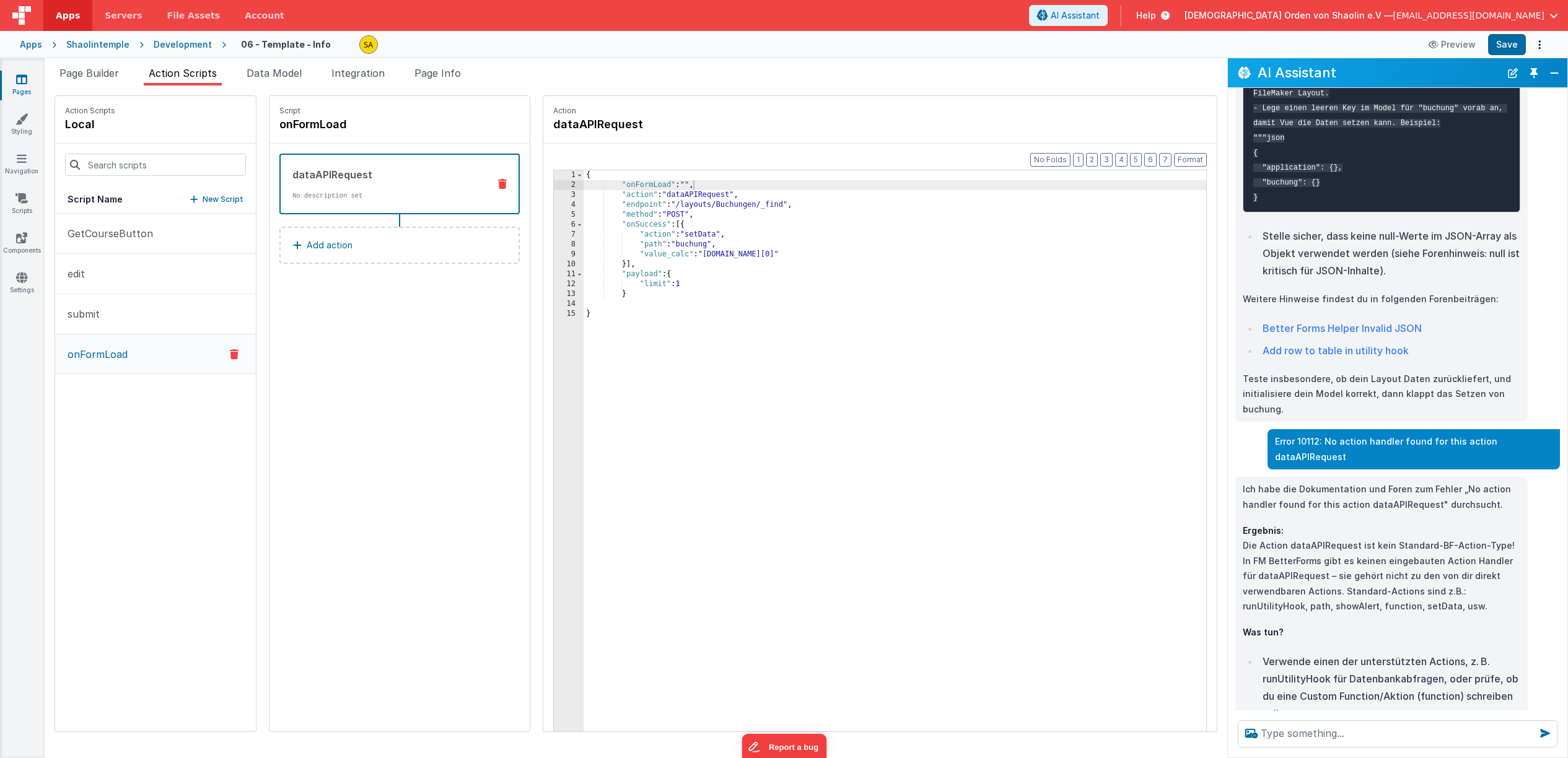
scroll to position [1345, 0]
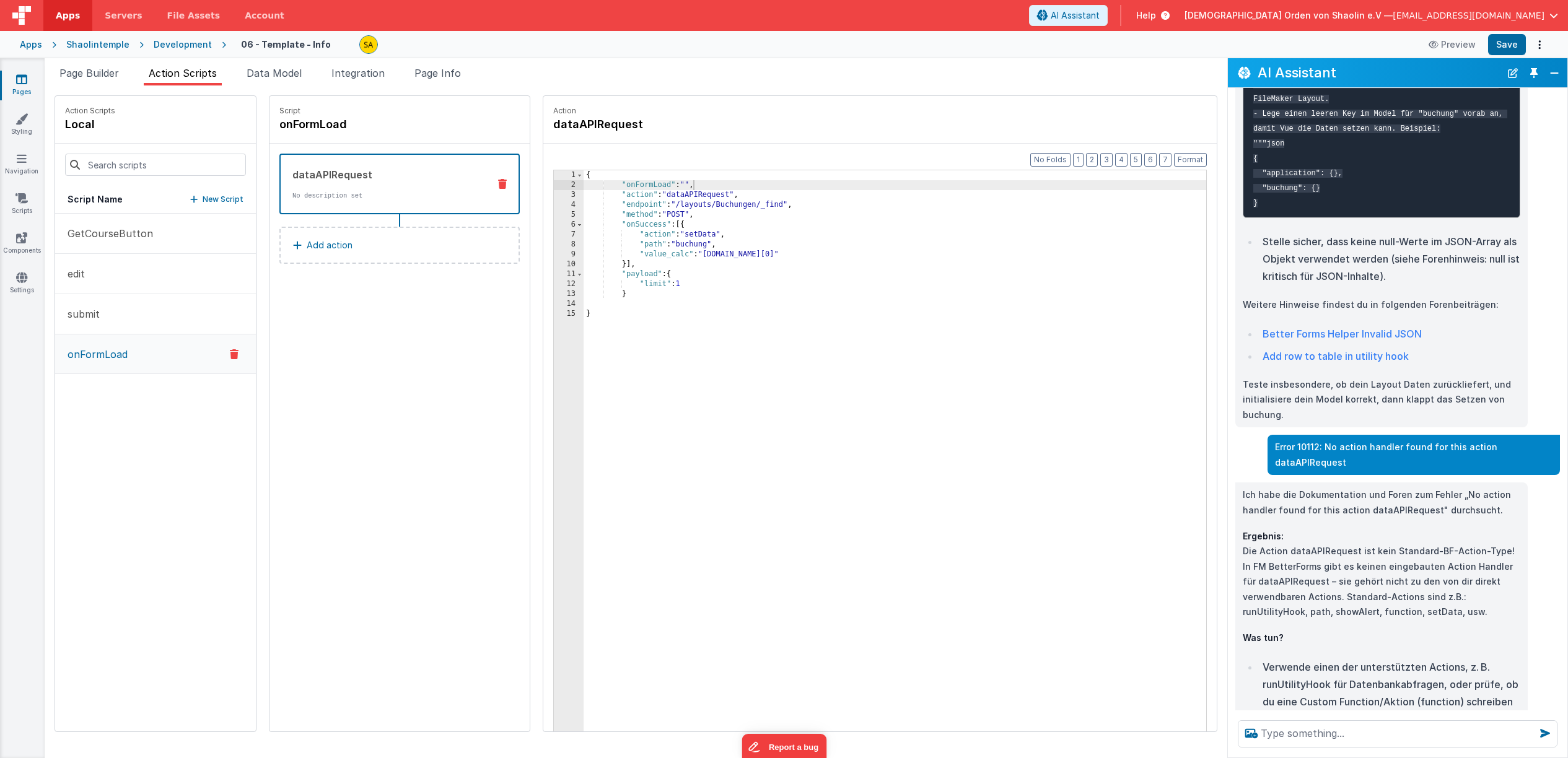
click at [230, 354] on icon at bounding box center [234, 354] width 8 height 15
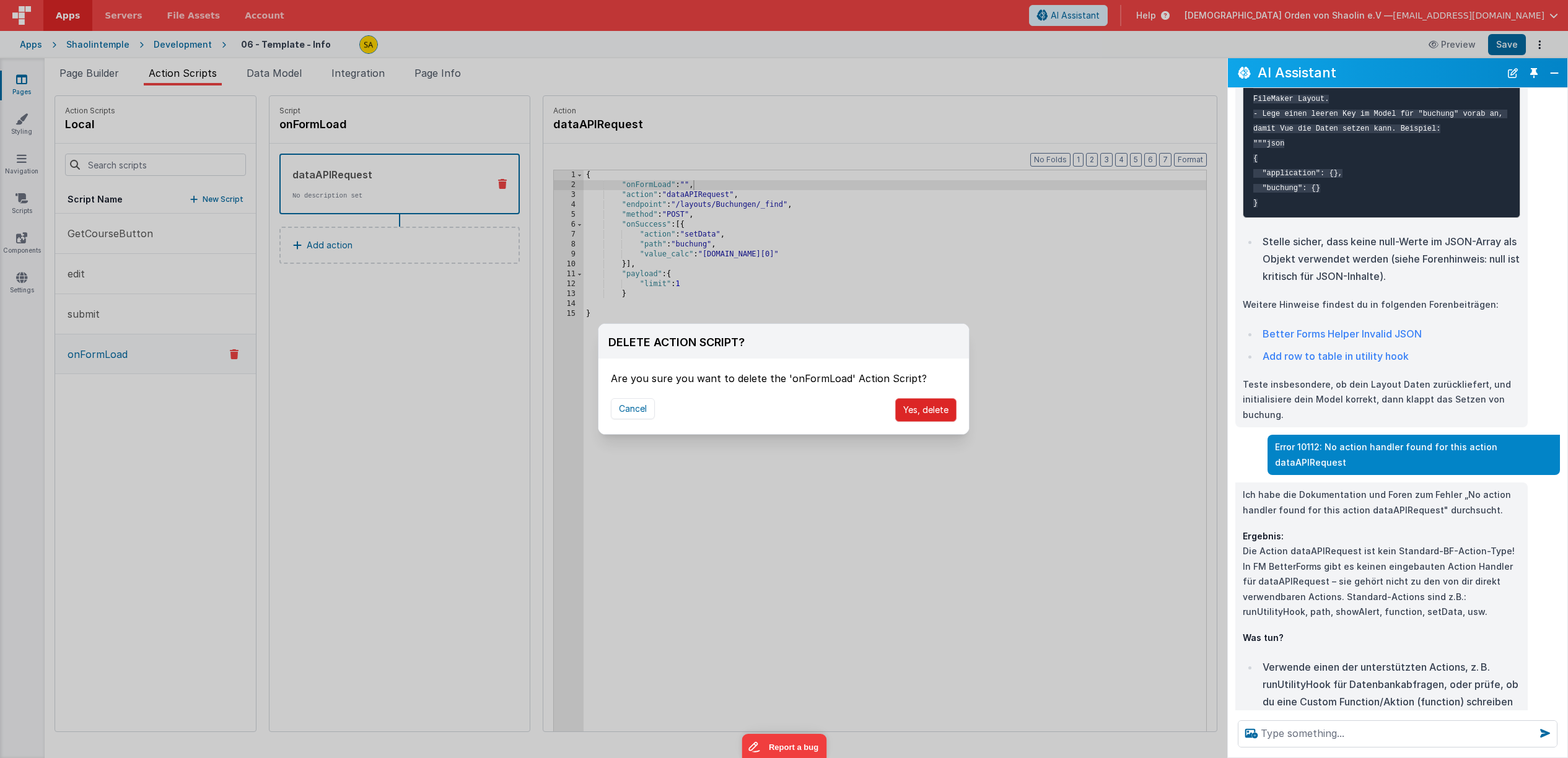
click at [916, 415] on button "Yes, delete" at bounding box center [926, 410] width 61 height 23
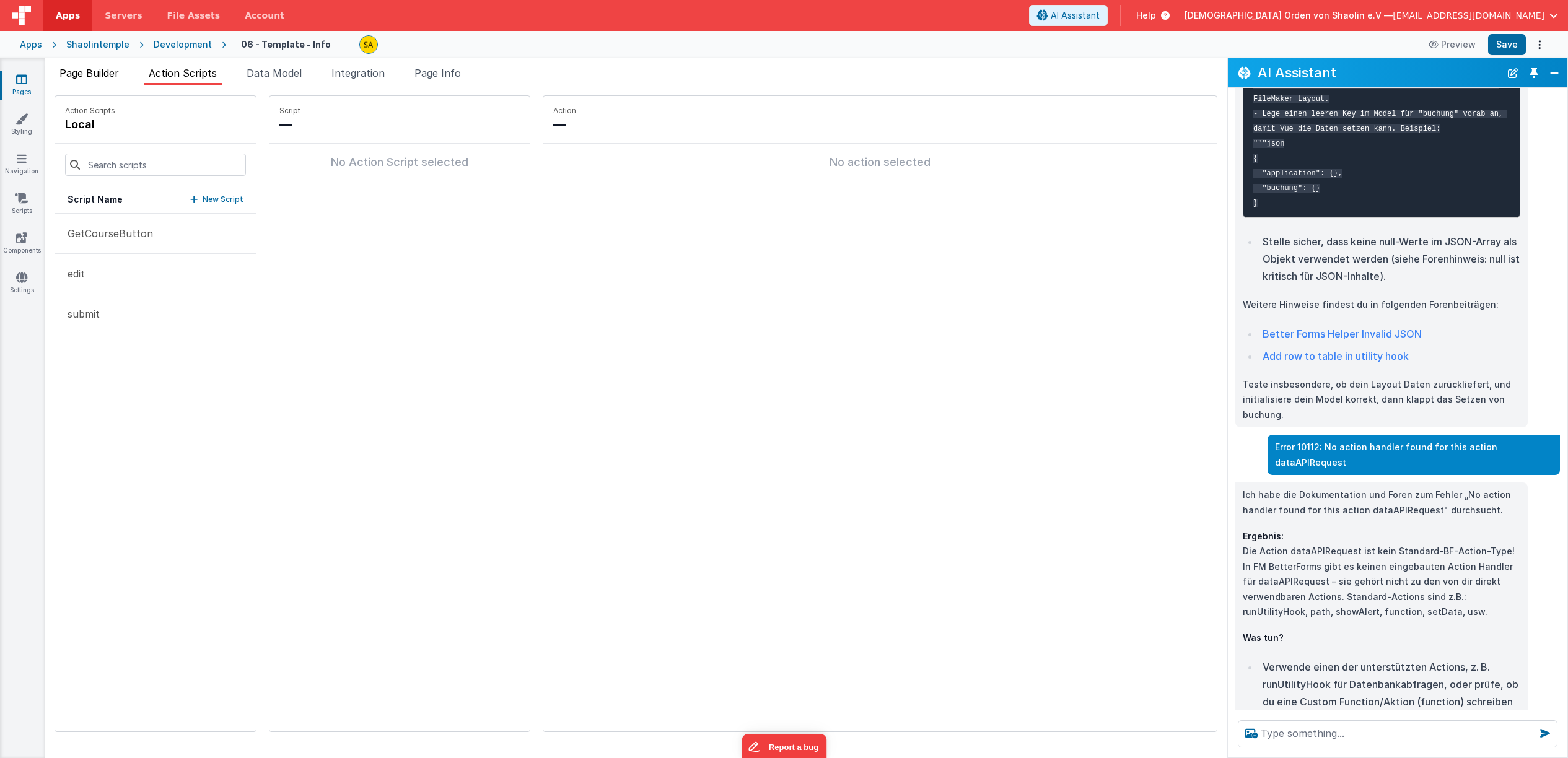
click at [95, 76] on span "Page Builder" at bounding box center [89, 73] width 60 height 12
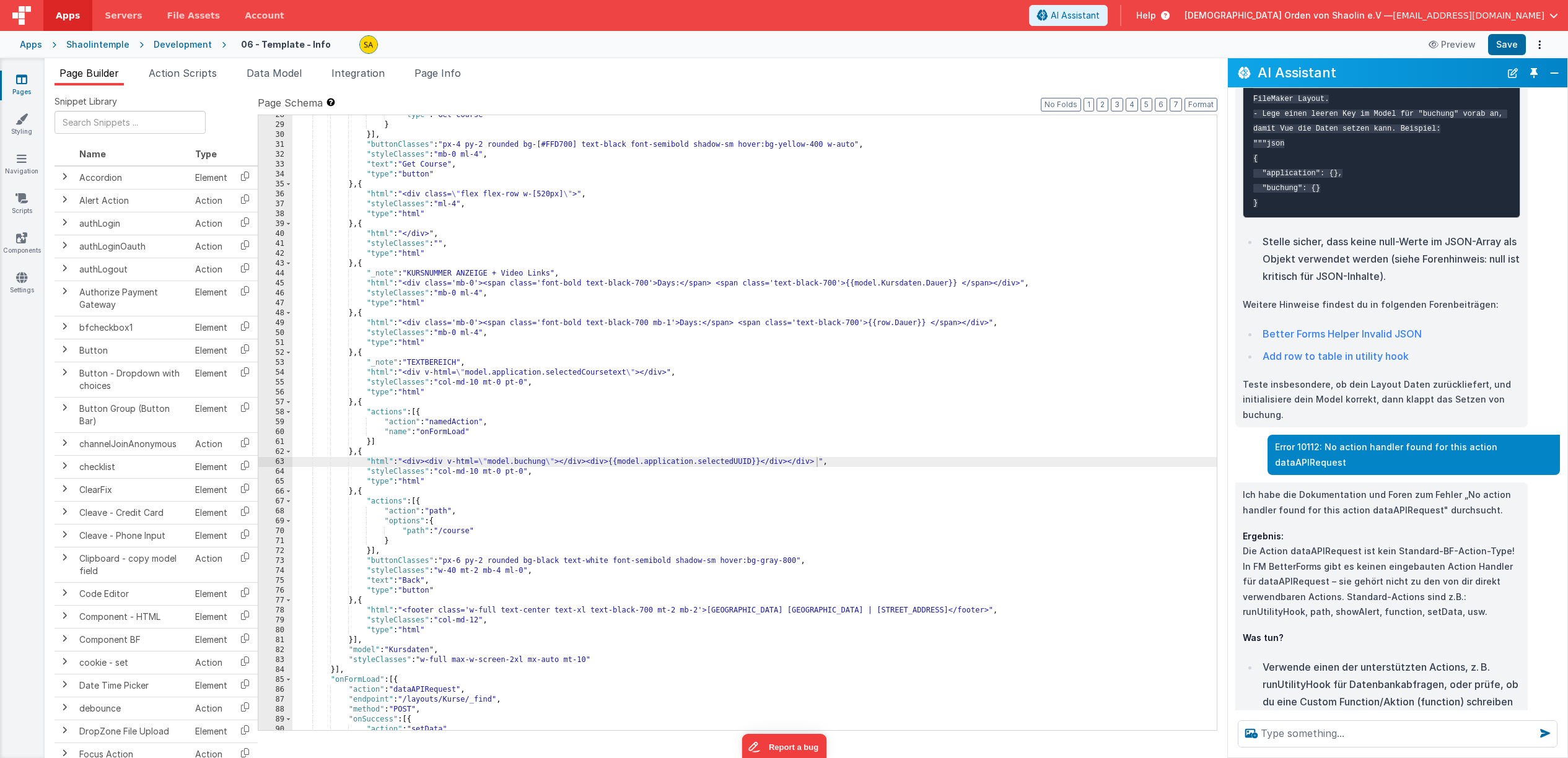
scroll to position [421, 0]
click at [1506, 47] on button "Save" at bounding box center [1508, 44] width 38 height 21
click at [444, 74] on span "Page Info" at bounding box center [438, 73] width 46 height 12
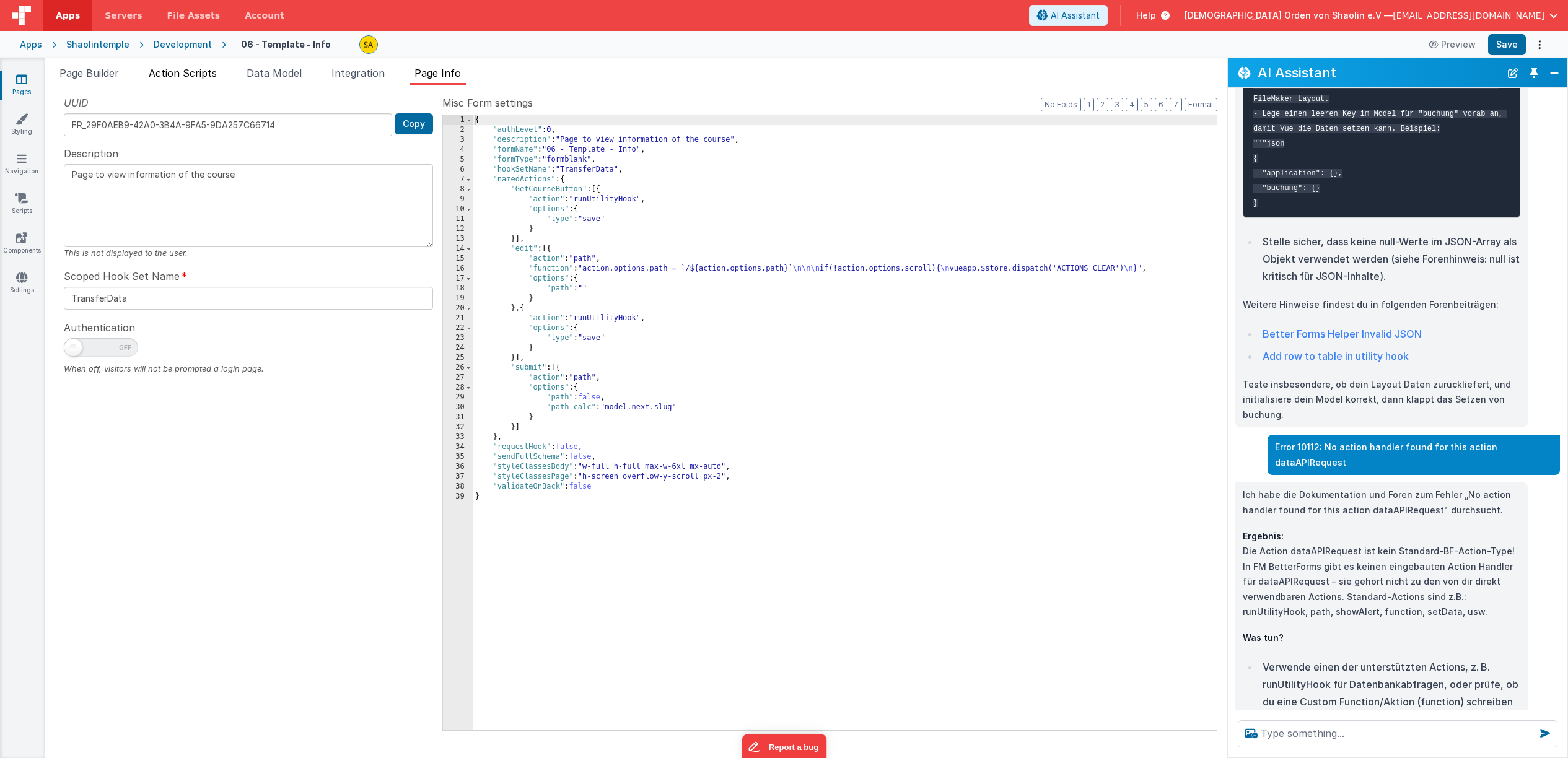
click at [213, 74] on span "Action Scripts" at bounding box center [183, 73] width 68 height 12
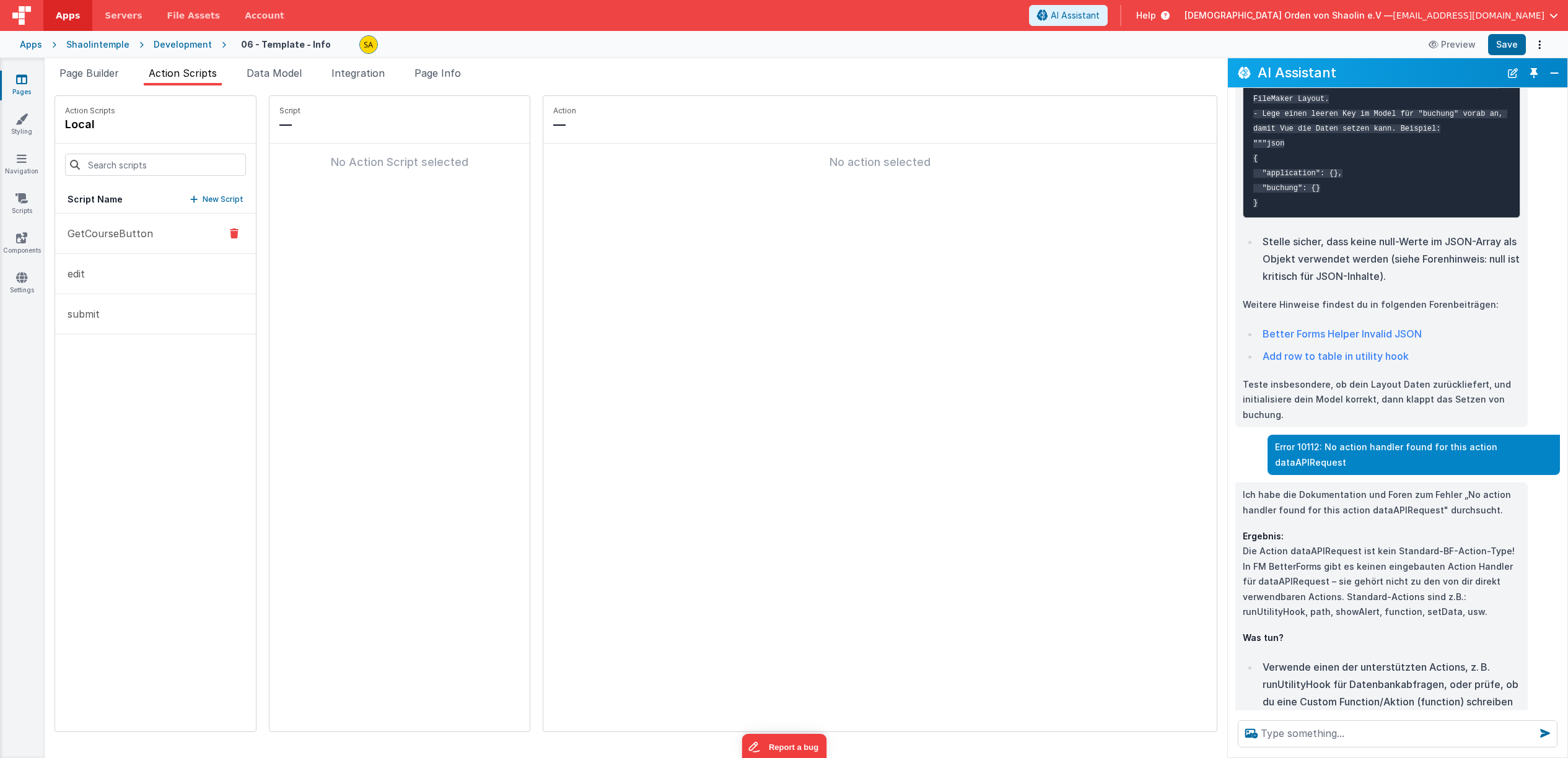
click at [109, 235] on p "GetCourseButton" at bounding box center [107, 233] width 93 height 15
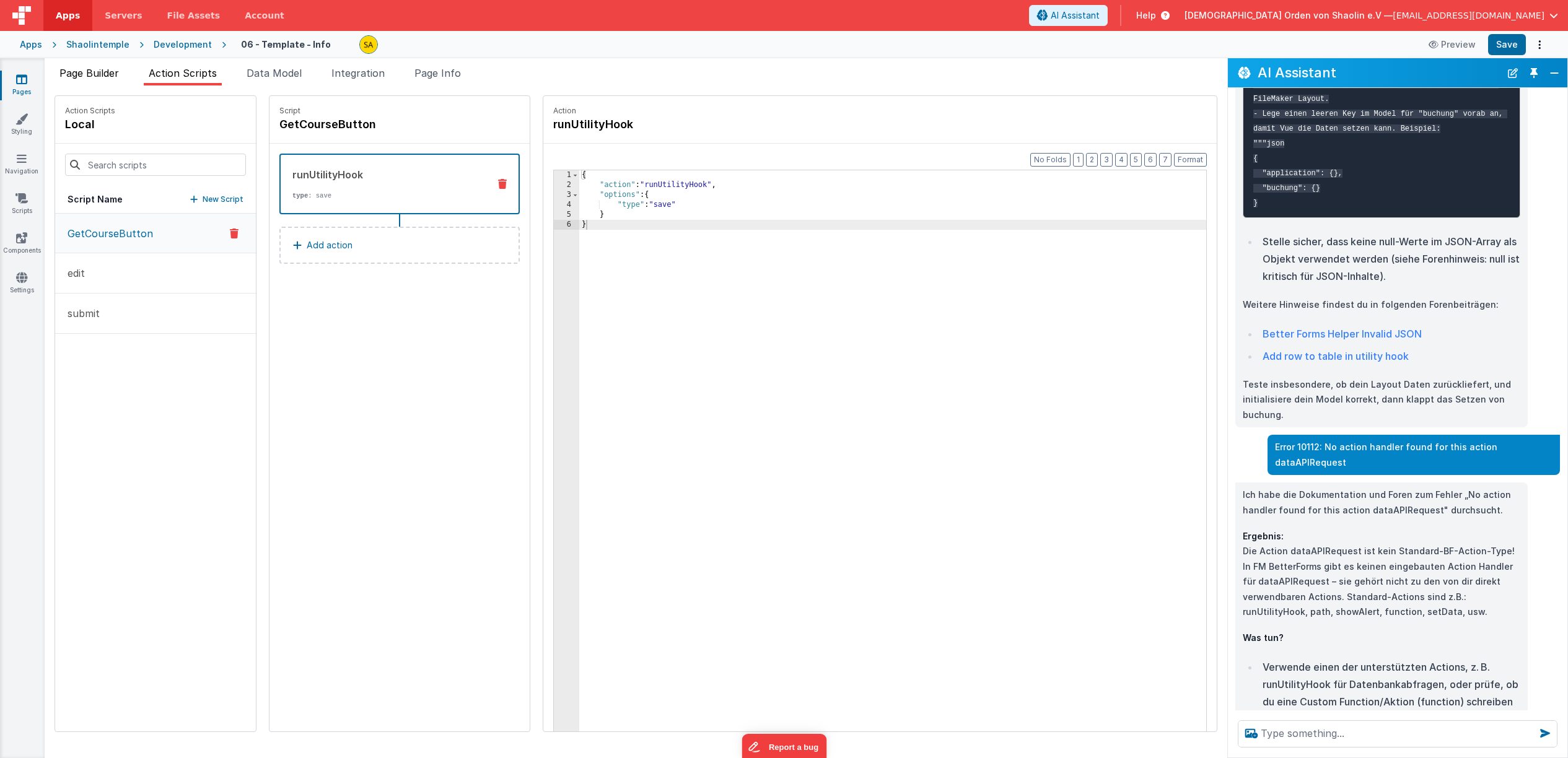
click at [82, 73] on span "Page Builder" at bounding box center [89, 73] width 60 height 12
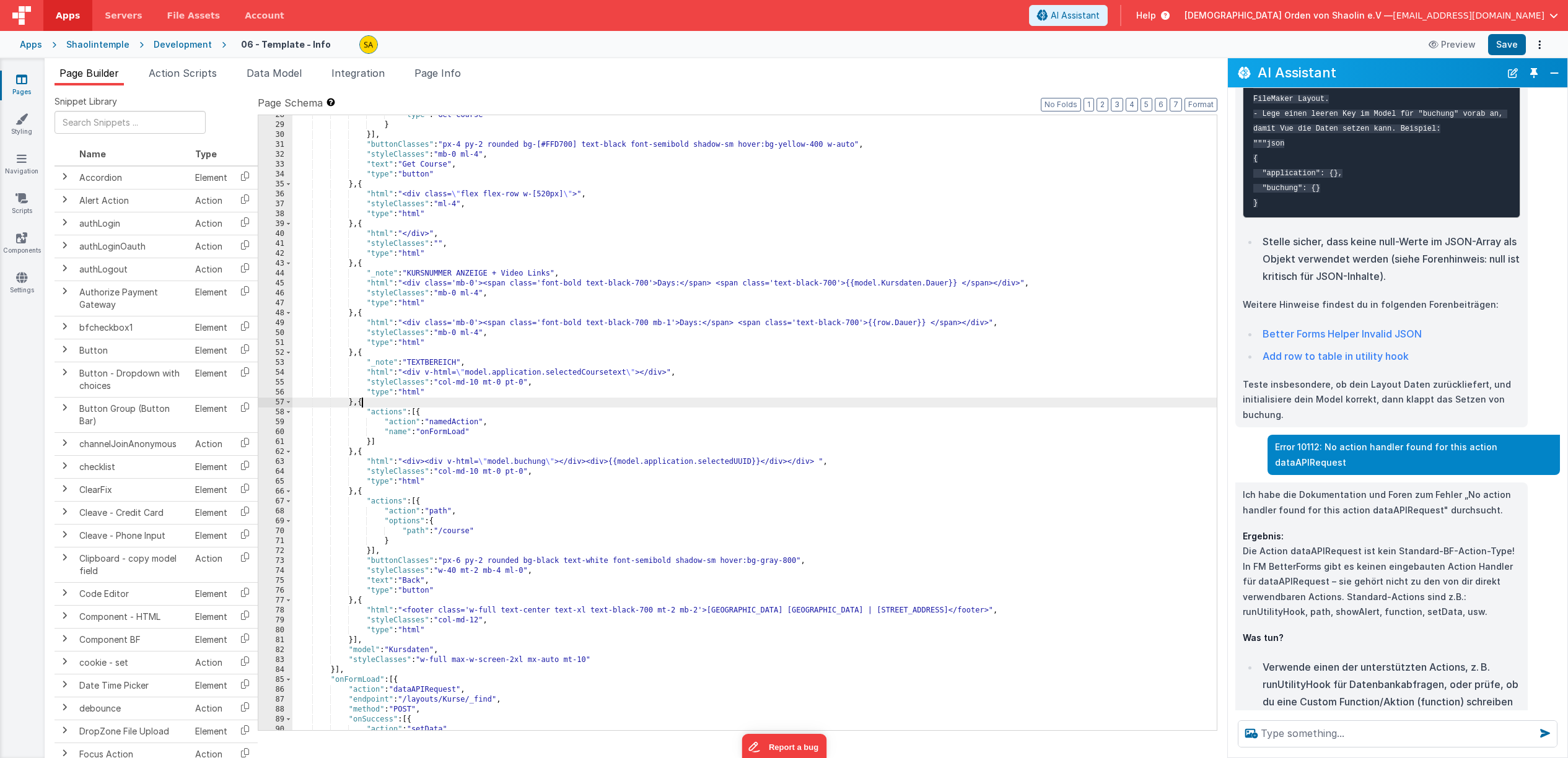
click at [363, 403] on div ""type" : "Get Course" } }] , "buttonClasses" : "px-4 py-2 rounded bg-[#FFD700] …" at bounding box center [754, 427] width 925 height 635
click at [368, 405] on div ""type" : "Get Course" } }] , "buttonClasses" : "px-4 py-2 rounded bg-[#FFD700] …" at bounding box center [754, 427] width 925 height 635
click at [366, 453] on div ""type" : "Get Course" } }] , "buttonClasses" : "px-4 py-2 rounded bg-[#FFD700] …" at bounding box center [754, 427] width 925 height 635
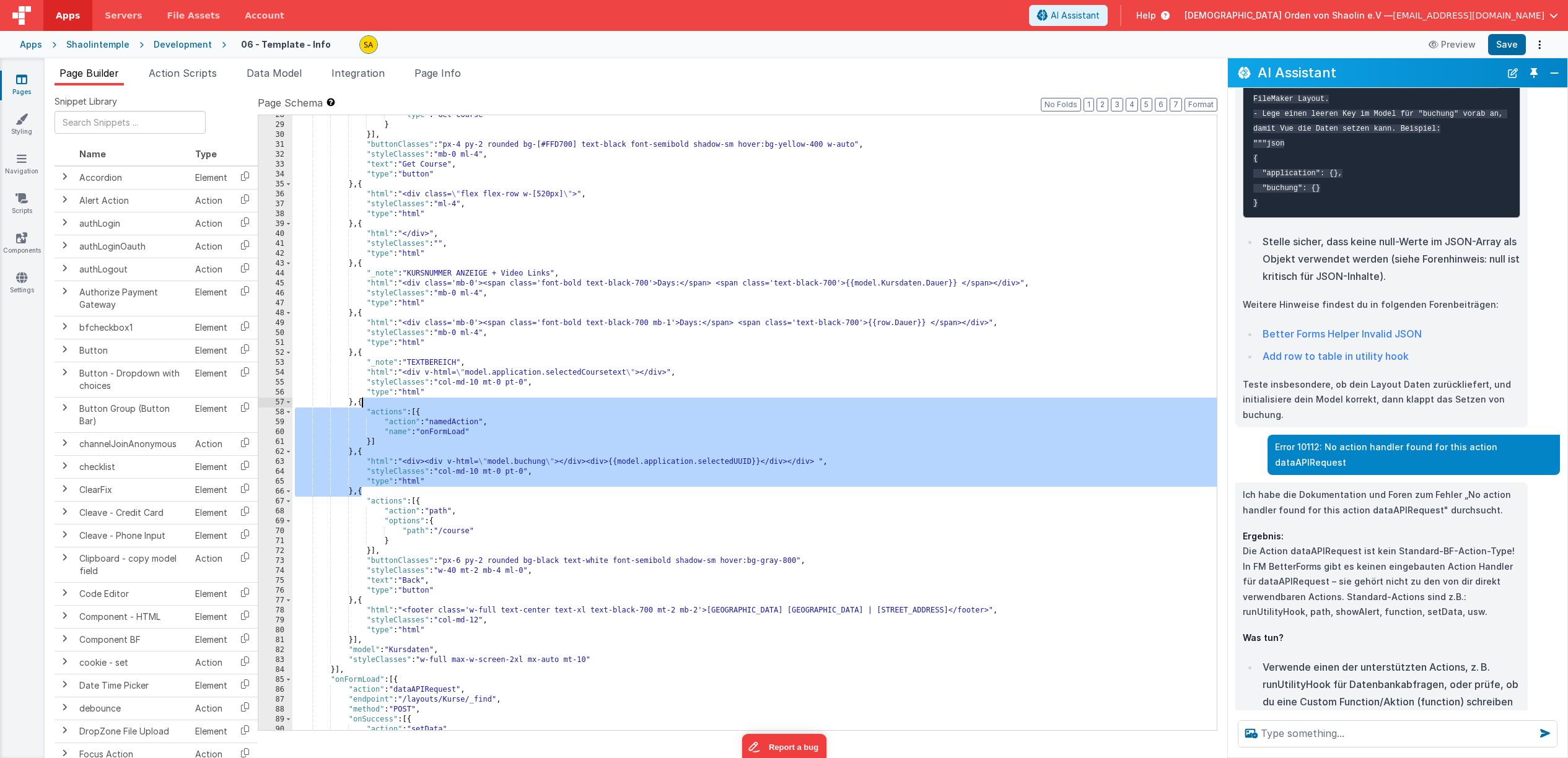
drag, startPoint x: 361, startPoint y: 493, endPoint x: 363, endPoint y: 404, distance: 89.0
click at [363, 404] on div ""type" : "Get Course" } }] , "buttonClasses" : "px-4 py-2 rounded bg-[#FFD700] …" at bounding box center [754, 427] width 925 height 635
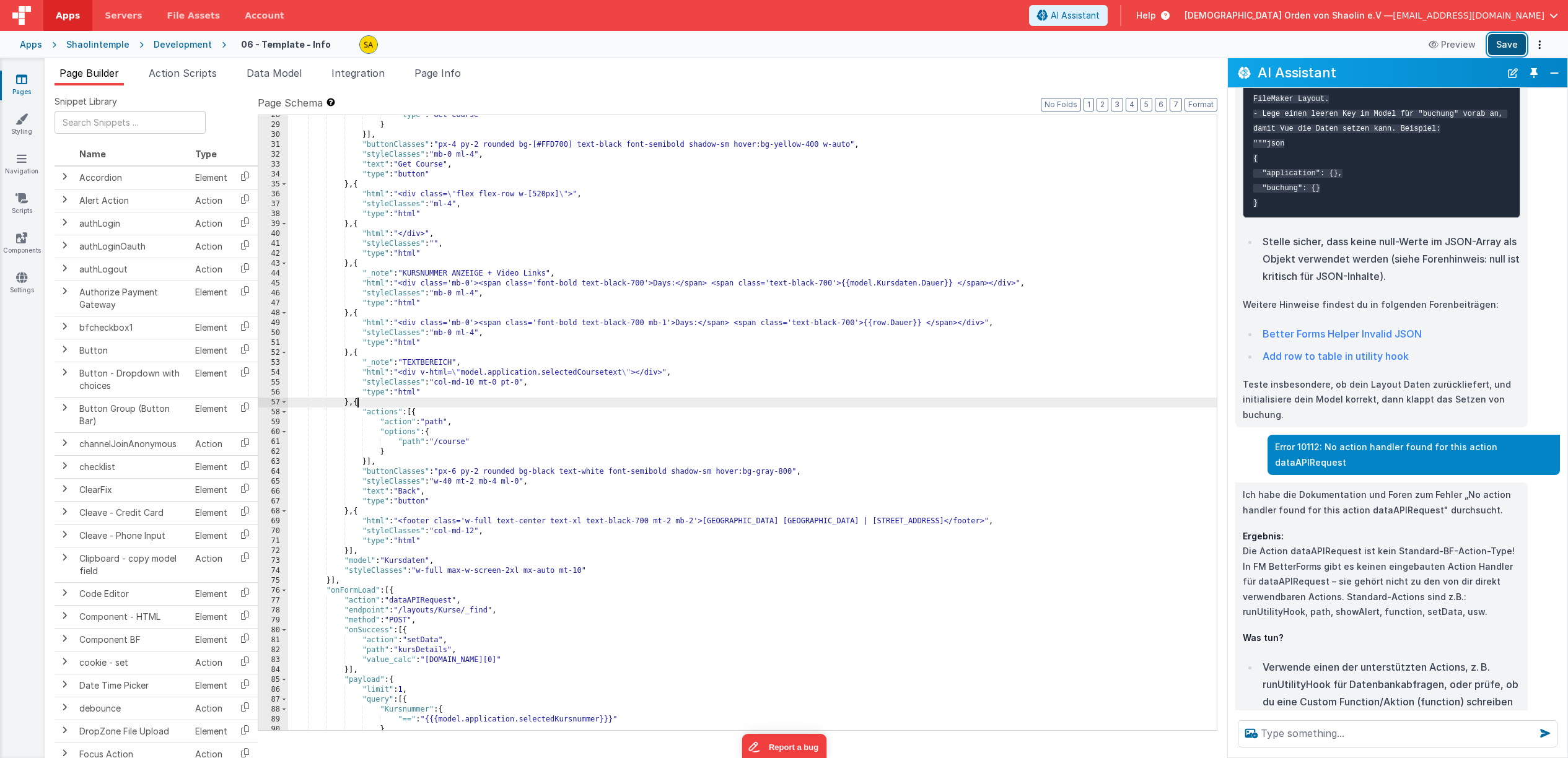
click at [1508, 43] on button "Save" at bounding box center [1508, 44] width 38 height 21
click at [1326, 732] on textarea at bounding box center [1397, 733] width 320 height 27
type textarea "was ist run utility hook"
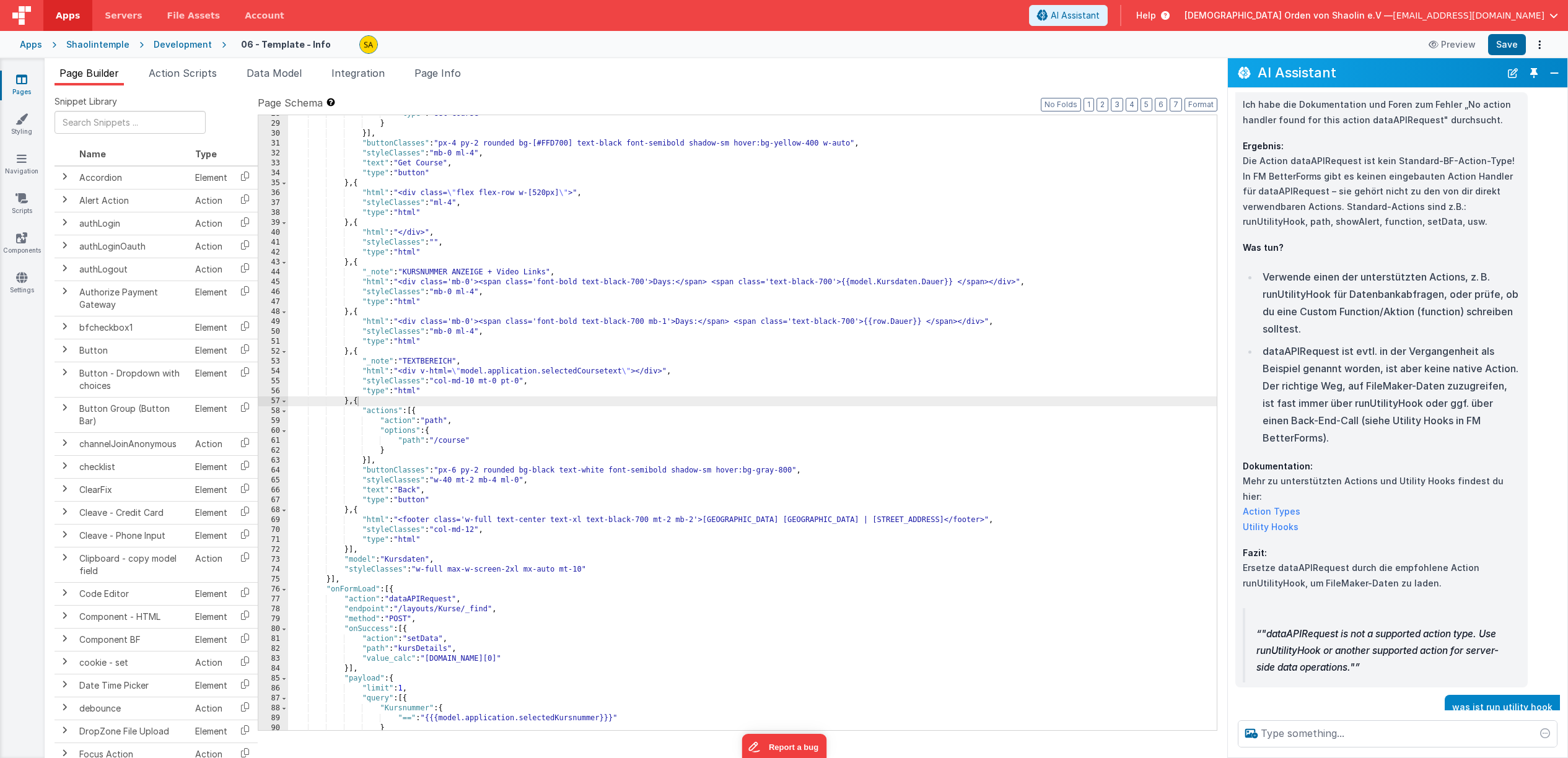
scroll to position [422, 0]
drag, startPoint x: 1552, startPoint y: 72, endPoint x: 1493, endPoint y: 70, distance: 59.0
click at [1552, 72] on button "Close" at bounding box center [1554, 73] width 16 height 17
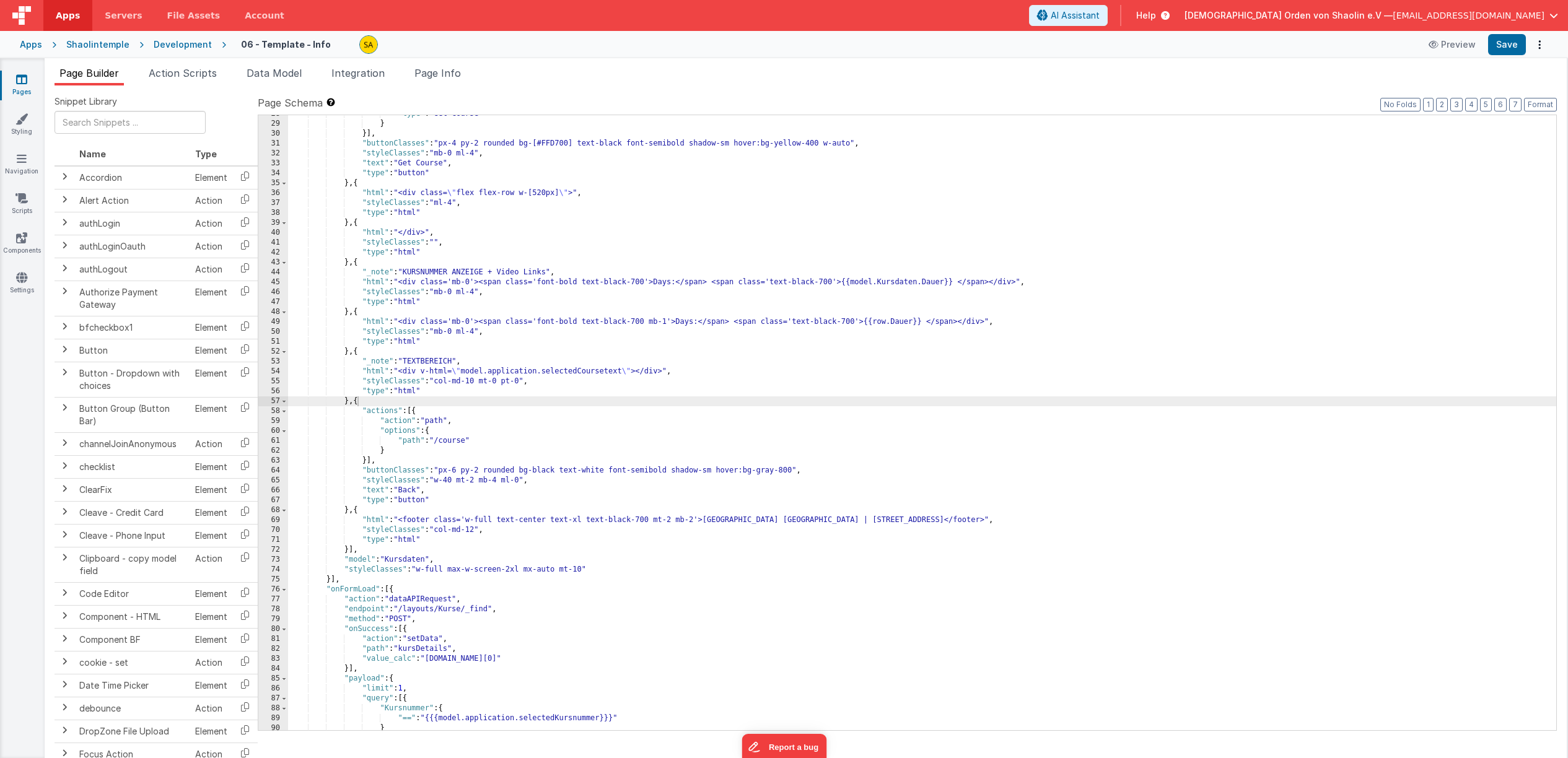
scroll to position [2972, 0]
click at [1099, 15] on span "AI Assistant" at bounding box center [1075, 15] width 49 height 12
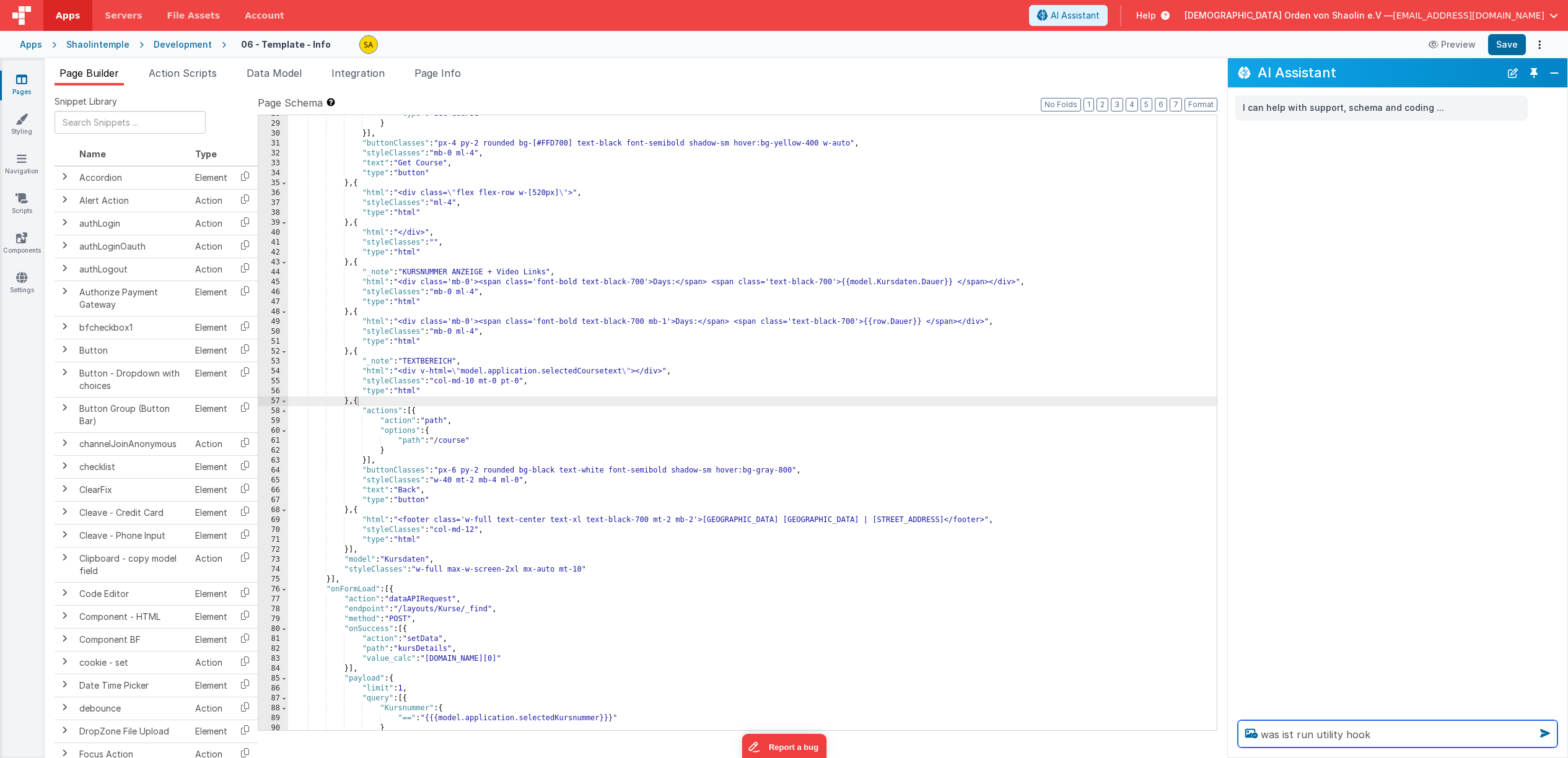
type textarea "was ist run utility hook"
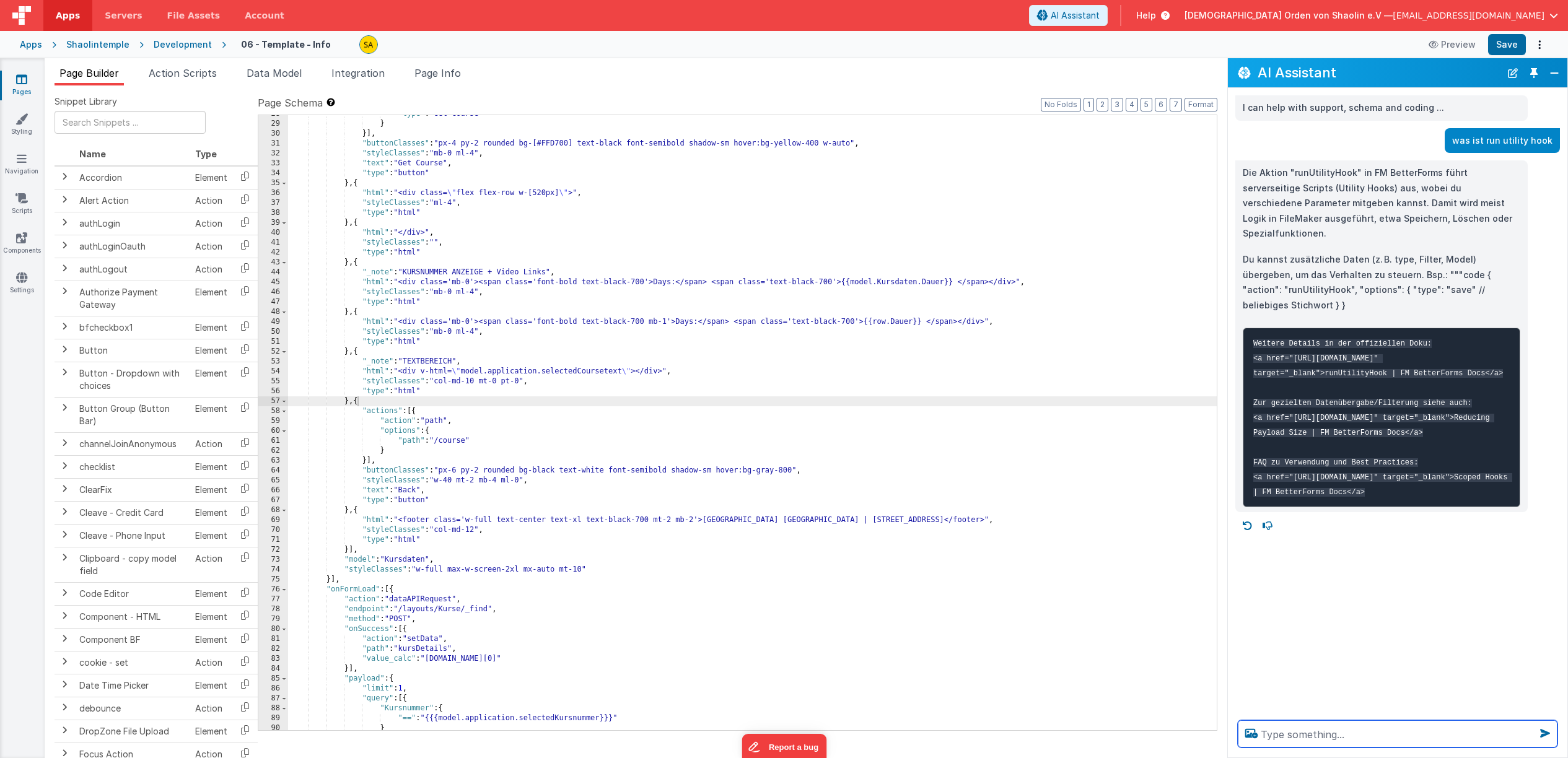
type textarea "t"
drag, startPoint x: 1375, startPoint y: 721, endPoint x: 1380, endPoint y: 736, distance: 15.8
click at [1375, 721] on textarea "wie kann ich die Tabelle Buchungen über utility hook mit model.application.sele…" at bounding box center [1397, 726] width 320 height 42
drag, startPoint x: 1463, startPoint y: 720, endPoint x: 1380, endPoint y: 721, distance: 83.0
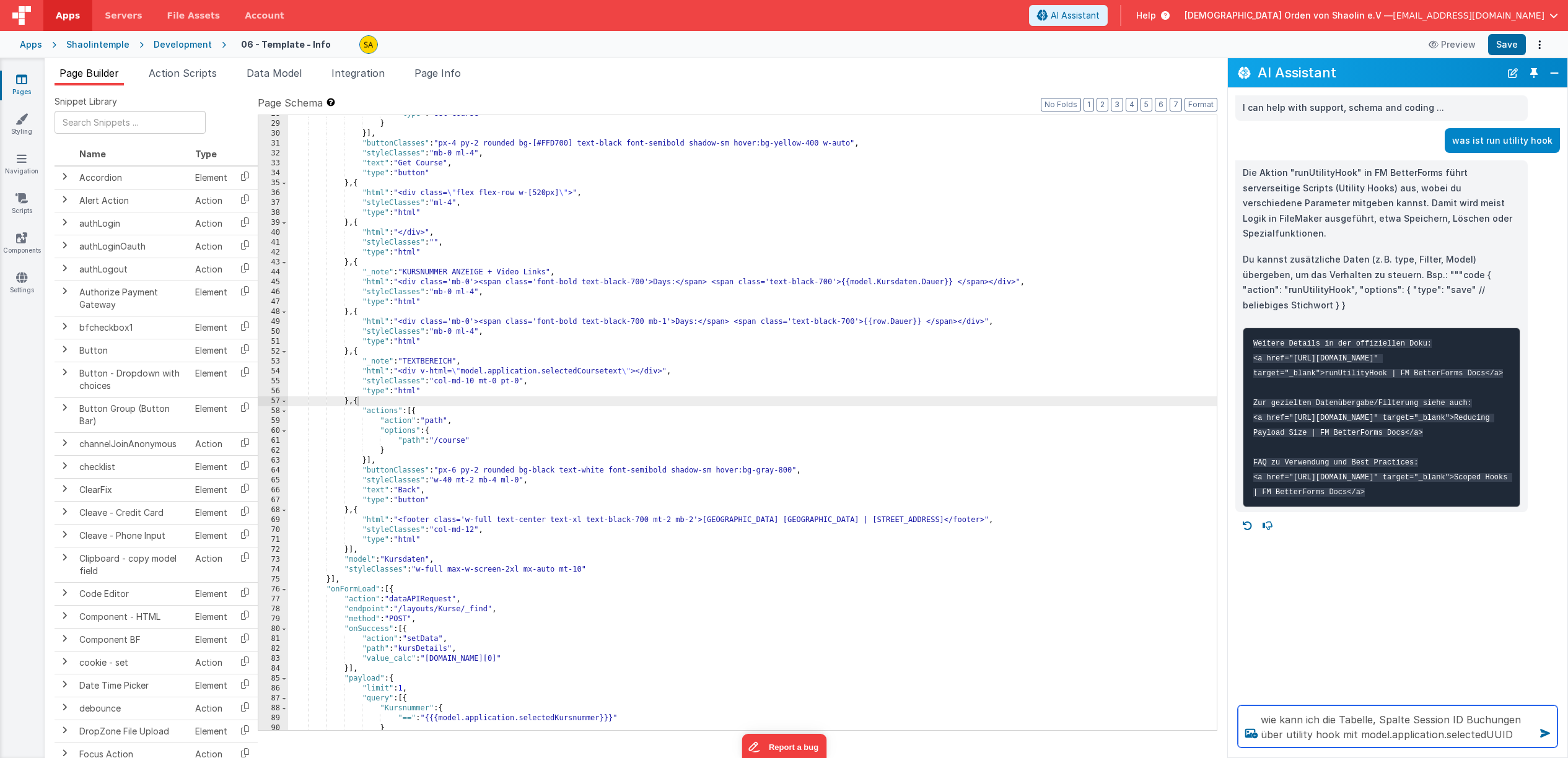
click at [1381, 720] on textarea "wie kann ich die Tabelle, Spalte Session ID Buchungen über utility hook mit mod…" at bounding box center [1397, 726] width 320 height 42
click at [1337, 721] on textarea "wie kann ich die Tabelle Buchungen über utility hook mit model.application.sele…" at bounding box center [1397, 726] width 320 height 42
drag, startPoint x: 1453, startPoint y: 720, endPoint x: 1454, endPoint y: 752, distance: 32.0
click at [1453, 721] on textarea "wie kann ich aus der Tabelle Buchungen über utility hook mit model.application.…" at bounding box center [1397, 726] width 320 height 42
click at [1513, 739] on textarea "wie kann ich aus der Tabelle Buchungen Spalte Session ID über utility hook mit …" at bounding box center [1397, 726] width 320 height 42
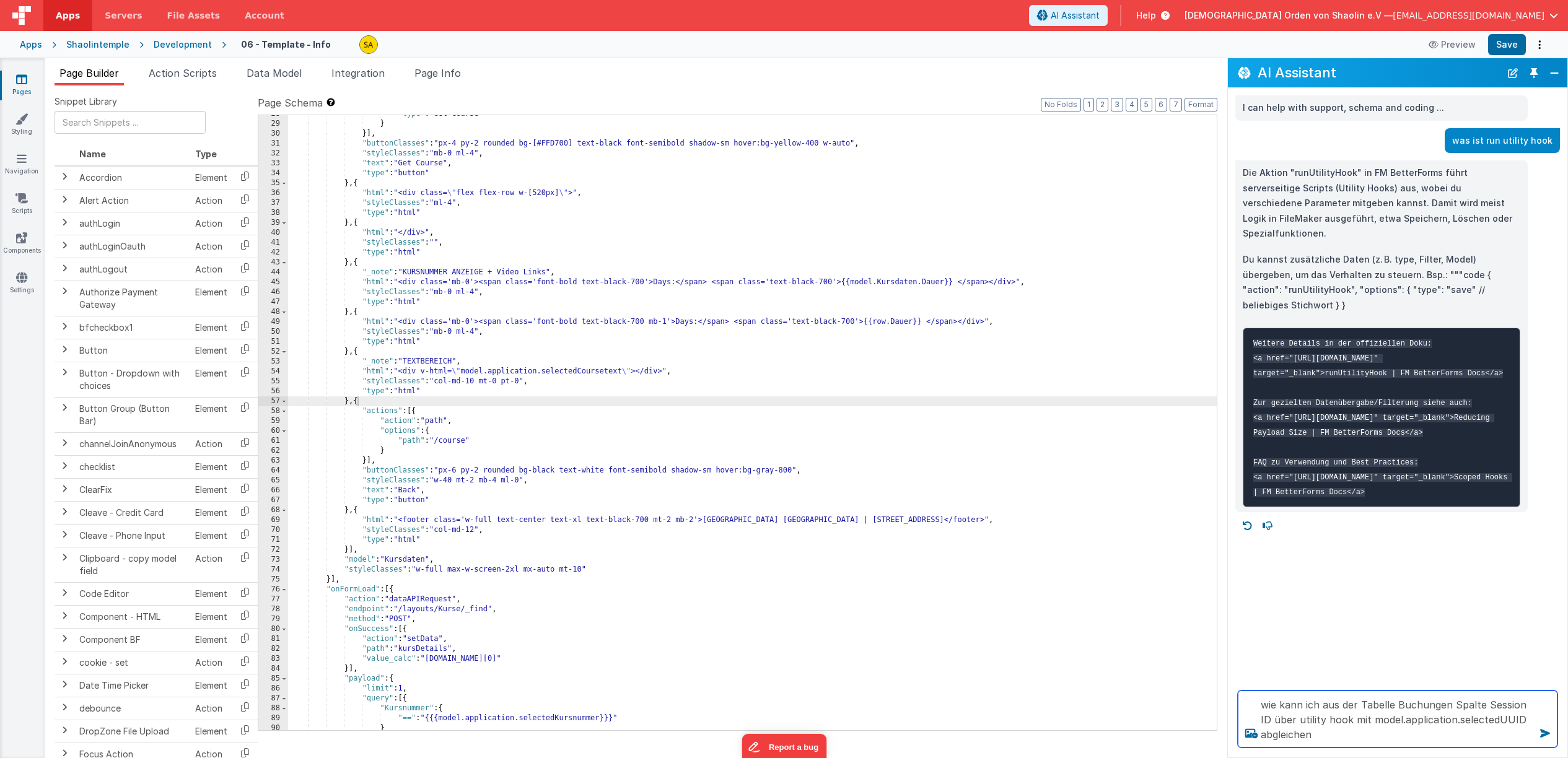
type textarea "wie kann ich aus der Tabelle Buchungen Spalte Session ID über utility hook mit …"
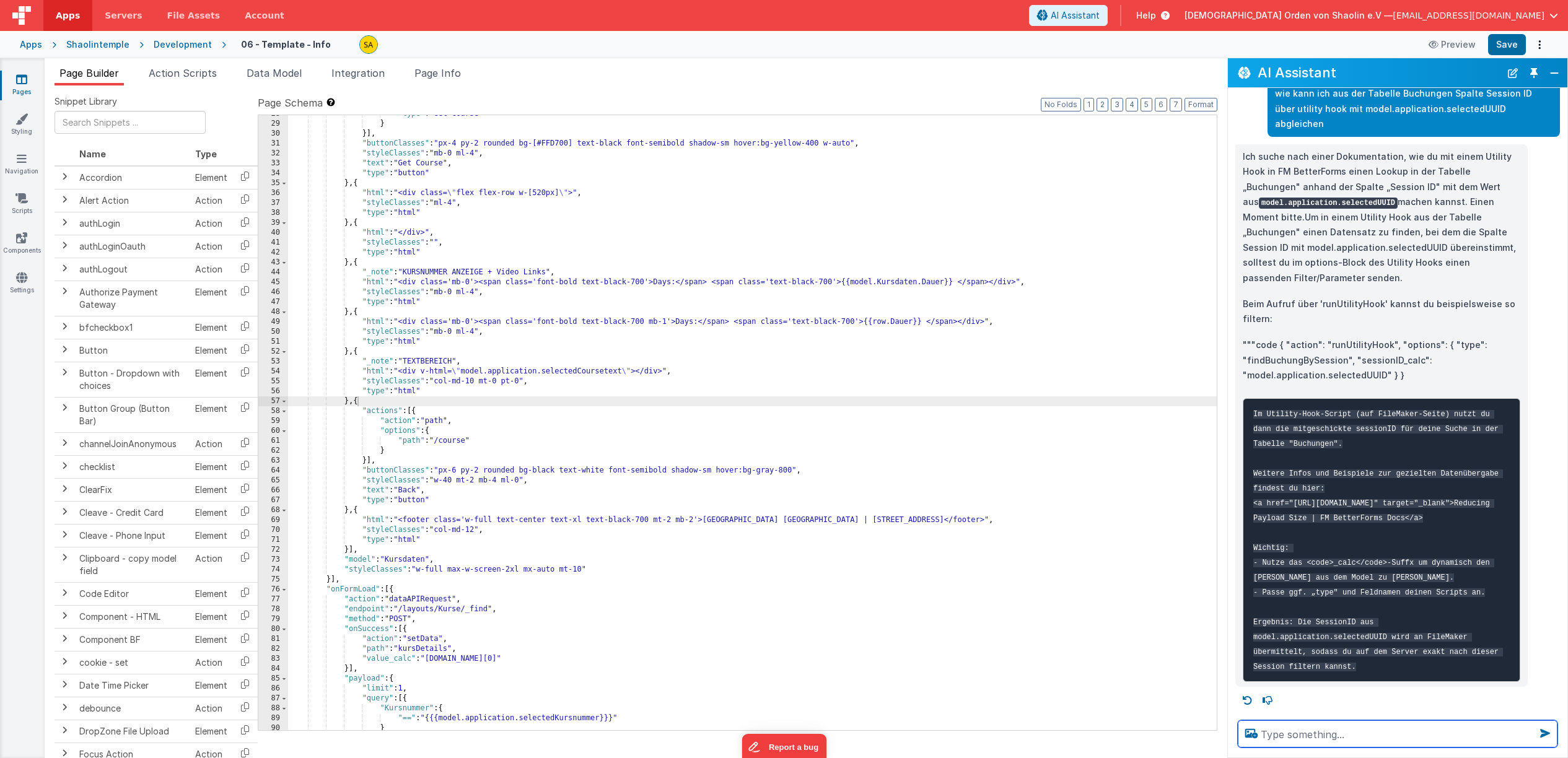
scroll to position [482, 0]
click at [213, 73] on span "Action Scripts" at bounding box center [183, 73] width 68 height 12
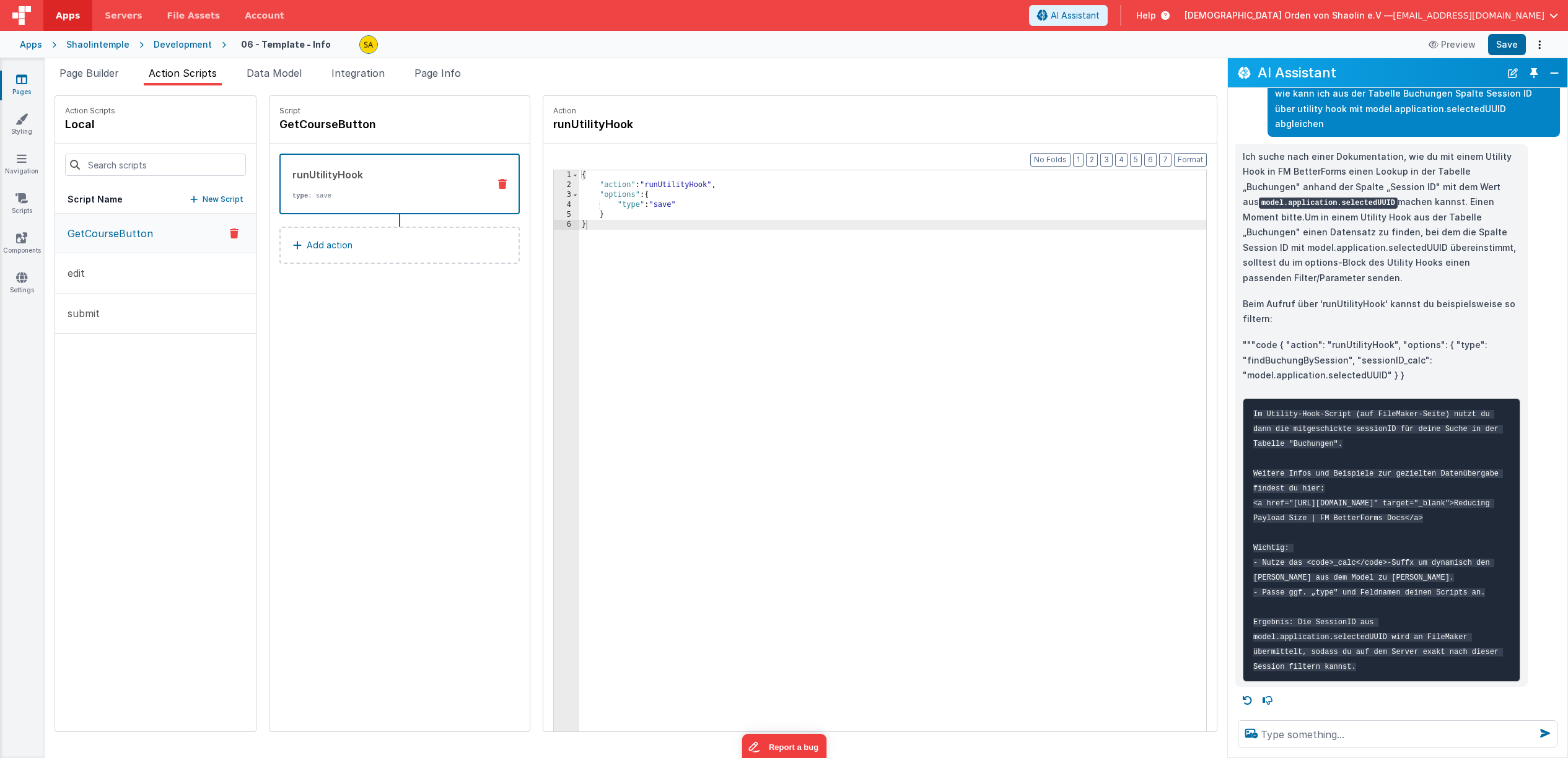
click at [203, 198] on p "New Script" at bounding box center [223, 199] width 41 height 12
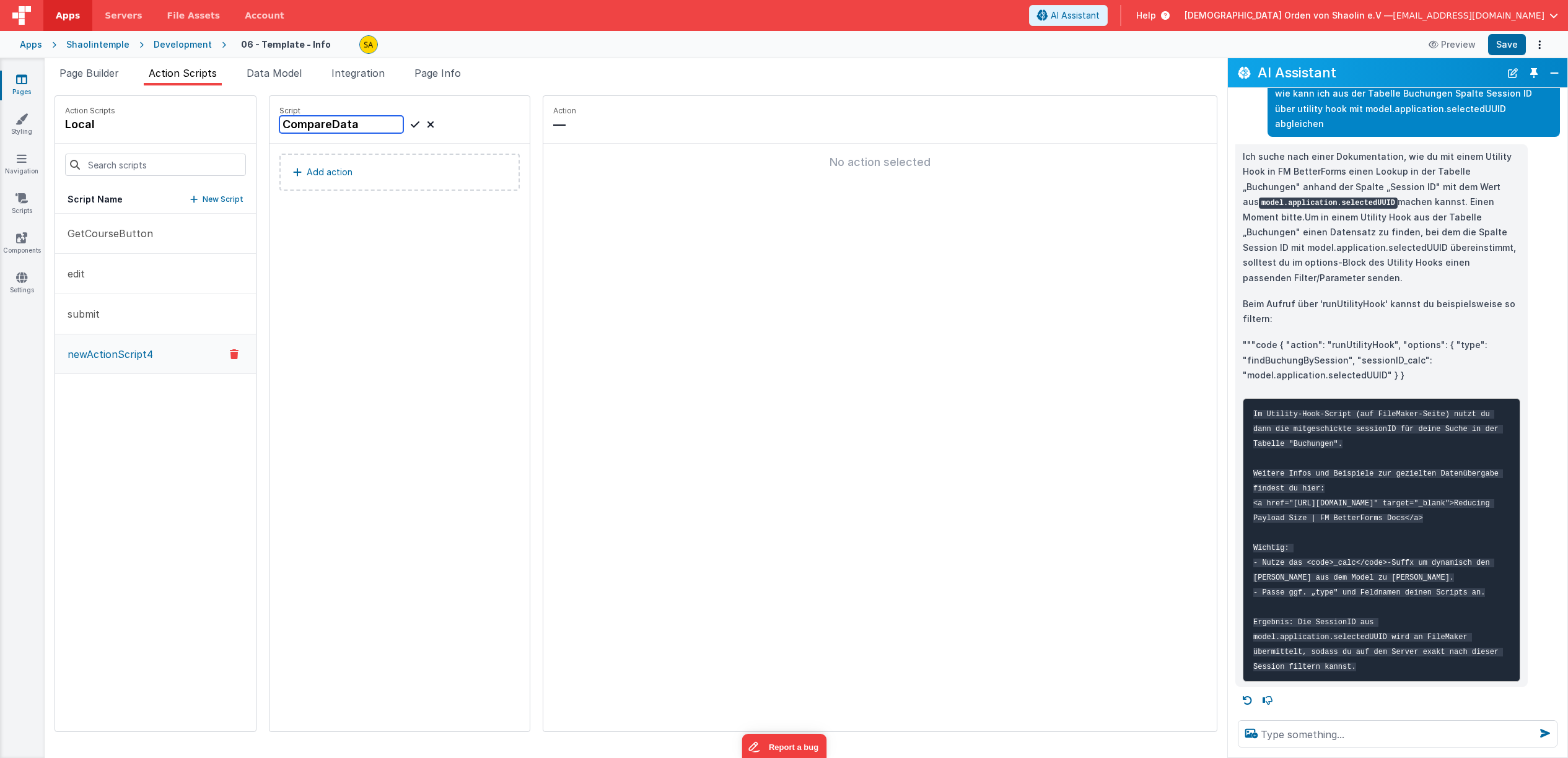
type input "CompareData"
click at [317, 174] on p "Add action" at bounding box center [329, 172] width 46 height 15
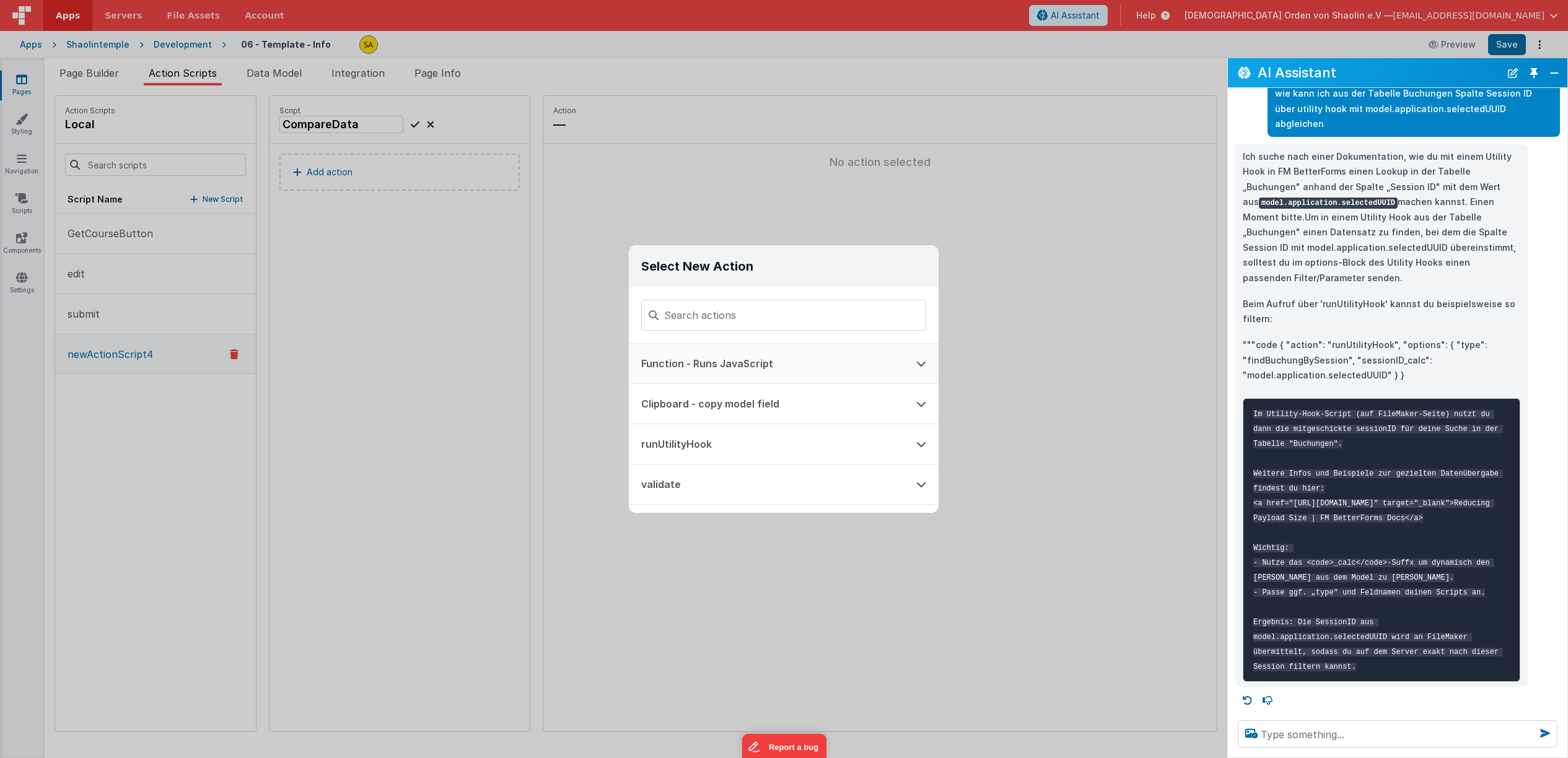
scroll to position [2, 0]
click at [734, 437] on button "runUtilityHook" at bounding box center [767, 442] width 275 height 40
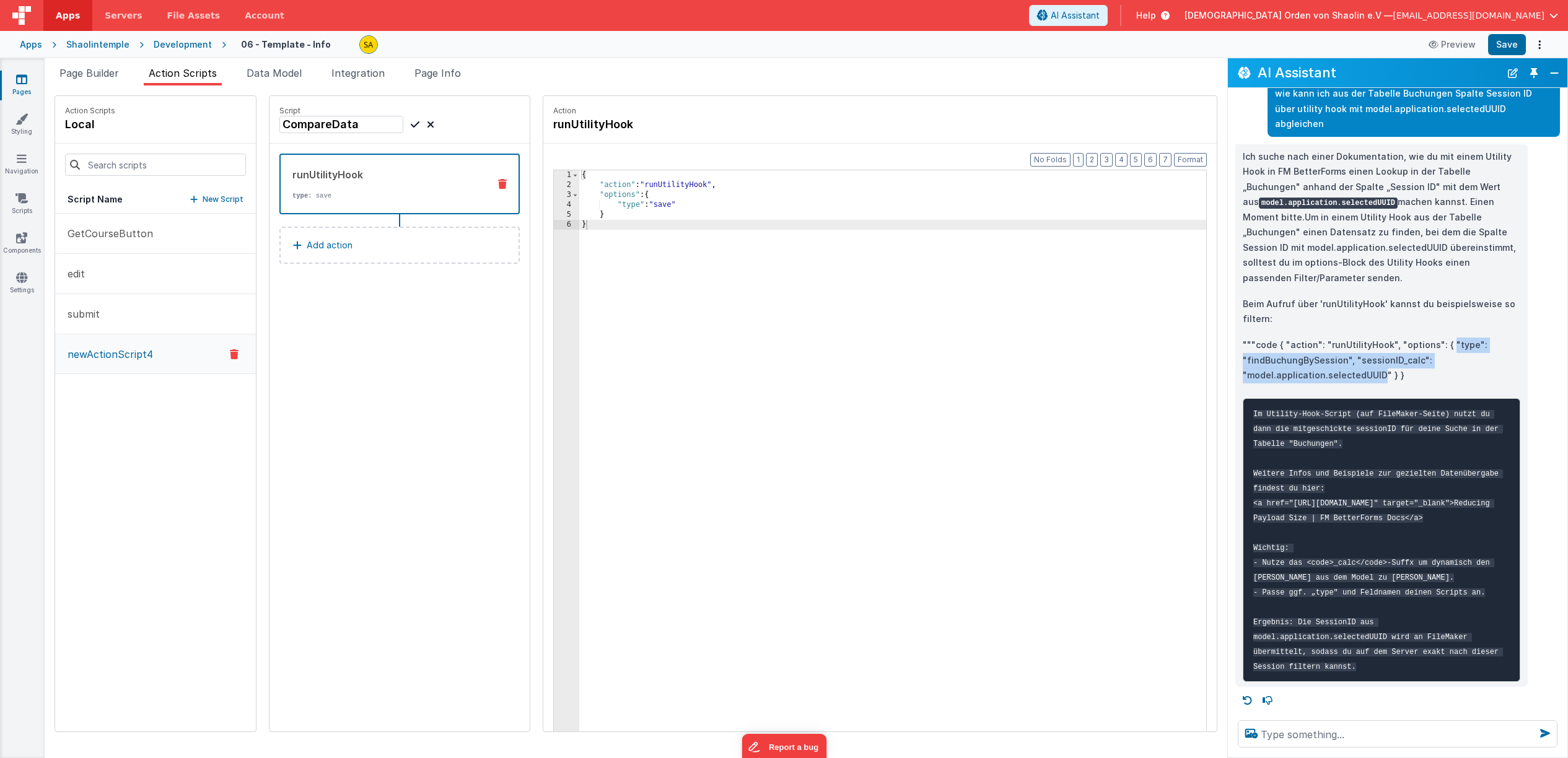
scroll to position [482, 0]
drag, startPoint x: 1447, startPoint y: 323, endPoint x: 1386, endPoint y: 356, distance: 69.4
click at [1384, 351] on p """"code { "action": "runUtilityHook", "options": { "type": "findBuchungBySessio…" at bounding box center [1381, 360] width 277 height 46
copy p ""type": "findBuchungBySession", "sessionID_calc": "model.application.selectedUU…"
click at [230, 353] on icon at bounding box center [234, 354] width 8 height 15
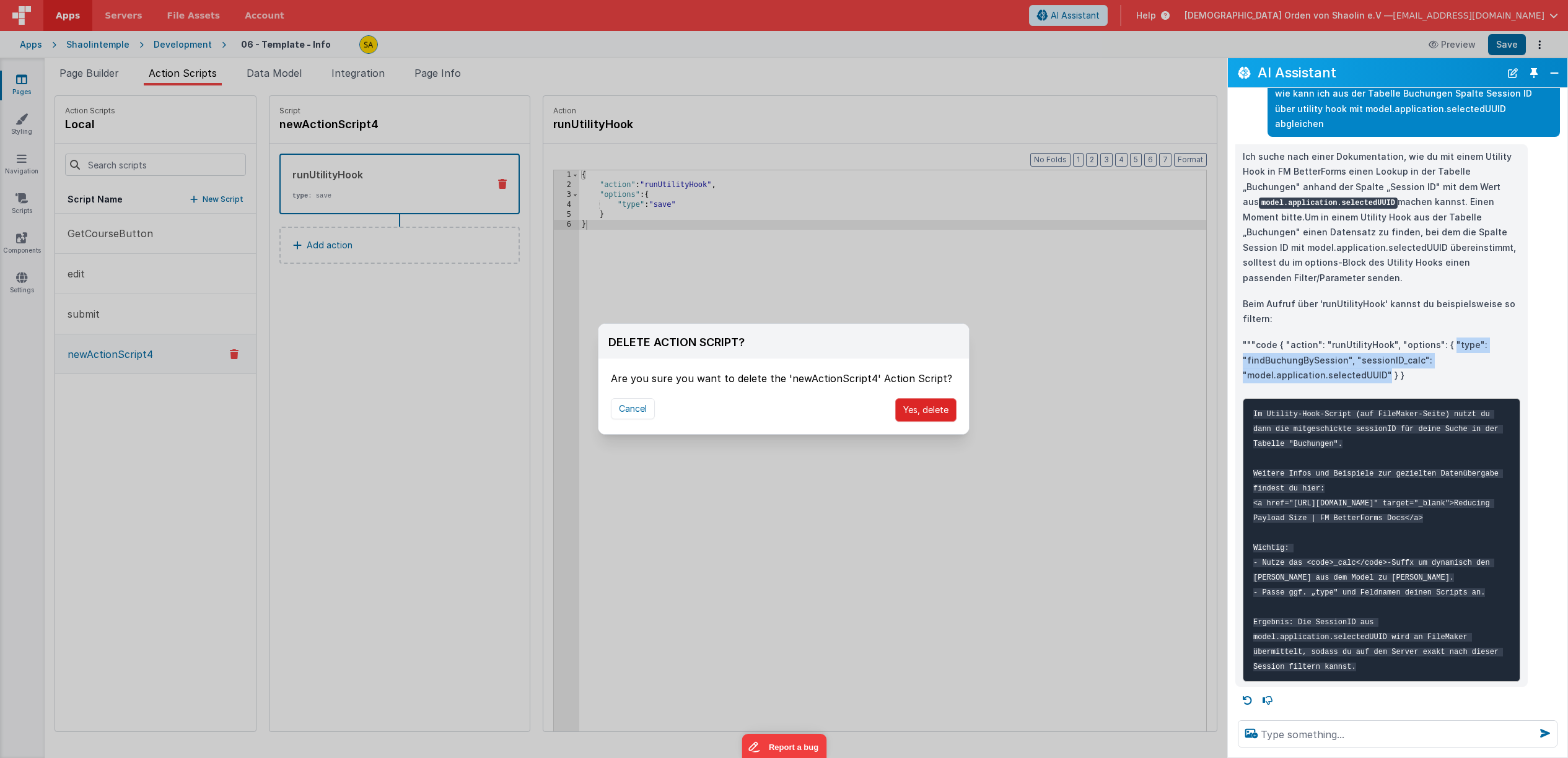
click at [925, 407] on button "Yes, delete" at bounding box center [926, 410] width 61 height 23
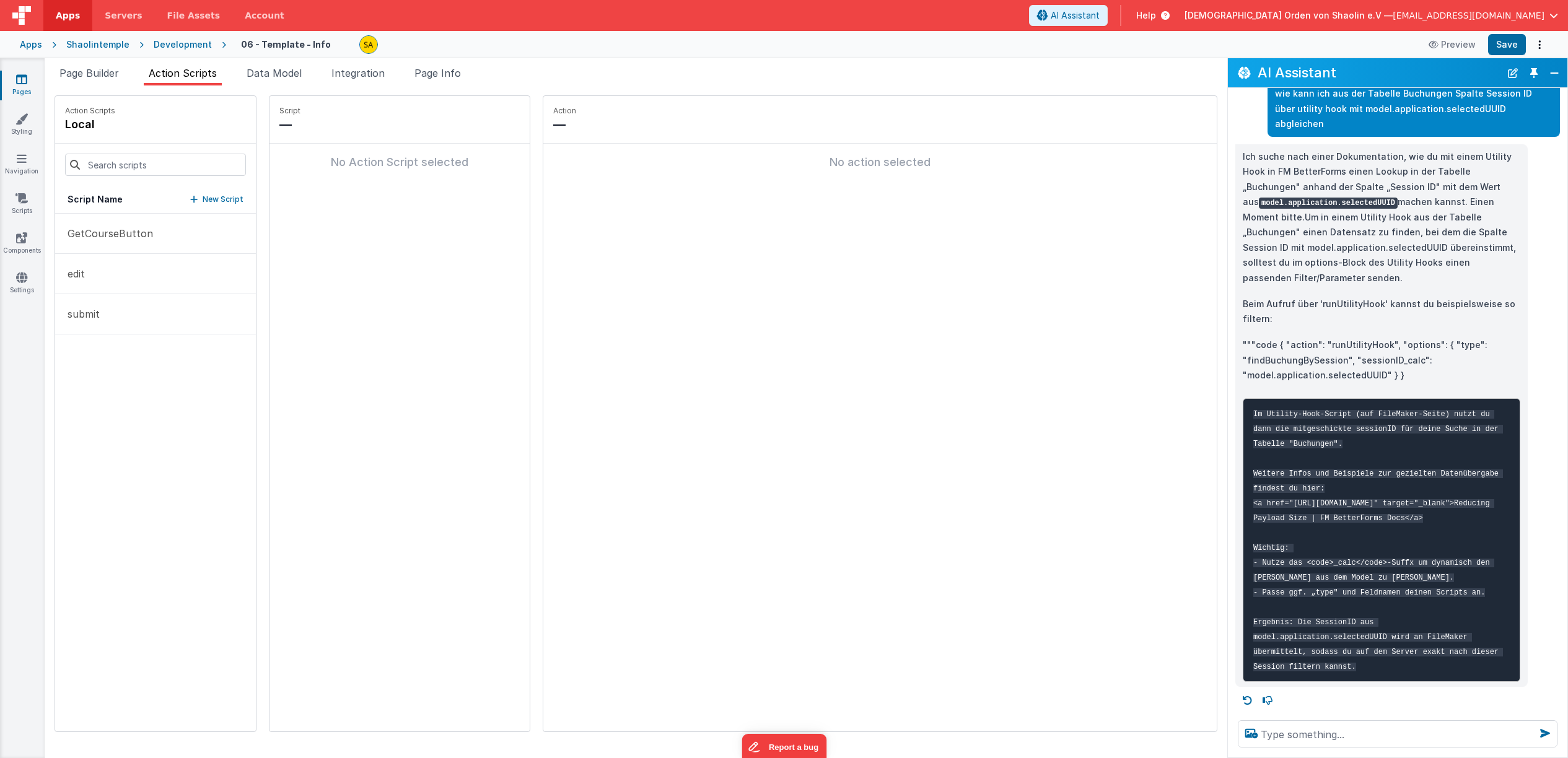
click at [865, 405] on fieldset "Action — No action selected" at bounding box center [879, 414] width 673 height 636
click at [293, 75] on span "Data Model" at bounding box center [274, 73] width 55 height 12
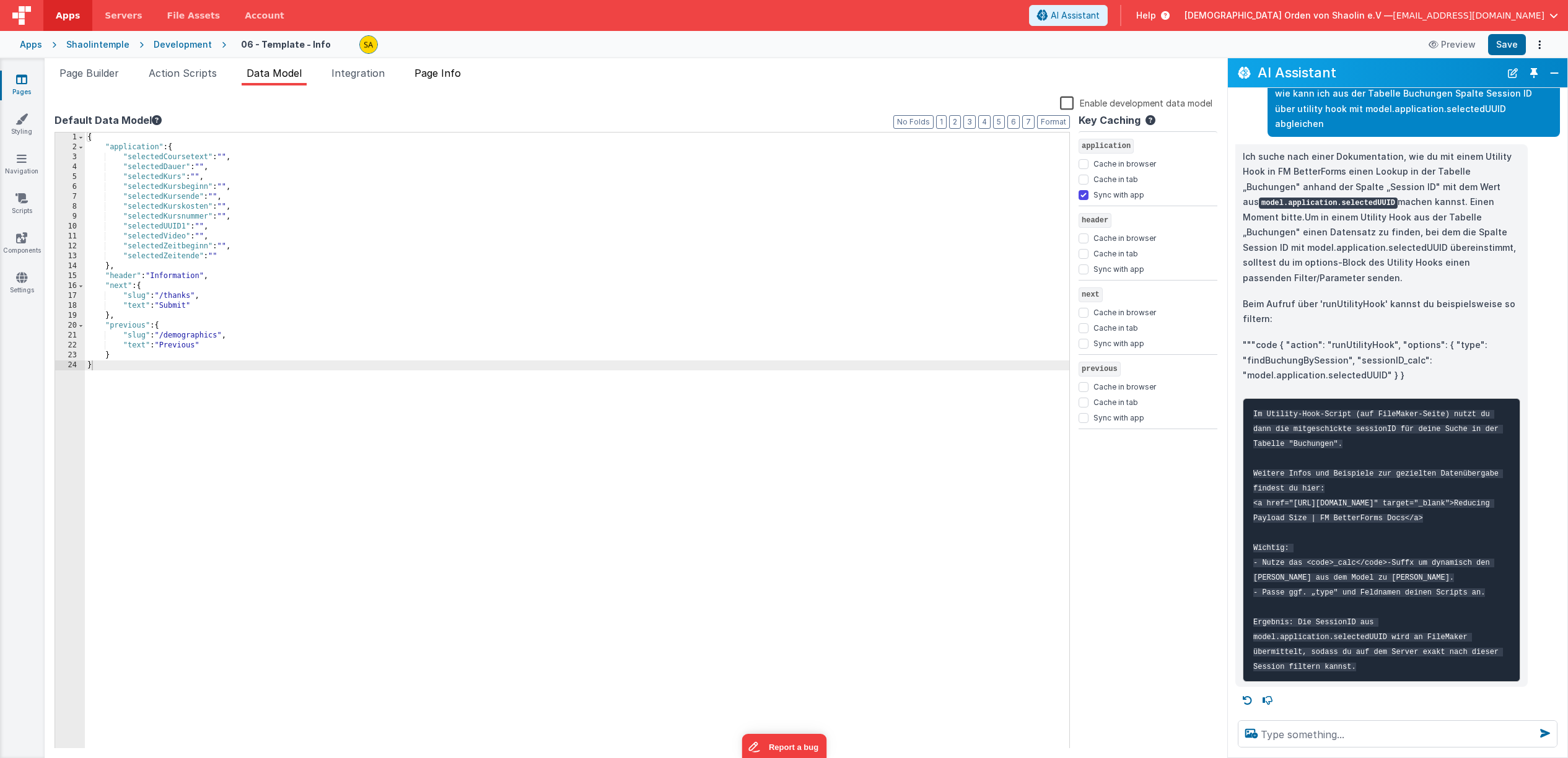
click at [432, 78] on span "Page Info" at bounding box center [438, 73] width 46 height 12
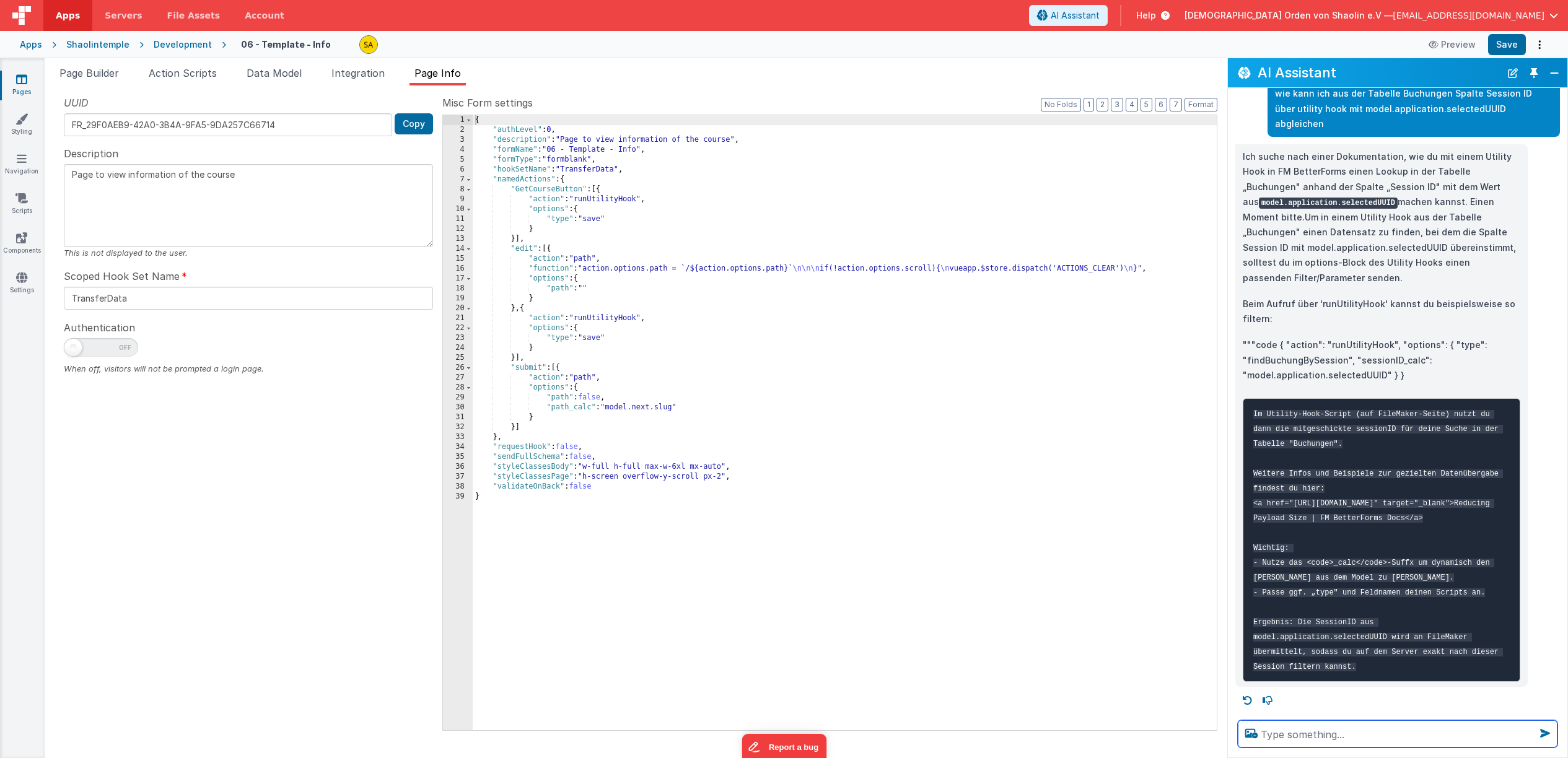
click at [1311, 734] on textarea at bounding box center [1397, 733] width 320 height 27
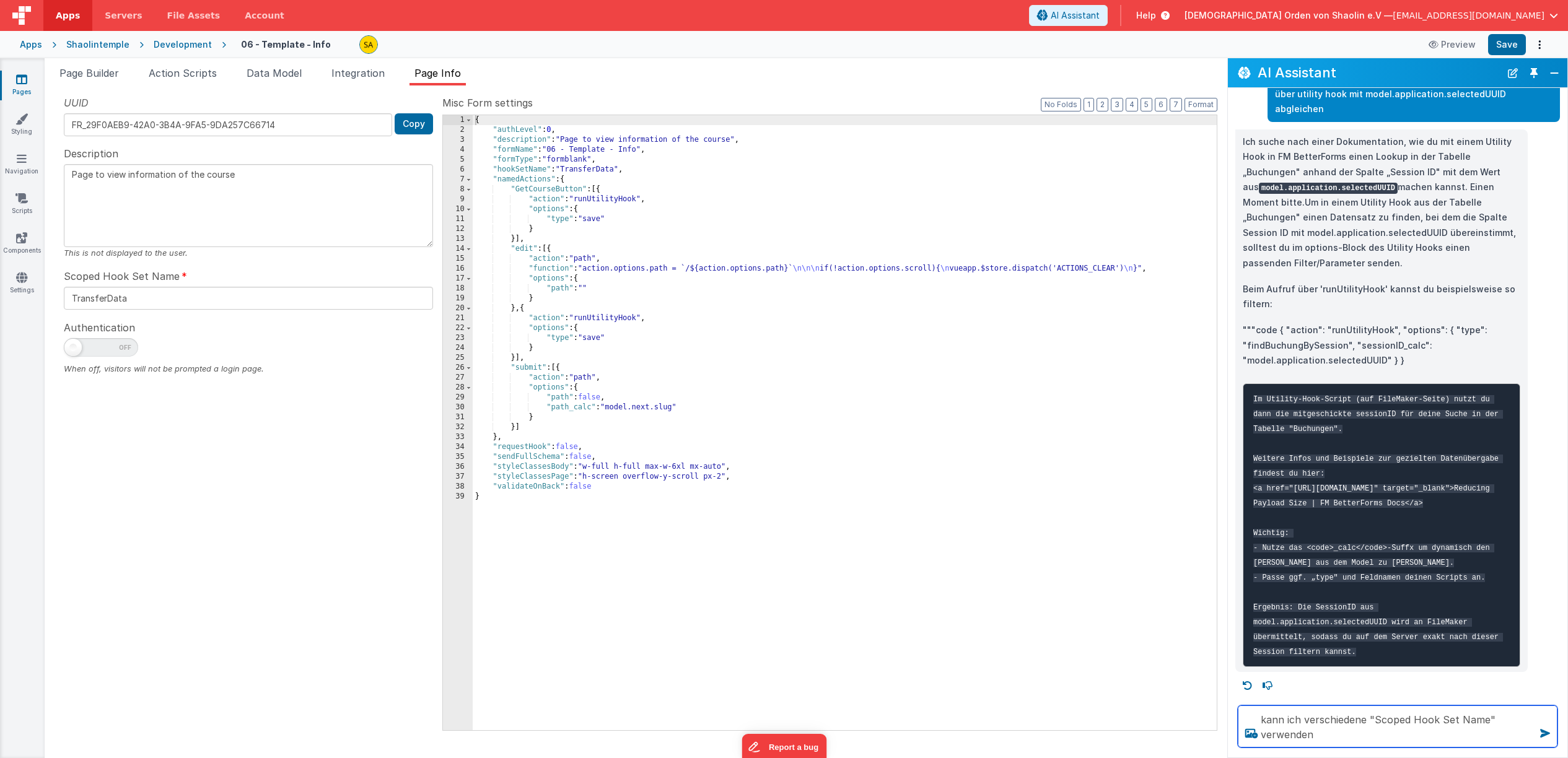
type textarea "kann ich verschiedene "Scoped Hook Set Name" verwenden"
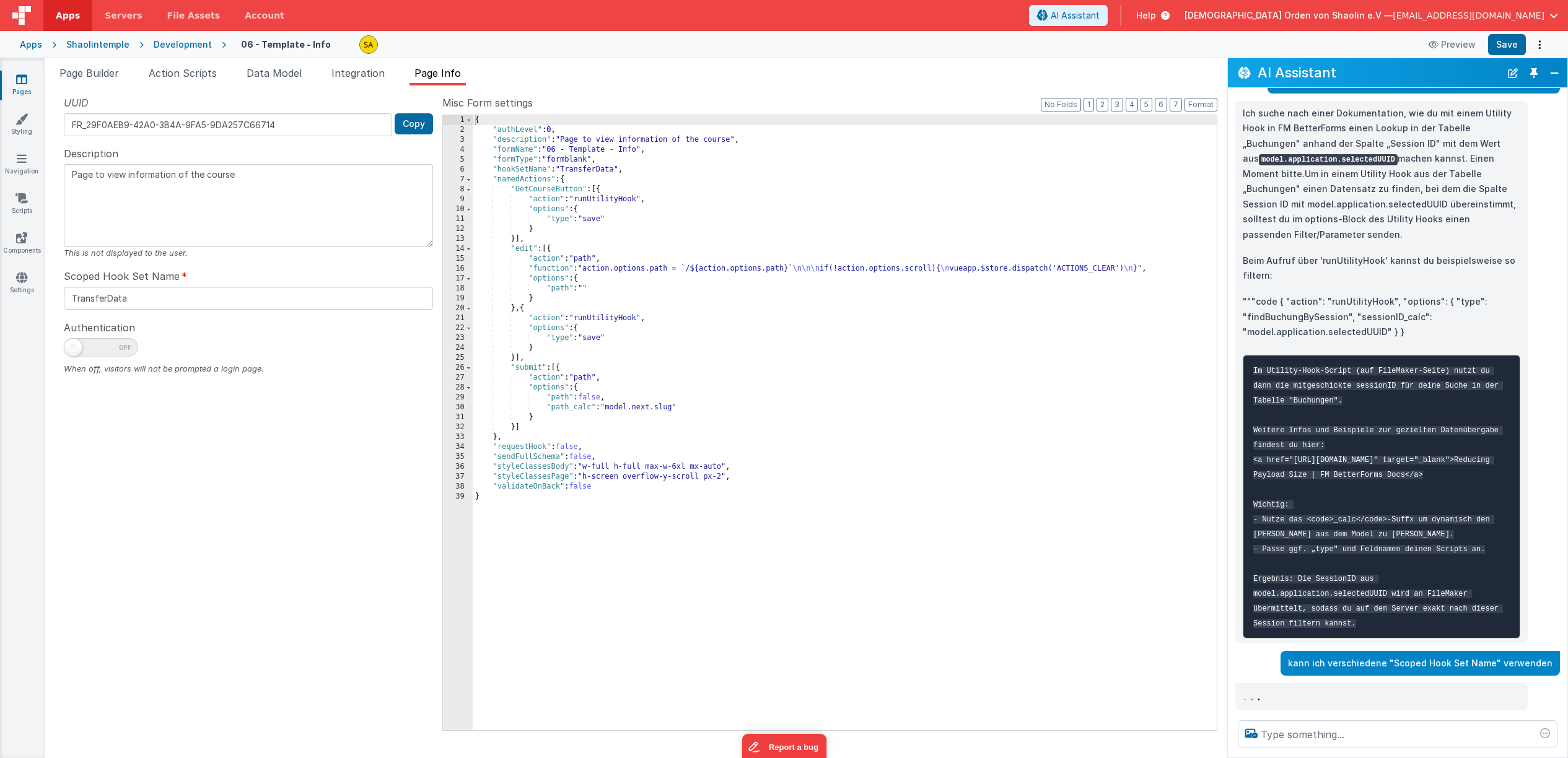
scroll to position [525, 0]
click at [1552, 78] on button "Close" at bounding box center [1554, 73] width 16 height 17
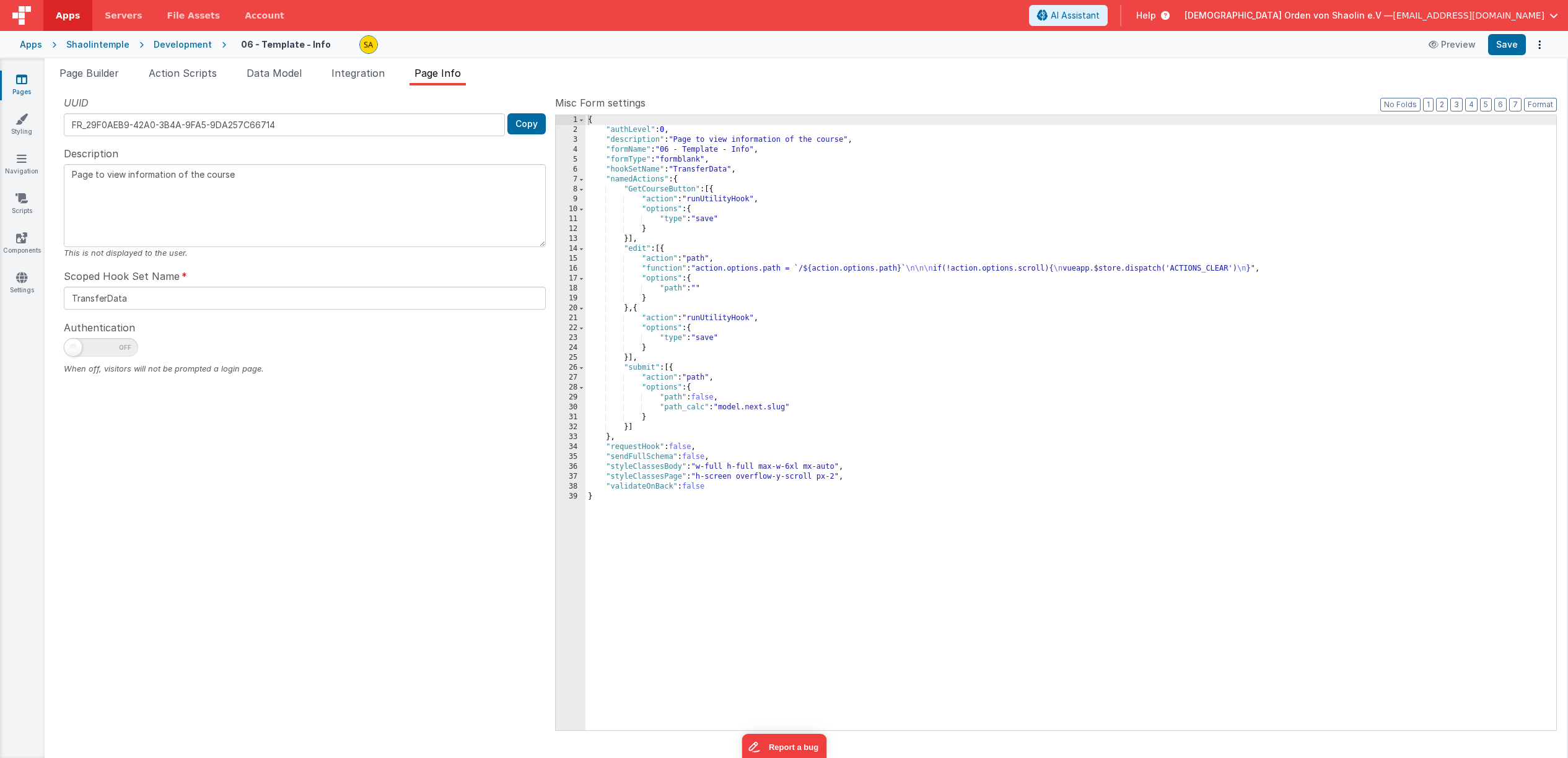
scroll to position [991, 0]
click at [20, 83] on icon at bounding box center [21, 79] width 11 height 12
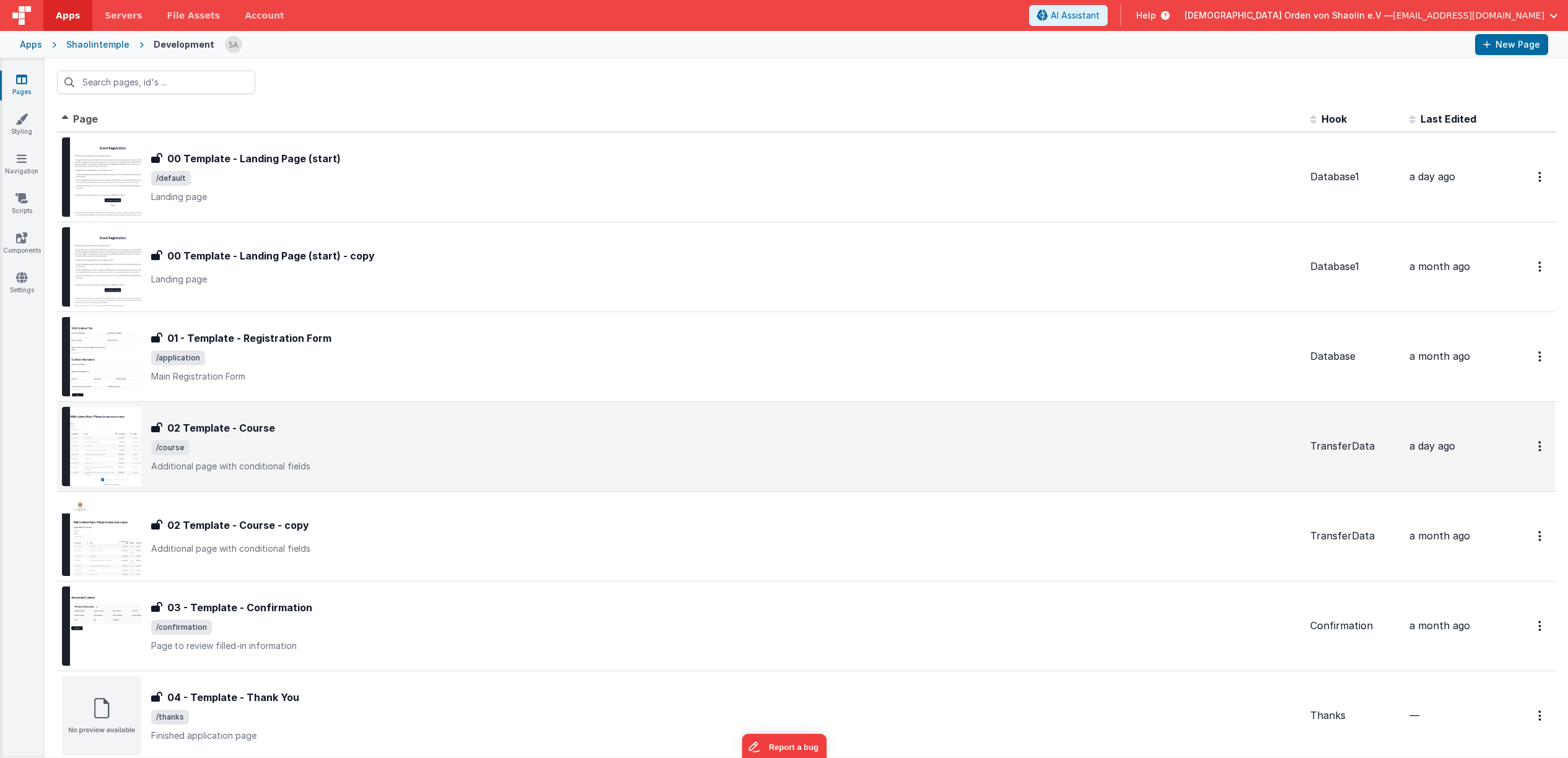
click at [464, 420] on div "02 Template - Course 02 Template - Course /course Additional page with conditio…" at bounding box center [681, 447] width 1239 height 79
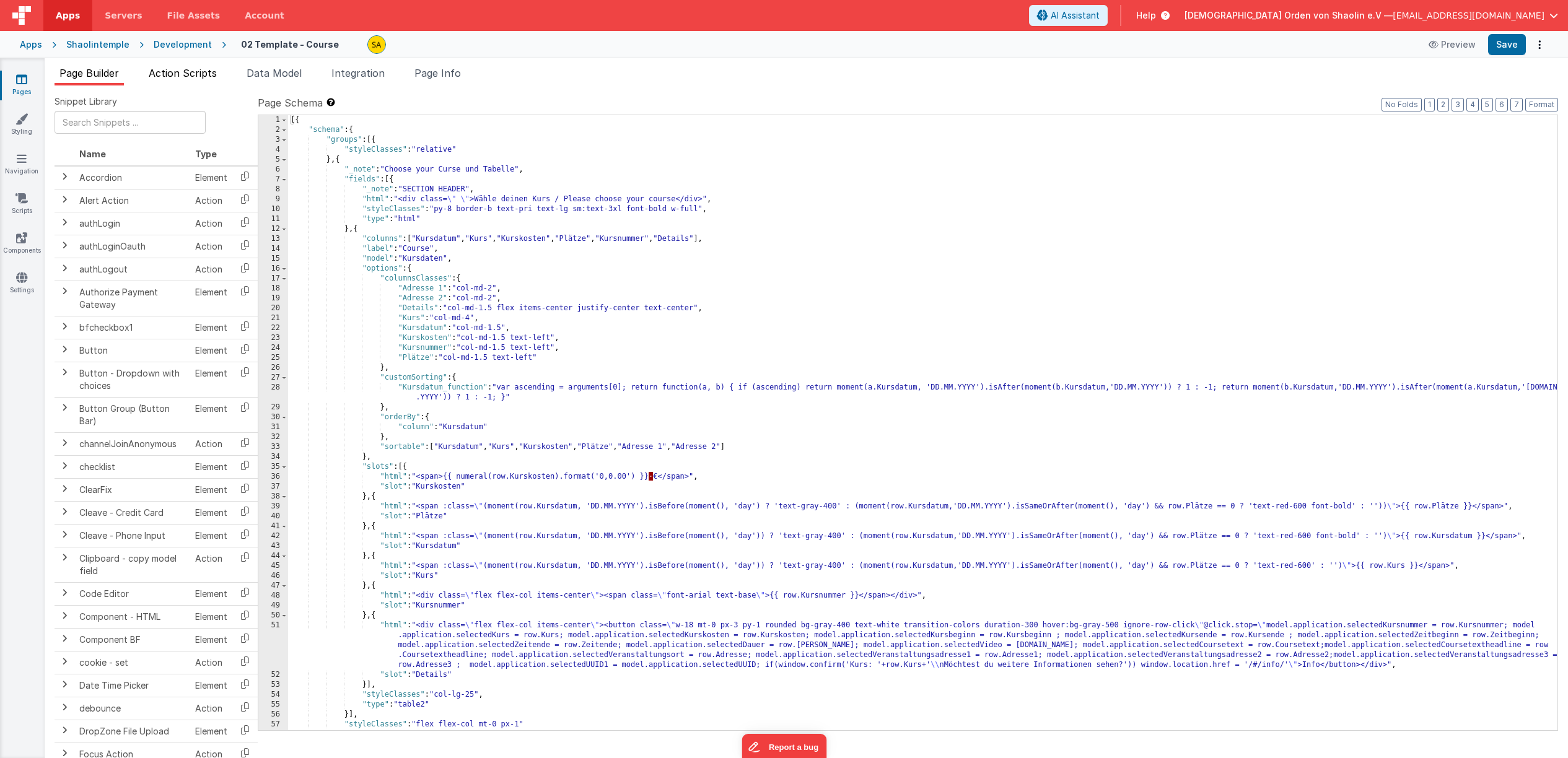
click at [186, 78] on span "Action Scripts" at bounding box center [183, 73] width 68 height 12
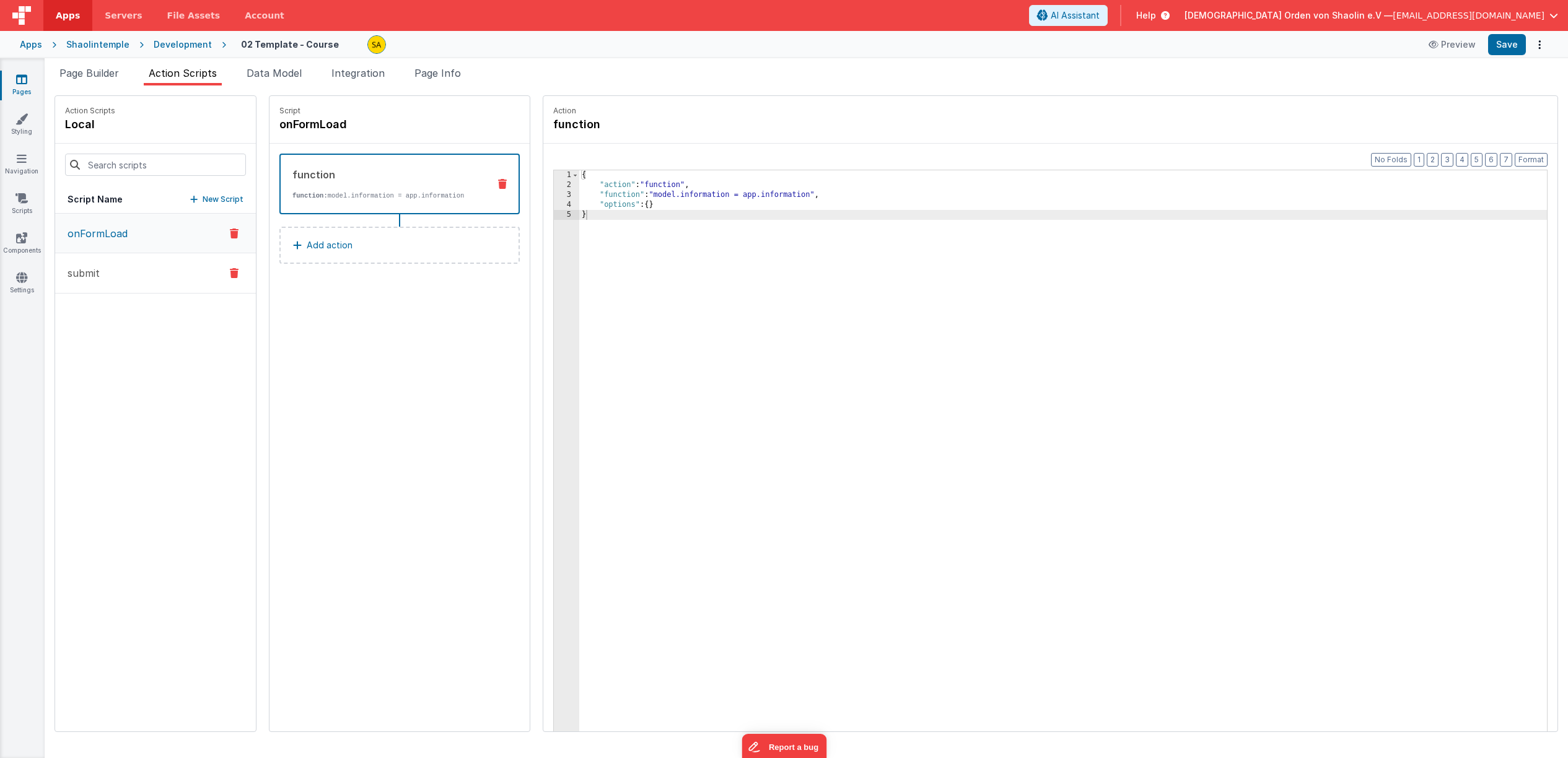
click at [133, 269] on button "submit" at bounding box center [156, 273] width 200 height 41
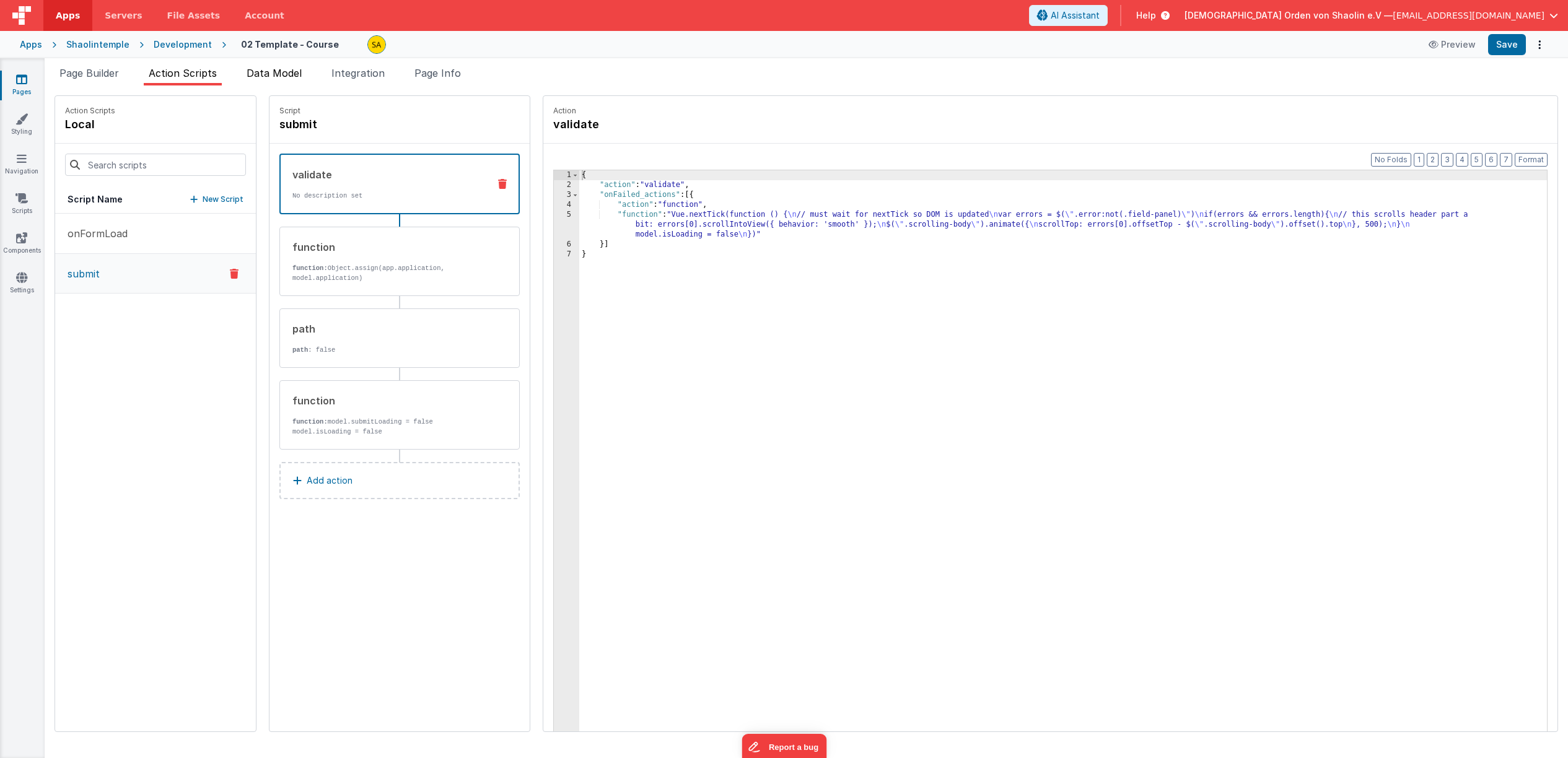
click at [281, 78] on span "Data Model" at bounding box center [274, 73] width 55 height 12
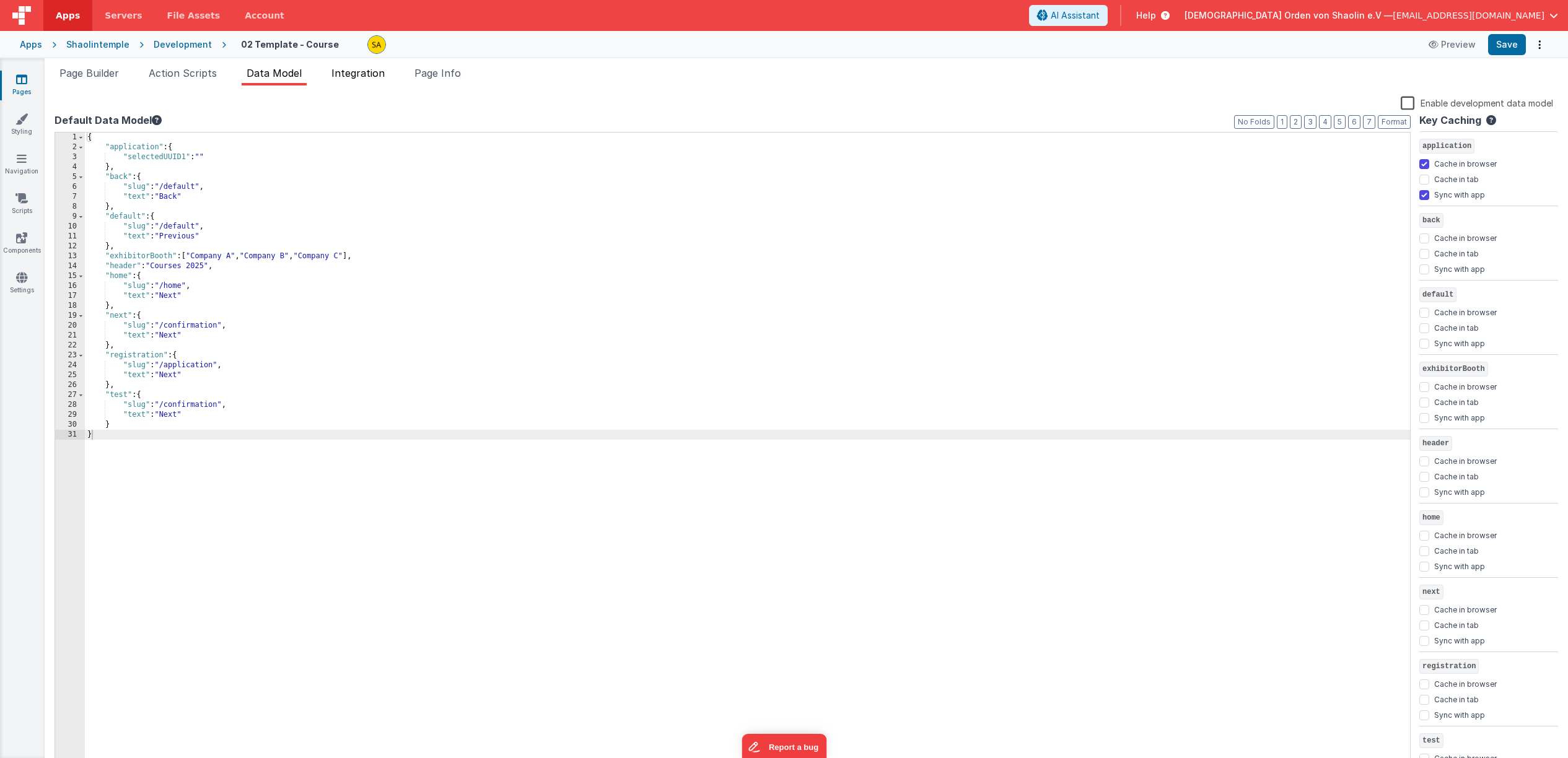
click at [364, 73] on span "Integration" at bounding box center [358, 73] width 53 height 12
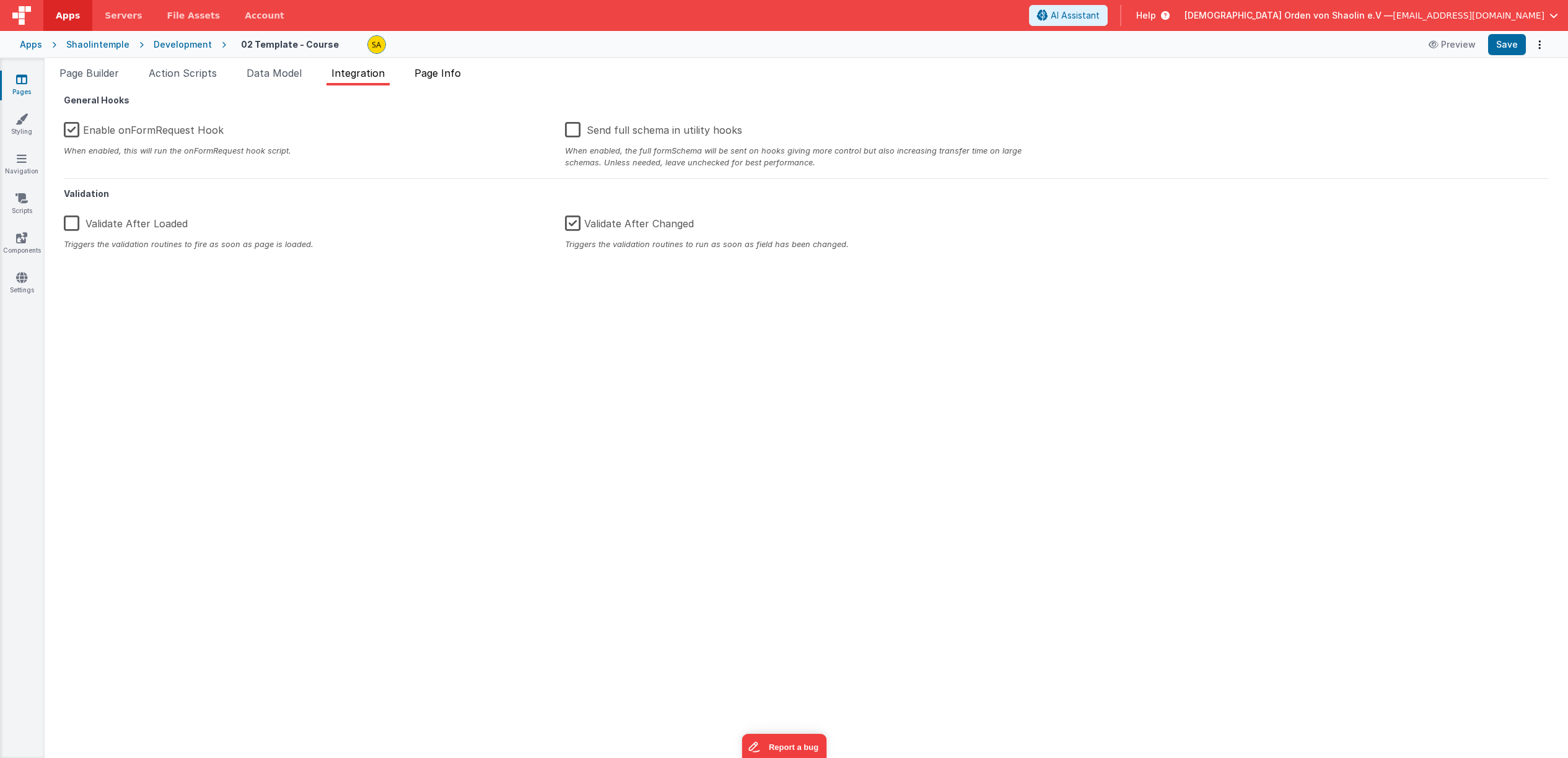
click at [457, 73] on span "Page Info" at bounding box center [438, 73] width 46 height 12
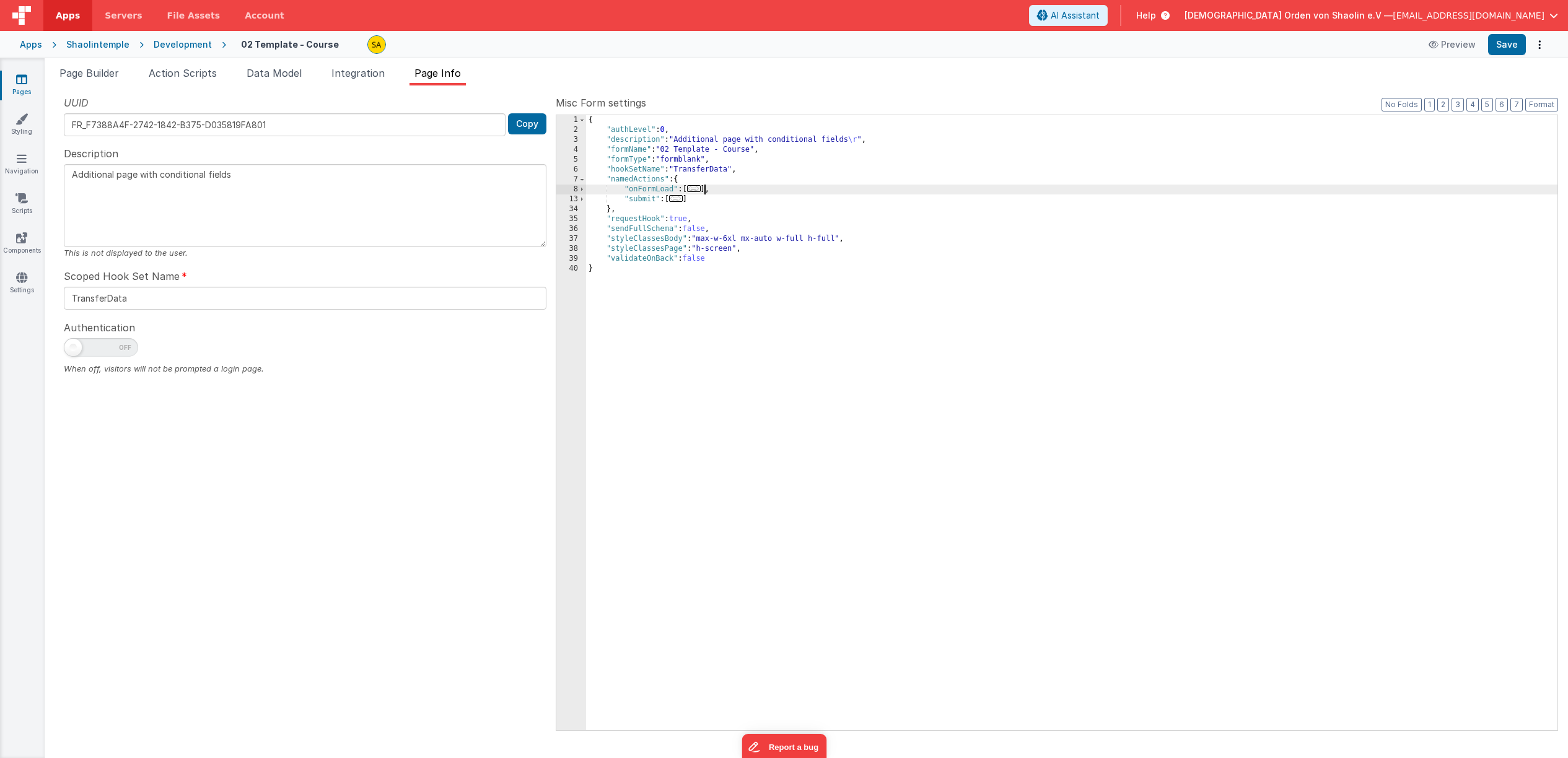
click at [700, 192] on span "..." at bounding box center [694, 189] width 13 height 7
click at [697, 190] on span "..." at bounding box center [694, 189] width 13 height 7
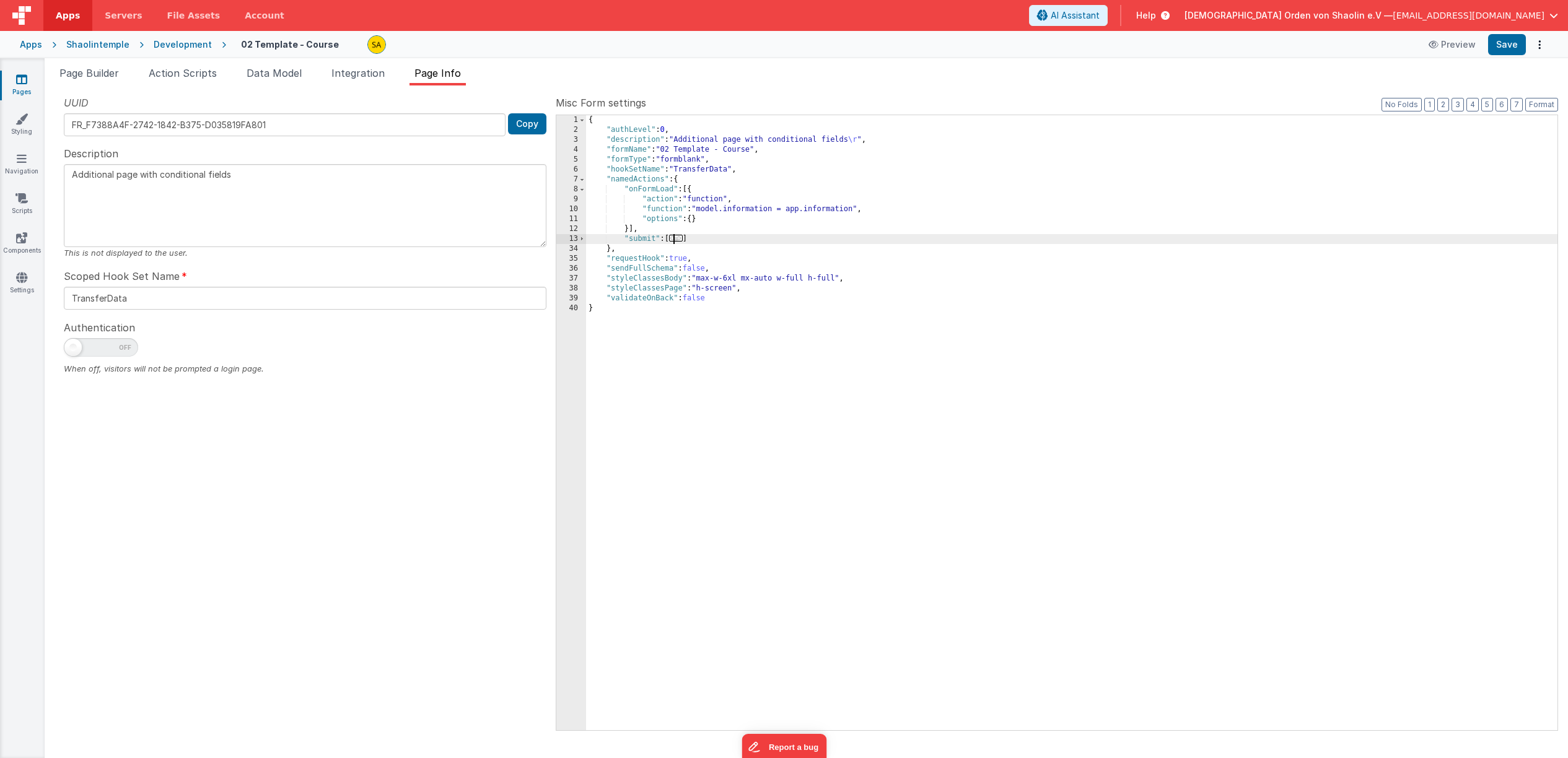
click at [680, 242] on span "..." at bounding box center [676, 238] width 13 height 7
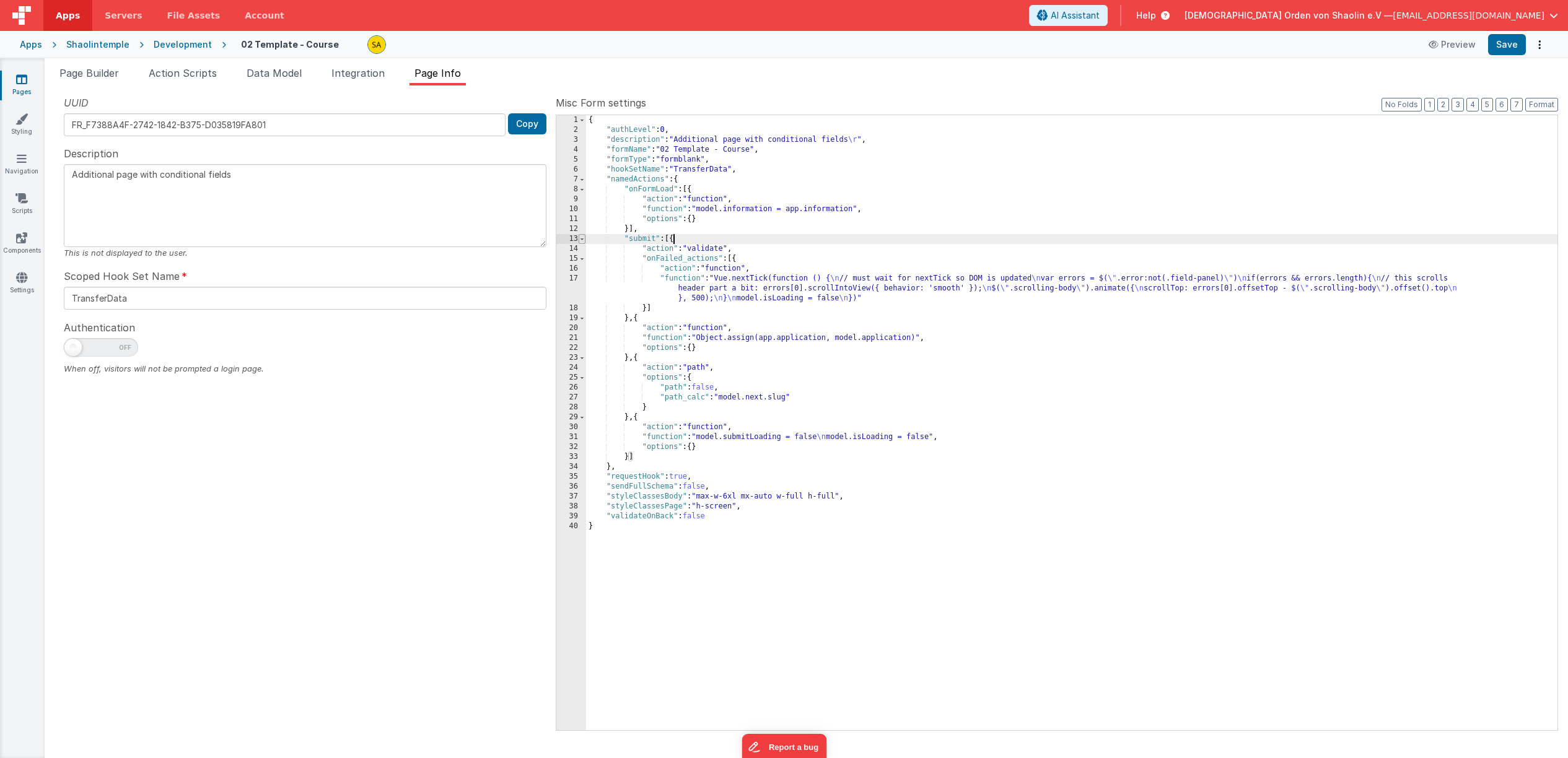
click at [583, 240] on span at bounding box center [582, 239] width 7 height 10
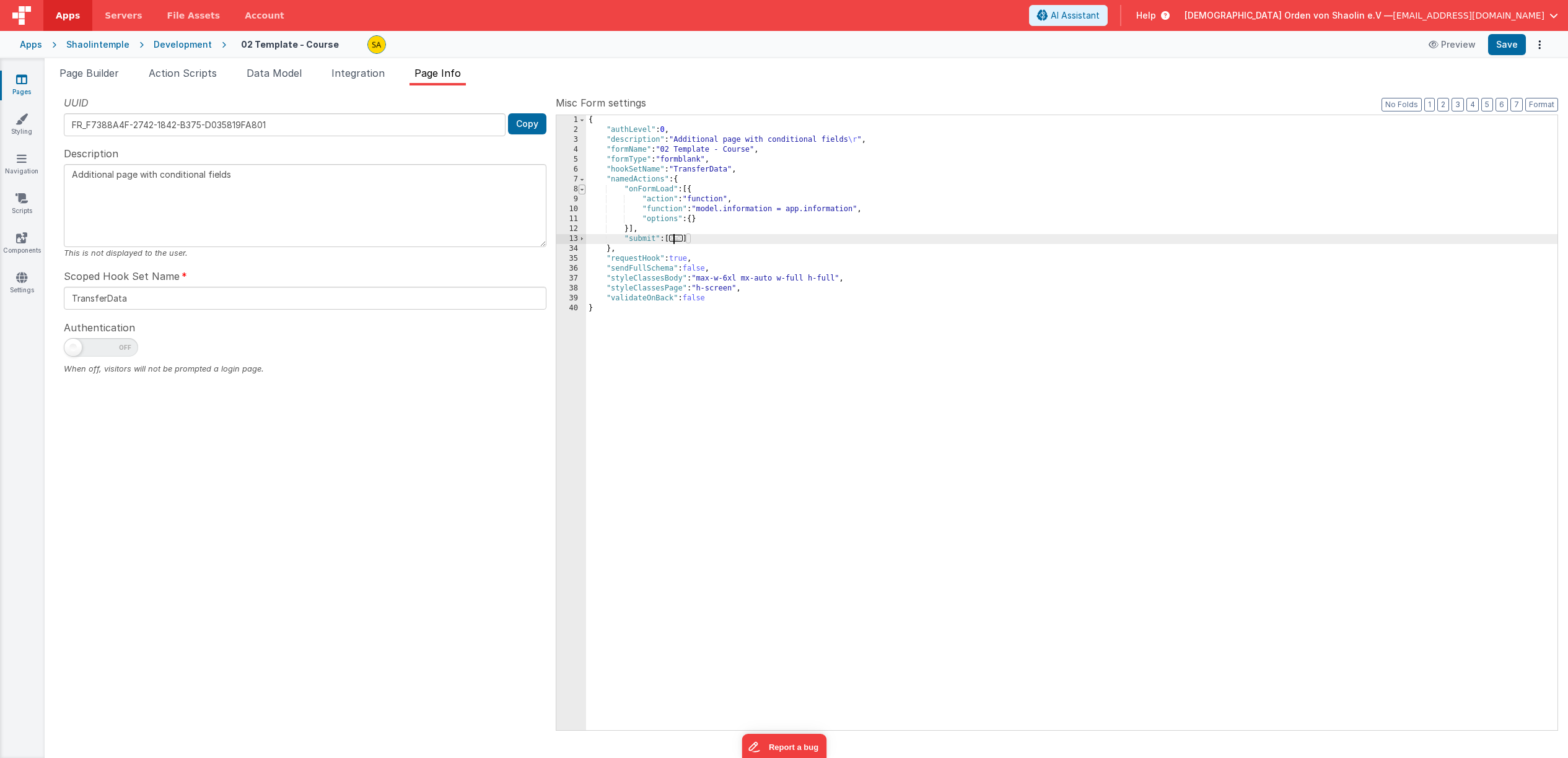
click at [584, 191] on span at bounding box center [582, 190] width 7 height 10
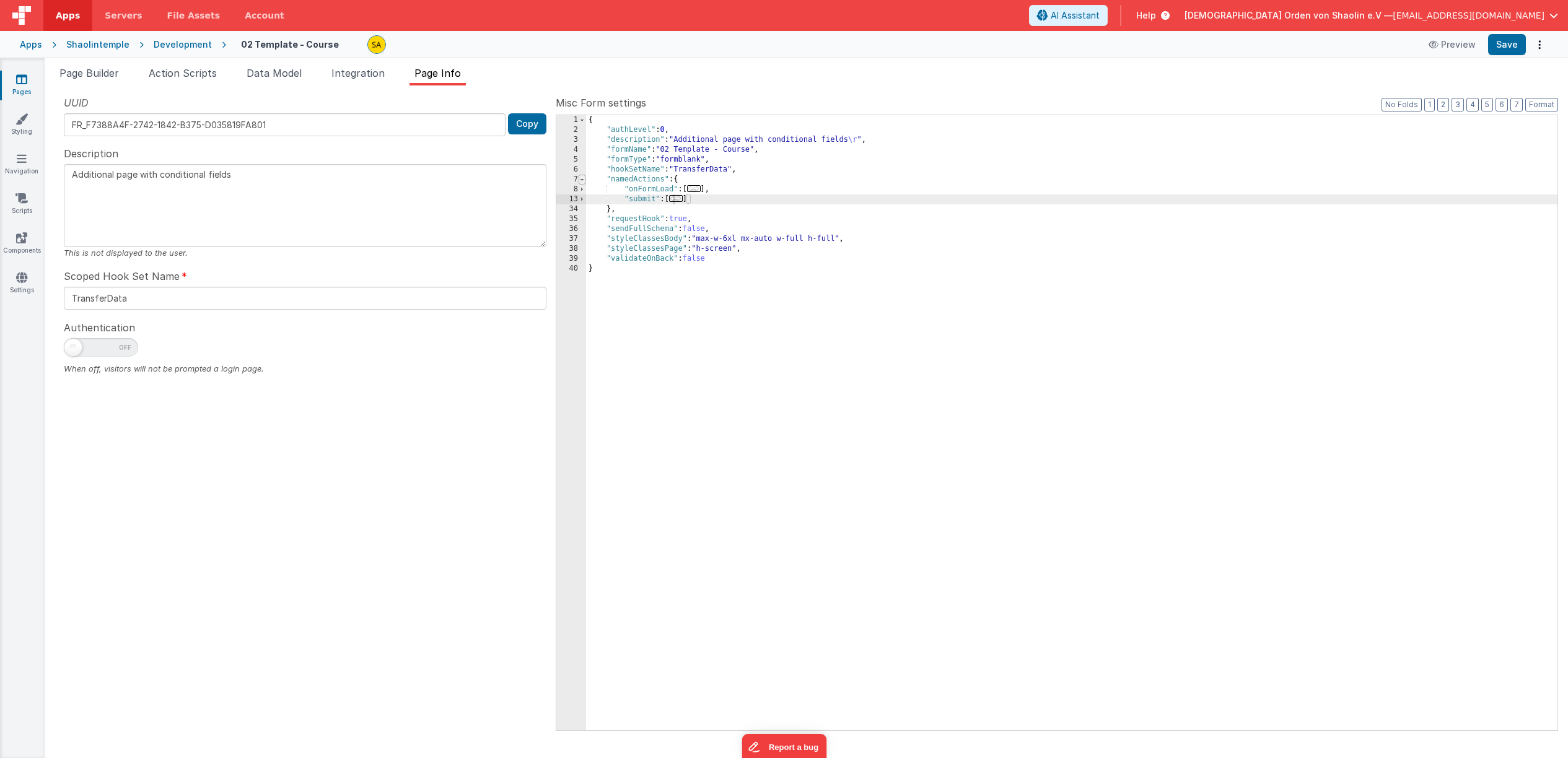
click at [582, 180] on span at bounding box center [582, 180] width 7 height 10
click at [583, 179] on span at bounding box center [582, 180] width 7 height 10
click at [93, 74] on span "Page Builder" at bounding box center [89, 73] width 60 height 12
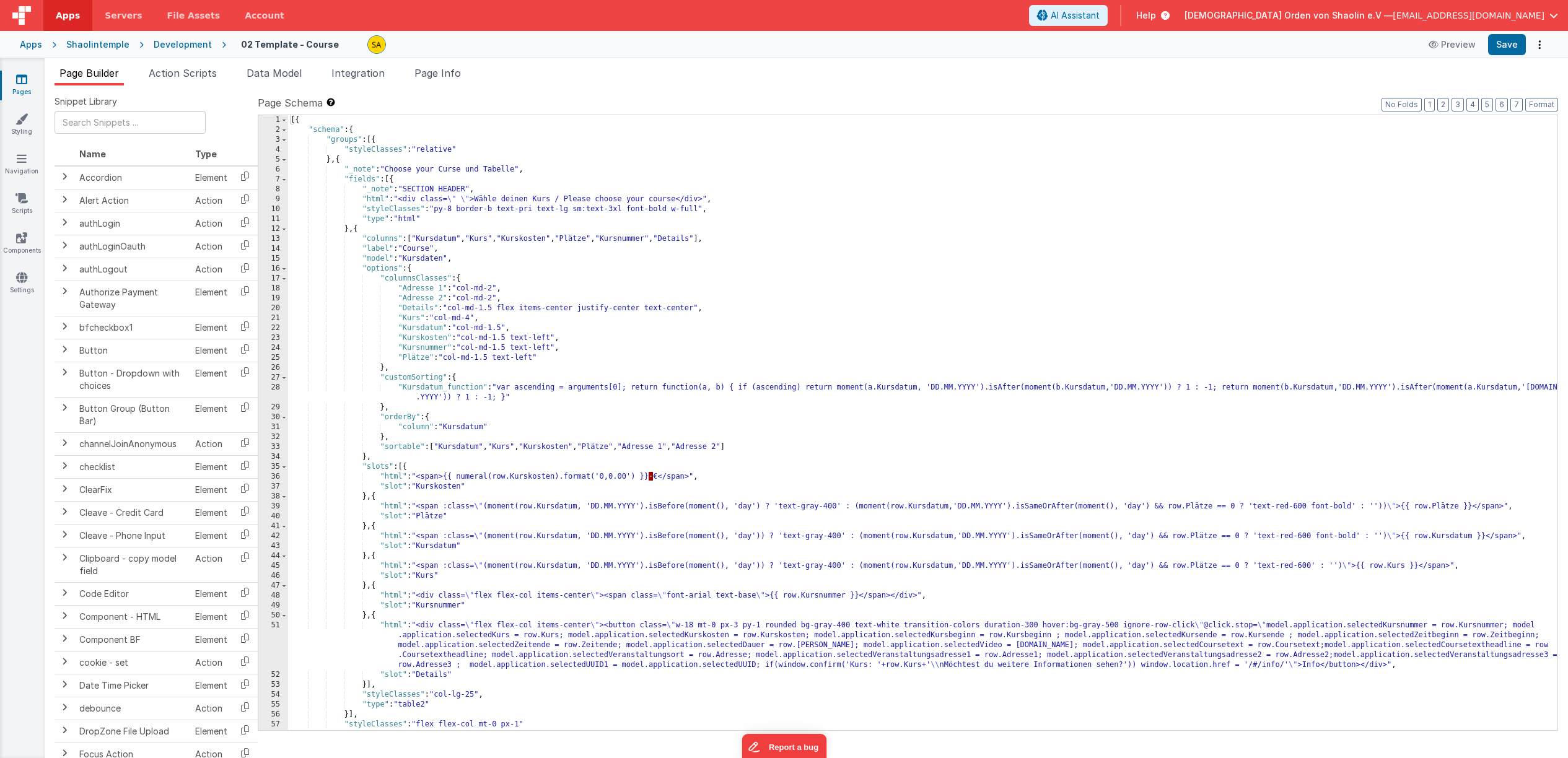
click at [23, 80] on icon at bounding box center [21, 79] width 11 height 12
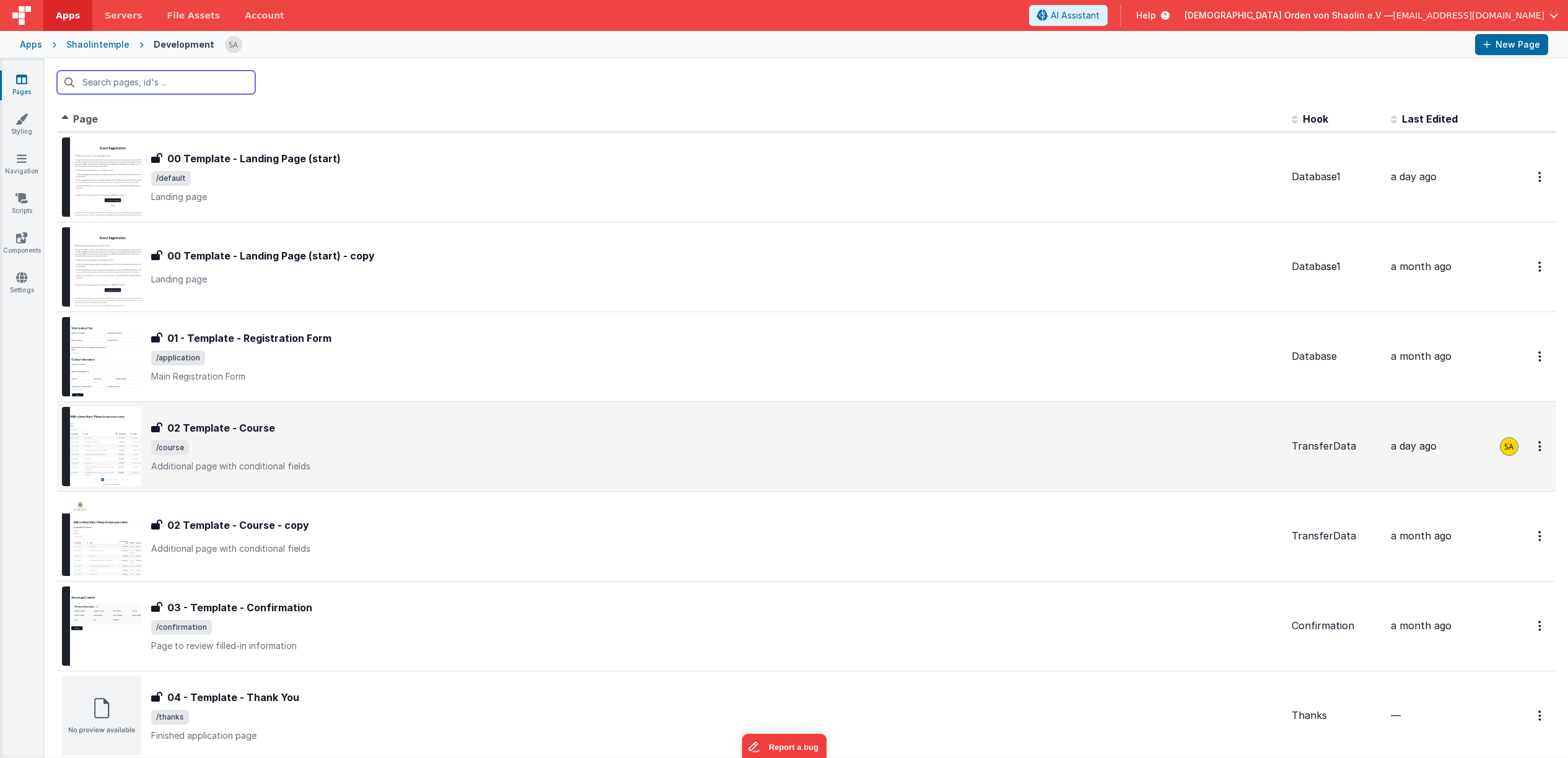
scroll to position [290, 0]
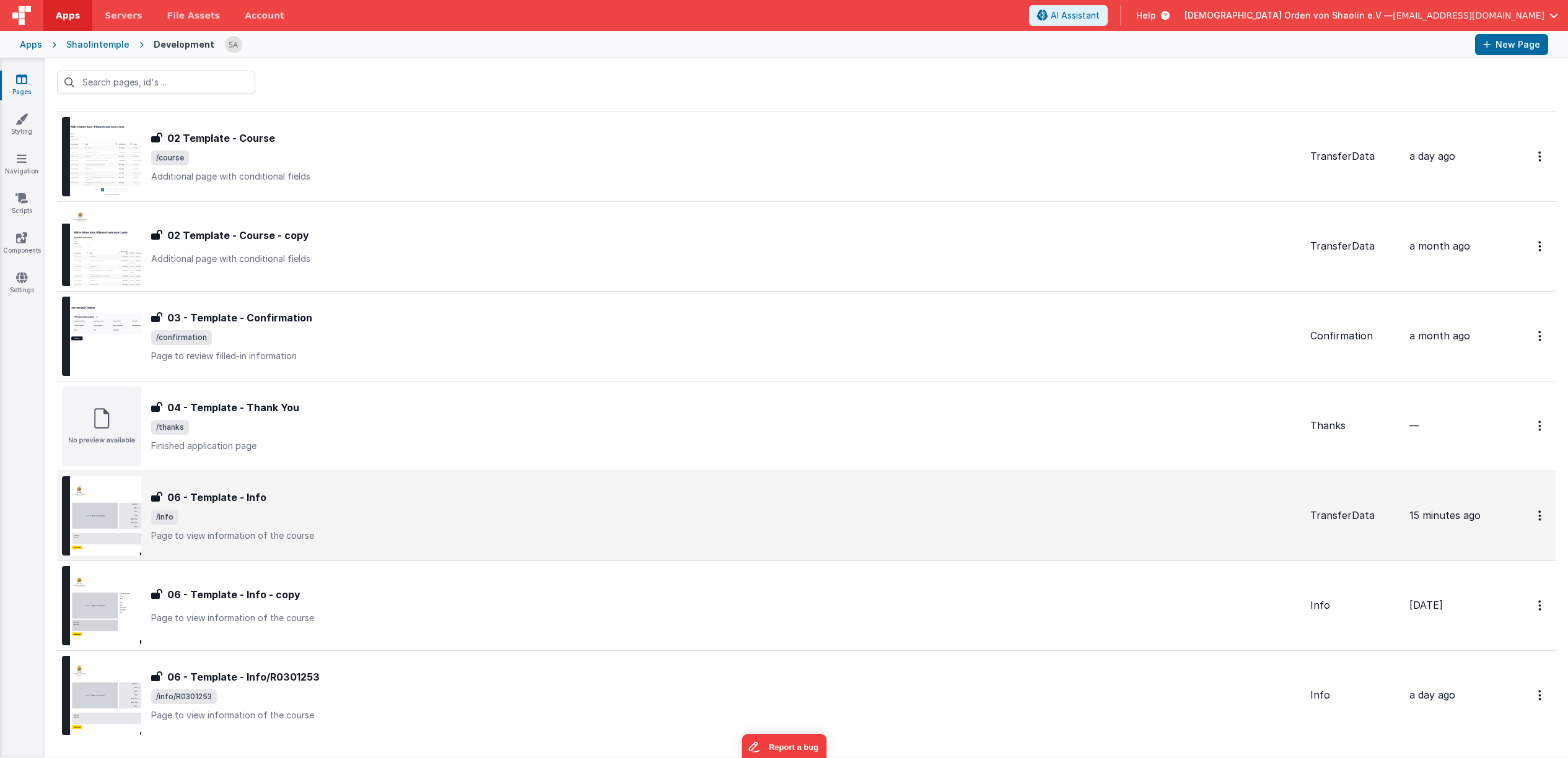
click at [526, 520] on span "/info" at bounding box center [726, 517] width 1149 height 15
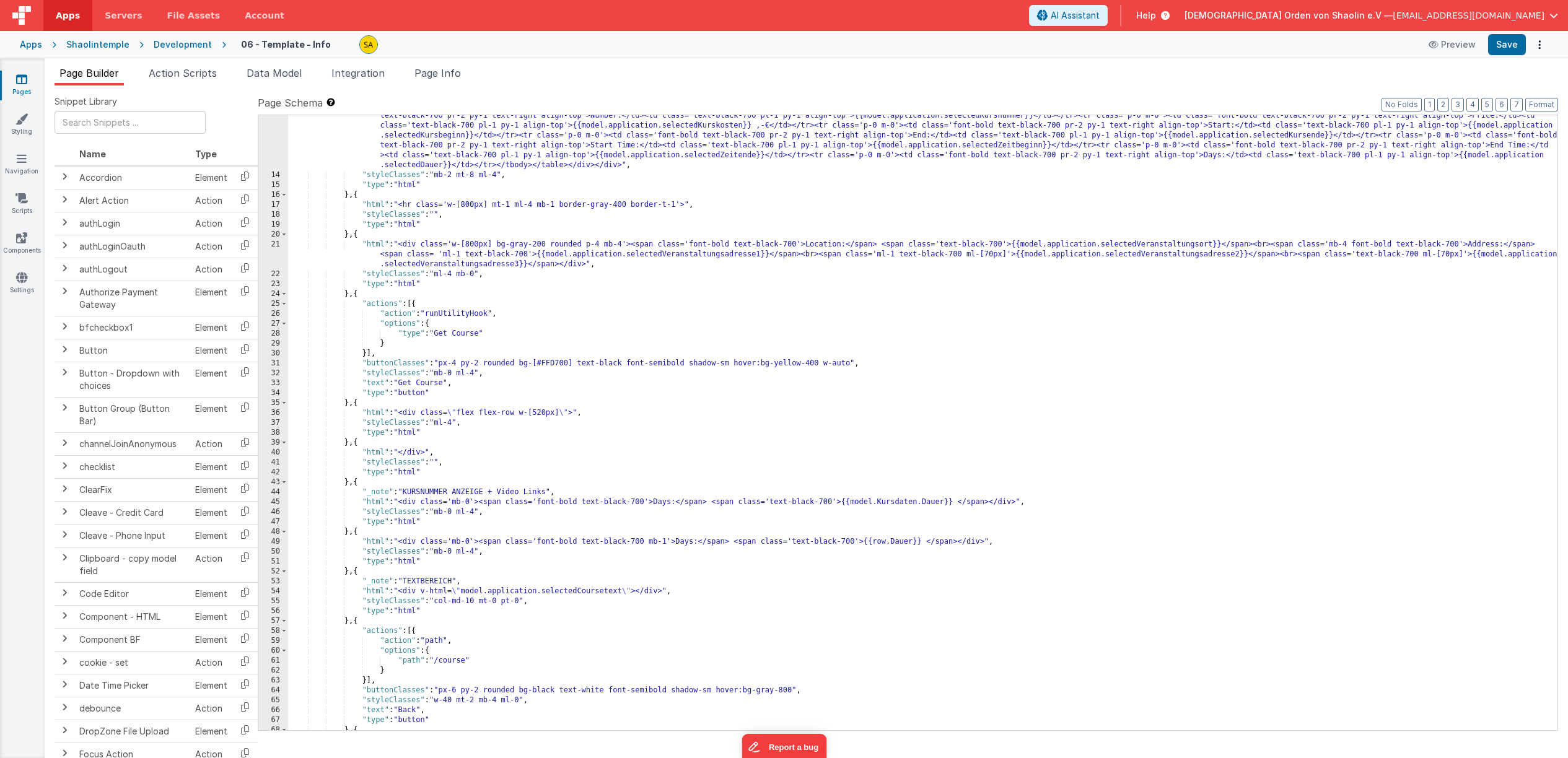
scroll to position [153, 0]
click at [1511, 48] on button "Save" at bounding box center [1508, 44] width 38 height 21
